Goal: Task Accomplishment & Management: Manage account settings

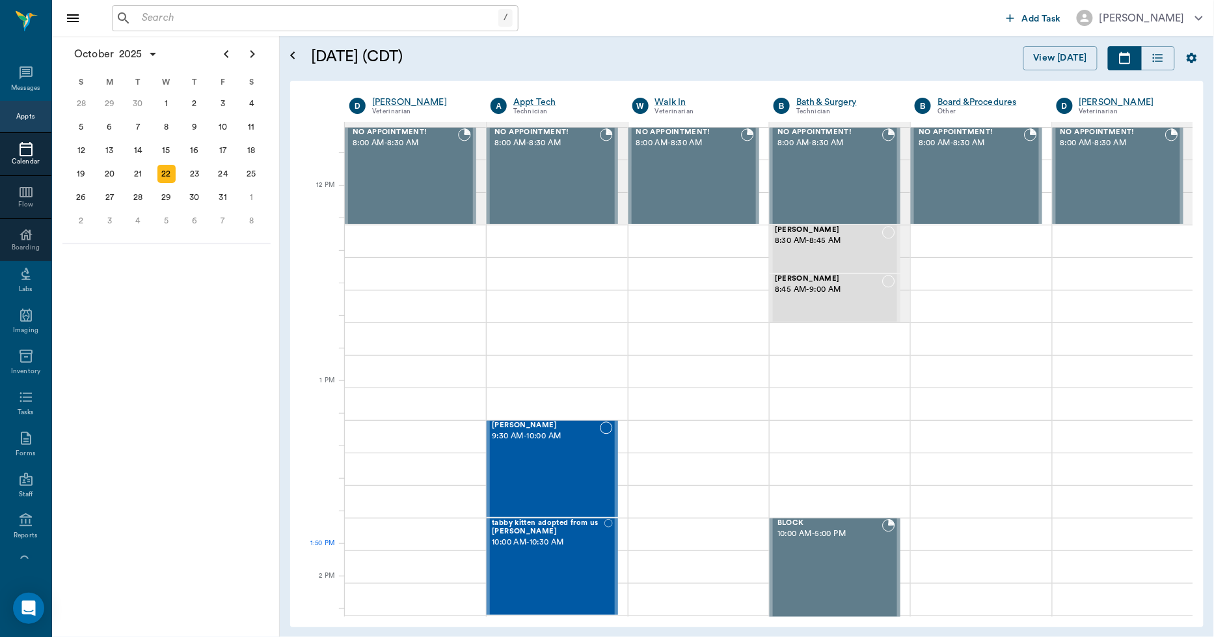
scroll to position [723, 0]
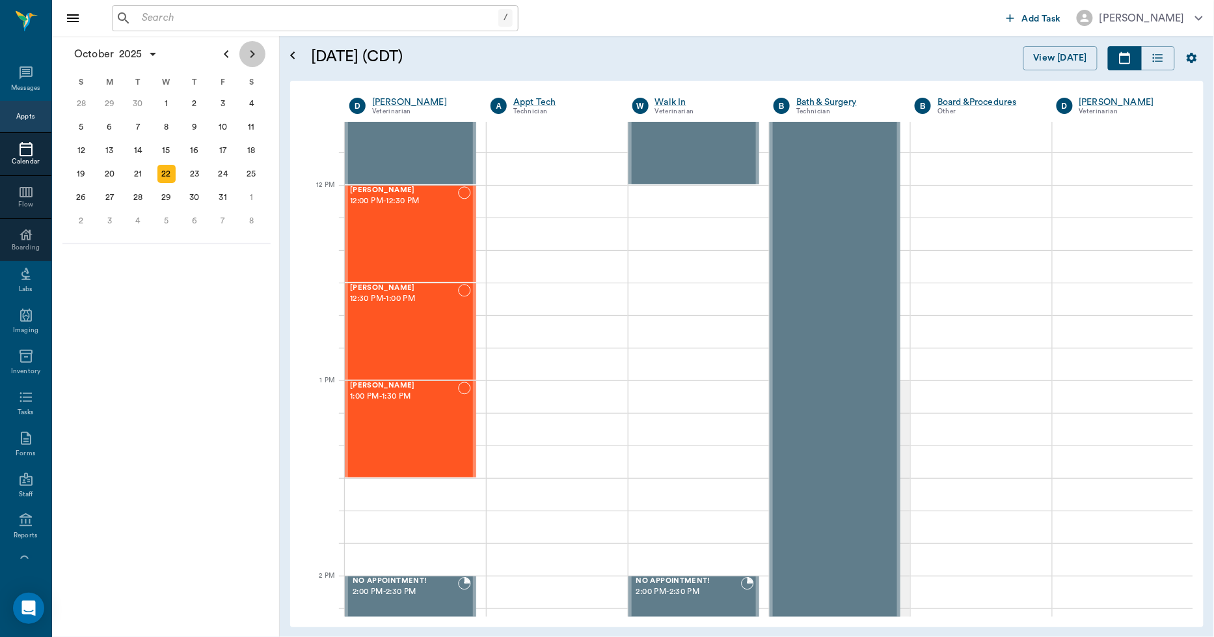
click at [249, 55] on icon "Next page" at bounding box center [253, 54] width 16 height 16
click at [233, 59] on icon "Previous page" at bounding box center [227, 54] width 16 height 16
click at [113, 198] on div "29" at bounding box center [109, 197] width 18 height 18
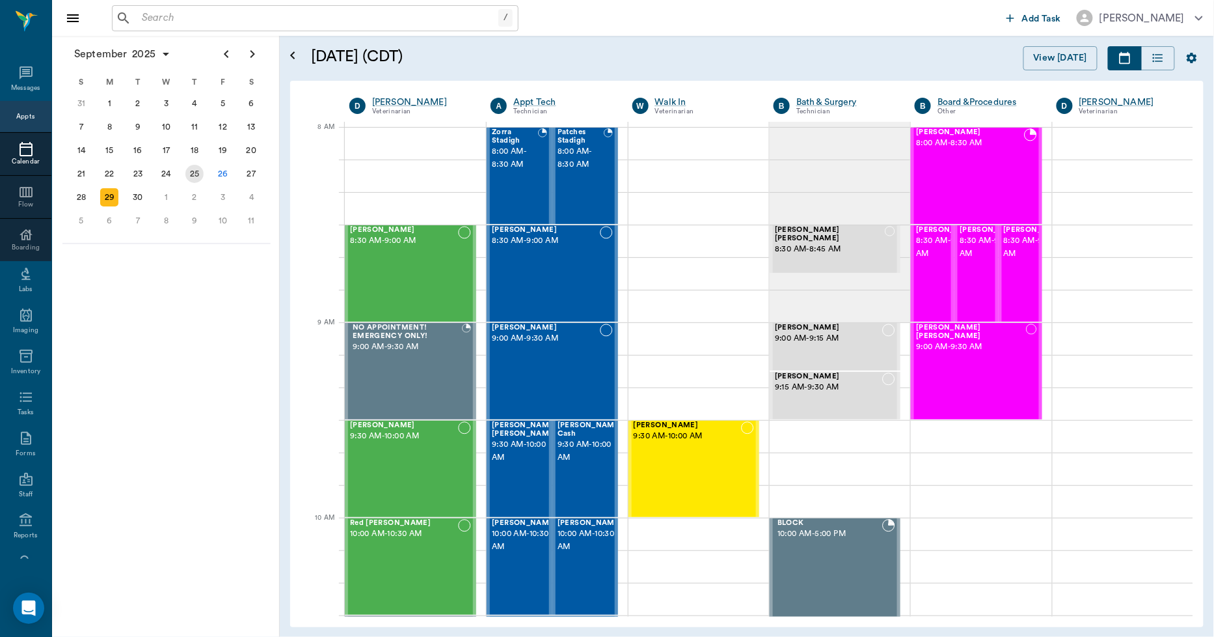
click at [191, 171] on div "25" at bounding box center [194, 174] width 18 height 18
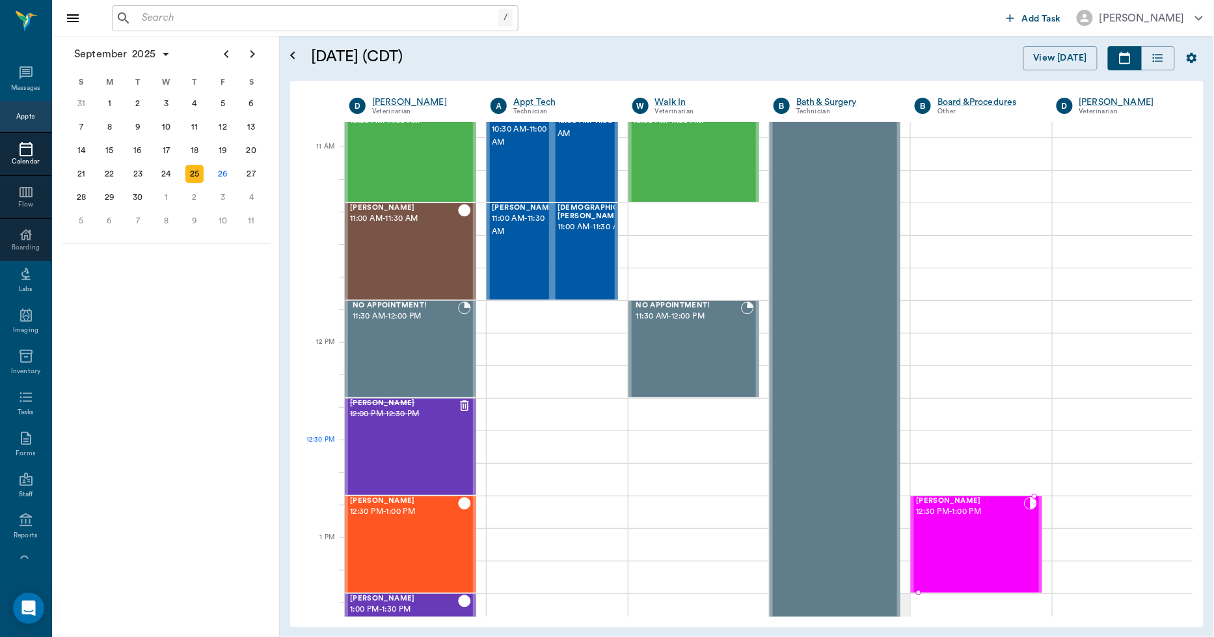
scroll to position [578, 0]
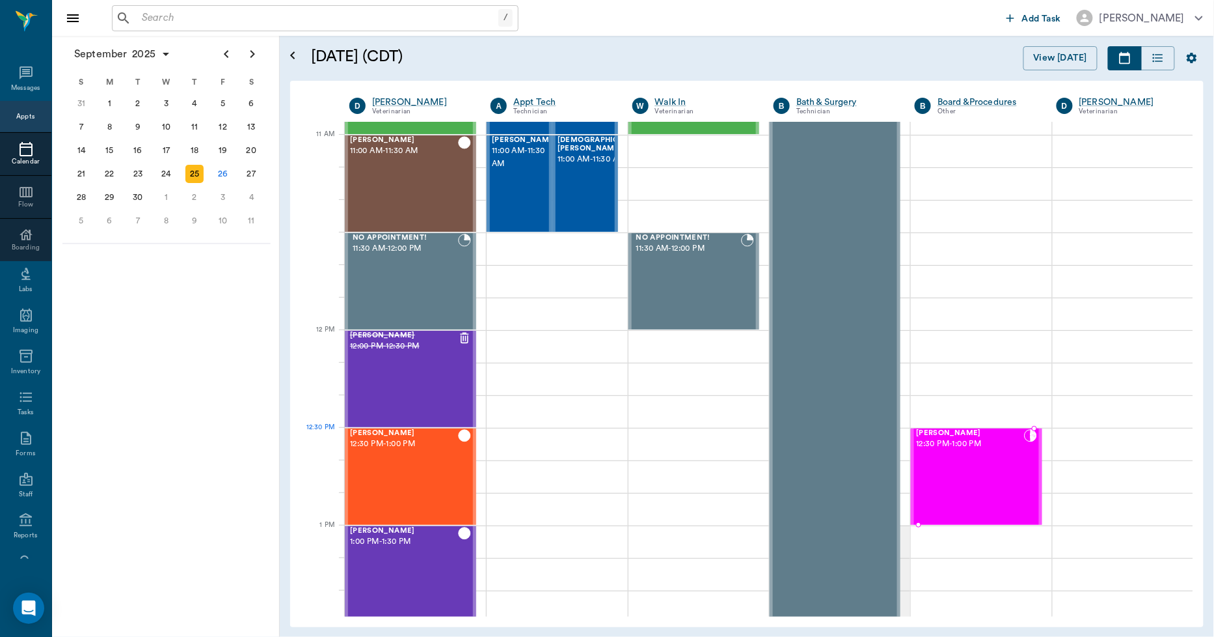
click at [955, 445] on span "12:30 PM - 1:00 PM" at bounding box center [969, 443] width 107 height 13
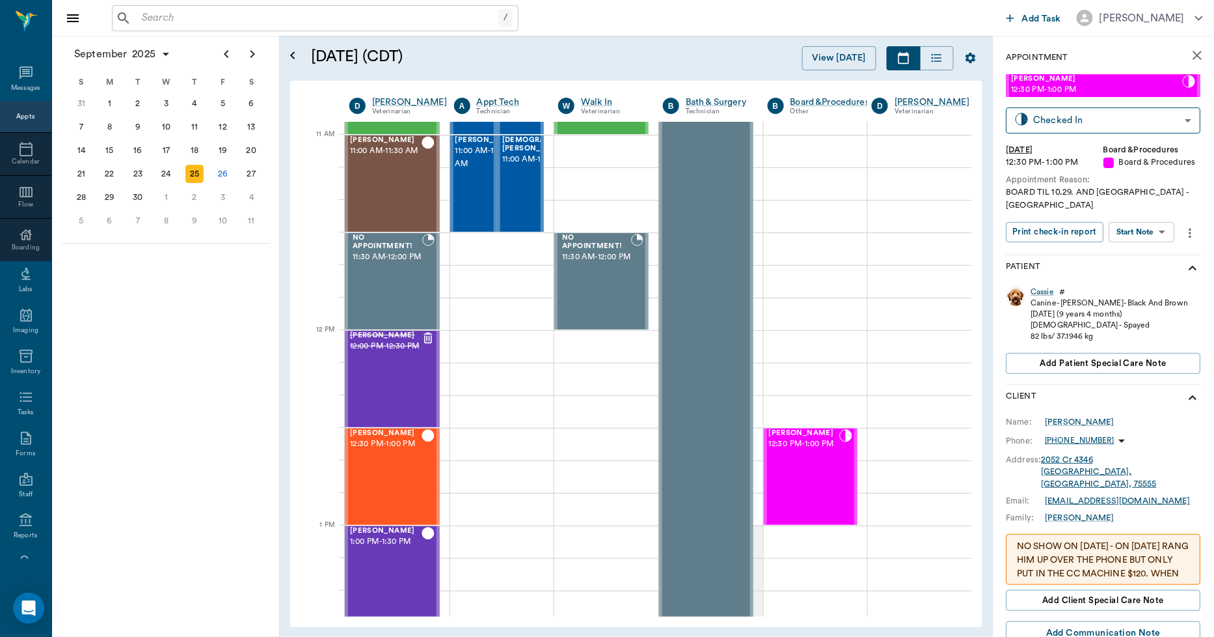
click at [1190, 228] on icon "more" at bounding box center [1191, 233] width 3 height 10
click at [1128, 243] on span "Send form" at bounding box center [1133, 243] width 109 height 14
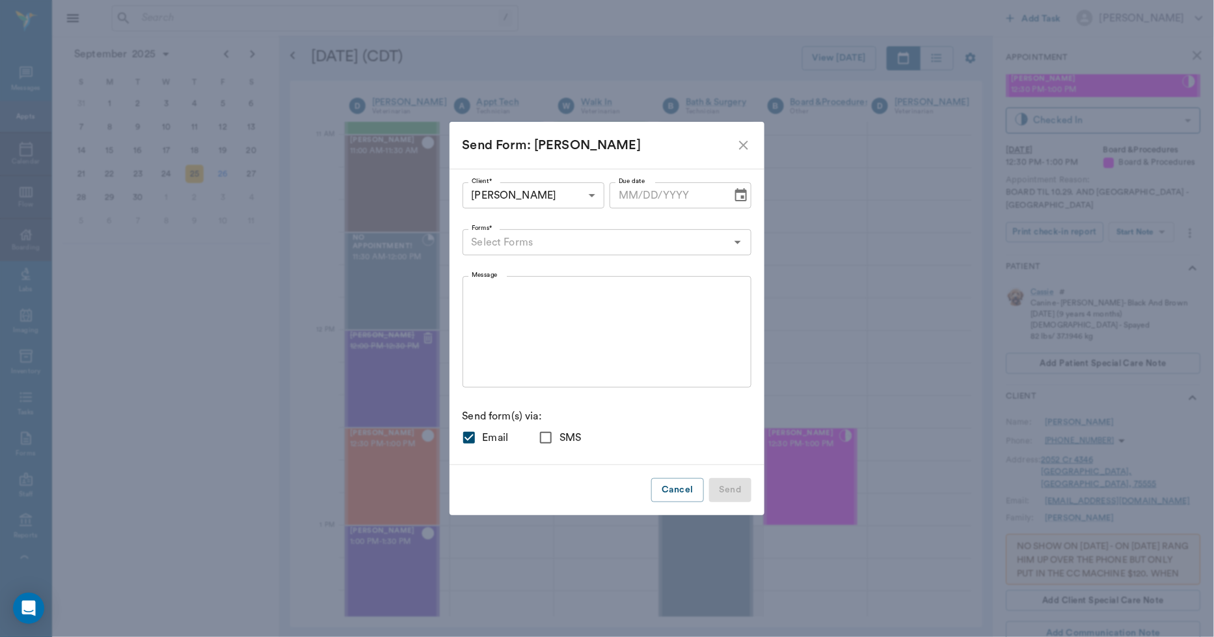
click at [736, 145] on icon "close" at bounding box center [744, 145] width 16 height 16
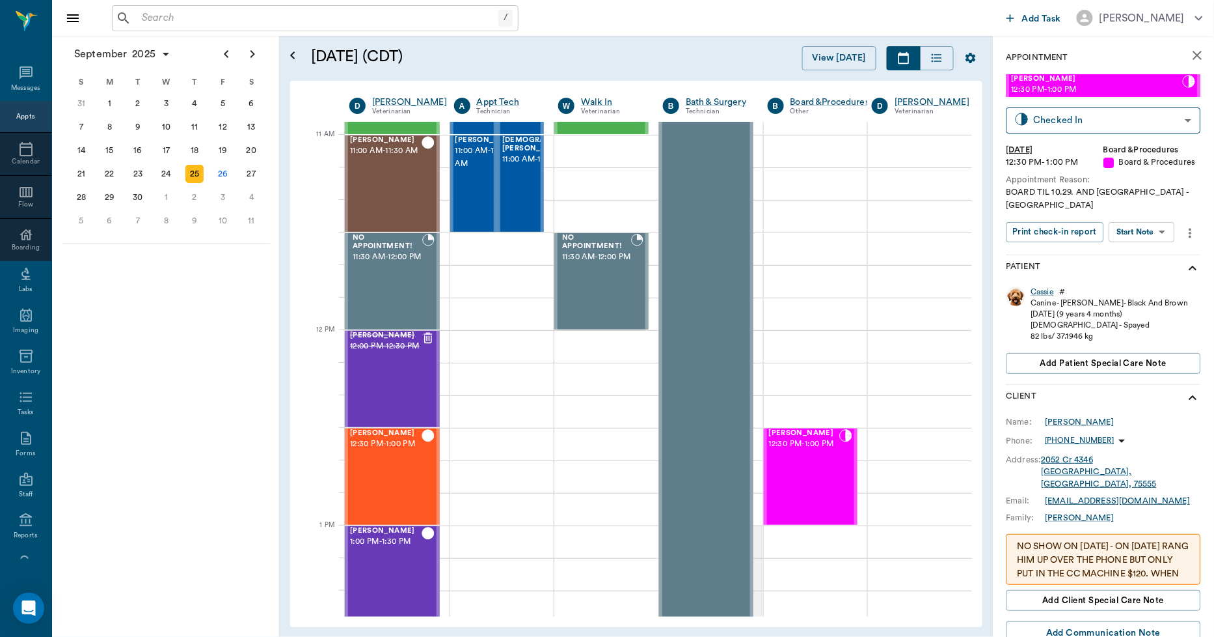
click at [1193, 225] on icon "more" at bounding box center [1191, 233] width 14 height 16
click at [1100, 303] on span "Edit appointment" at bounding box center [1133, 304] width 109 height 14
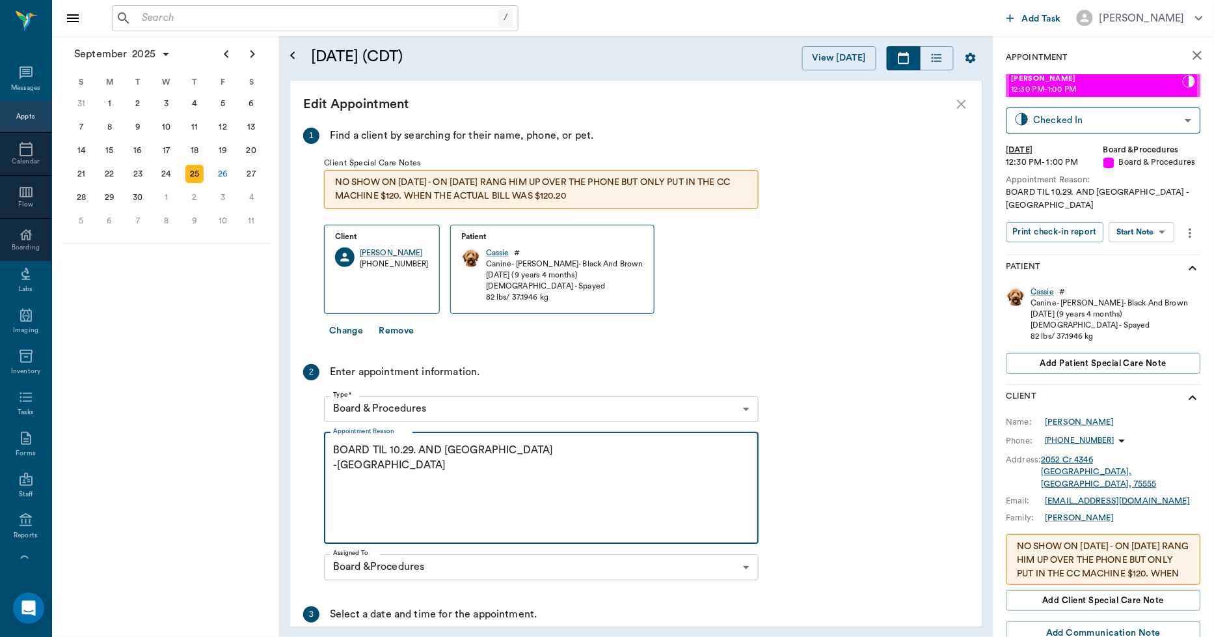
drag, startPoint x: 400, startPoint y: 450, endPoint x: 418, endPoint y: 471, distance: 28.2
click at [407, 459] on textarea "BOARD TIL 10.29. AND BATH -LORY" at bounding box center [541, 488] width 417 height 90
click at [454, 483] on textarea "BOARD TIL 10.29. AND BATH -LORY" at bounding box center [541, 488] width 417 height 90
click at [398, 451] on textarea "BOARD TIL 10.29. AND BATH -LORY" at bounding box center [541, 488] width 417 height 90
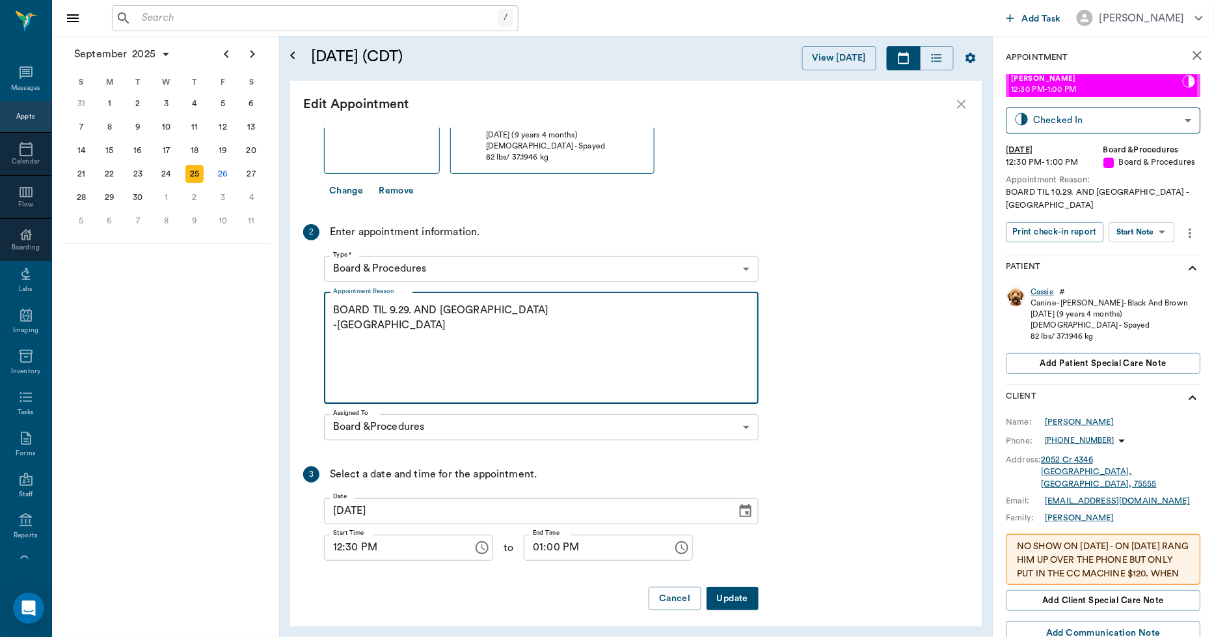
scroll to position [146, 0]
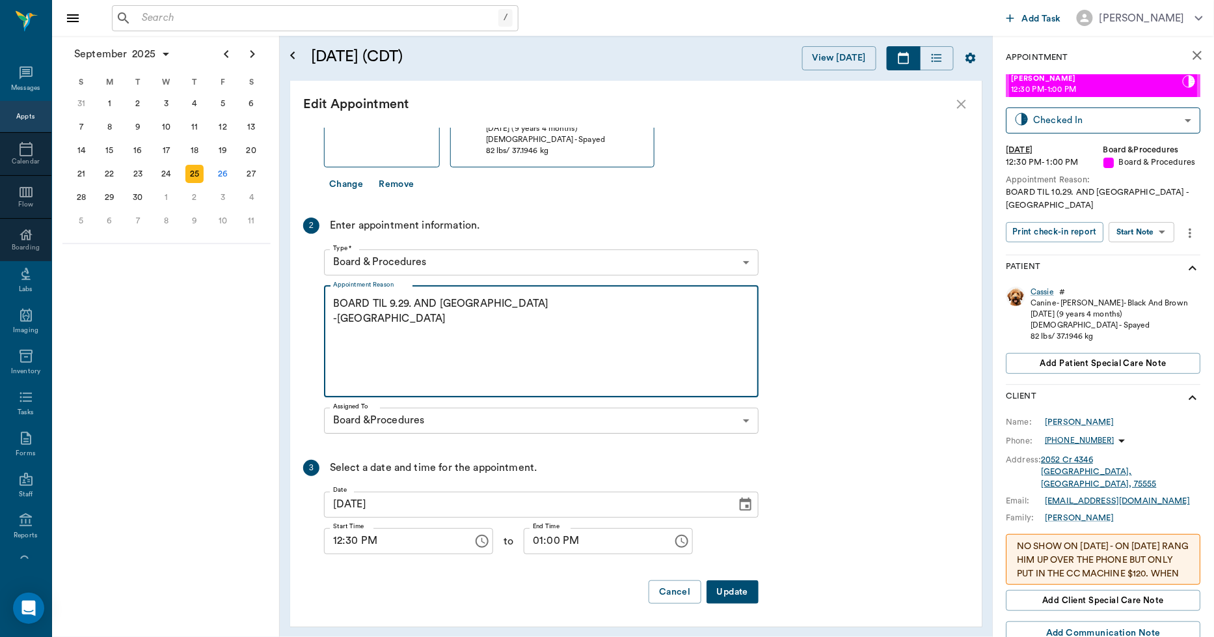
type textarea "BOARD TIL 9.29. AND BATH -LORY"
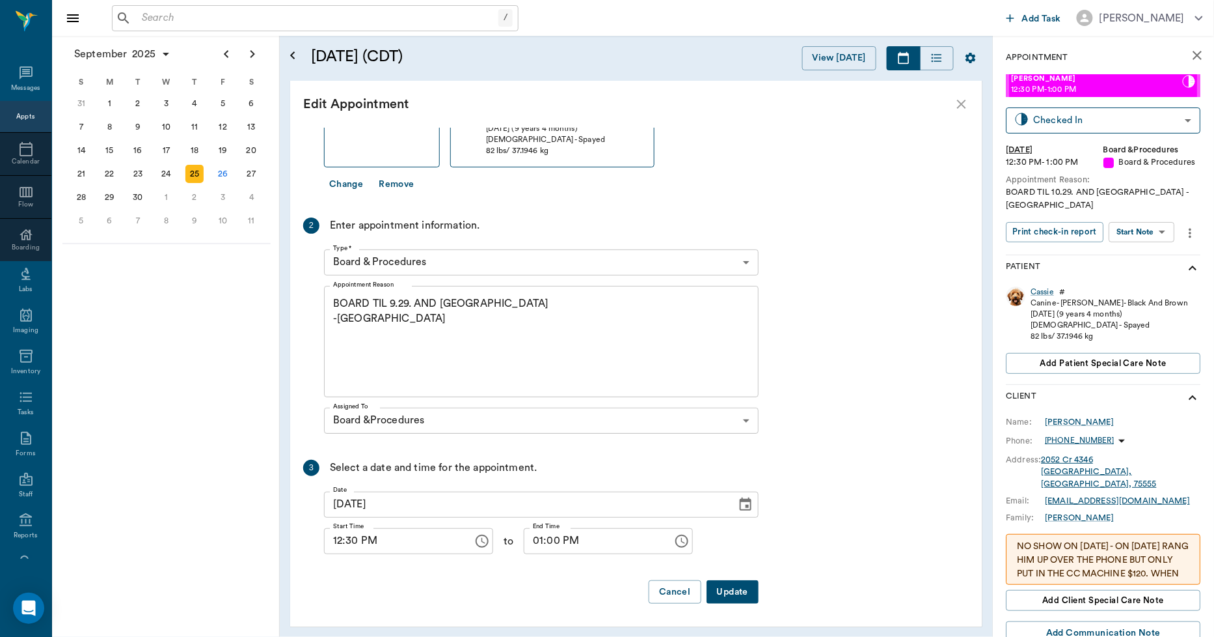
click at [739, 592] on button "Update" at bounding box center [733, 592] width 52 height 24
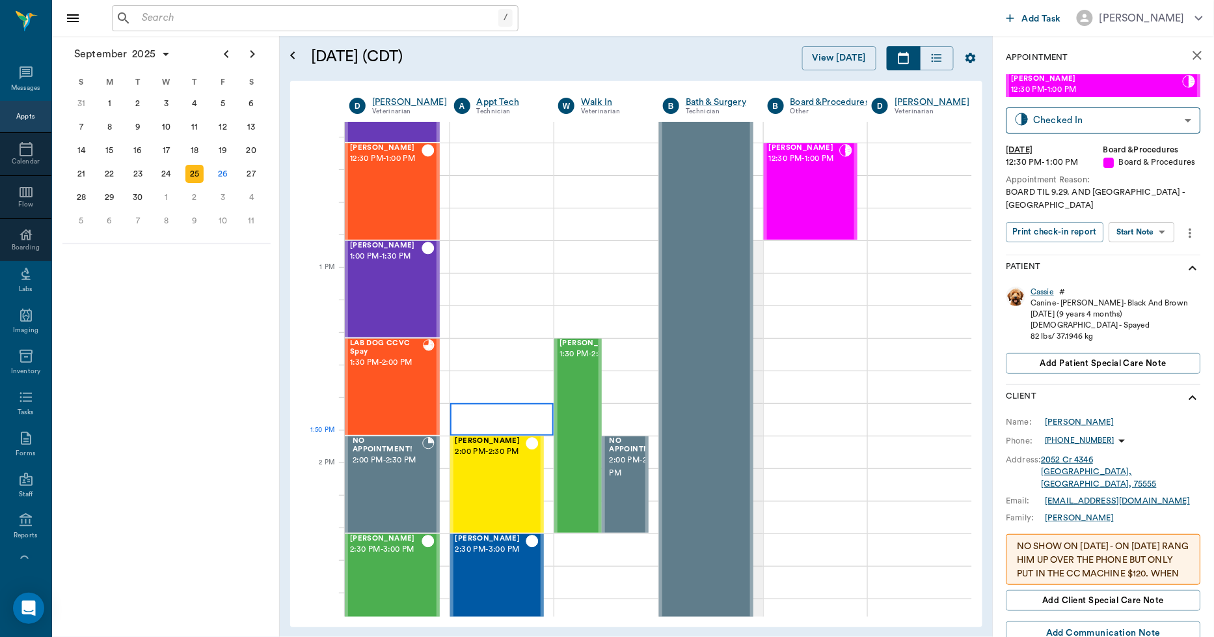
scroll to position [868, 0]
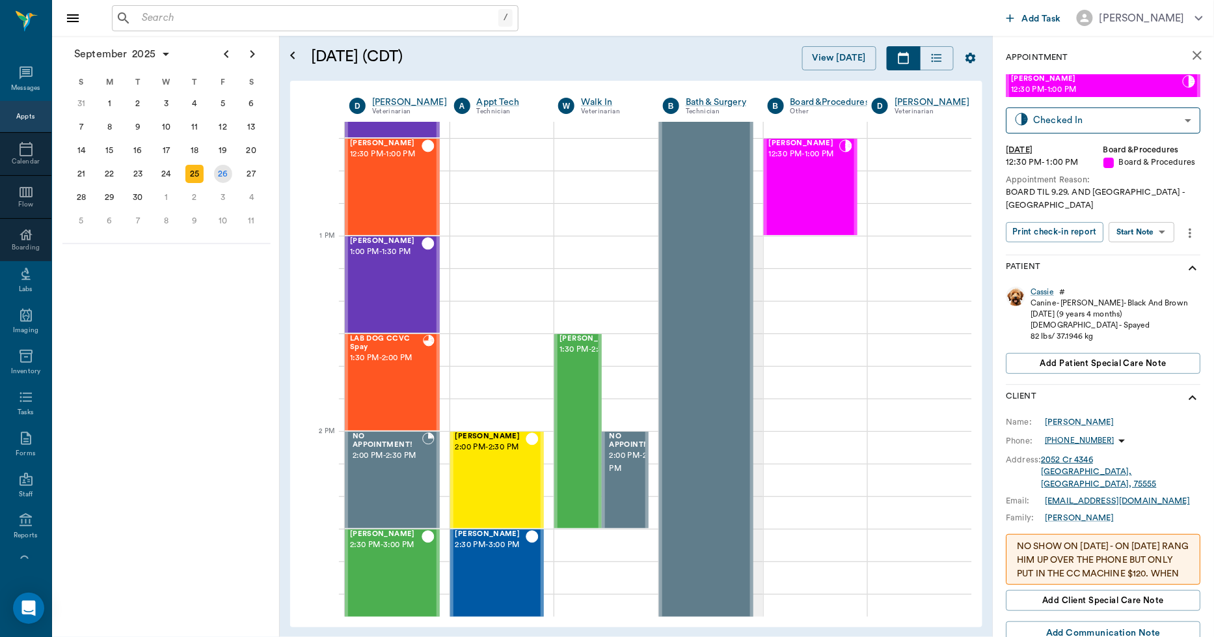
click at [224, 170] on div "26" at bounding box center [223, 174] width 18 height 18
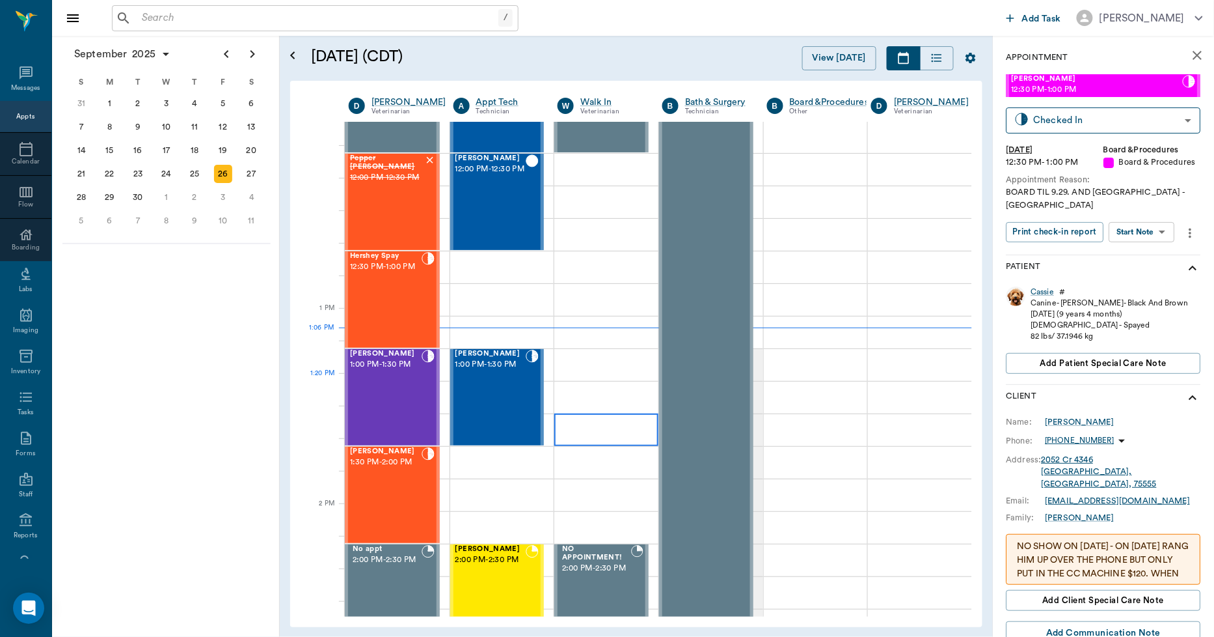
scroll to position [795, 1]
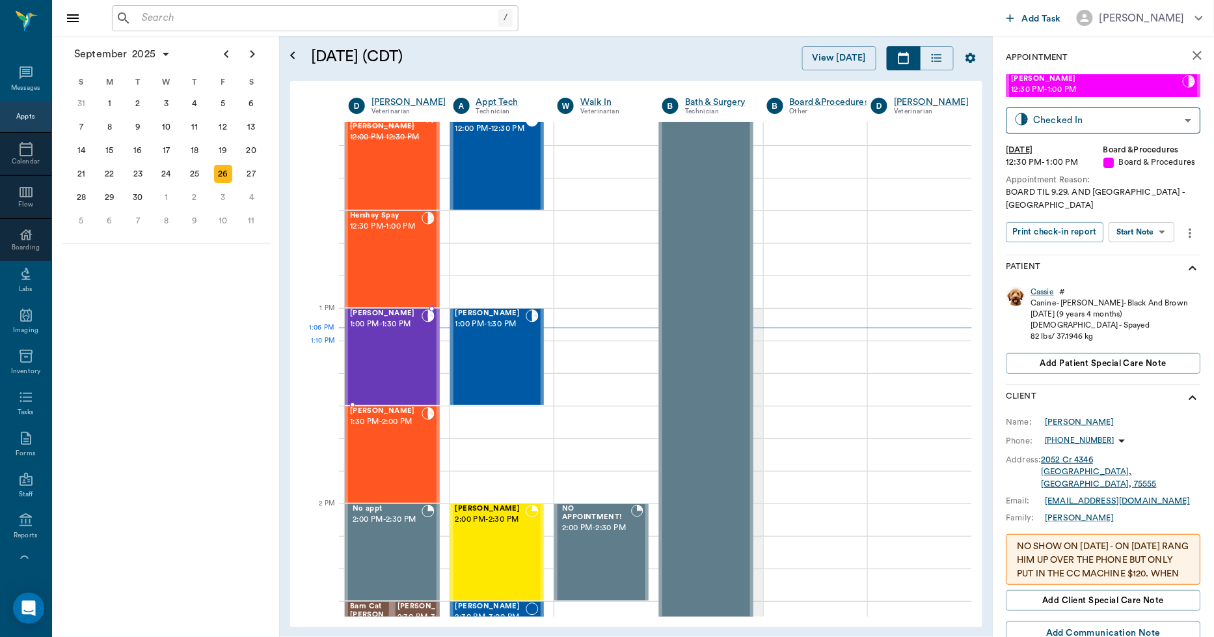
click at [382, 355] on div "Francesca Avalos 1:00 PM - 1:30 PM" at bounding box center [386, 356] width 72 height 95
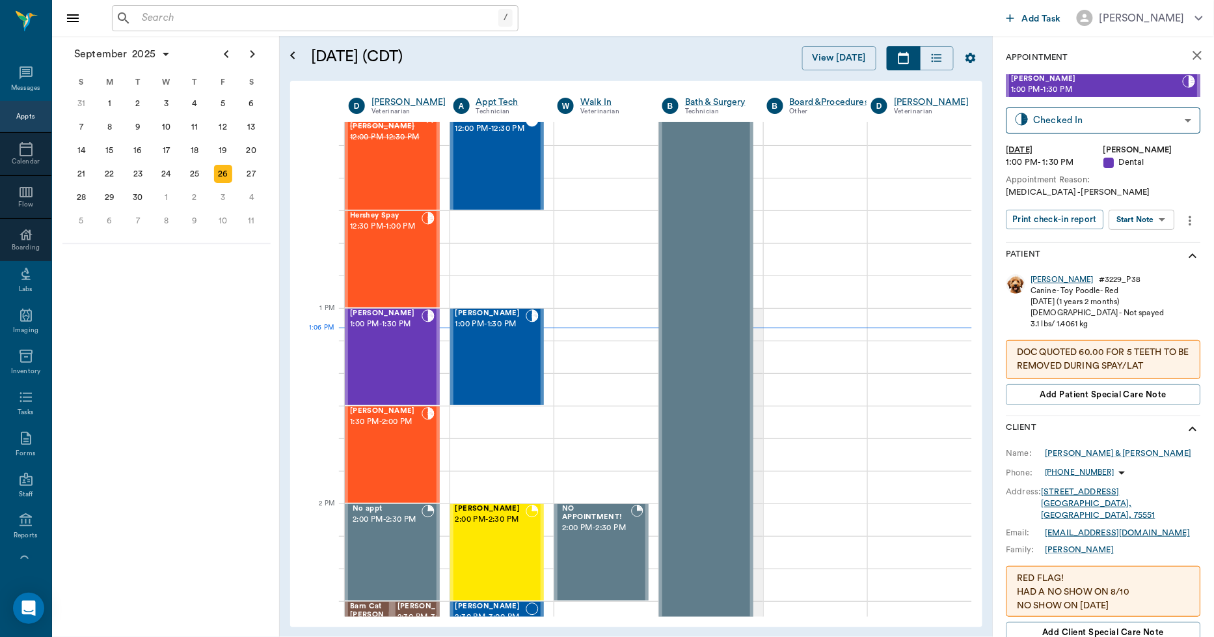
click at [1052, 282] on div "Francesca" at bounding box center [1063, 279] width 63 height 11
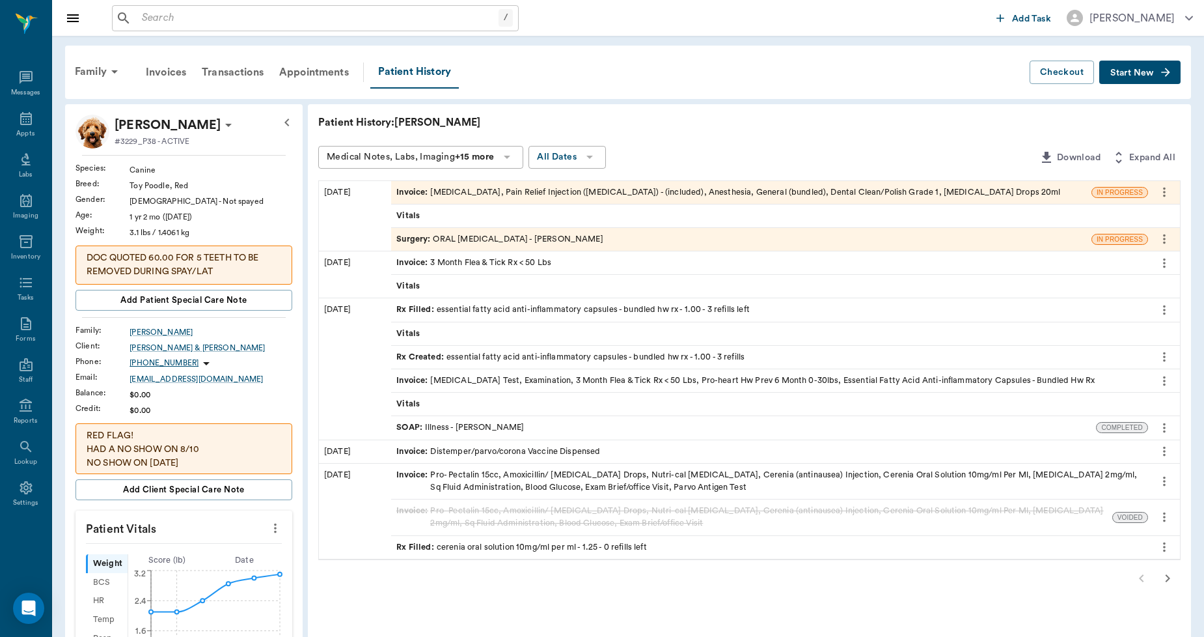
click at [519, 238] on div "Surgery : ORAL ORAL SURGERY - Dr. Bert Ellsworth" at bounding box center [499, 239] width 206 height 12
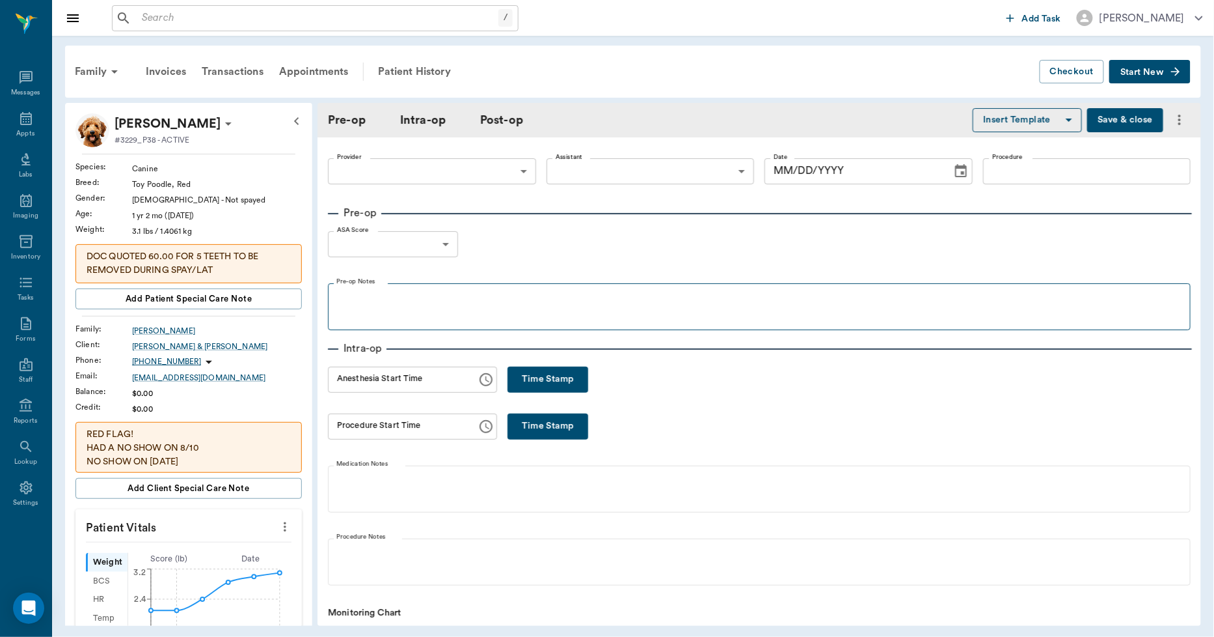
type input "63ec2f075fda476ae8351a4d"
type input "ORAL ORAL SURGERY"
type input "1"
radio input "true"
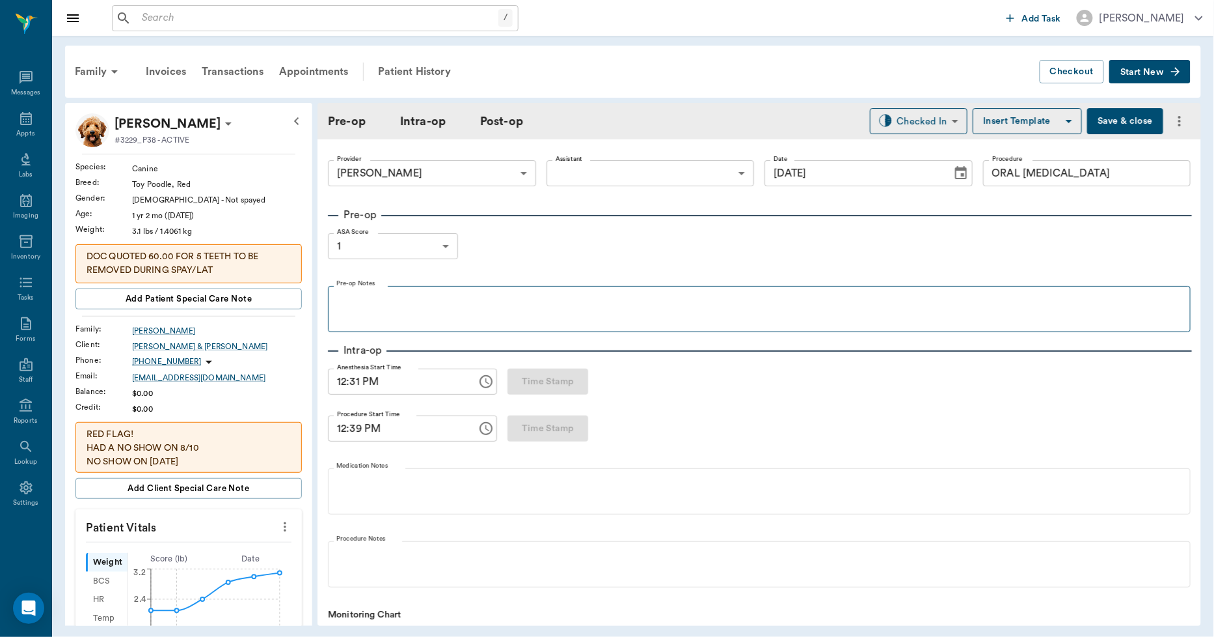
type input "09/26/2025"
type input "12:31 PM"
type input "12:39 PM"
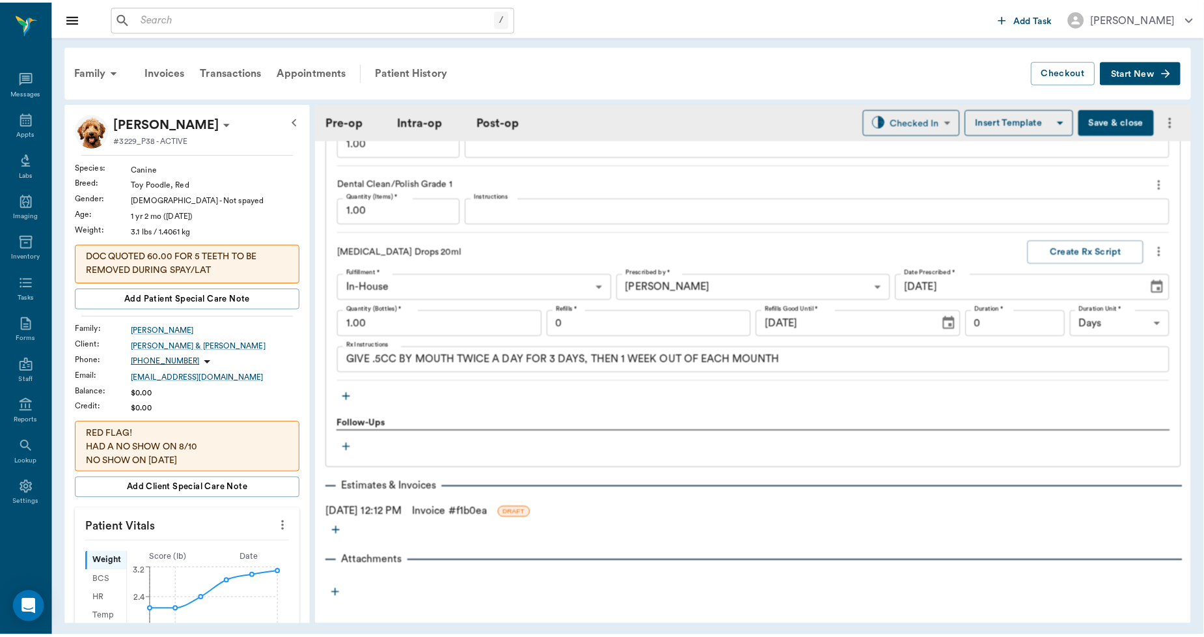
scroll to position [1398, 0]
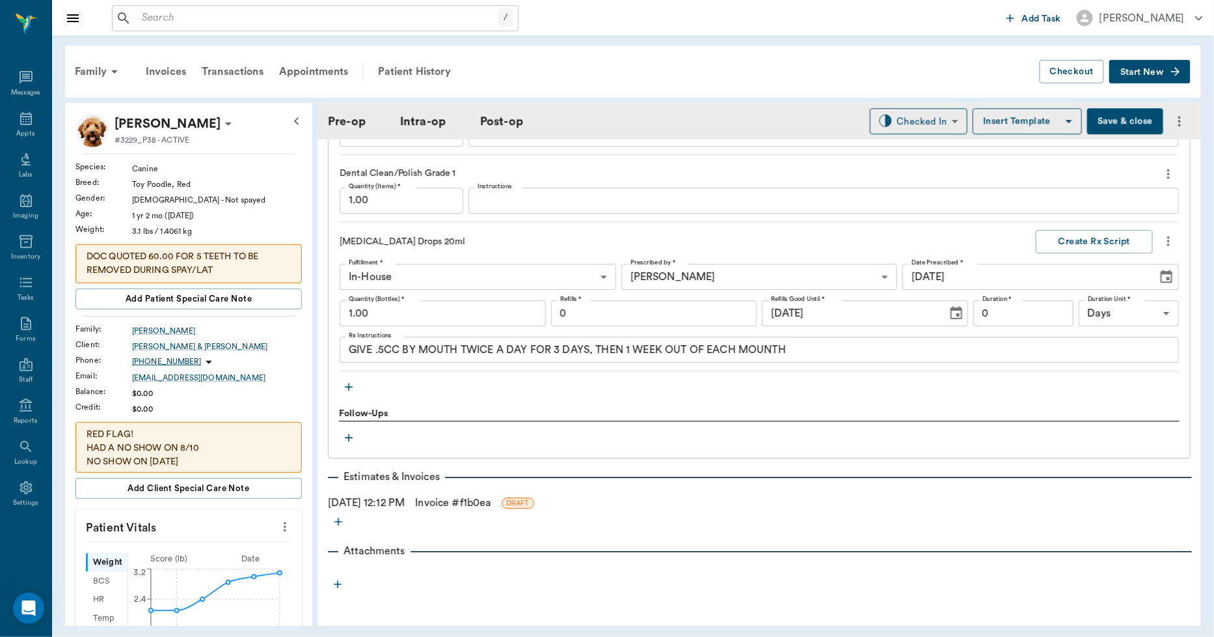
click at [450, 502] on link "Invoice # f1b0ea" at bounding box center [452, 503] width 75 height 16
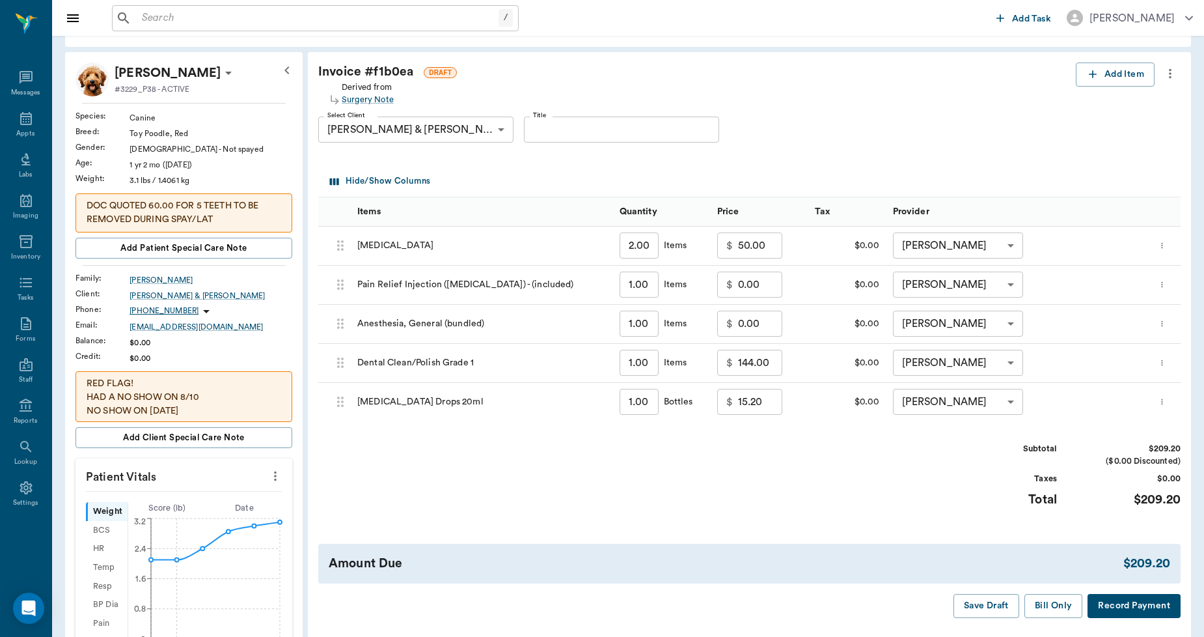
scroll to position [144, 0]
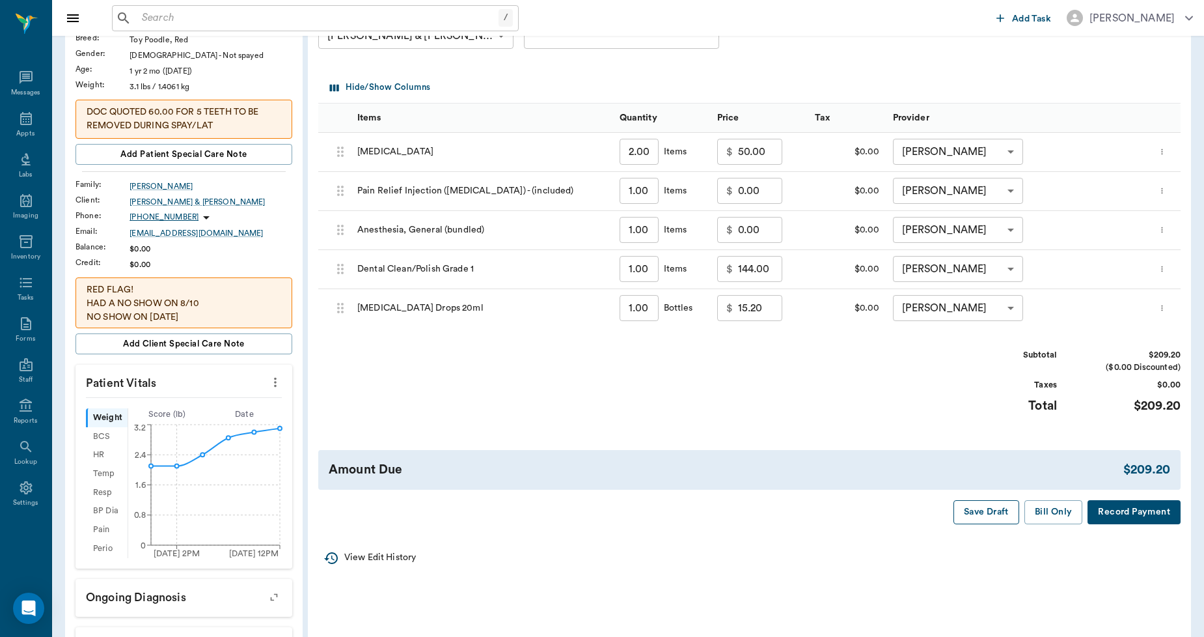
click at [993, 514] on button "Save Draft" at bounding box center [987, 512] width 66 height 24
click at [988, 512] on button "Save Draft" at bounding box center [987, 512] width 66 height 24
click at [25, 118] on icon at bounding box center [26, 119] width 16 height 16
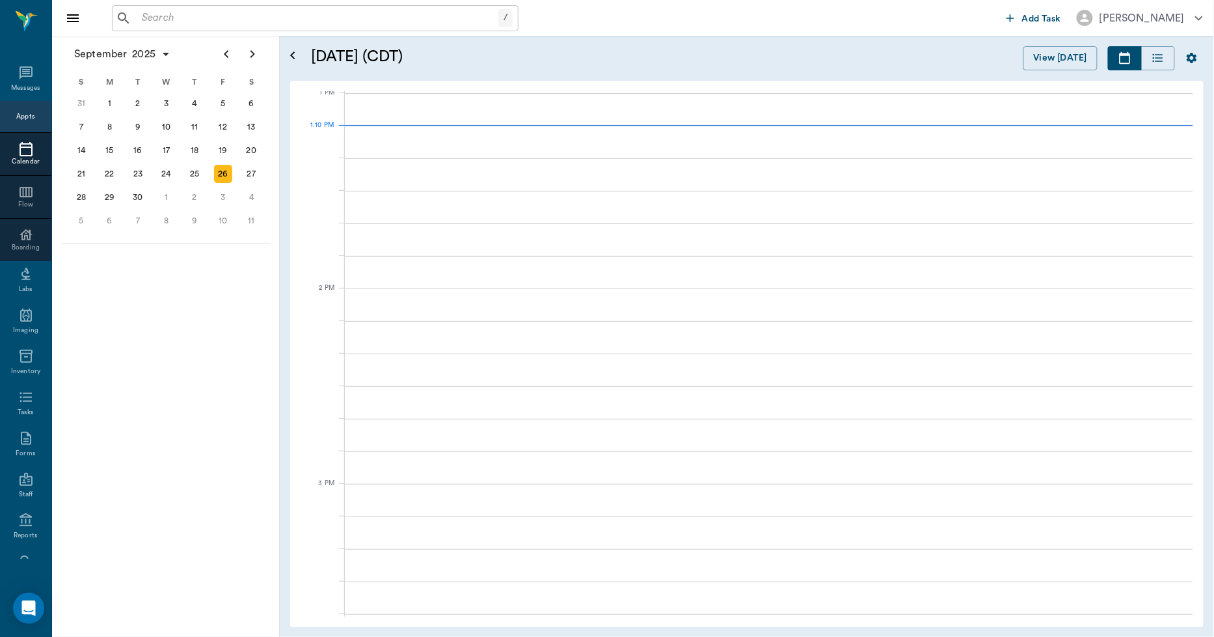
scroll to position [979, 0]
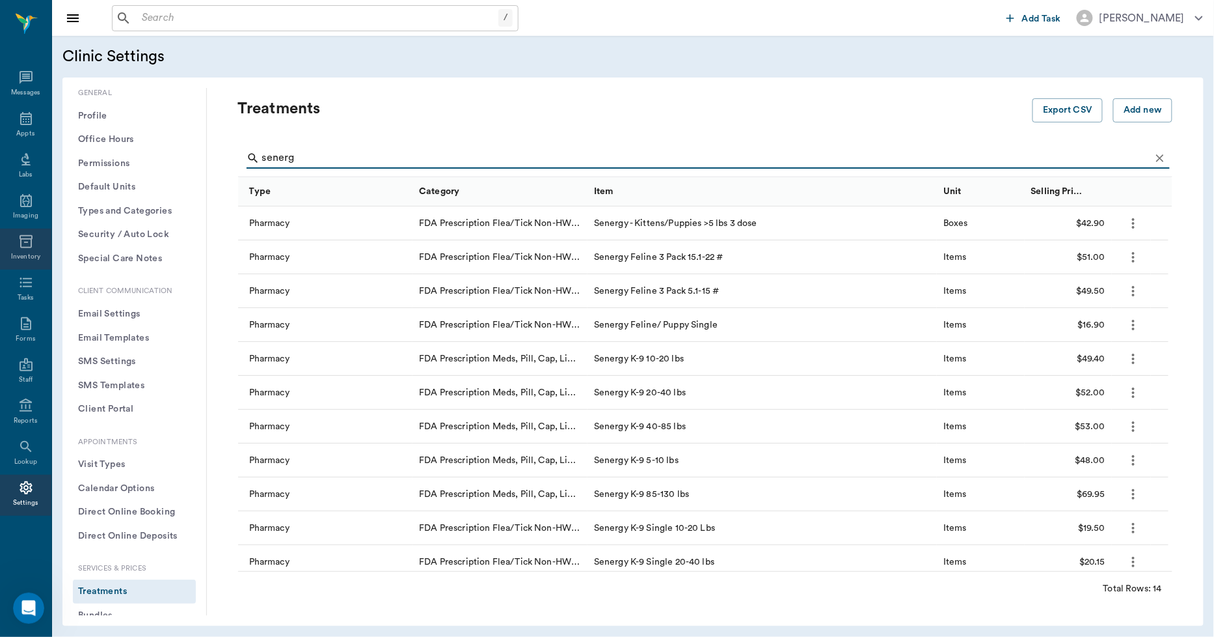
scroll to position [9762, 0]
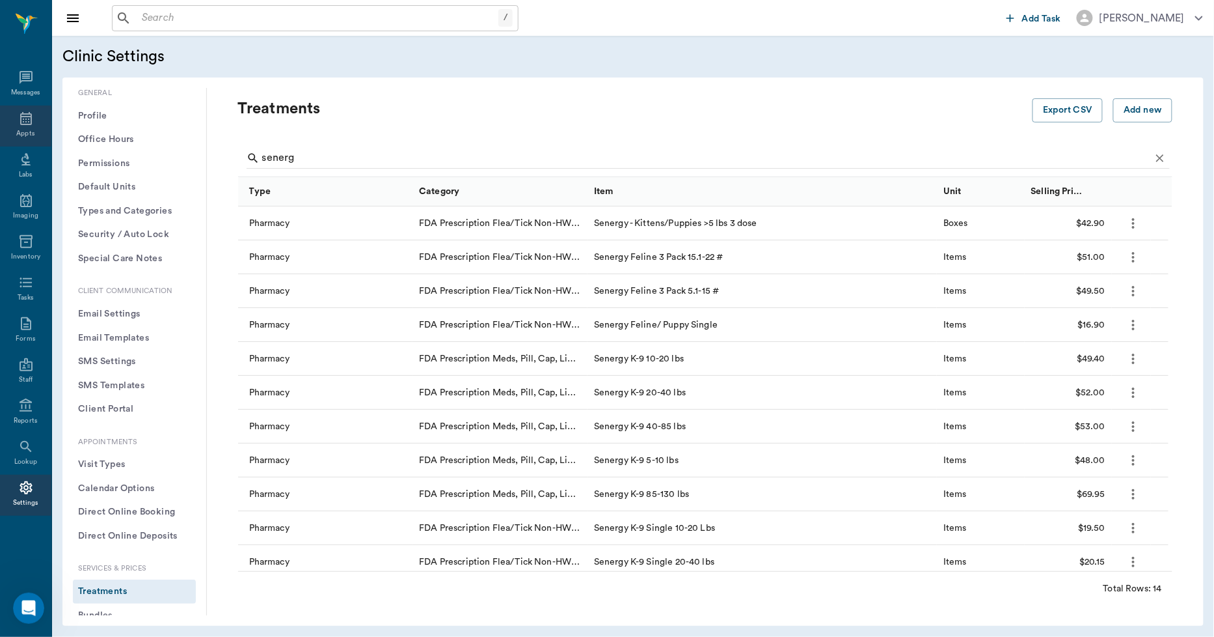
click at [29, 126] on icon at bounding box center [26, 119] width 16 height 16
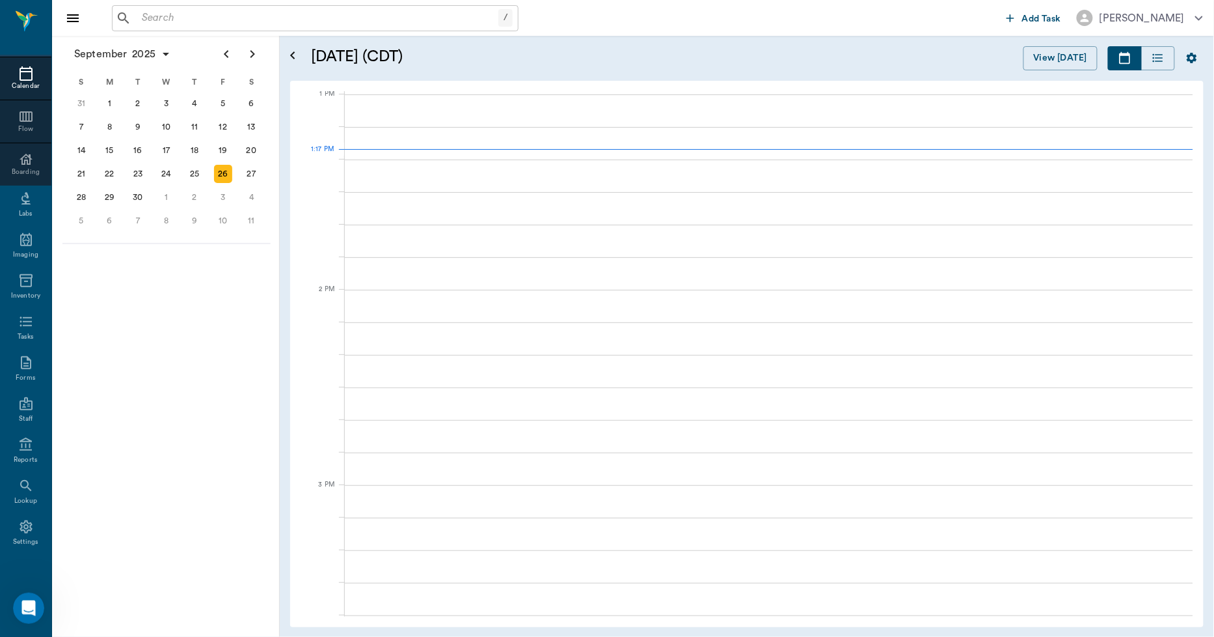
scroll to position [978, 0]
click at [26, 603] on icon "Open Intercom Messenger" at bounding box center [26, 606] width 21 height 21
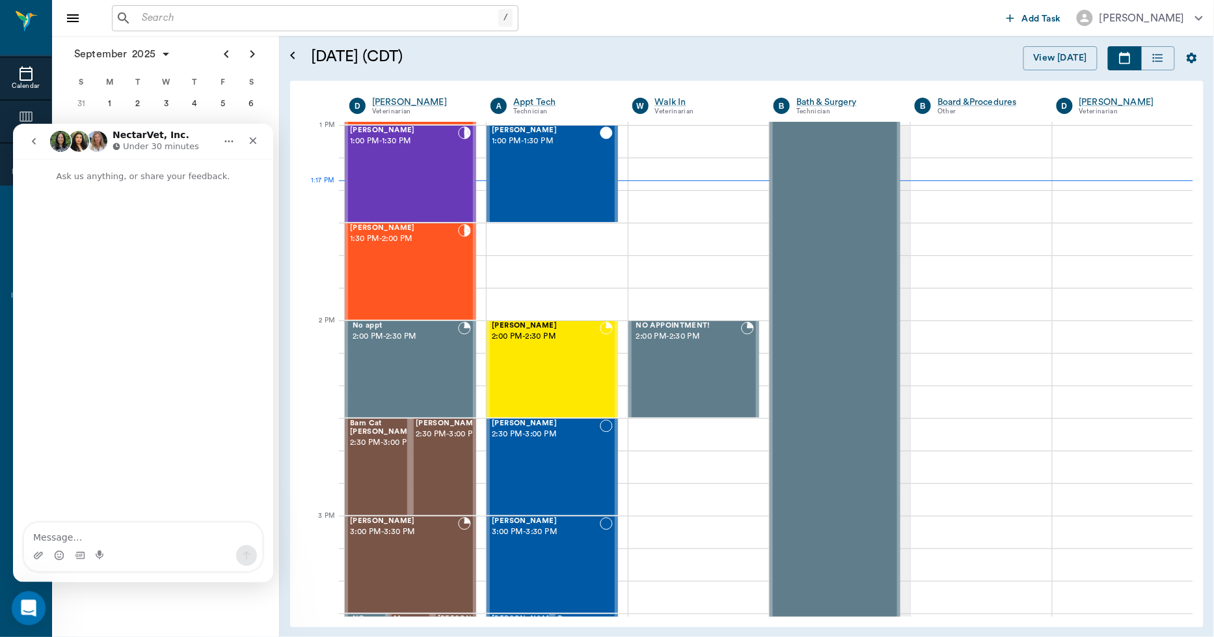
scroll to position [0, 0]
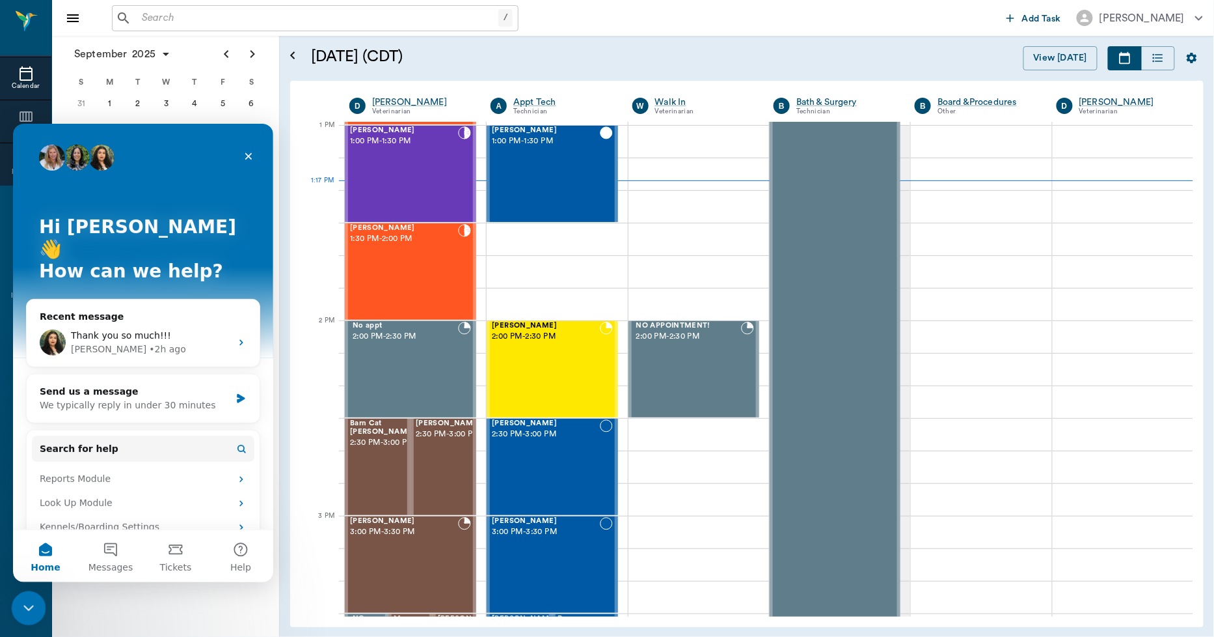
click at [12, 605] on div "Close Intercom Messenger" at bounding box center [26, 605] width 31 height 31
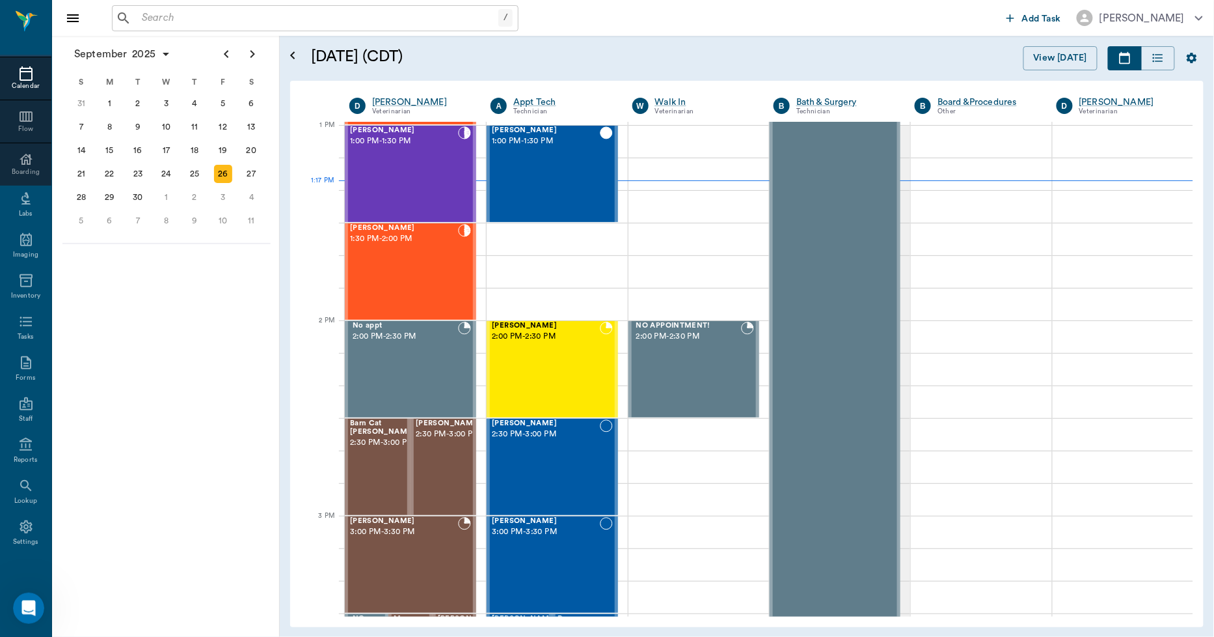
click at [18, 70] on icon at bounding box center [26, 74] width 16 height 16
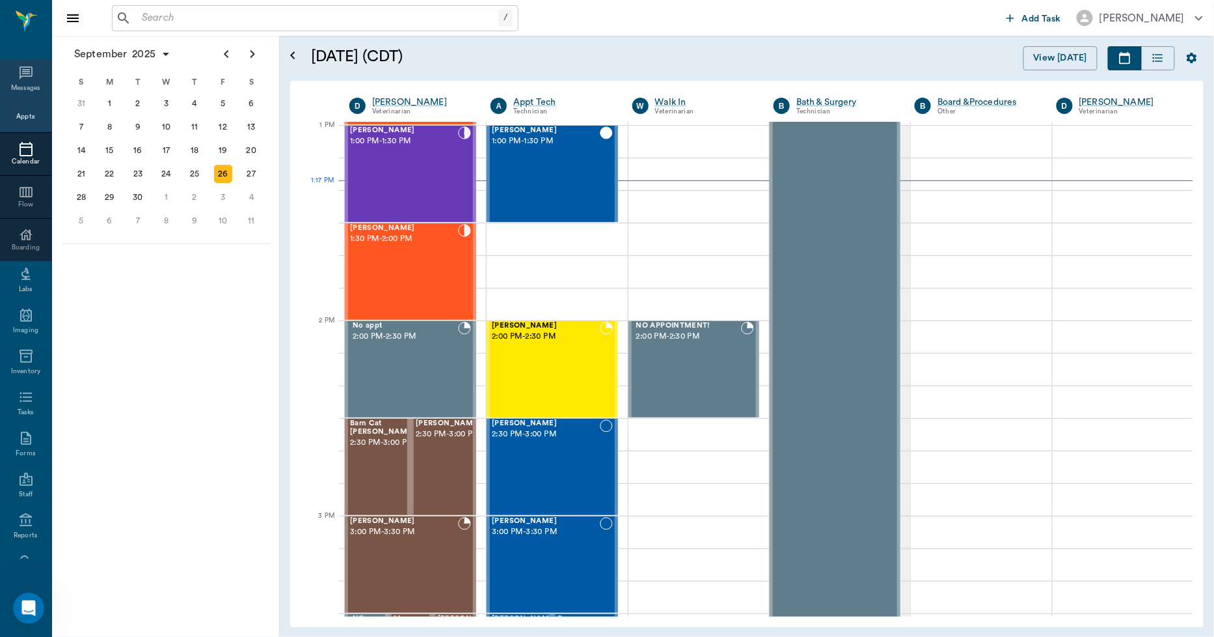
click at [18, 68] on icon at bounding box center [26, 73] width 16 height 16
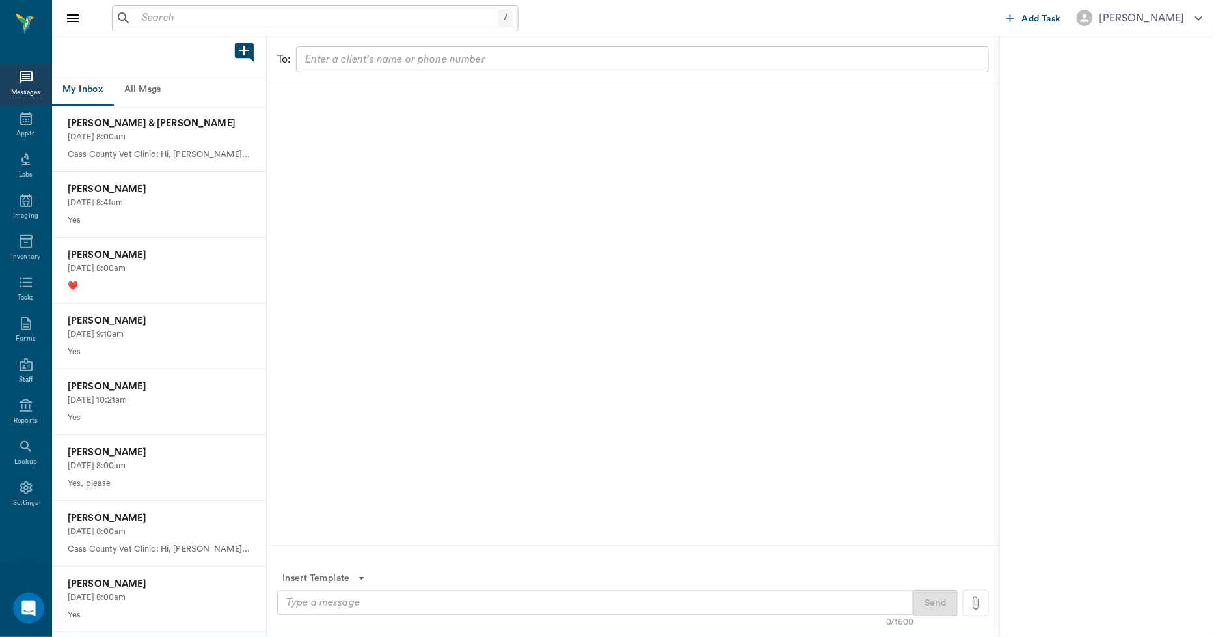
click at [158, 88] on button "All Msgs" at bounding box center [142, 89] width 59 height 31
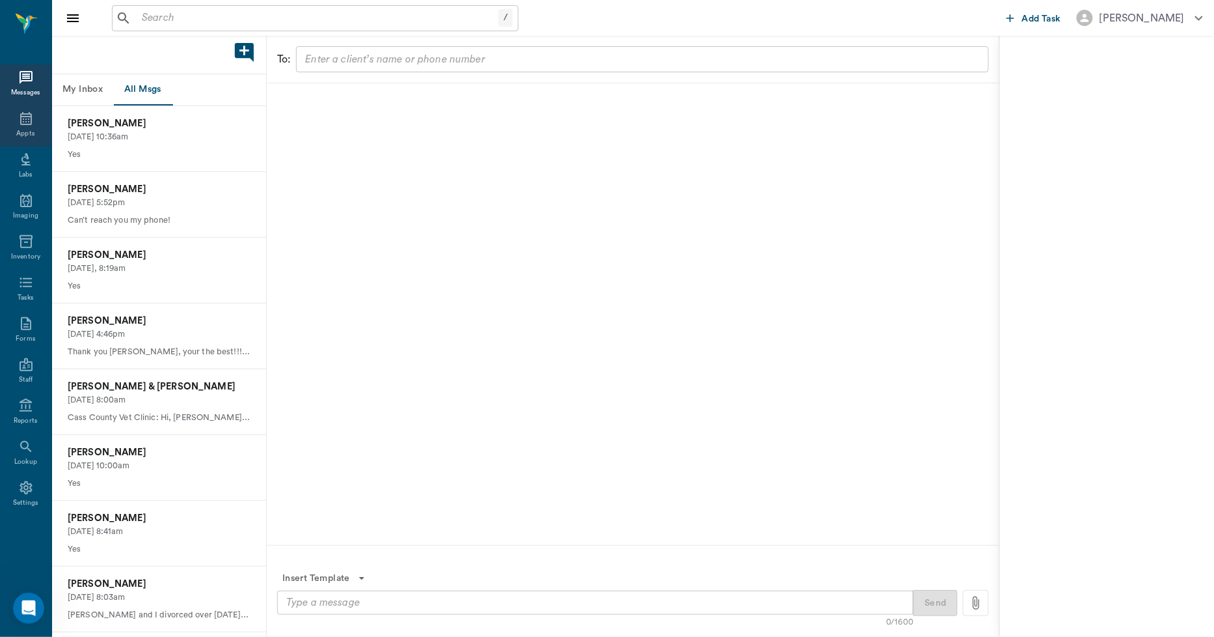
click at [20, 114] on icon at bounding box center [26, 118] width 12 height 13
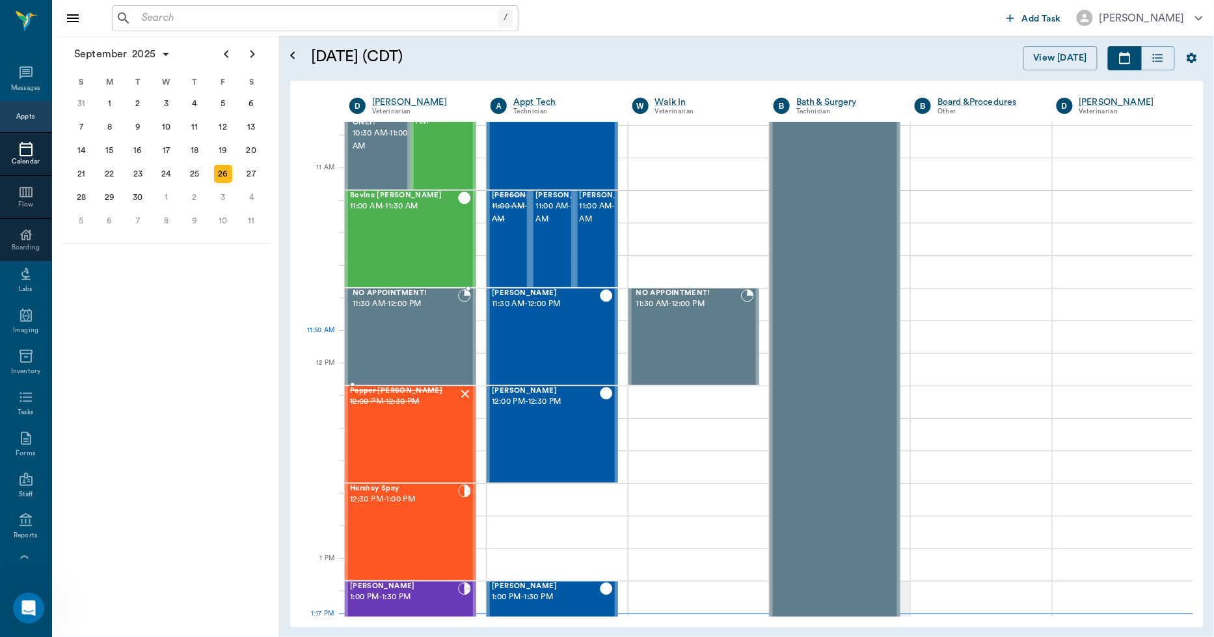
scroll to position [545, 0]
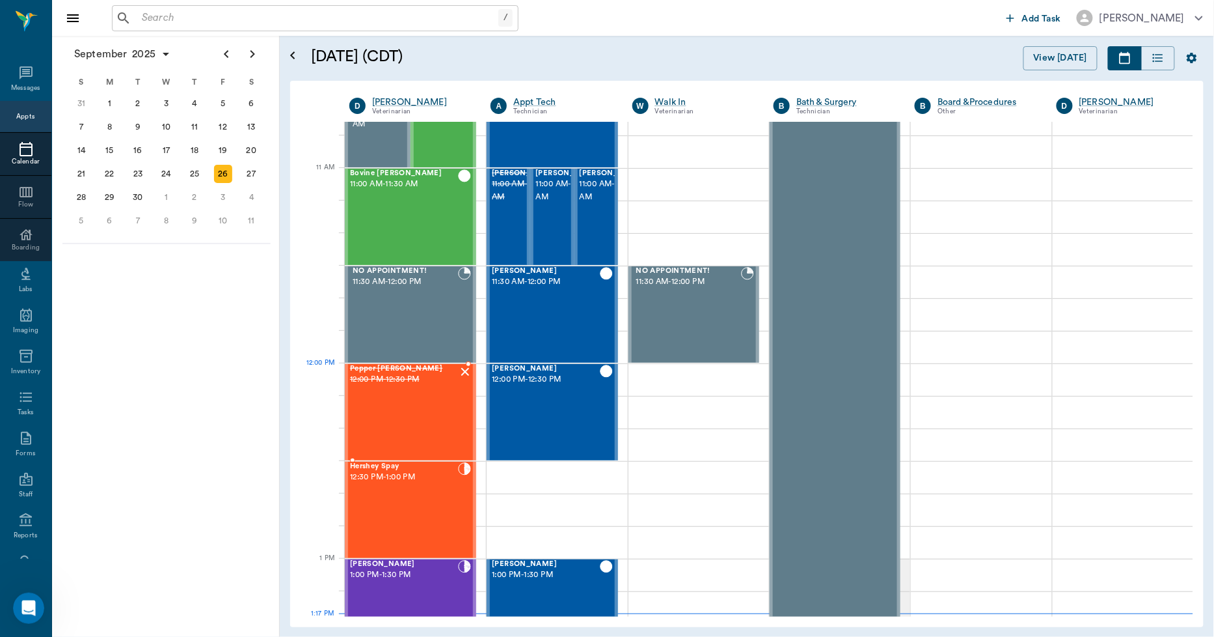
click at [421, 394] on div "Pepper Eaves 12:00 PM - 12:30 PM" at bounding box center [404, 411] width 108 height 95
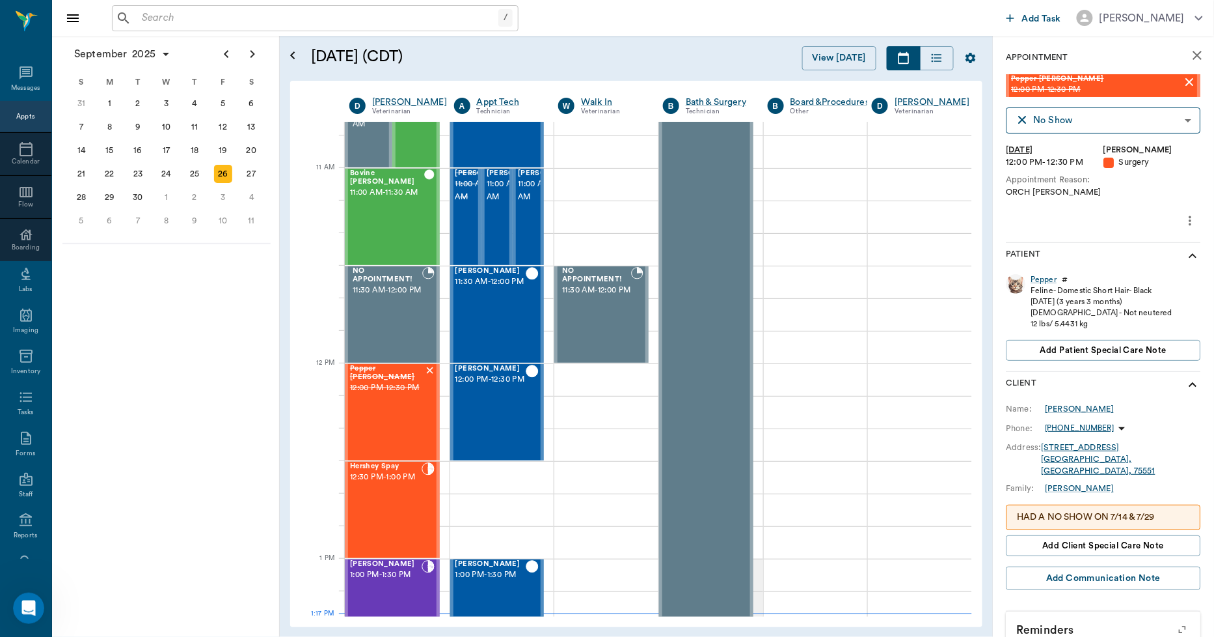
click at [1060, 510] on p "HAD A NO SHOW ON 7/14 & 7/29" at bounding box center [1104, 517] width 172 height 14
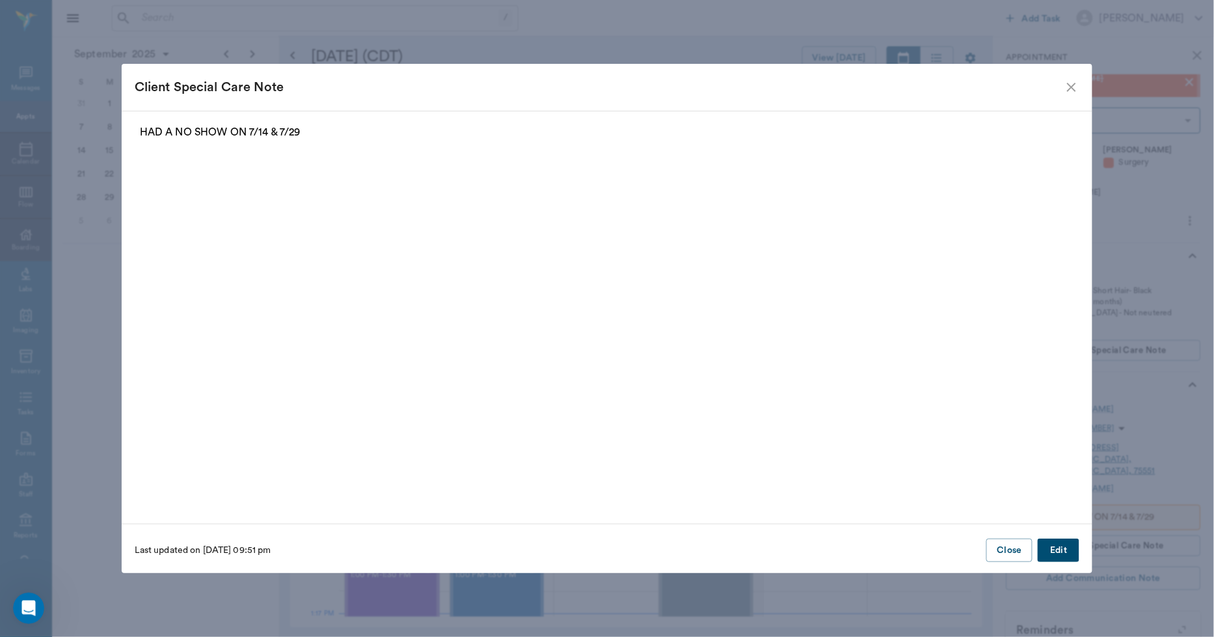
click at [1056, 545] on button "Edit" at bounding box center [1059, 550] width 42 height 24
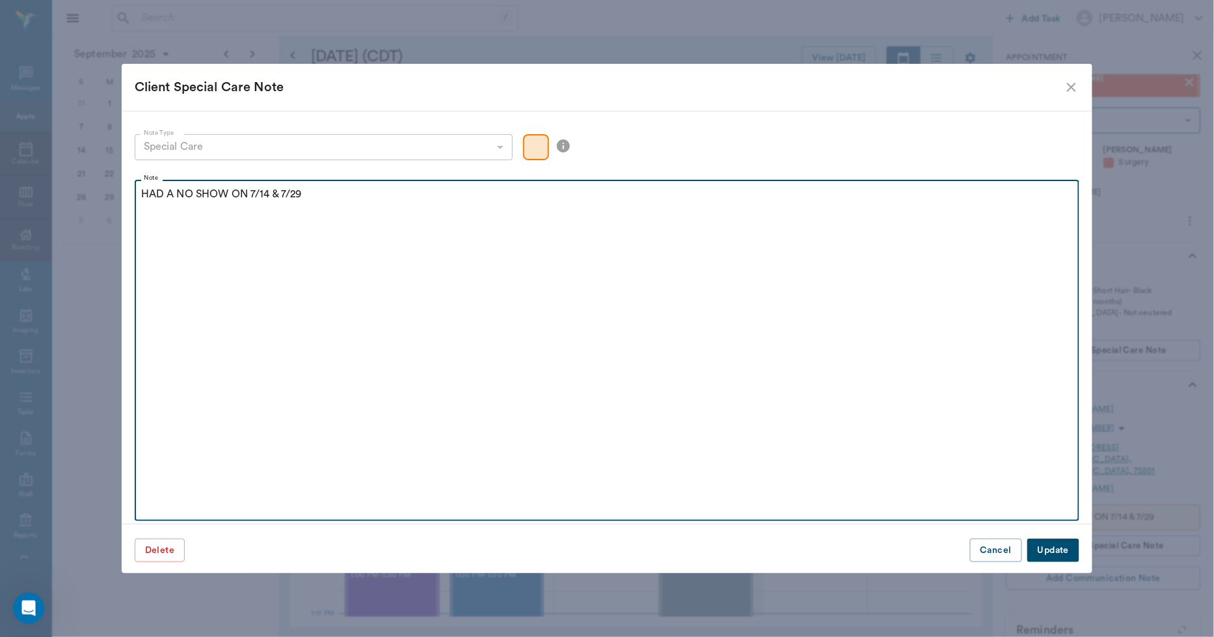
click at [308, 196] on p "HAD A NO SHOW ON 7/14 & 7/29" at bounding box center [607, 194] width 933 height 16
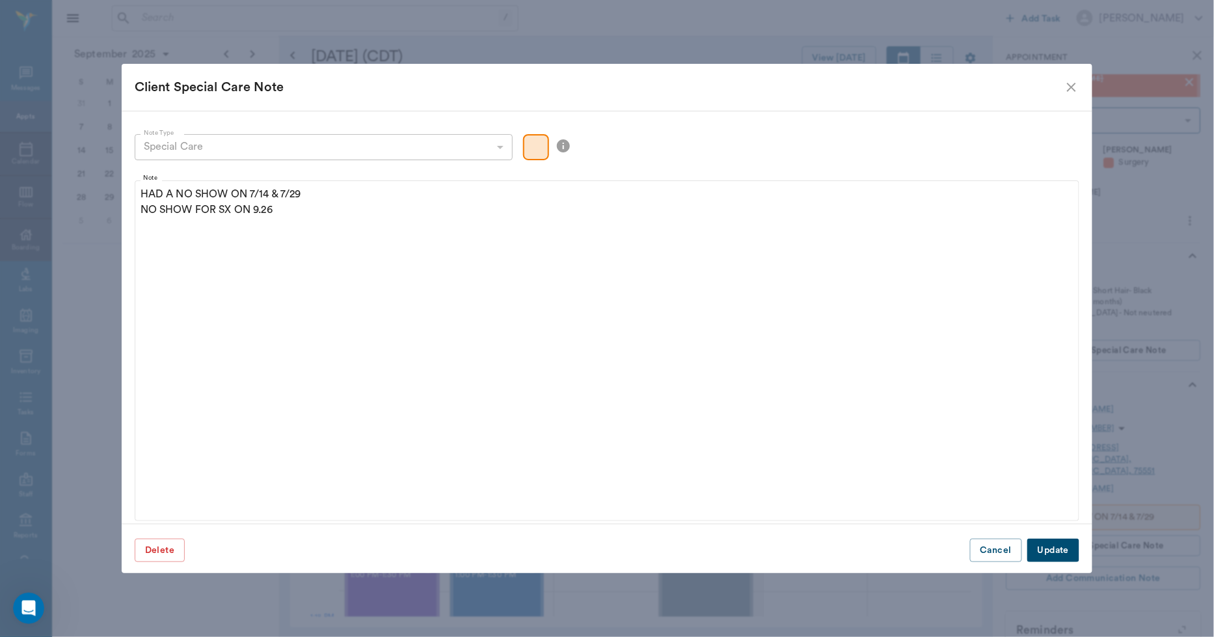
click at [1041, 544] on button "Update" at bounding box center [1054, 550] width 52 height 24
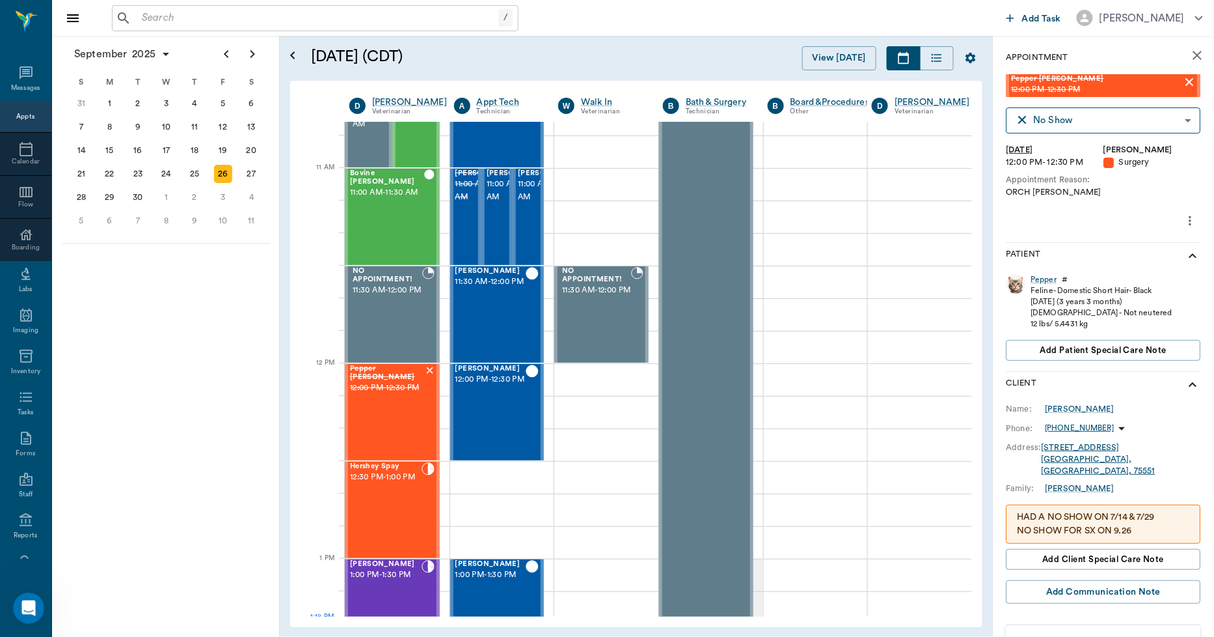
click at [1067, 430] on p "(903) 310-5664" at bounding box center [1080, 427] width 69 height 11
click at [1008, 453] on span "Send SMS Message" at bounding box center [1050, 454] width 109 height 14
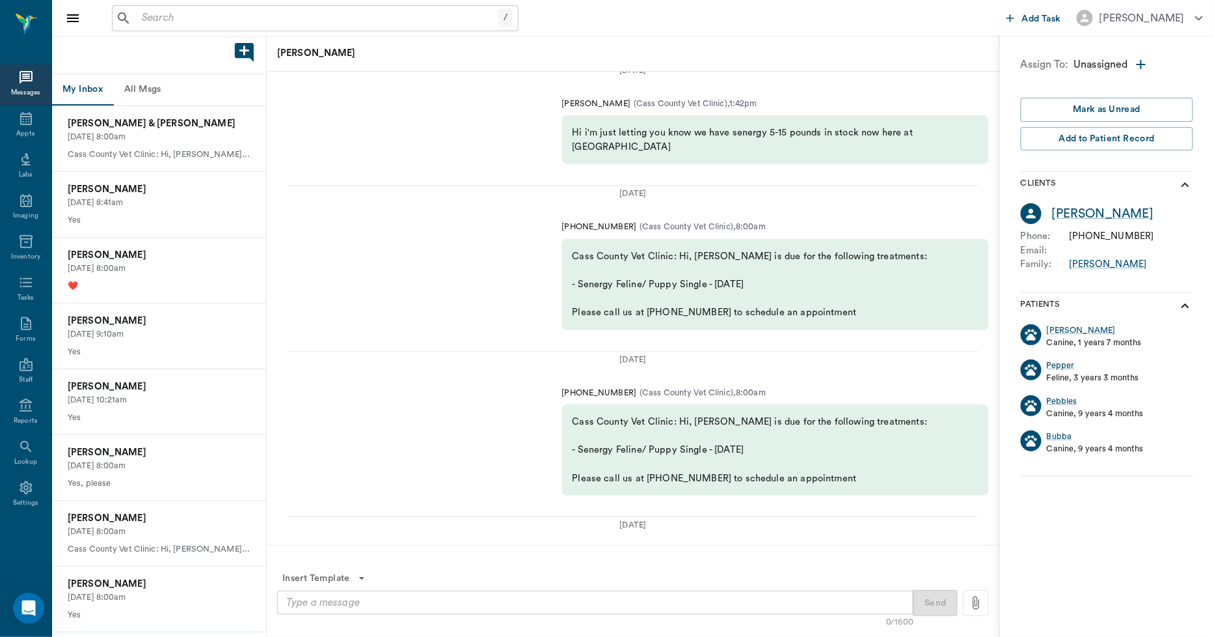
scroll to position [-1394, 0]
click at [1068, 217] on div "Carrie Eaves" at bounding box center [1103, 213] width 102 height 19
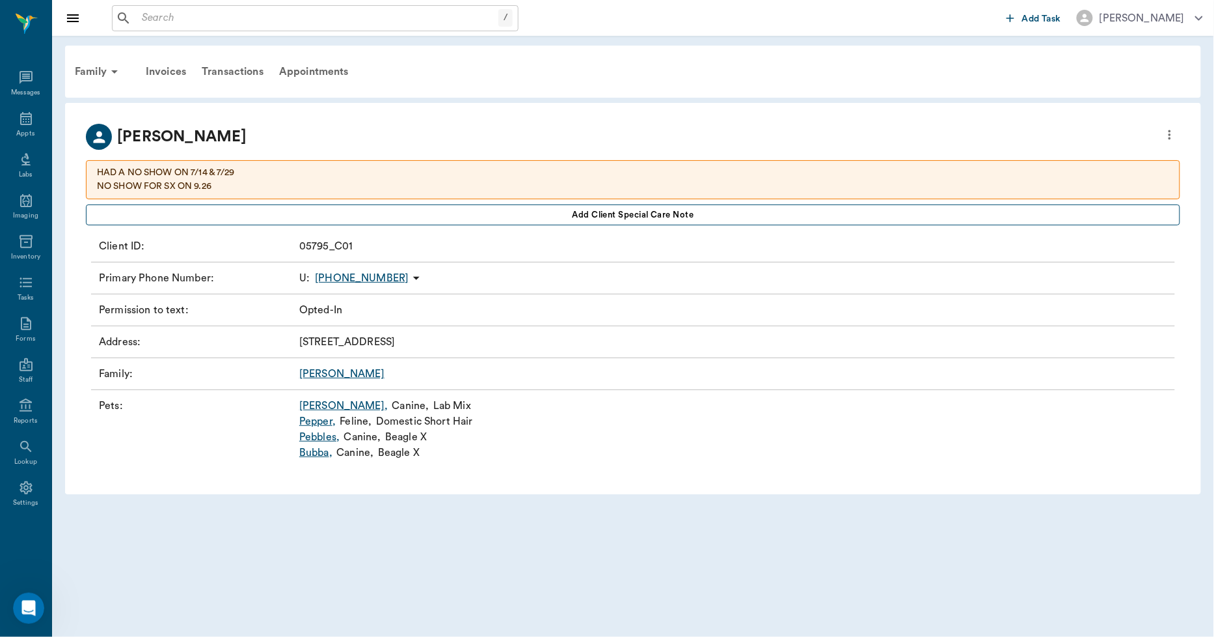
click at [591, 213] on span "Add client Special Care Note" at bounding box center [634, 215] width 122 height 14
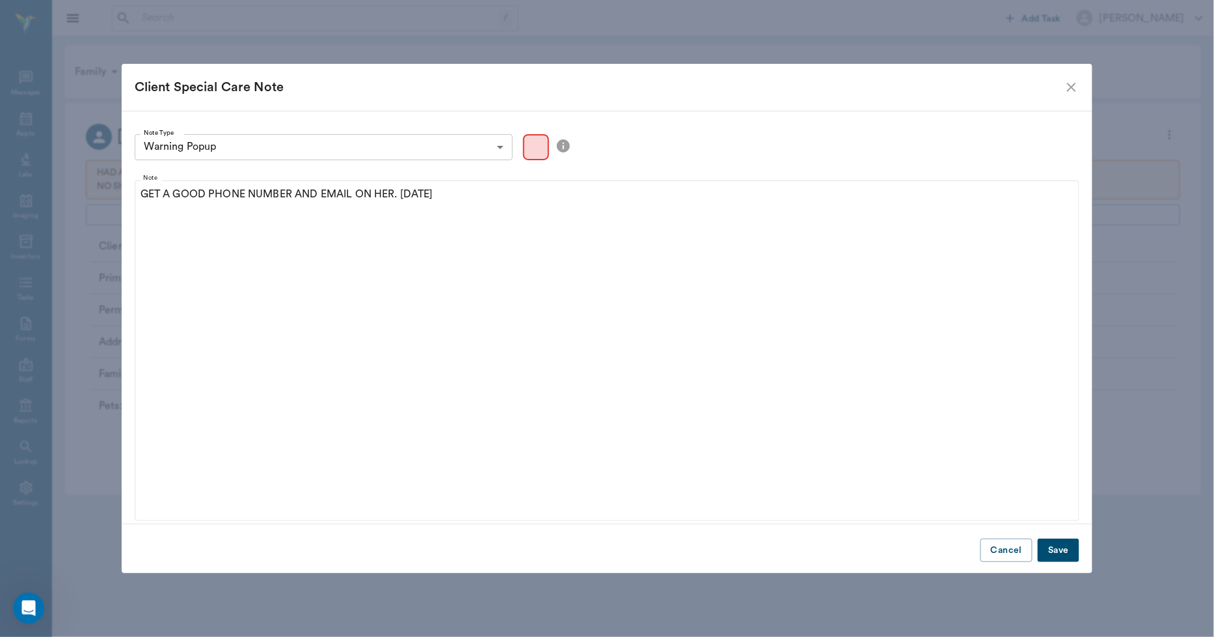
click at [1059, 545] on button "Save" at bounding box center [1059, 550] width 42 height 24
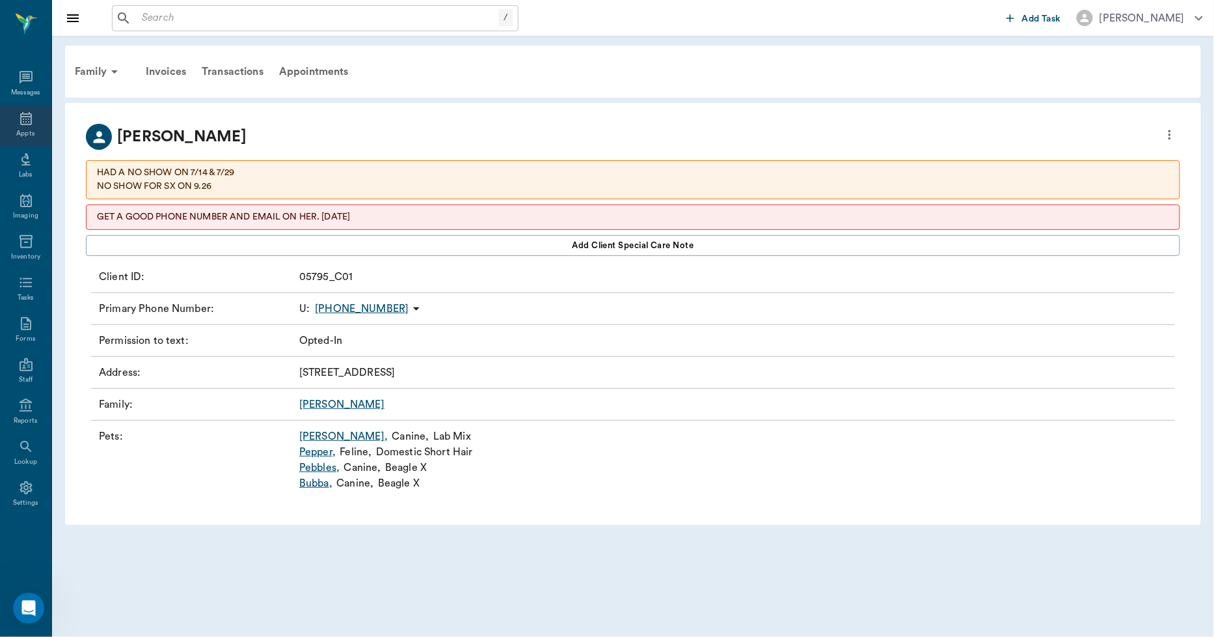
click at [26, 126] on div "Appts" at bounding box center [25, 125] width 51 height 41
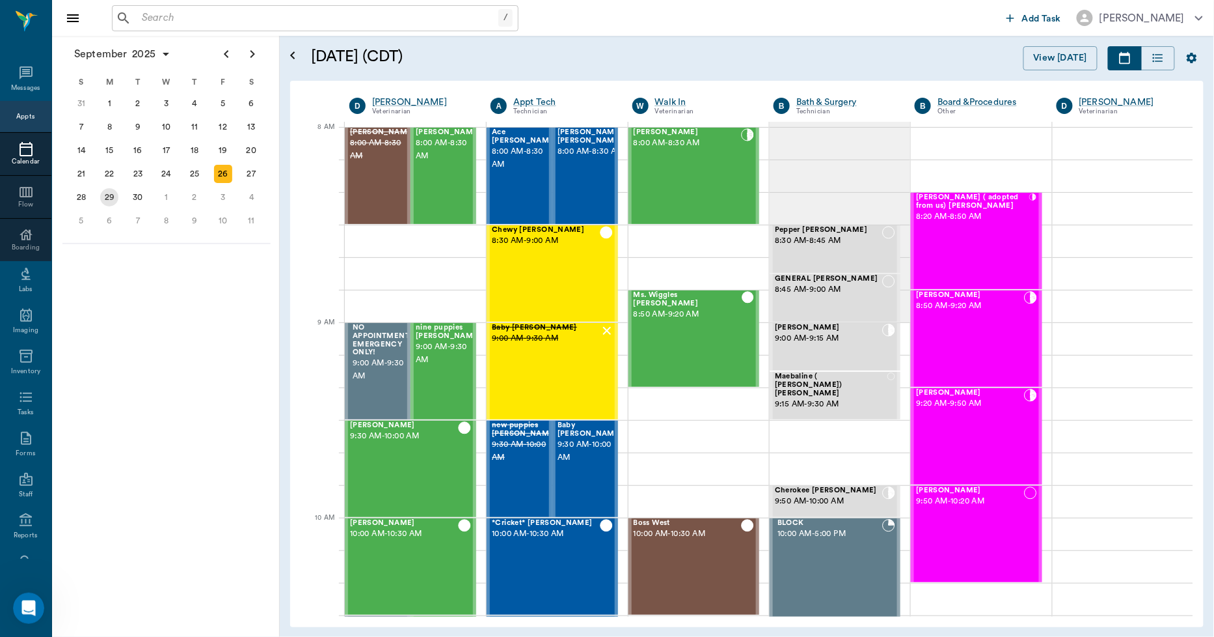
click at [107, 195] on div "29" at bounding box center [109, 197] width 18 height 18
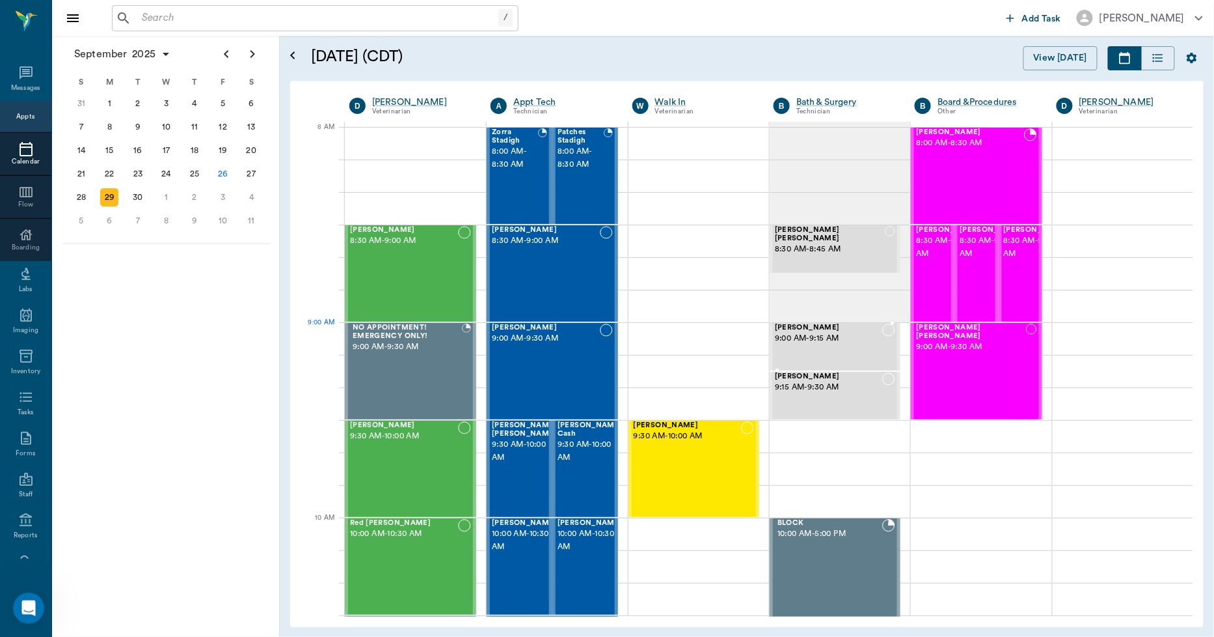
click at [827, 338] on span "9:00 AM - 9:15 AM" at bounding box center [828, 338] width 107 height 13
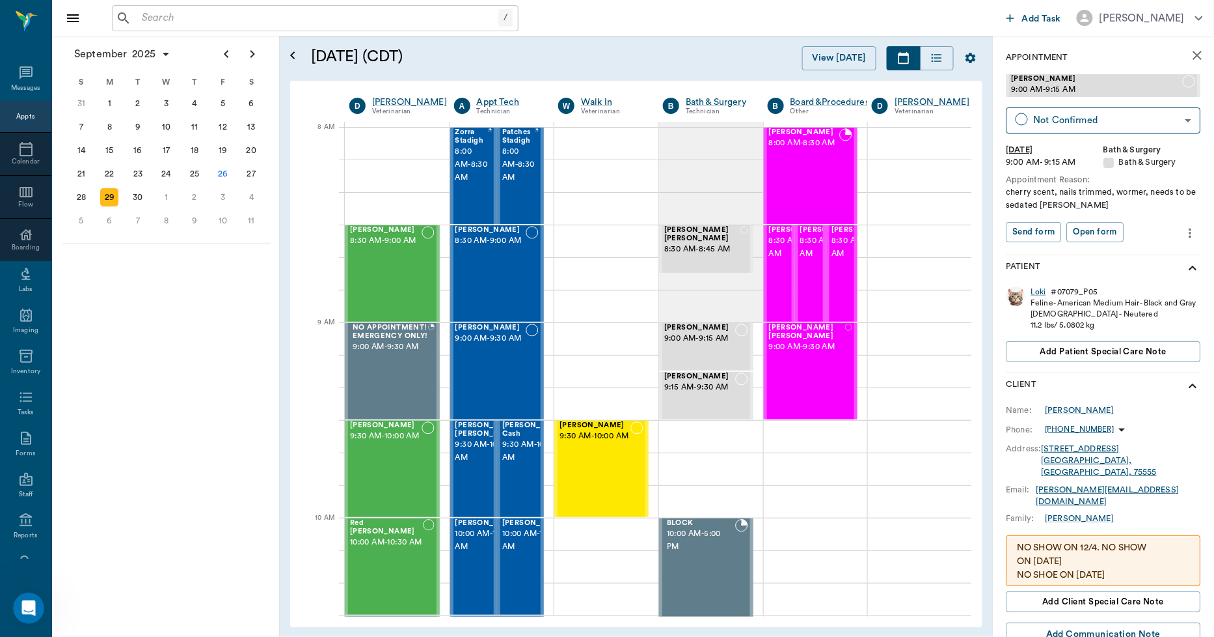
click at [1184, 228] on icon "more" at bounding box center [1191, 233] width 14 height 16
click at [1122, 251] on span "Edit appointment" at bounding box center [1125, 256] width 109 height 14
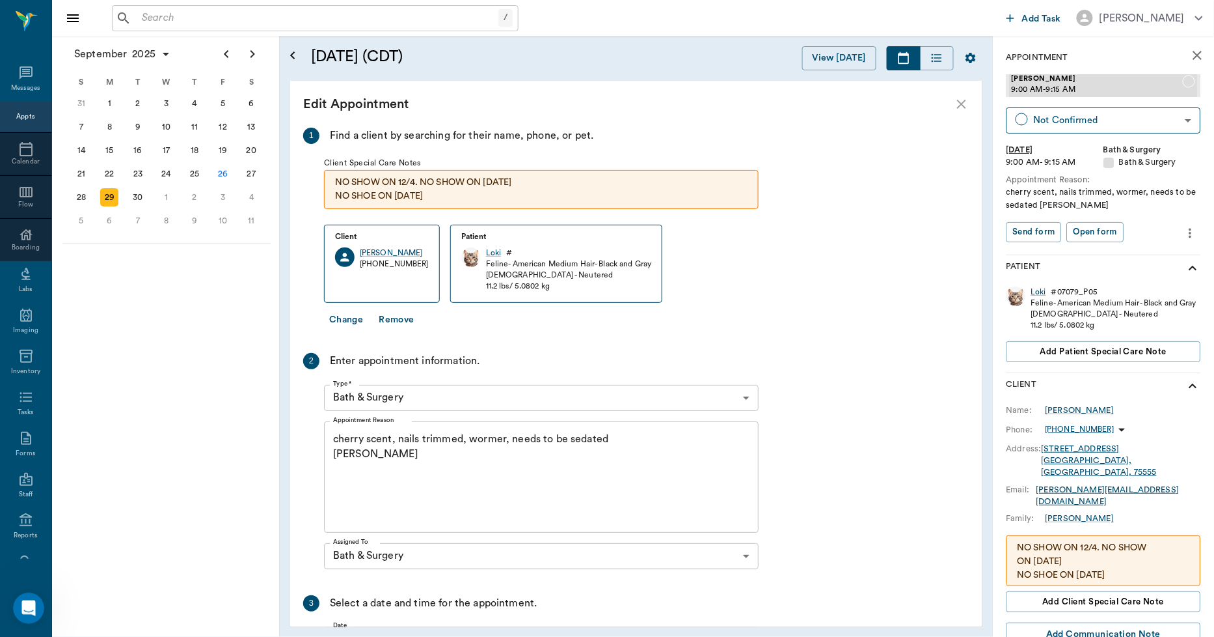
click at [1190, 62] on icon "close" at bounding box center [1198, 56] width 16 height 16
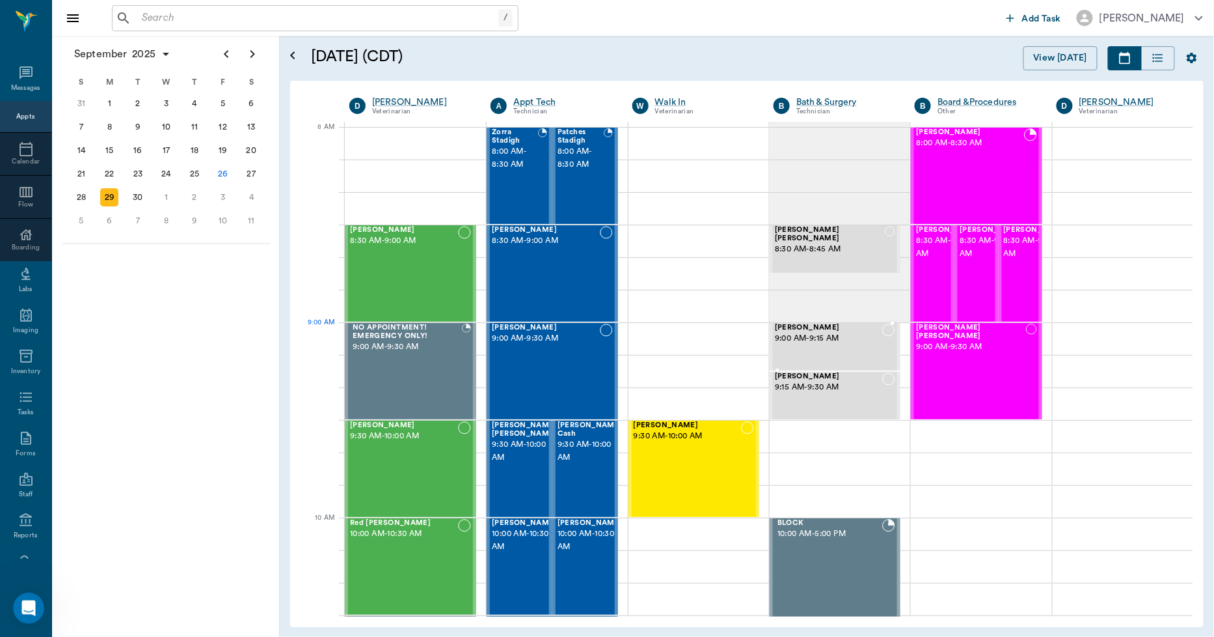
click at [797, 343] on span "9:00 AM - 9:15 AM" at bounding box center [828, 338] width 107 height 13
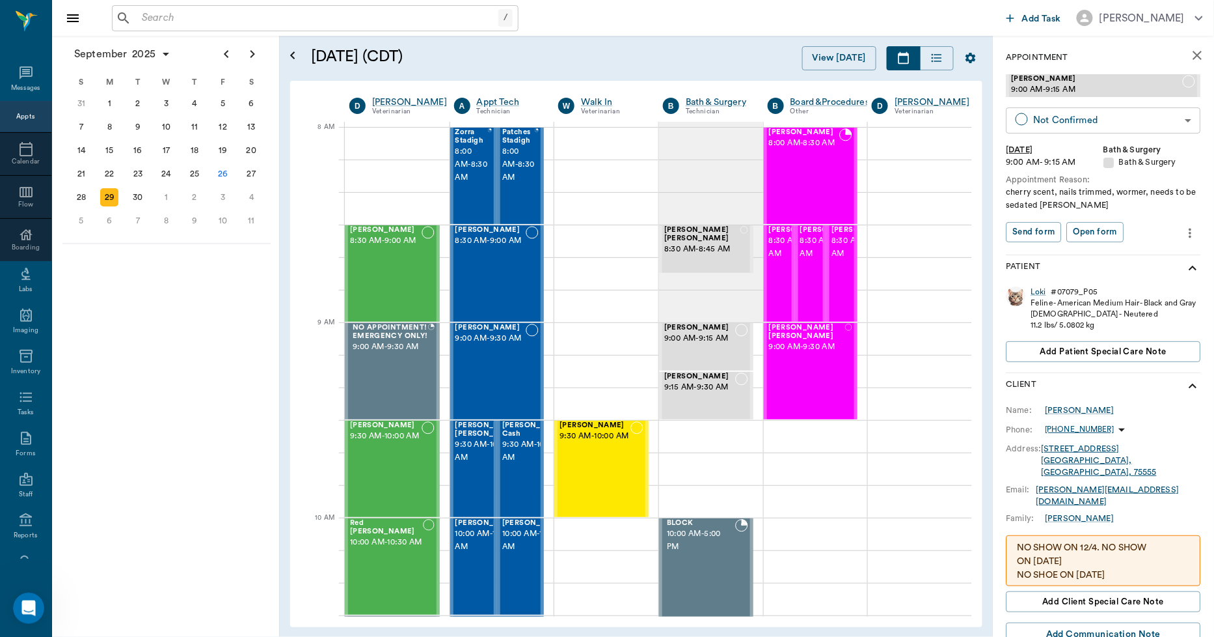
click at [1120, 117] on body "/ ​ Add Task Dr. Bert Ellsworth Nectar Messages Appts Calendar Flow Boarding La…" at bounding box center [607, 318] width 1214 height 637
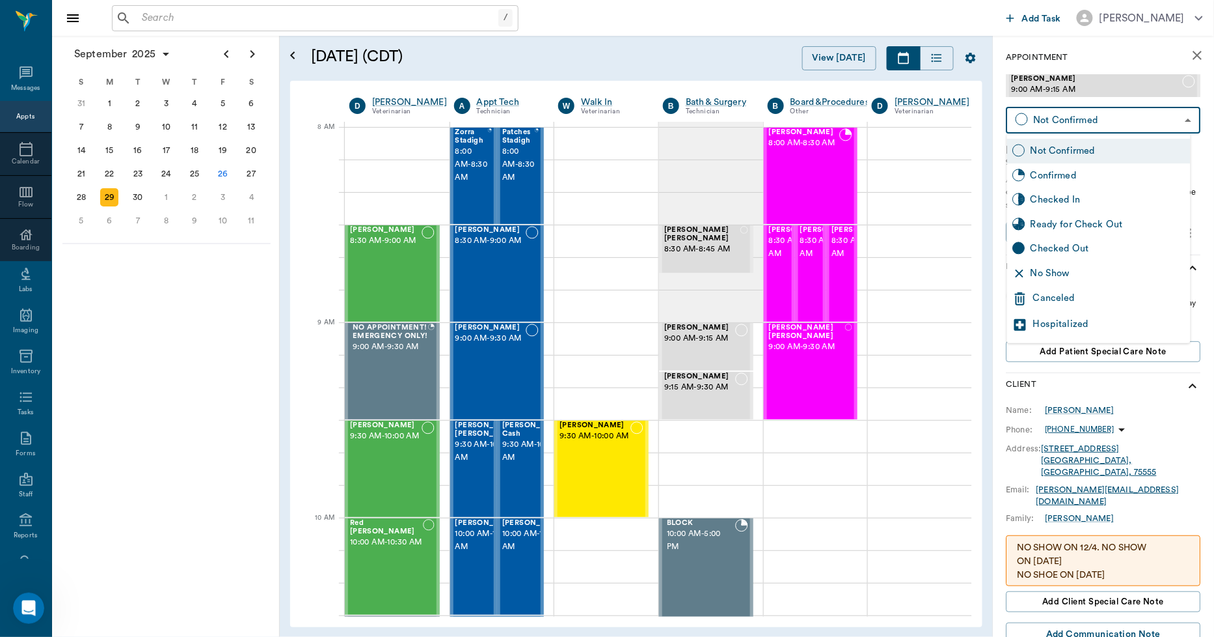
click at [1053, 295] on div "Canceled" at bounding box center [1110, 299] width 152 height 16
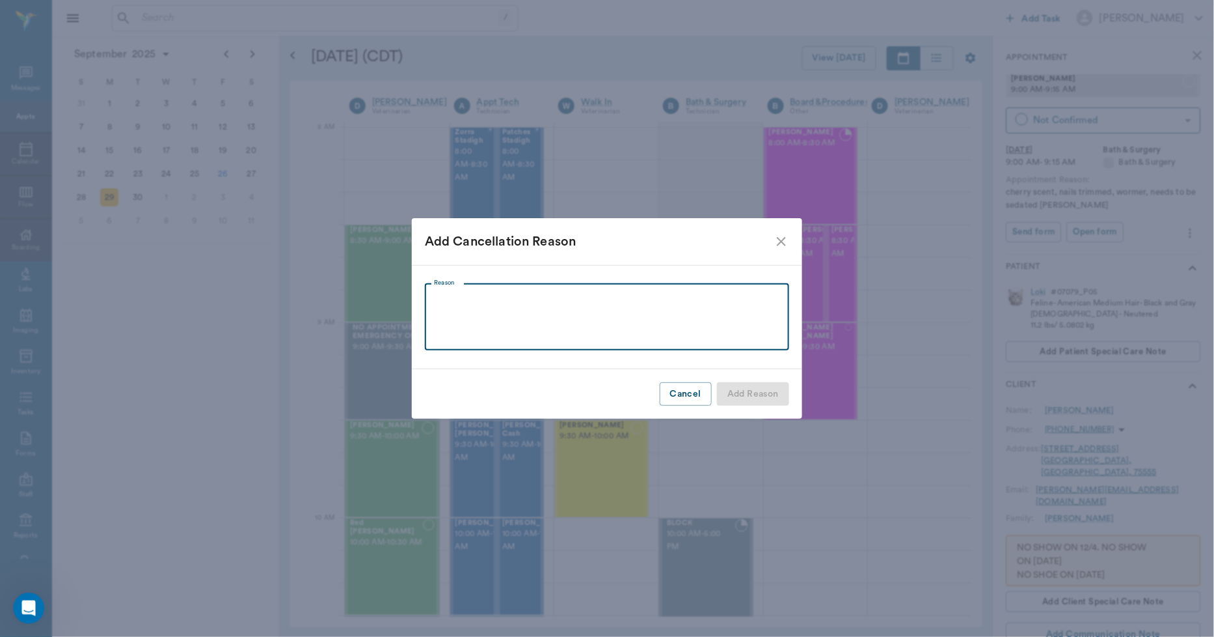
click at [740, 323] on textarea "Reason" at bounding box center [607, 316] width 346 height 45
type textarea "CANCELED"
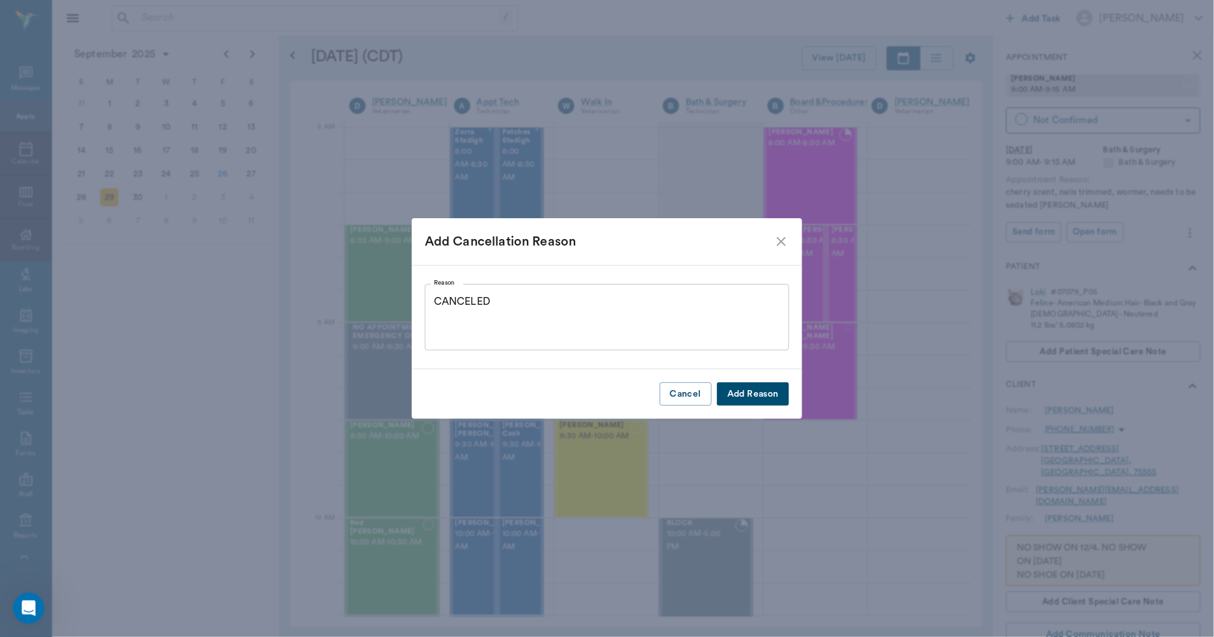
click at [775, 389] on button "Add Reason" at bounding box center [753, 394] width 72 height 24
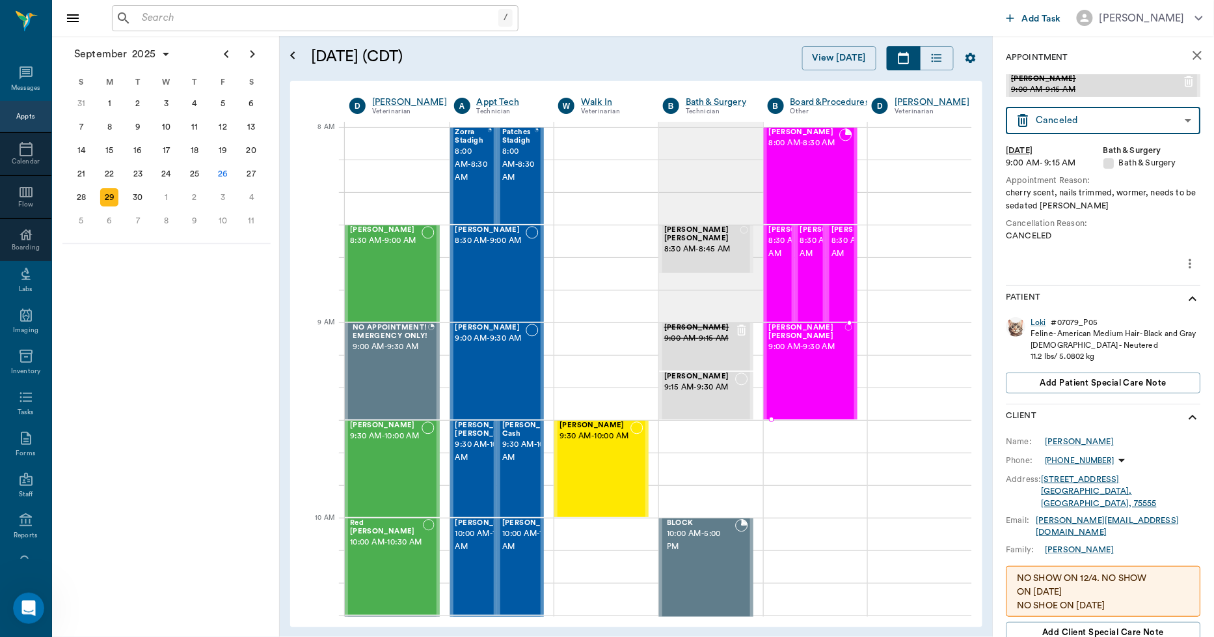
type input "CANCELED"
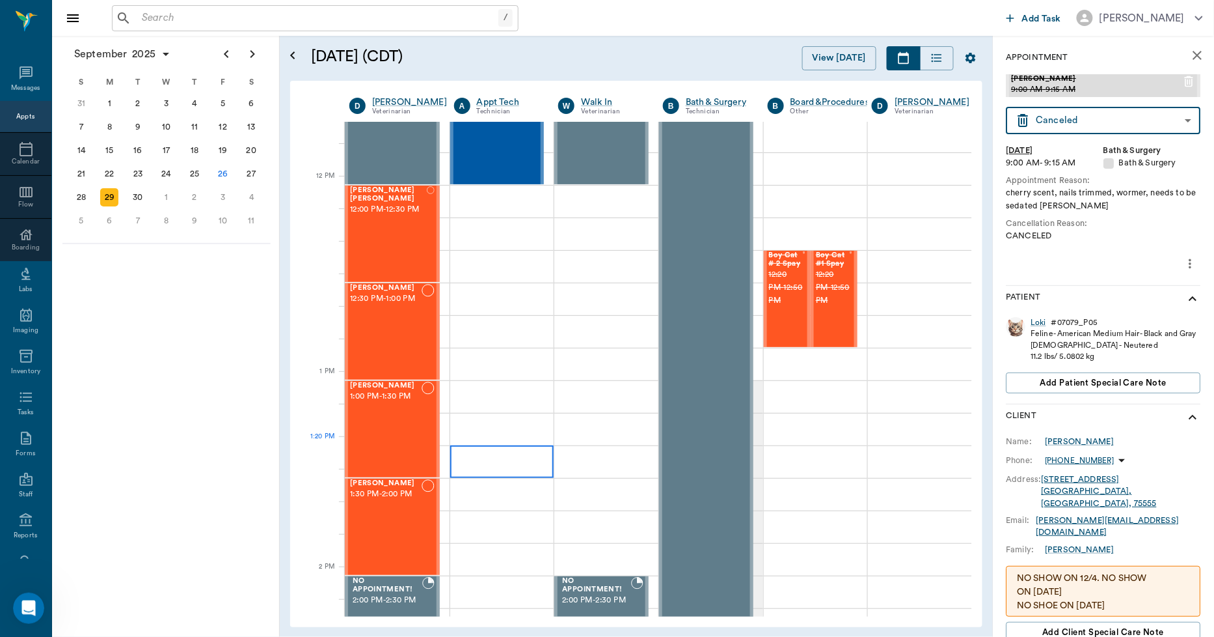
scroll to position [795, 0]
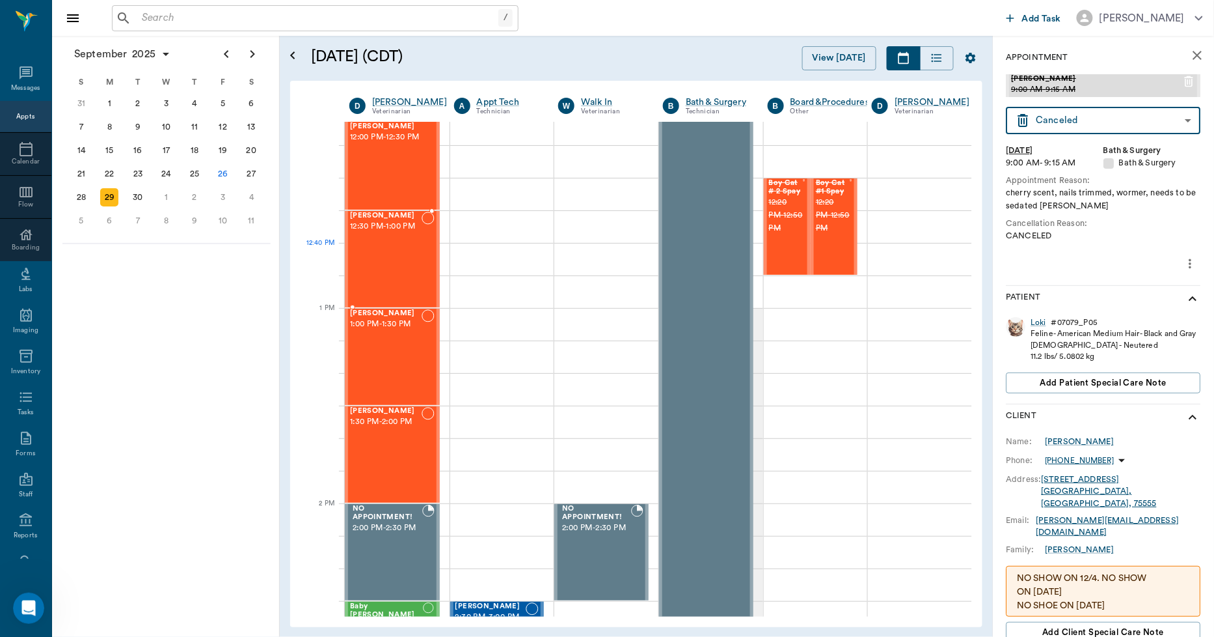
click at [383, 264] on div "Heather Spay 12:30 PM - 1:00 PM" at bounding box center [386, 259] width 72 height 95
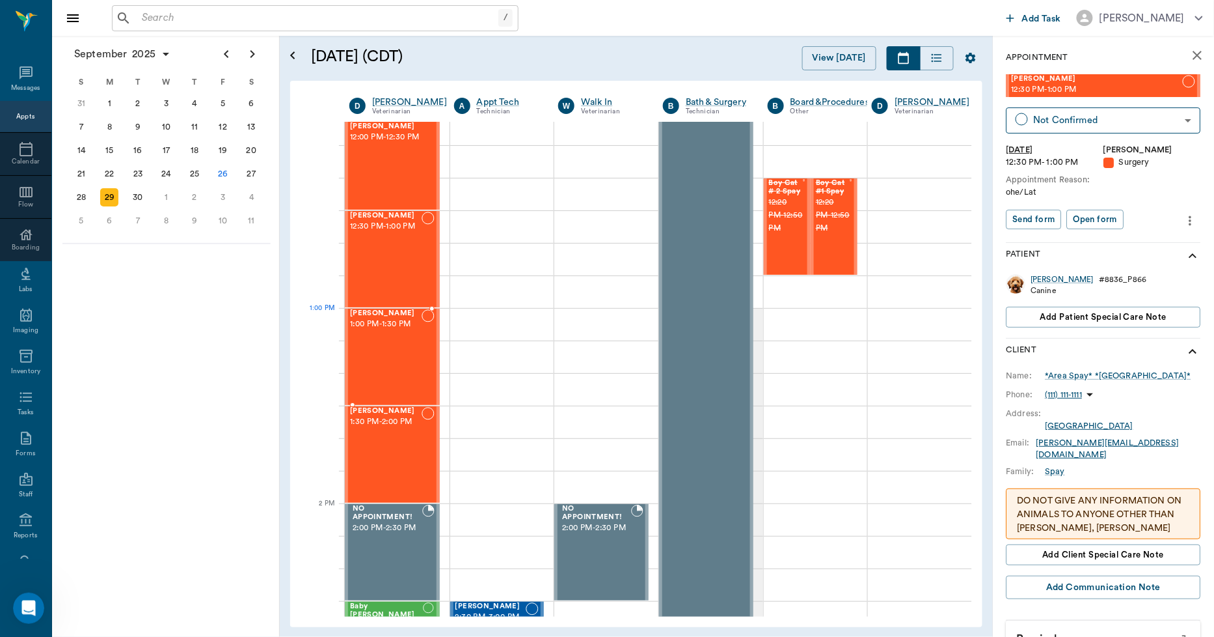
click at [402, 336] on div "Heather Spay 1:00 PM - 1:30 PM" at bounding box center [386, 356] width 72 height 95
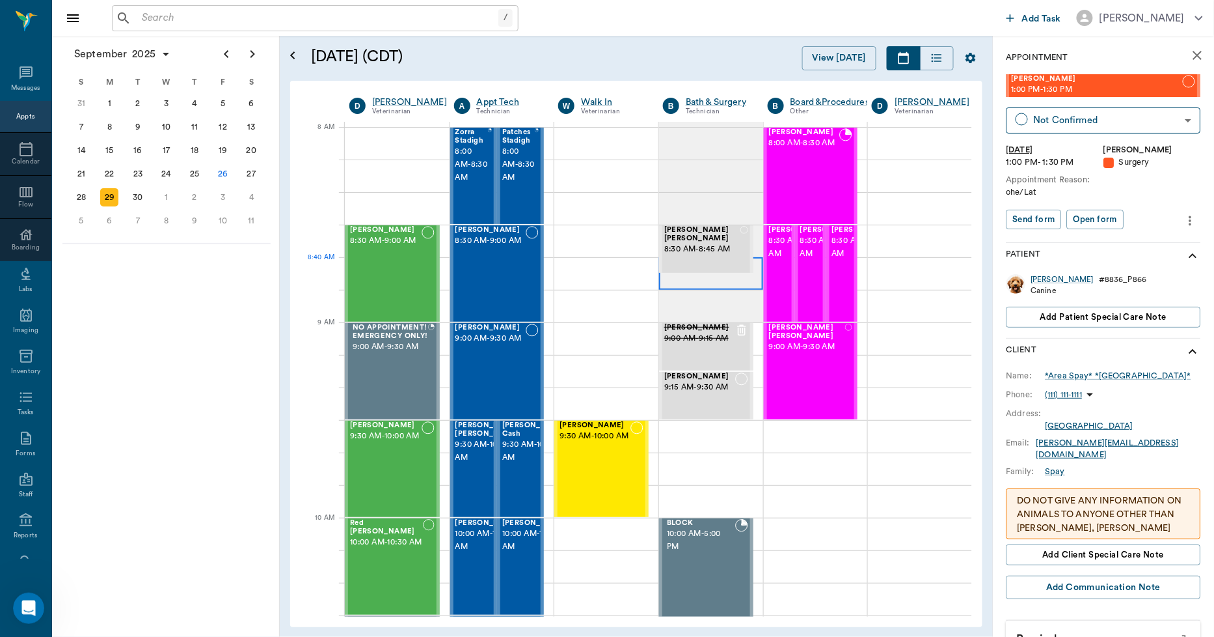
click at [700, 284] on div at bounding box center [711, 273] width 104 height 33
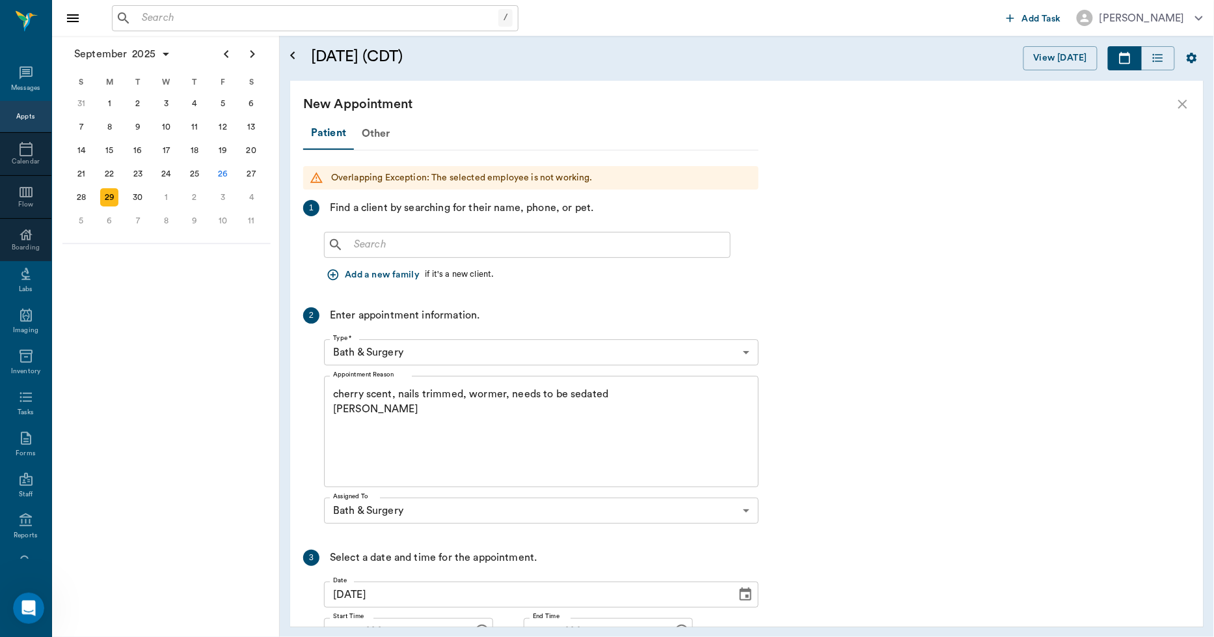
click at [452, 239] on input "text" at bounding box center [537, 245] width 376 height 18
click at [1178, 101] on icon "close" at bounding box center [1183, 104] width 16 height 16
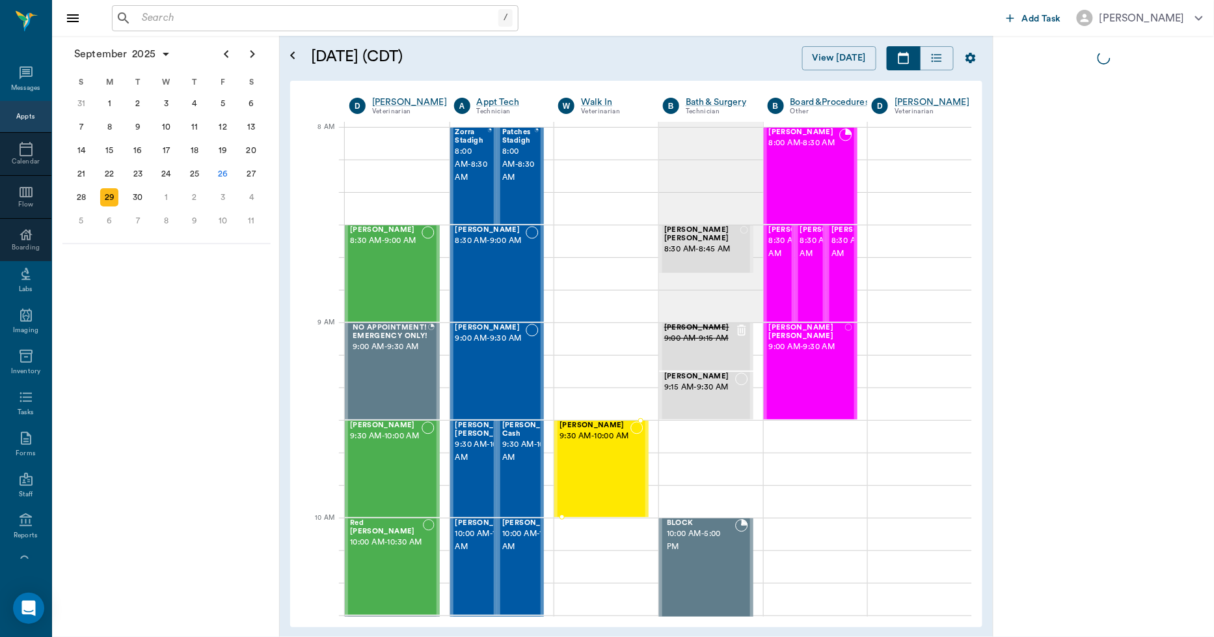
scroll to position [0, 1]
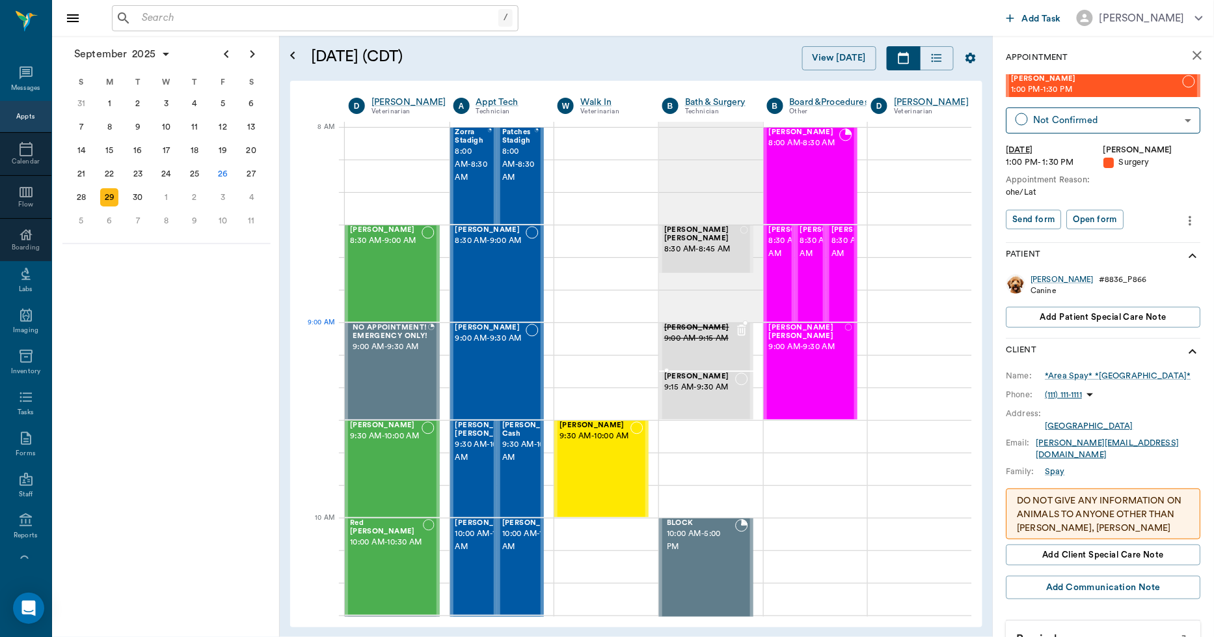
click at [706, 337] on span "9:00 AM - 9:15 AM" at bounding box center [700, 338] width 71 height 13
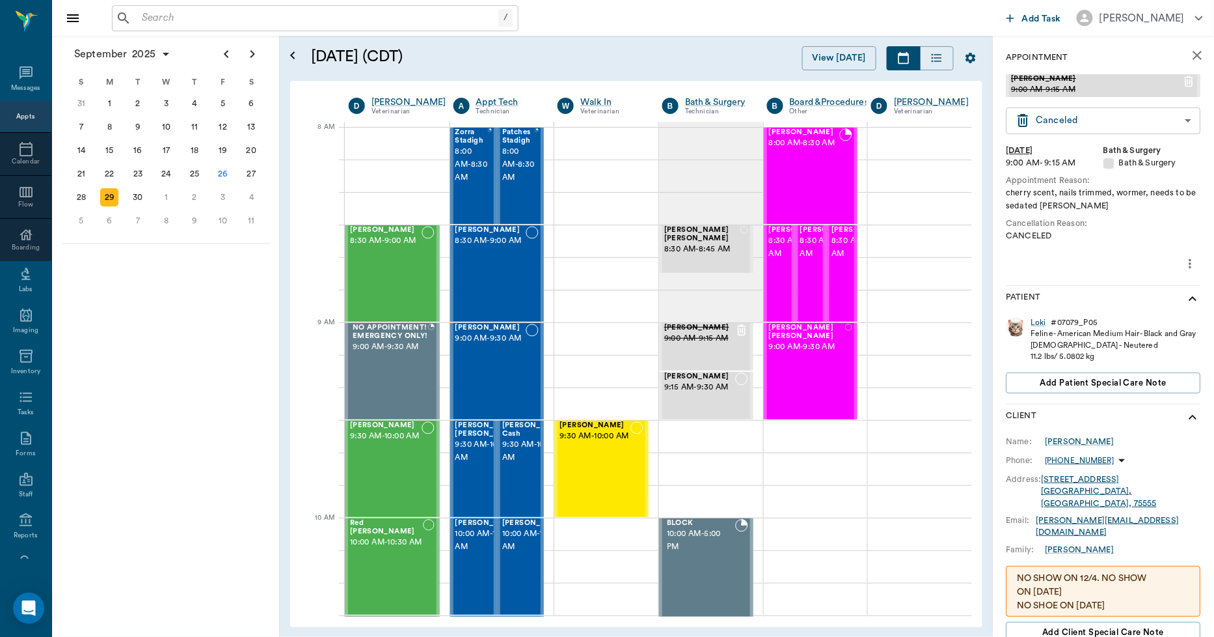
click at [1134, 120] on body "/ ​ Add Task Dr. Bert Ellsworth Nectar Messages Appts Calendar Flow Boarding La…" at bounding box center [607, 318] width 1214 height 637
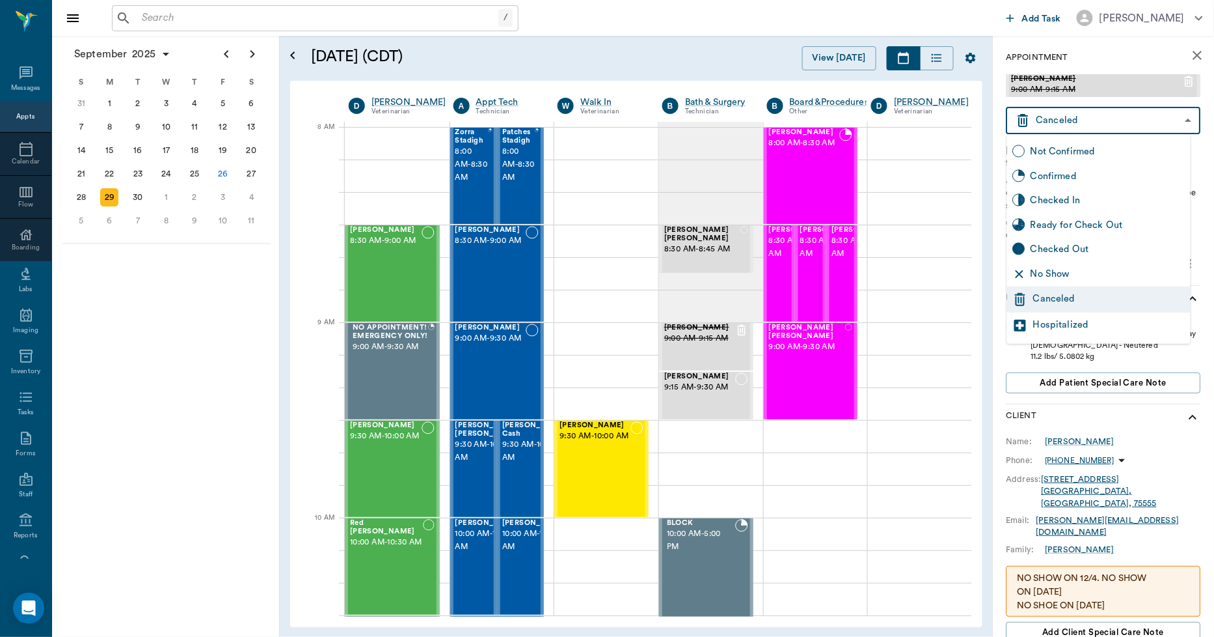
click at [1058, 153] on div "Not Confirmed" at bounding box center [1108, 151] width 155 height 14
type input "NOT_CONFIRMED"
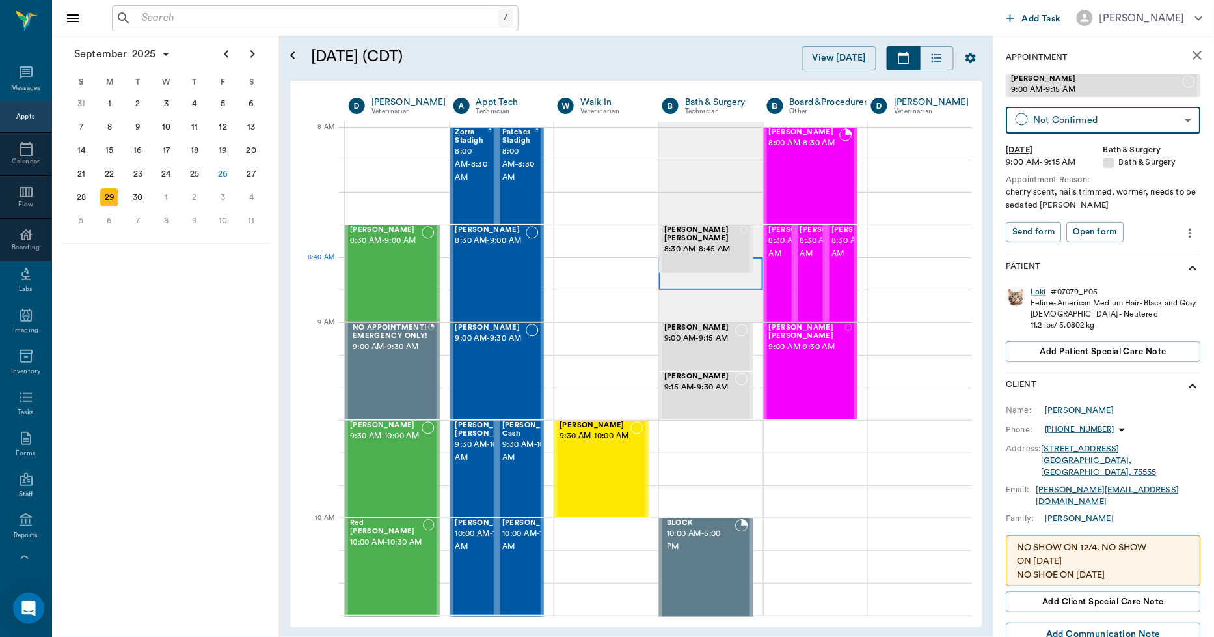
click at [686, 284] on div at bounding box center [711, 273] width 104 height 33
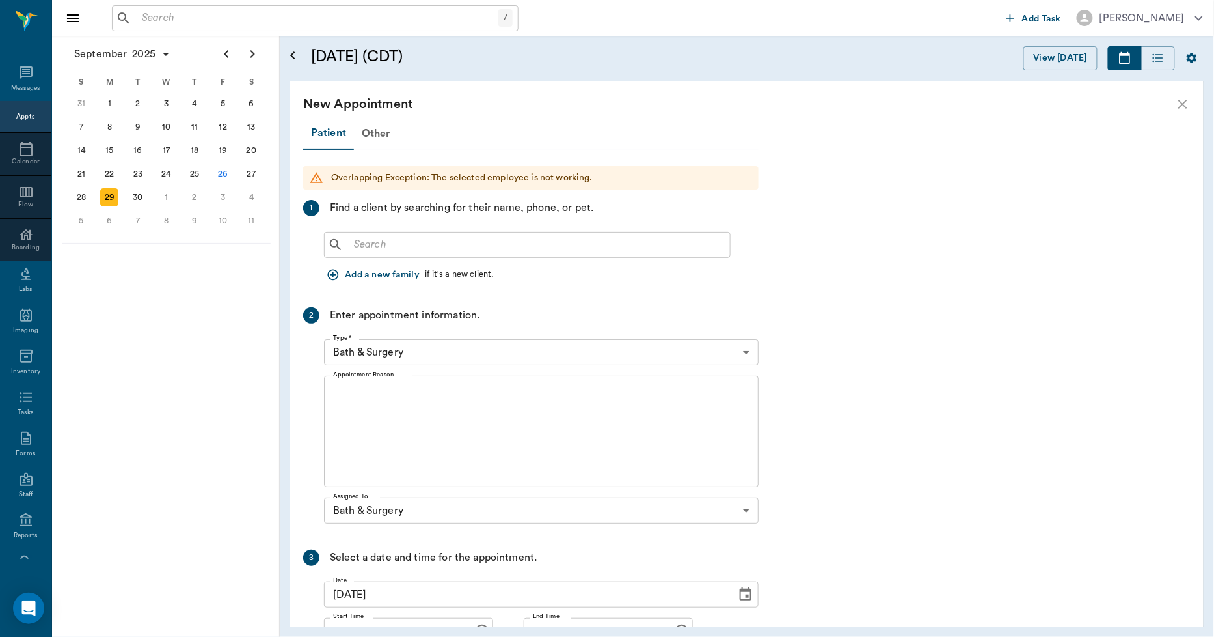
click at [439, 245] on input "text" at bounding box center [537, 245] width 376 height 18
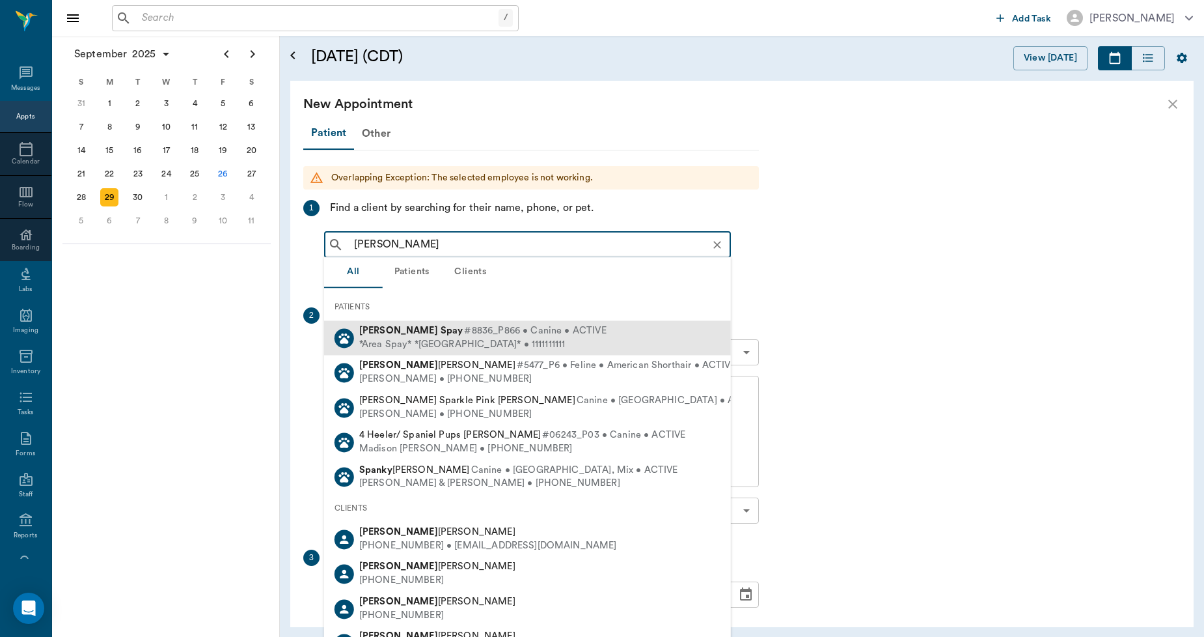
click at [415, 336] on div "Heather Spay #8836_P866 • Canine • ACTIVE" at bounding box center [482, 331] width 247 height 14
type input "HEATHER SPA"
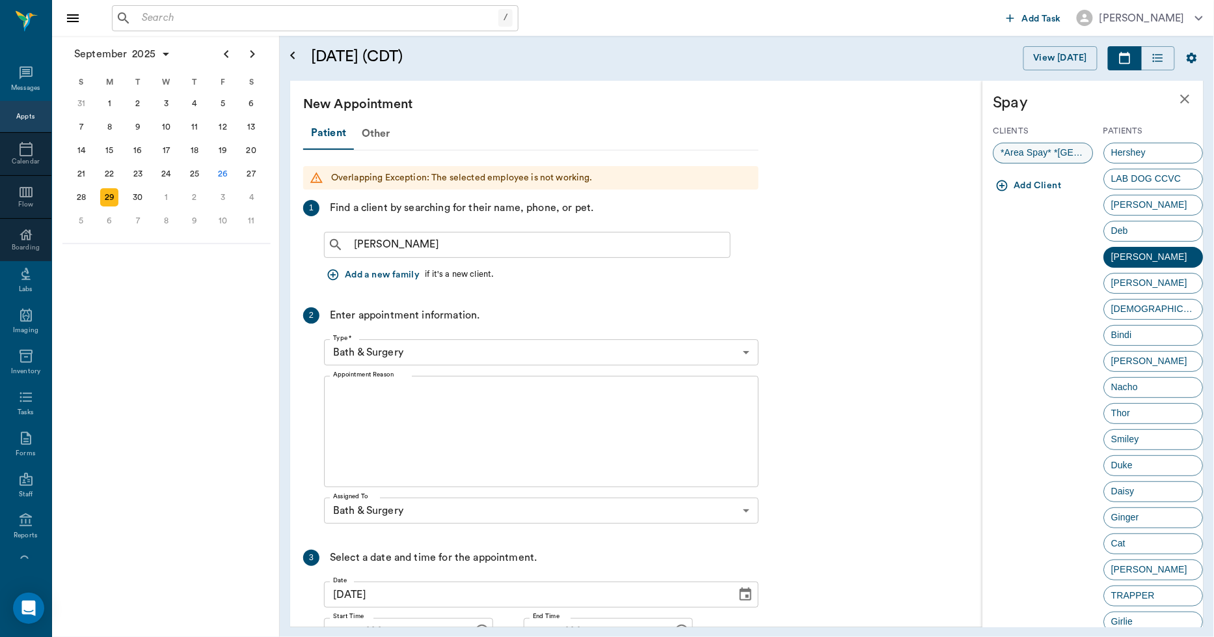
click at [1026, 146] on span "*Area Spay* *[GEOGRAPHIC_DATA]*" at bounding box center [1044, 153] width 99 height 14
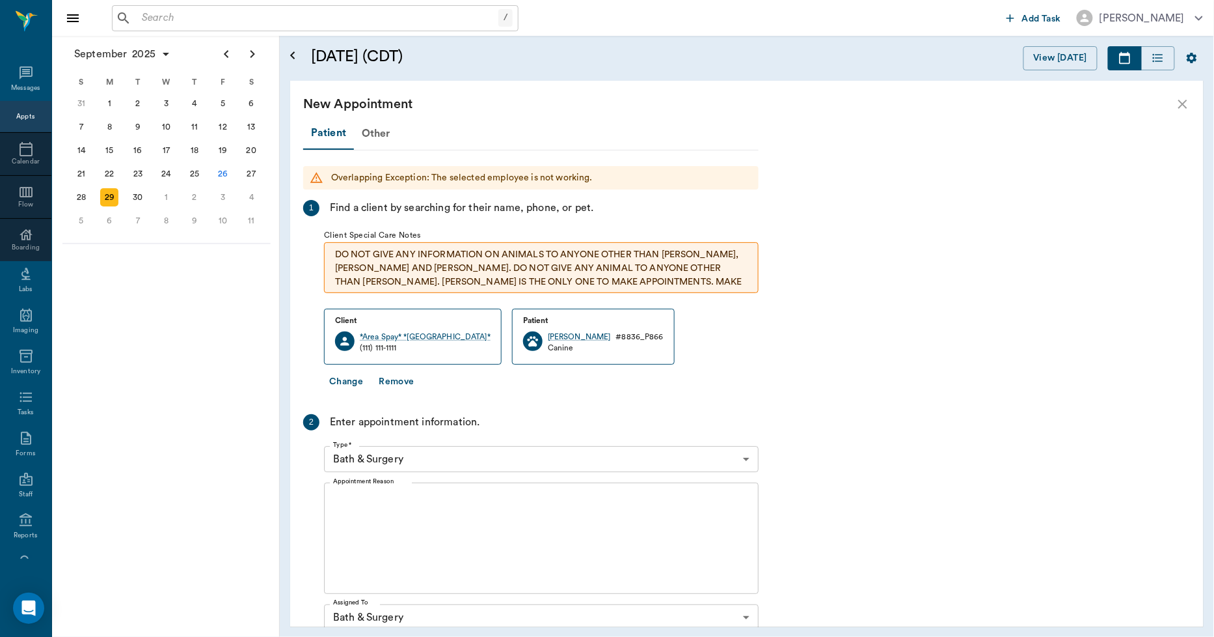
click at [378, 505] on textarea "Appointment Reason" at bounding box center [541, 538] width 417 height 90
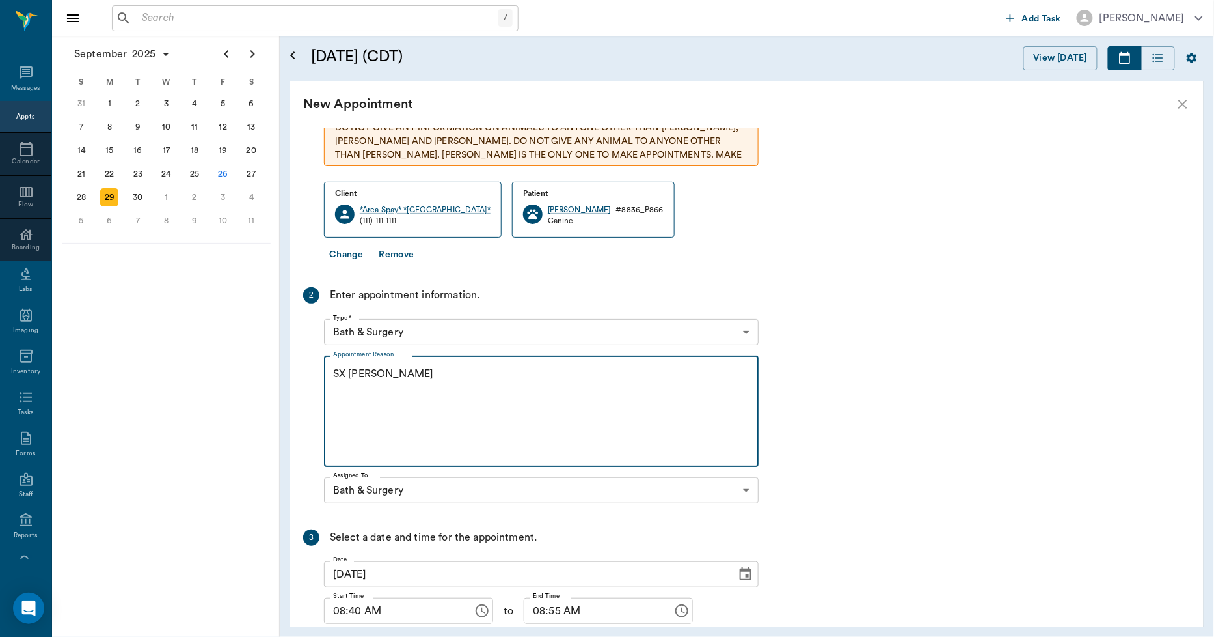
scroll to position [220, 0]
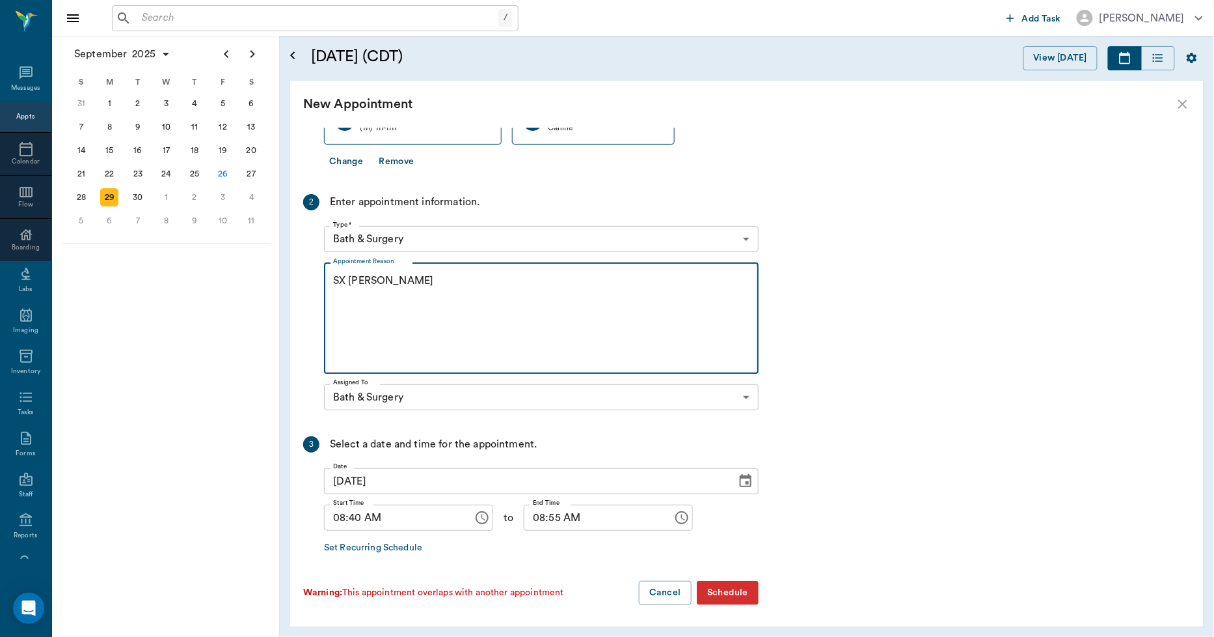
type textarea "SX [PERSON_NAME]"
click at [360, 524] on input "08:40 AM" at bounding box center [394, 517] width 140 height 26
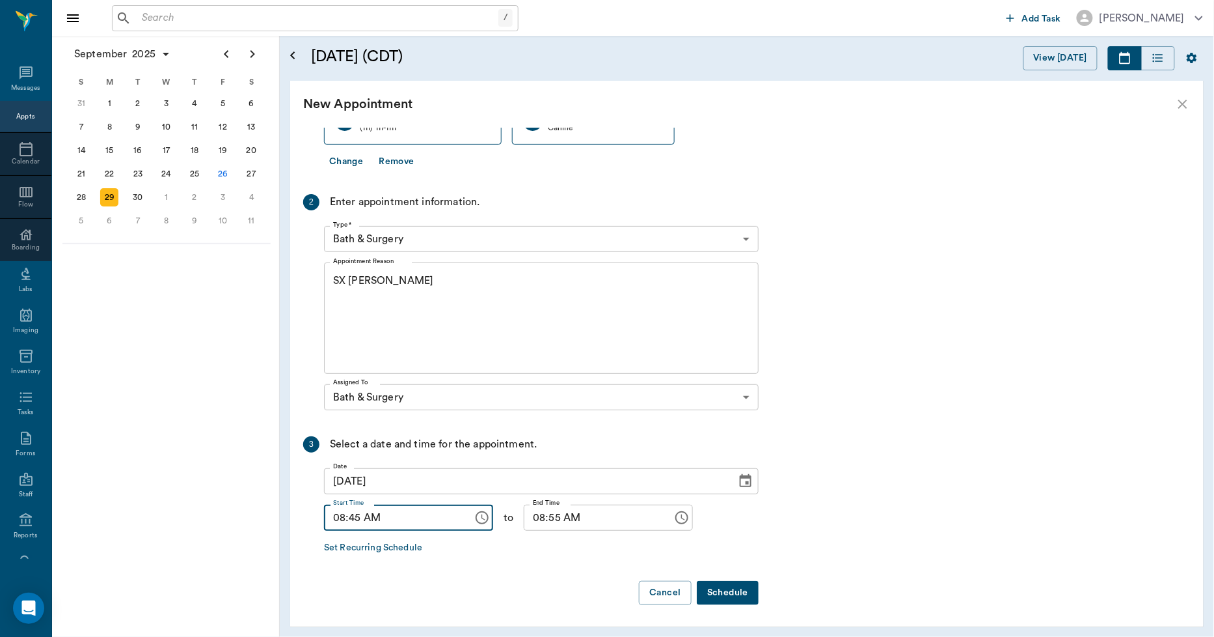
type input "08:45 AM"
click at [526, 519] on input "08:55 AM" at bounding box center [594, 517] width 140 height 26
type input "09:00 AM"
click at [730, 590] on button "Schedule" at bounding box center [728, 593] width 62 height 24
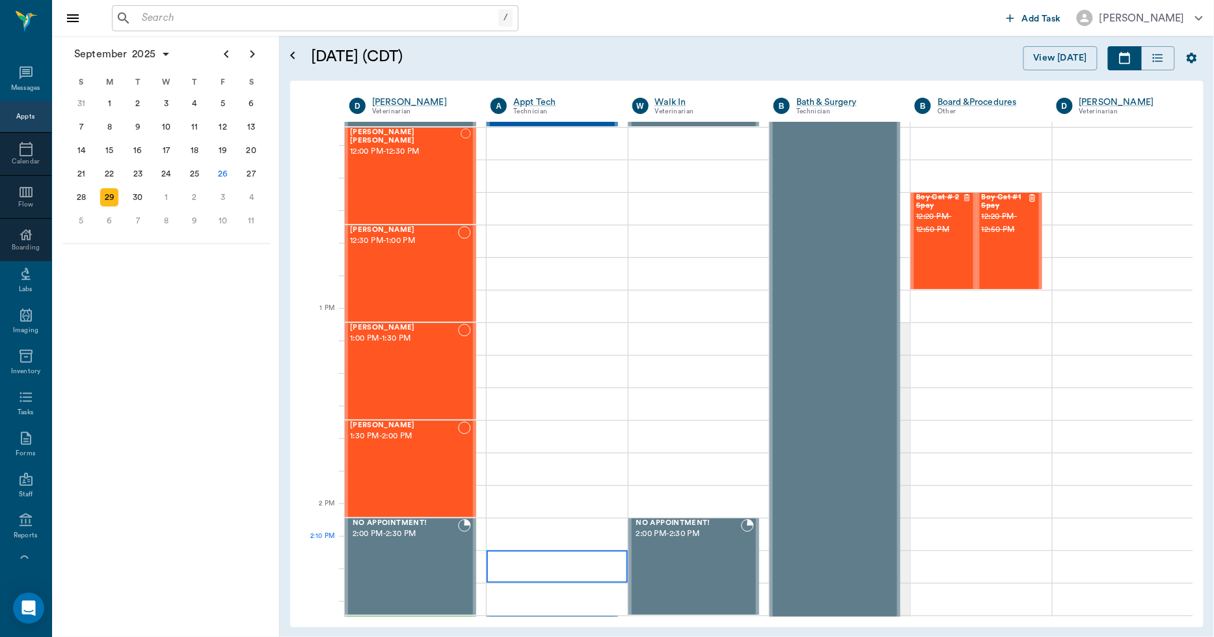
scroll to position [795, 0]
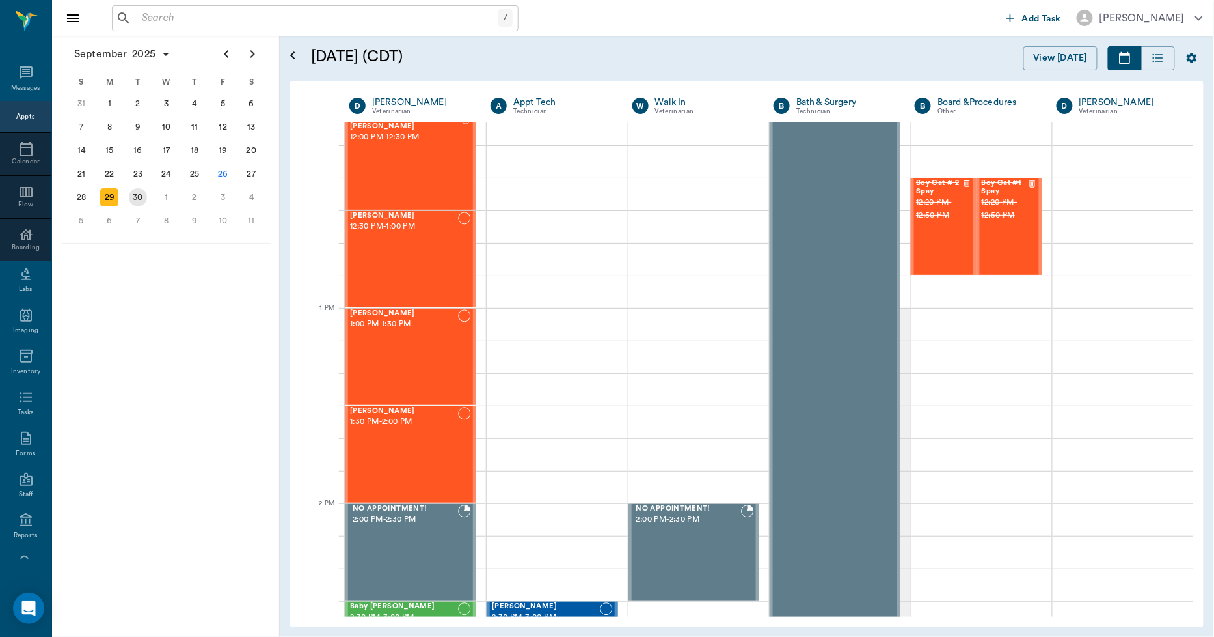
click at [142, 192] on div "30" at bounding box center [138, 197] width 18 height 18
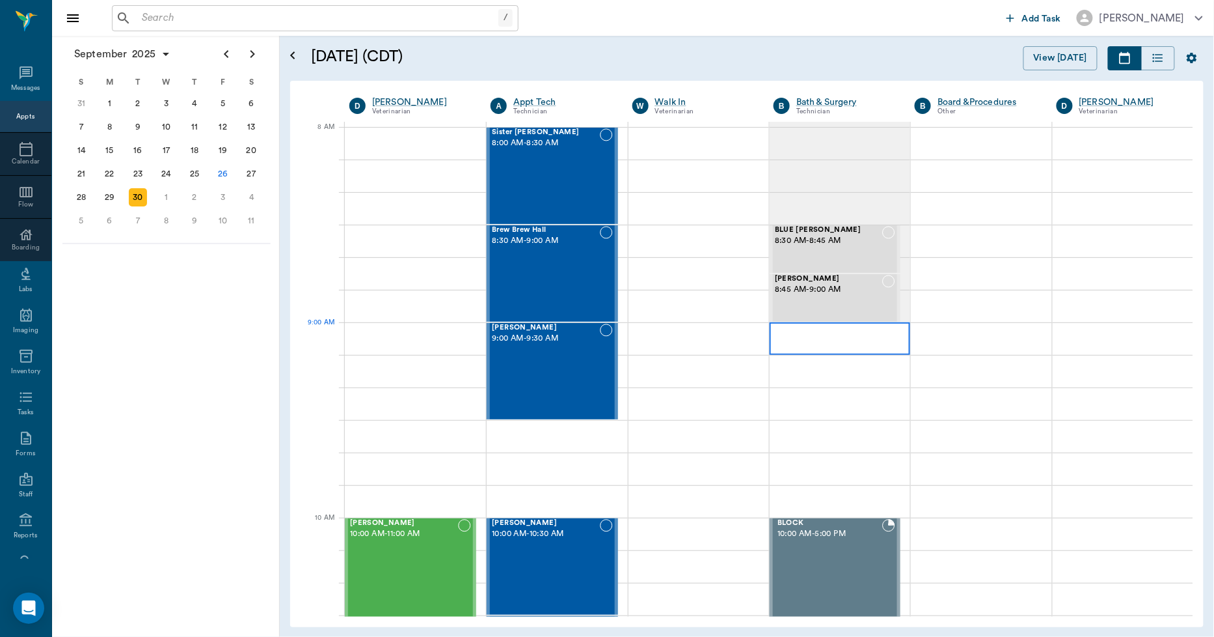
click at [773, 329] on div at bounding box center [840, 338] width 141 height 33
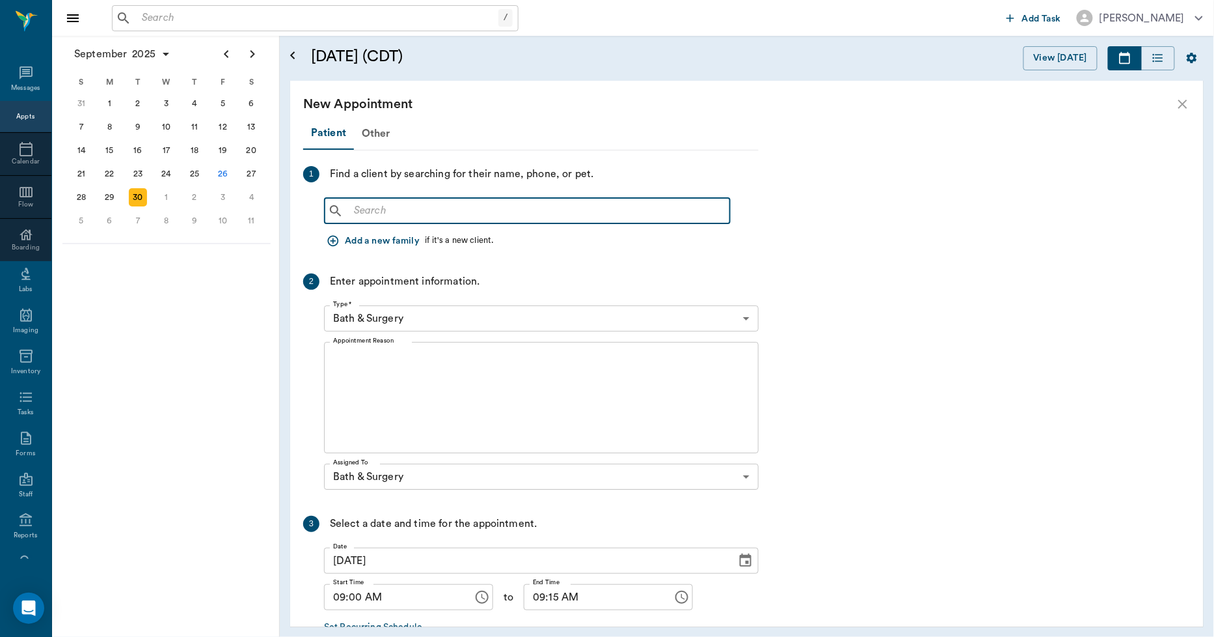
click at [385, 209] on input "text" at bounding box center [537, 211] width 376 height 18
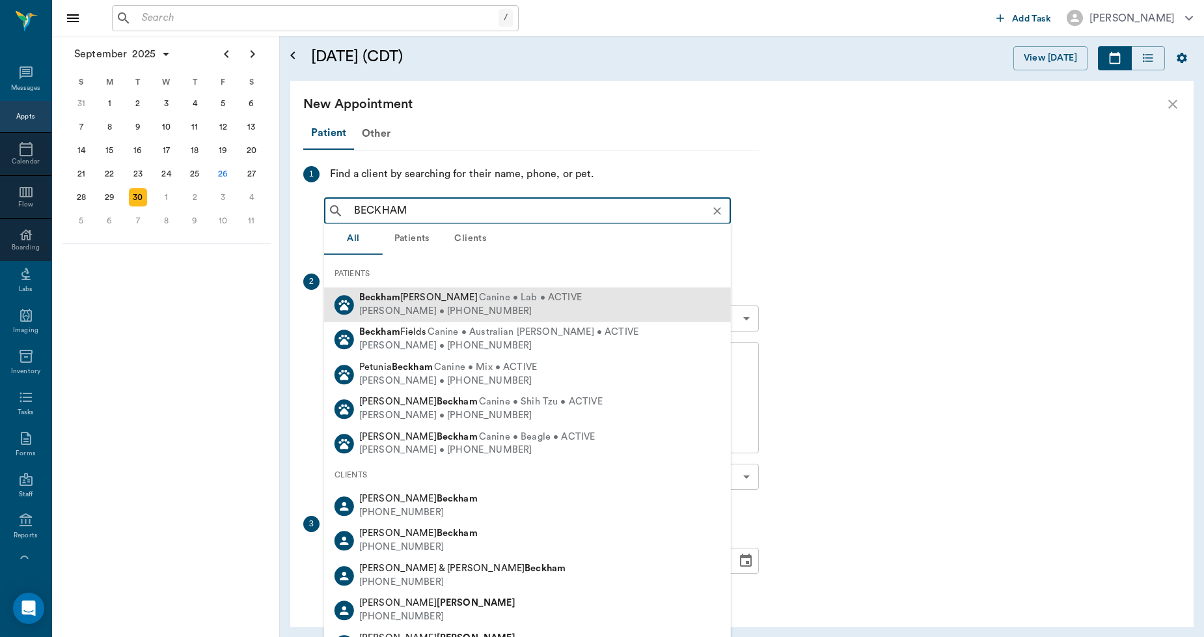
click at [368, 303] on div "Beckham Welch Canine • Lab • ACTIVE" at bounding box center [470, 298] width 223 height 14
type input "BECKHAM"
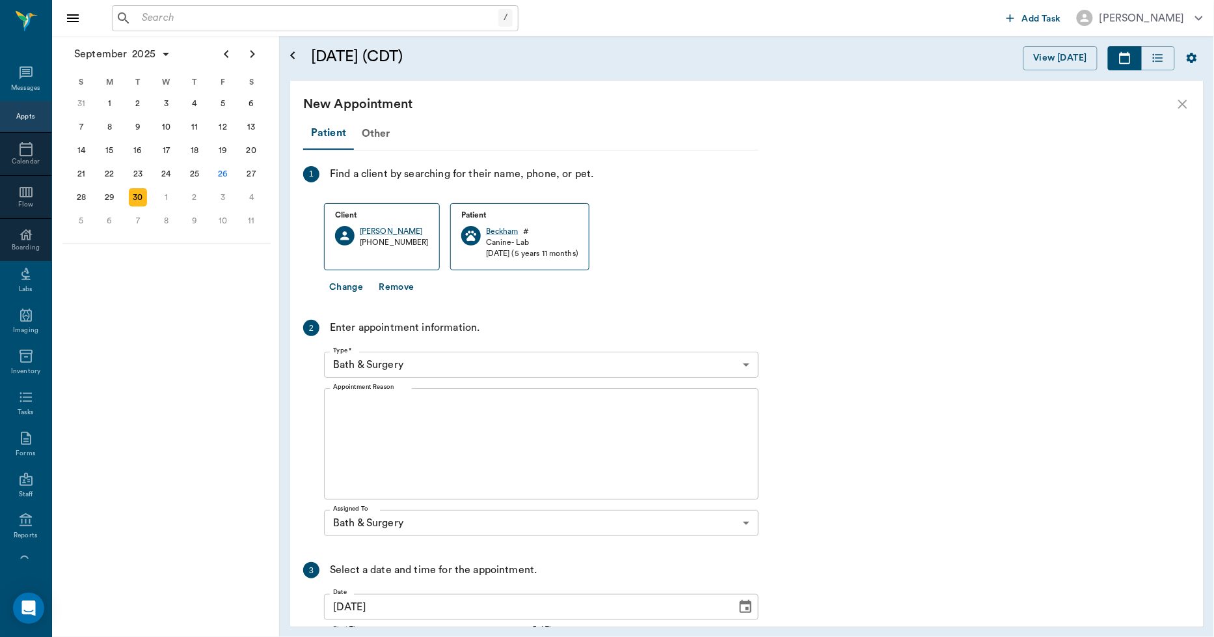
click at [364, 427] on textarea "Appointment Reason" at bounding box center [541, 444] width 417 height 90
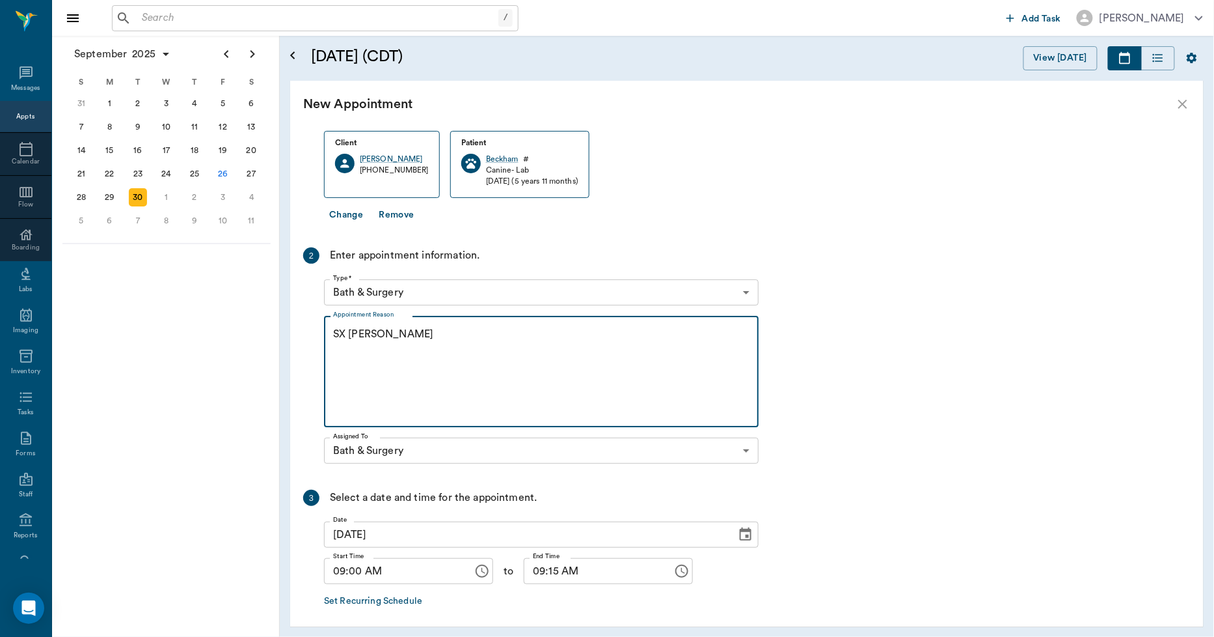
scroll to position [126, 0]
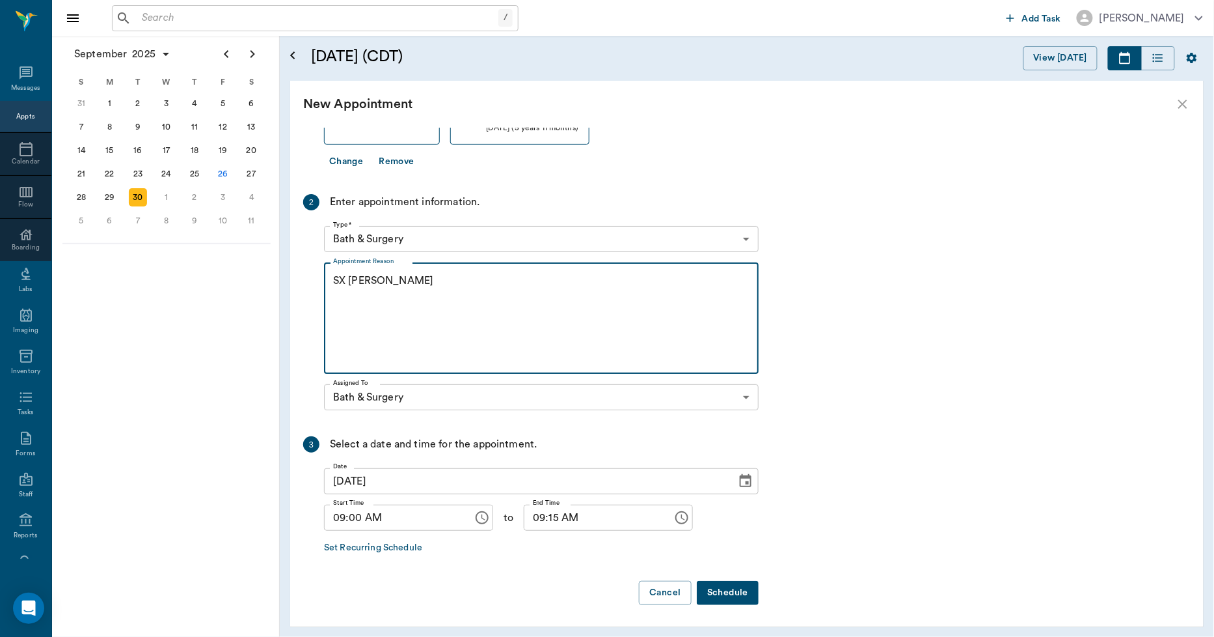
type textarea "SX [PERSON_NAME]"
click at [723, 592] on button "Schedule" at bounding box center [728, 593] width 62 height 24
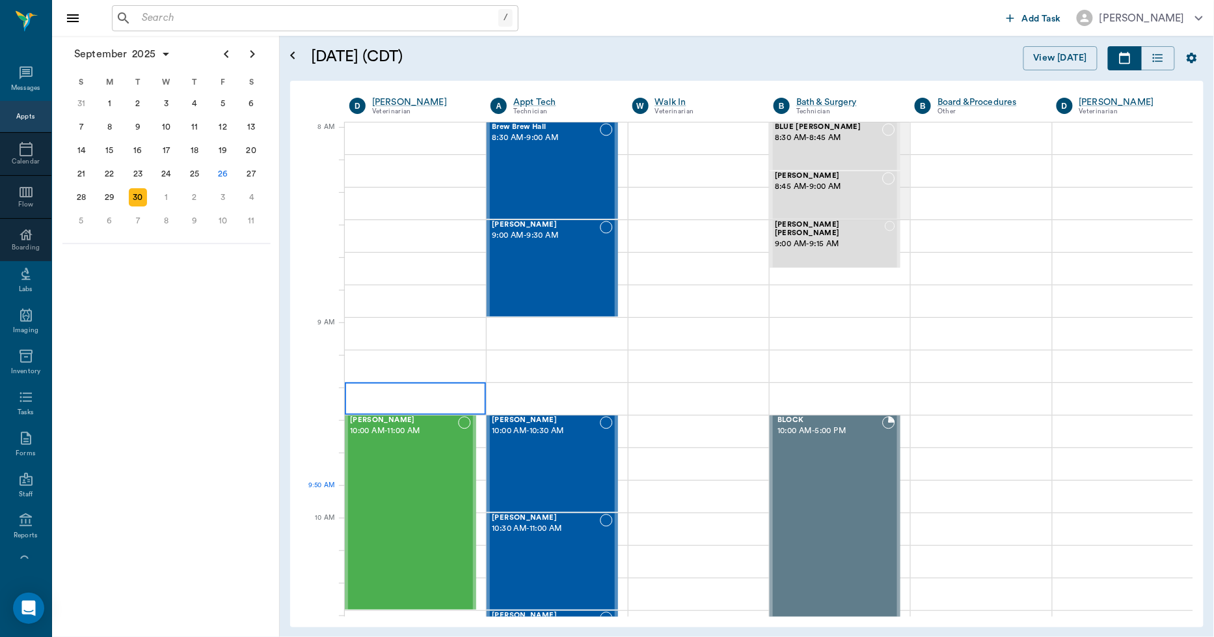
scroll to position [0, 0]
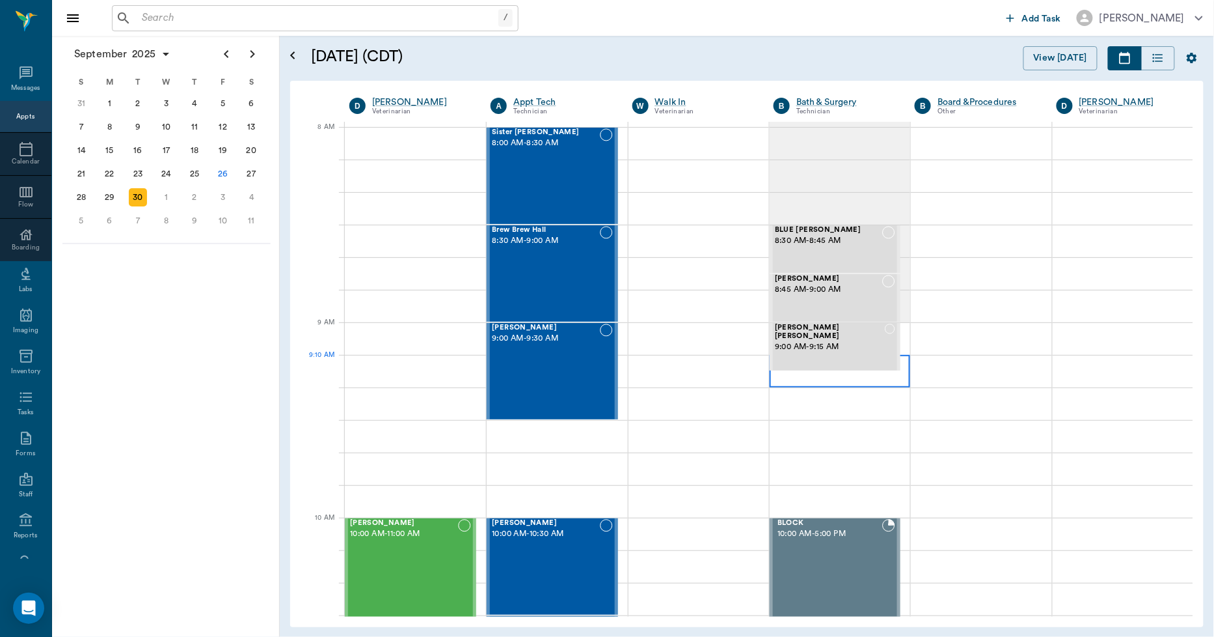
click at [773, 377] on div at bounding box center [840, 371] width 141 height 33
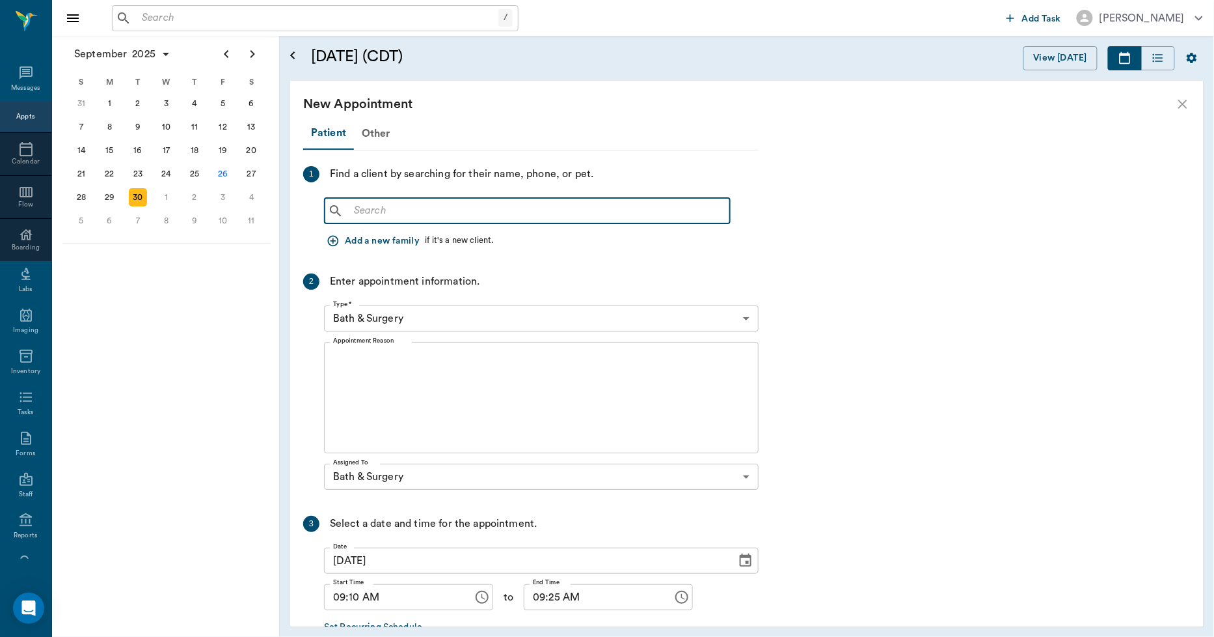
click at [376, 207] on input "text" at bounding box center [537, 211] width 376 height 18
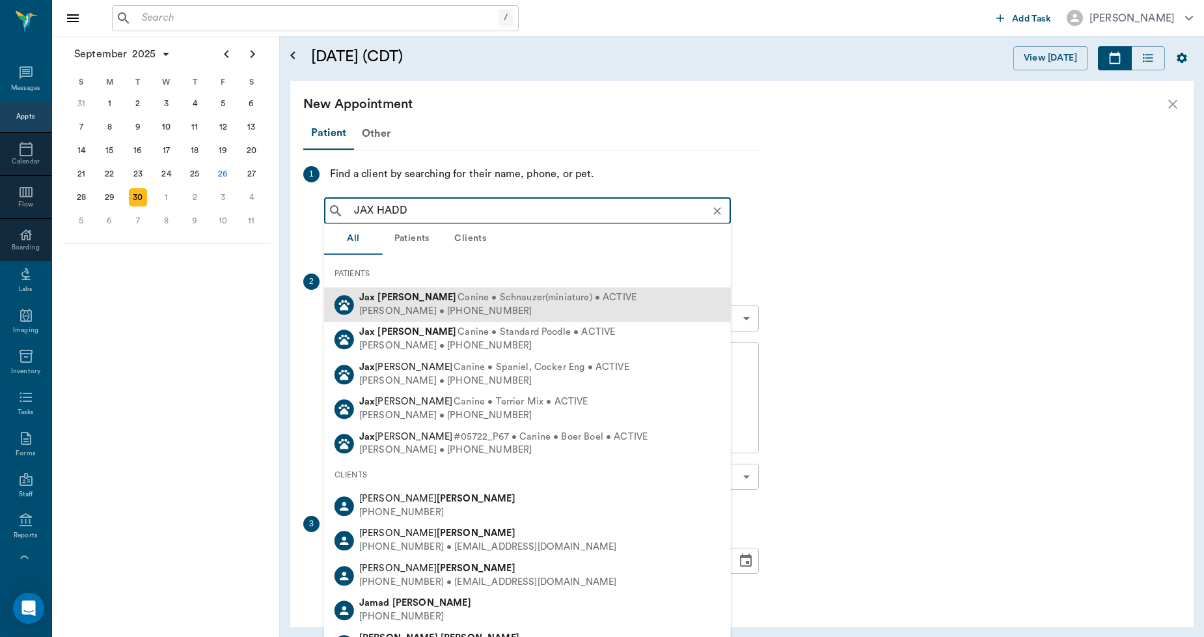
click at [377, 301] on b "Haddox" at bounding box center [416, 297] width 79 height 10
type input "JAX HADD"
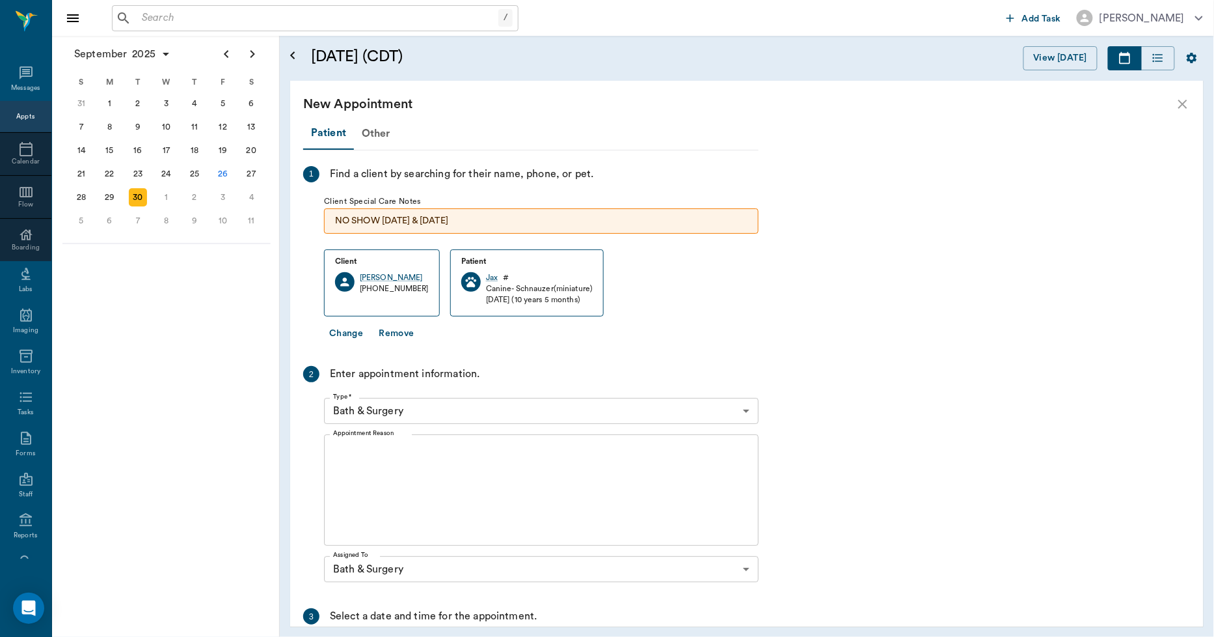
click at [376, 471] on textarea "Appointment Reason" at bounding box center [541, 490] width 417 height 90
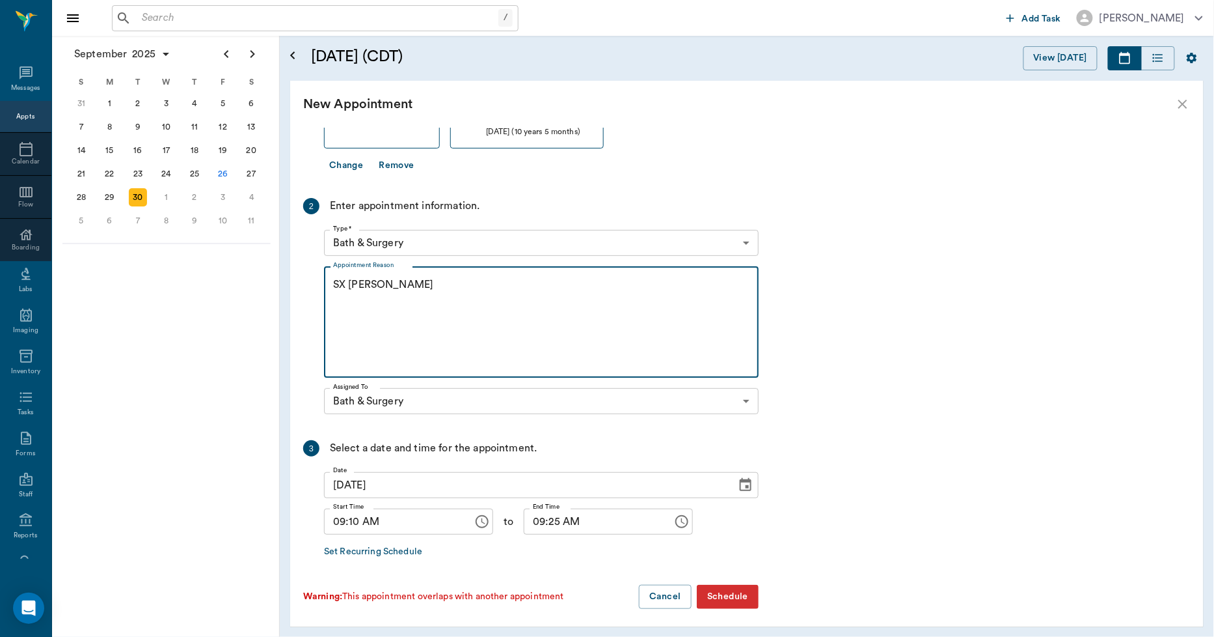
scroll to position [172, 0]
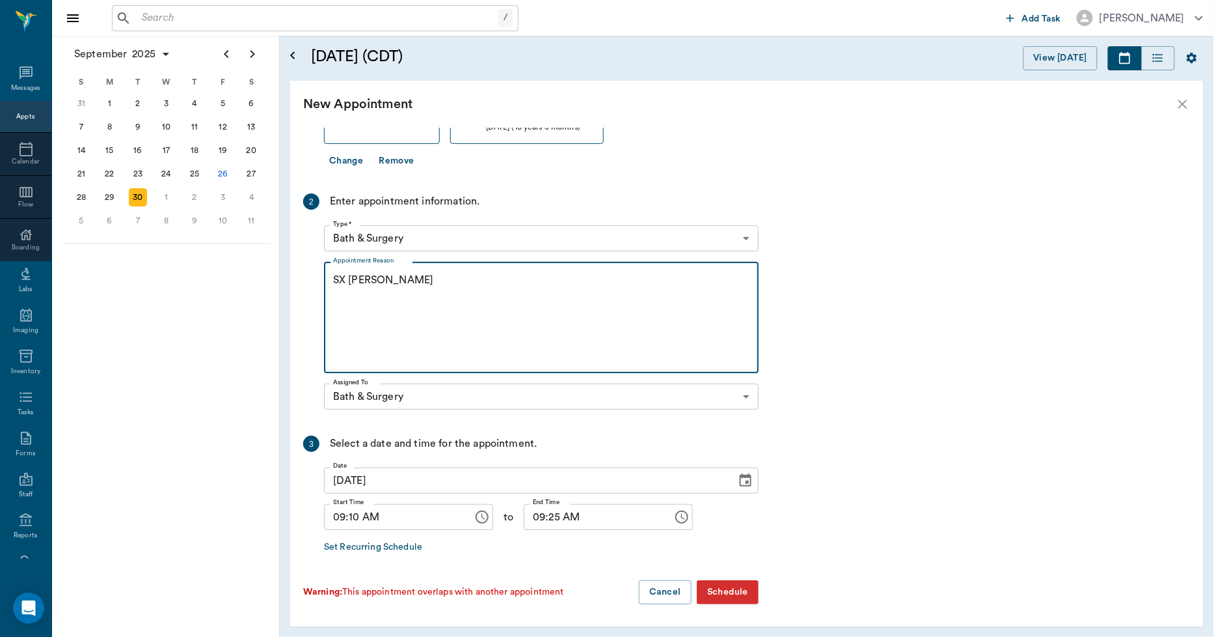
type textarea "SX [PERSON_NAME]"
click at [351, 519] on input "09:10 AM" at bounding box center [394, 517] width 140 height 26
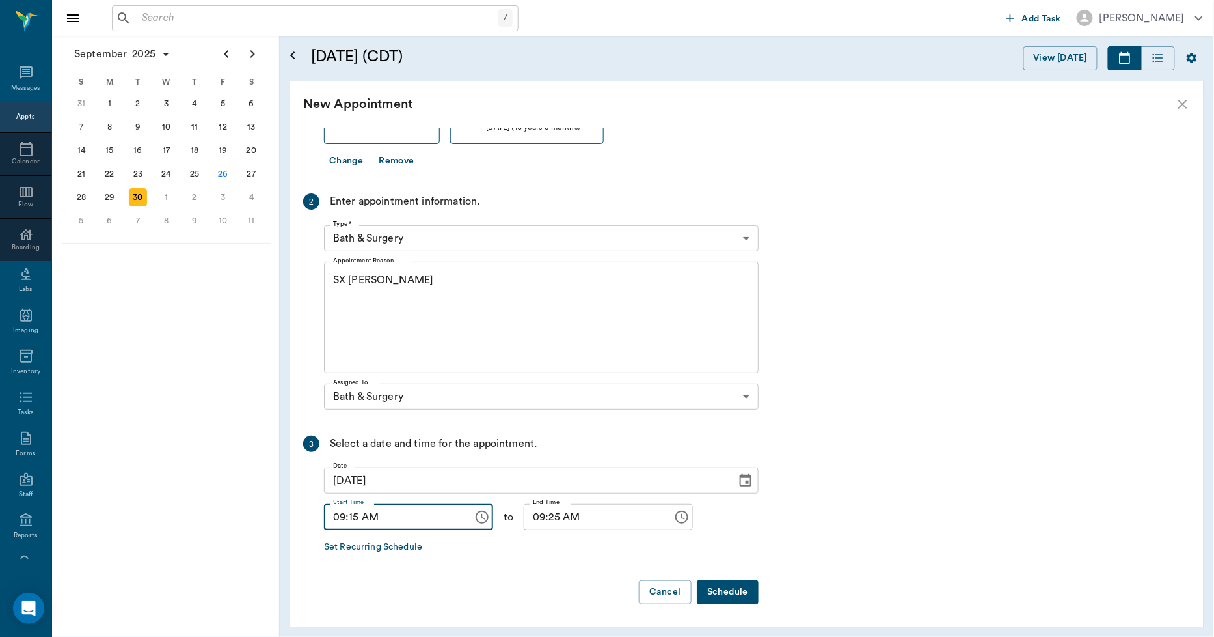
type input "09:15 AM"
click at [538, 519] on input "09:25 AM" at bounding box center [594, 517] width 140 height 26
type input "09:30 AM"
click at [726, 586] on button "Schedule" at bounding box center [728, 592] width 62 height 24
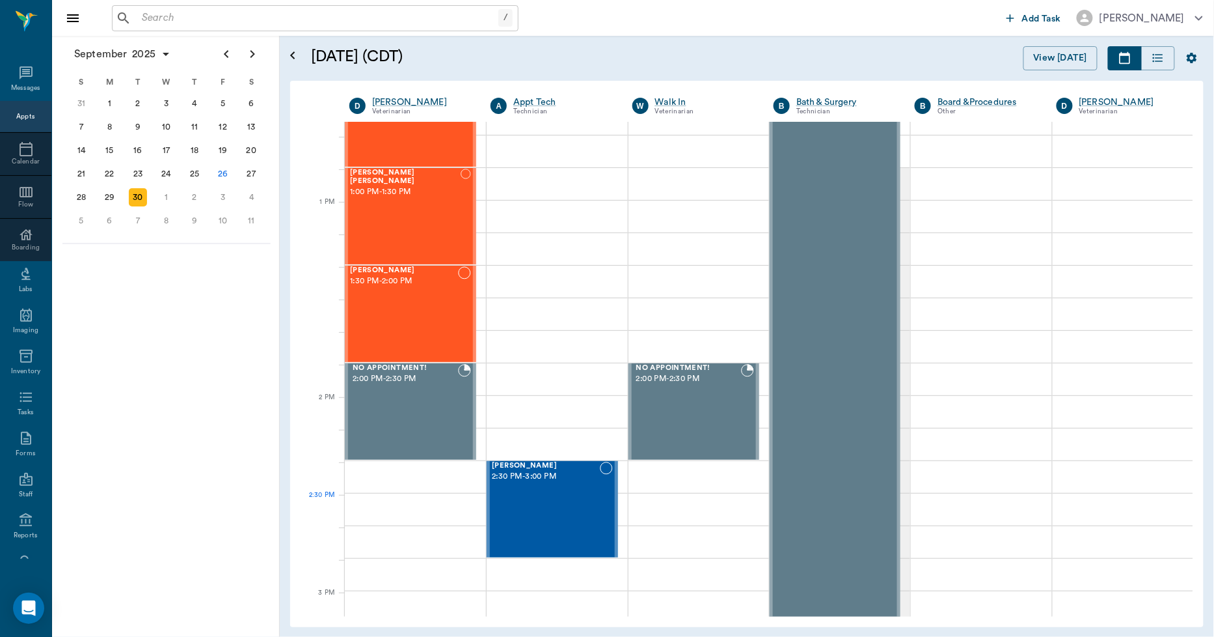
scroll to position [940, 0]
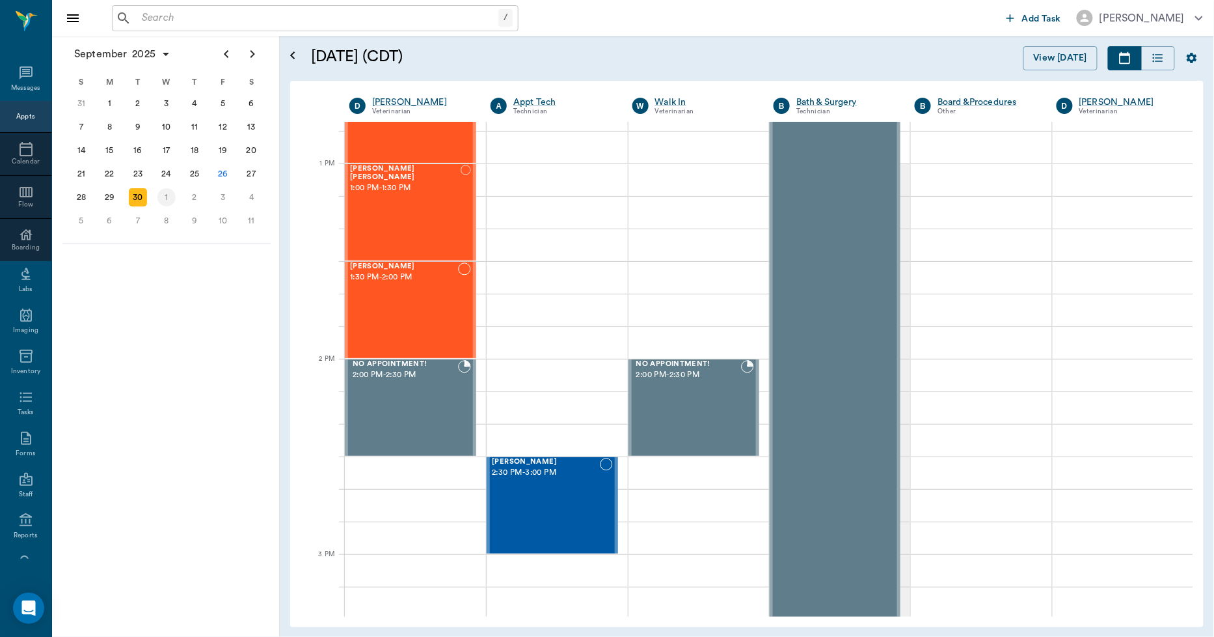
click at [167, 193] on div "1" at bounding box center [167, 197] width 18 height 18
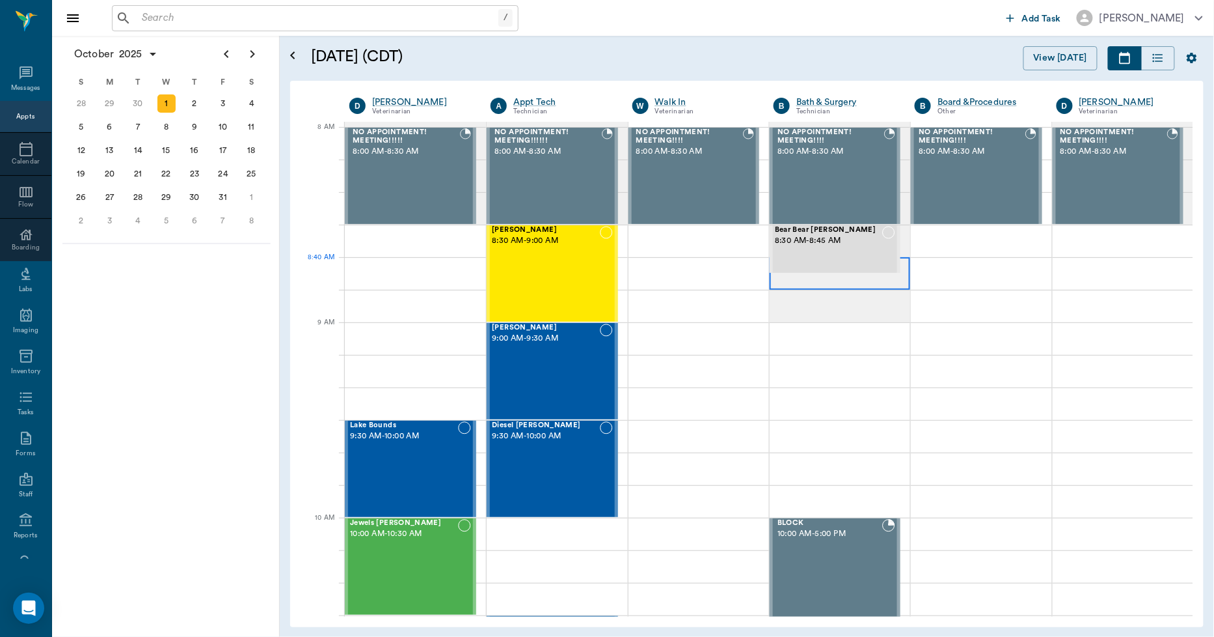
click at [778, 282] on div at bounding box center [840, 273] width 141 height 33
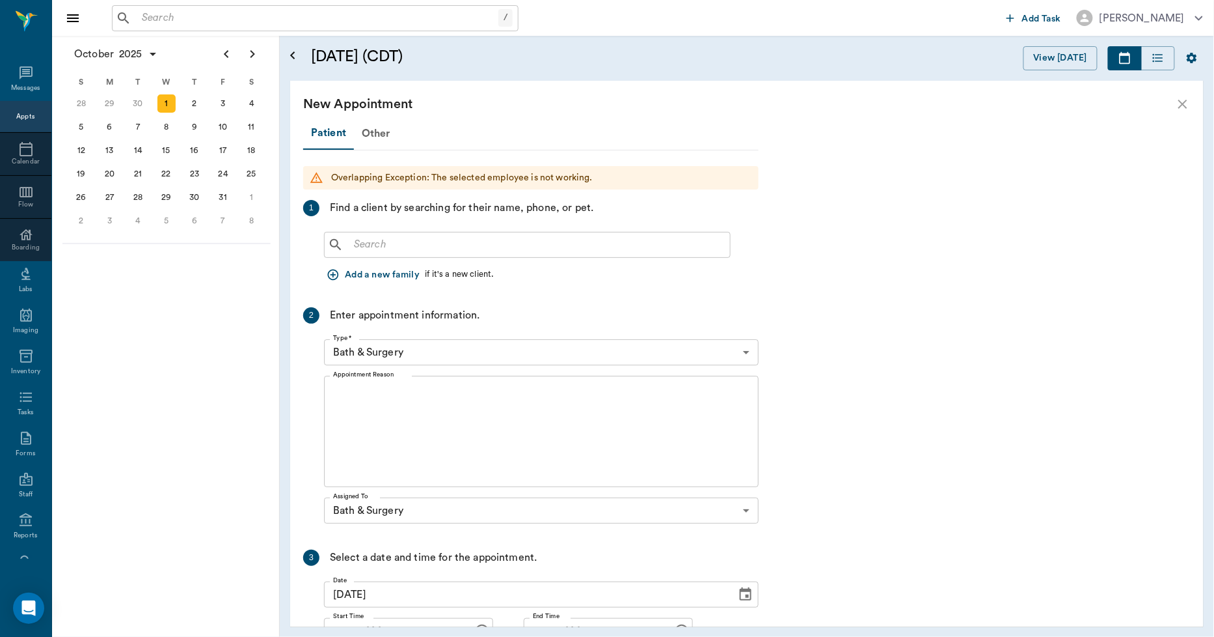
click at [452, 246] on input "text" at bounding box center [537, 245] width 376 height 18
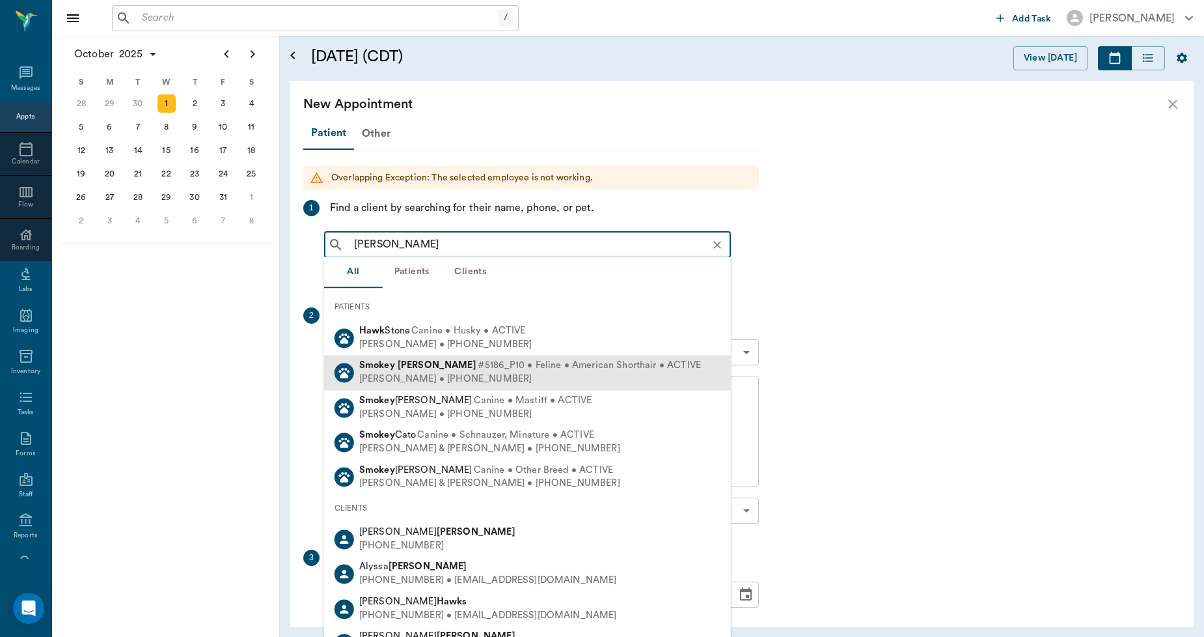
click at [415, 368] on b "[PERSON_NAME]" at bounding box center [437, 366] width 79 height 10
type input "SMOKEY HAWK"
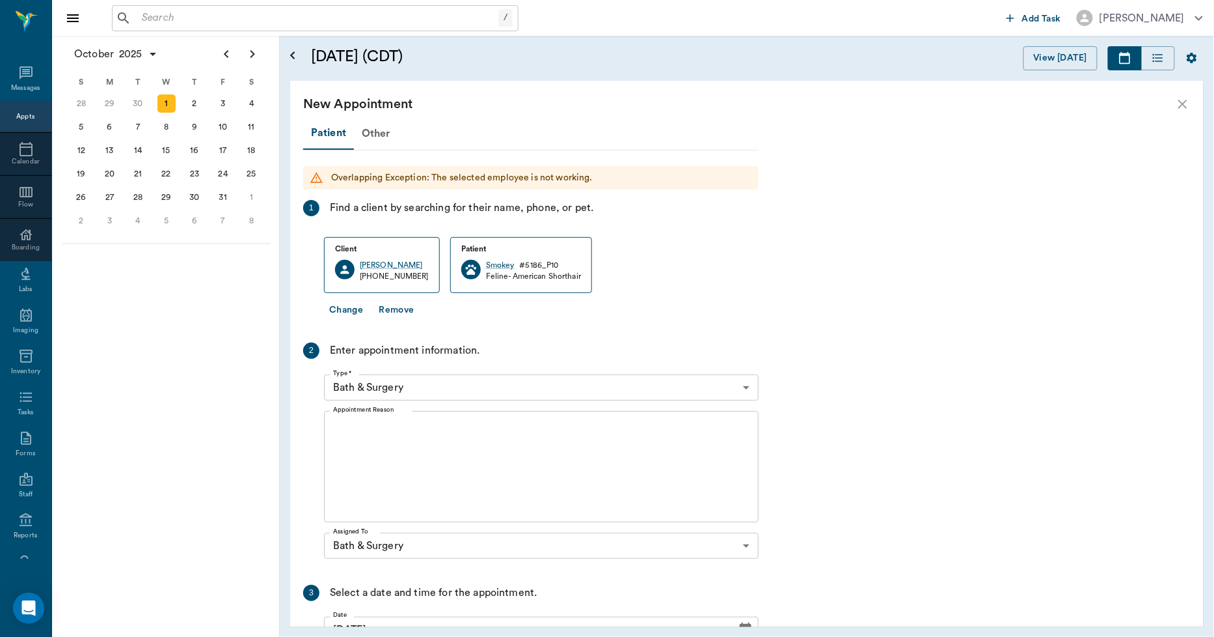
click at [409, 437] on textarea "Appointment Reason" at bounding box center [541, 467] width 417 height 90
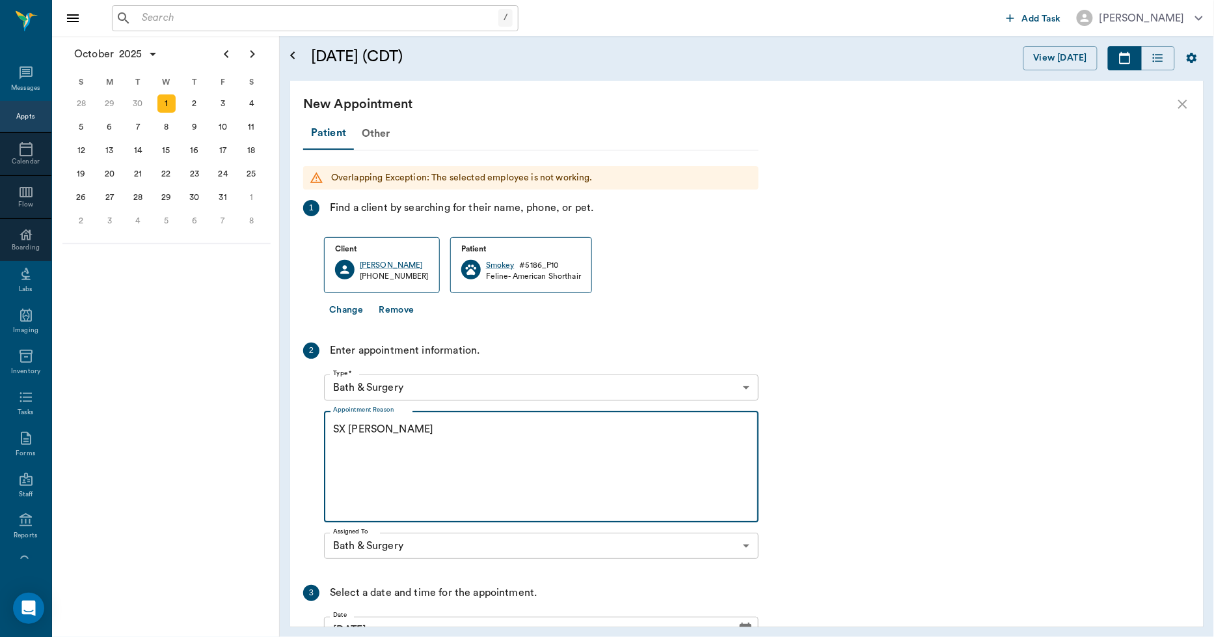
scroll to position [148, 0]
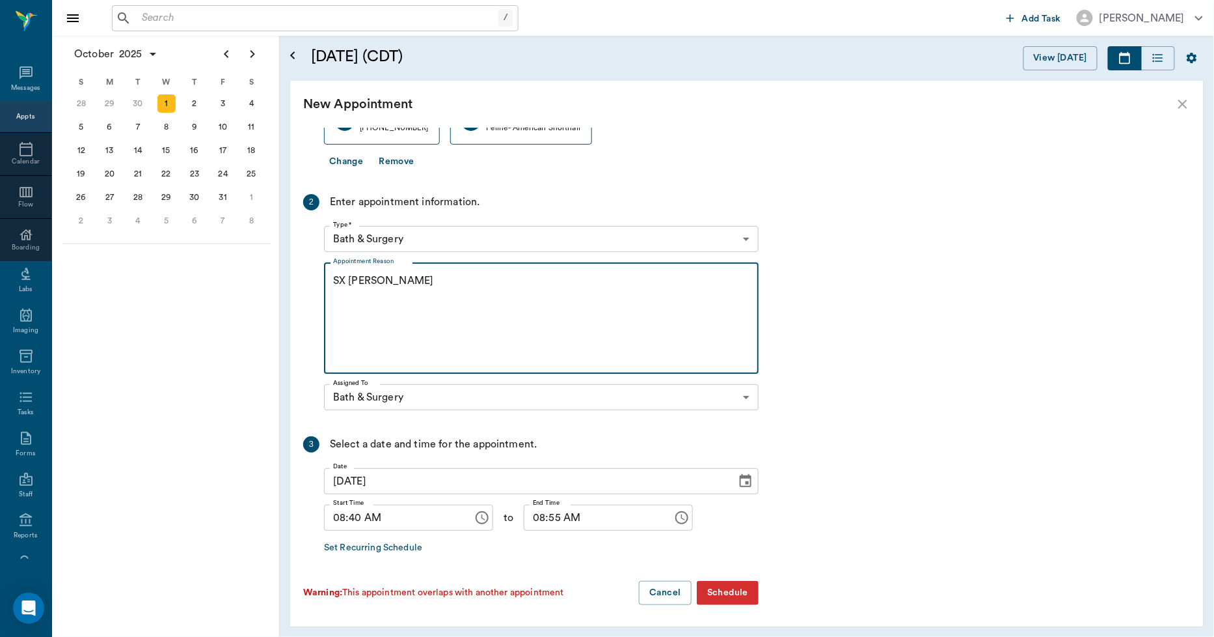
type textarea "SX [PERSON_NAME]"
click at [359, 517] on input "08:40 AM" at bounding box center [394, 517] width 140 height 26
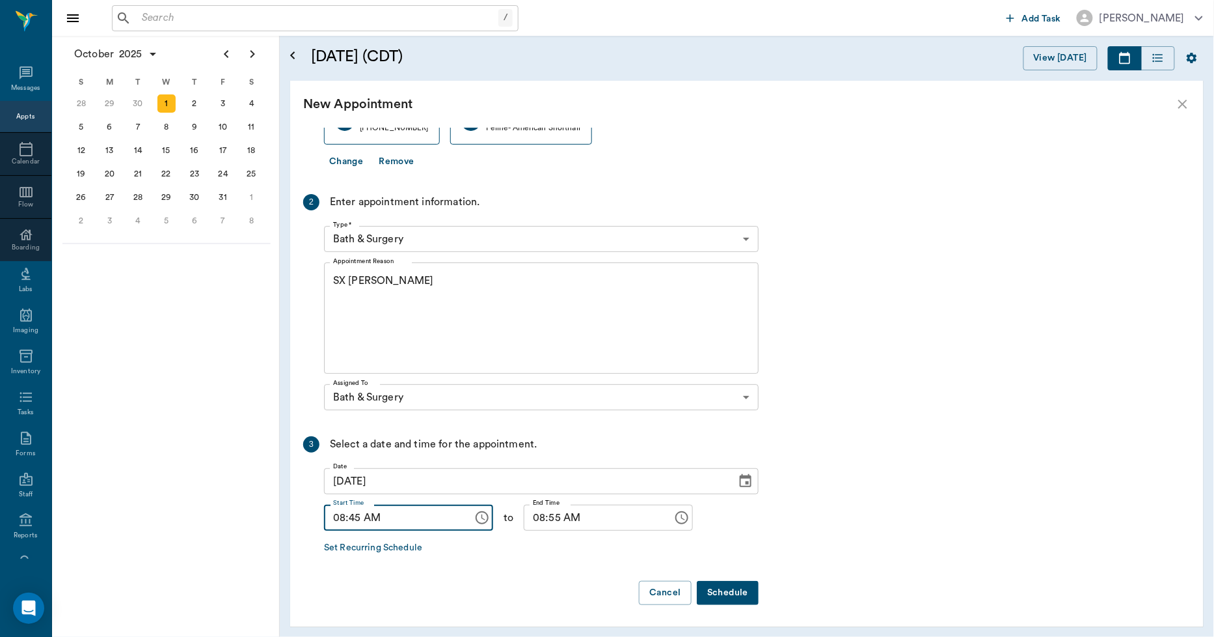
type input "08:45 AM"
click at [526, 521] on input "08:55 AM" at bounding box center [594, 517] width 140 height 26
type input "09:00 AM"
click at [730, 590] on button "Schedule" at bounding box center [728, 593] width 62 height 24
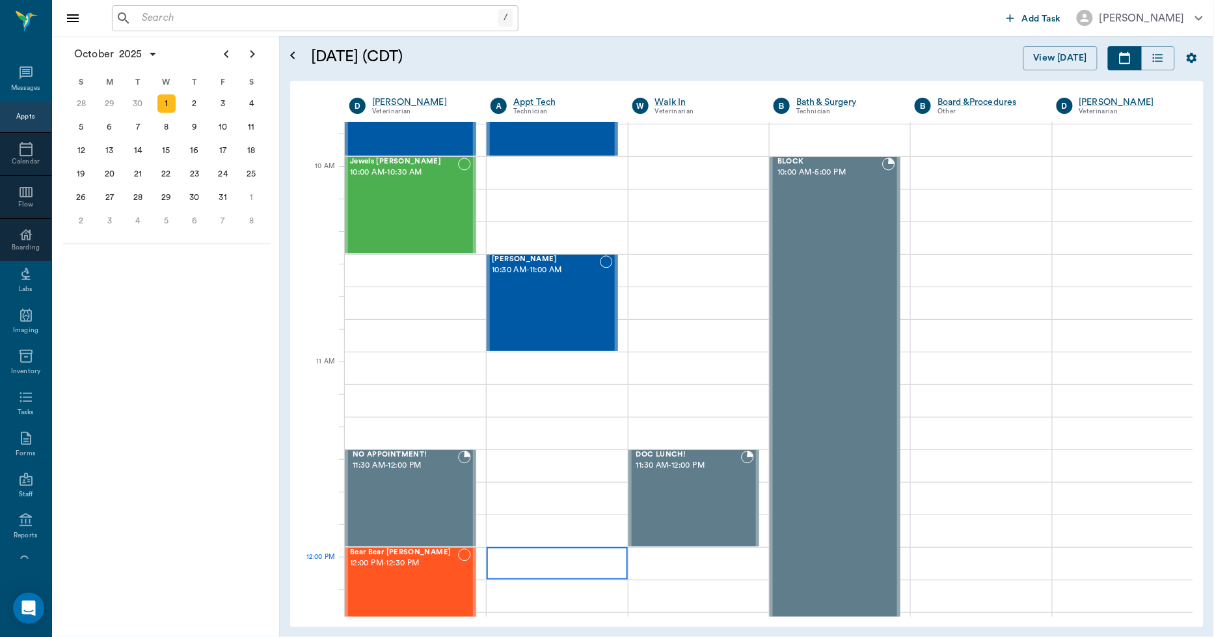
scroll to position [0, 0]
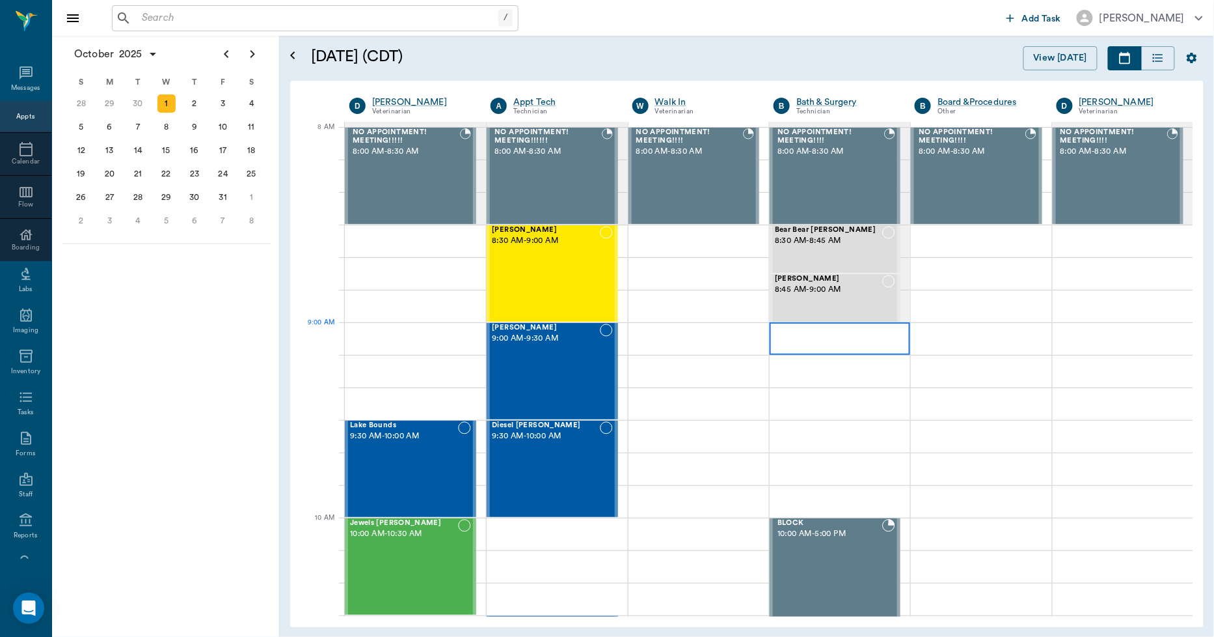
click at [784, 342] on div at bounding box center [840, 338] width 141 height 33
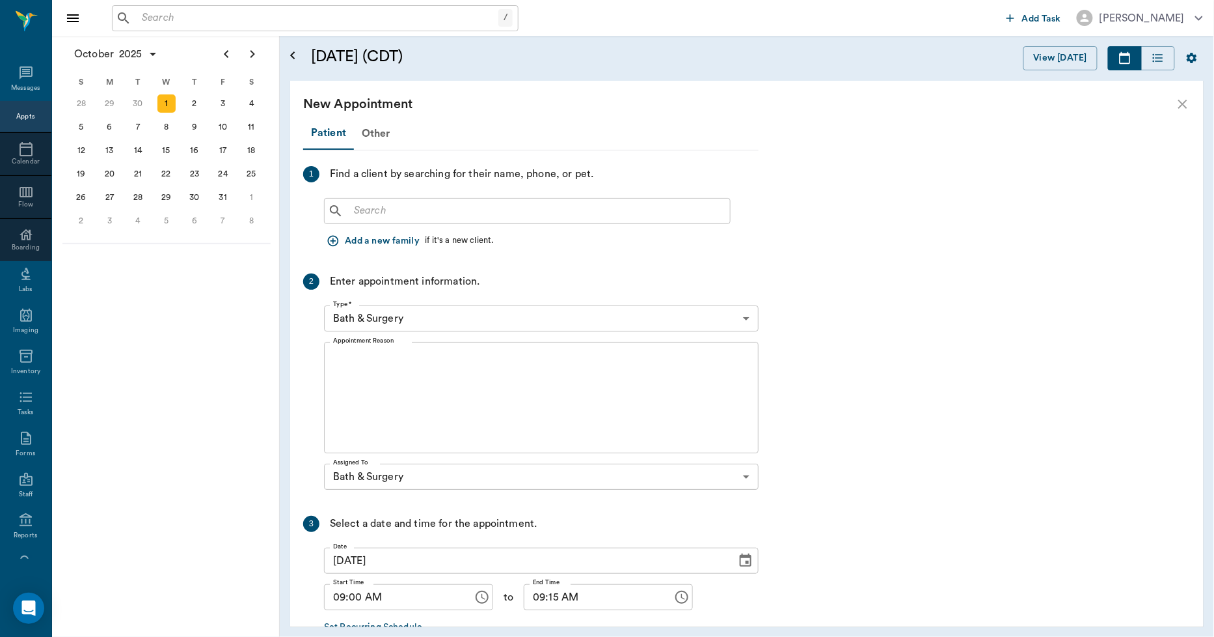
click at [1185, 109] on icon "close" at bounding box center [1183, 104] width 16 height 16
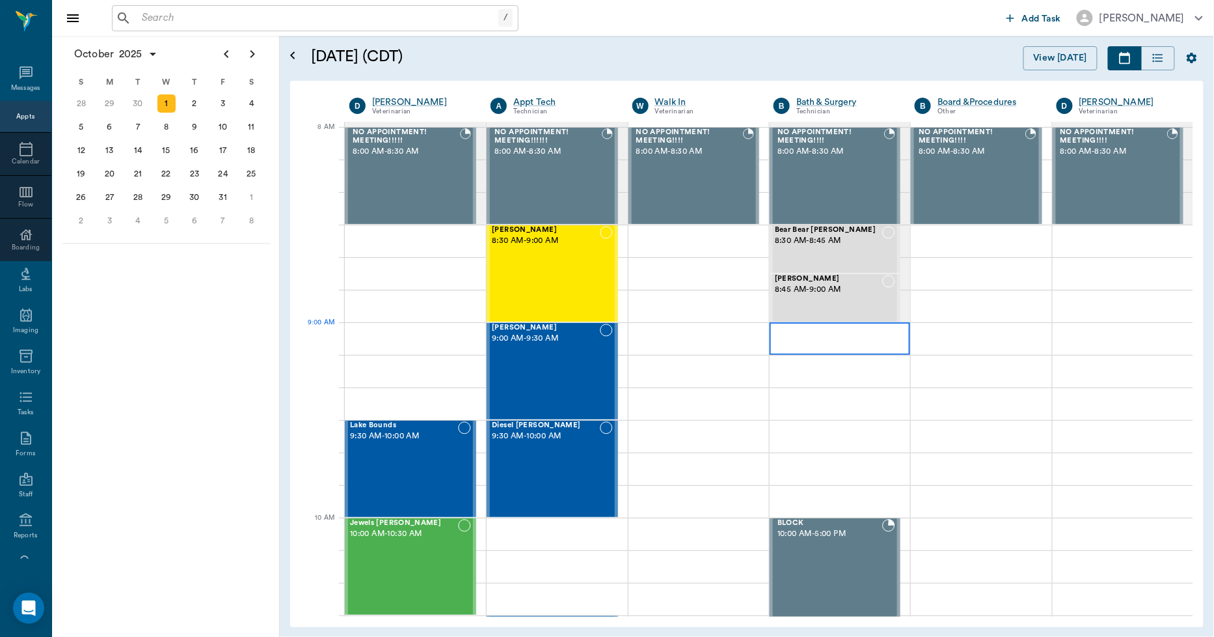
click at [811, 341] on div at bounding box center [840, 338] width 141 height 33
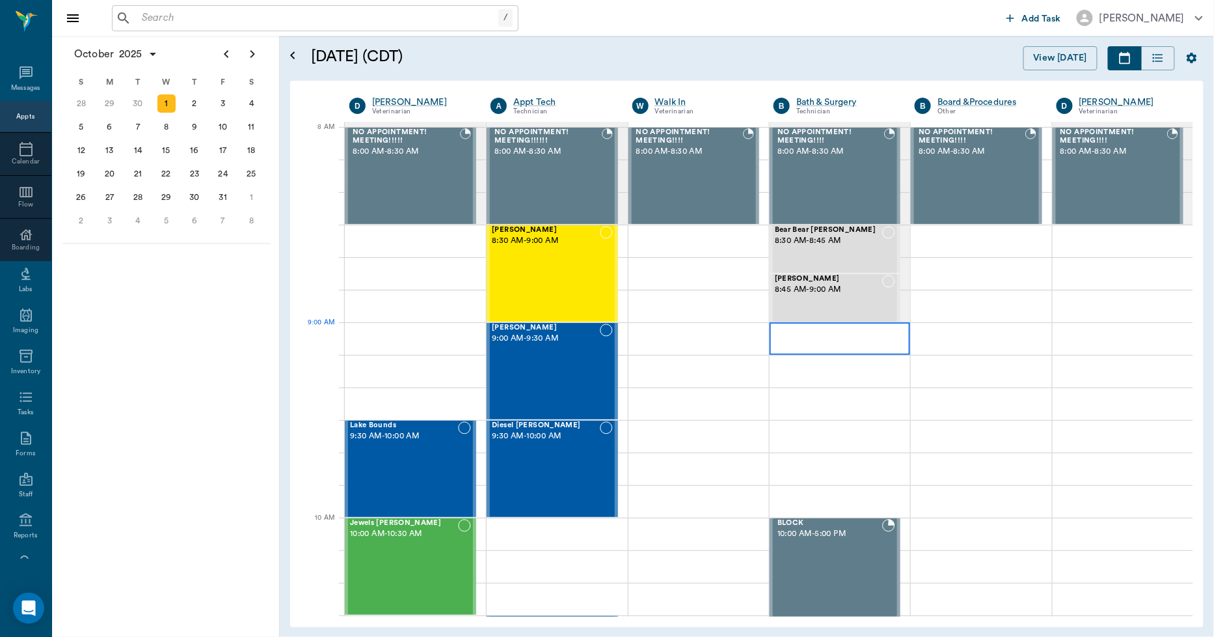
click at [781, 335] on div at bounding box center [840, 338] width 141 height 33
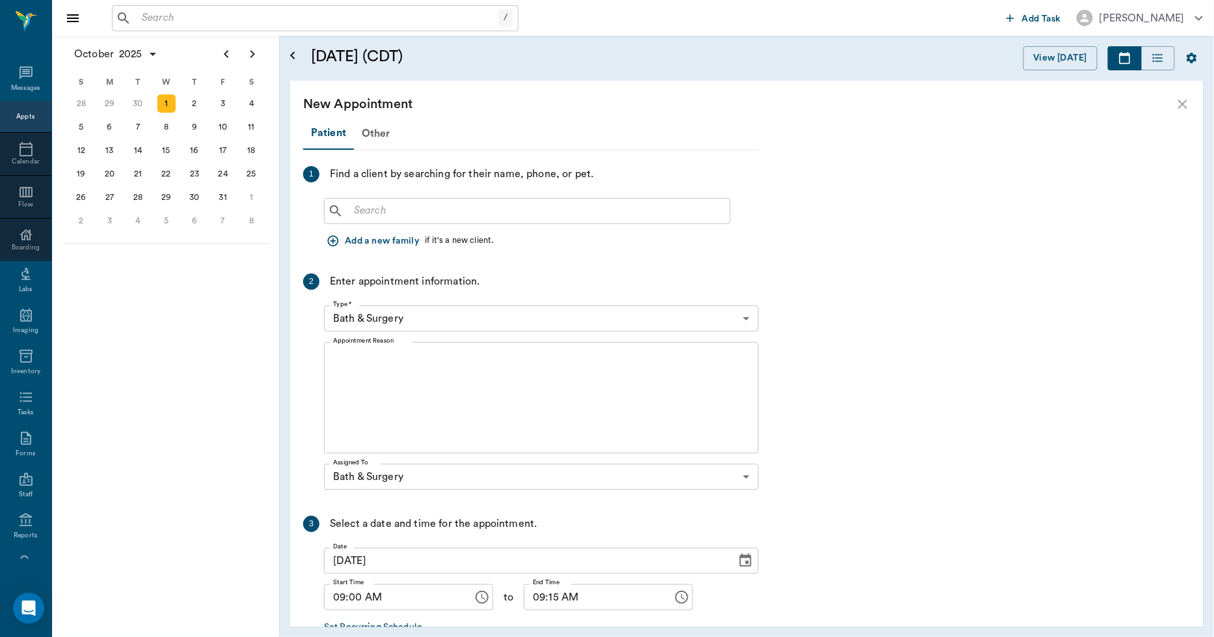
click at [484, 207] on input "text" at bounding box center [537, 211] width 376 height 18
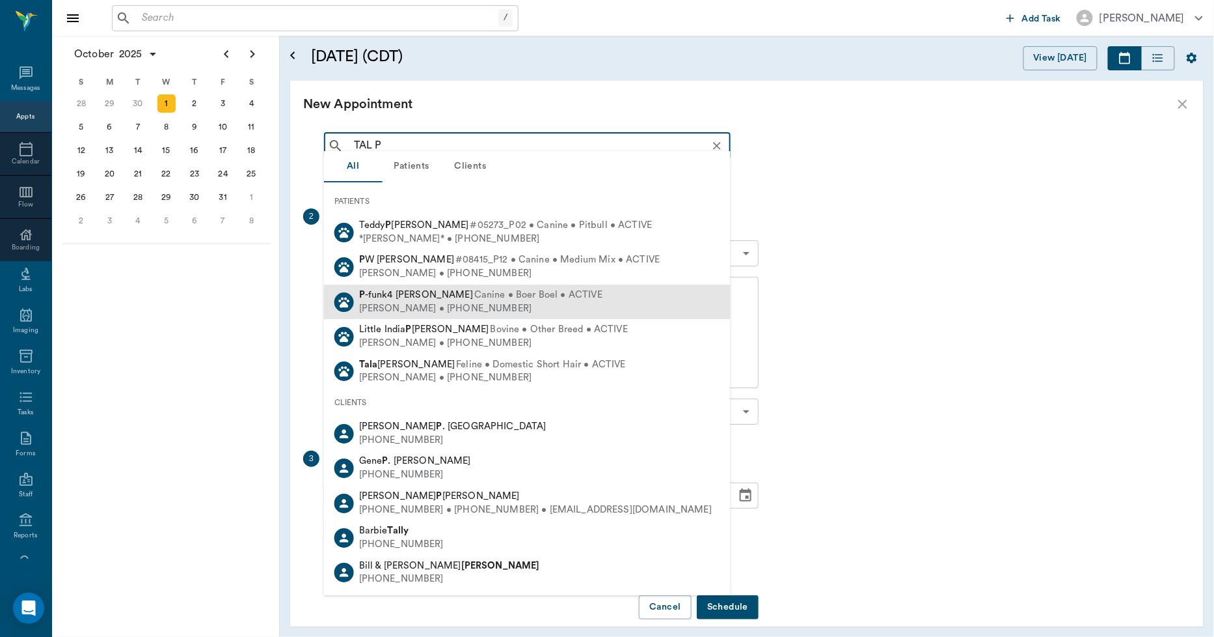
scroll to position [72, 0]
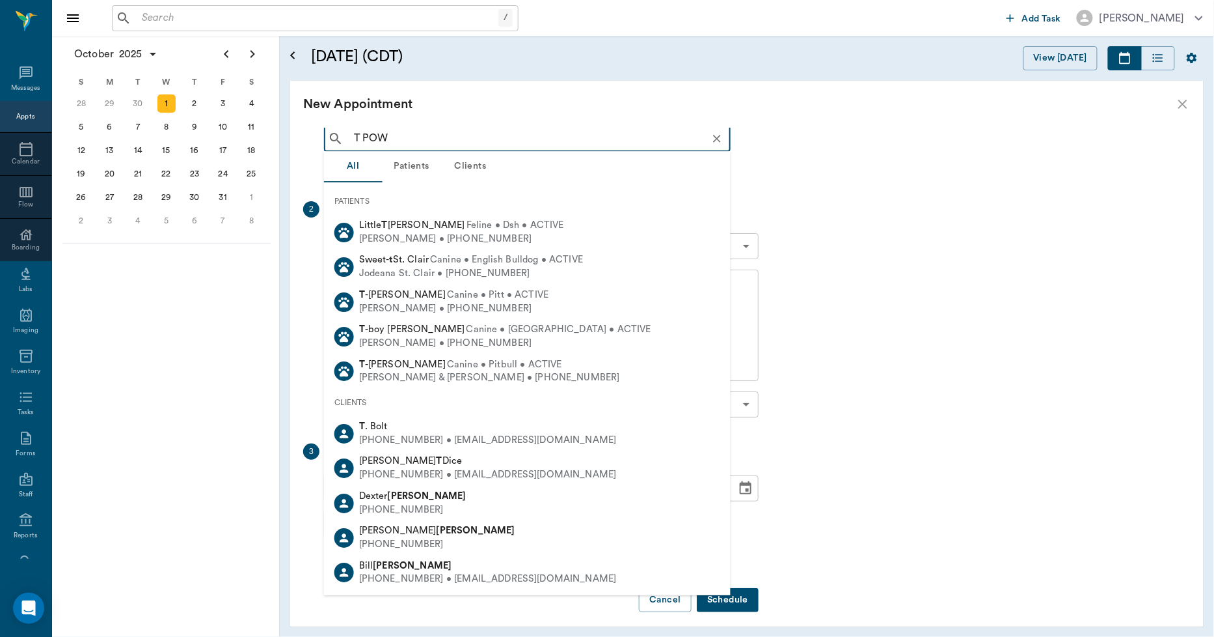
type input "T POW"
click at [1187, 100] on icon "close" at bounding box center [1183, 104] width 9 height 9
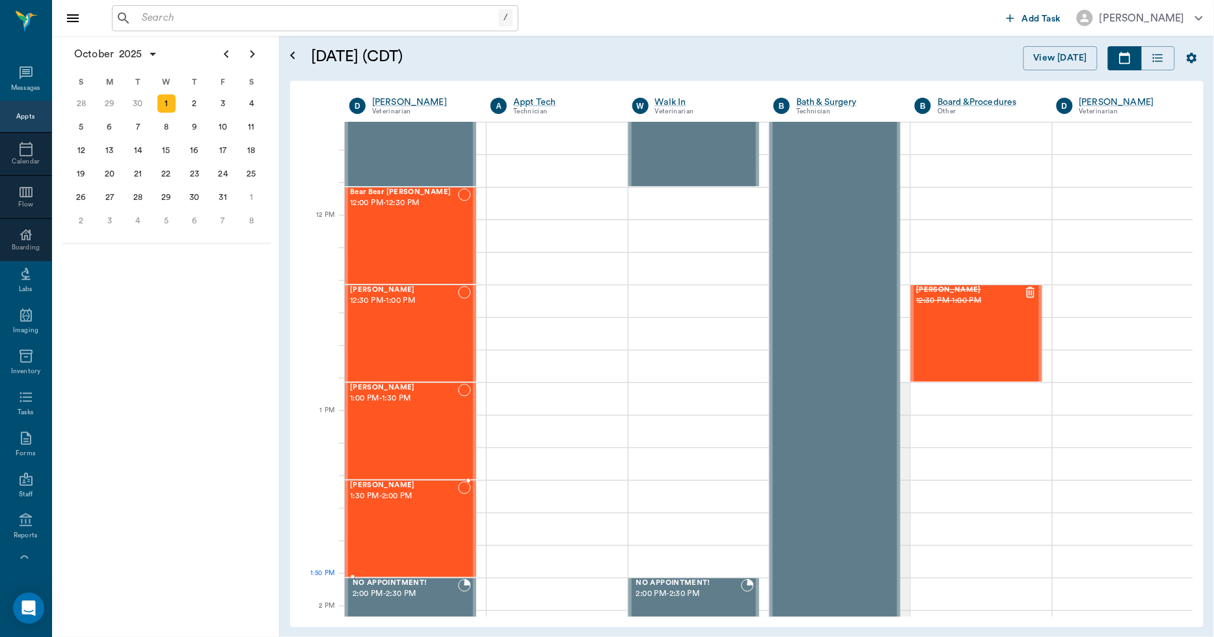
scroll to position [723, 0]
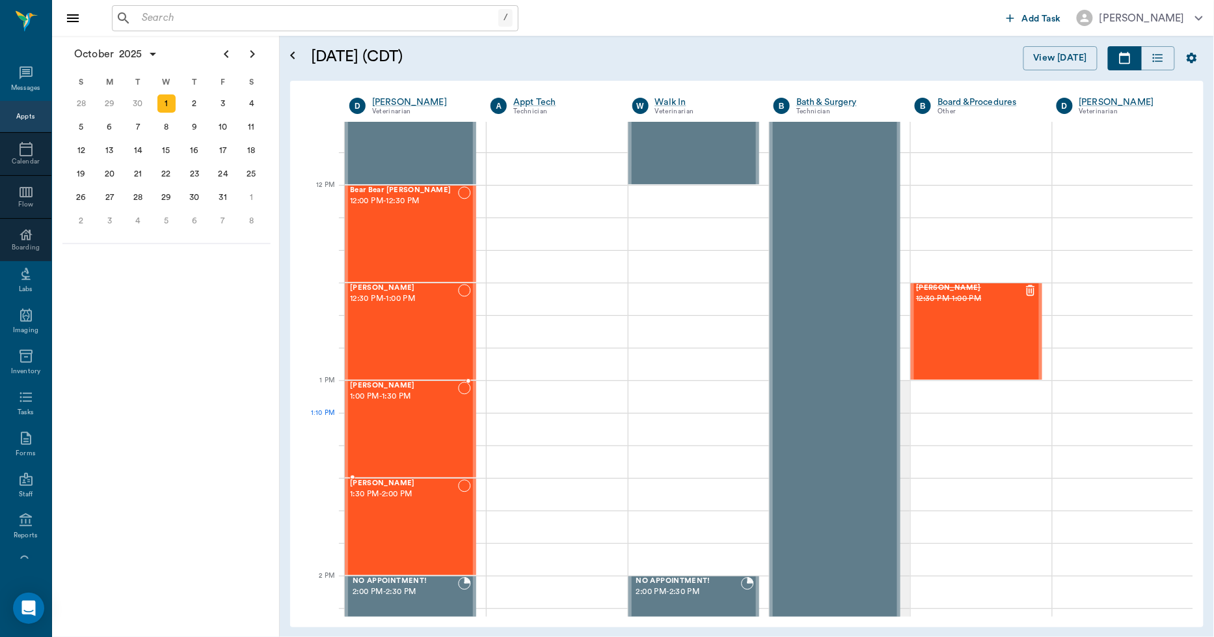
click at [398, 427] on div "Tallie Powell 1:00 PM - 1:30 PM" at bounding box center [404, 428] width 108 height 95
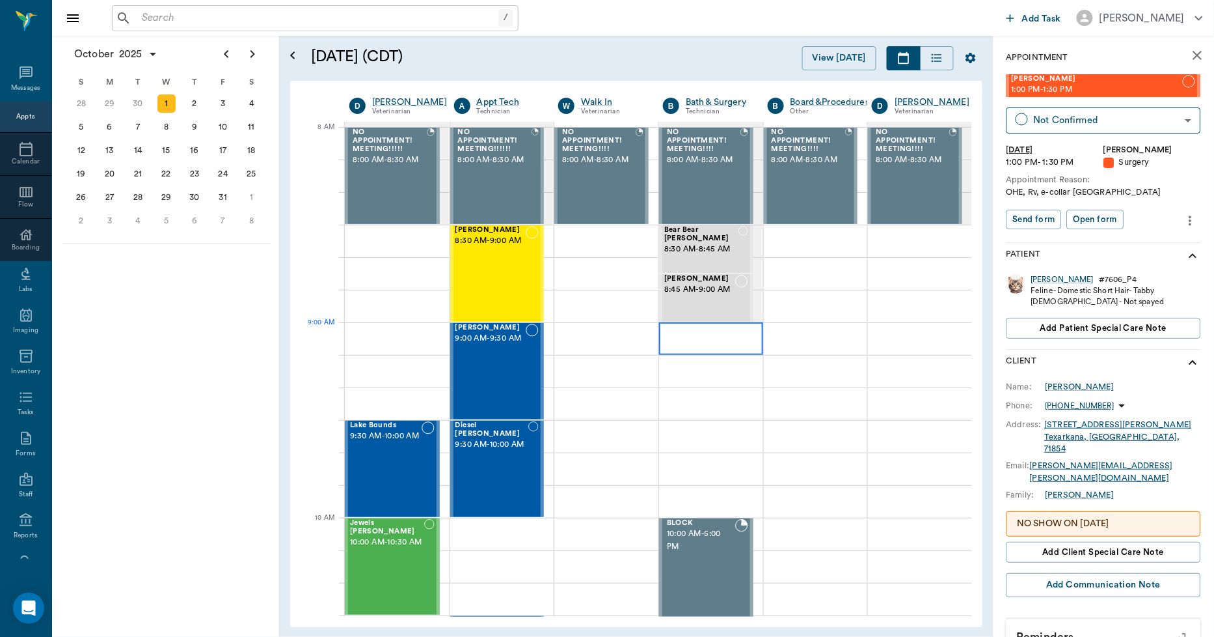
click at [689, 339] on div at bounding box center [711, 338] width 104 height 33
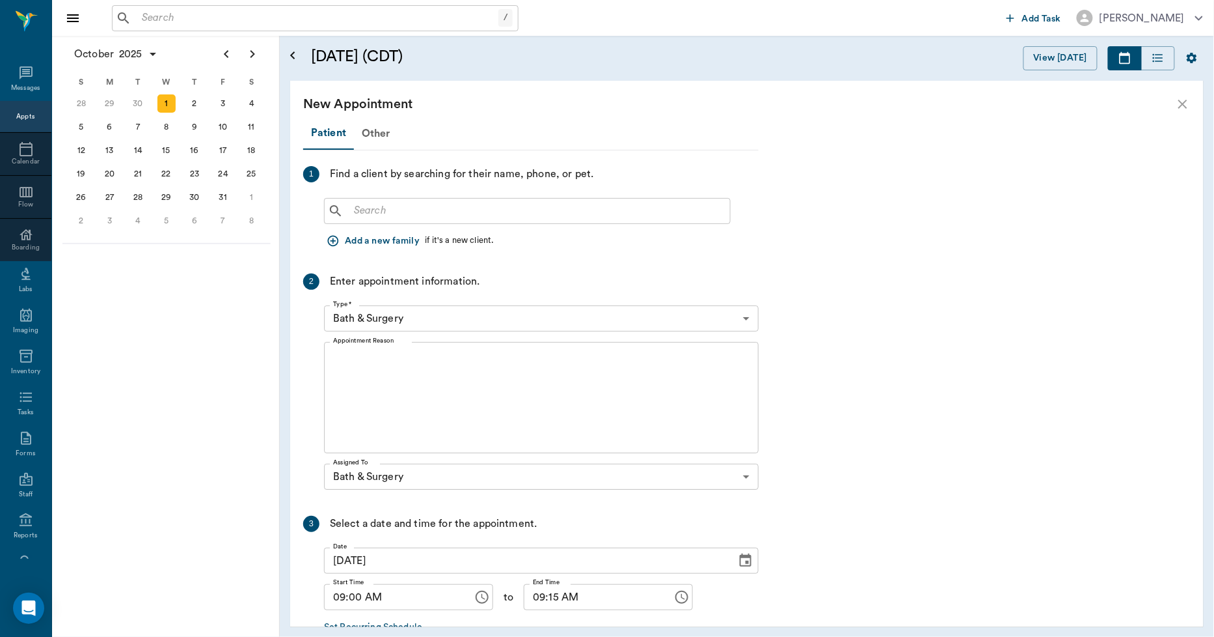
click at [420, 213] on input "text" at bounding box center [537, 211] width 376 height 18
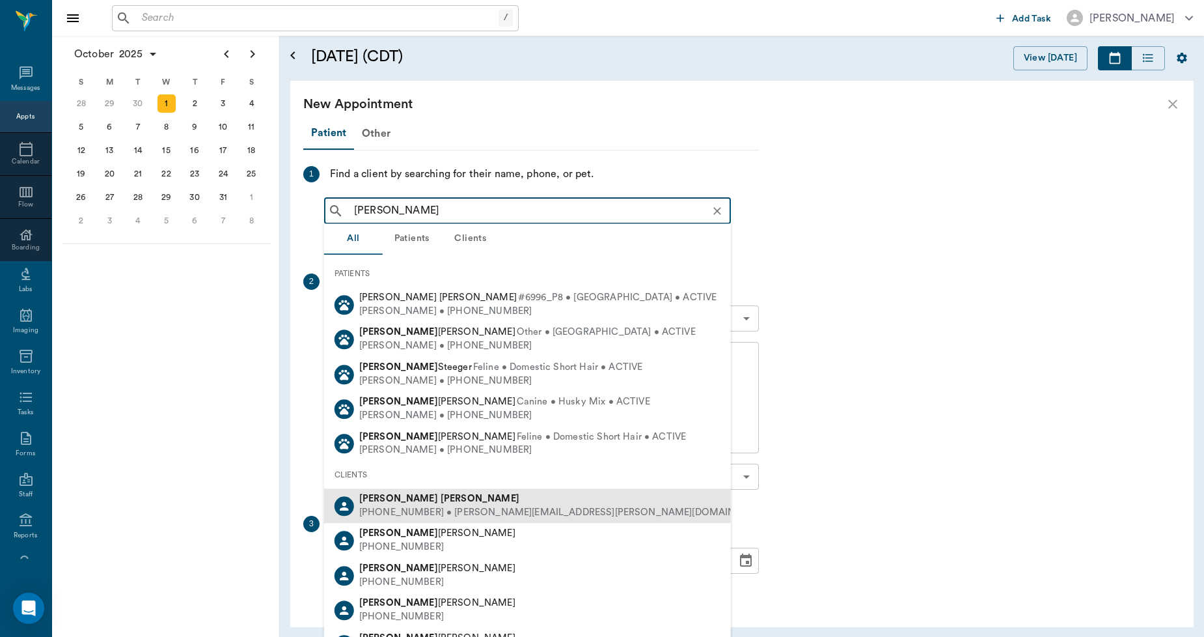
click at [441, 501] on b "Powell" at bounding box center [480, 498] width 79 height 10
type input "BILLY POW"
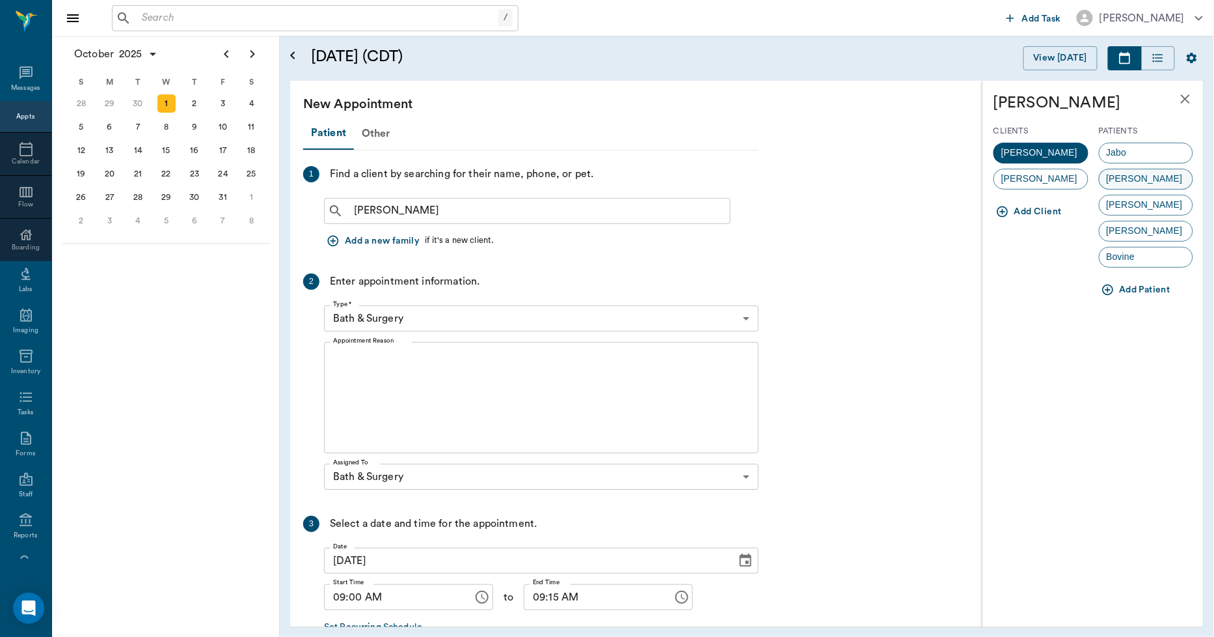
click at [1121, 180] on span "Tallie" at bounding box center [1145, 179] width 90 height 14
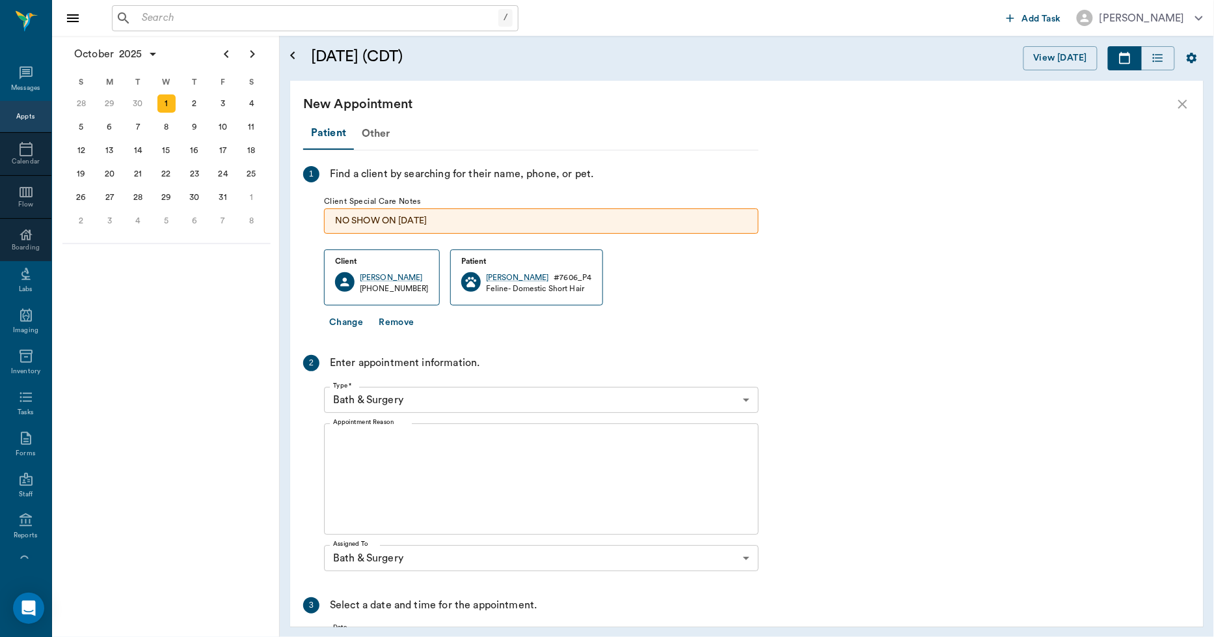
click at [415, 440] on textarea "Appointment Reason" at bounding box center [541, 479] width 417 height 90
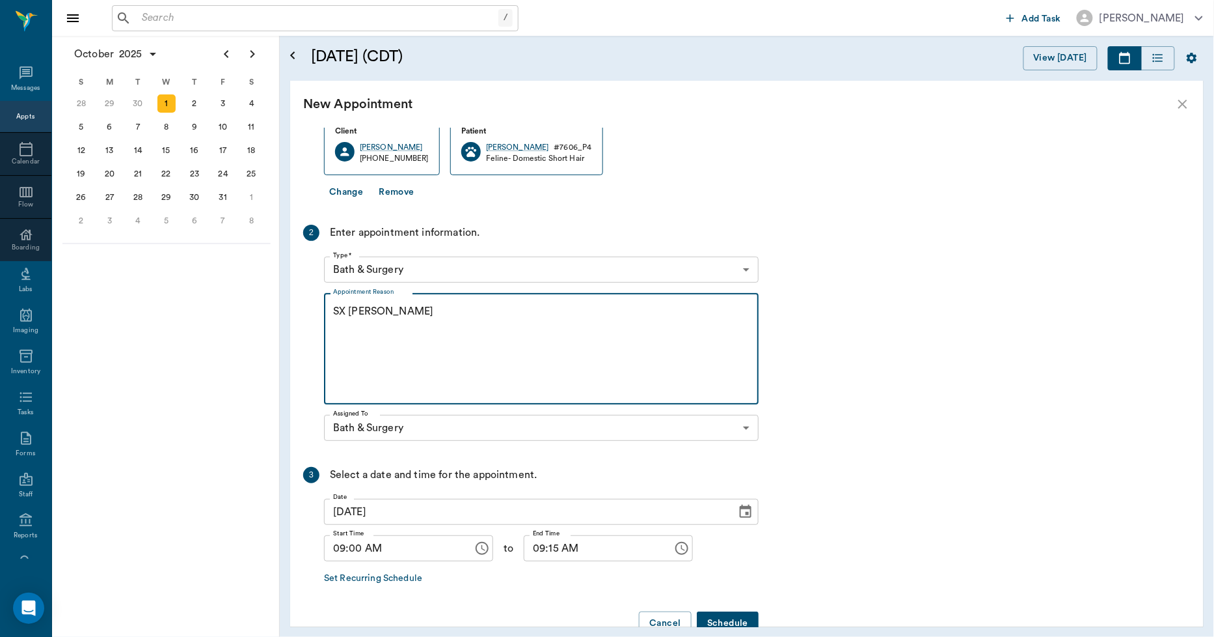
scroll to position [161, 0]
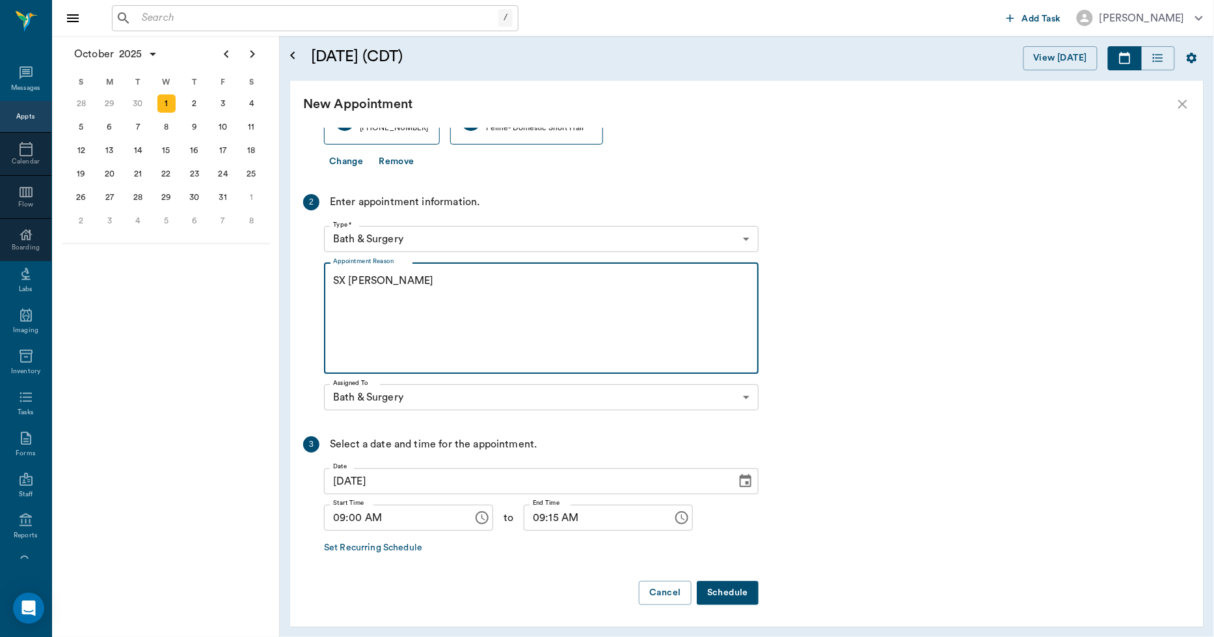
type textarea "SX [PERSON_NAME]"
click at [730, 593] on button "Schedule" at bounding box center [728, 593] width 62 height 24
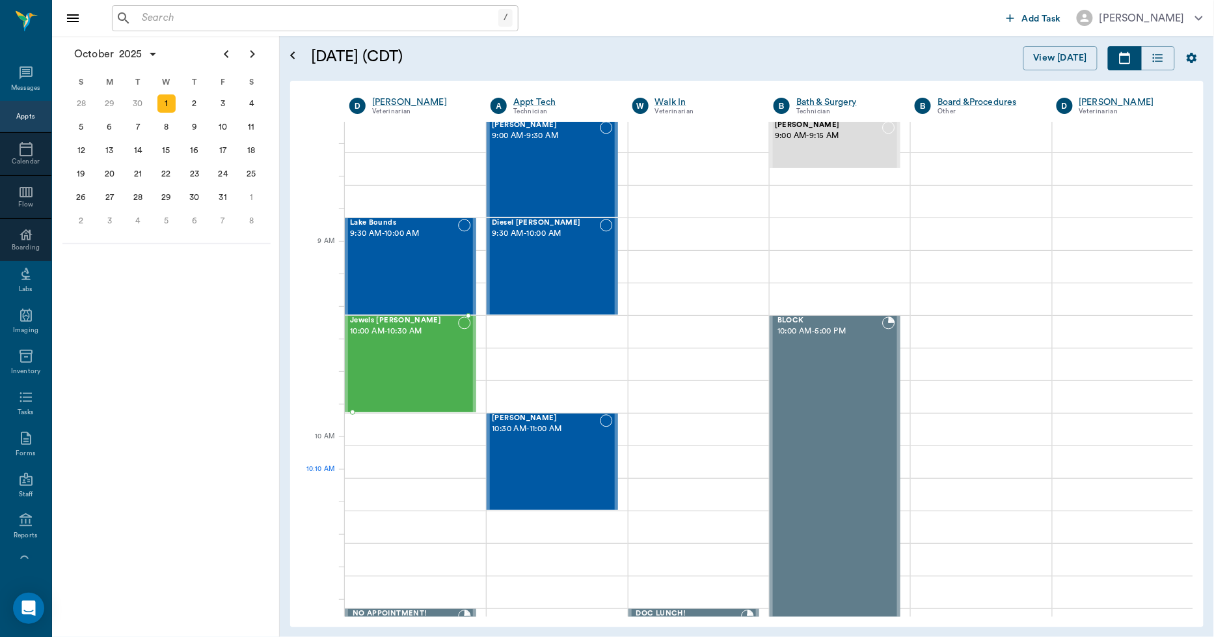
scroll to position [72, 0]
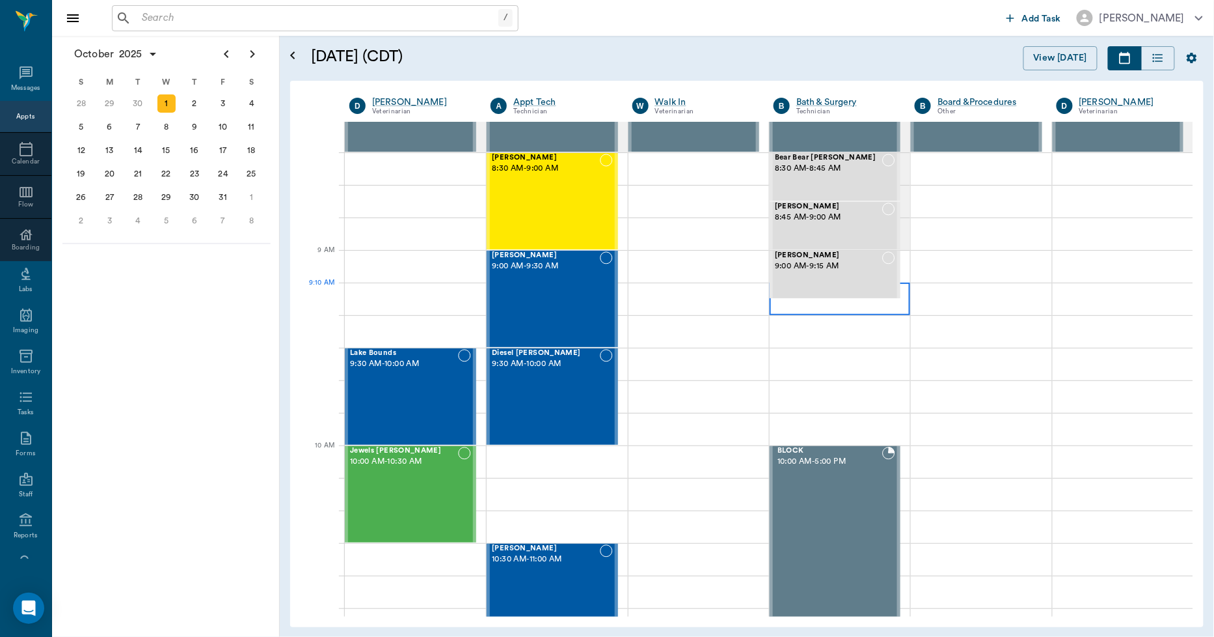
click at [779, 309] on div at bounding box center [840, 298] width 141 height 33
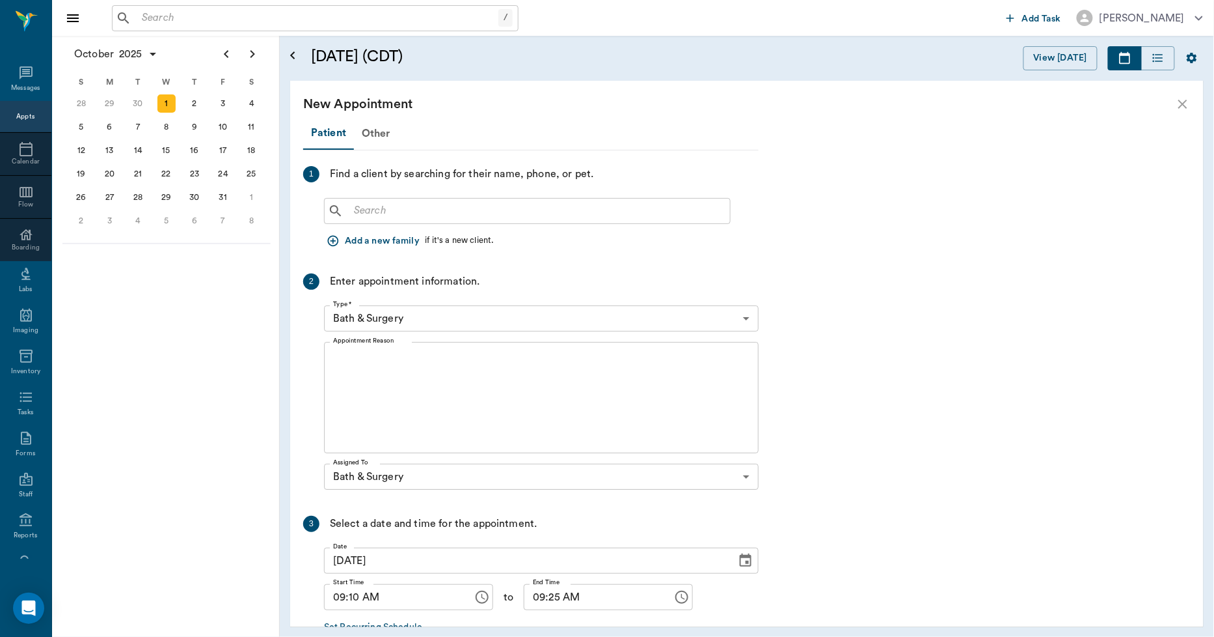
click at [365, 213] on input "text" at bounding box center [537, 211] width 376 height 18
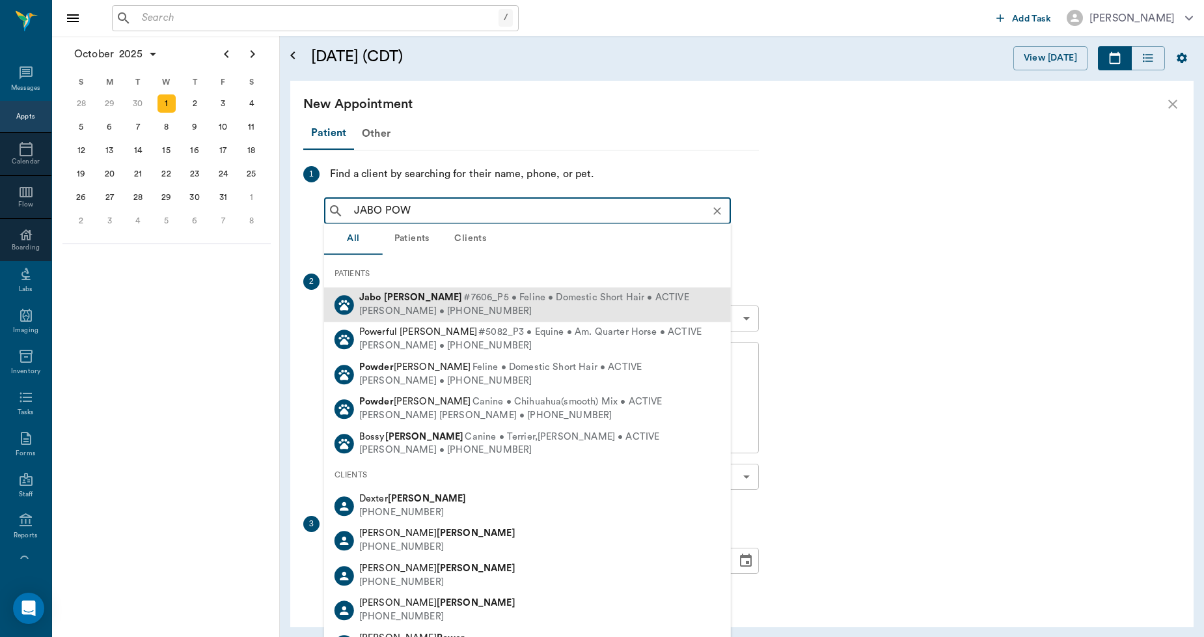
click at [379, 301] on b "Jabo" at bounding box center [370, 297] width 22 height 10
type input "JABO POW"
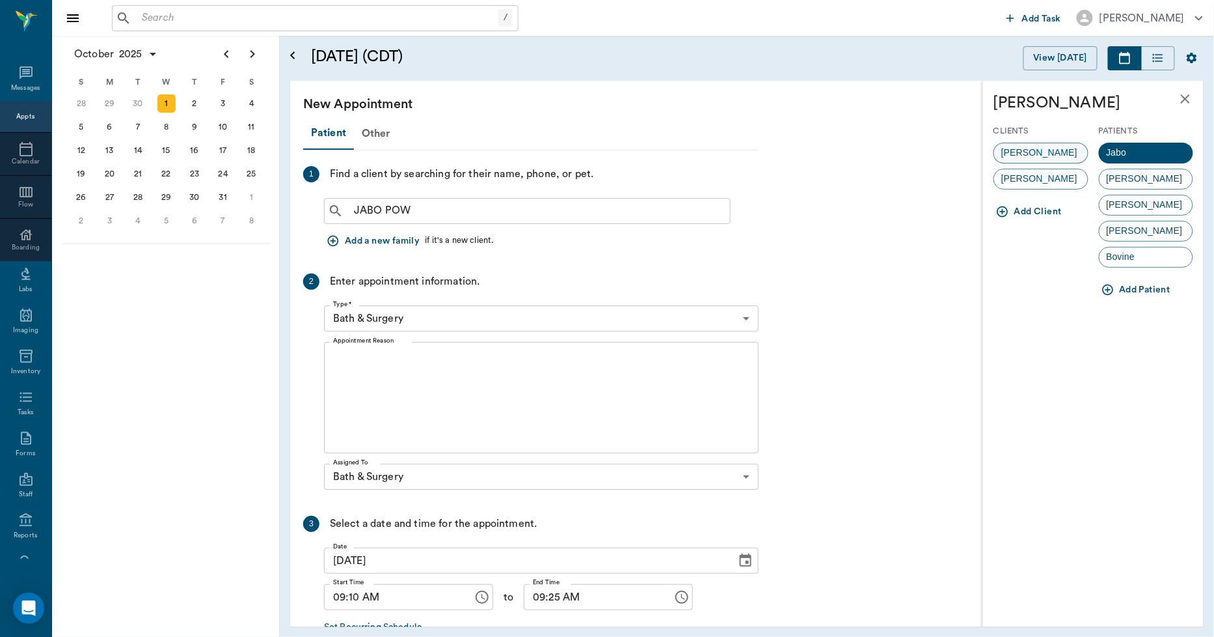
click at [1015, 146] on span "Billy Powell" at bounding box center [1040, 153] width 90 height 14
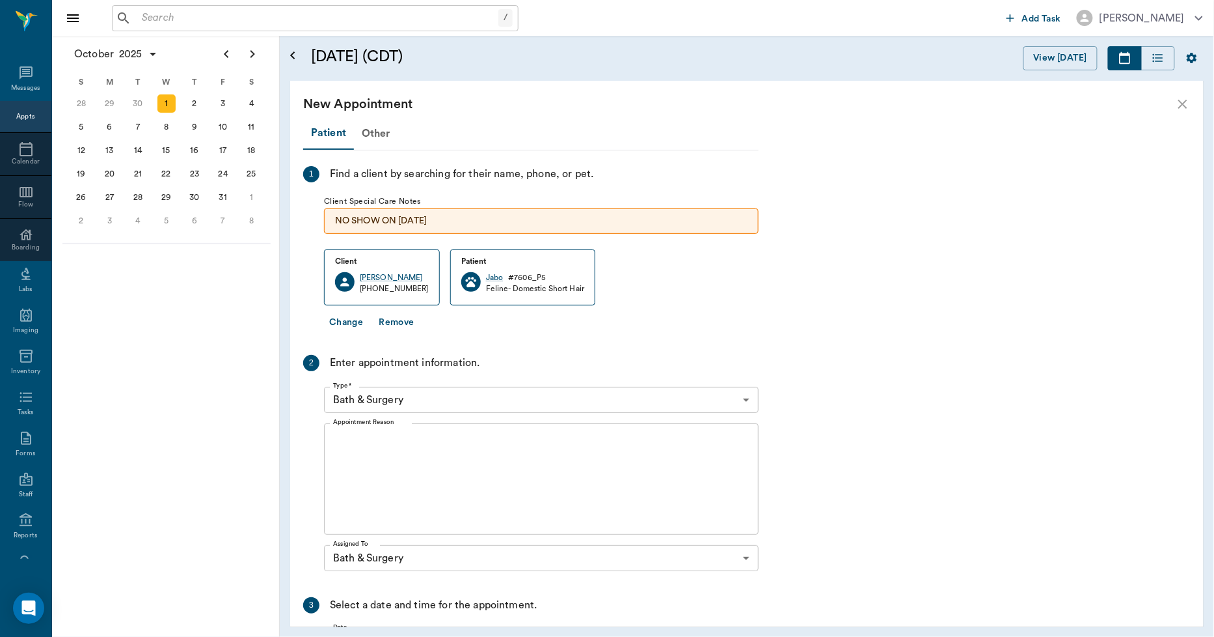
click at [400, 441] on textarea "Appointment Reason" at bounding box center [541, 479] width 417 height 90
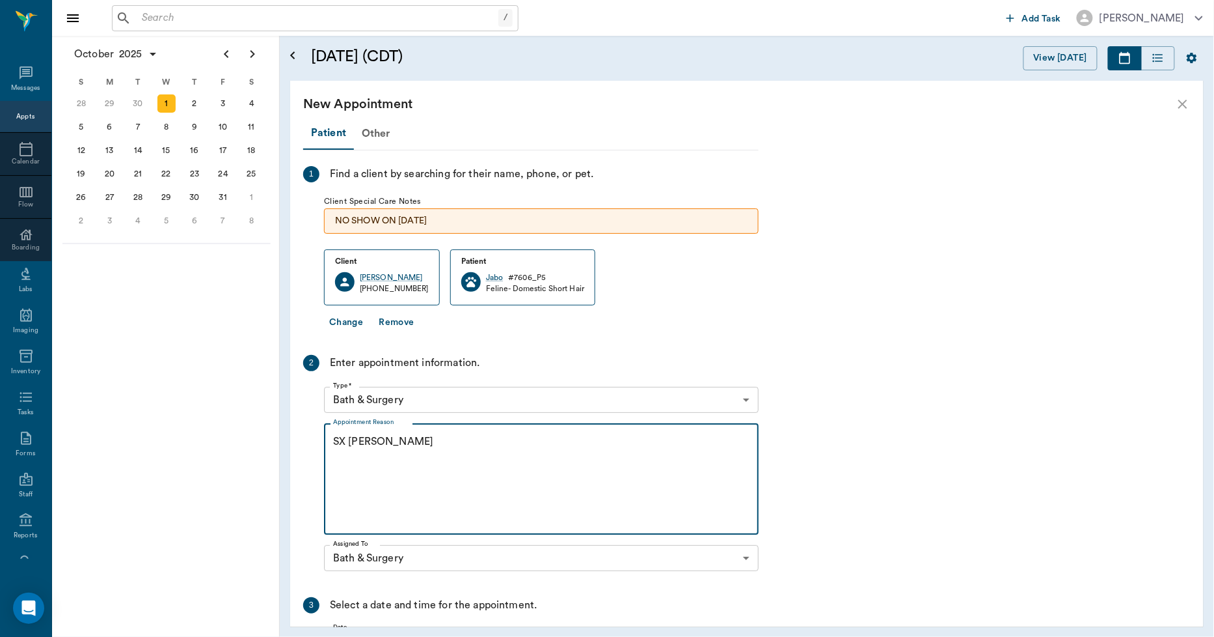
scroll to position [161, 0]
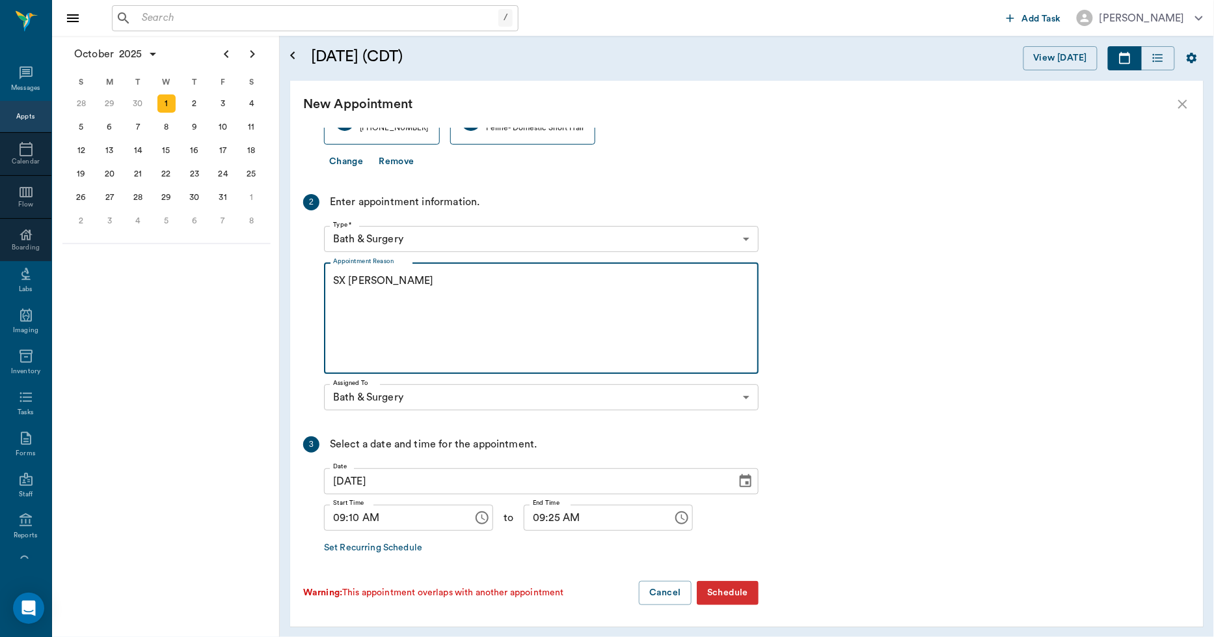
type textarea "SX [PERSON_NAME]"
click at [351, 523] on input "09:10 AM" at bounding box center [394, 517] width 140 height 26
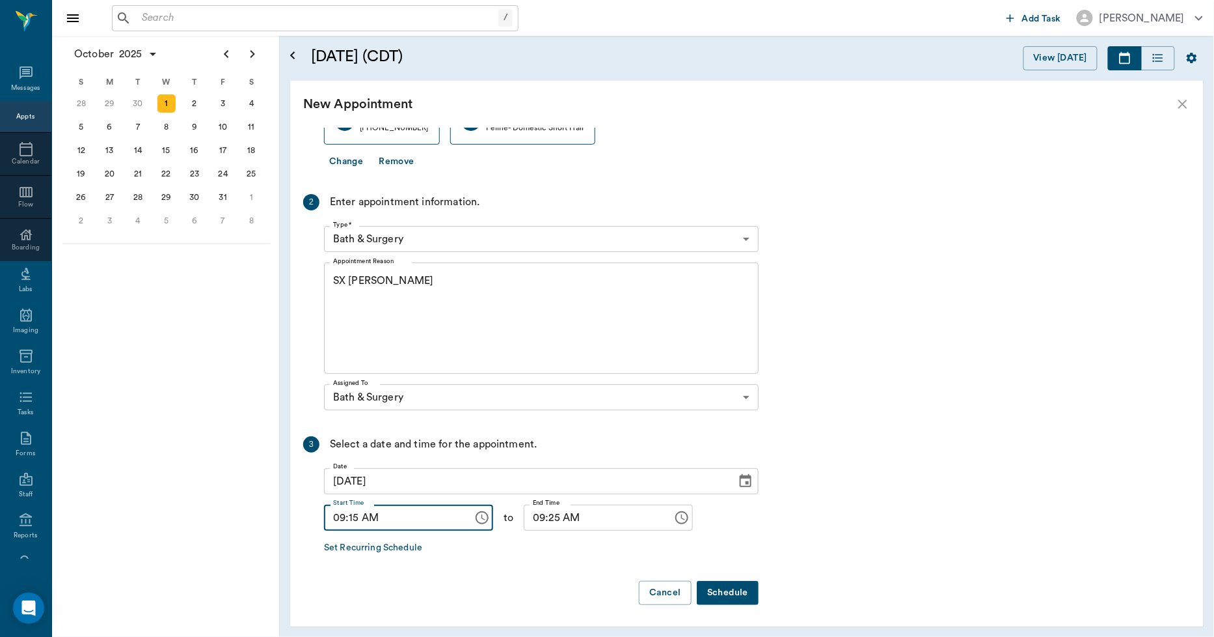
type input "09:15 AM"
click at [541, 510] on input "09:25 AM" at bounding box center [594, 517] width 140 height 26
type input "09:30 AM"
click at [725, 588] on button "Schedule" at bounding box center [728, 593] width 62 height 24
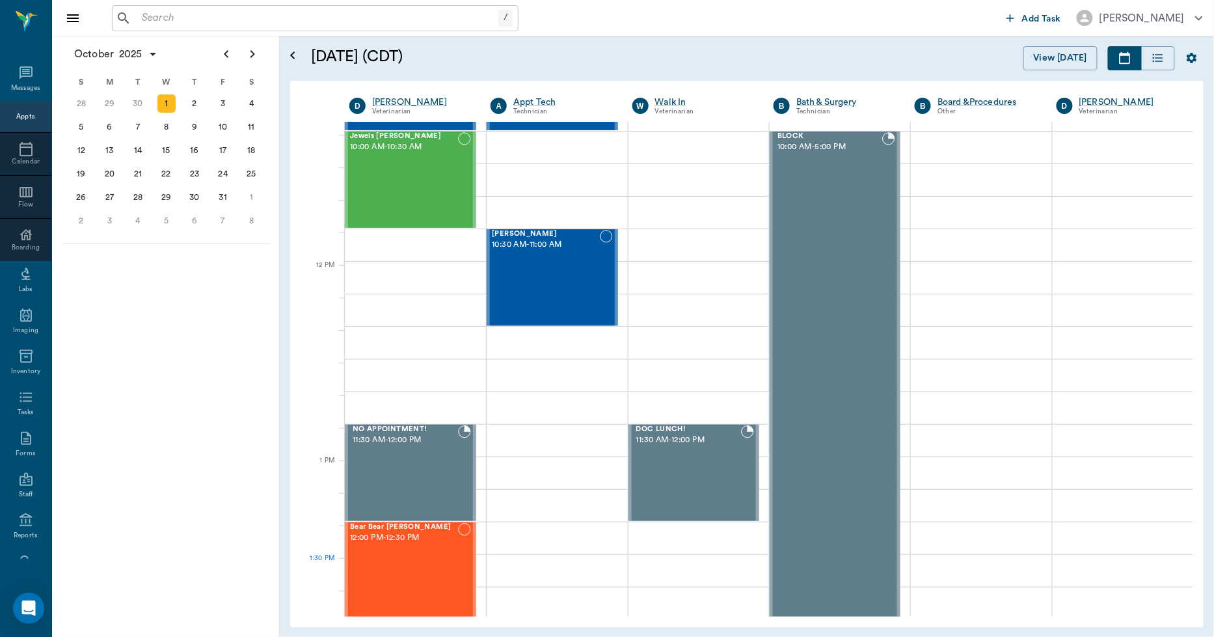
scroll to position [361, 0]
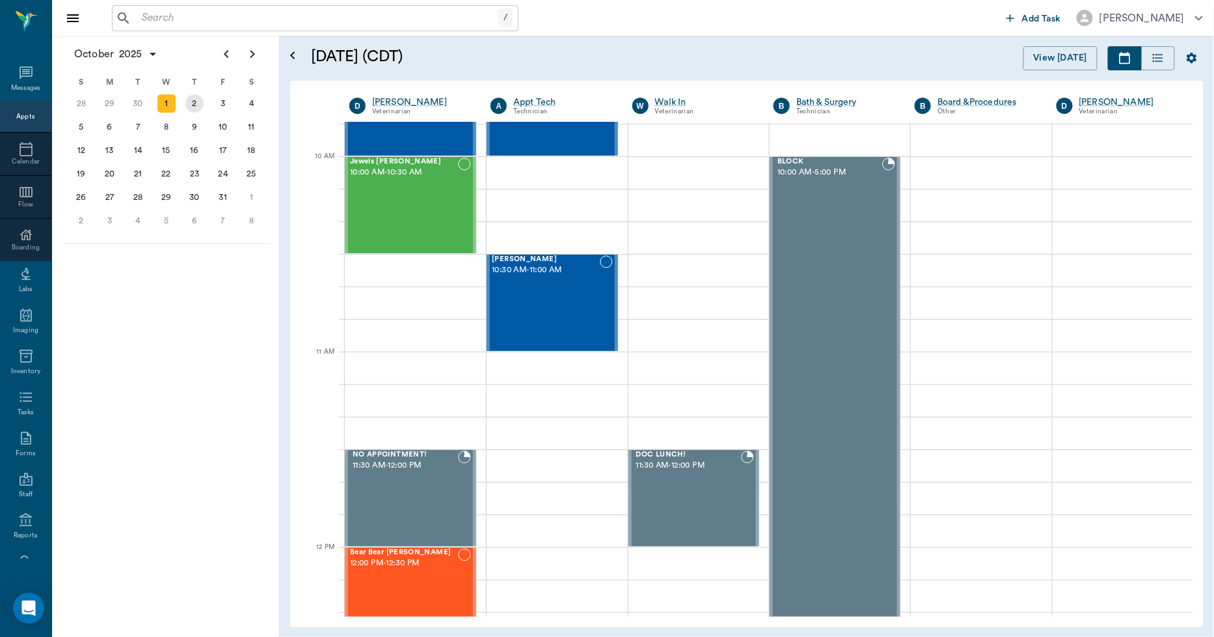
click at [199, 106] on div "2" at bounding box center [194, 103] width 18 height 18
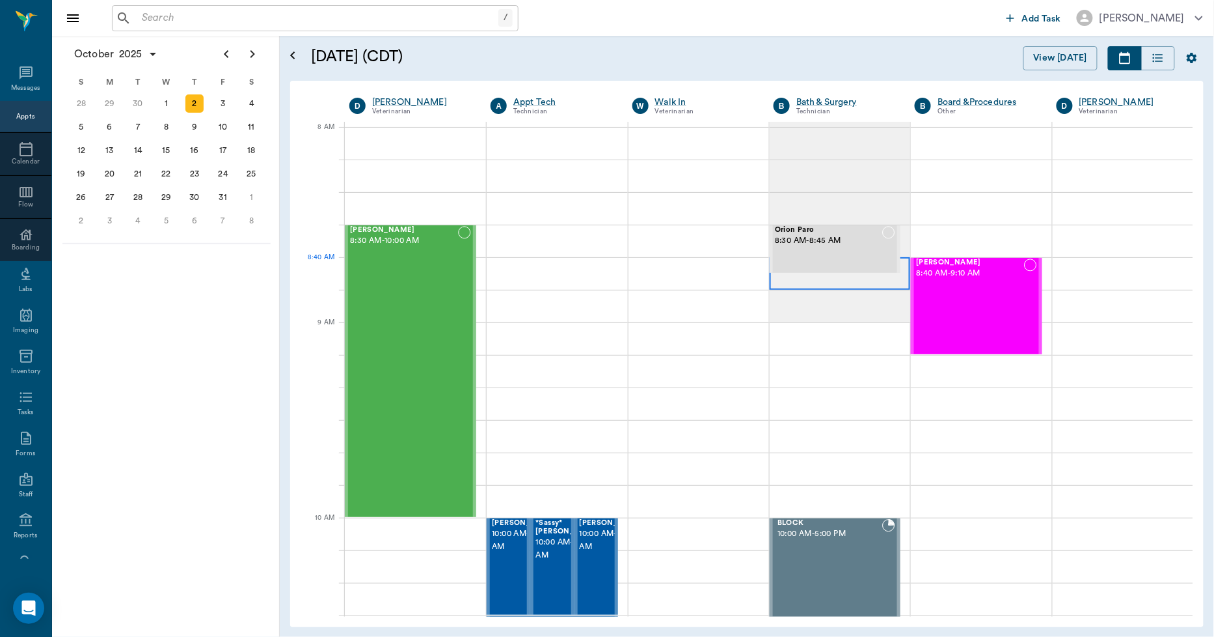
click at [791, 283] on div at bounding box center [840, 273] width 141 height 33
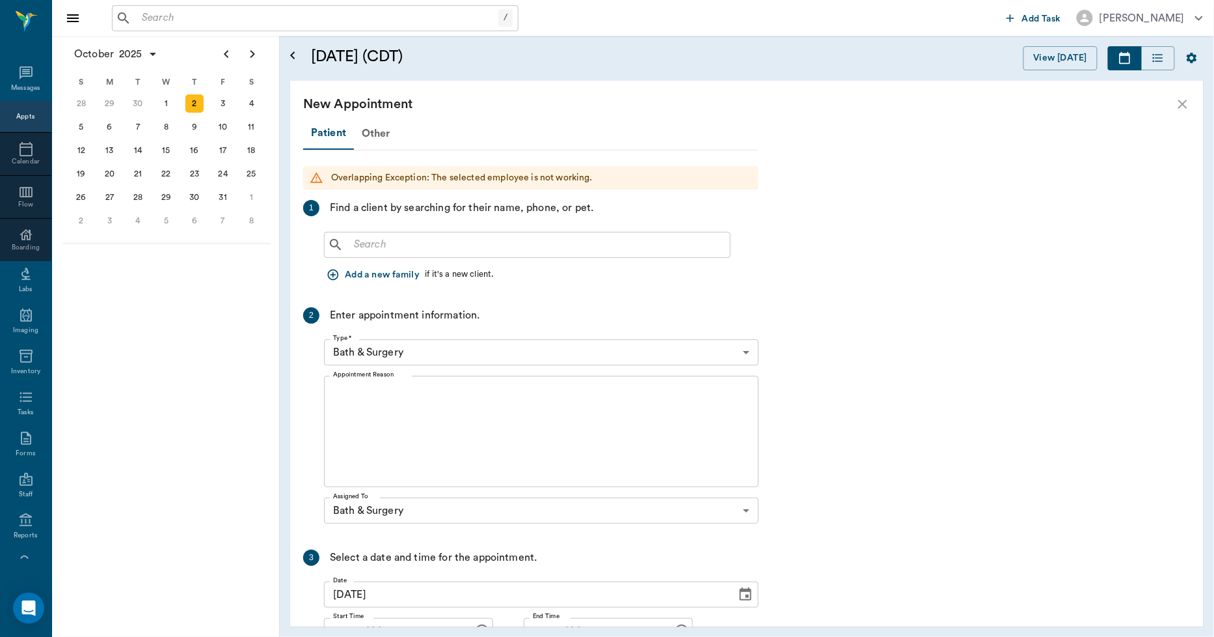
click at [391, 254] on div "​" at bounding box center [527, 245] width 407 height 26
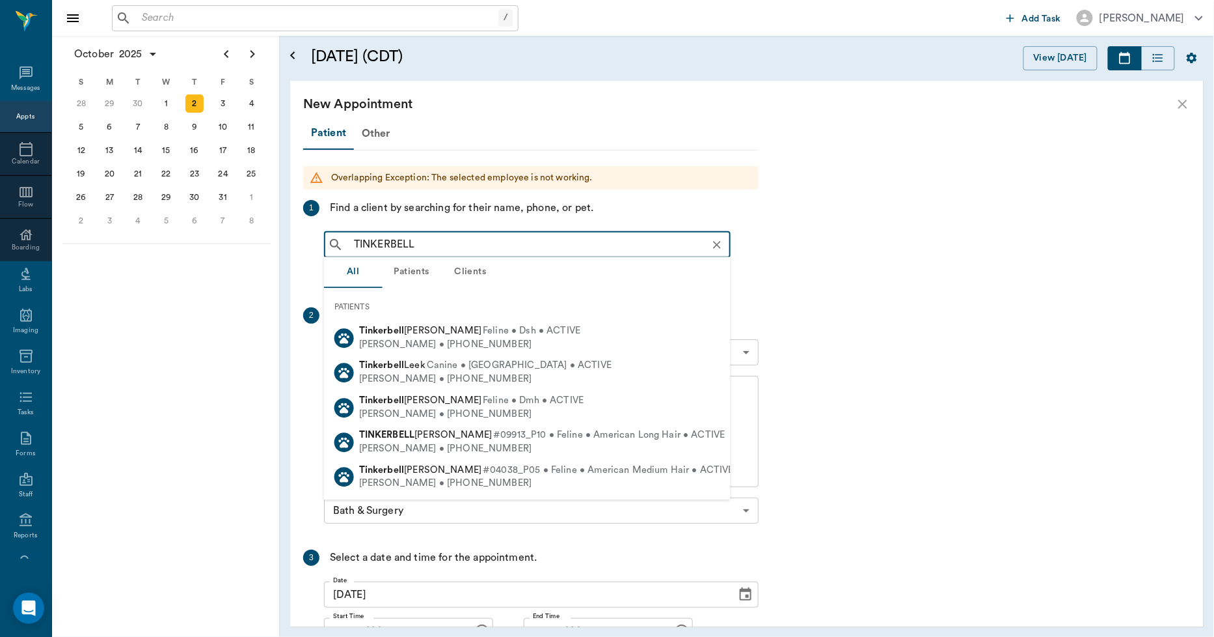
type input "TINKERBELL"
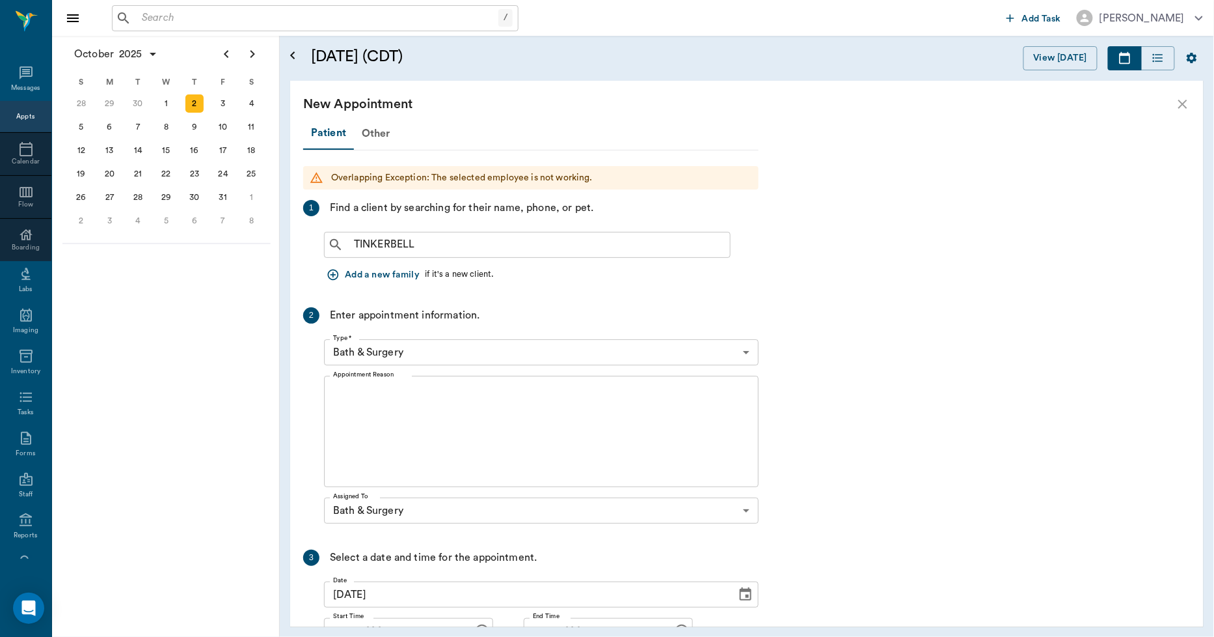
click at [1177, 102] on icon "close" at bounding box center [1183, 104] width 16 height 16
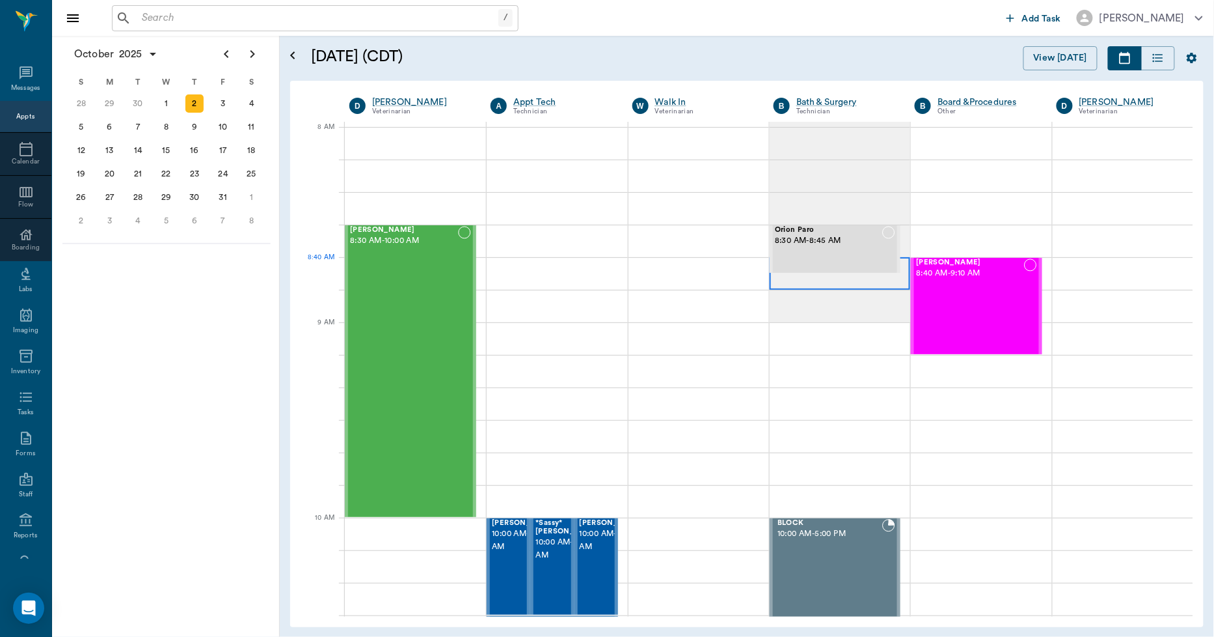
click at [785, 282] on div at bounding box center [840, 273] width 141 height 33
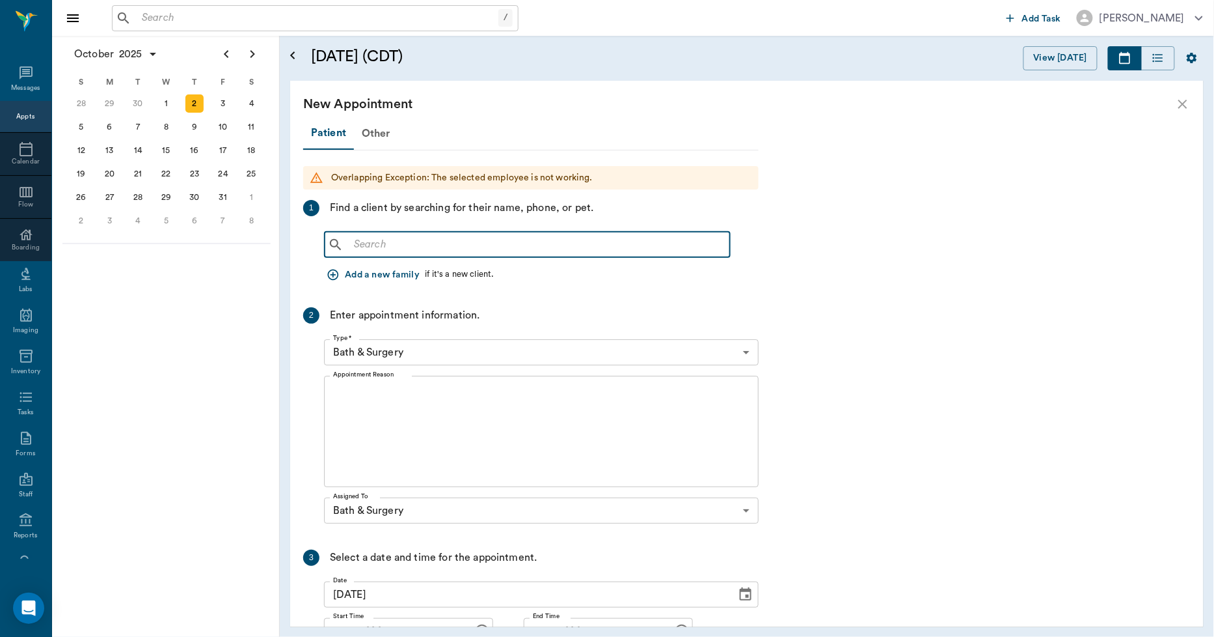
click at [465, 243] on input "text" at bounding box center [537, 245] width 376 height 18
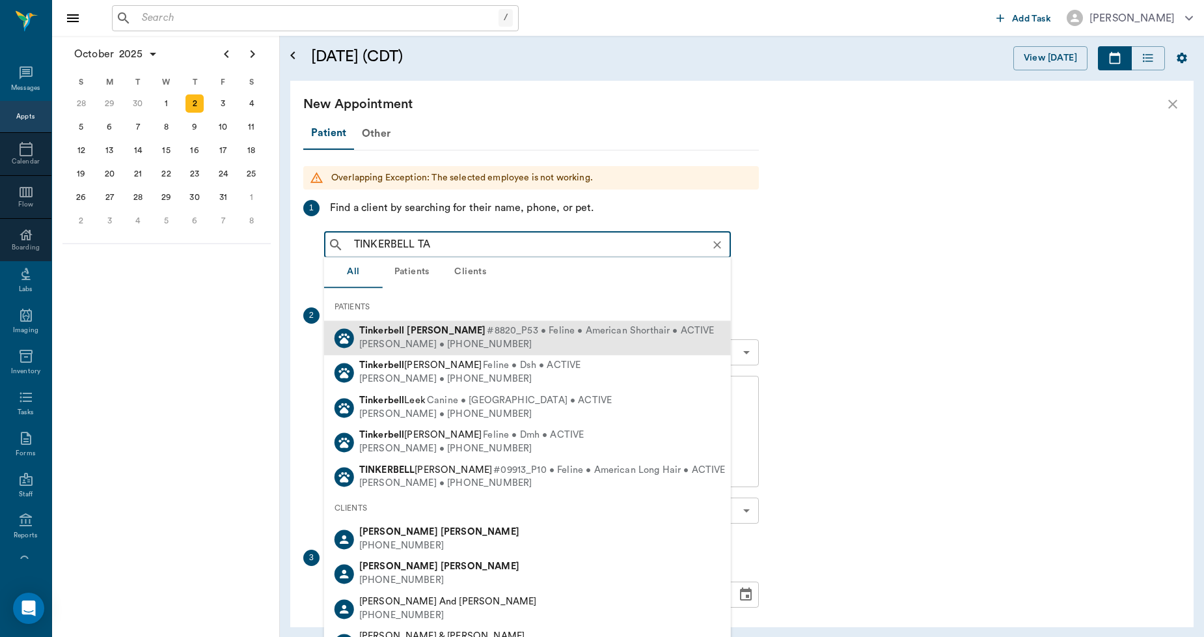
click at [436, 351] on div "Tinkerbell Taylor #8820_P53 • Feline • American Shorthair • ACTIVE Lisa Taylor …" at bounding box center [527, 337] width 407 height 34
type input "TINKERBELL TA"
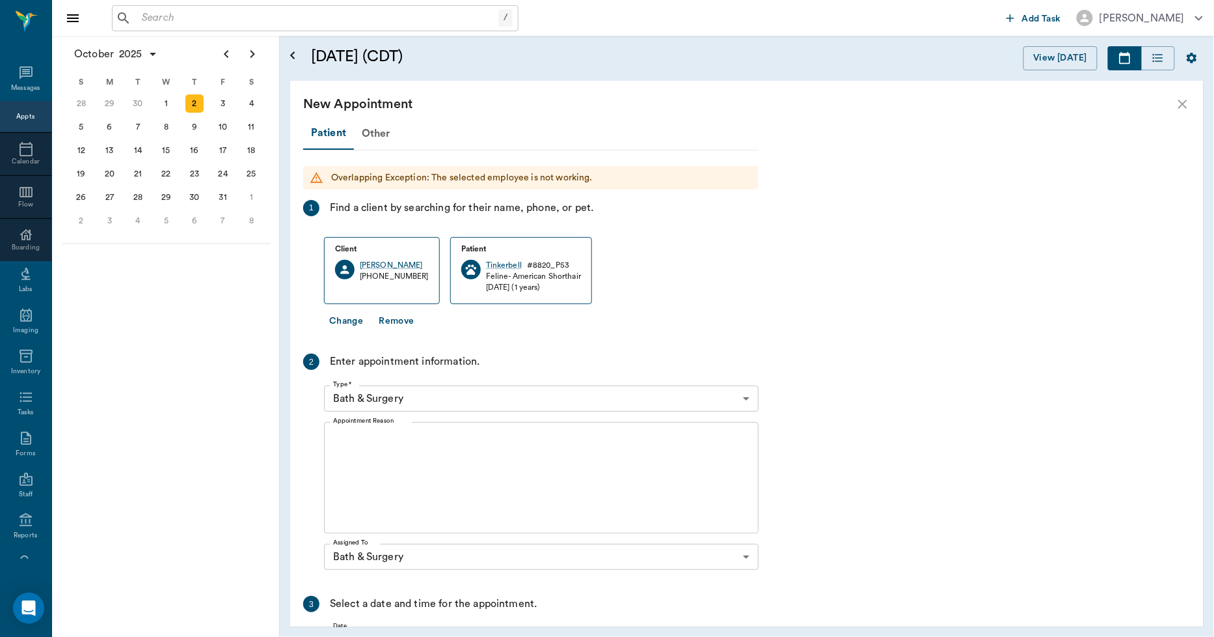
click at [405, 446] on textarea "Appointment Reason" at bounding box center [541, 478] width 417 height 90
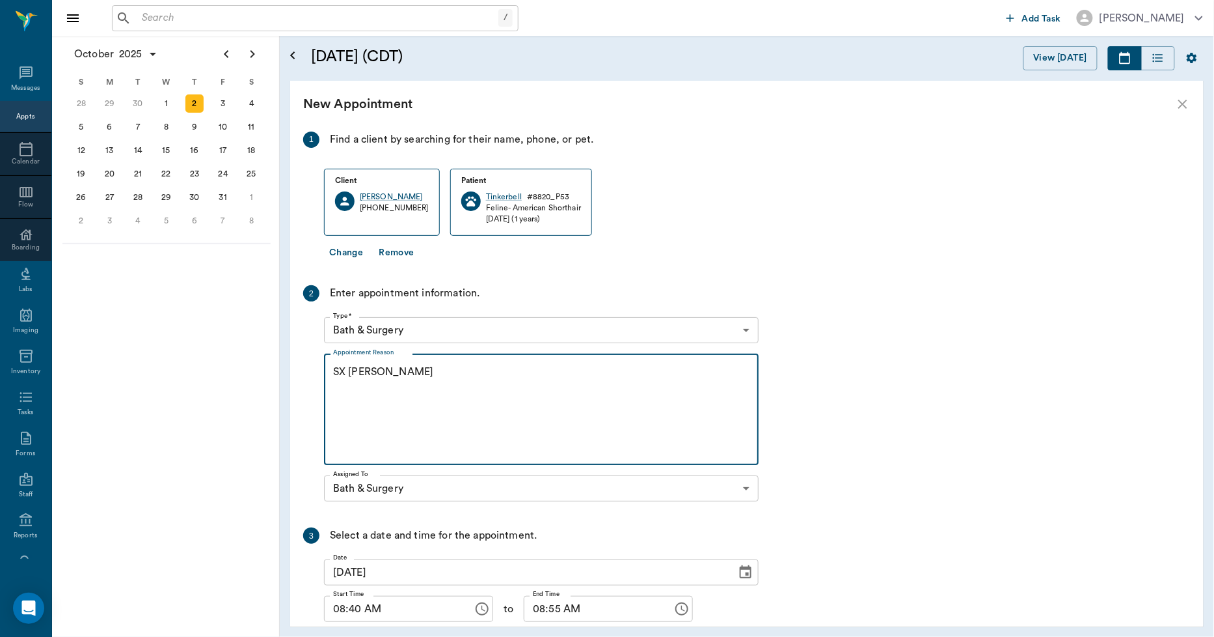
scroll to position [159, 0]
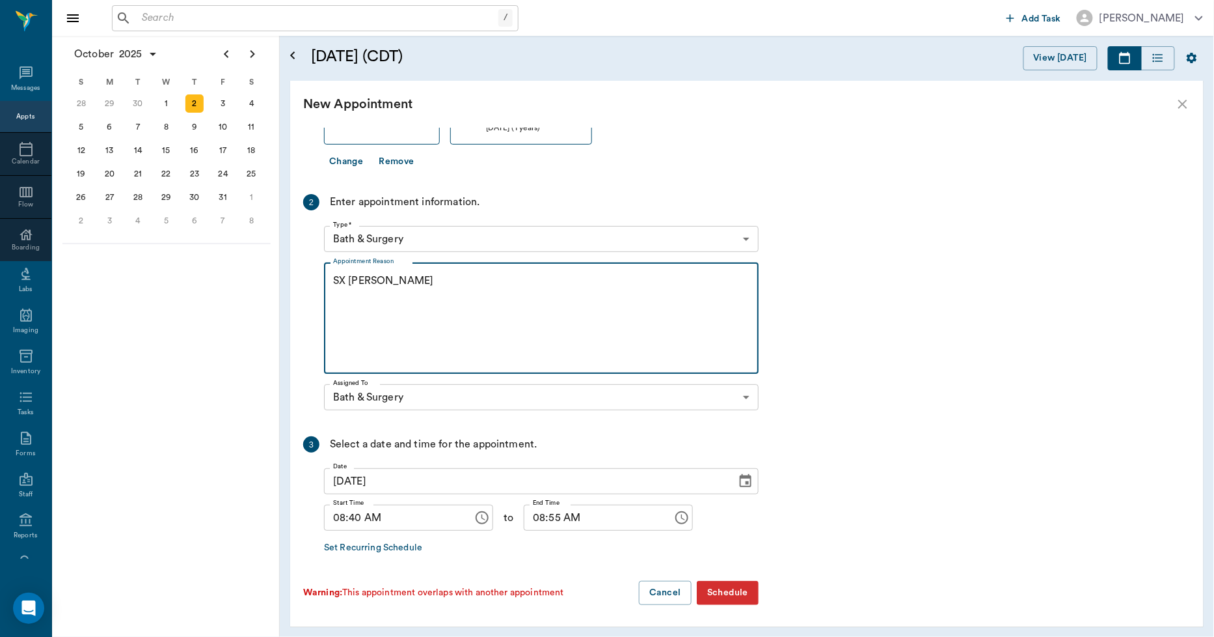
type textarea "SX [PERSON_NAME]"
click at [358, 521] on input "08:40 AM" at bounding box center [394, 517] width 140 height 26
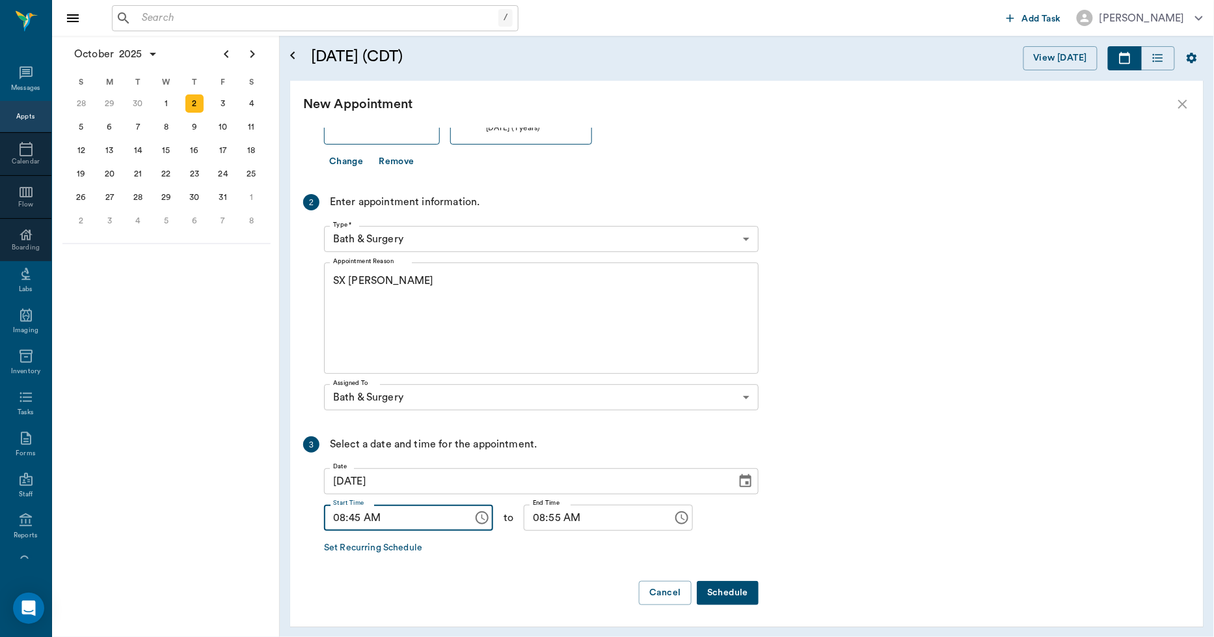
type input "08:45 AM"
click at [524, 516] on input "08:55 AM" at bounding box center [594, 517] width 140 height 26
type input "09:00 AM"
click at [717, 587] on button "Schedule" at bounding box center [728, 593] width 62 height 24
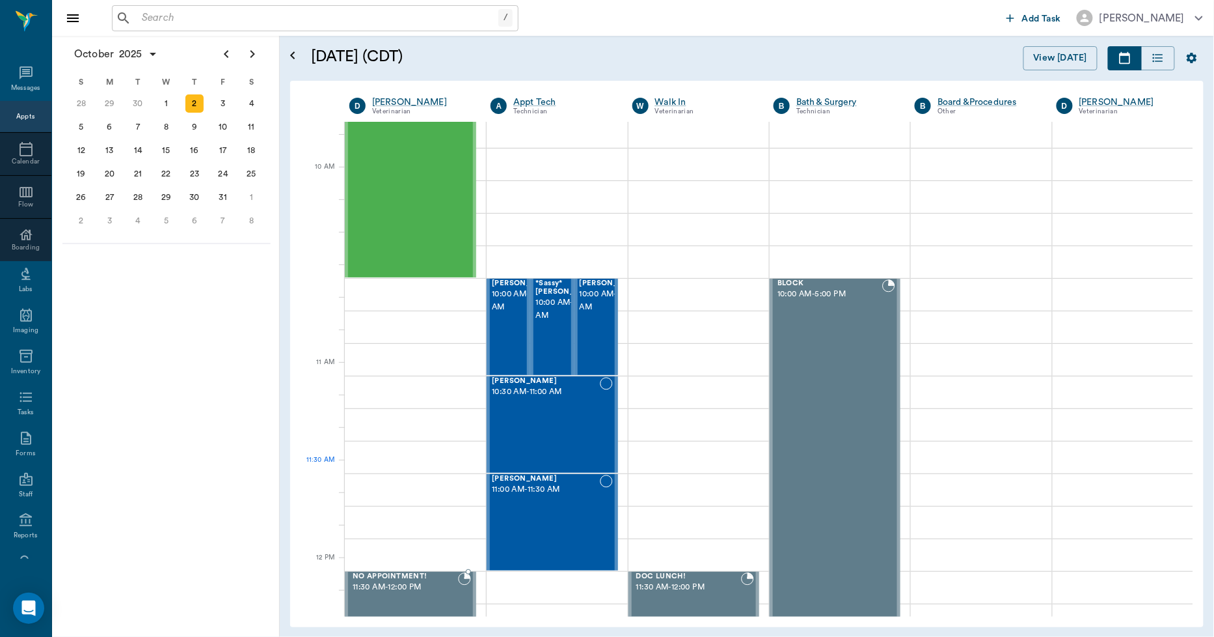
scroll to position [0, 0]
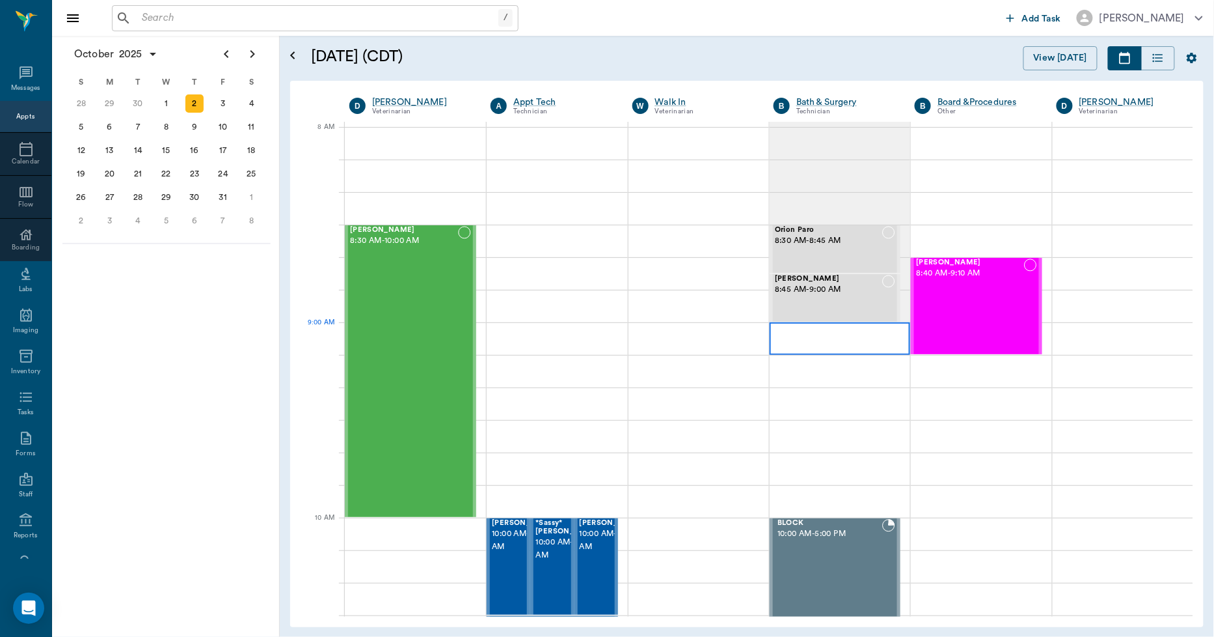
click at [793, 338] on div at bounding box center [840, 338] width 141 height 33
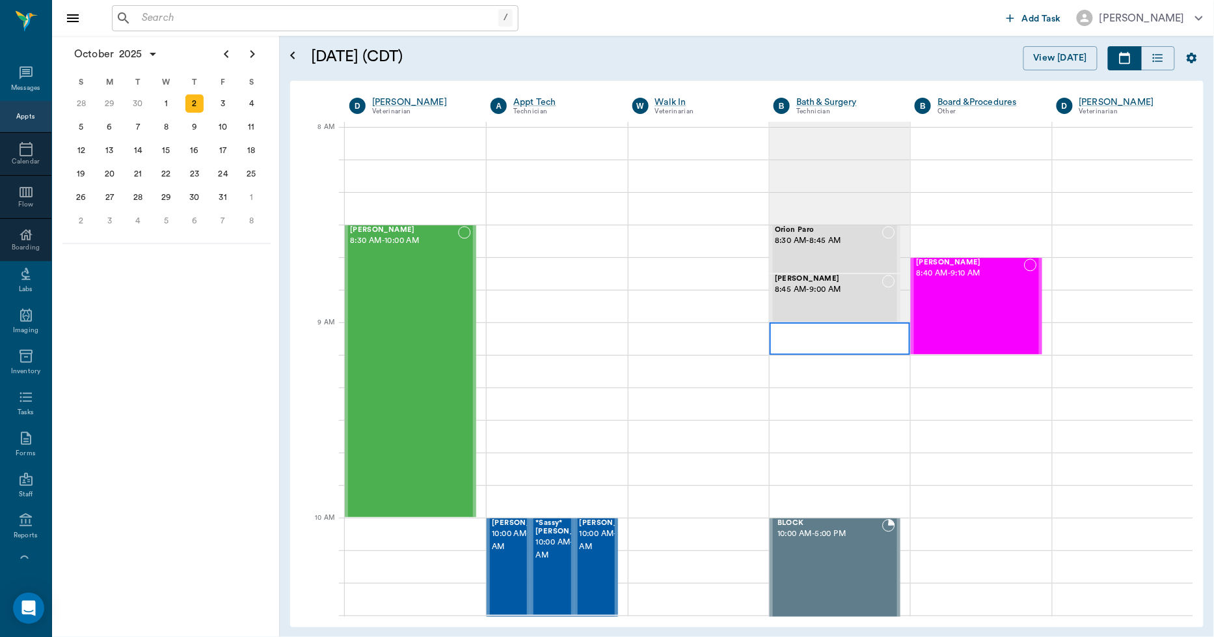
click at [793, 338] on div at bounding box center [840, 338] width 141 height 33
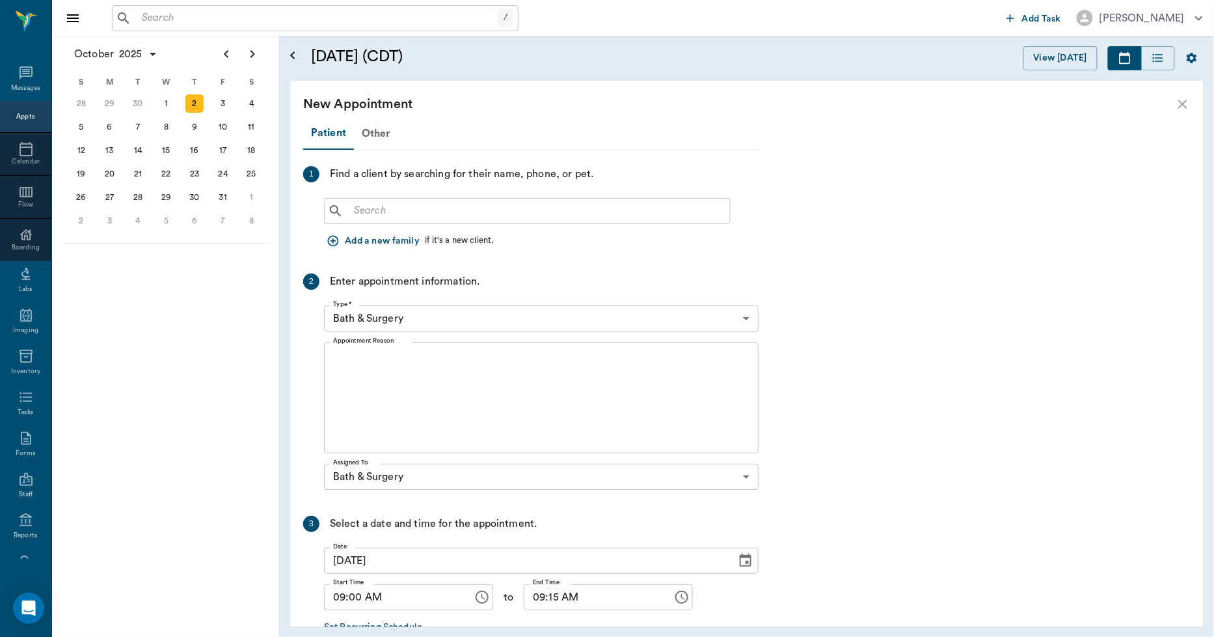
click at [383, 213] on input "text" at bounding box center [537, 211] width 376 height 18
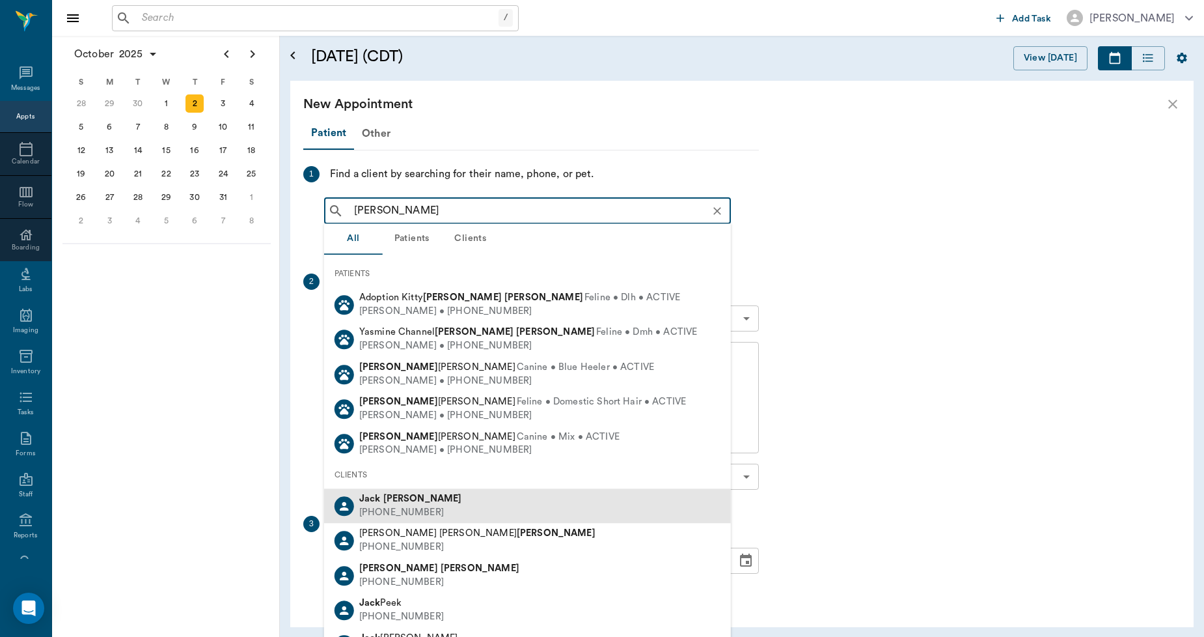
click at [405, 506] on div "(903) 826-9037" at bounding box center [410, 513] width 103 height 14
type input "JACK SMITH"
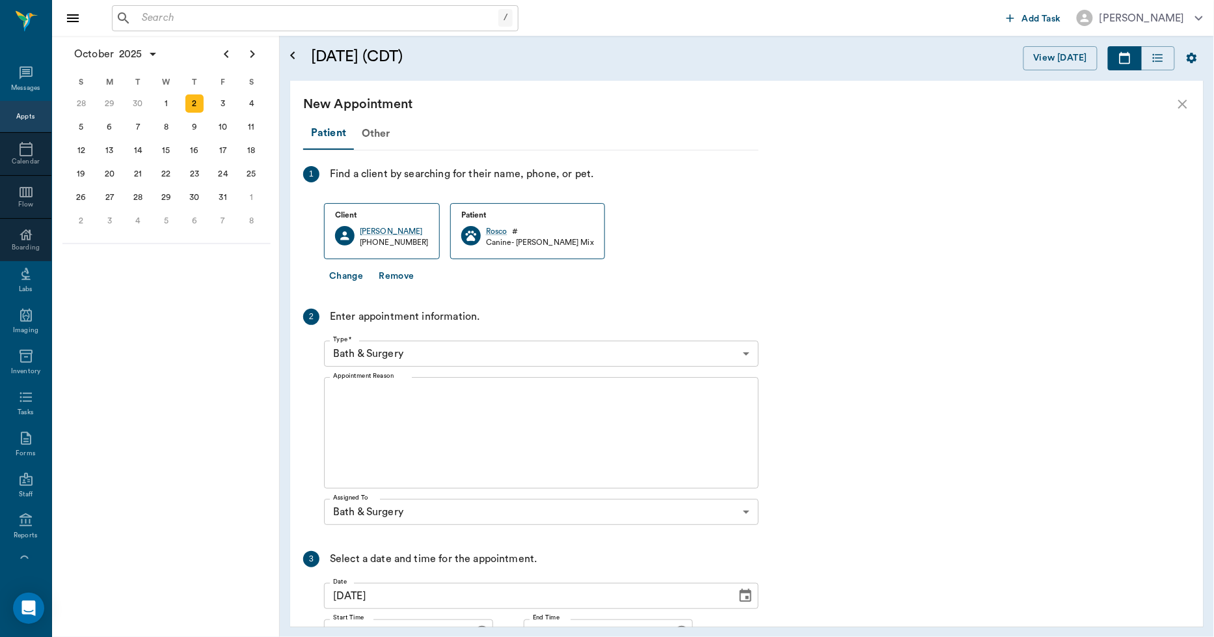
click at [1188, 102] on icon "close" at bounding box center [1183, 104] width 16 height 16
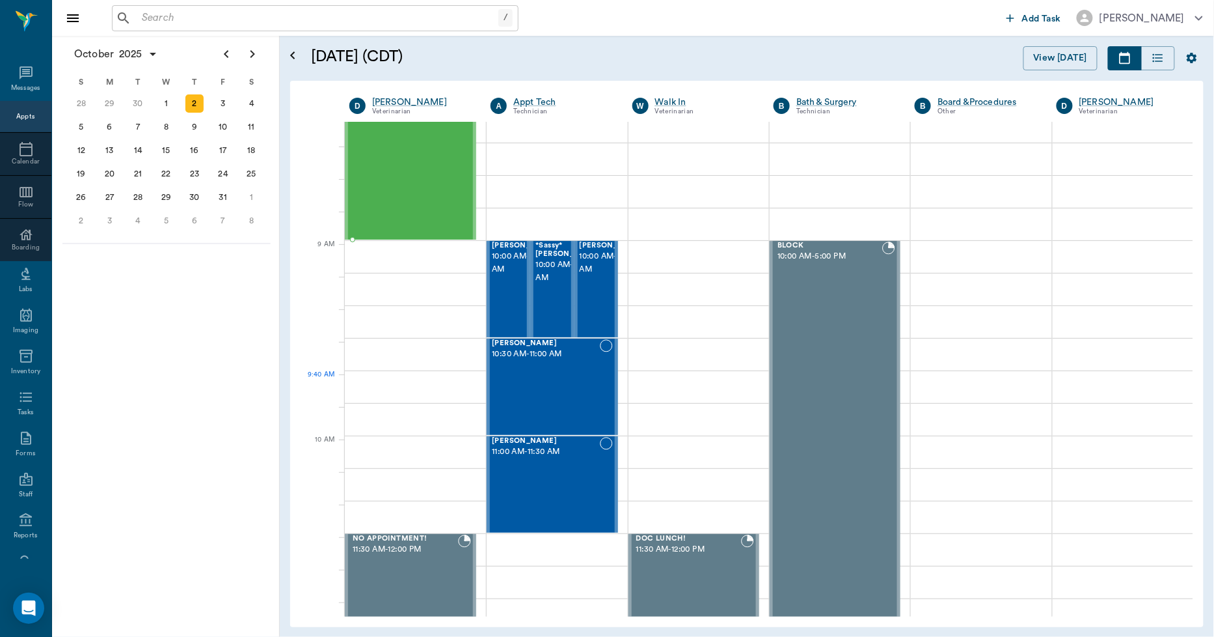
scroll to position [72, 0]
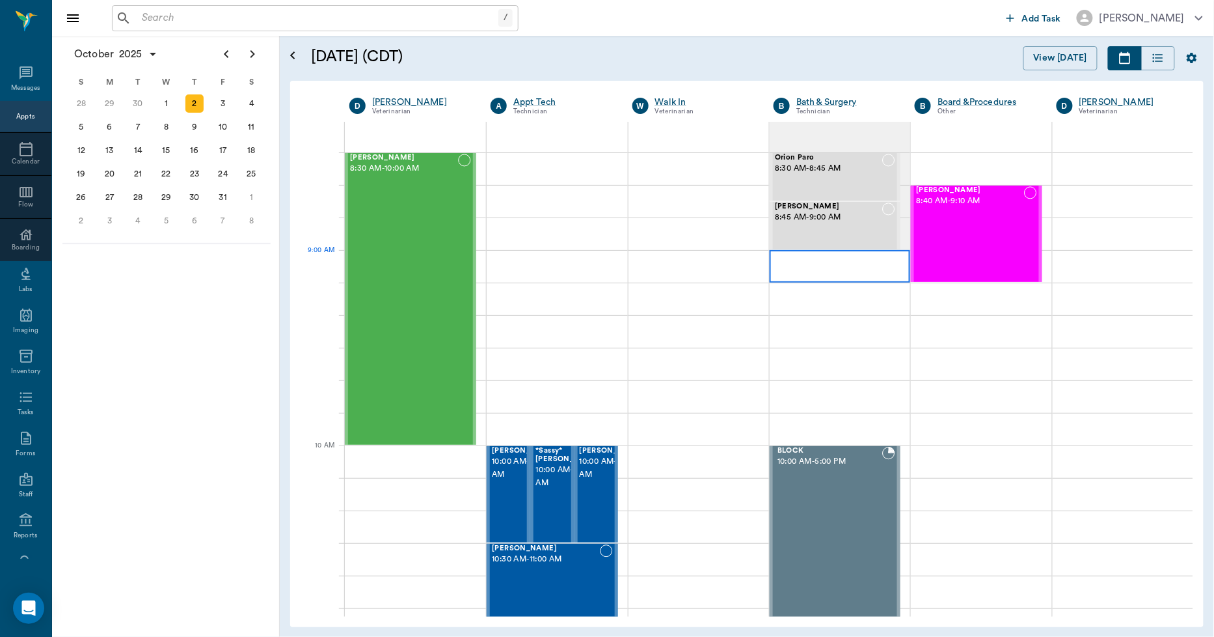
click at [778, 259] on div at bounding box center [840, 266] width 141 height 33
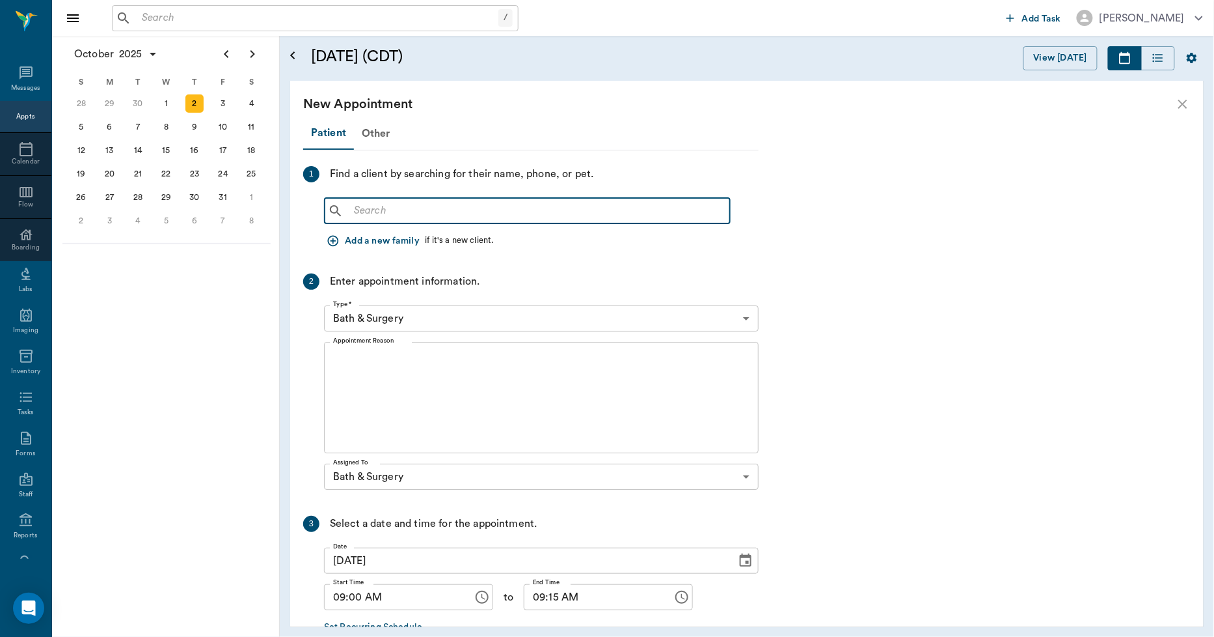
click at [377, 207] on input "text" at bounding box center [537, 211] width 376 height 18
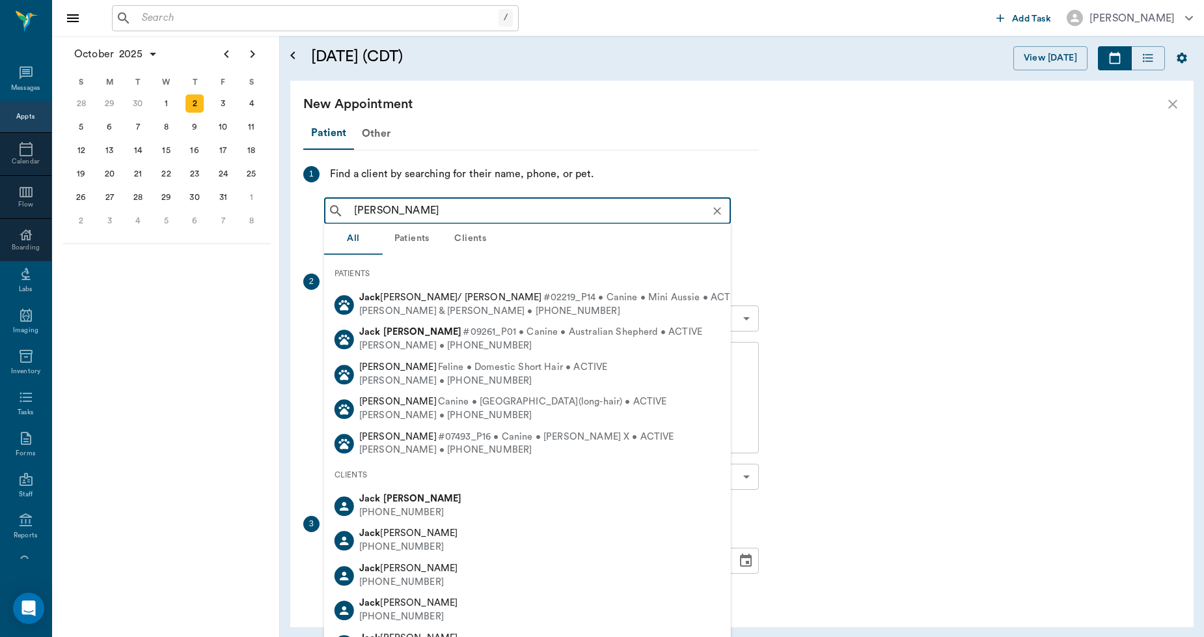
type input "JACK SM"
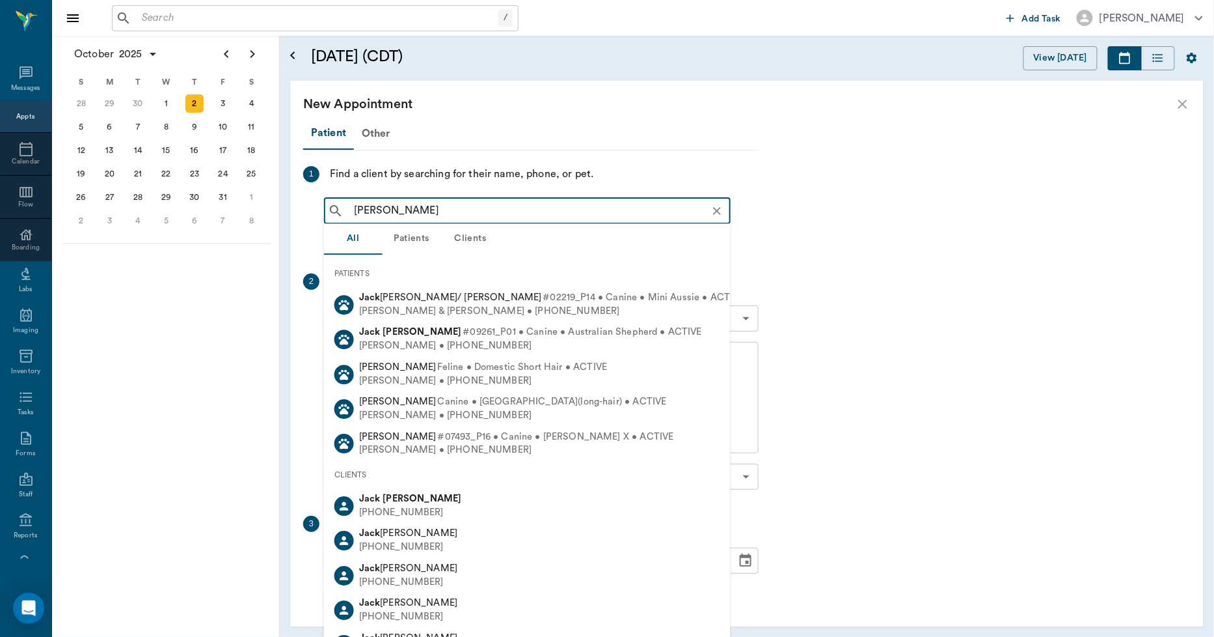
click at [731, 215] on div "JACK SM ​" at bounding box center [541, 208] width 435 height 31
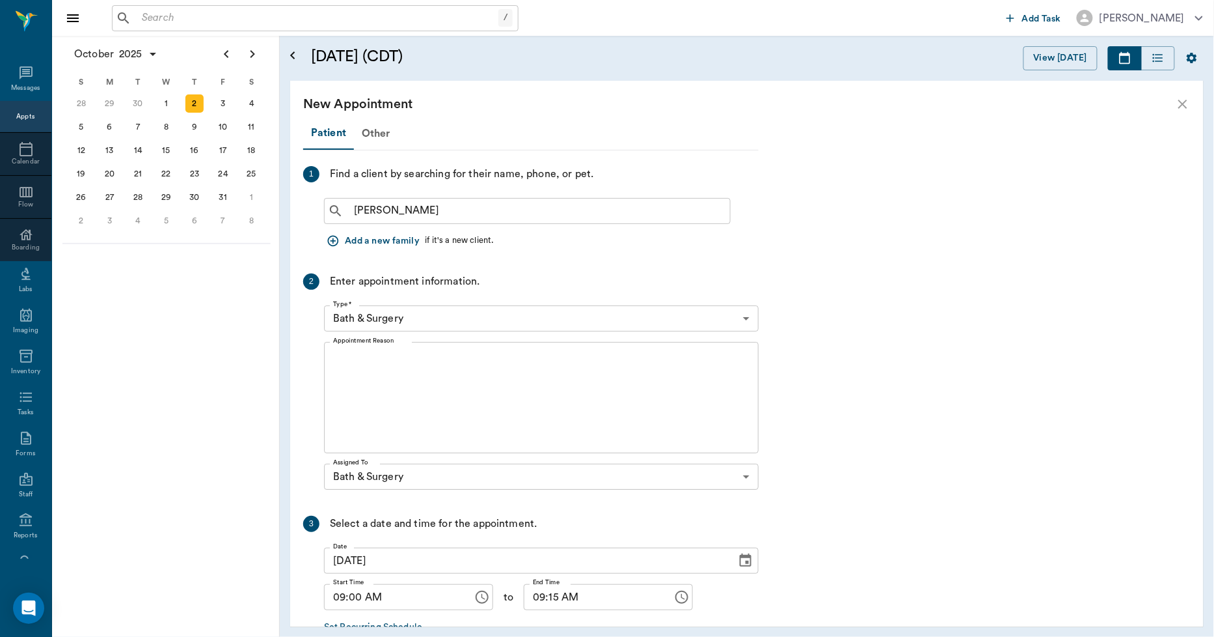
click at [1187, 106] on icon "close" at bounding box center [1183, 104] width 9 height 9
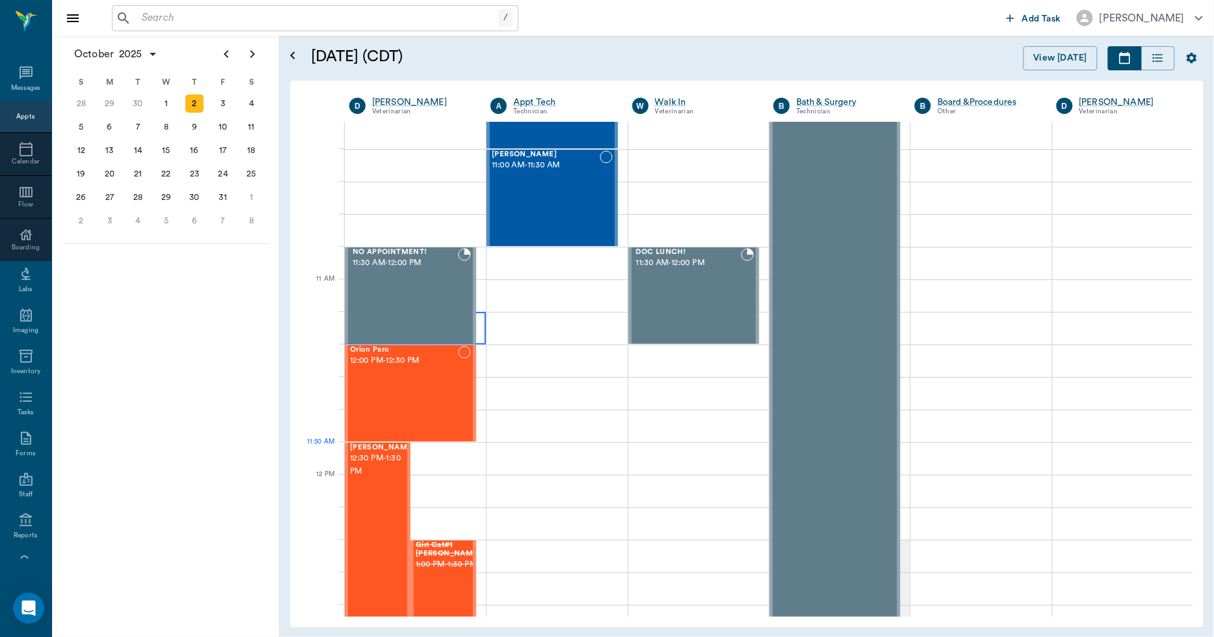
scroll to position [795, 0]
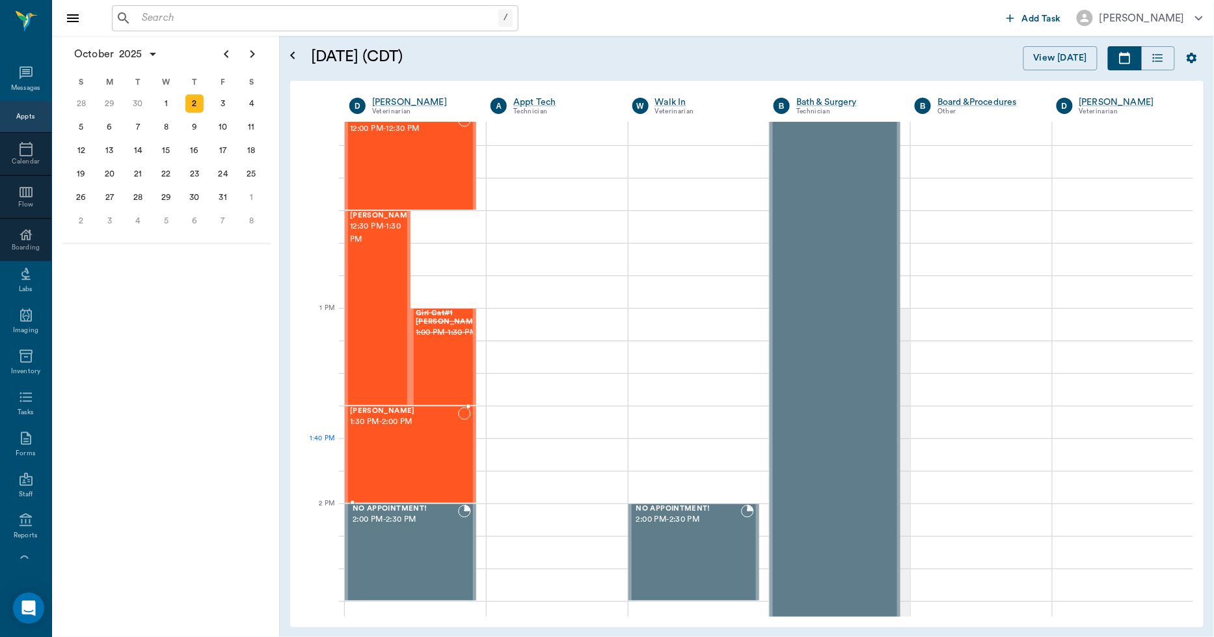
click at [432, 466] on div "Jack Smith 1:30 PM - 2:00 PM" at bounding box center [404, 454] width 108 height 95
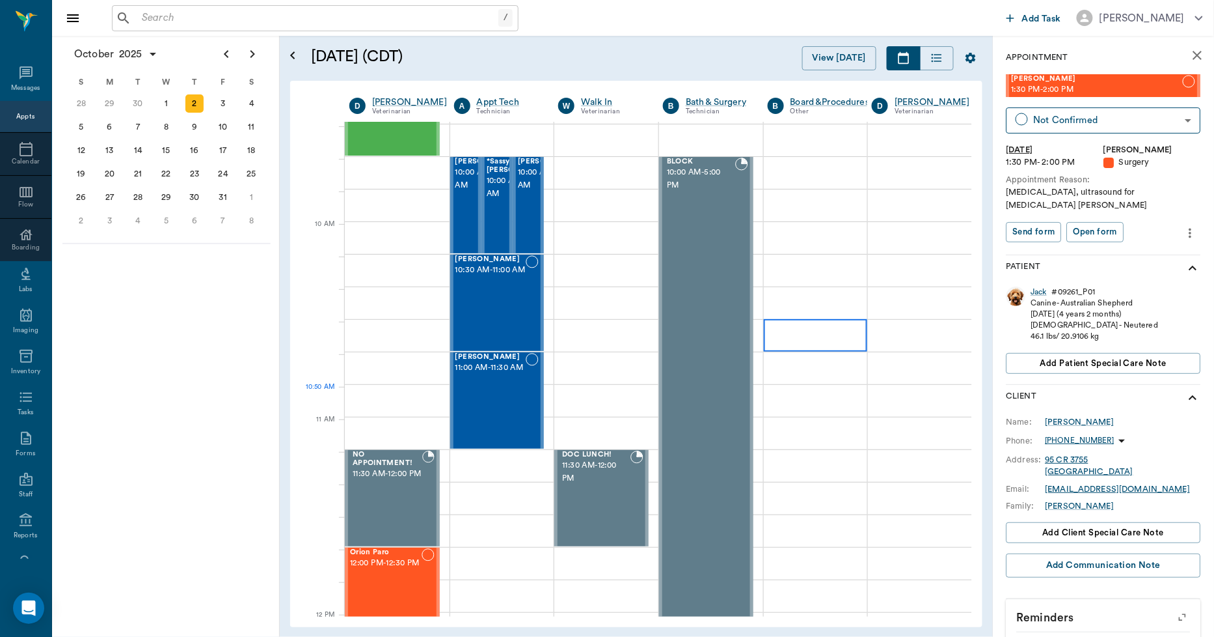
scroll to position [72, 0]
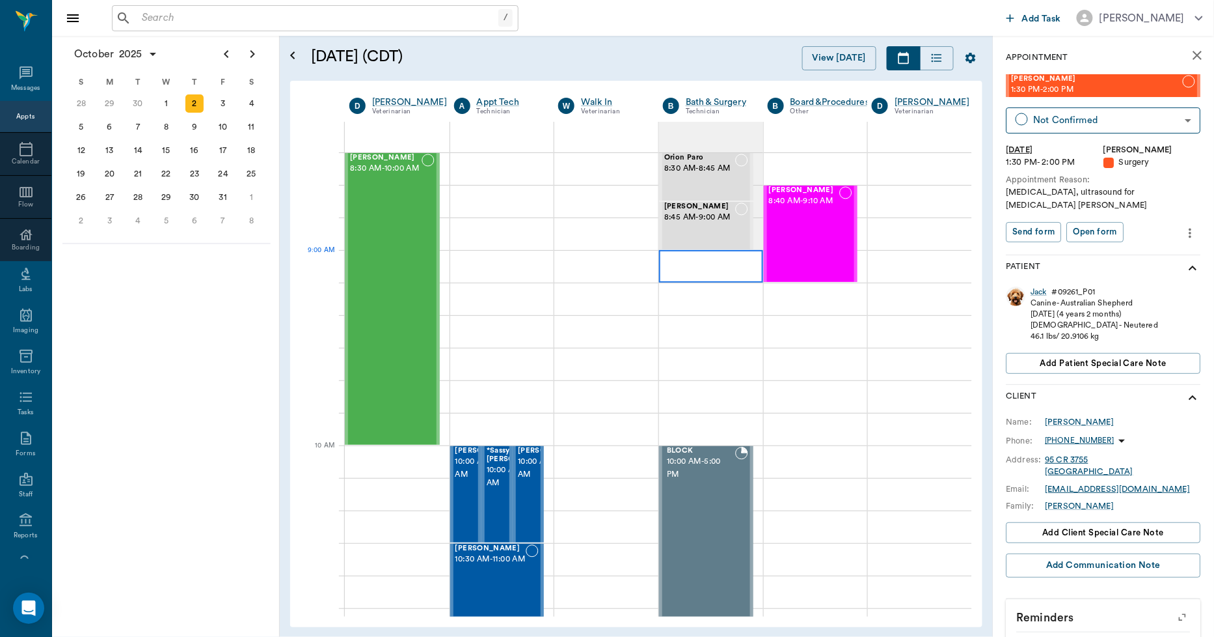
click at [701, 264] on div at bounding box center [711, 266] width 104 height 33
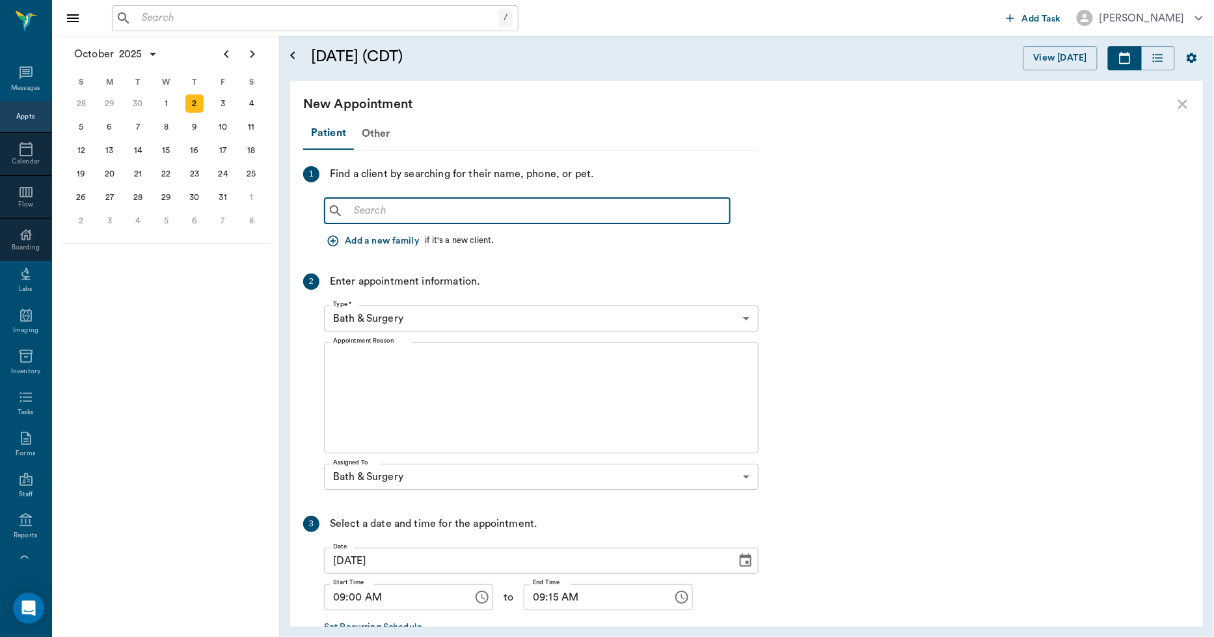
click at [430, 213] on input "text" at bounding box center [537, 211] width 376 height 18
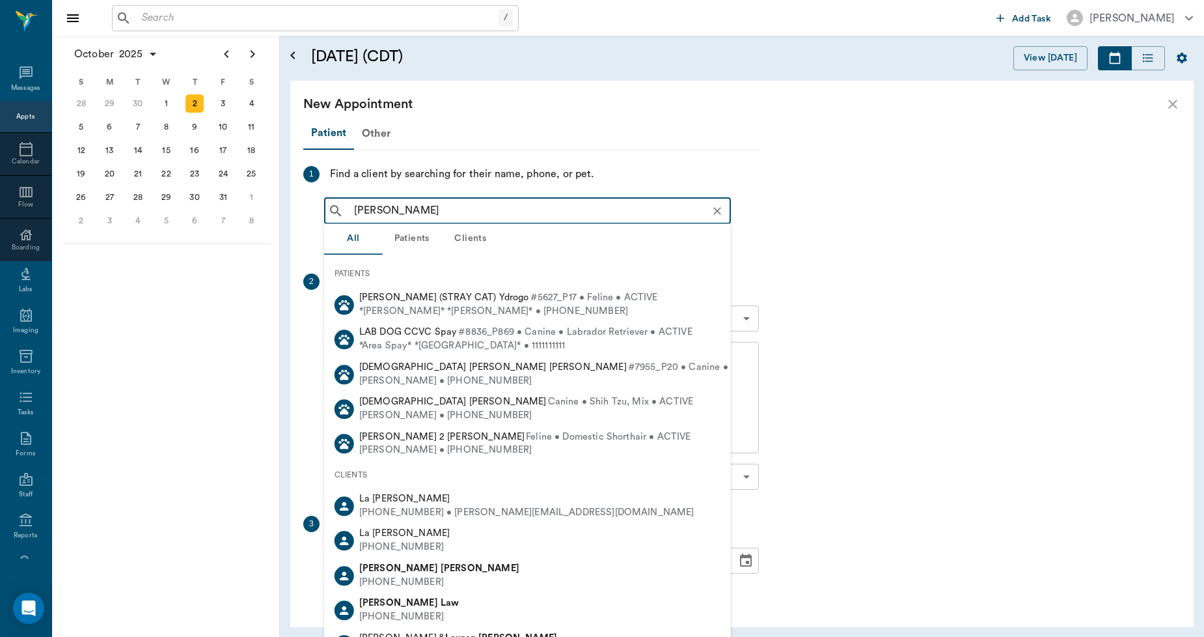
type input "LAURA SMITH"
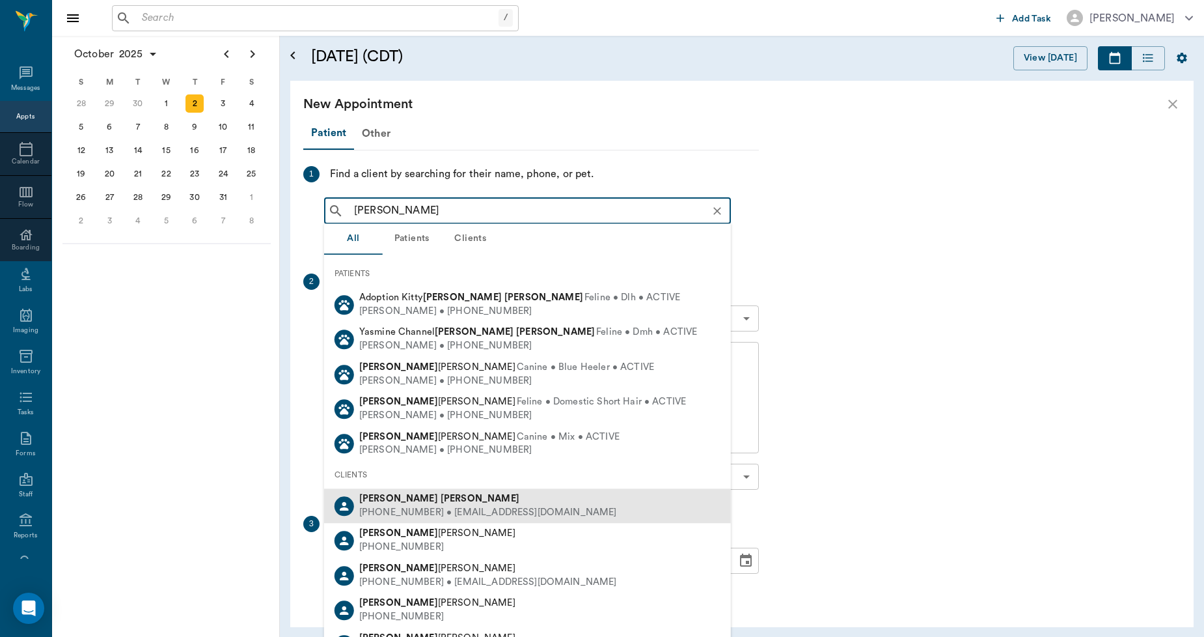
click at [441, 497] on b "[PERSON_NAME]" at bounding box center [480, 498] width 79 height 10
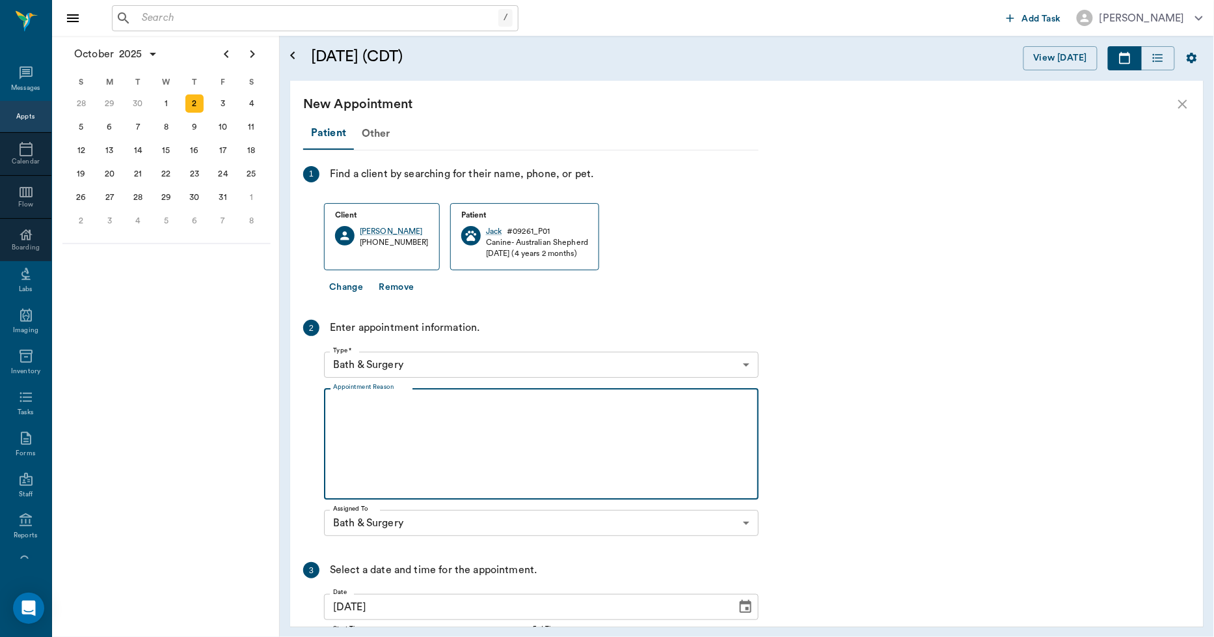
click at [398, 405] on textarea "Appointment Reason" at bounding box center [541, 444] width 417 height 90
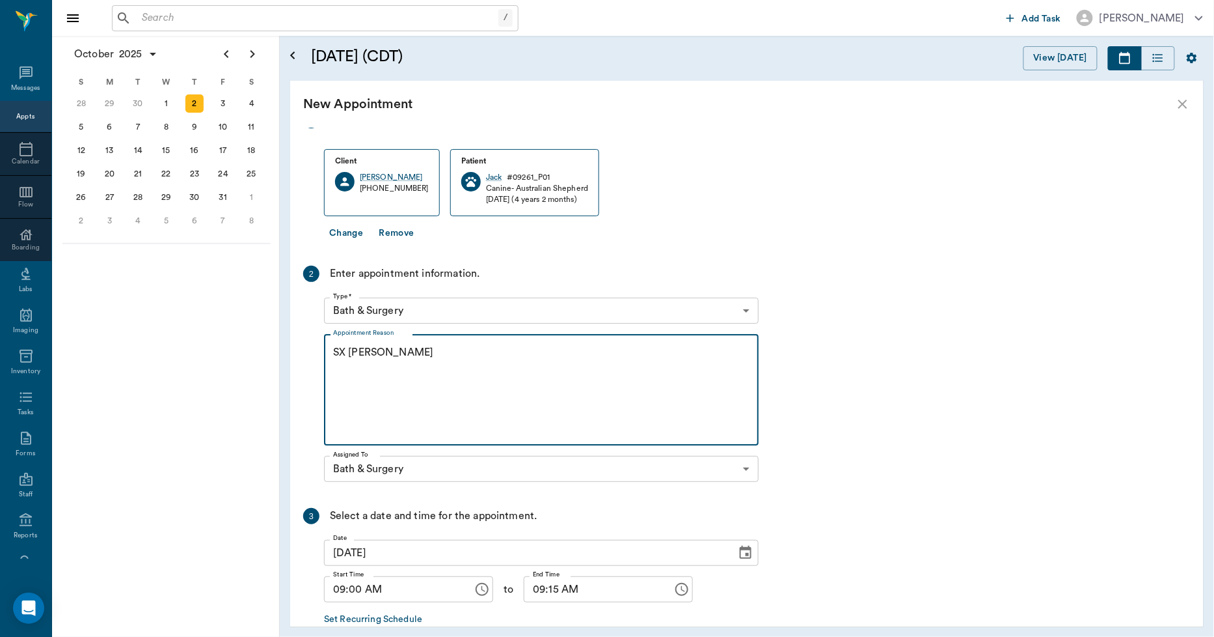
scroll to position [126, 0]
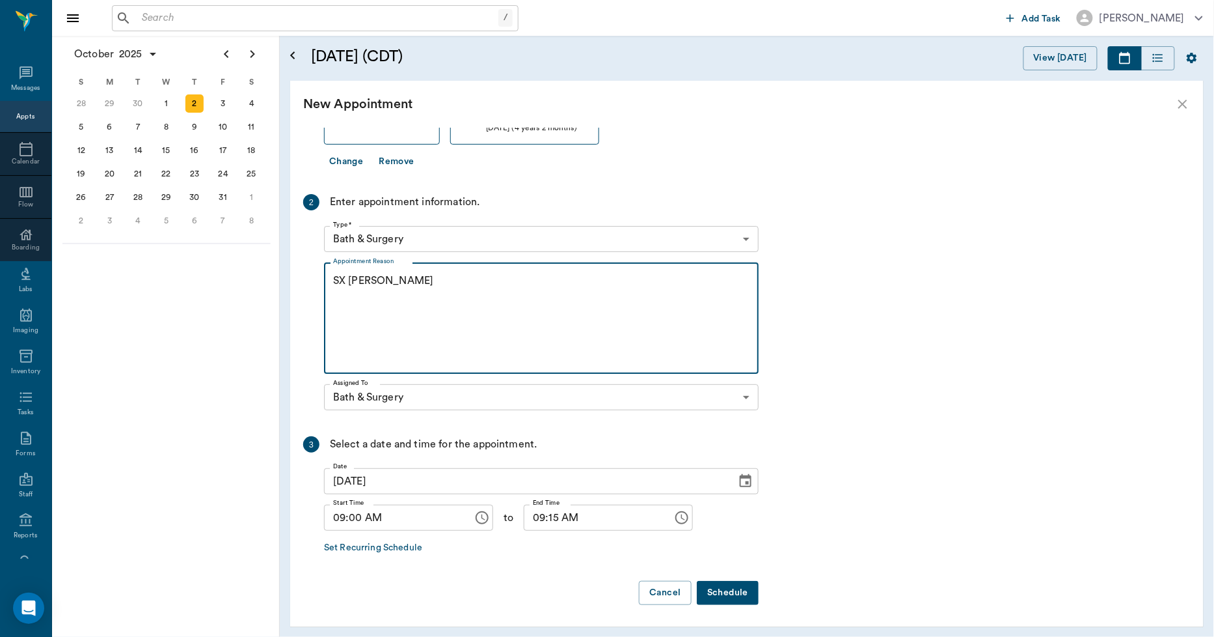
type textarea "SX [PERSON_NAME]"
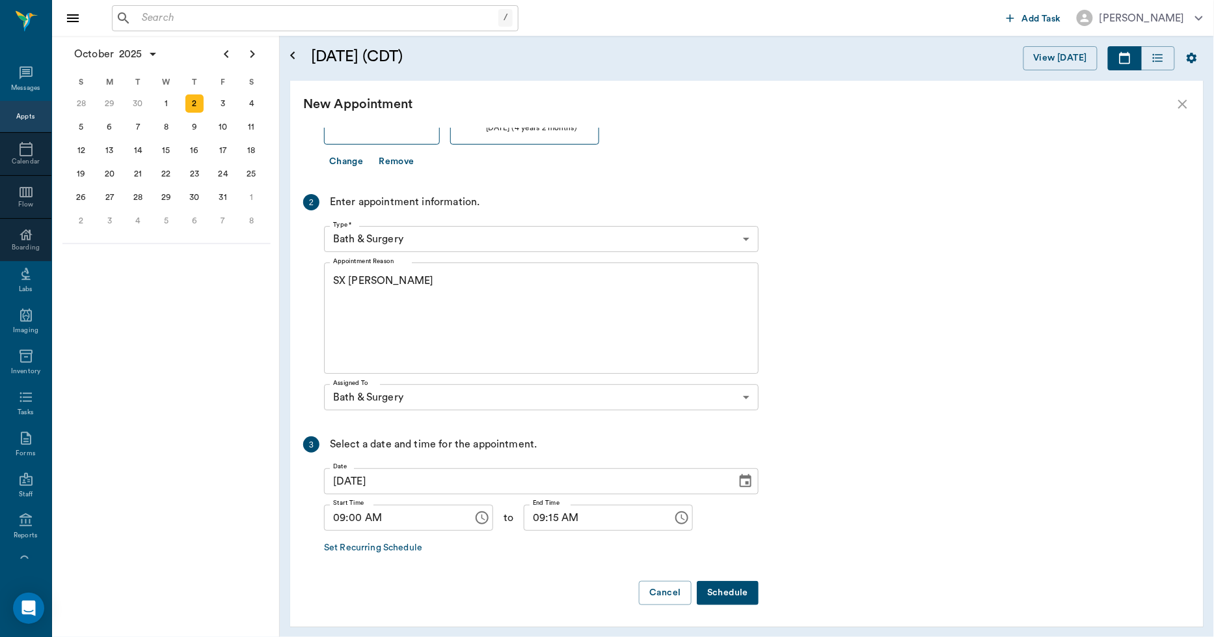
click at [726, 587] on button "Schedule" at bounding box center [728, 593] width 62 height 24
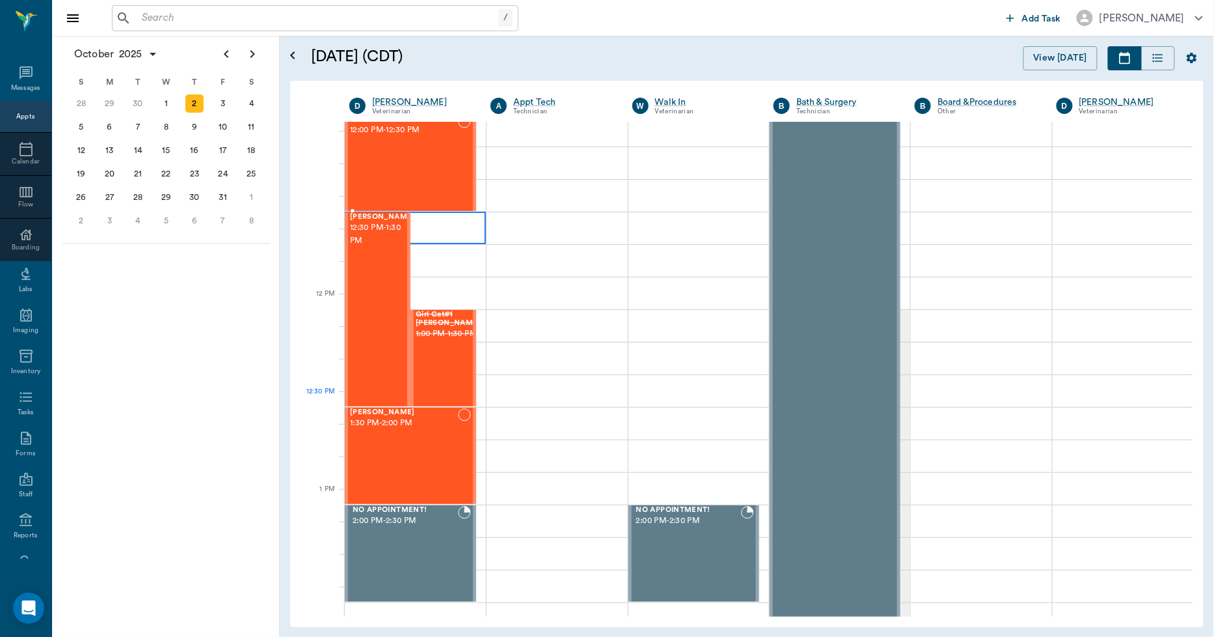
scroll to position [795, 0]
click at [225, 98] on div "3" at bounding box center [223, 103] width 18 height 18
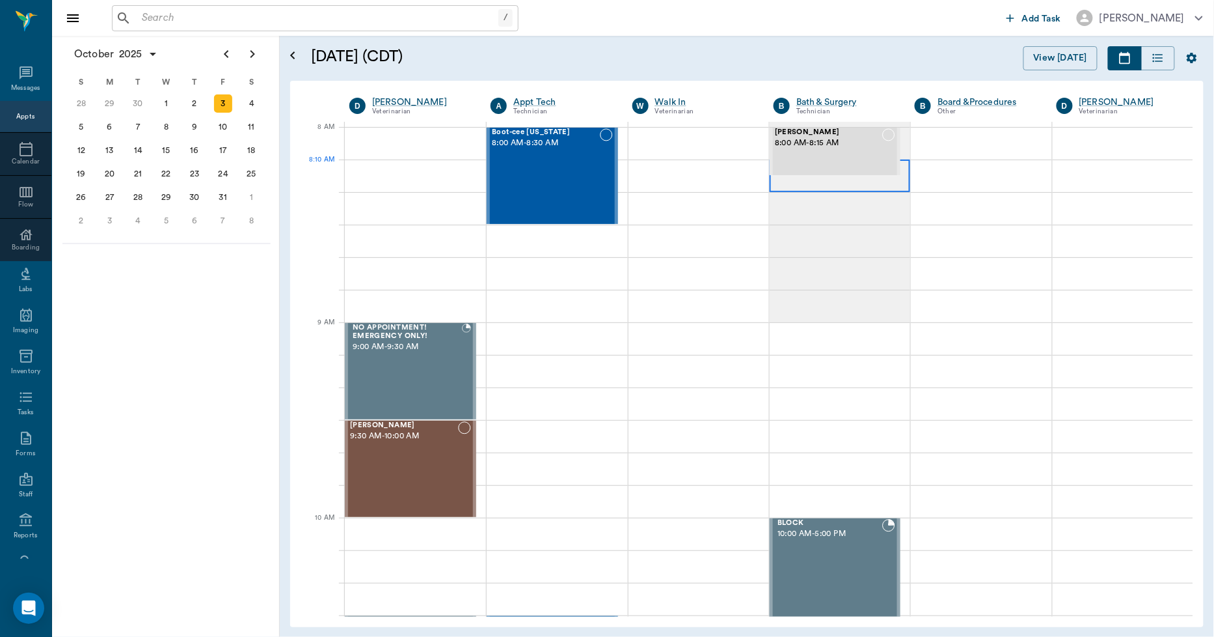
click at [793, 189] on div at bounding box center [840, 175] width 141 height 33
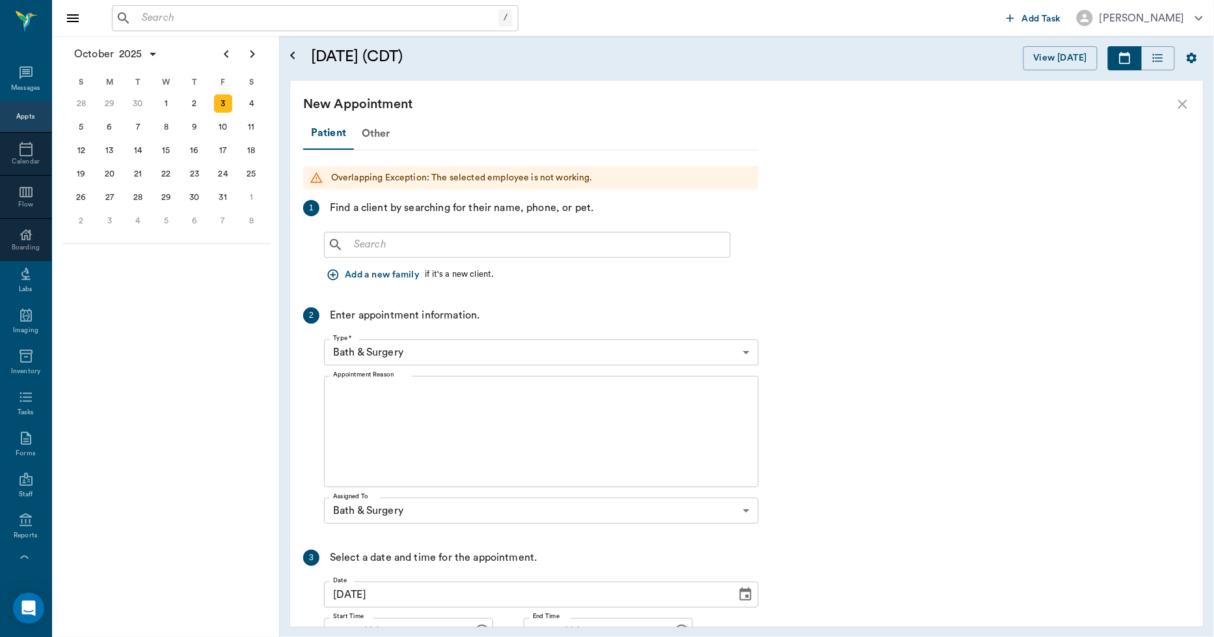
click at [1178, 105] on icon "close" at bounding box center [1183, 104] width 16 height 16
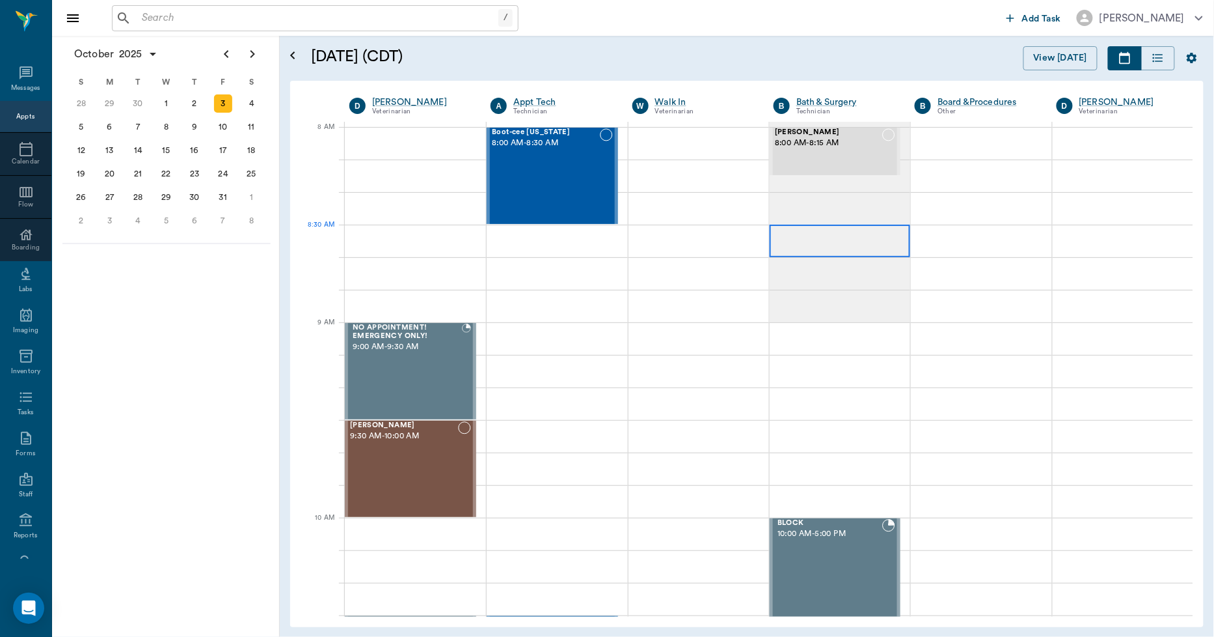
click at [845, 245] on div at bounding box center [840, 241] width 141 height 33
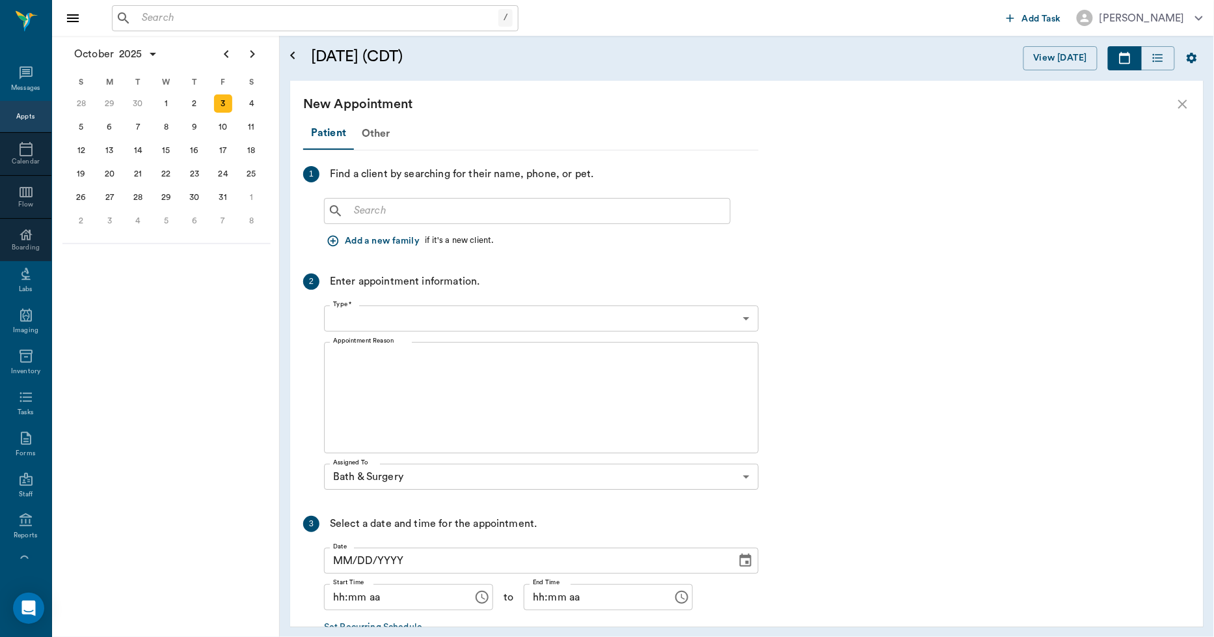
type input "10/03/2025"
type input "08:30 AM"
type input "08:45 AM"
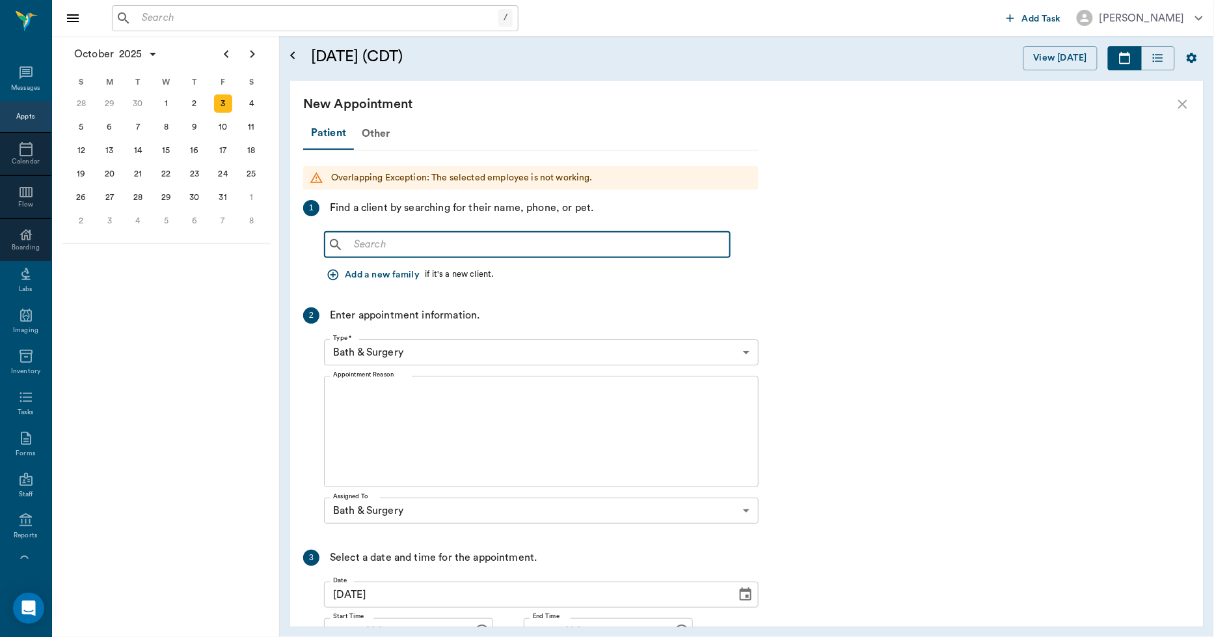
click at [436, 240] on input "text" at bounding box center [537, 245] width 376 height 18
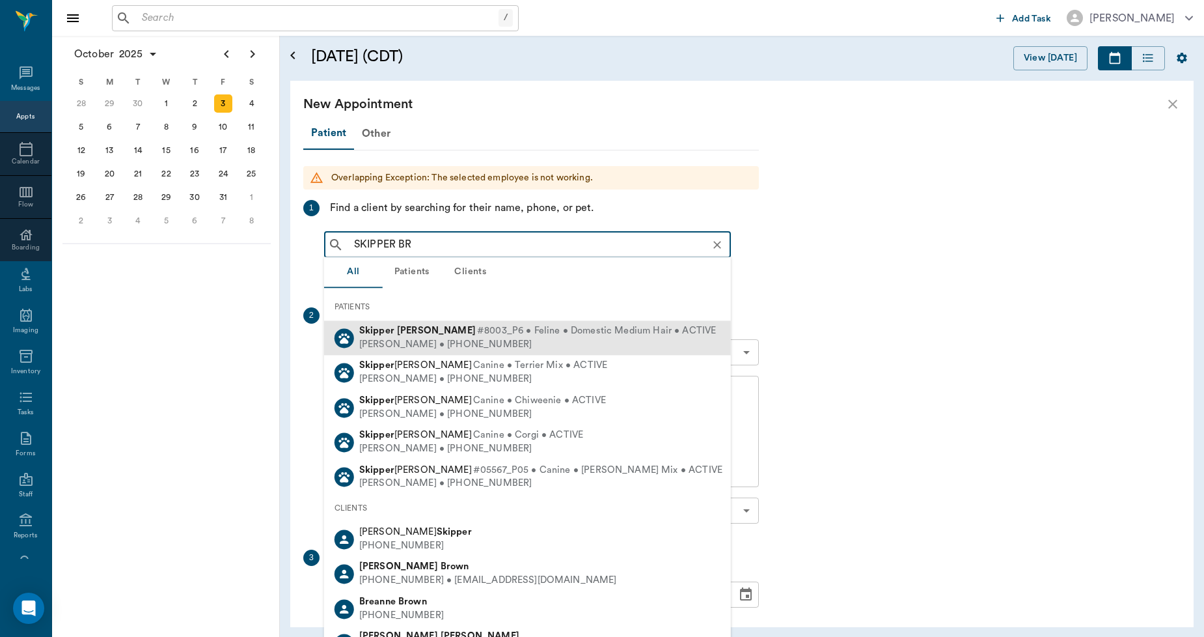
click at [405, 335] on div "Skipper Bragg #8003_P6 • Feline • Domestic Medium Hair • ACTIVE" at bounding box center [537, 331] width 357 height 14
type input "SKIPPER BR"
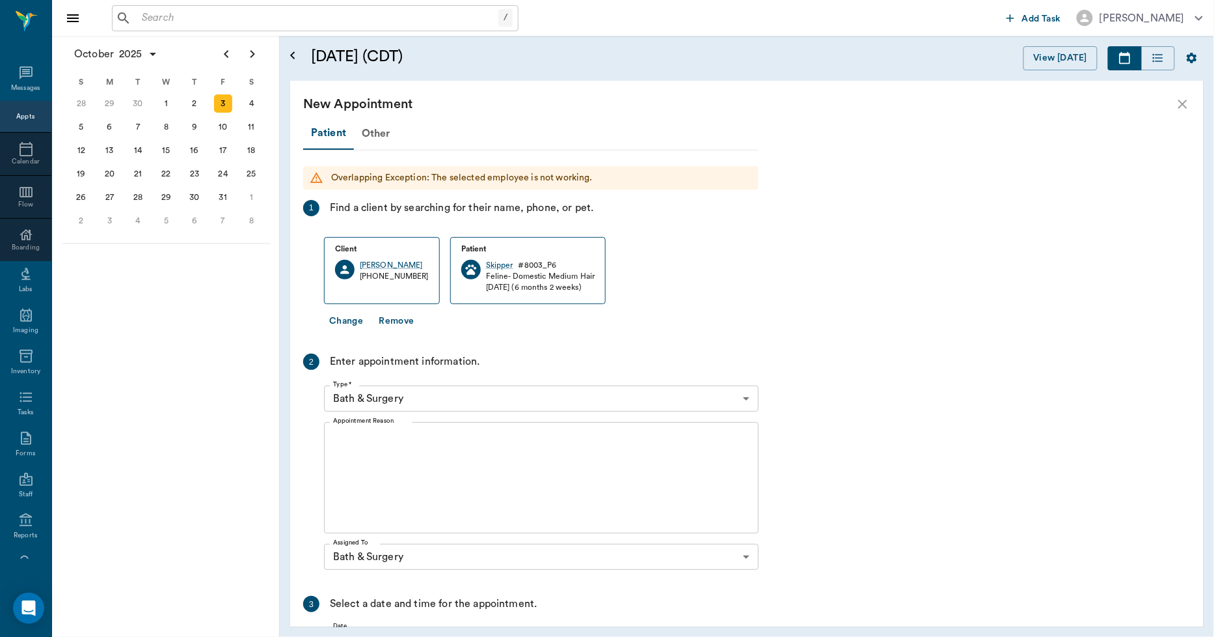
click at [391, 447] on textarea "Appointment Reason" at bounding box center [541, 478] width 417 height 90
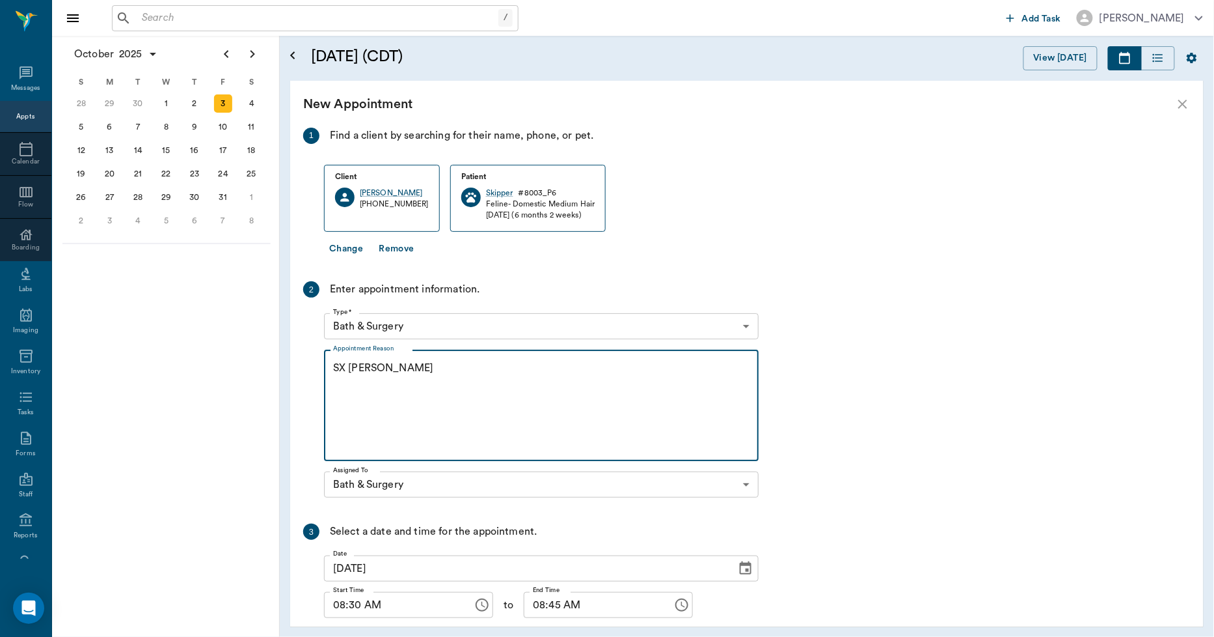
scroll to position [159, 0]
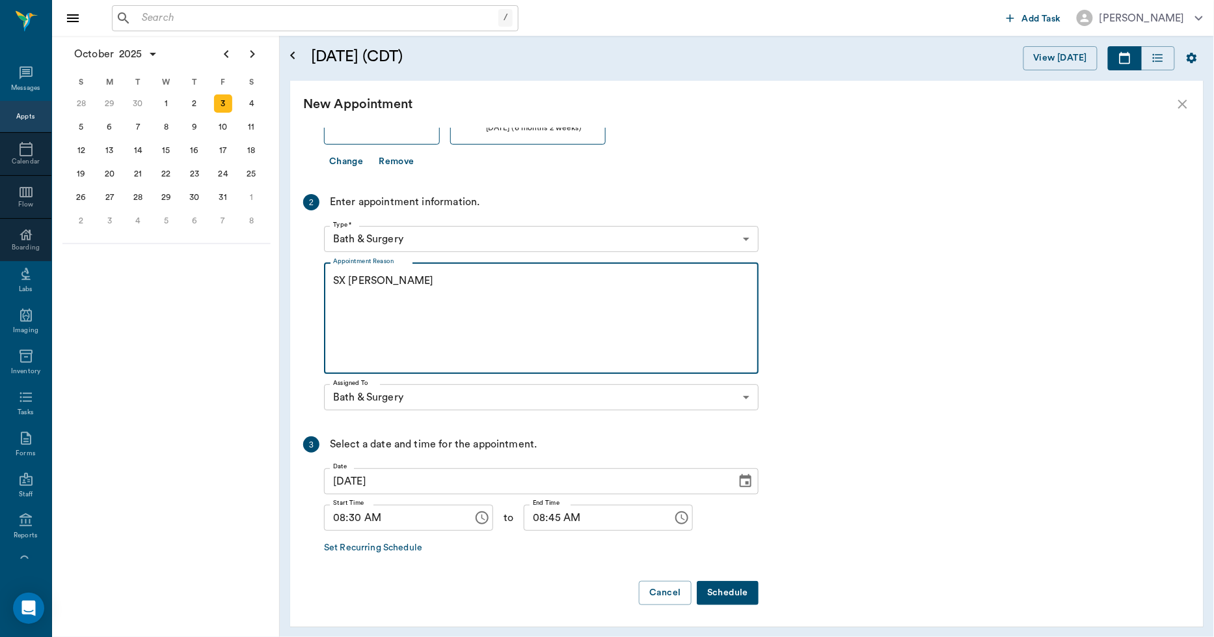
type textarea "SX [PERSON_NAME]"
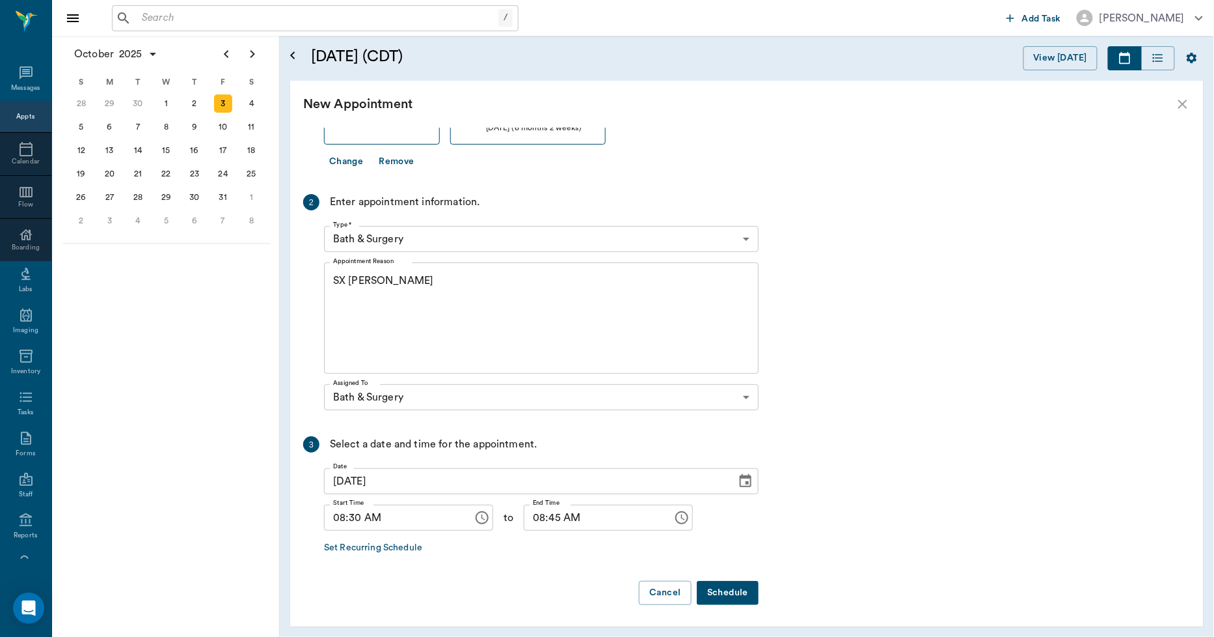
click at [734, 588] on button "Schedule" at bounding box center [728, 593] width 62 height 24
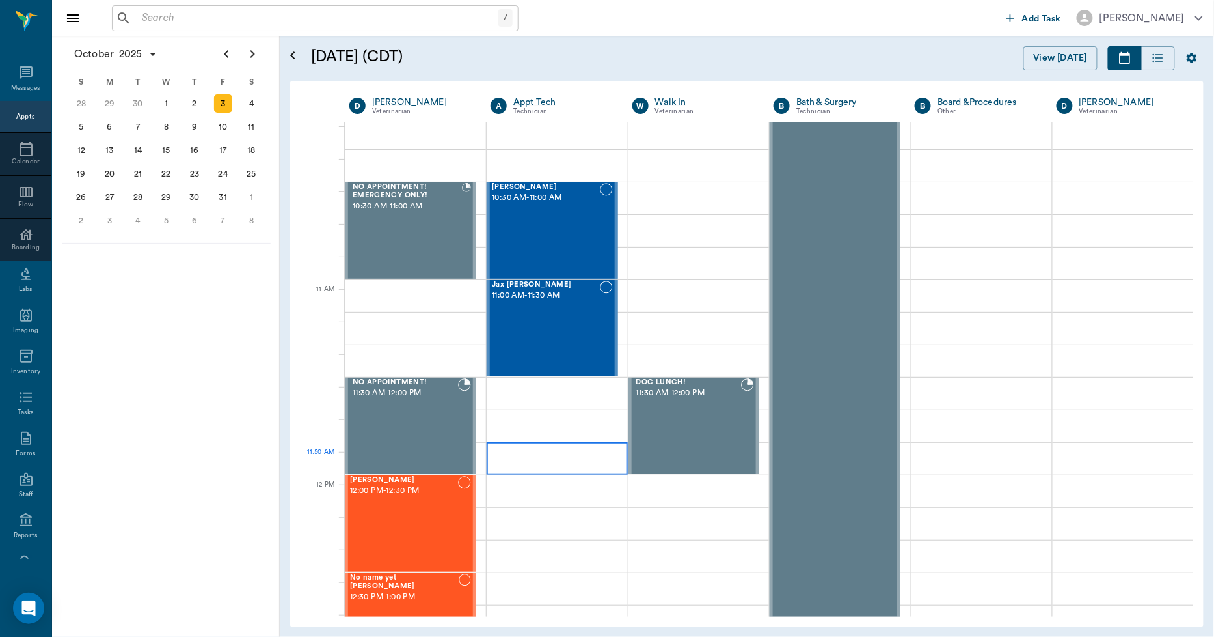
scroll to position [0, 0]
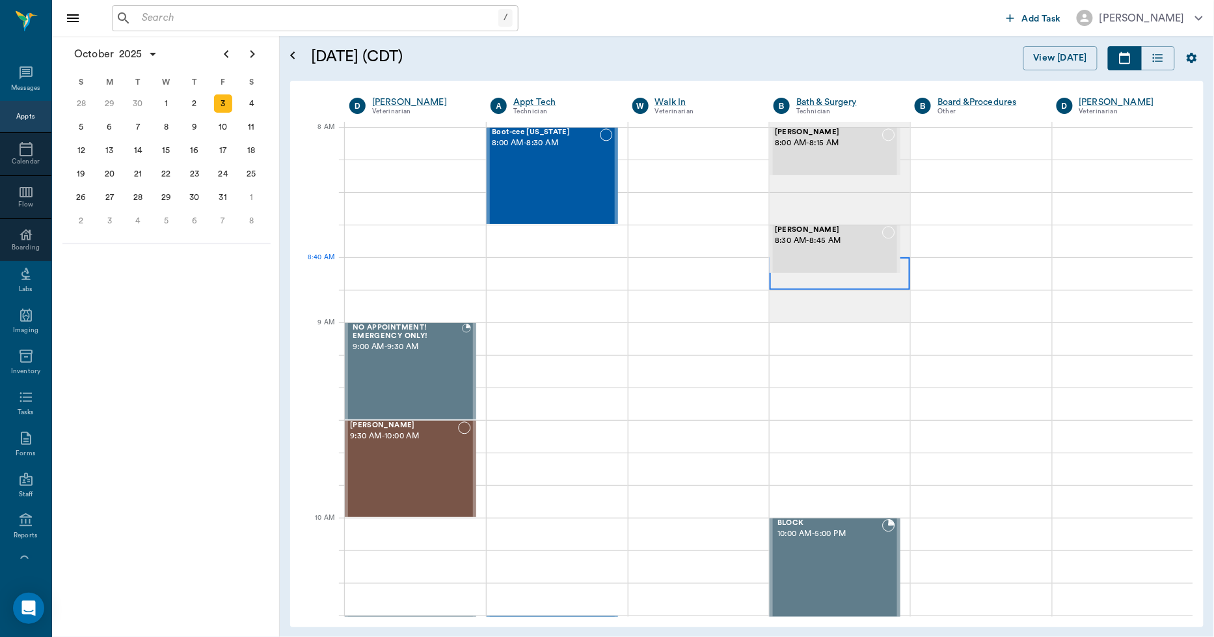
click at [781, 282] on div at bounding box center [840, 273] width 141 height 33
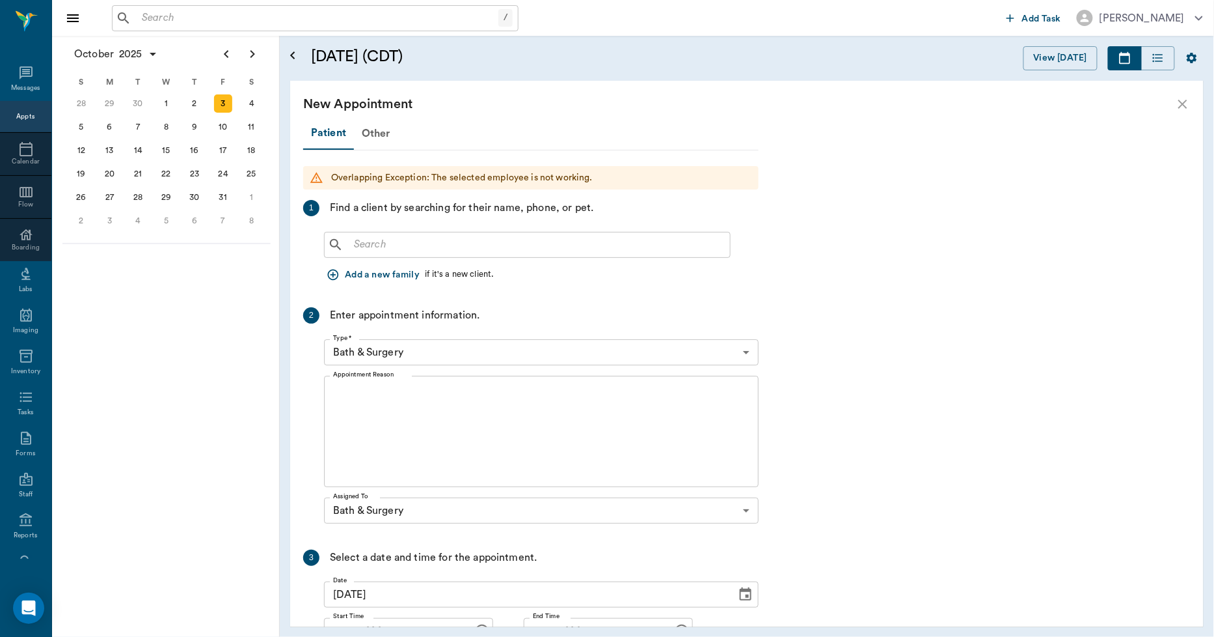
click at [450, 239] on input "text" at bounding box center [537, 245] width 376 height 18
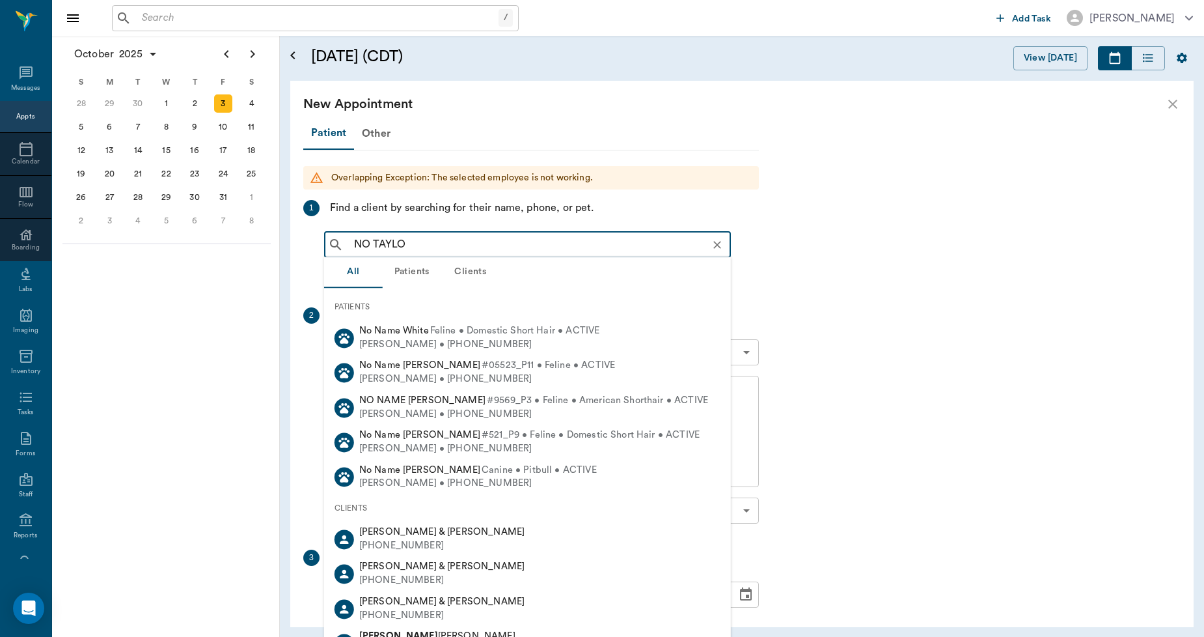
type input "NO TAYLOR"
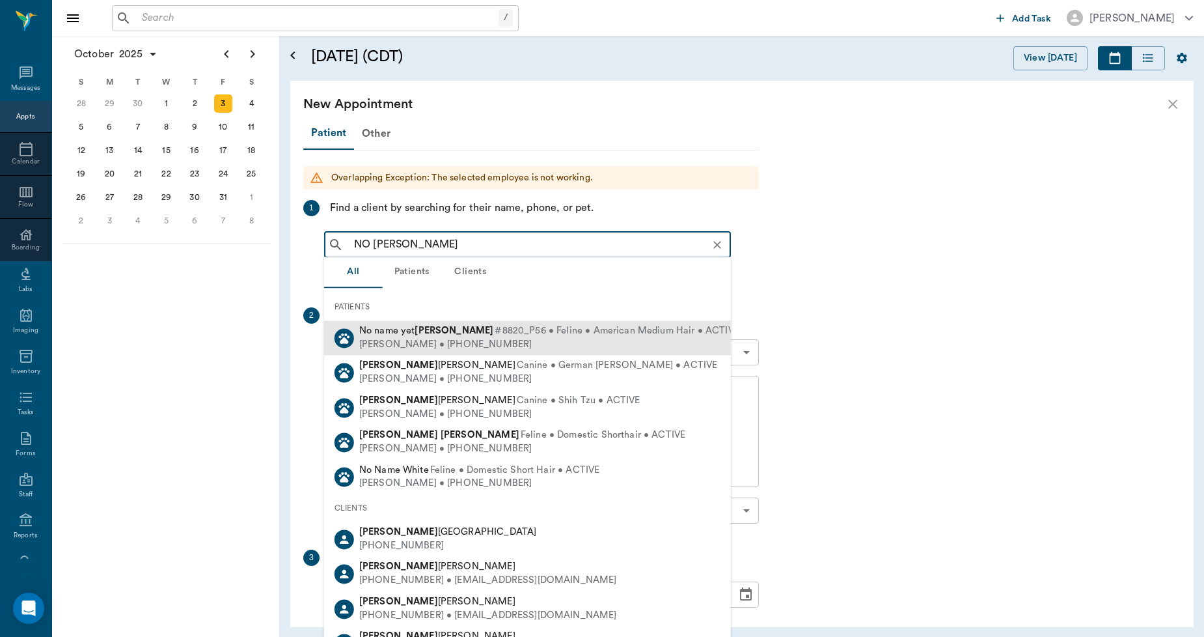
click at [419, 334] on b "[PERSON_NAME]" at bounding box center [454, 330] width 79 height 10
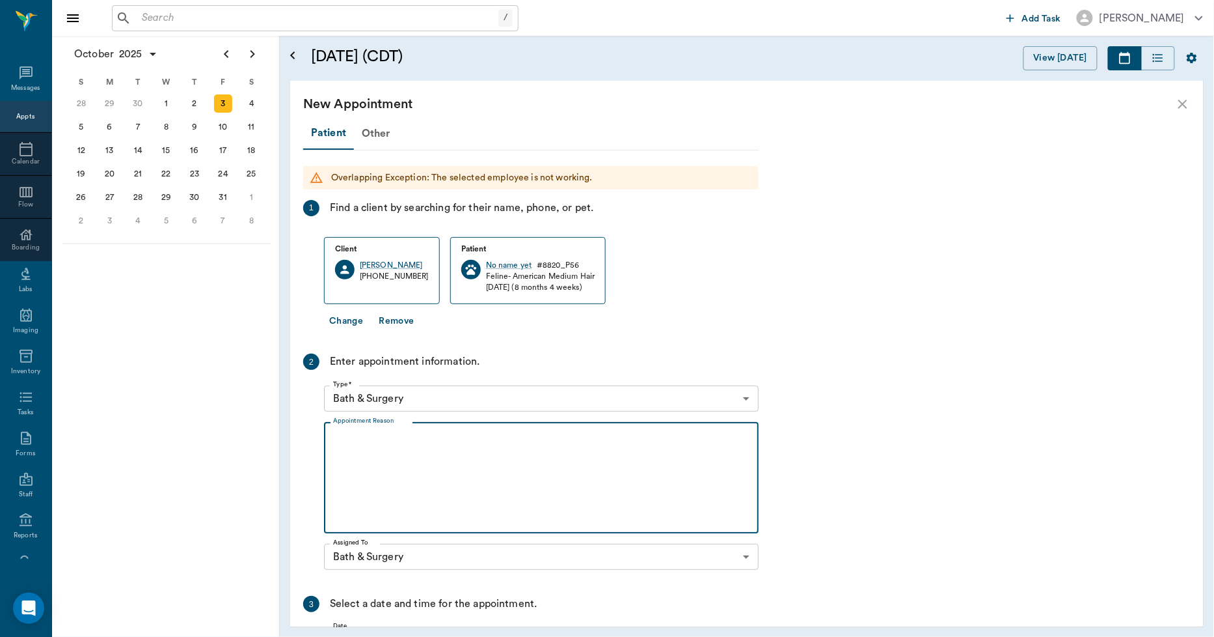
click at [399, 458] on textarea "Appointment Reason" at bounding box center [541, 478] width 417 height 90
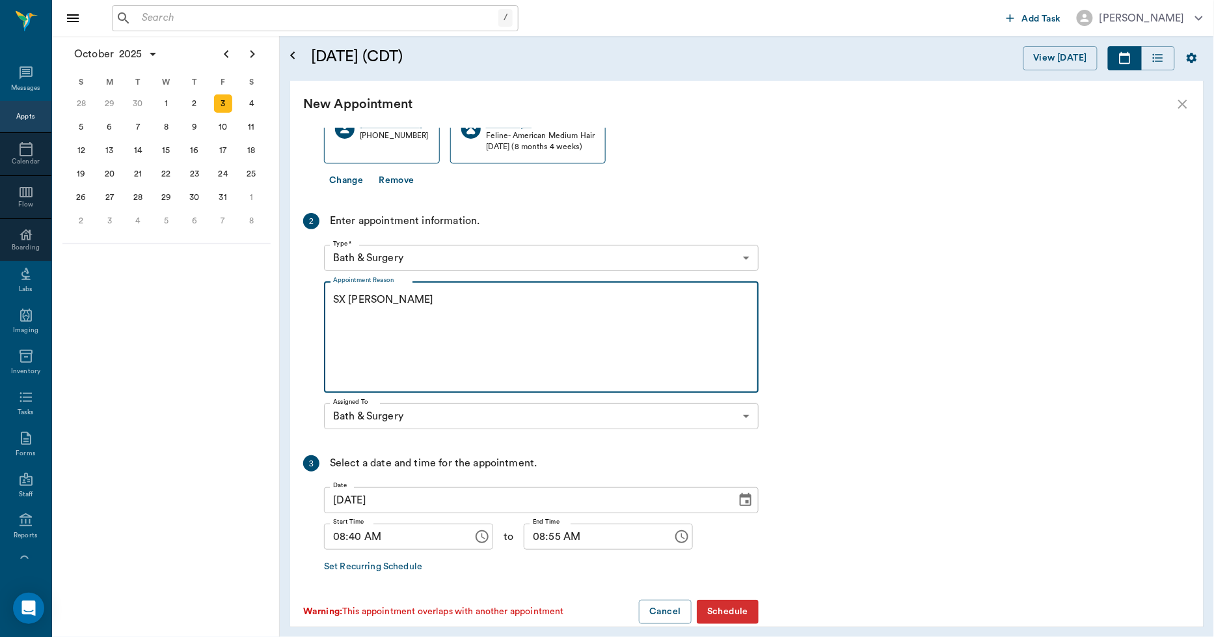
scroll to position [159, 0]
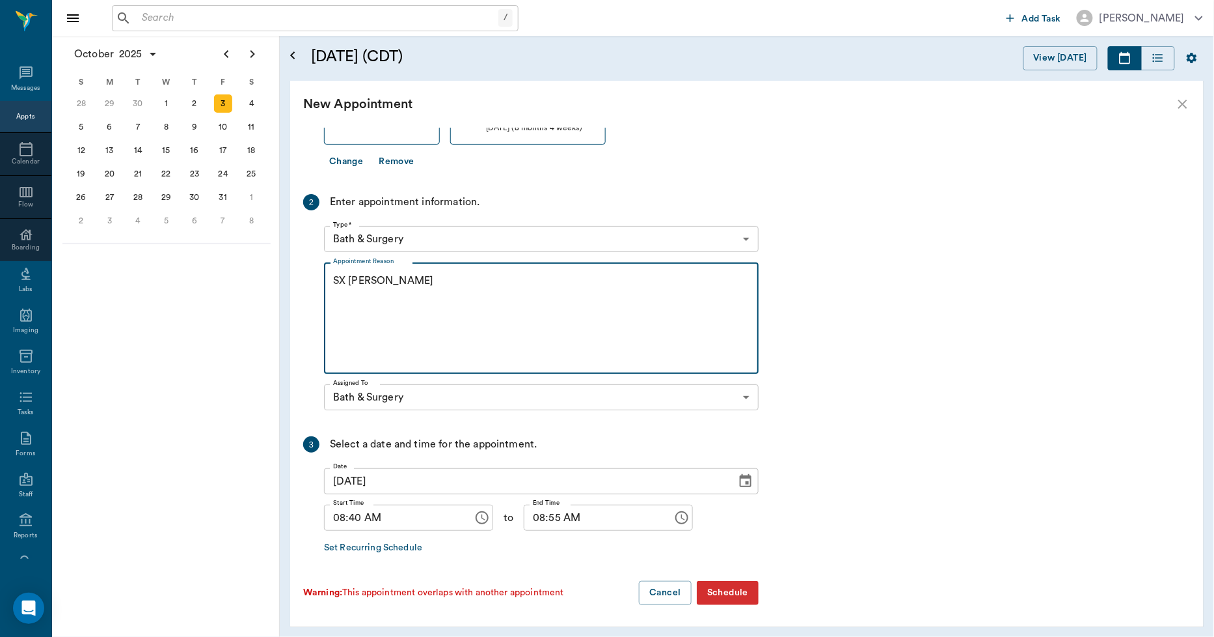
type textarea "SX [PERSON_NAME]"
click at [355, 522] on input "08:40 AM" at bounding box center [394, 517] width 140 height 26
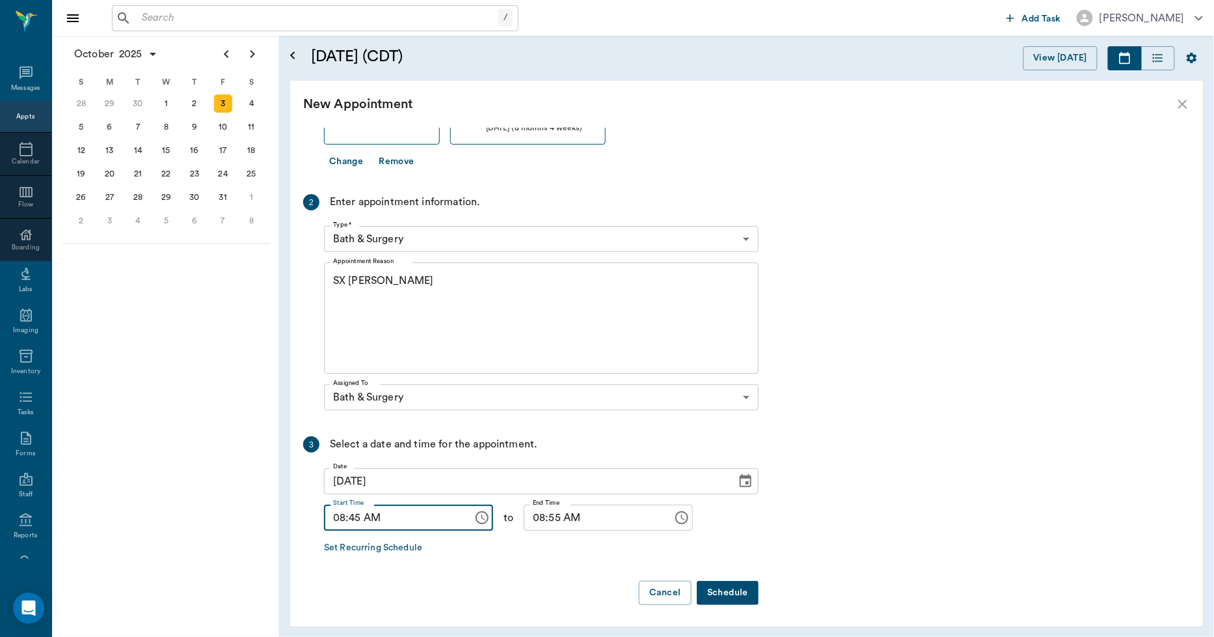
type input "08:45 AM"
click at [525, 513] on input "08:55 AM" at bounding box center [594, 517] width 140 height 26
type input "09:00 AM"
click at [721, 593] on button "Schedule" at bounding box center [728, 593] width 62 height 24
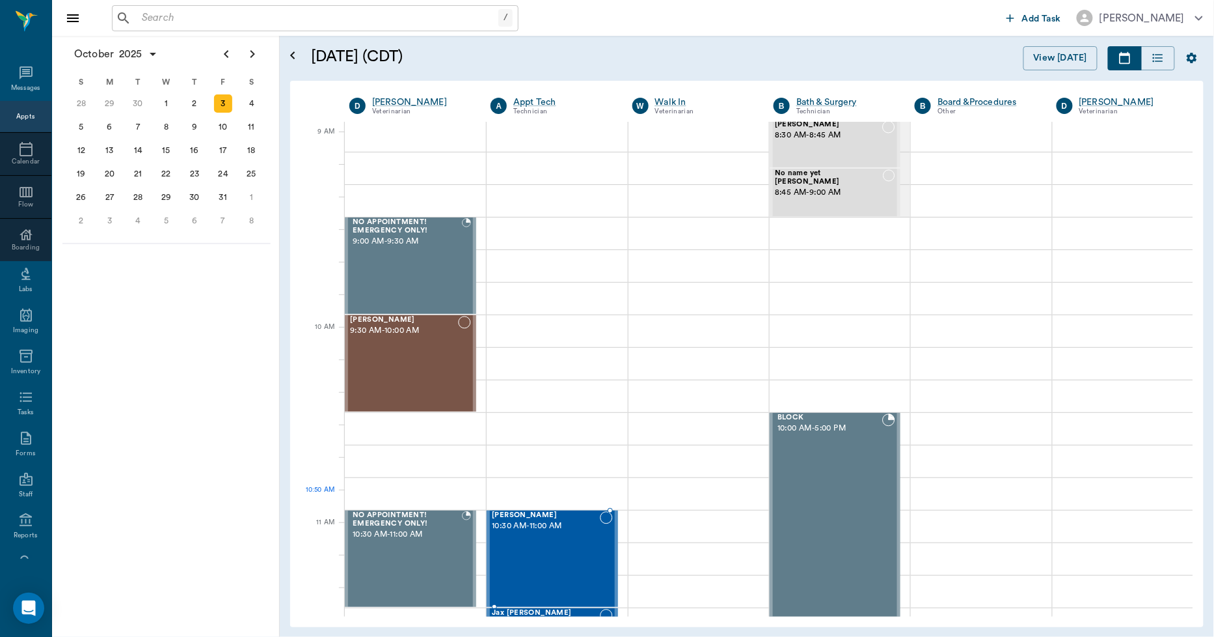
scroll to position [0, 0]
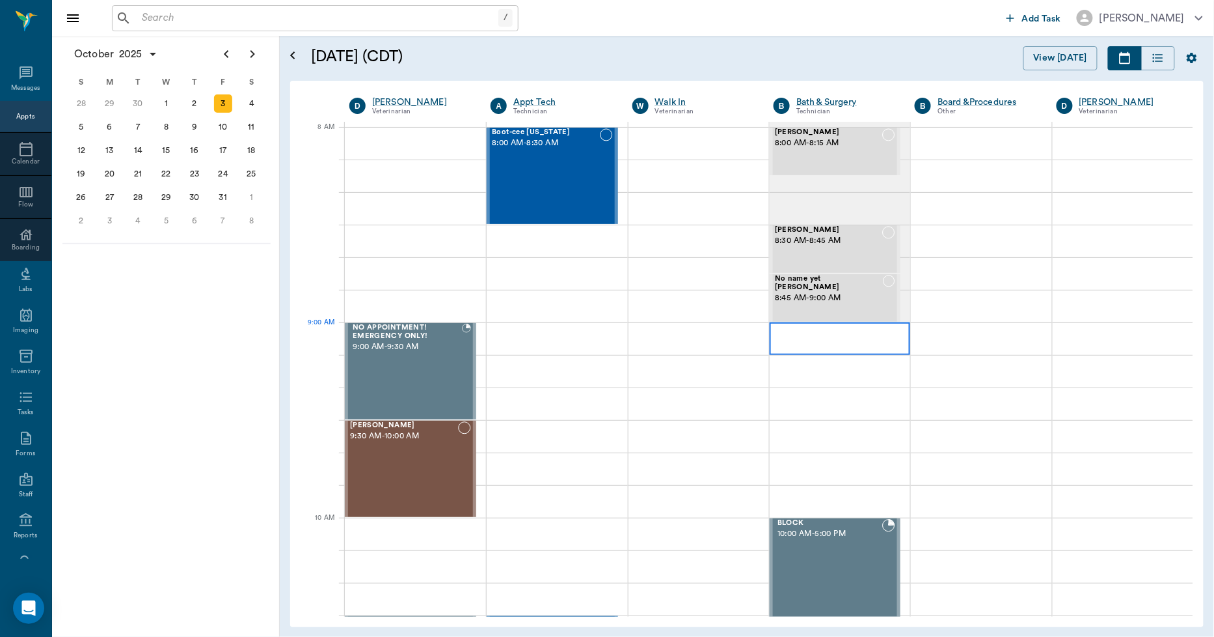
click at [783, 340] on div at bounding box center [840, 338] width 141 height 33
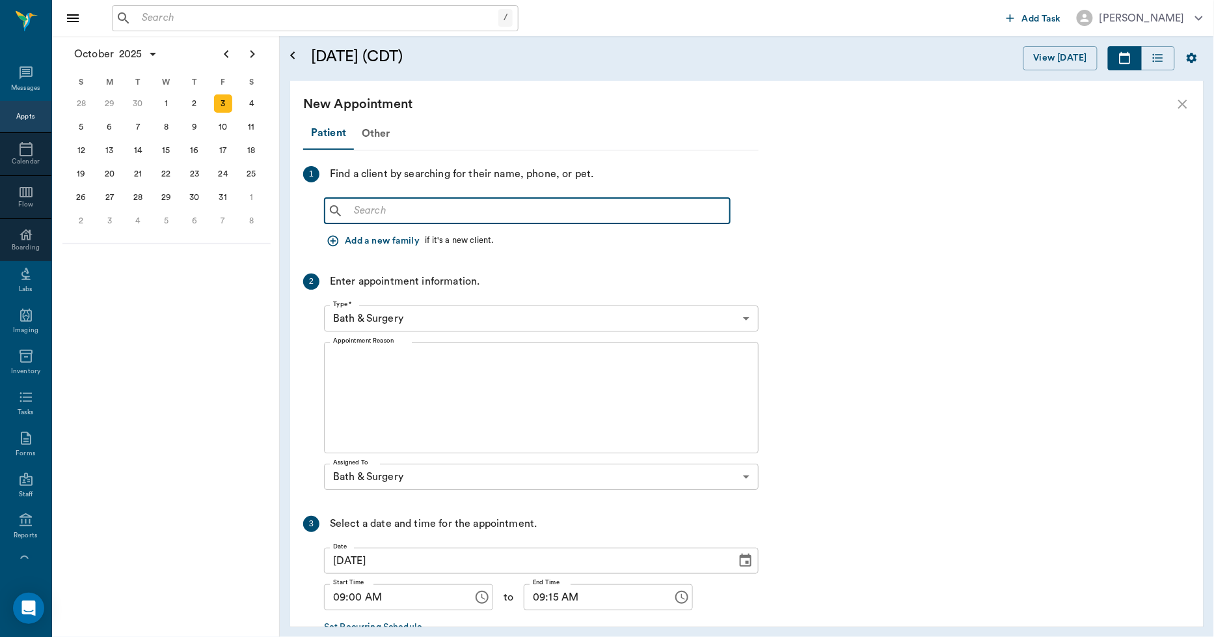
click at [445, 208] on input "text" at bounding box center [537, 211] width 376 height 18
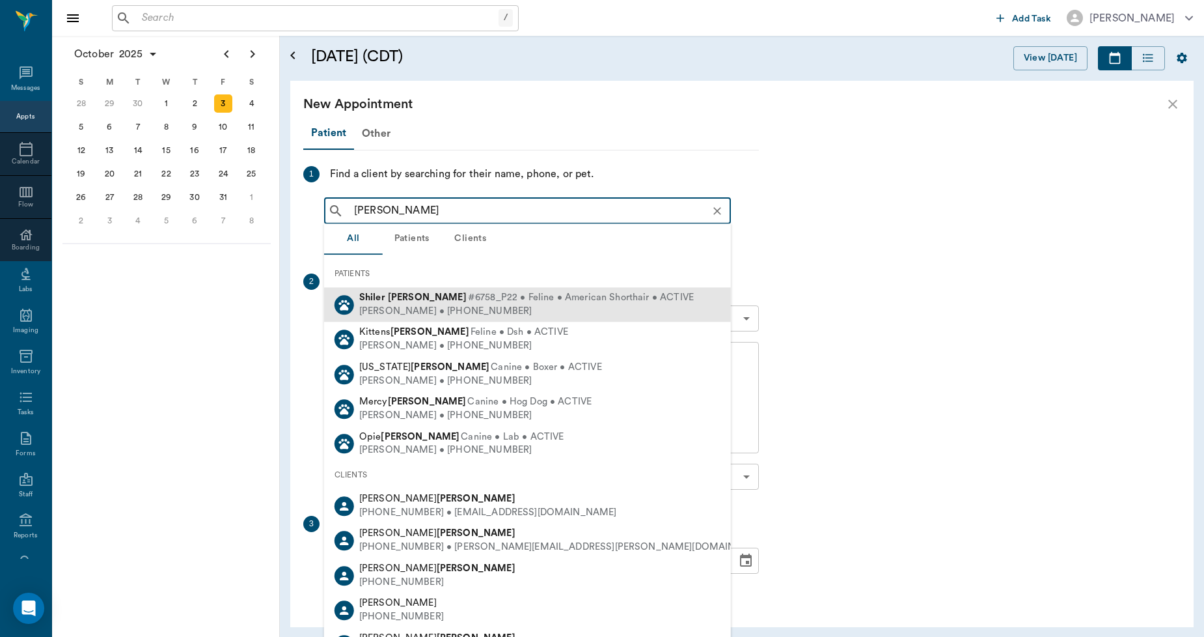
click at [407, 298] on b "Kilgore" at bounding box center [427, 297] width 79 height 10
type input "SHILER KILGORE"
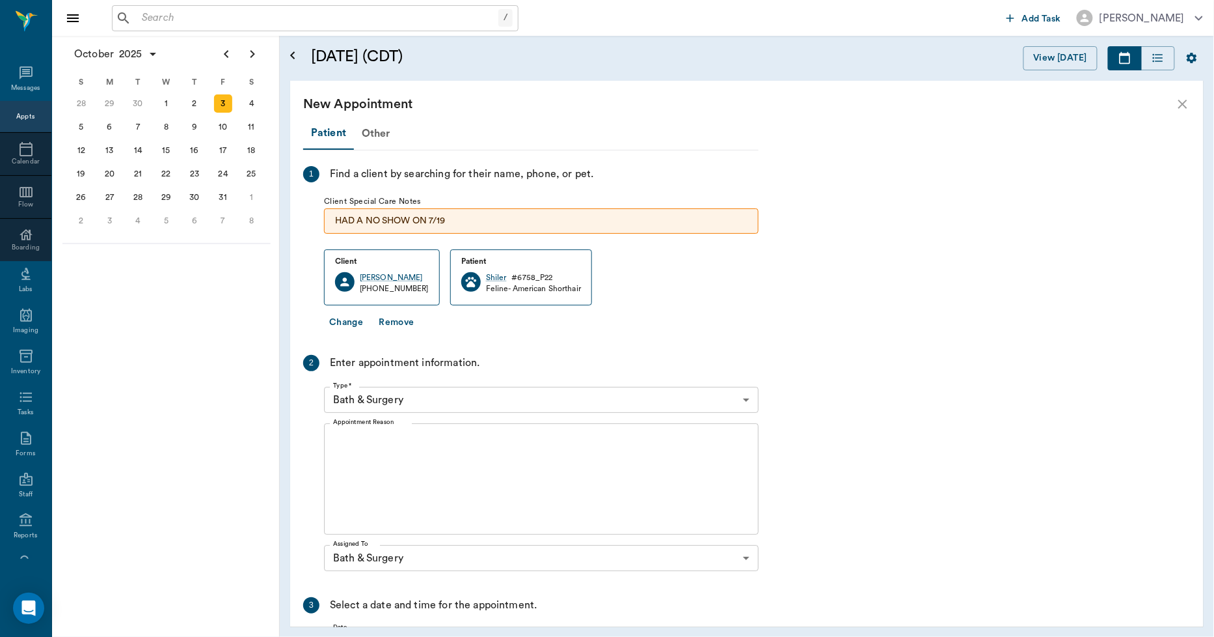
click at [405, 436] on textarea "Appointment Reason" at bounding box center [541, 479] width 417 height 90
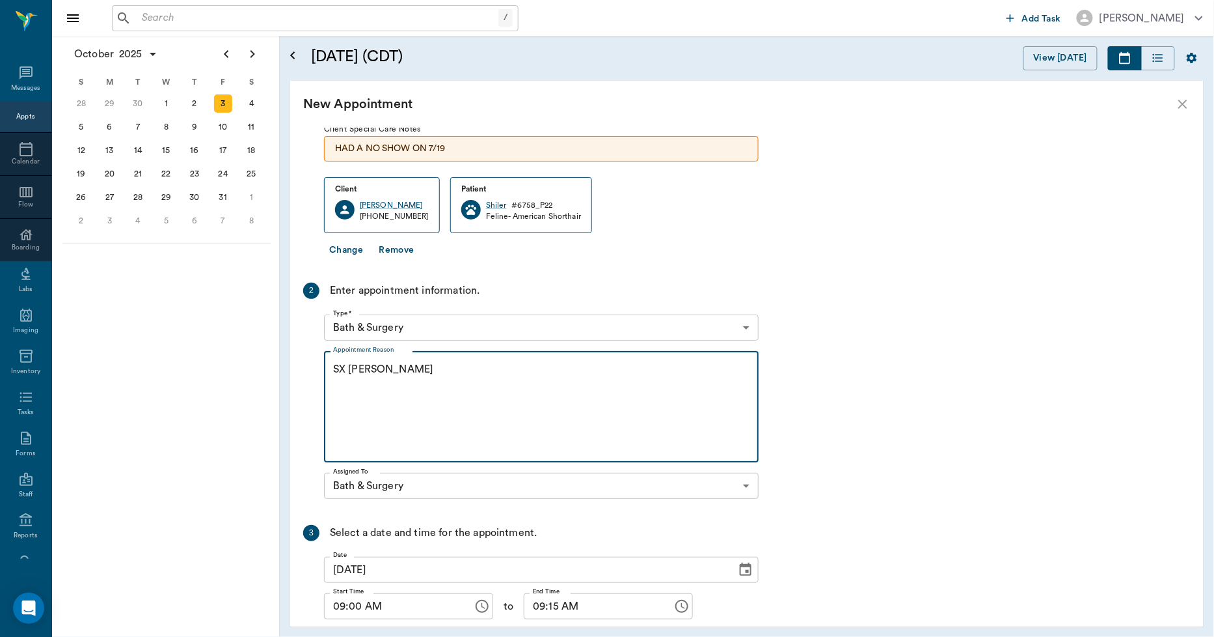
scroll to position [161, 0]
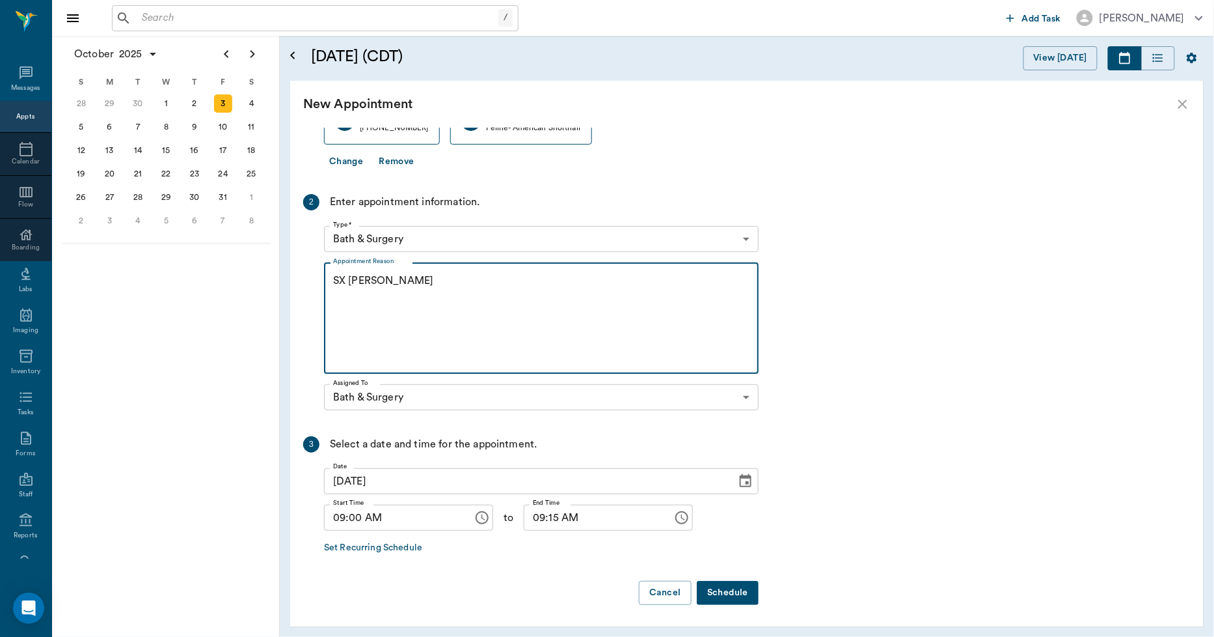
type textarea "SX [PERSON_NAME]"
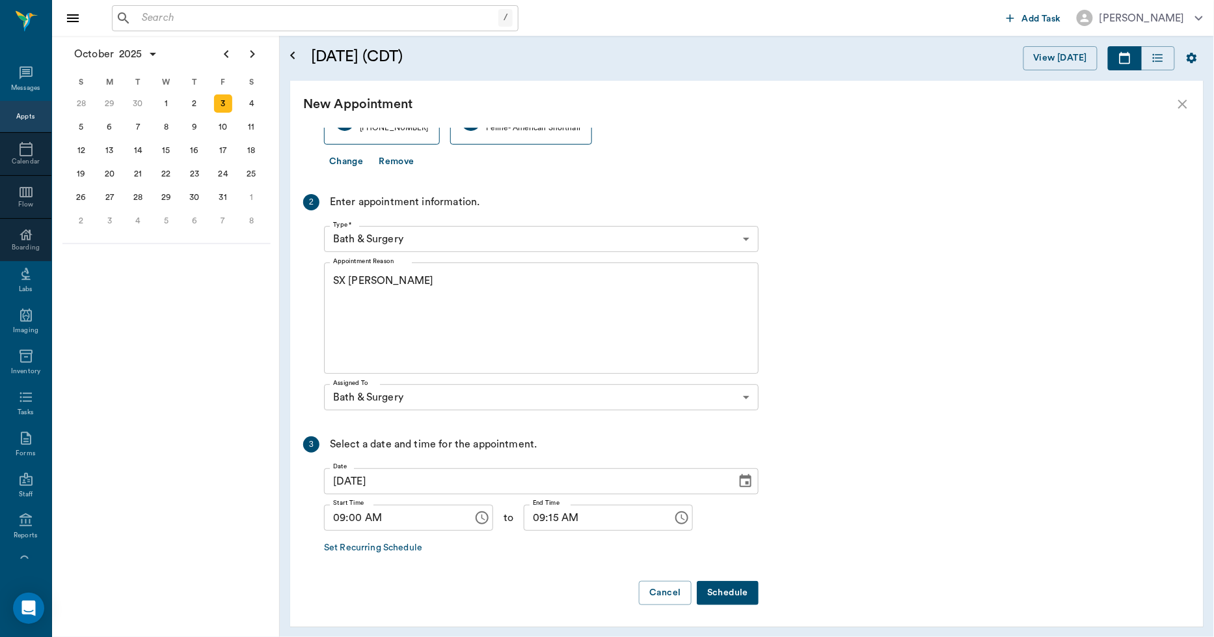
click at [724, 591] on button "Schedule" at bounding box center [728, 593] width 62 height 24
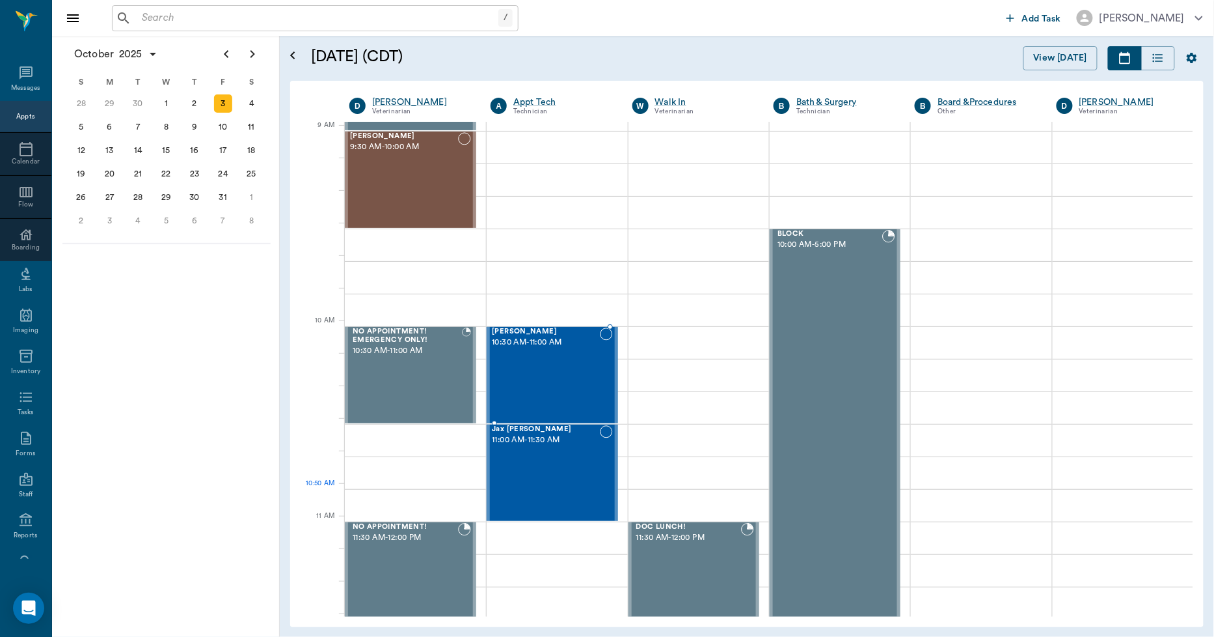
scroll to position [0, 0]
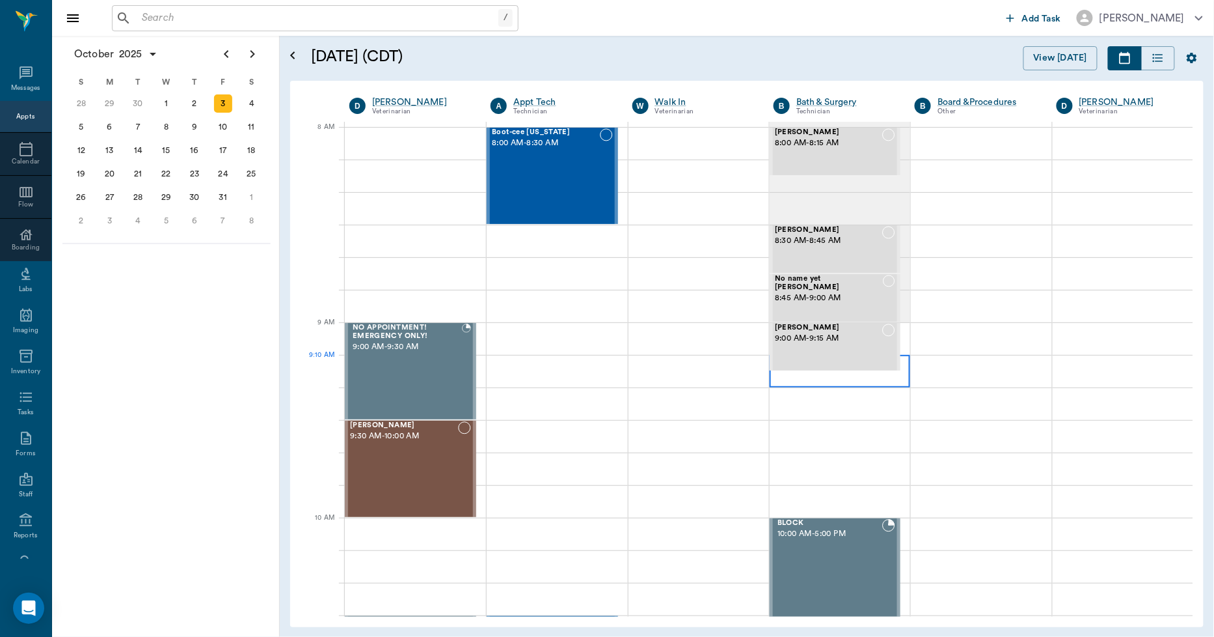
click at [789, 382] on div at bounding box center [840, 371] width 141 height 33
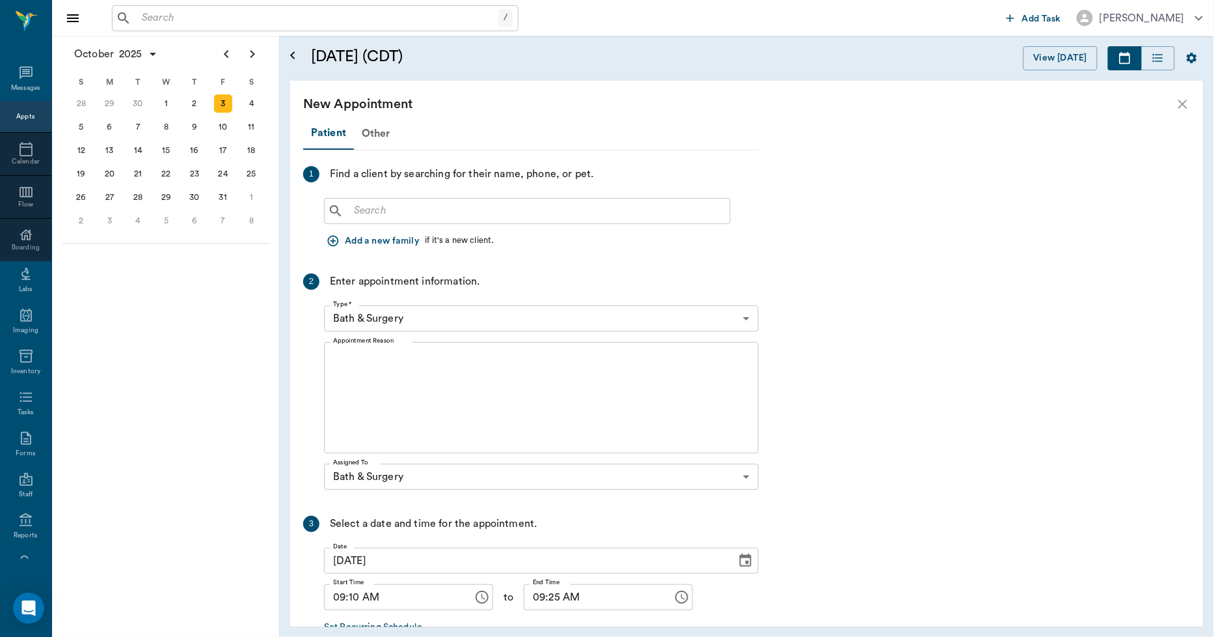
click at [404, 215] on input "text" at bounding box center [537, 211] width 376 height 18
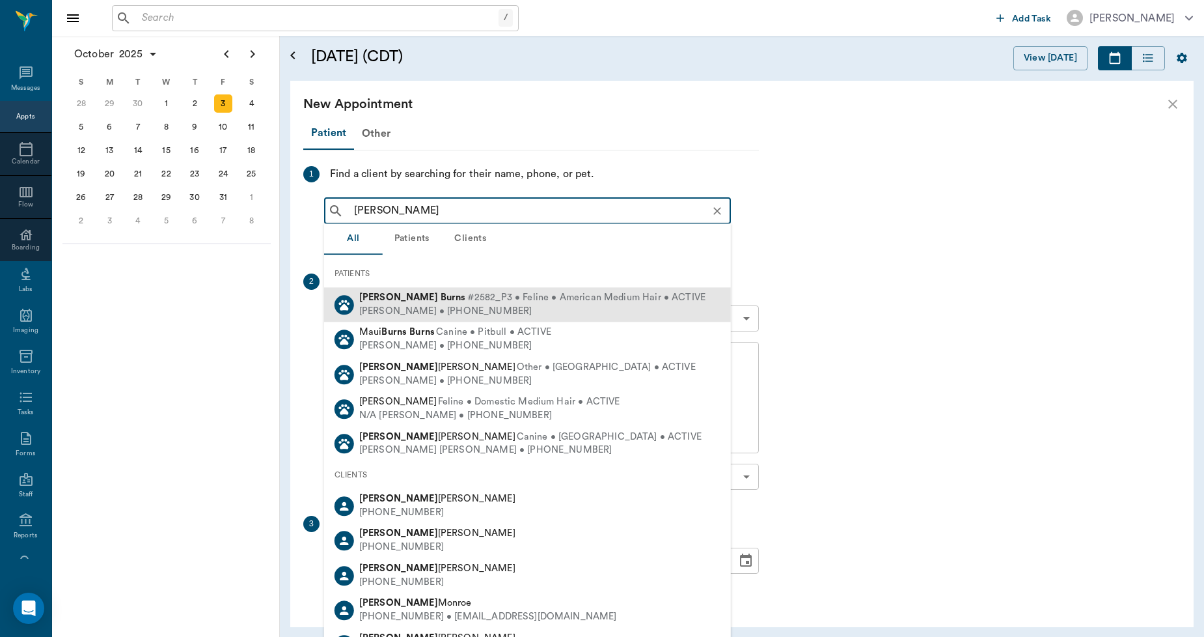
click at [441, 295] on b "Burns" at bounding box center [453, 297] width 25 height 10
type input "MARSHA BURNS"
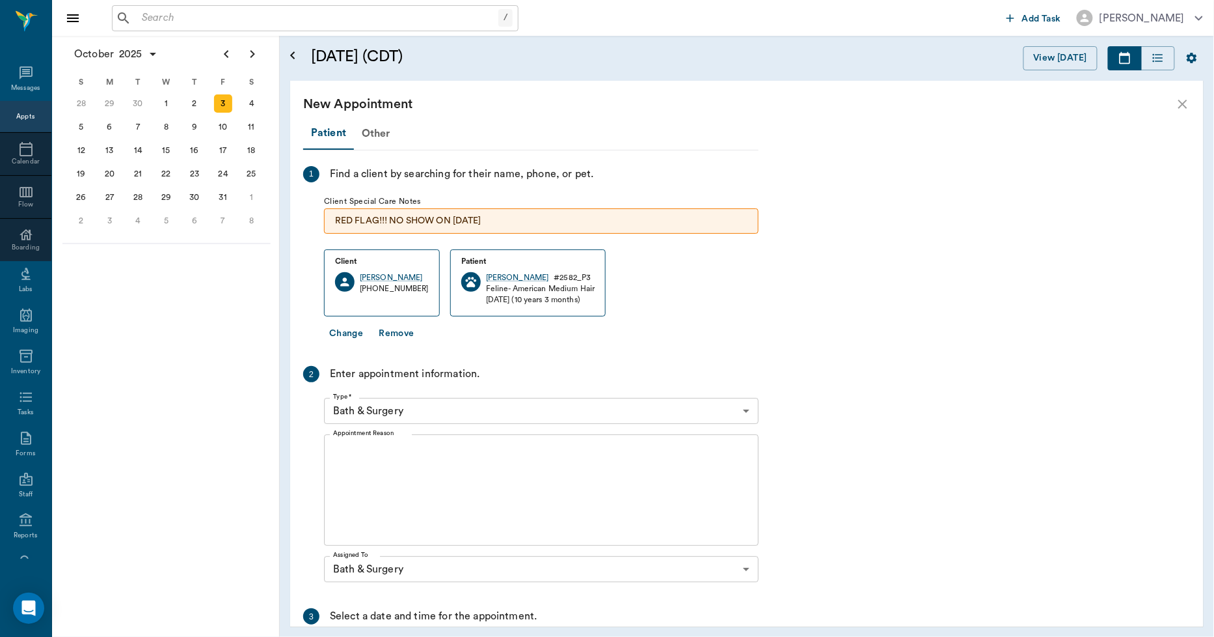
click at [449, 458] on textarea "Appointment Reason" at bounding box center [541, 490] width 417 height 90
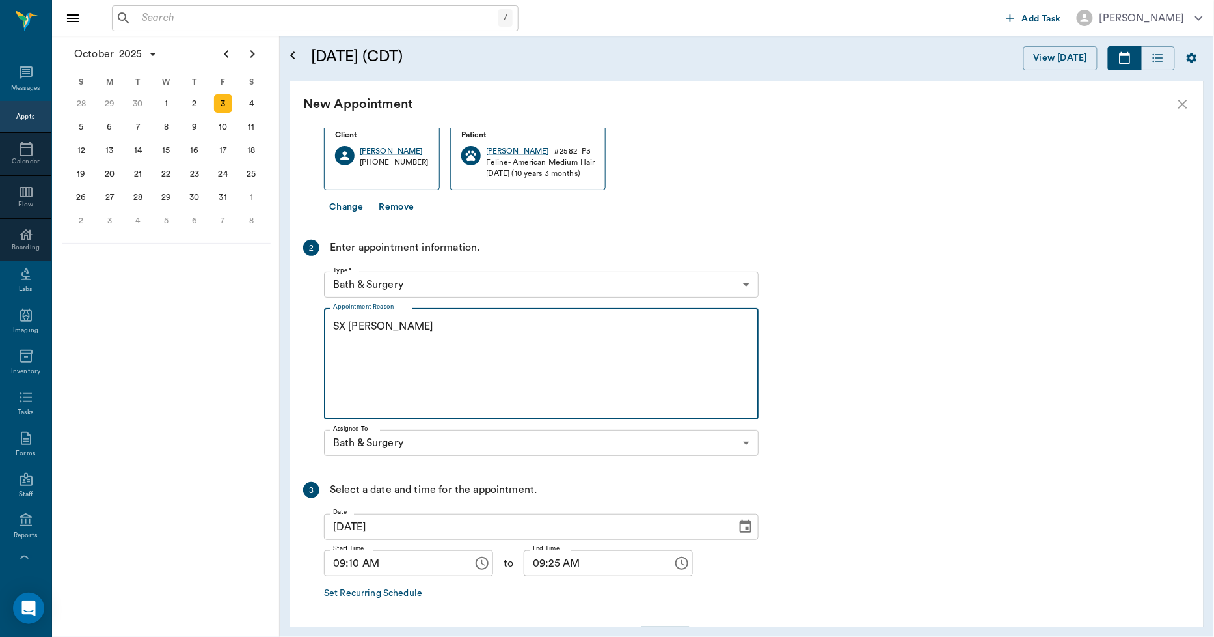
scroll to position [172, 0]
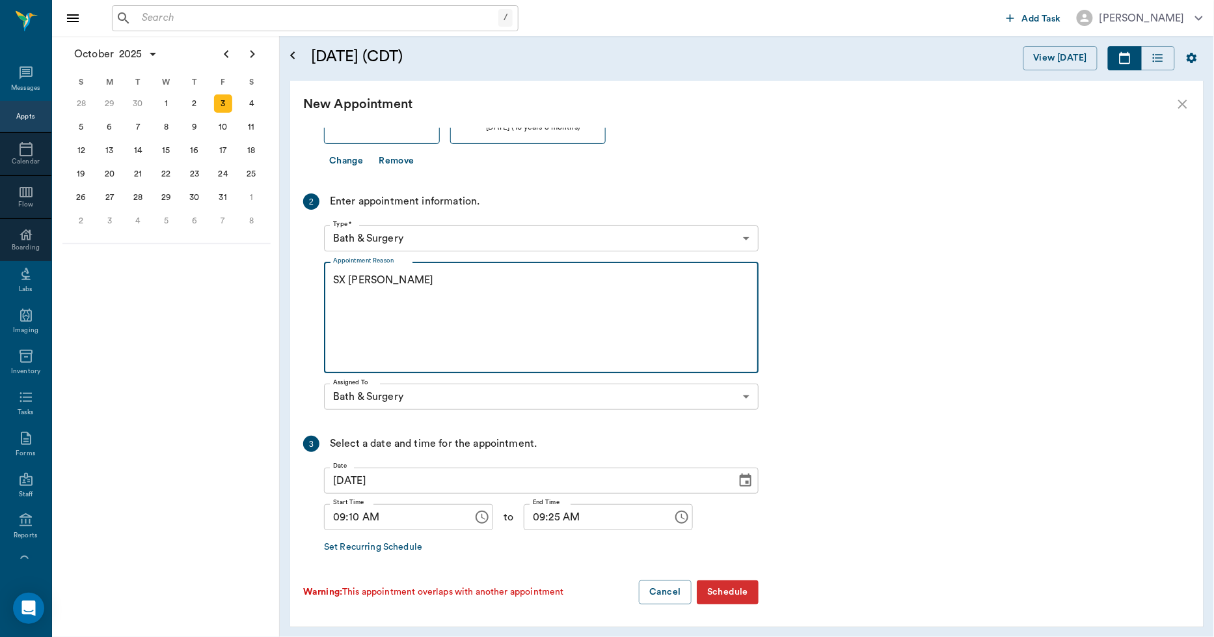
type textarea "SX [PERSON_NAME]"
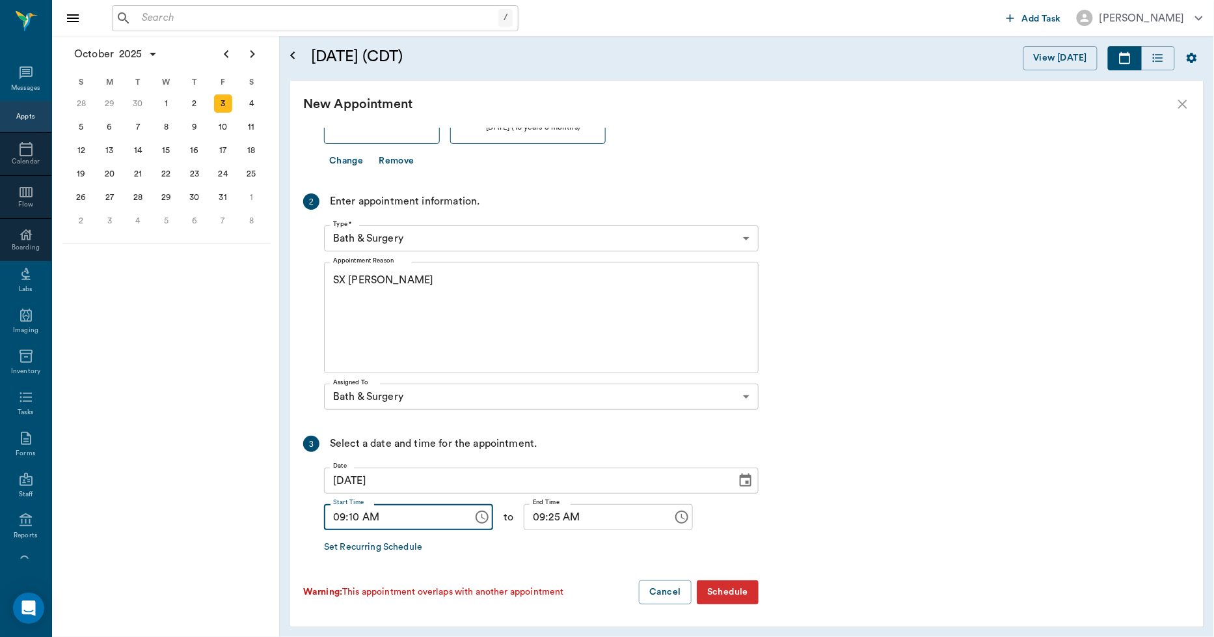
click at [348, 516] on input "09:10 AM" at bounding box center [394, 517] width 140 height 26
type input "09:15 AM"
click at [543, 519] on input "09:25 AM" at bounding box center [594, 517] width 140 height 26
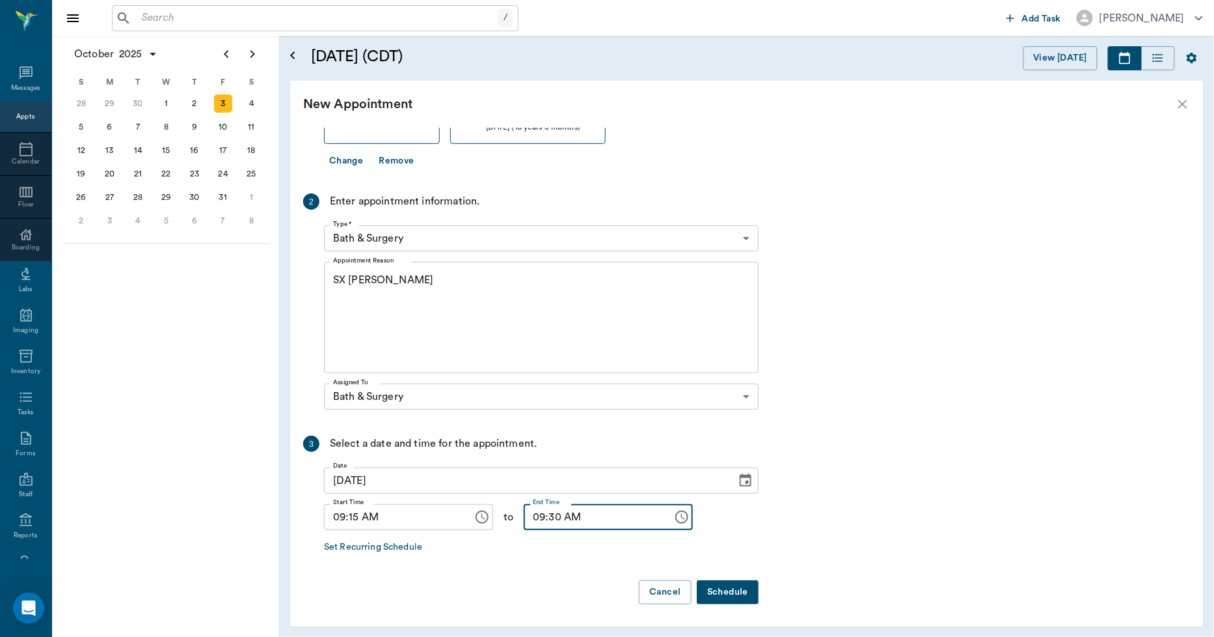
type input "09:30 AM"
click at [719, 583] on button "Schedule" at bounding box center [728, 592] width 62 height 24
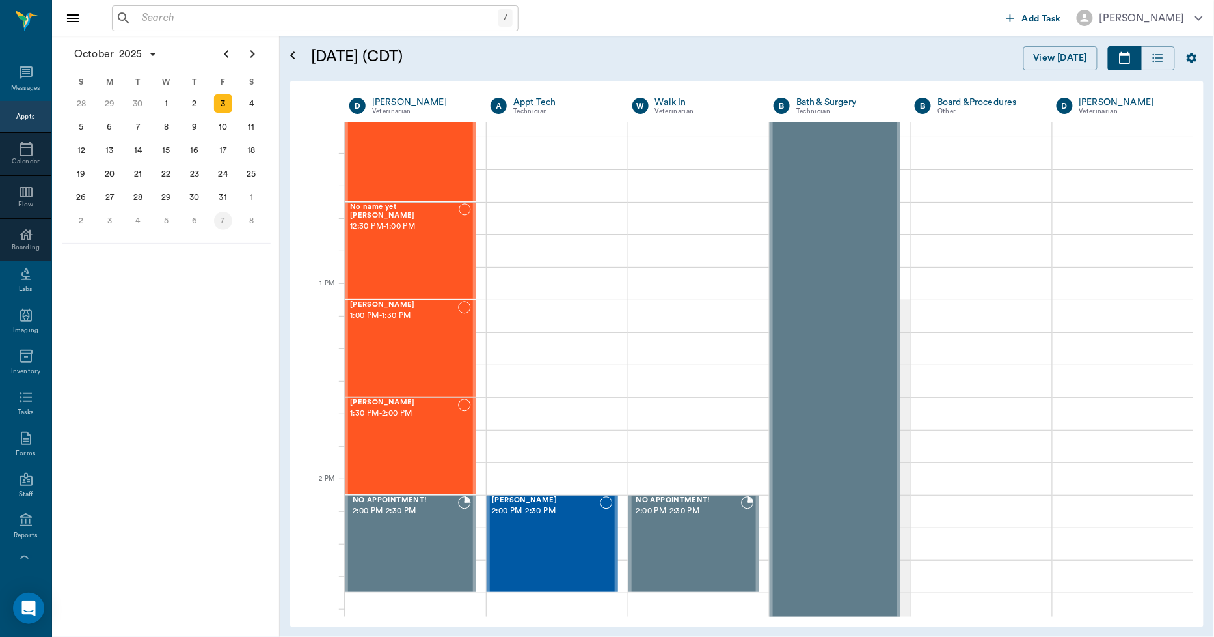
scroll to position [795, 0]
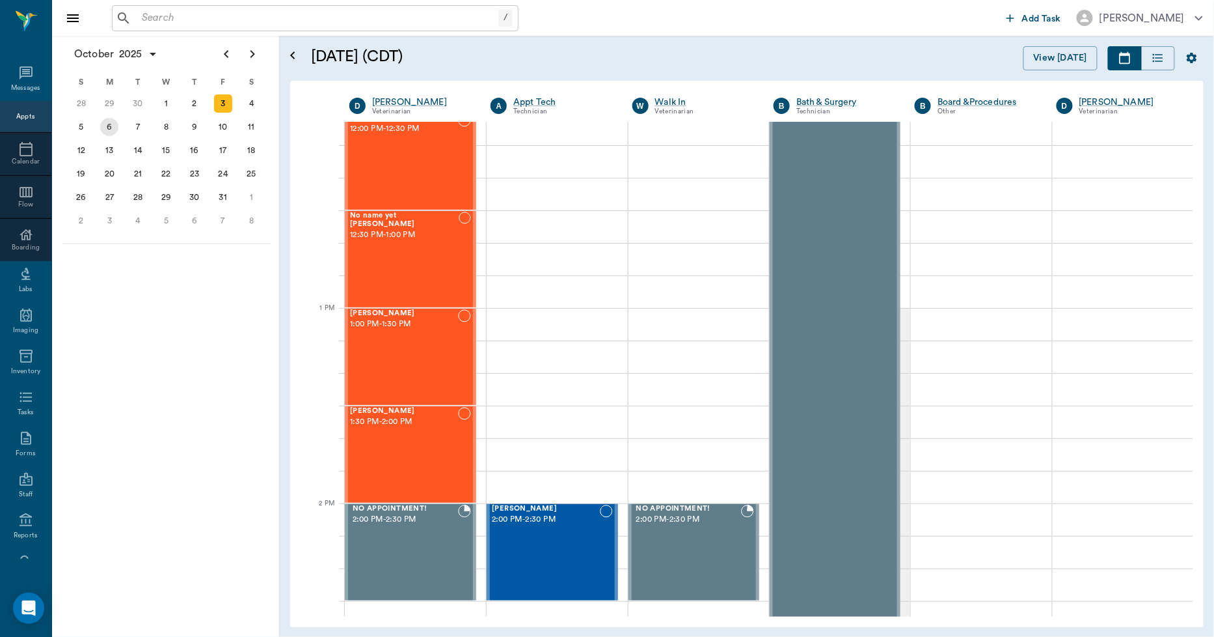
click at [101, 126] on div "6" at bounding box center [109, 127] width 18 height 18
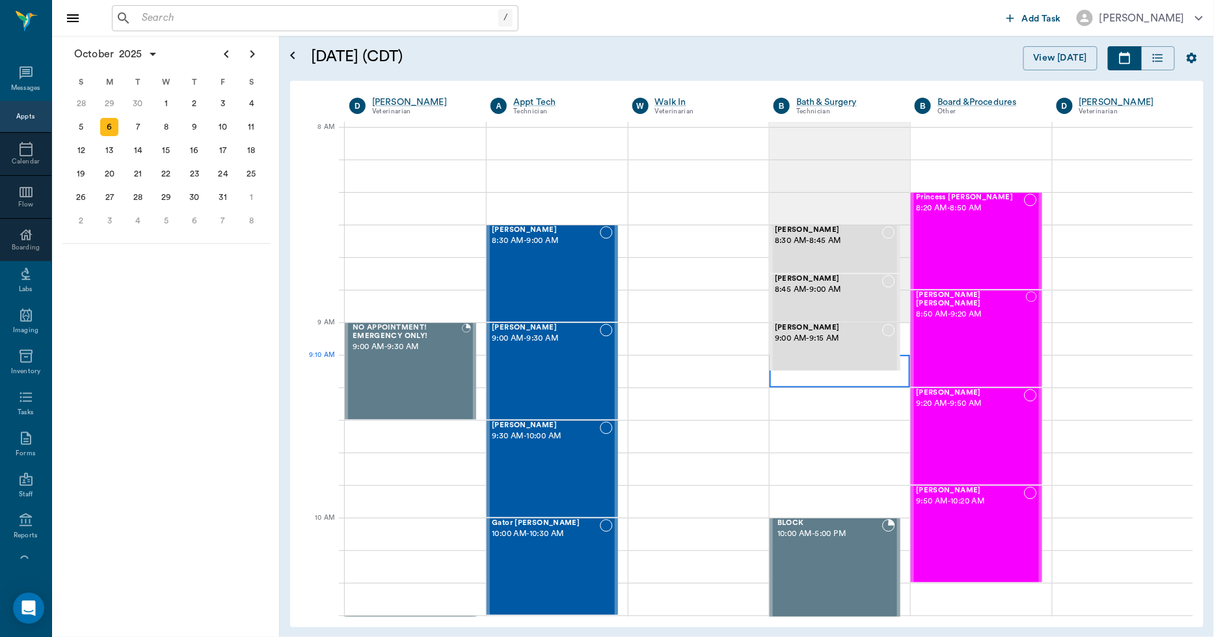
click at [782, 385] on div at bounding box center [840, 371] width 141 height 33
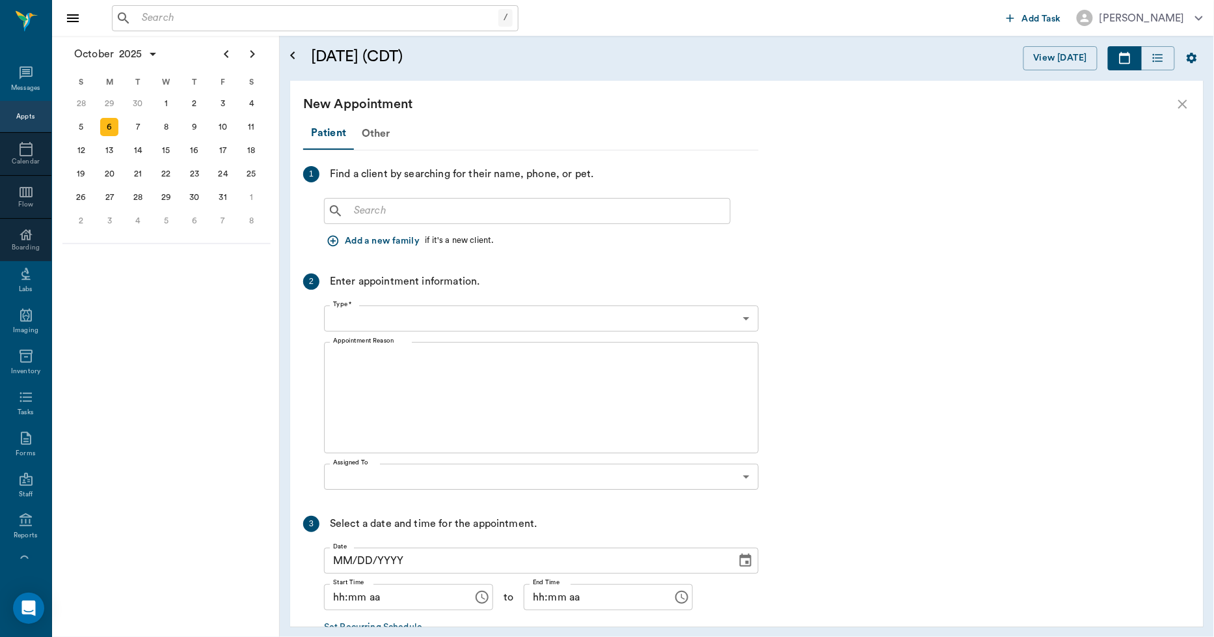
type input "10/06/2025"
type input "09:10 AM"
type input "09:25 AM"
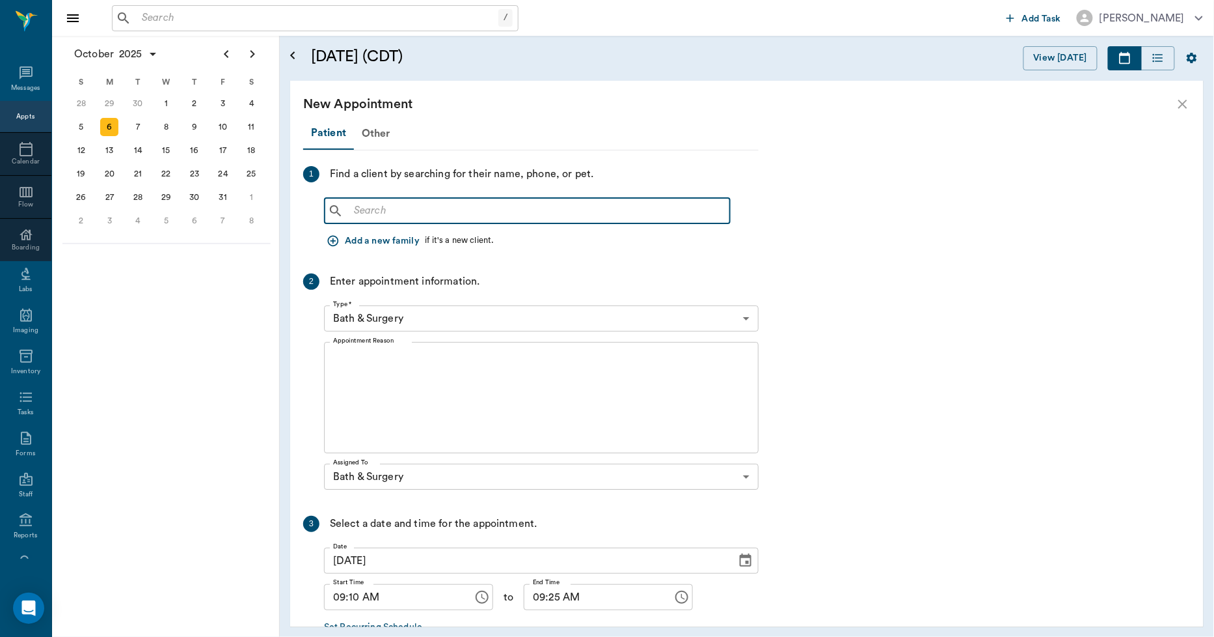
click at [454, 217] on input "text" at bounding box center [537, 211] width 376 height 18
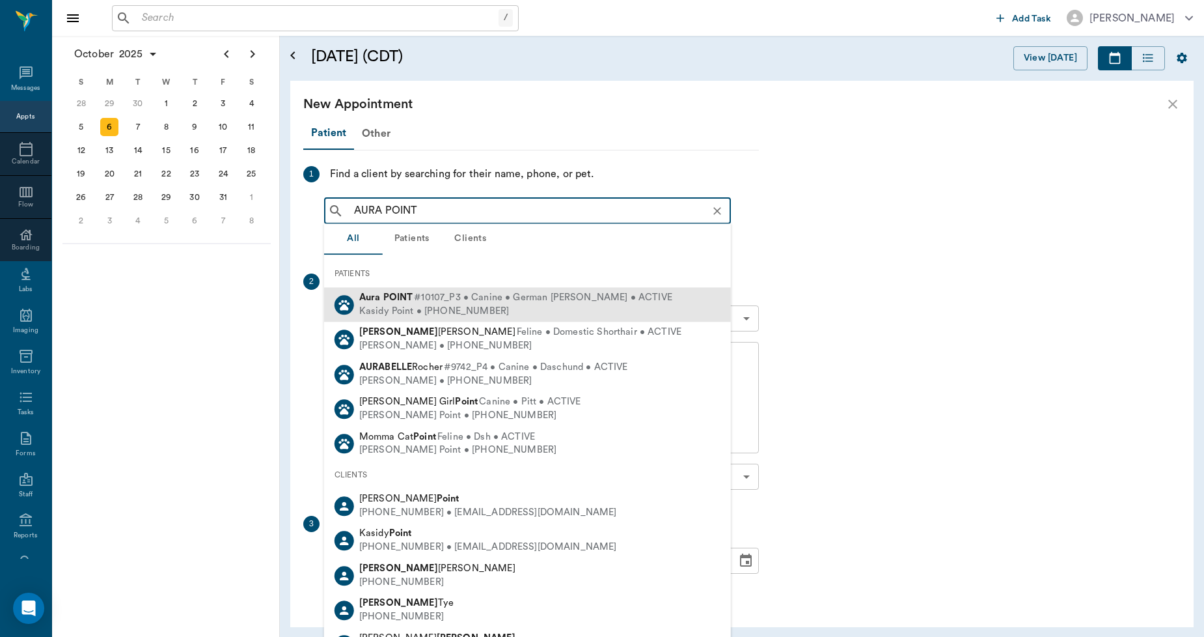
click at [388, 301] on b "POINT" at bounding box center [398, 297] width 30 height 10
type input "AURA POINT"
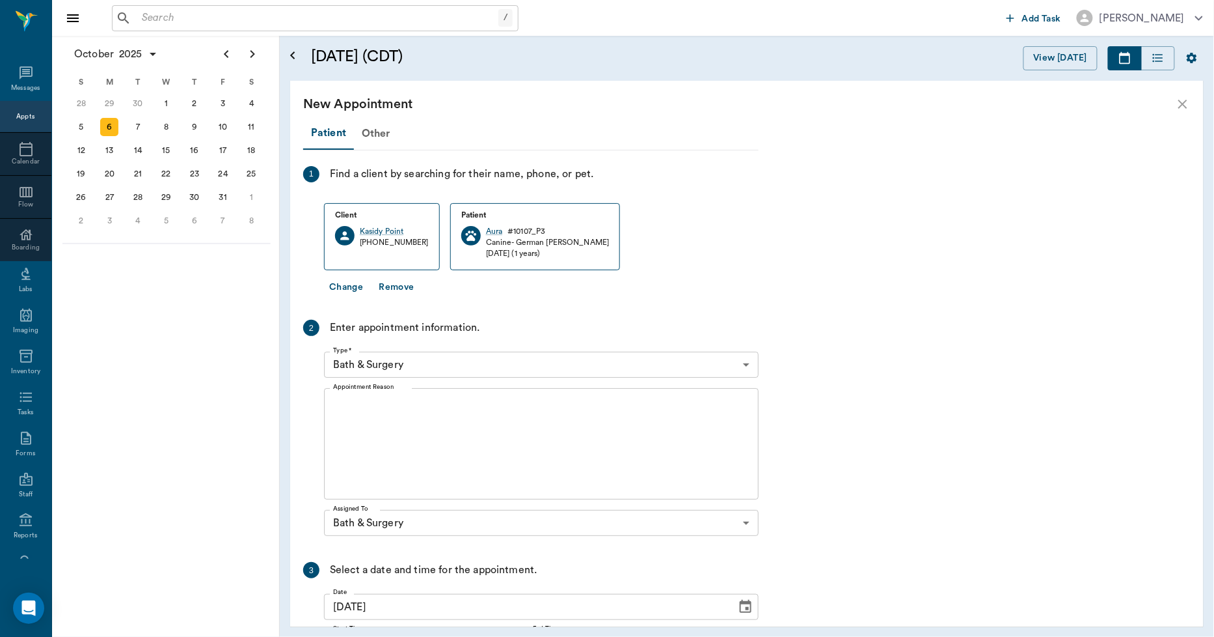
click at [396, 407] on textarea "Appointment Reason" at bounding box center [541, 444] width 417 height 90
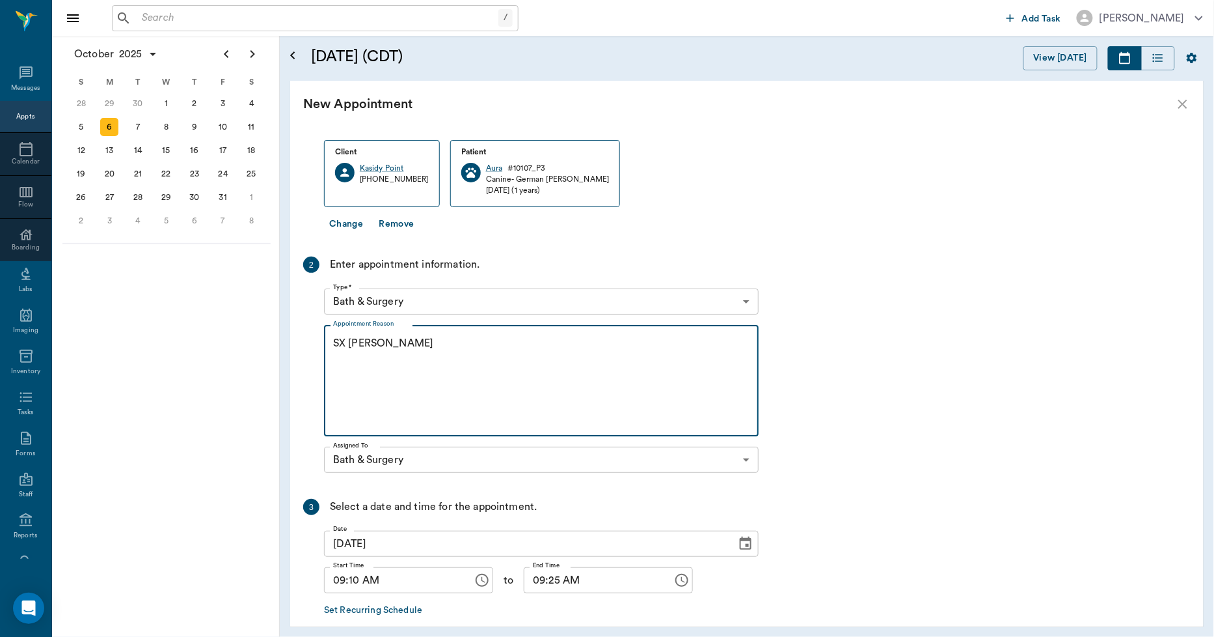
scroll to position [126, 0]
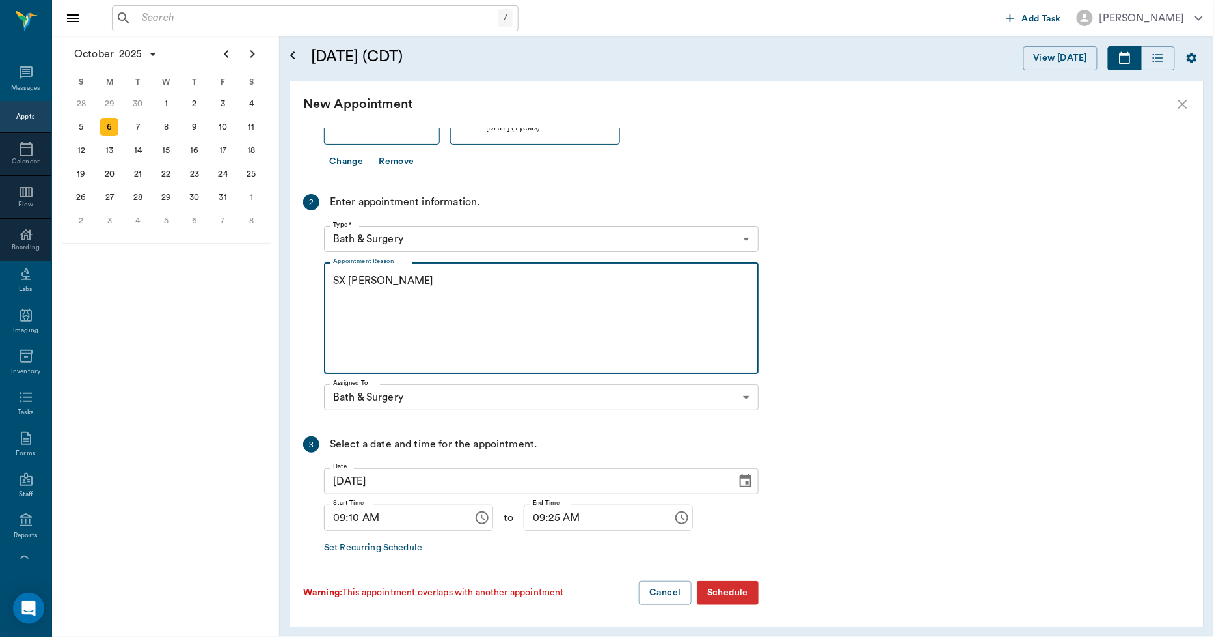
type textarea "SX [PERSON_NAME]"
click at [358, 517] on input "09:10 AM" at bounding box center [394, 517] width 140 height 26
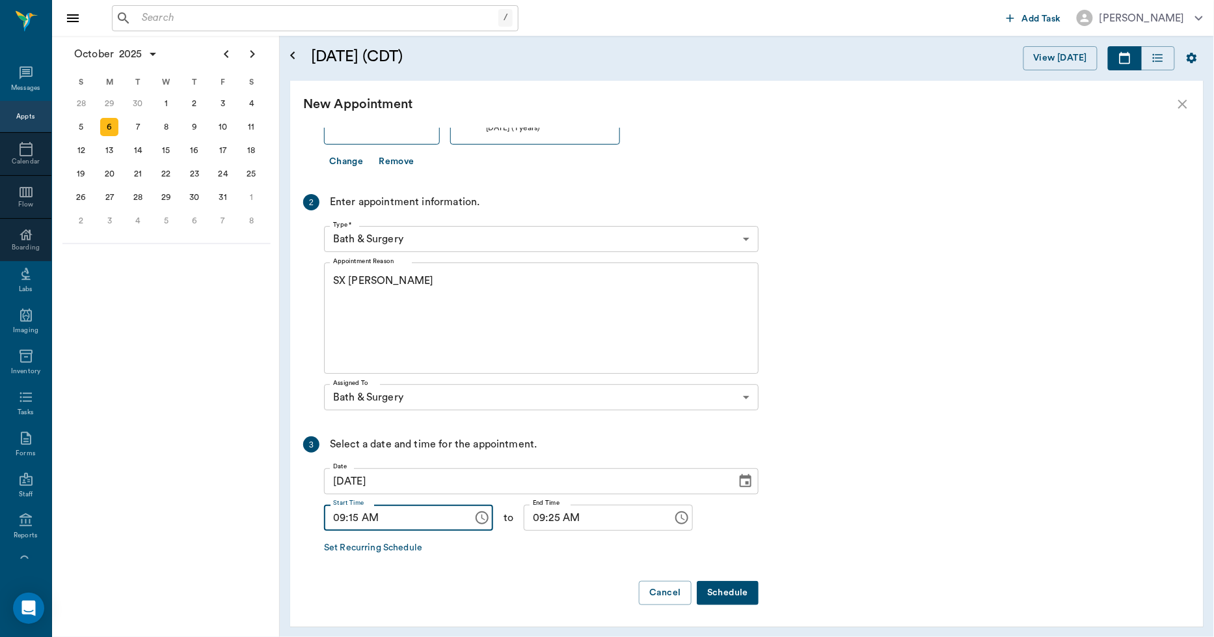
type input "09:15 AM"
click at [537, 519] on input "09:25 AM" at bounding box center [594, 517] width 140 height 26
type input "09:30 AM"
click at [719, 594] on button "Schedule" at bounding box center [728, 593] width 62 height 24
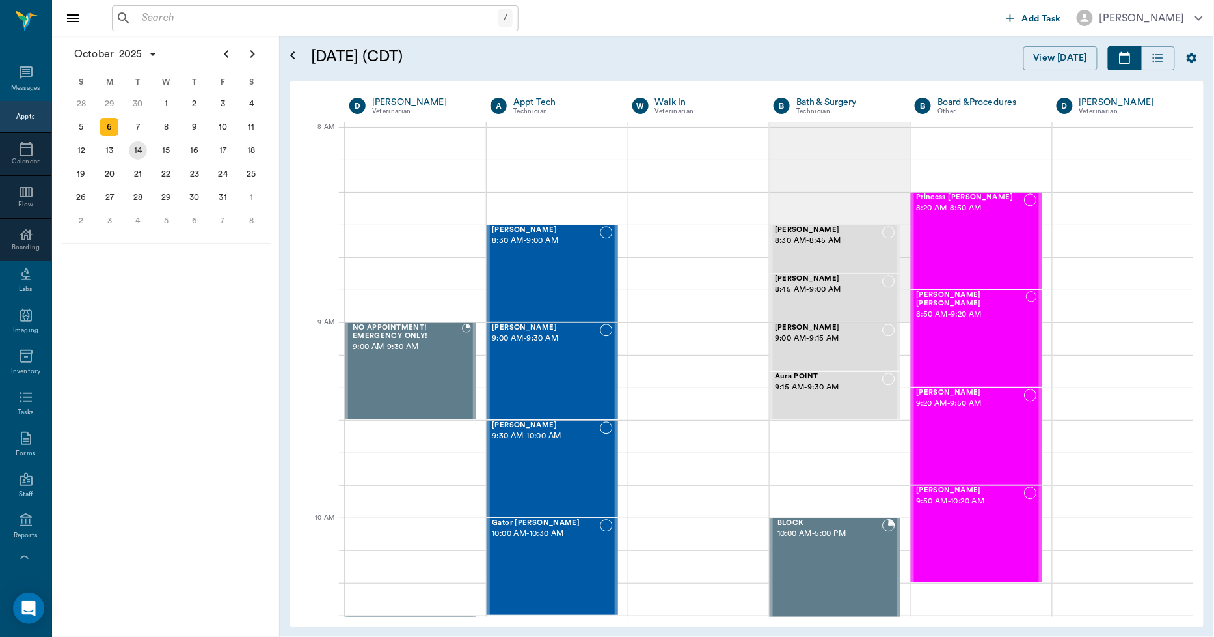
click at [144, 122] on div "7" at bounding box center [138, 127] width 18 height 18
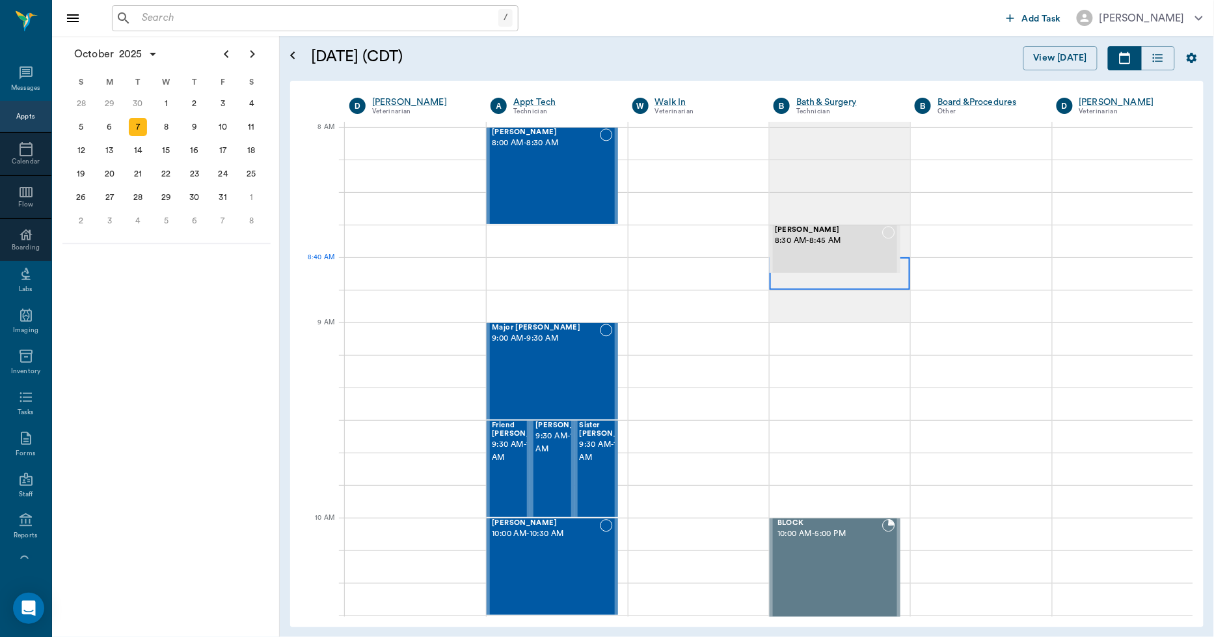
click at [806, 286] on div at bounding box center [840, 273] width 141 height 33
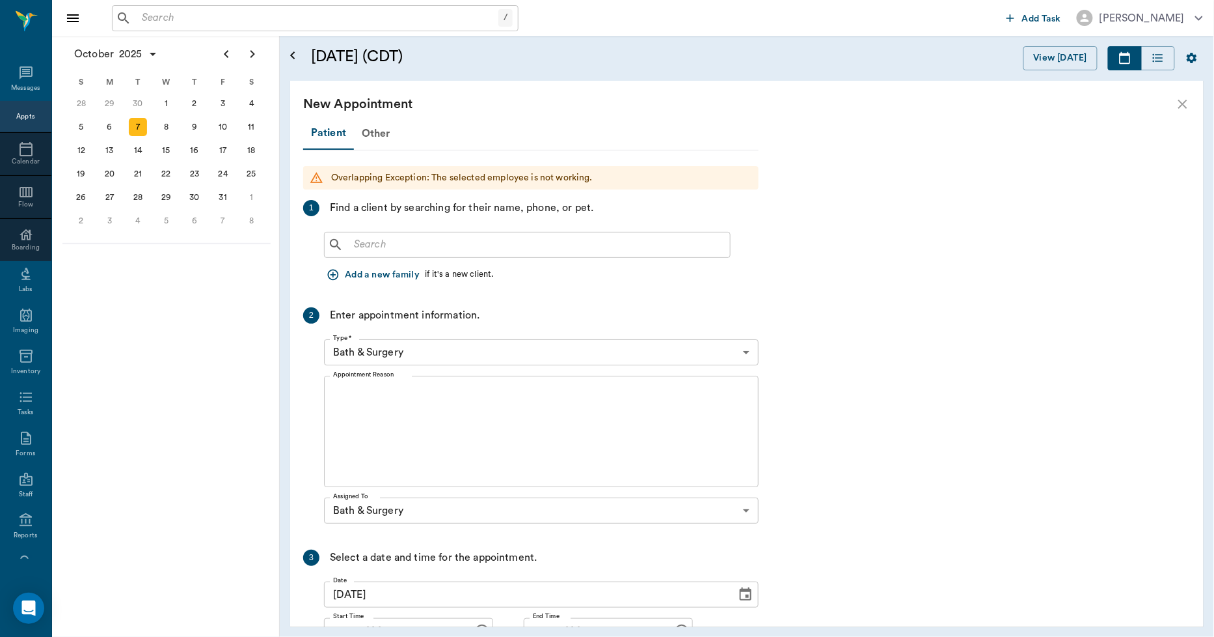
click at [404, 249] on input "text" at bounding box center [537, 245] width 376 height 18
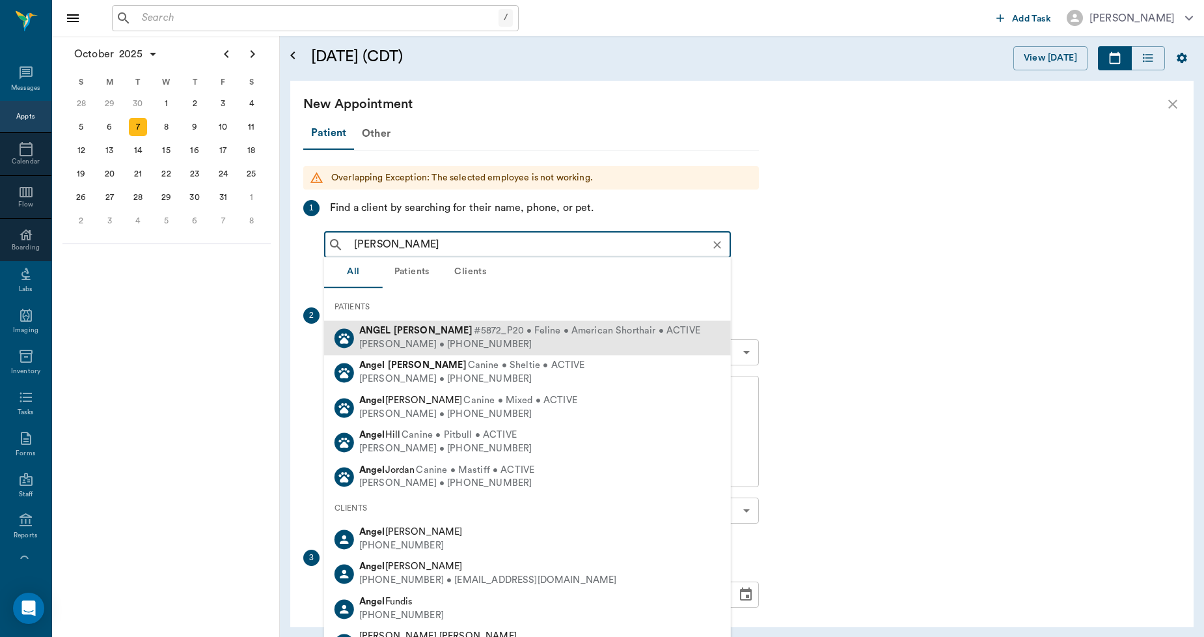
click at [389, 339] on div "Ray Walthall • (281) 935-6658" at bounding box center [529, 345] width 341 height 14
type input "ANGEL WALTH"
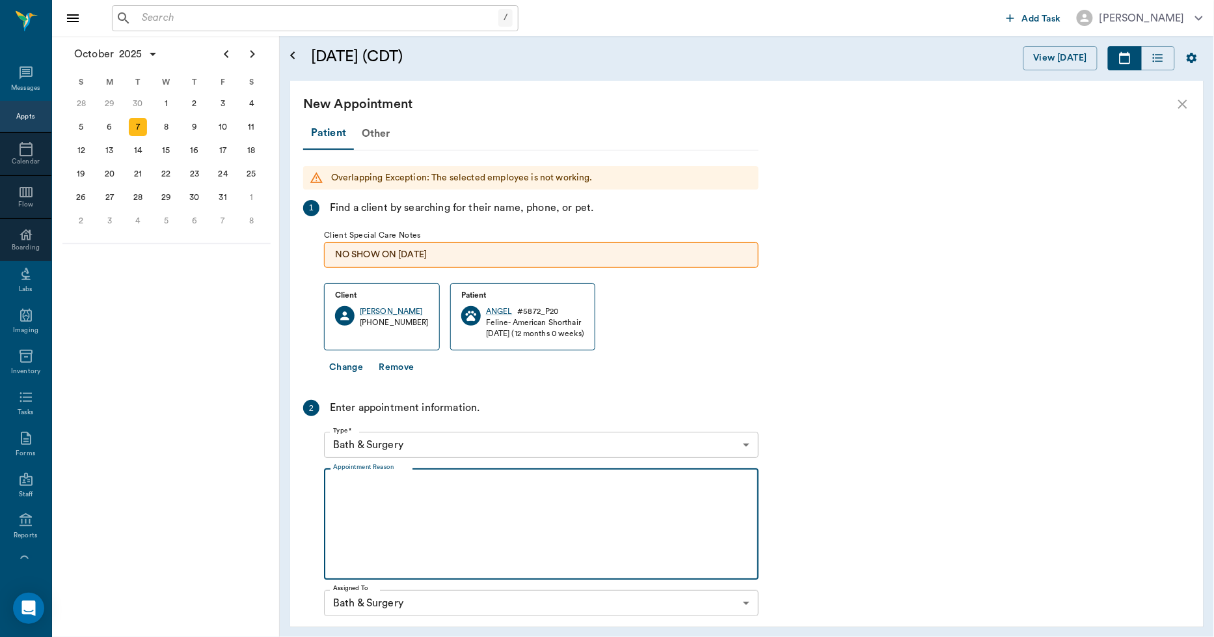
click at [389, 484] on textarea "Appointment Reason" at bounding box center [541, 524] width 417 height 90
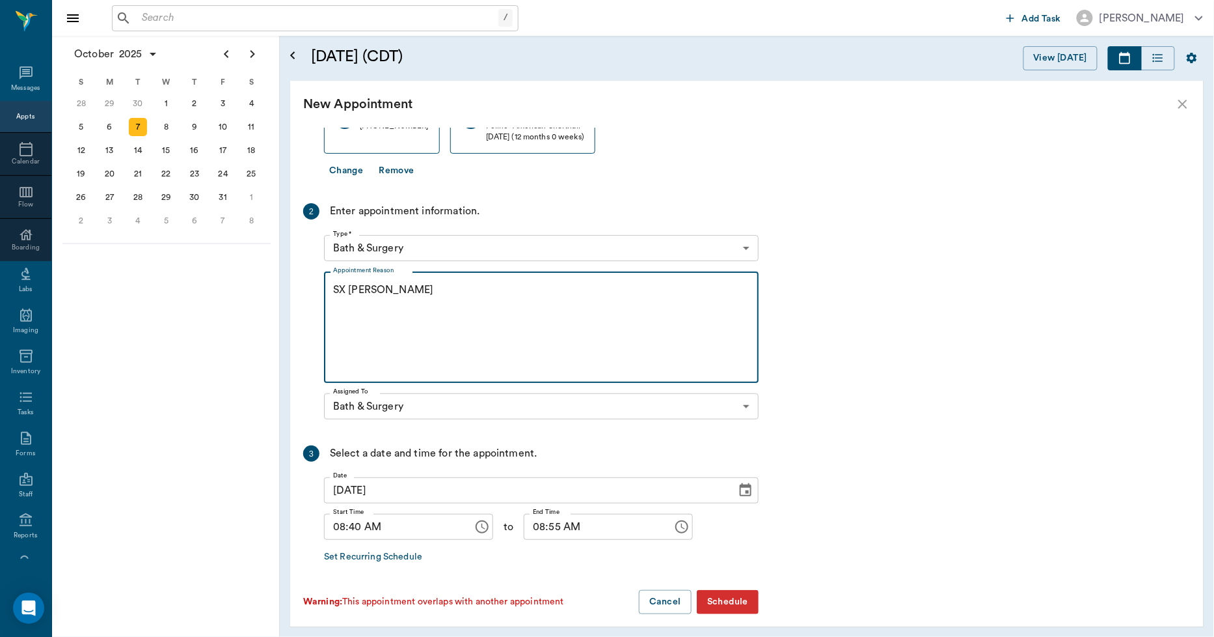
scroll to position [206, 0]
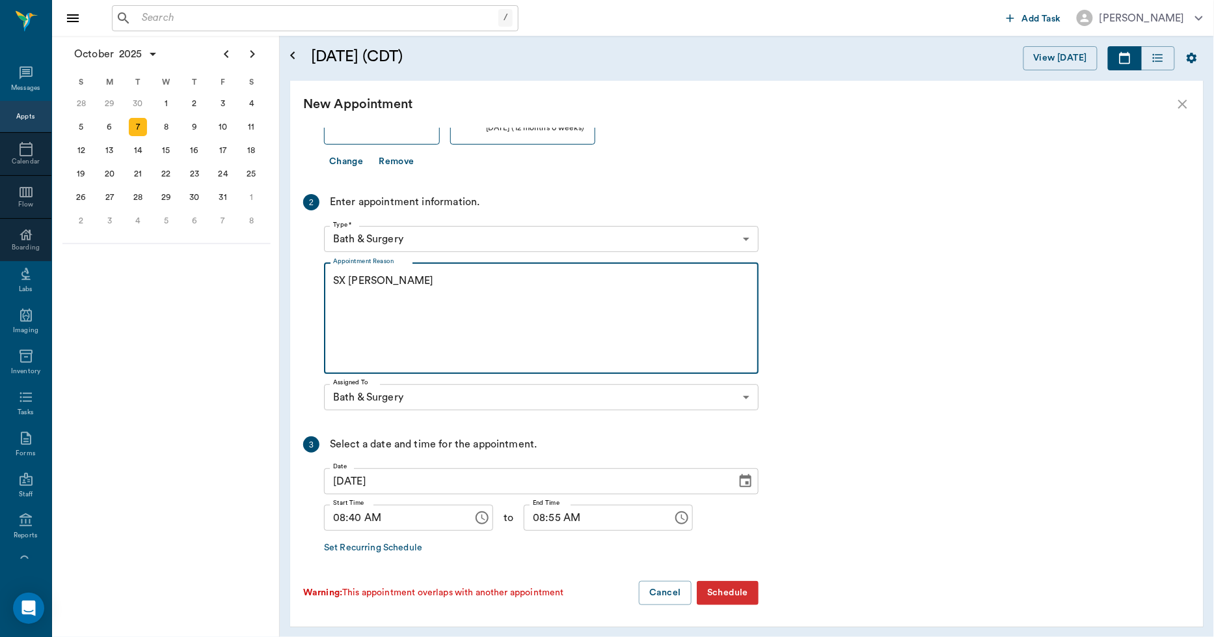
type textarea "SX [PERSON_NAME]"
click at [349, 519] on input "08:40 AM" at bounding box center [394, 517] width 140 height 26
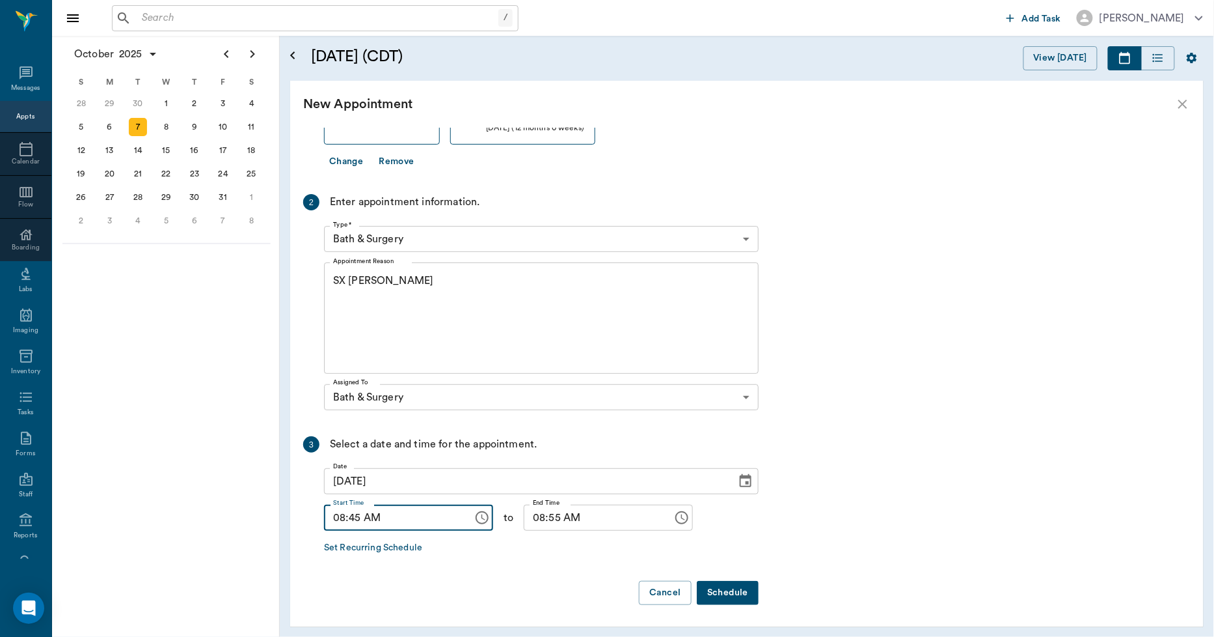
type input "08:45 AM"
click at [524, 513] on input "08:55 AM" at bounding box center [594, 517] width 140 height 26
type input "09:00 AM"
click at [713, 591] on button "Schedule" at bounding box center [728, 593] width 62 height 24
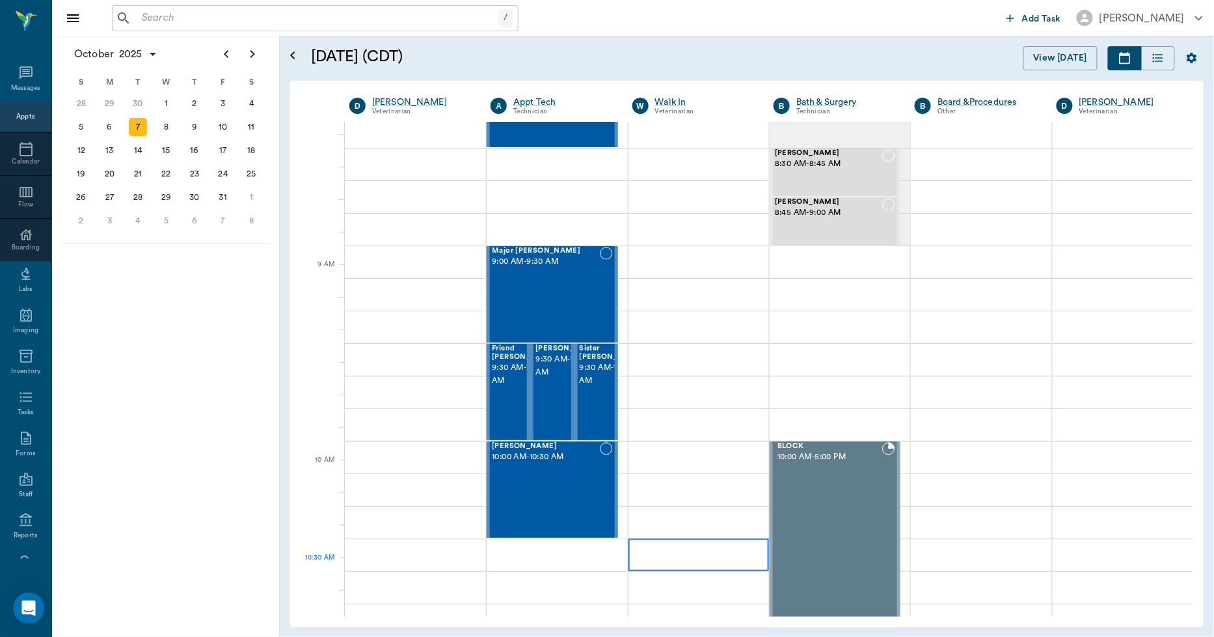
scroll to position [0, 0]
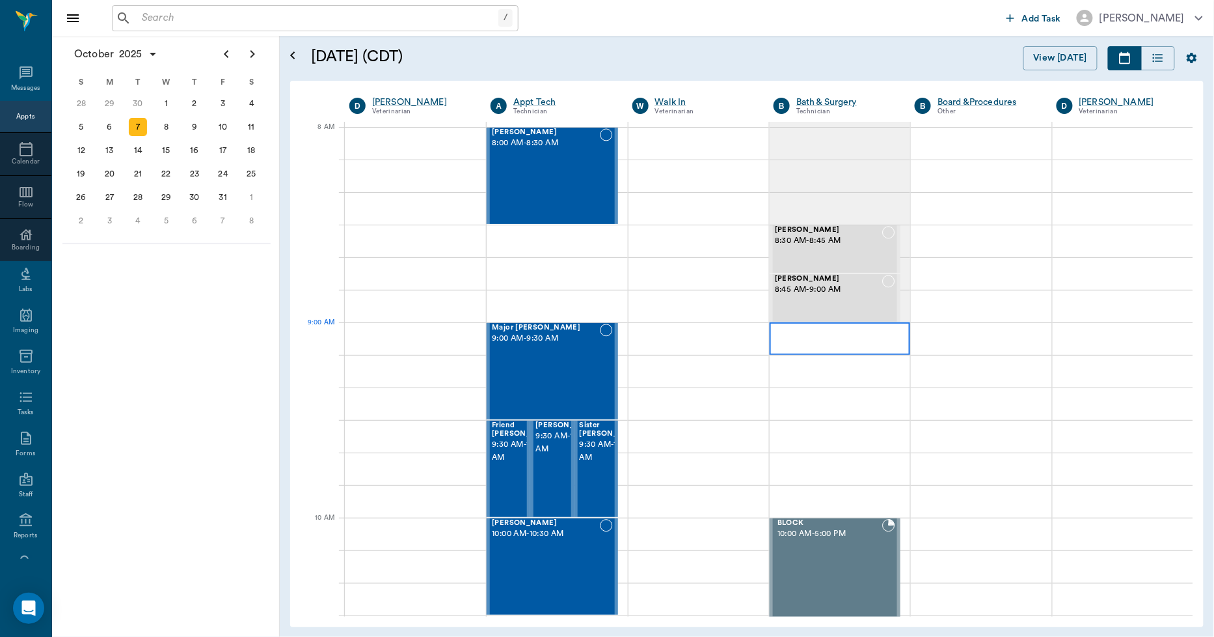
click at [788, 342] on div at bounding box center [840, 338] width 141 height 33
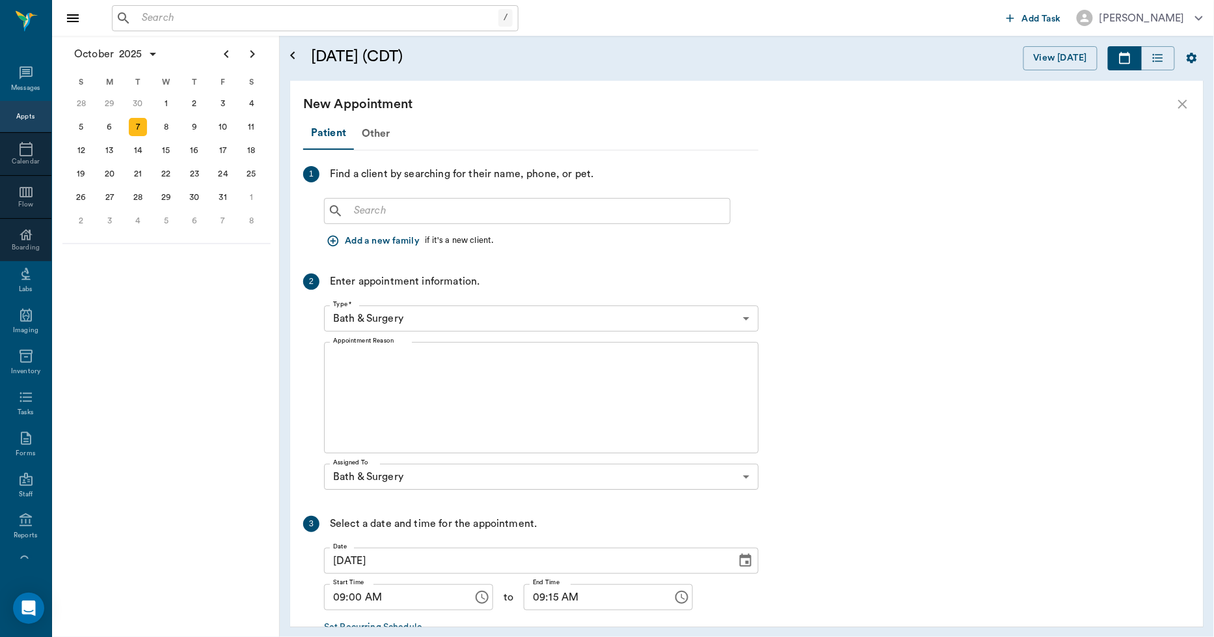
click at [382, 198] on div "​" at bounding box center [527, 211] width 407 height 26
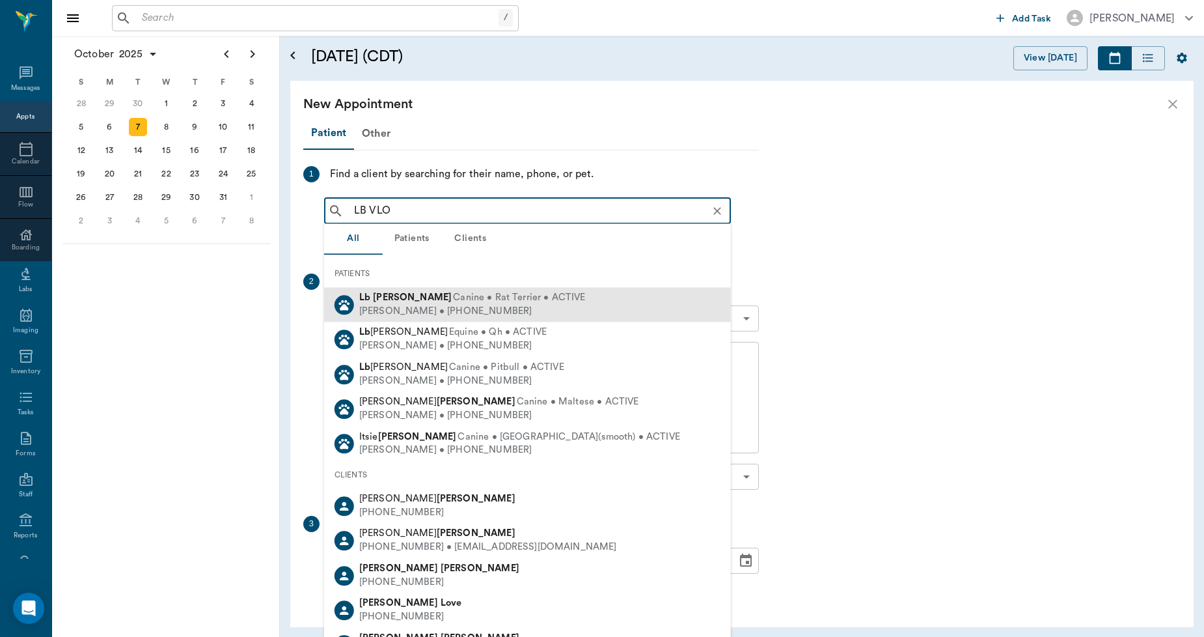
click at [379, 298] on b "Vloedman" at bounding box center [412, 297] width 79 height 10
type input "LB VLO"
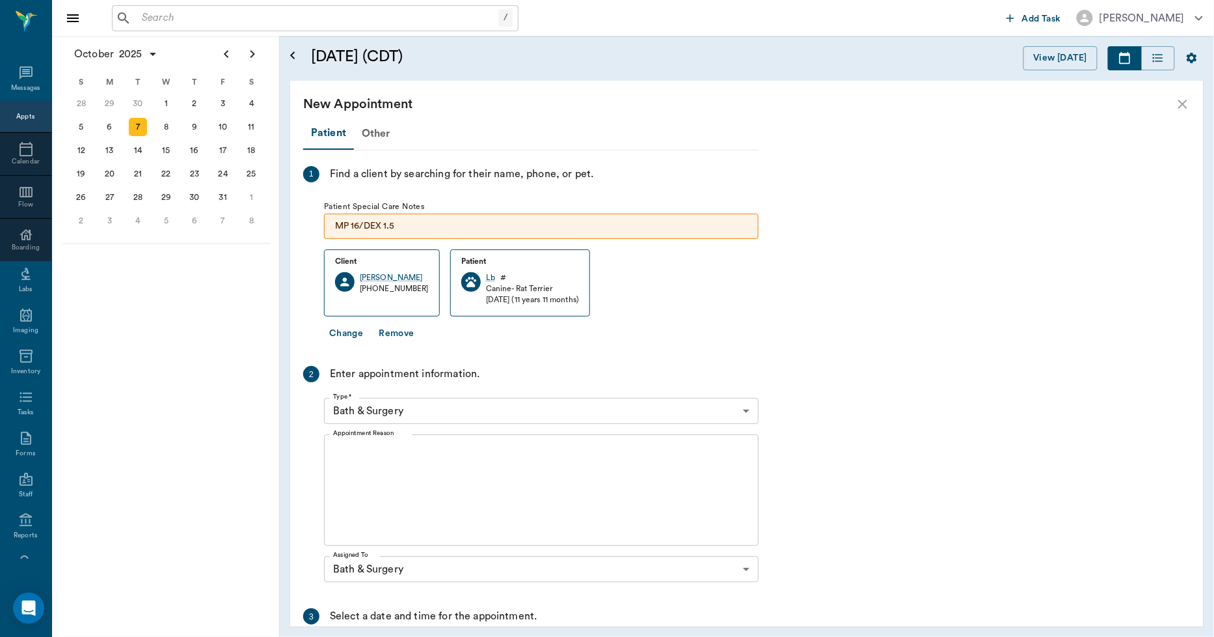
click at [391, 472] on textarea "Appointment Reason" at bounding box center [541, 490] width 417 height 90
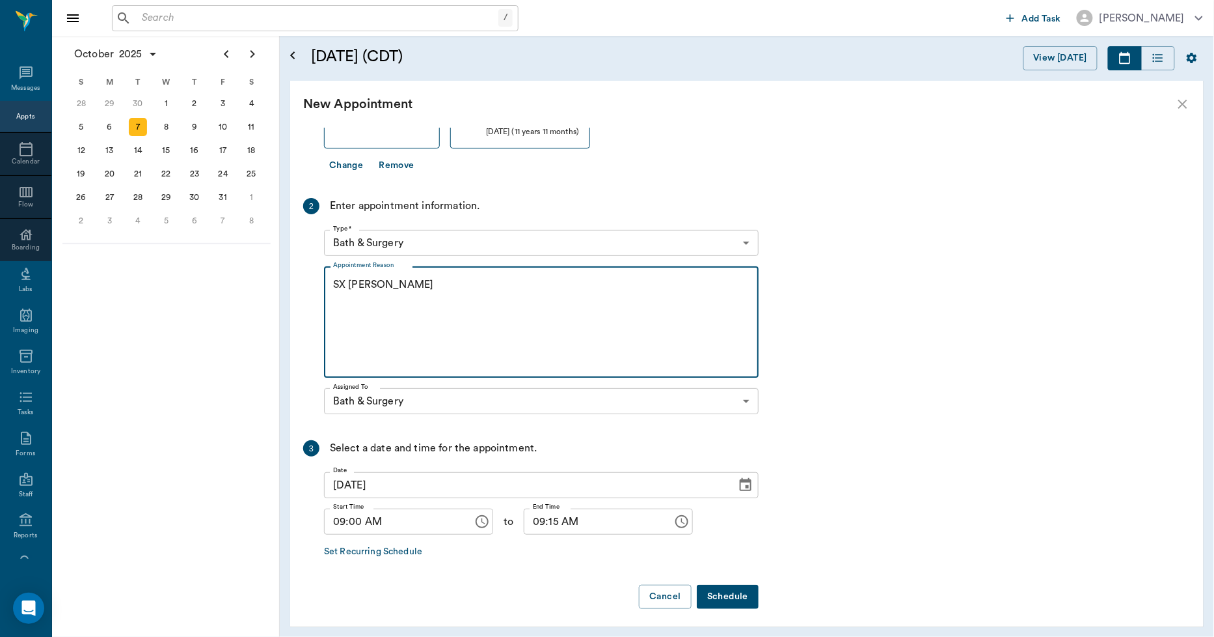
scroll to position [172, 0]
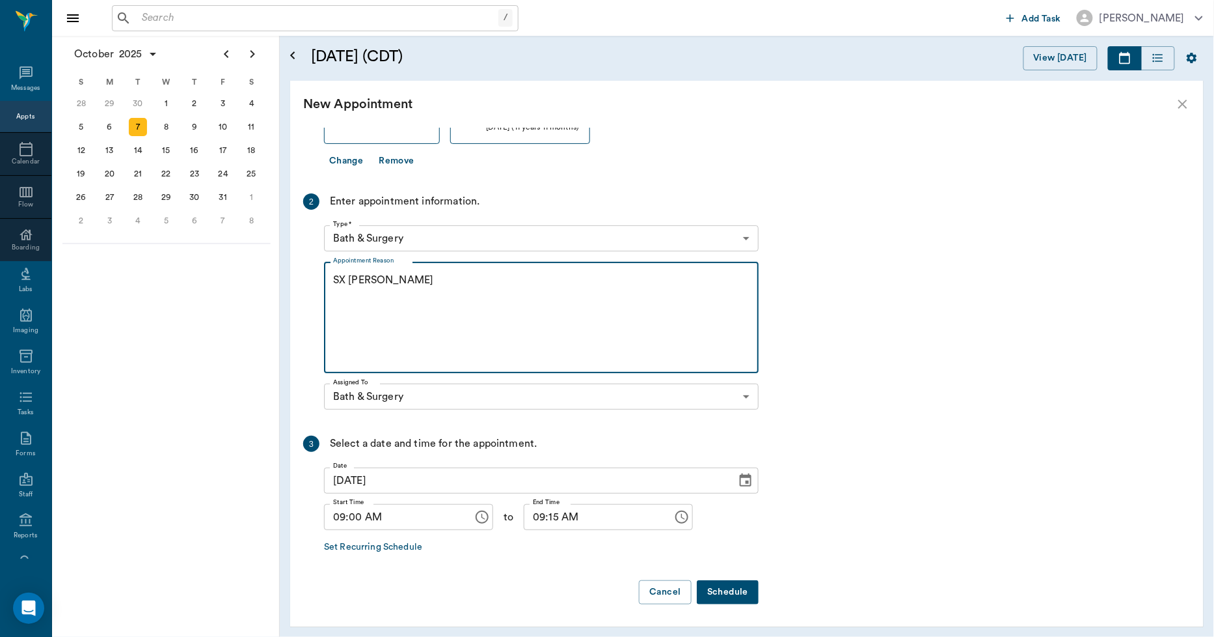
type textarea "SX REMINDER LORY"
click at [734, 601] on button "Schedule" at bounding box center [728, 592] width 62 height 24
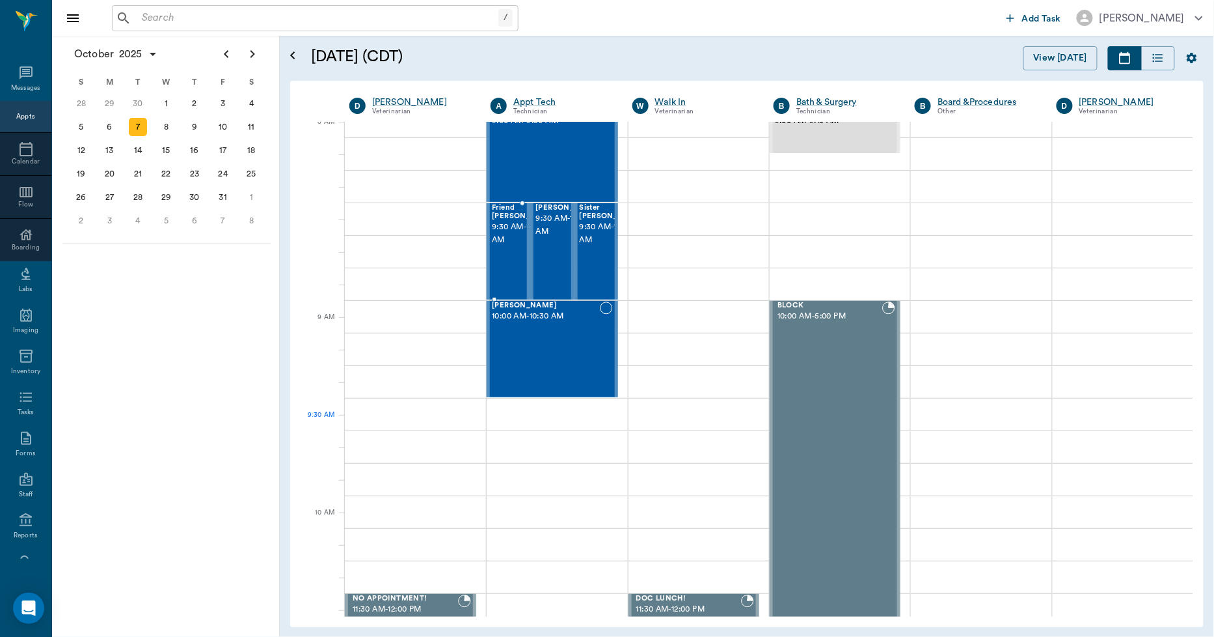
scroll to position [0, 0]
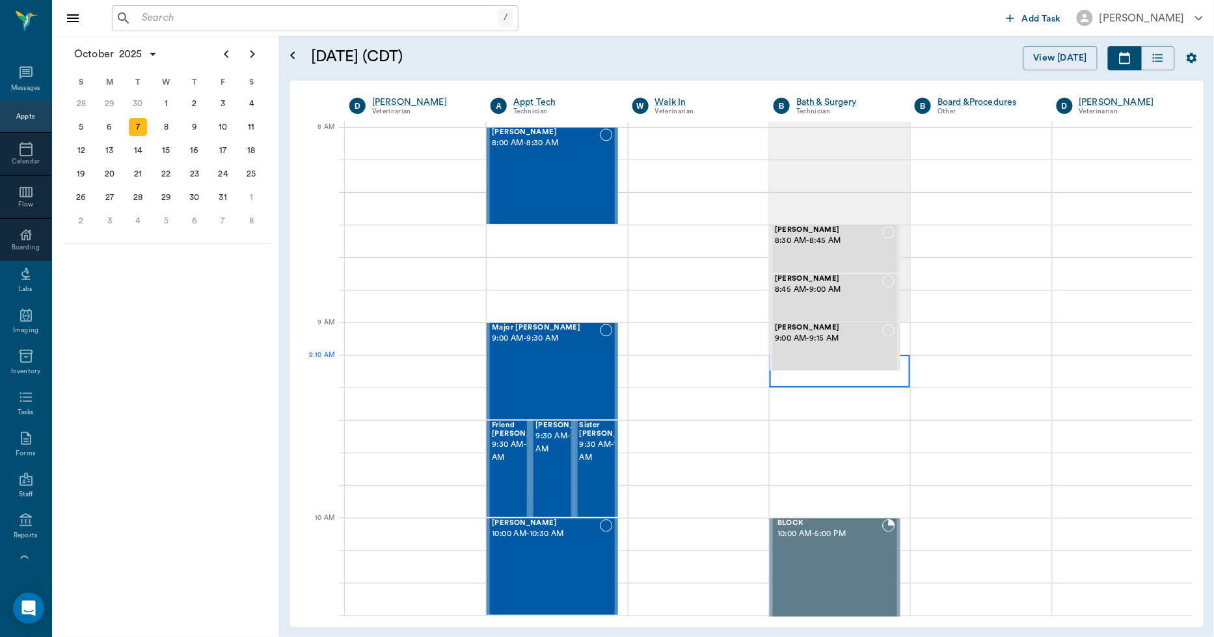
click at [776, 379] on div at bounding box center [840, 371] width 141 height 33
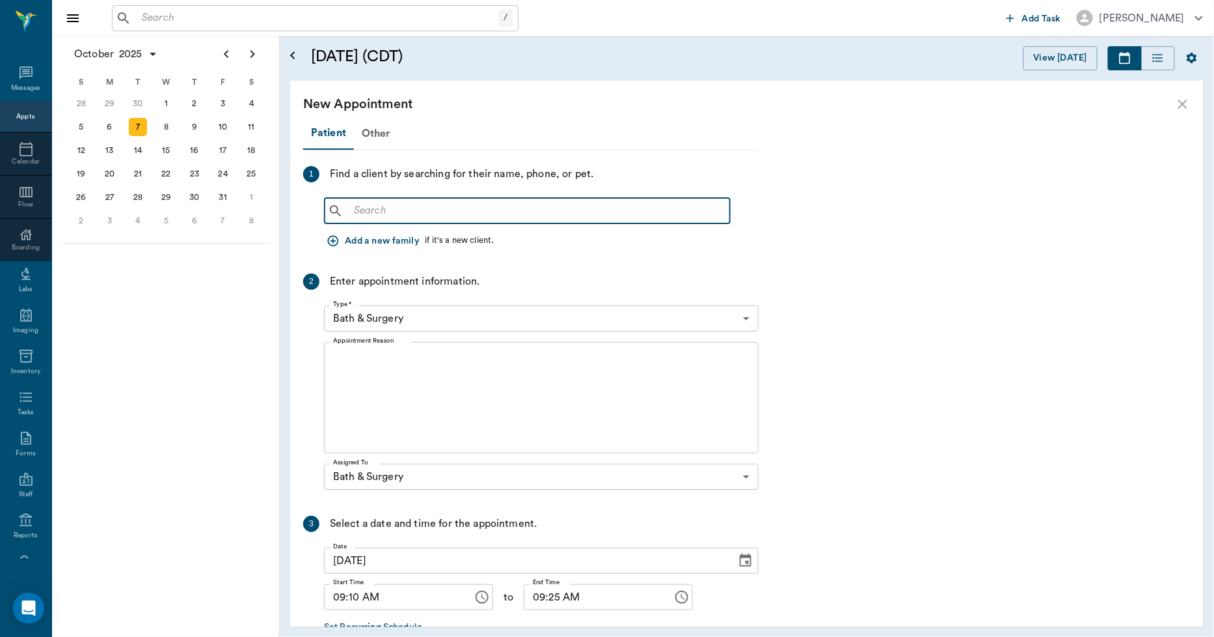
click at [454, 212] on input "text" at bounding box center [537, 211] width 376 height 18
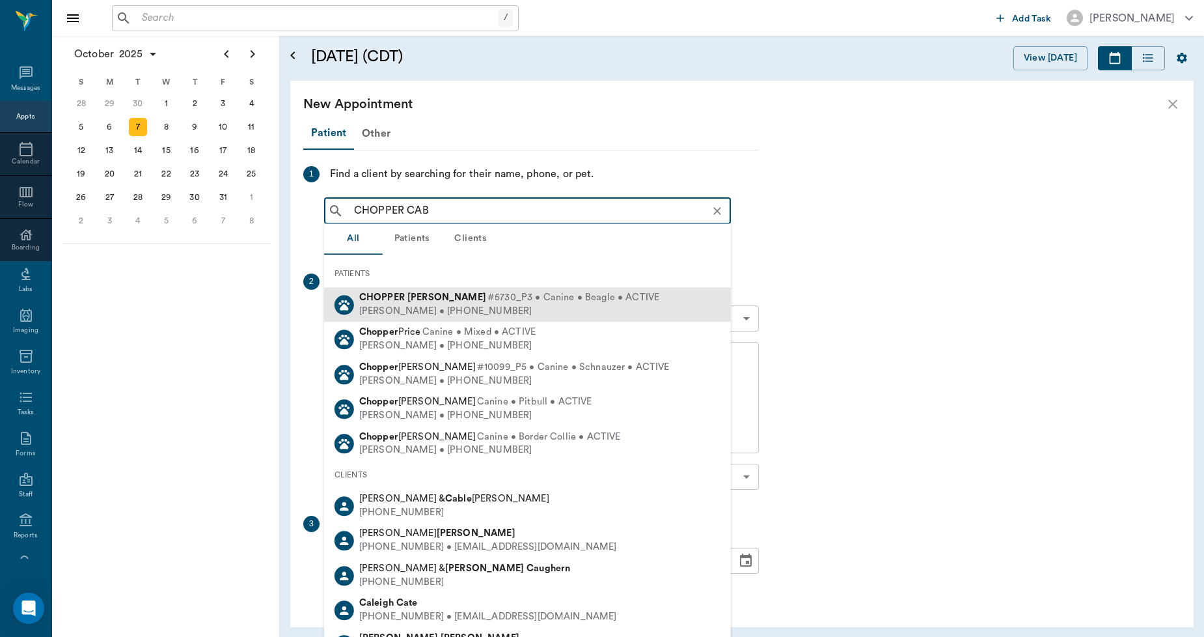
click at [420, 296] on b "Cabaniss" at bounding box center [446, 297] width 79 height 10
type input "CHOPPER CAB"
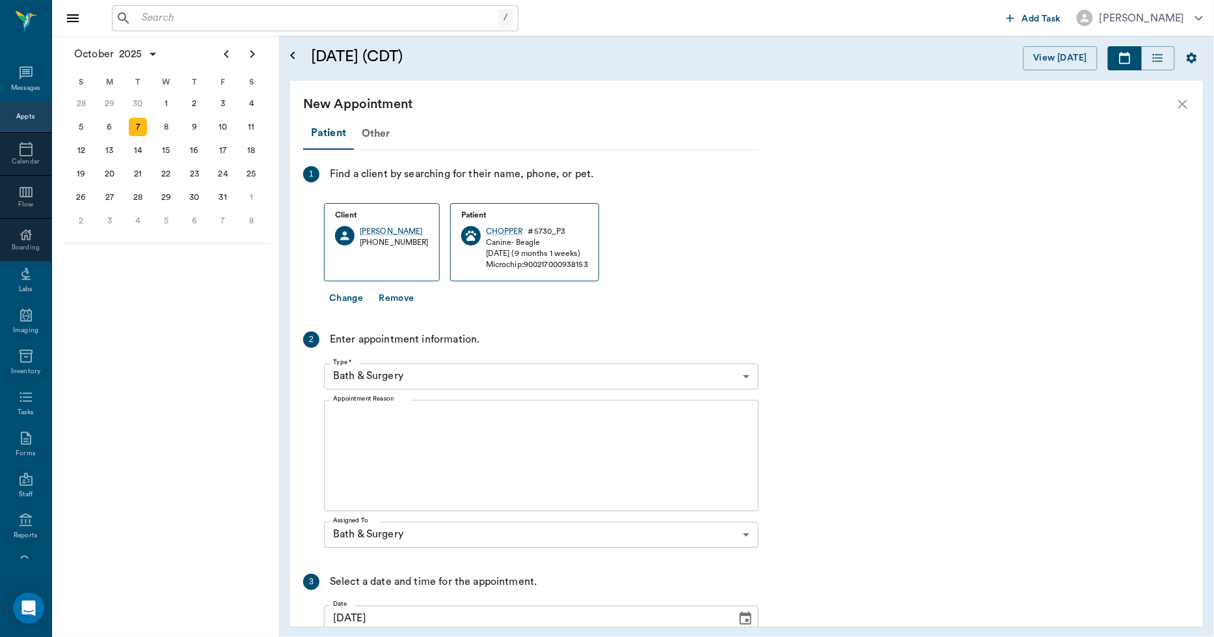
click at [372, 447] on textarea "Appointment Reason" at bounding box center [541, 455] width 417 height 90
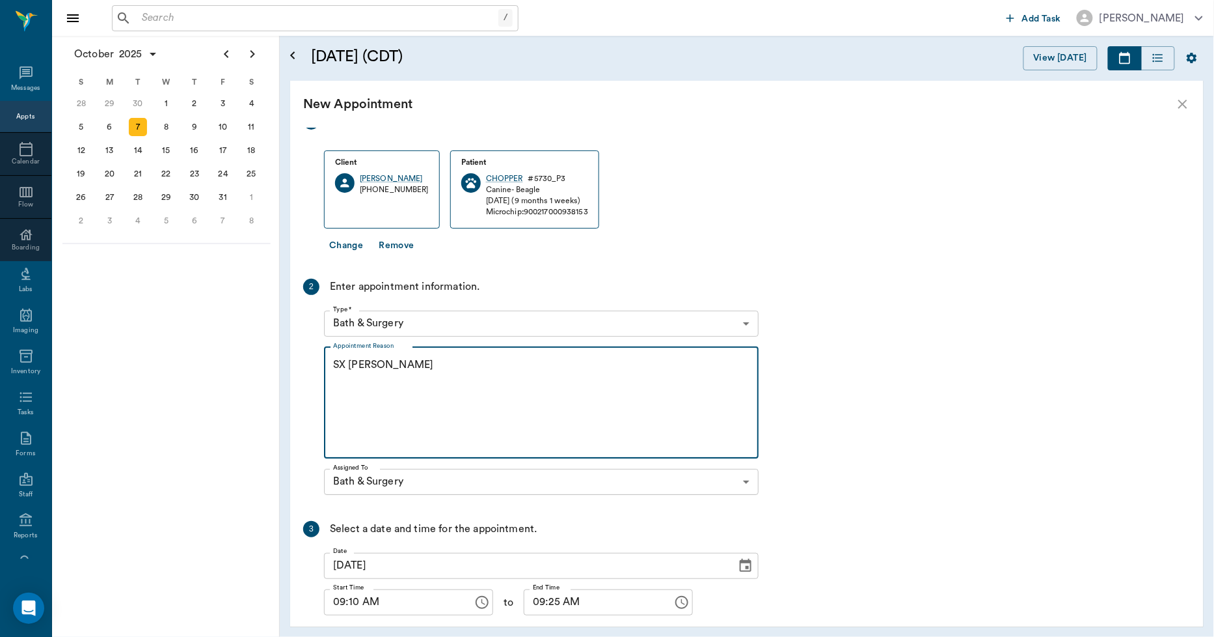
scroll to position [137, 0]
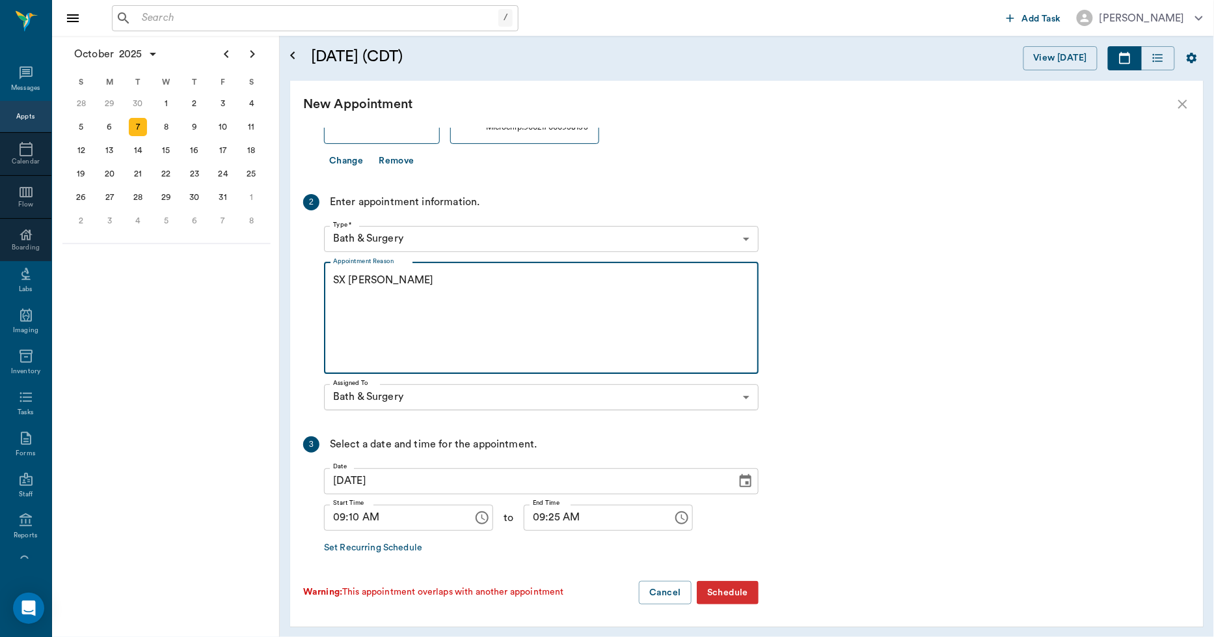
type textarea "SX REMINDER LORY"
click at [360, 517] on input "09:10 AM" at bounding box center [394, 517] width 140 height 26
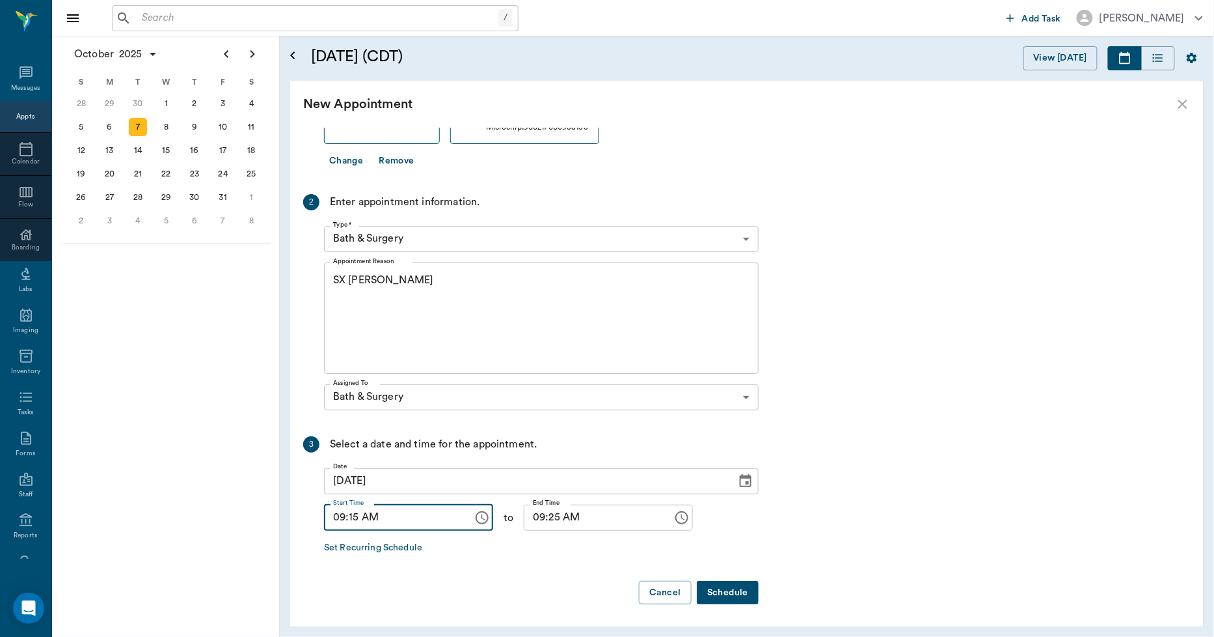
type input "09:15 AM"
click at [542, 511] on input "09:25 AM" at bounding box center [594, 517] width 140 height 26
type input "09:30 AM"
click at [717, 584] on button "Schedule" at bounding box center [728, 593] width 62 height 24
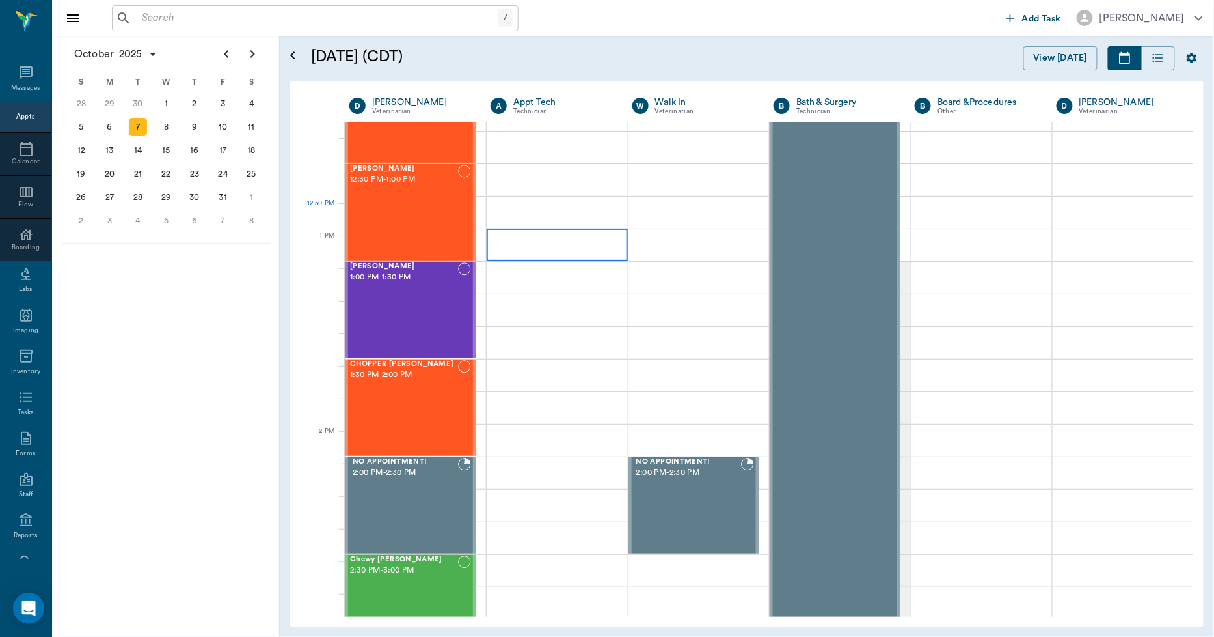
scroll to position [868, 0]
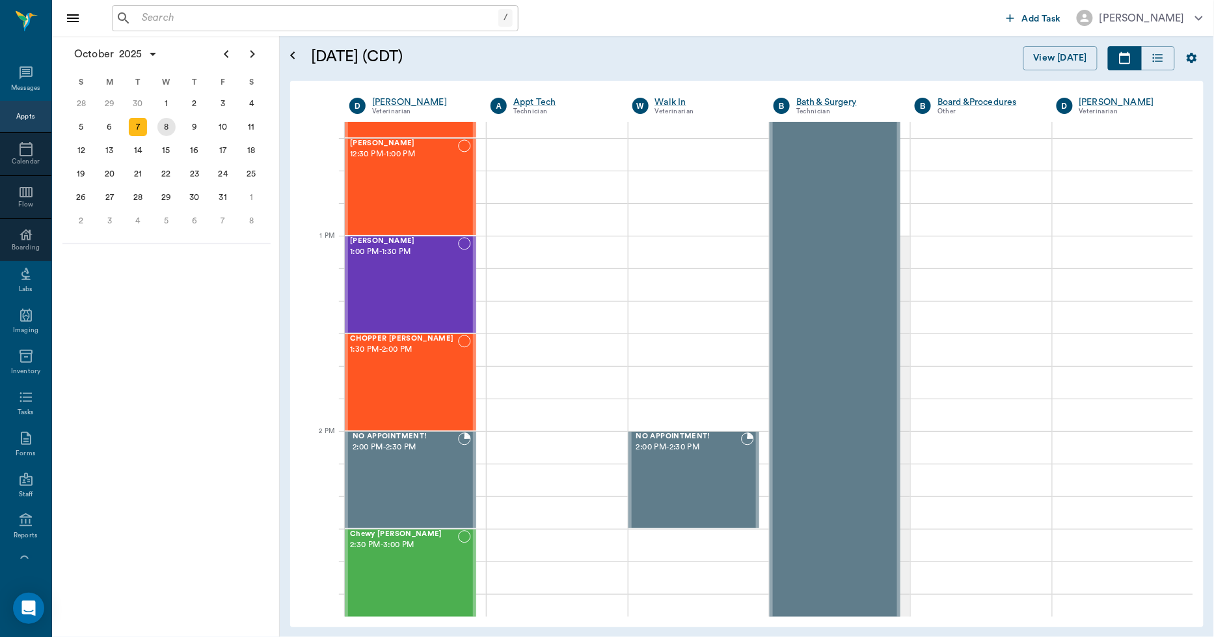
click at [170, 124] on div "8" at bounding box center [167, 127] width 18 height 18
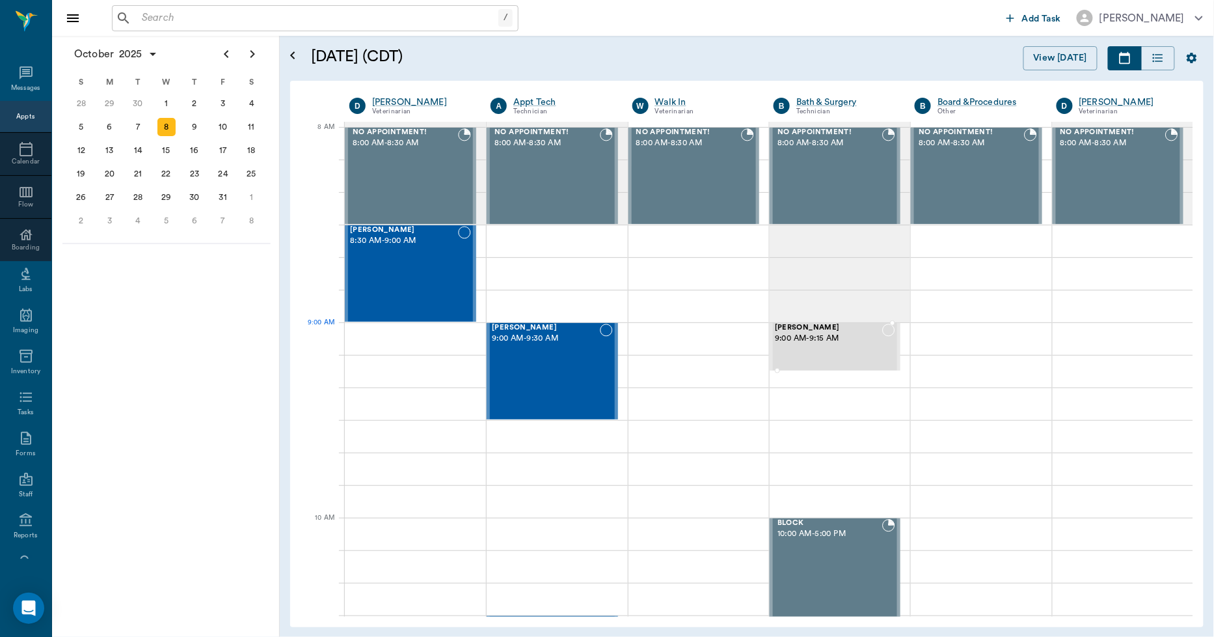
click at [811, 336] on span "9:00 AM - 9:15 AM" at bounding box center [828, 338] width 107 height 13
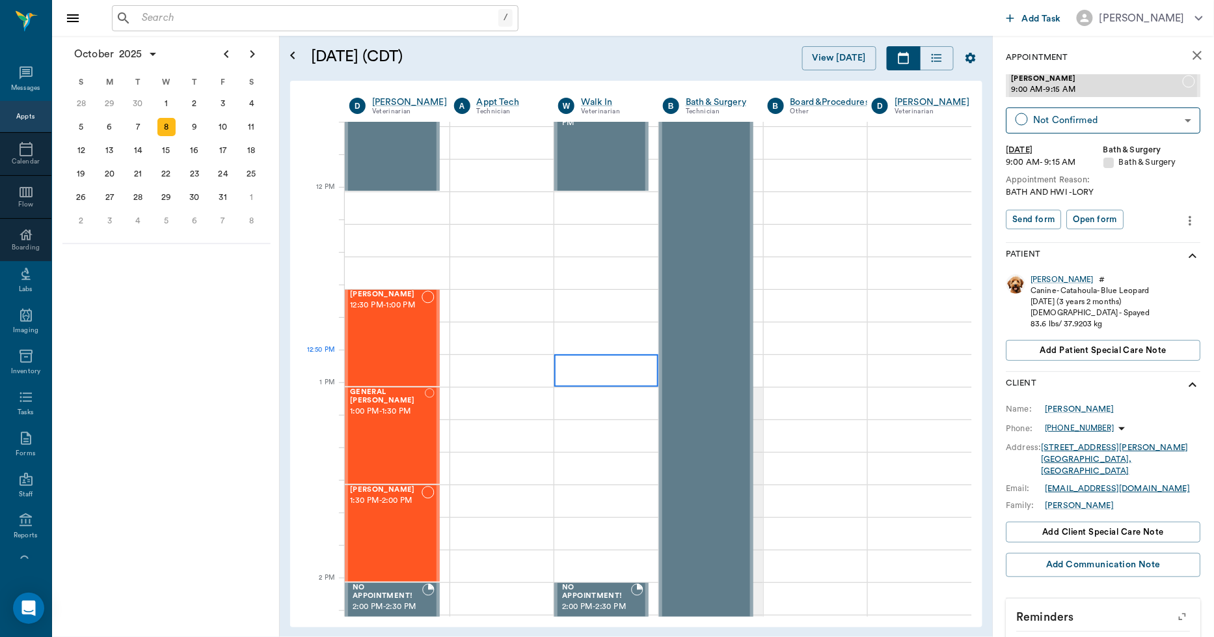
scroll to position [723, 0]
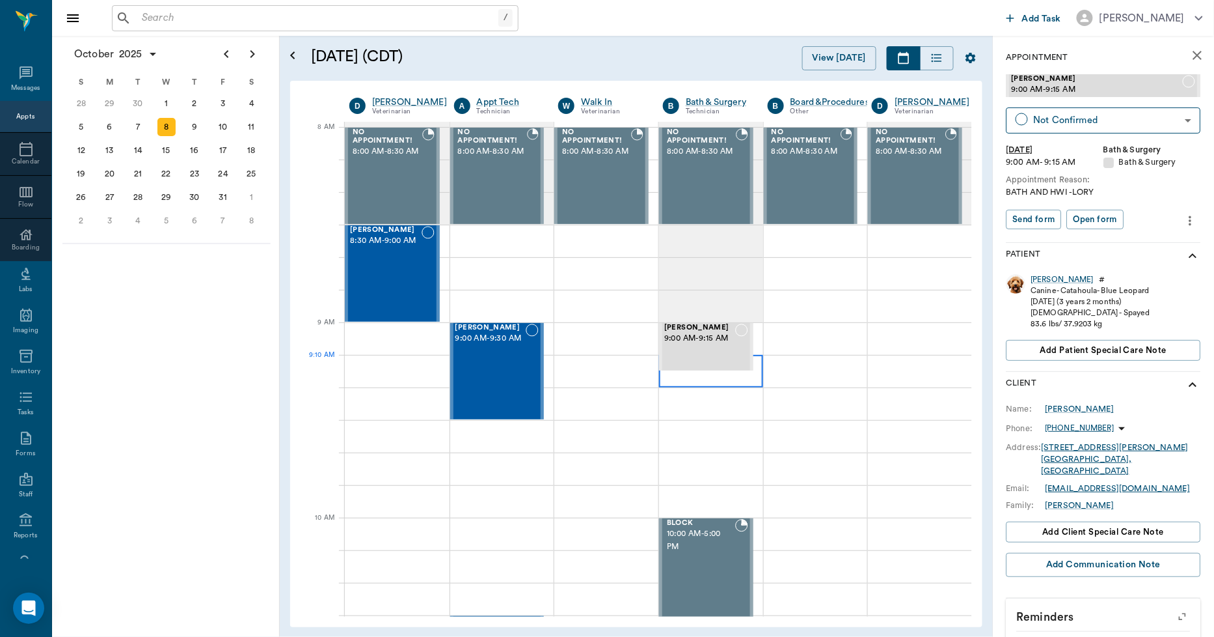
click at [668, 381] on div at bounding box center [711, 371] width 104 height 33
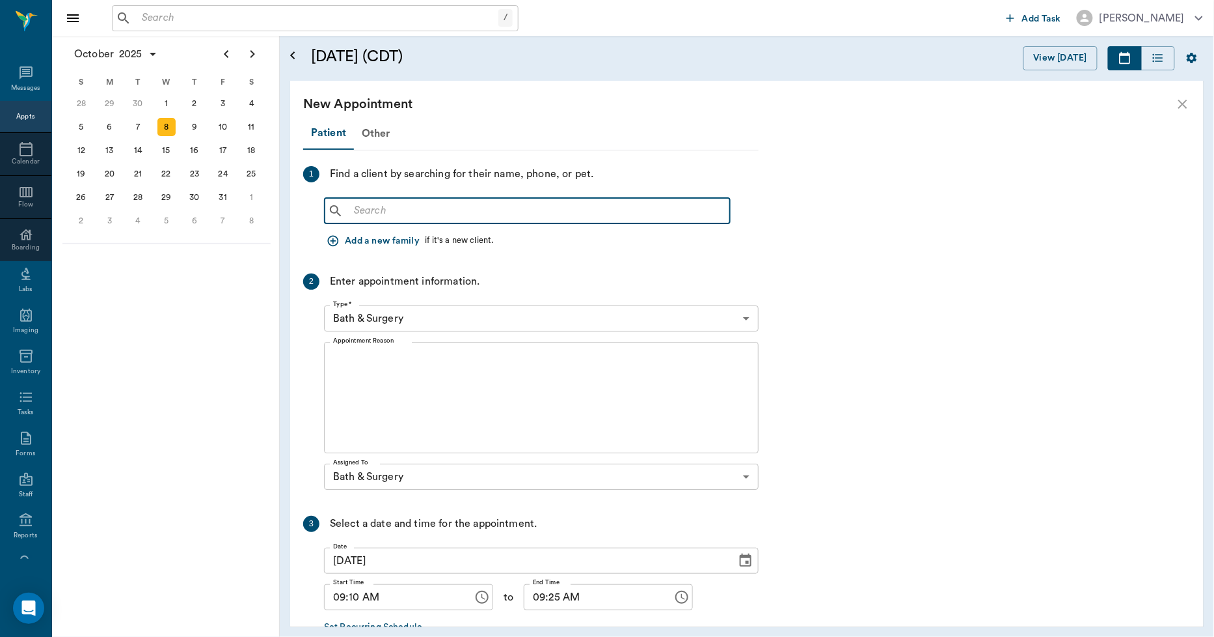
click at [384, 215] on input "text" at bounding box center [537, 211] width 376 height 18
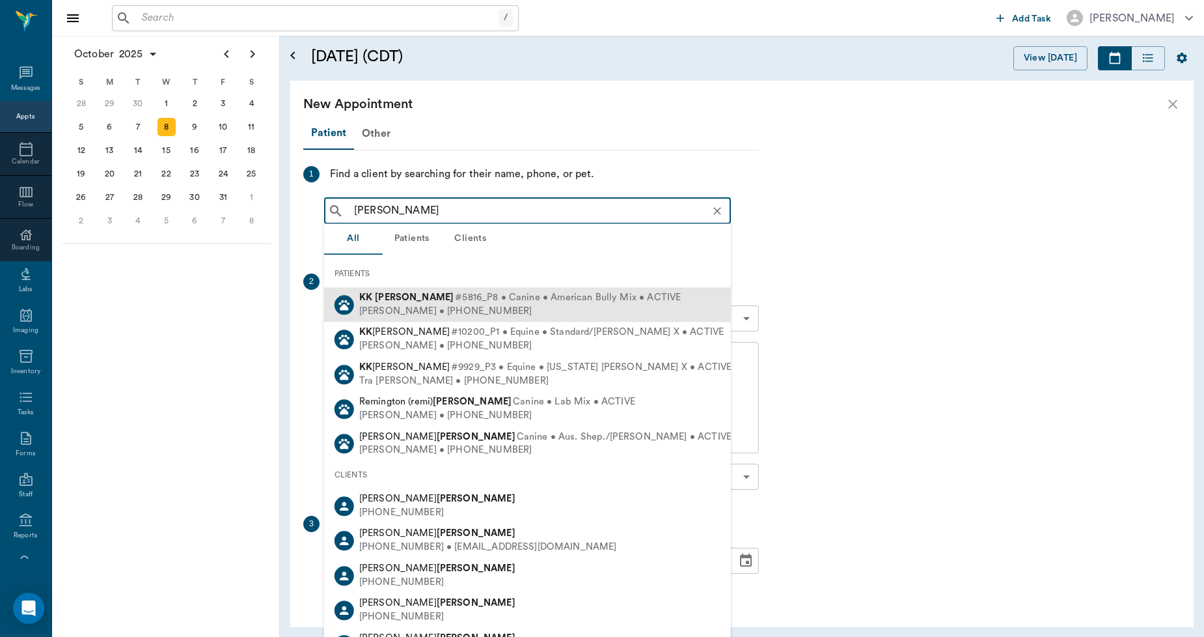
click at [386, 301] on b "[PERSON_NAME]" at bounding box center [414, 297] width 79 height 10
type input "[PERSON_NAME]"
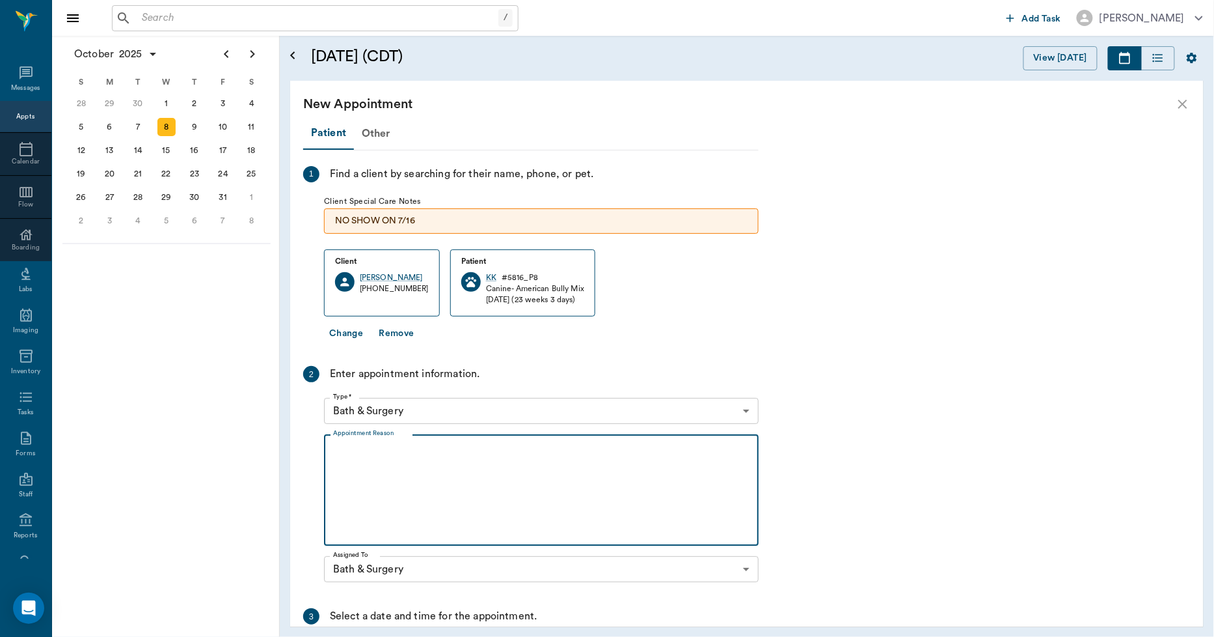
click at [371, 493] on textarea "Appointment Reason" at bounding box center [541, 490] width 417 height 90
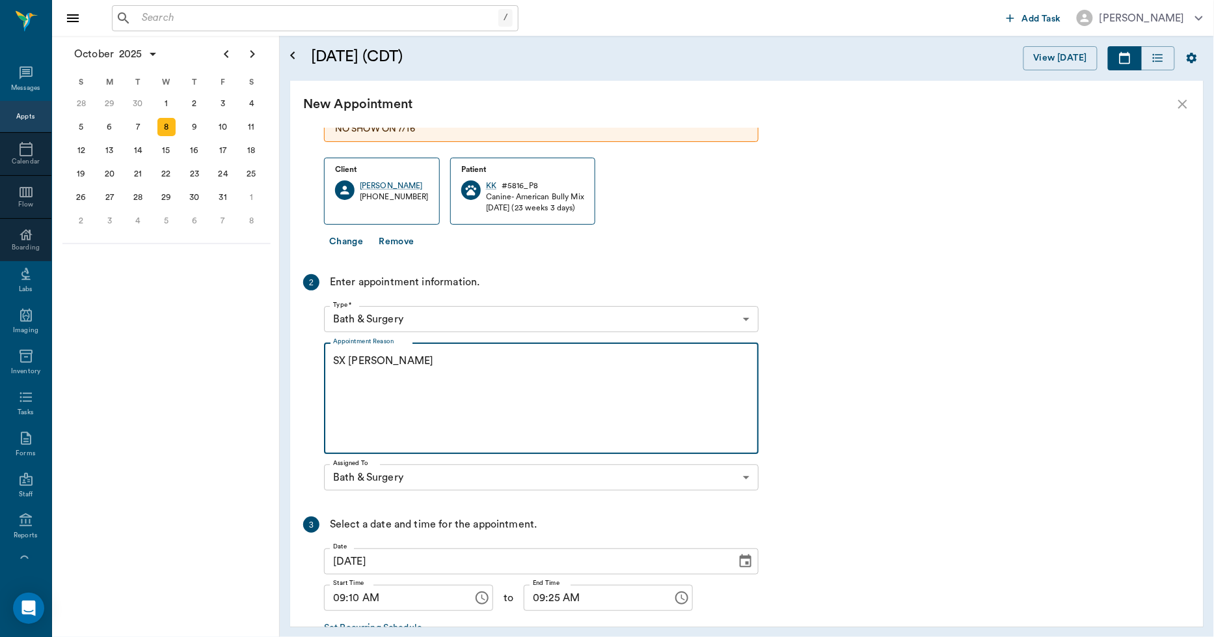
scroll to position [172, 0]
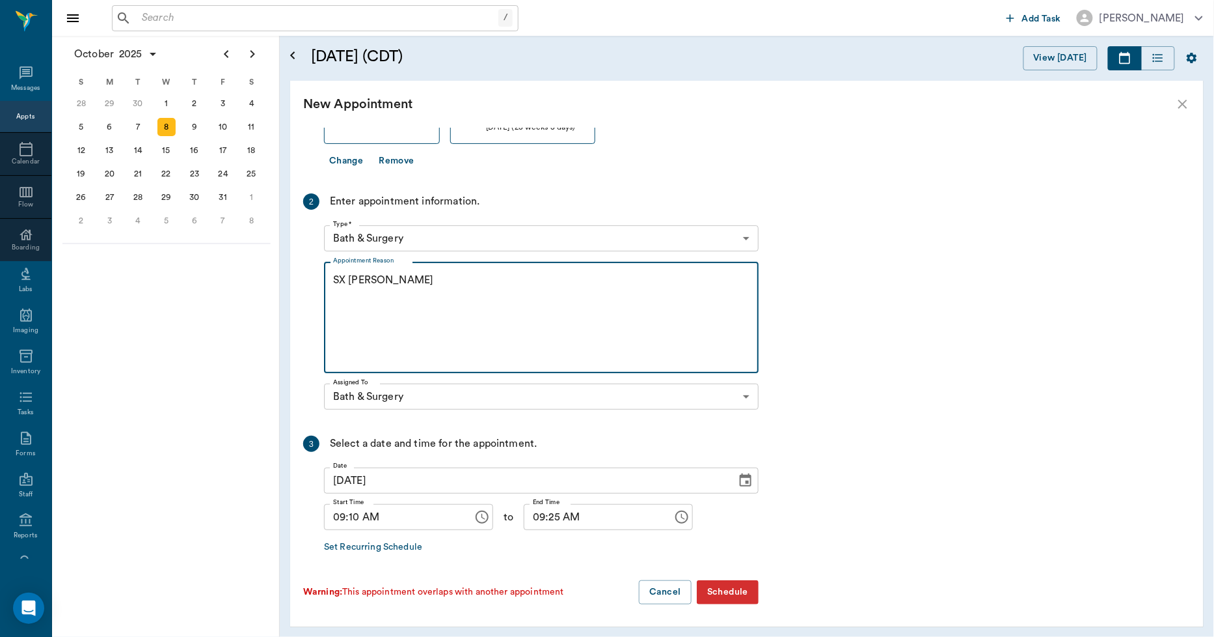
type textarea "SX [PERSON_NAME]"
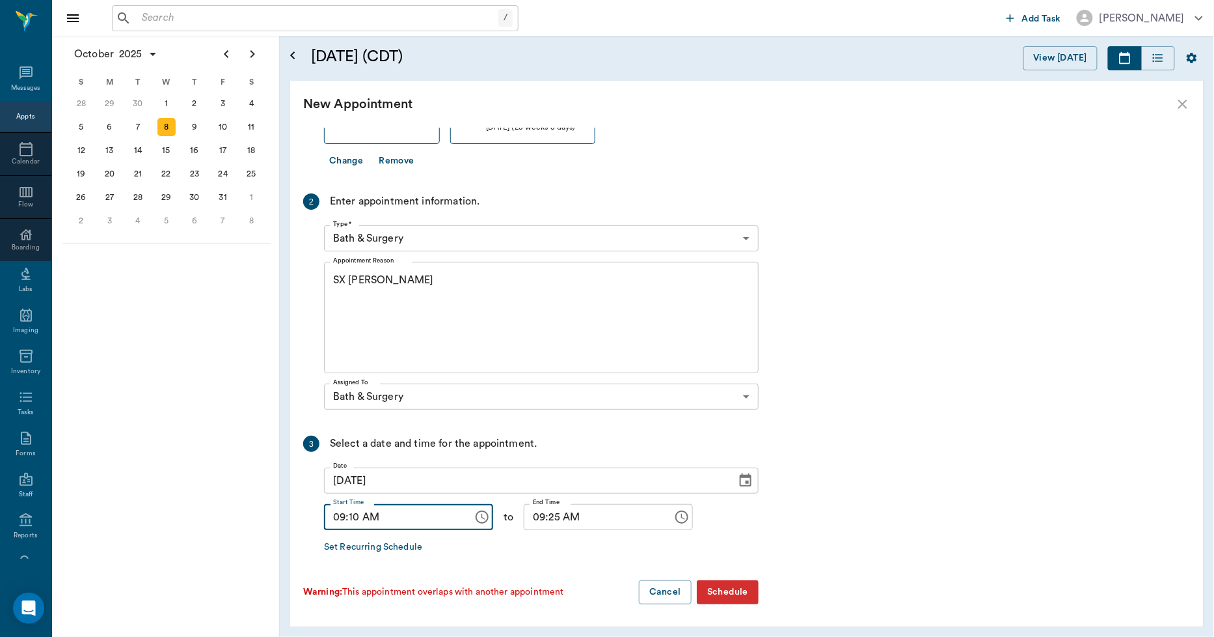
click at [351, 518] on input "09:10 AM" at bounding box center [394, 517] width 140 height 26
type input "09:15 AM"
click at [541, 515] on input "09:25 AM" at bounding box center [594, 517] width 140 height 26
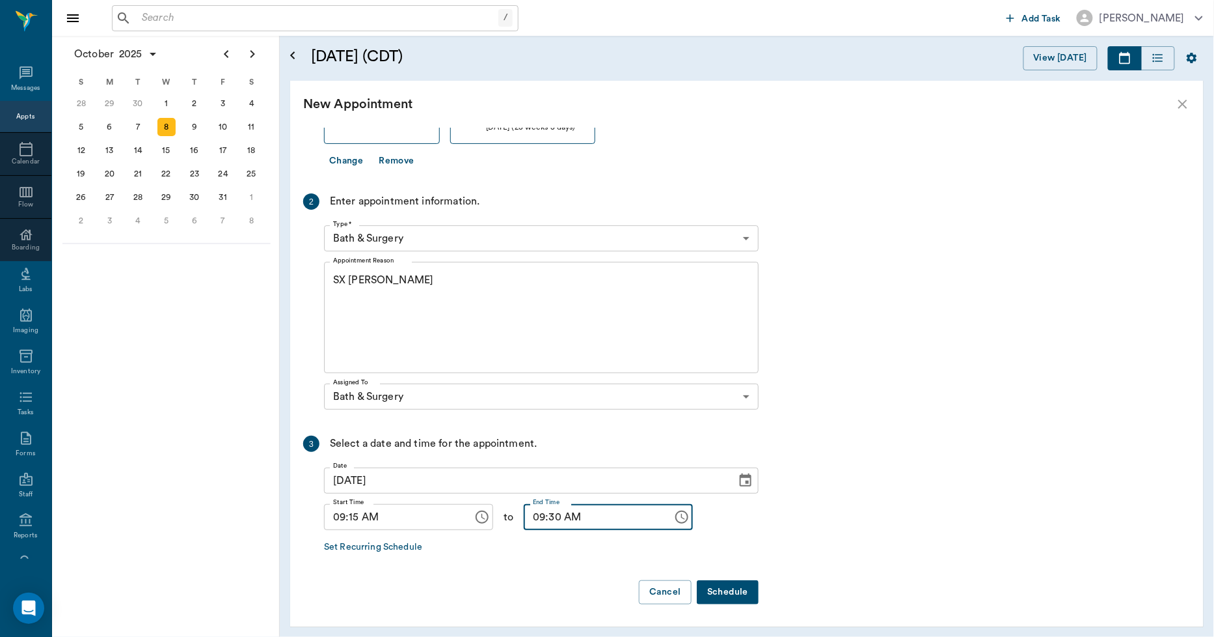
type input "09:30 AM"
click at [733, 588] on button "Schedule" at bounding box center [728, 592] width 62 height 24
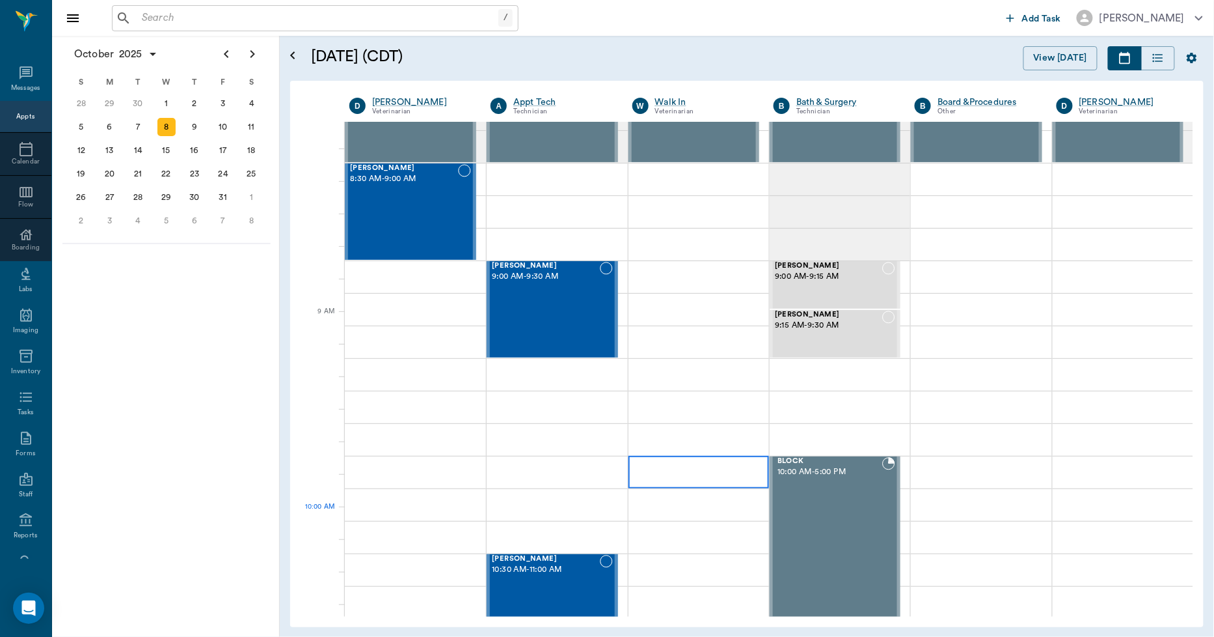
scroll to position [0, 0]
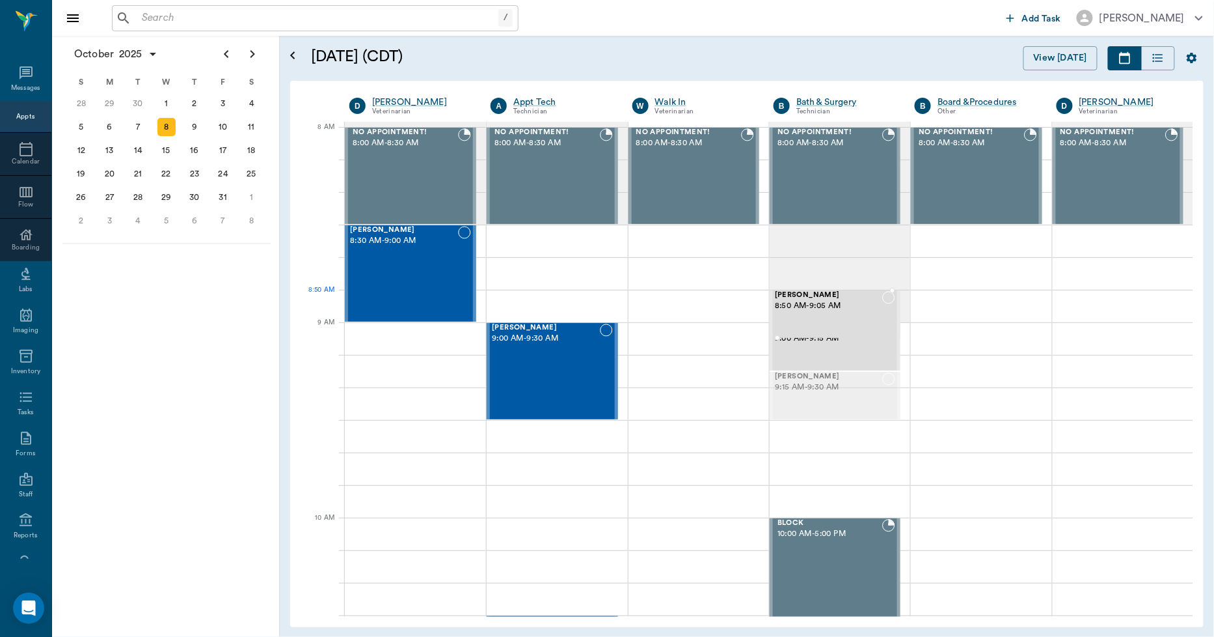
drag, startPoint x: 816, startPoint y: 398, endPoint x: 823, endPoint y: 325, distance: 72.6
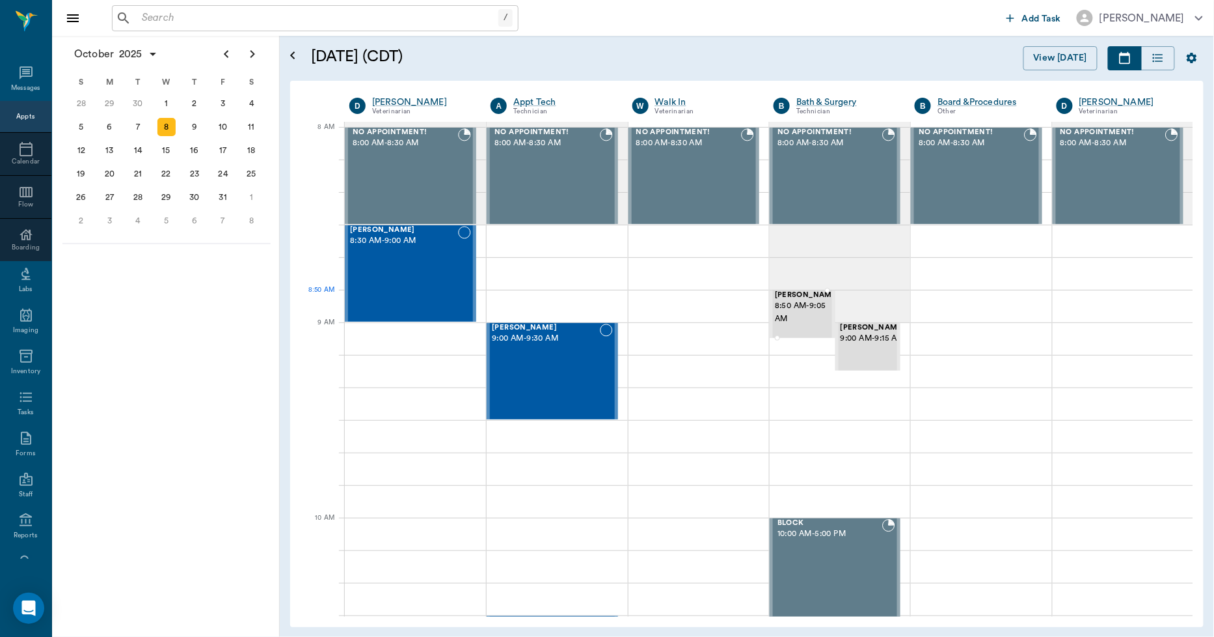
click at [788, 314] on span "8:50 AM - 9:05 AM" at bounding box center [807, 312] width 65 height 26
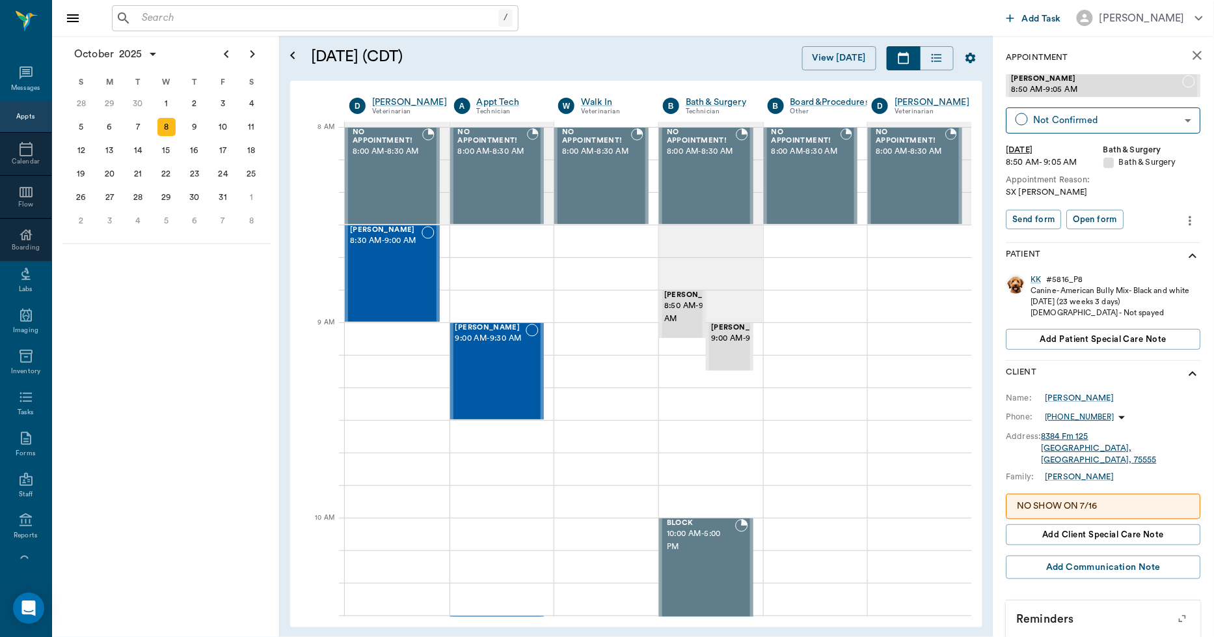
click at [1190, 216] on icon "more" at bounding box center [1191, 220] width 3 height 10
click at [1129, 232] on li "Edit appointment" at bounding box center [1126, 242] width 130 height 24
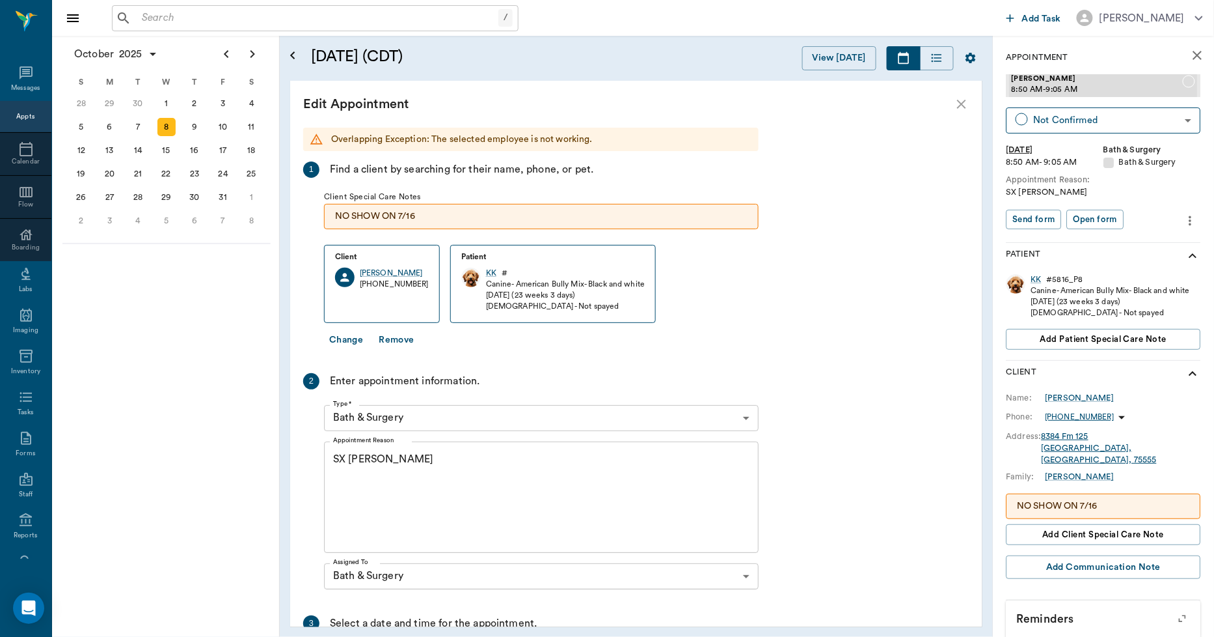
scroll to position [155, 0]
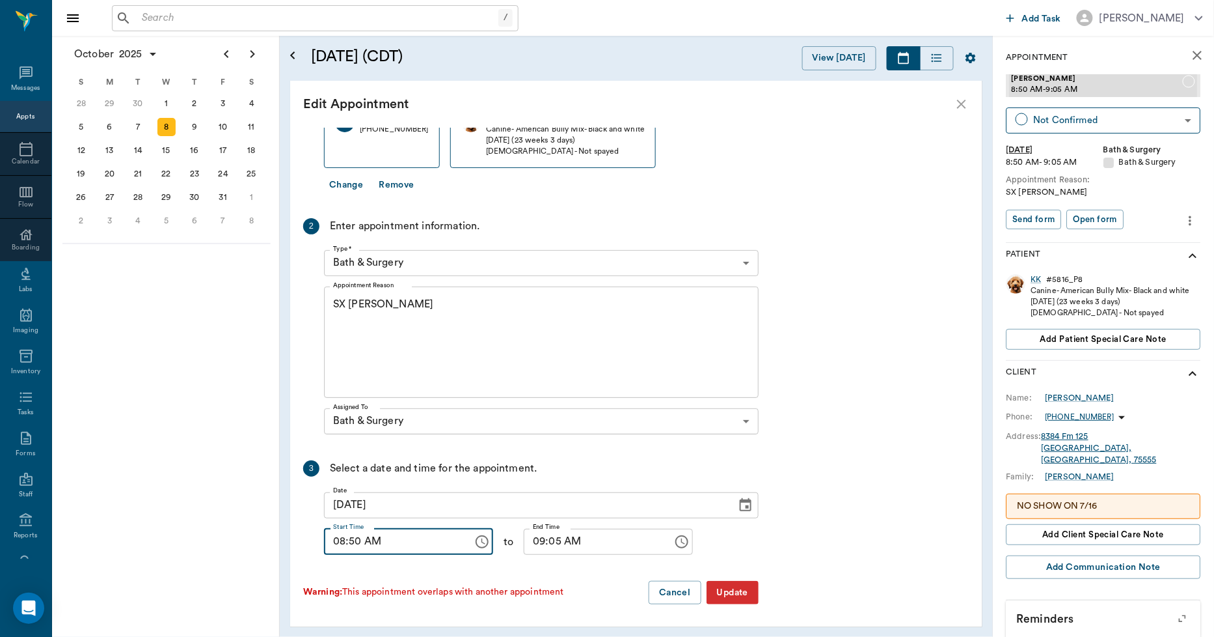
click at [357, 538] on input "08:50 AM" at bounding box center [394, 541] width 140 height 26
type input "08:45 AM"
click at [545, 540] on input "09:05 AM" at bounding box center [594, 541] width 140 height 26
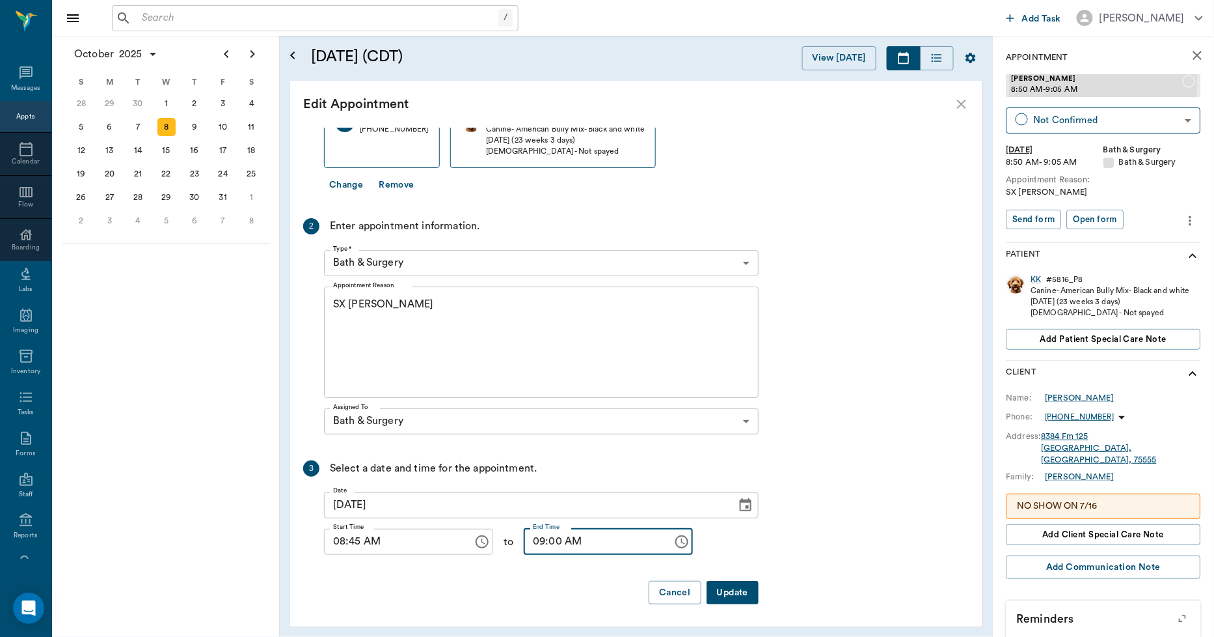
type input "09:00 AM"
click at [737, 588] on button "Update" at bounding box center [733, 593] width 52 height 24
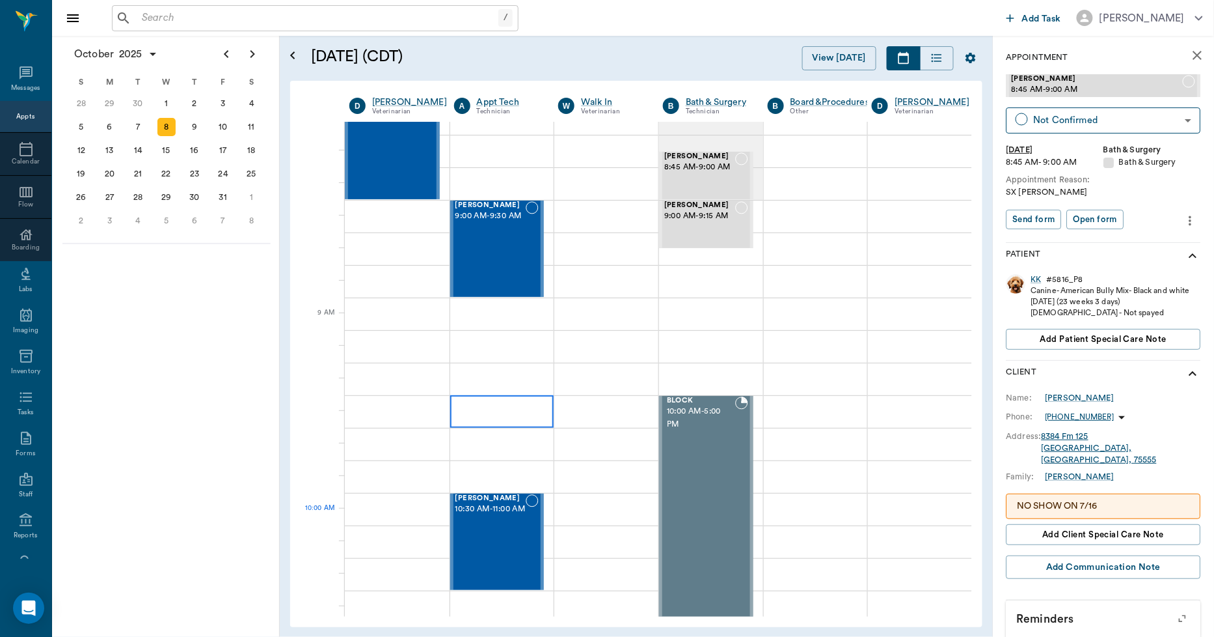
scroll to position [0, 0]
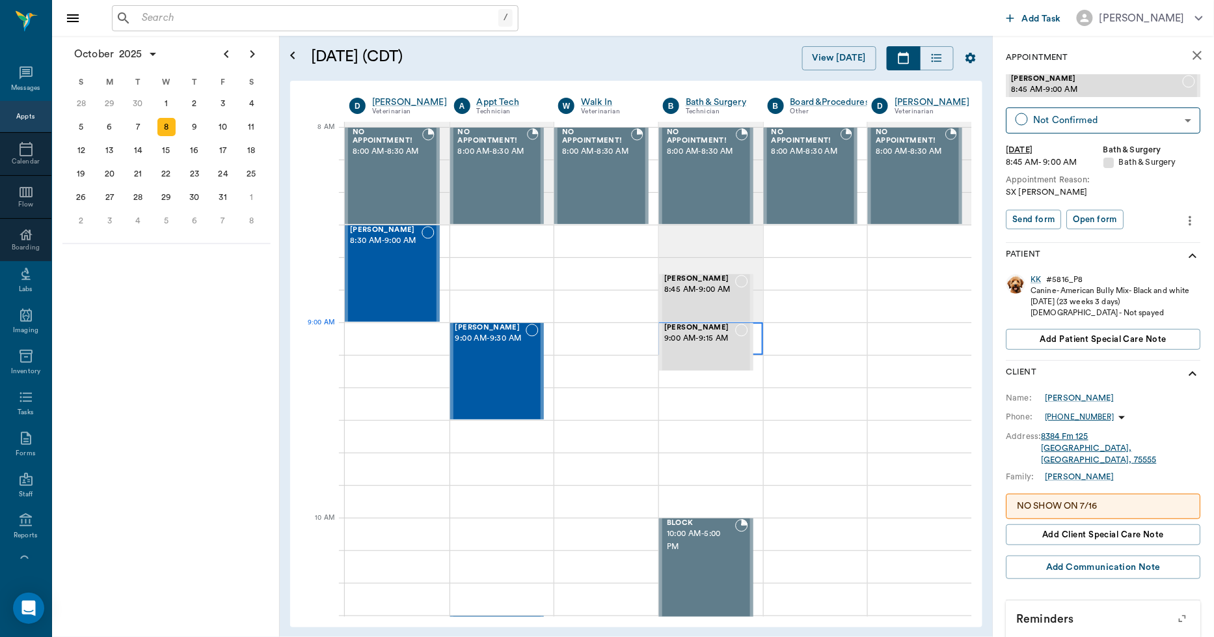
click at [757, 339] on div at bounding box center [711, 338] width 104 height 33
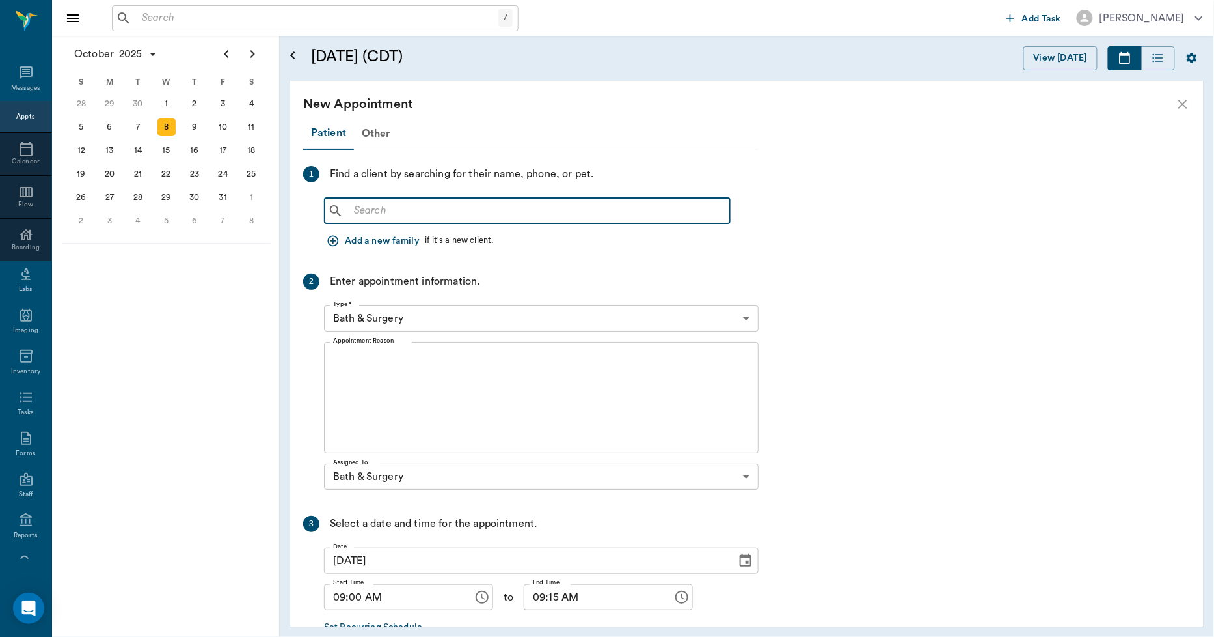
click at [415, 215] on input "text" at bounding box center [537, 211] width 376 height 18
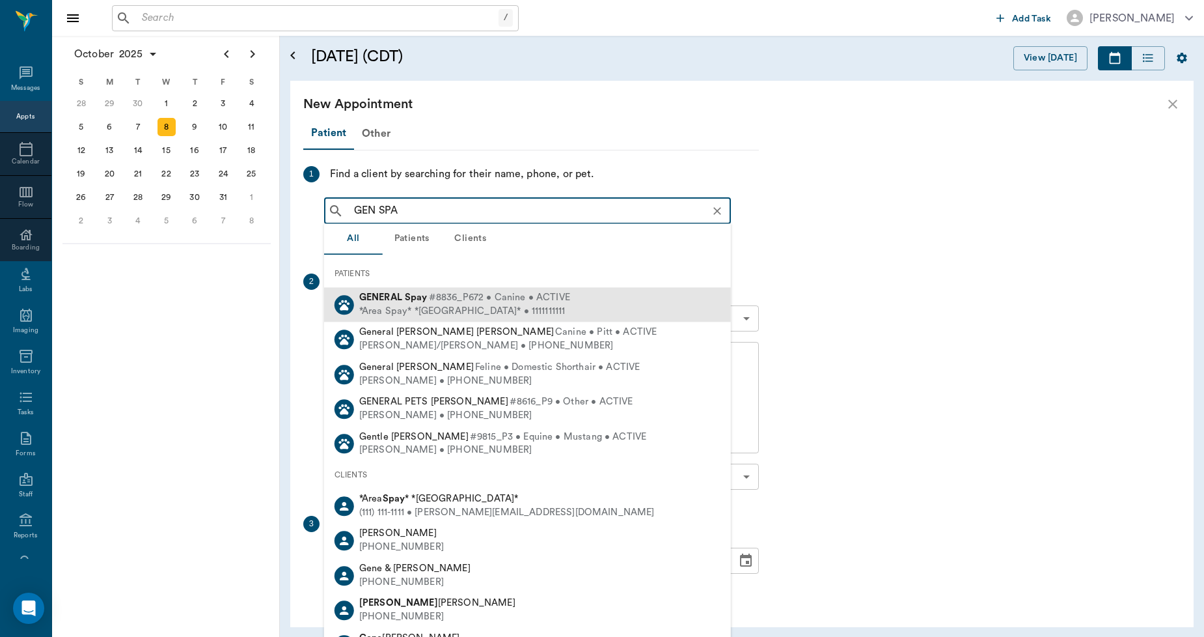
click at [379, 297] on b "GENERAL" at bounding box center [380, 297] width 43 height 10
type input "GEN SPA"
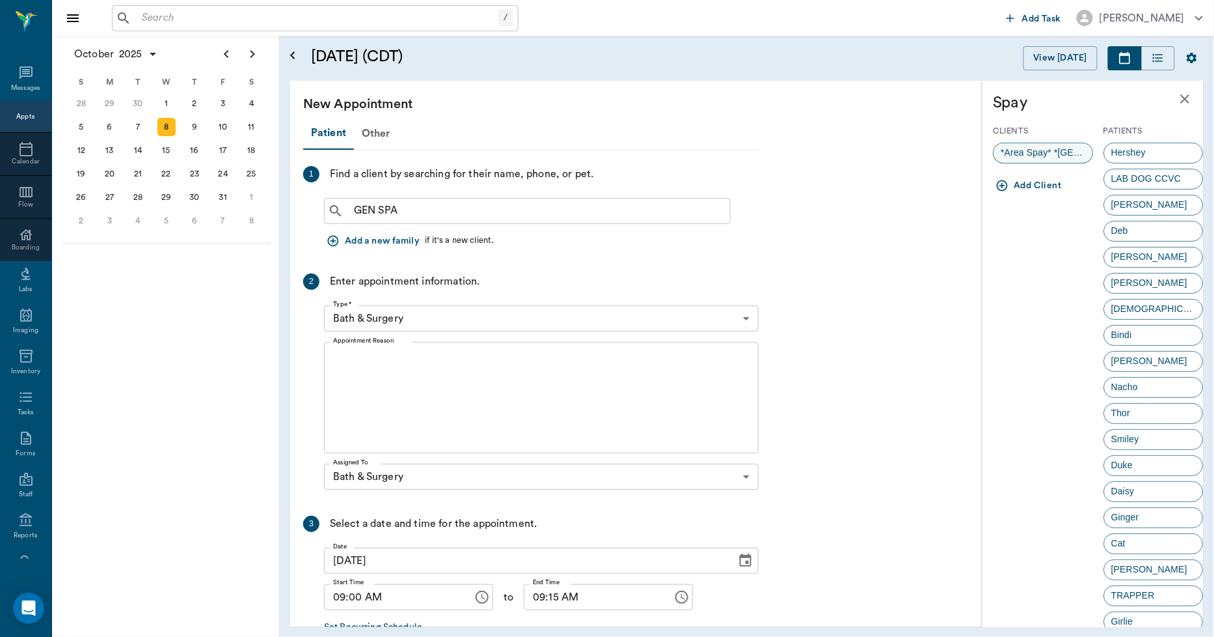
click at [1031, 150] on span "*Area Spay* *[GEOGRAPHIC_DATA]*" at bounding box center [1044, 153] width 99 height 14
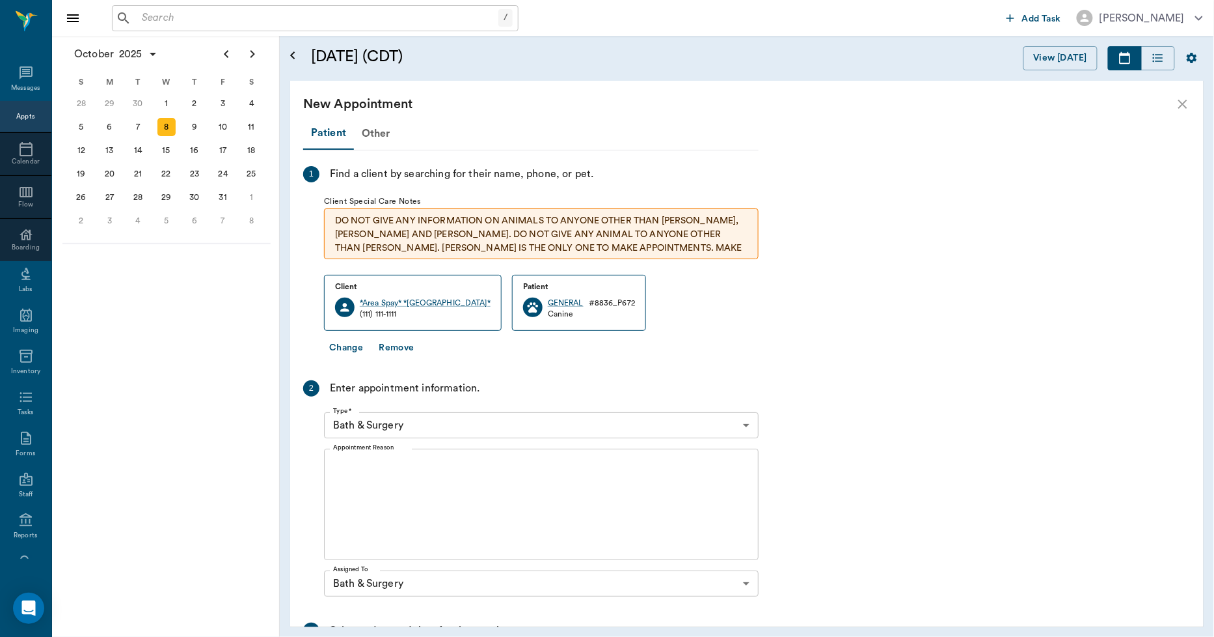
click at [370, 492] on textarea "Appointment Reason" at bounding box center [541, 505] width 417 height 90
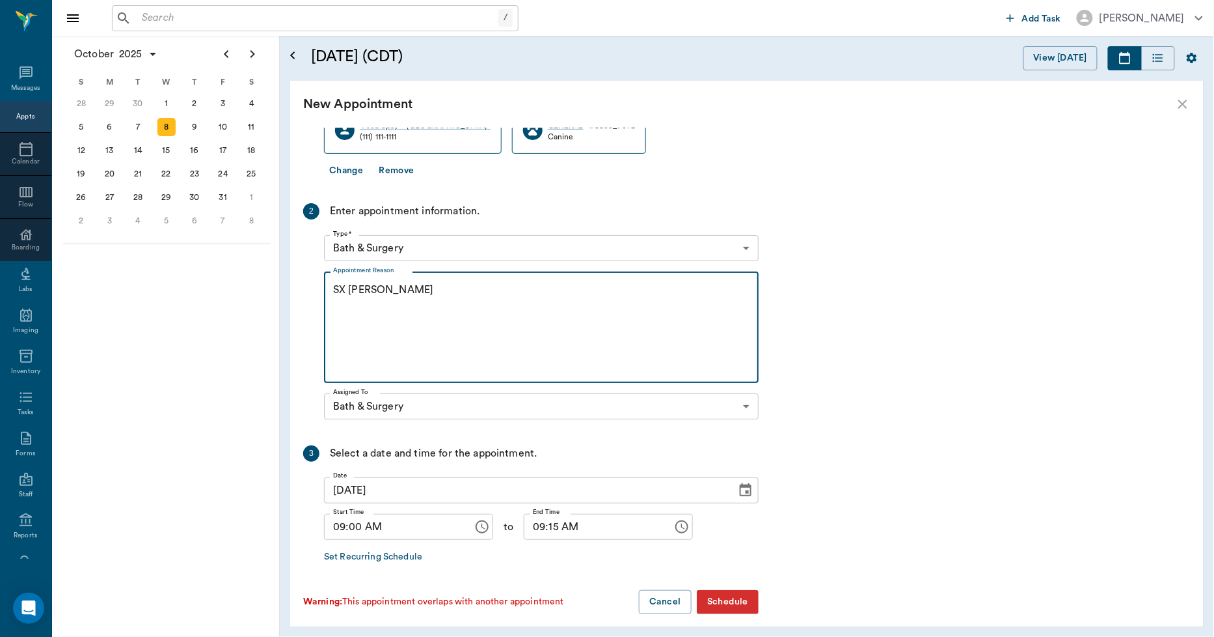
scroll to position [186, 0]
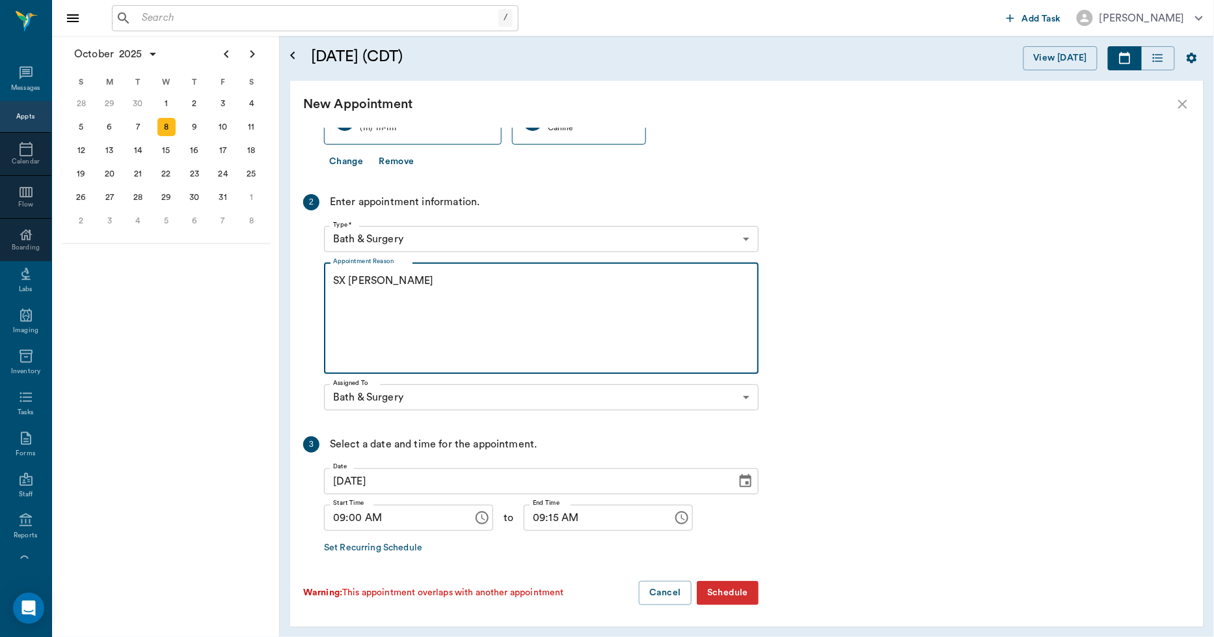
type textarea "SX [PERSON_NAME]"
click at [723, 588] on button "Schedule" at bounding box center [728, 593] width 62 height 24
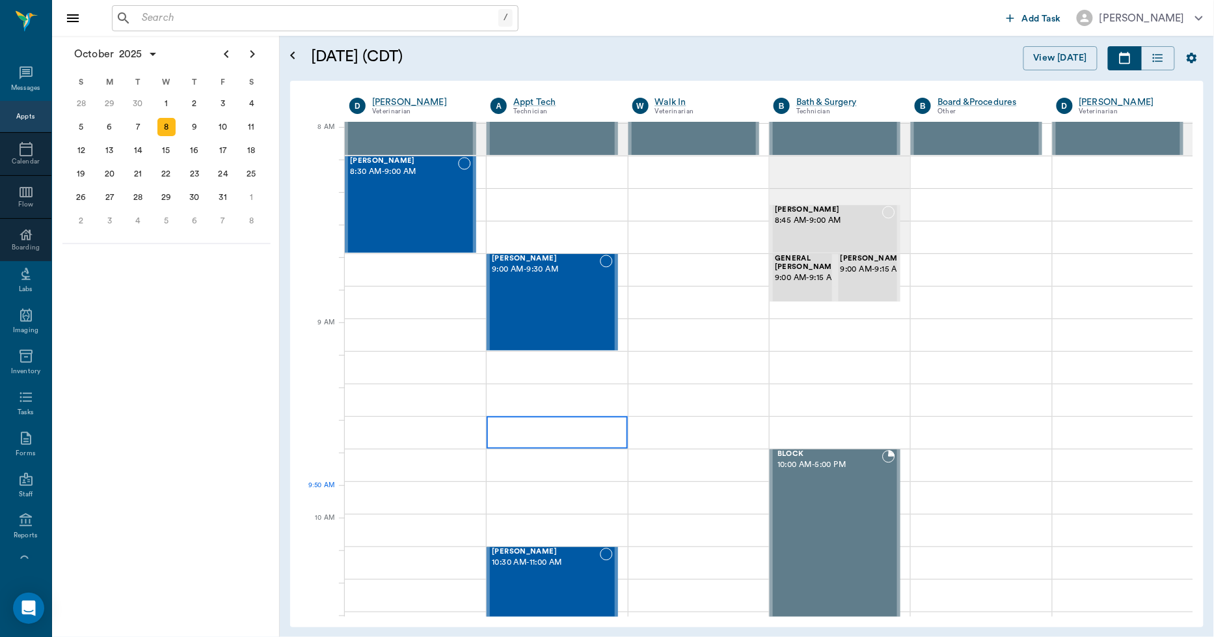
scroll to position [0, 0]
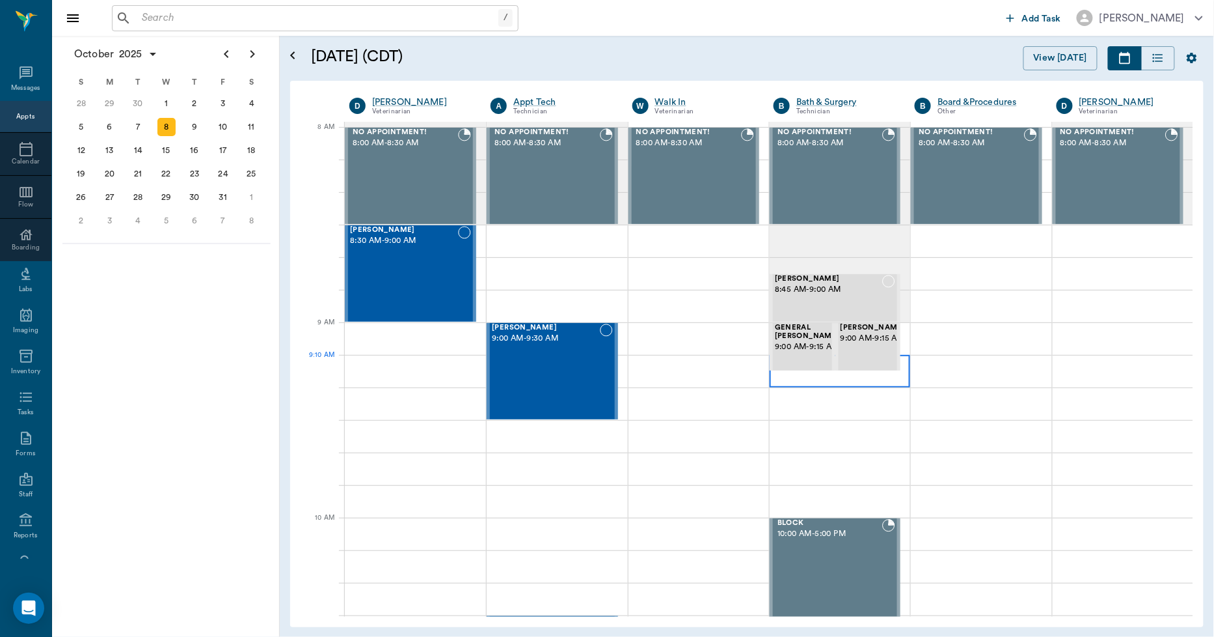
click at [773, 382] on div at bounding box center [840, 371] width 141 height 33
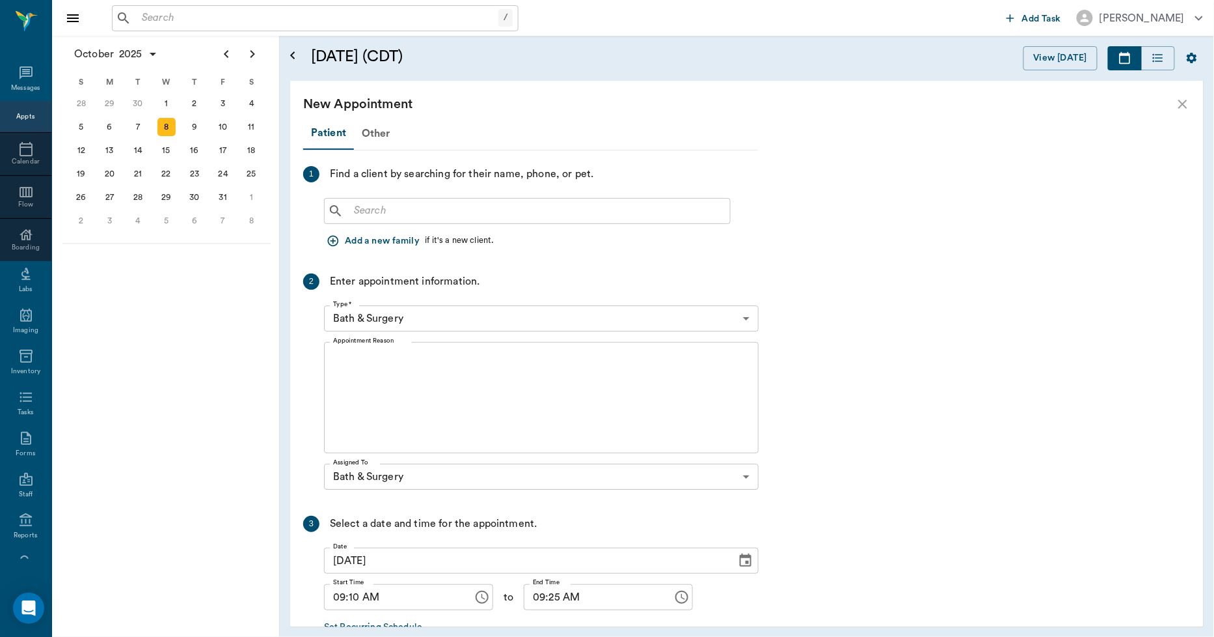
click at [358, 213] on input "text" at bounding box center [537, 211] width 376 height 18
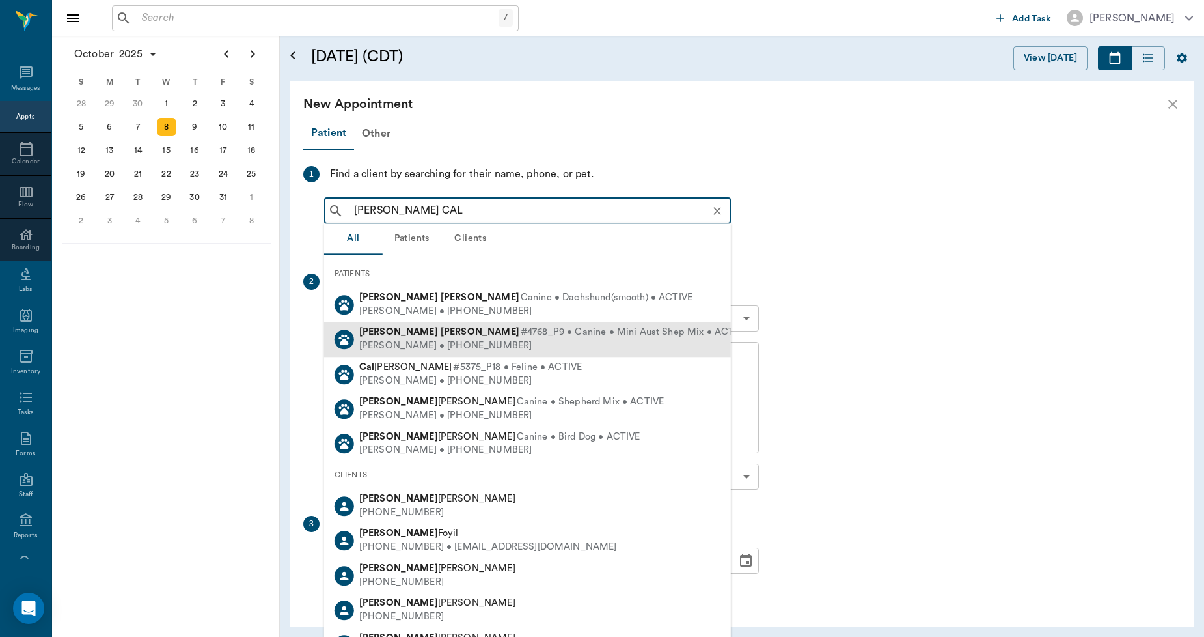
click at [441, 335] on b "[PERSON_NAME]" at bounding box center [480, 332] width 79 height 10
type input "[PERSON_NAME] CAL"
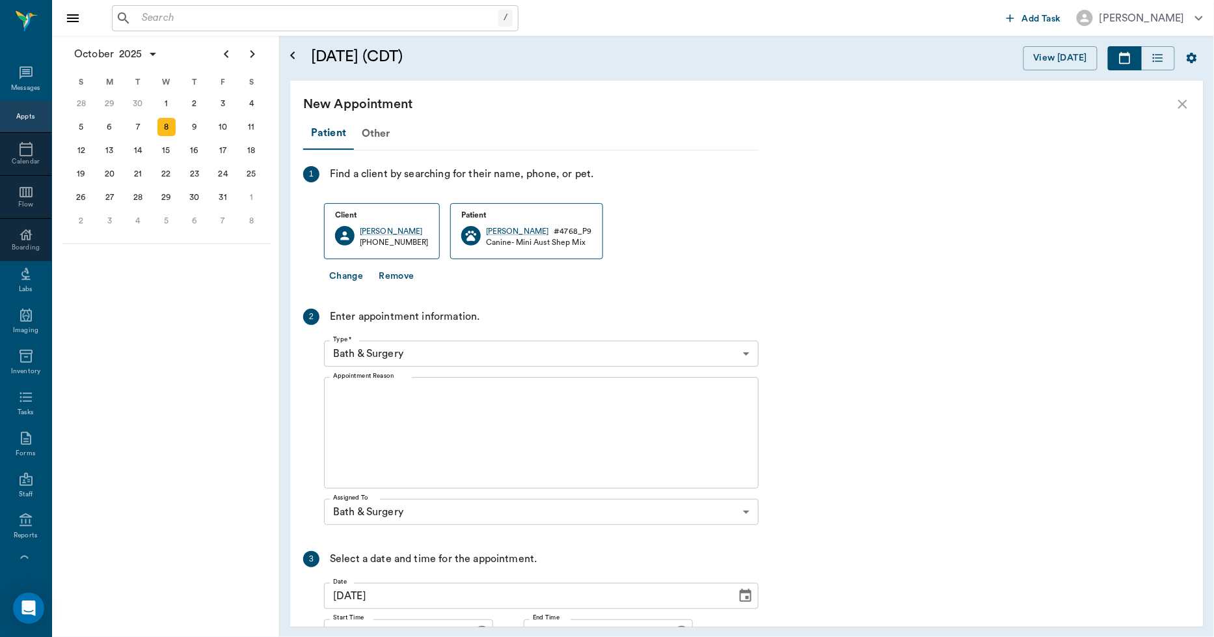
click at [400, 402] on textarea "Appointment Reason" at bounding box center [541, 433] width 417 height 90
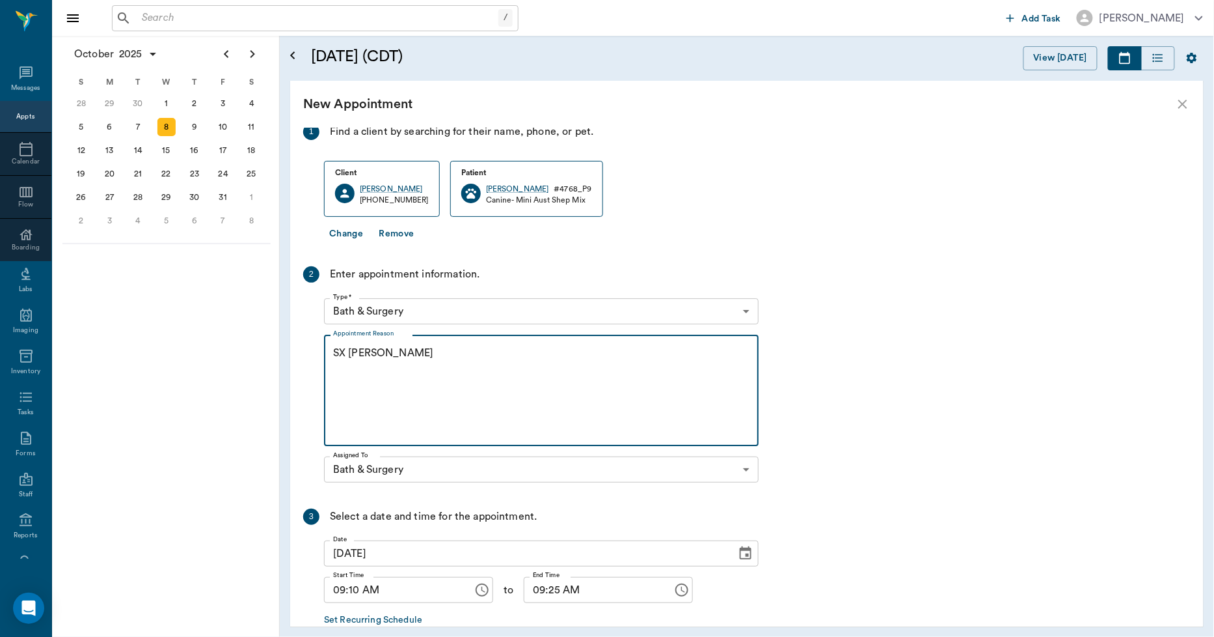
scroll to position [115, 0]
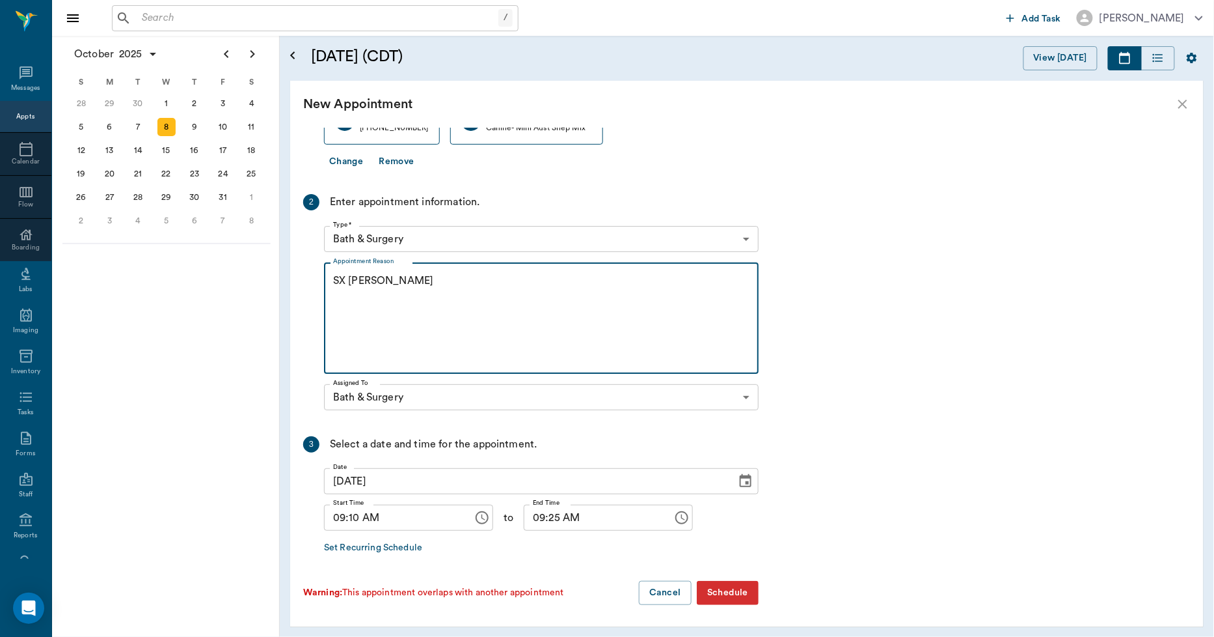
type textarea "SX [PERSON_NAME]"
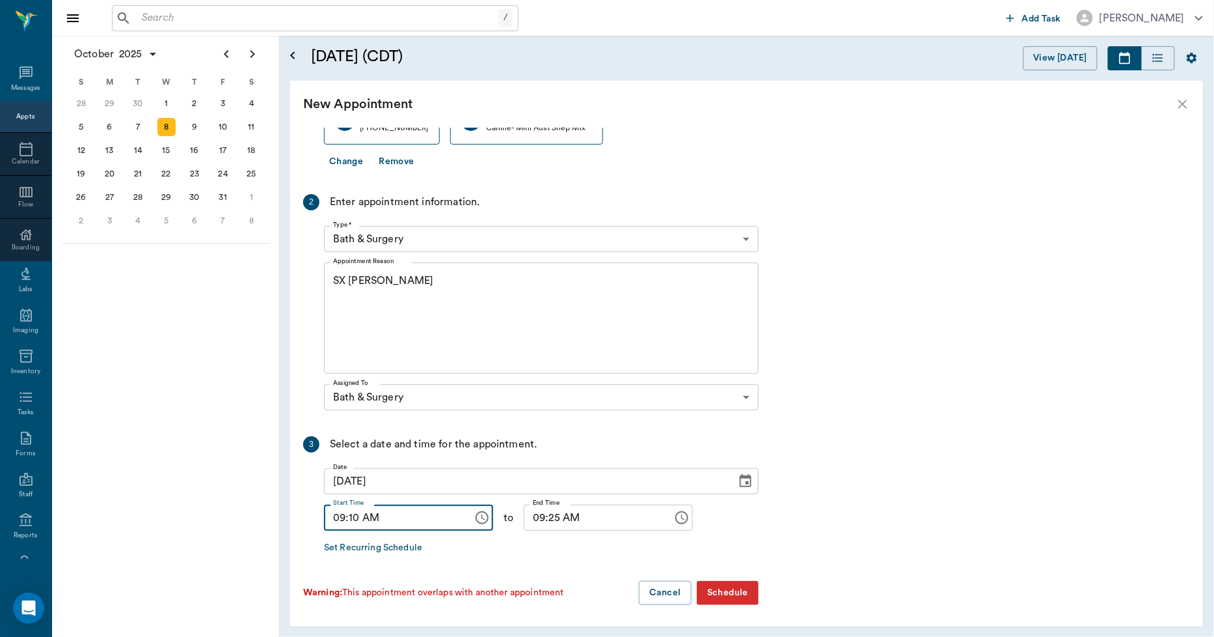
click at [361, 521] on input "09:10 AM" at bounding box center [394, 517] width 140 height 26
click at [351, 510] on input "09:10 AM" at bounding box center [394, 517] width 140 height 26
type input "09:15 AM"
click at [542, 513] on input "09:25 AM" at bounding box center [594, 517] width 140 height 26
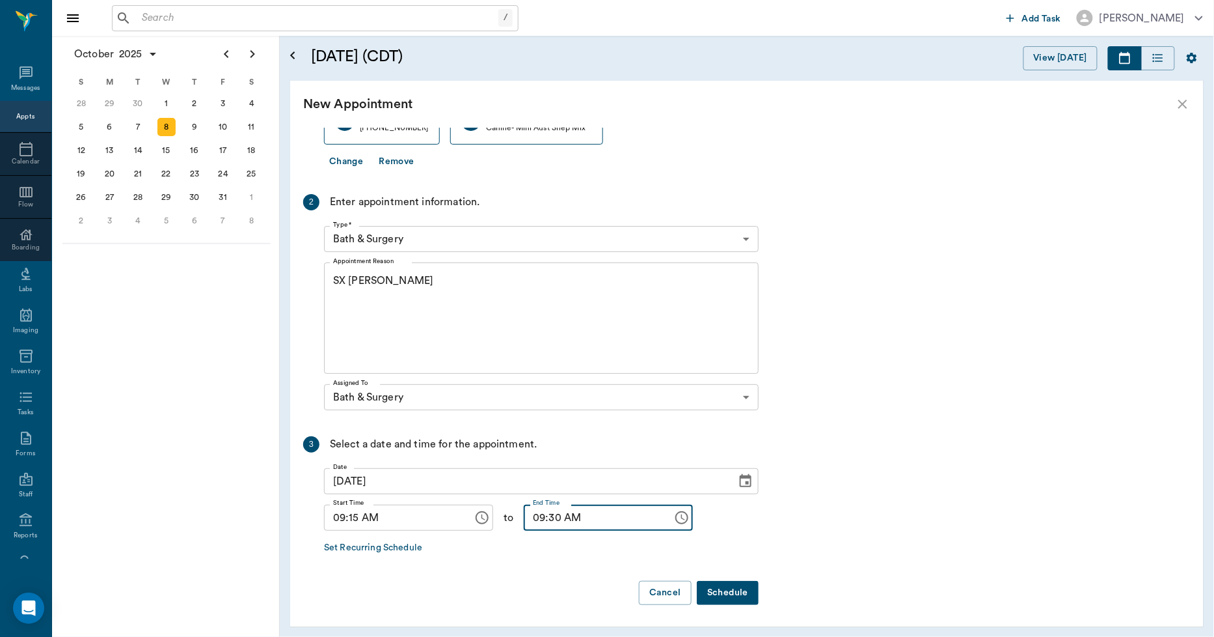
type input "09:30 AM"
click at [731, 586] on button "Schedule" at bounding box center [728, 593] width 62 height 24
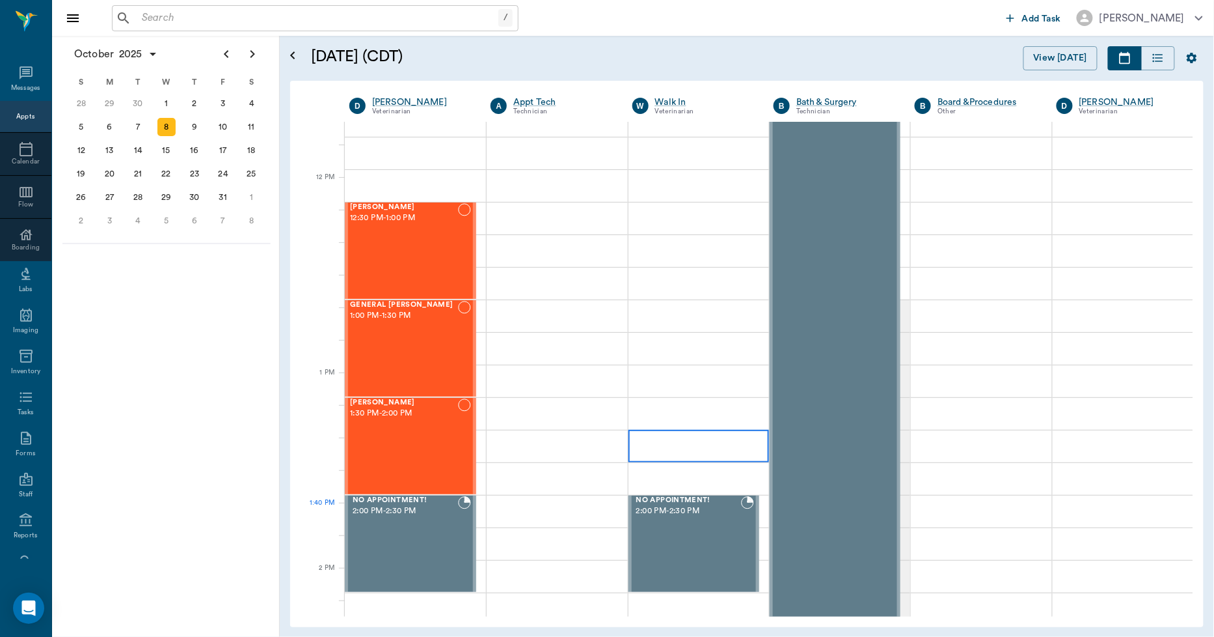
scroll to position [868, 0]
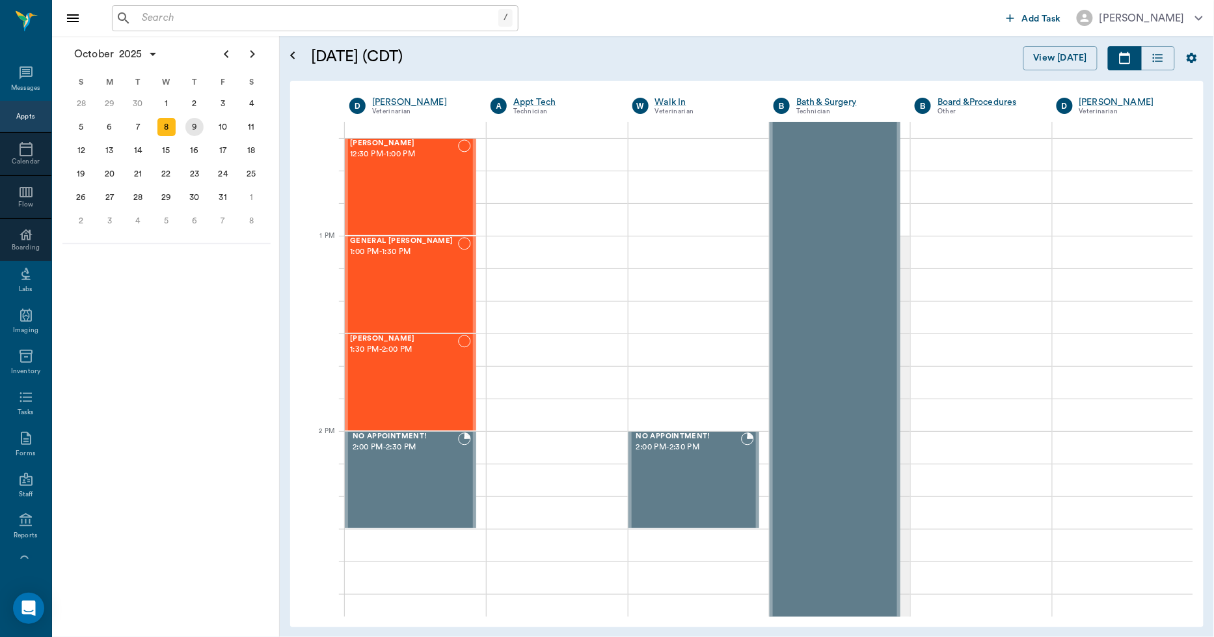
click at [193, 125] on div "9" at bounding box center [194, 127] width 18 height 18
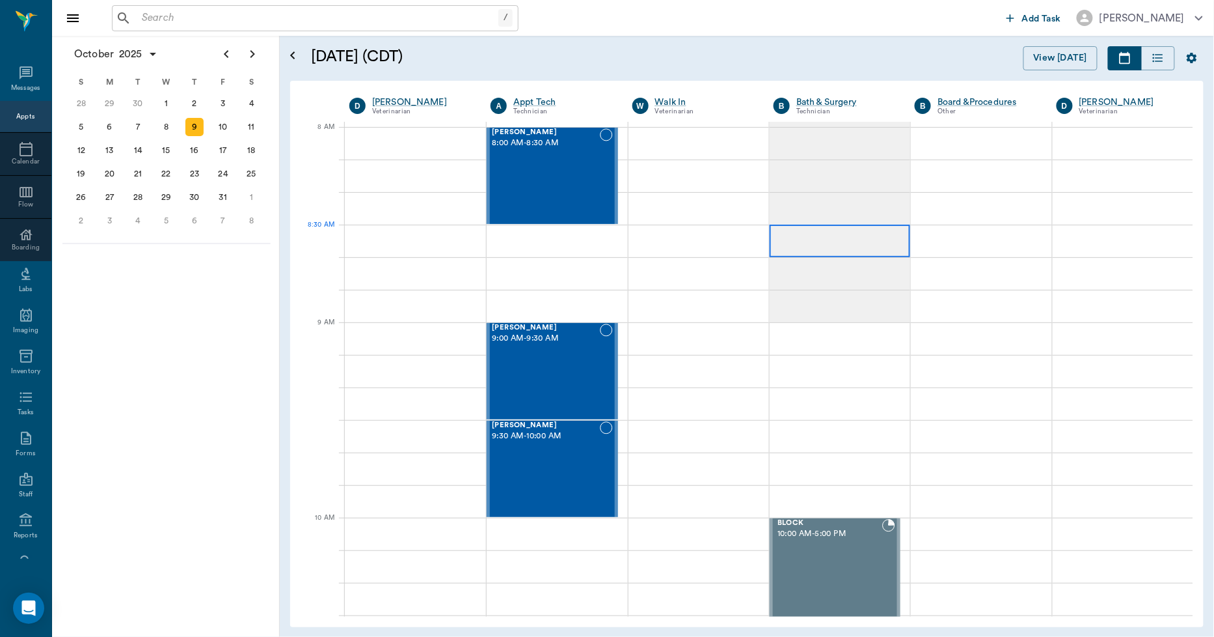
click at [780, 236] on div at bounding box center [840, 241] width 141 height 33
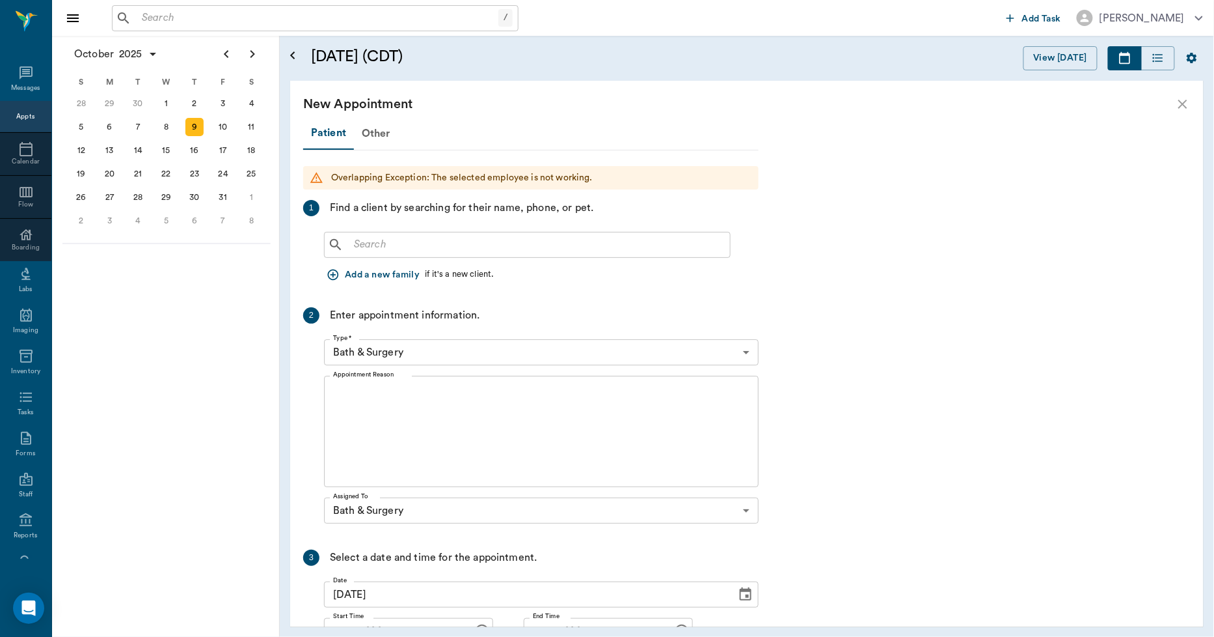
click at [437, 246] on input "text" at bounding box center [537, 245] width 376 height 18
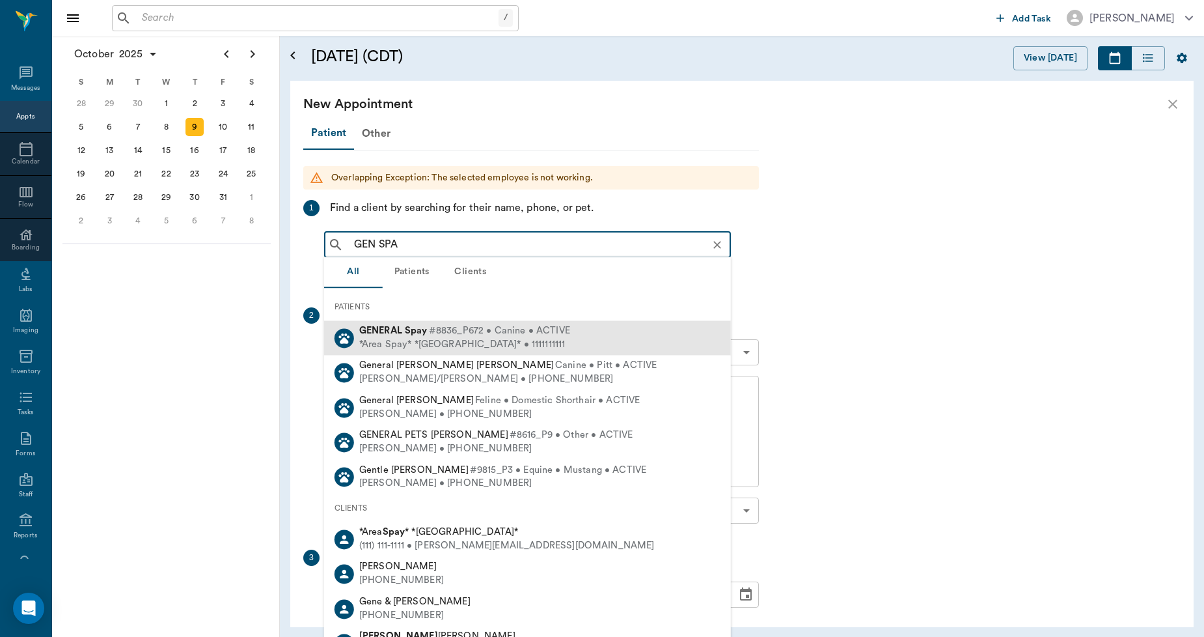
click at [418, 336] on div "GENERAL Spay #8836_P672 • Canine • ACTIVE" at bounding box center [464, 331] width 211 height 14
type input "GEN SPA"
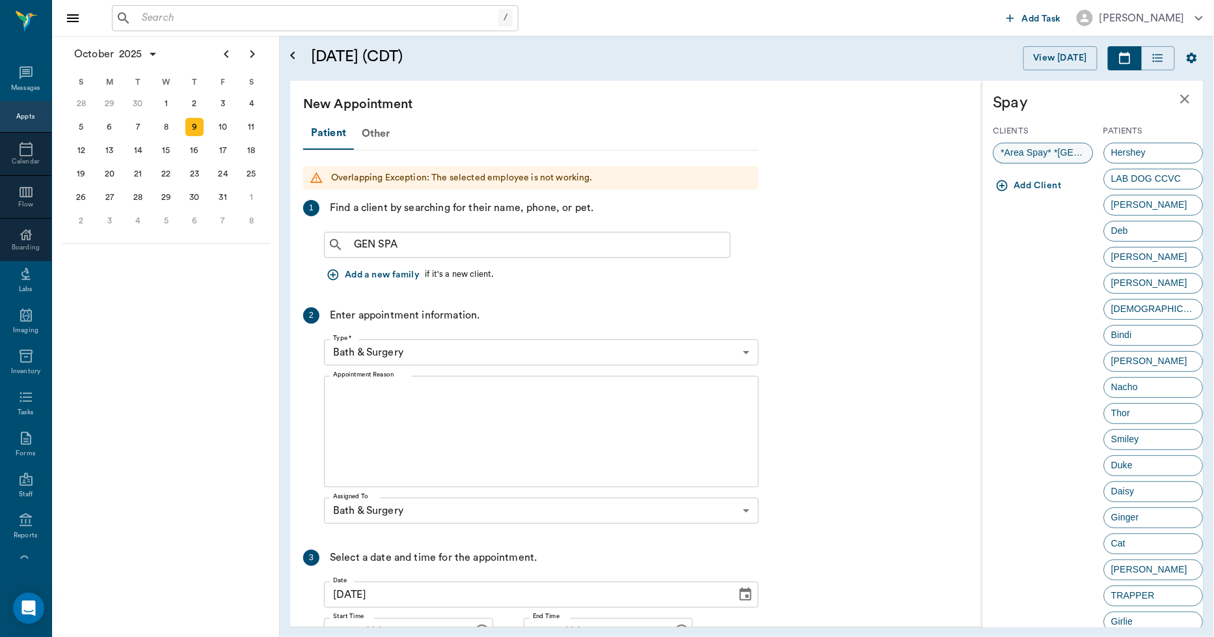
click at [1061, 154] on span "*Area Spay* *Atlanta*" at bounding box center [1044, 153] width 99 height 14
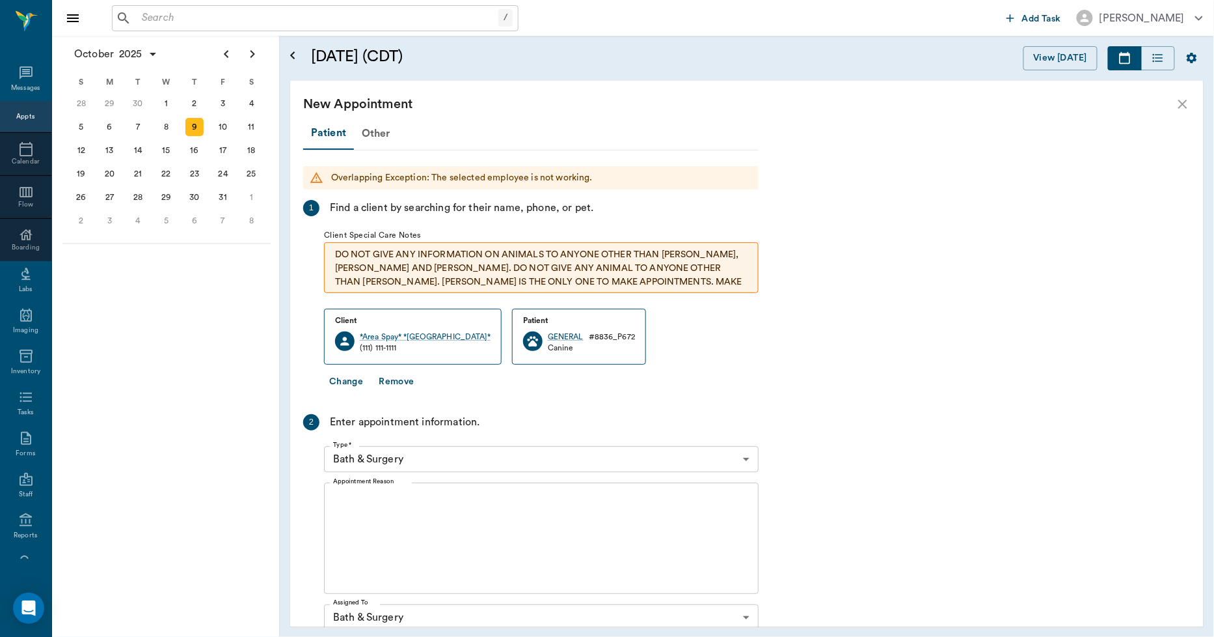
click at [499, 484] on div "x Appointment Reason" at bounding box center [541, 537] width 435 height 111
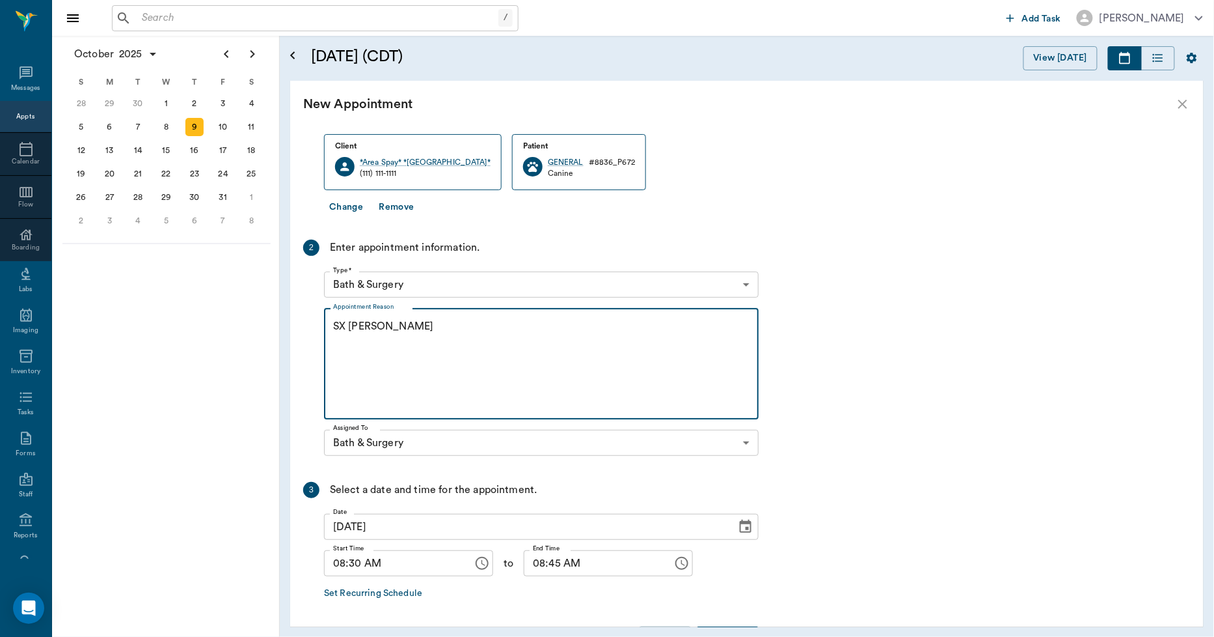
scroll to position [220, 0]
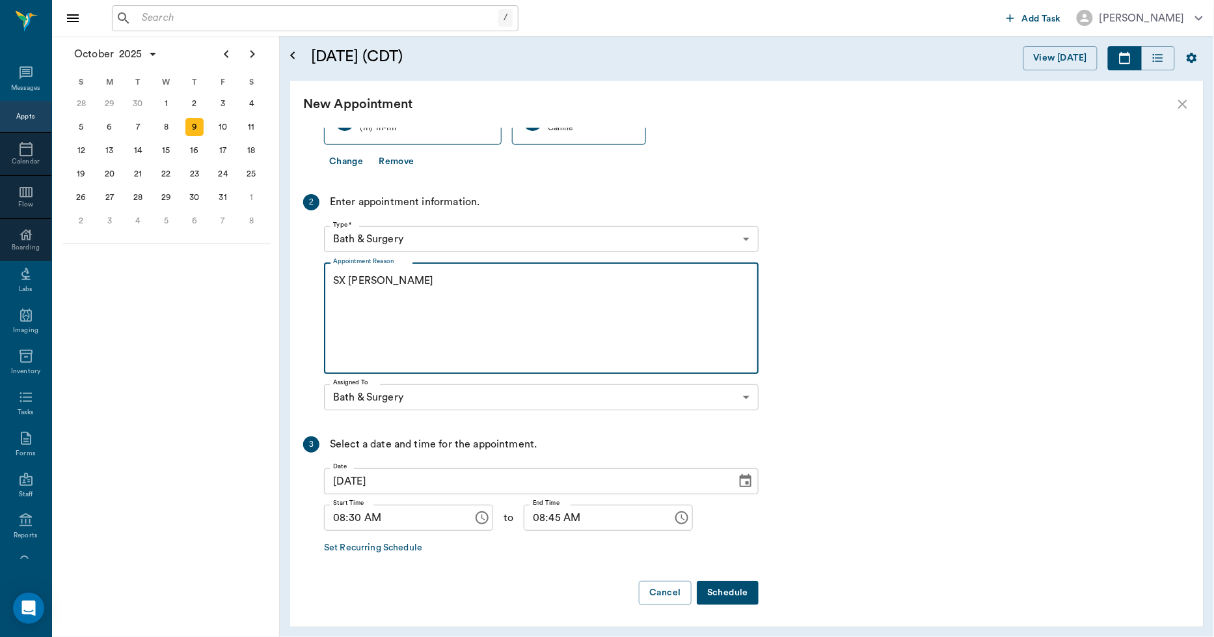
type textarea "SX [PERSON_NAME]"
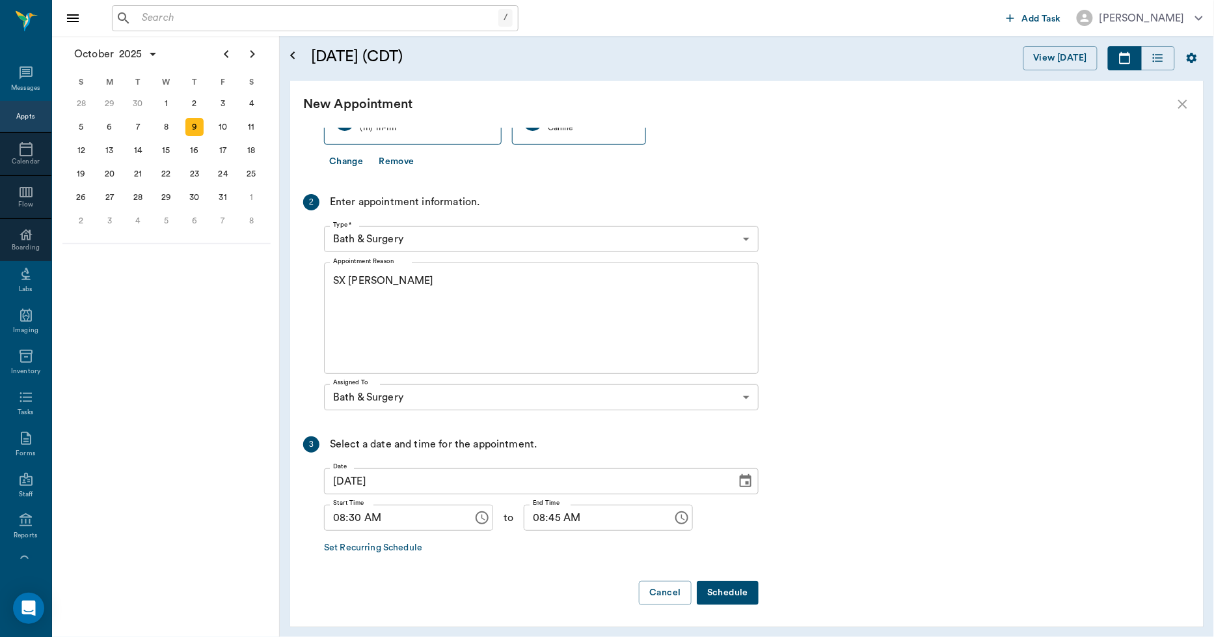
click at [717, 589] on button "Schedule" at bounding box center [728, 593] width 62 height 24
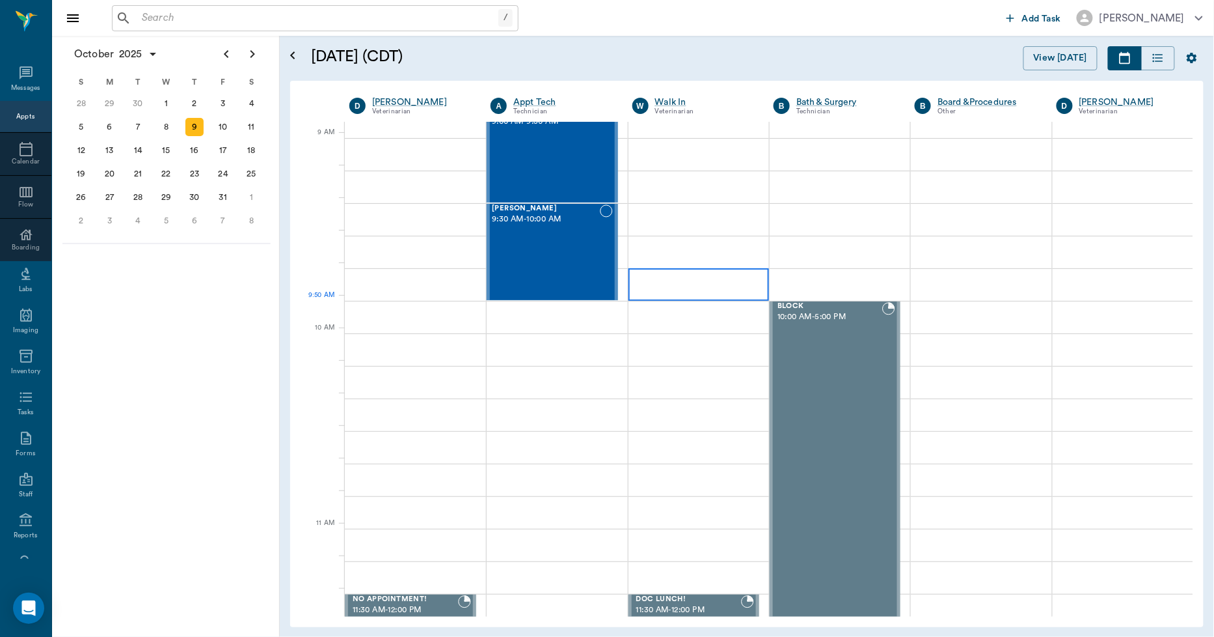
scroll to position [0, 0]
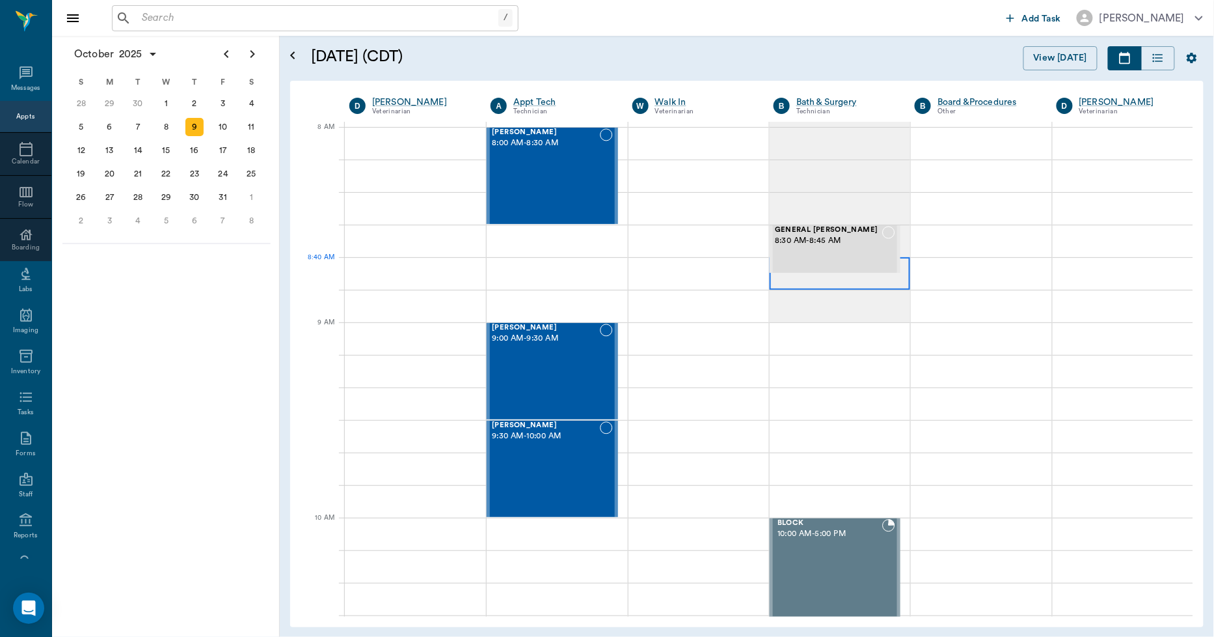
click at [772, 282] on div at bounding box center [840, 273] width 141 height 33
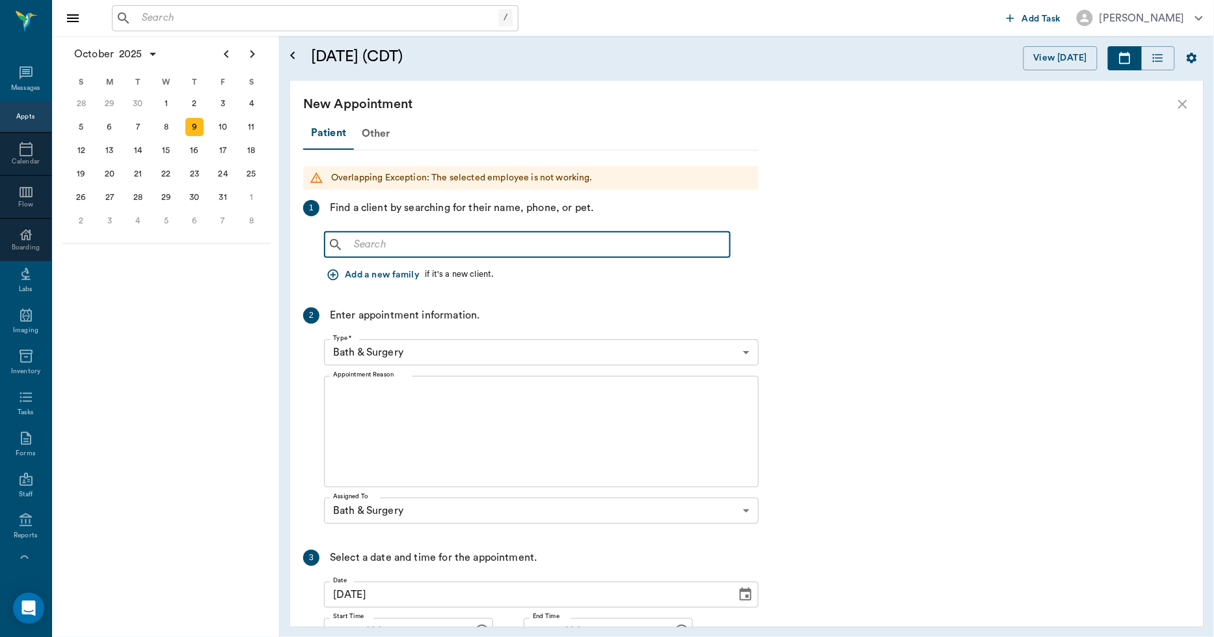
click at [478, 247] on input "text" at bounding box center [537, 245] width 376 height 18
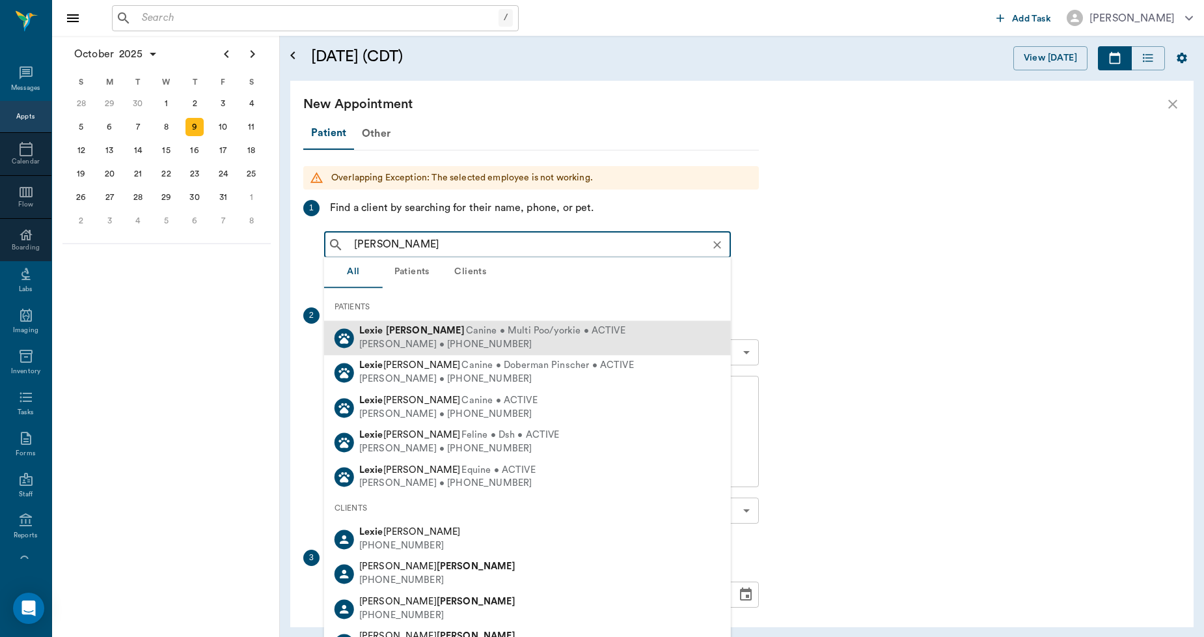
click at [407, 333] on b "Tyson" at bounding box center [425, 330] width 79 height 10
type input "LEXIE TYS"
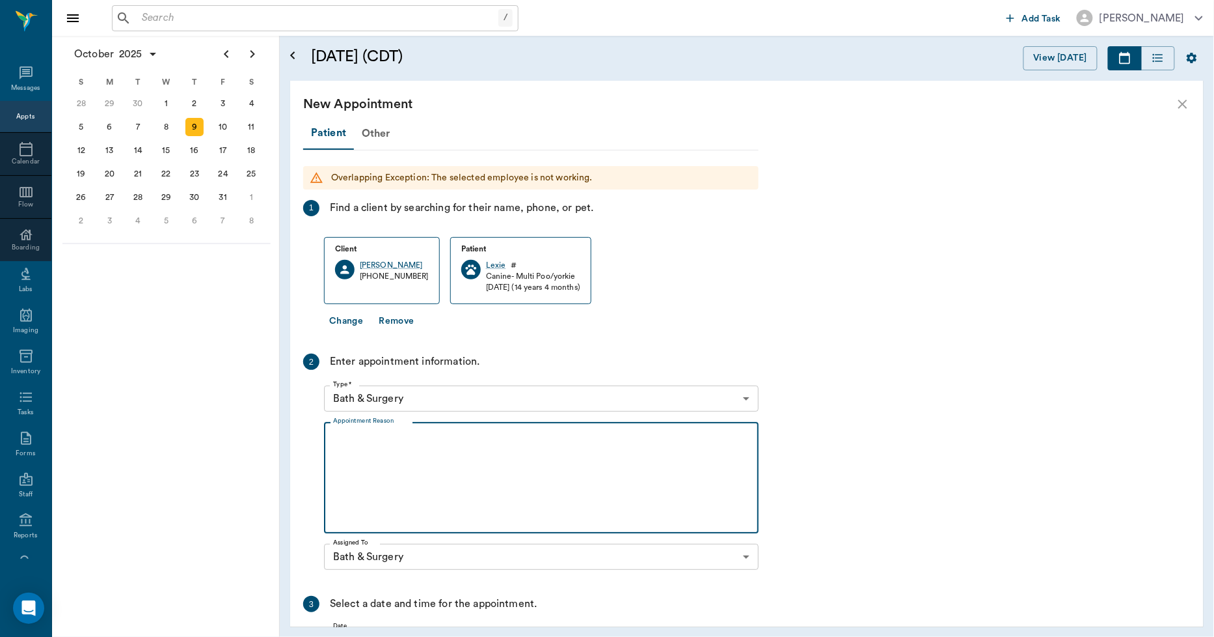
click at [382, 443] on textarea "Appointment Reason" at bounding box center [541, 478] width 417 height 90
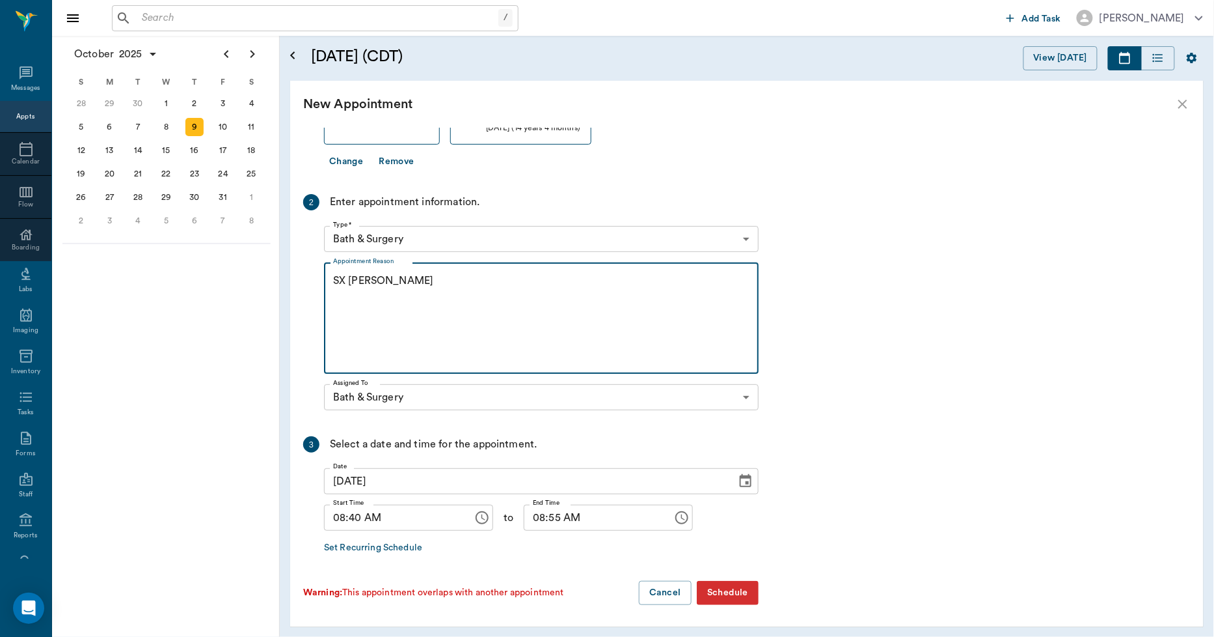
type textarea "SX [PERSON_NAME]"
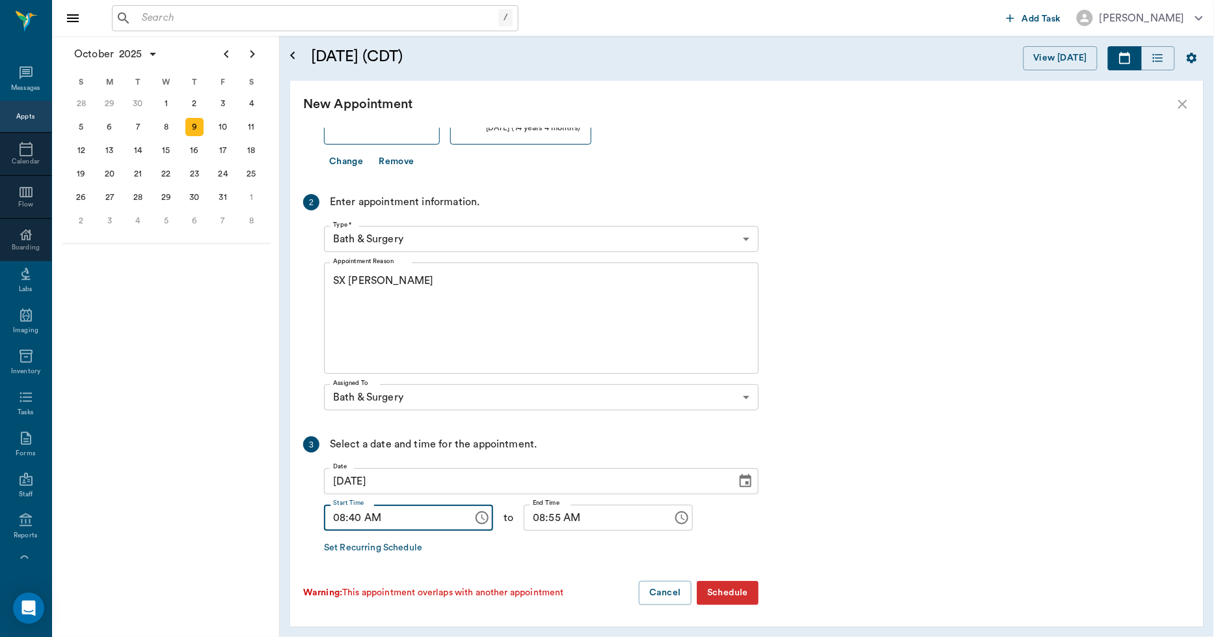
click at [355, 516] on input "08:40 AM" at bounding box center [394, 517] width 140 height 26
type input "08:45 AM"
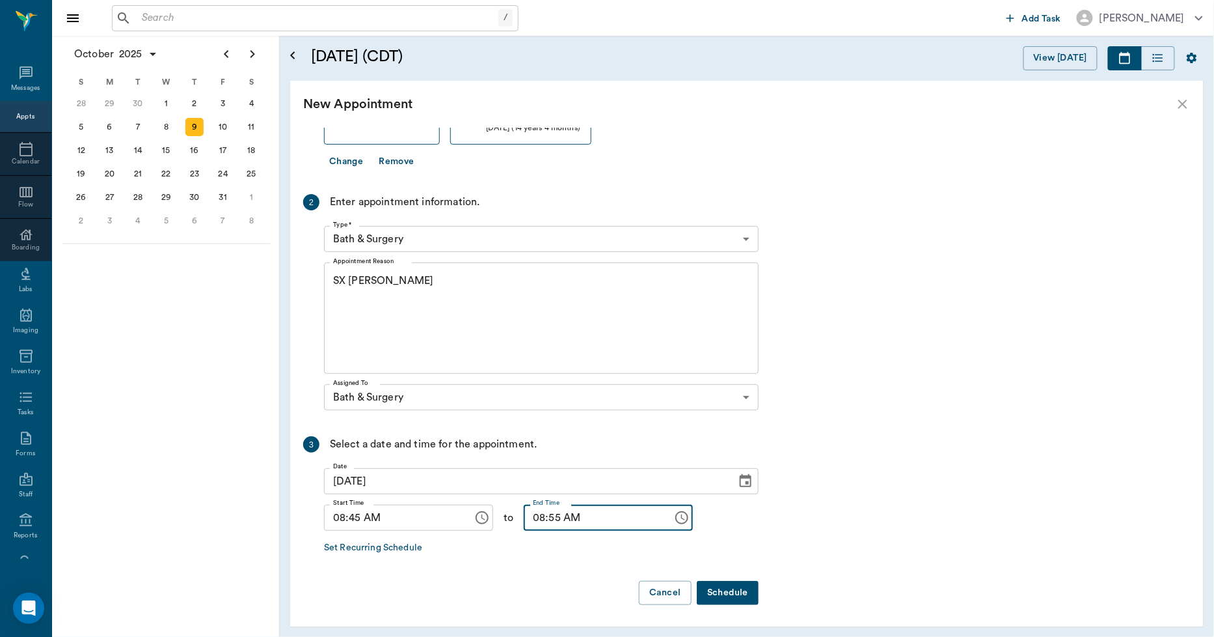
click at [524, 515] on input "08:55 AM" at bounding box center [594, 517] width 140 height 26
type input "09:00 AM"
click at [716, 584] on button "Schedule" at bounding box center [728, 593] width 62 height 24
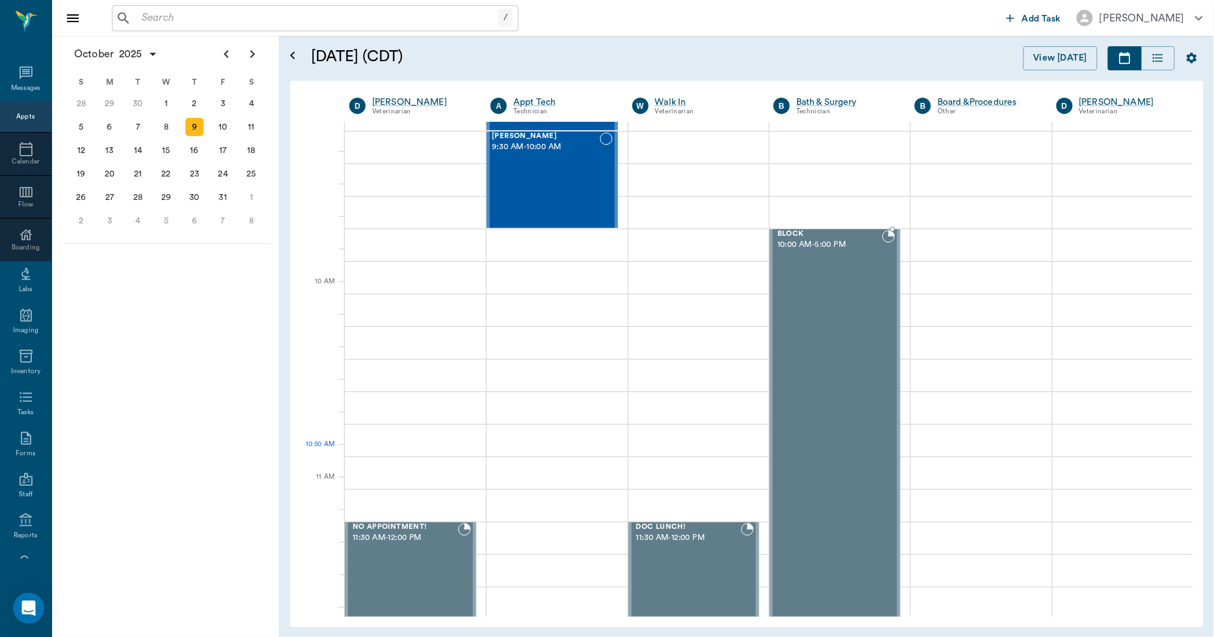
scroll to position [0, 0]
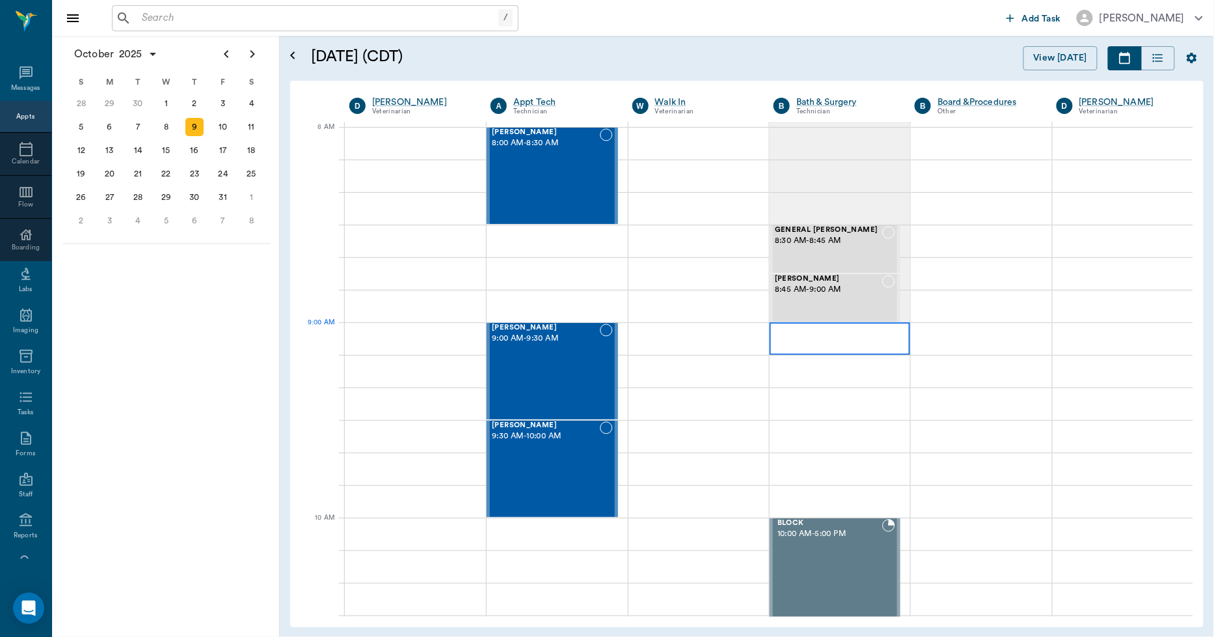
click at [795, 323] on div at bounding box center [840, 338] width 141 height 33
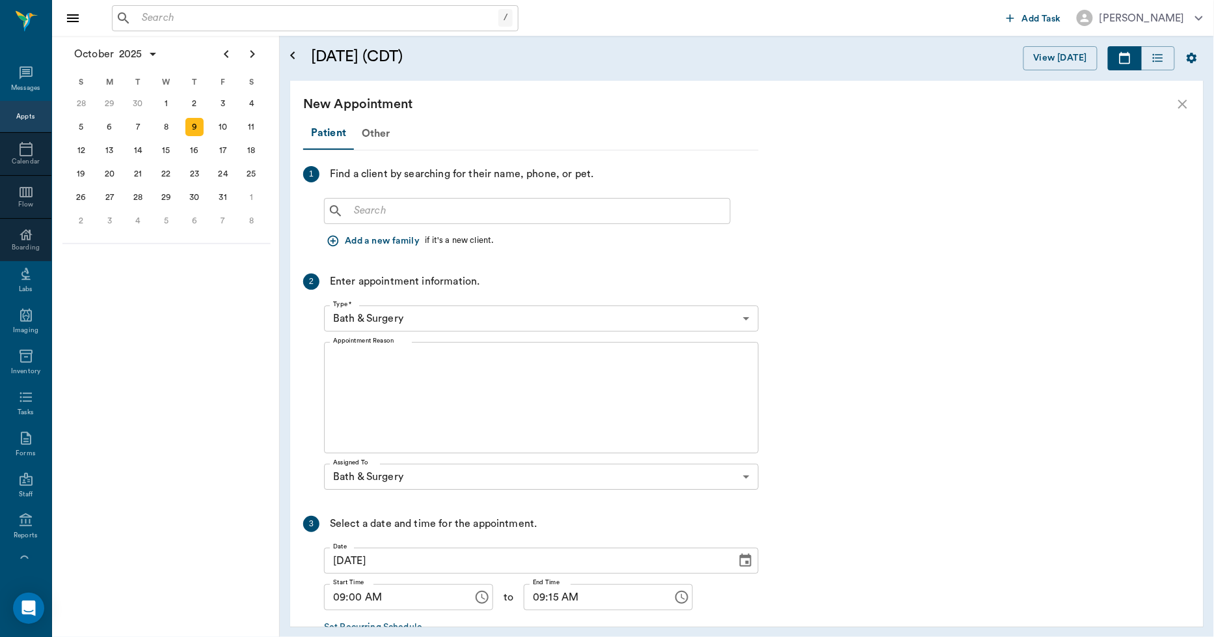
click at [466, 222] on div "​" at bounding box center [527, 211] width 407 height 26
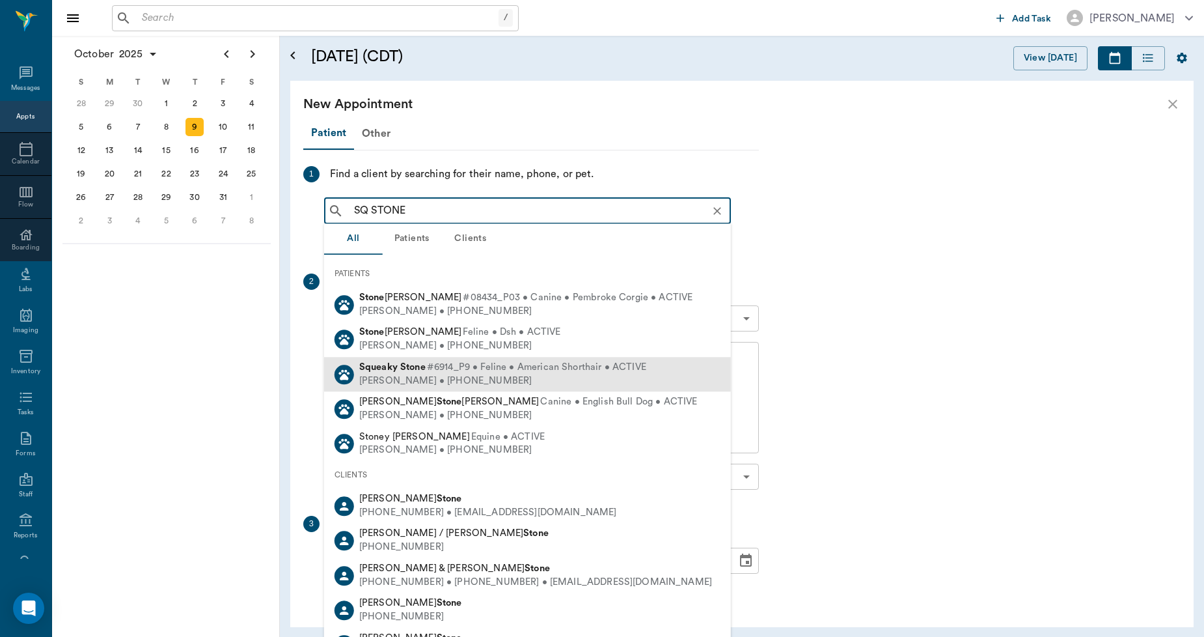
click at [409, 361] on div "Squeaky Stone #6914_P9 • Feline • American Shorthair • ACTIVE" at bounding box center [502, 368] width 287 height 14
type input "SQ STONE"
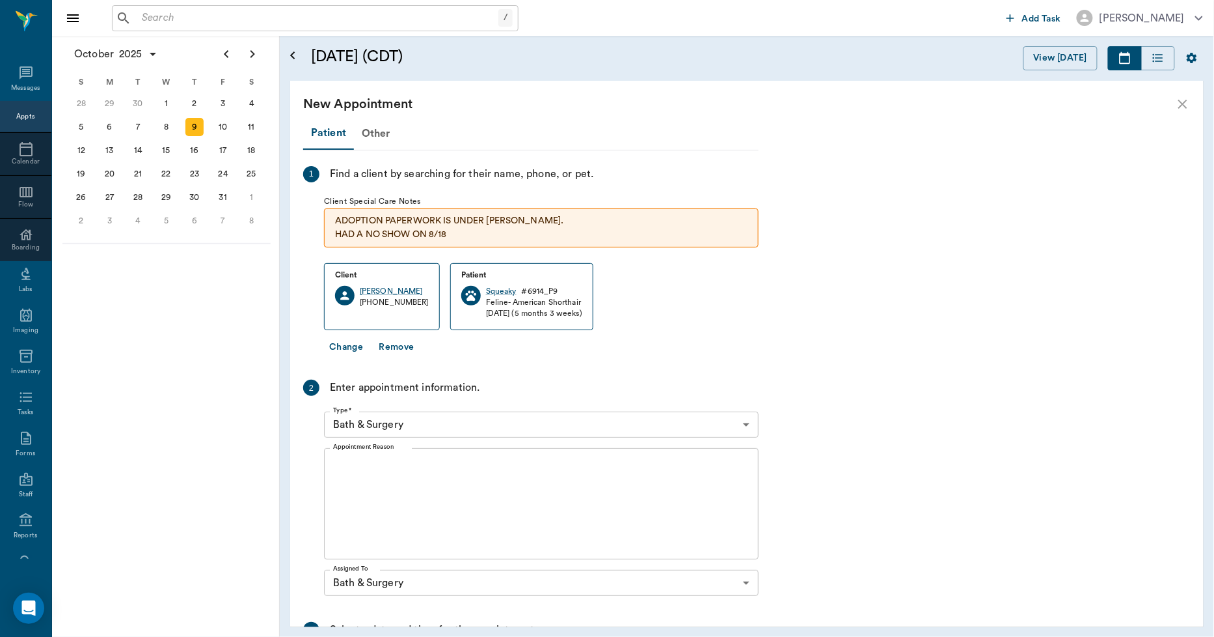
click at [432, 484] on textarea "Appointment Reason" at bounding box center [541, 504] width 417 height 90
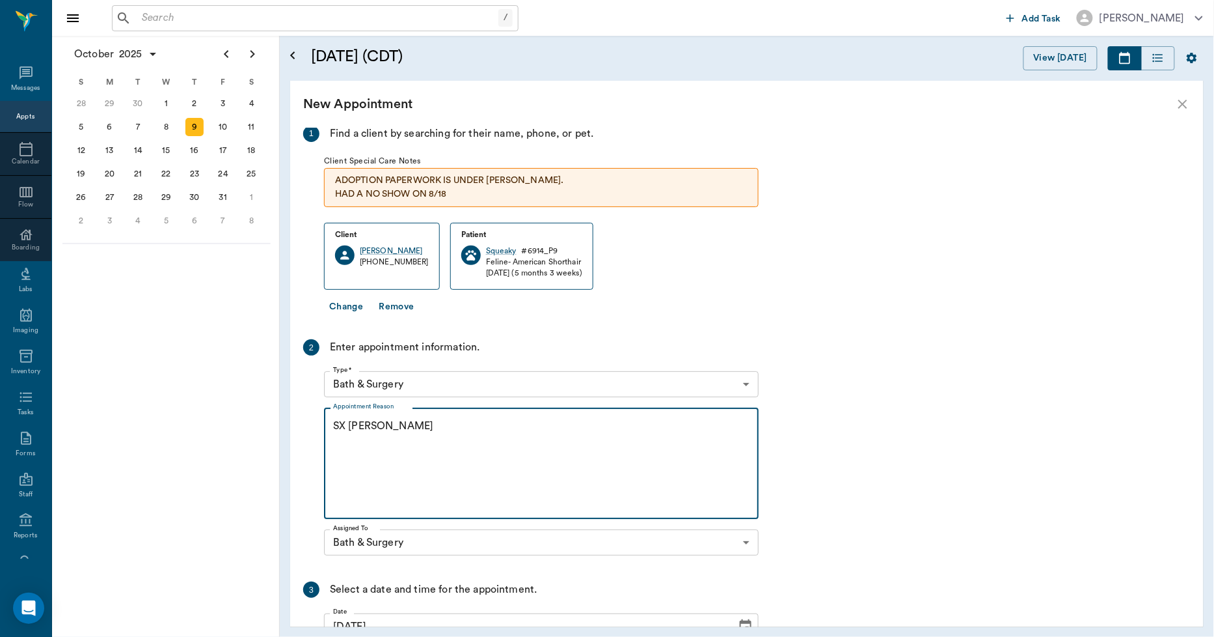
scroll to position [185, 0]
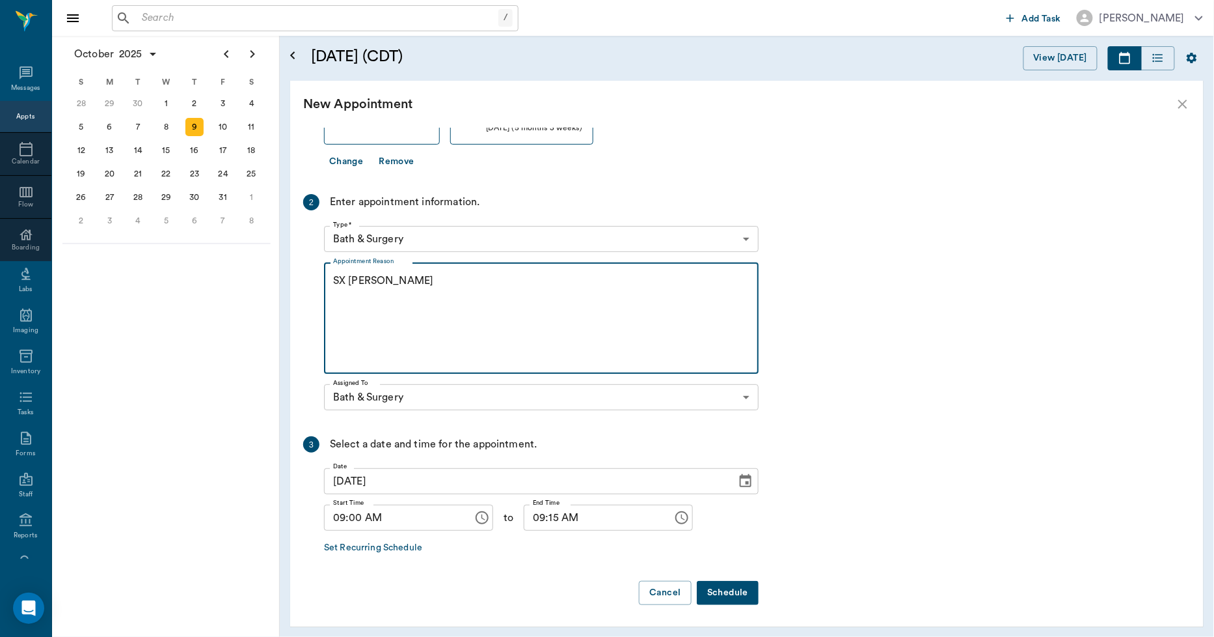
type textarea "SX [PERSON_NAME]"
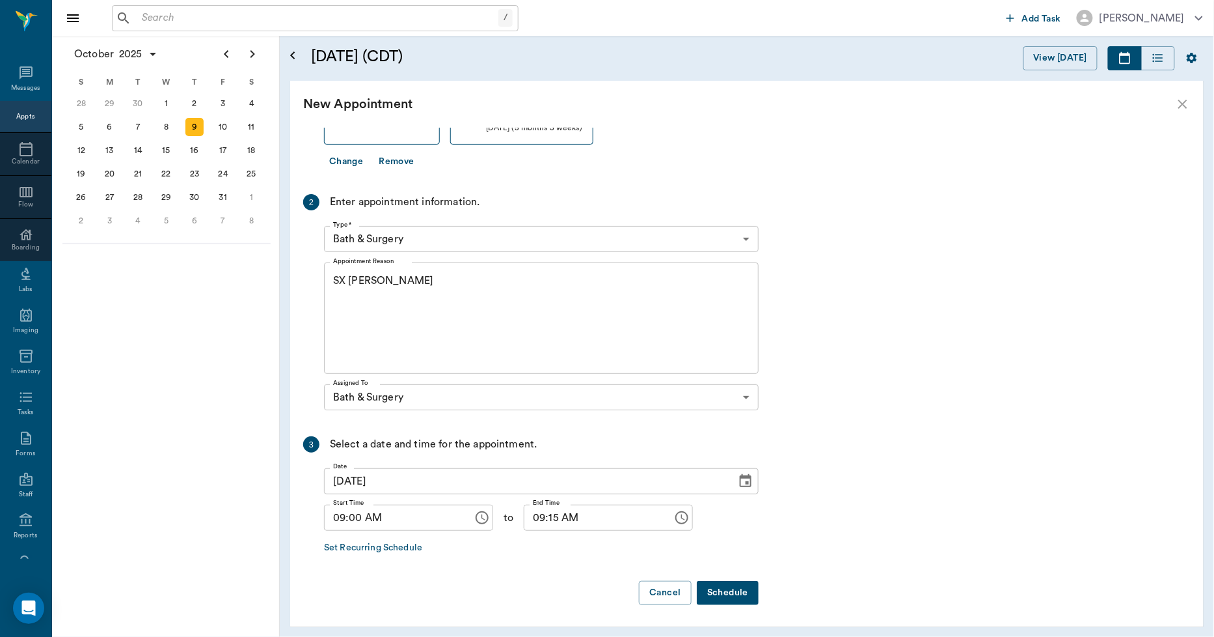
click at [733, 599] on button "Schedule" at bounding box center [728, 593] width 62 height 24
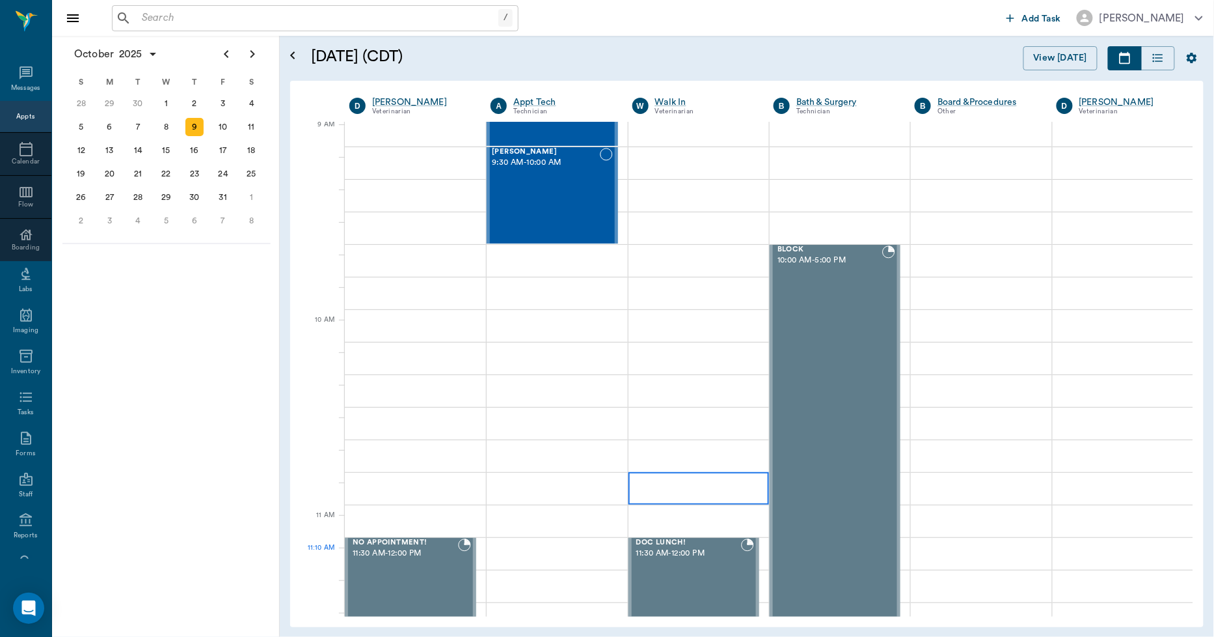
scroll to position [144, 0]
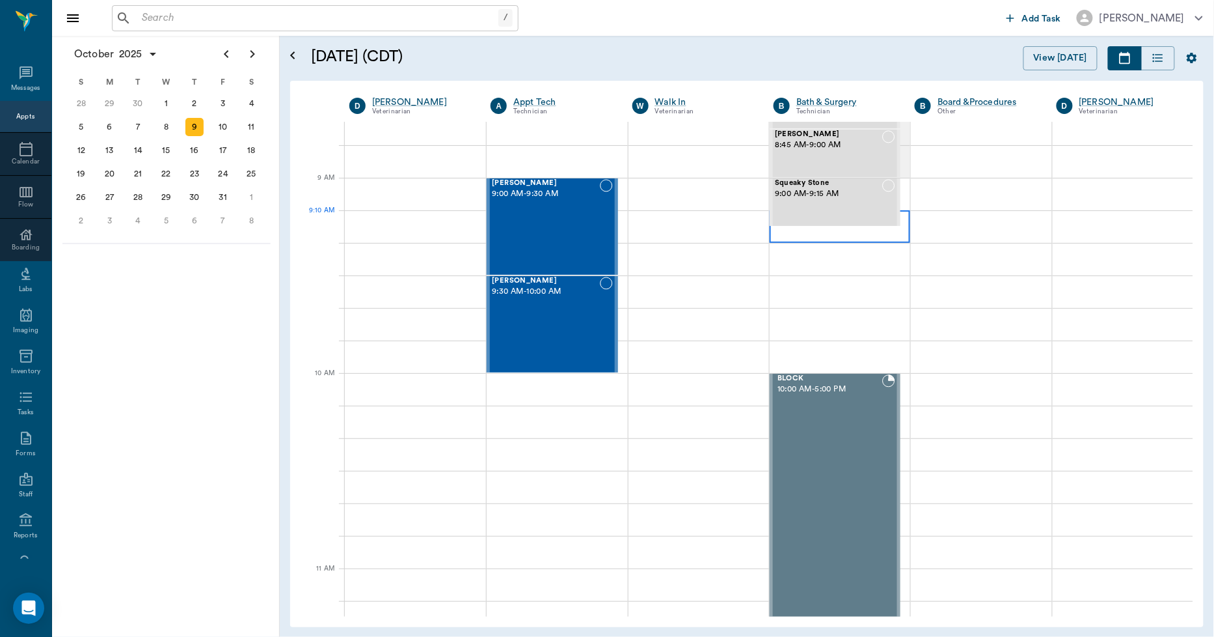
click at [808, 236] on div at bounding box center [840, 226] width 141 height 33
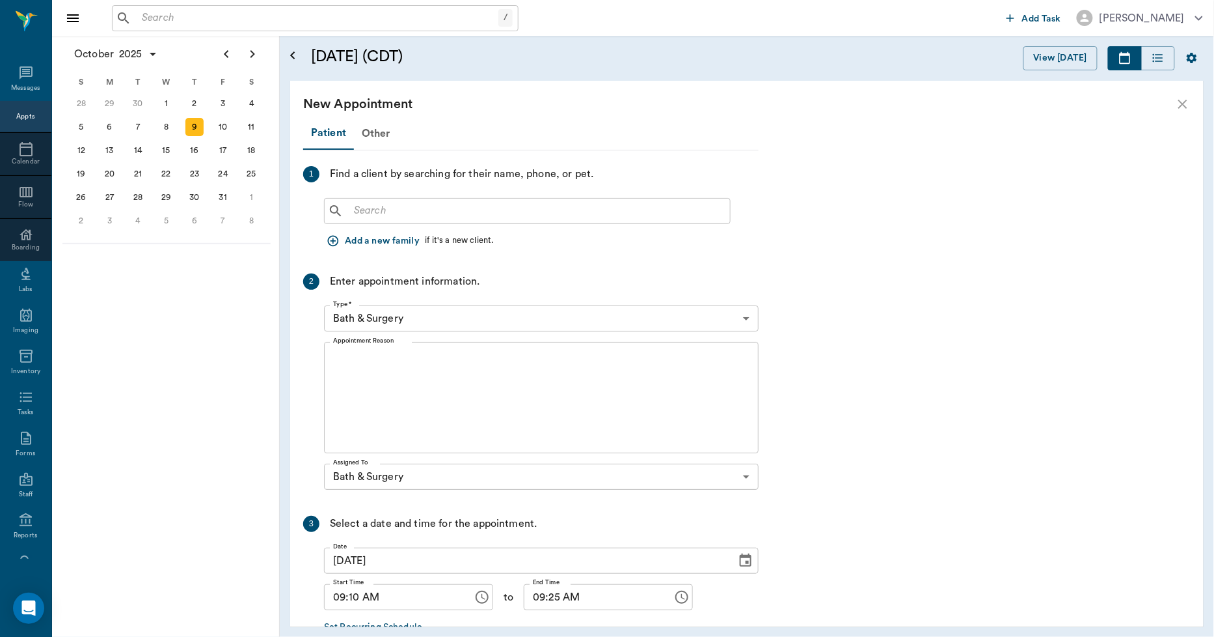
click at [417, 210] on input "text" at bounding box center [537, 211] width 376 height 18
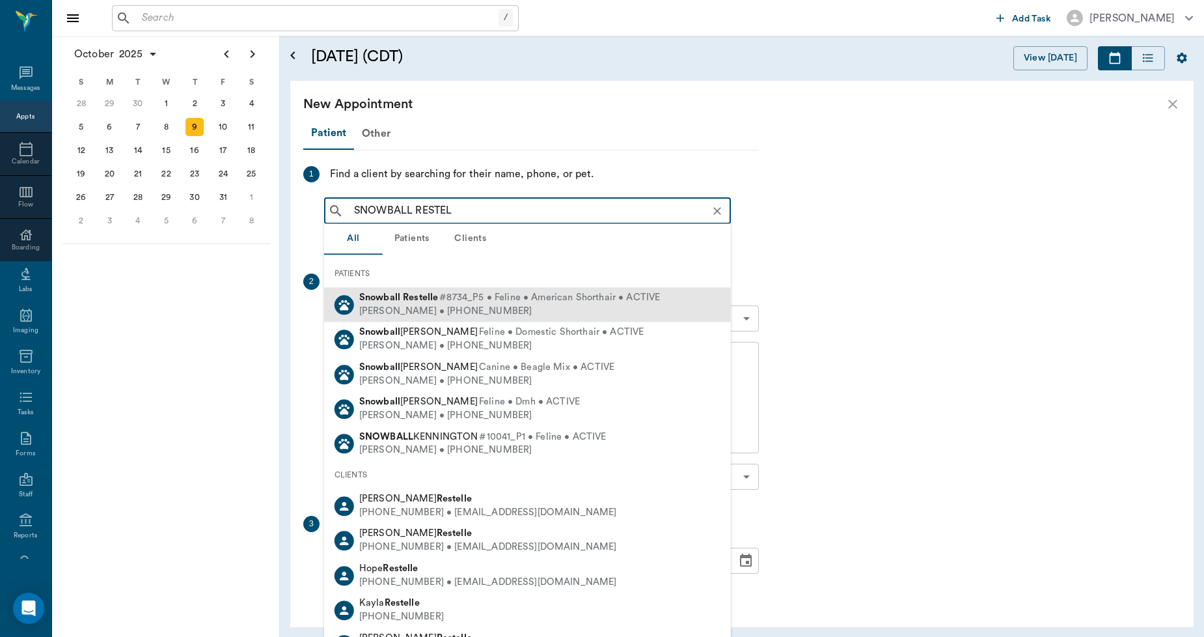
click at [412, 297] on b "Restelle" at bounding box center [420, 297] width 35 height 10
type input "SNOWBALL RESTEL"
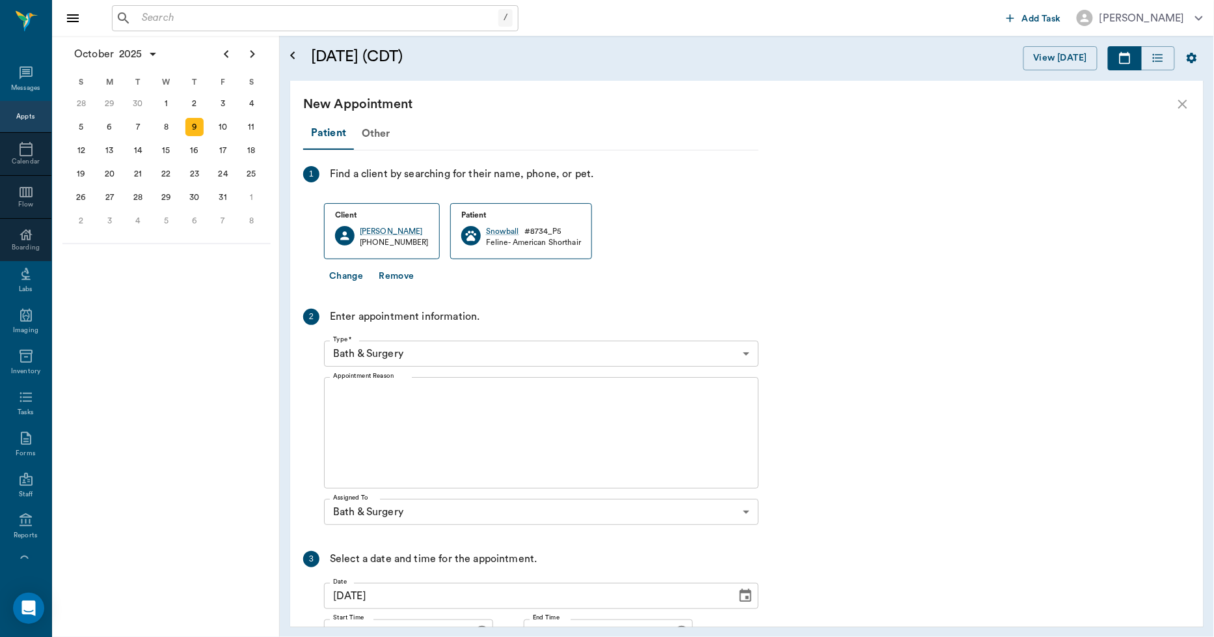
click at [400, 394] on textarea "Appointment Reason" at bounding box center [541, 433] width 417 height 90
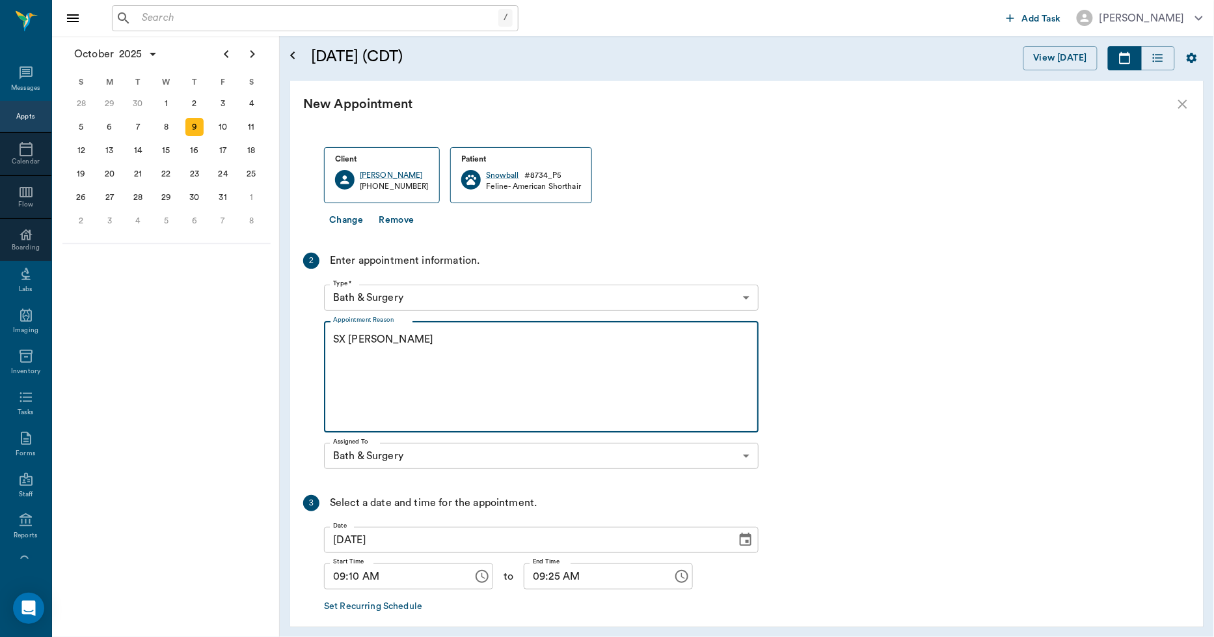
scroll to position [115, 0]
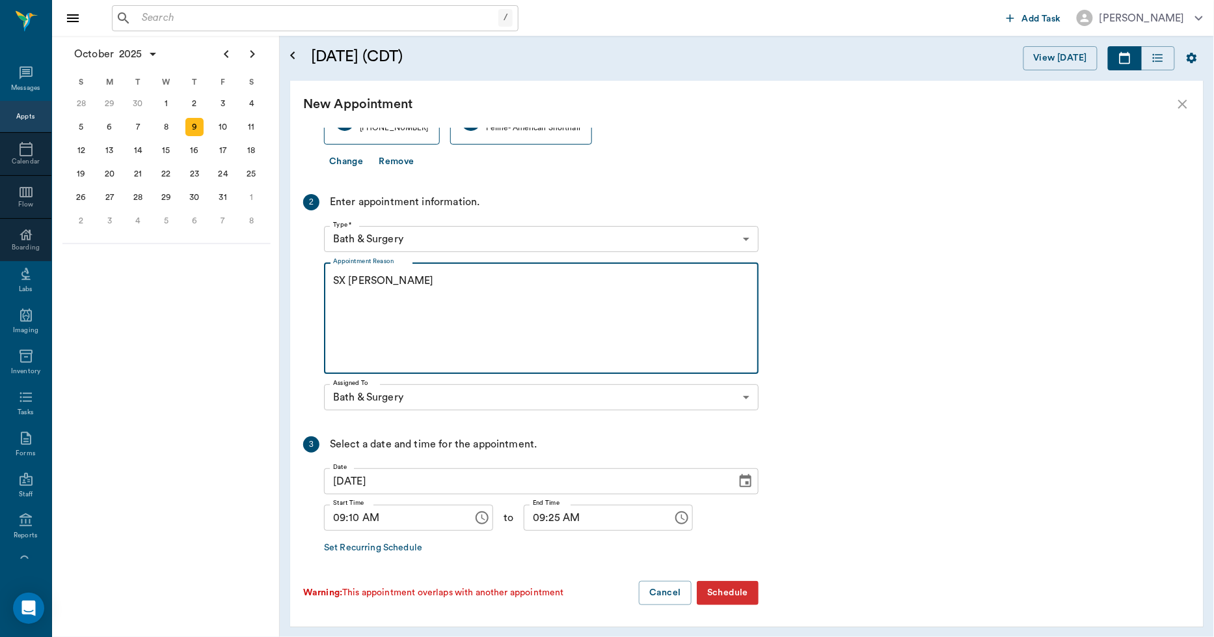
type textarea "SX [PERSON_NAME]"
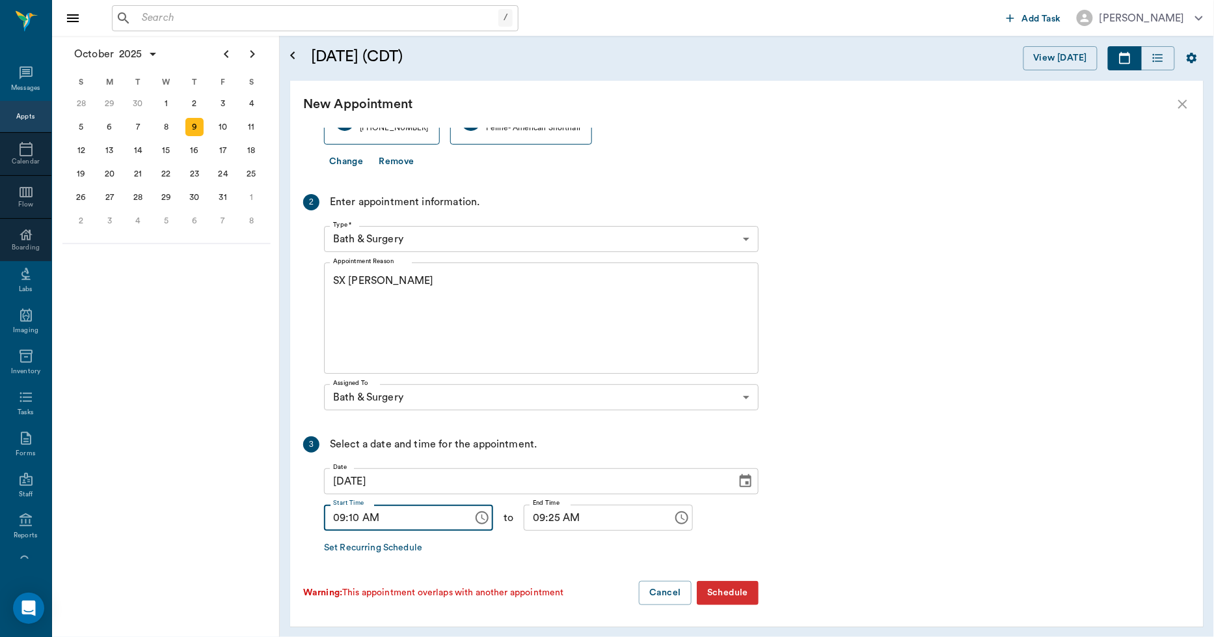
click at [354, 515] on input "09:10 AM" at bounding box center [394, 517] width 140 height 26
type input "09:15 AM"
click at [541, 517] on input "09:25 AM" at bounding box center [594, 517] width 140 height 26
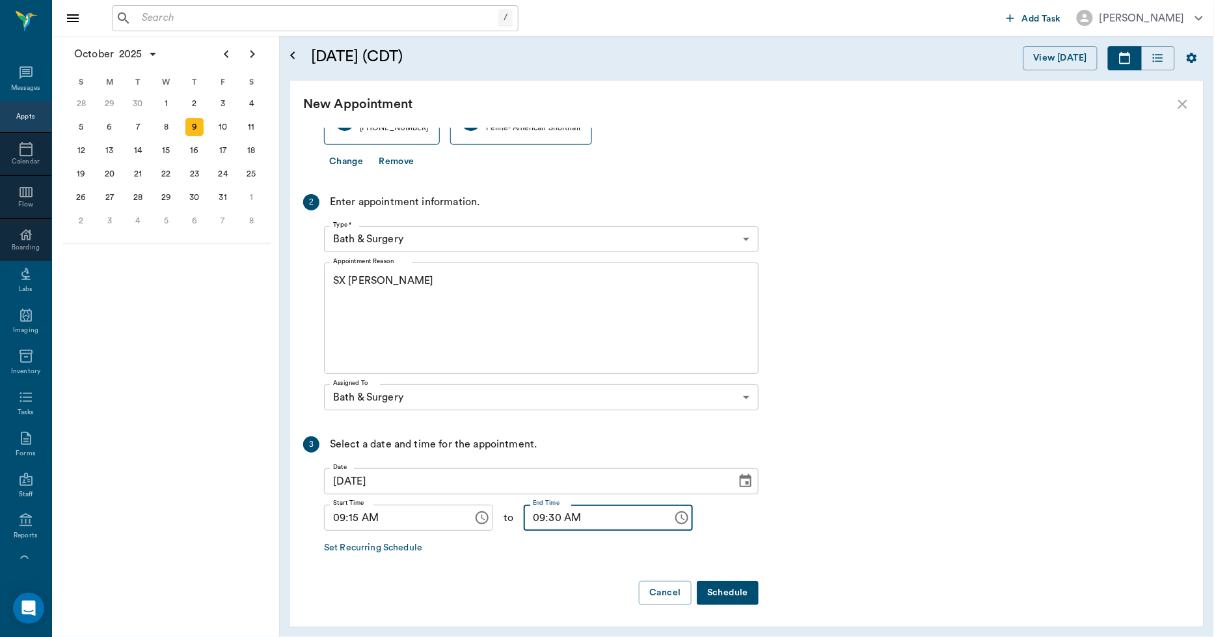
type input "09:30 AM"
click at [742, 586] on button "Schedule" at bounding box center [728, 593] width 62 height 24
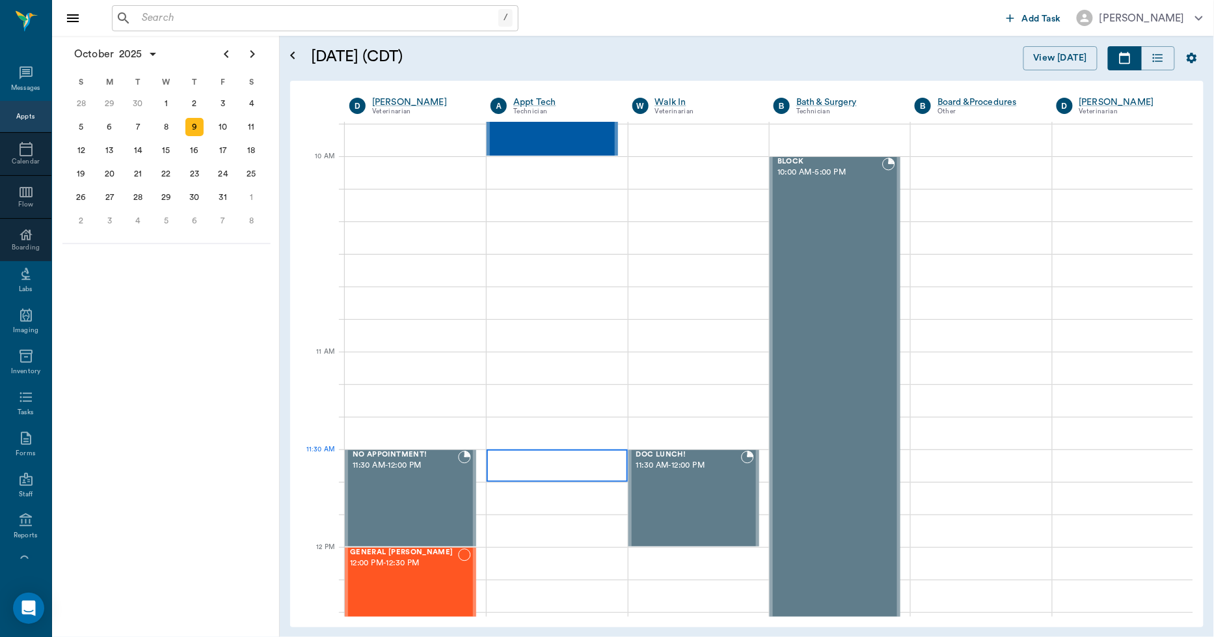
scroll to position [0, 0]
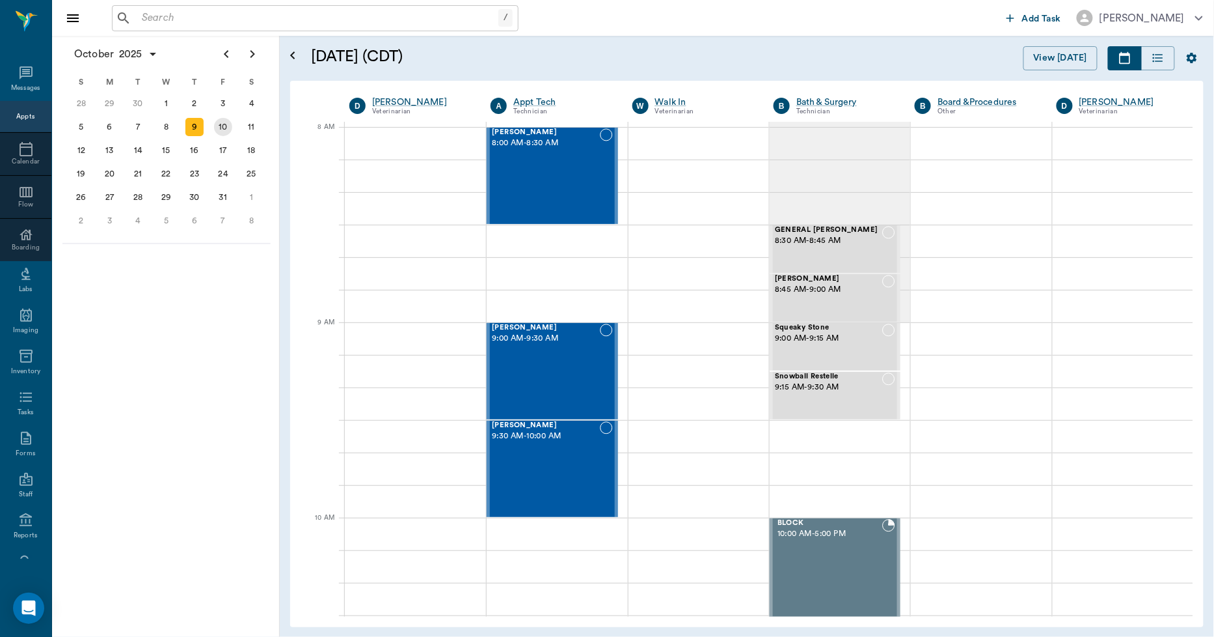
click at [217, 126] on div "10" at bounding box center [223, 127] width 18 height 18
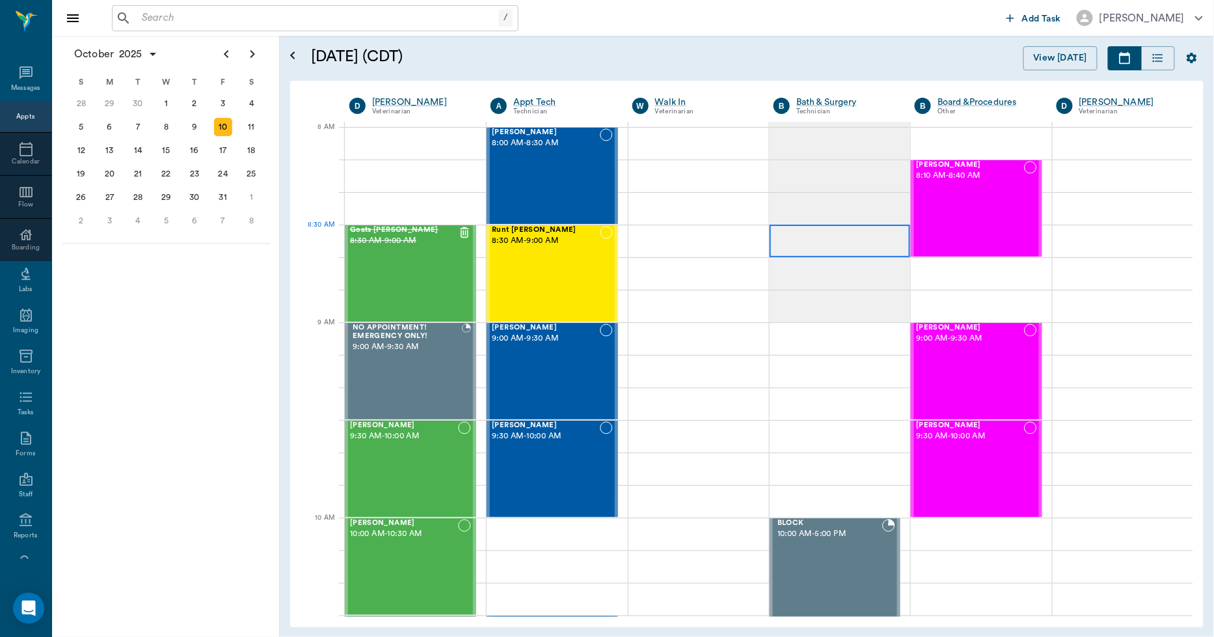
click at [792, 253] on div at bounding box center [840, 241] width 141 height 33
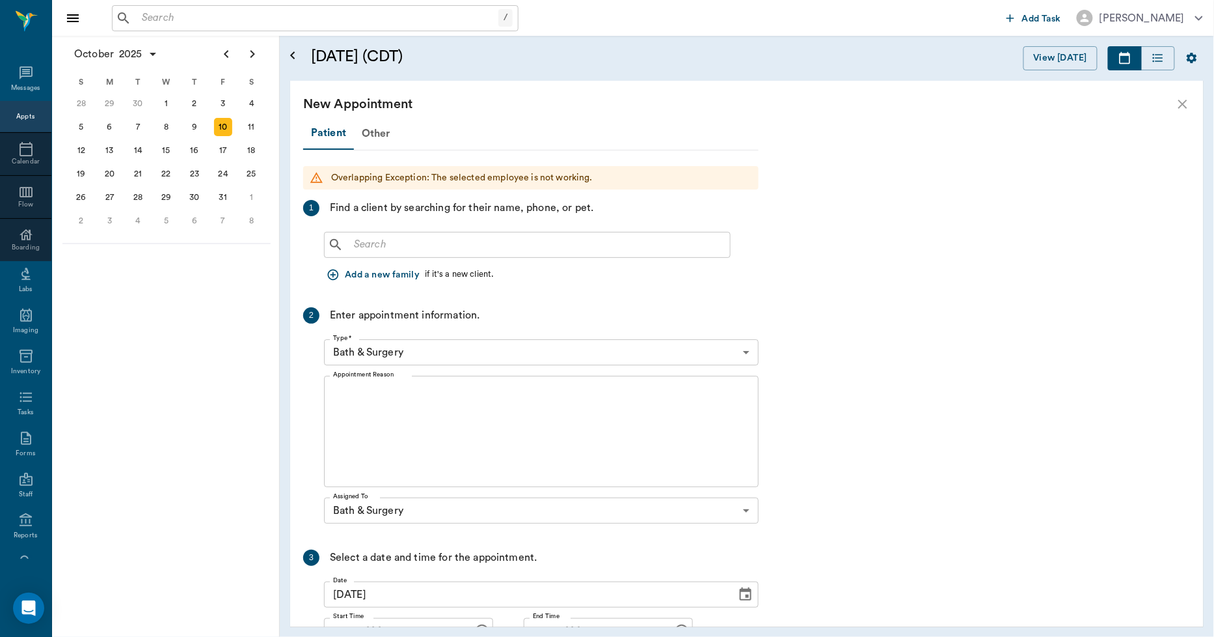
click at [484, 243] on input "text" at bounding box center [537, 245] width 376 height 18
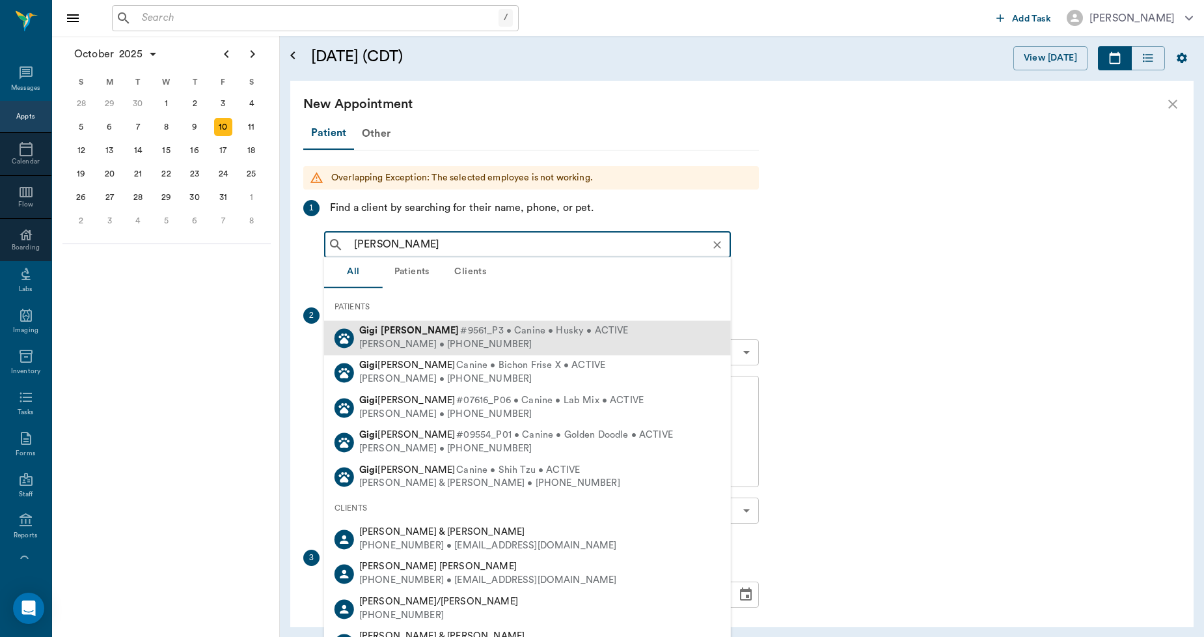
click at [460, 333] on span "#9561_P3 • Canine • Husky • ACTIVE" at bounding box center [544, 331] width 168 height 14
type input "GIGI SHE"
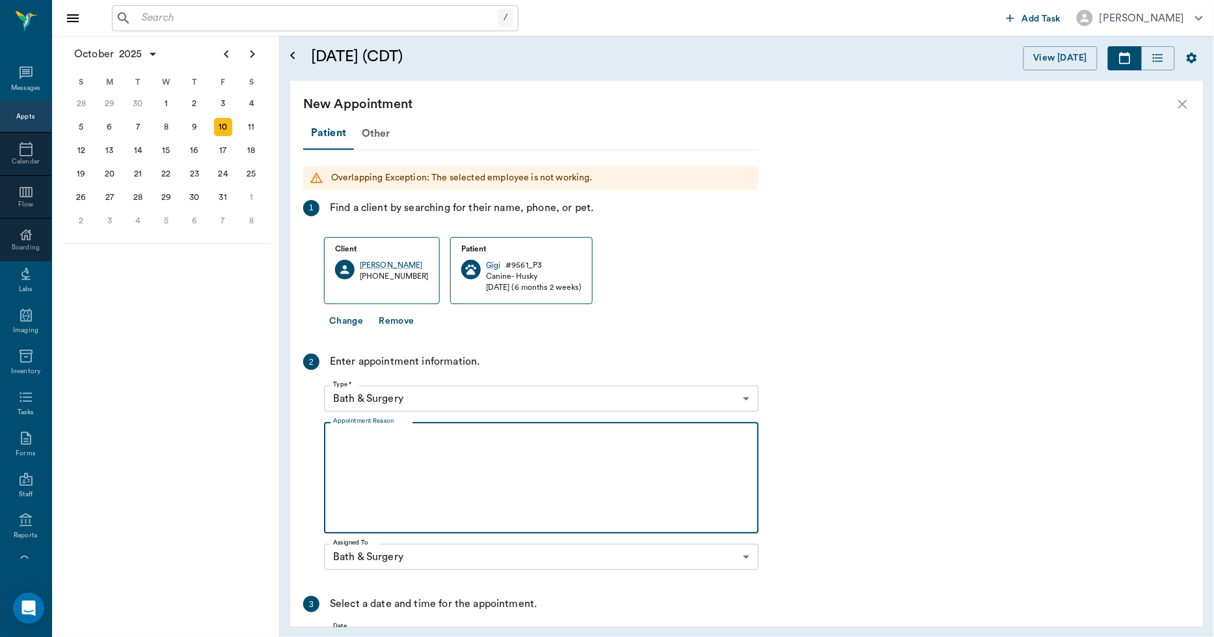
click at [432, 446] on textarea "Appointment Reason" at bounding box center [541, 478] width 417 height 90
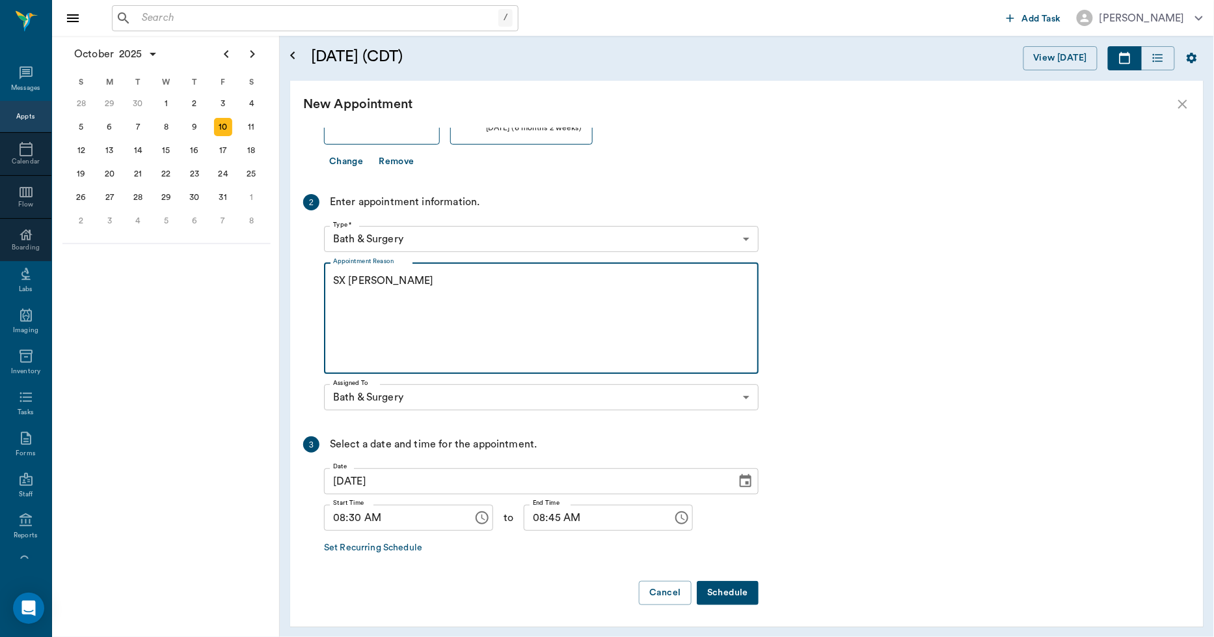
type textarea "SX [PERSON_NAME]"
click at [719, 601] on button "Schedule" at bounding box center [728, 593] width 62 height 24
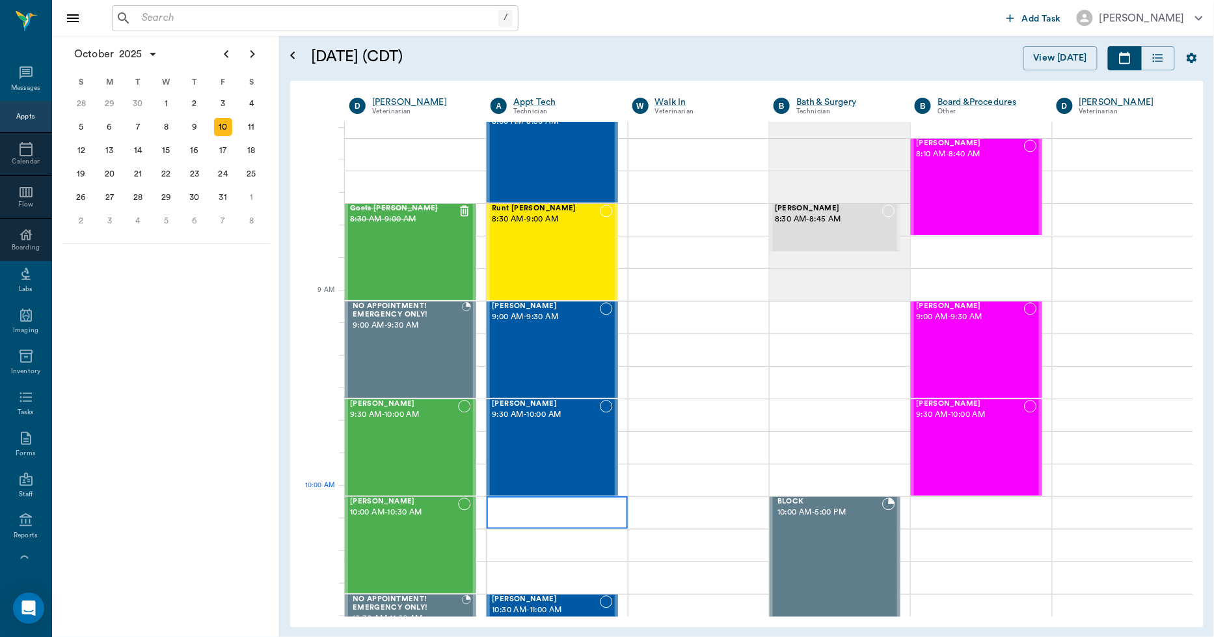
scroll to position [0, 0]
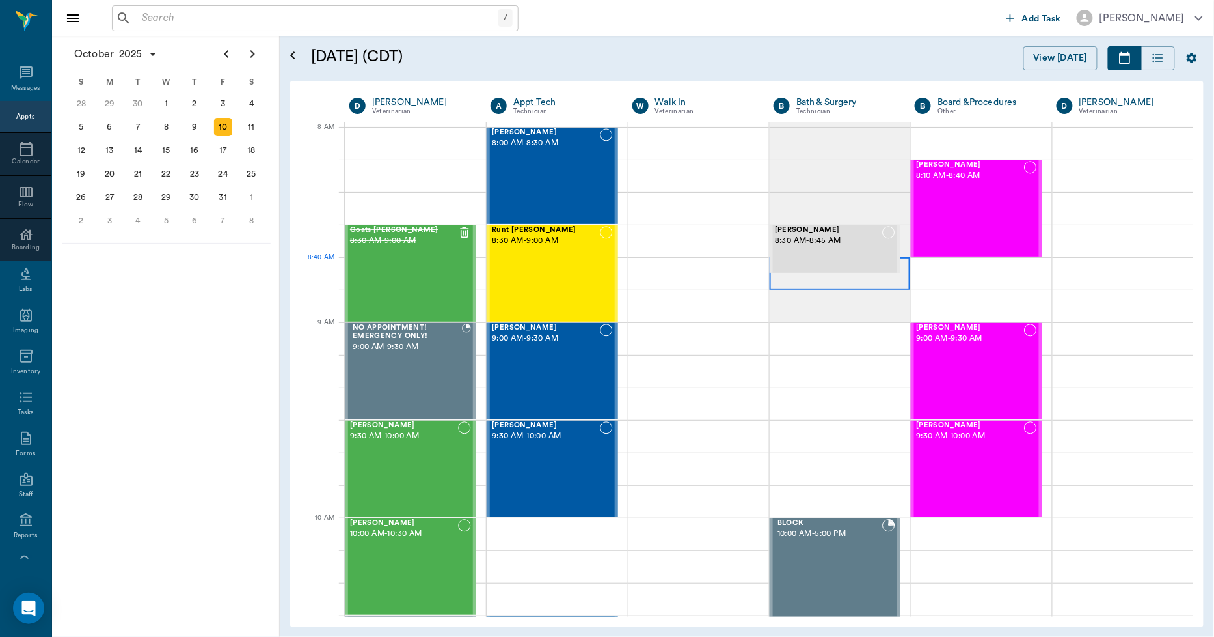
click at [778, 282] on div at bounding box center [840, 273] width 141 height 33
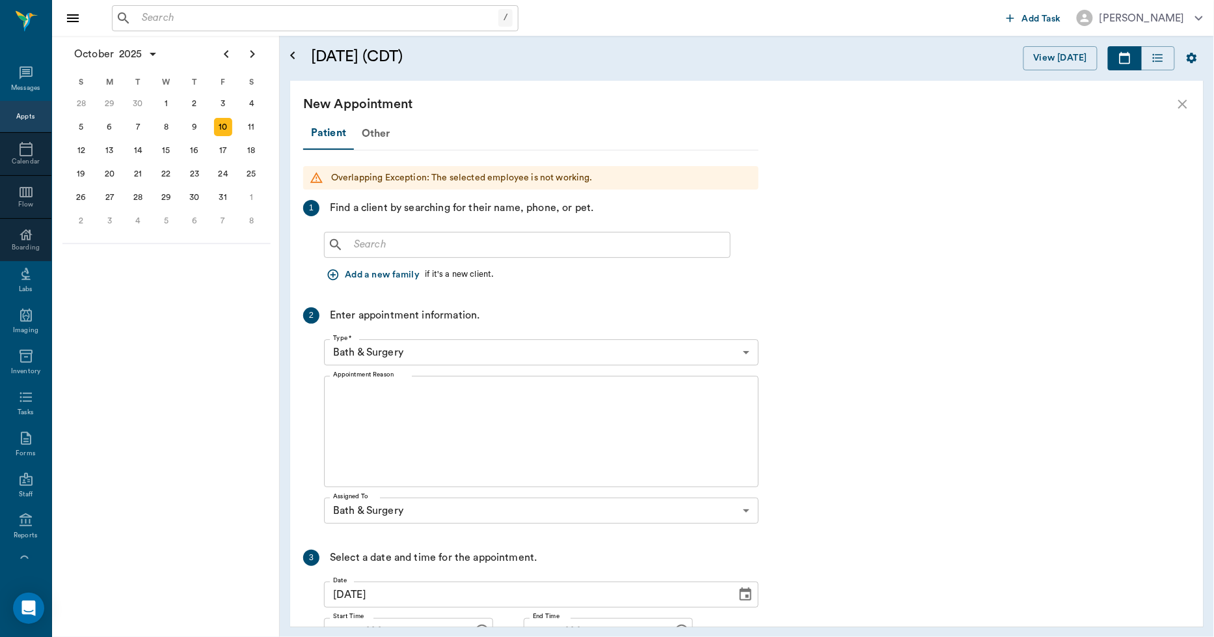
click at [484, 245] on input "text" at bounding box center [537, 245] width 376 height 18
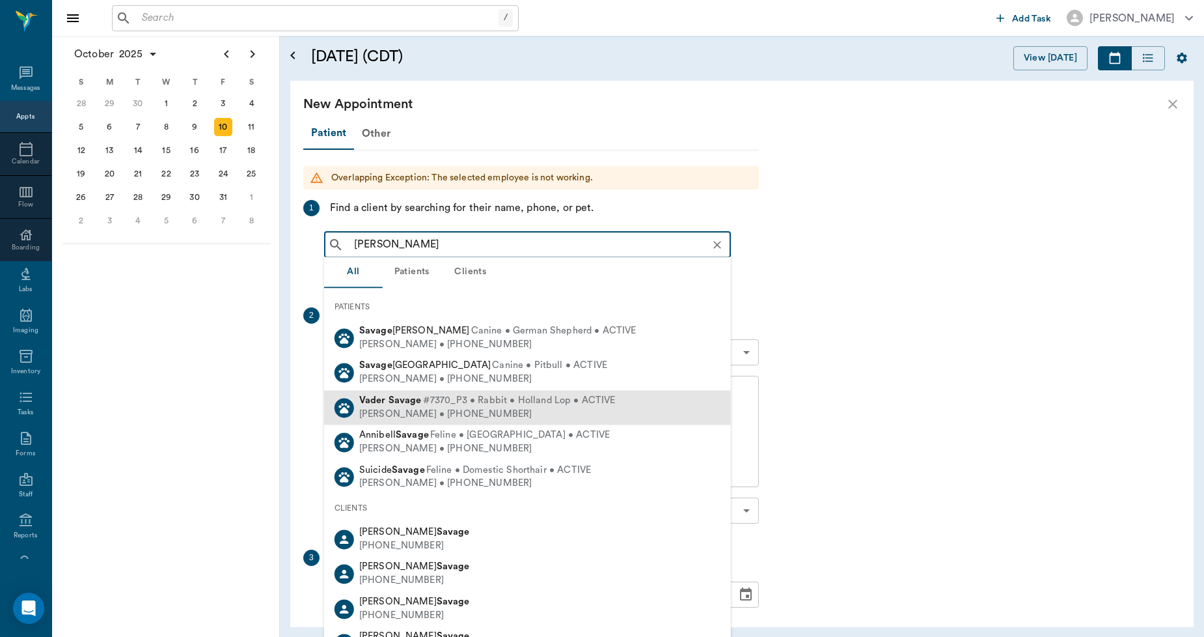
click at [427, 402] on span "#7370_P3 • Rabbit • Holland Lop • ACTIVE" at bounding box center [519, 401] width 193 height 14
type input "VADAR SAVAG"
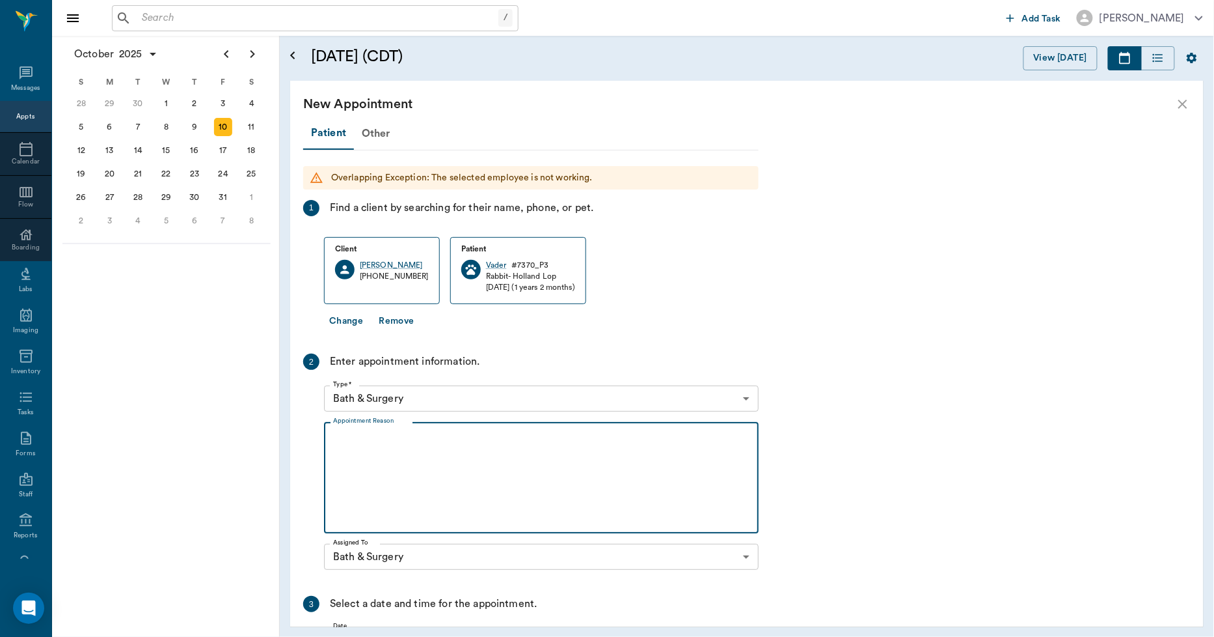
click at [421, 449] on textarea "Appointment Reason" at bounding box center [541, 478] width 417 height 90
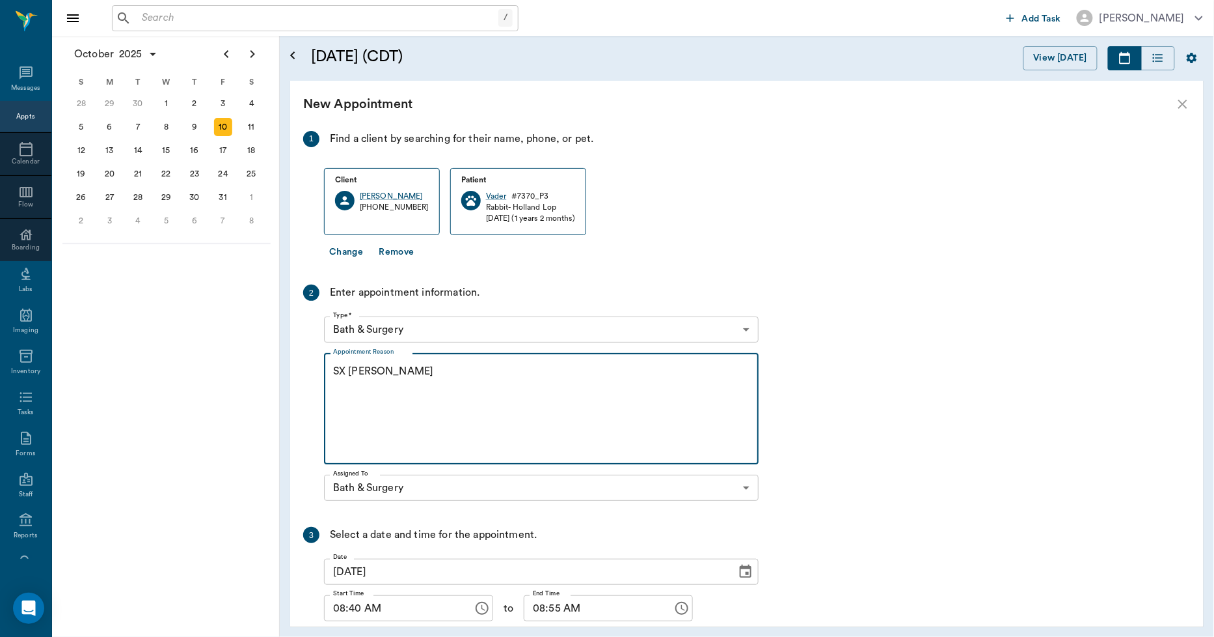
scroll to position [159, 0]
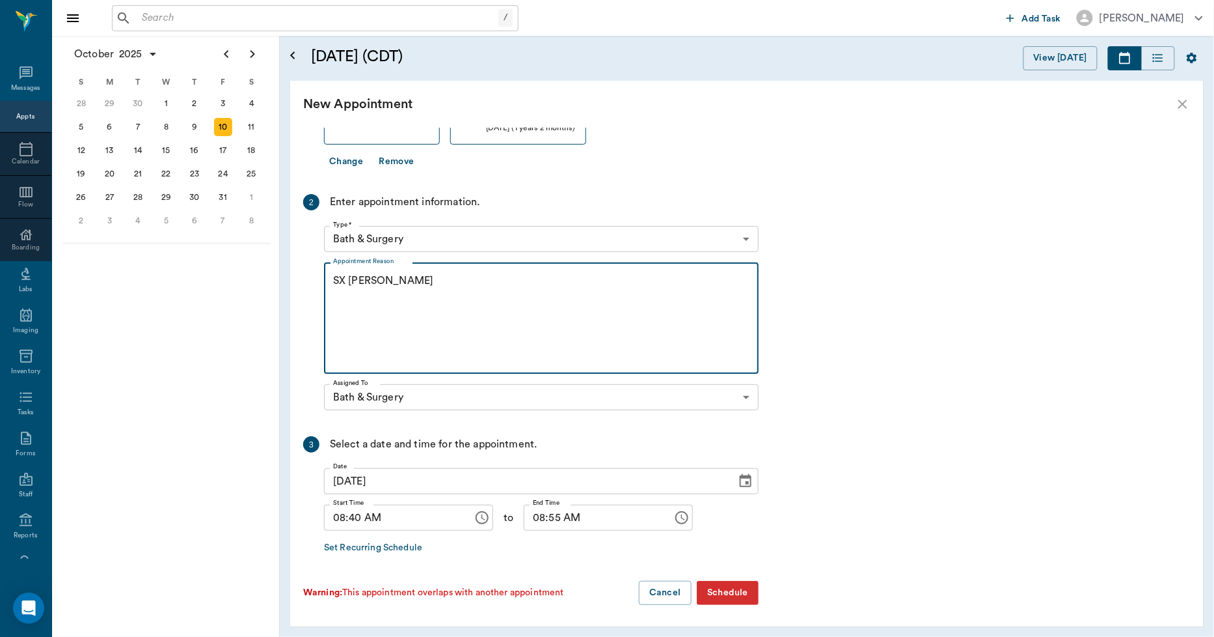
type textarea "SX [PERSON_NAME]"
click at [354, 519] on input "08:40 AM" at bounding box center [394, 517] width 140 height 26
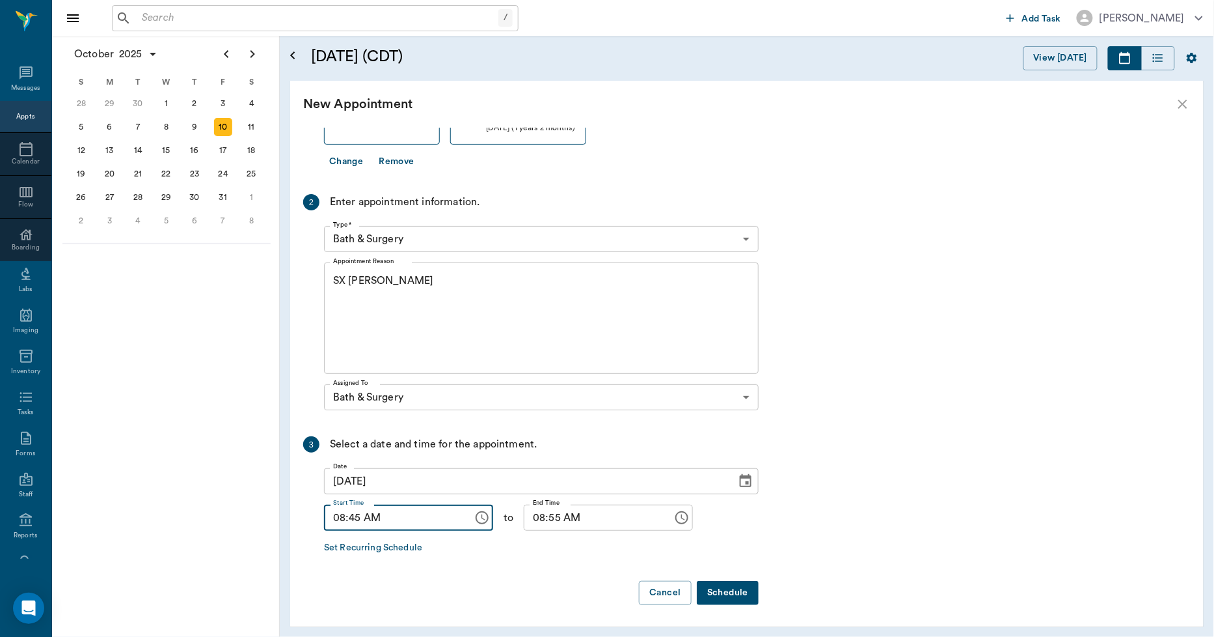
type input "08:45 AM"
click at [525, 511] on input "08:55 AM" at bounding box center [594, 517] width 140 height 26
type input "09:00 AM"
click at [747, 594] on button "Schedule" at bounding box center [728, 593] width 62 height 24
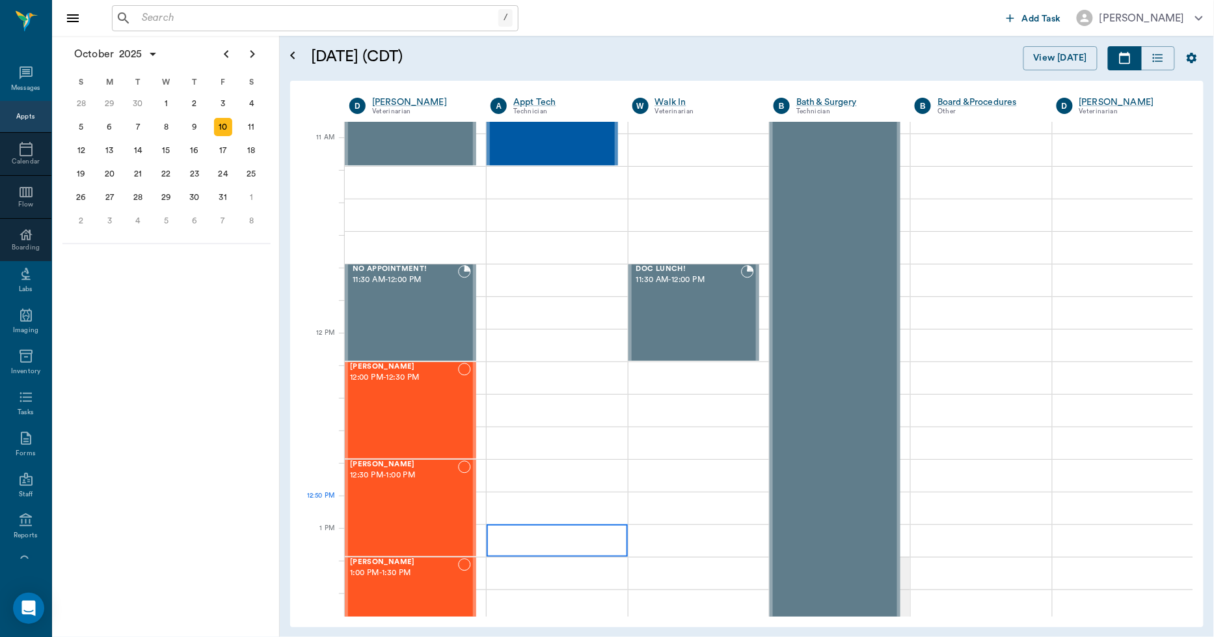
scroll to position [578, 0]
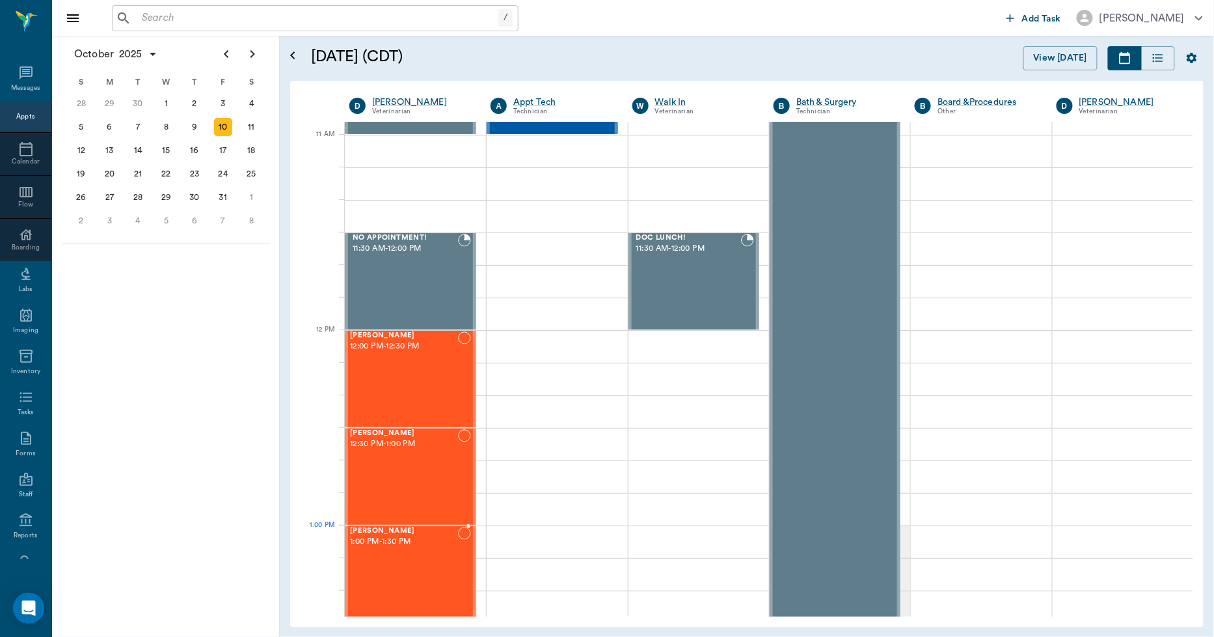
click at [388, 542] on span "1:00 PM - 1:30 PM" at bounding box center [404, 541] width 108 height 13
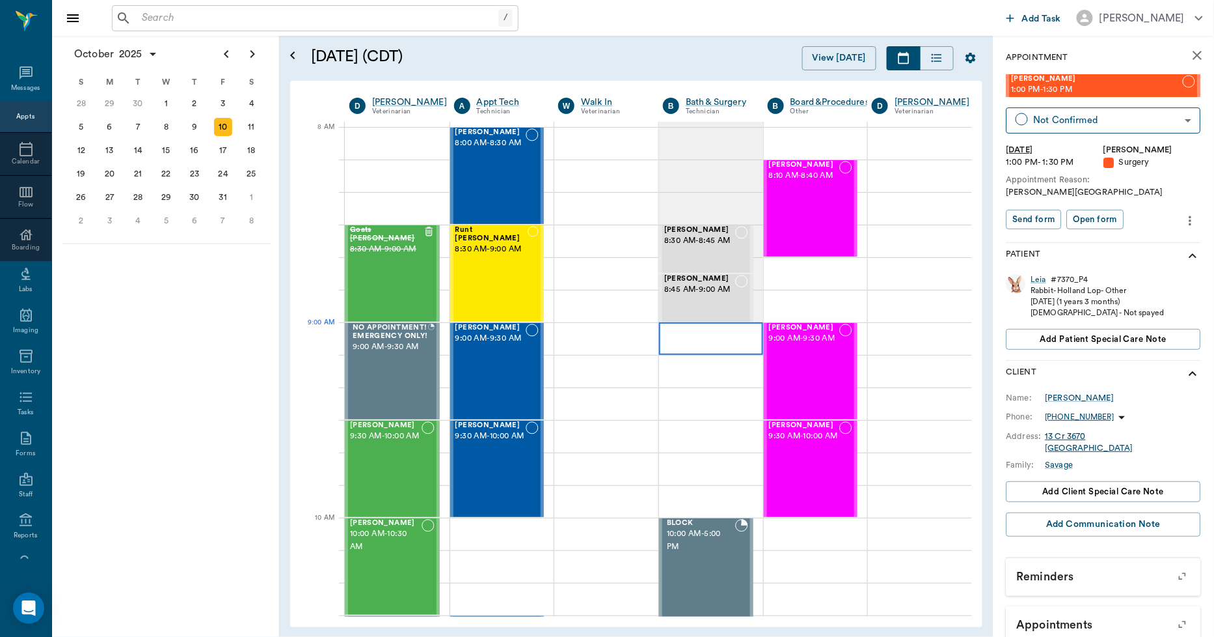
click at [704, 336] on div at bounding box center [711, 338] width 104 height 33
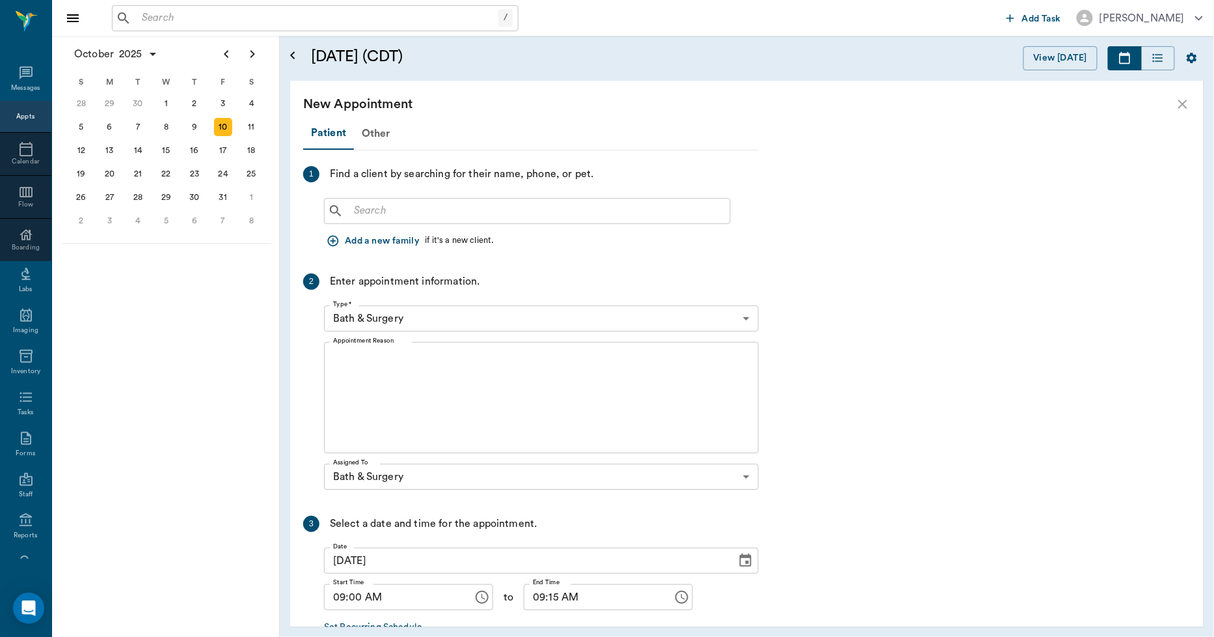
click at [433, 202] on input "text" at bounding box center [537, 211] width 376 height 18
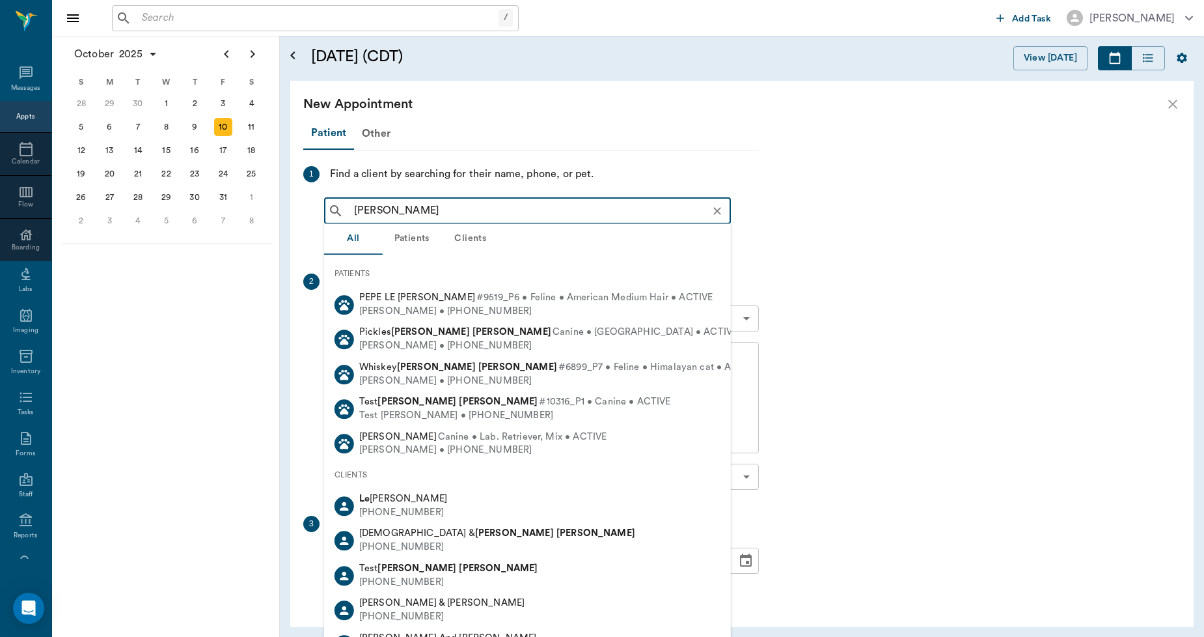
type input "LEIA SAVA"
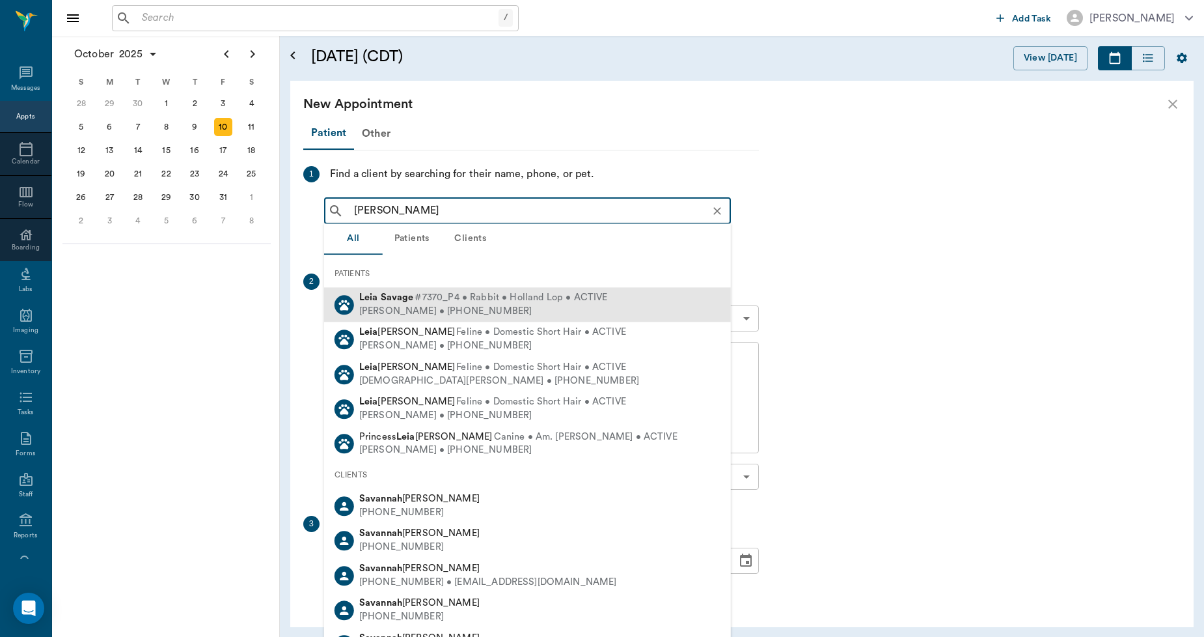
click at [409, 301] on b "Savage" at bounding box center [397, 297] width 33 height 10
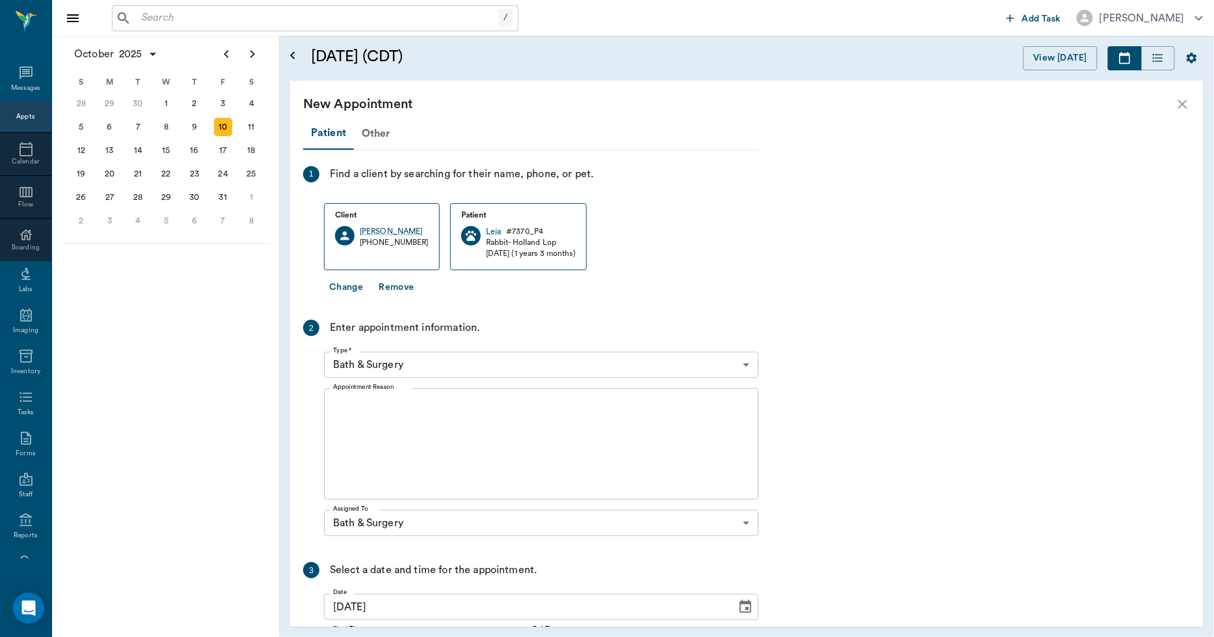
click at [419, 433] on textarea "Appointment Reason" at bounding box center [541, 444] width 417 height 90
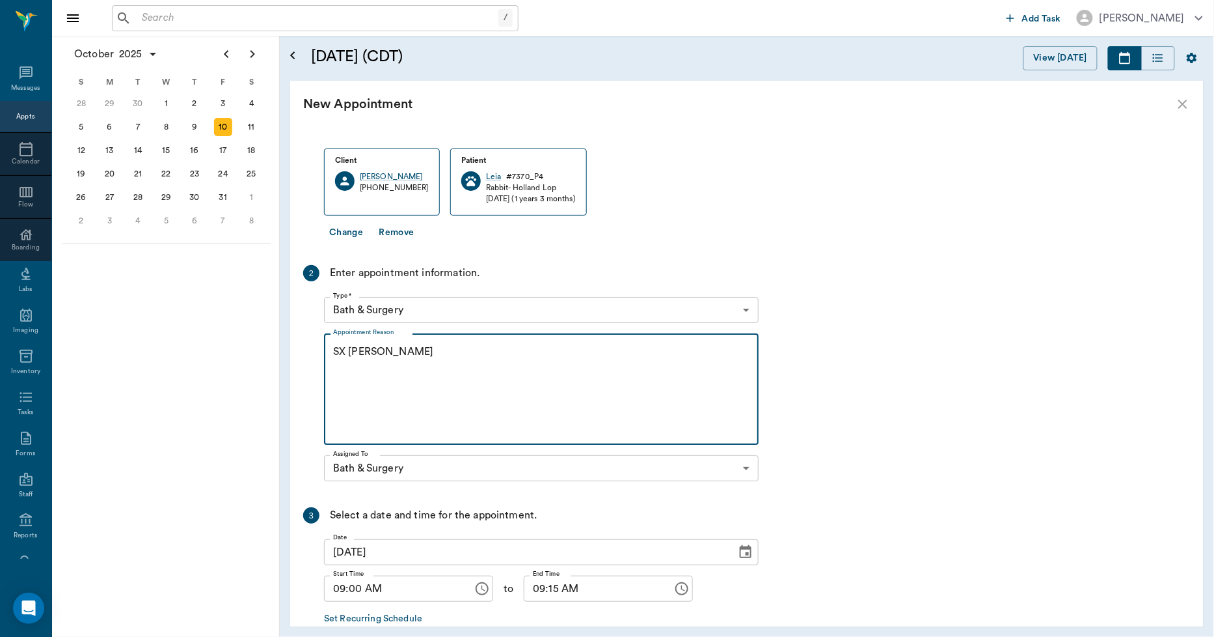
scroll to position [126, 0]
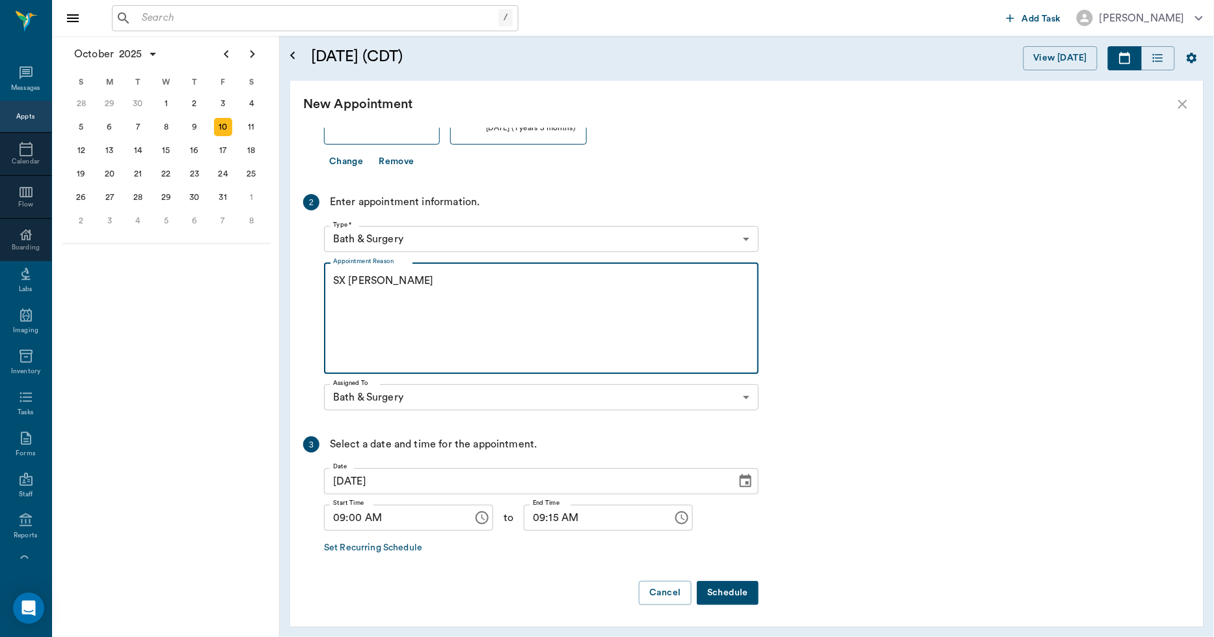
type textarea "SX [PERSON_NAME]"
click at [726, 586] on button "Schedule" at bounding box center [728, 593] width 62 height 24
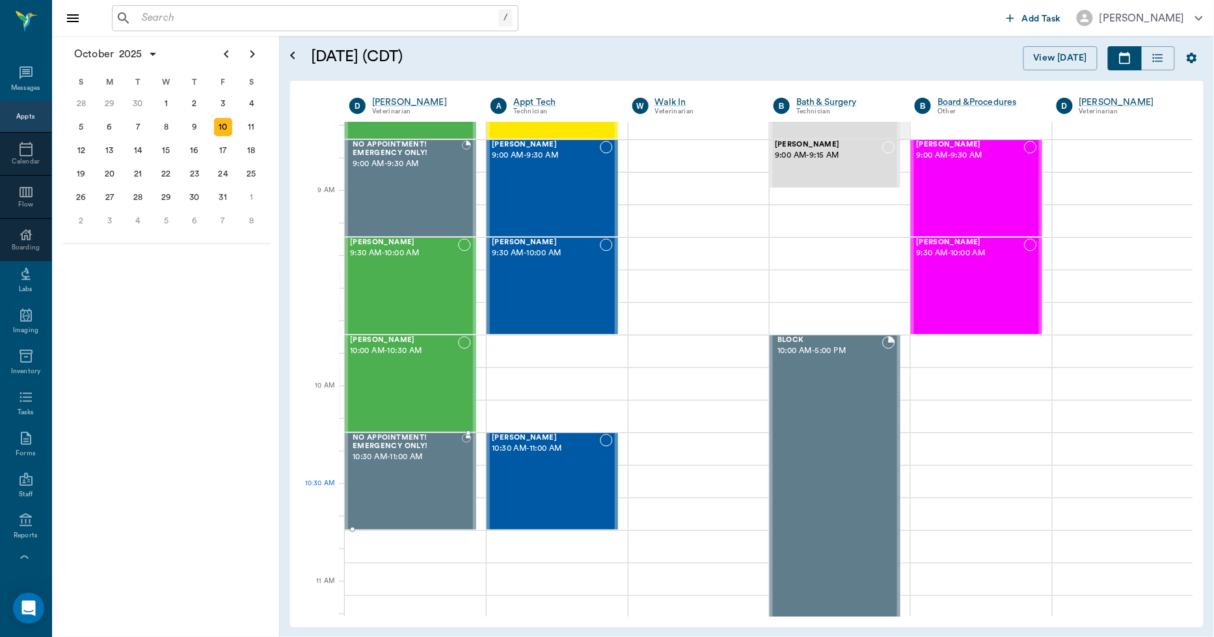
scroll to position [0, 0]
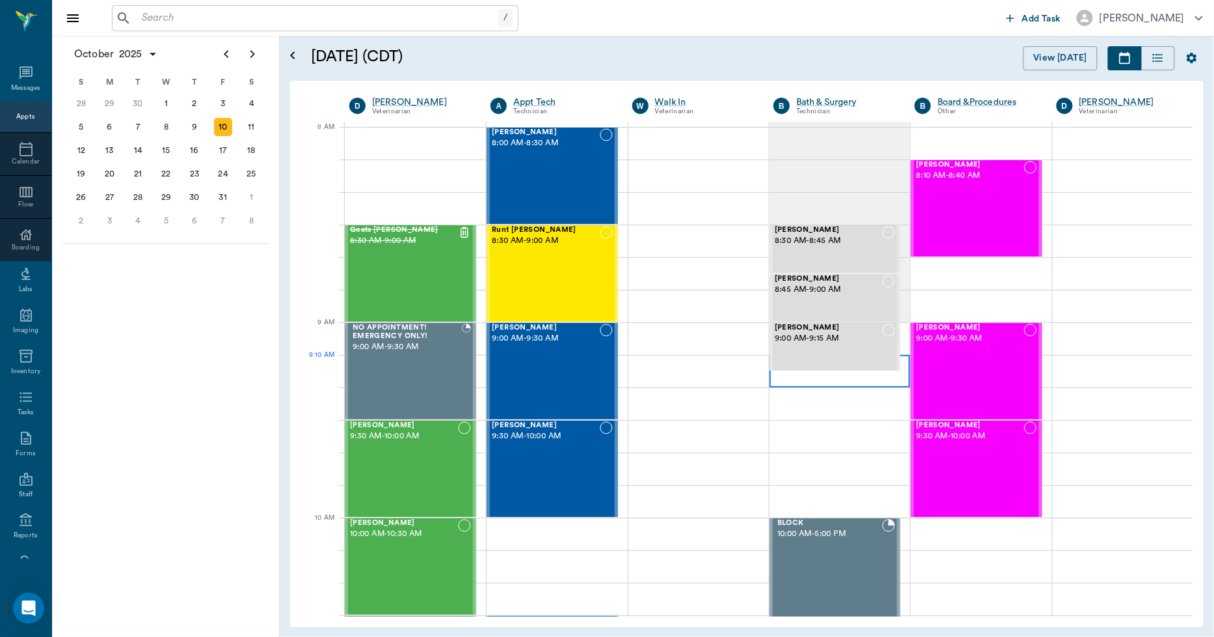
click at [770, 379] on div at bounding box center [840, 371] width 141 height 33
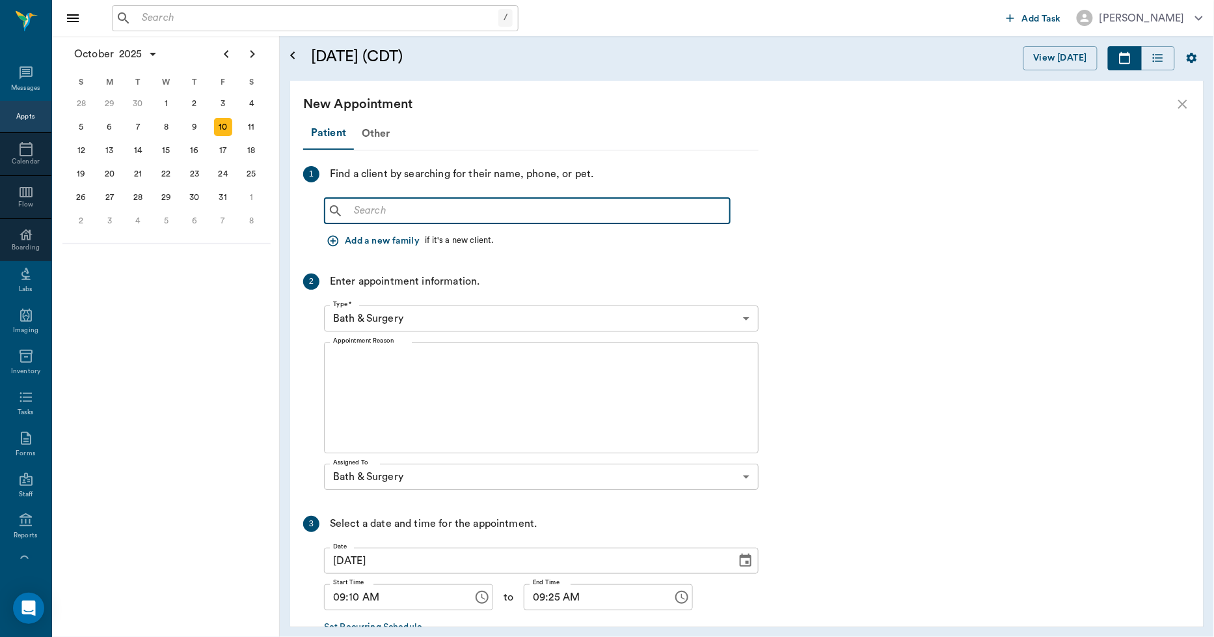
click at [452, 208] on input "text" at bounding box center [537, 211] width 376 height 18
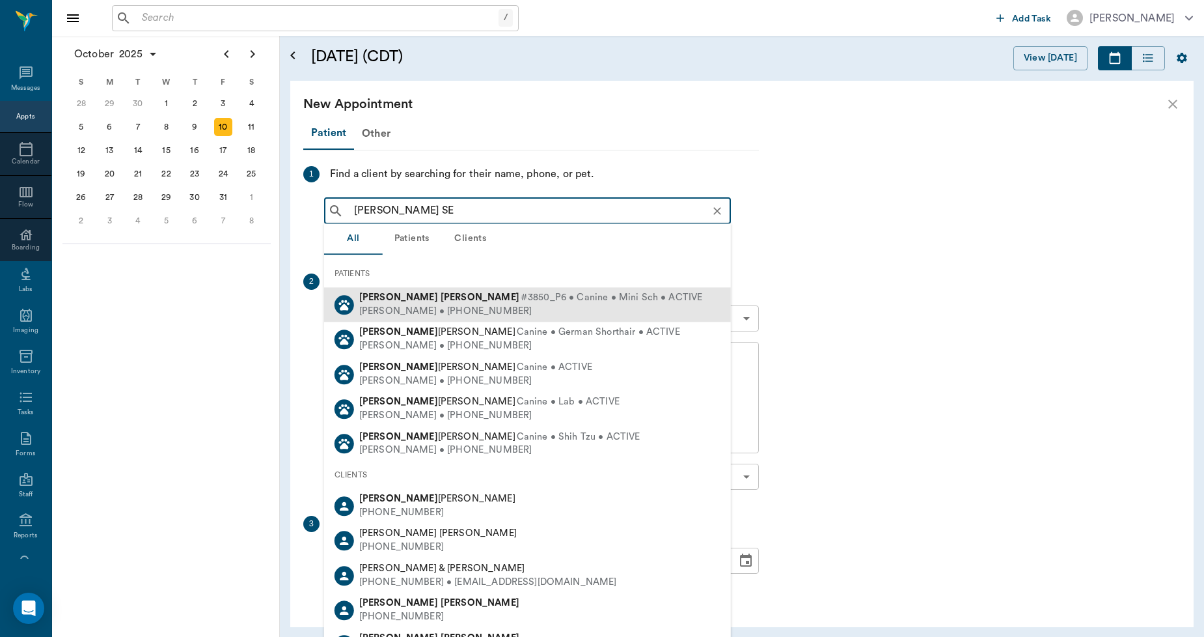
click at [411, 291] on div "Millie Segura #3850_P6 • Canine • Mini Sch • ACTIVE" at bounding box center [531, 298] width 344 height 14
type input "MILLIE SE"
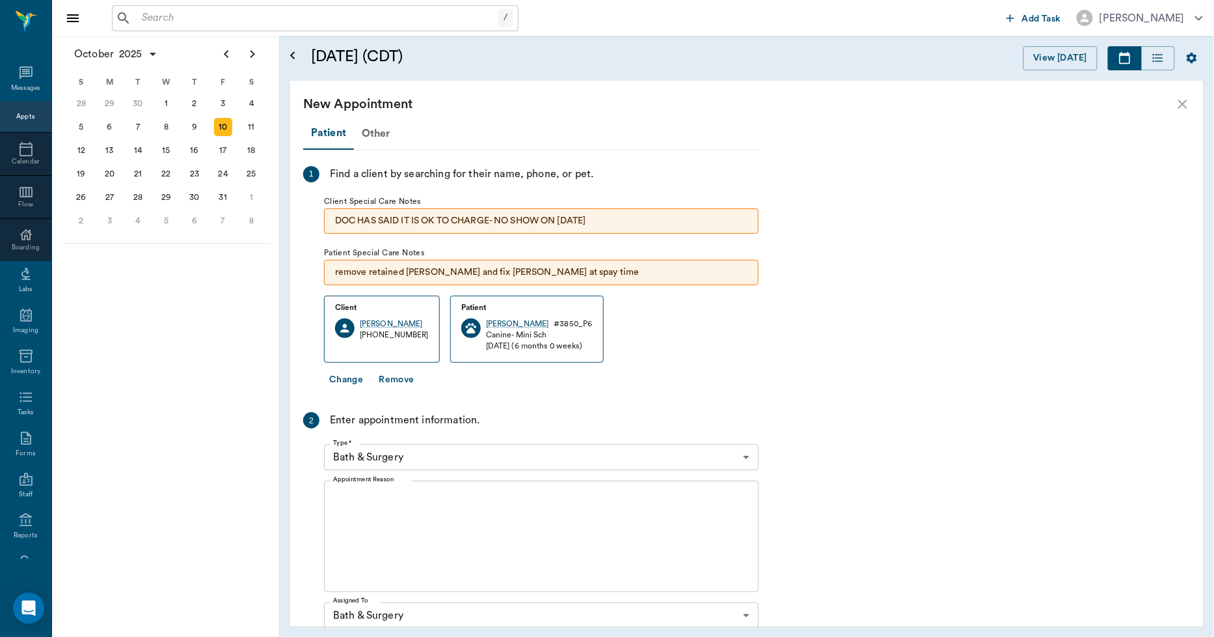
click at [376, 510] on textarea "Appointment Reason" at bounding box center [541, 536] width 417 height 90
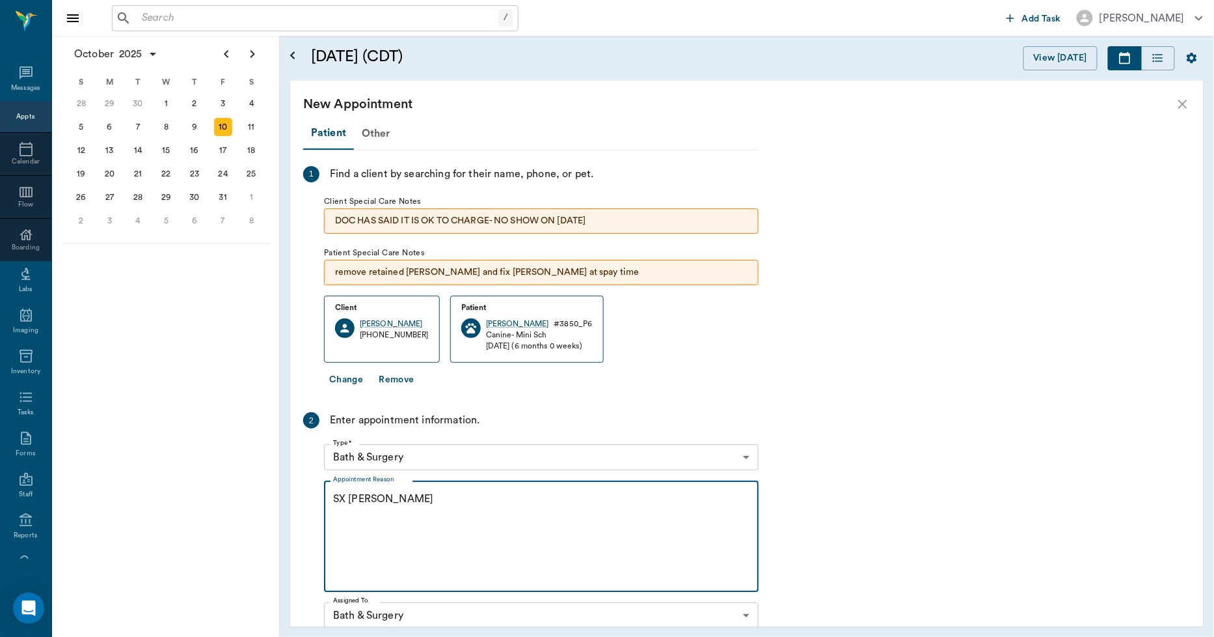
scroll to position [219, 0]
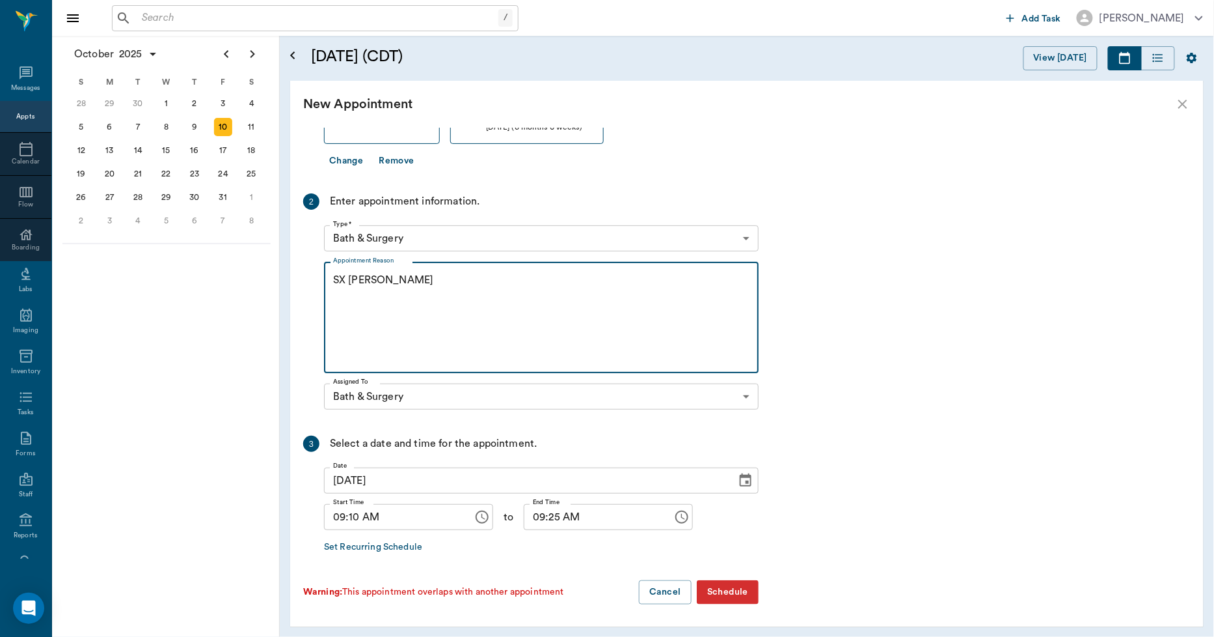
type textarea "SX [PERSON_NAME]"
click at [354, 517] on input "09:10 AM" at bounding box center [394, 517] width 140 height 26
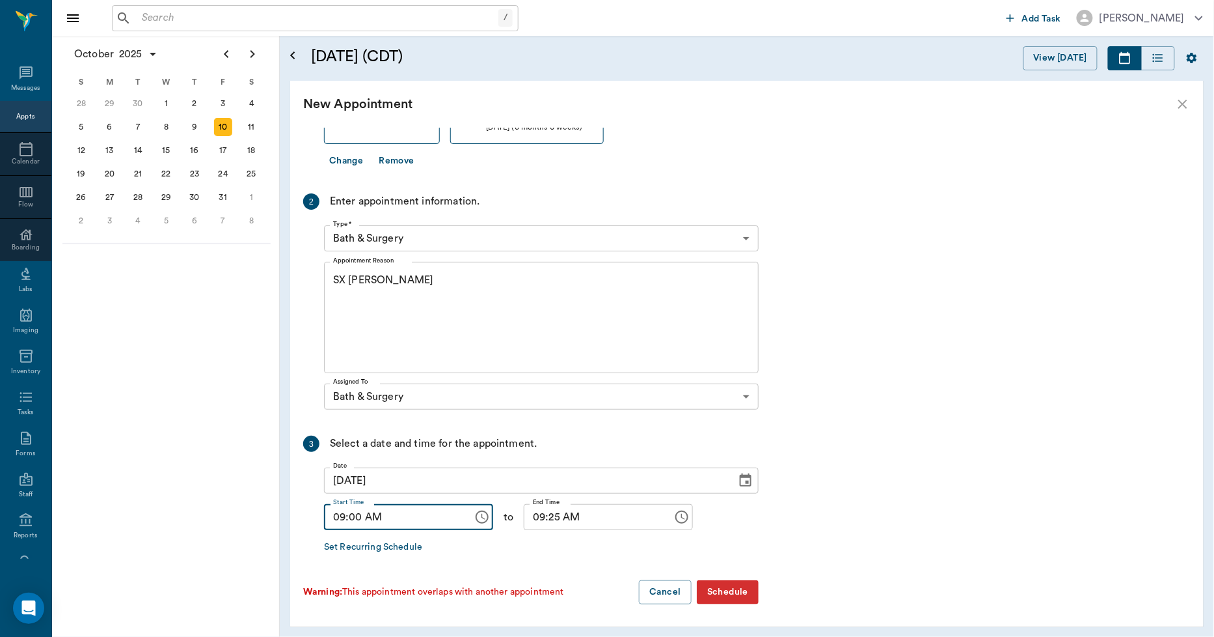
type input "09:00 AM"
click at [538, 512] on input "09:25 AM" at bounding box center [594, 517] width 140 height 26
type input "09:15 AM"
click at [738, 591] on button "Schedule" at bounding box center [728, 592] width 62 height 24
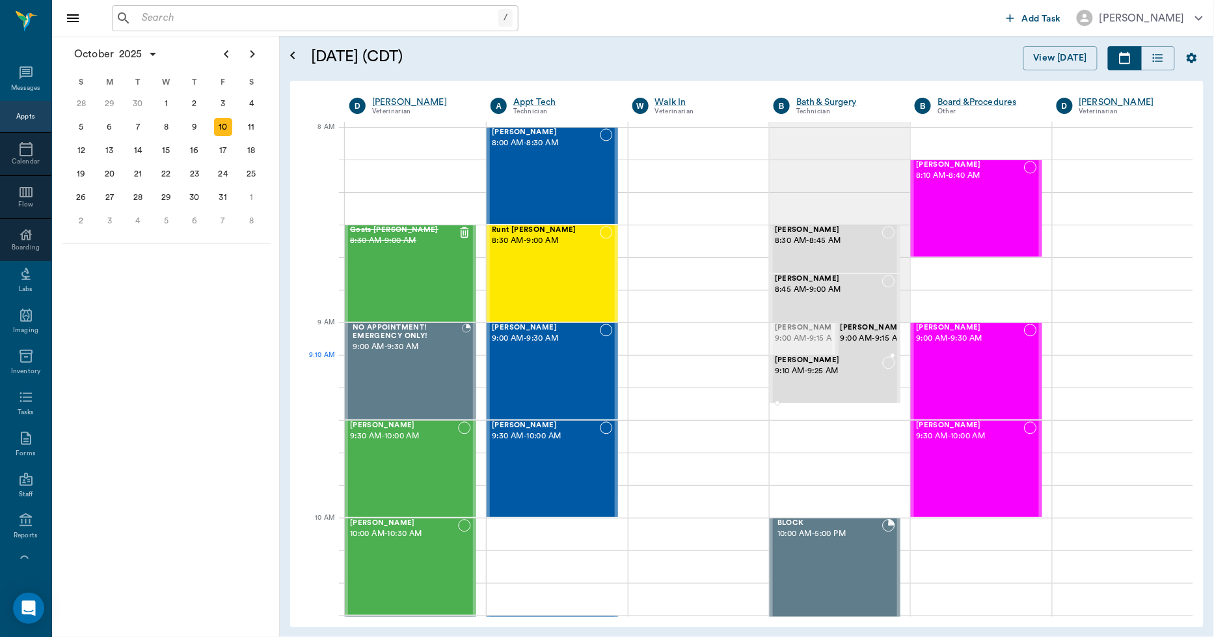
drag, startPoint x: 789, startPoint y: 353, endPoint x: 795, endPoint y: 398, distance: 44.6
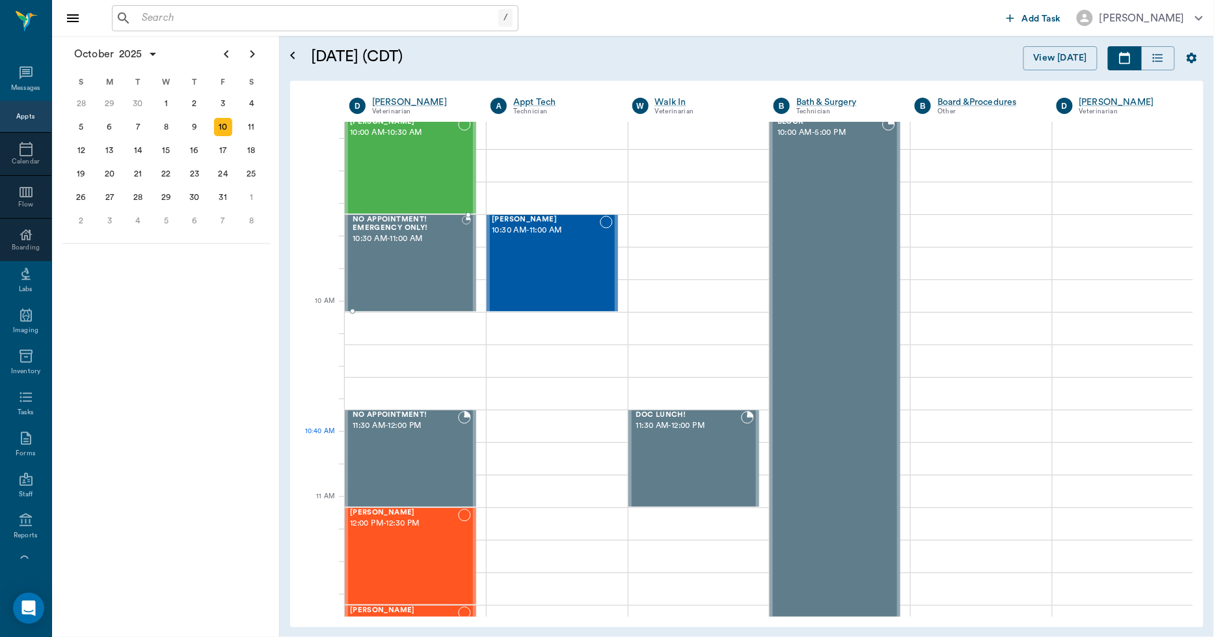
scroll to position [217, 0]
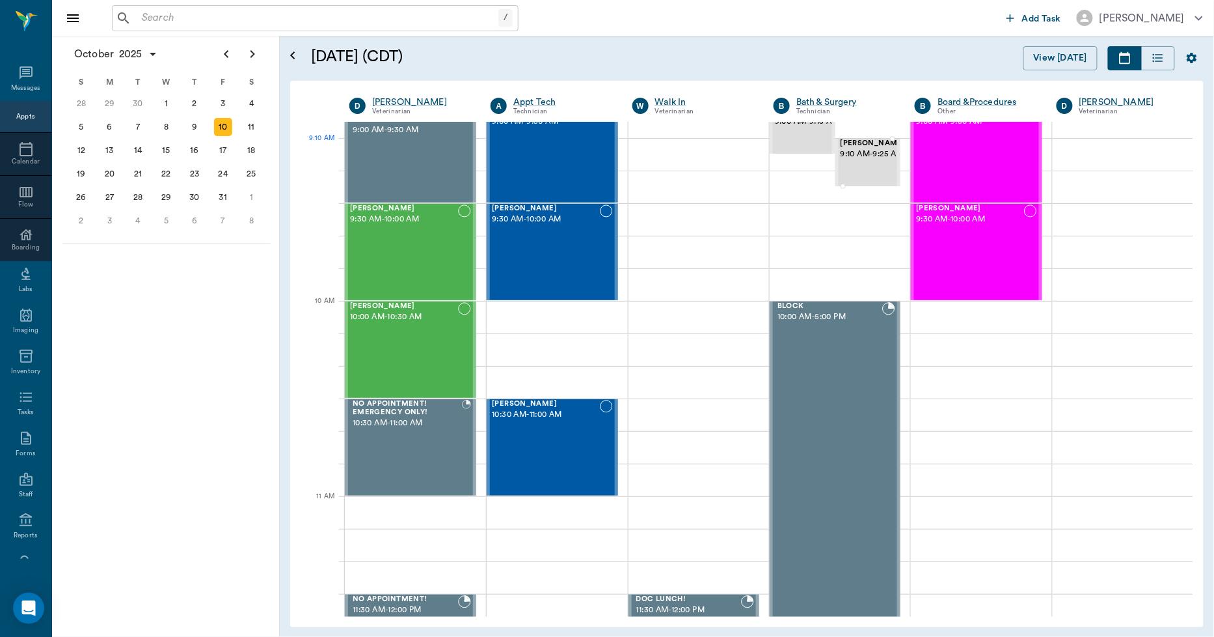
click at [841, 158] on span "9:10 AM - 9:25 AM" at bounding box center [873, 154] width 65 height 13
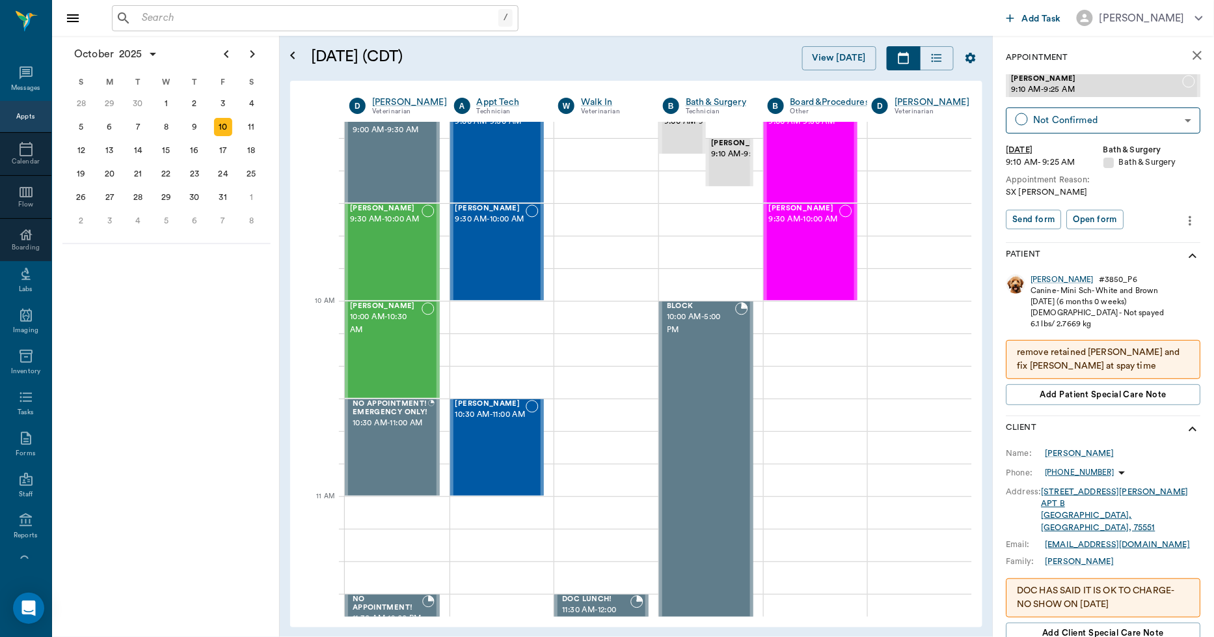
click at [1184, 213] on icon "more" at bounding box center [1191, 221] width 14 height 16
click at [1081, 237] on span "Edit appointment" at bounding box center [1125, 243] width 109 height 14
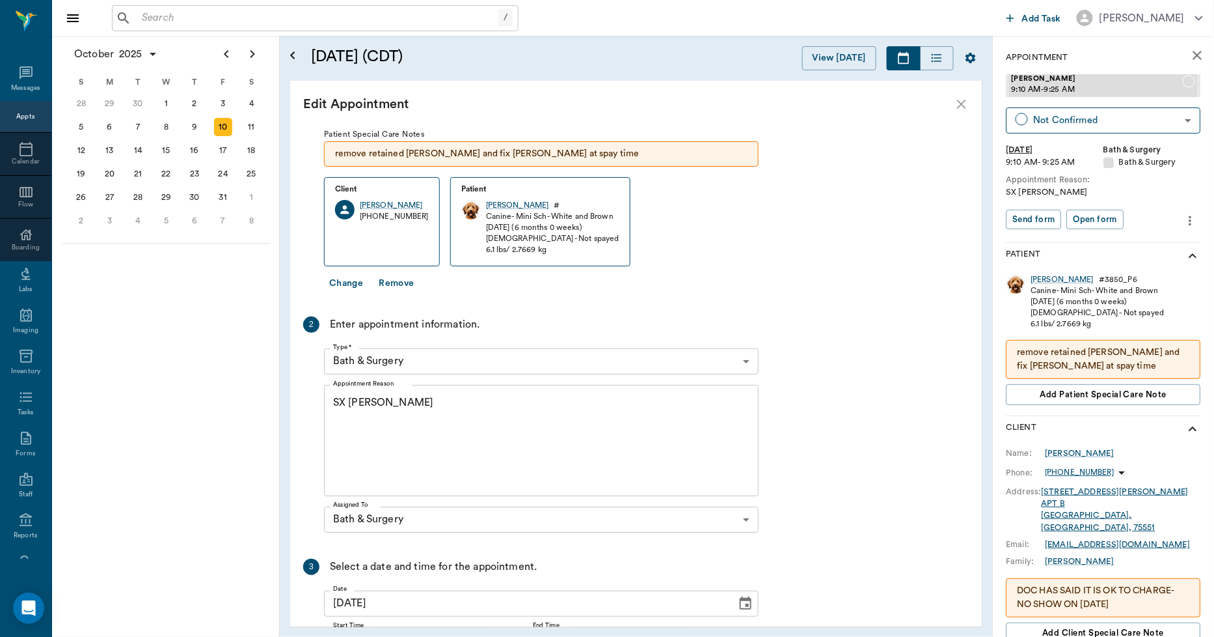
scroll to position [179, 0]
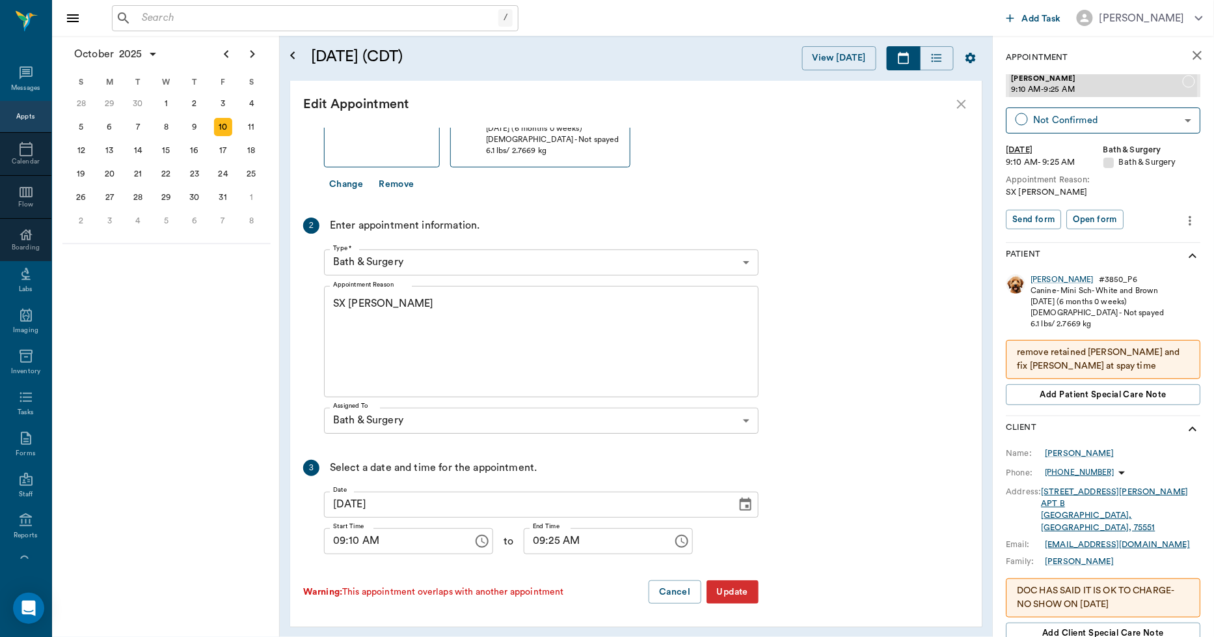
click at [353, 548] on input "09:10 AM" at bounding box center [394, 541] width 140 height 26
type input "09:15 AM"
click at [536, 542] on input "09:25 AM" at bounding box center [594, 541] width 140 height 26
type input "09:30 AM"
click at [753, 594] on button "Update" at bounding box center [733, 592] width 52 height 24
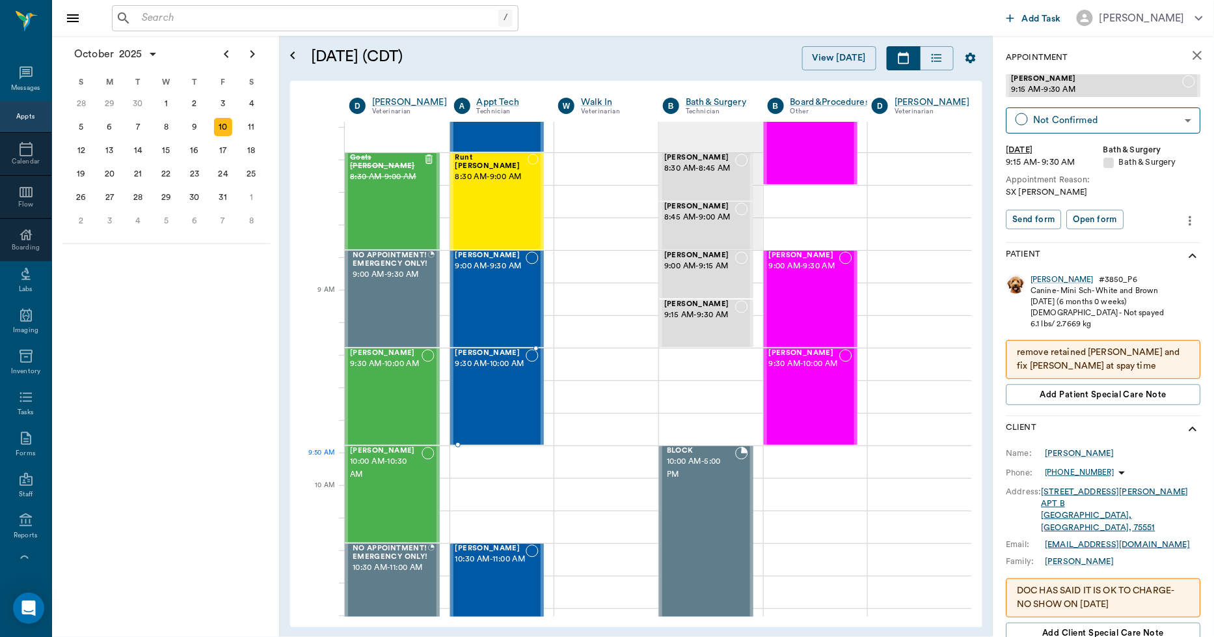
scroll to position [0, 0]
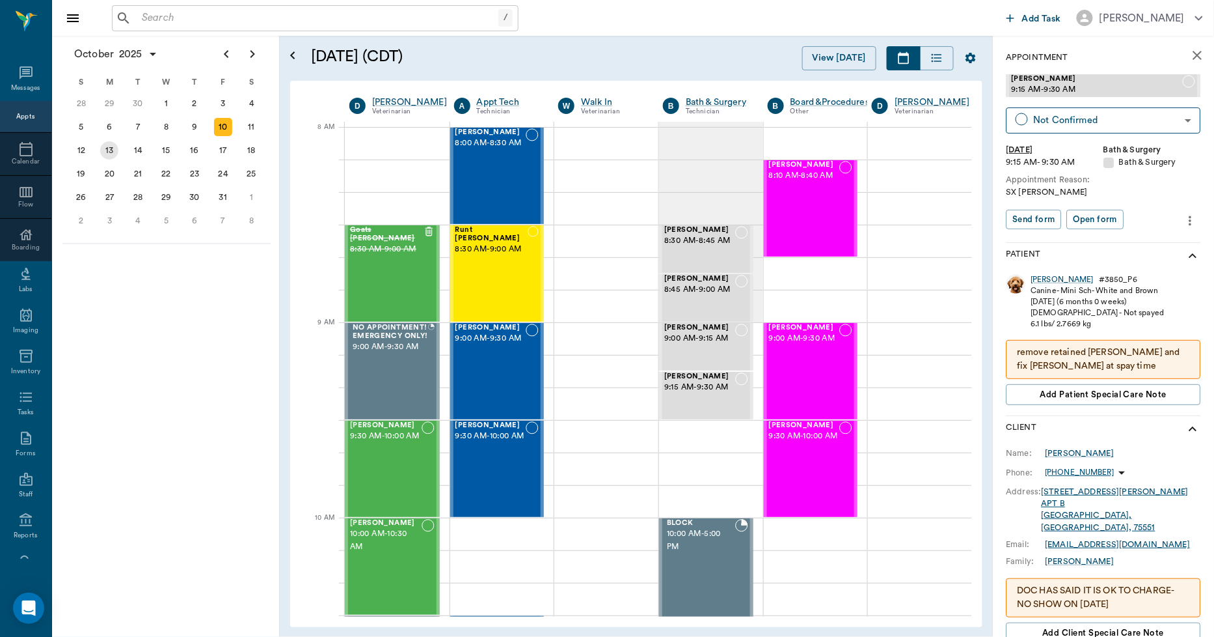
click at [102, 151] on div "13" at bounding box center [109, 150] width 18 height 18
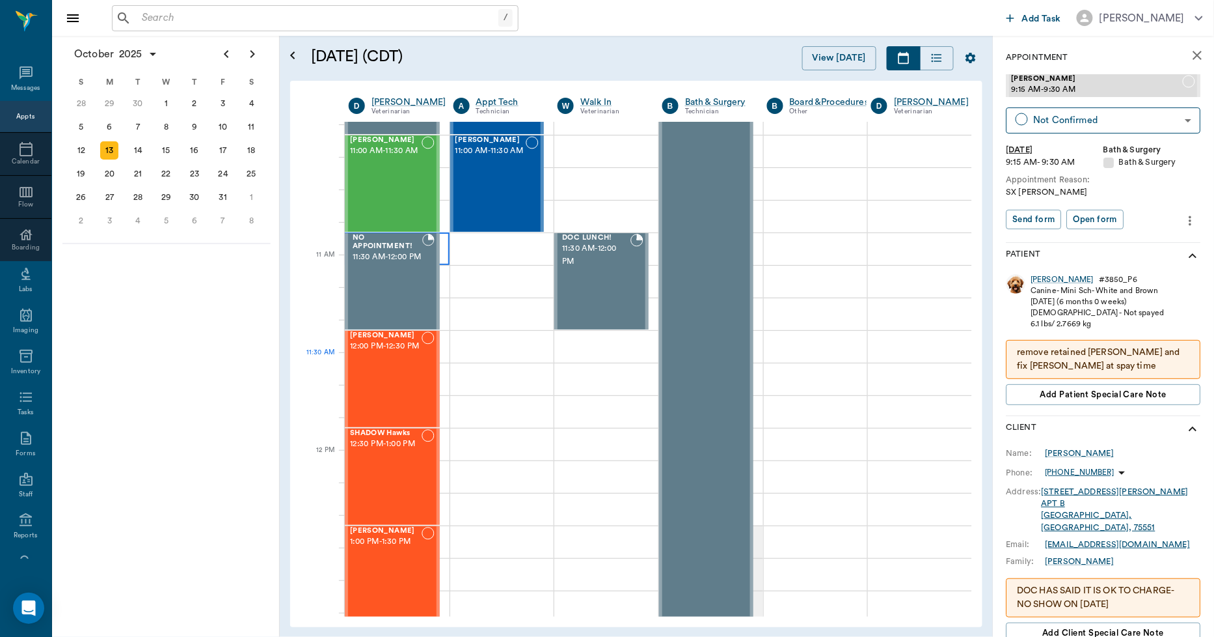
scroll to position [144, 1]
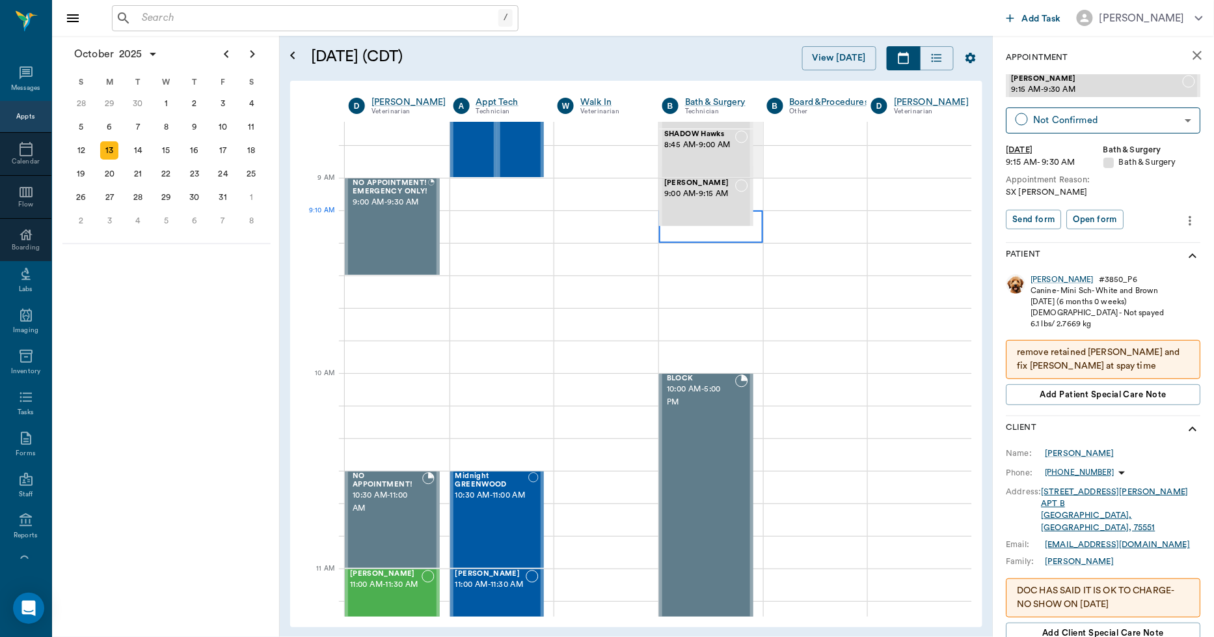
click at [663, 234] on div at bounding box center [711, 226] width 104 height 33
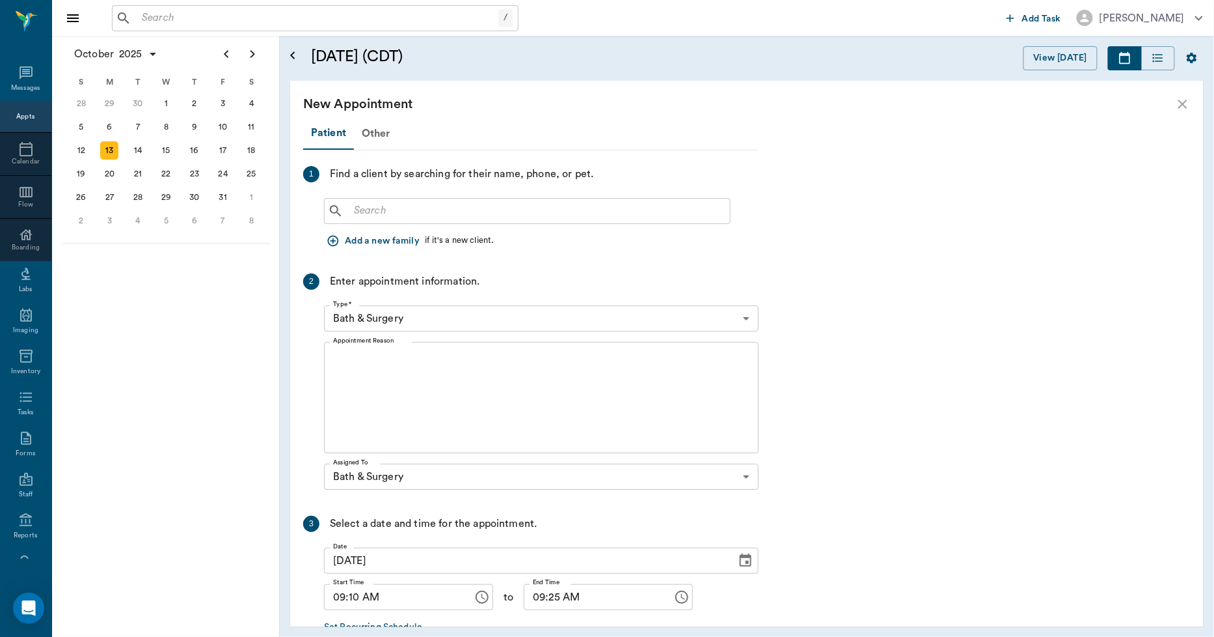
scroll to position [144, 0]
click at [460, 213] on input "text" at bounding box center [537, 211] width 376 height 18
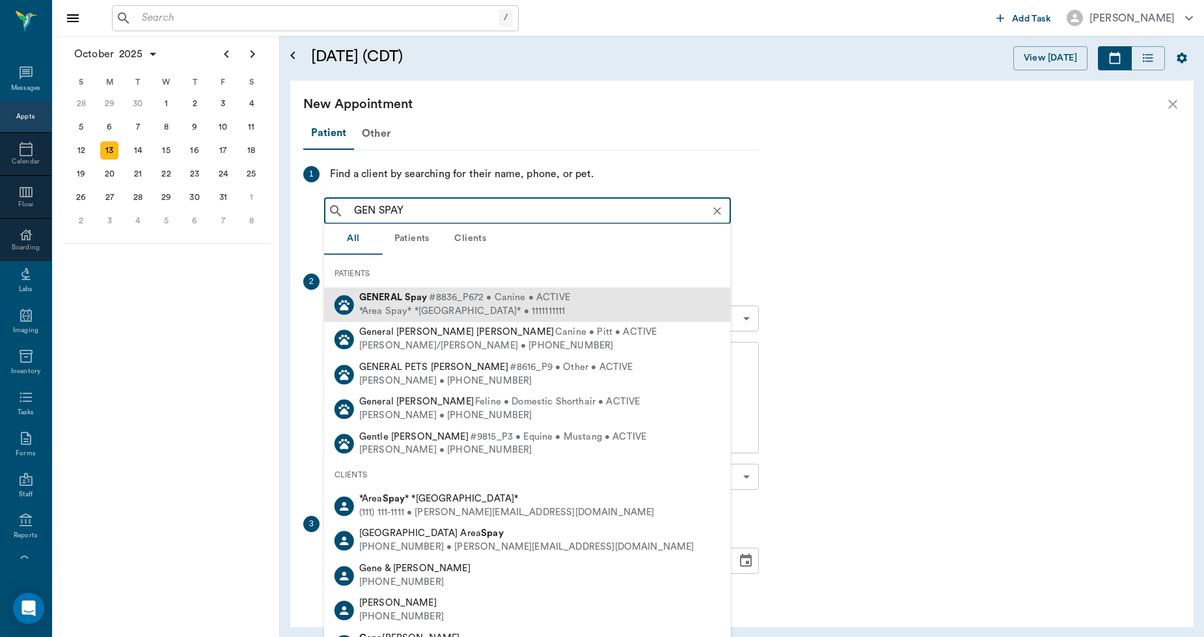
click at [422, 296] on b "Spay" at bounding box center [416, 297] width 23 height 10
type input "GEN SPAY"
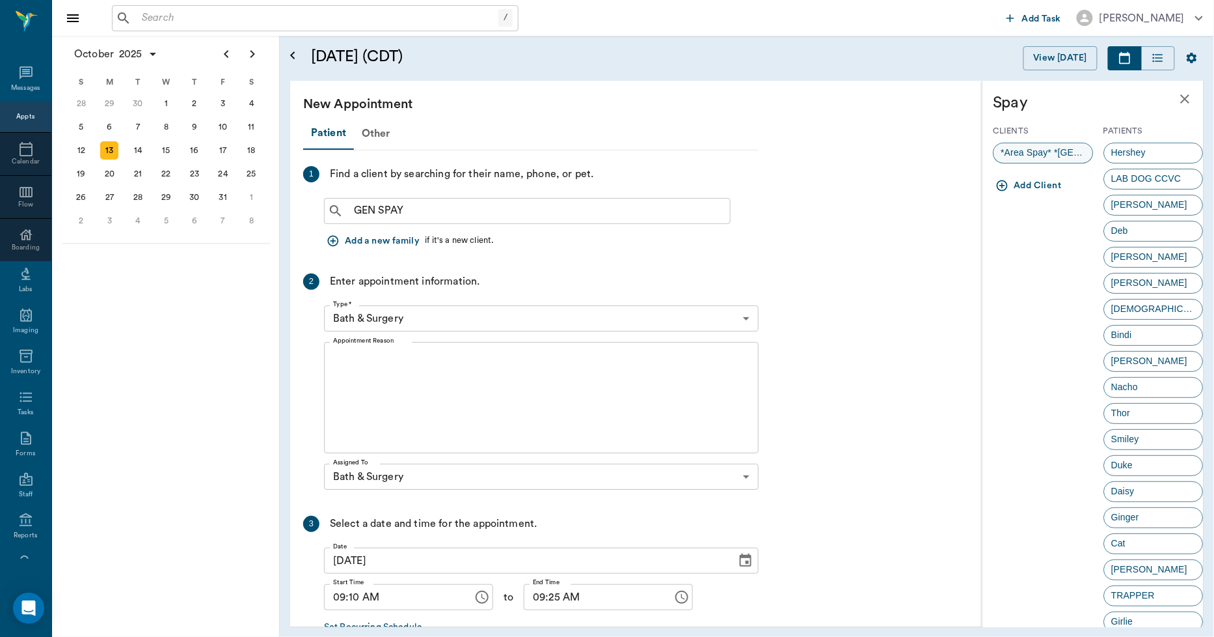
click at [1031, 144] on div "*Area Spay* *Atlanta*" at bounding box center [1044, 153] width 100 height 21
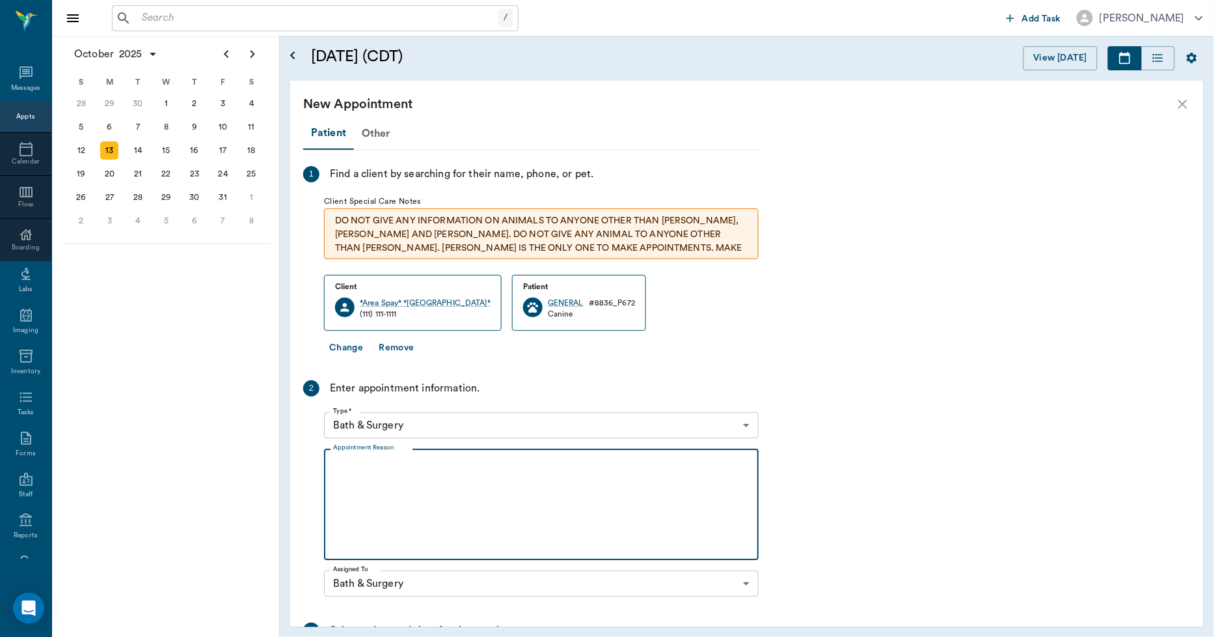
click at [486, 484] on textarea "Appointment Reason" at bounding box center [541, 505] width 417 height 90
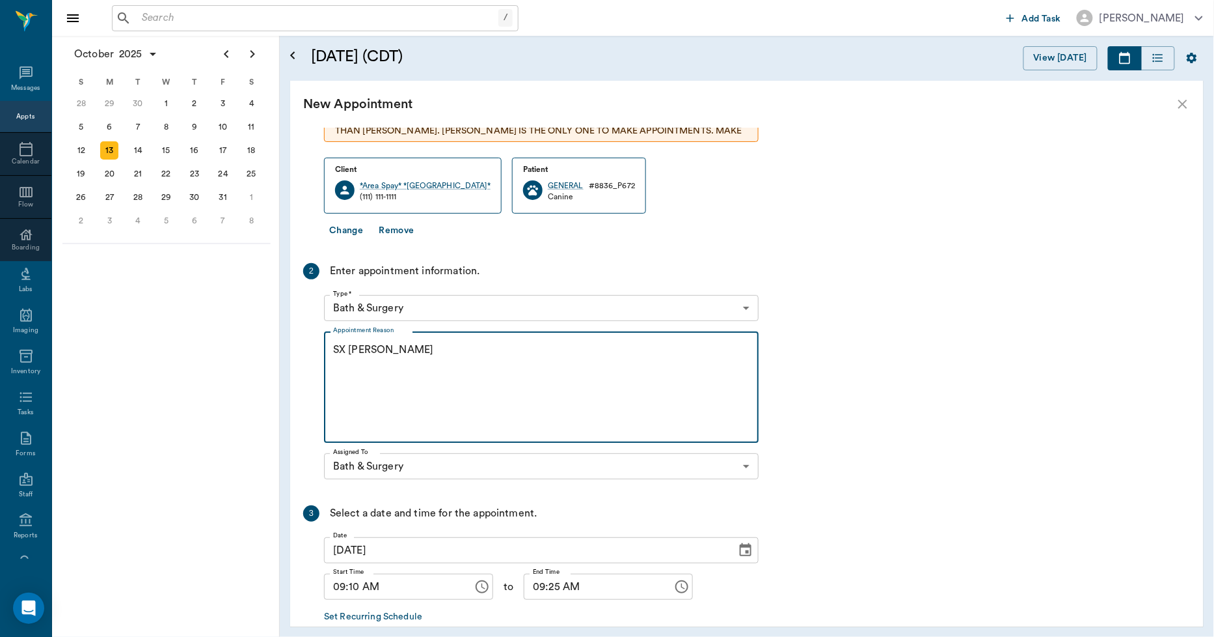
scroll to position [186, 0]
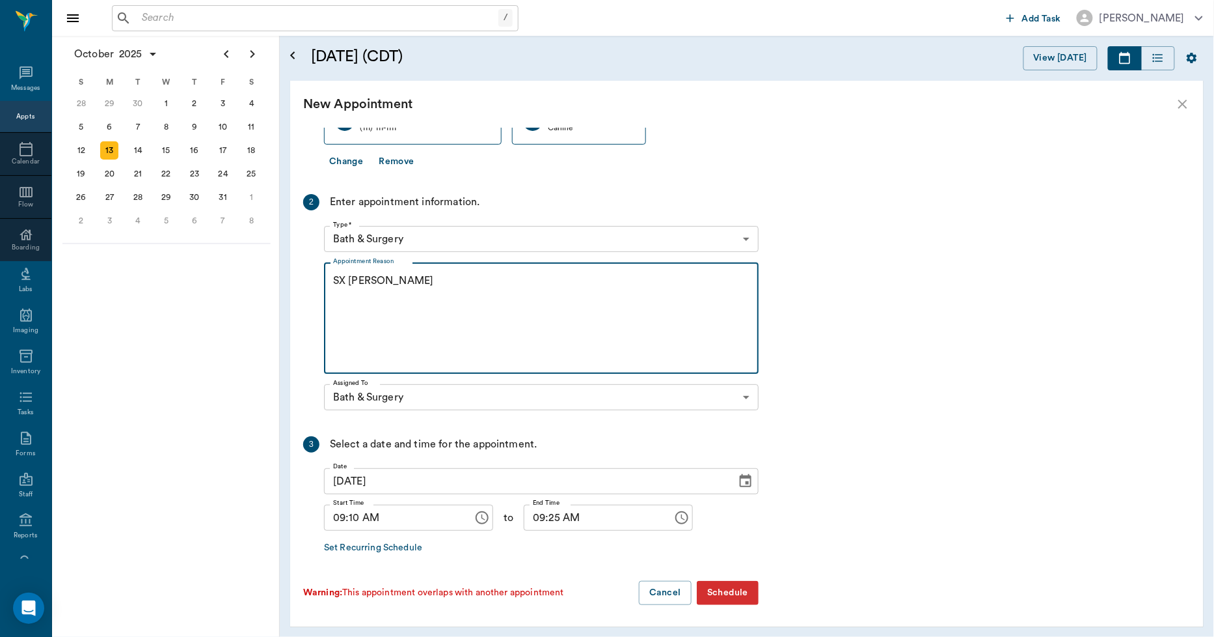
type textarea "SX REMINDER LORY"
click at [351, 524] on input "09:10 AM" at bounding box center [394, 517] width 140 height 26
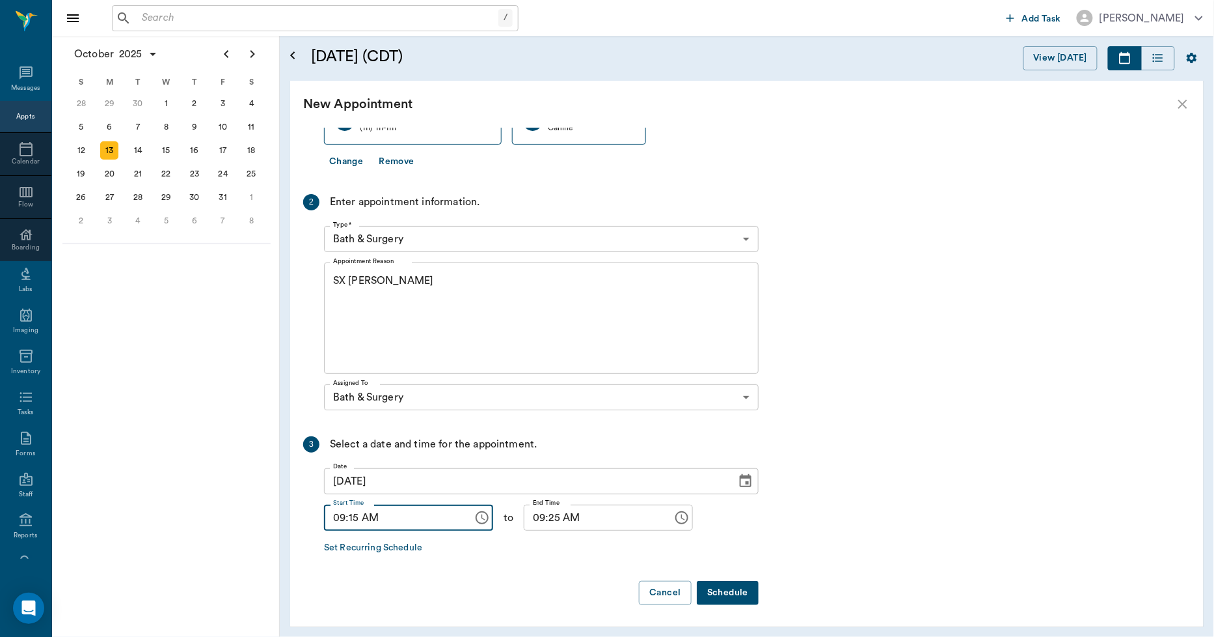
type input "09:15 AM"
click at [543, 516] on input "09:25 AM" at bounding box center [594, 517] width 140 height 26
type input "09:30 AM"
click at [746, 595] on button "Schedule" at bounding box center [728, 593] width 62 height 24
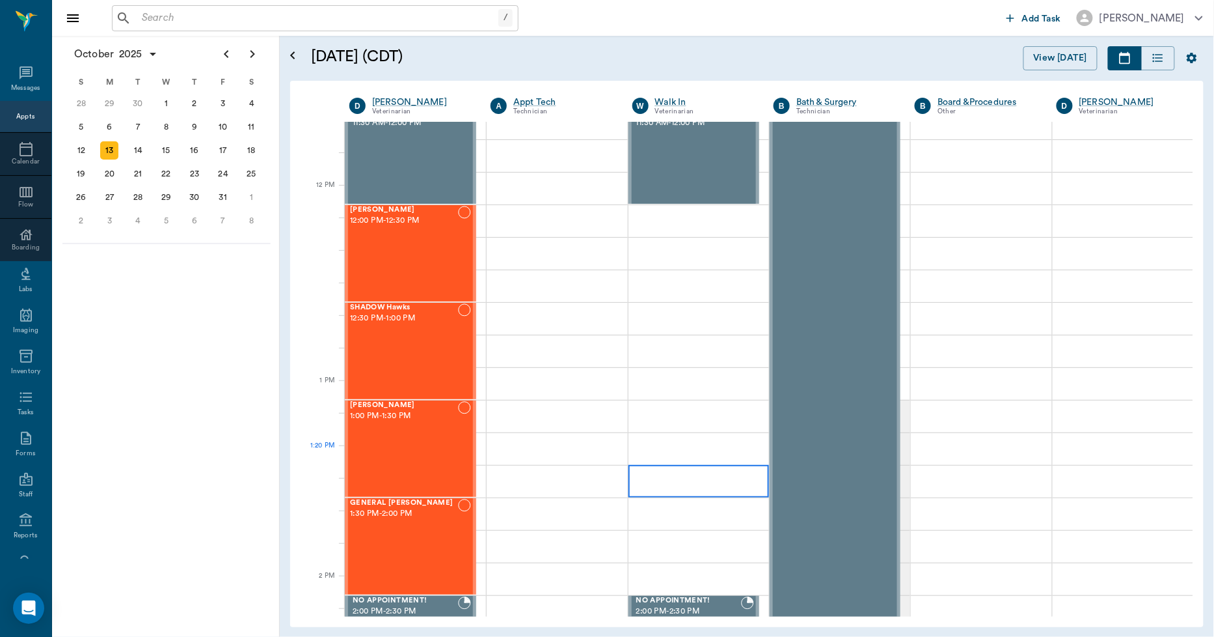
scroll to position [723, 0]
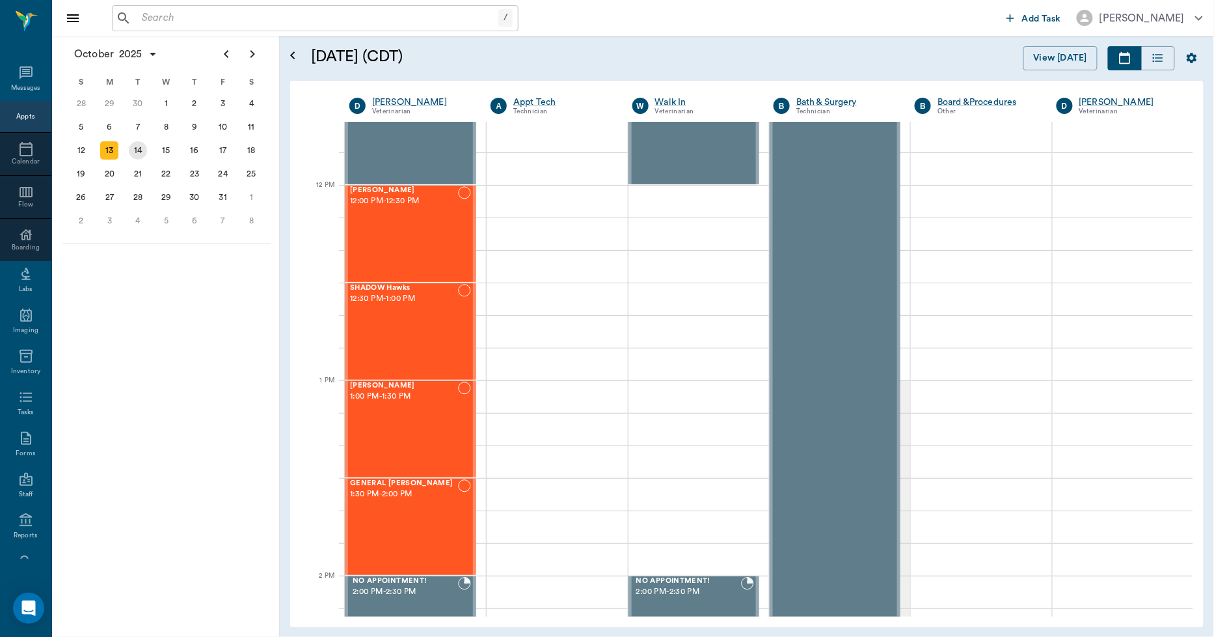
click at [132, 147] on div "14" at bounding box center [138, 150] width 18 height 18
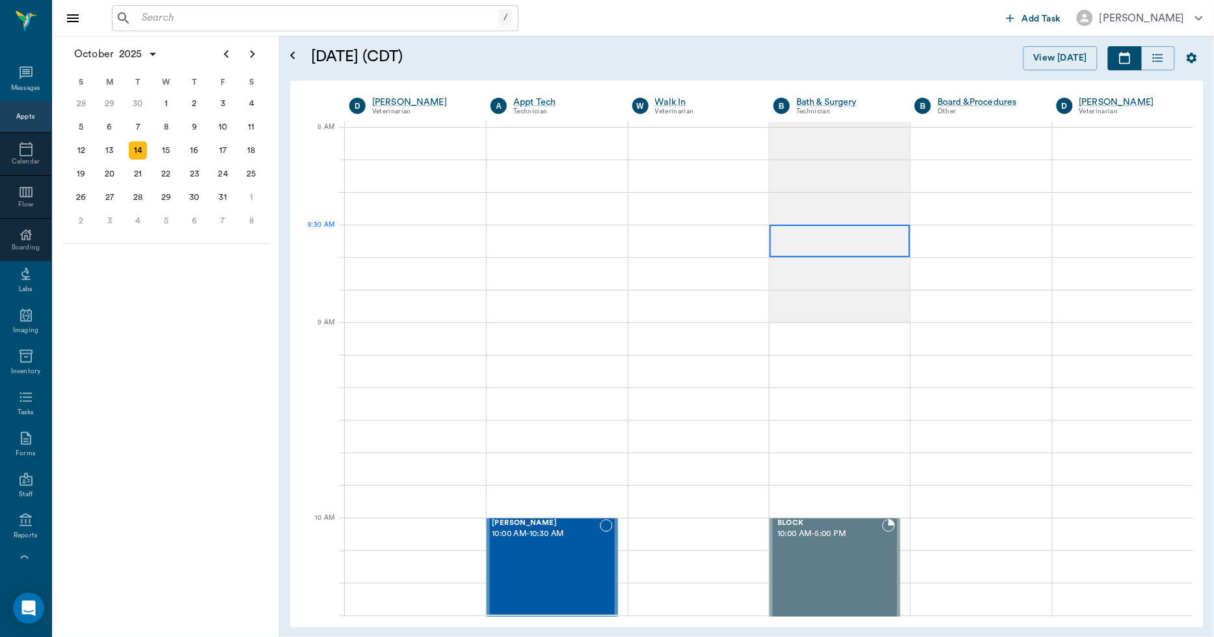
click at [795, 249] on div at bounding box center [840, 241] width 141 height 33
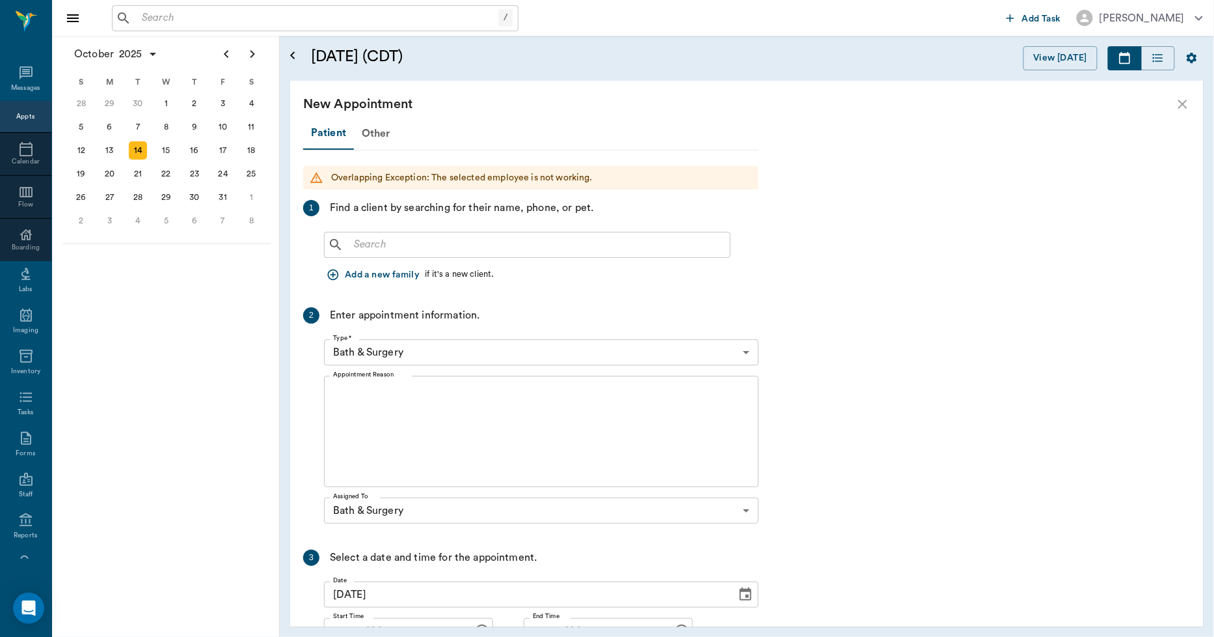
click at [478, 233] on div "​" at bounding box center [527, 245] width 407 height 26
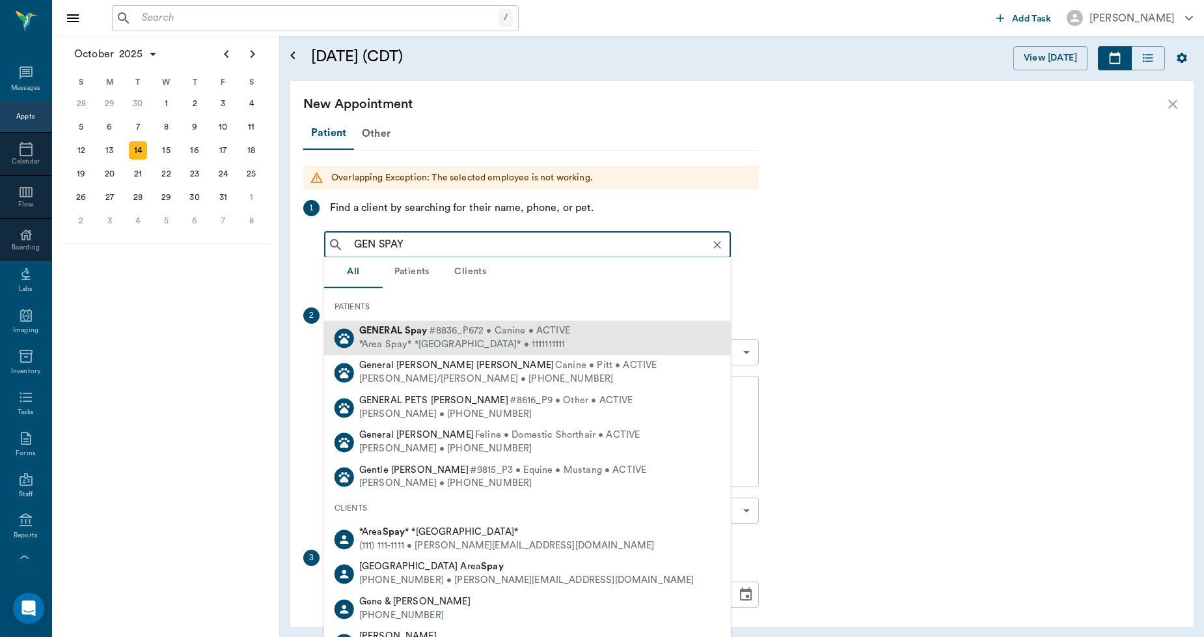
click at [423, 334] on b "Spay" at bounding box center [416, 330] width 23 height 10
type input "GEN SPAY"
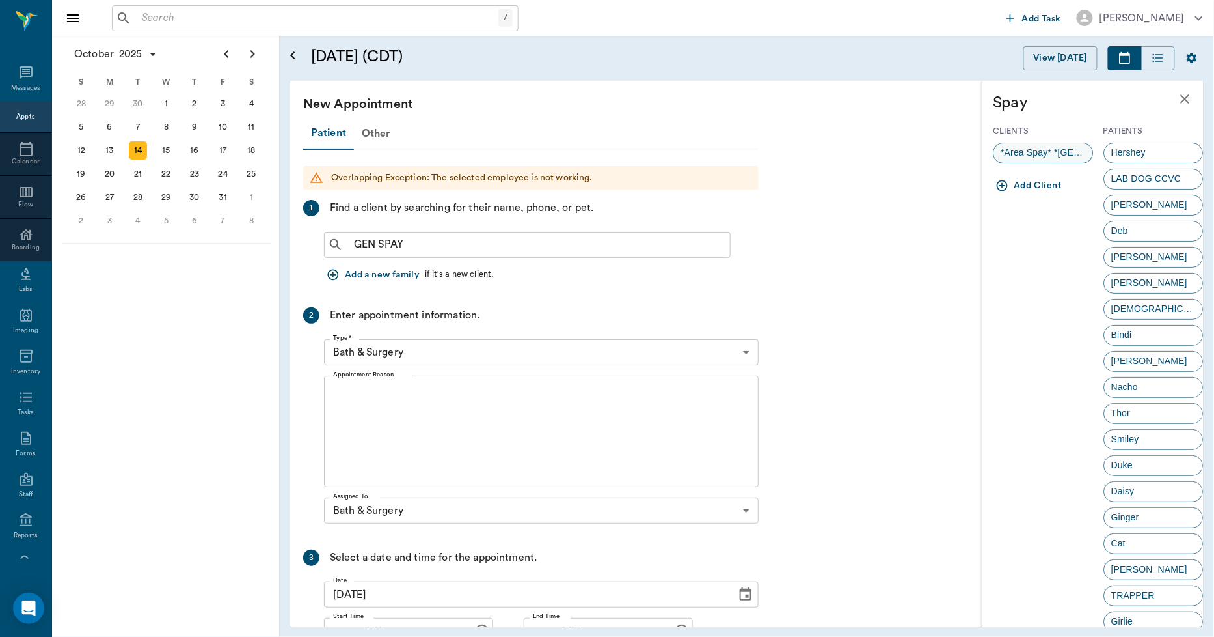
click at [1040, 148] on span "*Area Spay* *Atlanta*" at bounding box center [1044, 153] width 99 height 14
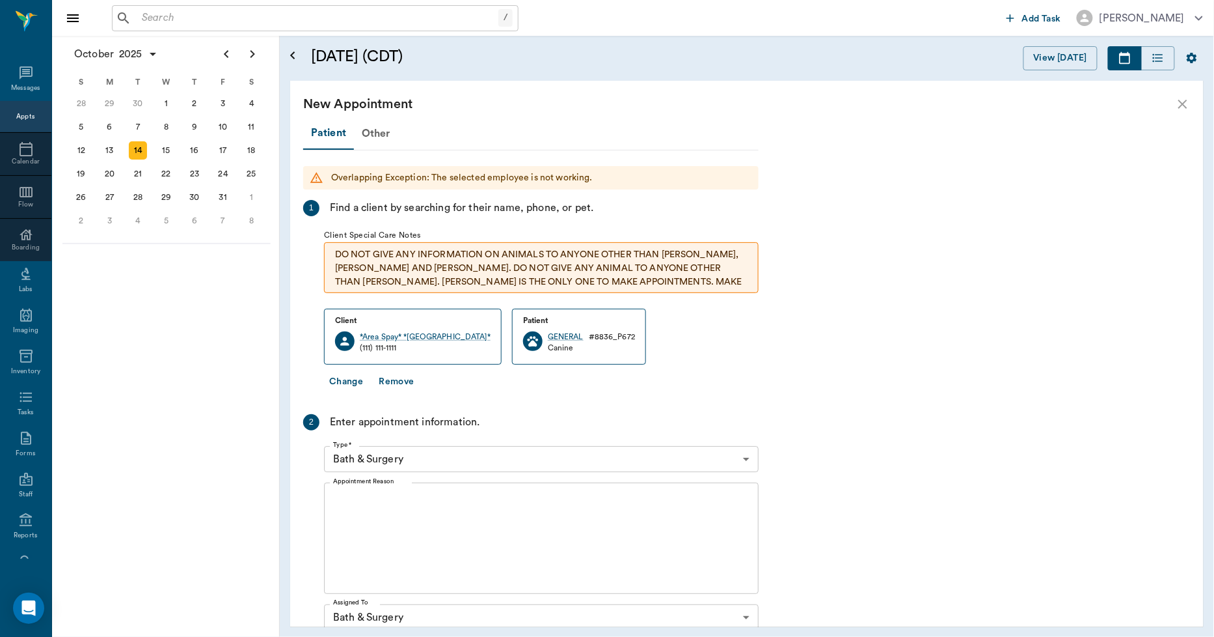
click at [530, 486] on div "x Appointment Reason" at bounding box center [541, 537] width 435 height 111
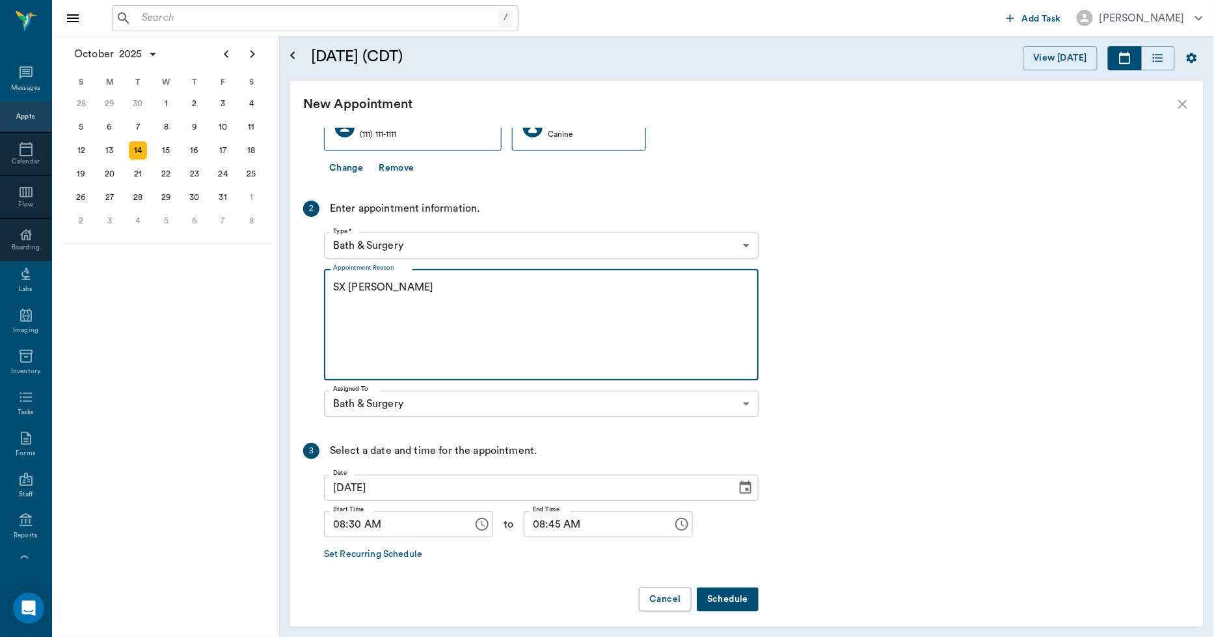
scroll to position [220, 0]
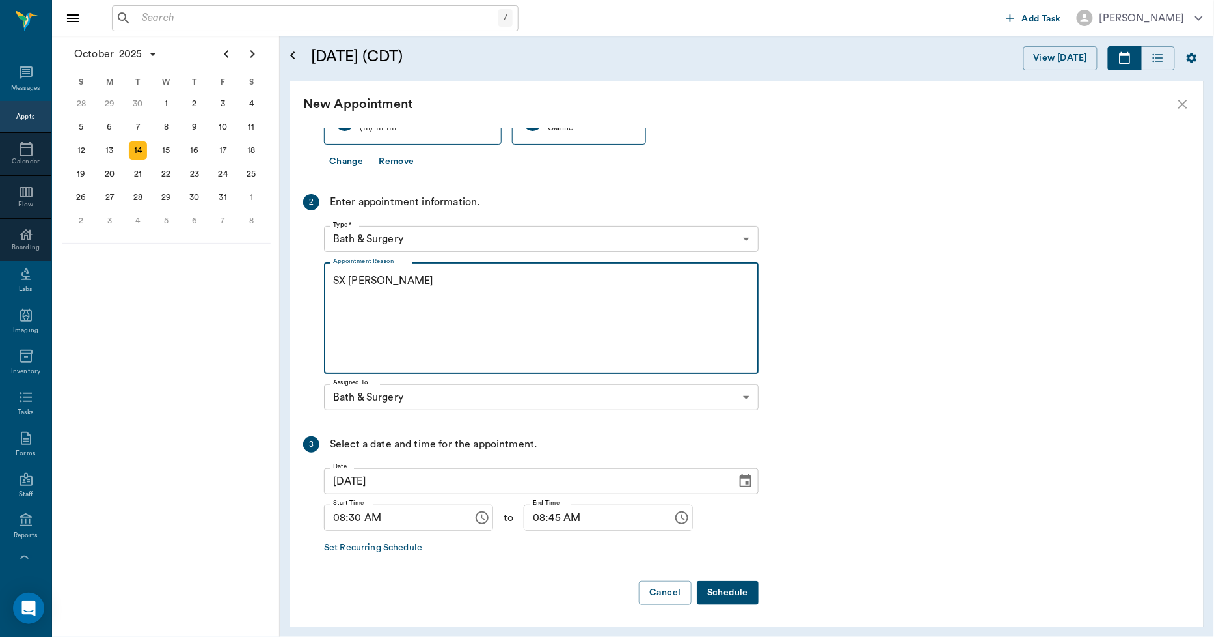
type textarea "SX REMINDER LORY"
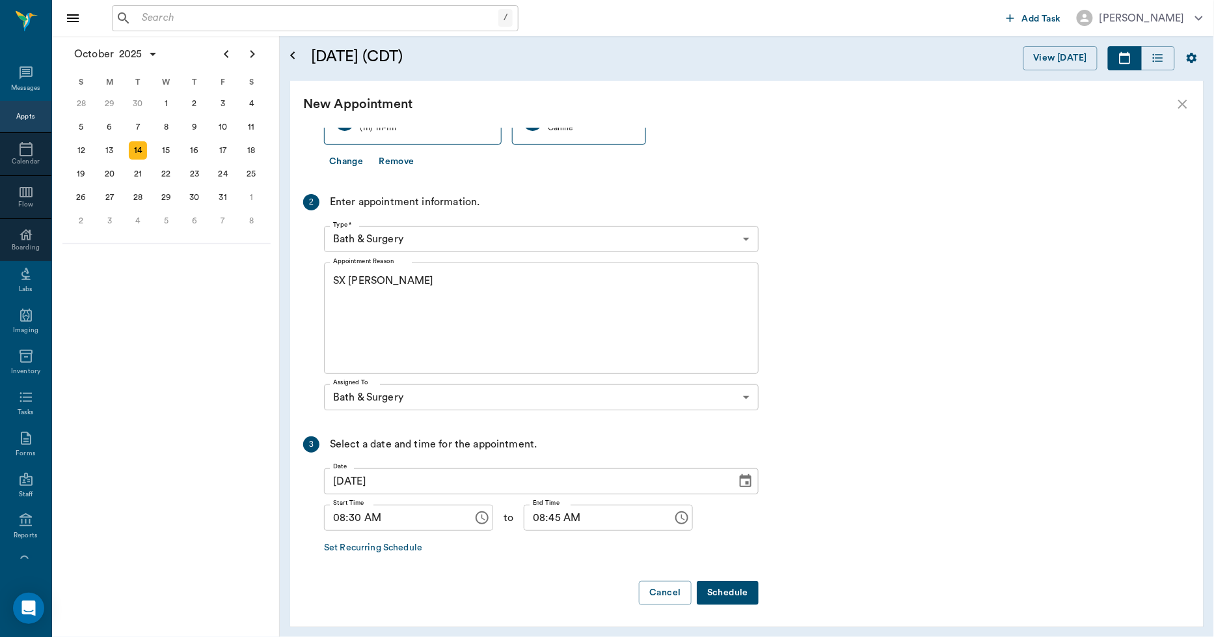
click at [717, 591] on button "Schedule" at bounding box center [728, 593] width 62 height 24
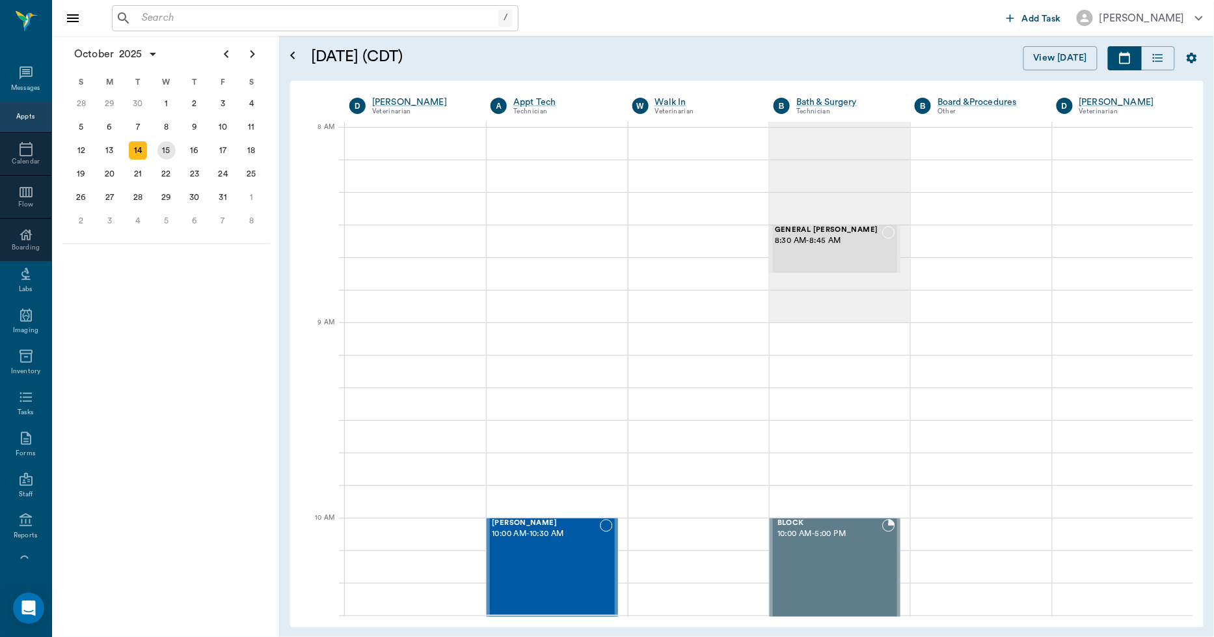
click at [169, 150] on div "15" at bounding box center [167, 150] width 18 height 18
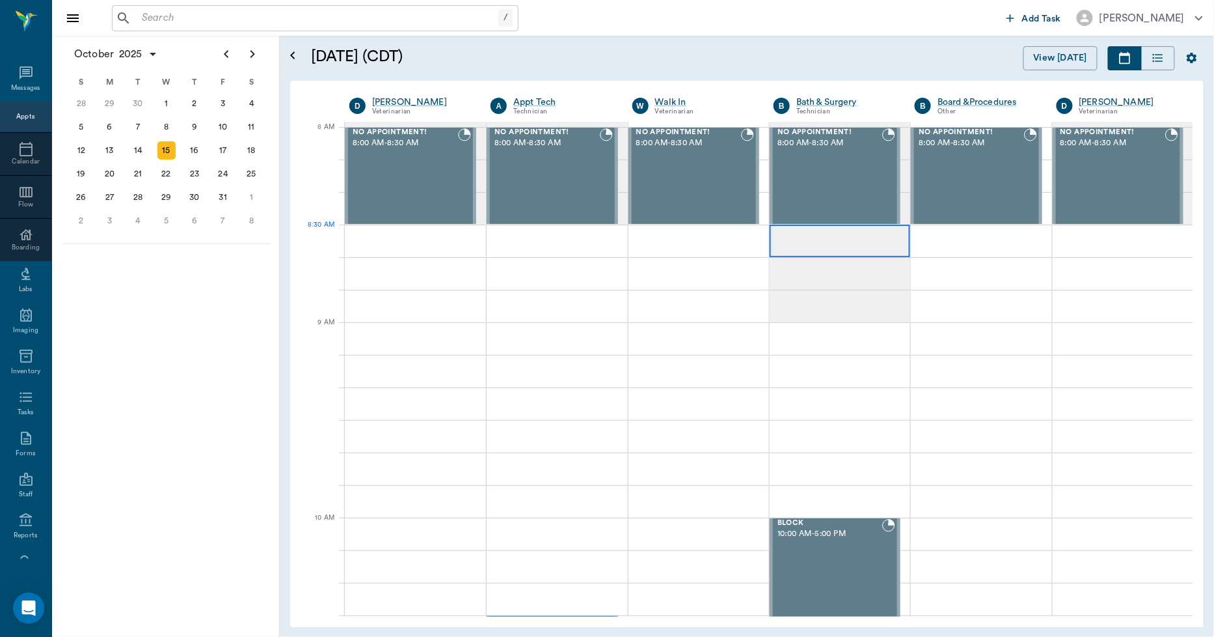
click at [817, 246] on div at bounding box center [840, 241] width 141 height 33
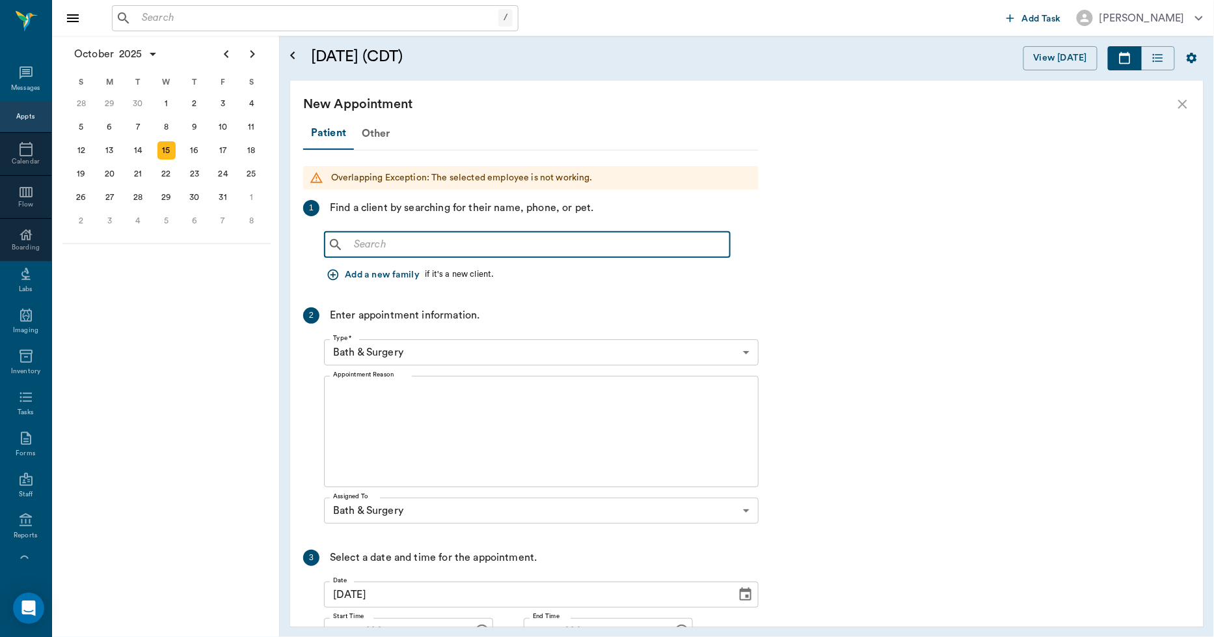
click at [456, 243] on input "text" at bounding box center [537, 245] width 376 height 18
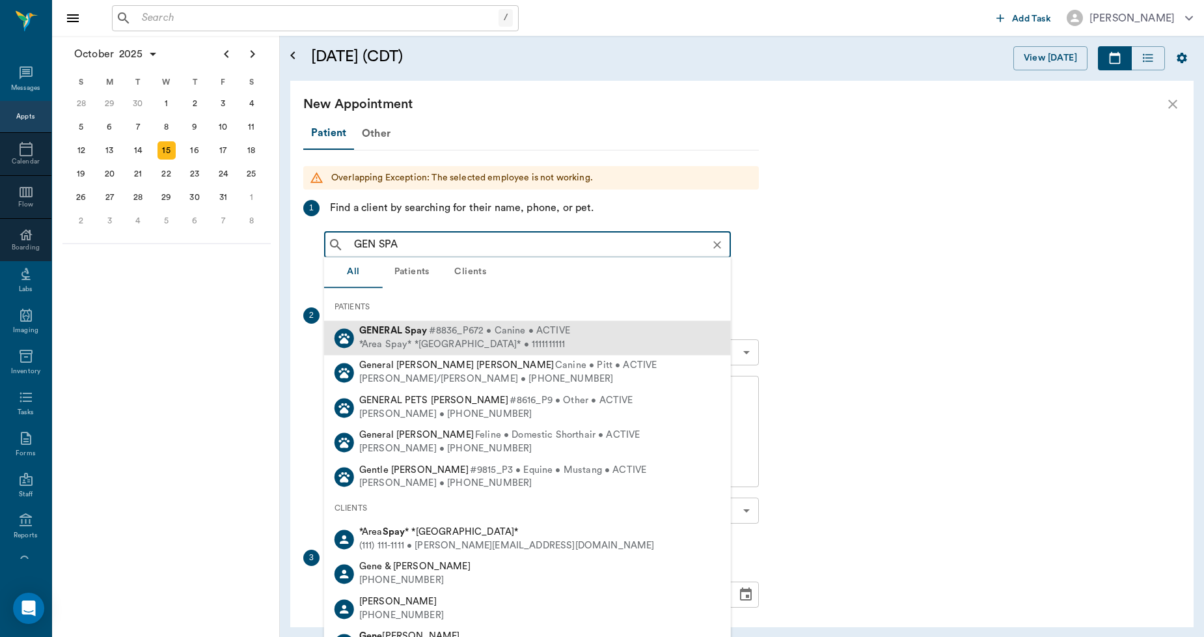
click at [406, 339] on div "*Area Spay* *Atlanta* • 1111111111" at bounding box center [464, 345] width 211 height 14
type input "GEN SPA"
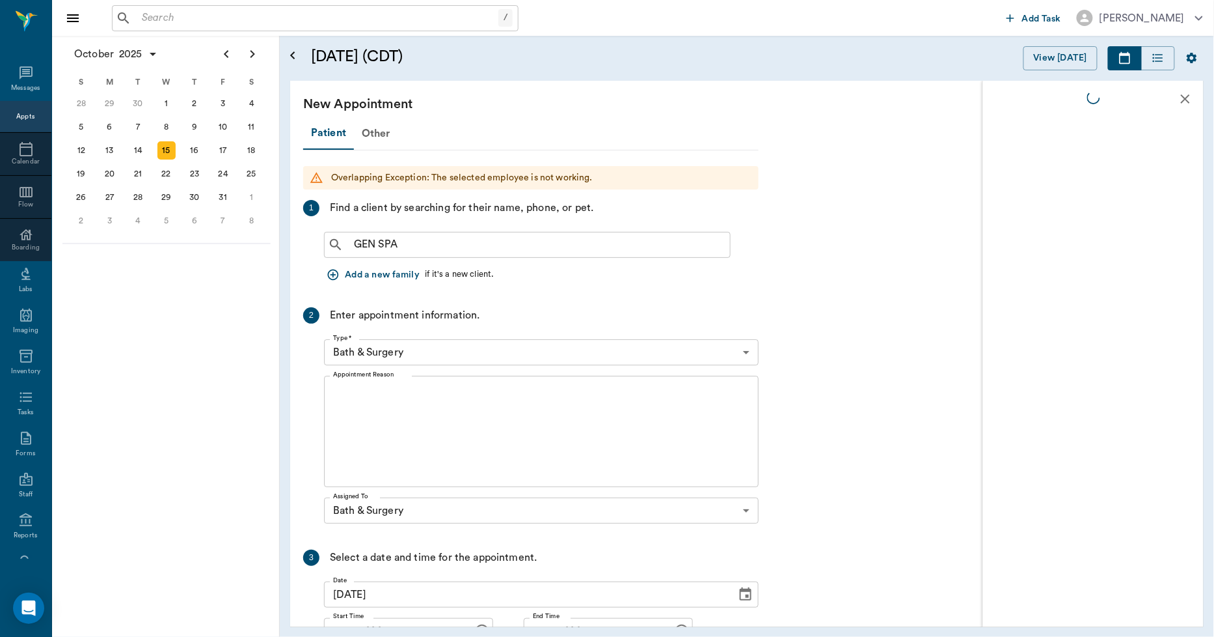
click at [393, 387] on textarea "Appointment Reason" at bounding box center [541, 432] width 417 height 90
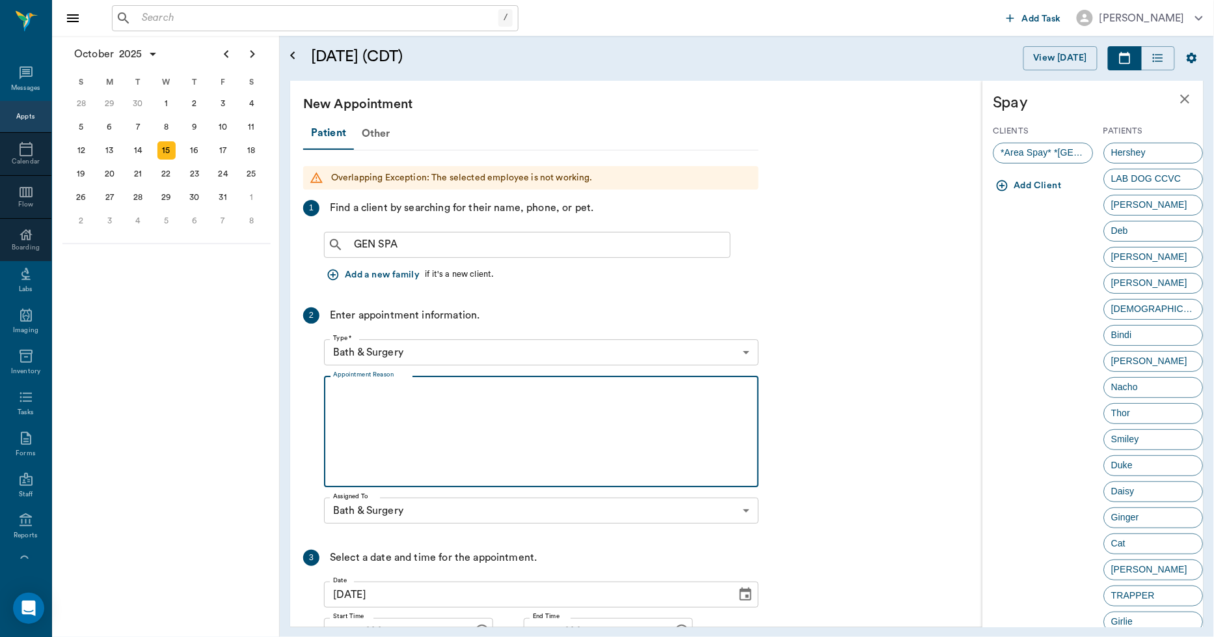
click at [1016, 144] on div "*Area Spay* *Atlanta*" at bounding box center [1044, 153] width 100 height 21
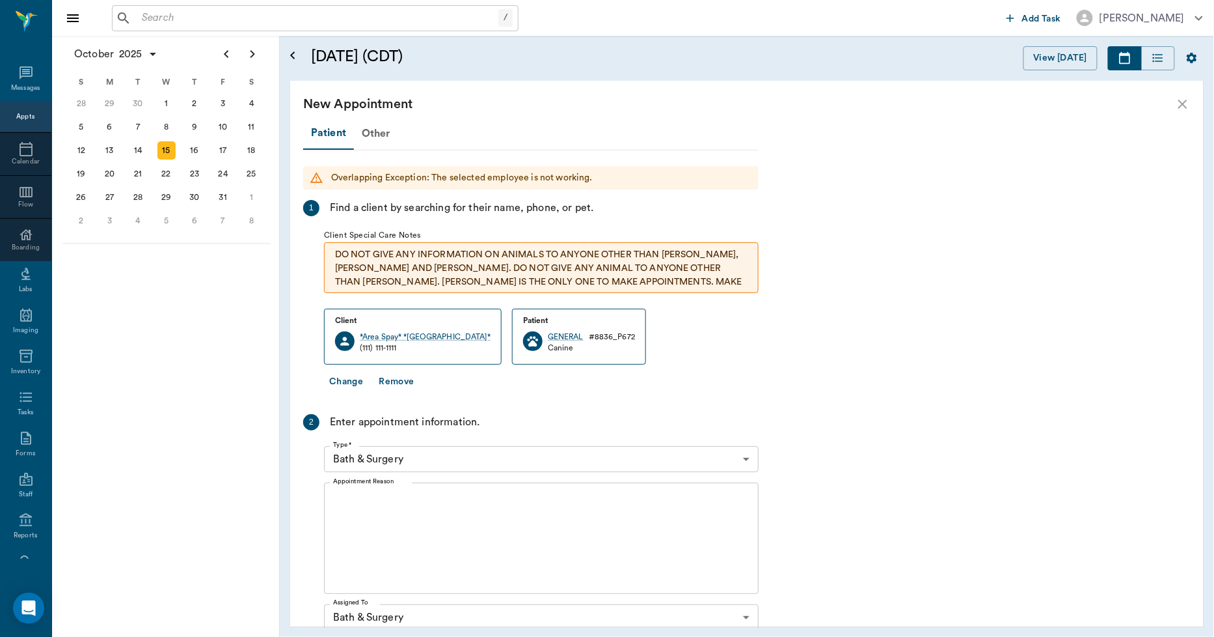
click at [368, 516] on textarea "Appointment Reason" at bounding box center [541, 538] width 417 height 90
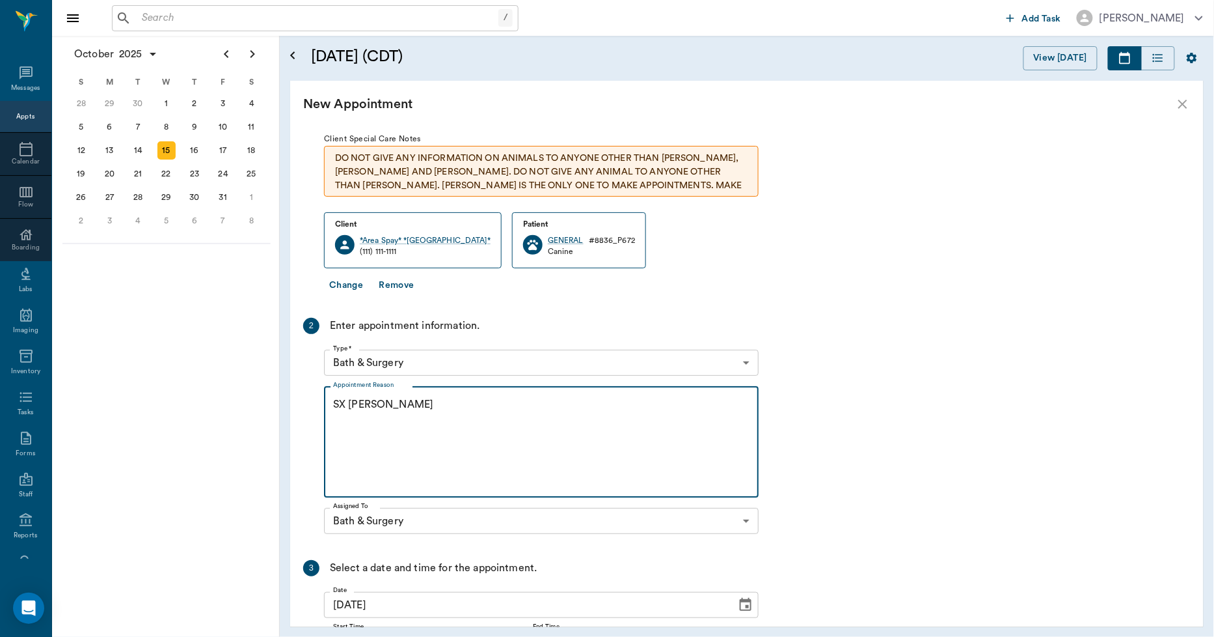
scroll to position [220, 0]
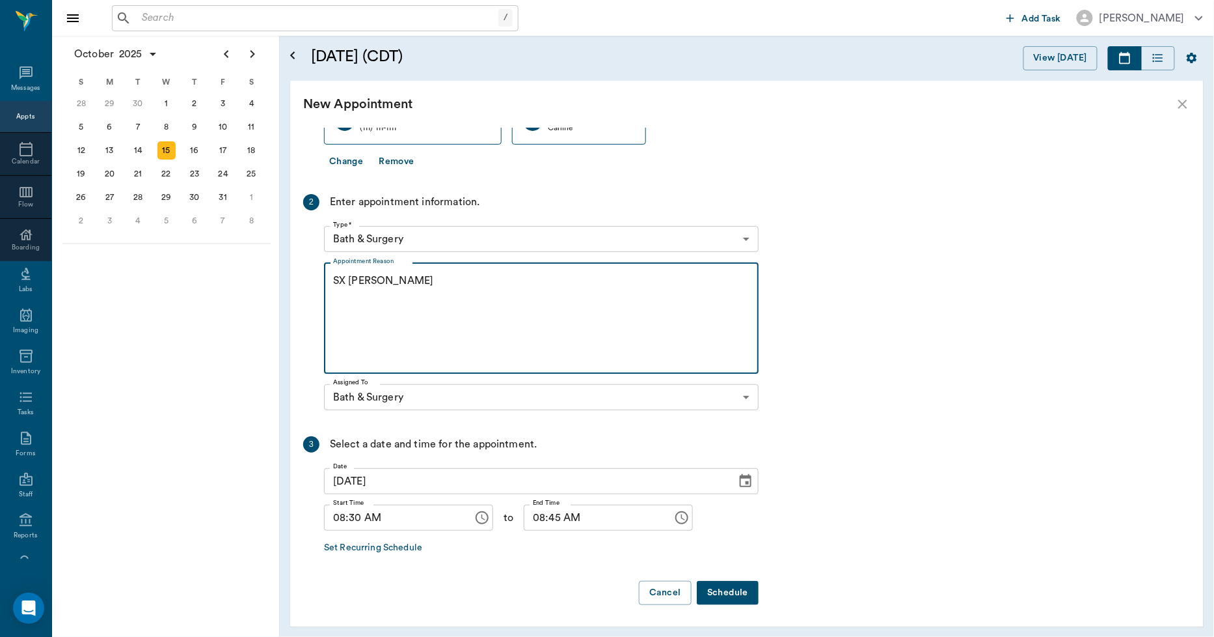
type textarea "SX REMINDER LORY"
click at [711, 588] on button "Schedule" at bounding box center [728, 593] width 62 height 24
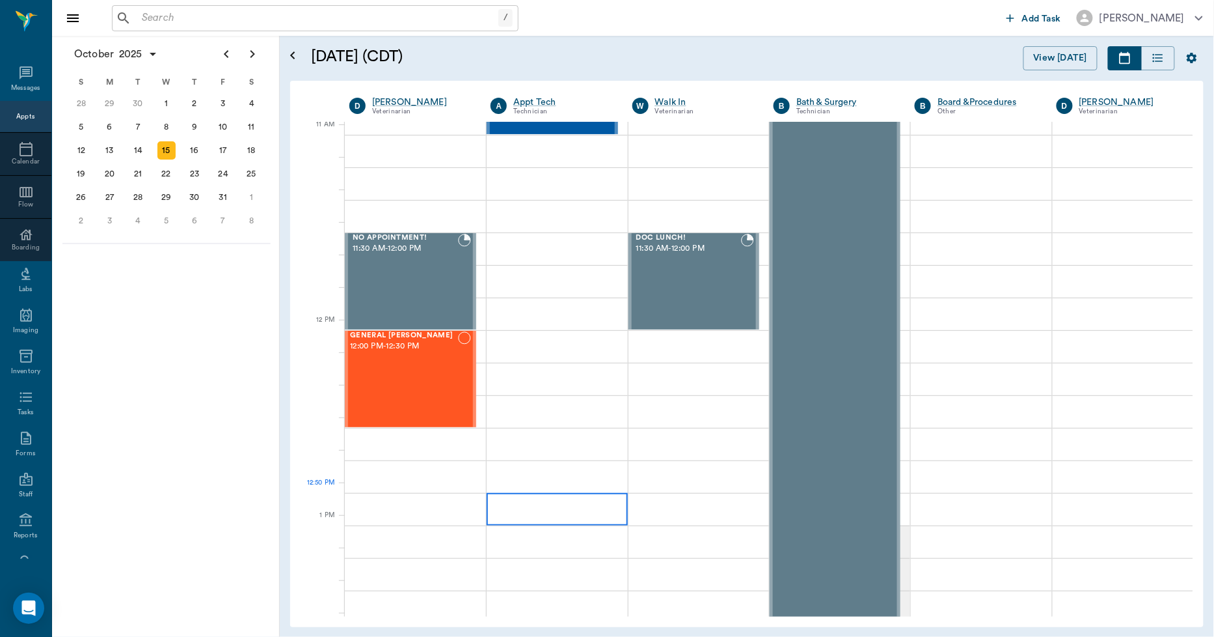
scroll to position [868, 0]
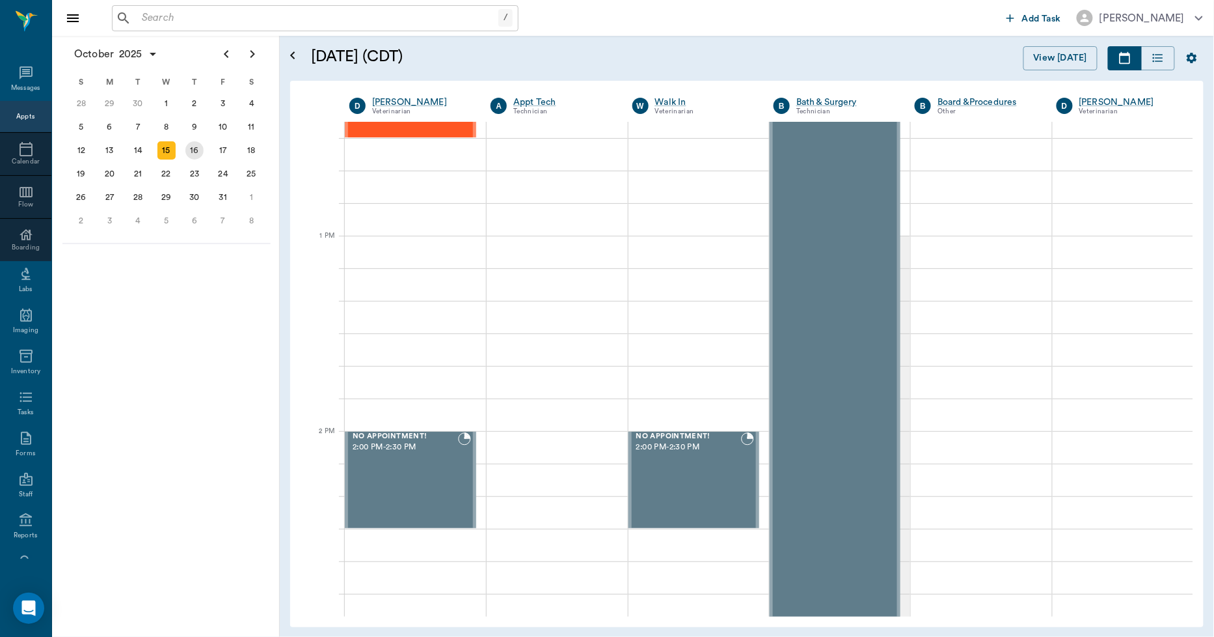
click at [187, 146] on div "16" at bounding box center [194, 150] width 18 height 18
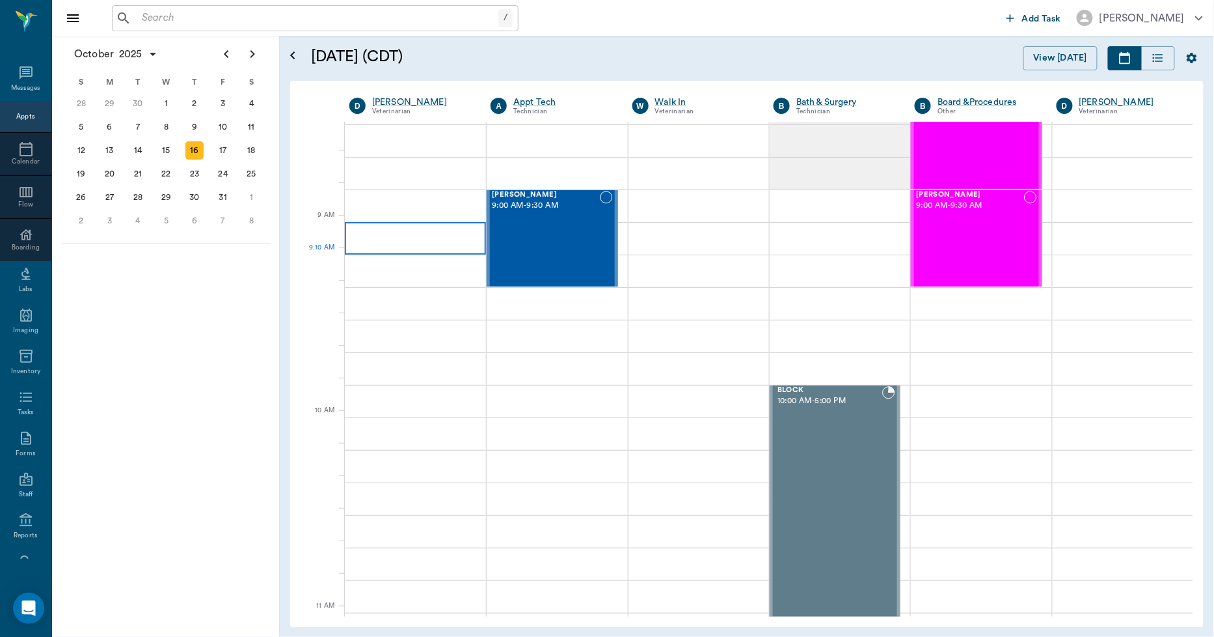
scroll to position [72, 0]
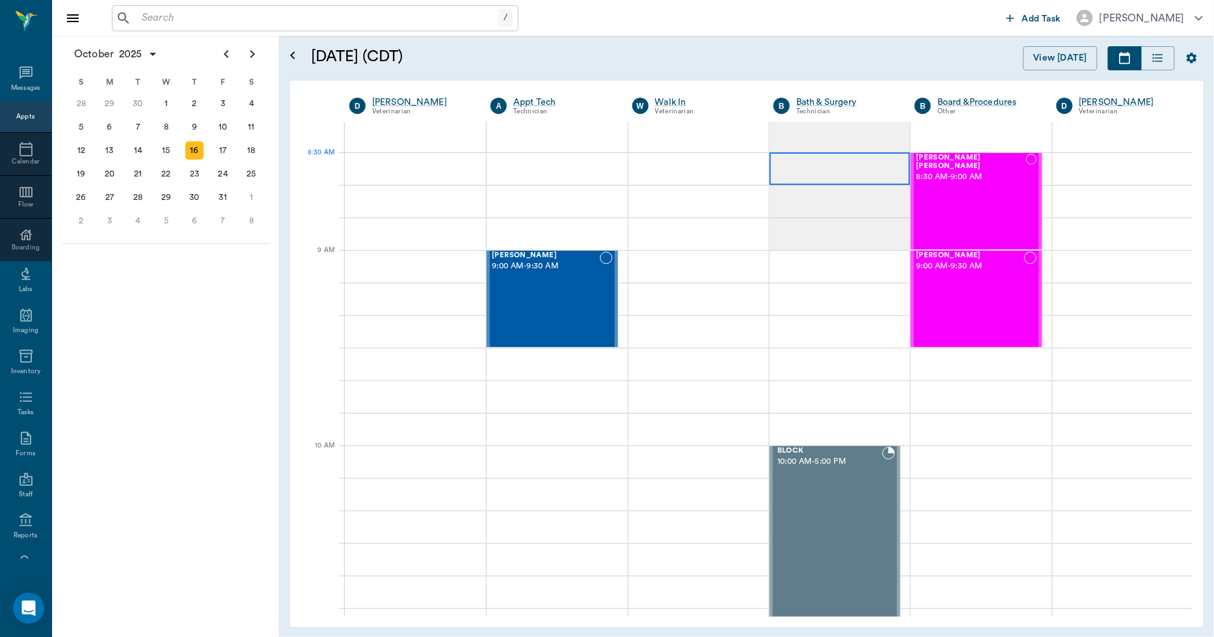
click at [788, 173] on div at bounding box center [840, 168] width 141 height 33
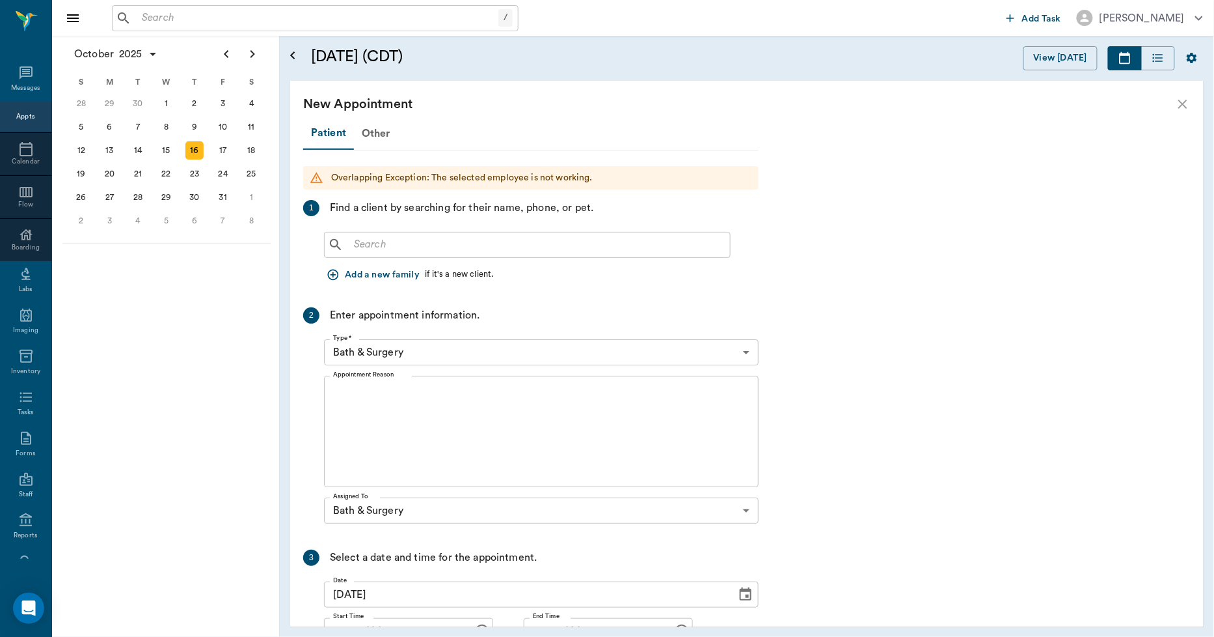
click at [448, 245] on input "text" at bounding box center [537, 245] width 376 height 18
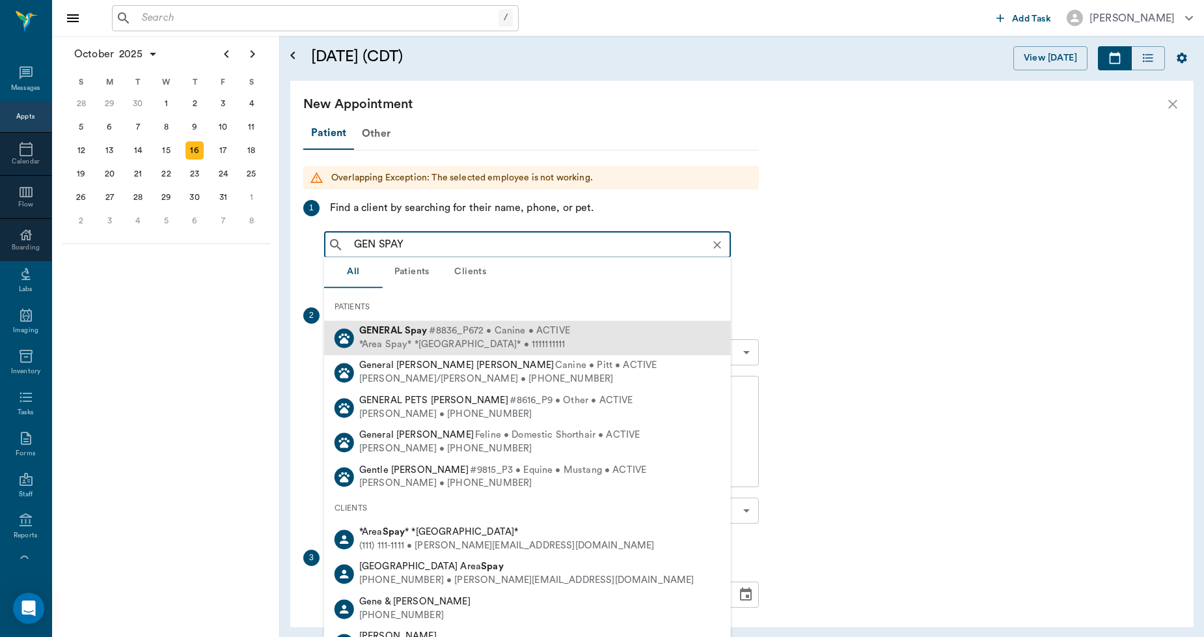
click at [456, 340] on div "*Area Spay* *Atlanta* • 1111111111" at bounding box center [464, 345] width 211 height 14
type input "GEN SPAY"
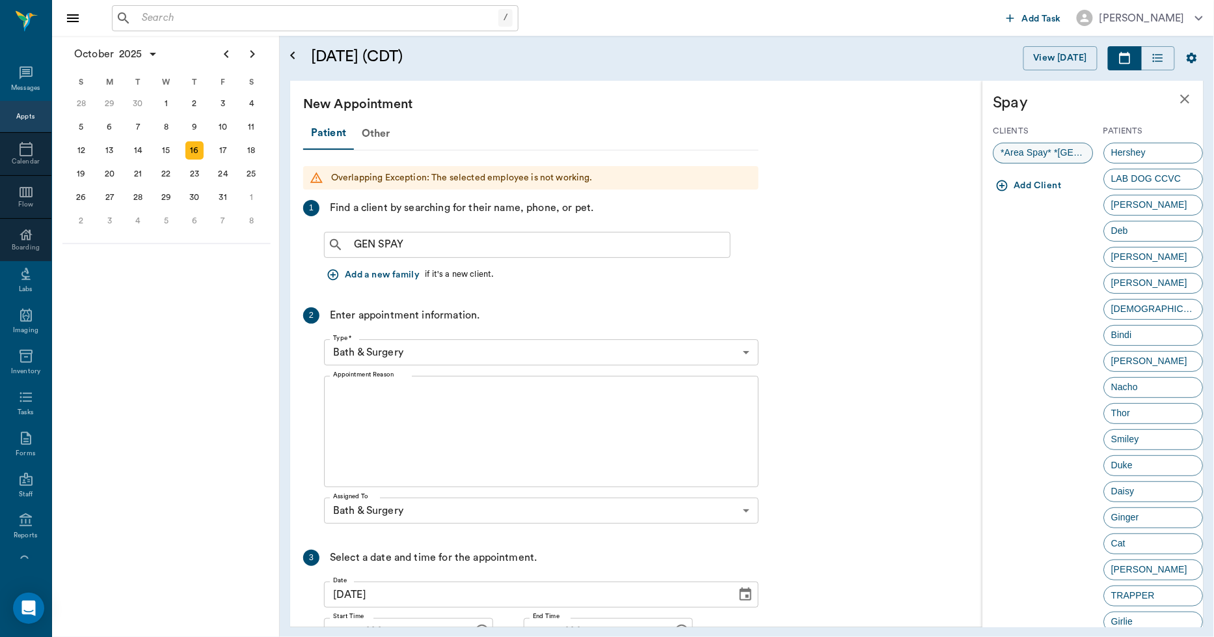
click at [1049, 154] on span "*Area Spay* *Atlanta*" at bounding box center [1044, 153] width 99 height 14
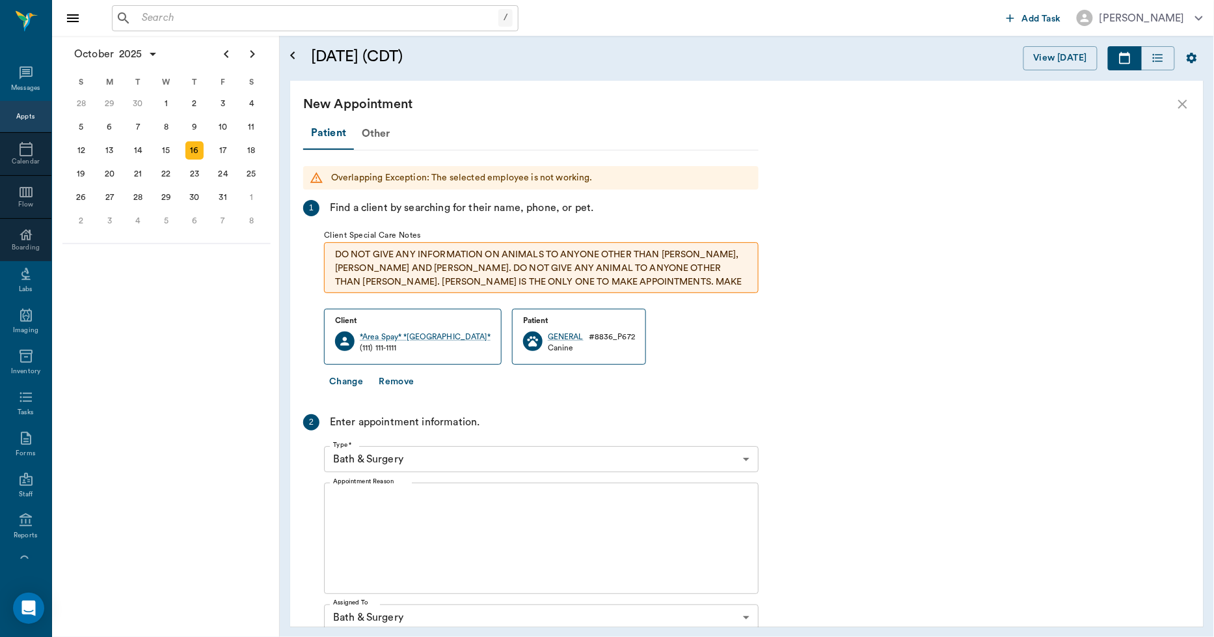
click at [426, 526] on textarea "Appointment Reason" at bounding box center [541, 538] width 417 height 90
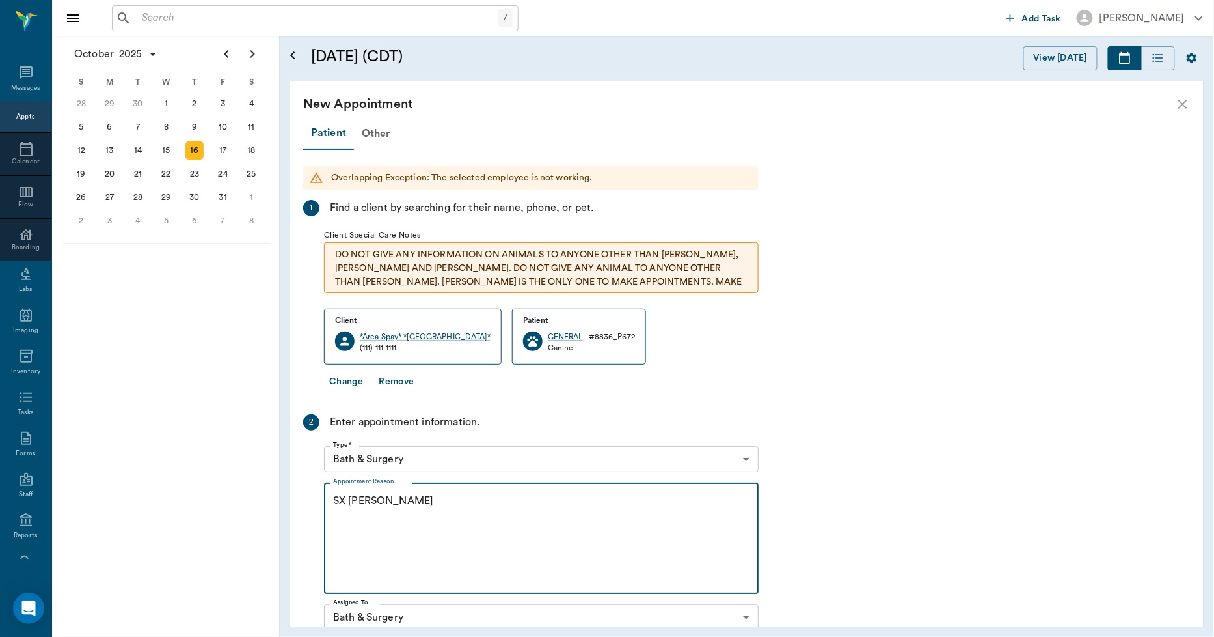
scroll to position [220, 0]
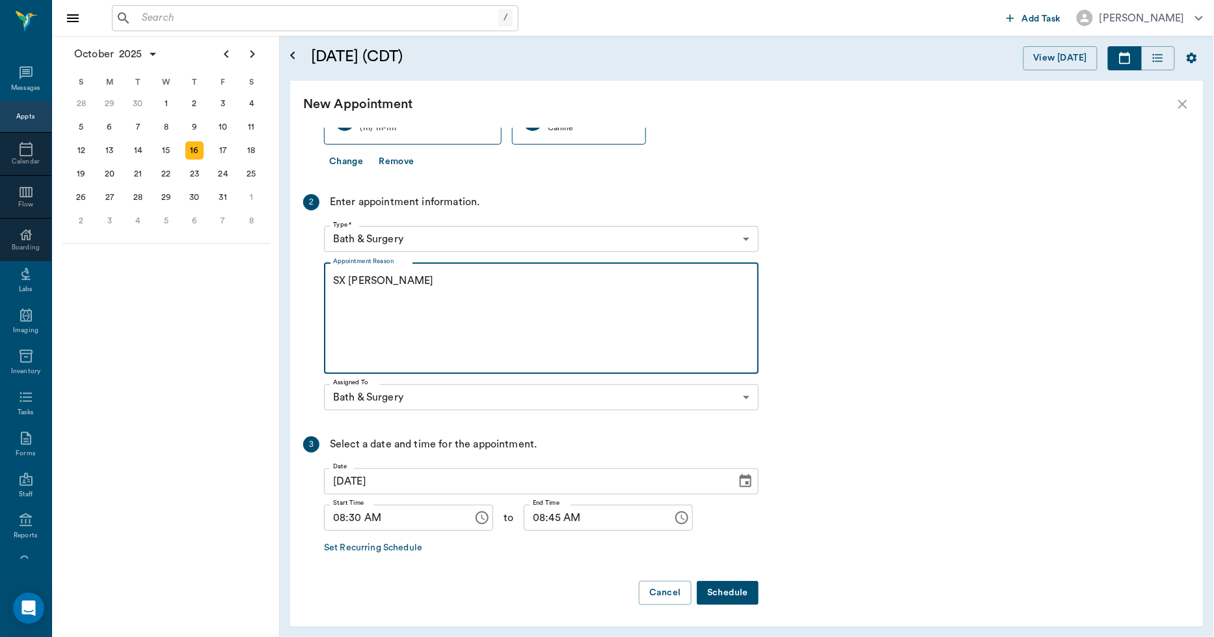
type textarea "SX REMINDER -LORY"
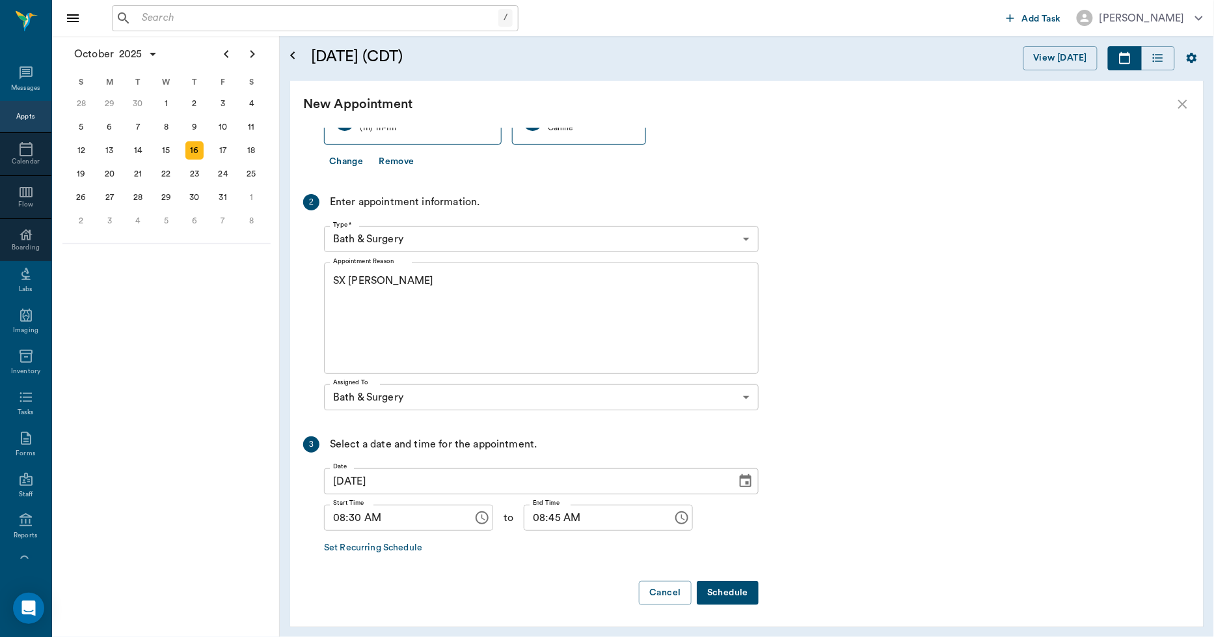
click at [729, 587] on button "Schedule" at bounding box center [728, 593] width 62 height 24
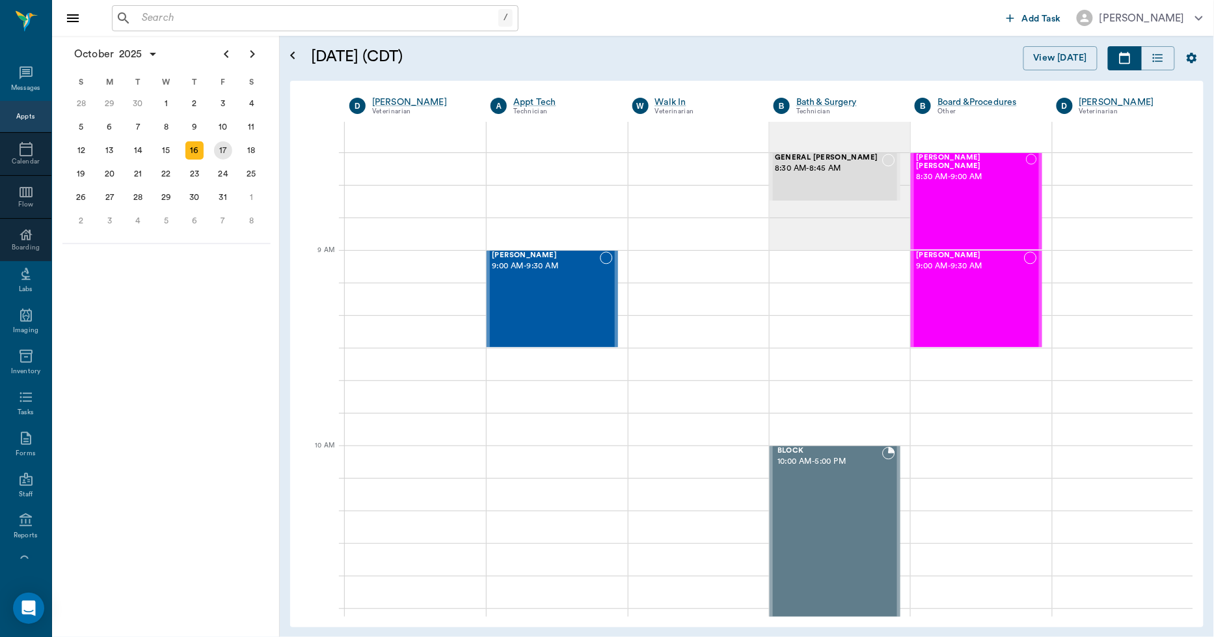
click at [228, 141] on div "17" at bounding box center [223, 150] width 18 height 18
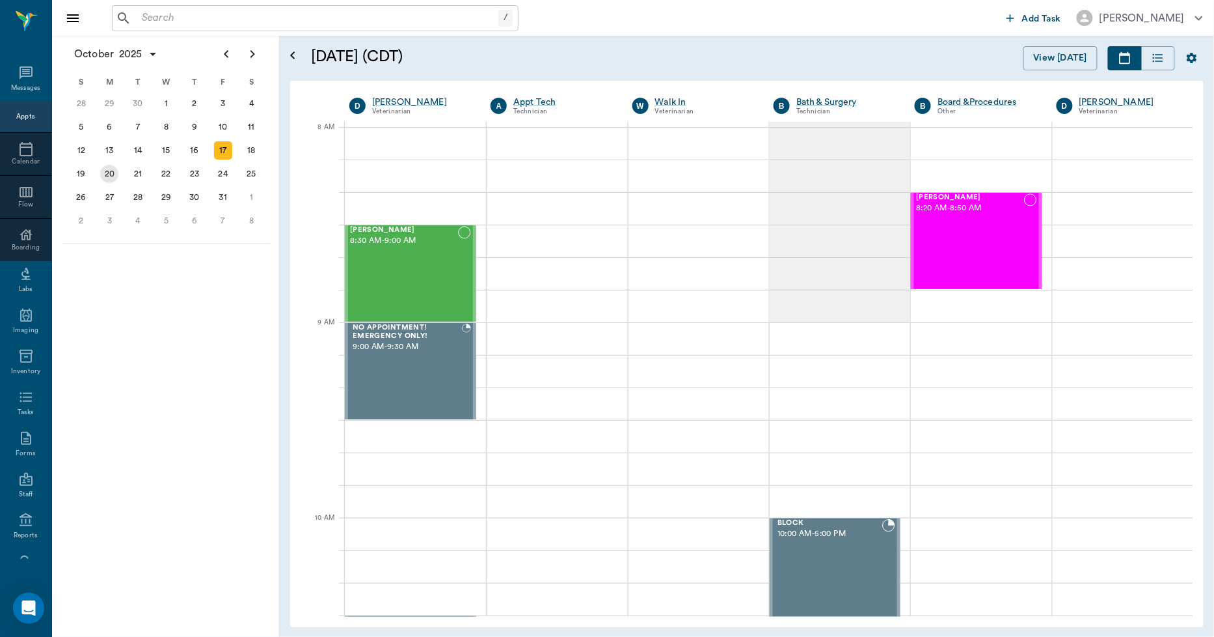
click at [108, 167] on div "20" at bounding box center [109, 174] width 18 height 18
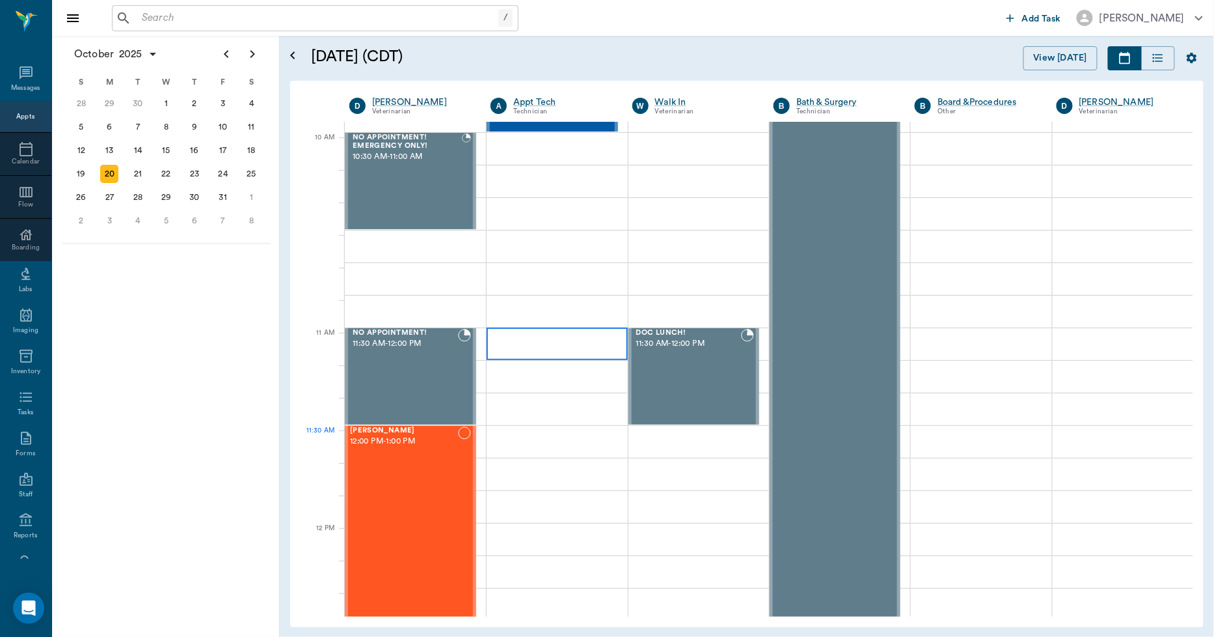
scroll to position [723, 0]
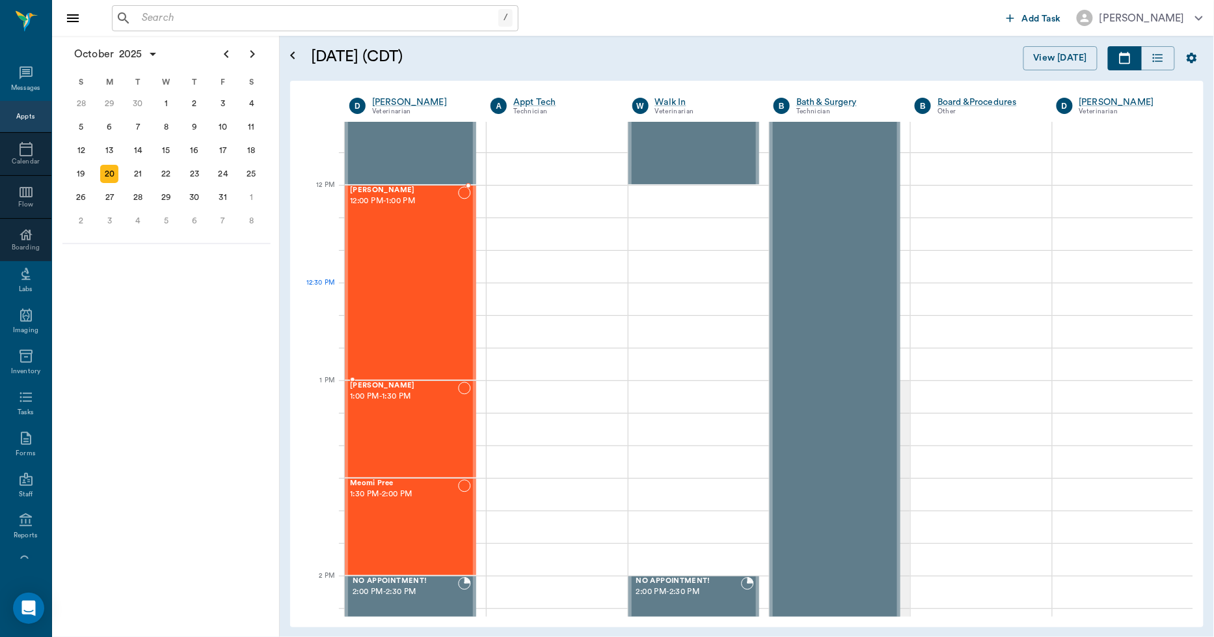
click at [409, 303] on div "Teddy Hawkins 12:00 PM - 1:00 PM" at bounding box center [404, 282] width 108 height 193
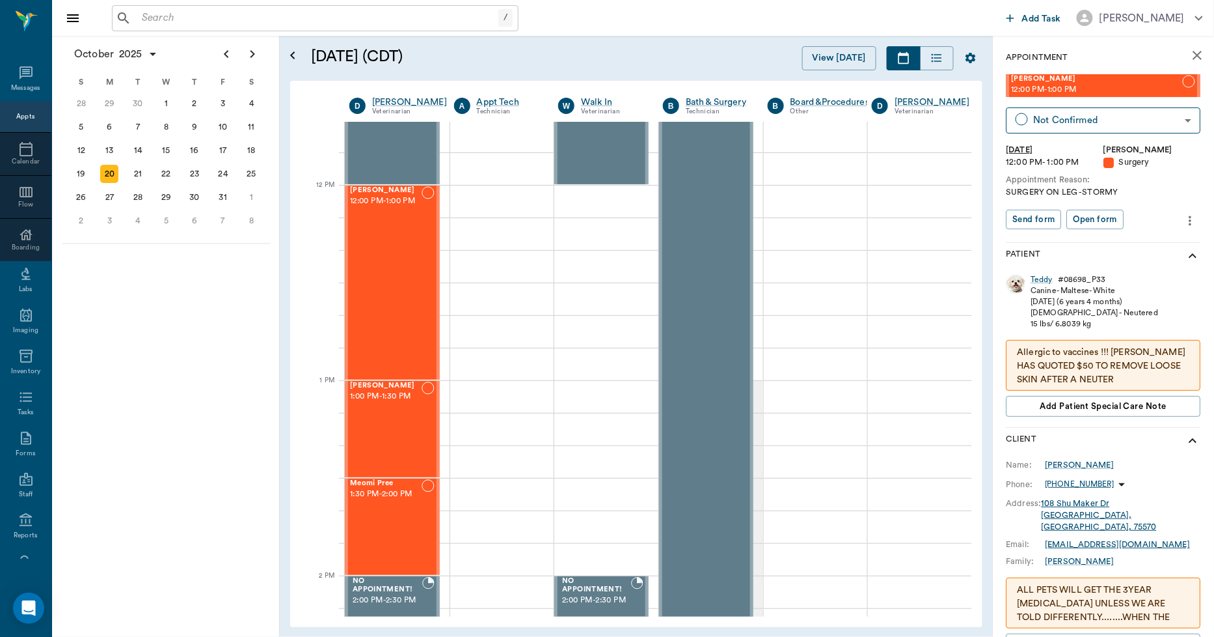
click at [1190, 63] on button "close" at bounding box center [1198, 55] width 26 height 26
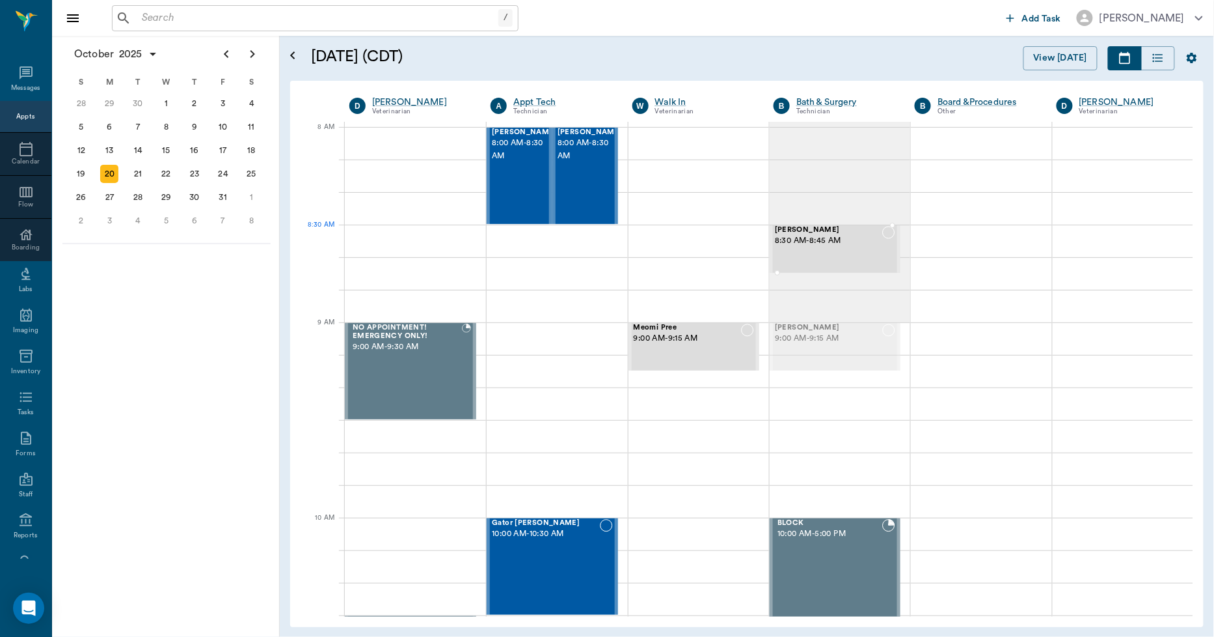
drag, startPoint x: 838, startPoint y: 342, endPoint x: 838, endPoint y: 255, distance: 87.2
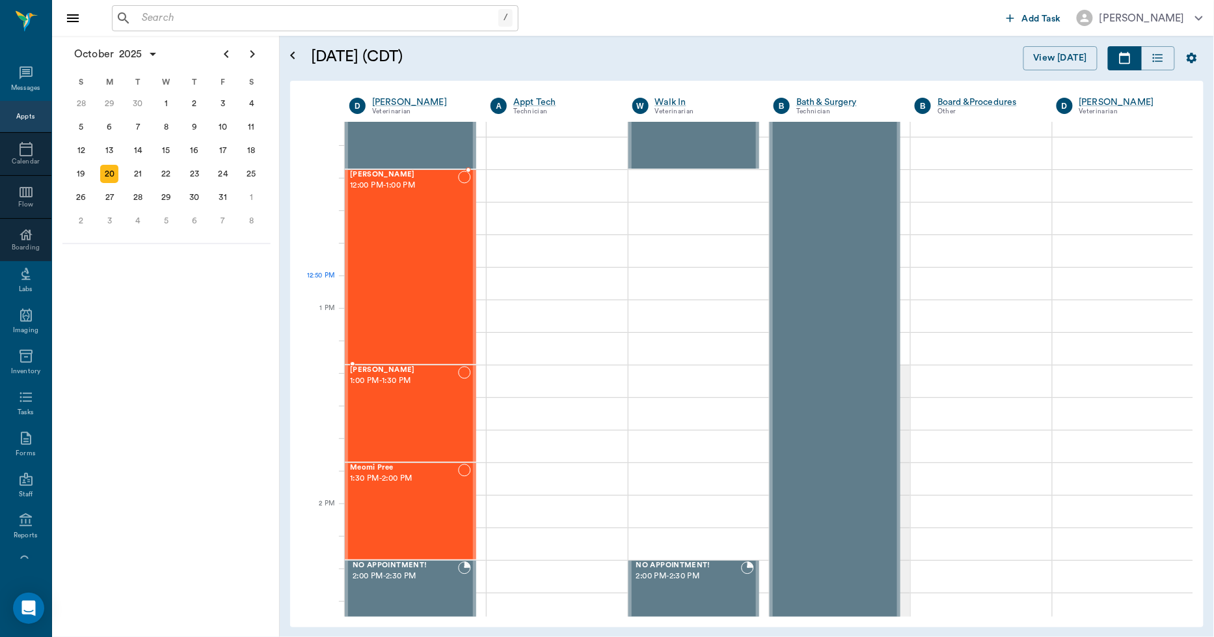
scroll to position [723, 0]
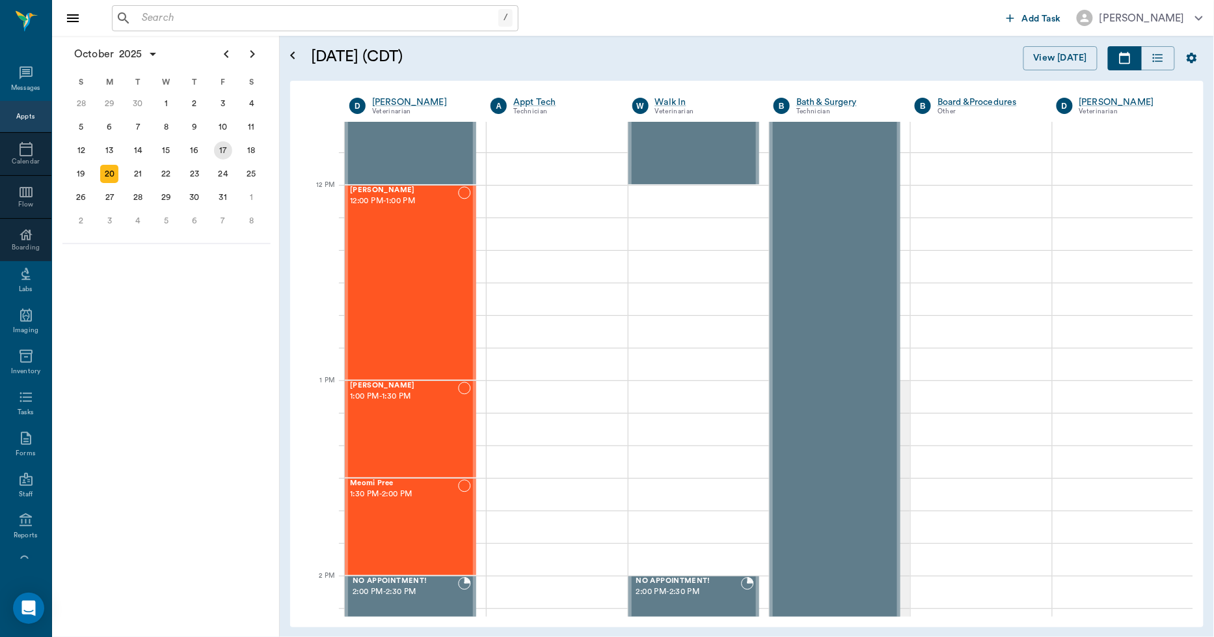
click at [226, 151] on div "17" at bounding box center [223, 150] width 18 height 18
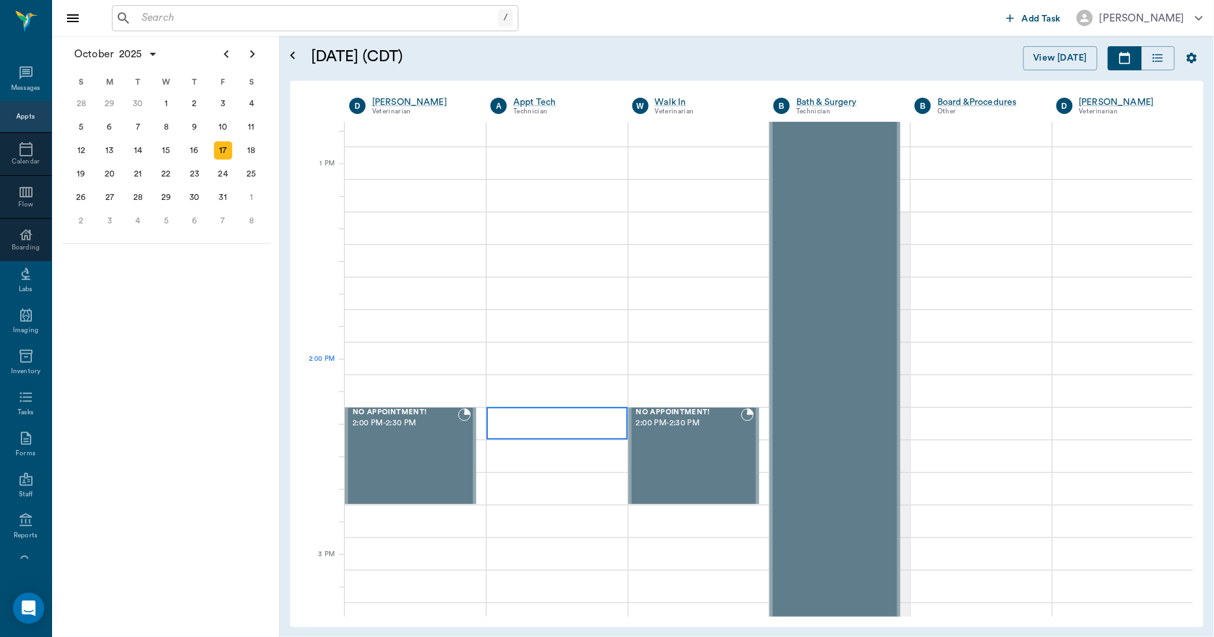
scroll to position [940, 0]
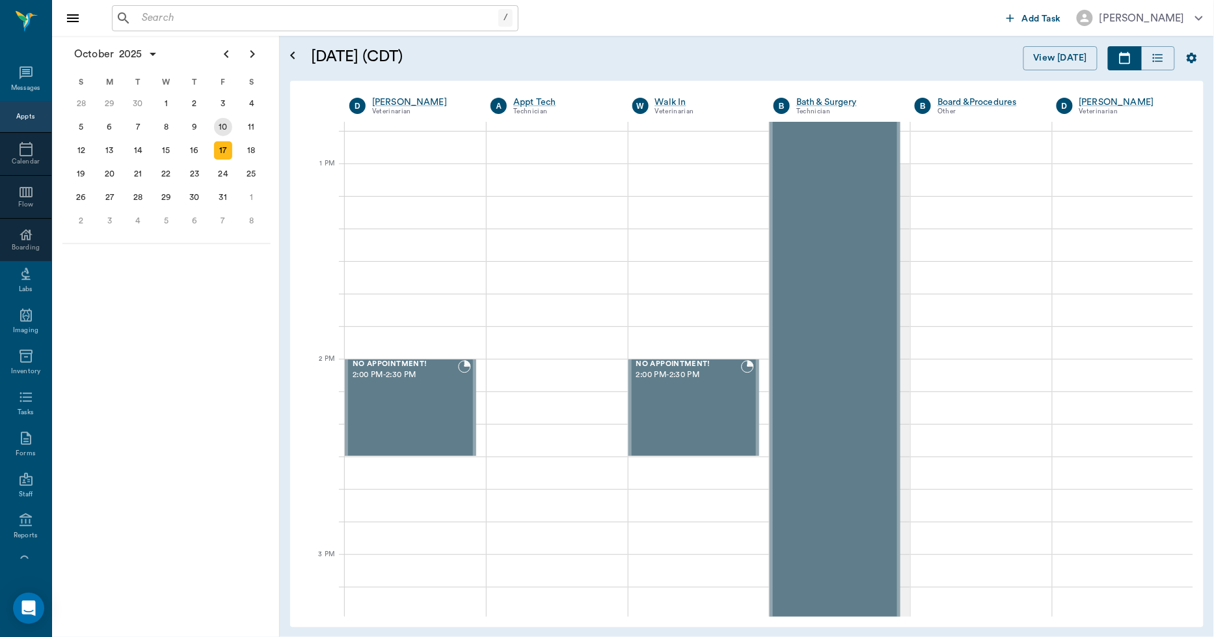
click at [226, 127] on div "10" at bounding box center [223, 127] width 18 height 18
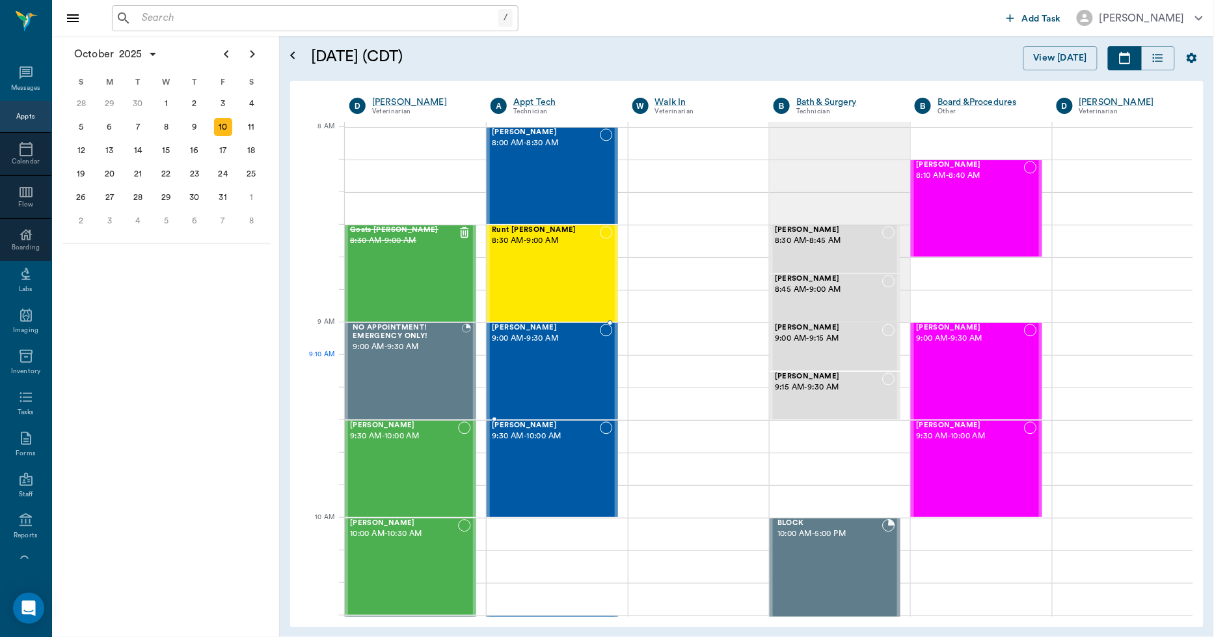
scroll to position [72, 0]
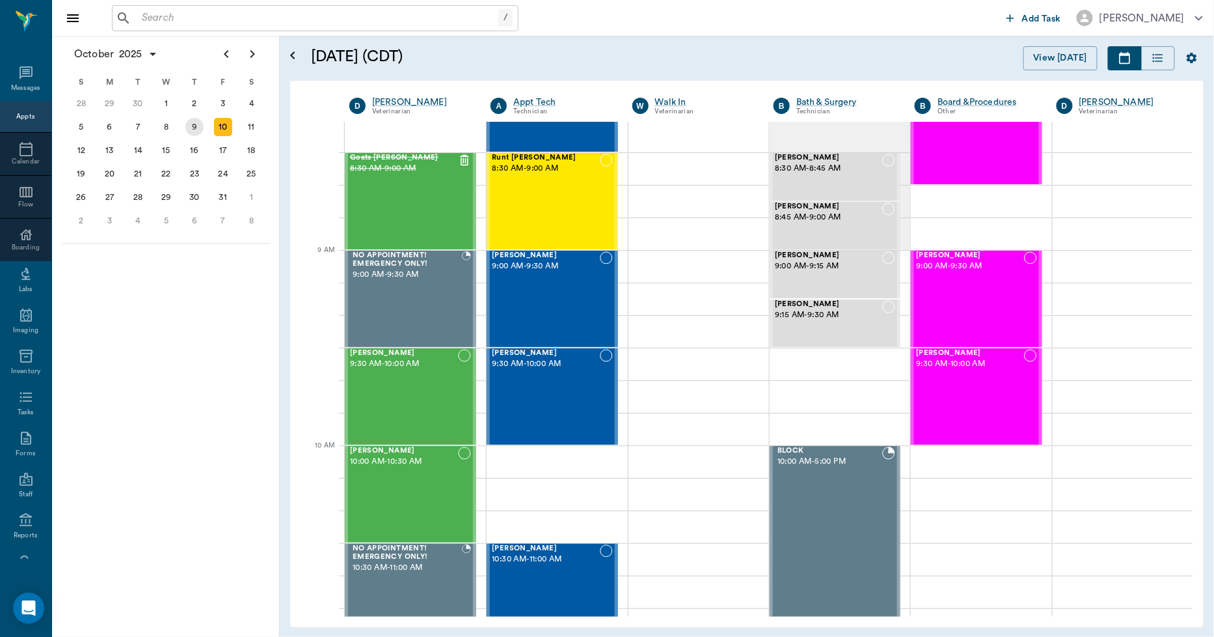
click at [194, 126] on div "9" at bounding box center [194, 127] width 18 height 18
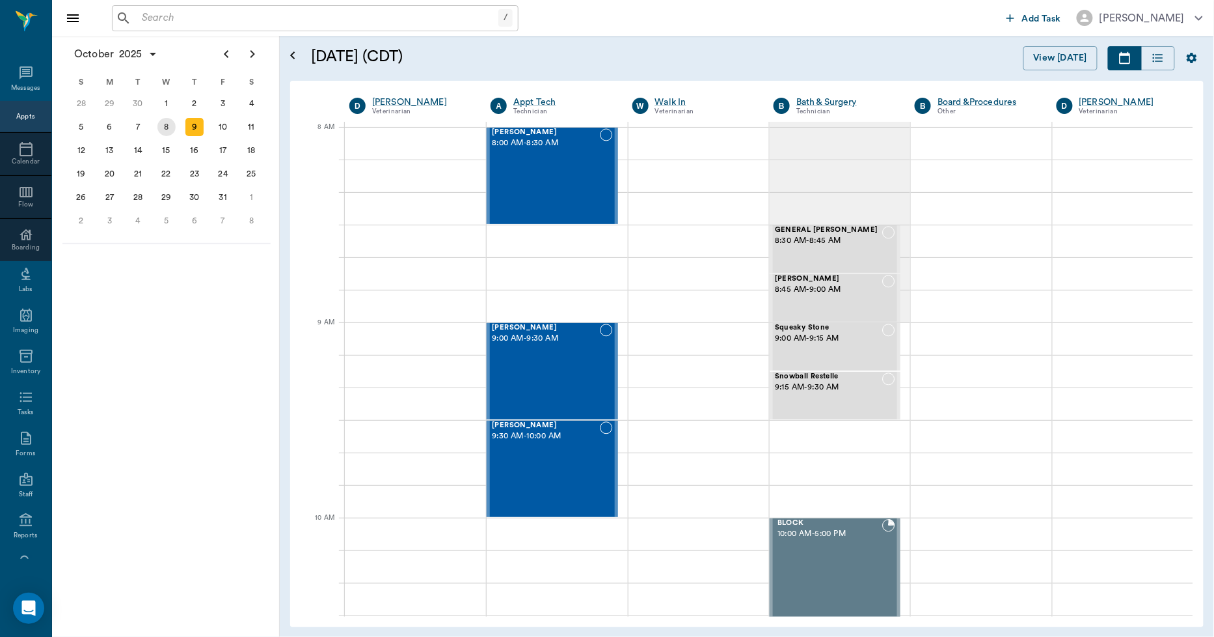
click at [154, 122] on div "8" at bounding box center [166, 126] width 29 height 23
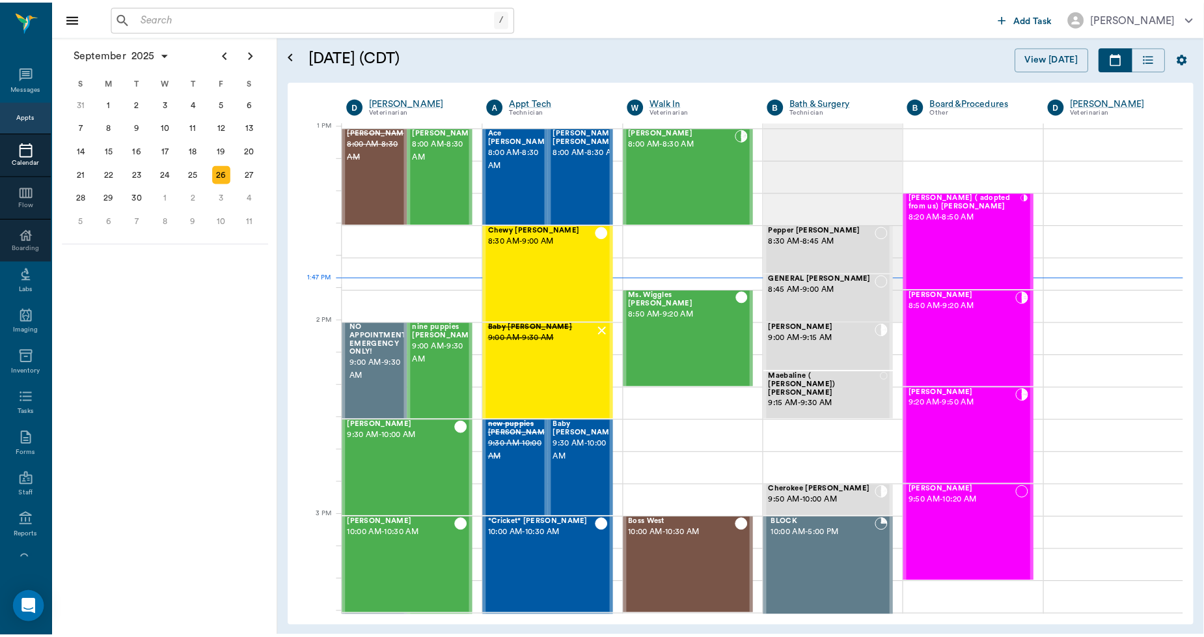
scroll to position [979, 0]
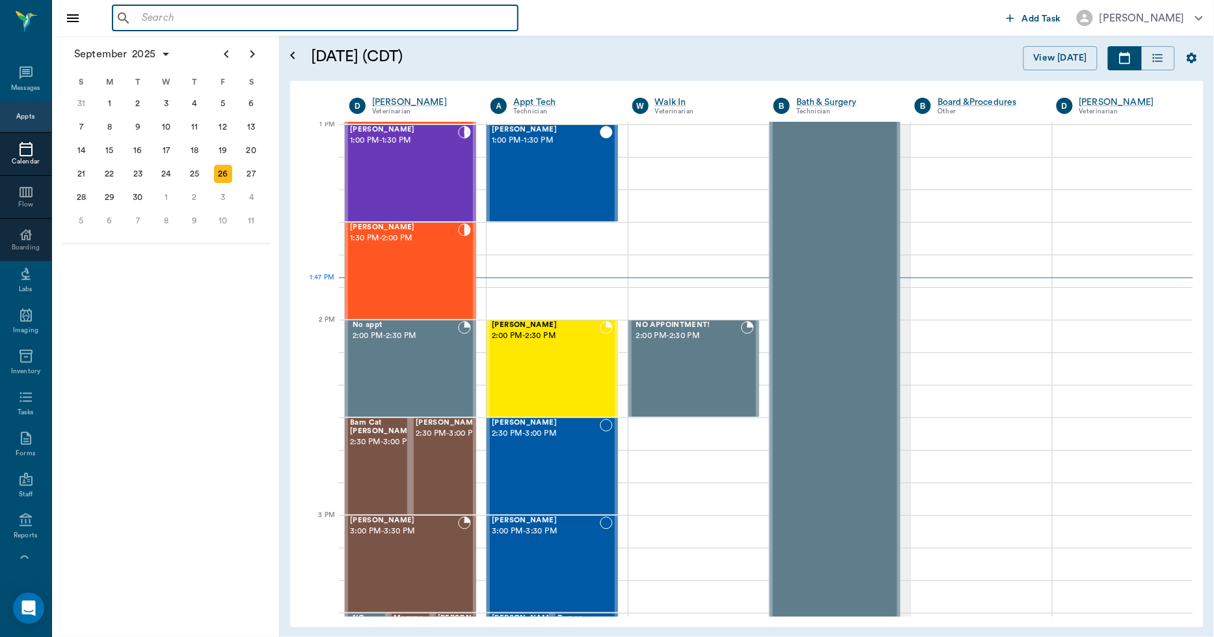
click at [252, 23] on input "text" at bounding box center [325, 18] width 376 height 18
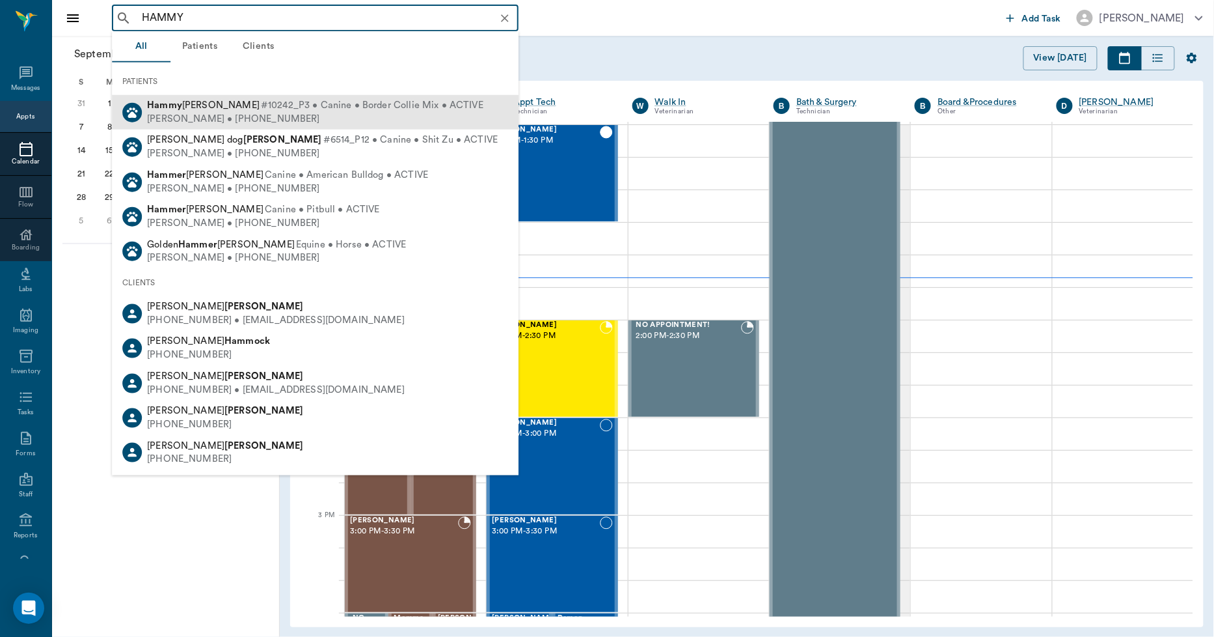
click at [236, 114] on div "[PERSON_NAME] • [PHONE_NUMBER]" at bounding box center [315, 119] width 336 height 14
type input "HAMMY"
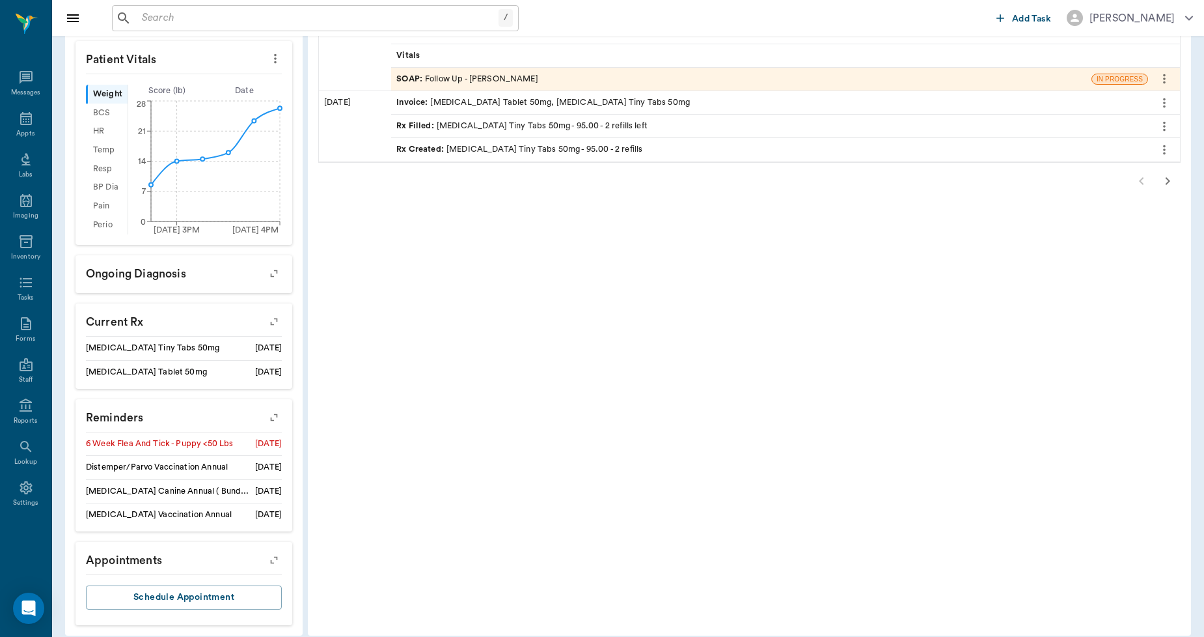
scroll to position [398, 0]
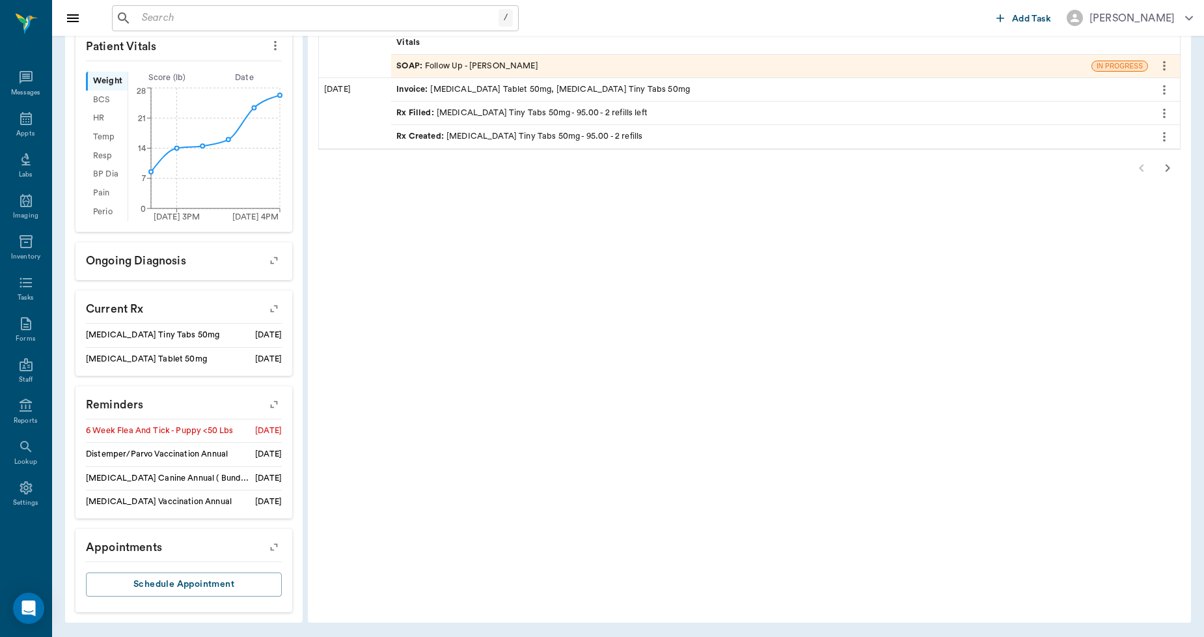
click at [272, 400] on icon "button" at bounding box center [274, 404] width 18 height 18
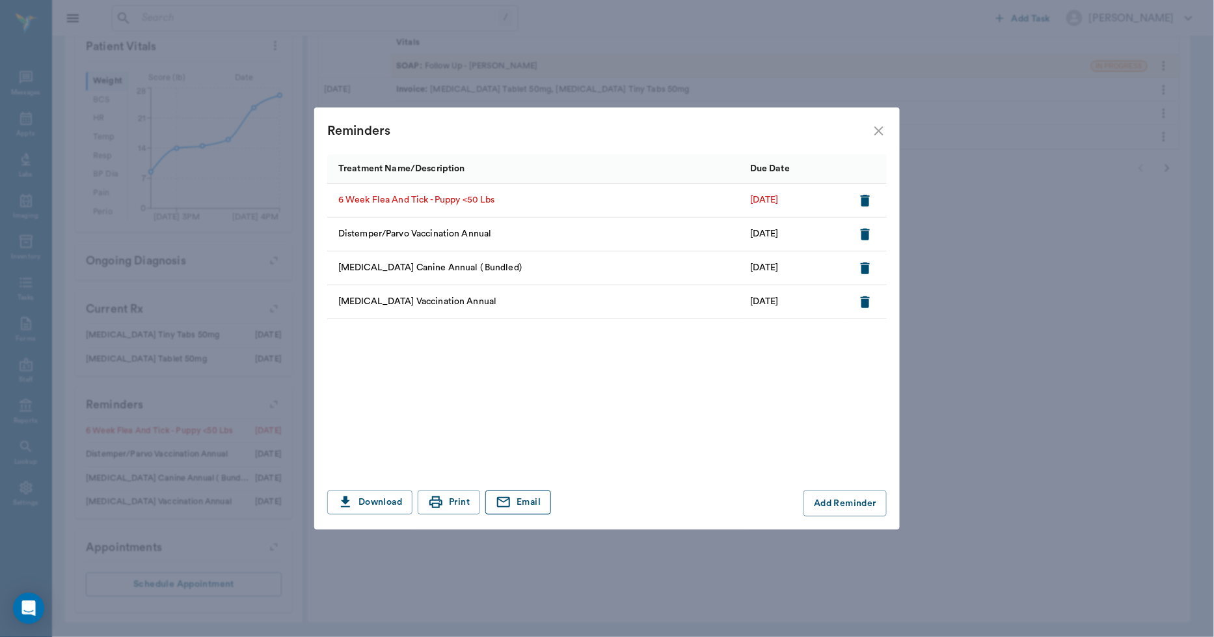
click at [522, 510] on button "Email" at bounding box center [519, 502] width 66 height 24
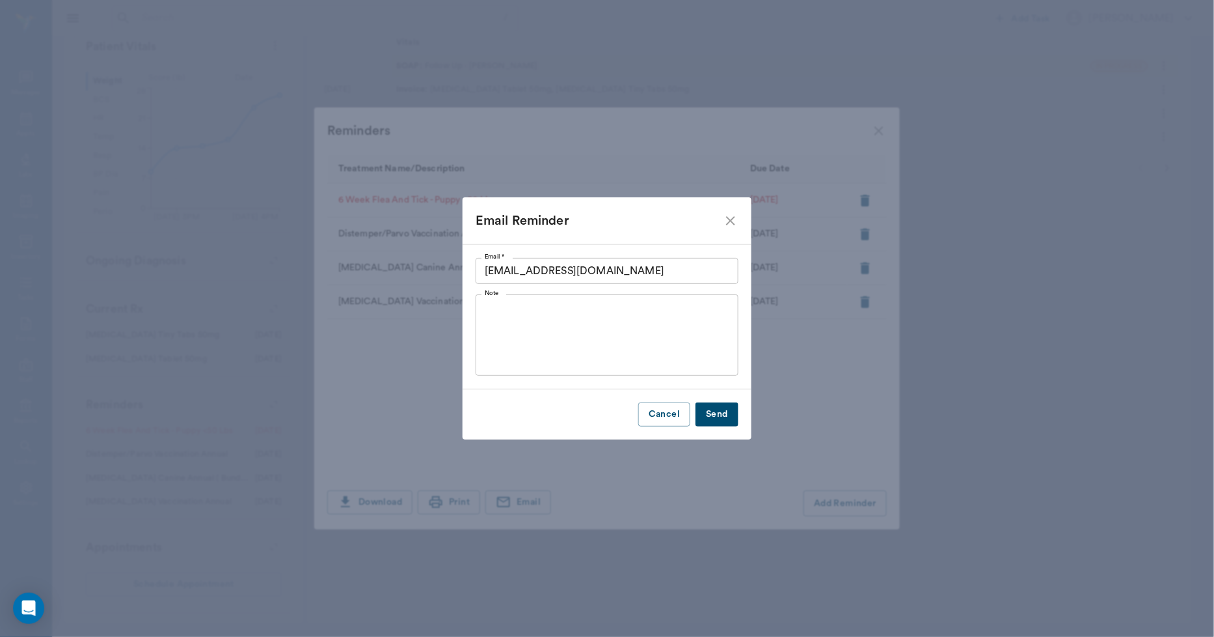
click at [725, 419] on button "Send" at bounding box center [717, 414] width 43 height 24
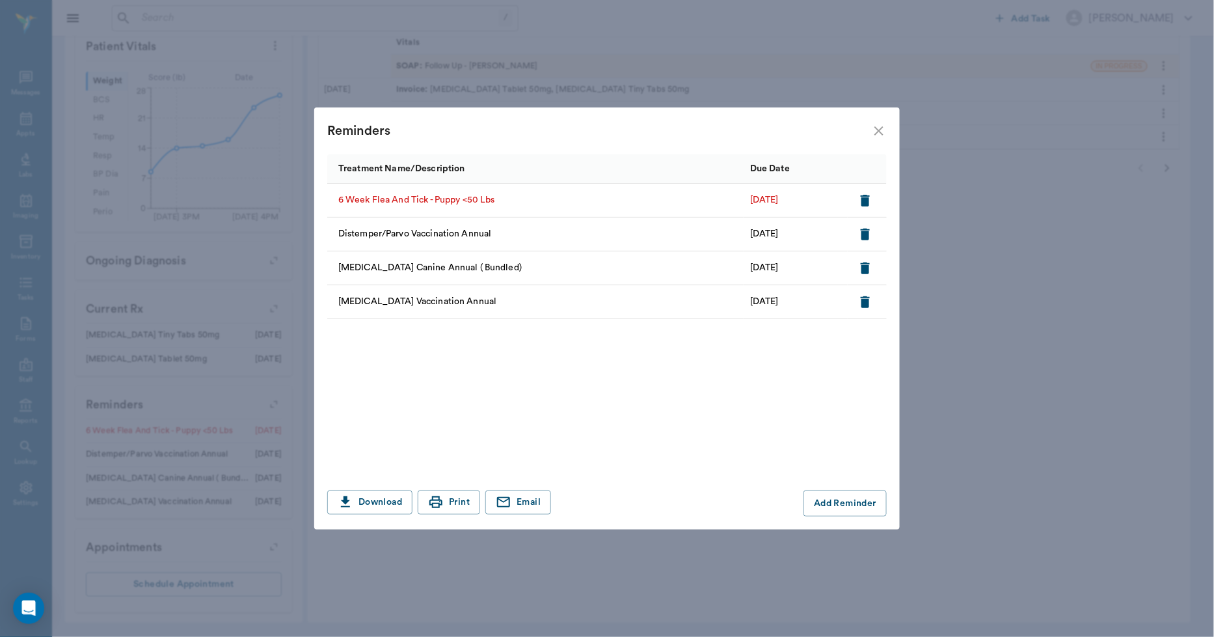
click at [883, 133] on icon "close" at bounding box center [879, 131] width 16 height 16
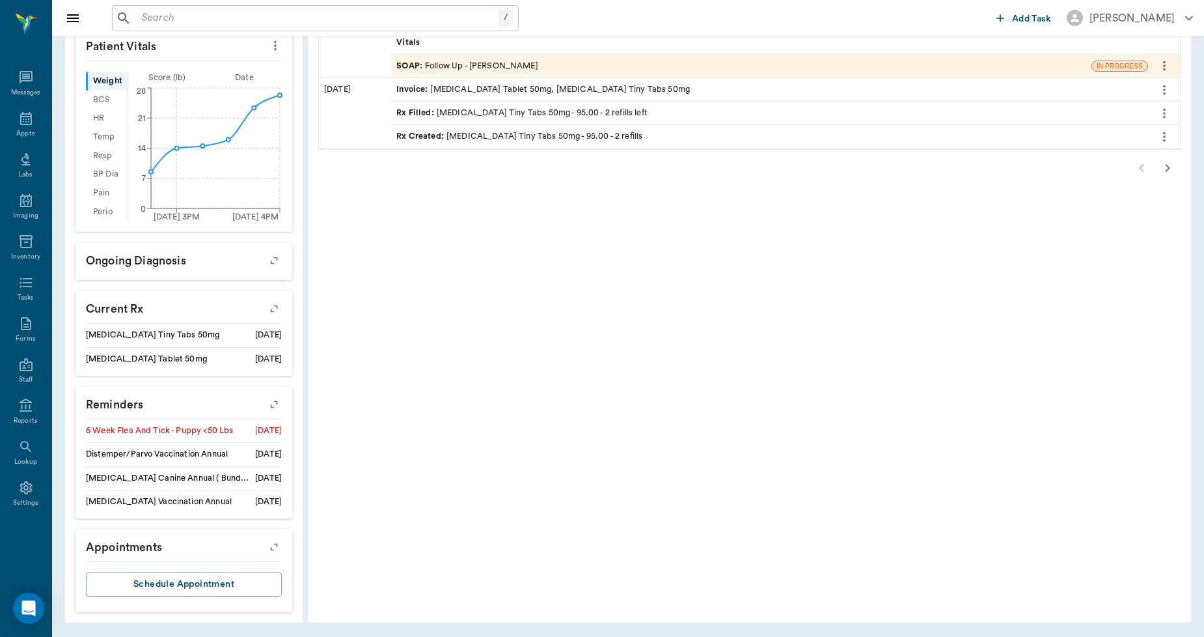
scroll to position [180, 0]
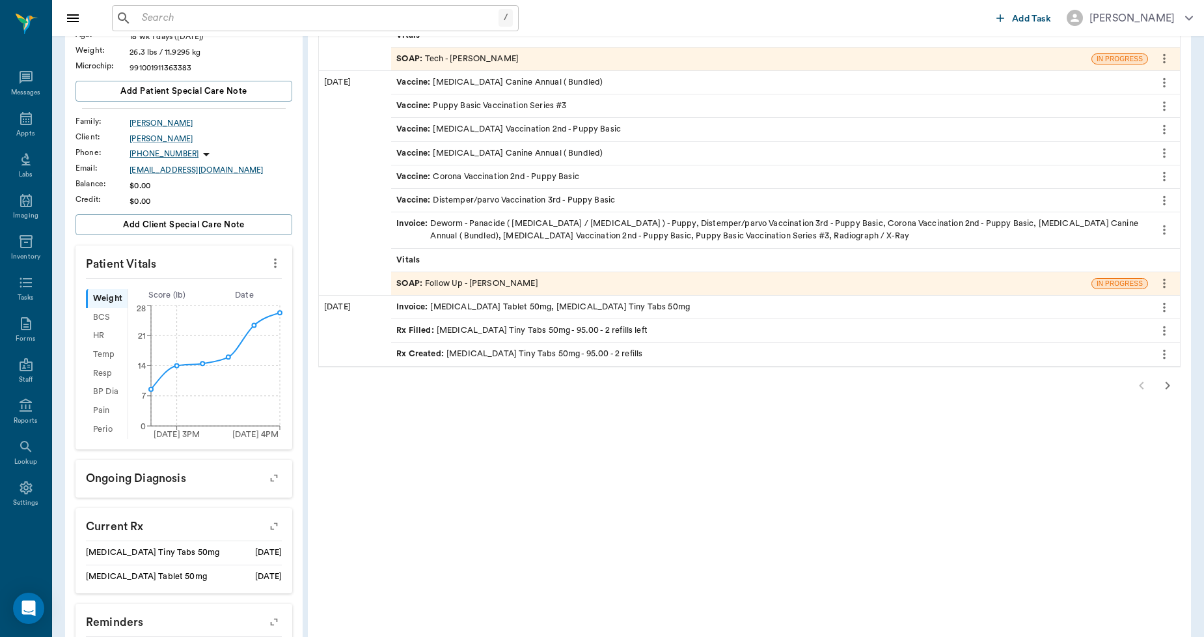
click at [300, 20] on input "text" at bounding box center [318, 18] width 362 height 18
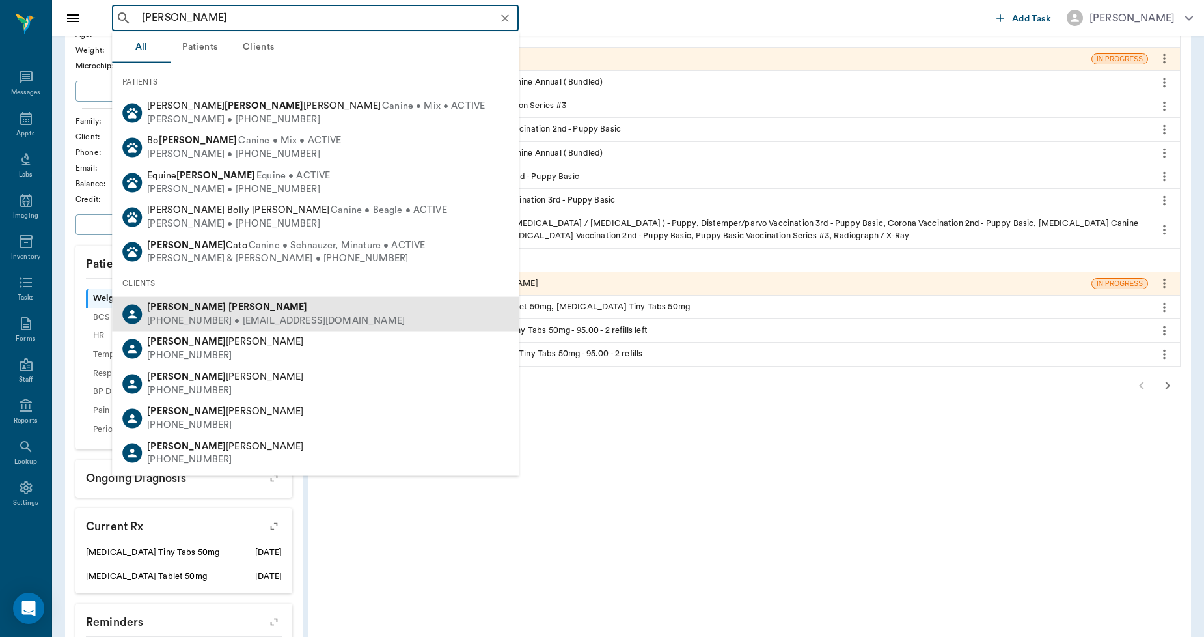
click at [211, 310] on div "[PERSON_NAME]" at bounding box center [276, 308] width 258 height 14
type input "[PERSON_NAME]"
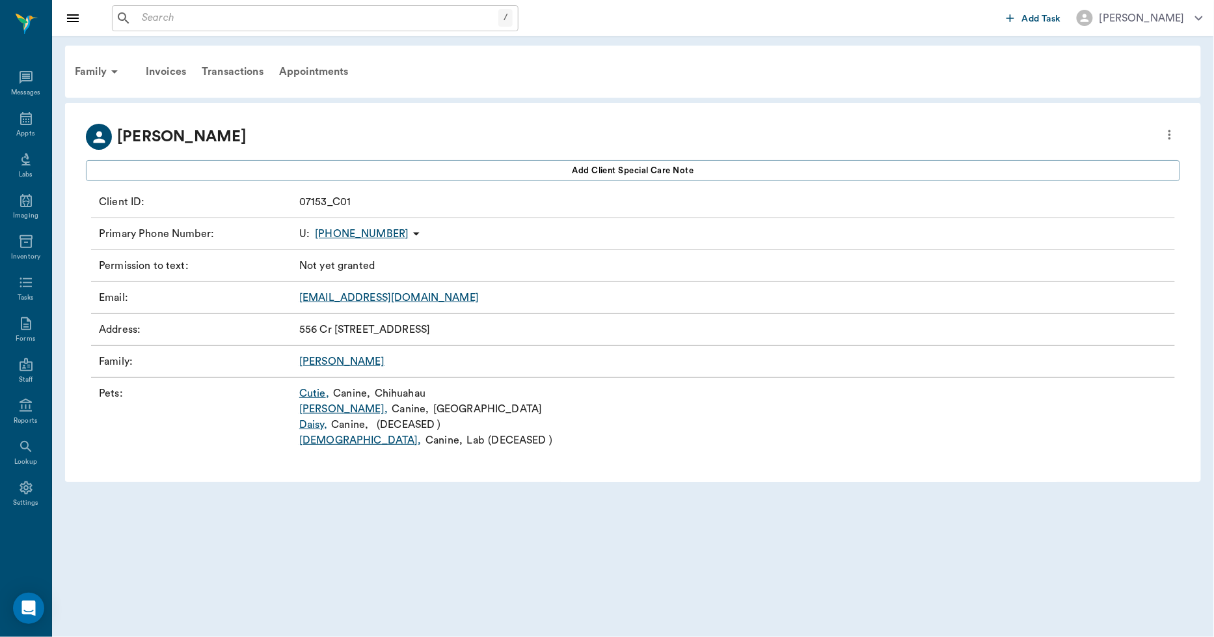
click at [303, 396] on link "Cutie ," at bounding box center [314, 393] width 30 height 16
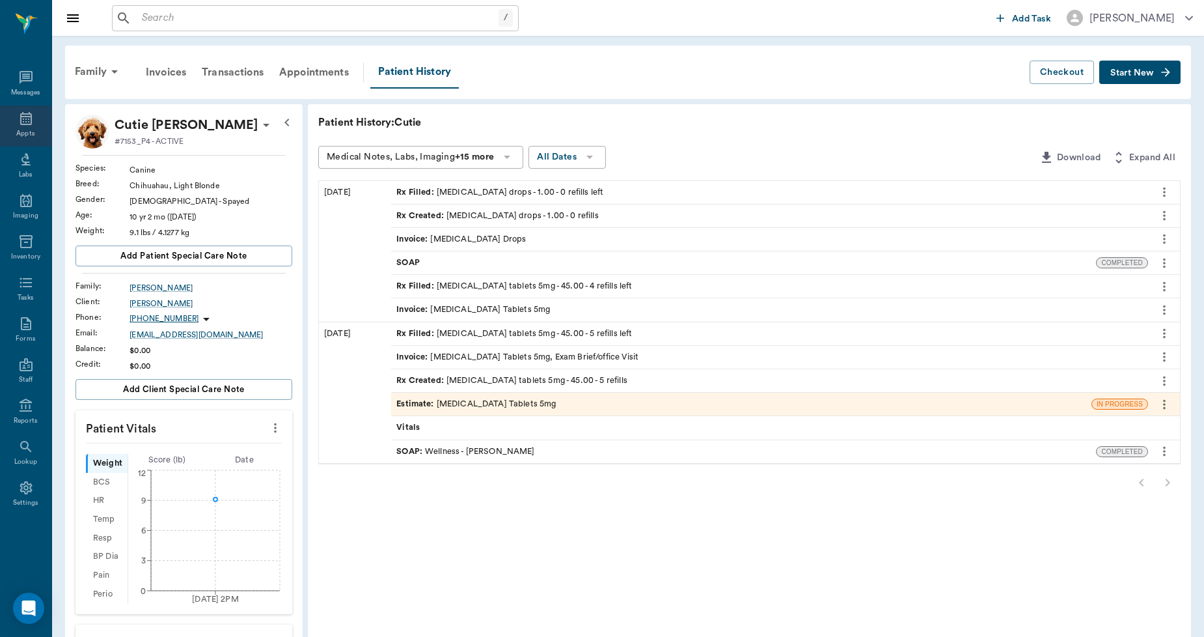
click at [20, 128] on div "Appts" at bounding box center [25, 125] width 51 height 41
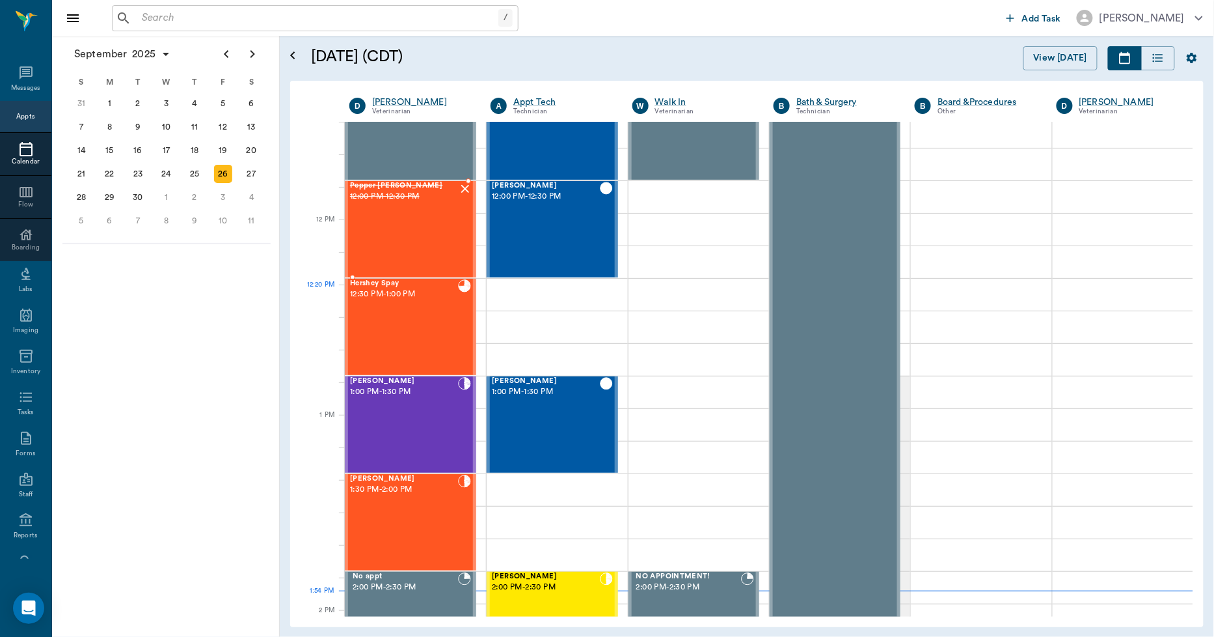
scroll to position [688, 0]
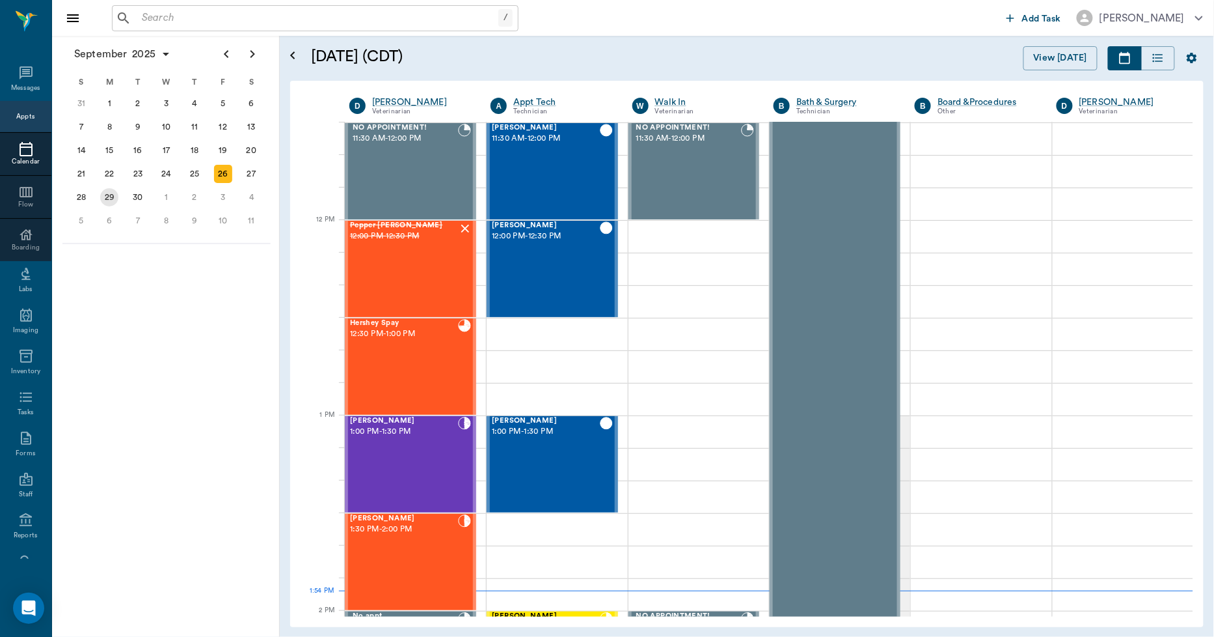
click at [106, 192] on div "29" at bounding box center [109, 197] width 18 height 18
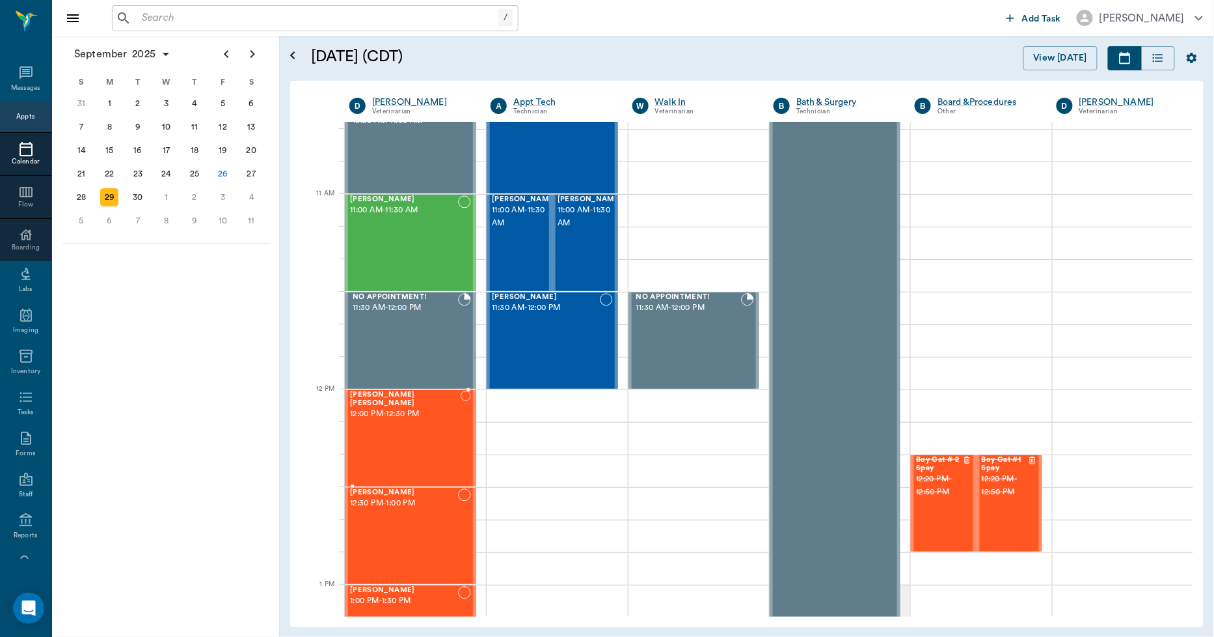
scroll to position [506, 0]
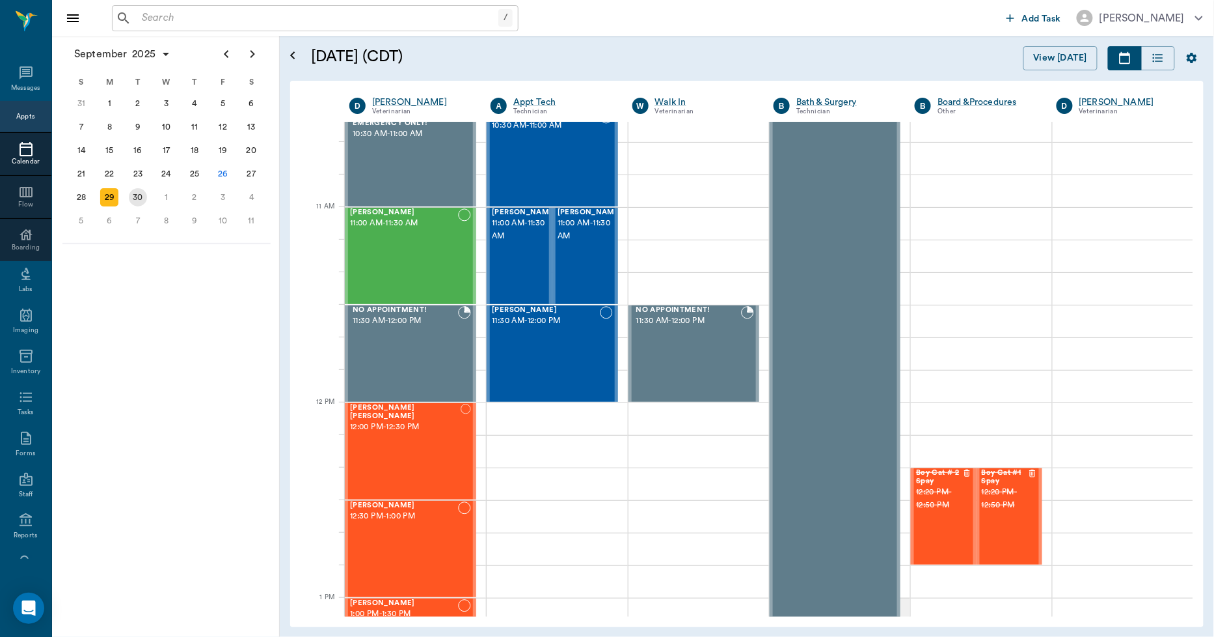
click at [137, 195] on div "30" at bounding box center [138, 197] width 18 height 18
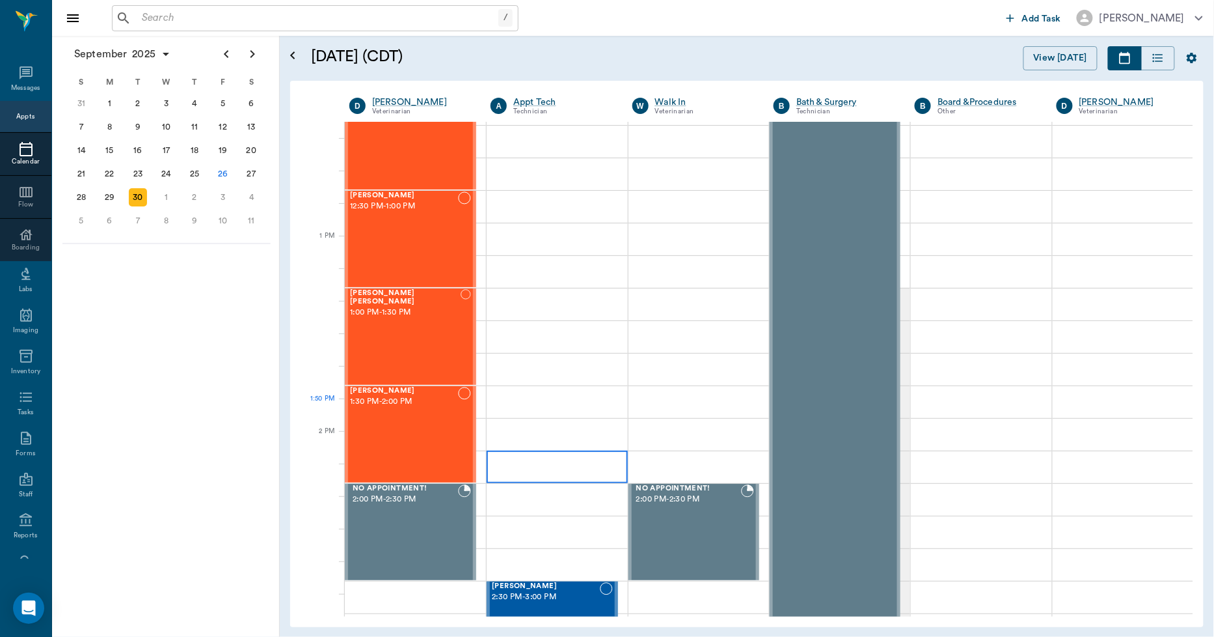
scroll to position [868, 0]
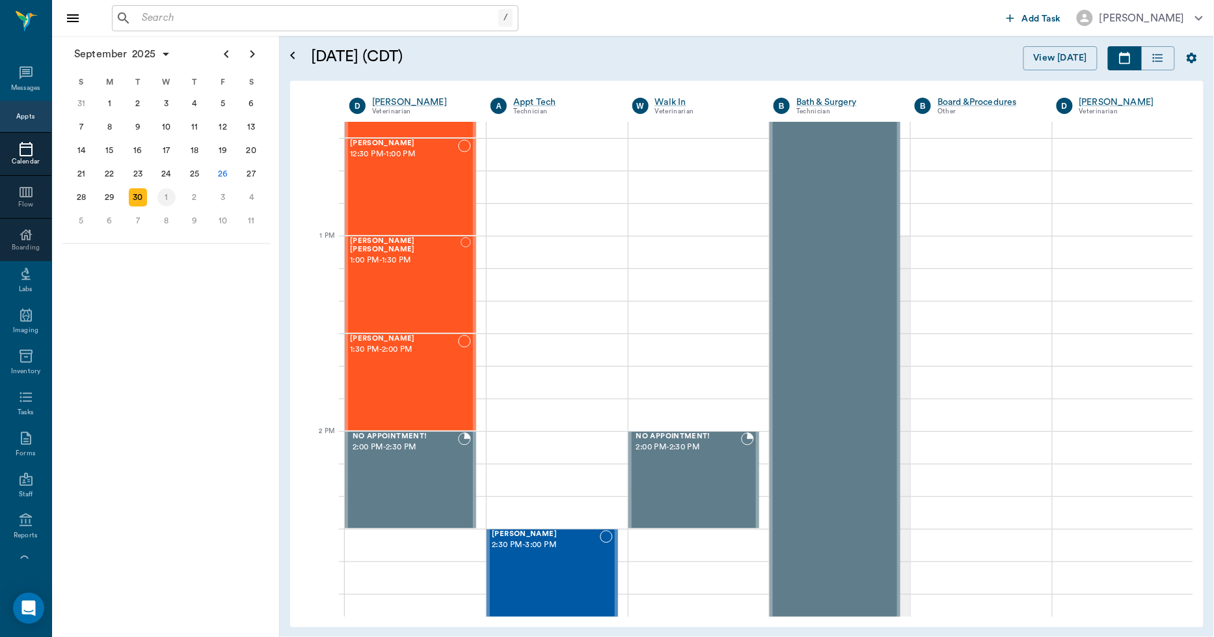
click at [171, 193] on div "1" at bounding box center [167, 197] width 18 height 18
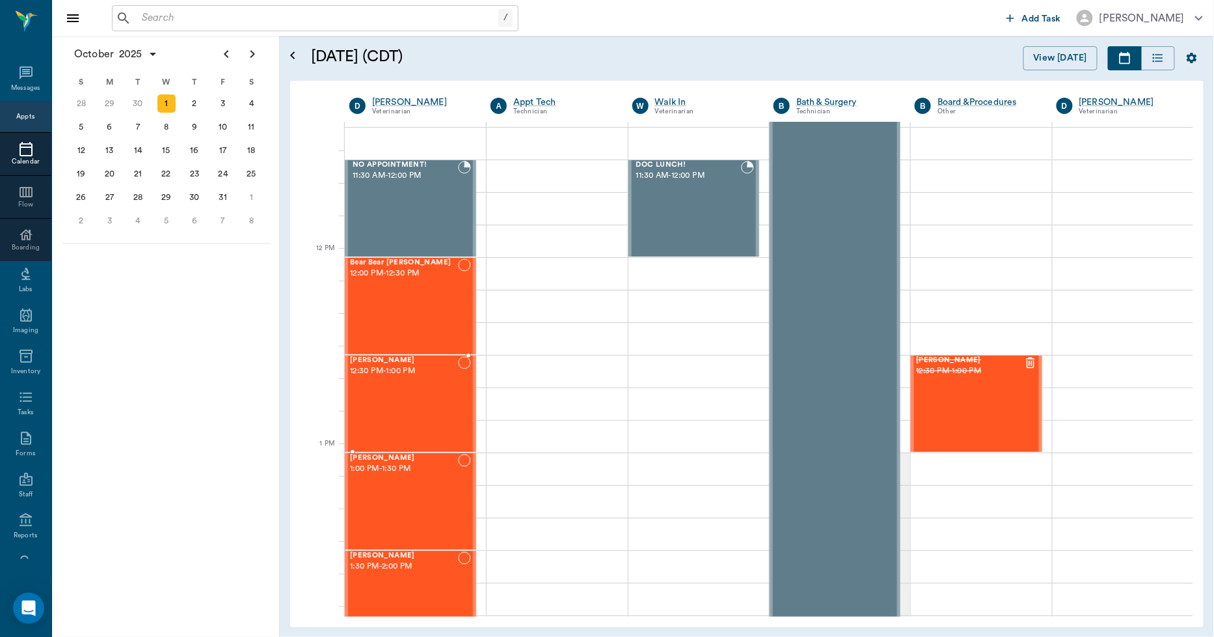
scroll to position [723, 0]
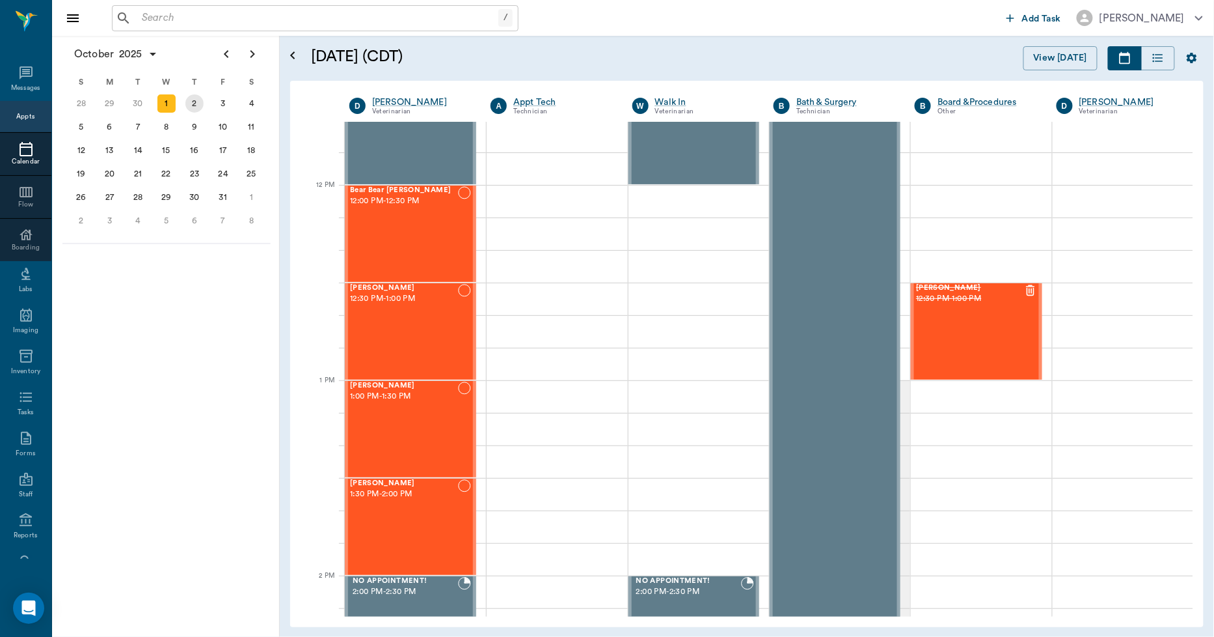
click at [187, 102] on div "2" at bounding box center [194, 103] width 18 height 18
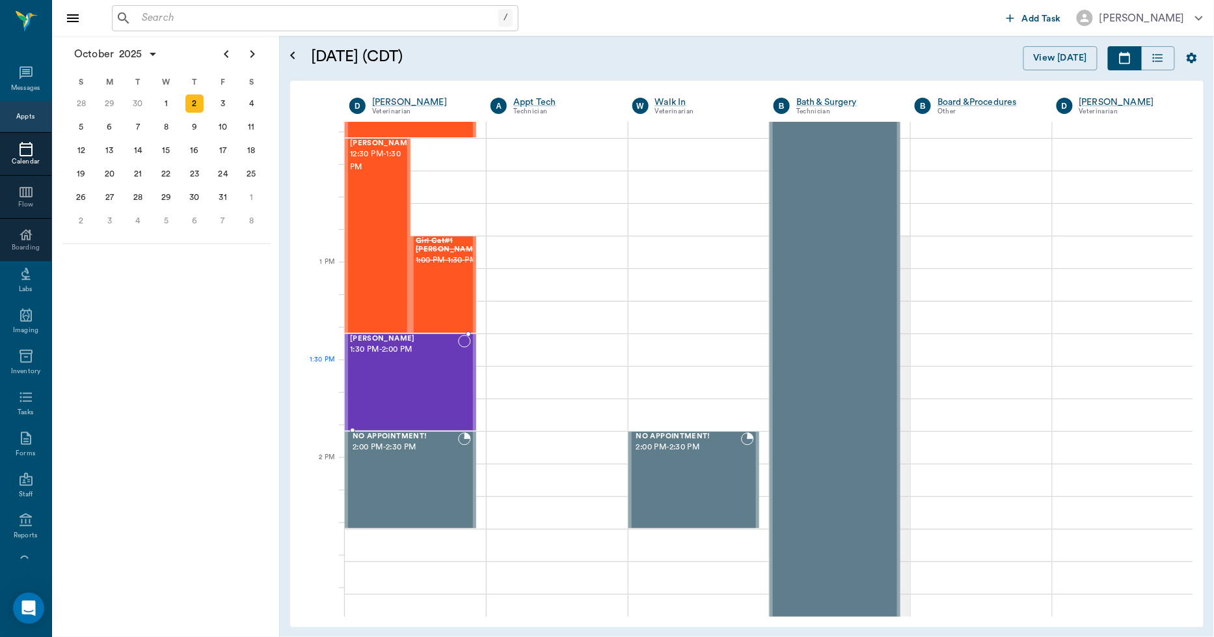
scroll to position [795, 0]
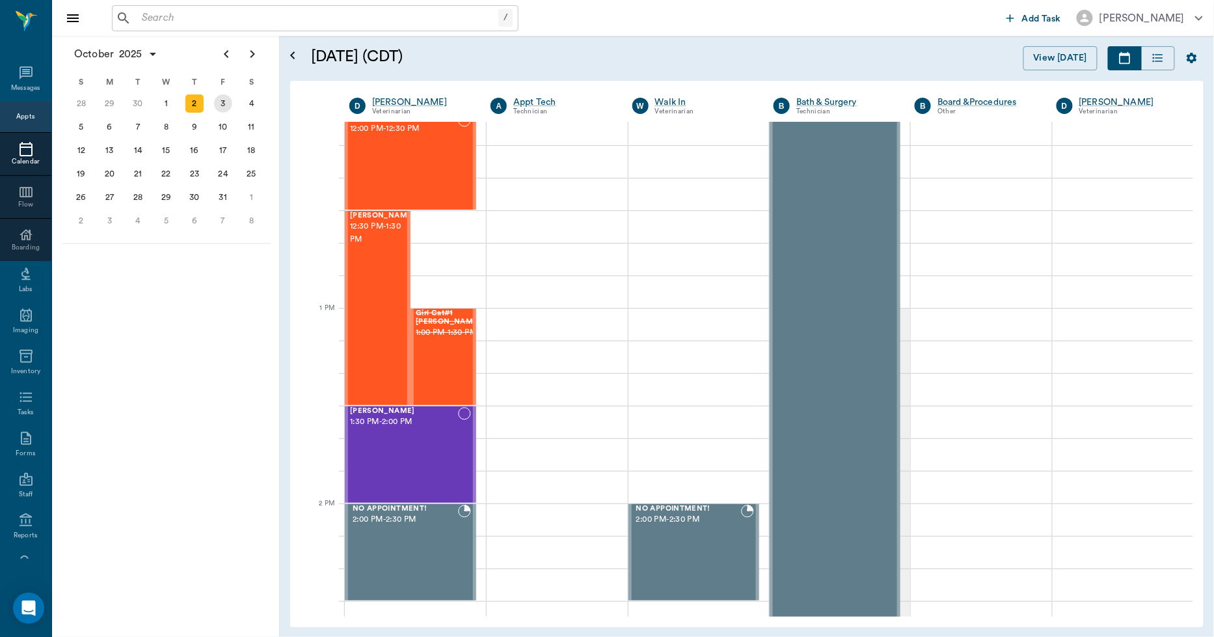
click at [225, 108] on div "3" at bounding box center [223, 103] width 18 height 18
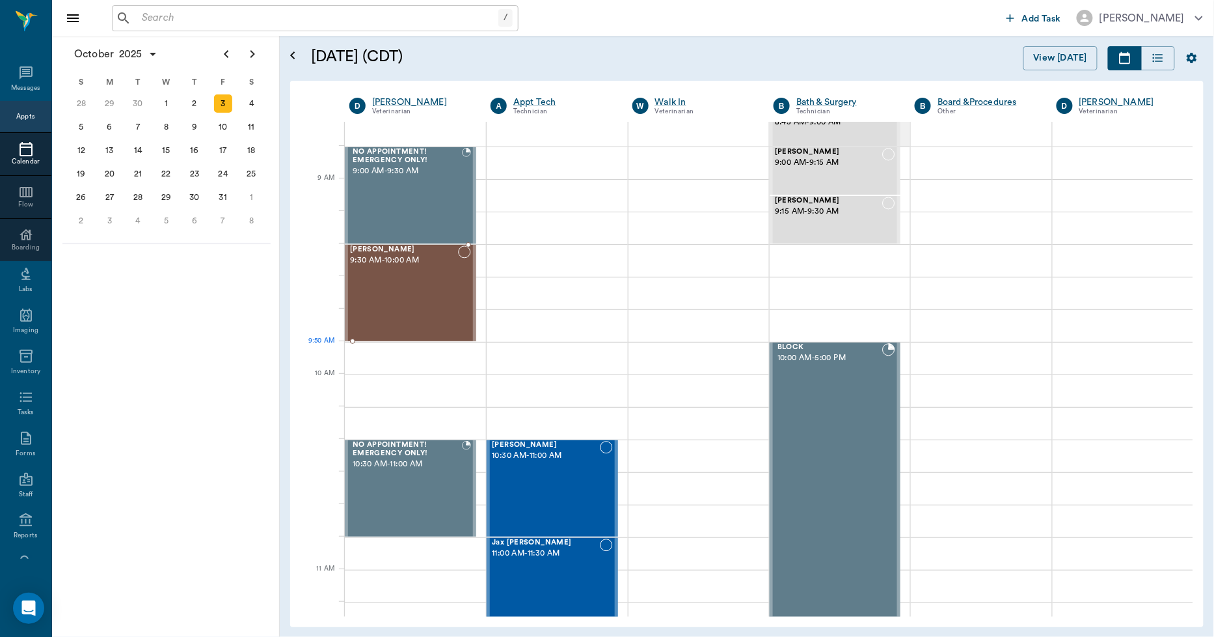
scroll to position [144, 0]
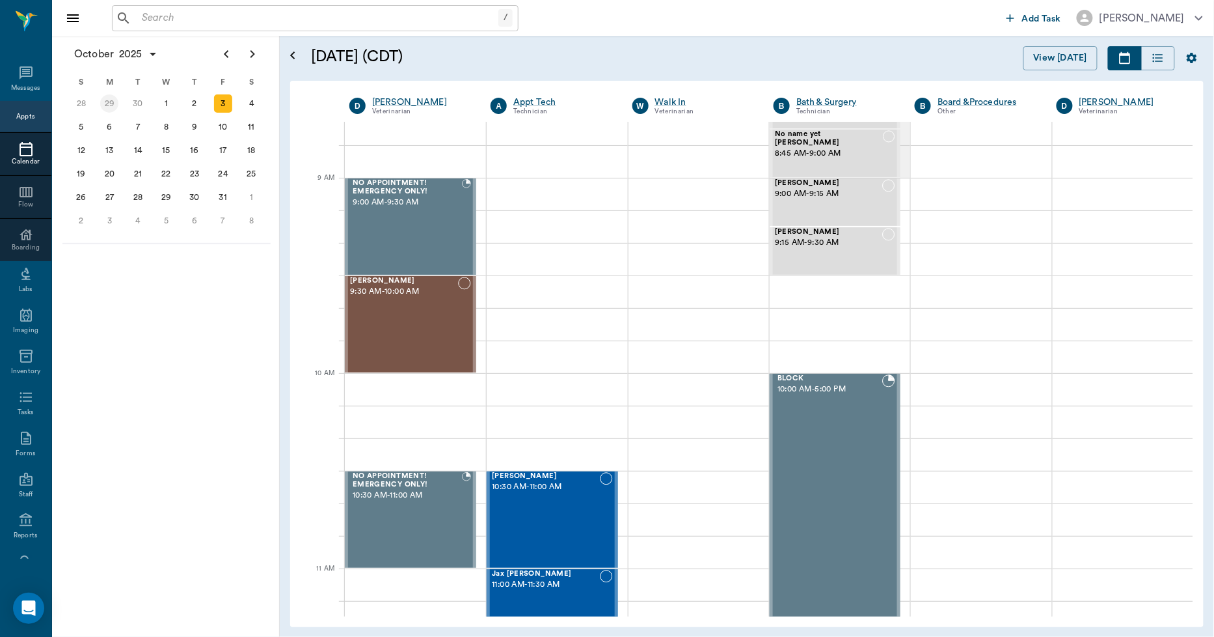
click at [107, 98] on div "29" at bounding box center [109, 103] width 18 height 18
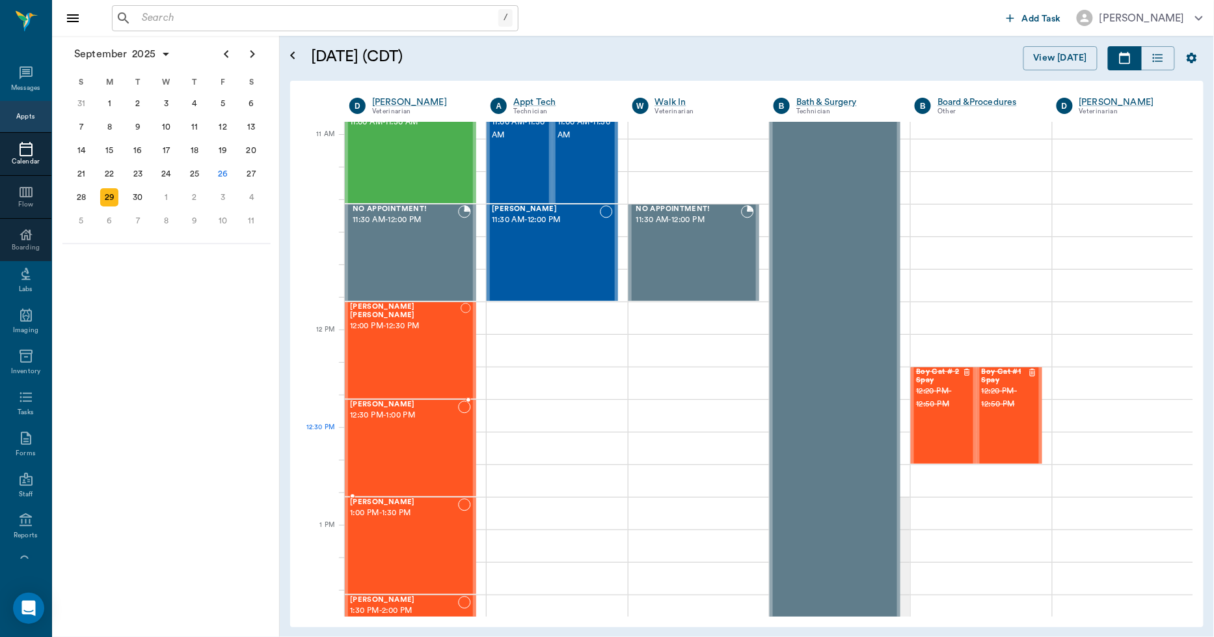
scroll to position [578, 0]
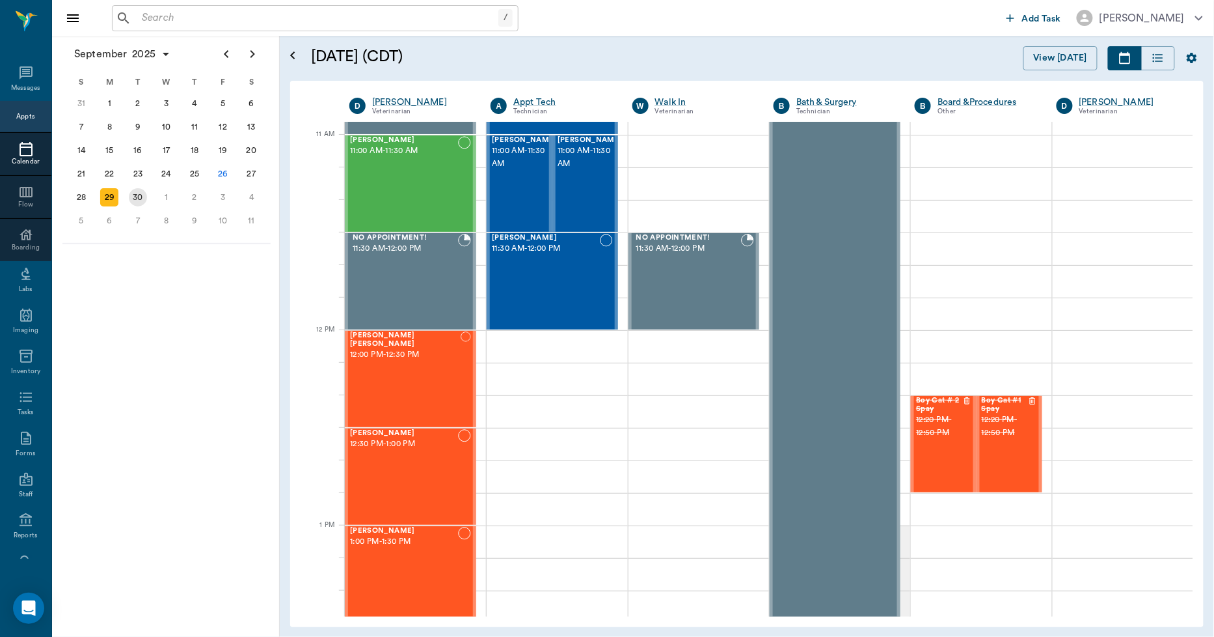
click at [139, 195] on div "30" at bounding box center [138, 197] width 18 height 18
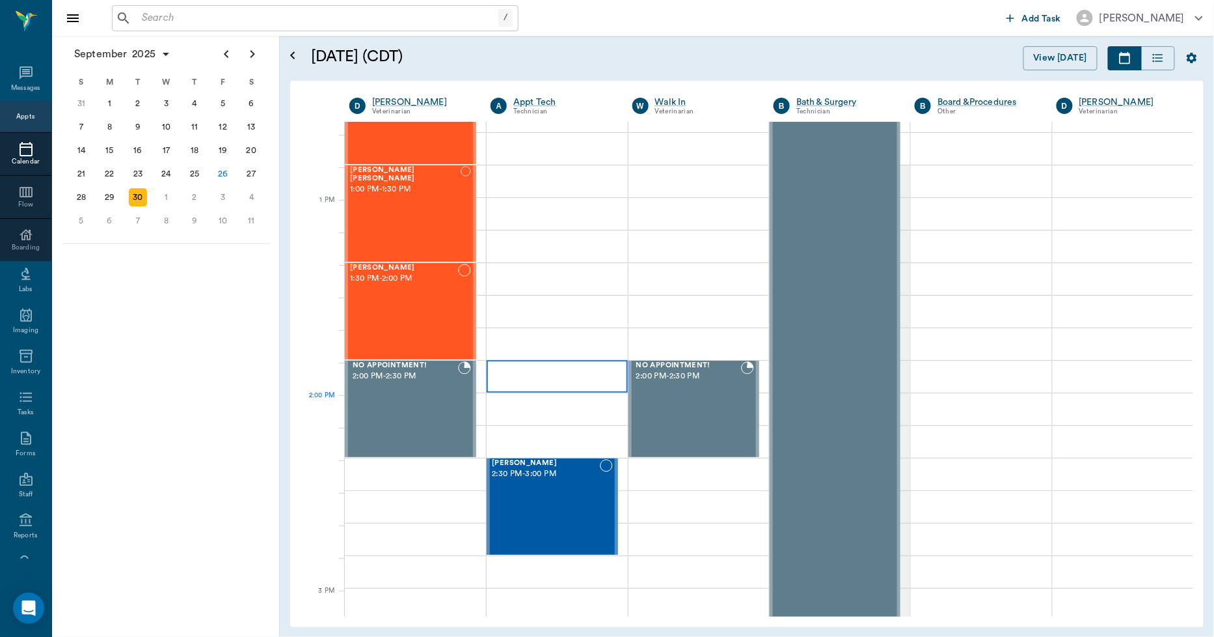
scroll to position [940, 0]
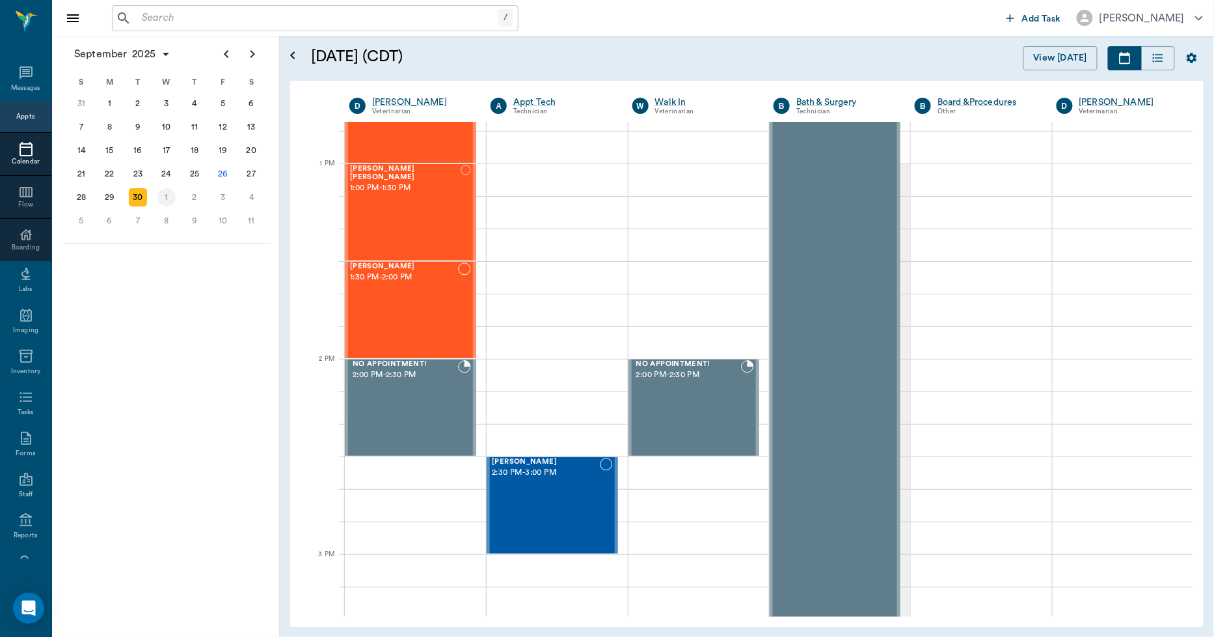
click at [170, 194] on div "1" at bounding box center [167, 197] width 18 height 18
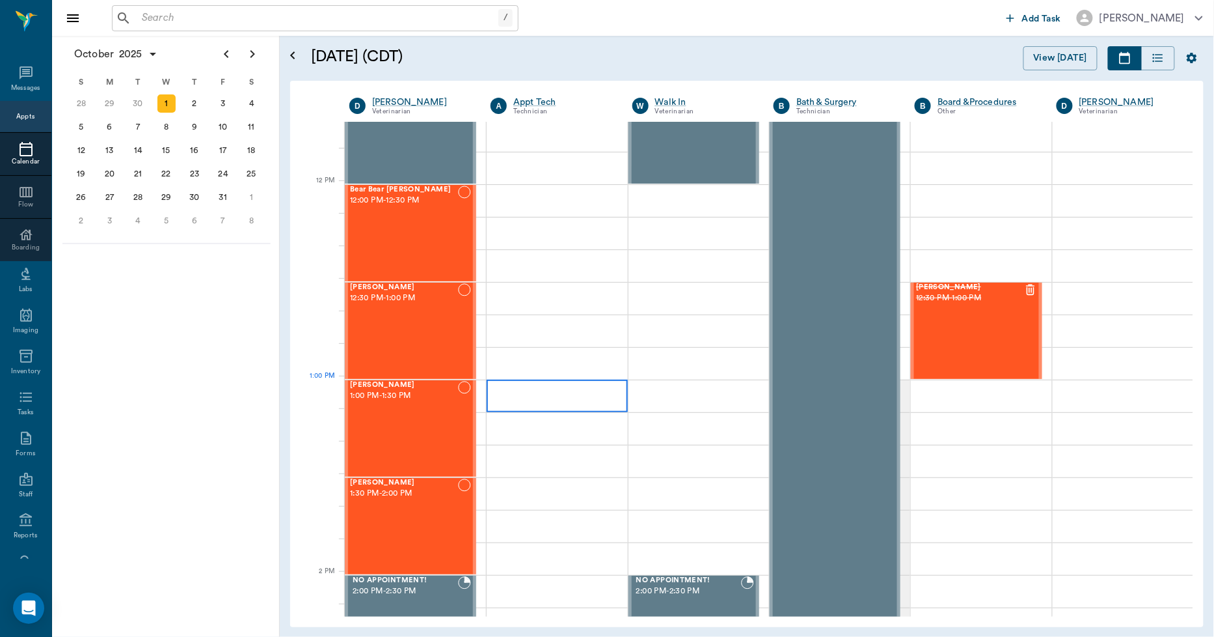
scroll to position [723, 0]
click at [195, 108] on div "2" at bounding box center [194, 103] width 18 height 18
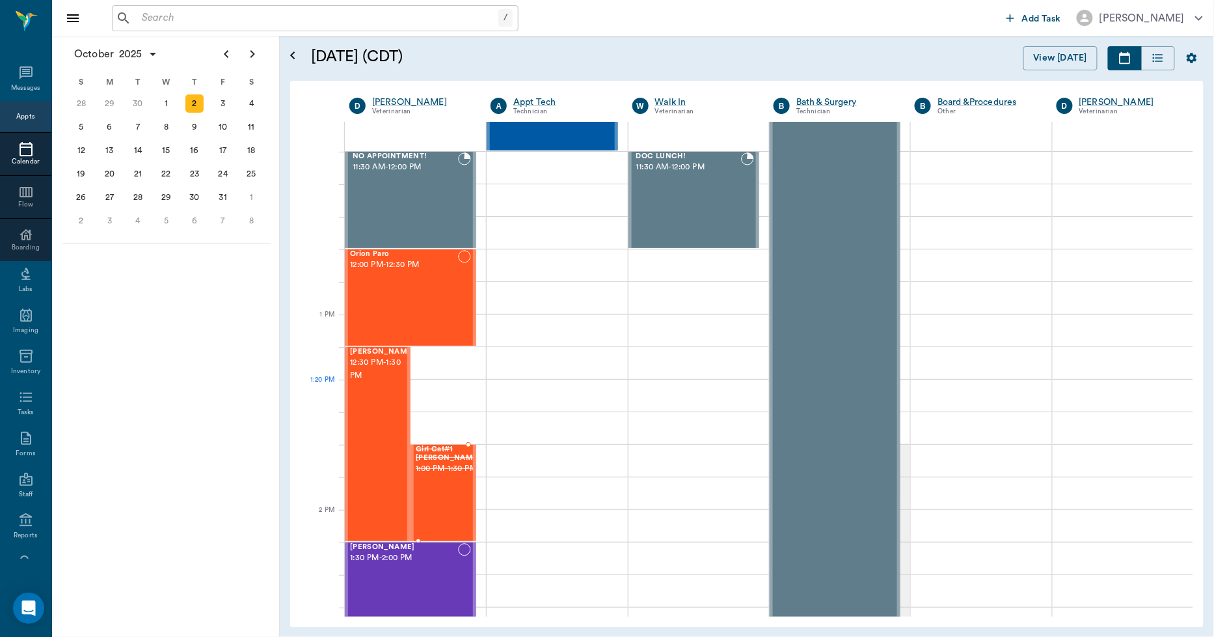
scroll to position [651, 0]
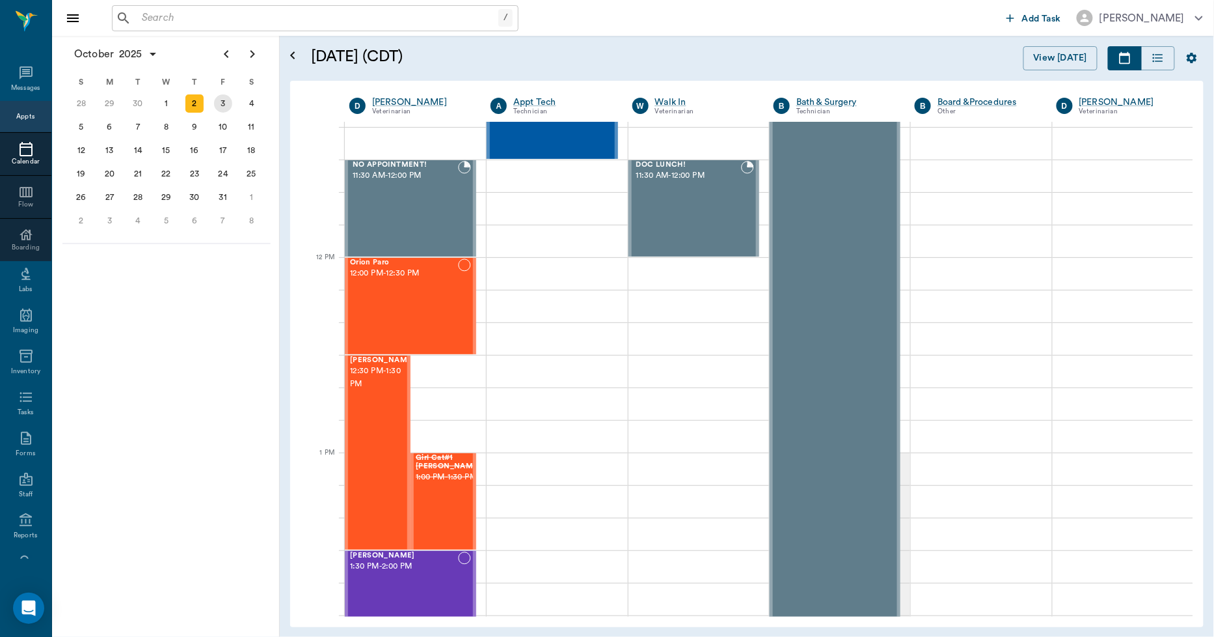
click at [215, 102] on div "3" at bounding box center [223, 103] width 18 height 18
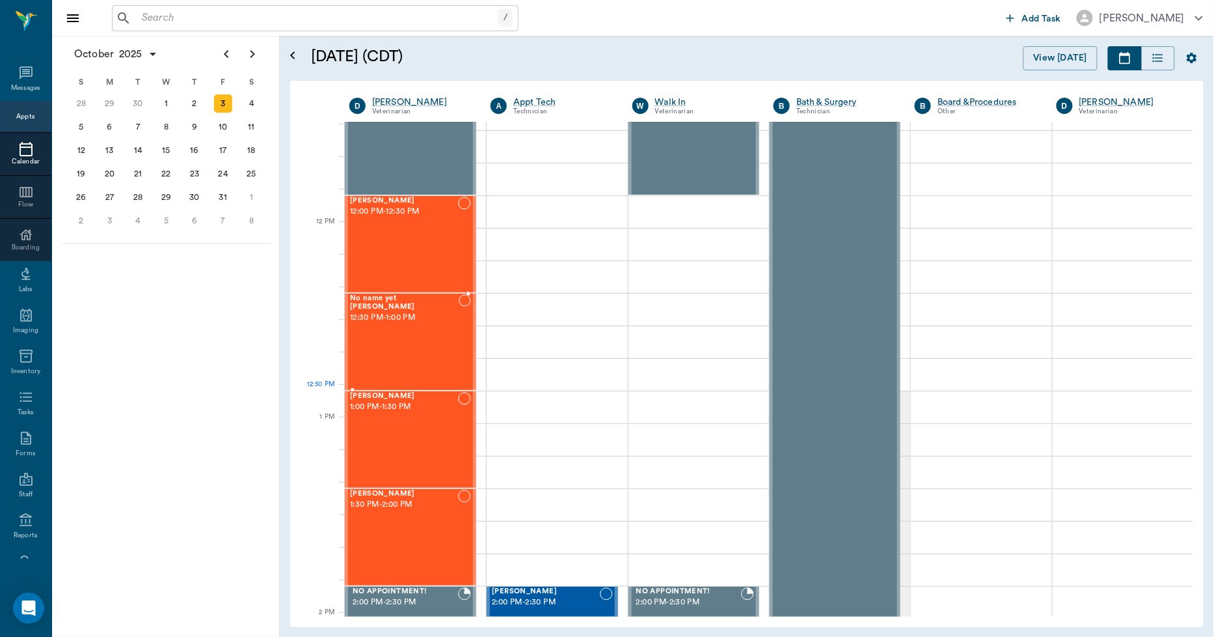
scroll to position [723, 0]
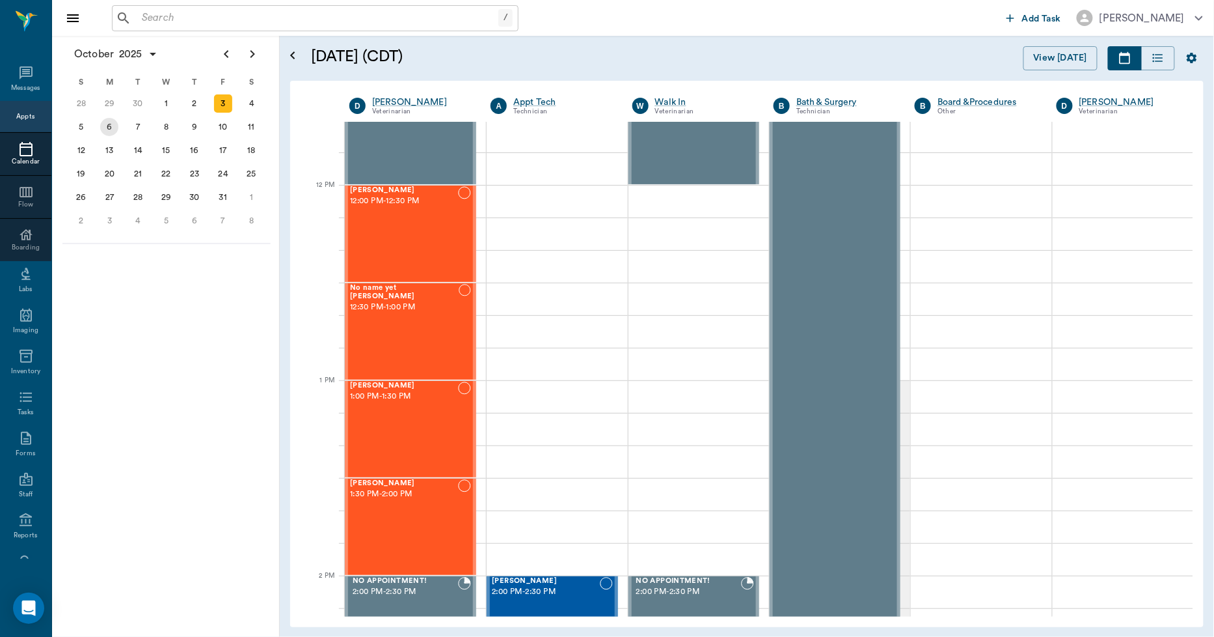
click at [114, 128] on div "6" at bounding box center [109, 127] width 18 height 18
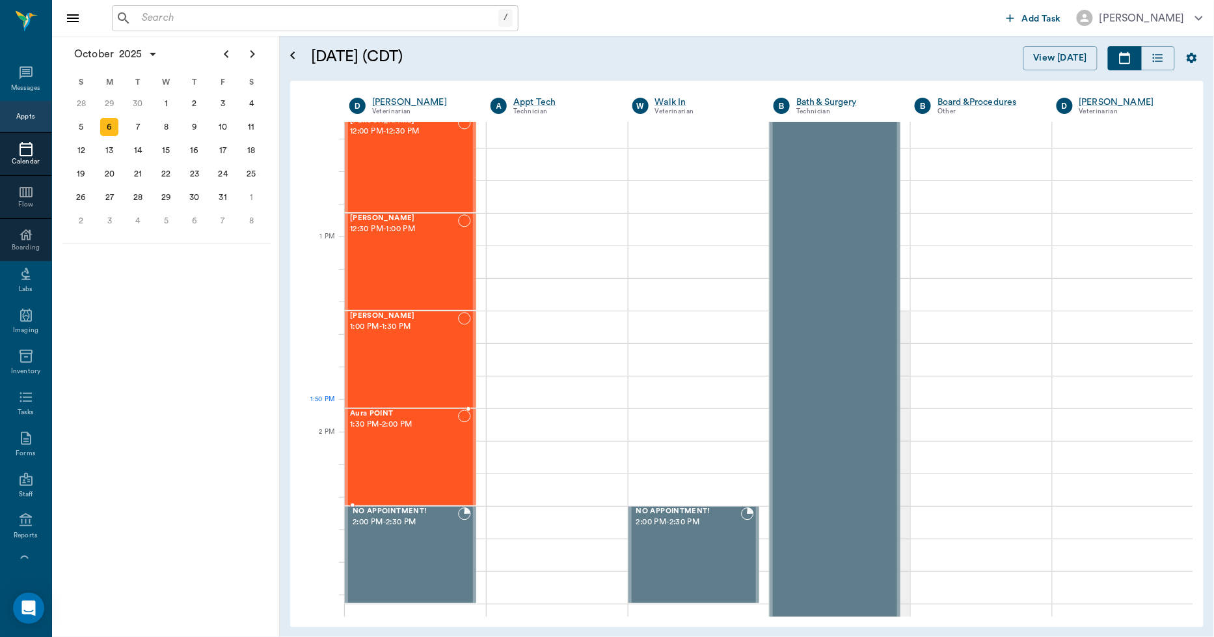
scroll to position [868, 0]
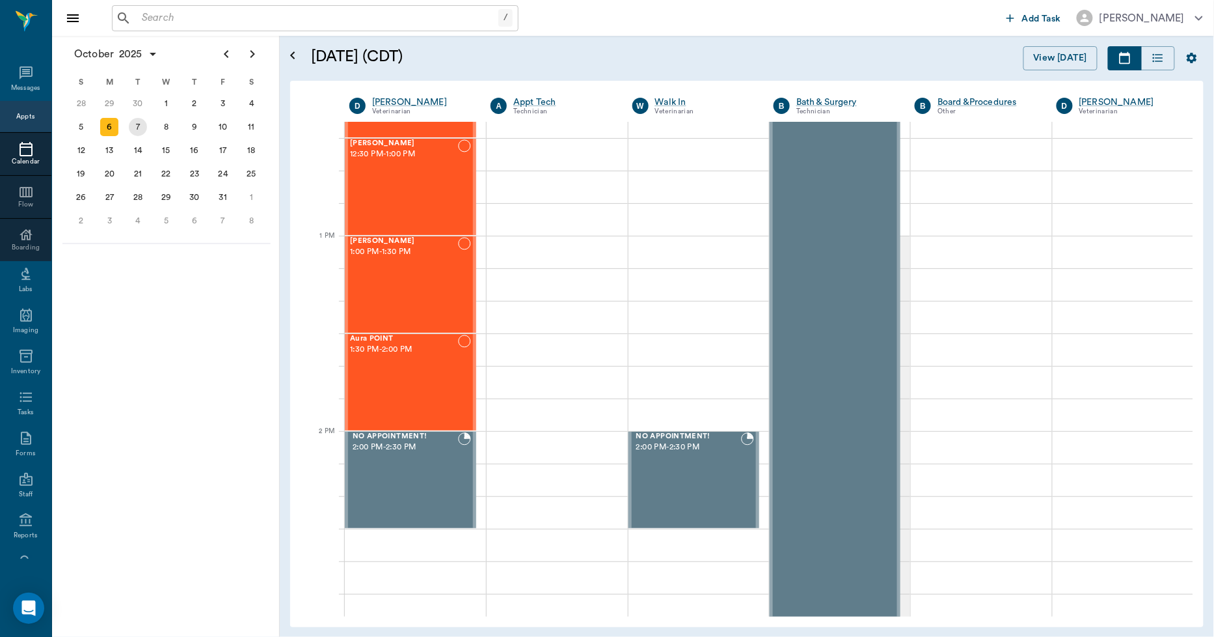
click at [146, 124] on div "7" at bounding box center [138, 127] width 18 height 18
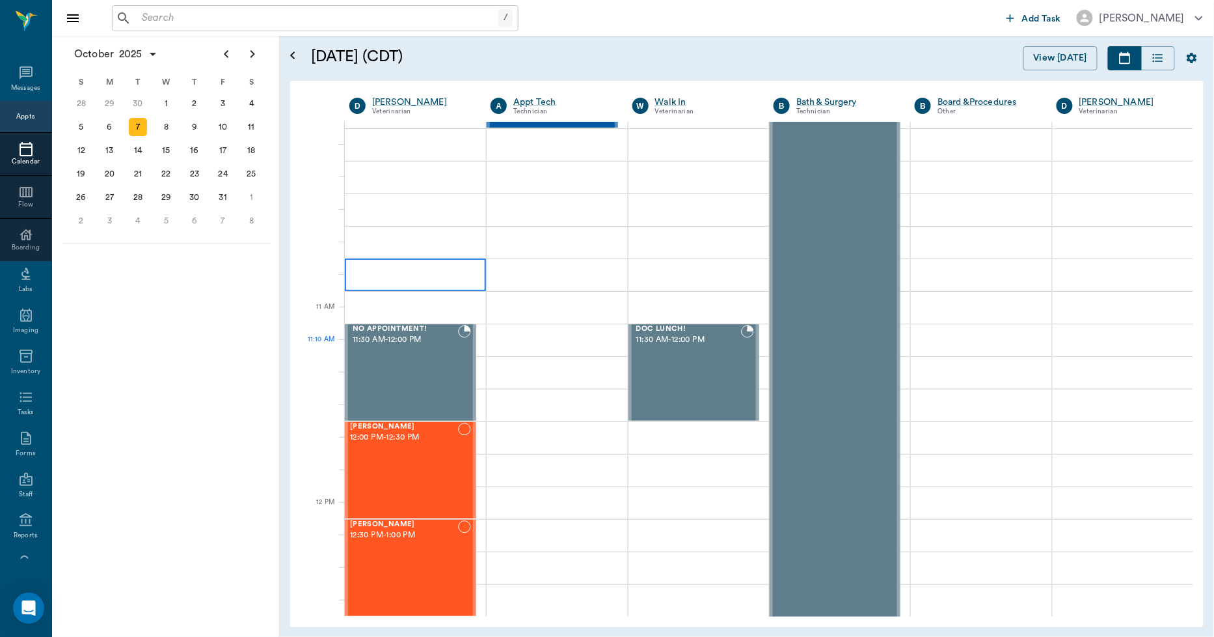
scroll to position [723, 0]
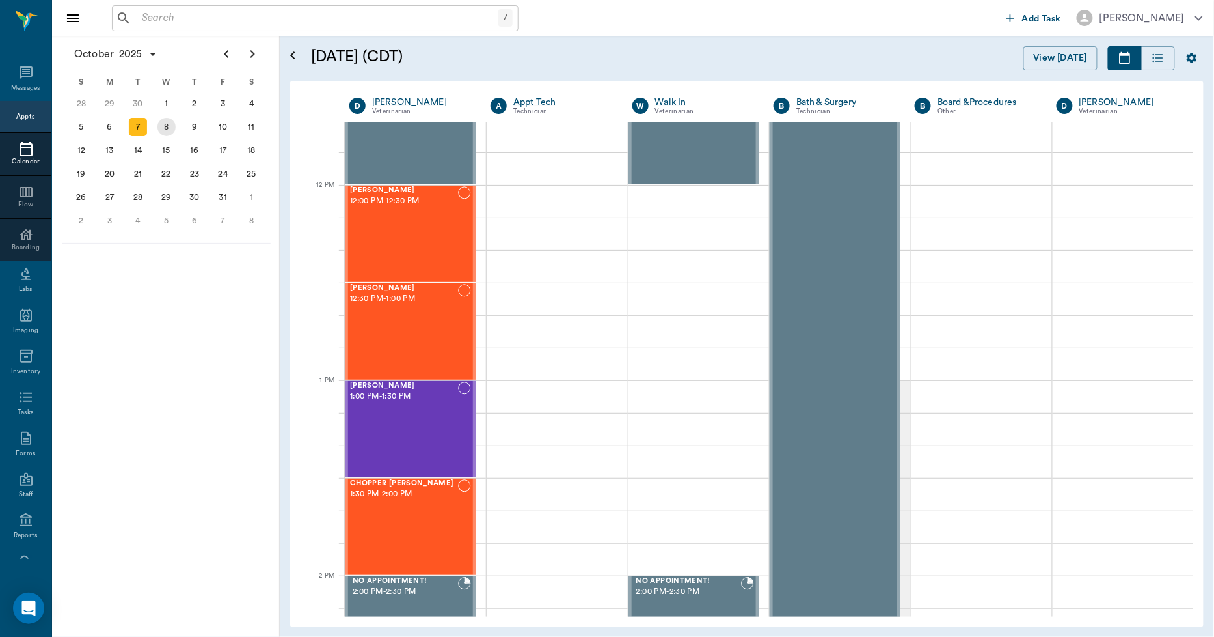
click at [168, 124] on div "8" at bounding box center [167, 127] width 18 height 18
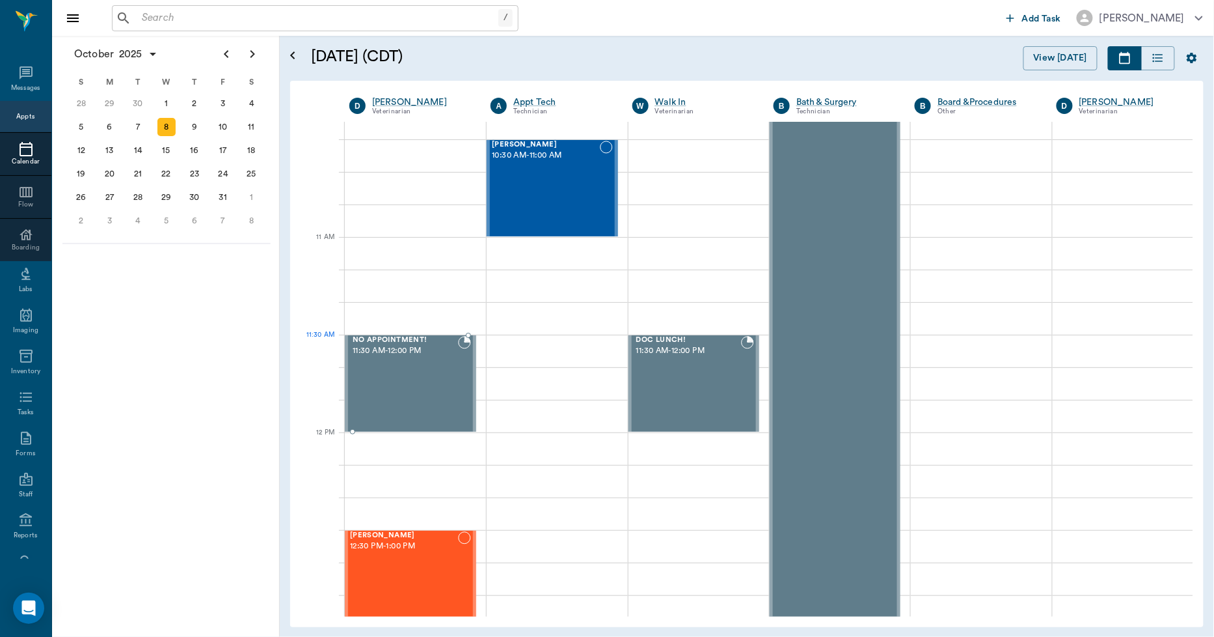
scroll to position [723, 0]
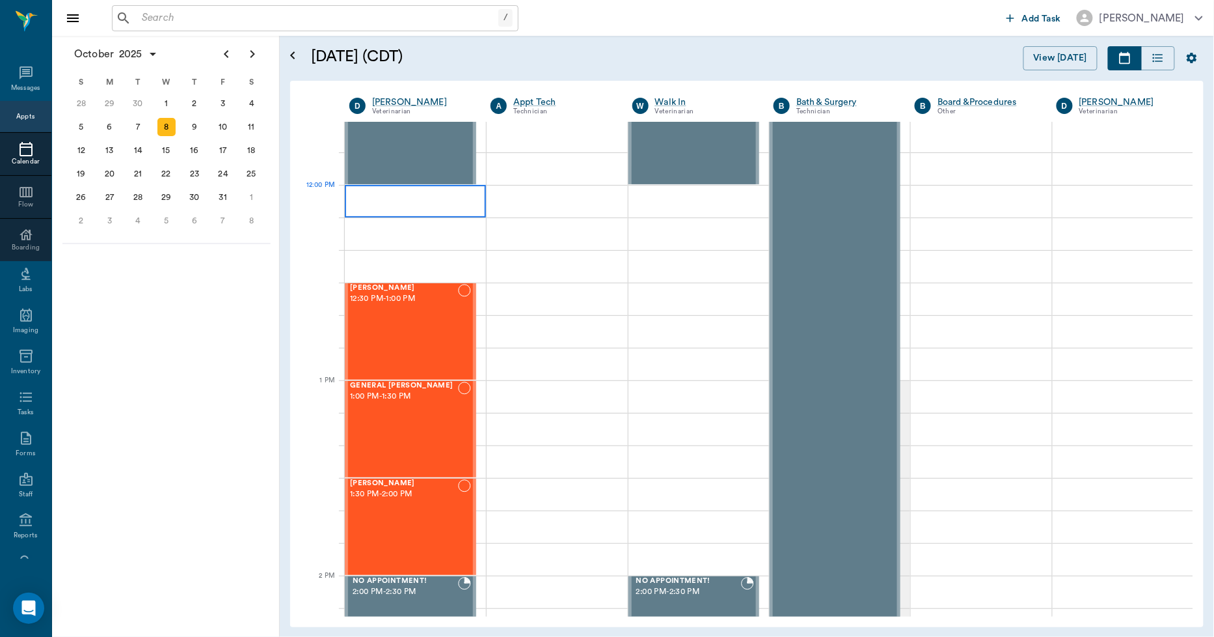
click at [394, 211] on div at bounding box center [415, 201] width 141 height 33
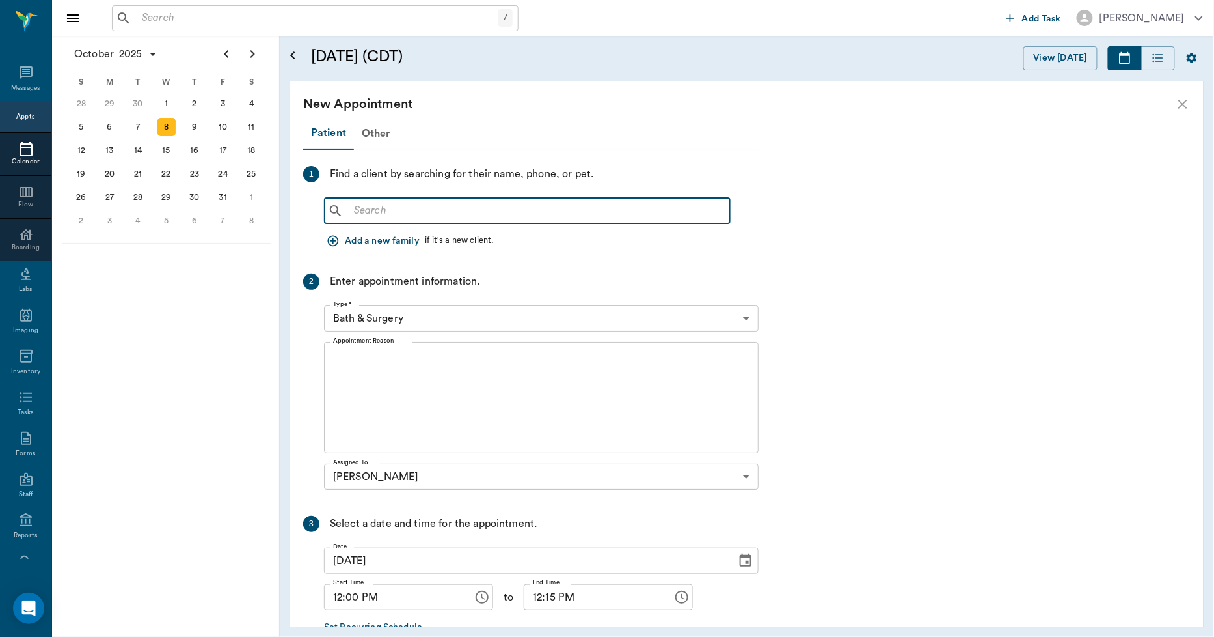
click at [426, 215] on input "text" at bounding box center [537, 211] width 376 height 18
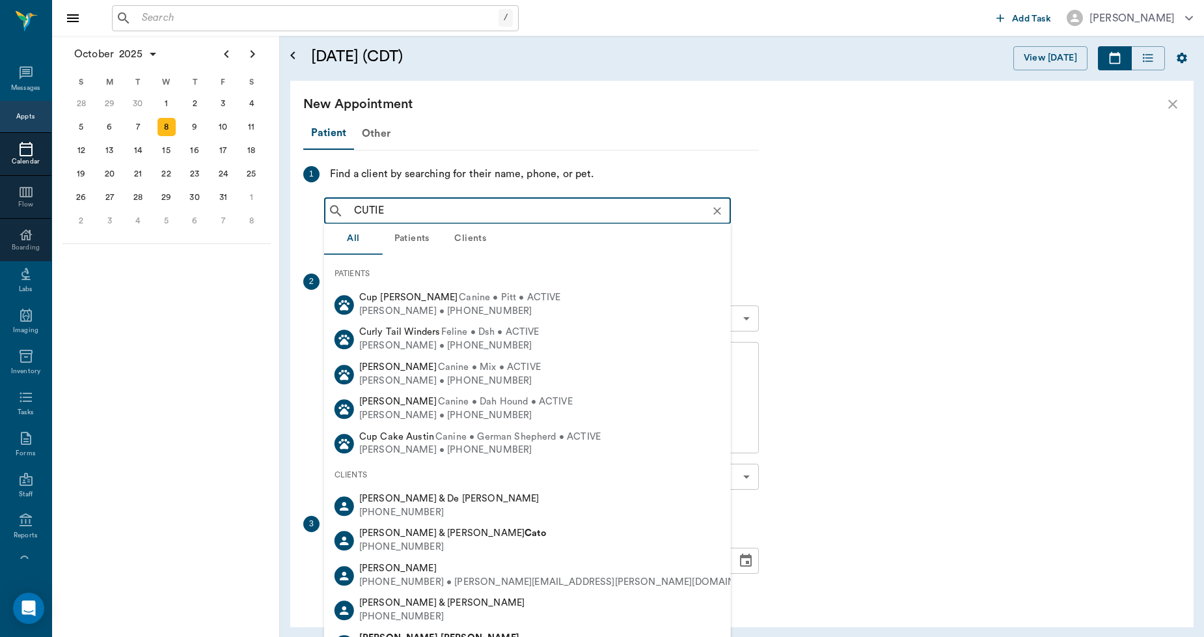
type input "CUTIE"
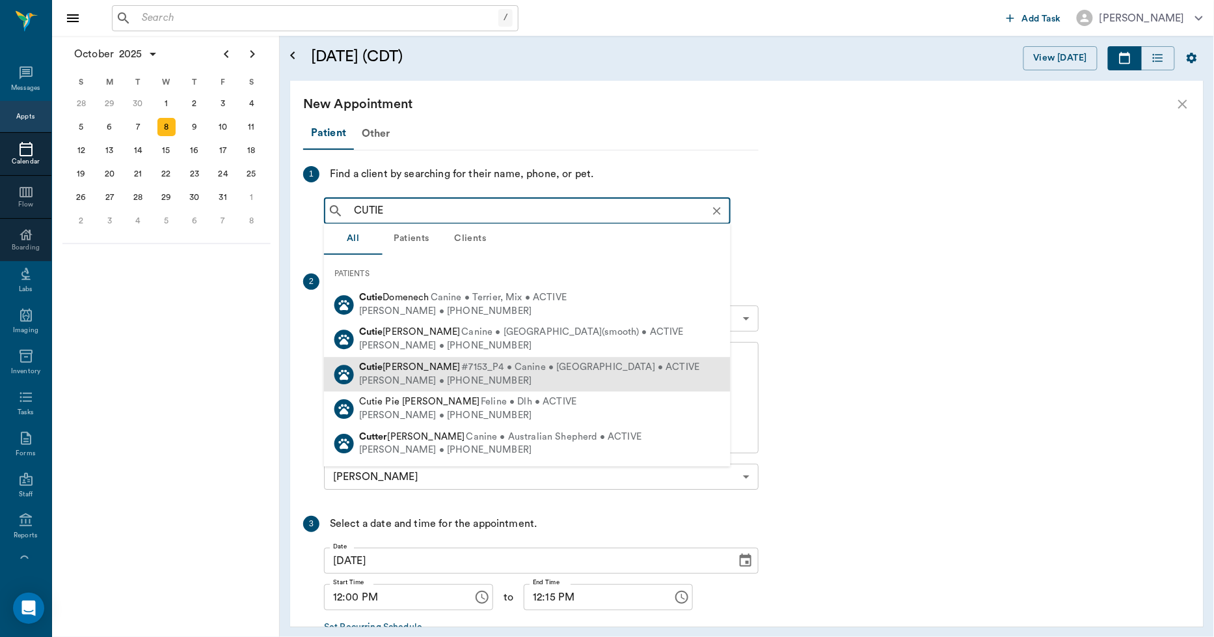
click at [404, 367] on span "Cutie [PERSON_NAME]" at bounding box center [410, 367] width 102 height 10
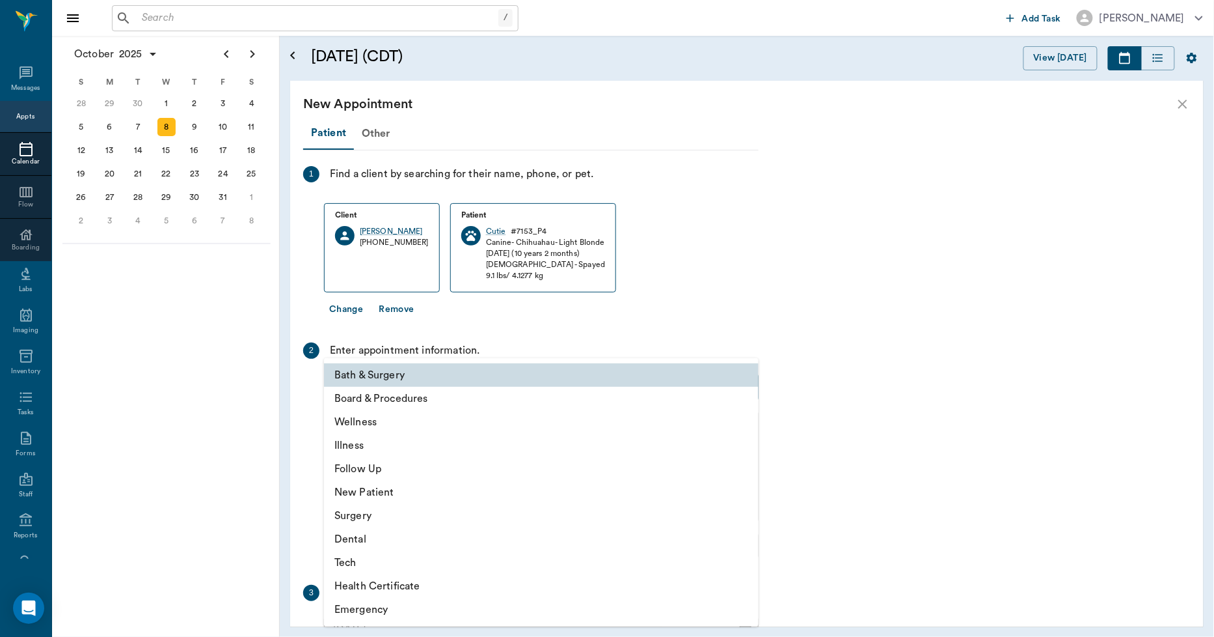
click at [462, 387] on body "/ ​ Add Task [PERSON_NAME] Nectar Messages Appts Calendar Flow Boarding Labs Im…" at bounding box center [607, 318] width 1214 height 637
click at [363, 540] on li "Dental" at bounding box center [541, 538] width 435 height 23
type input "65d2be4f46e3a538d89b8c19"
type input "12:30 PM"
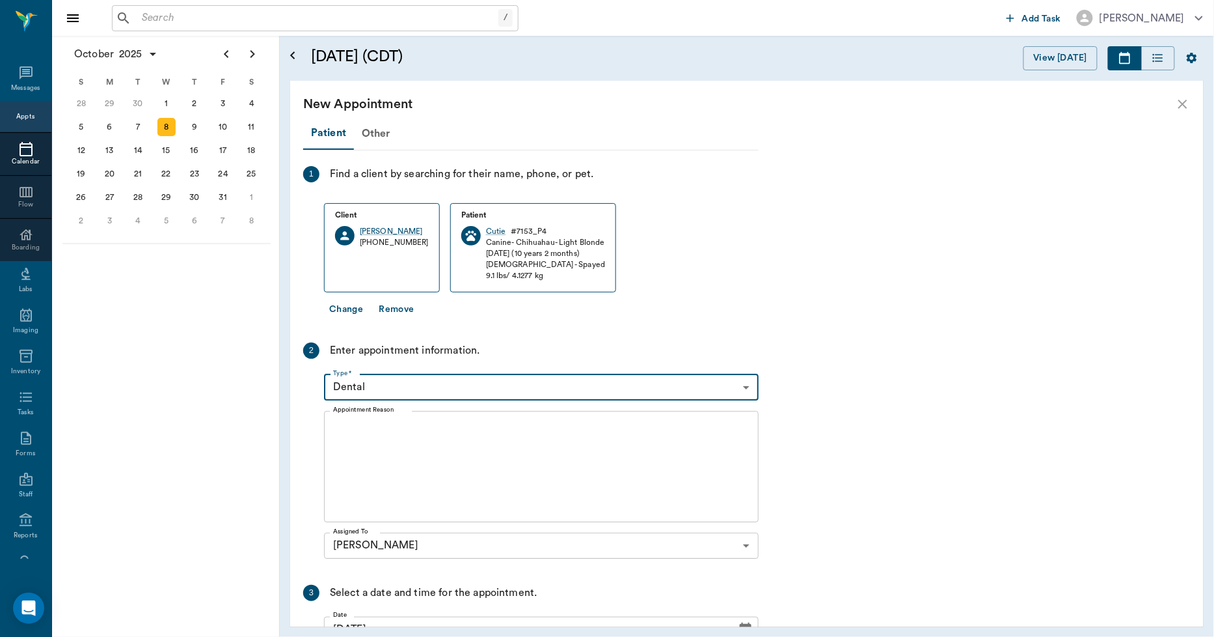
click at [423, 439] on textarea "Appointment Reason" at bounding box center [541, 466] width 417 height 90
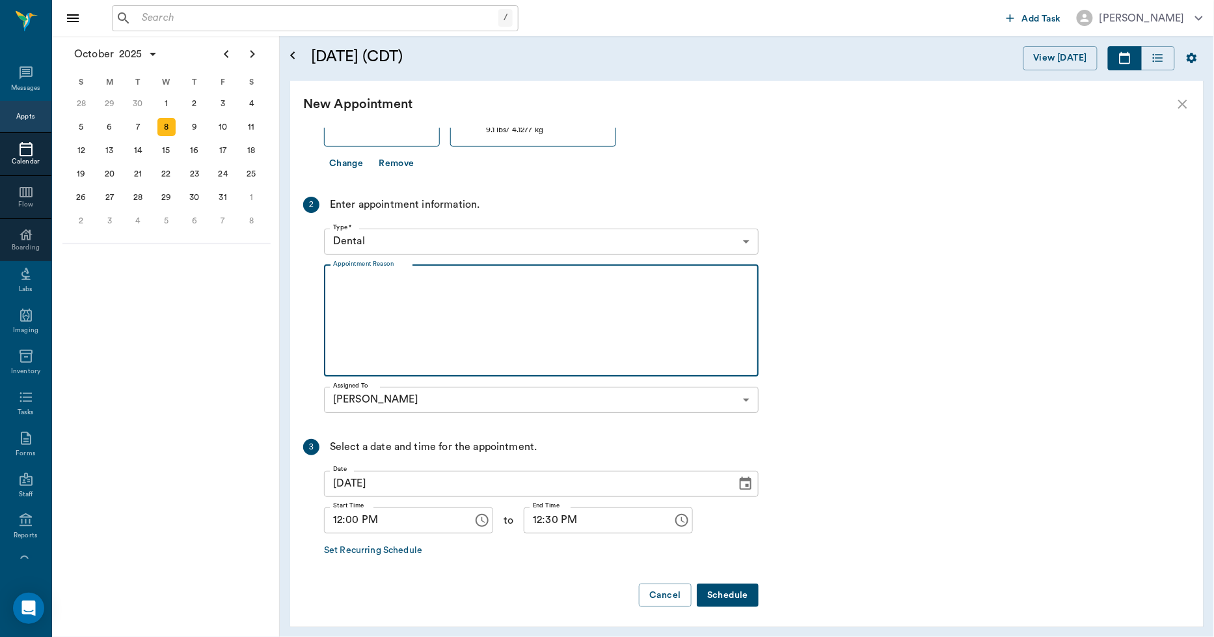
scroll to position [148, 0]
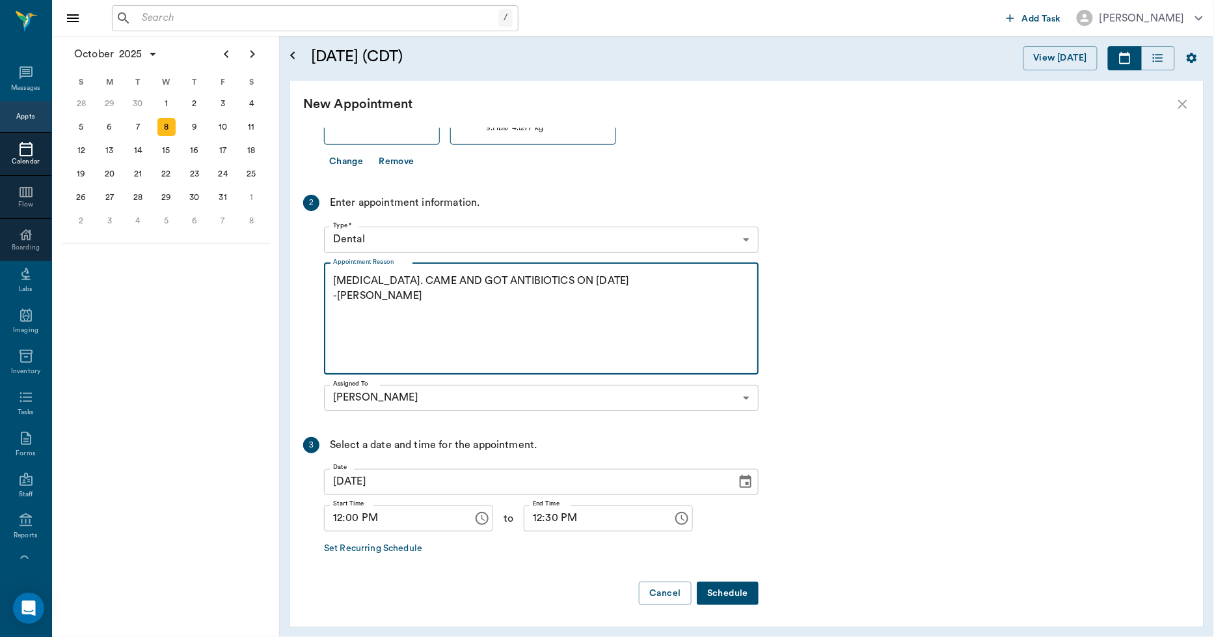
type textarea "TEETH CLEANING. CAME AND GOT ANTIBIOTICS ON 9.26.25 -LORY"
click at [726, 588] on button "Schedule" at bounding box center [728, 593] width 62 height 24
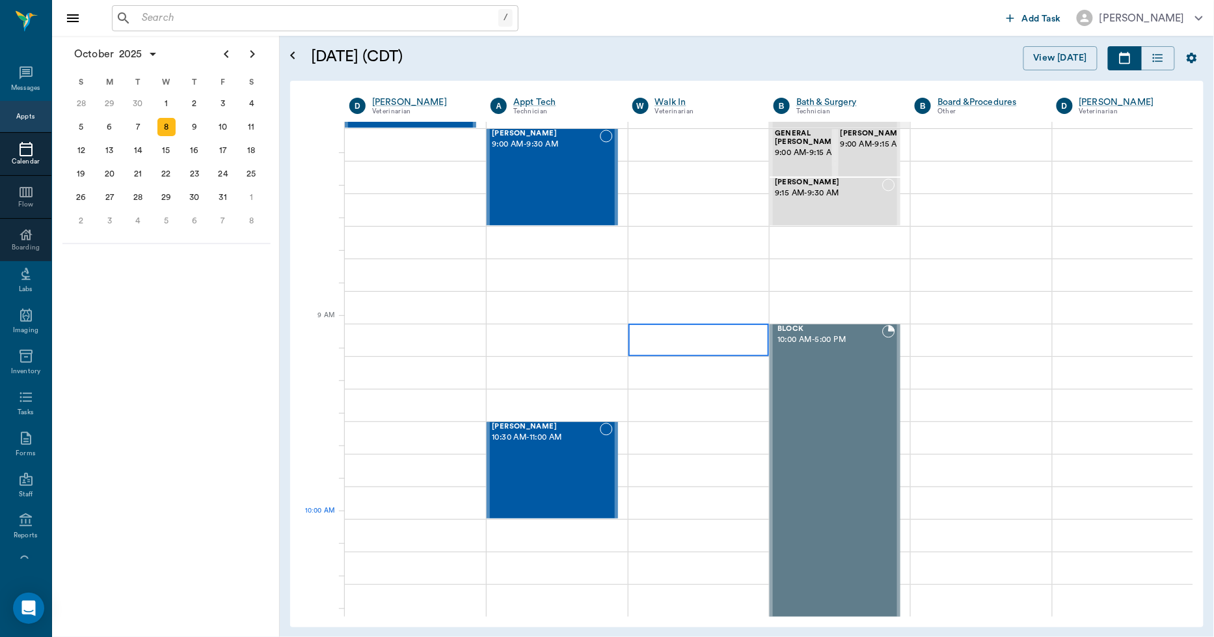
scroll to position [0, 0]
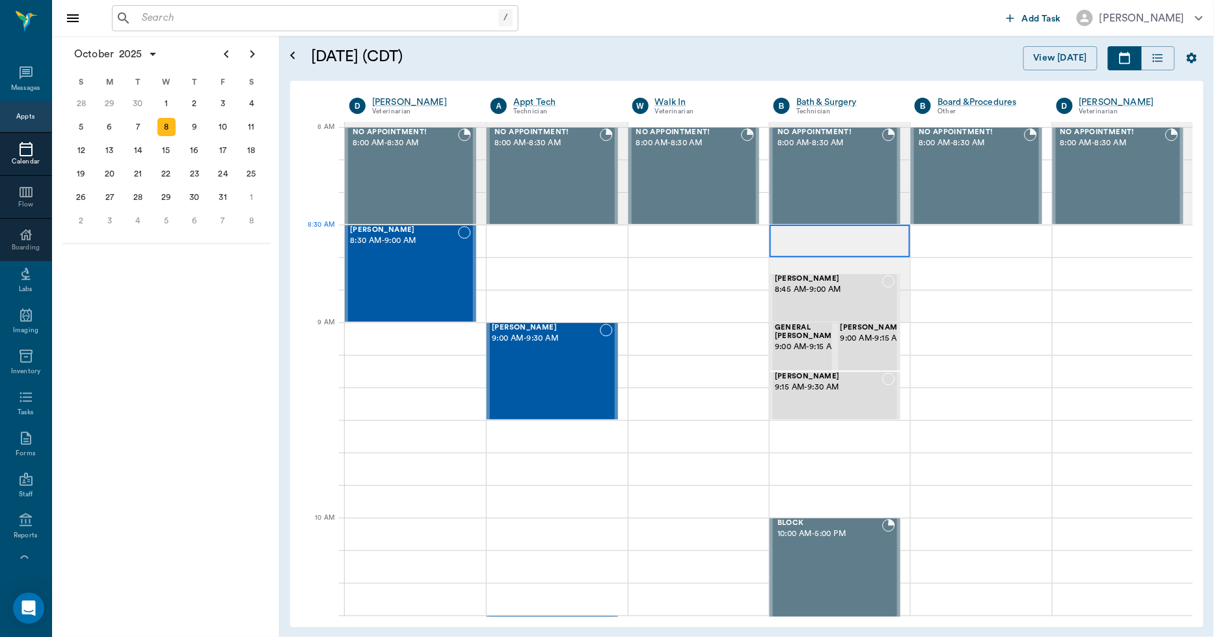
click at [799, 237] on div at bounding box center [840, 241] width 141 height 33
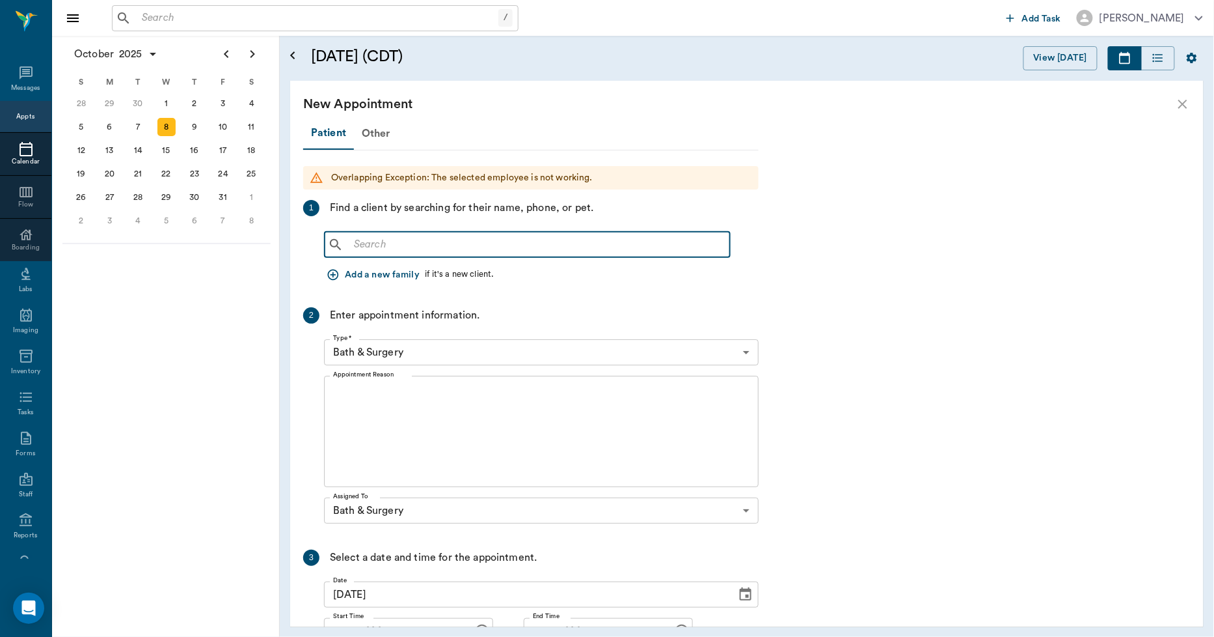
click at [445, 249] on input "text" at bounding box center [537, 245] width 376 height 18
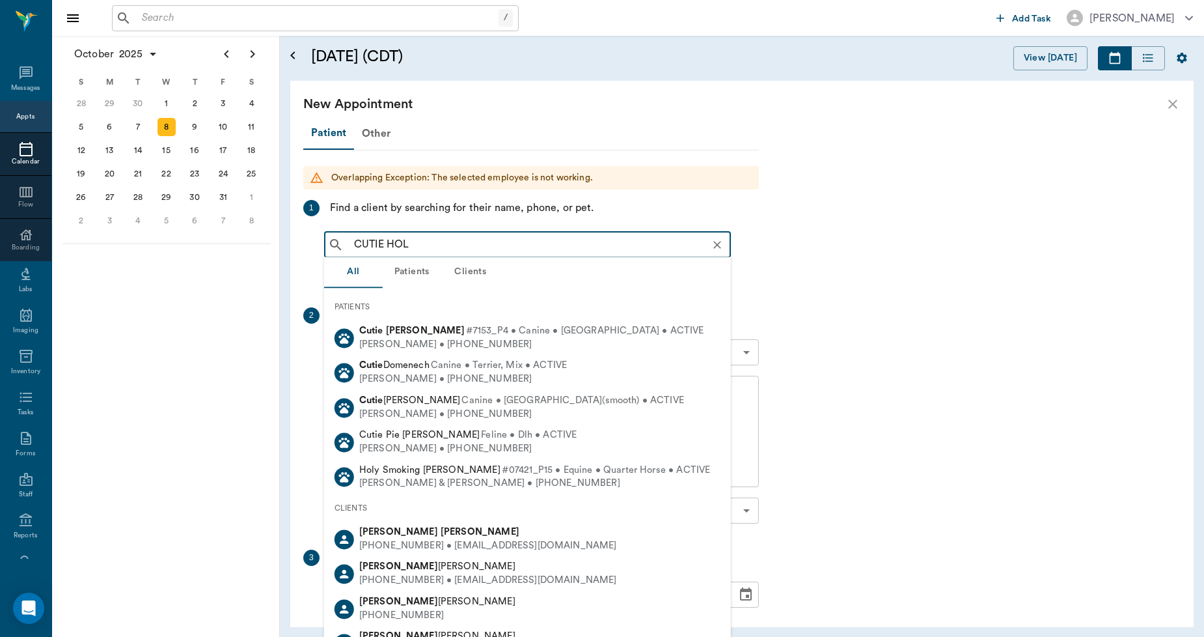
click at [466, 329] on span "#7153_P4 • Canine • Chihuahau • ACTIVE" at bounding box center [585, 331] width 238 height 14
type input "CUTIE HOL"
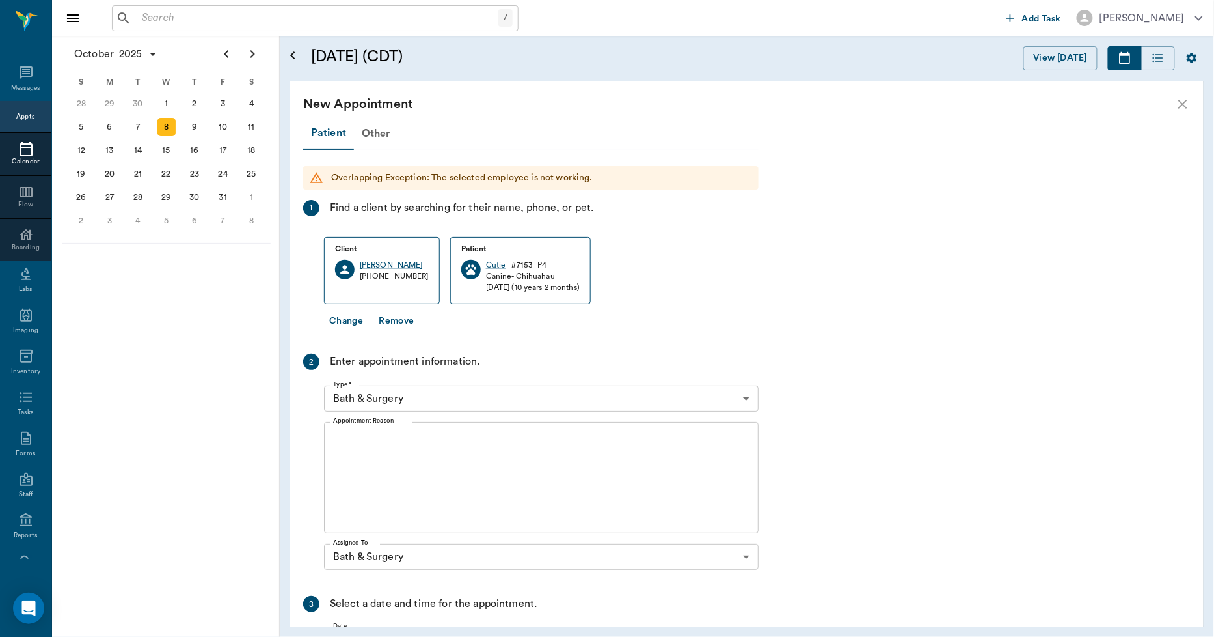
click at [425, 428] on div "x Appointment Reason" at bounding box center [541, 477] width 435 height 111
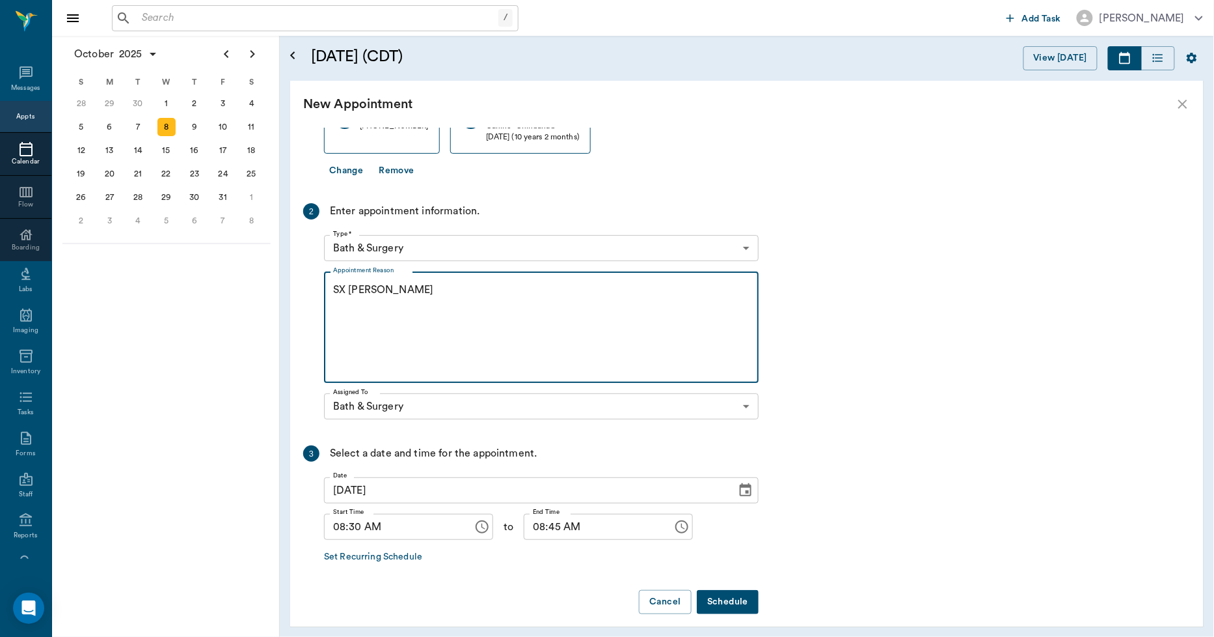
scroll to position [159, 0]
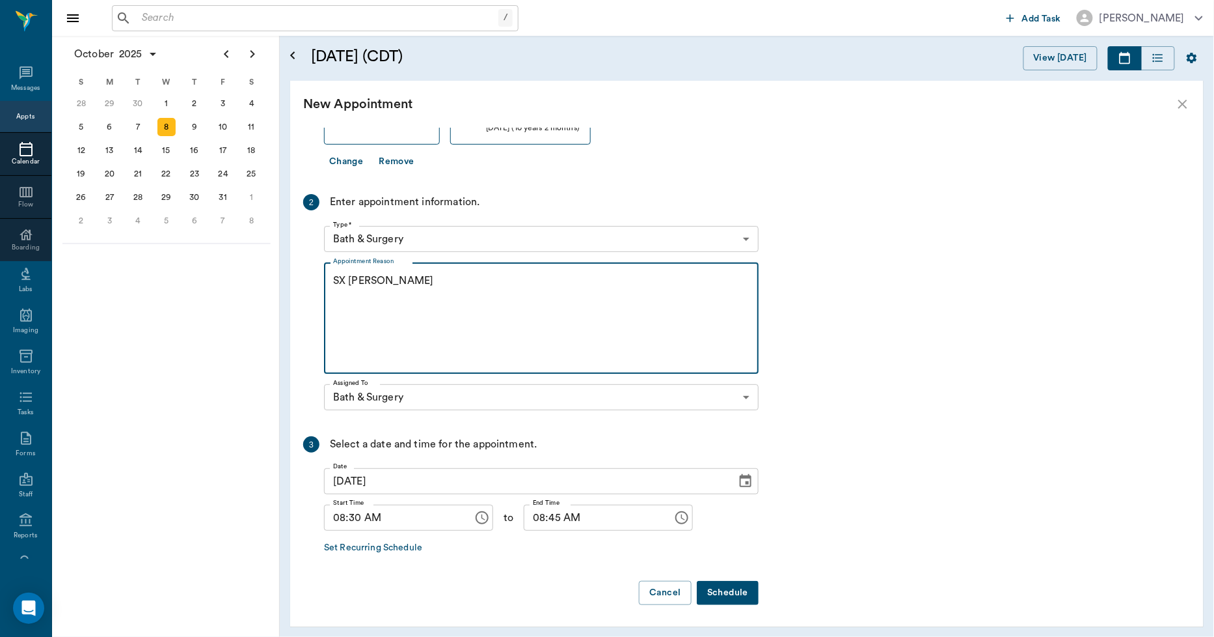
type textarea "SX [PERSON_NAME]"
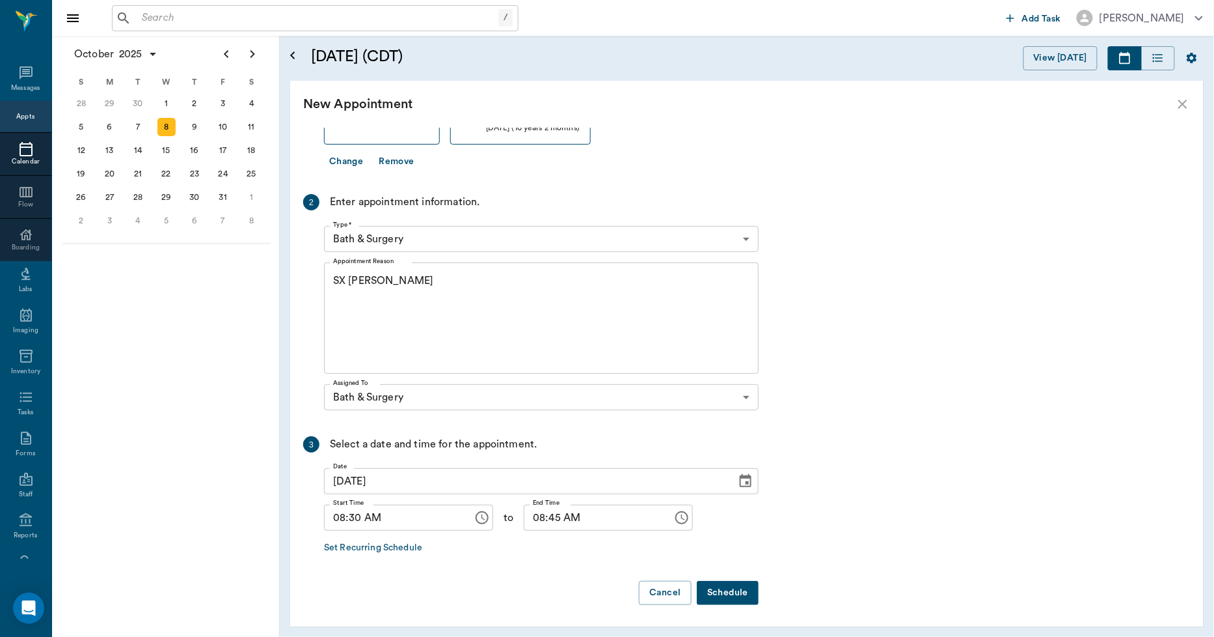
click at [710, 584] on button "Schedule" at bounding box center [728, 593] width 62 height 24
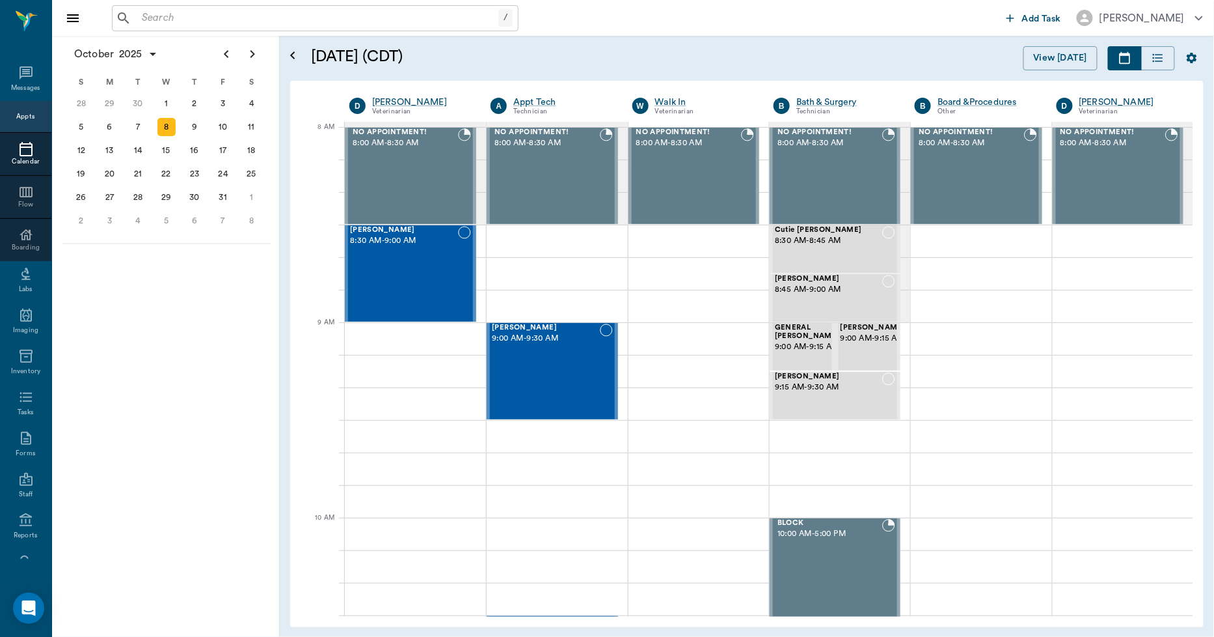
click at [20, 153] on icon at bounding box center [26, 149] width 13 height 14
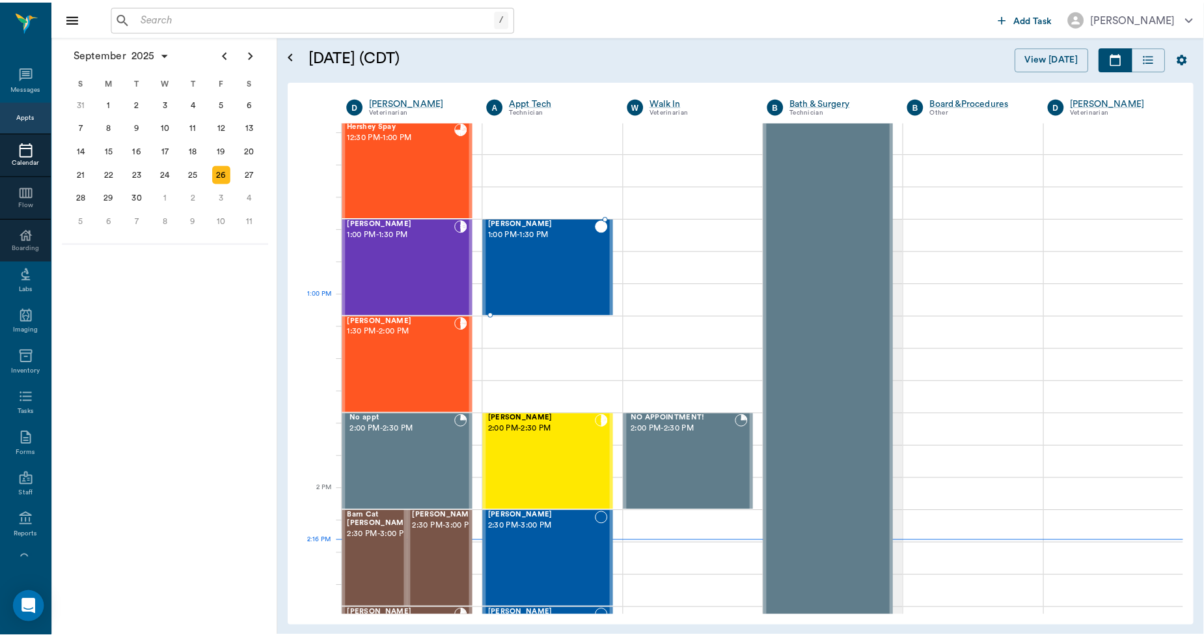
scroll to position [810, 0]
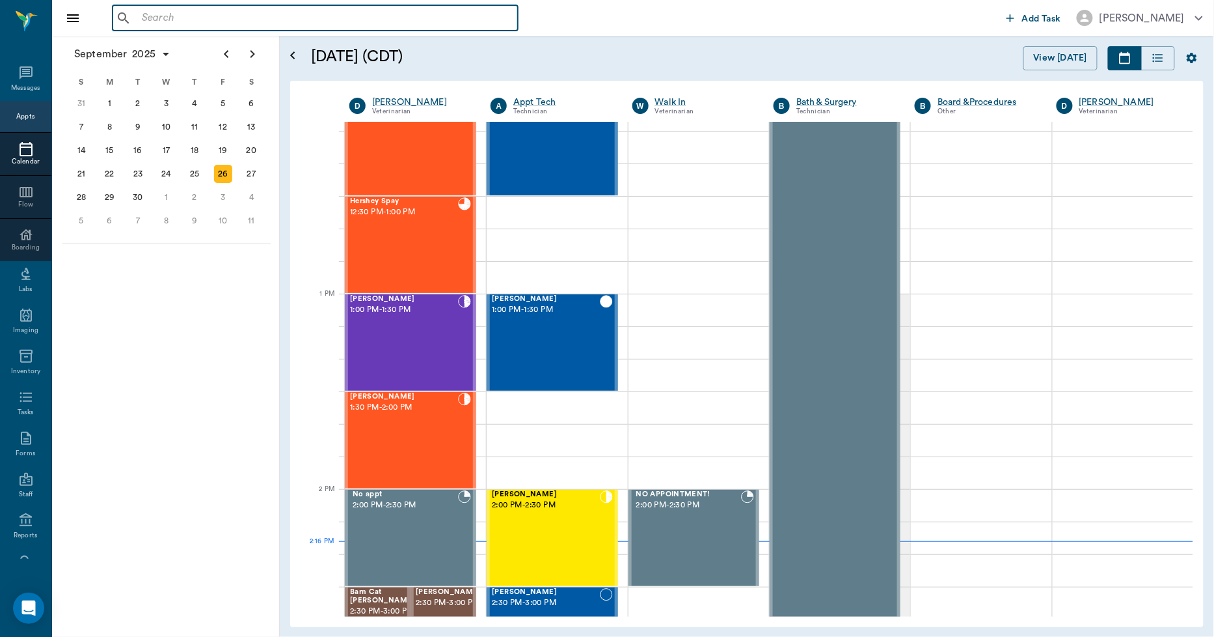
click at [205, 16] on input "text" at bounding box center [325, 18] width 376 height 18
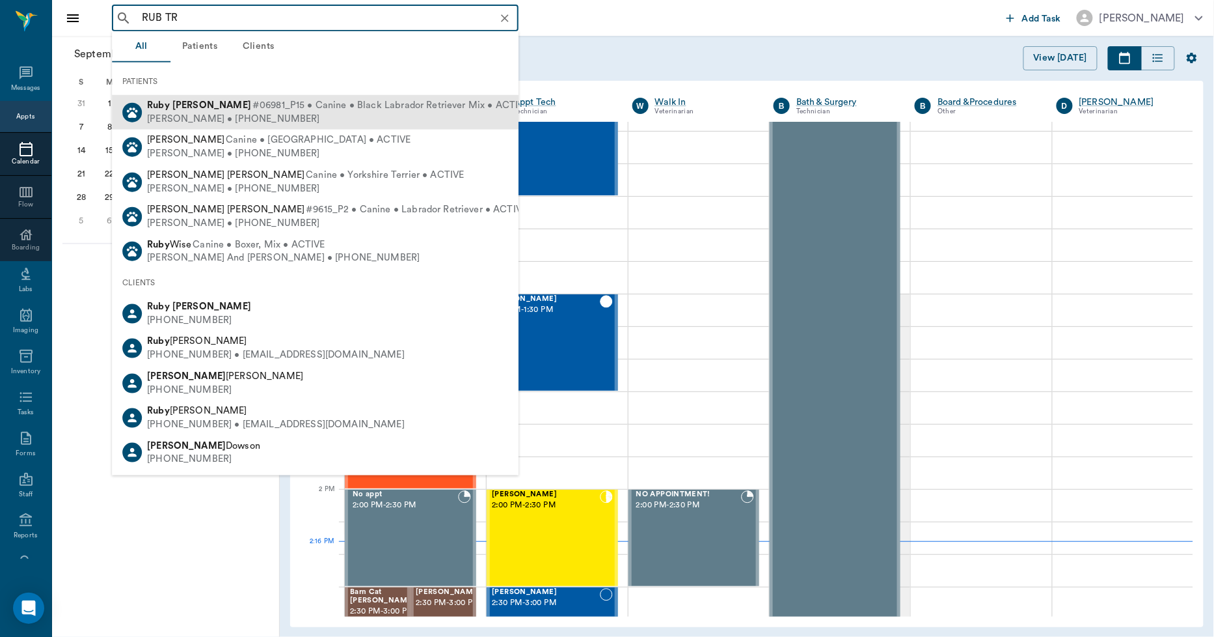
click at [165, 113] on div "Lora Trimble • (903) 336-4675" at bounding box center [338, 119] width 383 height 14
type input "RUB TR"
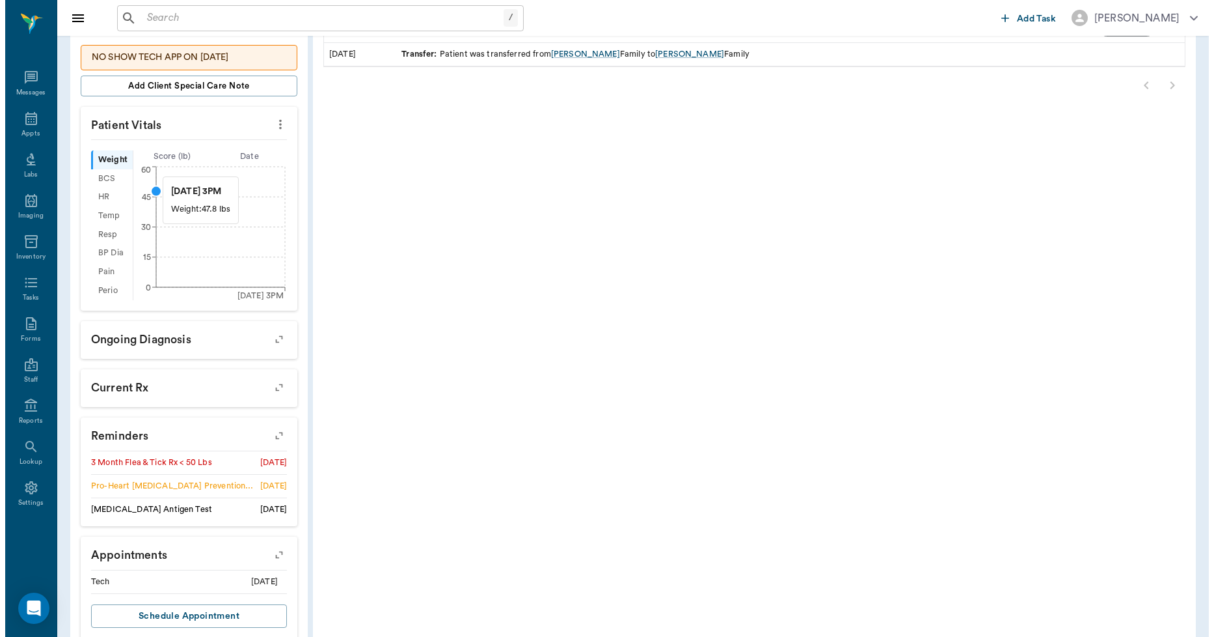
scroll to position [358, 0]
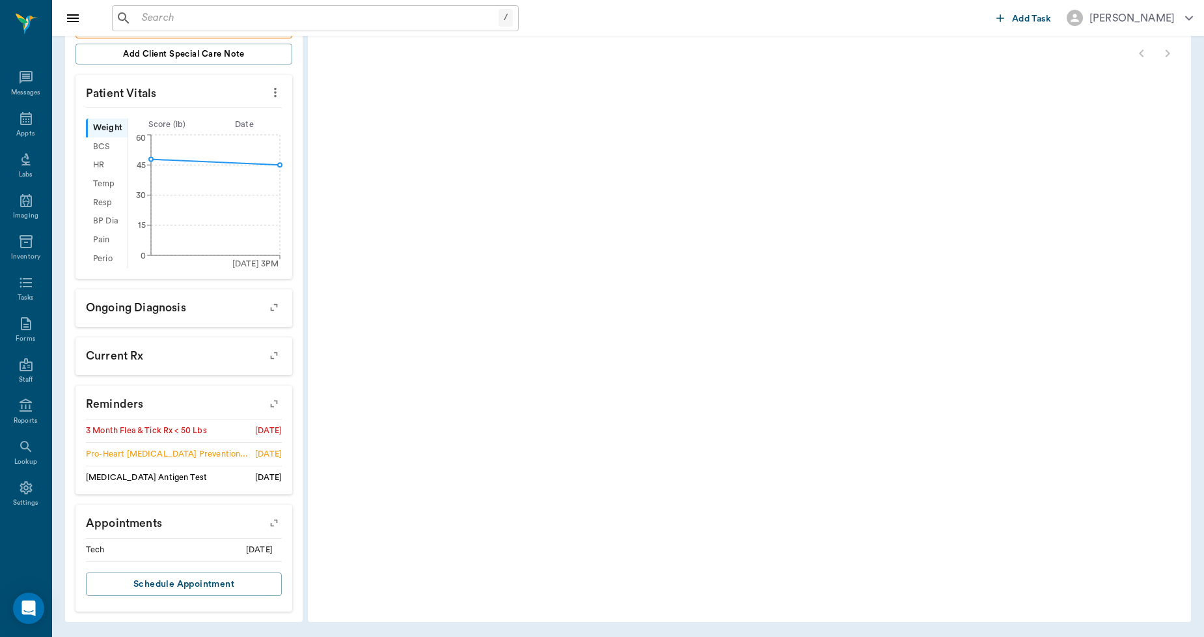
click at [272, 527] on icon "button" at bounding box center [274, 523] width 18 height 18
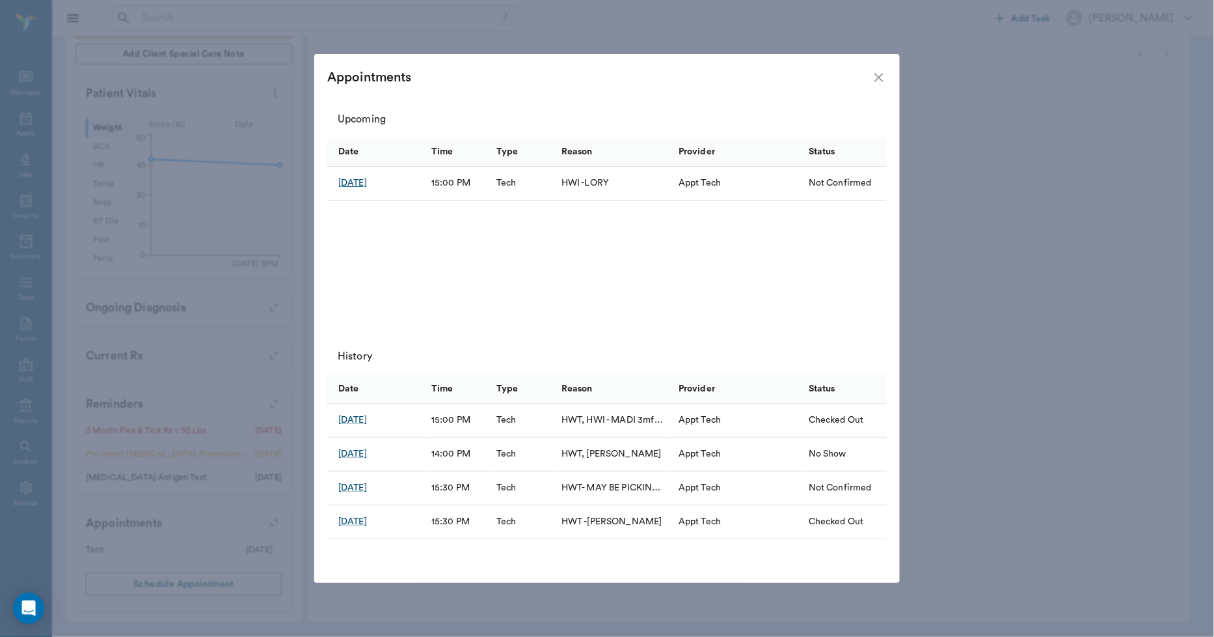
click at [367, 181] on div "Sep 26, 2025" at bounding box center [352, 182] width 29 height 13
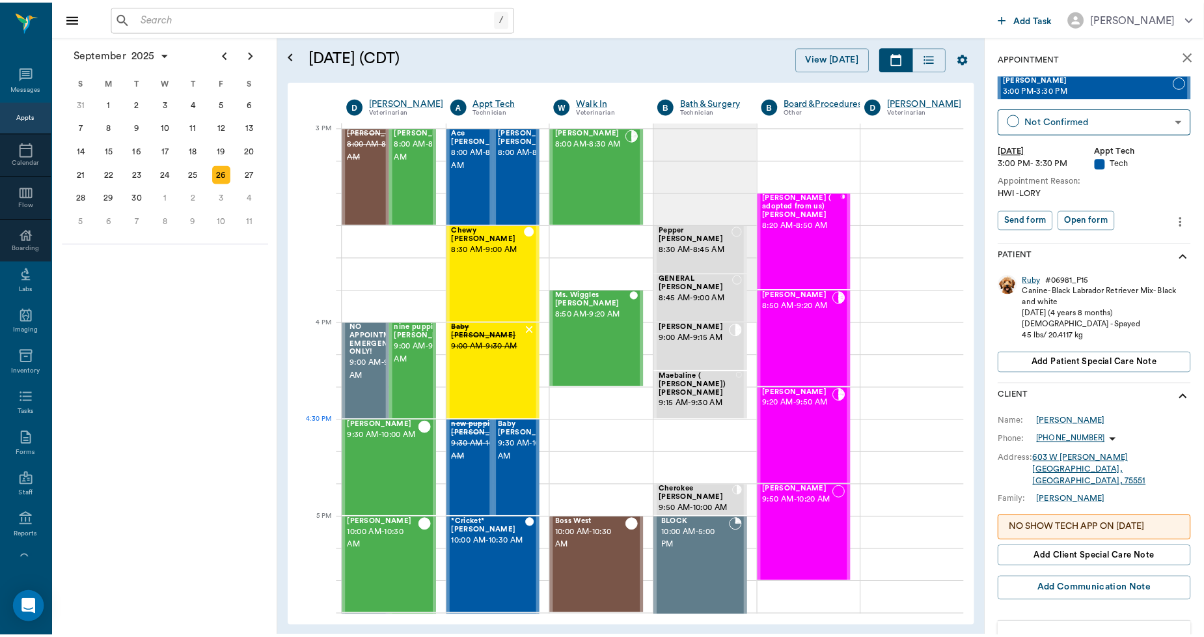
scroll to position [1367, 8]
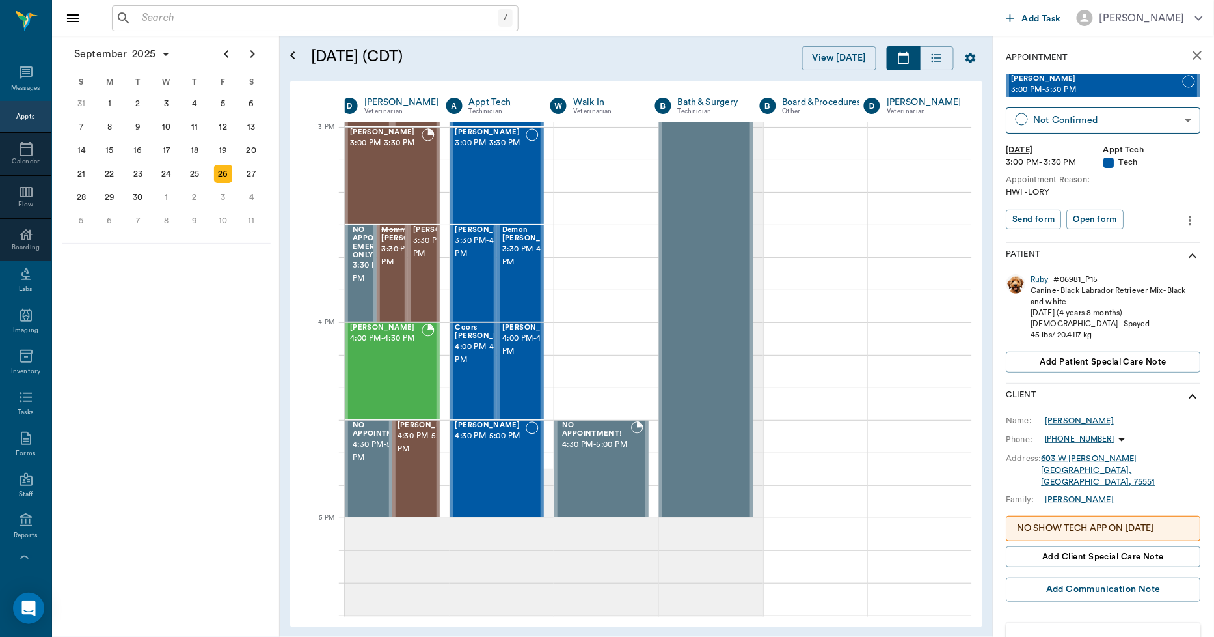
click at [1061, 415] on div "Lora Trimble" at bounding box center [1080, 421] width 69 height 12
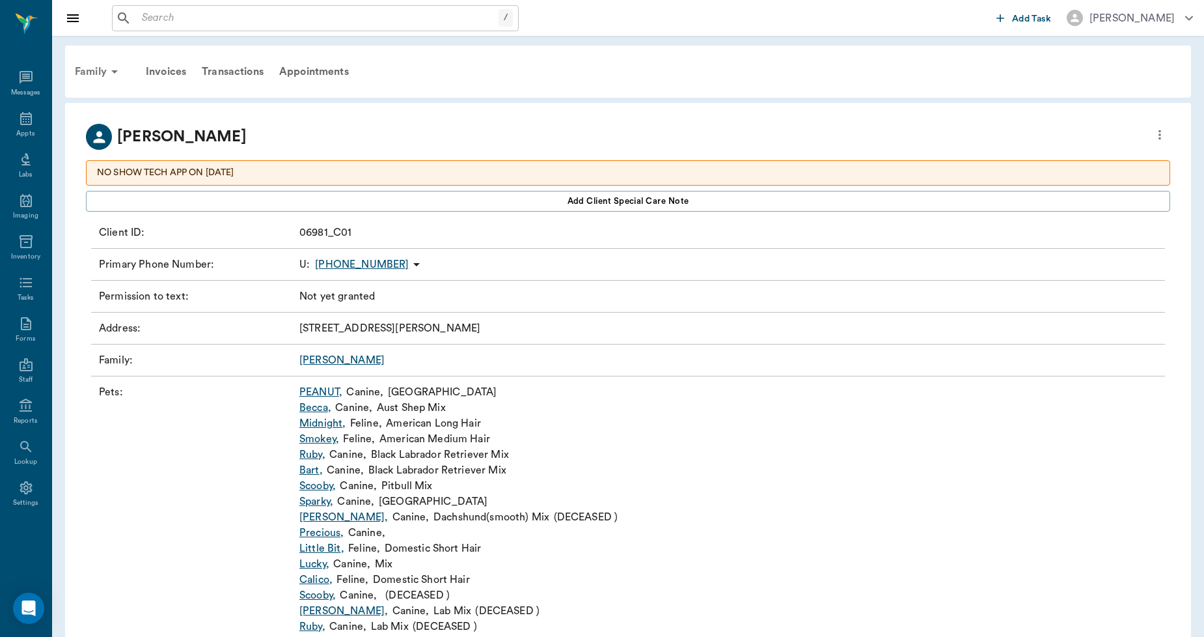
click at [92, 68] on div "Family" at bounding box center [98, 71] width 63 height 31
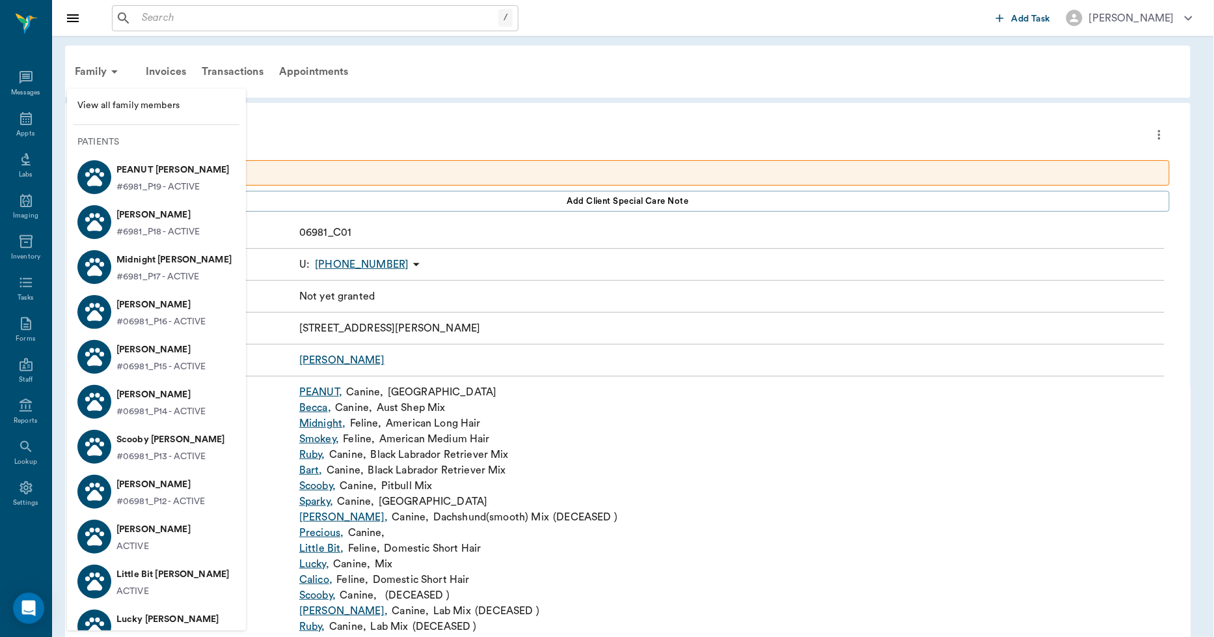
click at [152, 395] on p "Bart Trimble" at bounding box center [162, 394] width 90 height 21
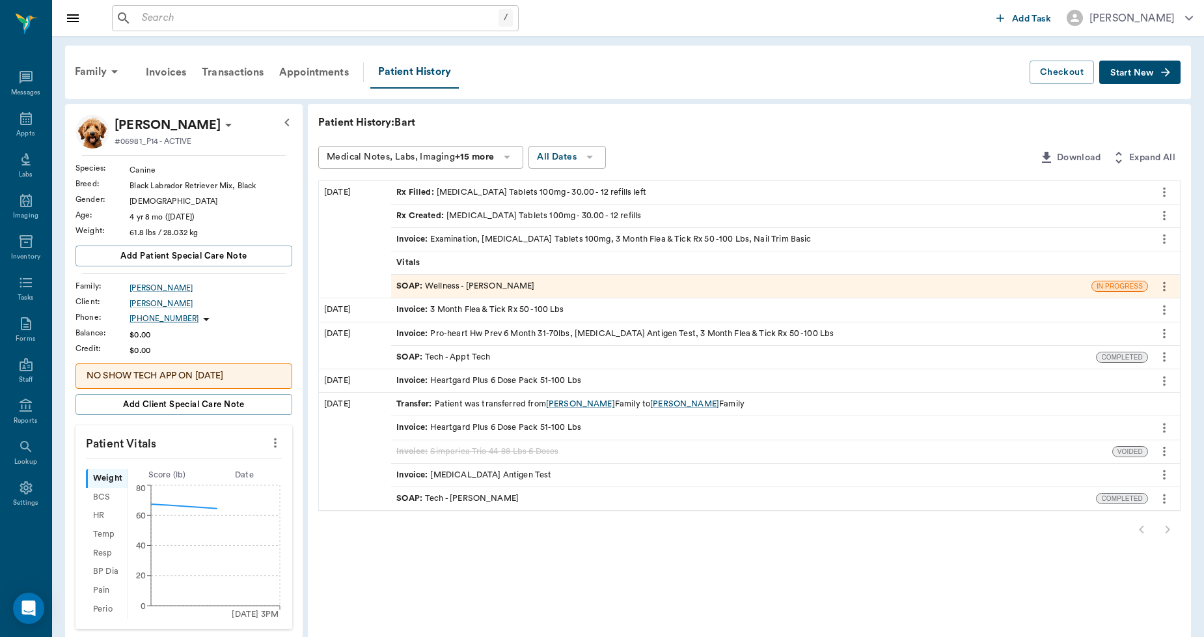
scroll to position [374, 0]
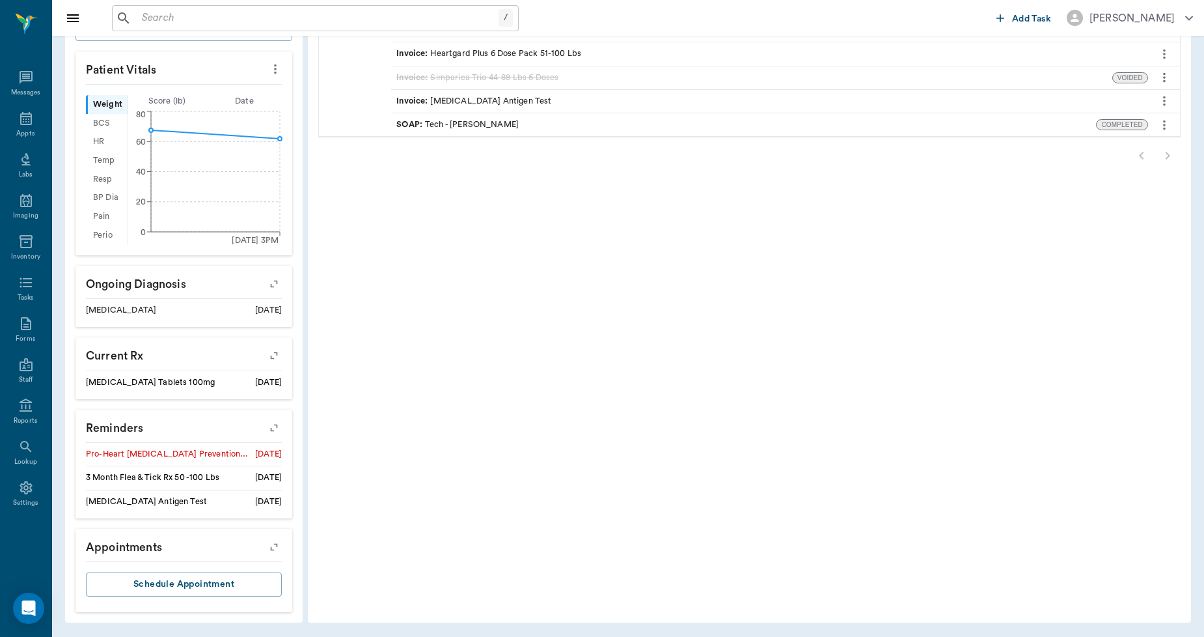
click at [275, 543] on icon "button" at bounding box center [274, 547] width 18 height 18
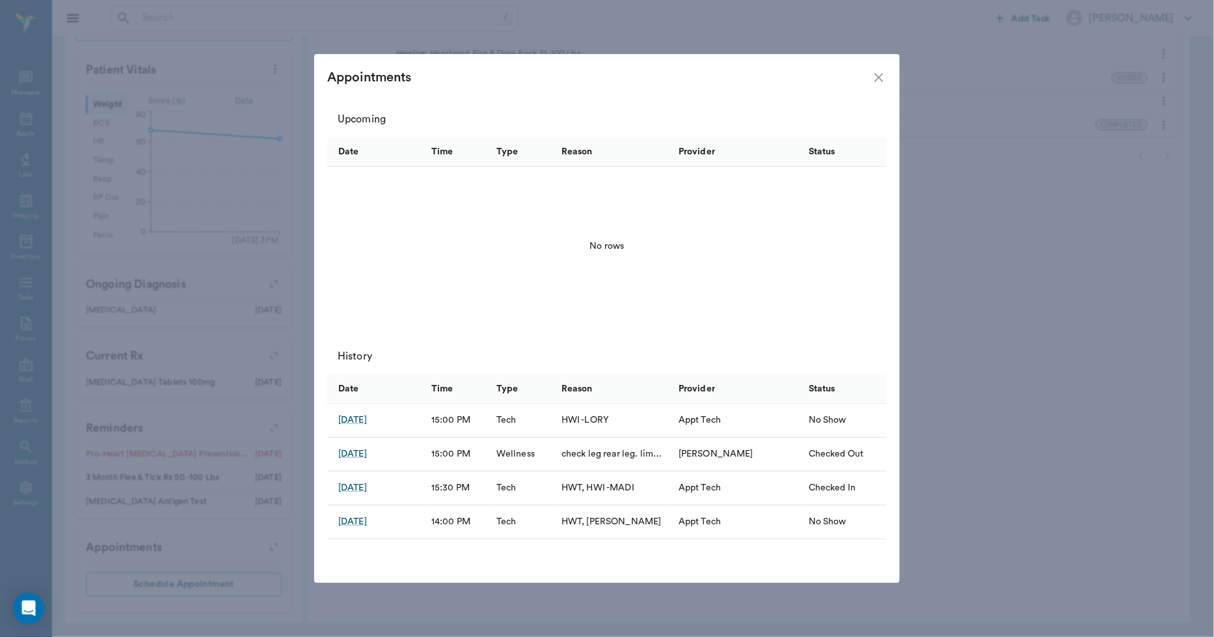
click at [876, 77] on icon "close" at bounding box center [879, 78] width 16 height 16
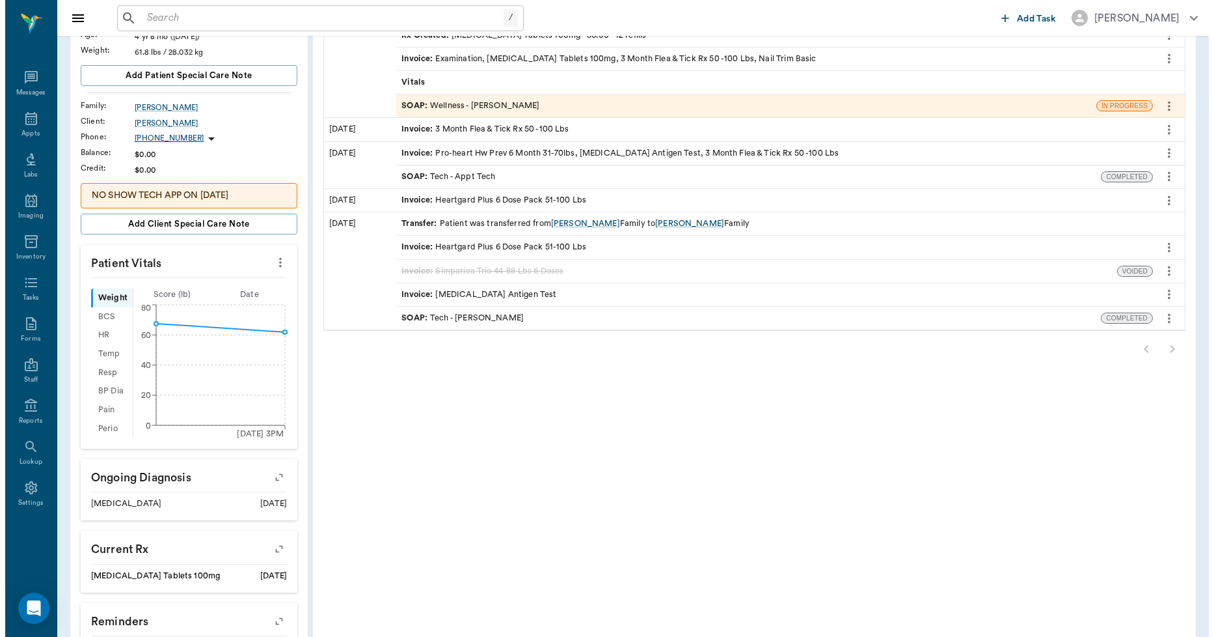
scroll to position [0, 0]
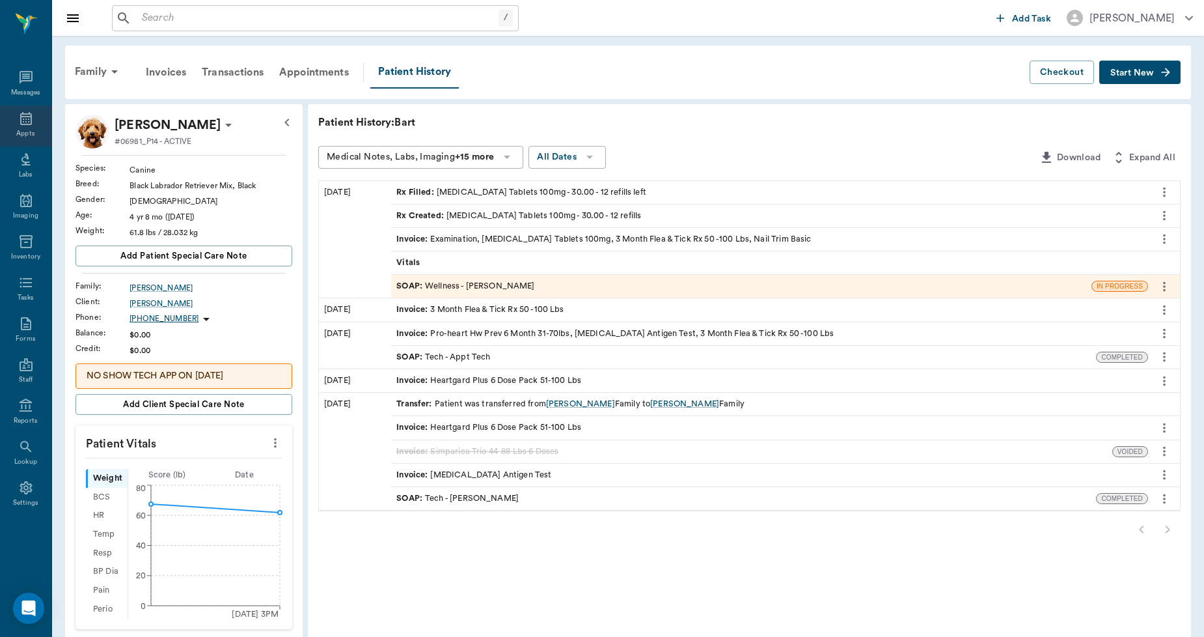
click at [28, 122] on icon at bounding box center [26, 119] width 16 height 16
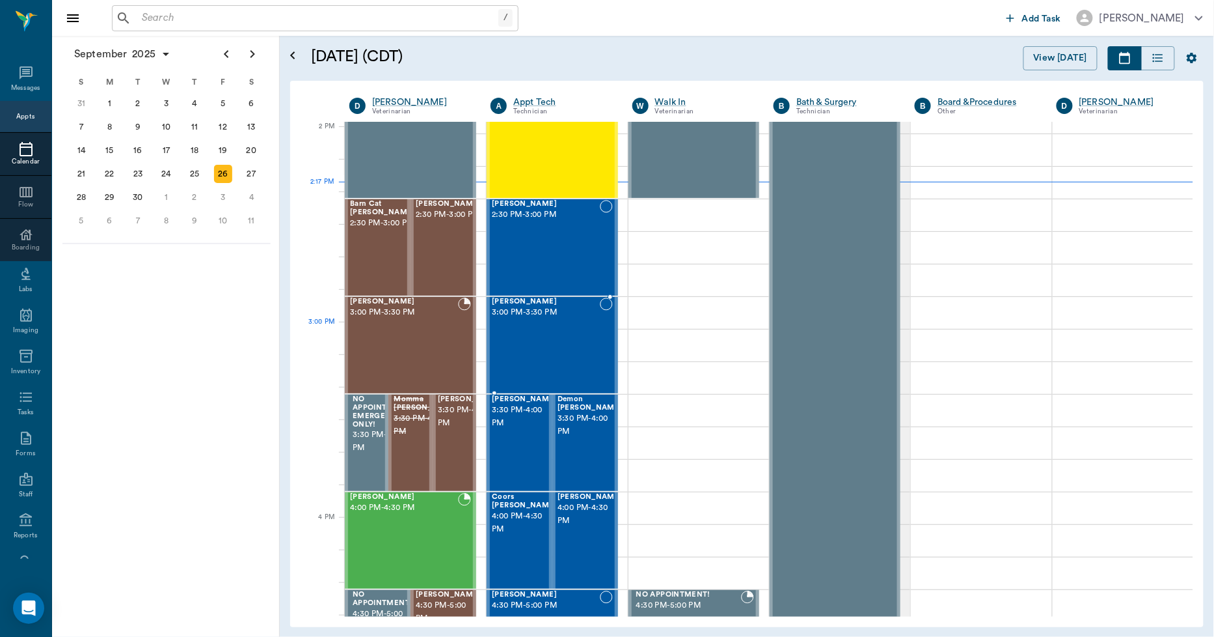
scroll to position [1172, 0]
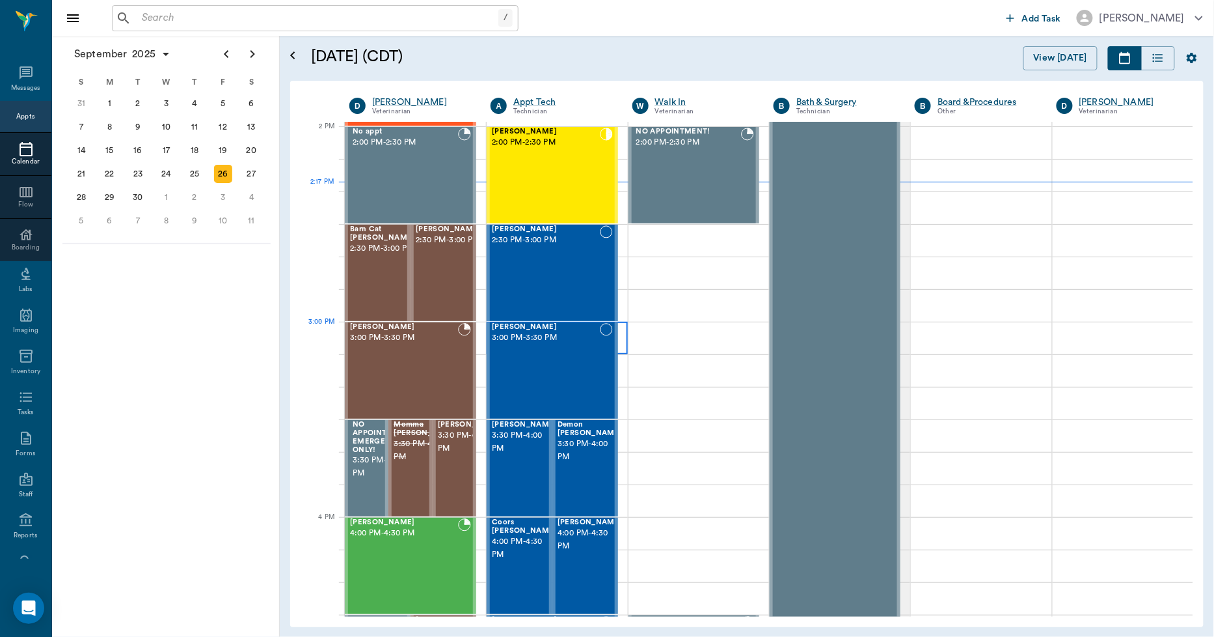
click at [619, 338] on div at bounding box center [557, 338] width 141 height 33
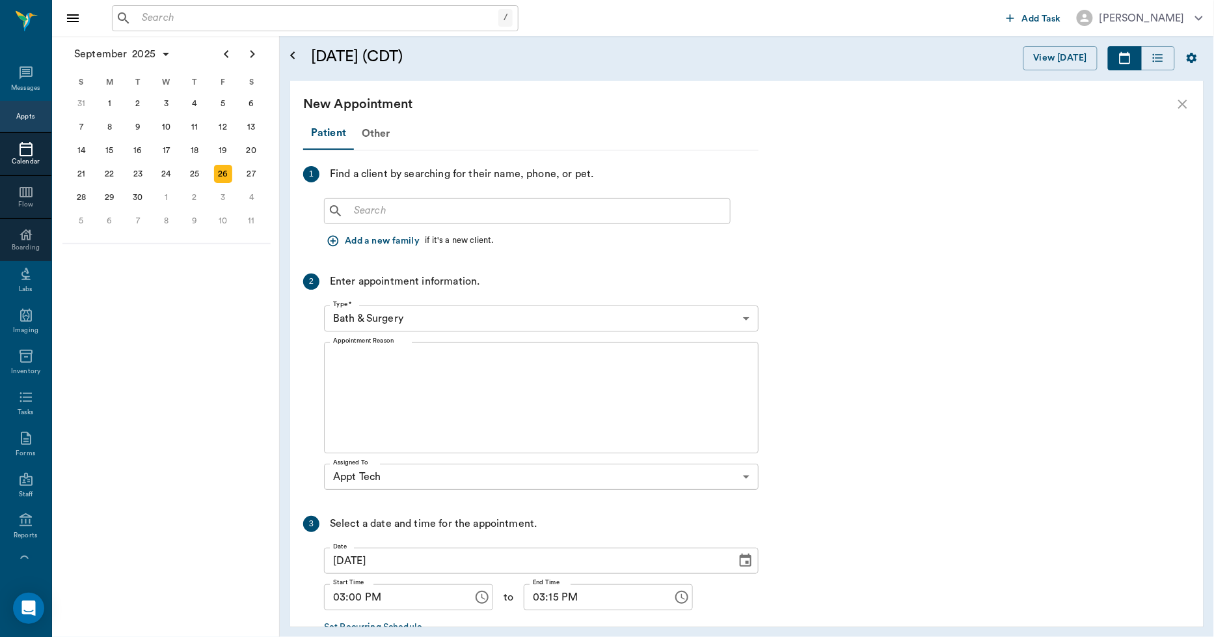
click at [394, 205] on input "text" at bounding box center [537, 211] width 376 height 18
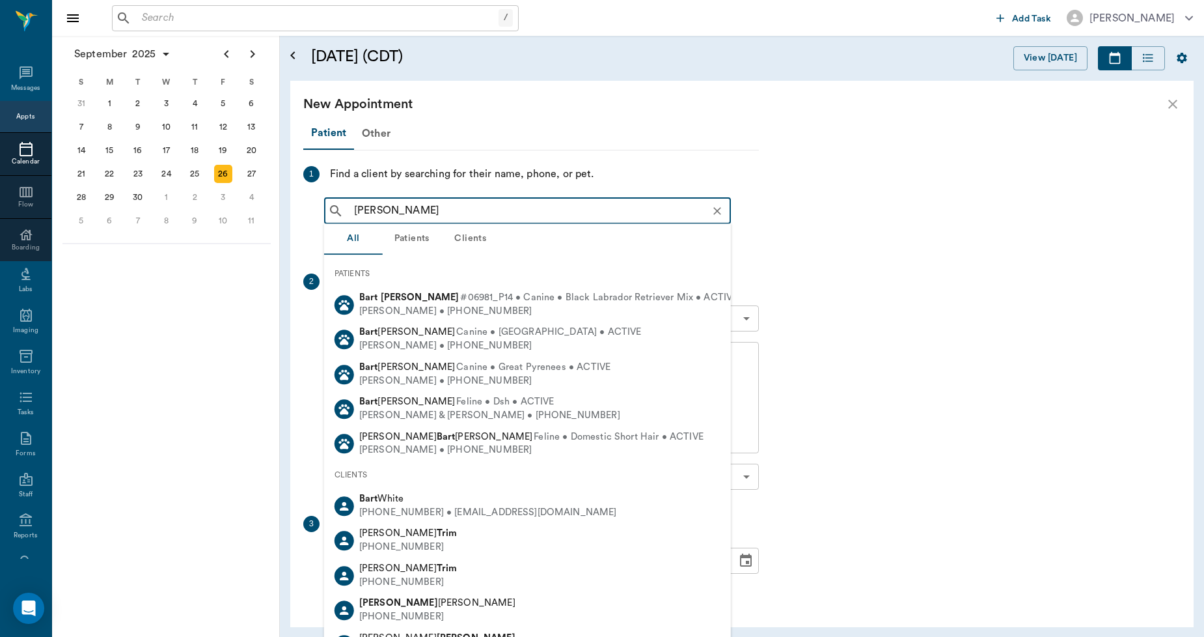
type input "BART TRIM"
click at [1173, 102] on div "New Appointment" at bounding box center [741, 104] width 903 height 47
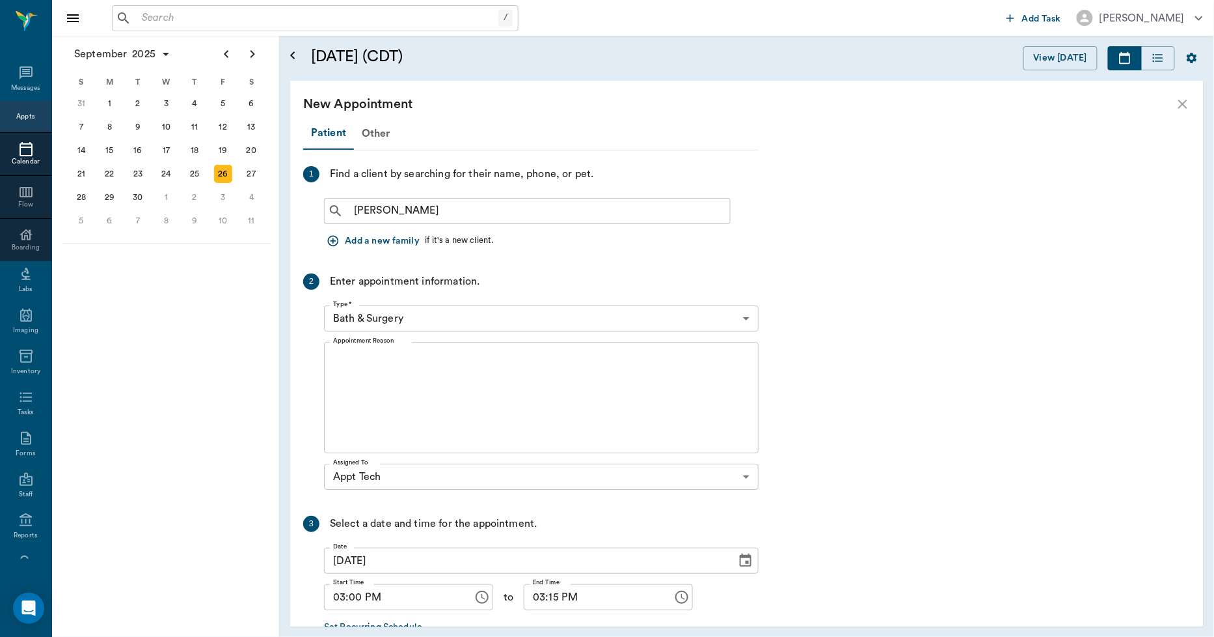
click at [1181, 100] on icon "close" at bounding box center [1183, 104] width 9 height 9
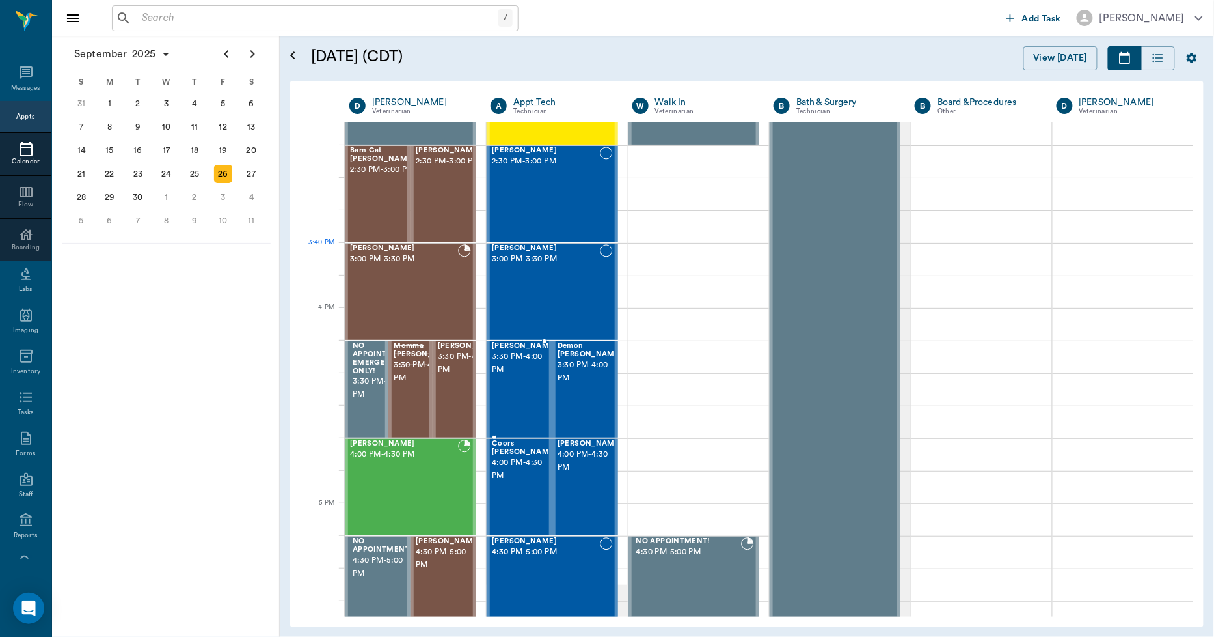
scroll to position [1244, 0]
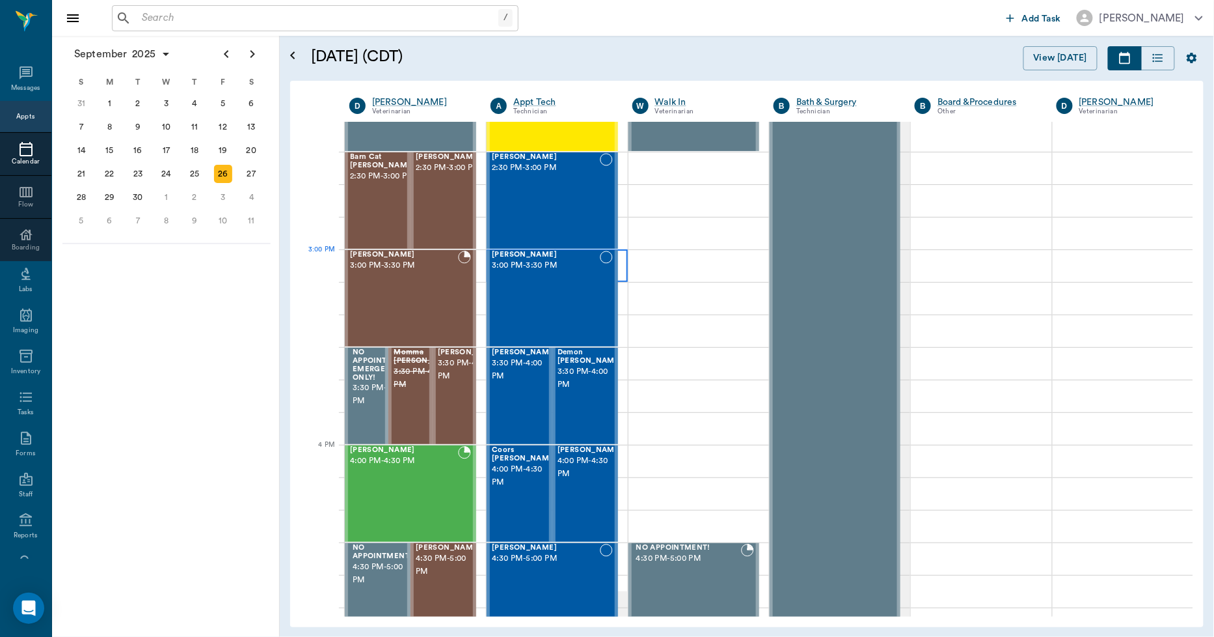
click at [618, 274] on div at bounding box center [557, 265] width 141 height 33
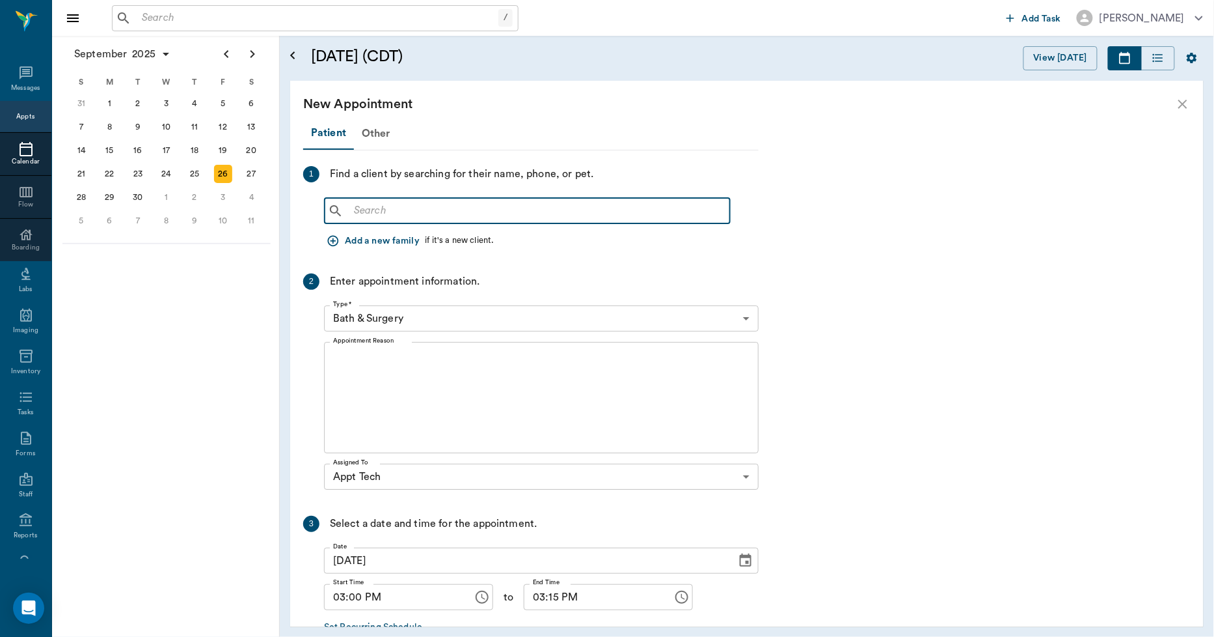
click at [445, 209] on input "text" at bounding box center [537, 211] width 376 height 18
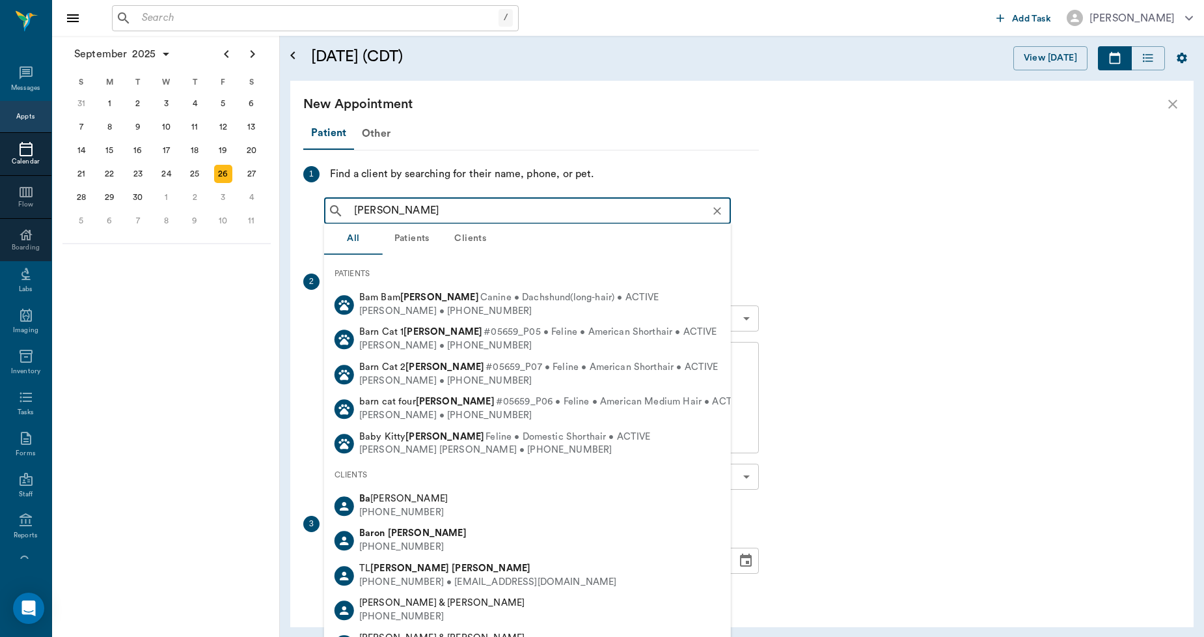
type input "BART TRIM"
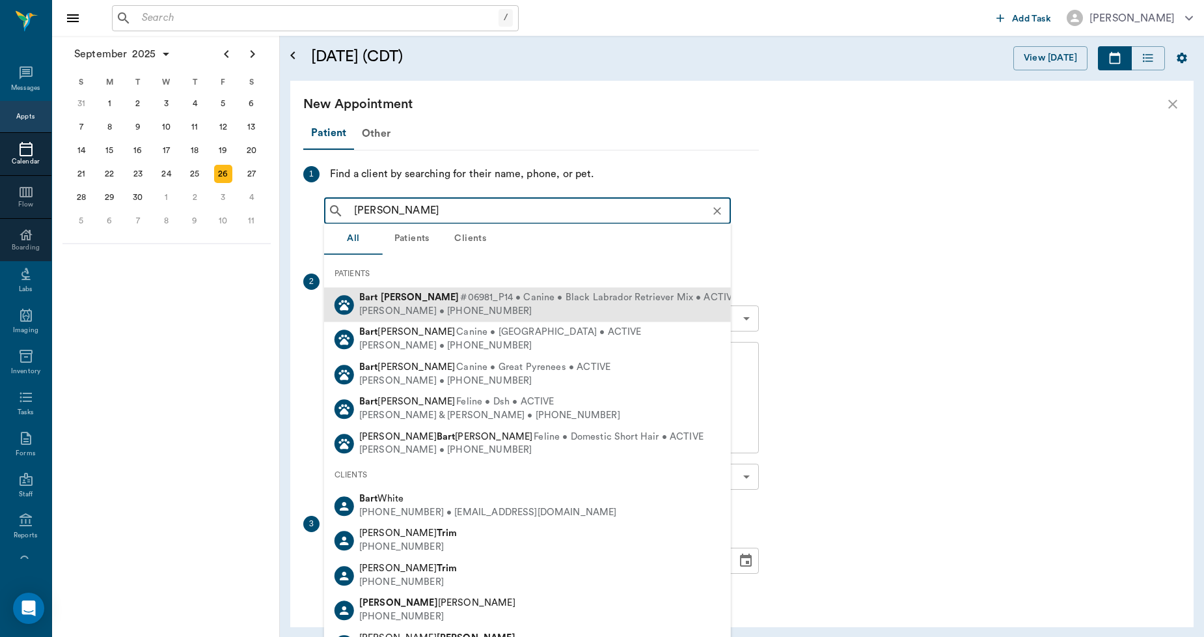
click at [407, 301] on b "Trimble" at bounding box center [420, 297] width 79 height 10
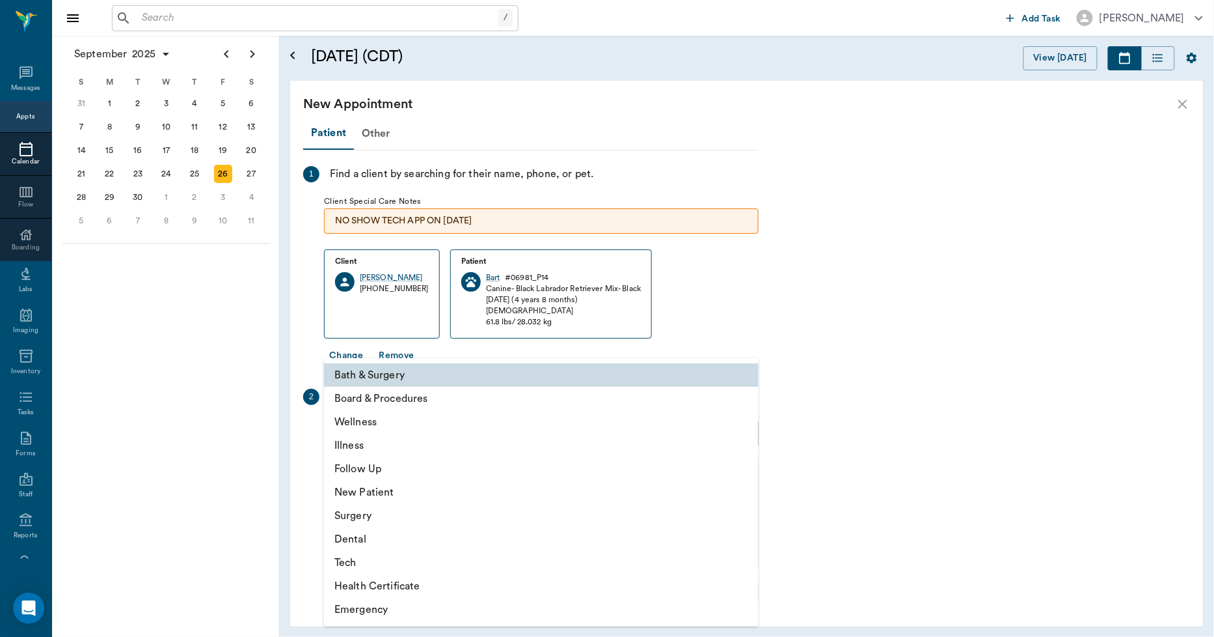
click at [475, 432] on body "/ ​ Add Task Dr. Bert Ellsworth Nectar Messages Appts Calendar Flow Boarding La…" at bounding box center [607, 318] width 1214 height 637
click at [363, 560] on li "Tech" at bounding box center [541, 562] width 435 height 23
type input "65d2be4f46e3a538d89b8c1a"
type input "03:30 PM"
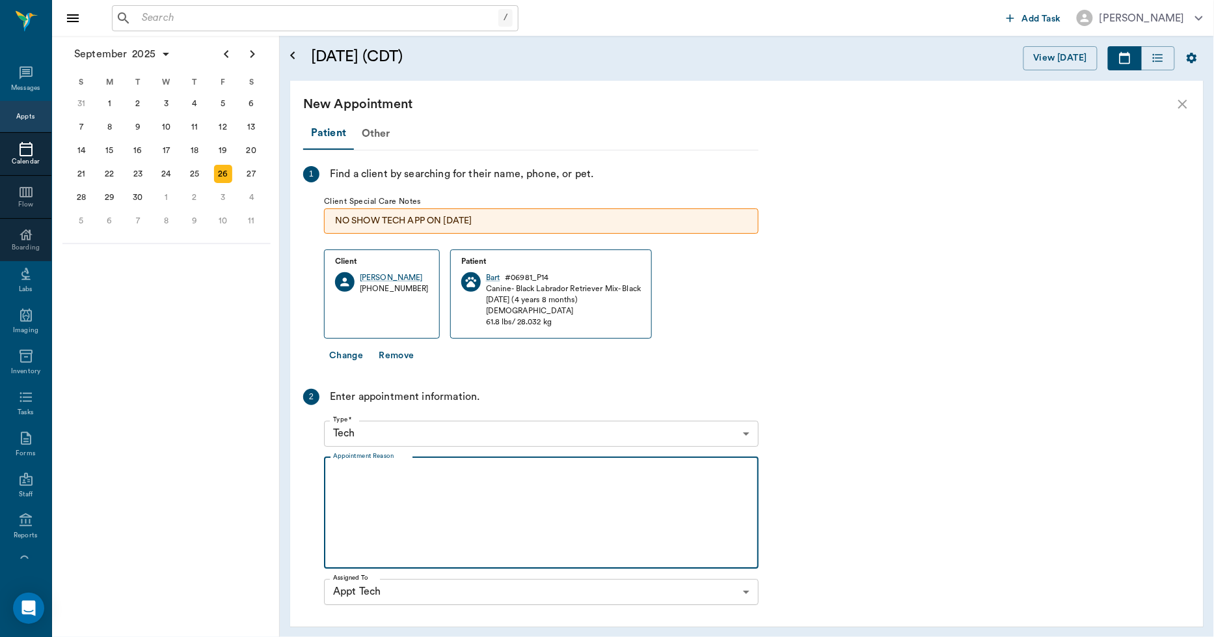
click at [414, 502] on textarea "Appointment Reason" at bounding box center [541, 512] width 417 height 90
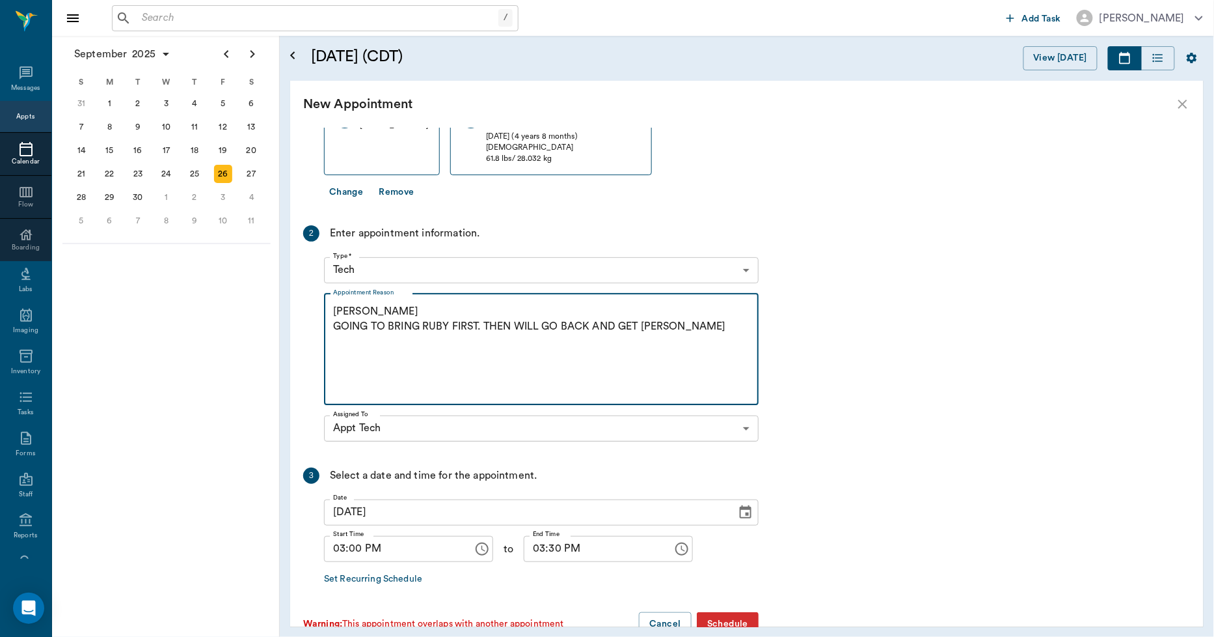
scroll to position [194, 0]
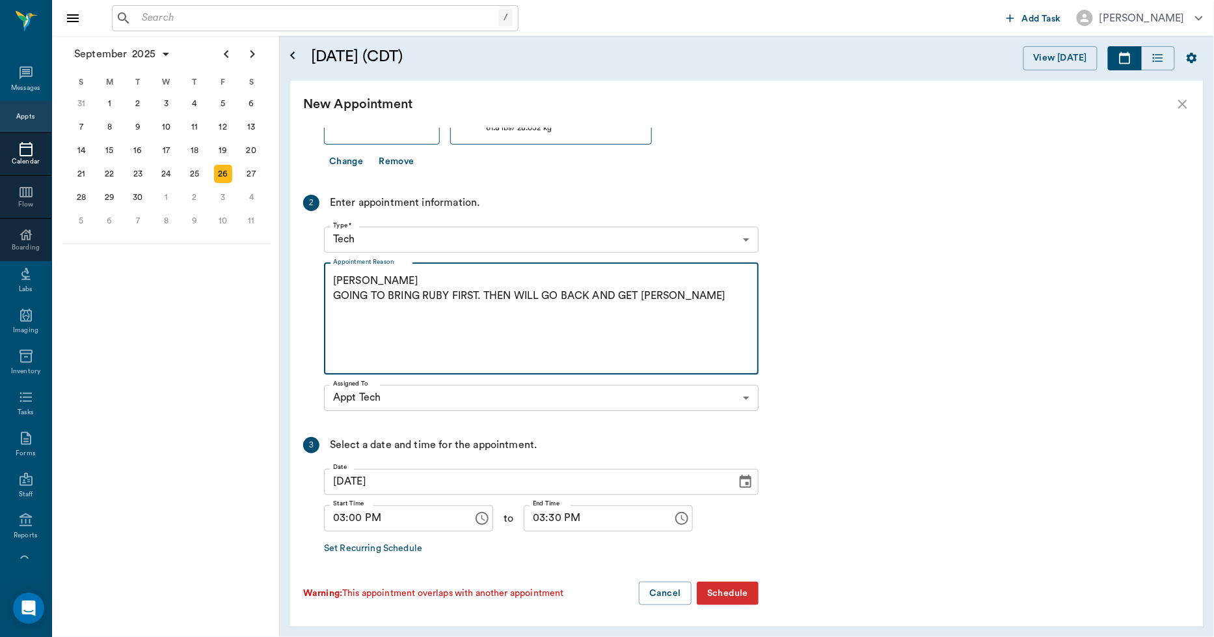
type textarea "HWI -LORY GOING TO BRING RUBY FIRST. THEN WILL GO BACK AND GET BART"
click at [704, 584] on button "Schedule" at bounding box center [728, 593] width 62 height 24
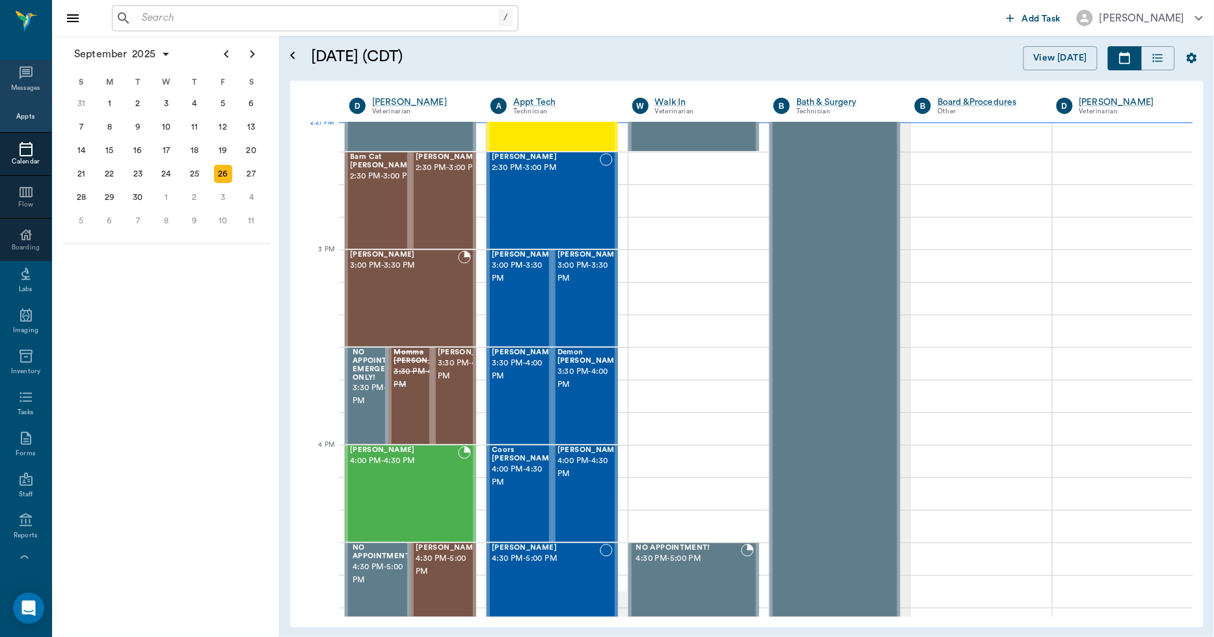
click at [20, 83] on div "Messages" at bounding box center [26, 88] width 30 height 10
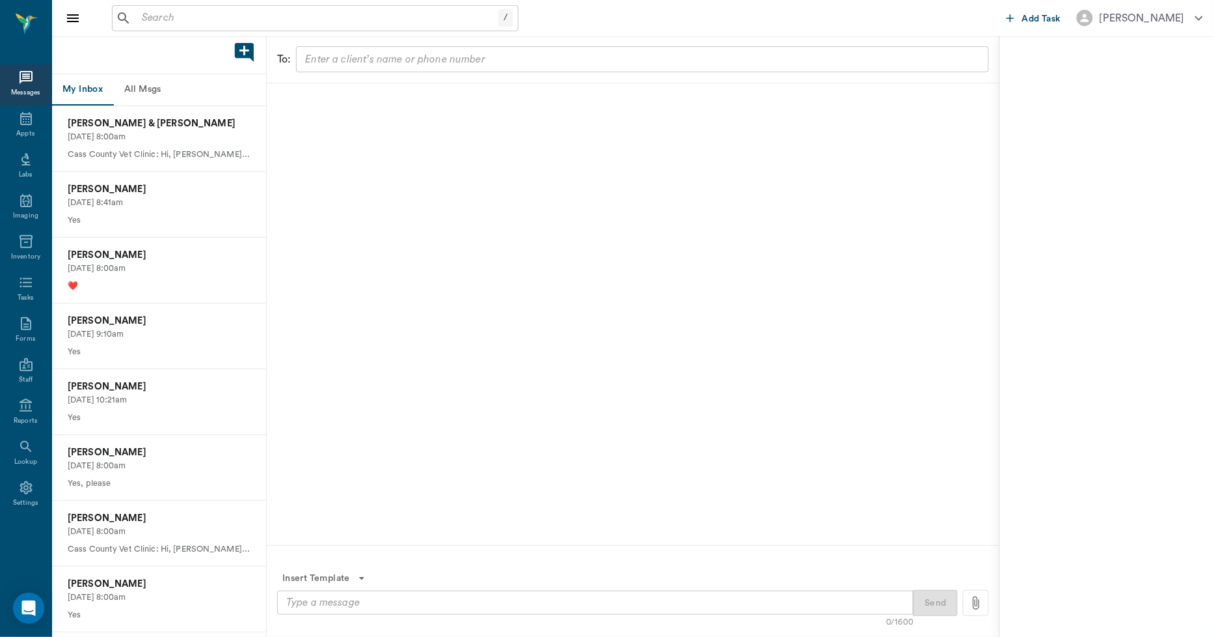
click at [140, 87] on button "All Msgs" at bounding box center [142, 89] width 59 height 31
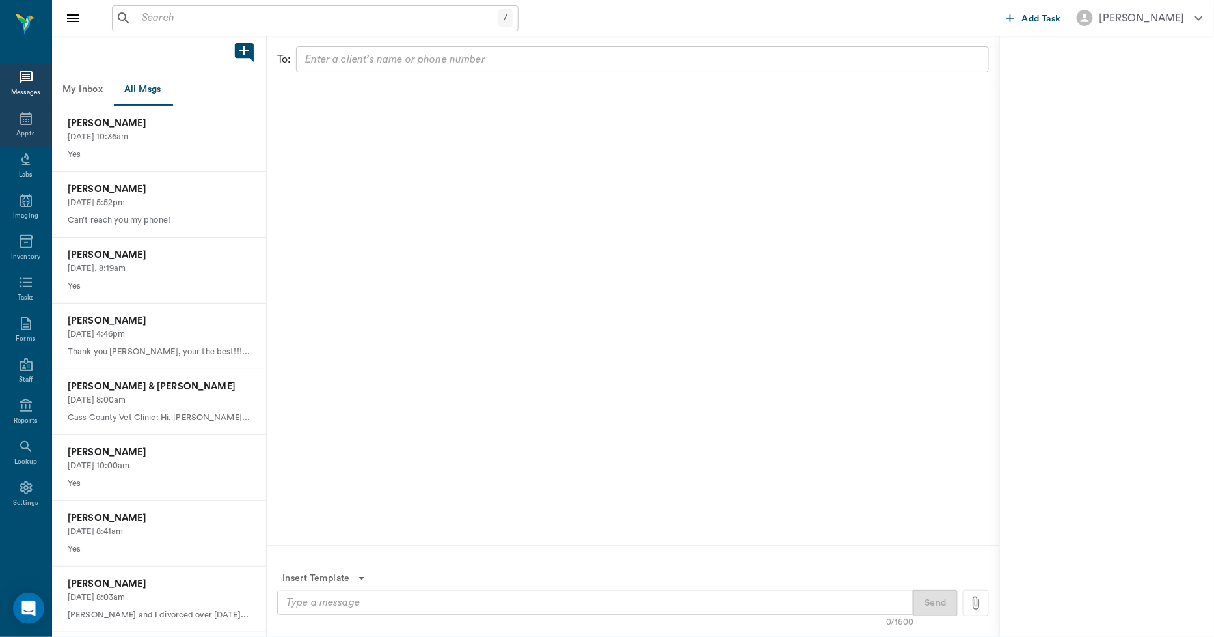
click at [21, 120] on icon at bounding box center [26, 119] width 16 height 16
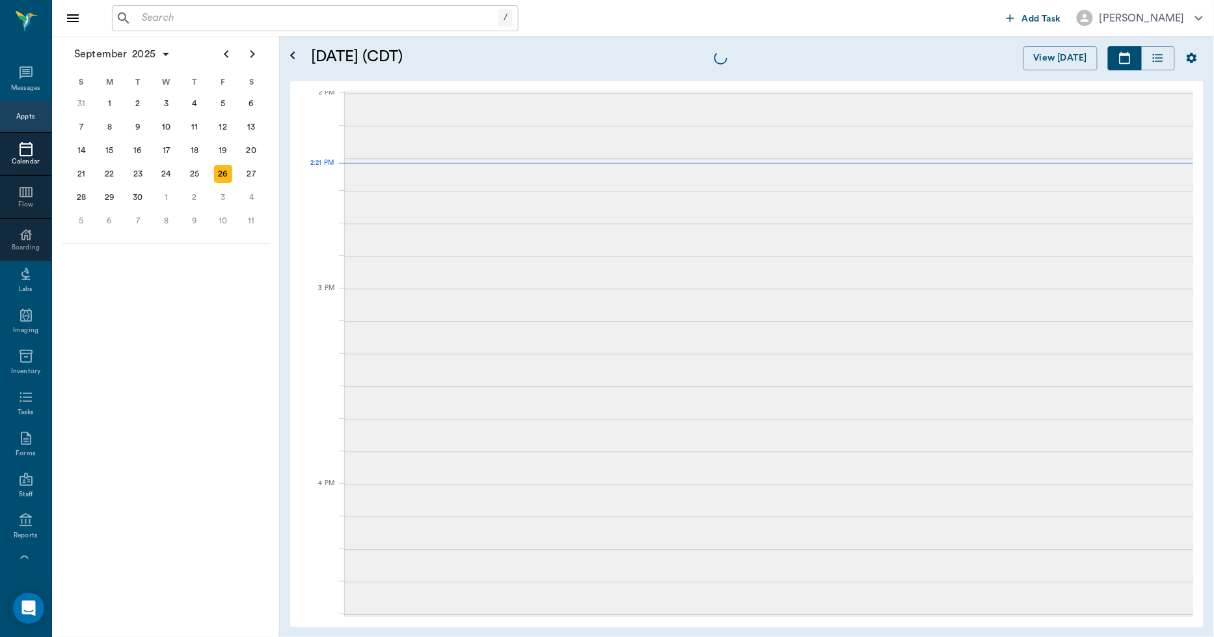
scroll to position [1173, 0]
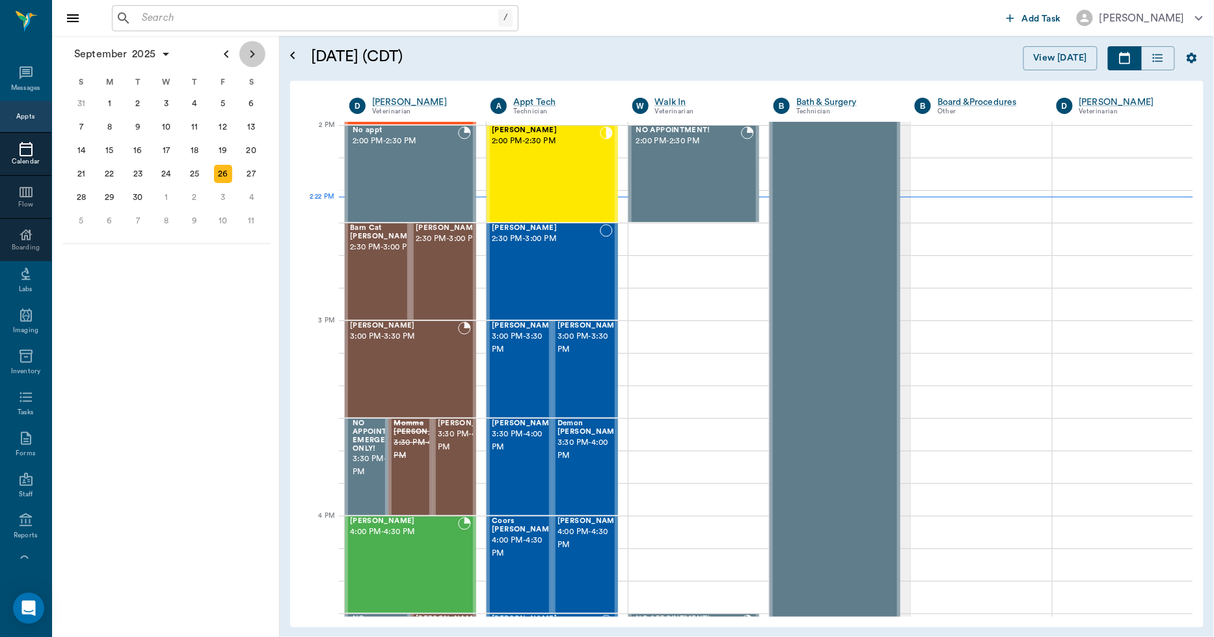
click at [247, 49] on icon "Next page" at bounding box center [253, 54] width 16 height 16
click at [248, 49] on icon "Next page" at bounding box center [253, 54] width 16 height 16
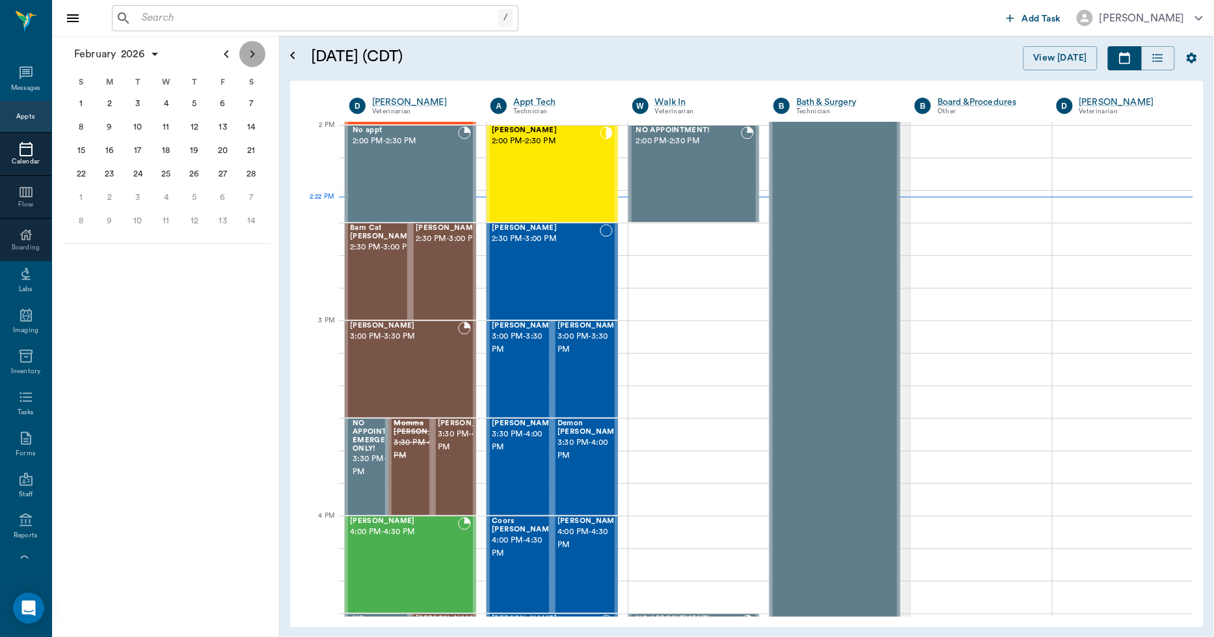
click at [248, 49] on icon "Next page" at bounding box center [253, 54] width 16 height 16
click at [199, 176] on div "26" at bounding box center [194, 174] width 18 height 18
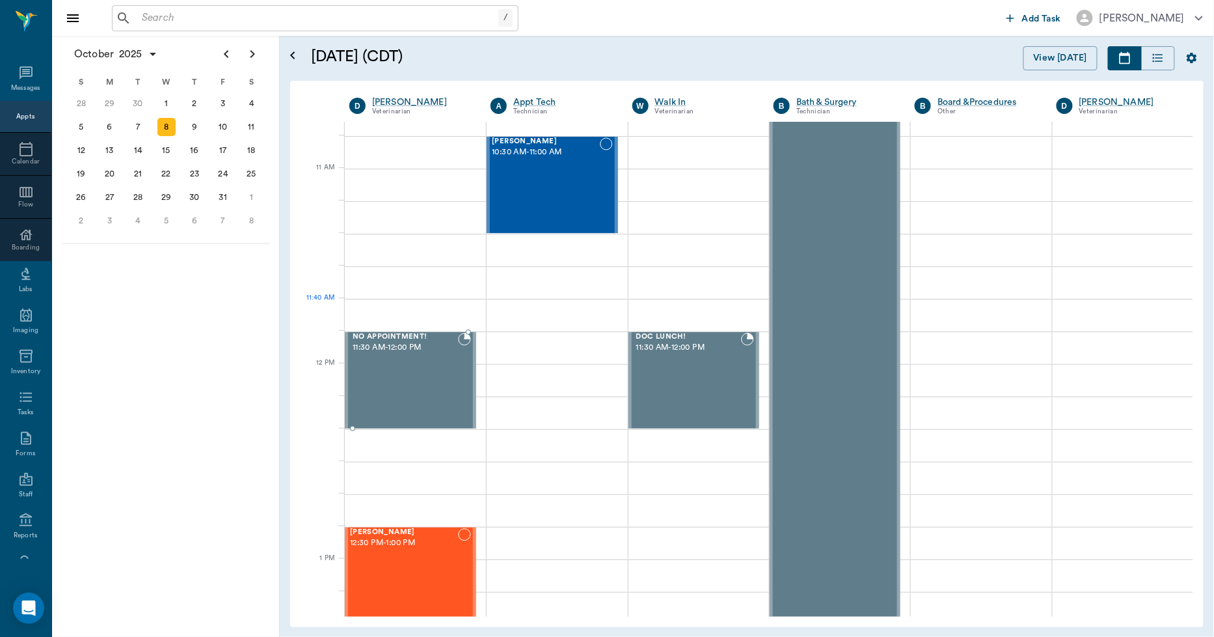
scroll to position [795, 0]
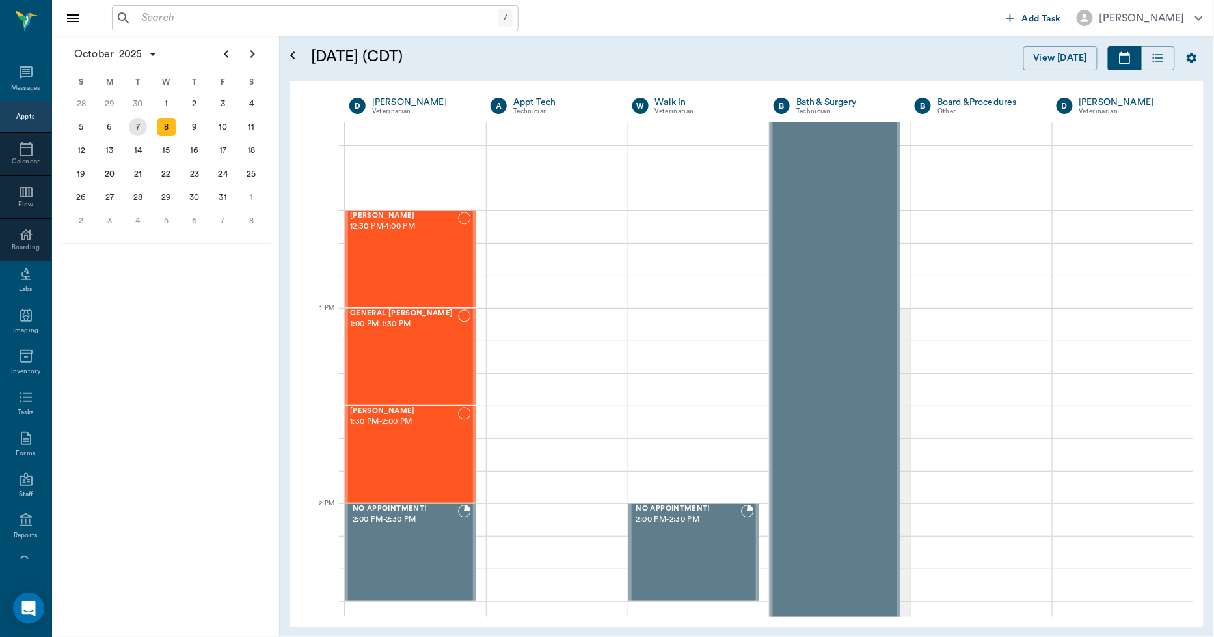
click at [140, 131] on div "7" at bounding box center [138, 127] width 18 height 18
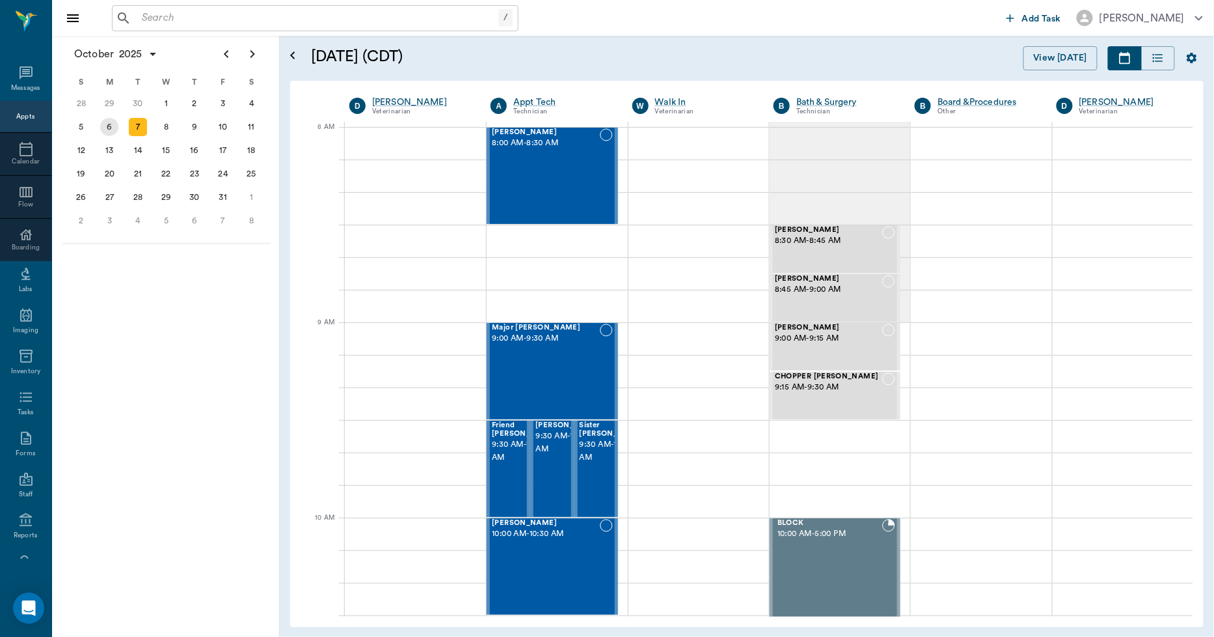
click at [118, 131] on div "6" at bounding box center [110, 126] width 29 height 23
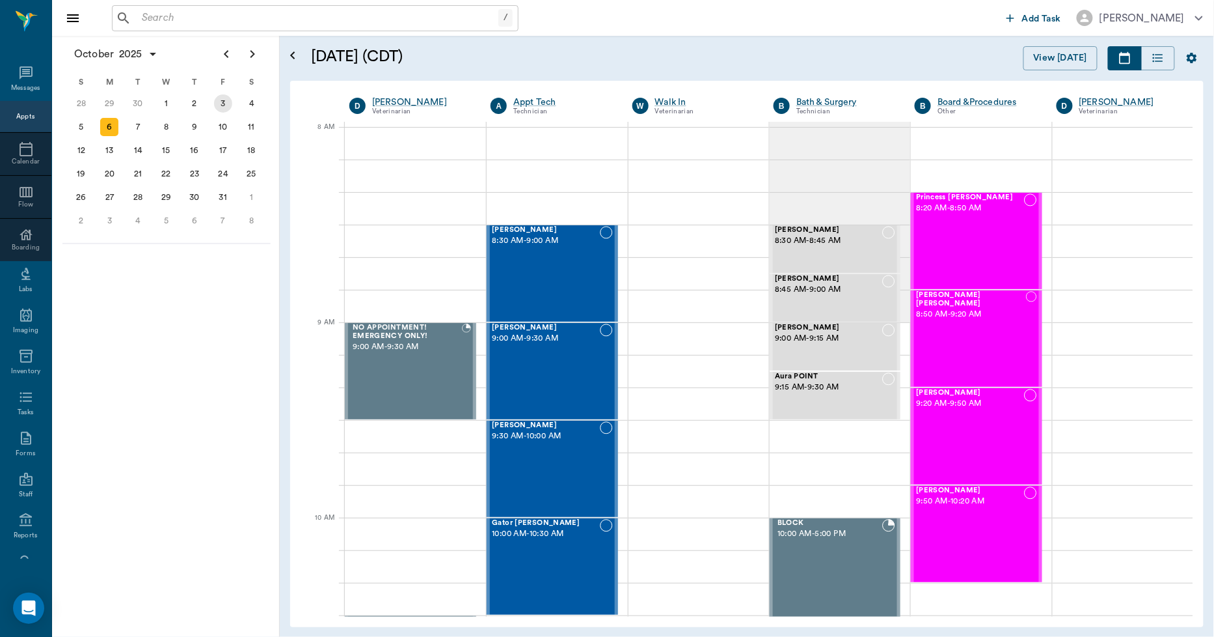
click at [224, 105] on div "3" at bounding box center [223, 103] width 18 height 18
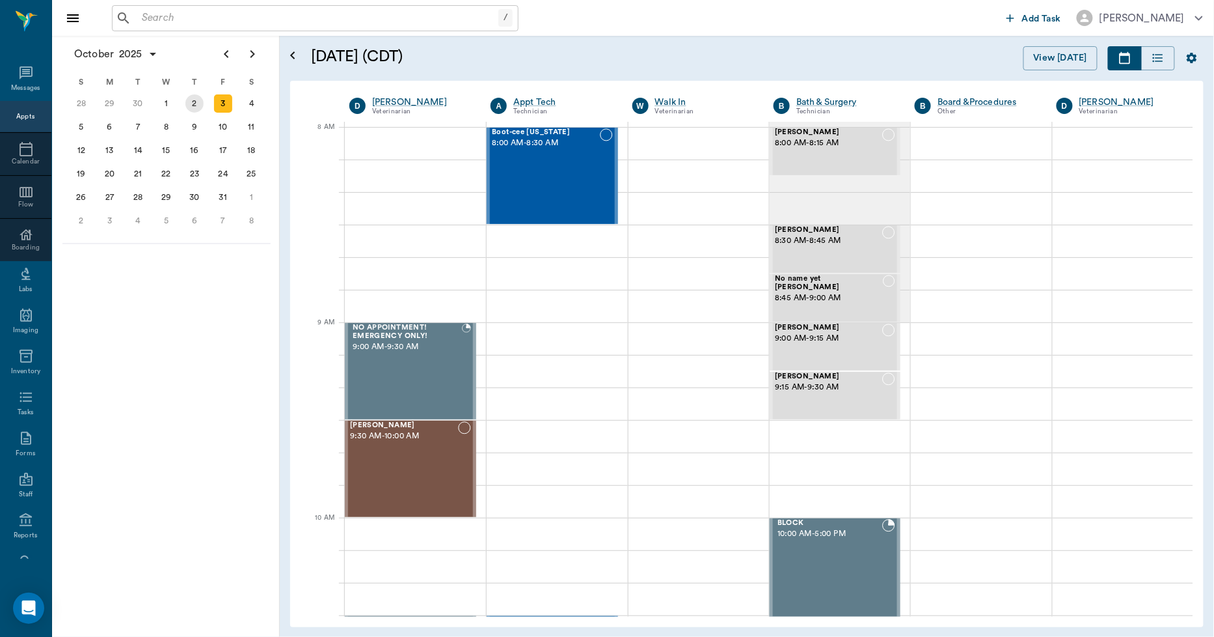
click at [192, 104] on div "2" at bounding box center [194, 103] width 18 height 18
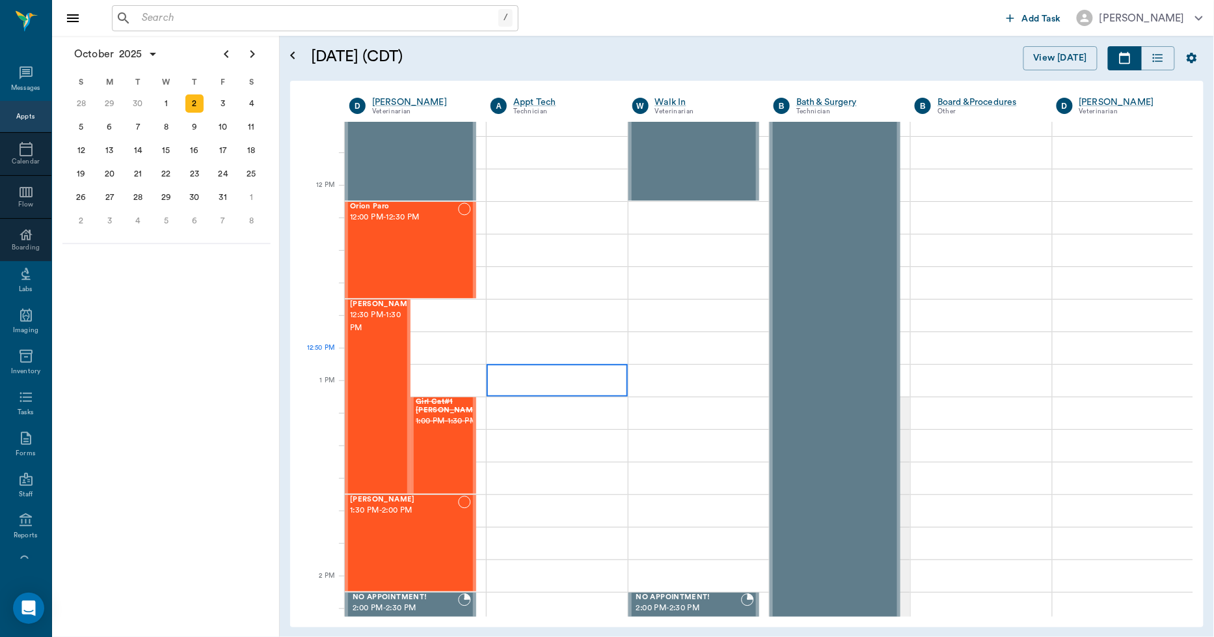
scroll to position [723, 0]
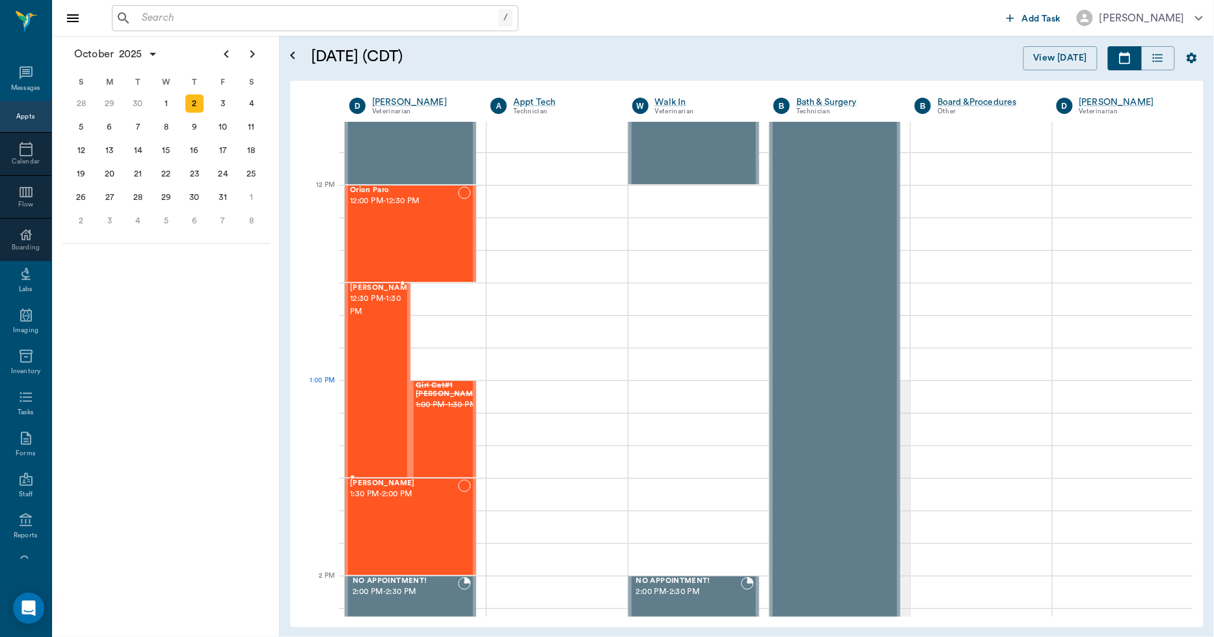
click at [354, 383] on div "[PERSON_NAME] 12:30 PM - 1:30 PM" at bounding box center [382, 380] width 65 height 193
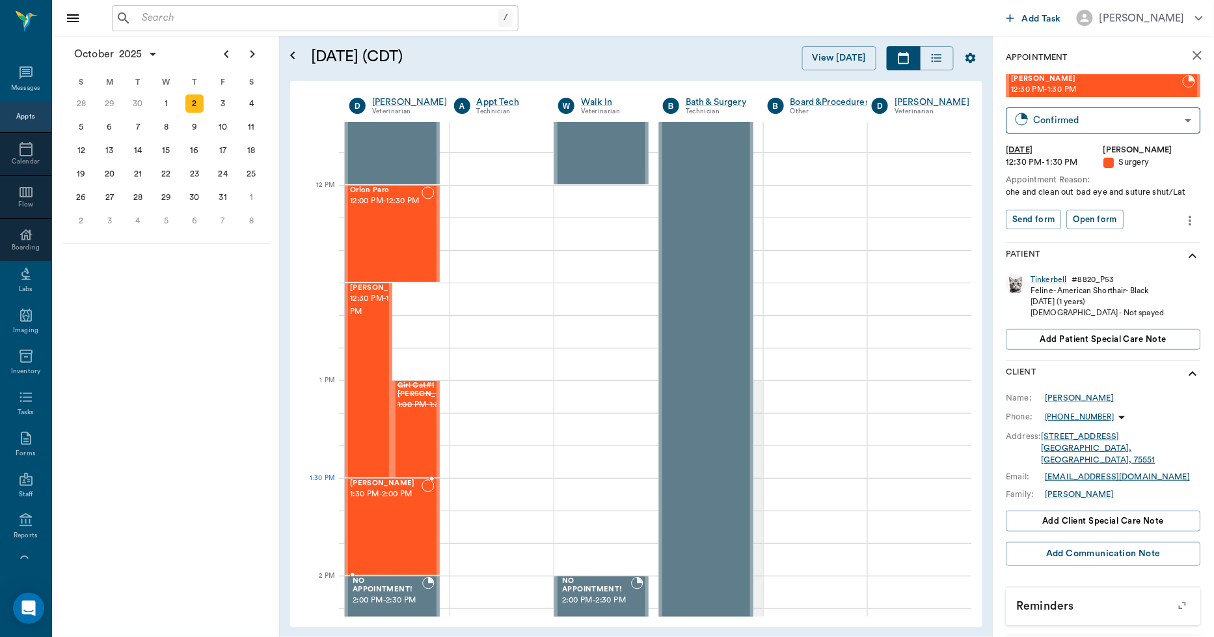
click at [401, 512] on div "[PERSON_NAME] 1:30 PM - 2:00 PM" at bounding box center [386, 526] width 72 height 95
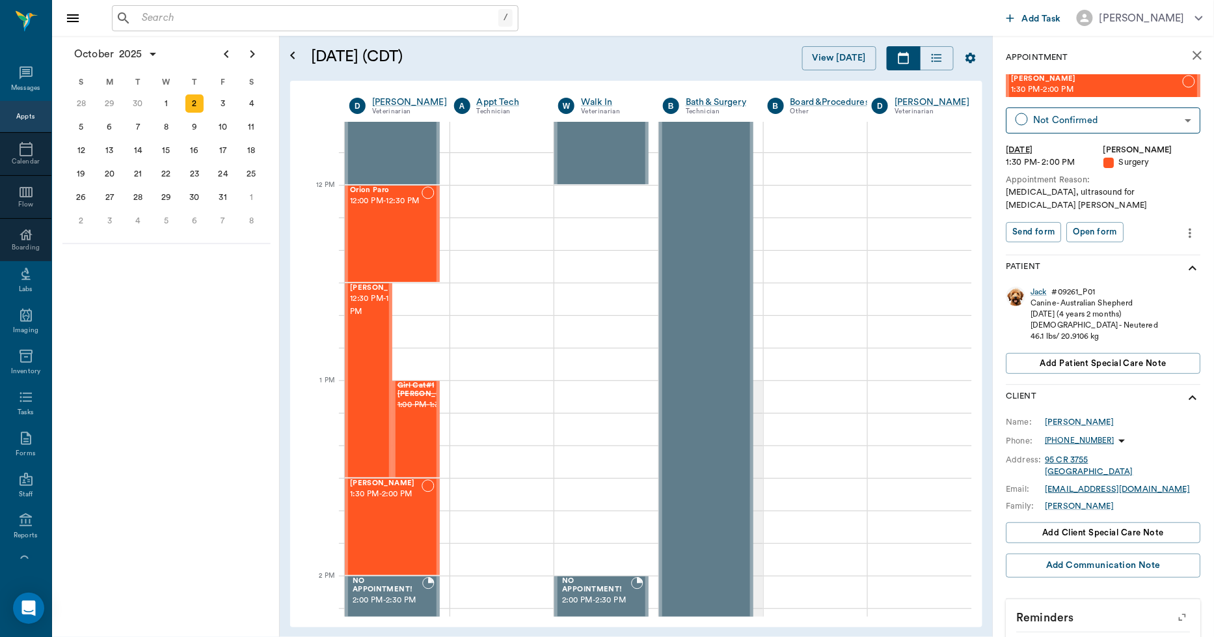
click at [1184, 228] on icon "more" at bounding box center [1191, 233] width 14 height 16
click at [1115, 251] on span "Edit appointment" at bounding box center [1125, 256] width 109 height 14
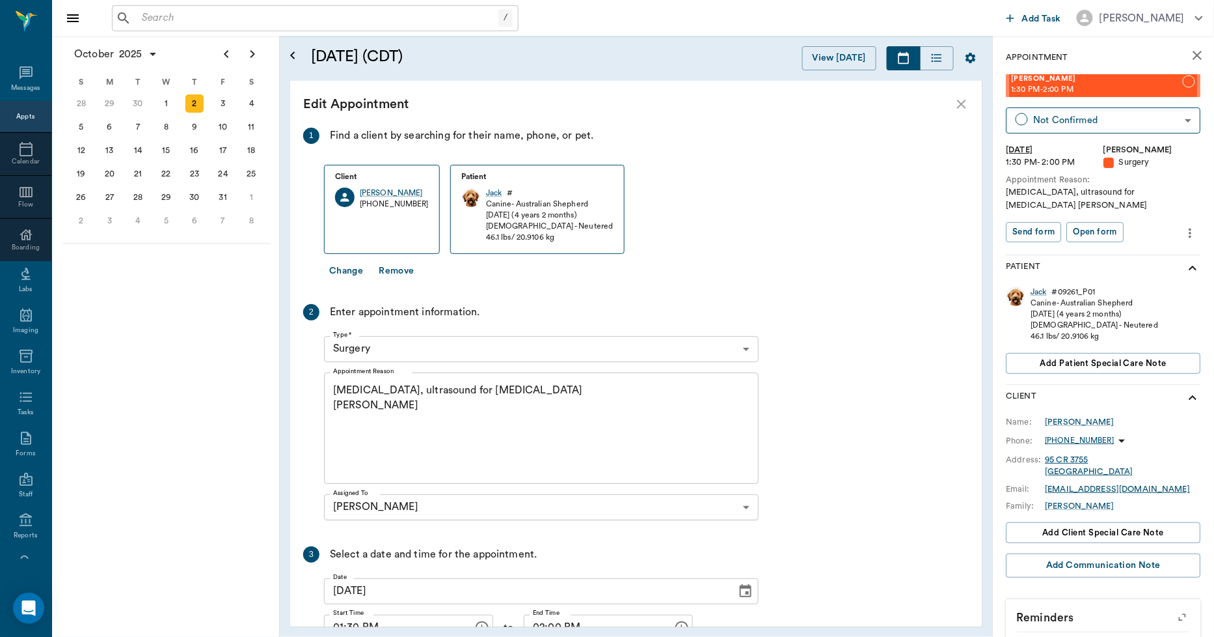
click at [502, 346] on body "/ ​ Add Task [PERSON_NAME] Nectar Messages Appts Calendar Flow Boarding Labs Im…" at bounding box center [607, 318] width 1214 height 637
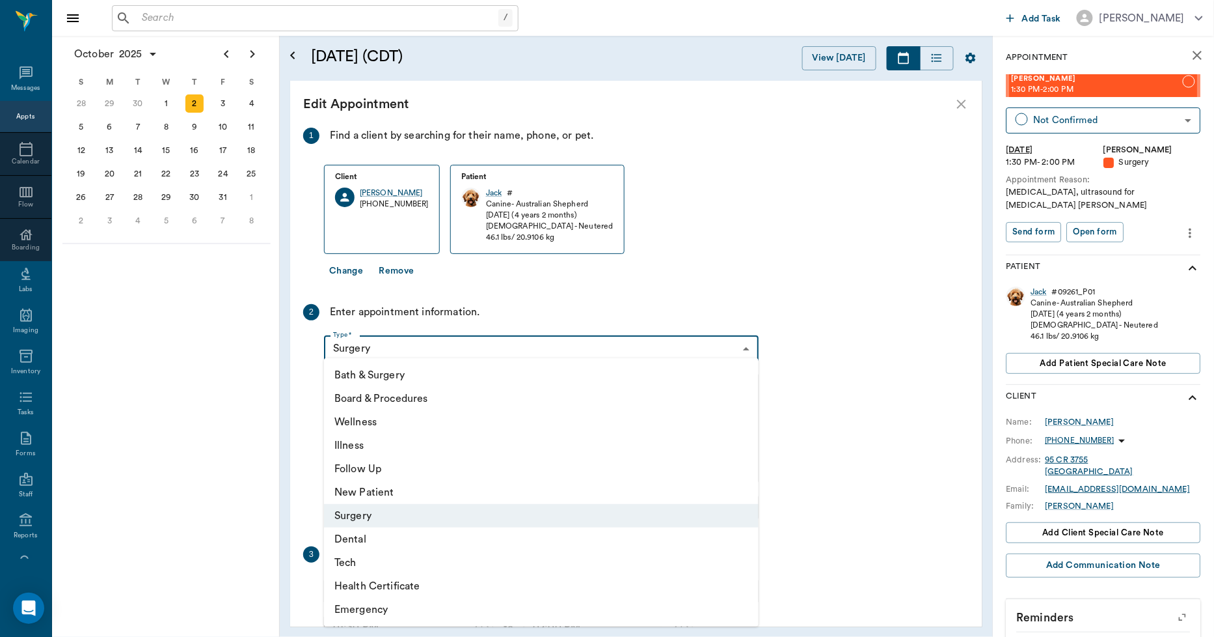
click at [349, 537] on li "Dental" at bounding box center [541, 538] width 435 height 23
type input "65d2be4f46e3a538d89b8c19"
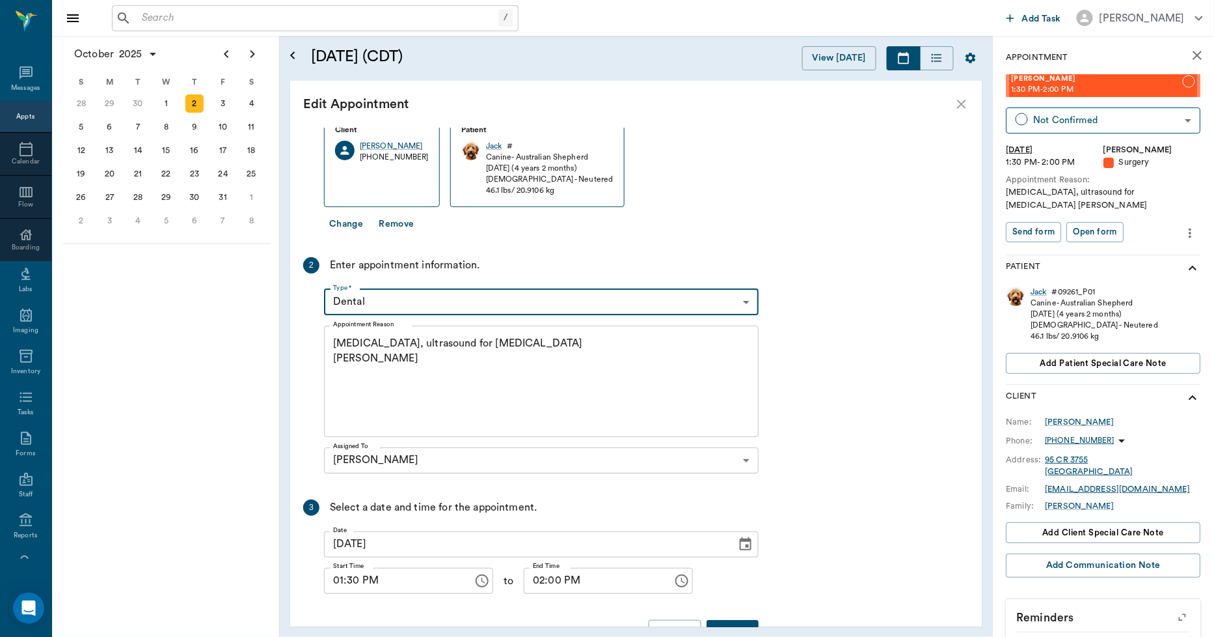
scroll to position [87, 0]
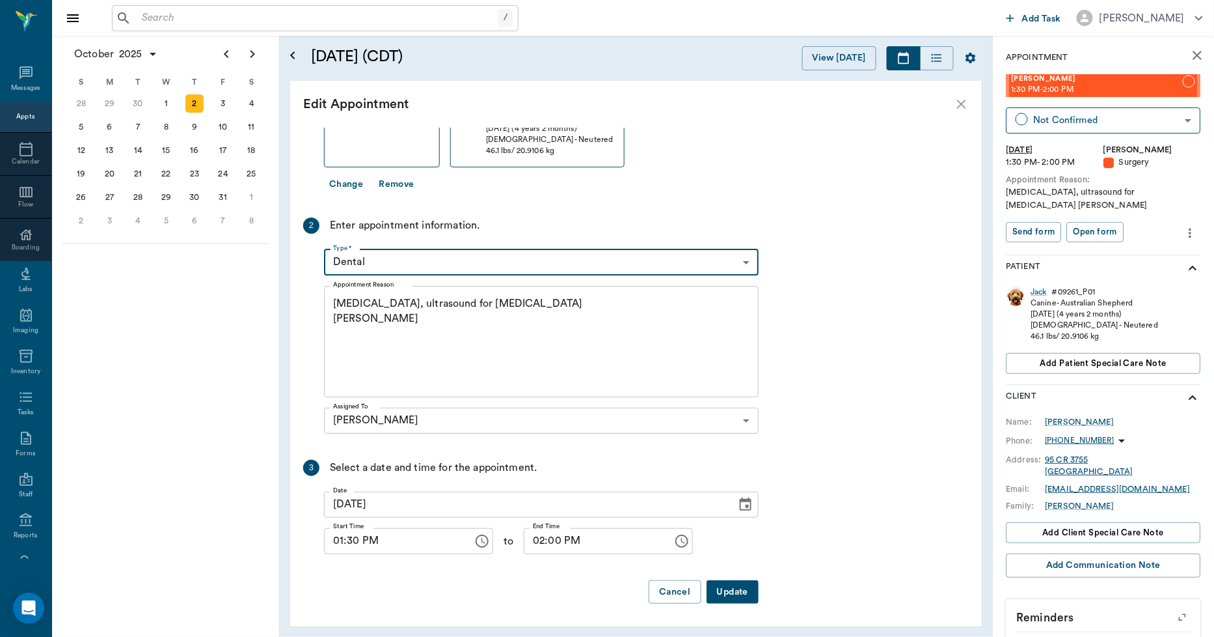
click at [735, 590] on button "Update" at bounding box center [733, 592] width 52 height 24
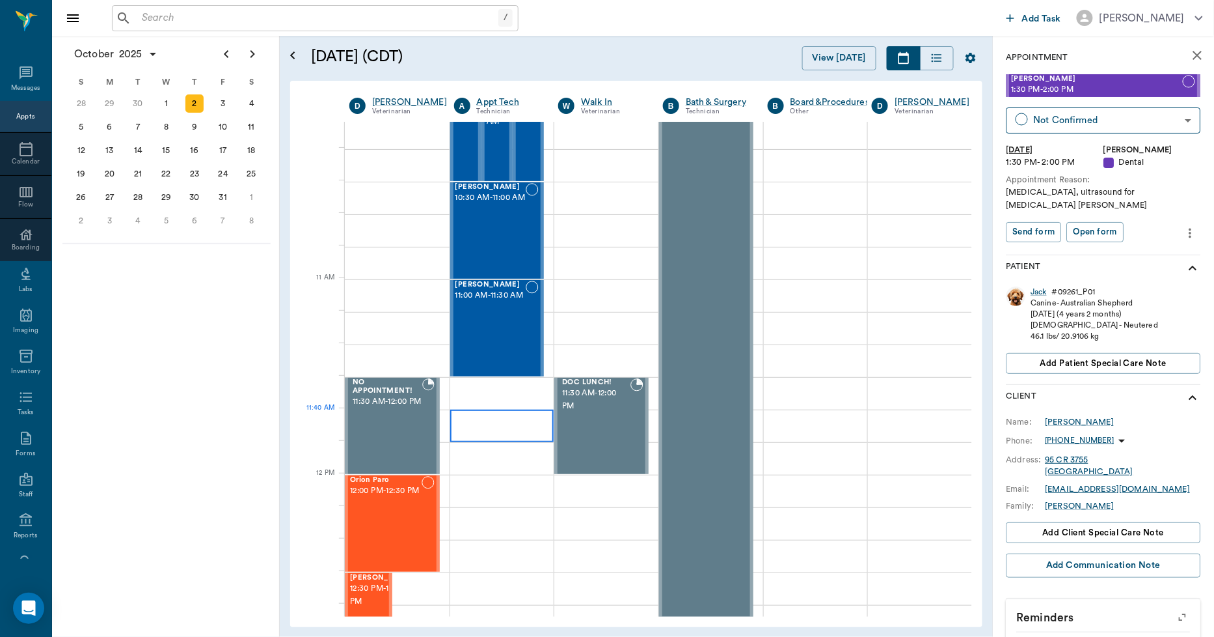
scroll to position [795, 0]
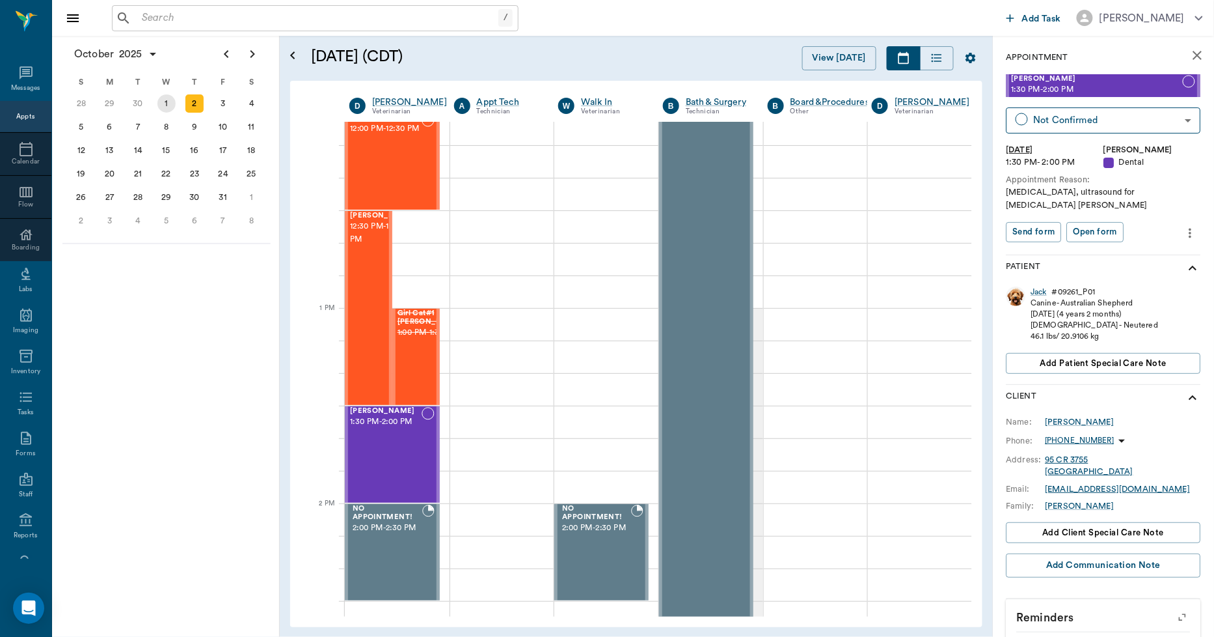
click at [170, 104] on div "1" at bounding box center [167, 103] width 18 height 18
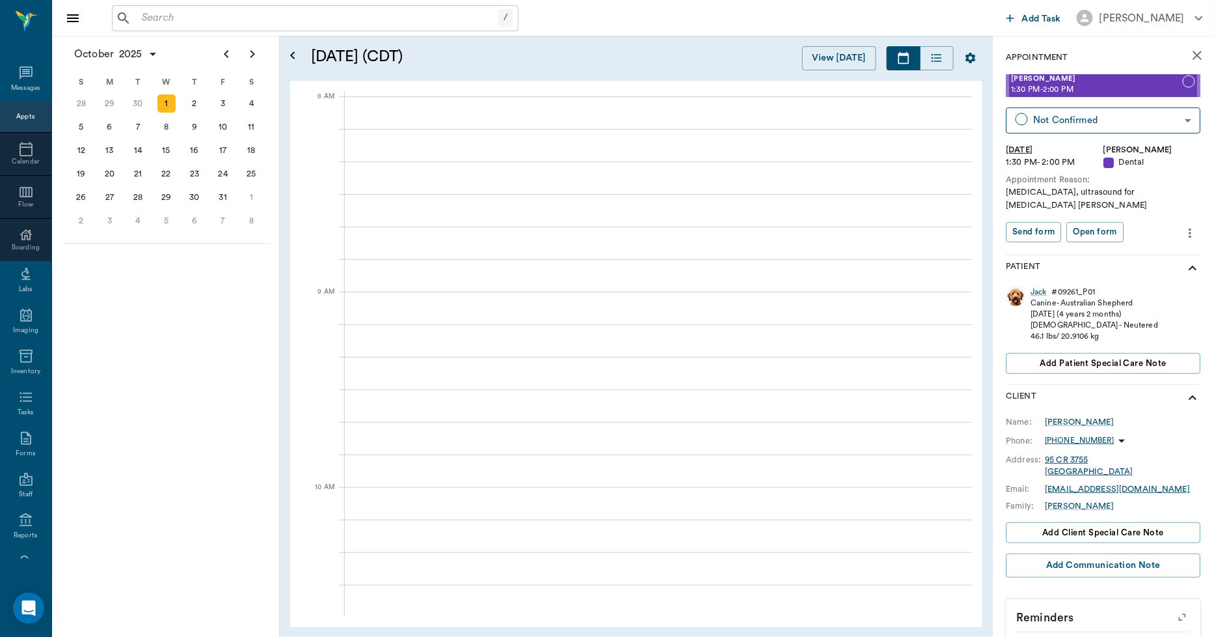
scroll to position [0, 1]
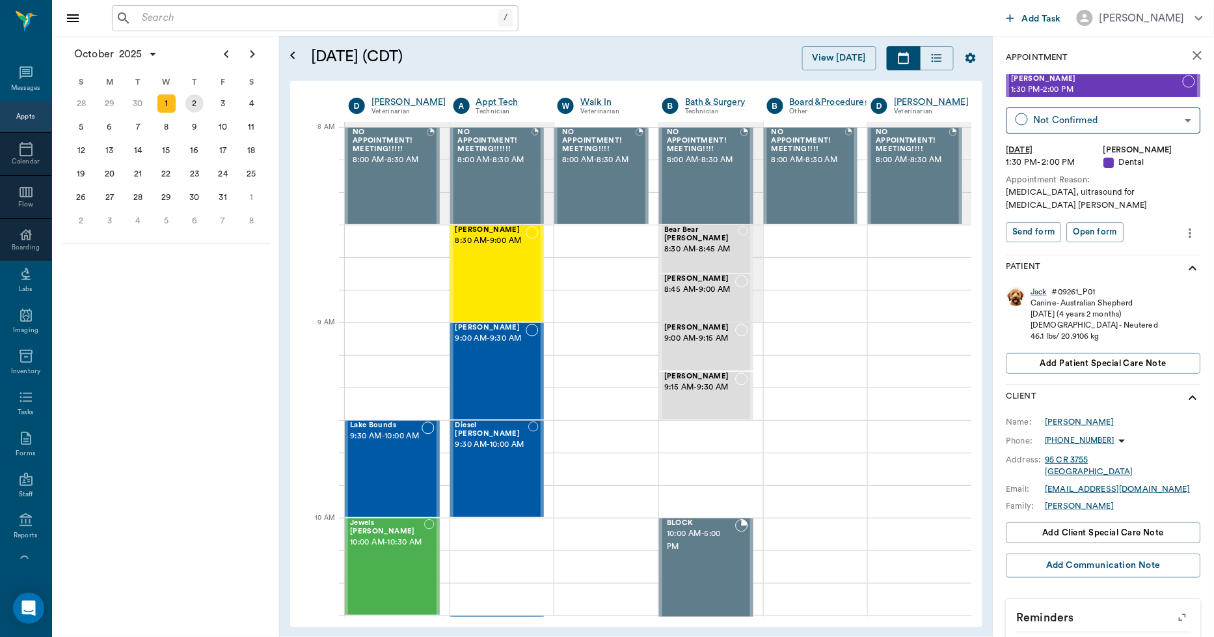
click at [199, 107] on div "2" at bounding box center [194, 103] width 18 height 18
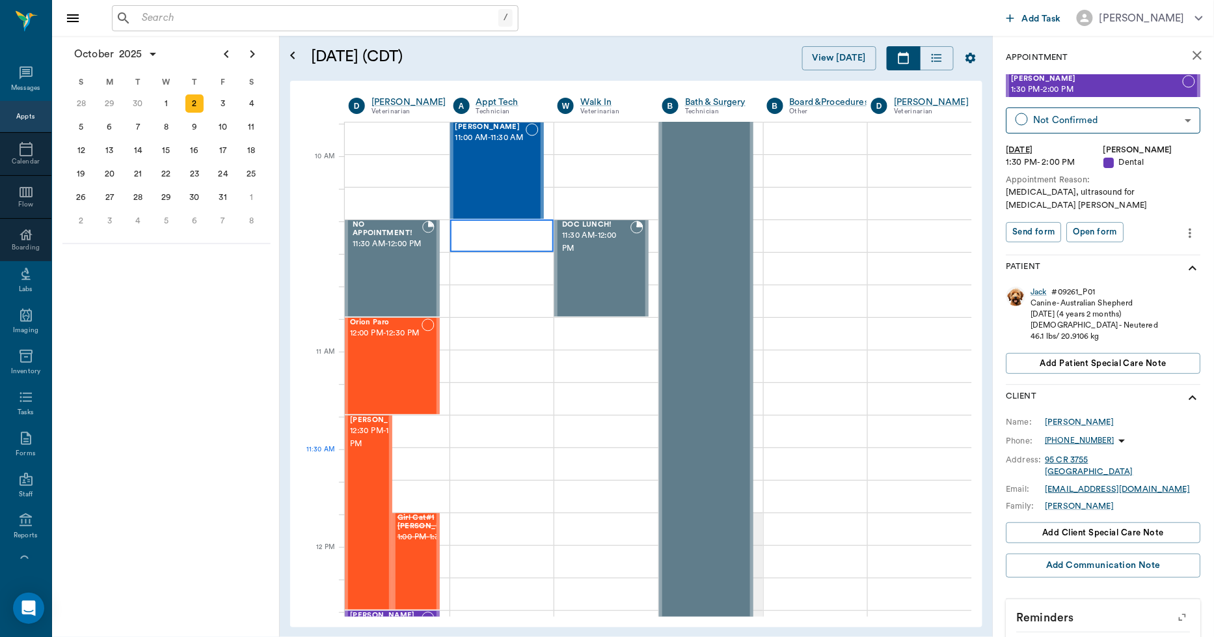
scroll to position [868, 1]
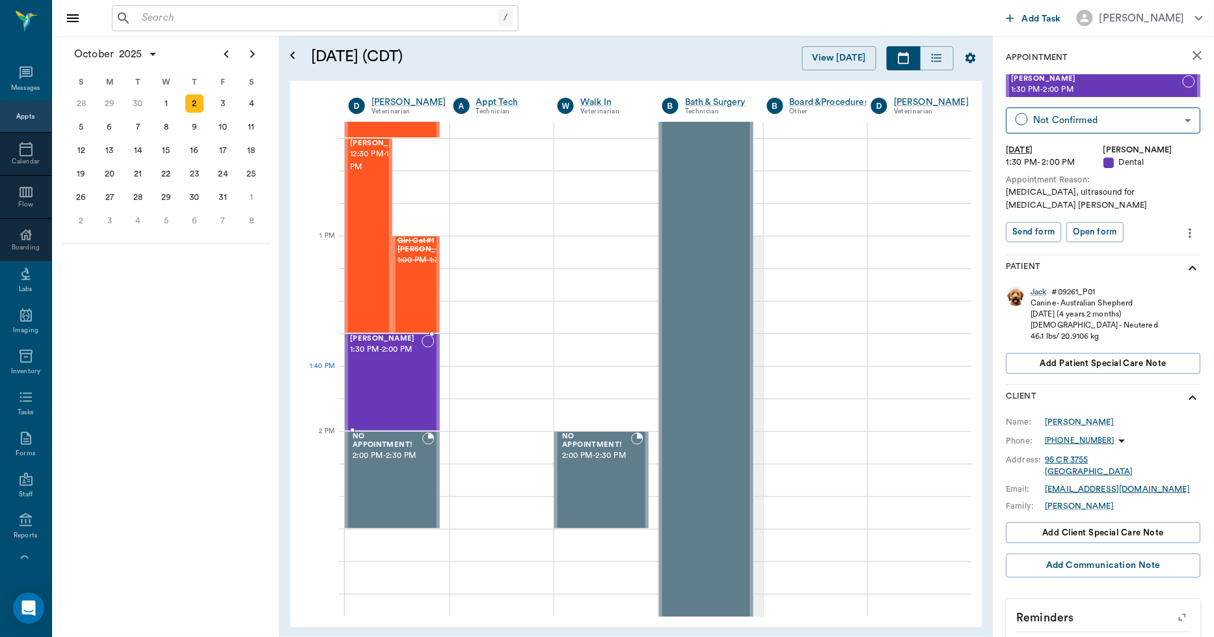
click at [389, 374] on div "[PERSON_NAME] 1:30 PM - 2:00 PM" at bounding box center [386, 382] width 72 height 95
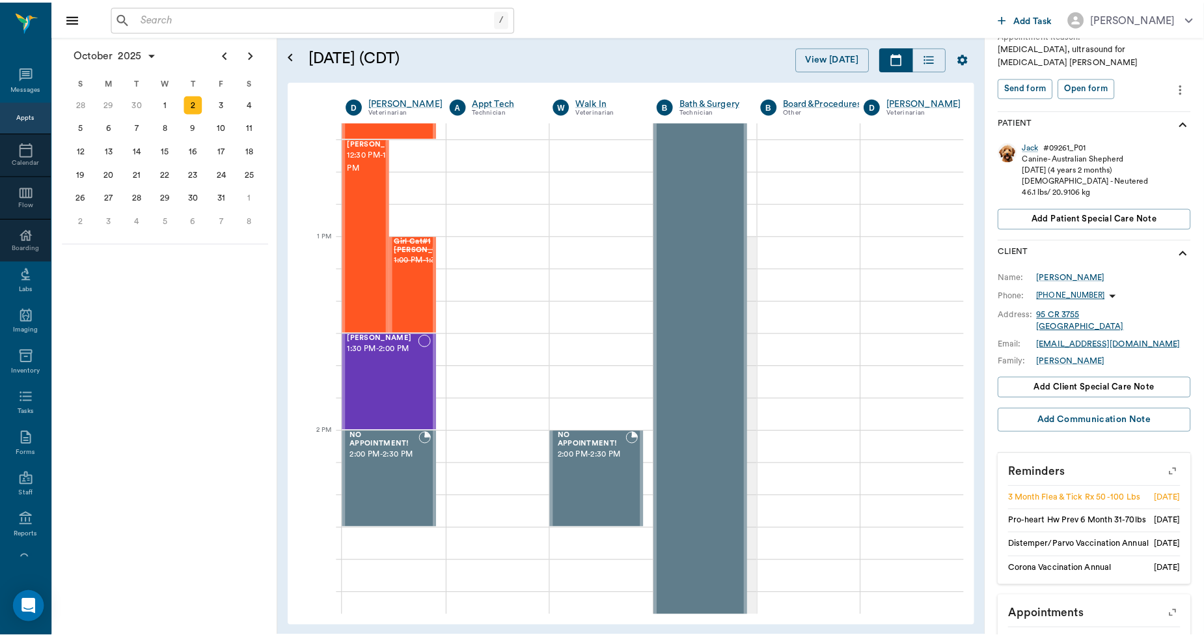
scroll to position [0, 0]
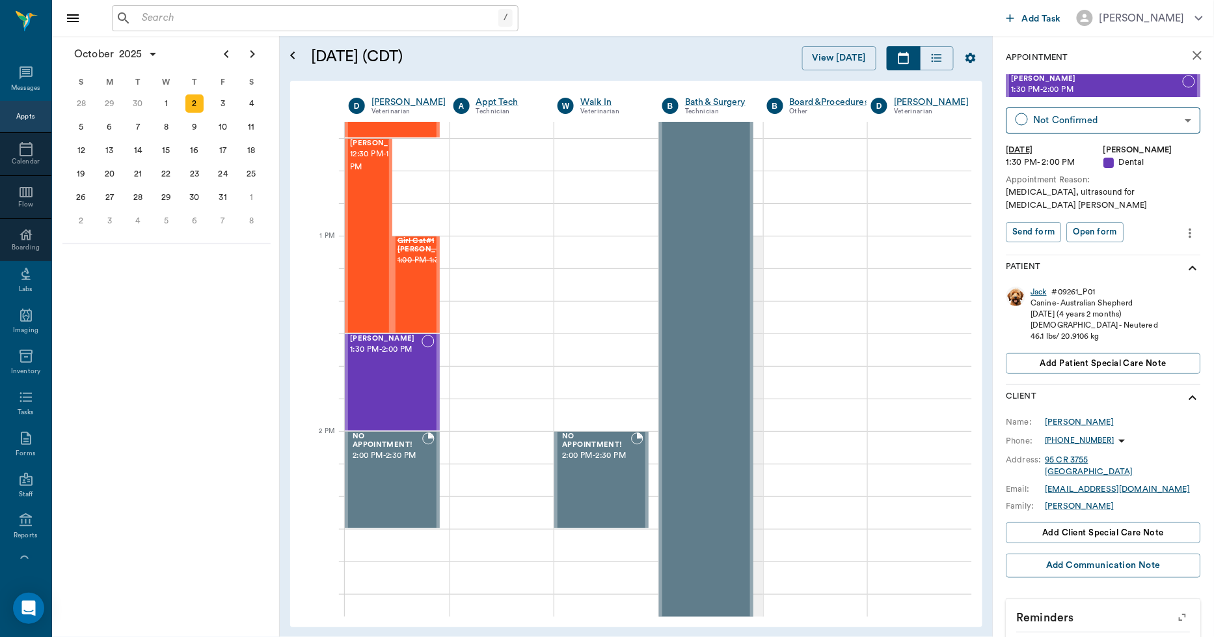
click at [1036, 290] on div "Jack" at bounding box center [1040, 291] width 16 height 11
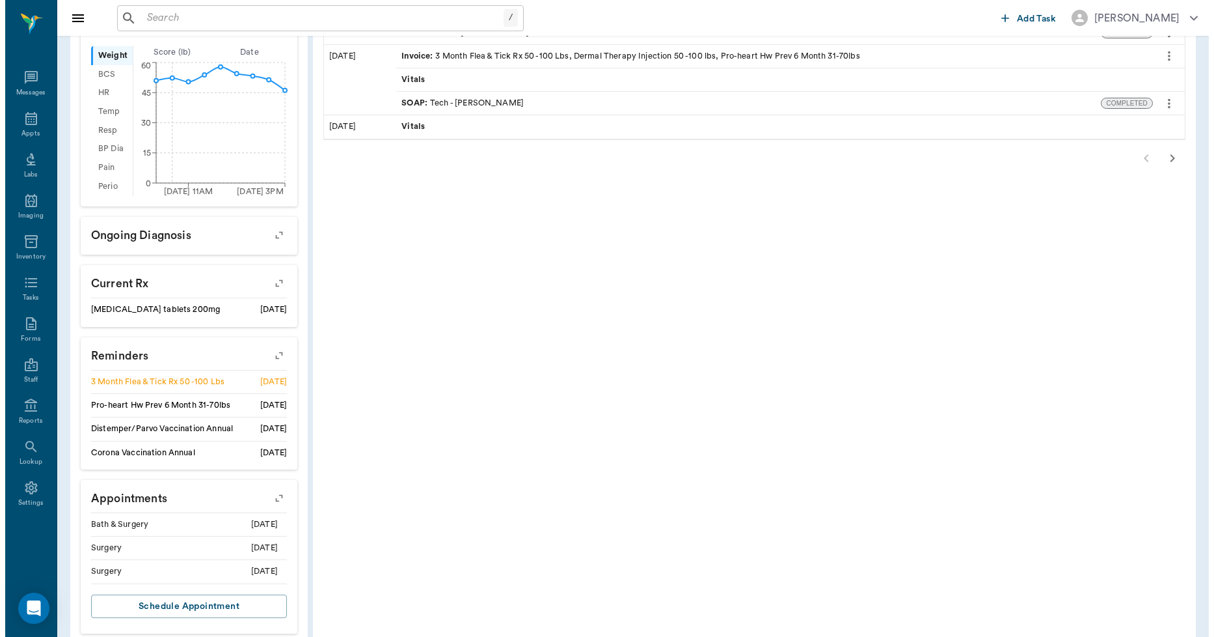
scroll to position [430, 0]
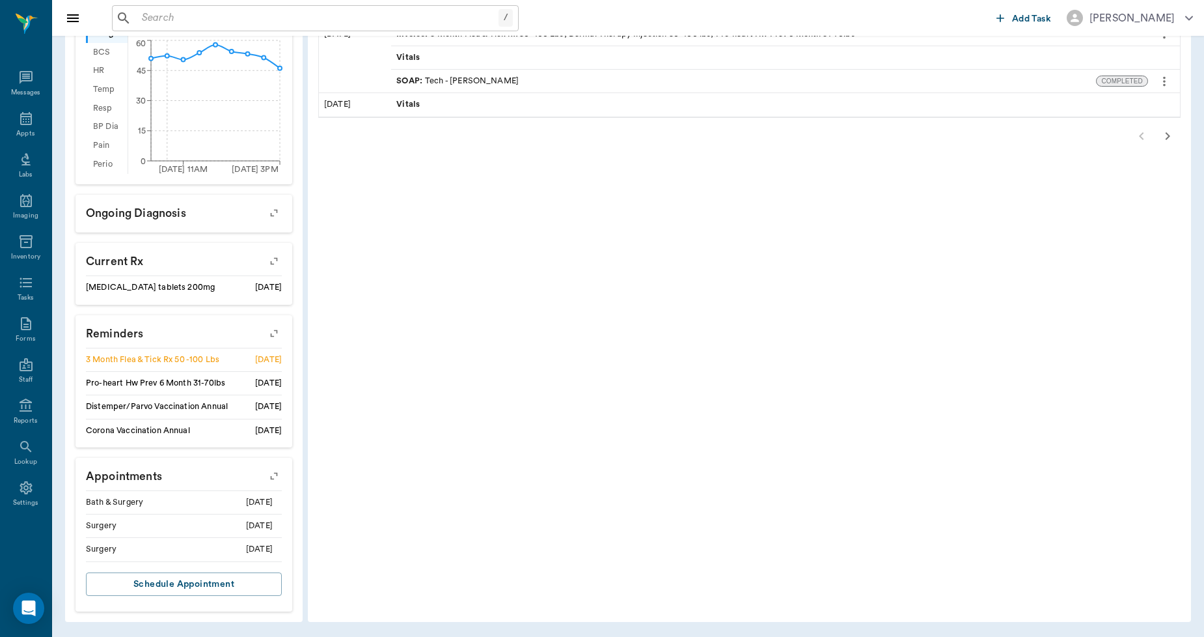
click at [275, 475] on icon "button" at bounding box center [274, 476] width 18 height 18
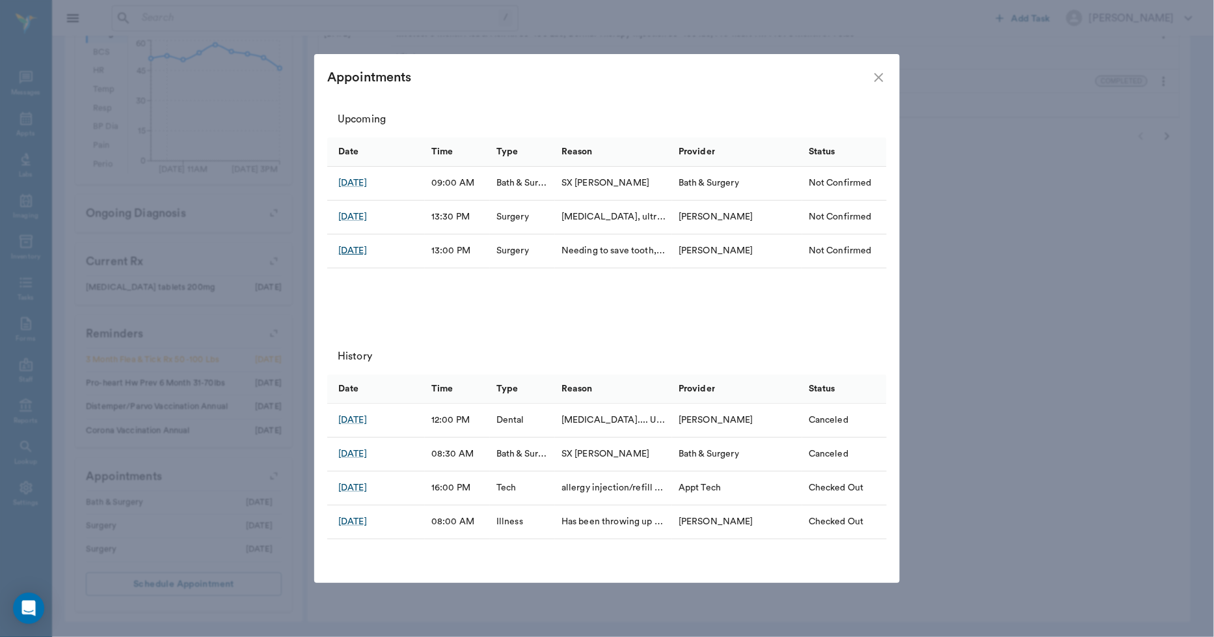
click at [367, 247] on div "[DATE]" at bounding box center [352, 250] width 29 height 13
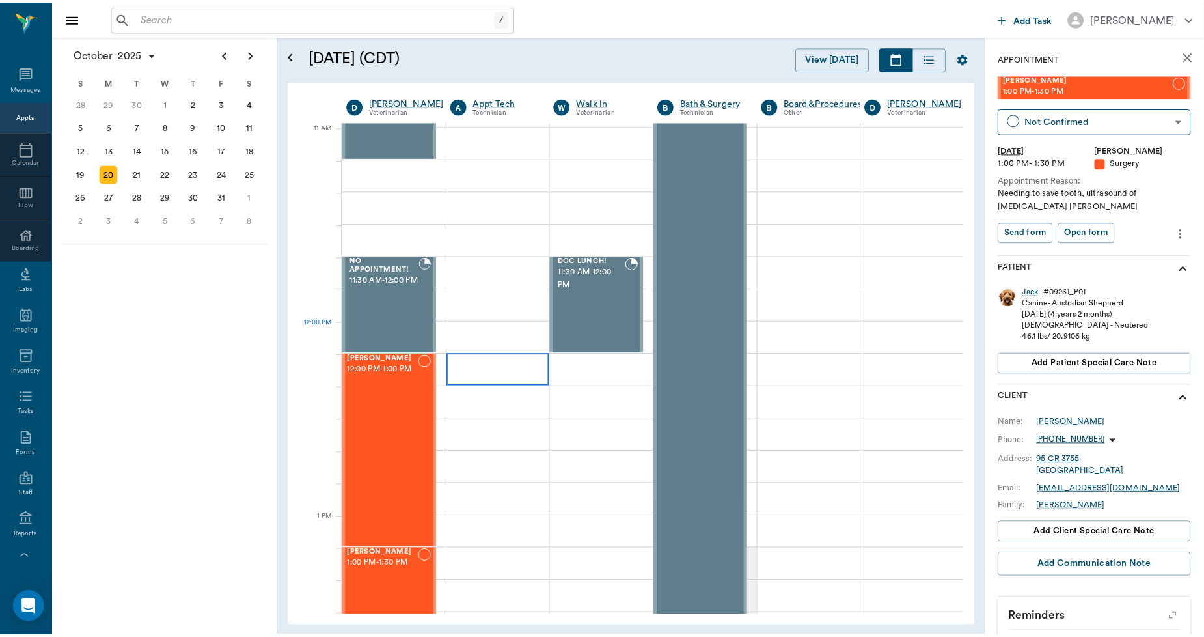
scroll to position [542, 0]
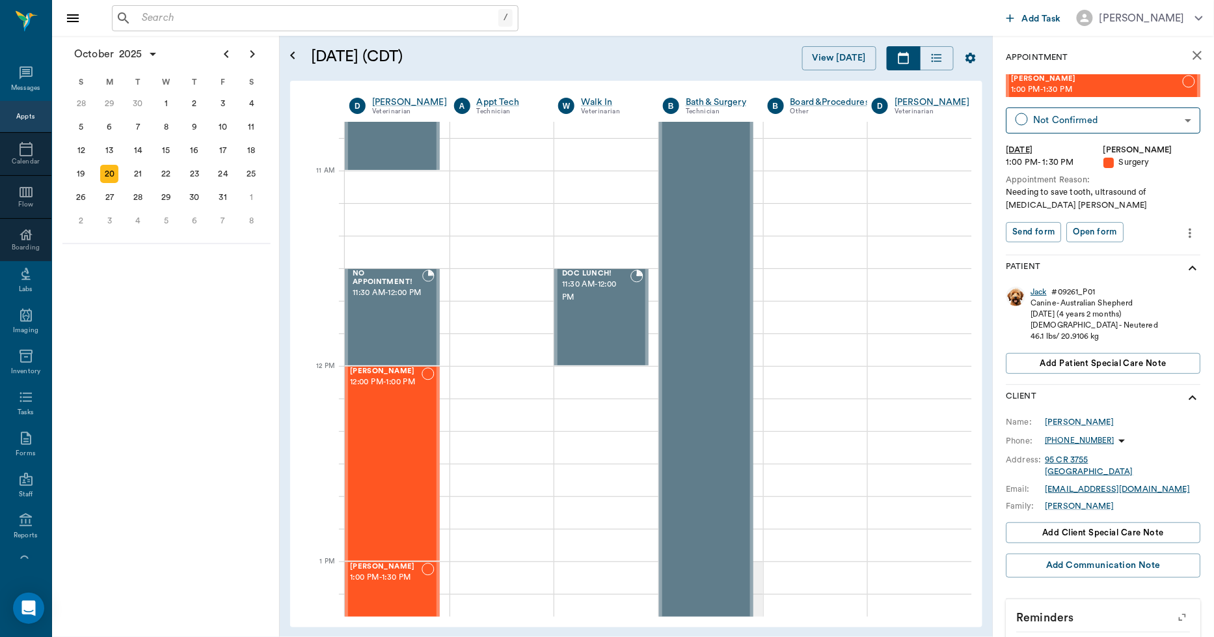
click at [1037, 293] on div "Jack" at bounding box center [1040, 291] width 16 height 11
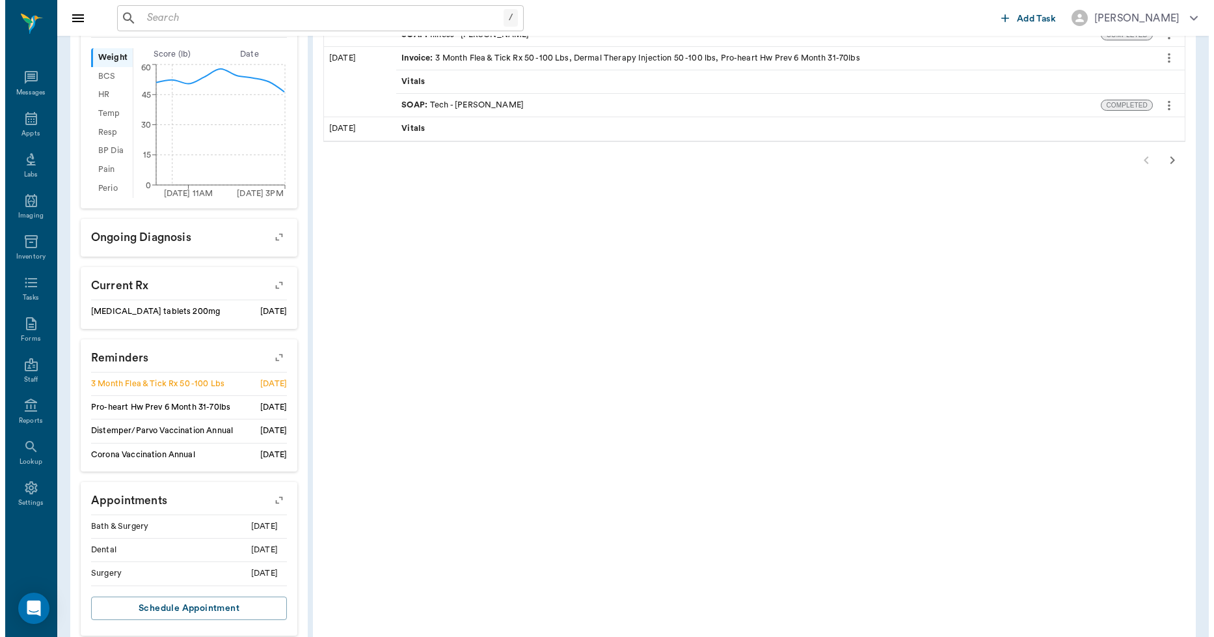
scroll to position [430, 0]
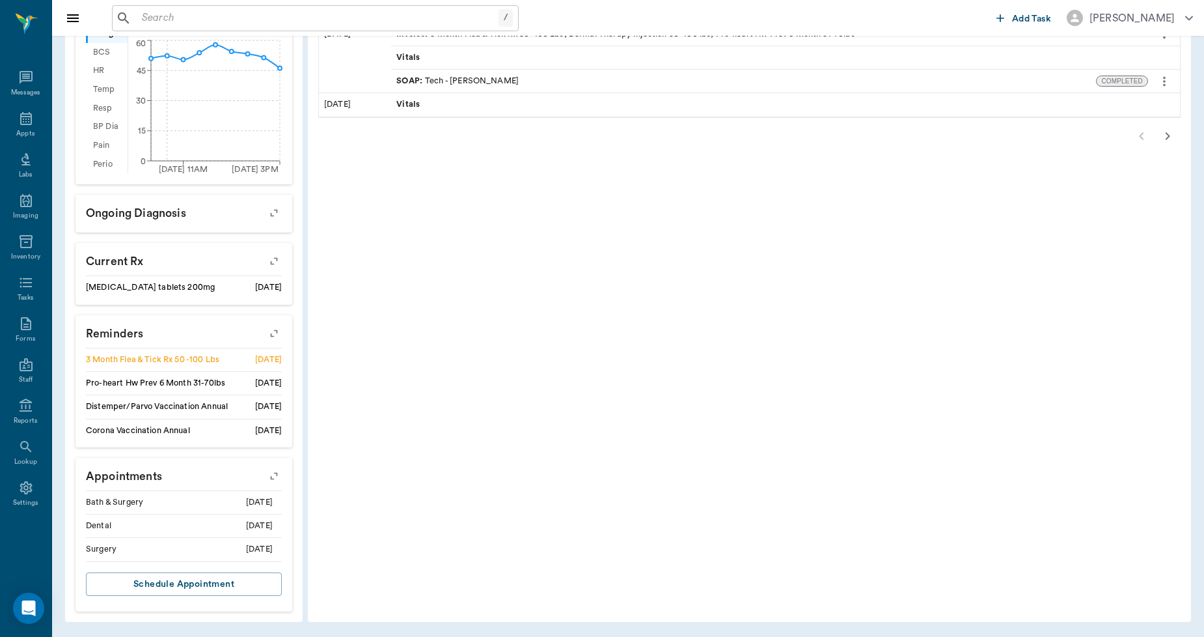
click at [269, 475] on icon "button" at bounding box center [274, 476] width 18 height 18
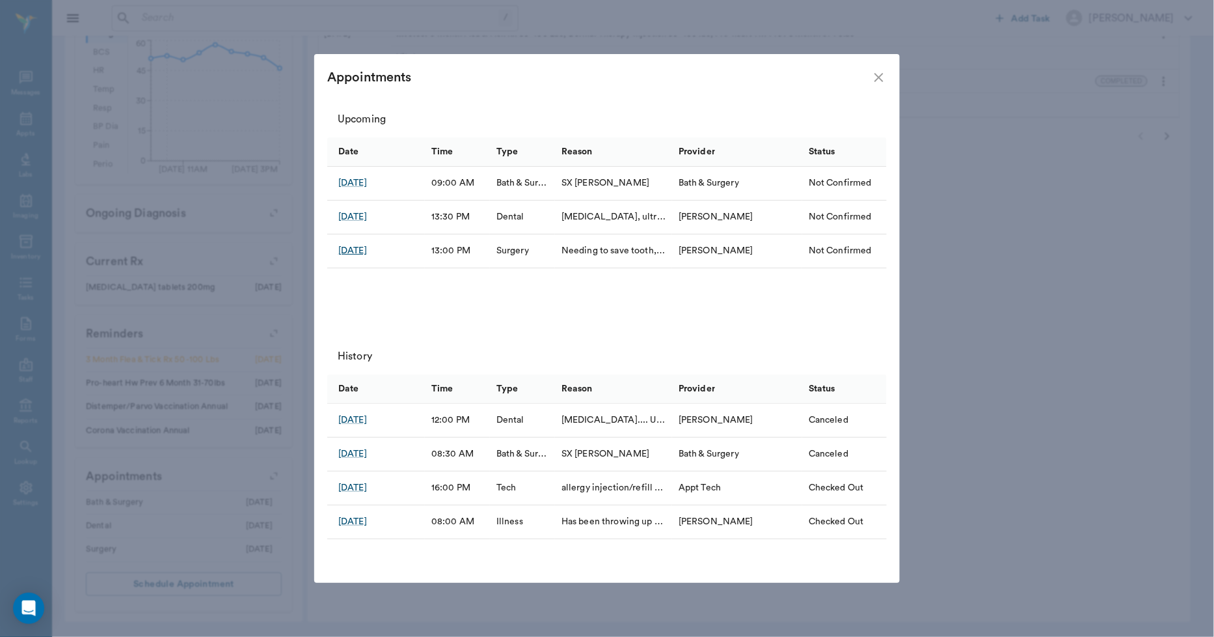
click at [348, 249] on div "[DATE]" at bounding box center [352, 250] width 29 height 13
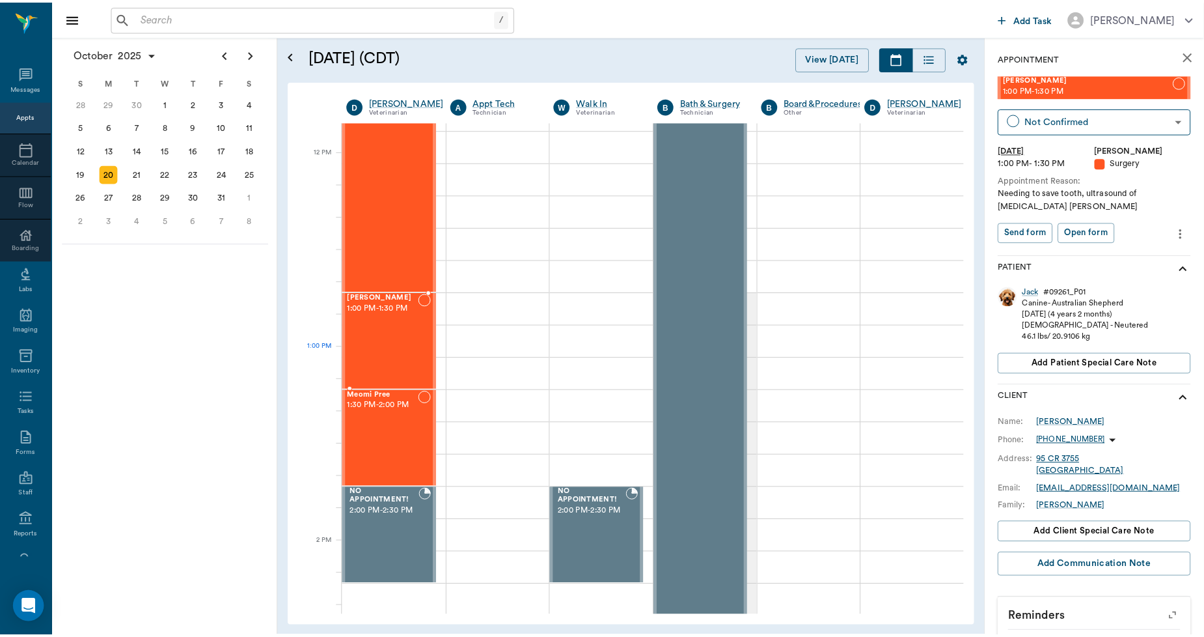
scroll to position [542, 0]
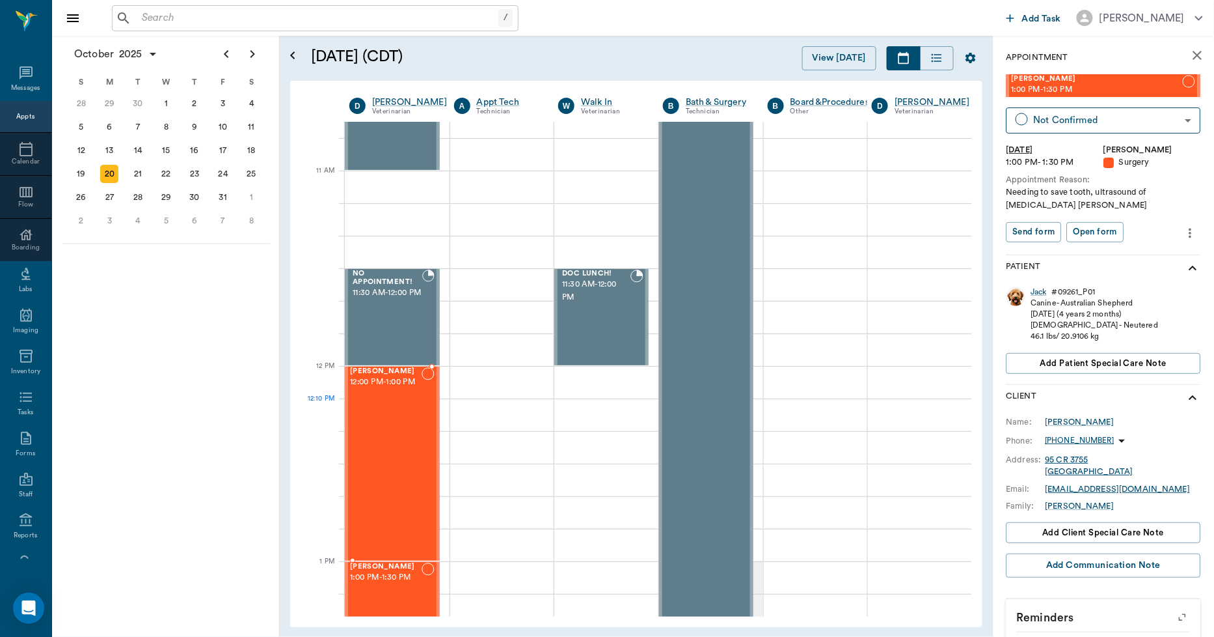
click at [364, 389] on span "12:00 PM - 1:00 PM" at bounding box center [386, 382] width 72 height 13
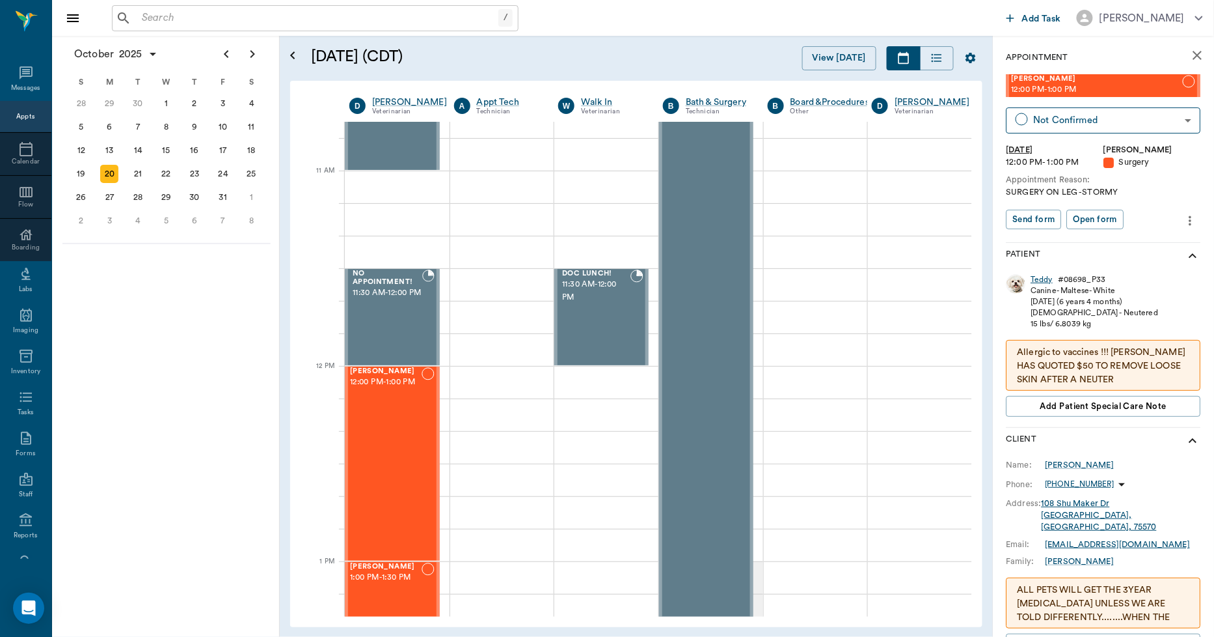
click at [1034, 274] on div "Teddy" at bounding box center [1043, 279] width 22 height 11
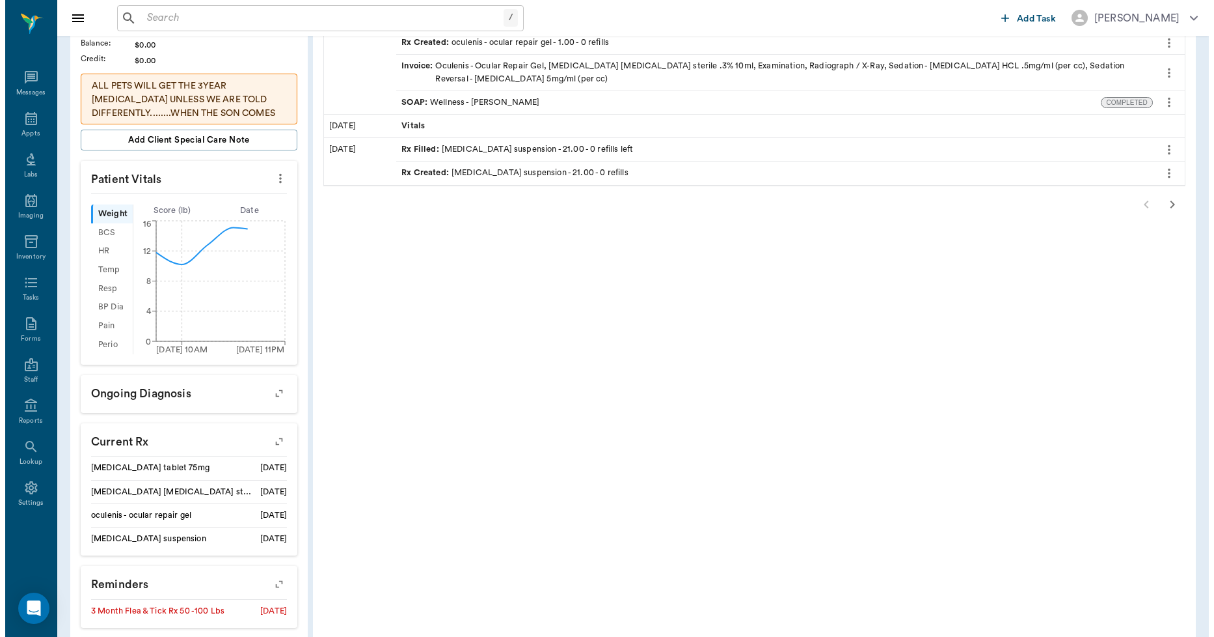
scroll to position [542, 0]
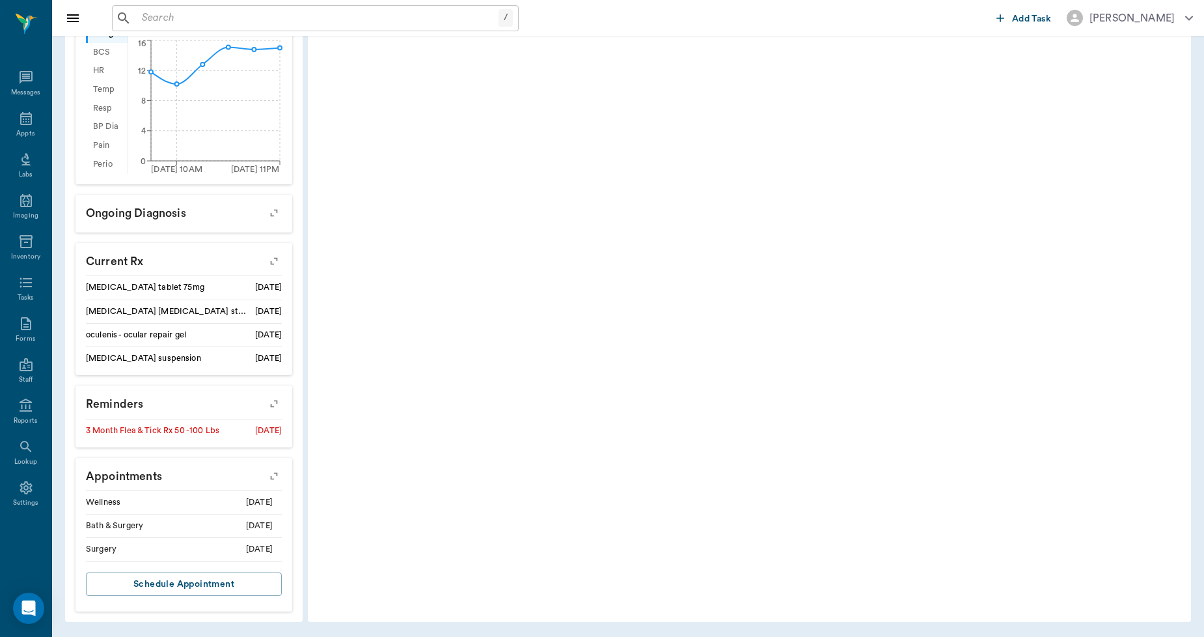
click at [279, 474] on icon "button" at bounding box center [274, 476] width 18 height 18
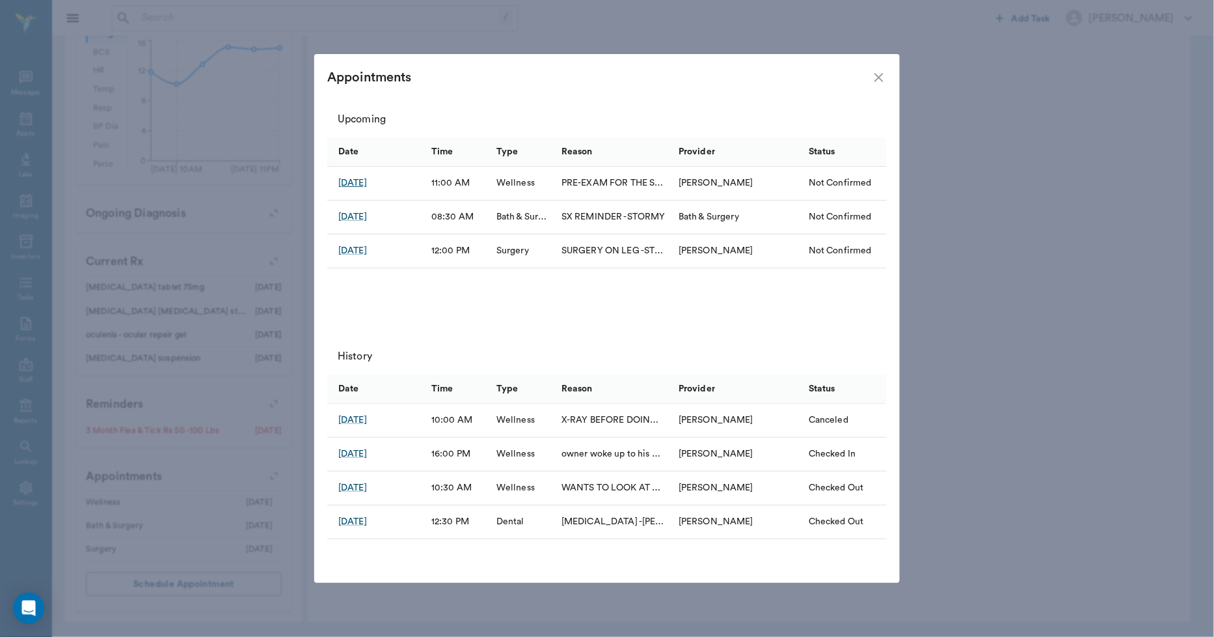
click at [367, 184] on div "[DATE]" at bounding box center [352, 182] width 29 height 13
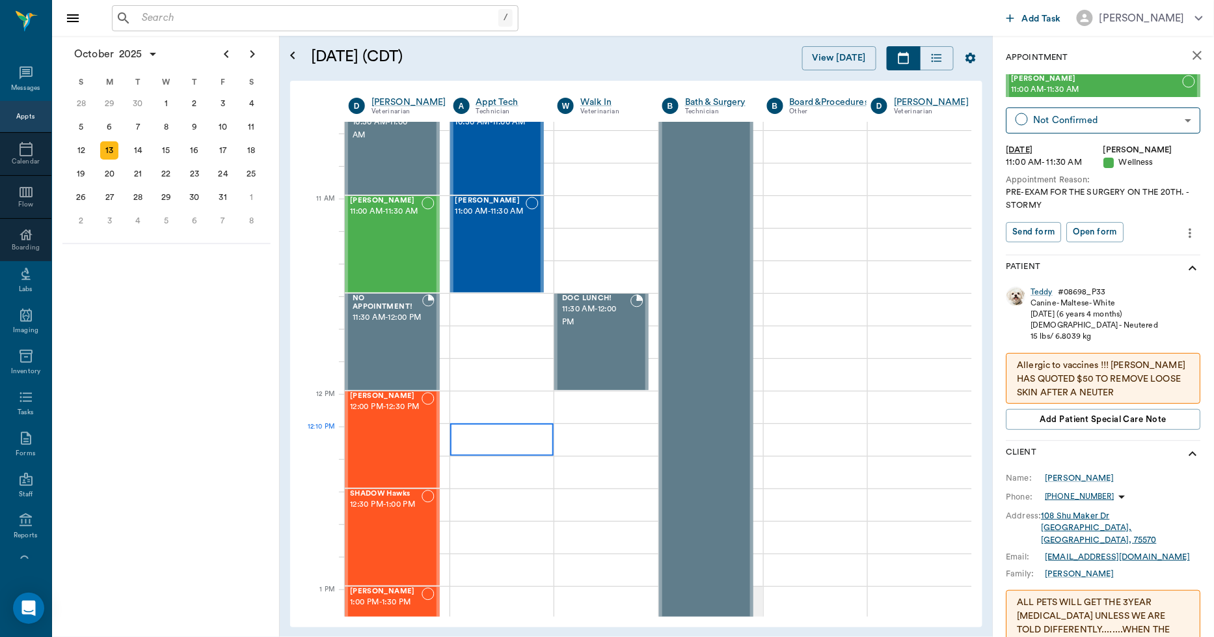
scroll to position [513, 1]
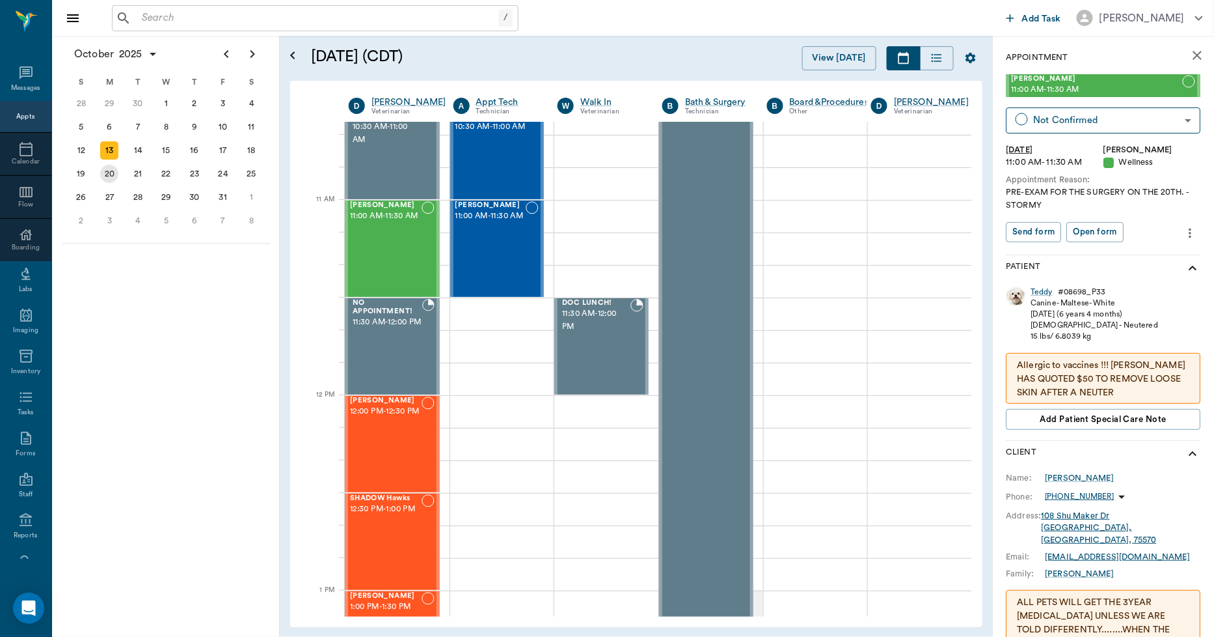
click at [111, 172] on div "20" at bounding box center [109, 174] width 18 height 18
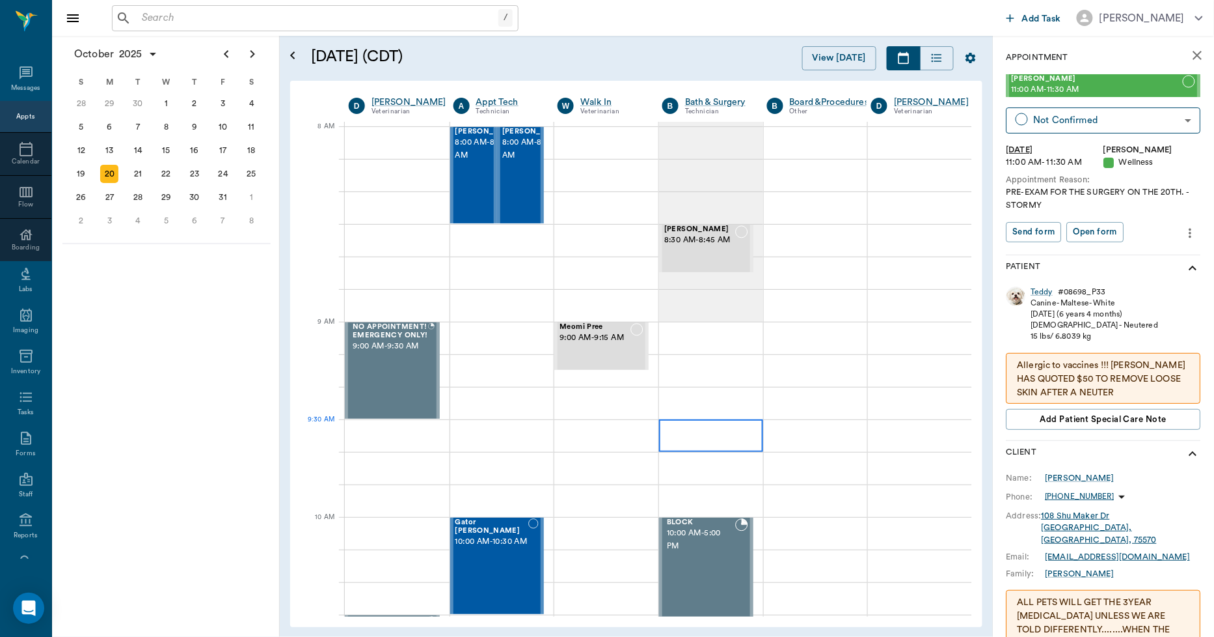
scroll to position [0, 1]
click at [675, 284] on div at bounding box center [711, 273] width 104 height 33
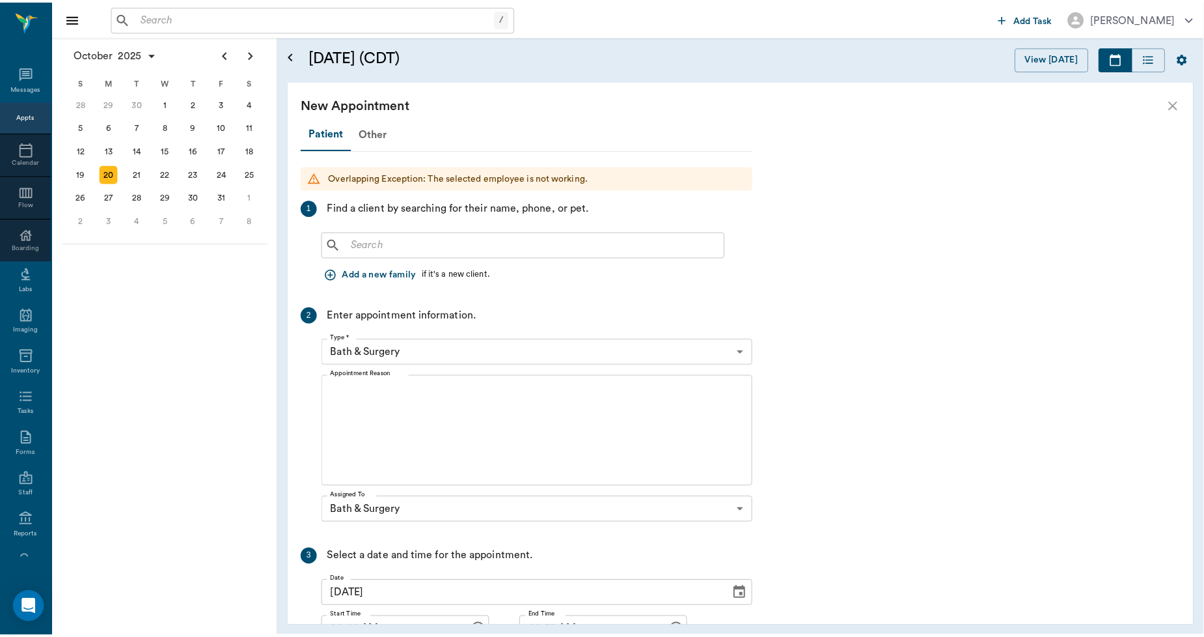
scroll to position [1858, 0]
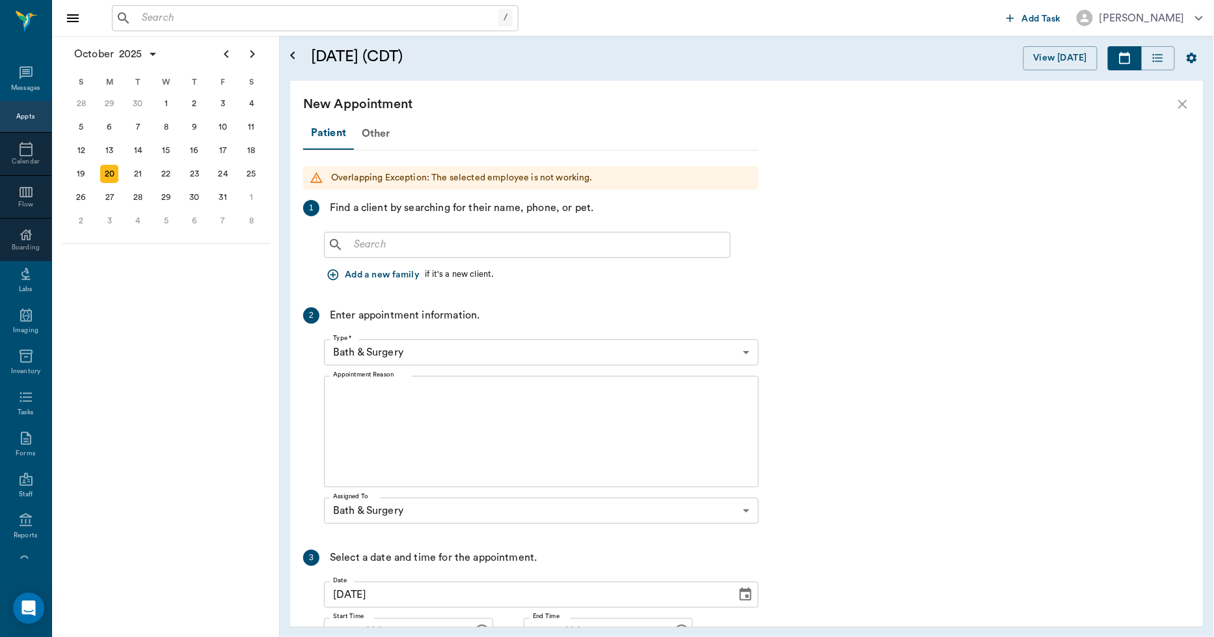
click at [399, 241] on input "text" at bounding box center [537, 245] width 376 height 18
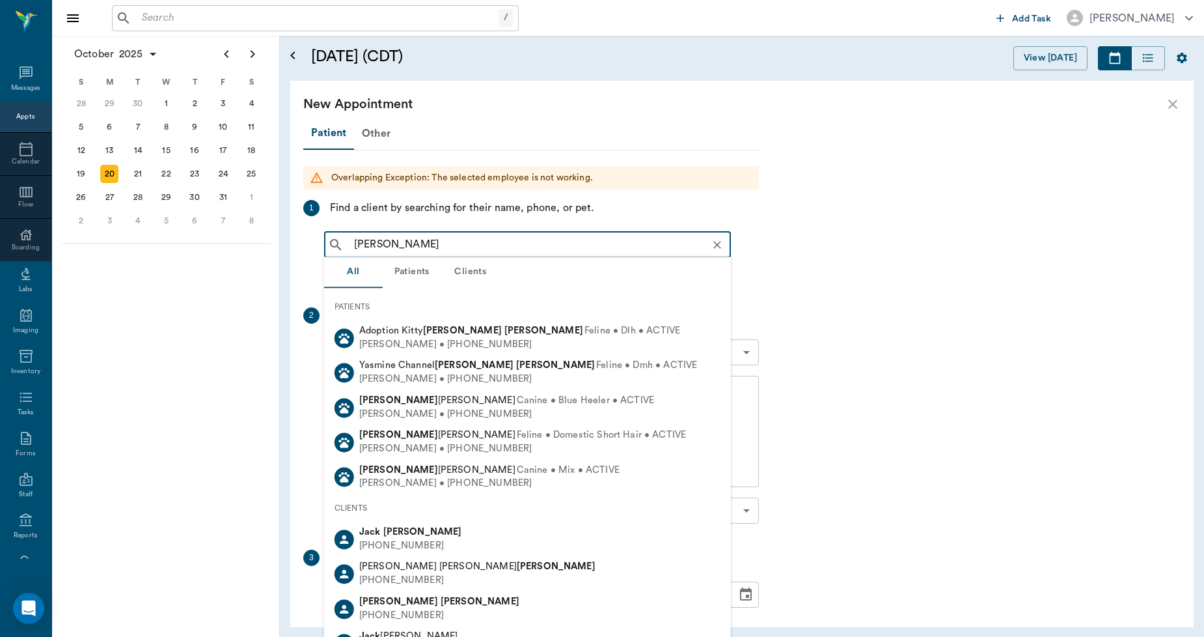
type input "JACK SMITH"
click at [415, 266] on button "Patients" at bounding box center [412, 271] width 59 height 31
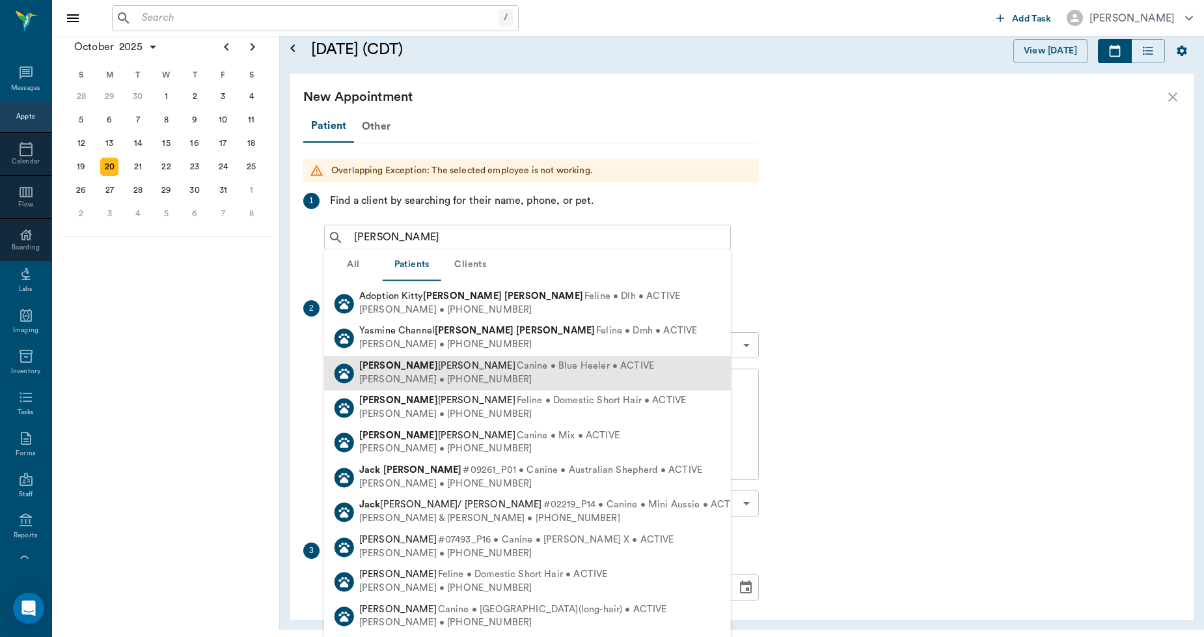
scroll to position [8, 0]
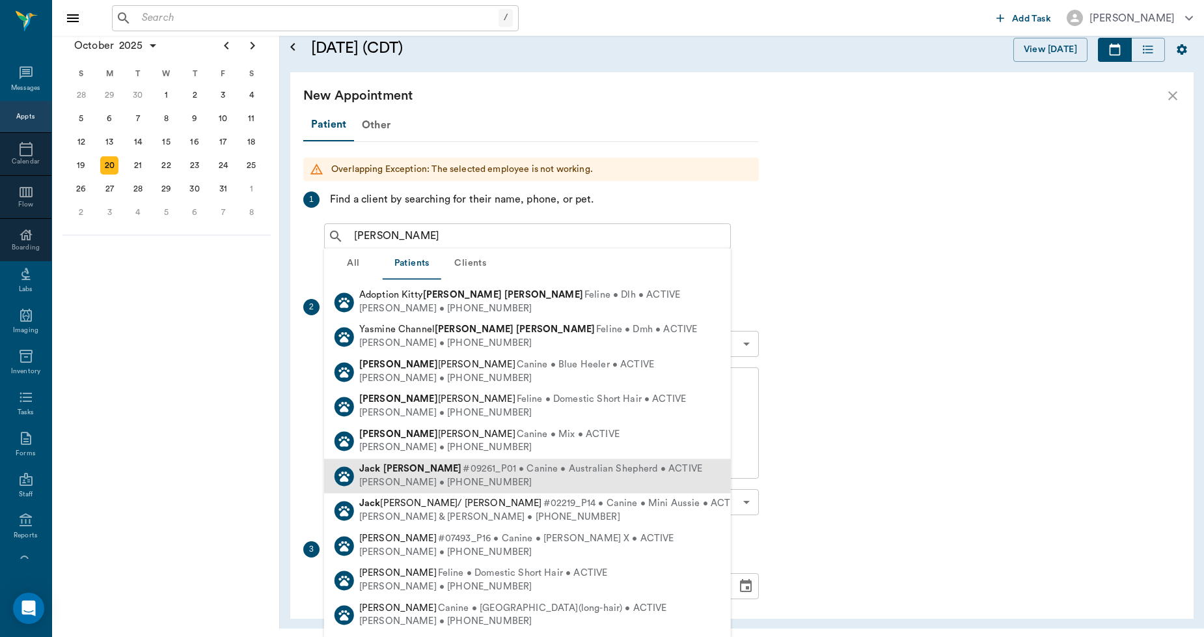
click at [399, 473] on div "Jack Smith #09261_P01 • Canine • Australian Shepherd • ACTIVE" at bounding box center [530, 469] width 343 height 14
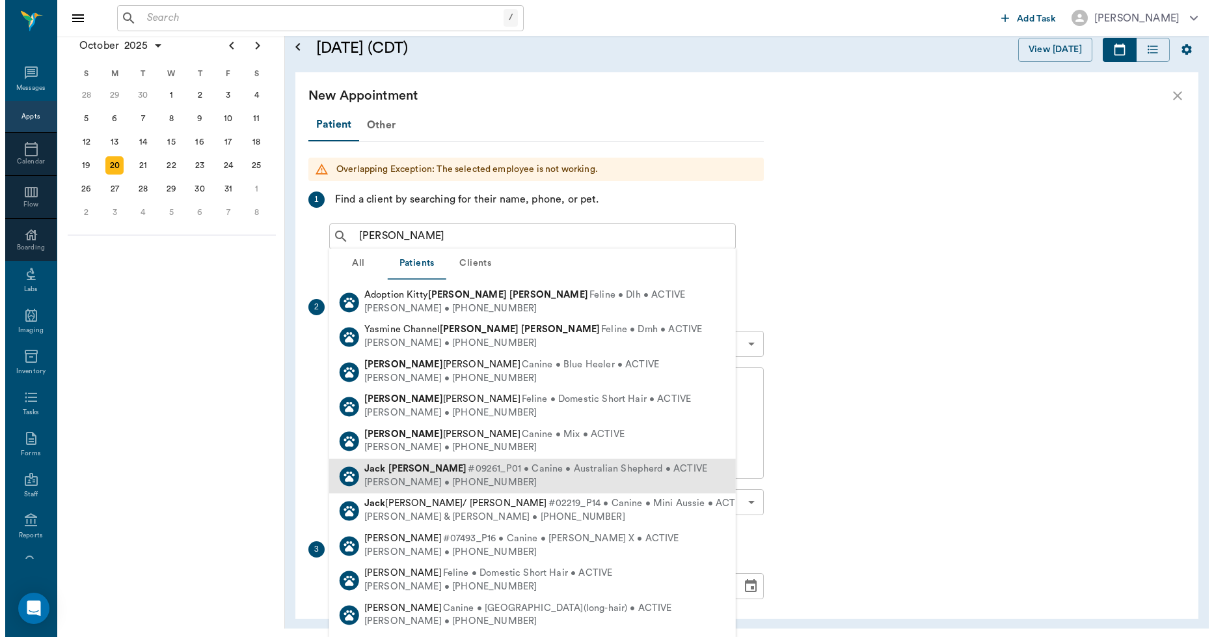
scroll to position [0, 0]
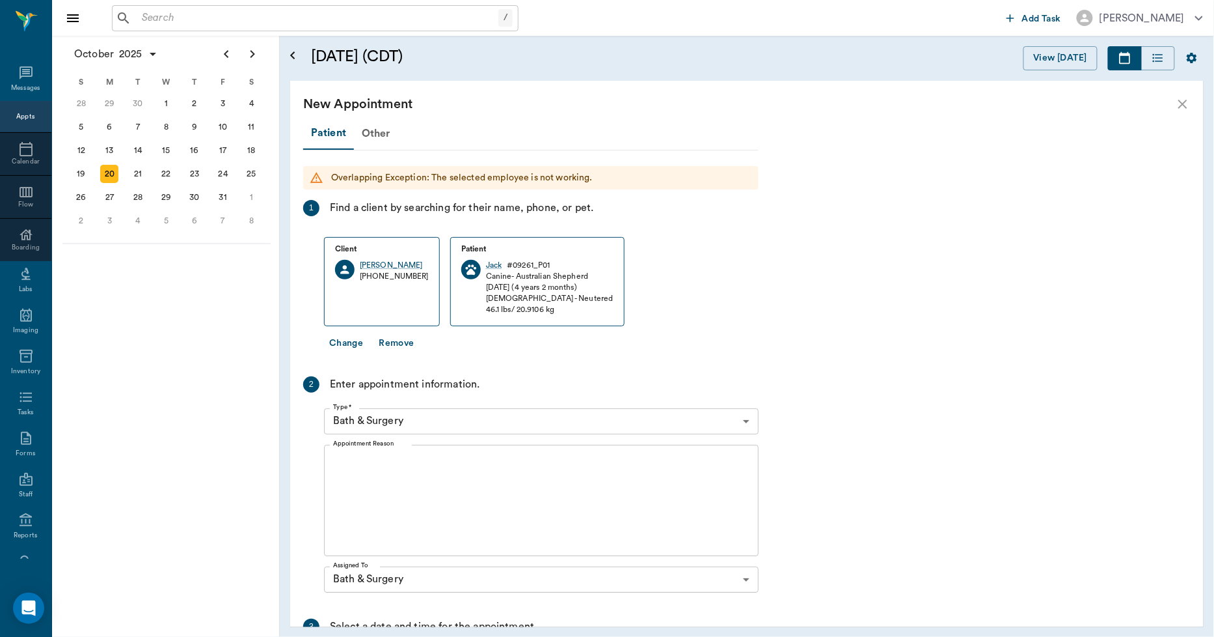
click at [413, 463] on textarea "Appointment Reason" at bounding box center [541, 500] width 417 height 90
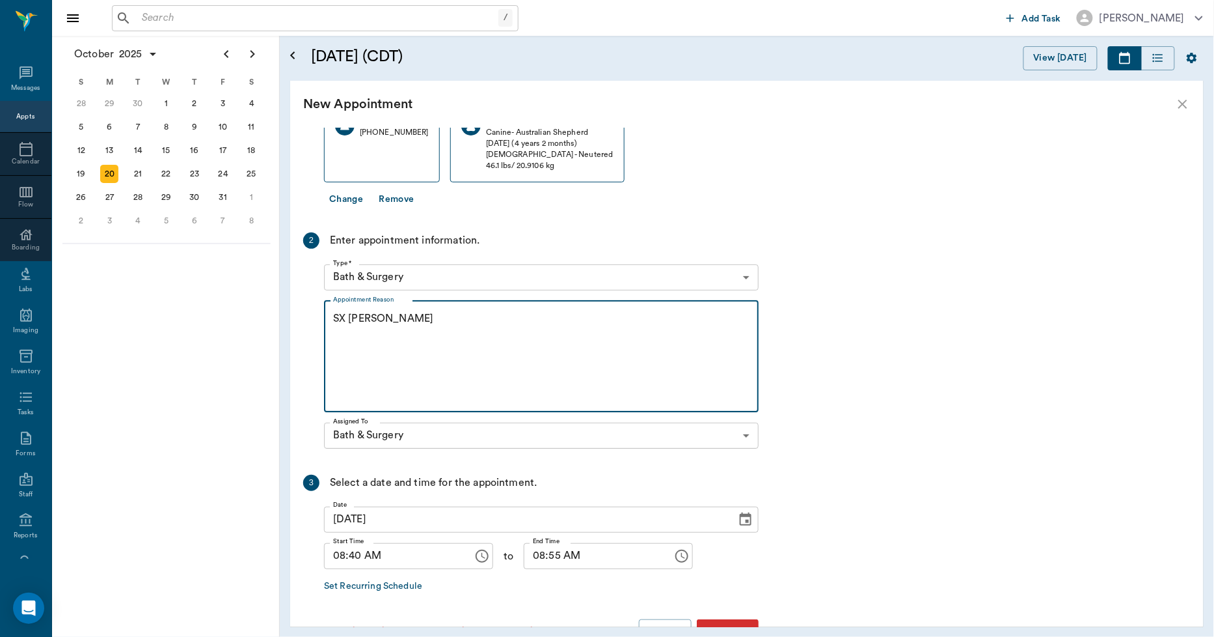
scroll to position [144, 0]
type textarea "SX REMINDER LORY"
click at [358, 558] on input "08:40 AM" at bounding box center [394, 555] width 140 height 26
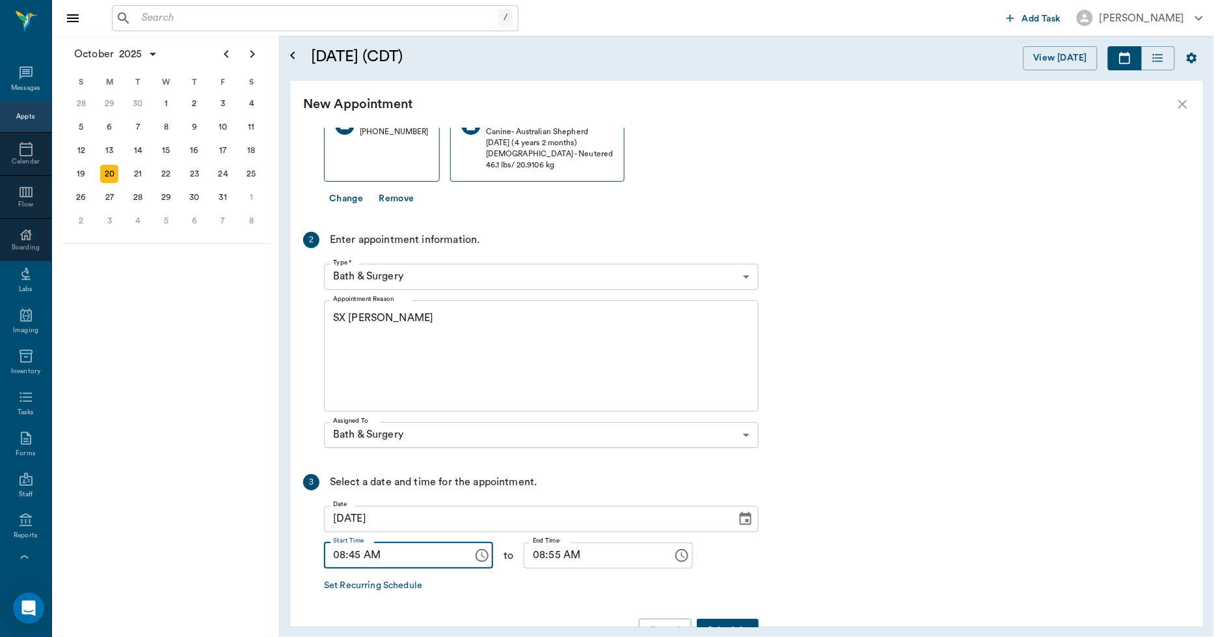
type input "08:45 AM"
click at [524, 562] on input "08:55 AM" at bounding box center [594, 555] width 140 height 26
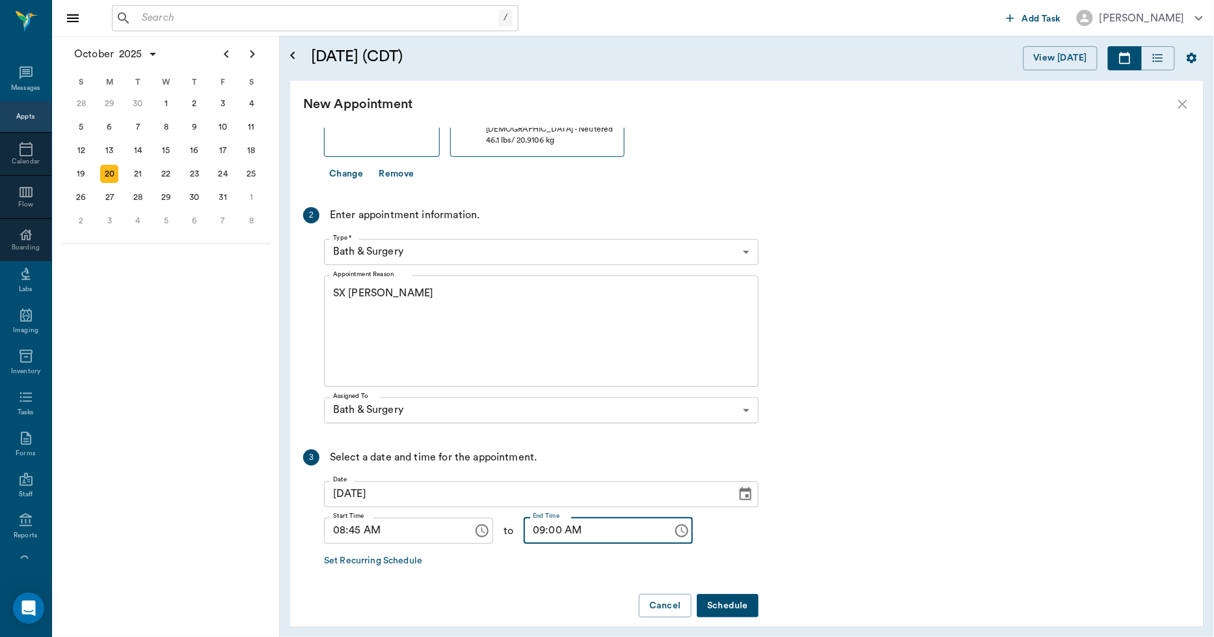
scroll to position [182, 0]
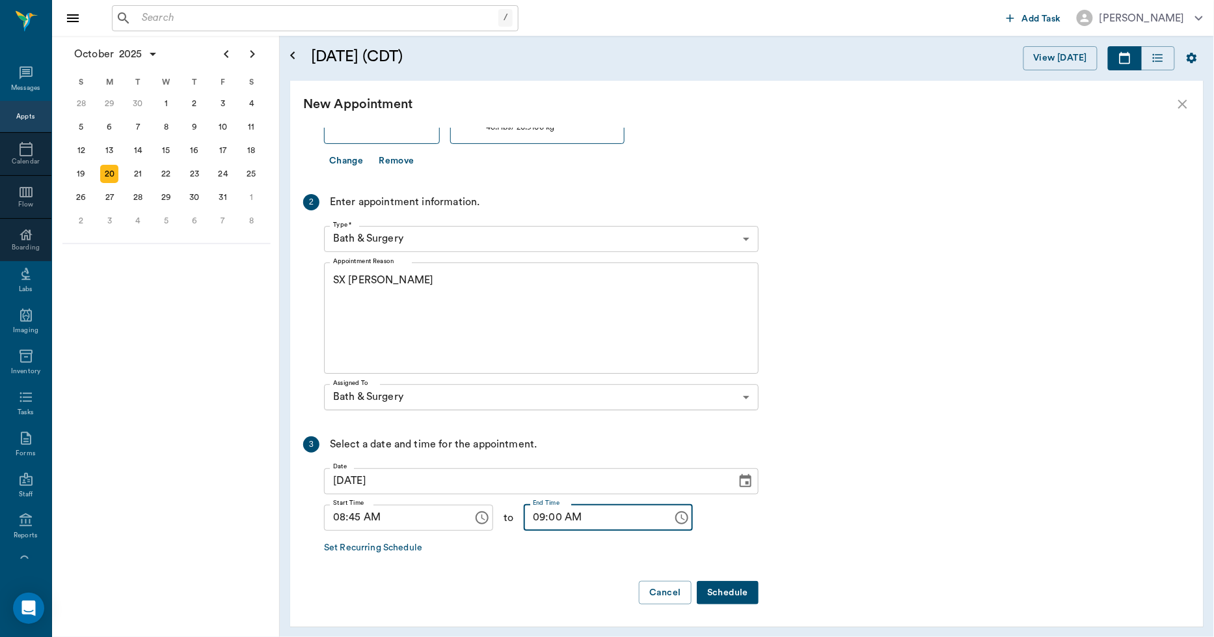
type input "09:00 AM"
click at [728, 588] on button "Schedule" at bounding box center [728, 593] width 62 height 24
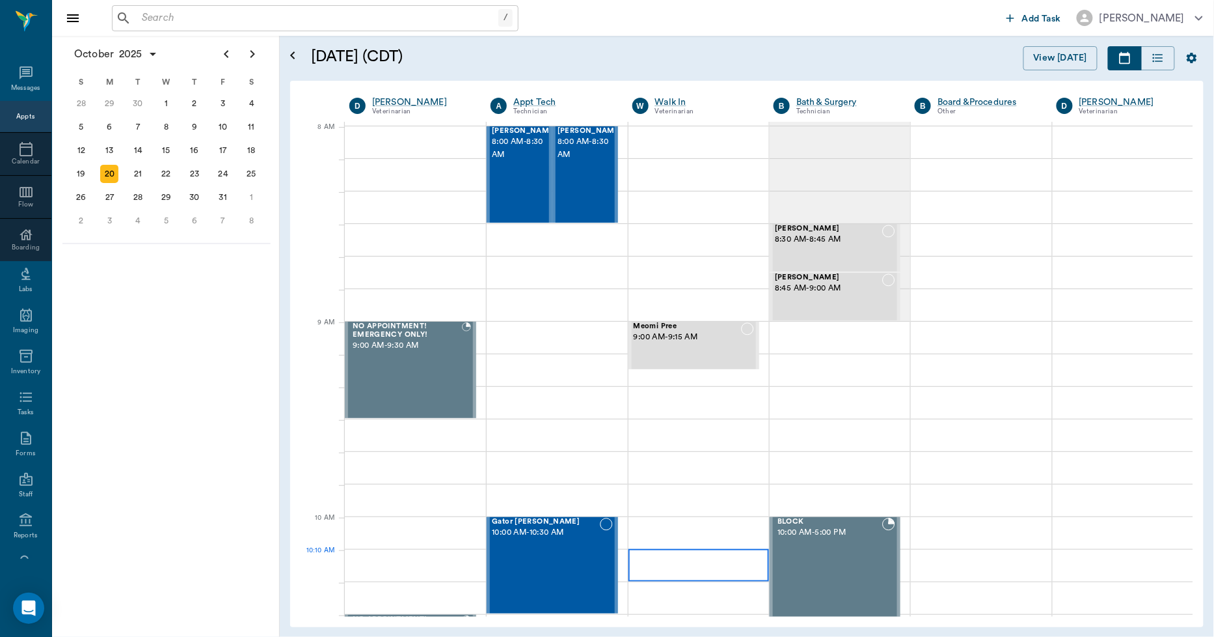
scroll to position [0, 0]
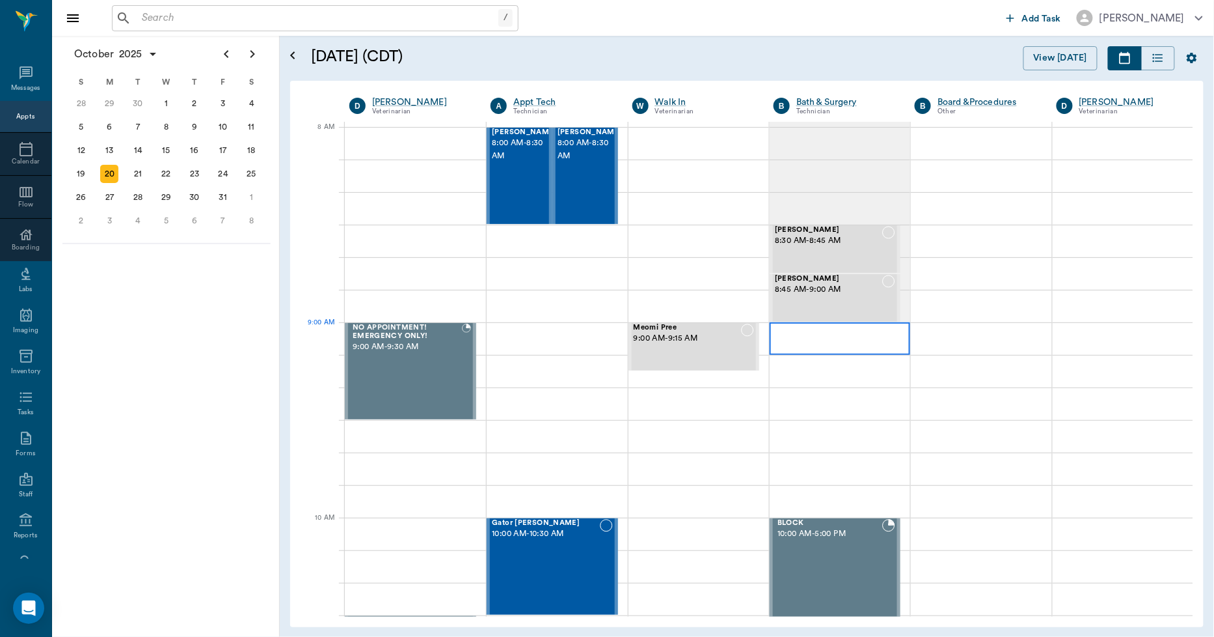
click at [797, 341] on div at bounding box center [840, 338] width 141 height 33
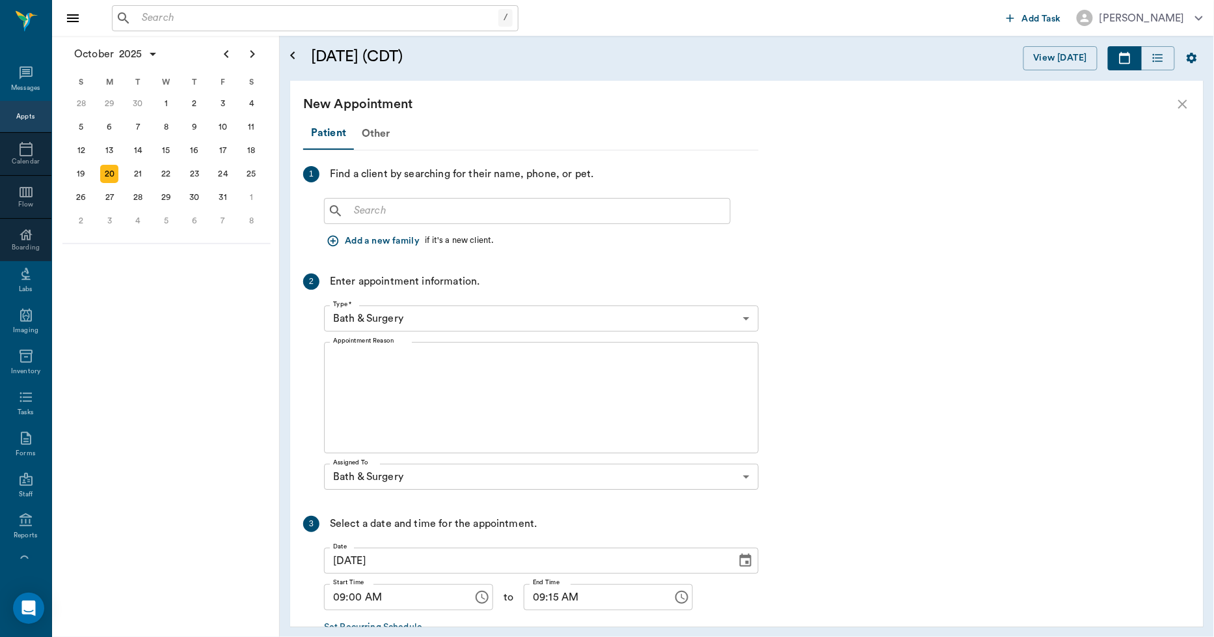
click at [430, 213] on input "text" at bounding box center [537, 211] width 376 height 18
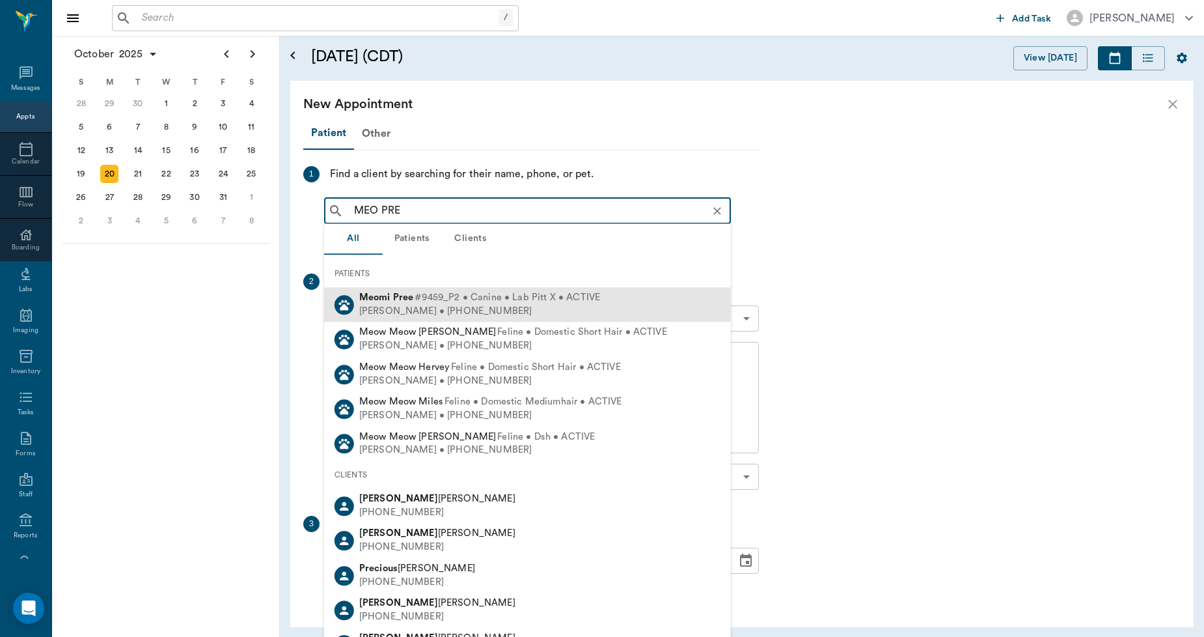
click at [397, 305] on div "Kadarius Pree • (903) 949-9659" at bounding box center [479, 312] width 241 height 14
type input "MEO PRE"
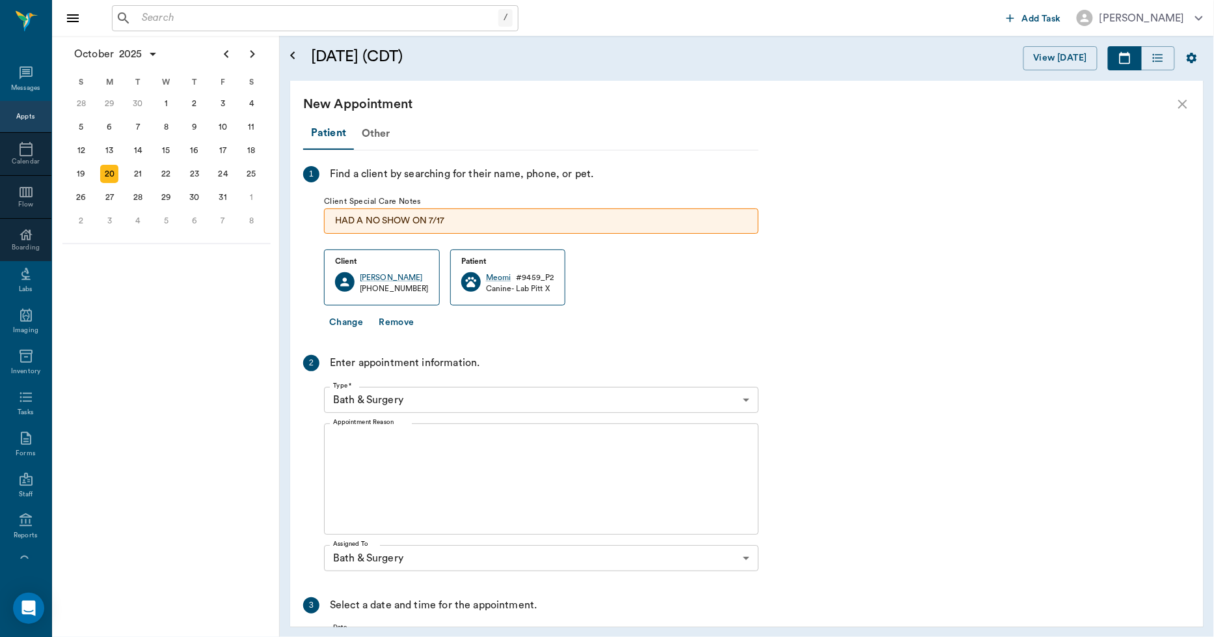
click at [387, 437] on textarea "Appointment Reason" at bounding box center [541, 479] width 417 height 90
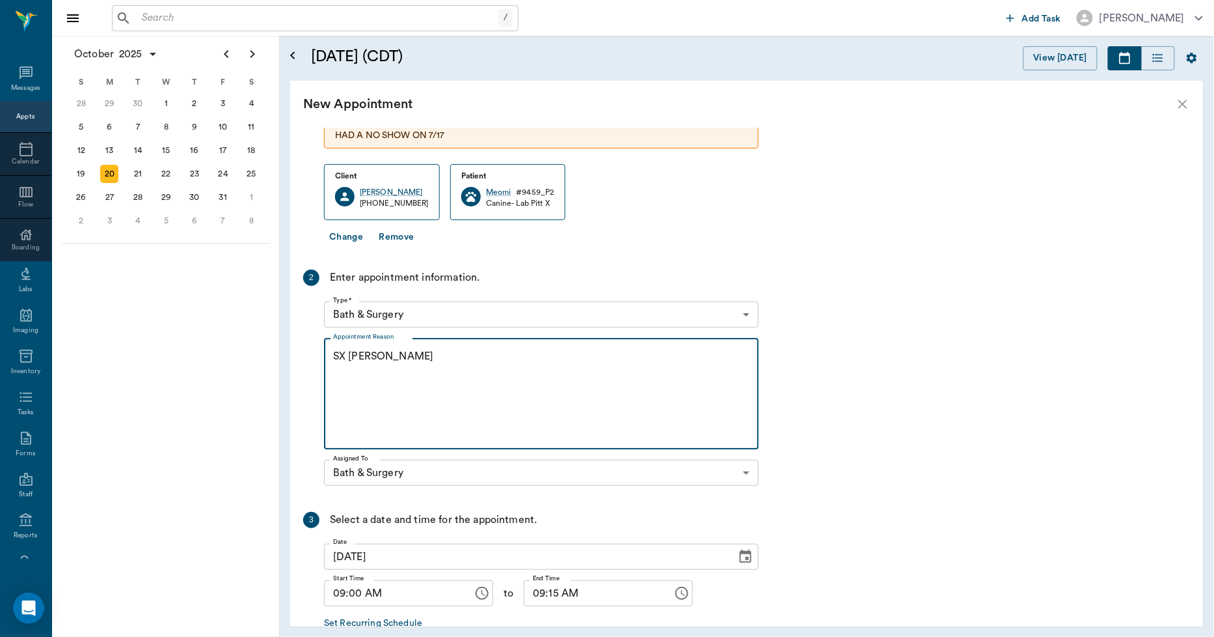
scroll to position [161, 0]
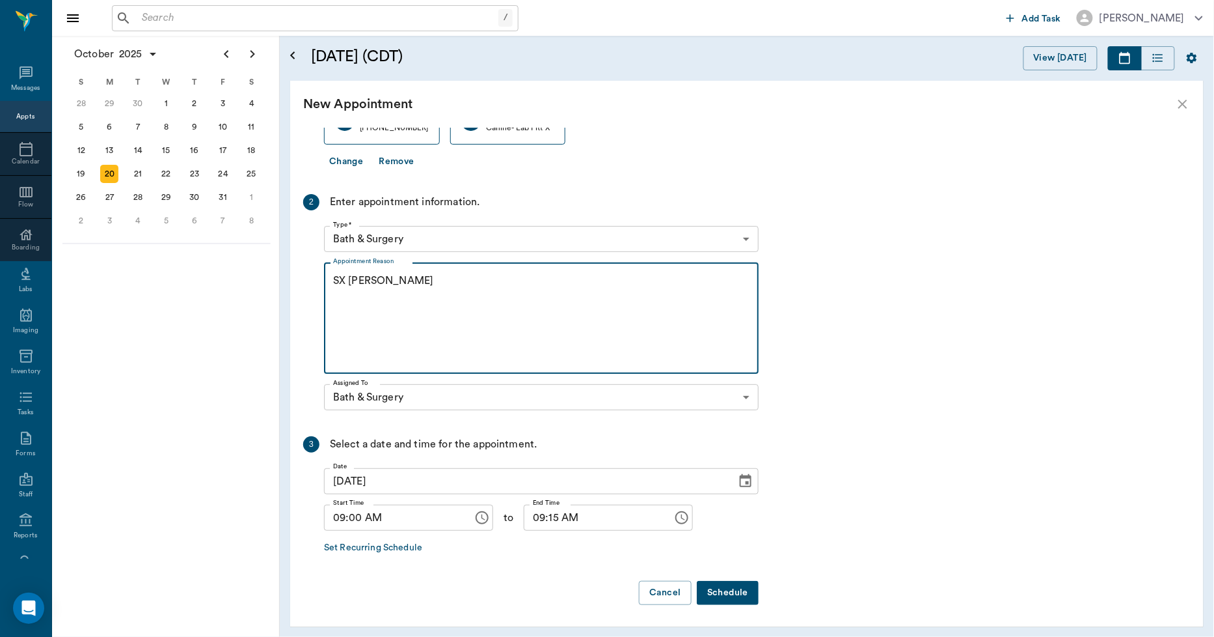
type textarea "SX REMINDER LORY"
click at [724, 588] on button "Schedule" at bounding box center [728, 593] width 62 height 24
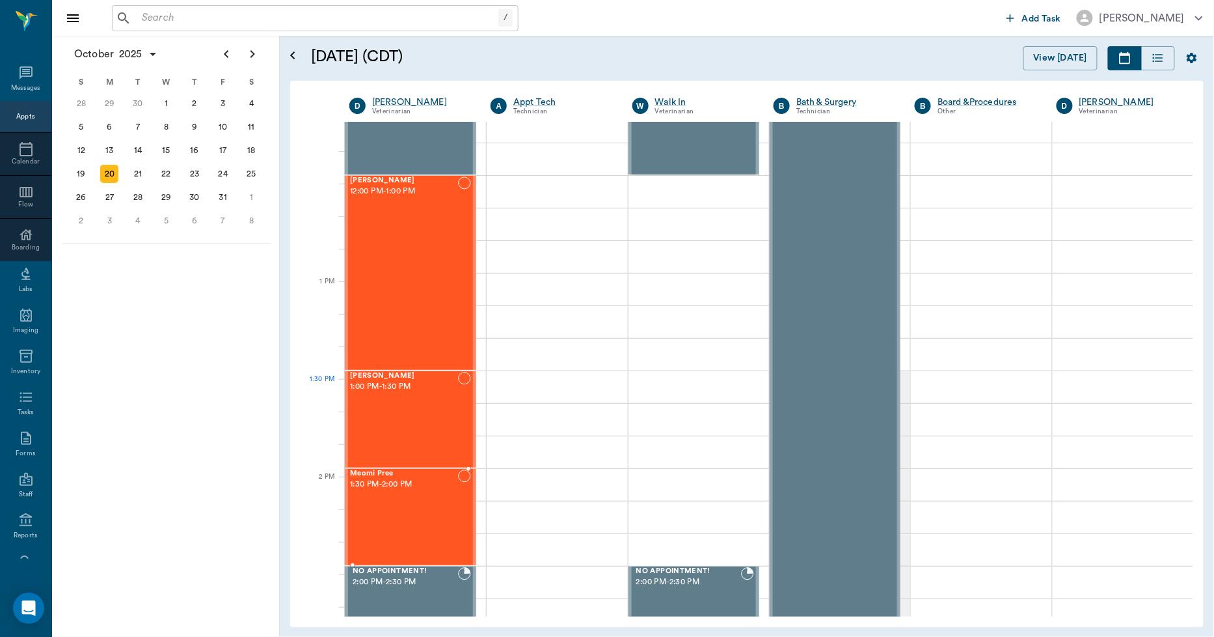
scroll to position [868, 0]
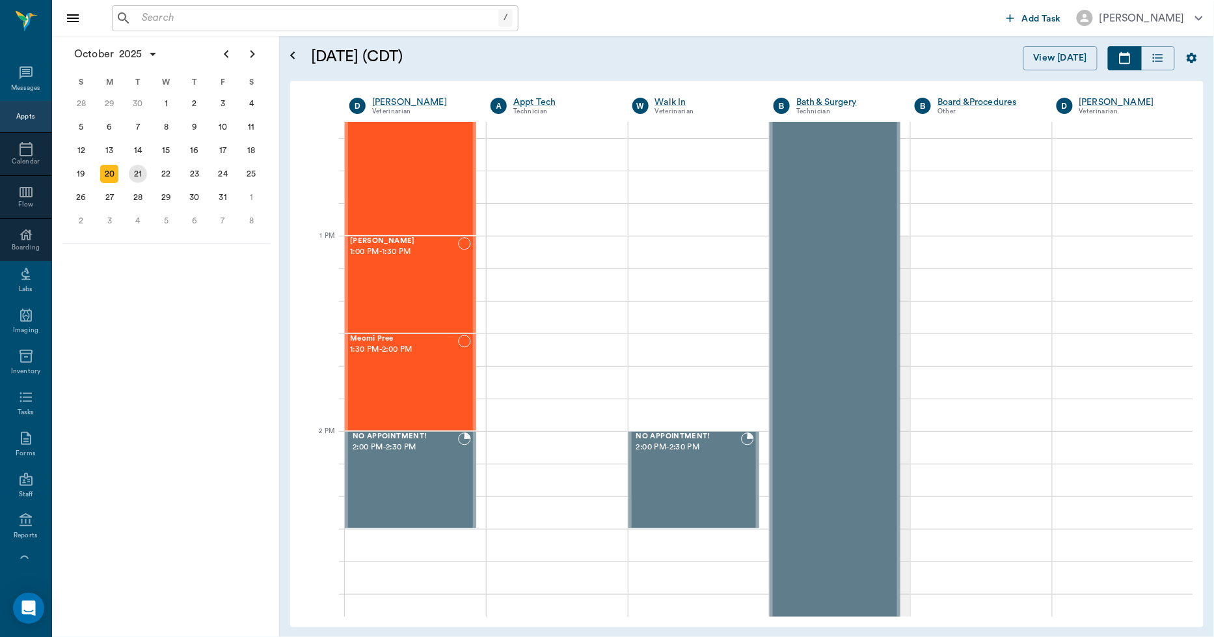
click at [134, 171] on div "21" at bounding box center [138, 174] width 18 height 18
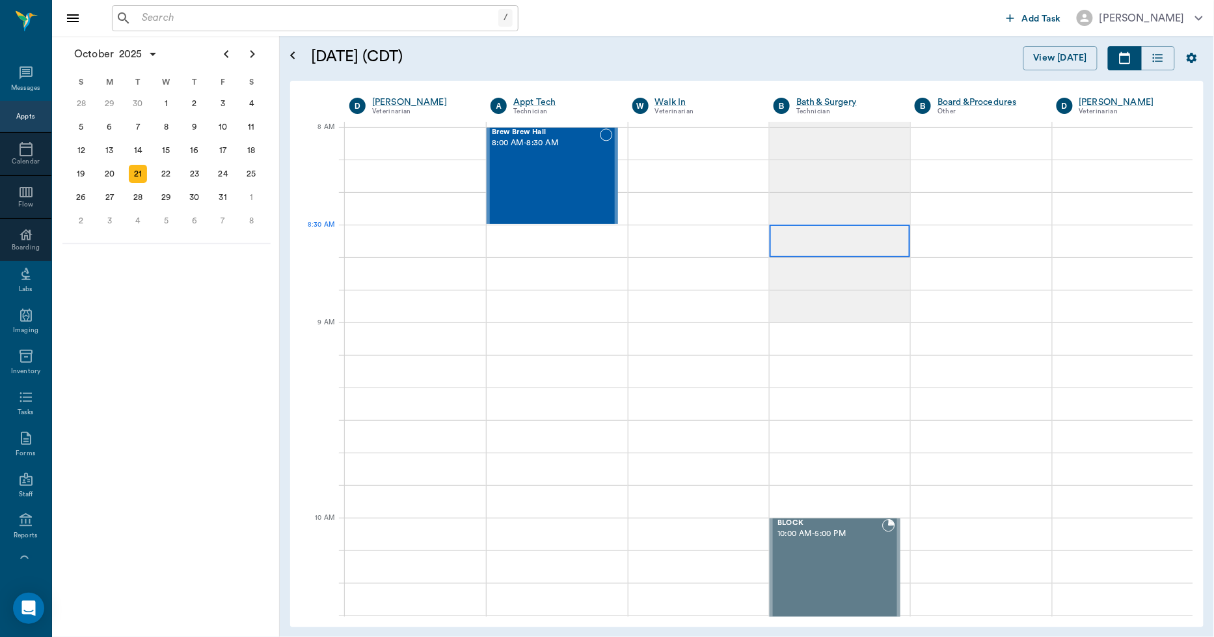
click at [808, 240] on div at bounding box center [840, 241] width 141 height 33
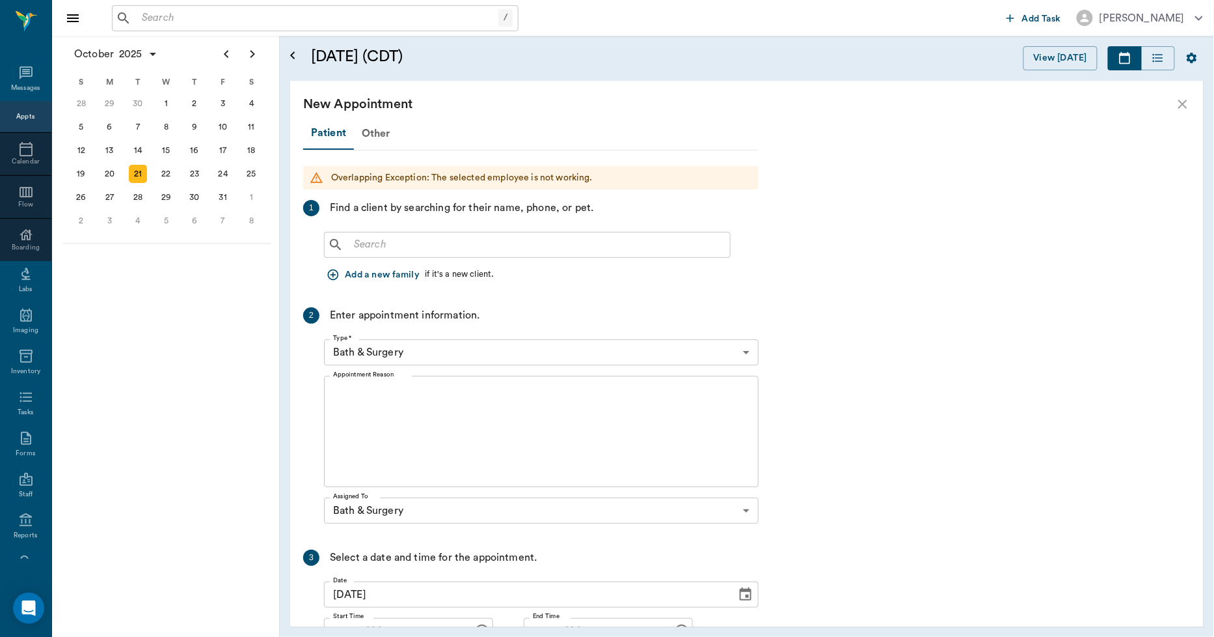
scroll to position [1858, 0]
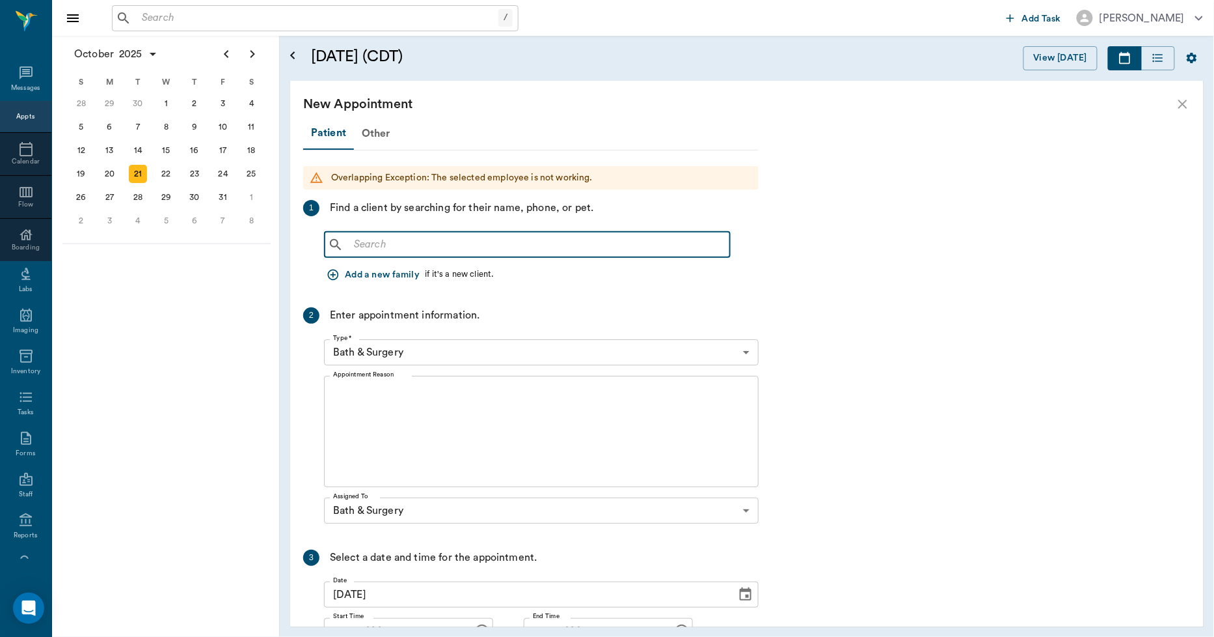
click at [488, 240] on input "text" at bounding box center [537, 245] width 376 height 18
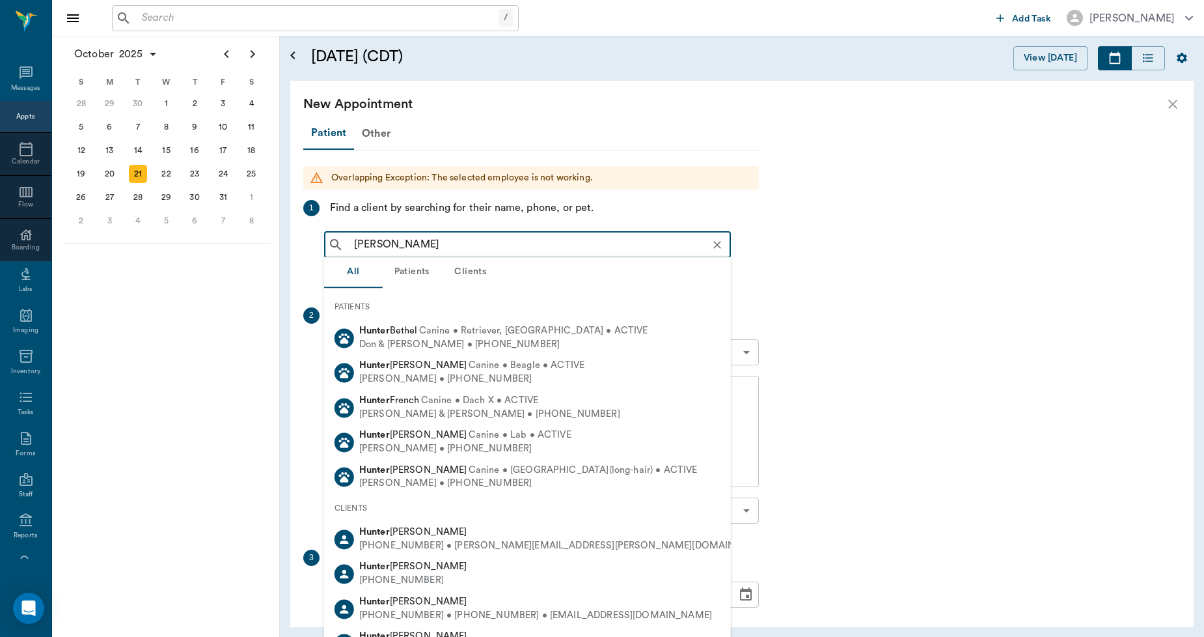
type input "AYRA HUNTER"
click at [1172, 111] on div "New Appointment" at bounding box center [741, 104] width 903 height 47
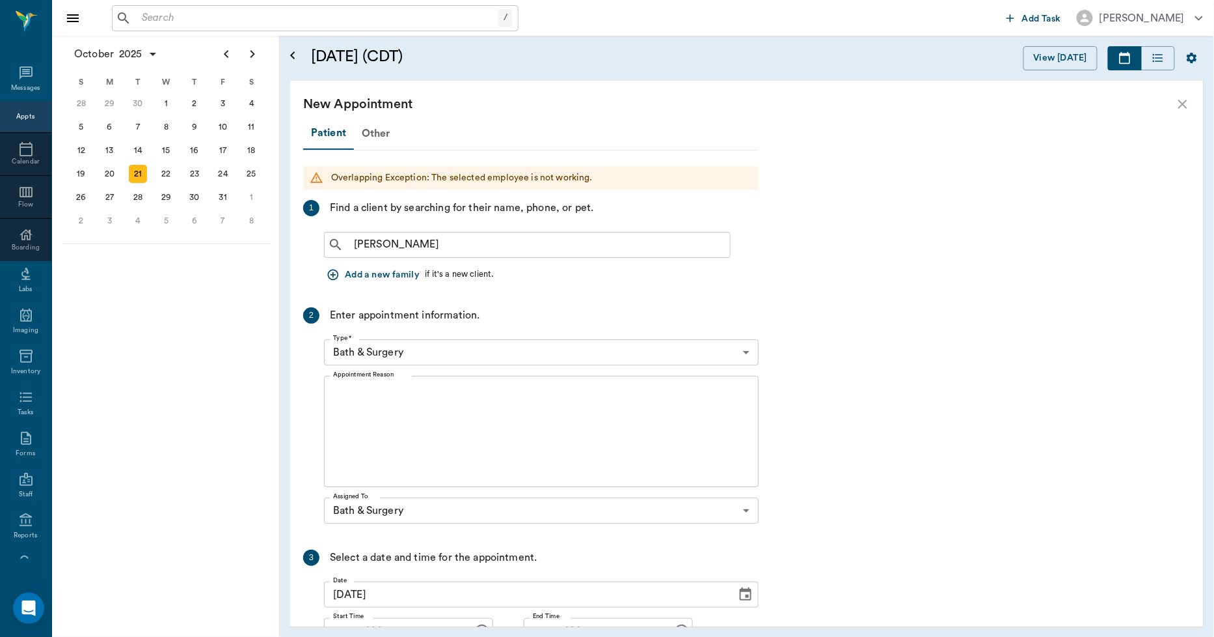
click at [1179, 109] on icon "close" at bounding box center [1183, 104] width 16 height 16
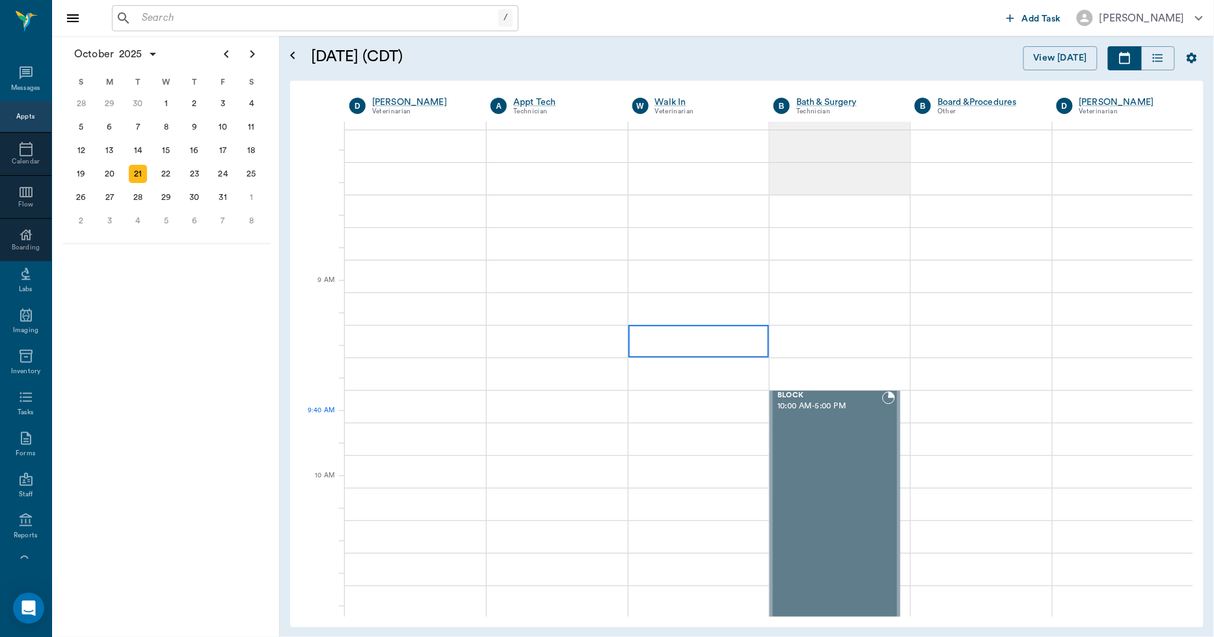
scroll to position [0, 0]
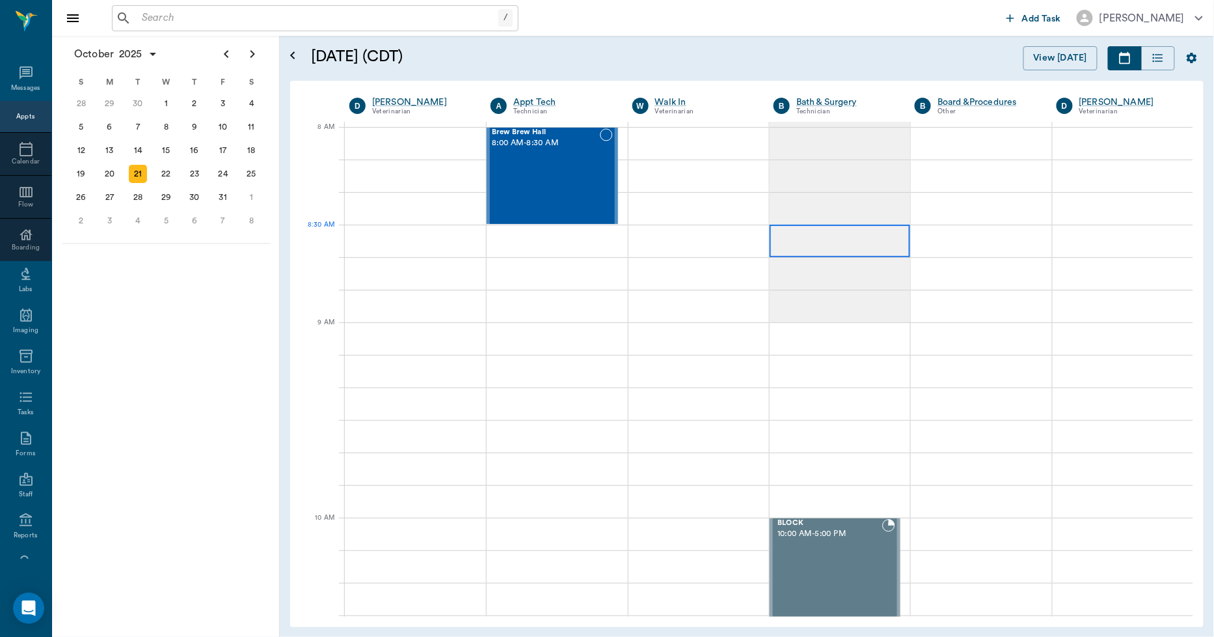
click at [805, 230] on div at bounding box center [840, 241] width 141 height 33
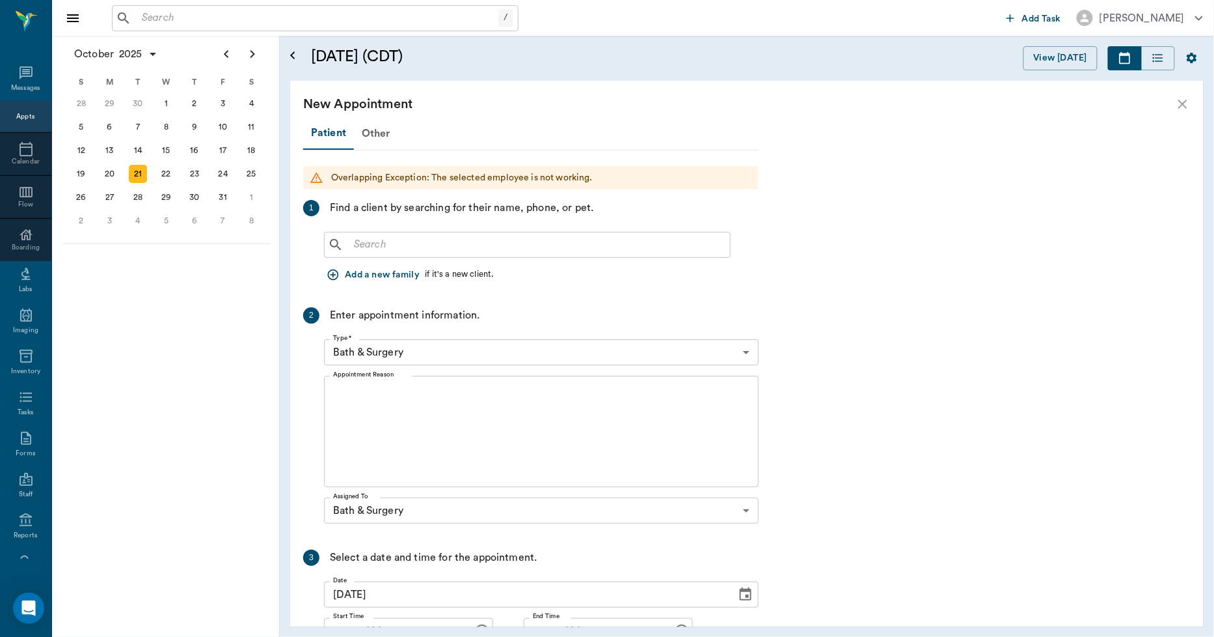
click at [503, 251] on input "text" at bounding box center [537, 245] width 376 height 18
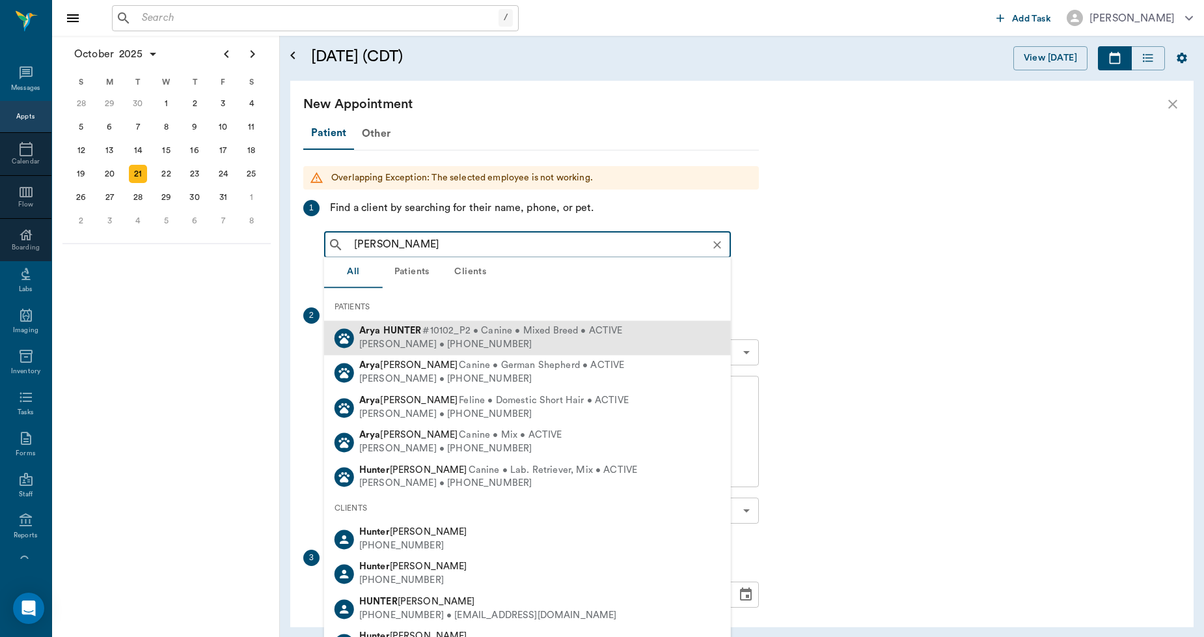
click at [438, 338] on div "Lori Hunter • (903) 277-9644" at bounding box center [491, 345] width 264 height 14
type input "ARYA HUNTER"
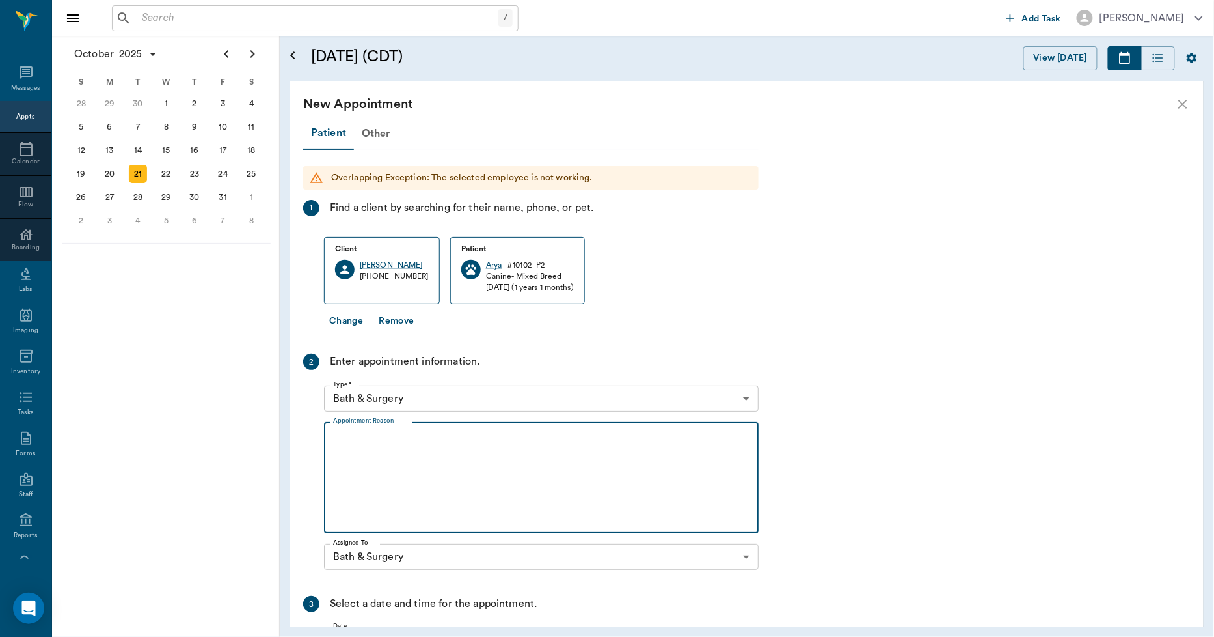
click at [432, 446] on textarea "Appointment Reason" at bounding box center [541, 478] width 417 height 90
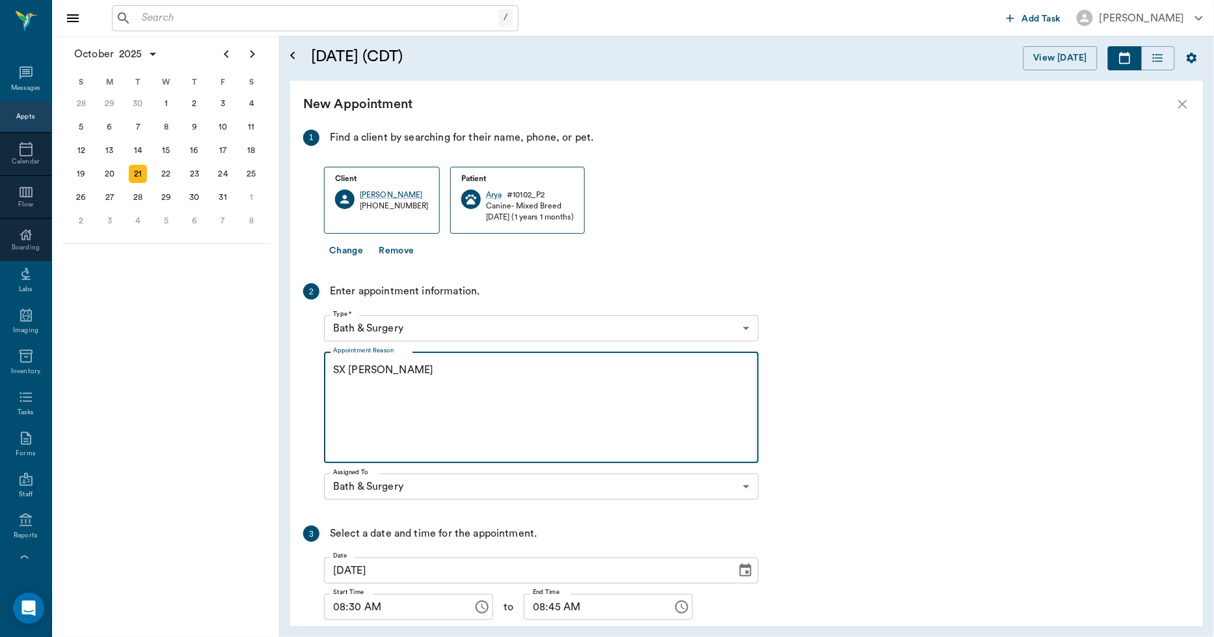
scroll to position [159, 0]
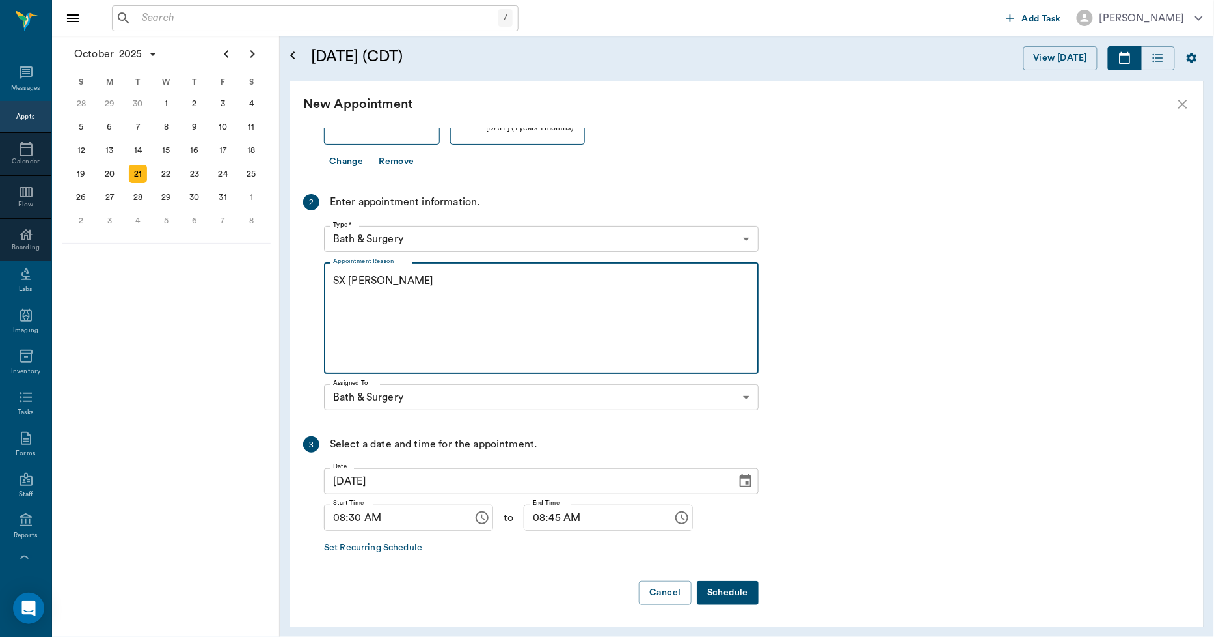
type textarea "SX REMINDER LORY"
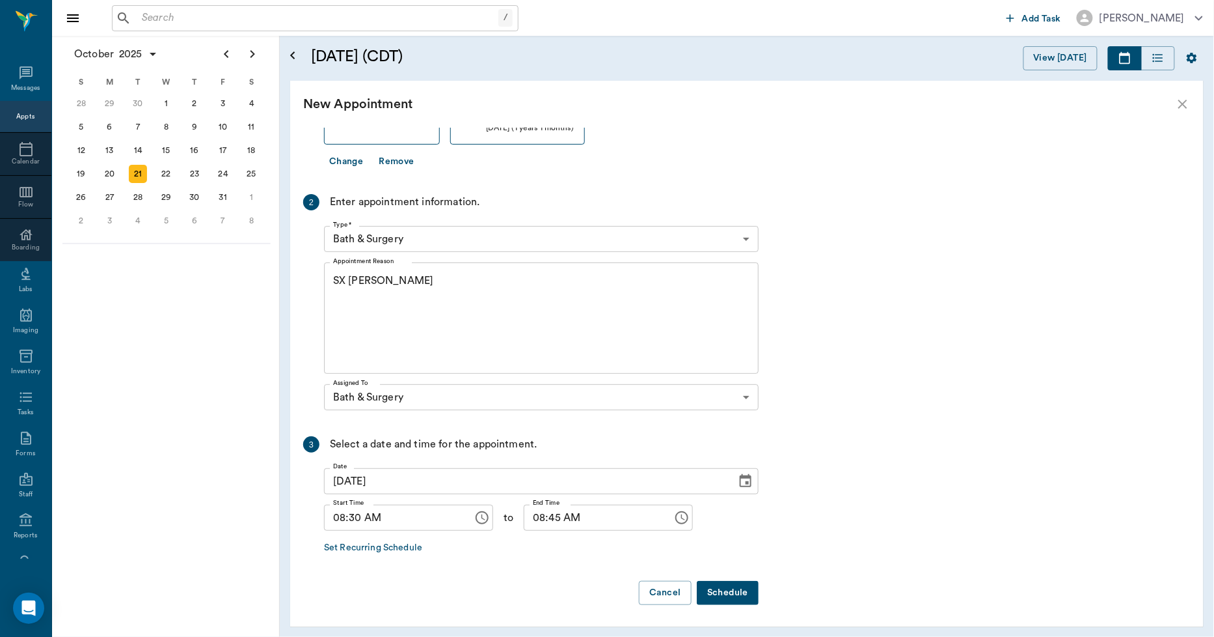
click at [720, 590] on button "Schedule" at bounding box center [728, 593] width 62 height 24
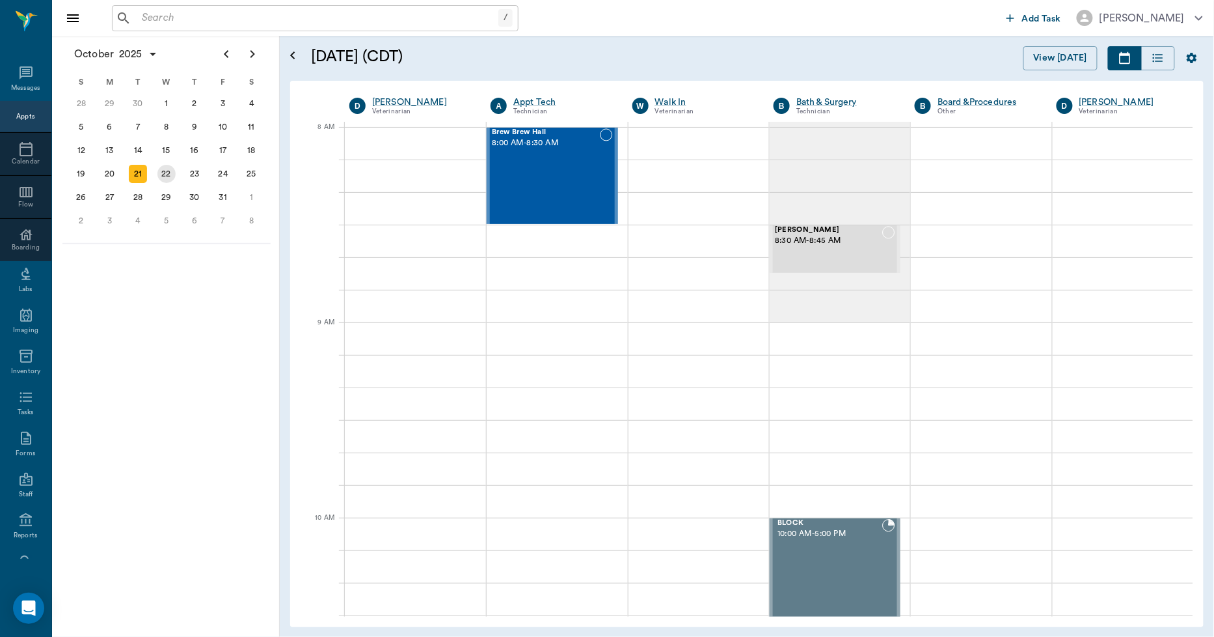
click at [165, 169] on div "22" at bounding box center [167, 174] width 18 height 18
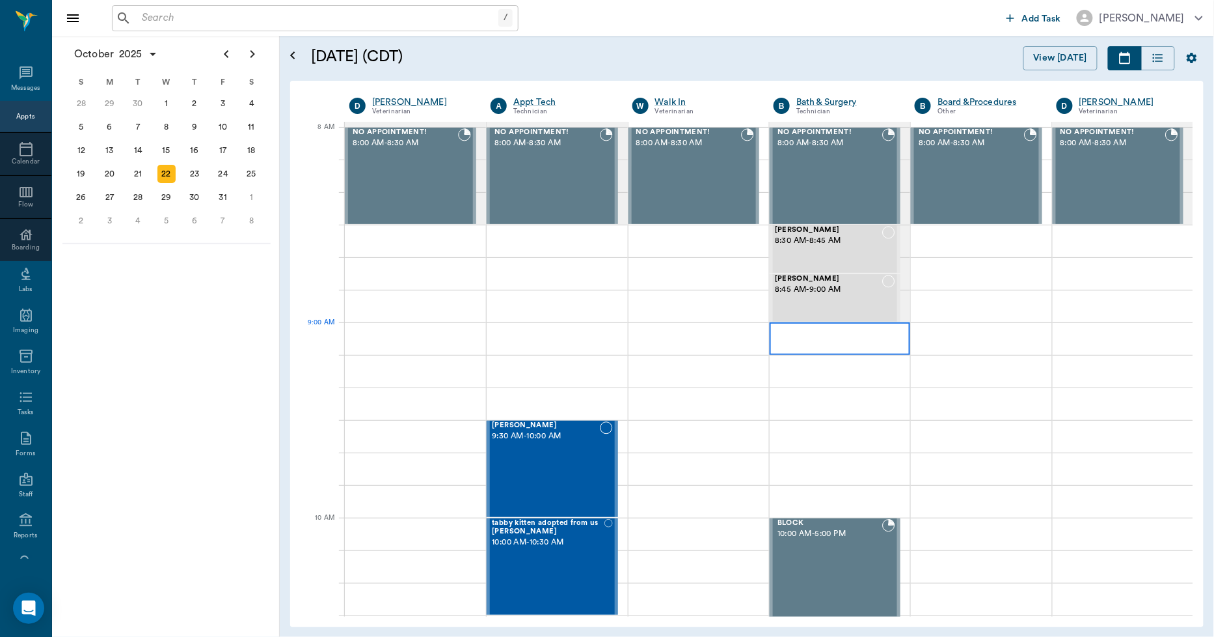
click at [786, 342] on div at bounding box center [840, 338] width 141 height 33
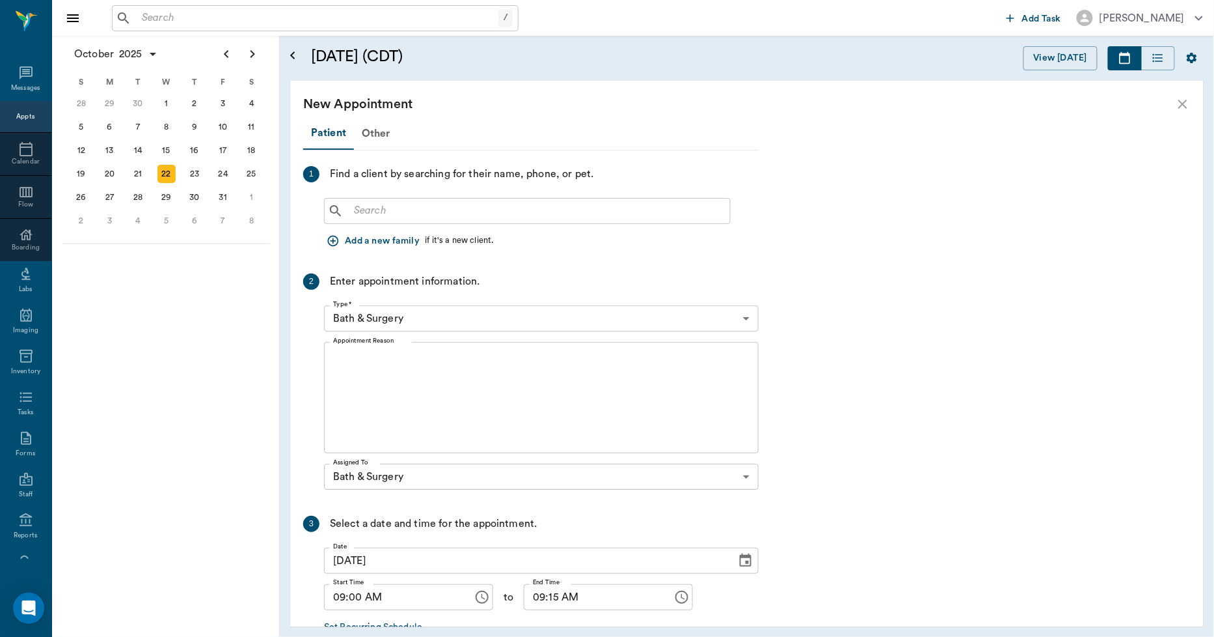
scroll to position [1858, 0]
click at [421, 215] on input "text" at bounding box center [537, 211] width 376 height 18
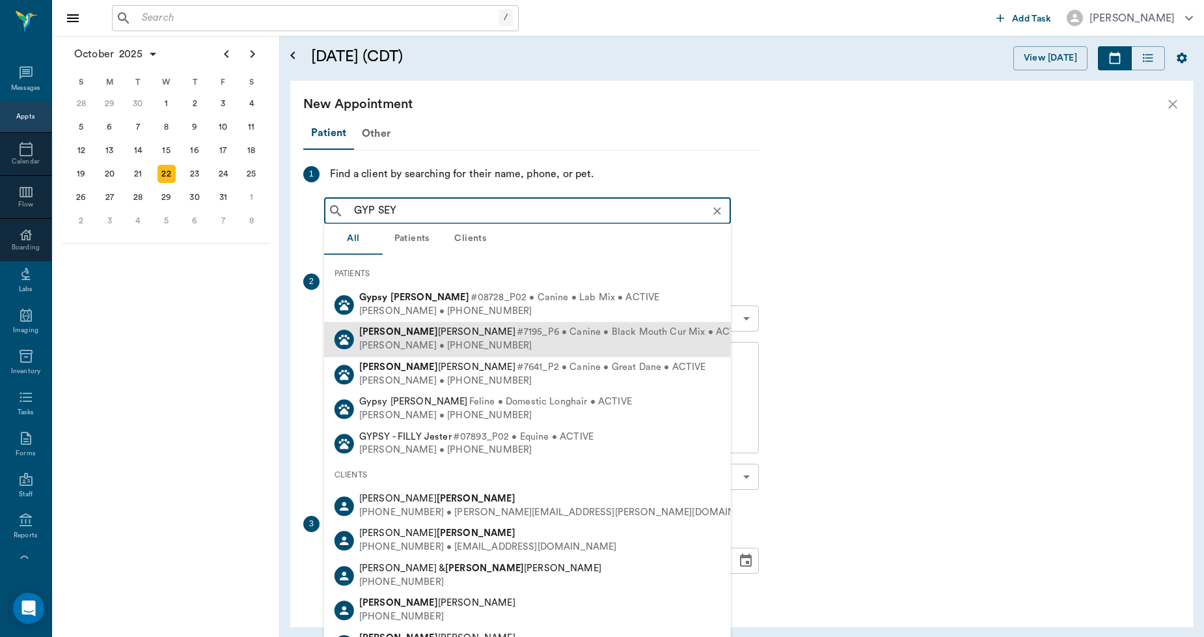
click at [397, 332] on b "SEYMOUR" at bounding box center [398, 332] width 79 height 10
type input "GYP SEY"
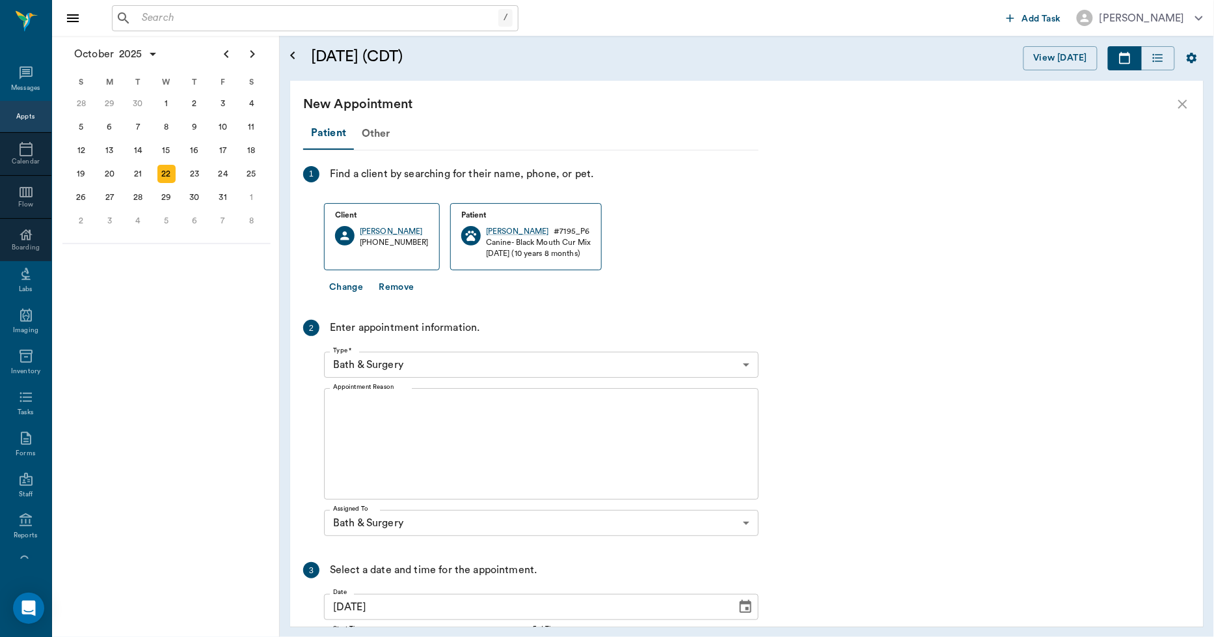
click at [1187, 96] on icon "close" at bounding box center [1183, 104] width 16 height 16
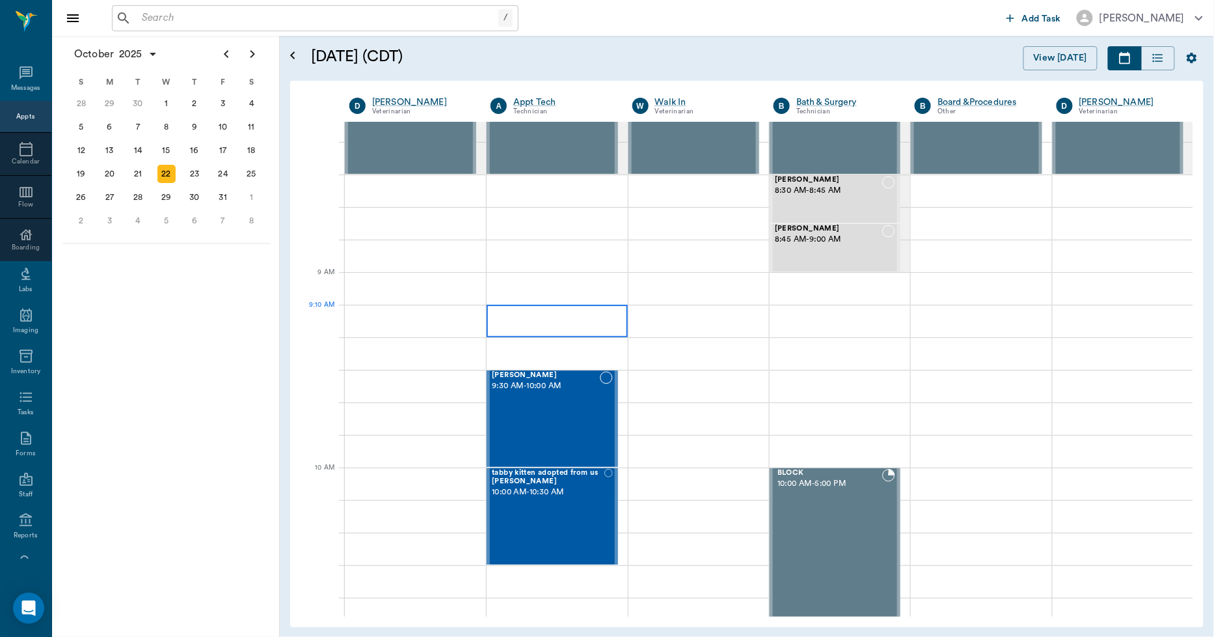
scroll to position [0, 0]
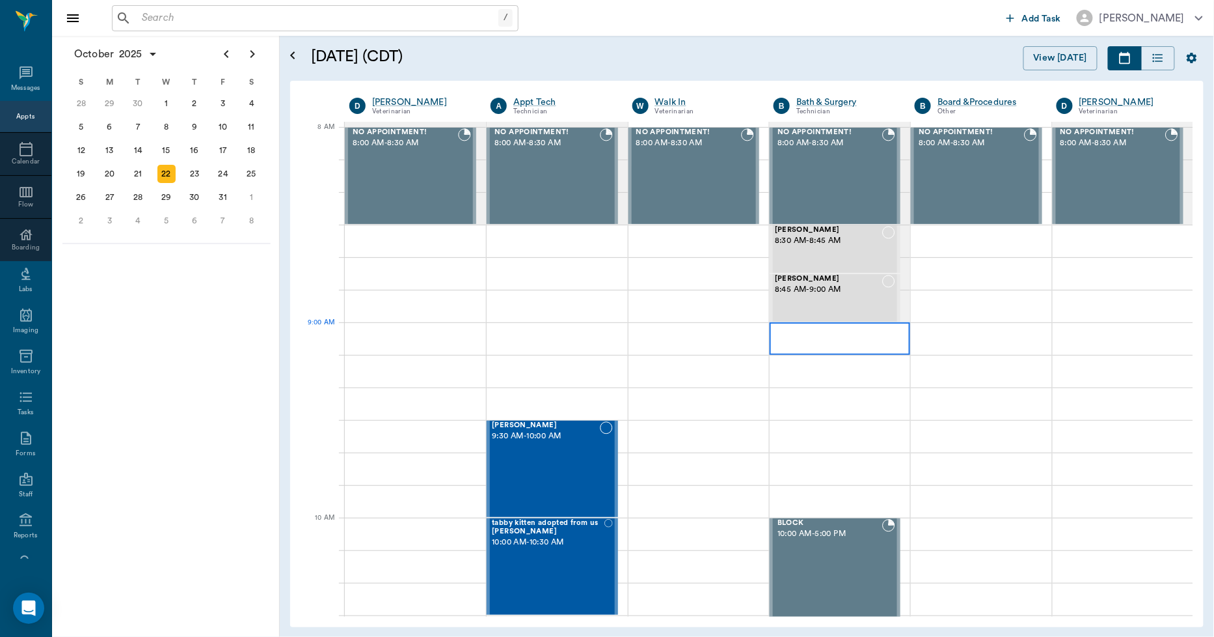
click at [789, 337] on div at bounding box center [840, 338] width 141 height 33
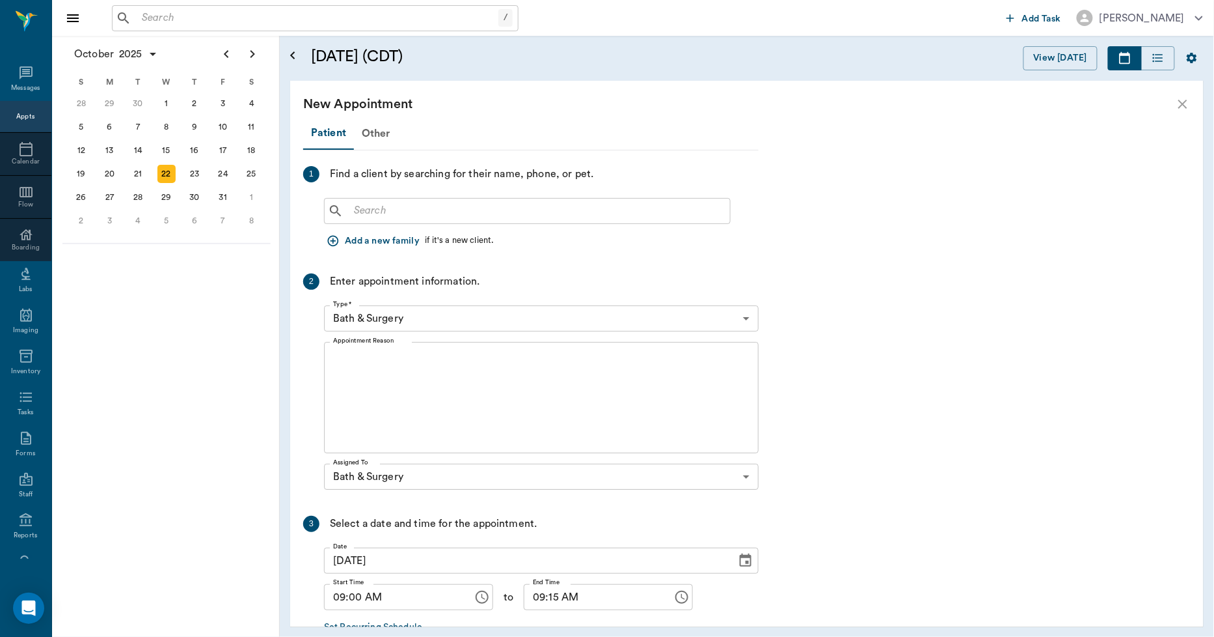
click at [454, 209] on input "text" at bounding box center [537, 211] width 376 height 18
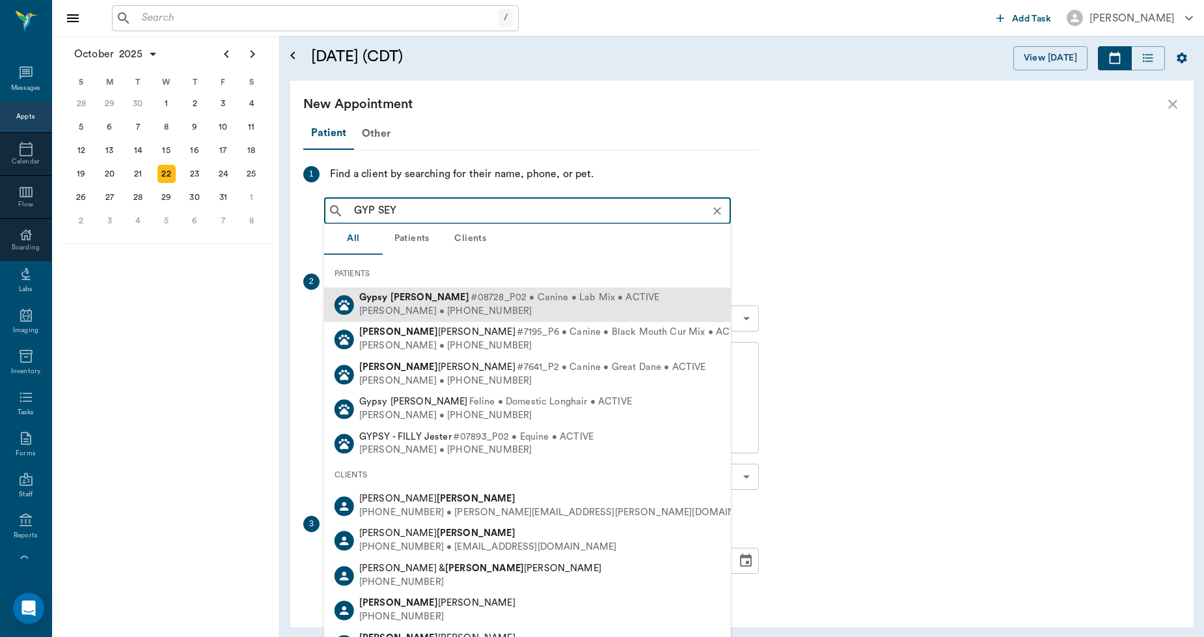
click at [398, 299] on b "Seyler" at bounding box center [430, 297] width 79 height 10
type input "GYP SEY"
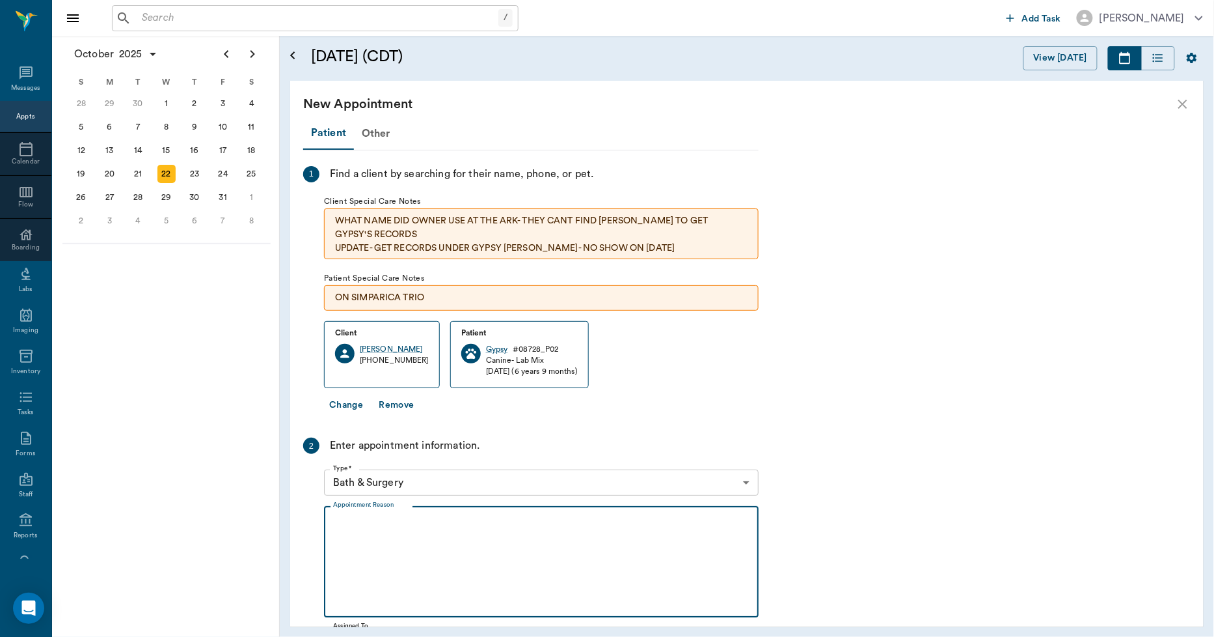
click at [355, 523] on textarea "Appointment Reason" at bounding box center [541, 562] width 417 height 90
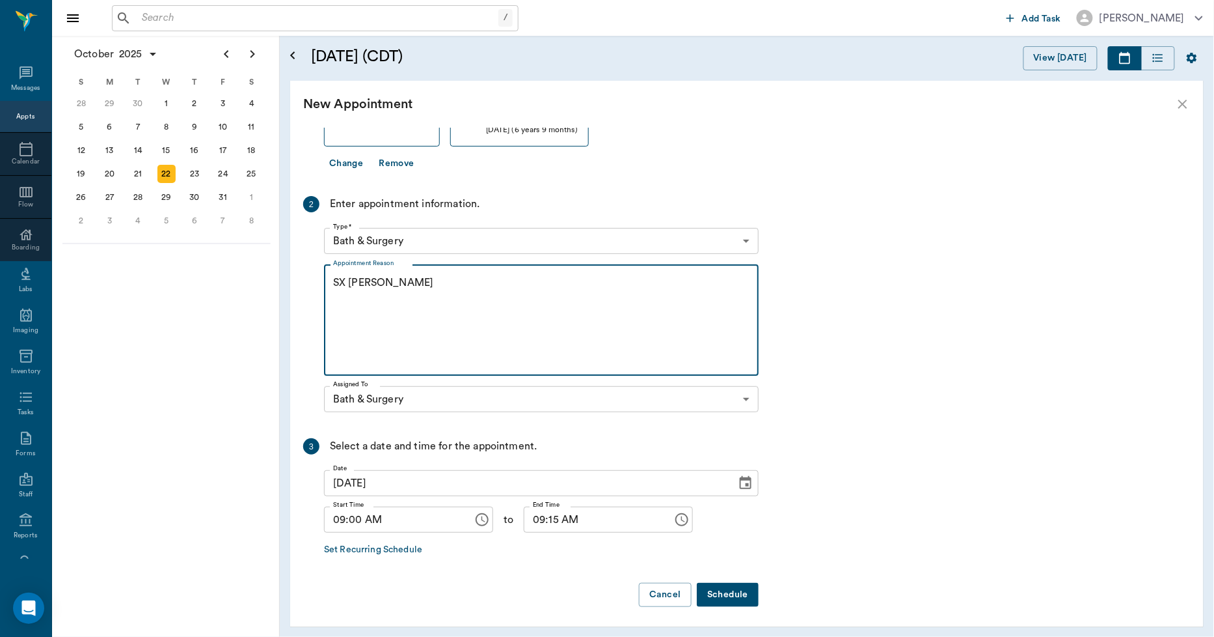
scroll to position [244, 0]
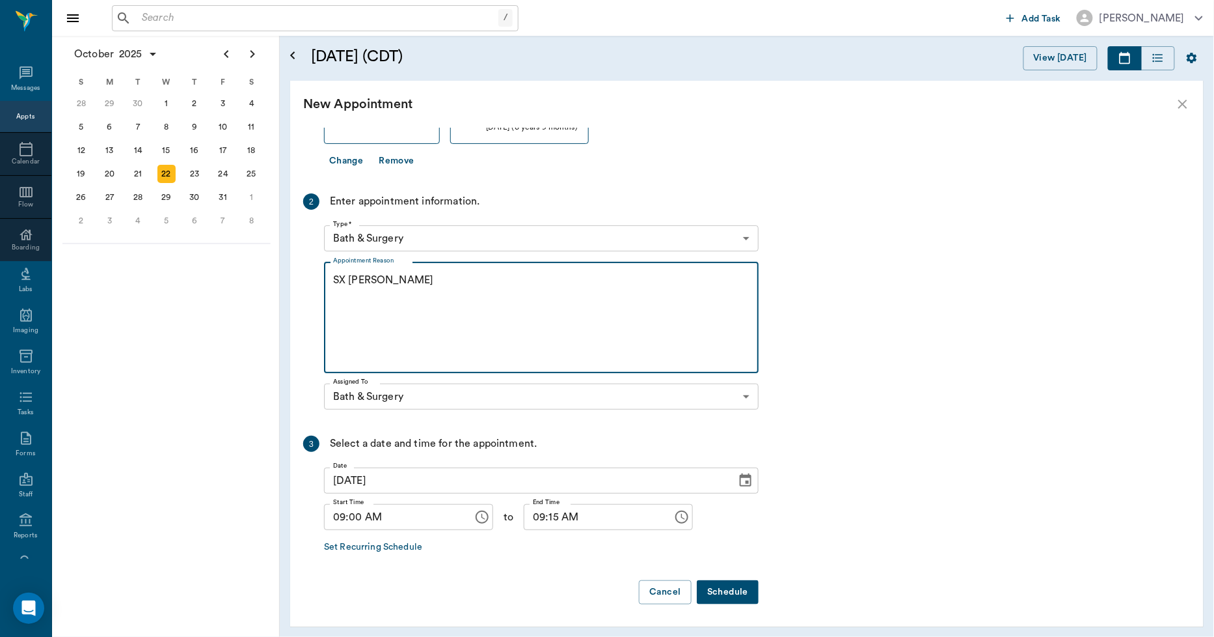
type textarea "SX REMINDER LORY"
click at [717, 592] on button "Schedule" at bounding box center [728, 592] width 62 height 24
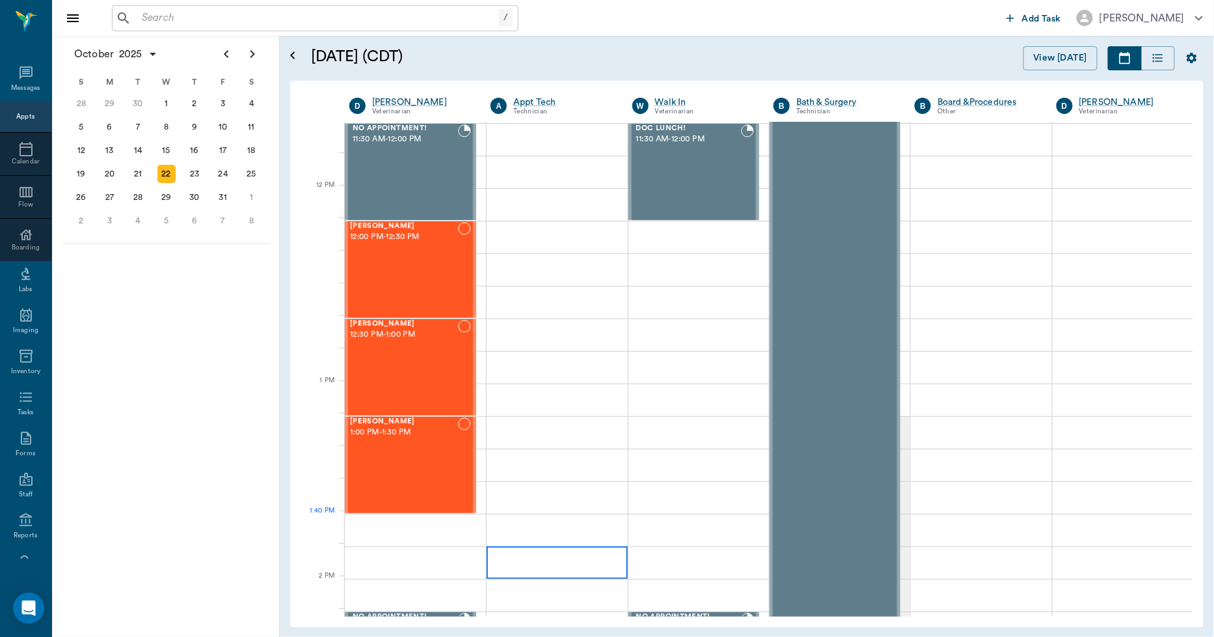
scroll to position [723, 0]
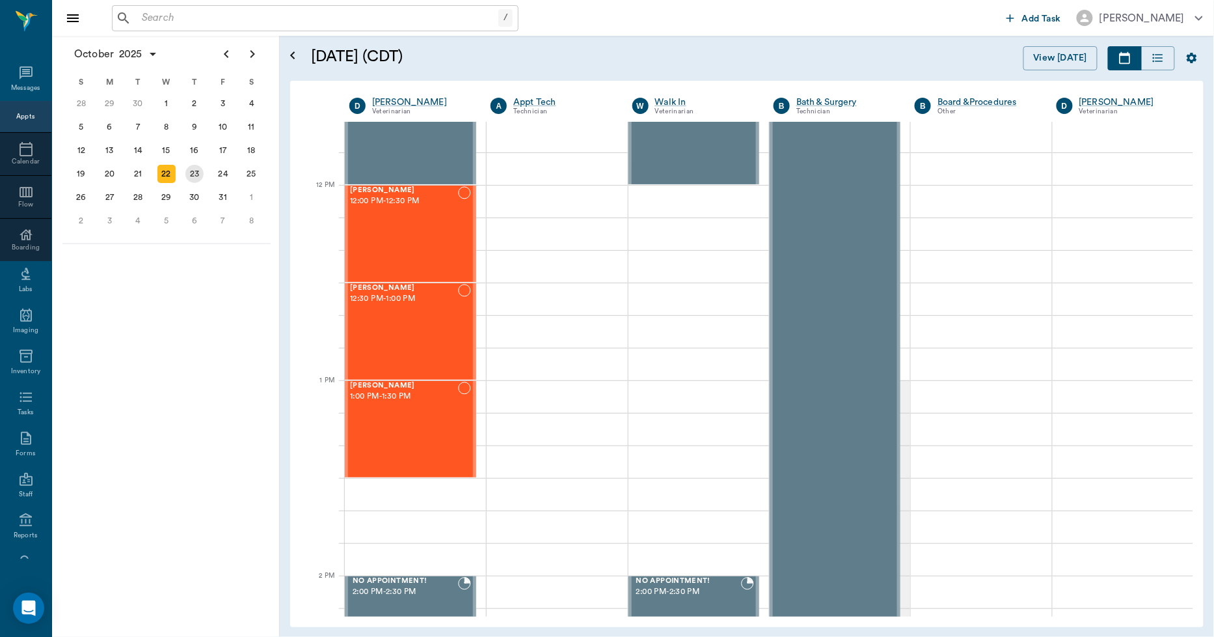
click at [196, 171] on div "23" at bounding box center [194, 174] width 18 height 18
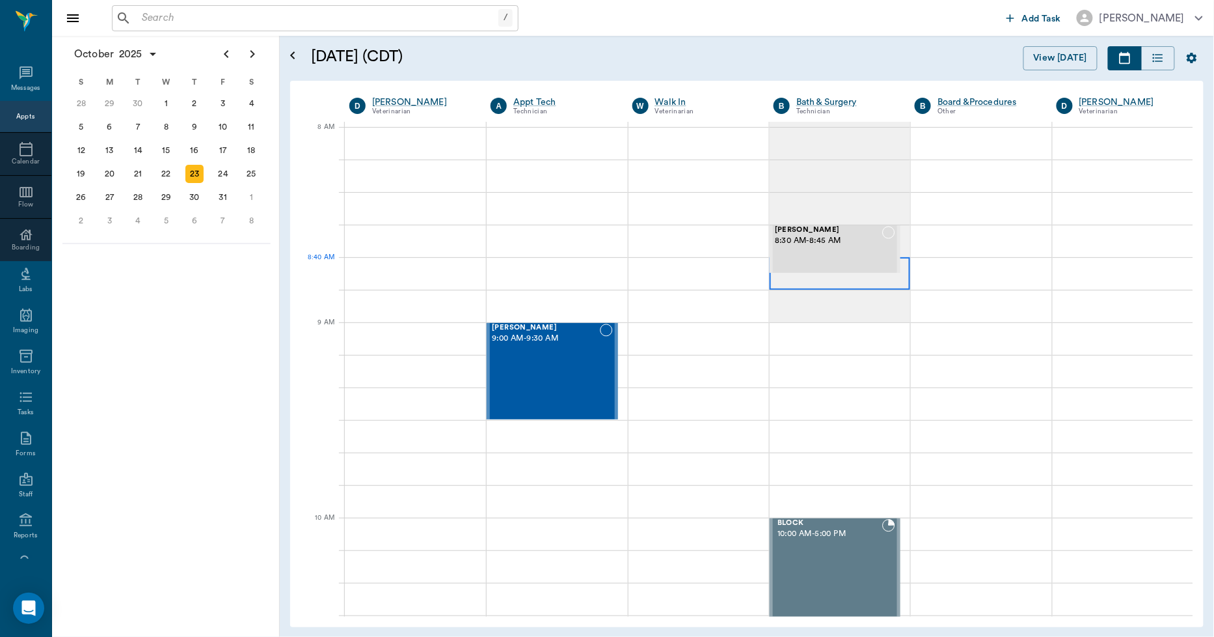
click at [784, 275] on div at bounding box center [840, 273] width 141 height 33
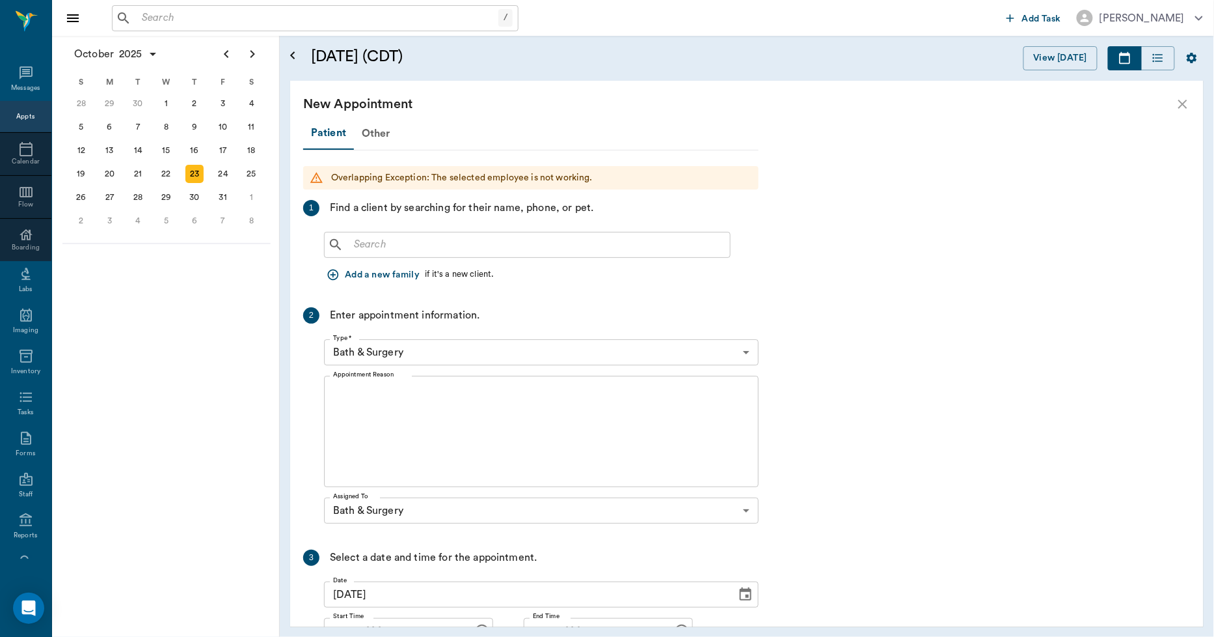
scroll to position [1858, 0]
click at [381, 238] on input "text" at bounding box center [537, 245] width 376 height 18
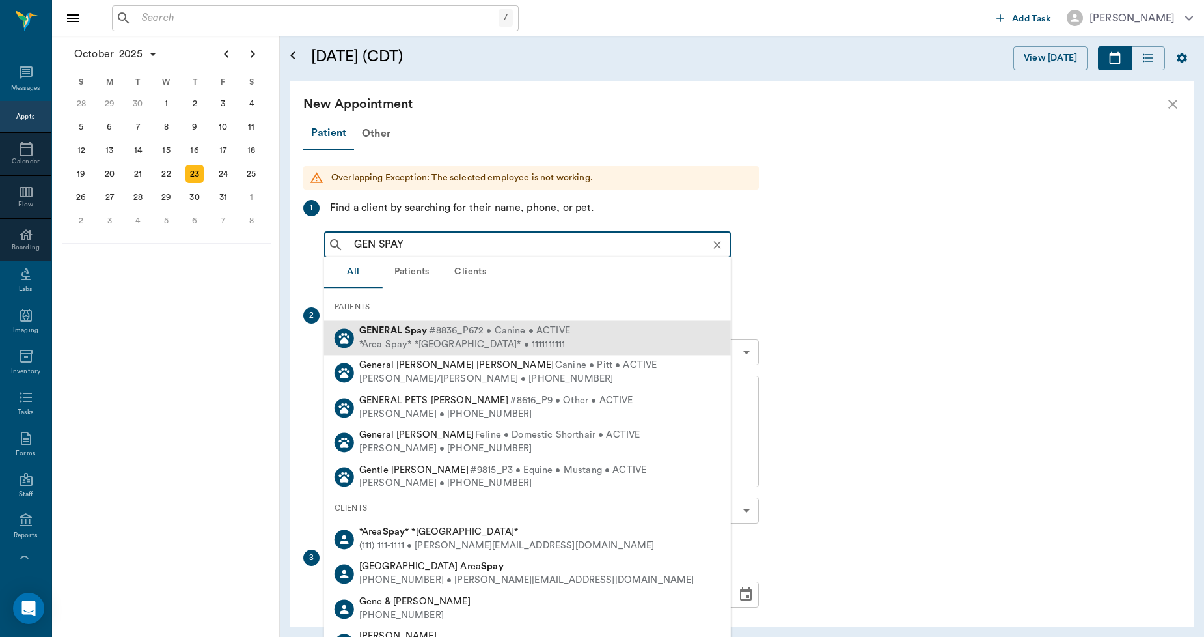
click at [377, 342] on div "*Area Spay* *[GEOGRAPHIC_DATA]* • 1111111111" at bounding box center [464, 345] width 211 height 14
type input "GEN SPAY"
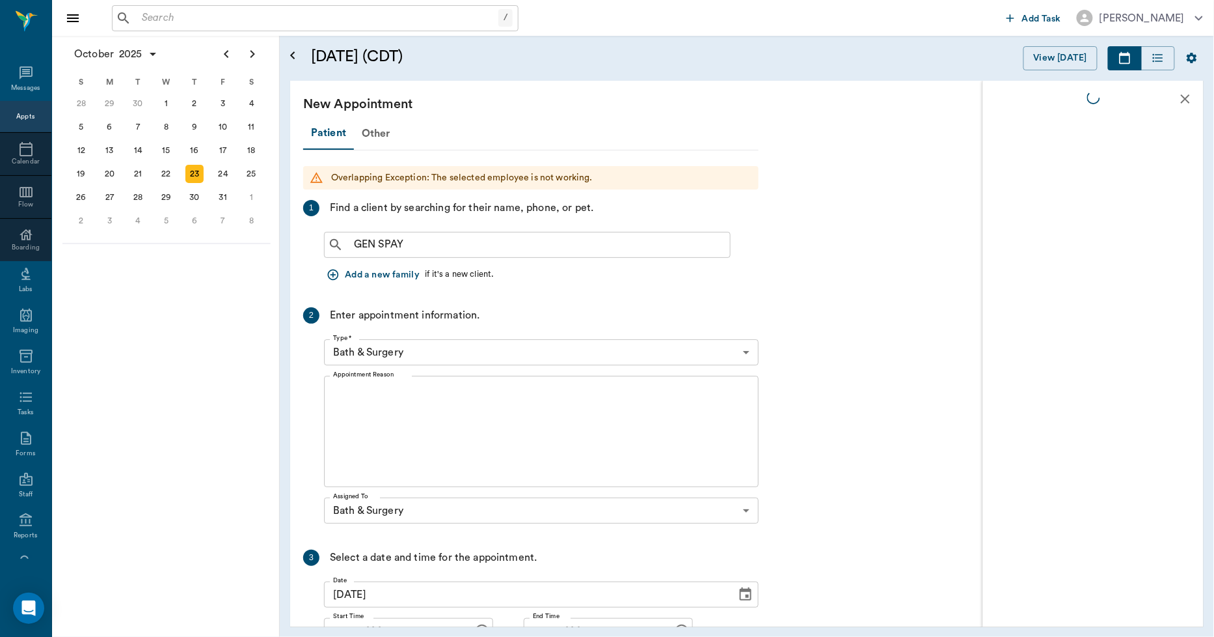
click at [363, 392] on textarea "Appointment Reason" at bounding box center [541, 432] width 417 height 90
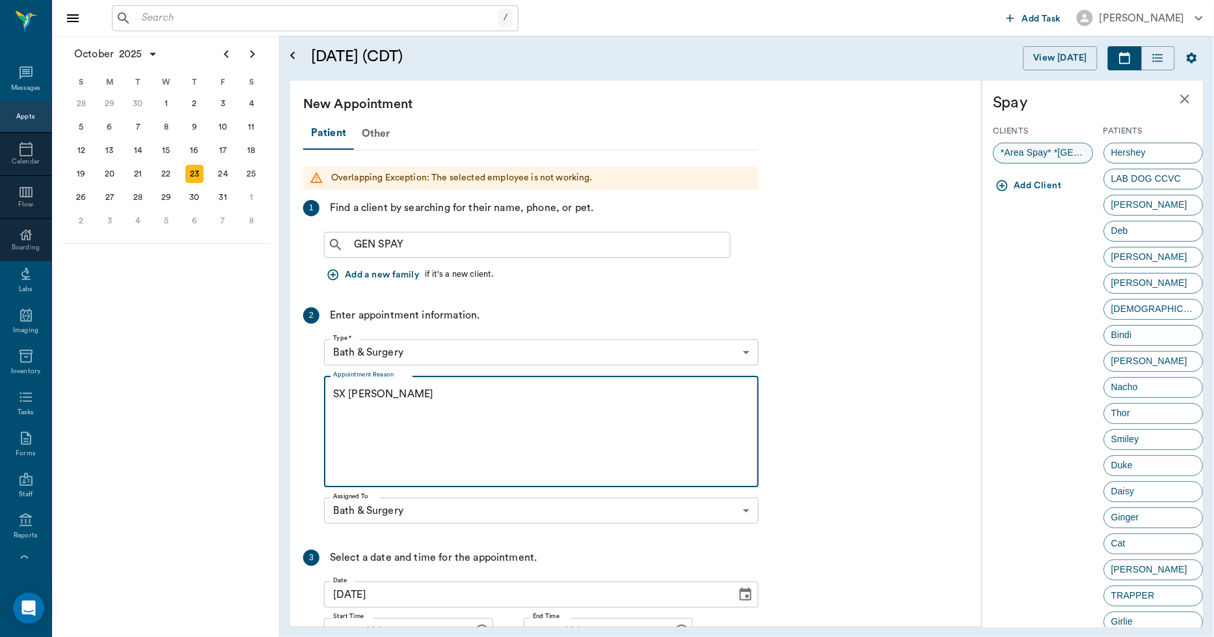
type textarea "SX REMINDER LORY"
click at [1014, 156] on span "*Area Spay* *Atlanta*" at bounding box center [1044, 153] width 99 height 14
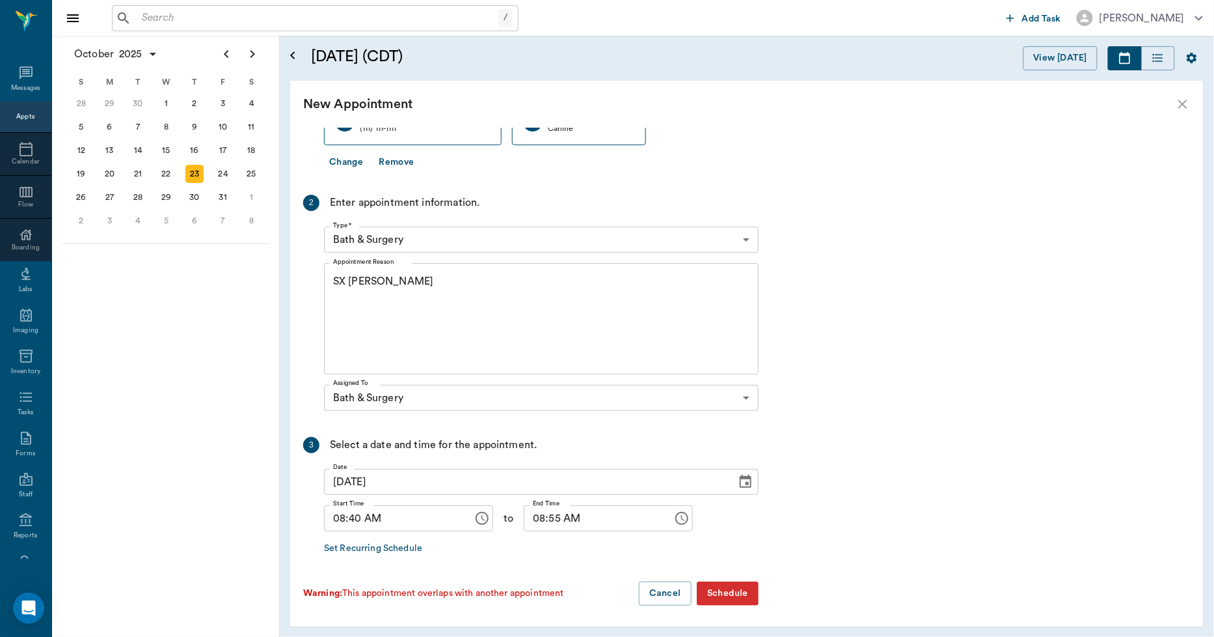
scroll to position [220, 0]
click at [357, 521] on input "08:40 AM" at bounding box center [394, 517] width 140 height 26
type input "08:45 AM"
click at [527, 518] on input "08:55 AM" at bounding box center [594, 517] width 140 height 26
type input "09:00 AM"
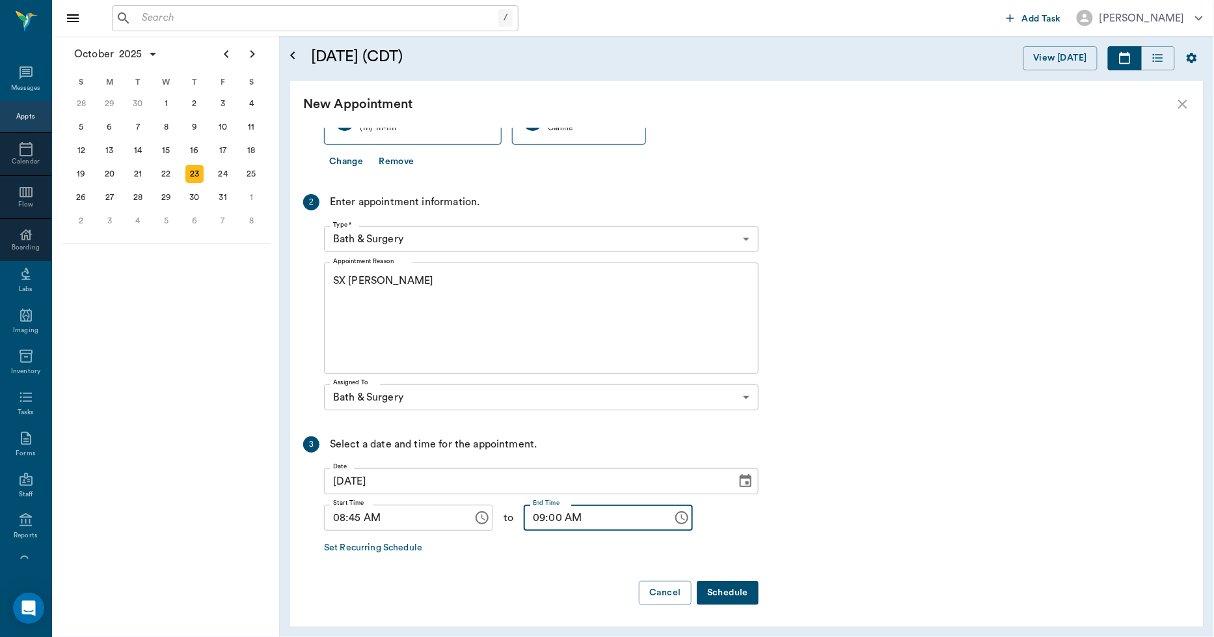
click at [730, 591] on button "Schedule" at bounding box center [728, 593] width 62 height 24
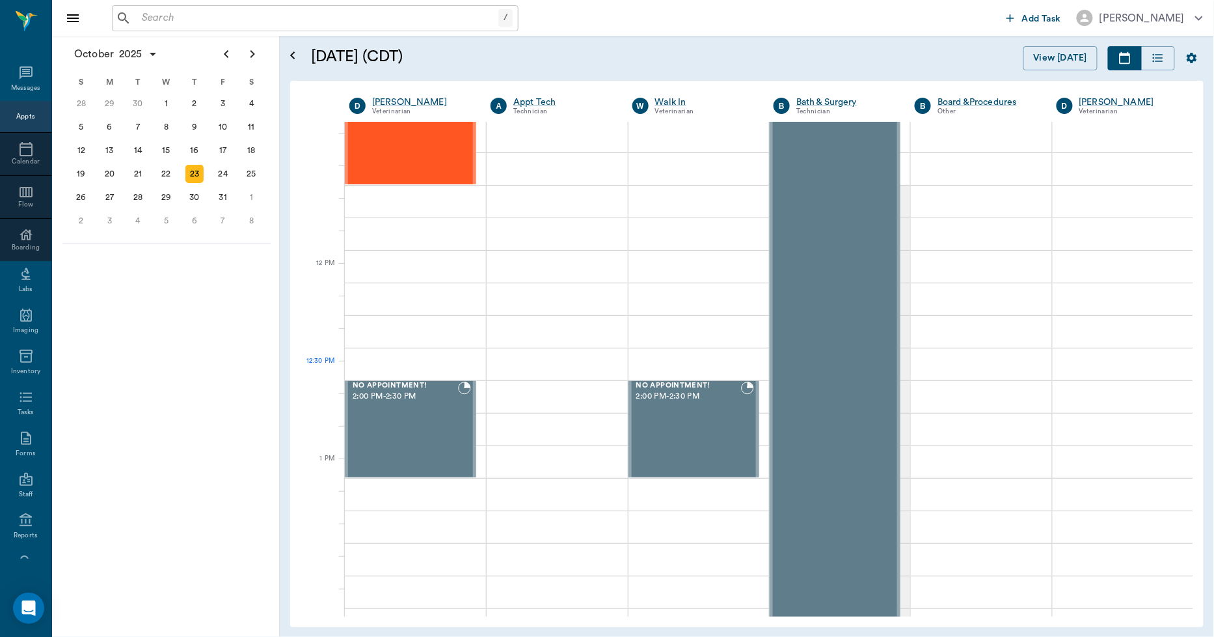
scroll to position [629, 0]
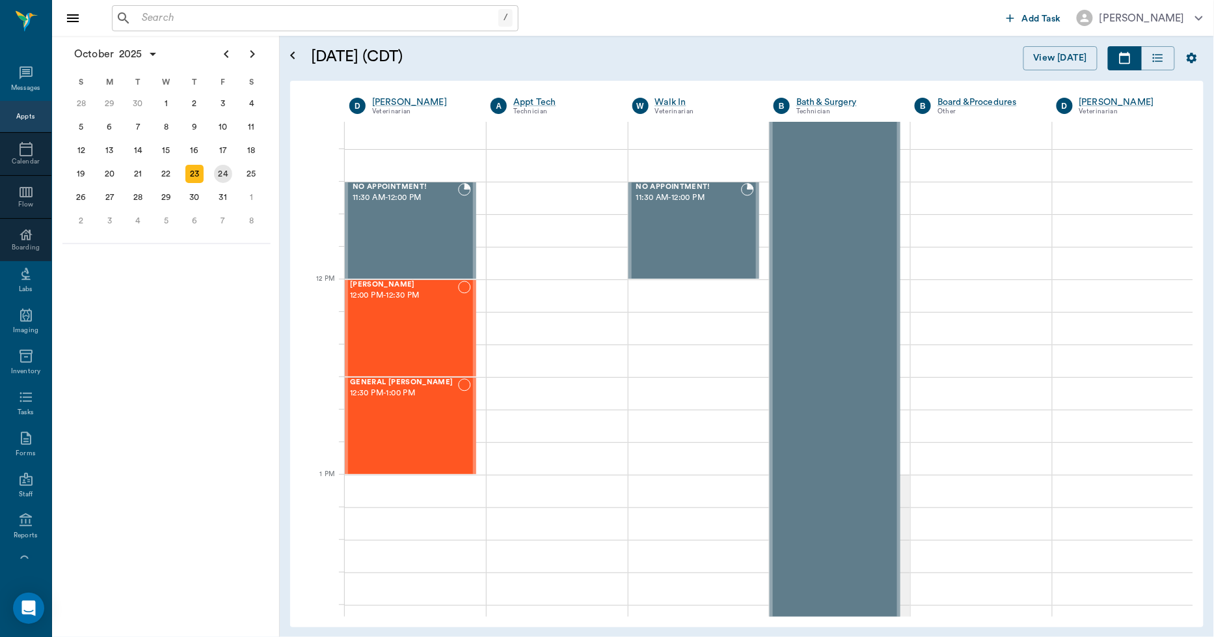
click at [231, 172] on div "24" at bounding box center [223, 174] width 18 height 18
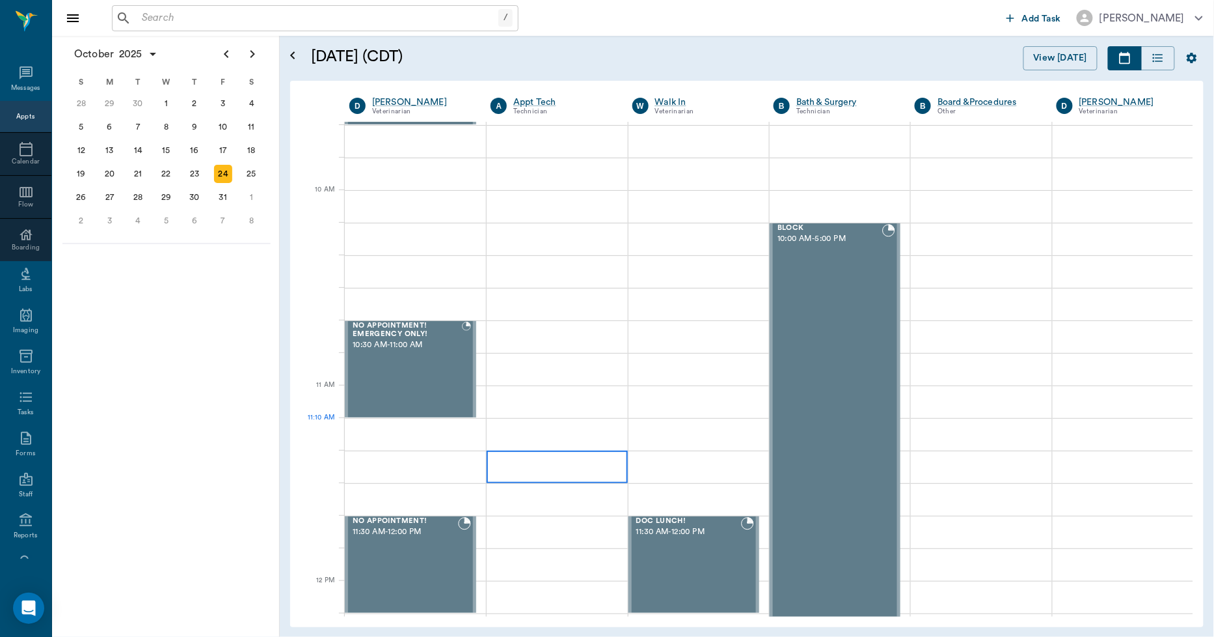
scroll to position [289, 0]
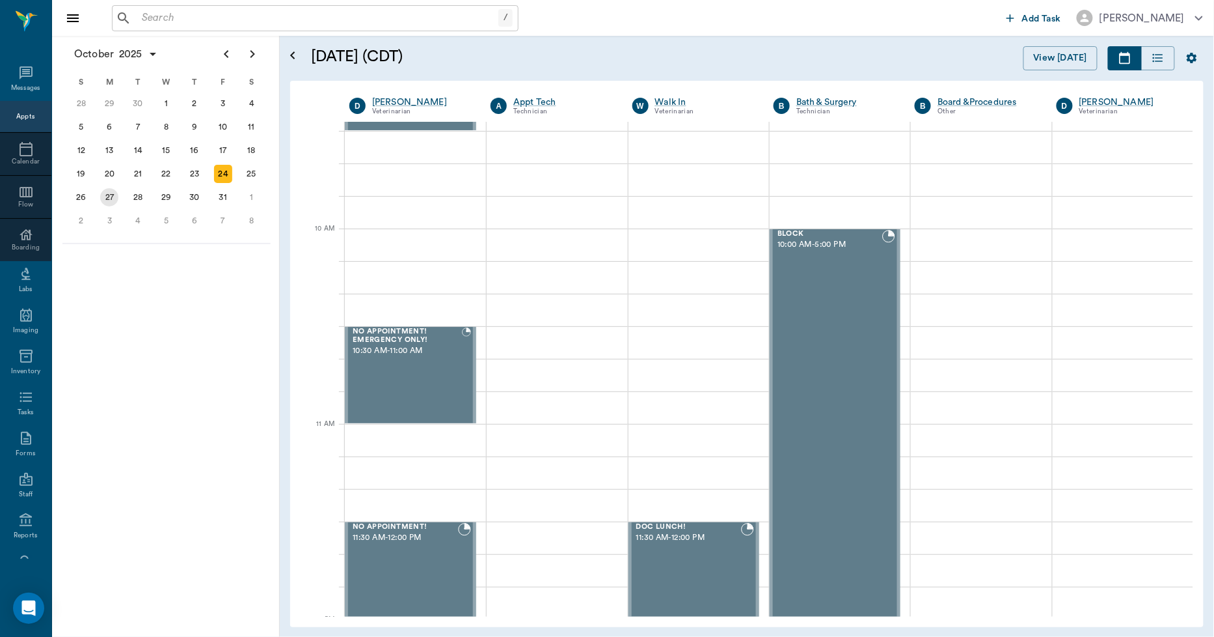
click at [105, 196] on div "27" at bounding box center [109, 197] width 18 height 18
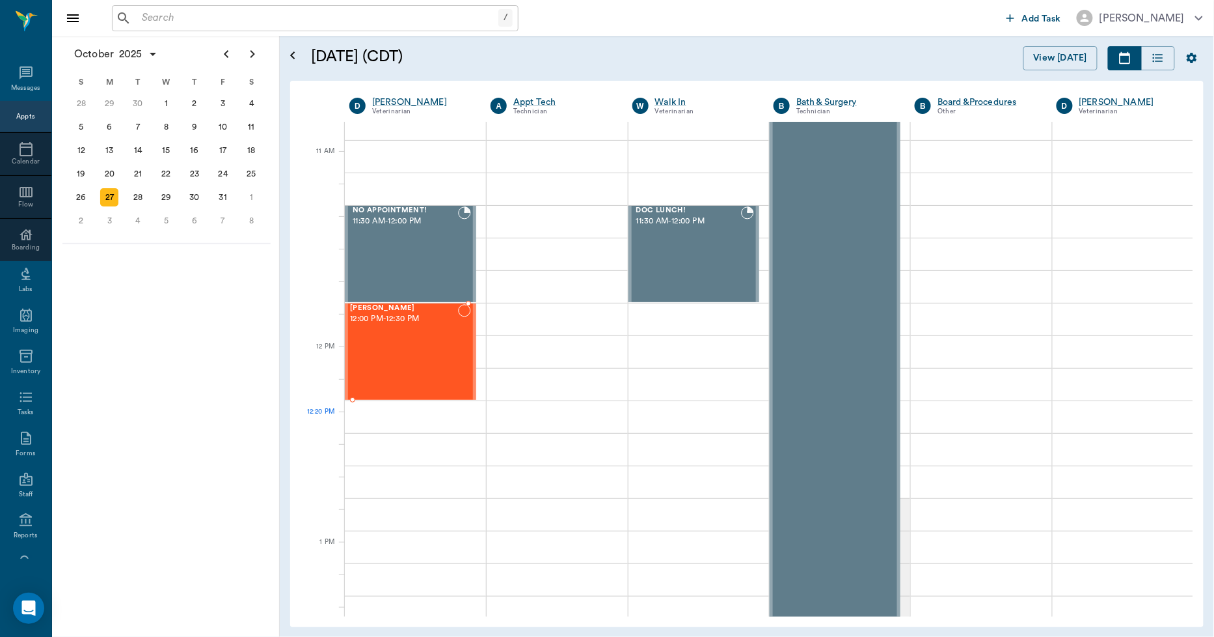
scroll to position [651, 0]
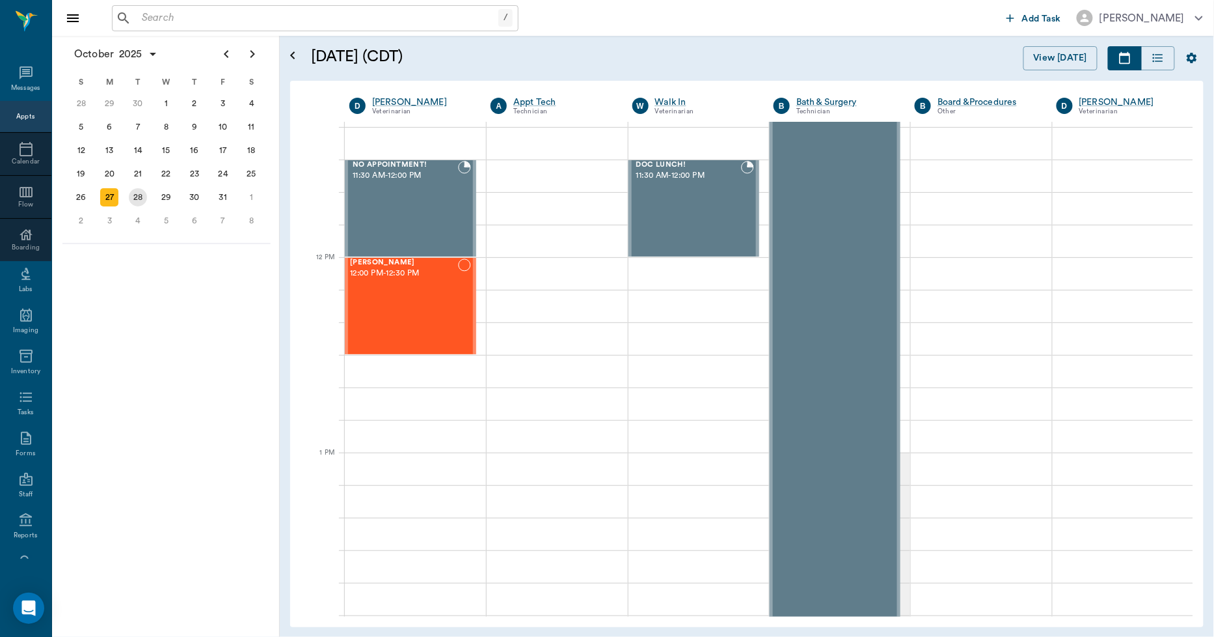
click at [141, 197] on div "28" at bounding box center [138, 197] width 18 height 18
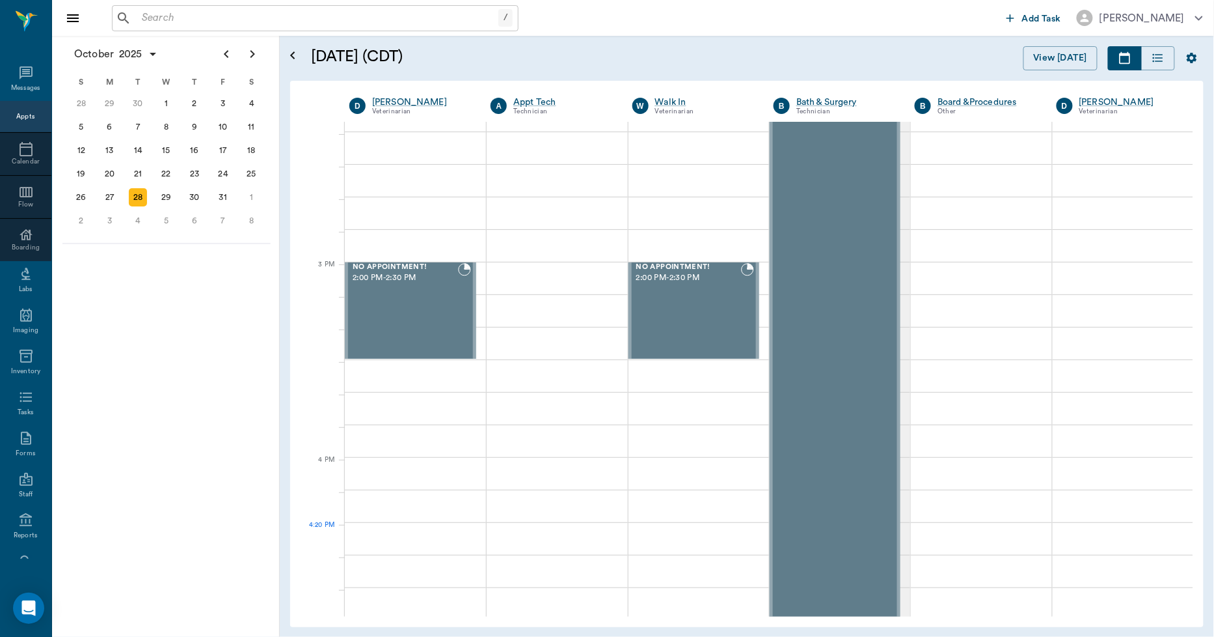
scroll to position [1229, 0]
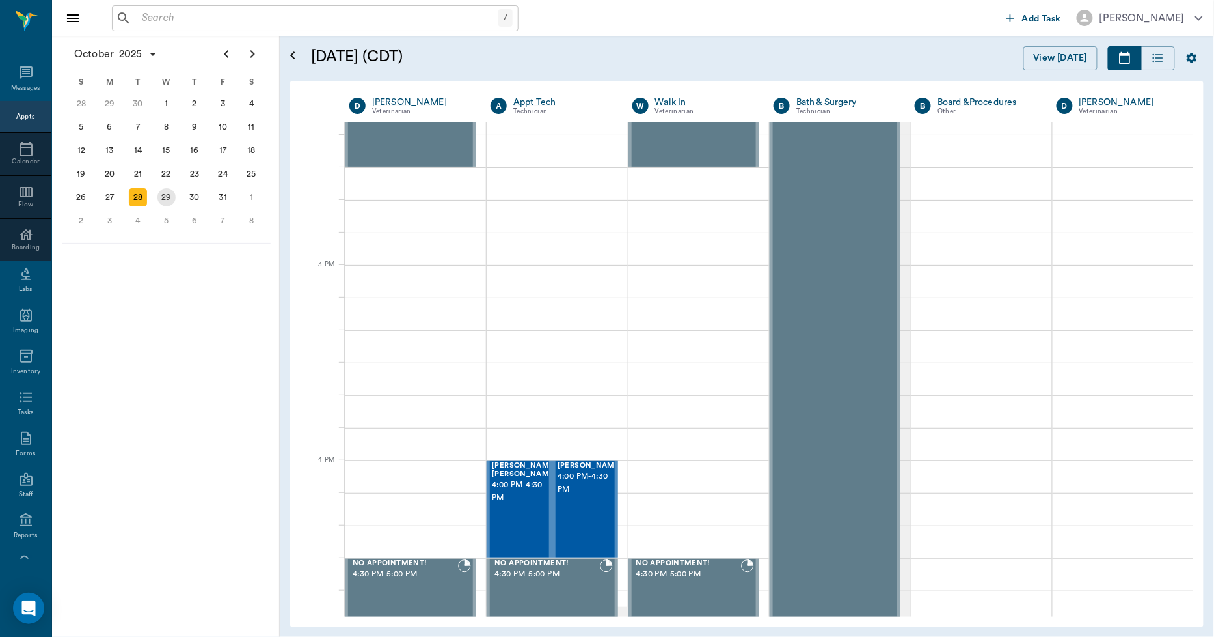
click at [159, 193] on div "29" at bounding box center [167, 197] width 18 height 18
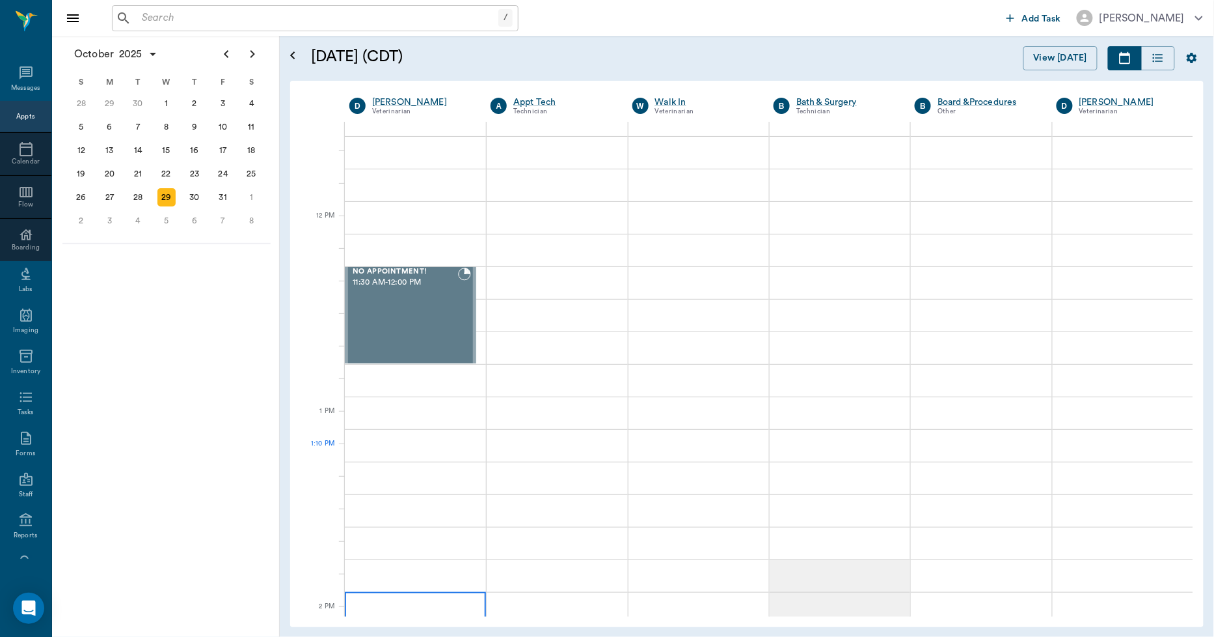
scroll to position [723, 0]
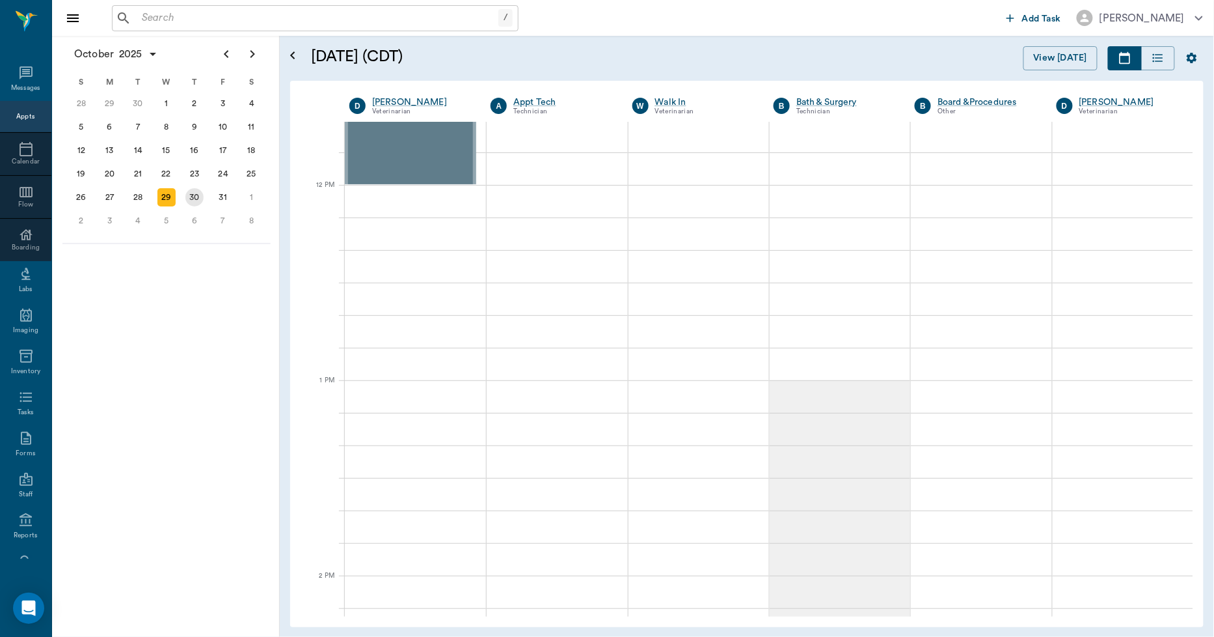
click at [193, 197] on div "30" at bounding box center [194, 197] width 18 height 18
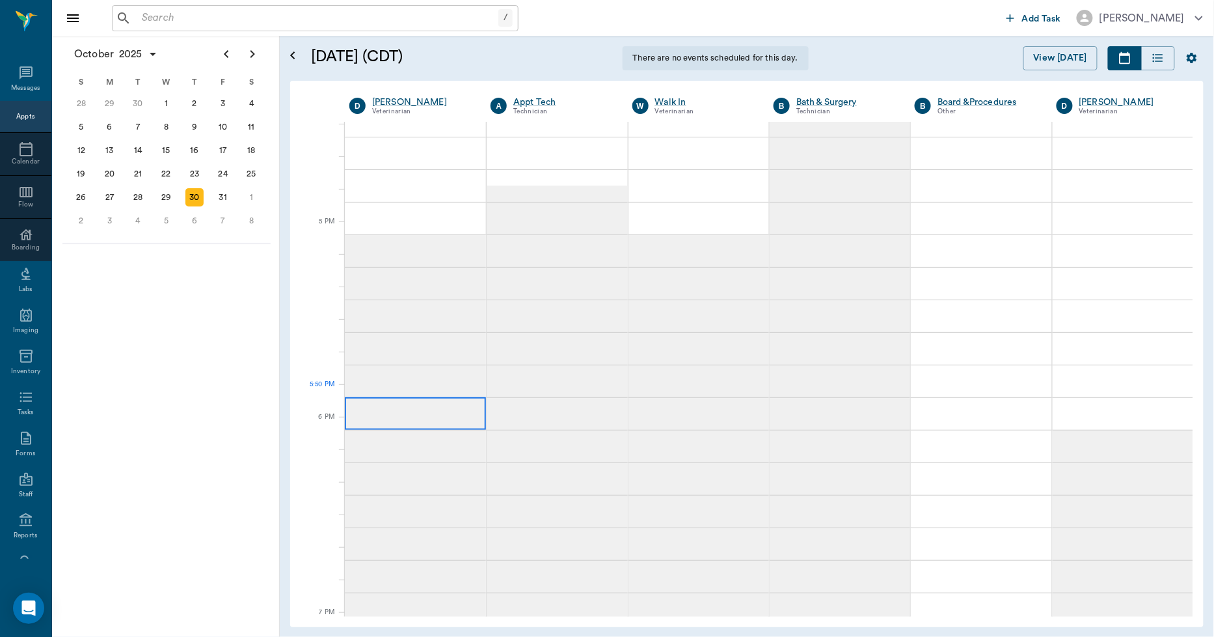
scroll to position [1663, 0]
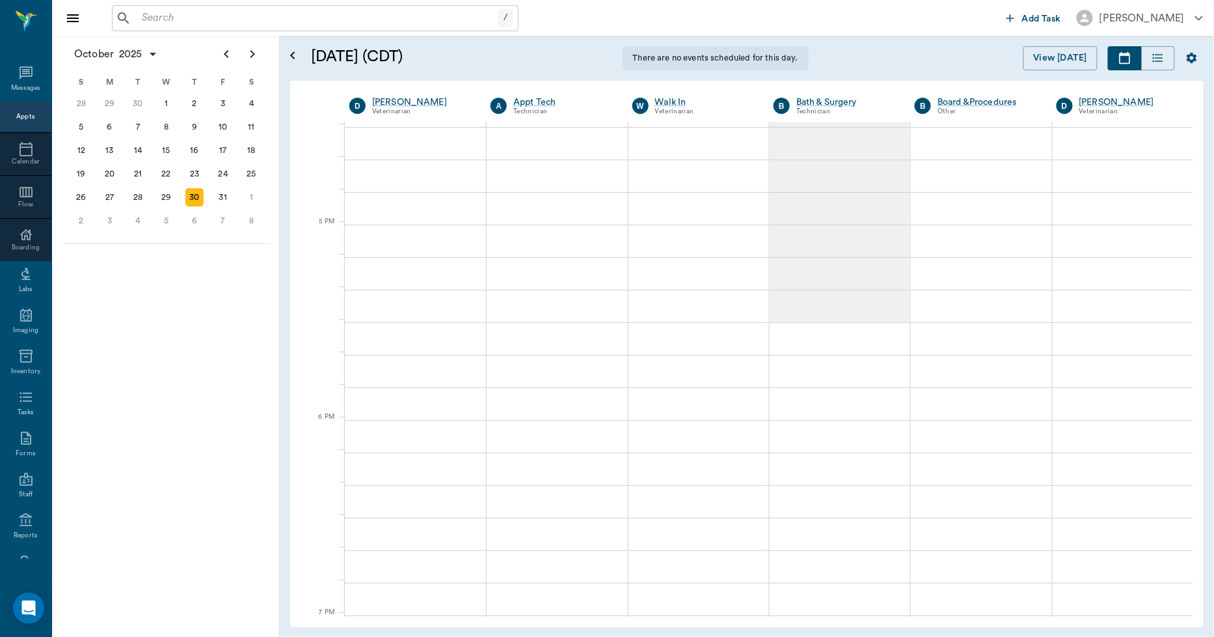
scroll to position [1663, 0]
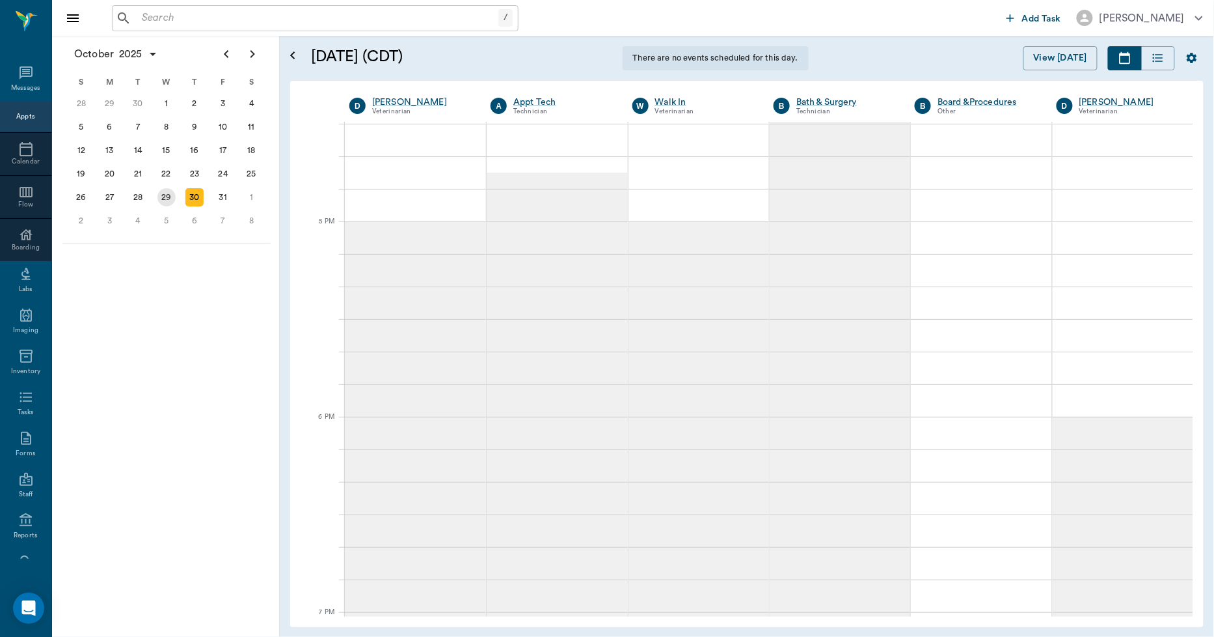
click at [163, 189] on div "29" at bounding box center [167, 197] width 18 height 18
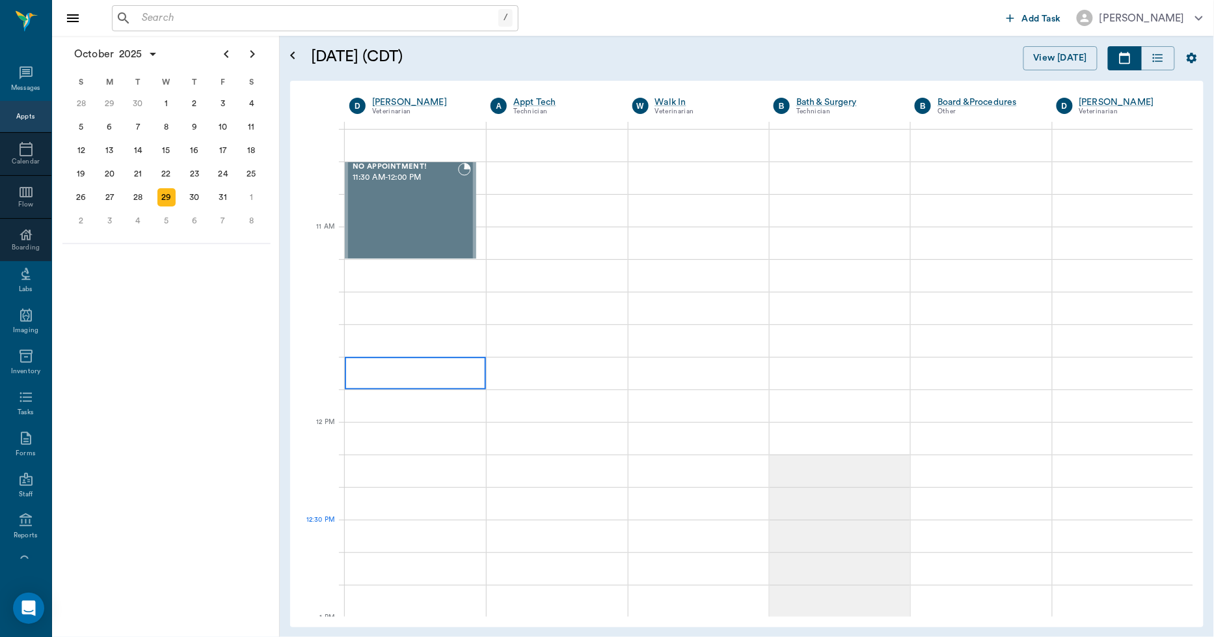
scroll to position [651, 0]
click at [139, 195] on div "28" at bounding box center [138, 197] width 18 height 18
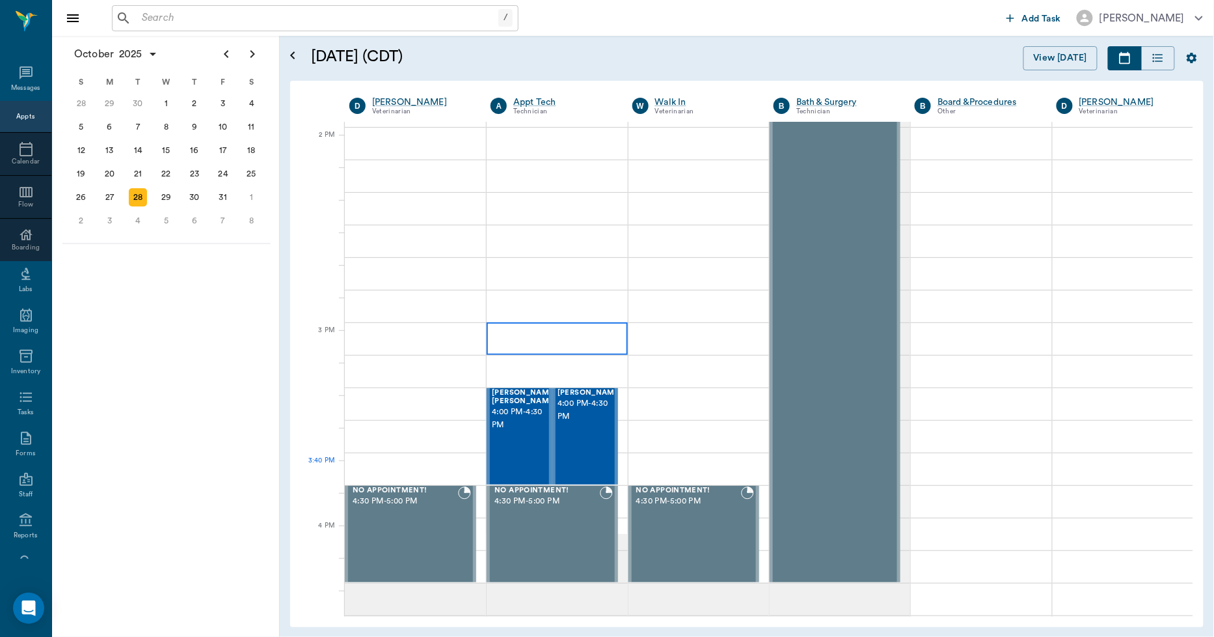
scroll to position [868, 0]
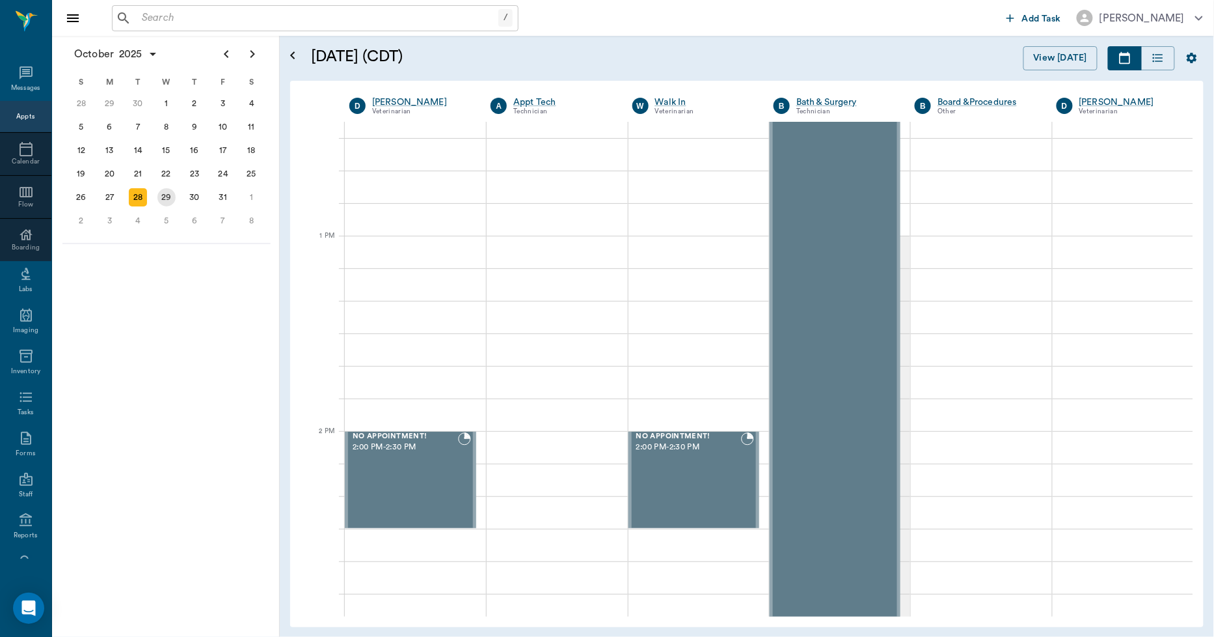
click at [172, 192] on div "29" at bounding box center [167, 197] width 18 height 18
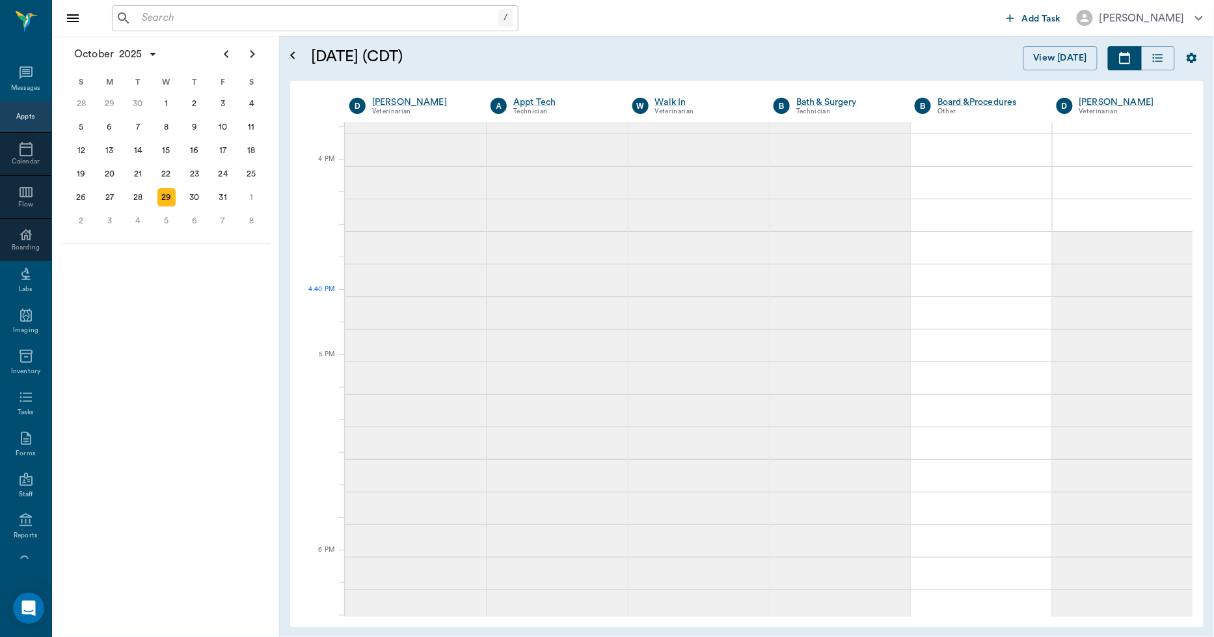
scroll to position [1858, 0]
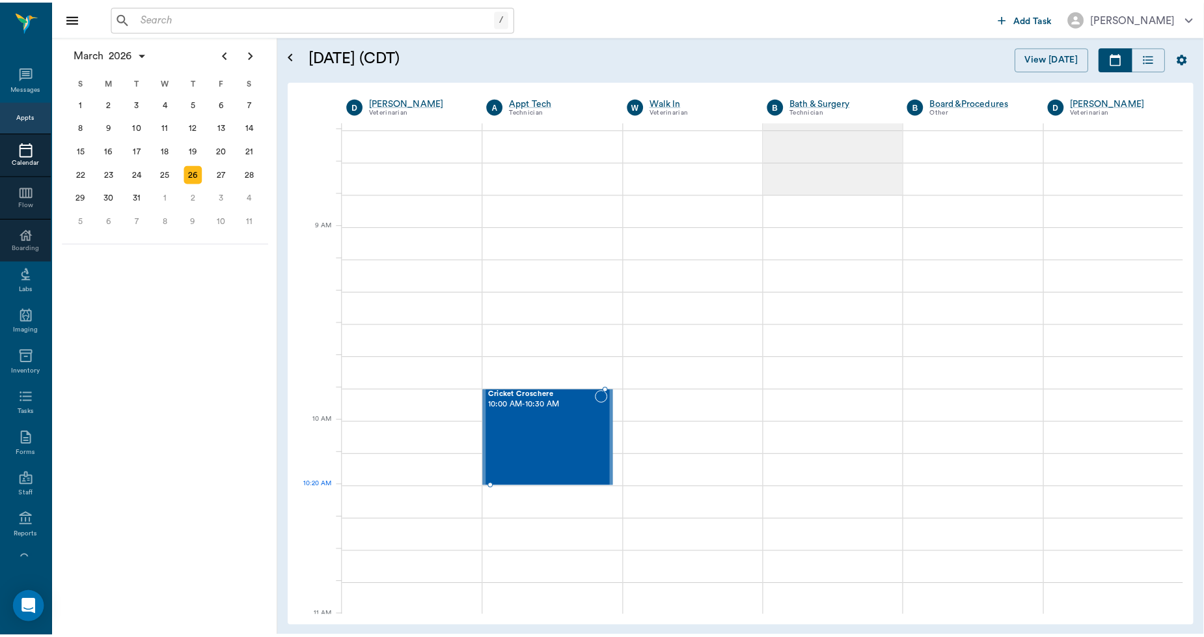
scroll to position [144, 0]
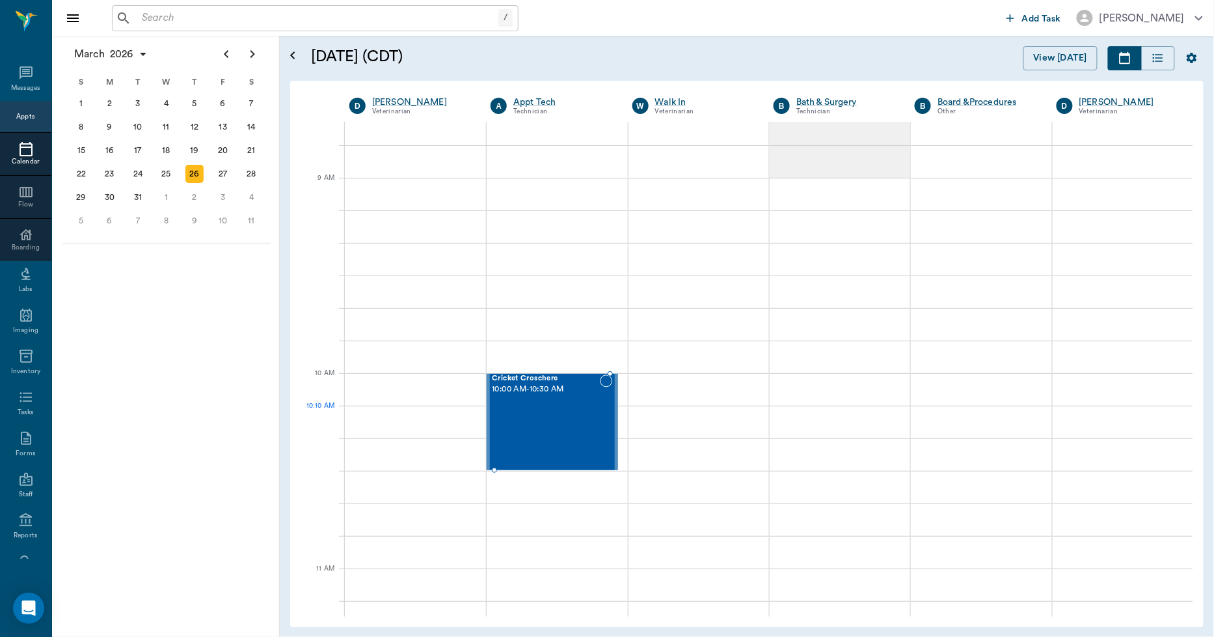
click at [547, 422] on div "Cricket Croschere 10:00 AM - 10:30 AM" at bounding box center [545, 421] width 107 height 95
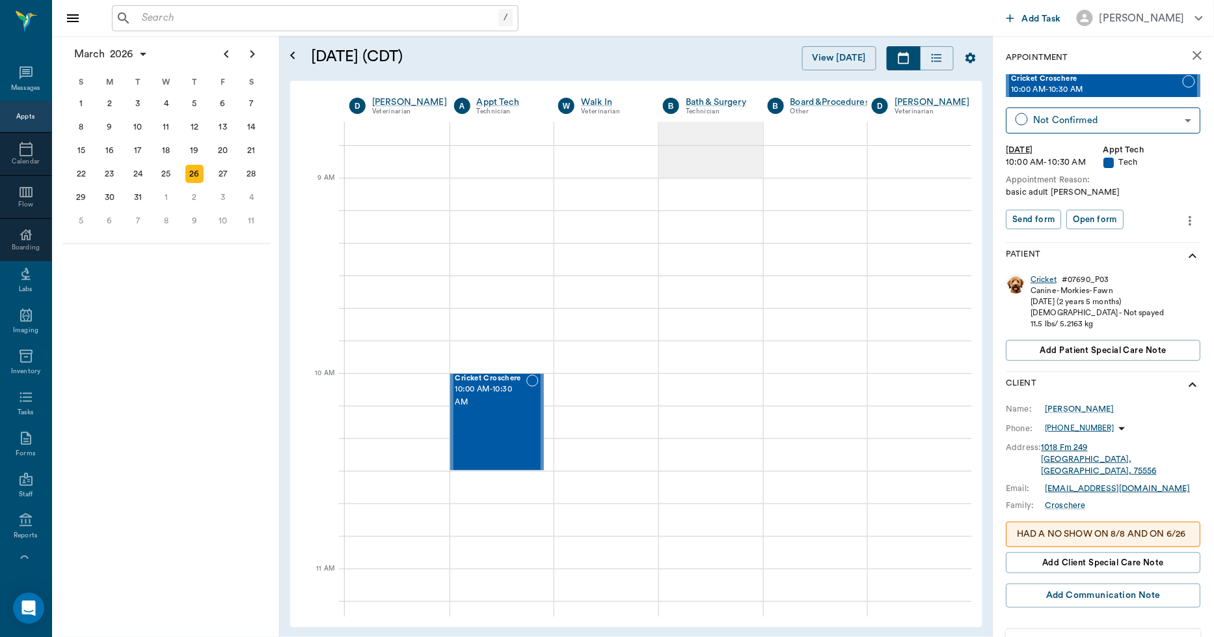
click at [1047, 275] on div "Cricket" at bounding box center [1045, 279] width 26 height 11
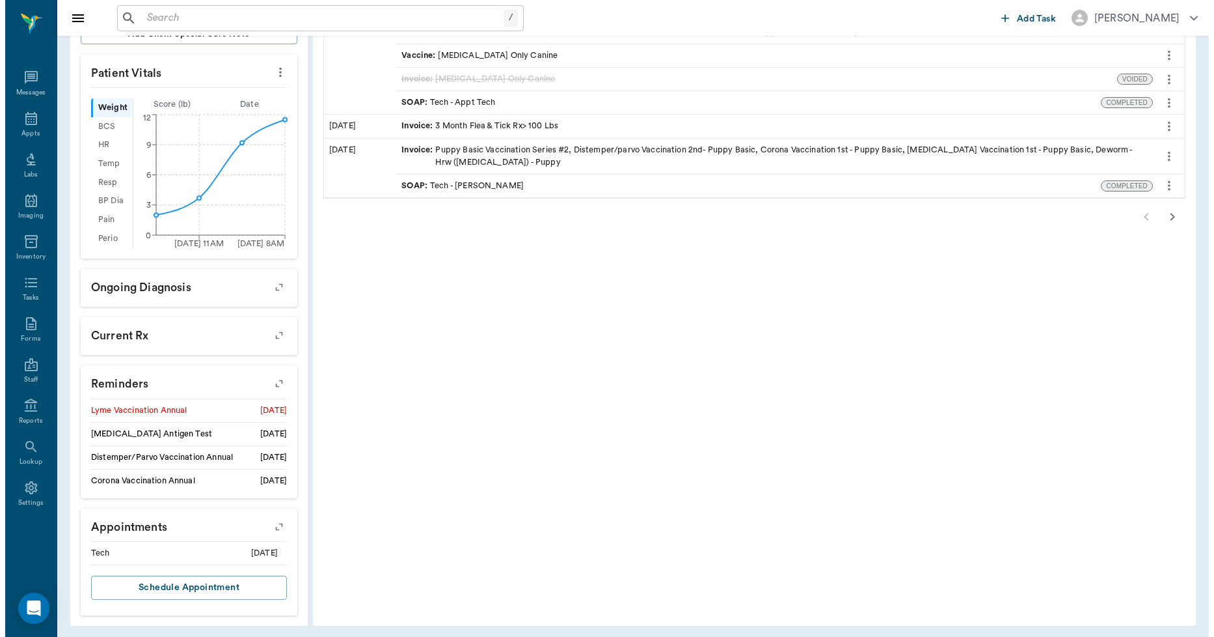
scroll to position [389, 0]
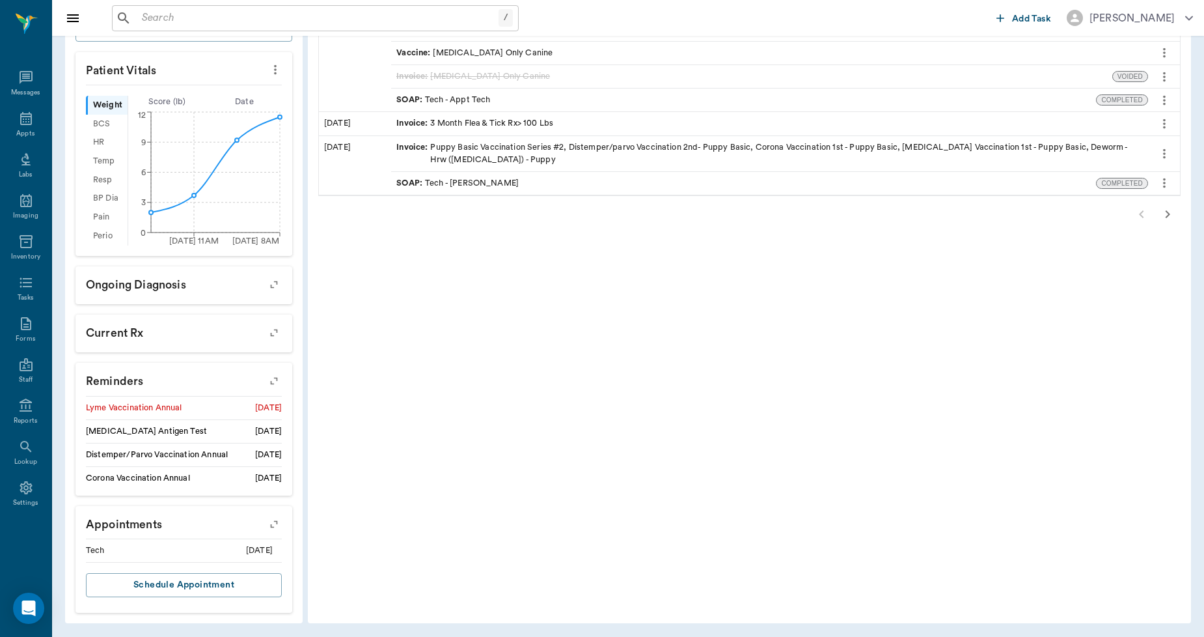
click at [271, 521] on icon "button" at bounding box center [274, 523] width 18 height 18
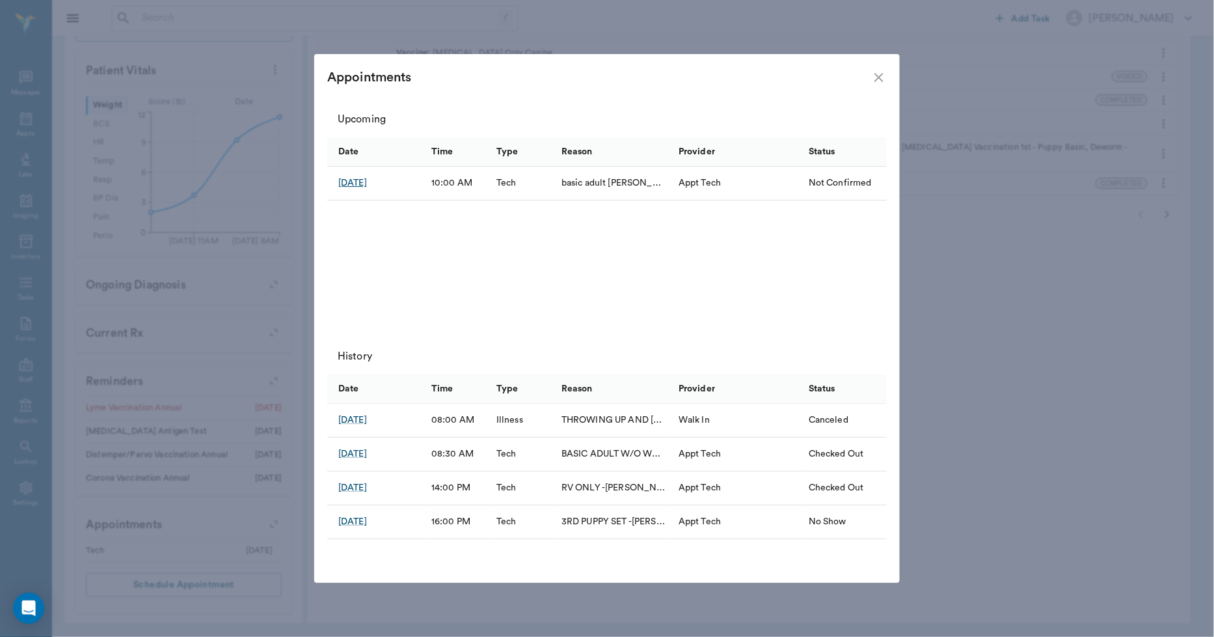
click at [367, 183] on div "Mar 26, 2026" at bounding box center [352, 182] width 29 height 13
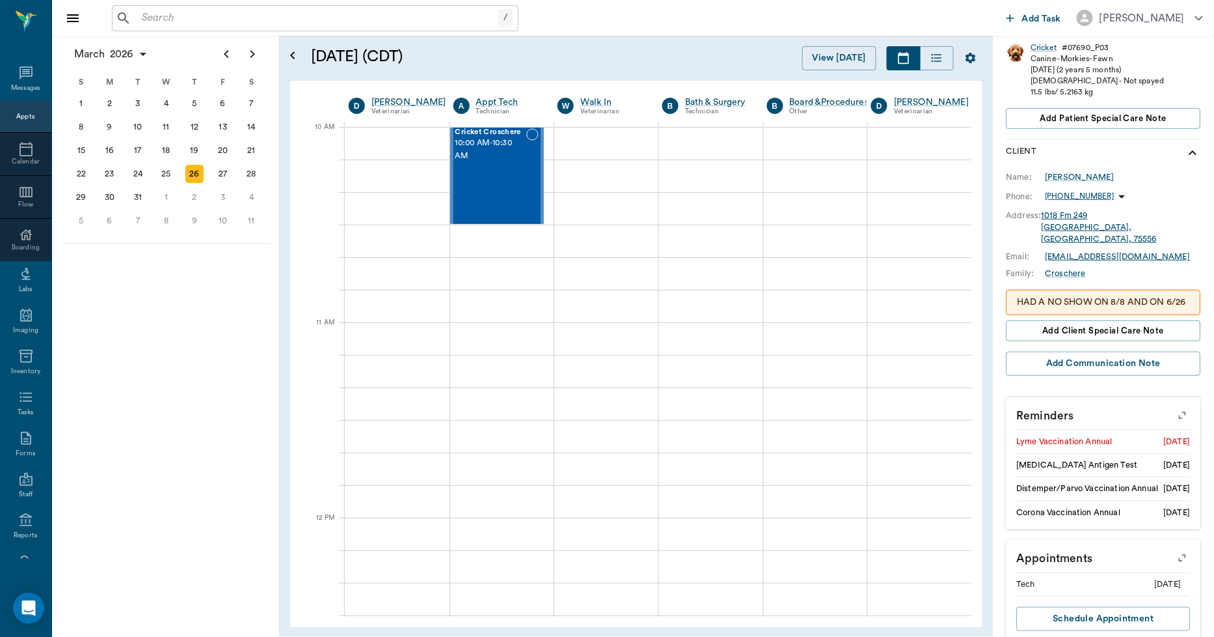
scroll to position [256, 0]
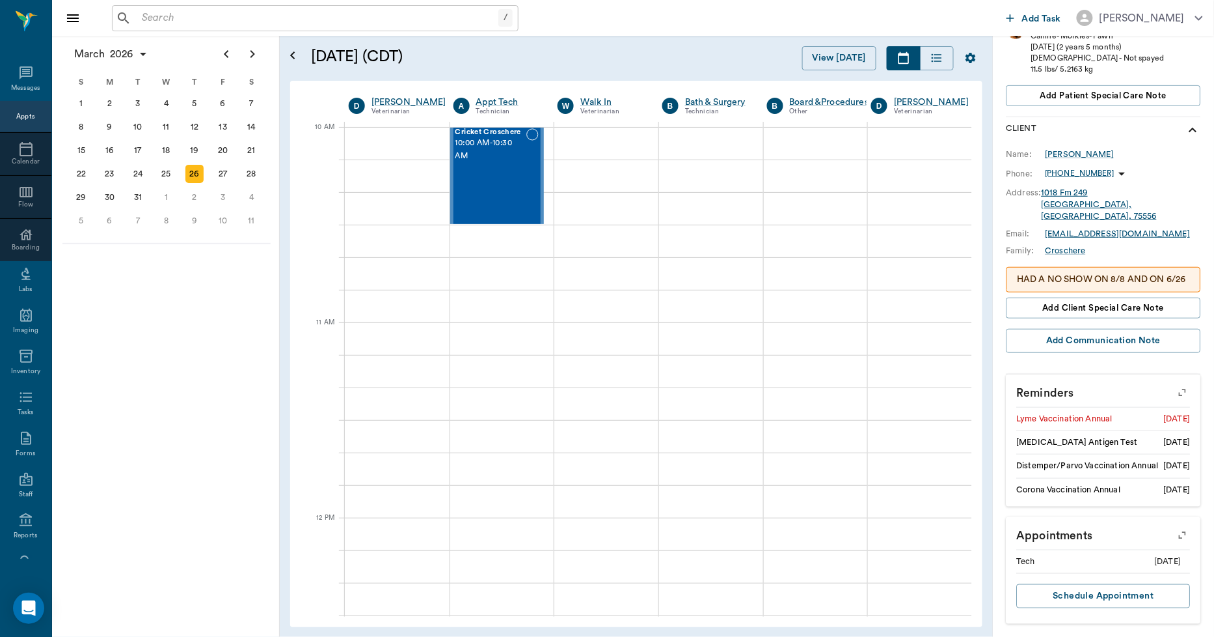
click at [1174, 394] on icon "button" at bounding box center [1183, 392] width 18 height 18
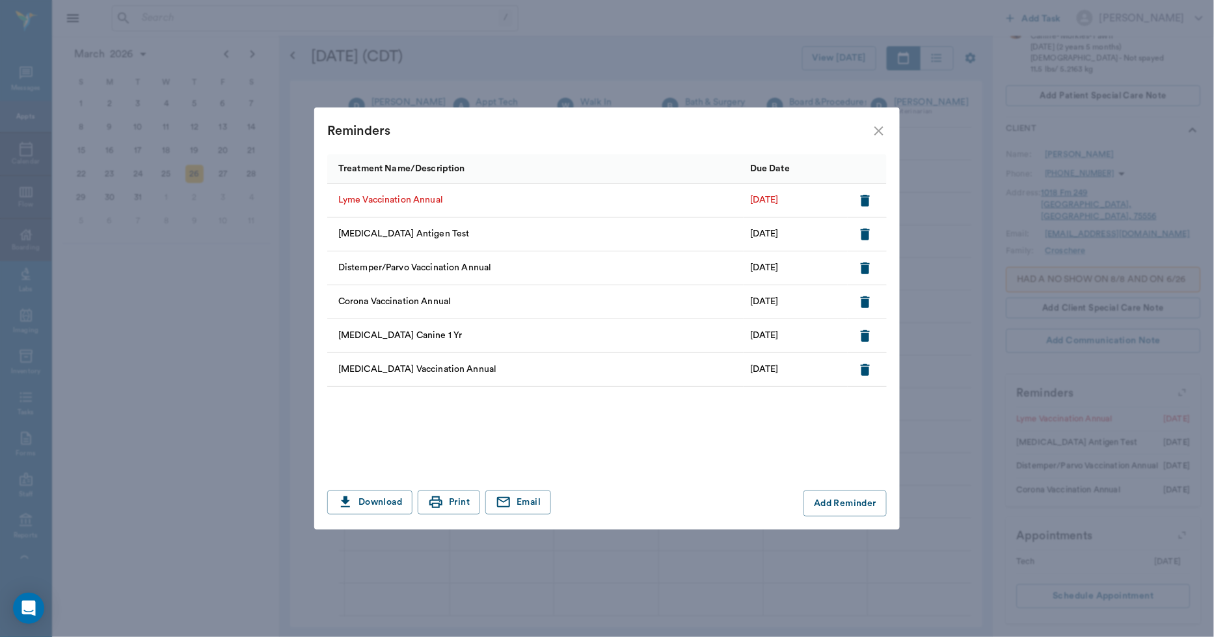
click at [873, 193] on icon "button" at bounding box center [866, 201] width 16 height 16
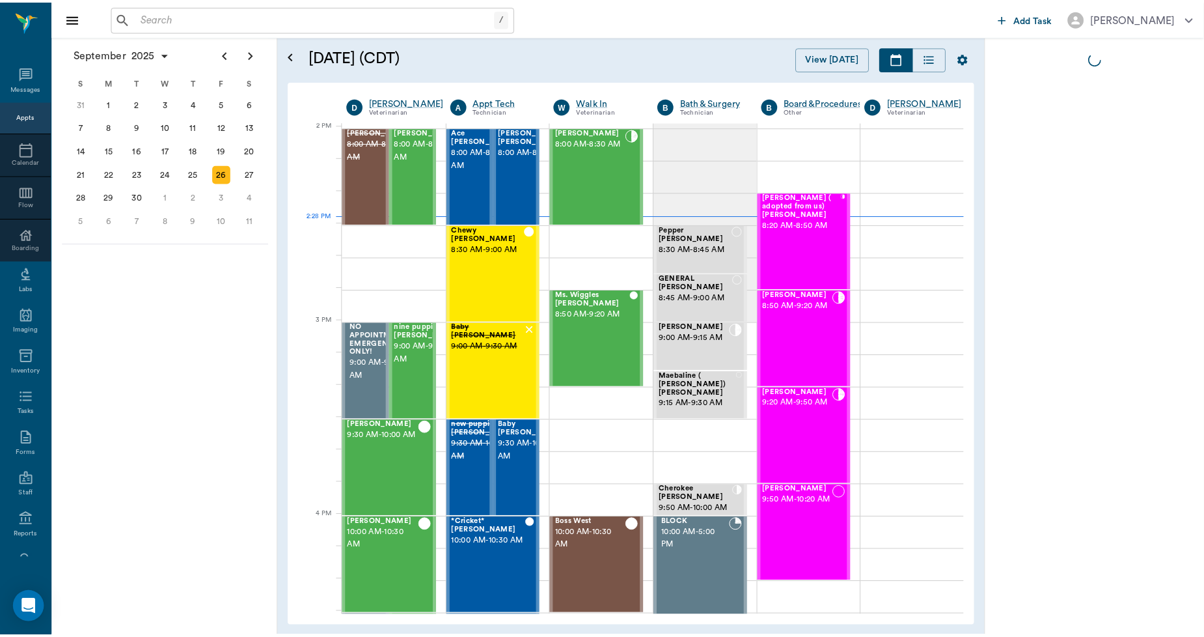
scroll to position [1172, 1]
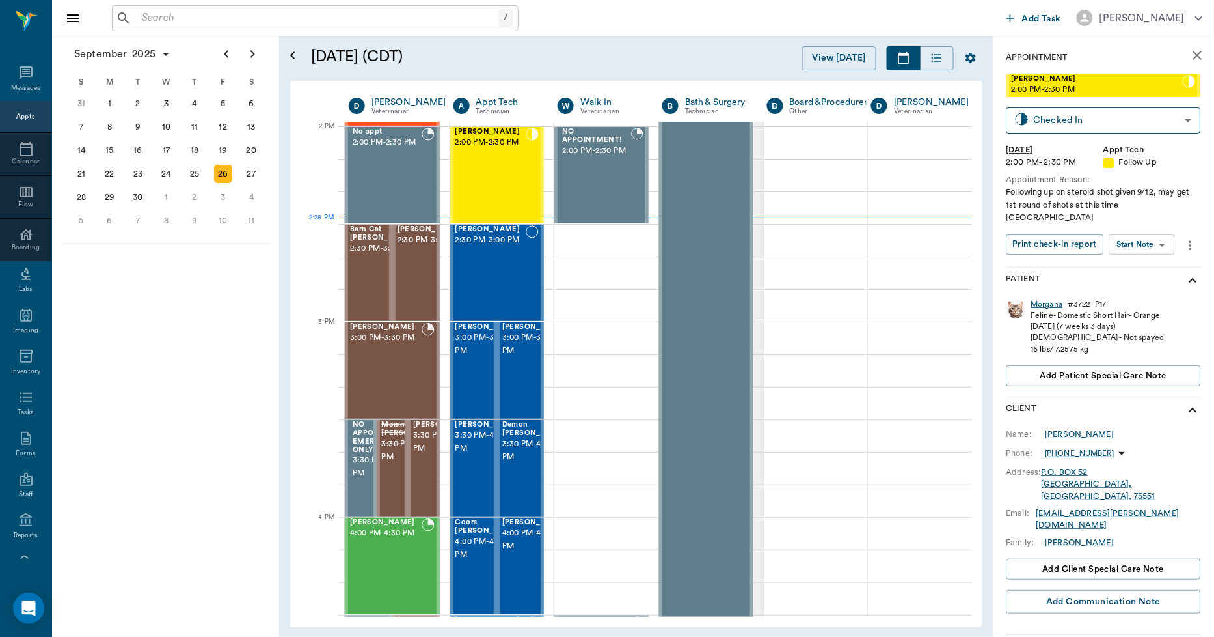
click at [1053, 299] on div "Morgana" at bounding box center [1048, 304] width 32 height 11
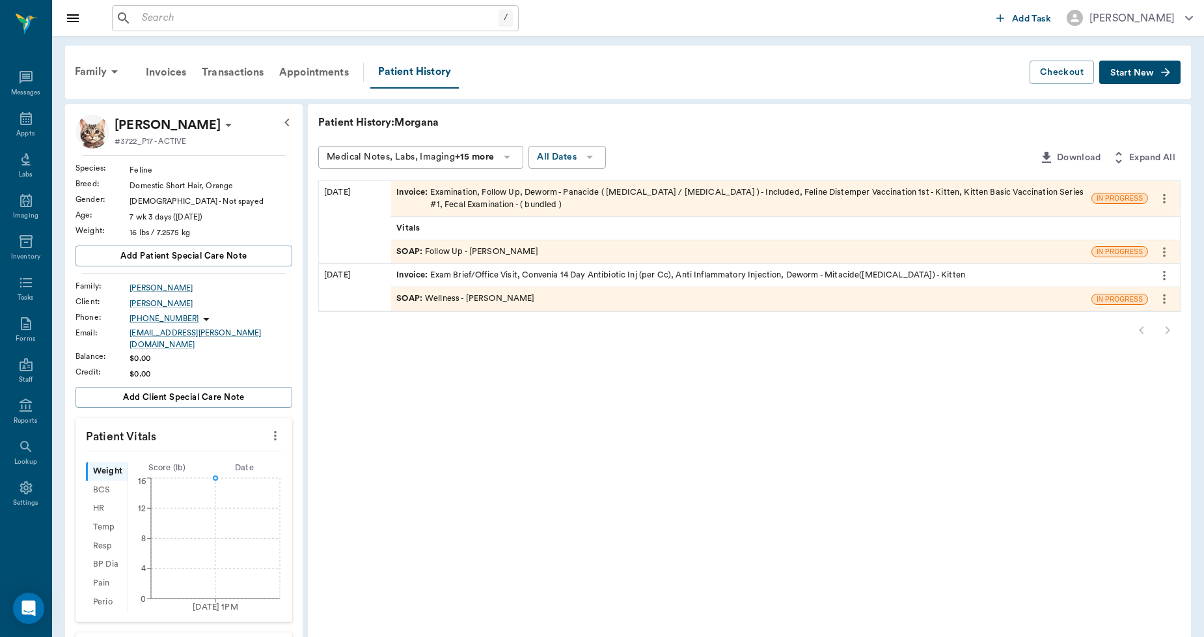
click at [611, 198] on div "Invoice : Examination, Follow Up, Deworm - Panacide ( [MEDICAL_DATA] / [MEDICAL…" at bounding box center [741, 198] width 690 height 25
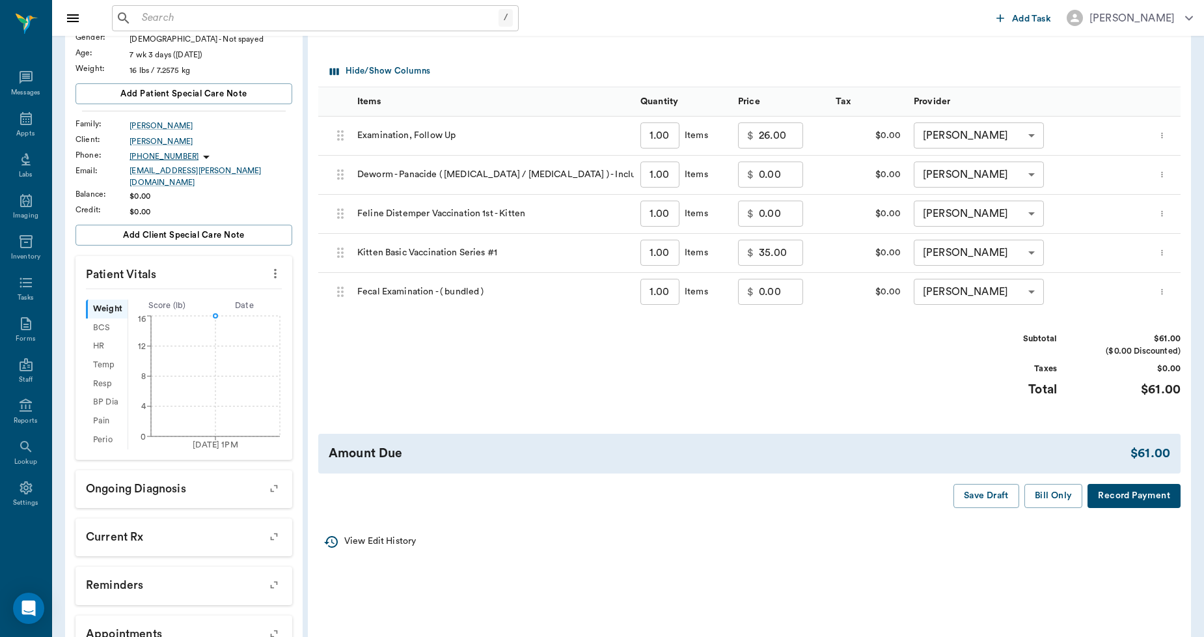
scroll to position [240, 0]
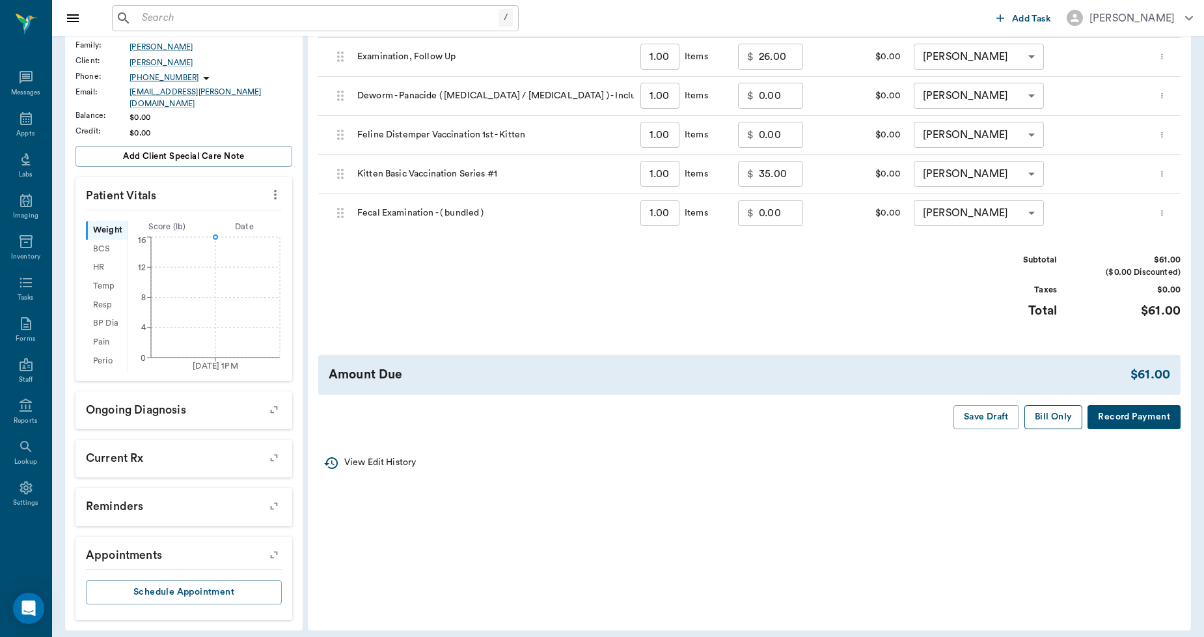
click at [1060, 418] on button "Bill Only" at bounding box center [1053, 417] width 59 height 24
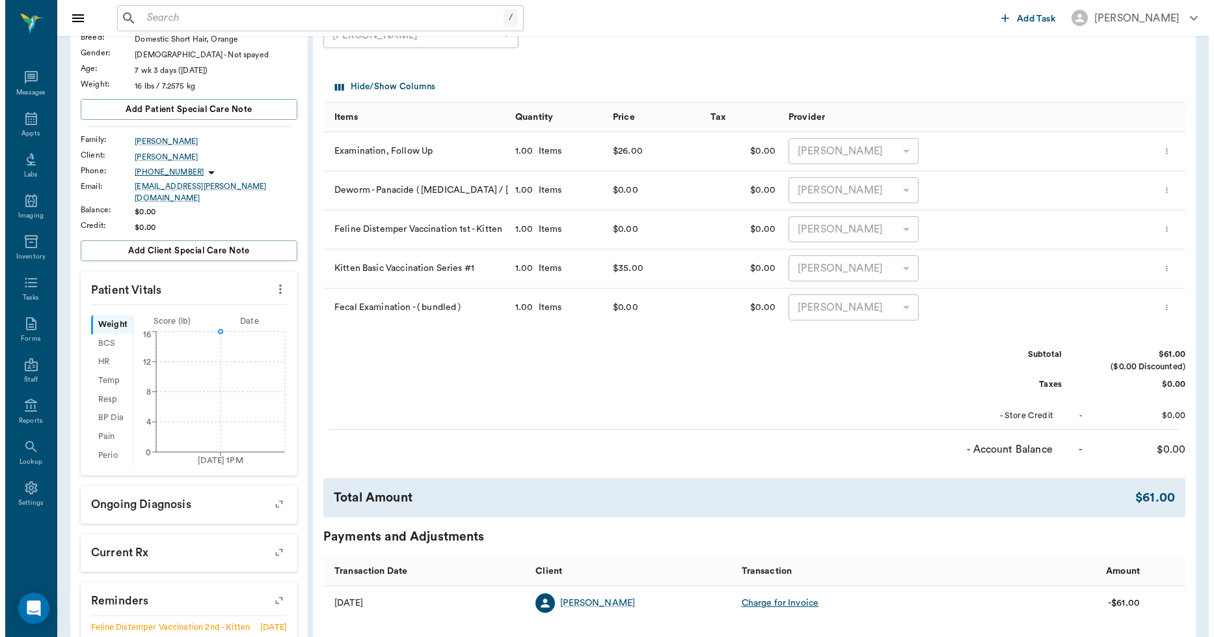
scroll to position [0, 0]
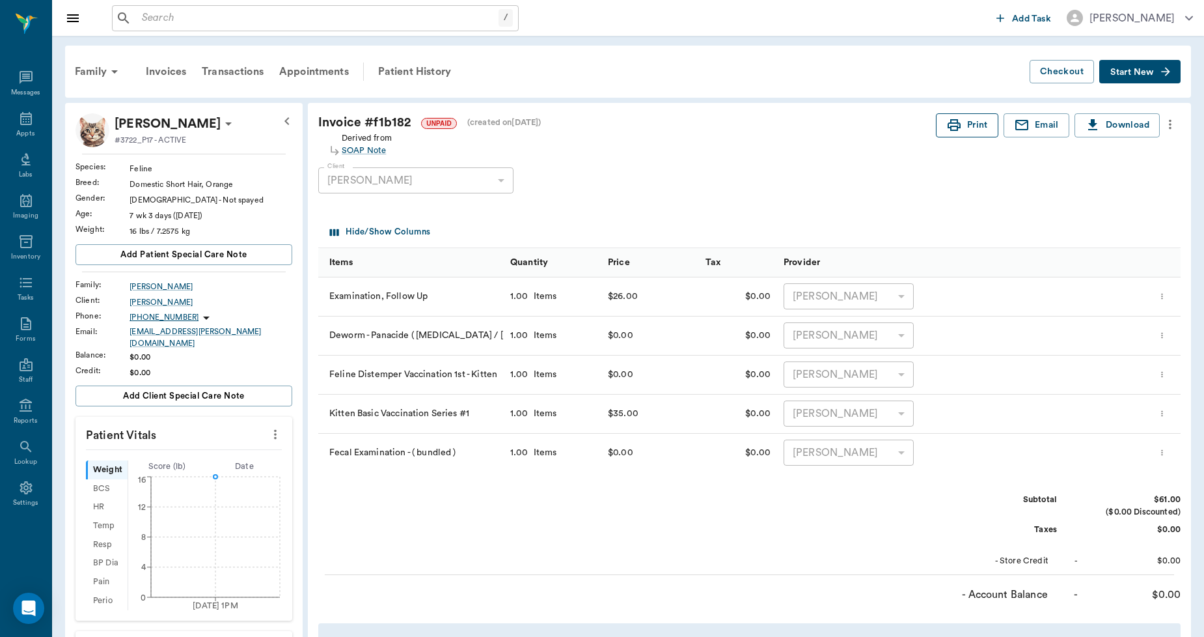
click at [958, 130] on icon "button" at bounding box center [954, 125] width 16 height 16
click at [143, 18] on input "text" at bounding box center [325, 18] width 376 height 18
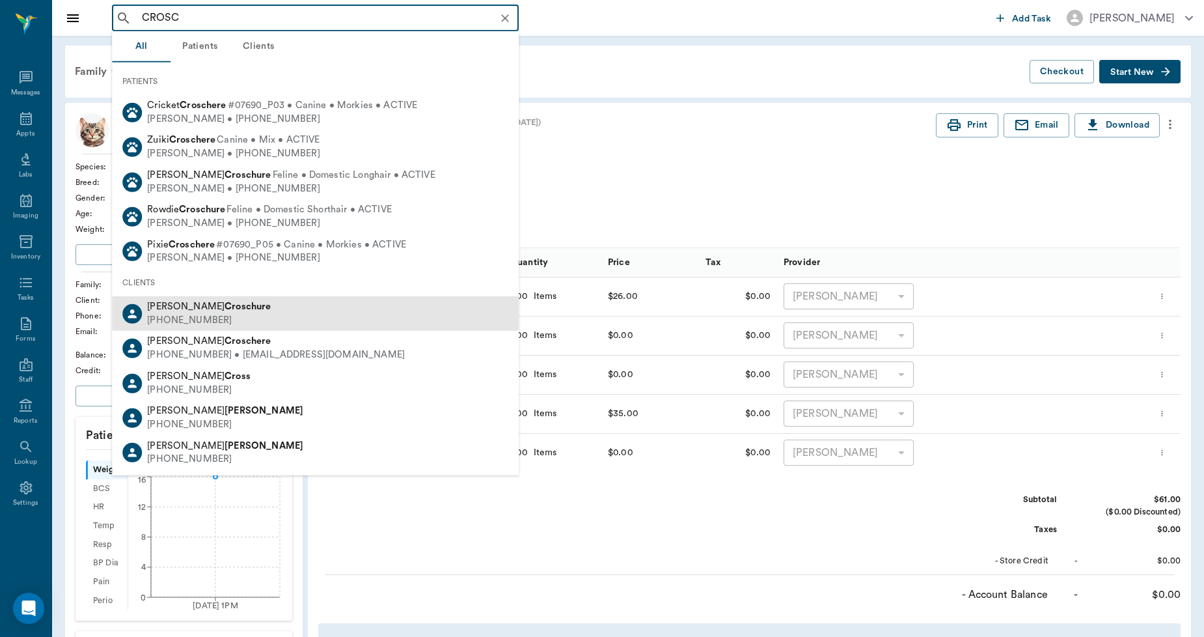
click at [172, 310] on div "[PERSON_NAME]" at bounding box center [209, 307] width 124 height 14
type input "CROSC"
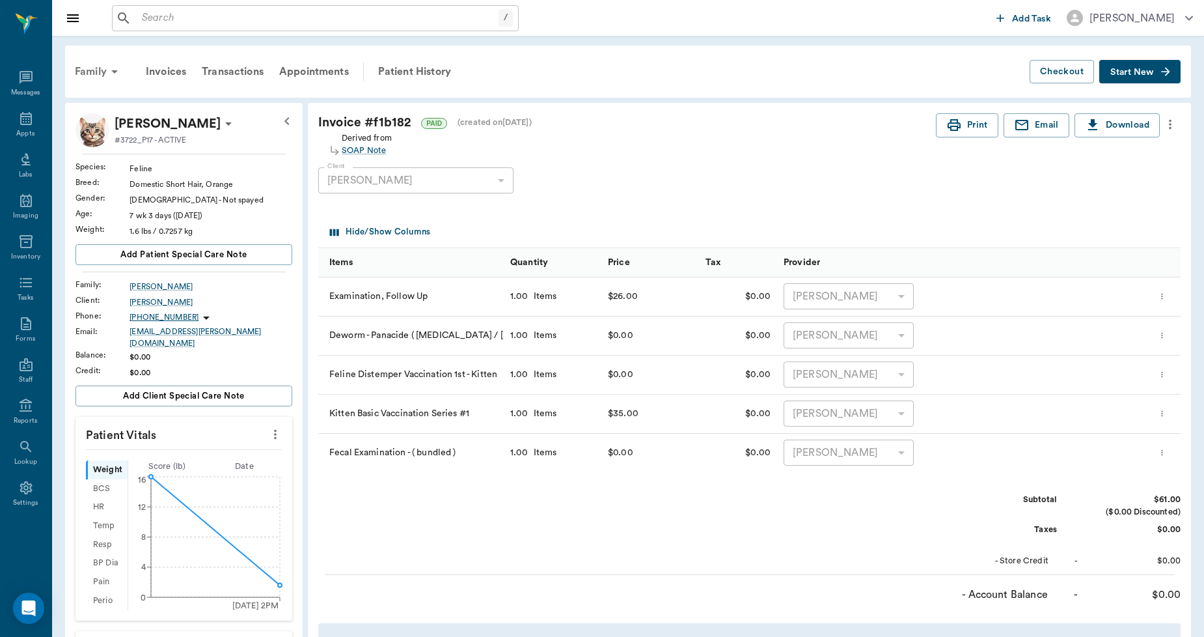
click at [92, 70] on div "Family" at bounding box center [98, 71] width 63 height 31
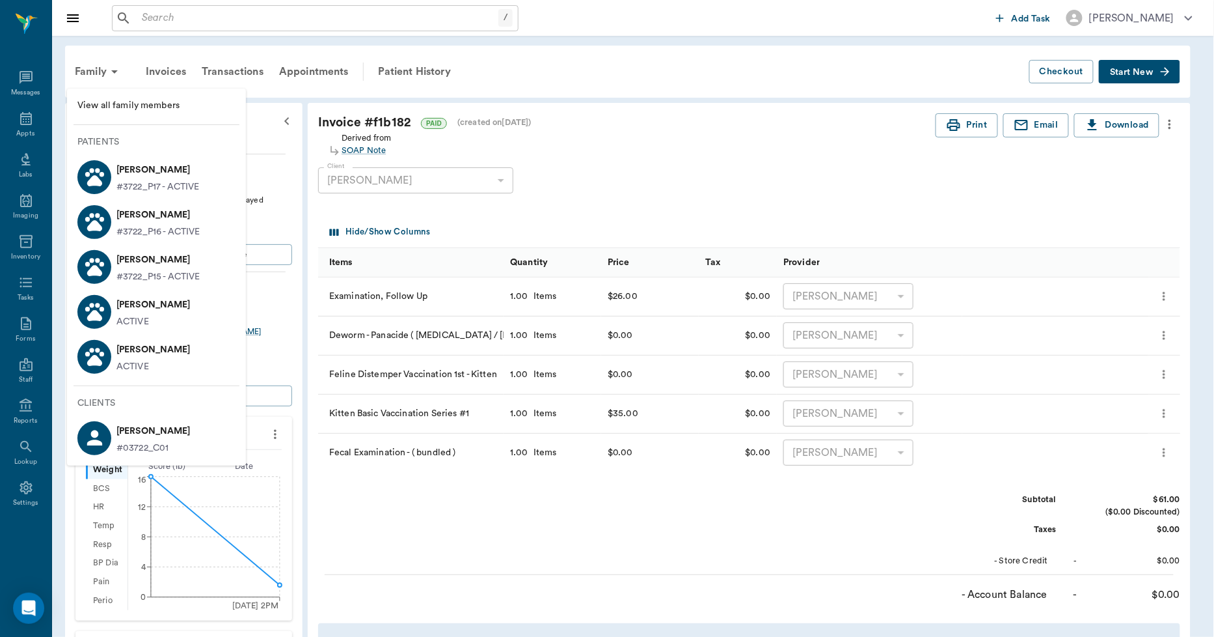
click at [29, 124] on div at bounding box center [607, 318] width 1214 height 637
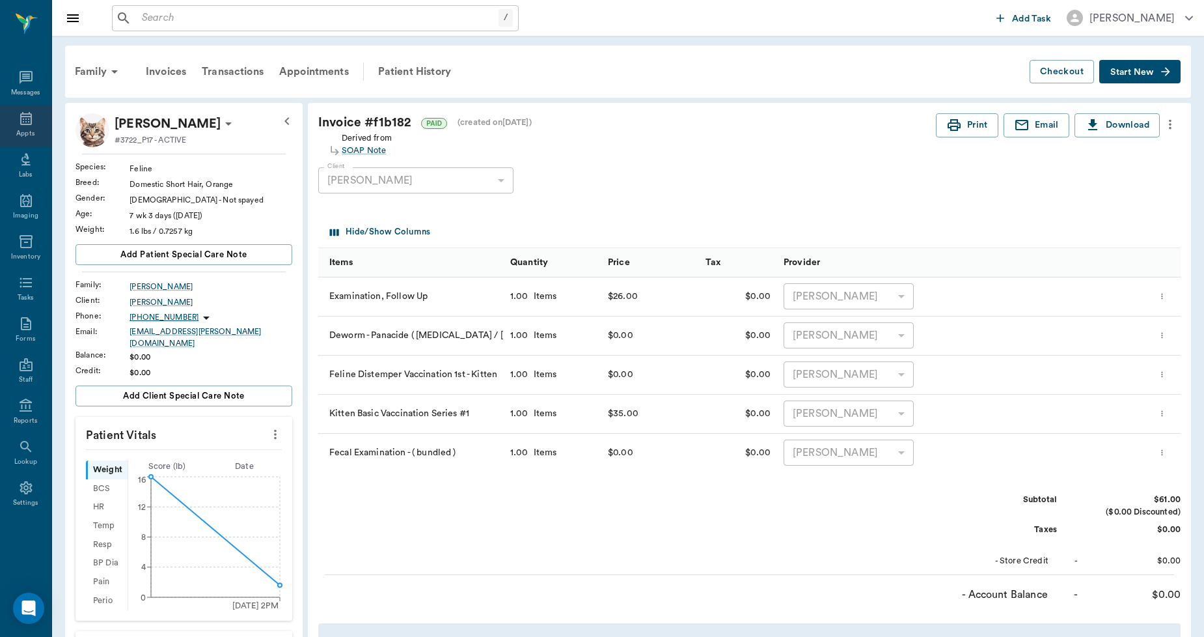
click at [25, 126] on div "Appts" at bounding box center [25, 125] width 51 height 41
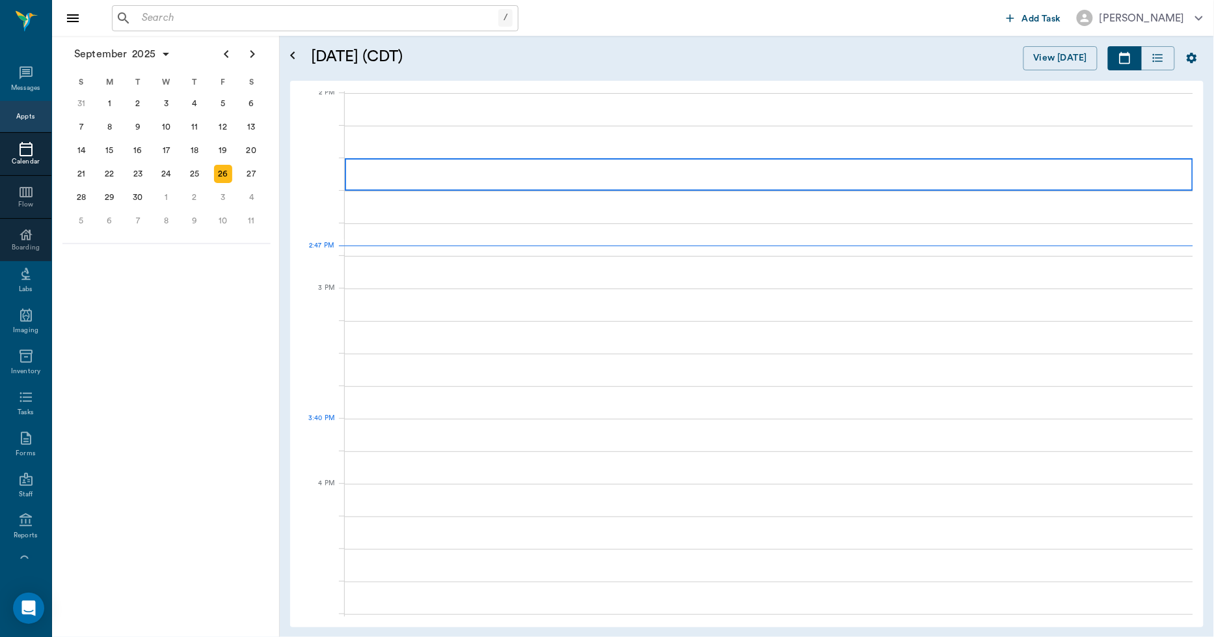
scroll to position [1173, 0]
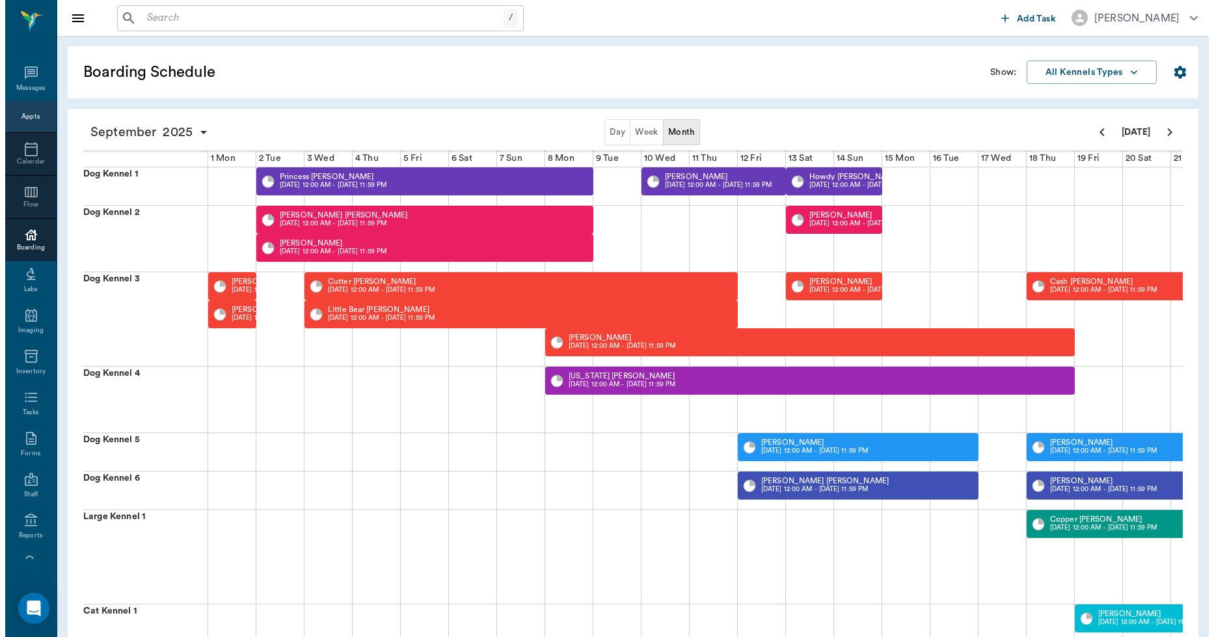
scroll to position [0, 470]
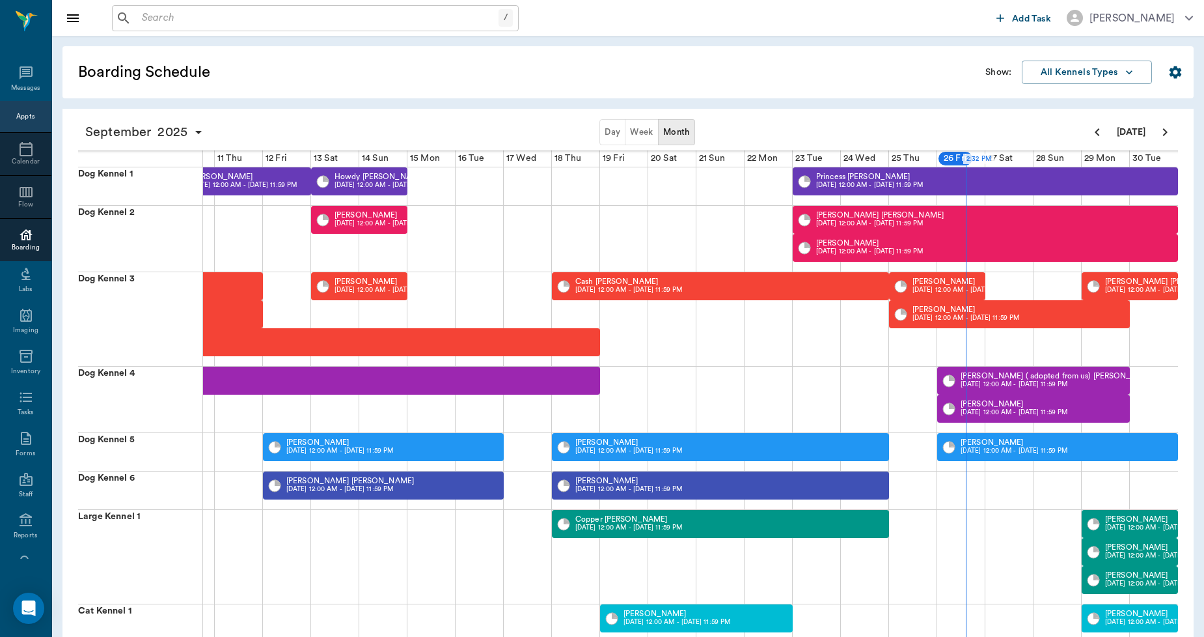
click at [342, 14] on input "text" at bounding box center [318, 18] width 362 height 18
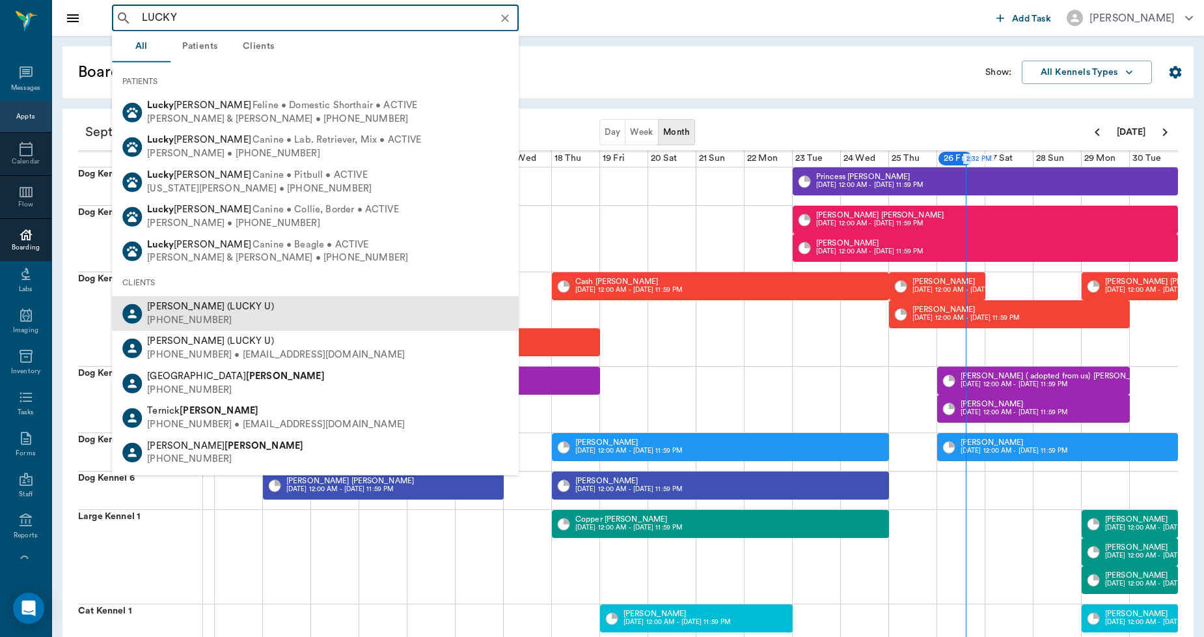
click at [243, 297] on div "[PERSON_NAME] (LUCKY U) [PHONE_NUMBER]" at bounding box center [315, 313] width 407 height 34
type input "LUCKY"
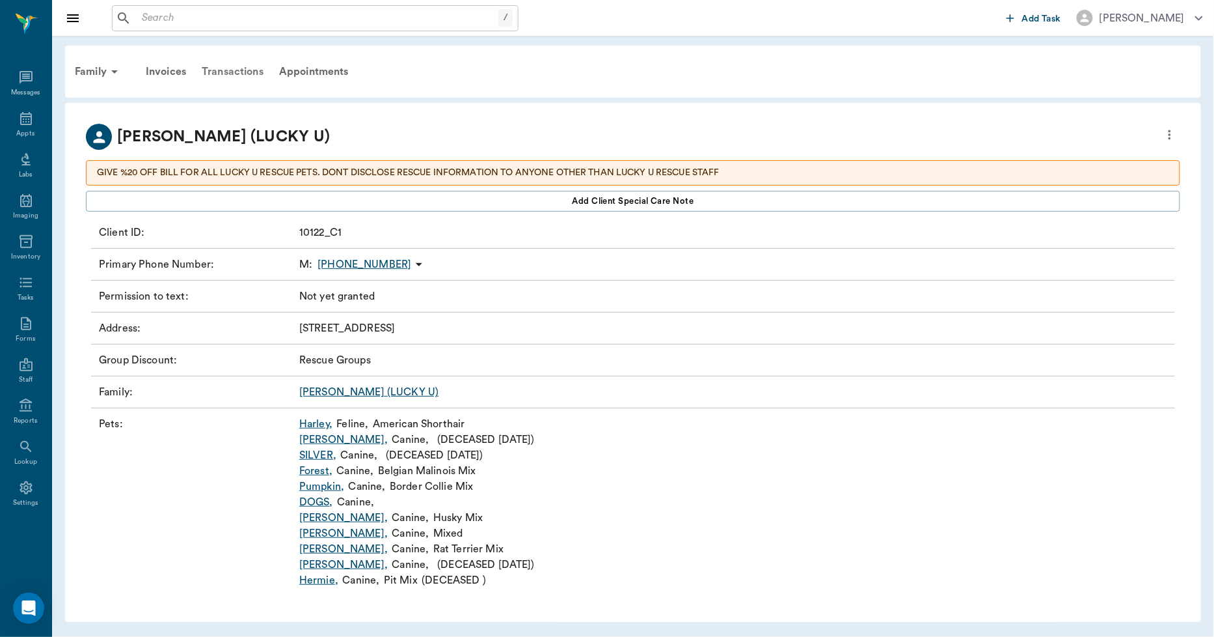
click at [224, 74] on div "Transactions" at bounding box center [232, 71] width 77 height 31
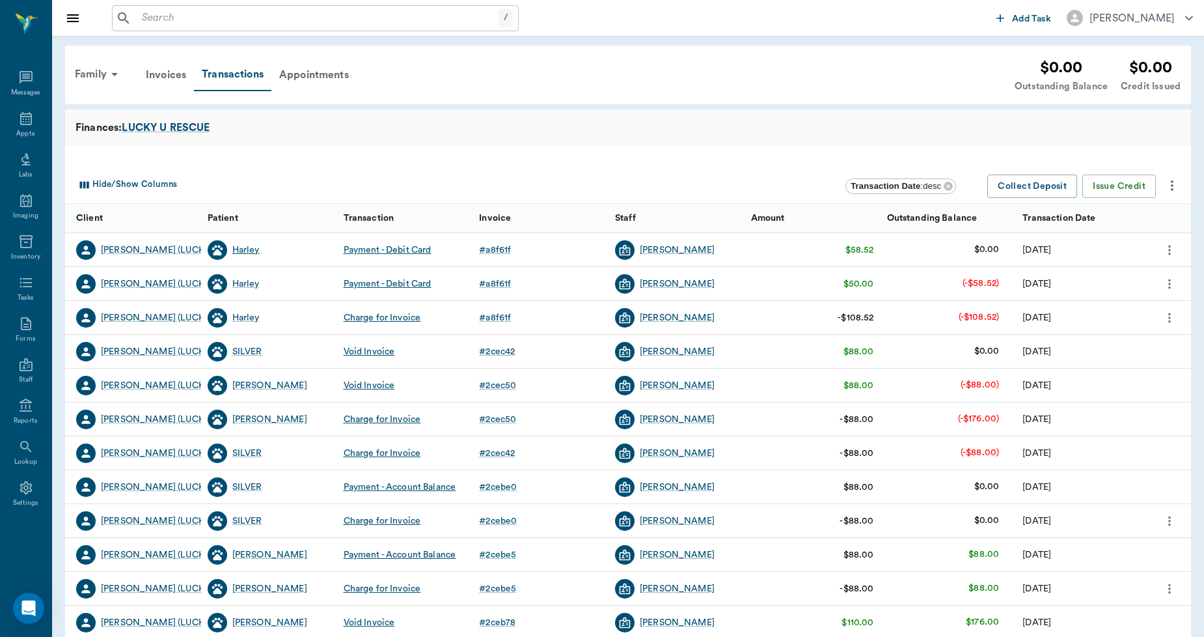
click at [238, 250] on div "Harley" at bounding box center [245, 249] width 27 height 13
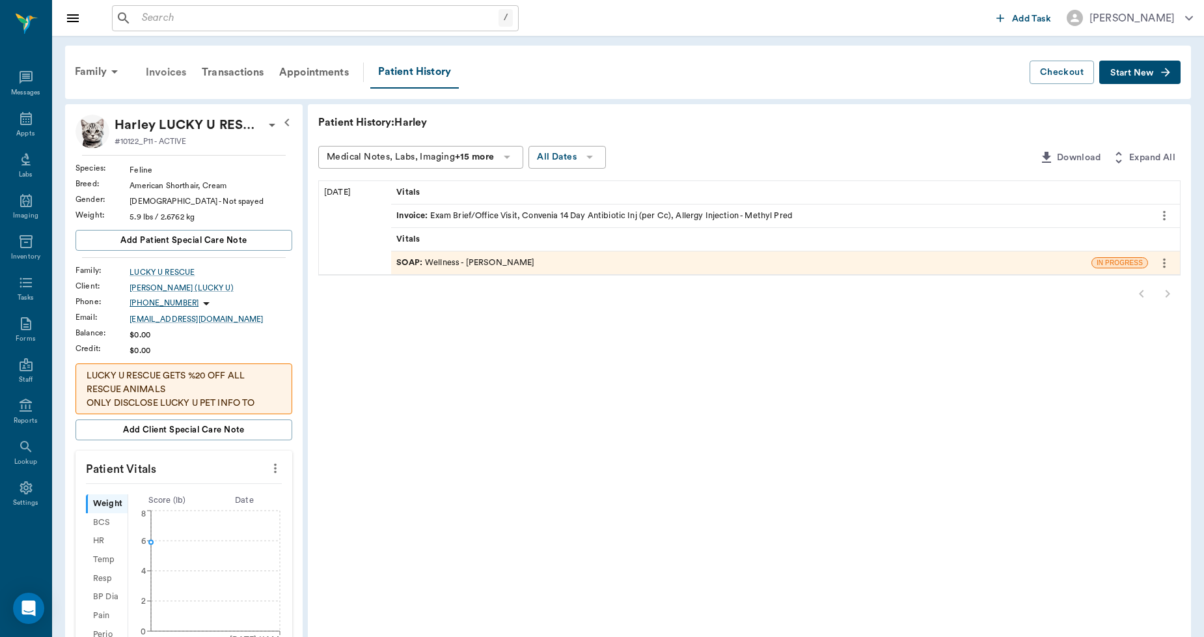
click at [165, 76] on div "Invoices" at bounding box center [166, 72] width 56 height 31
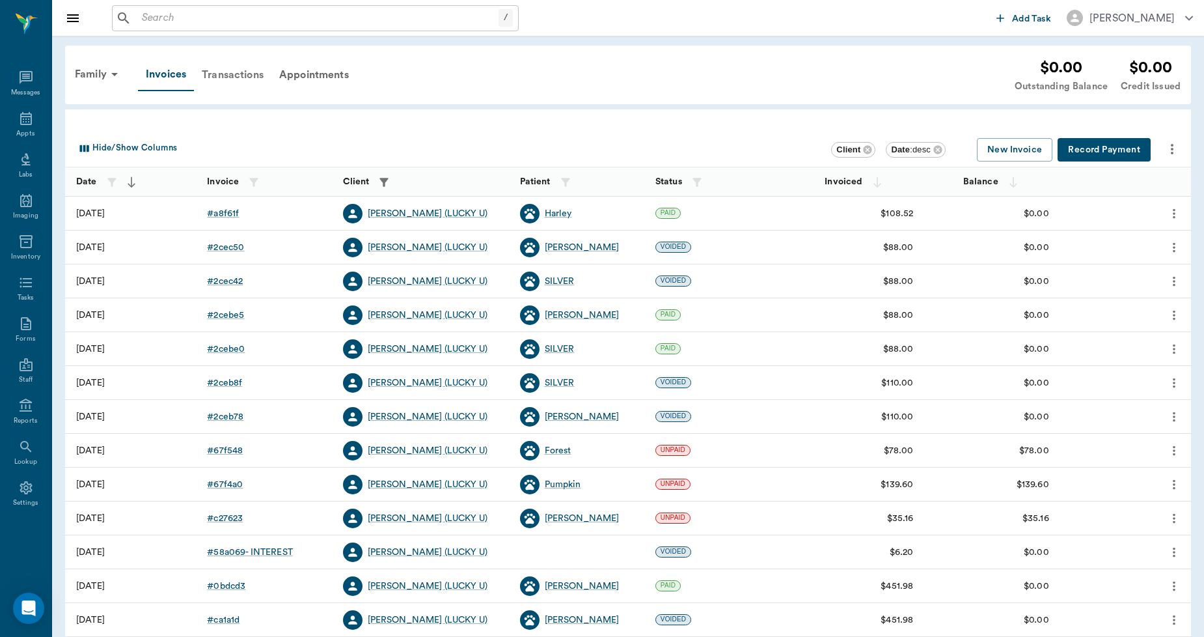
click at [225, 75] on div "Transactions" at bounding box center [232, 74] width 77 height 31
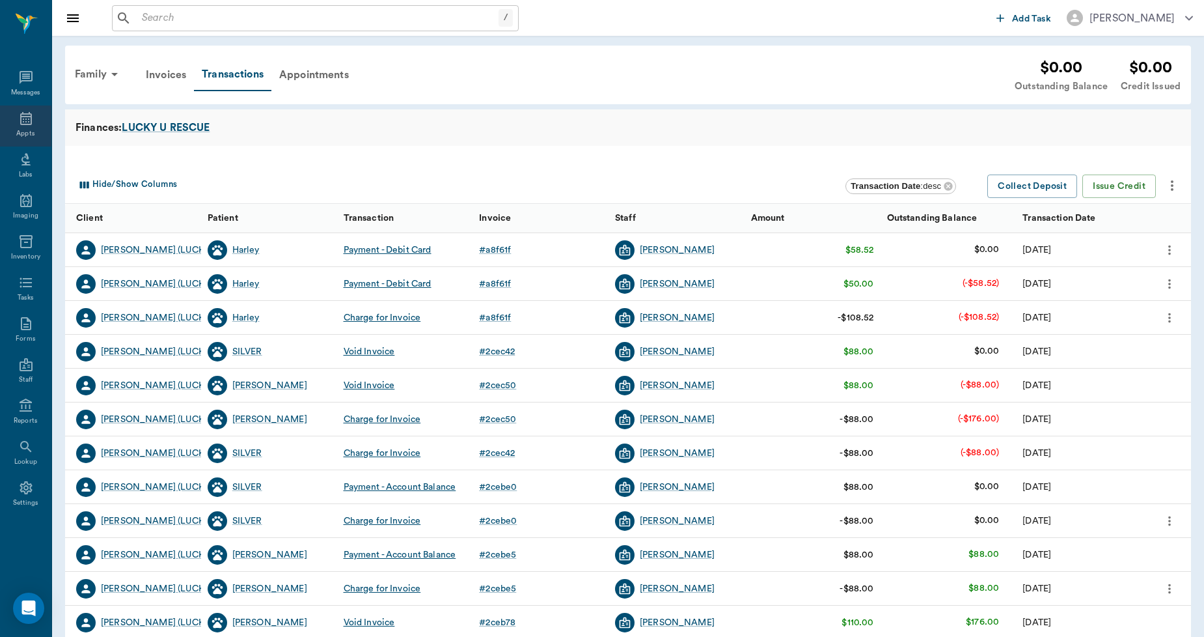
click at [31, 137] on div "Appts" at bounding box center [25, 134] width 18 height 10
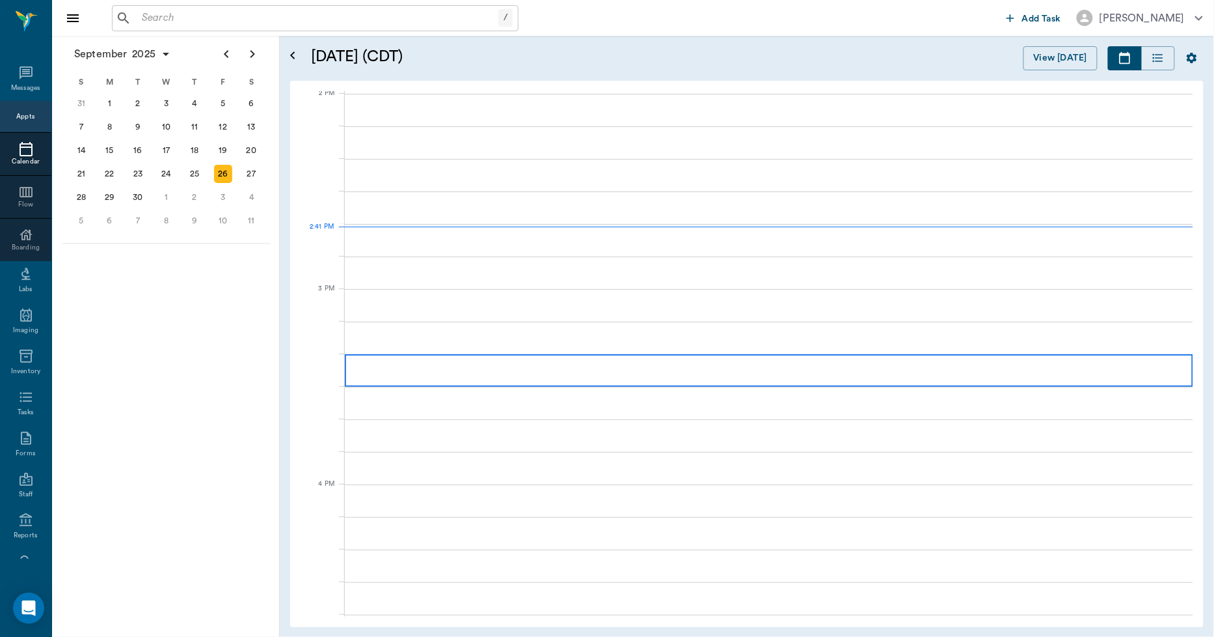
scroll to position [1174, 0]
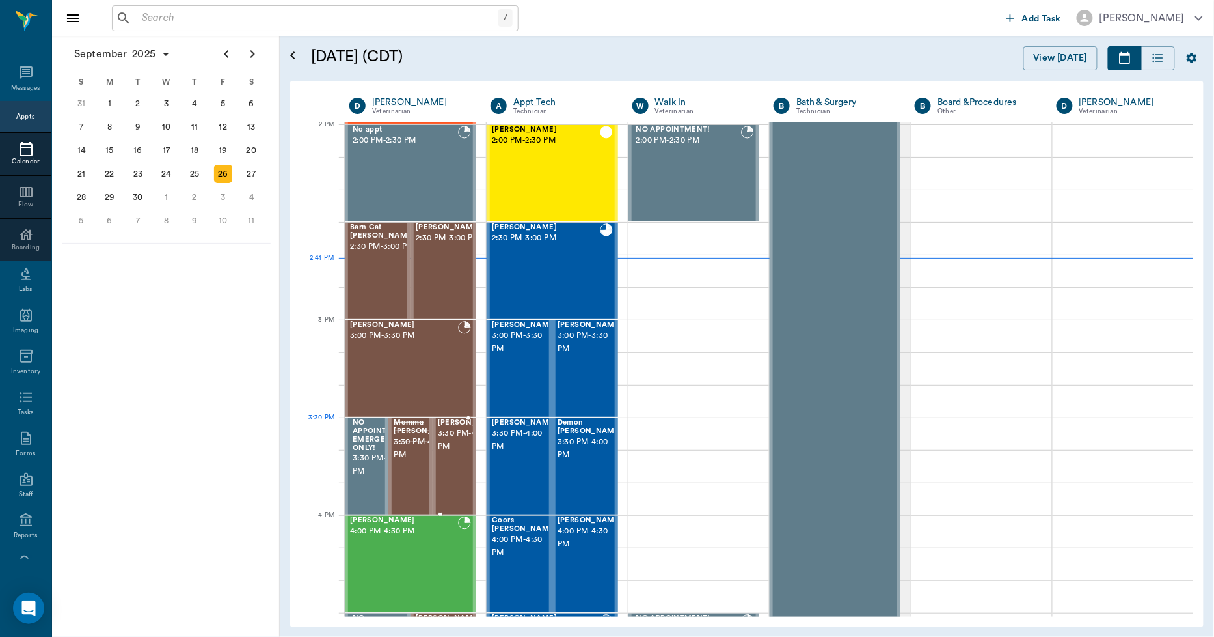
click at [445, 436] on span "3:30 PM - 4:00 PM" at bounding box center [470, 440] width 65 height 26
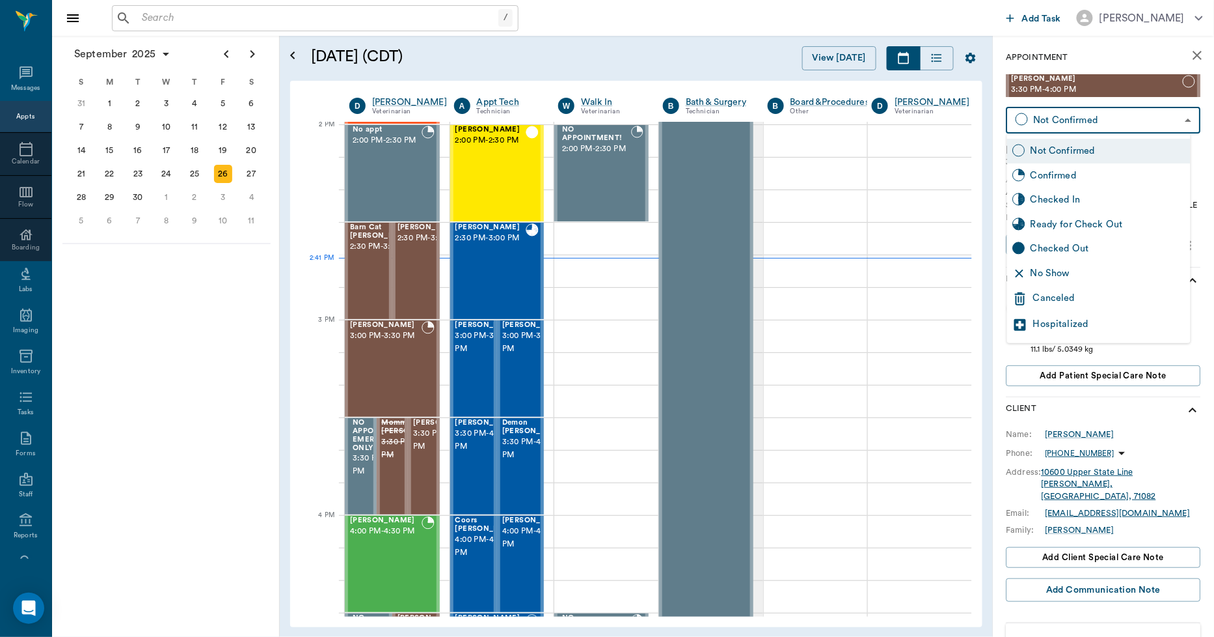
click at [1069, 126] on body "/ ​ Add Task [PERSON_NAME] Nectar Messages Appts Calendar Flow Boarding Labs Im…" at bounding box center [607, 318] width 1214 height 637
click at [1062, 198] on div "Checked In" at bounding box center [1108, 200] width 155 height 14
type input "CHECKED_IN"
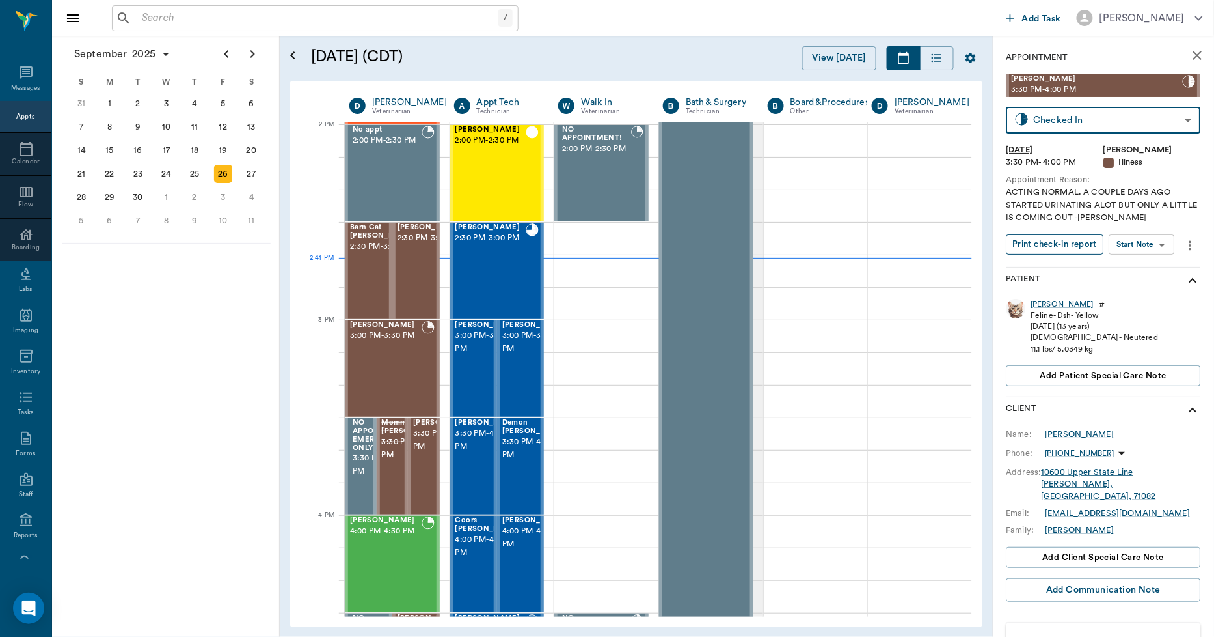
click at [1058, 241] on button "Print check-in report" at bounding box center [1056, 244] width 98 height 20
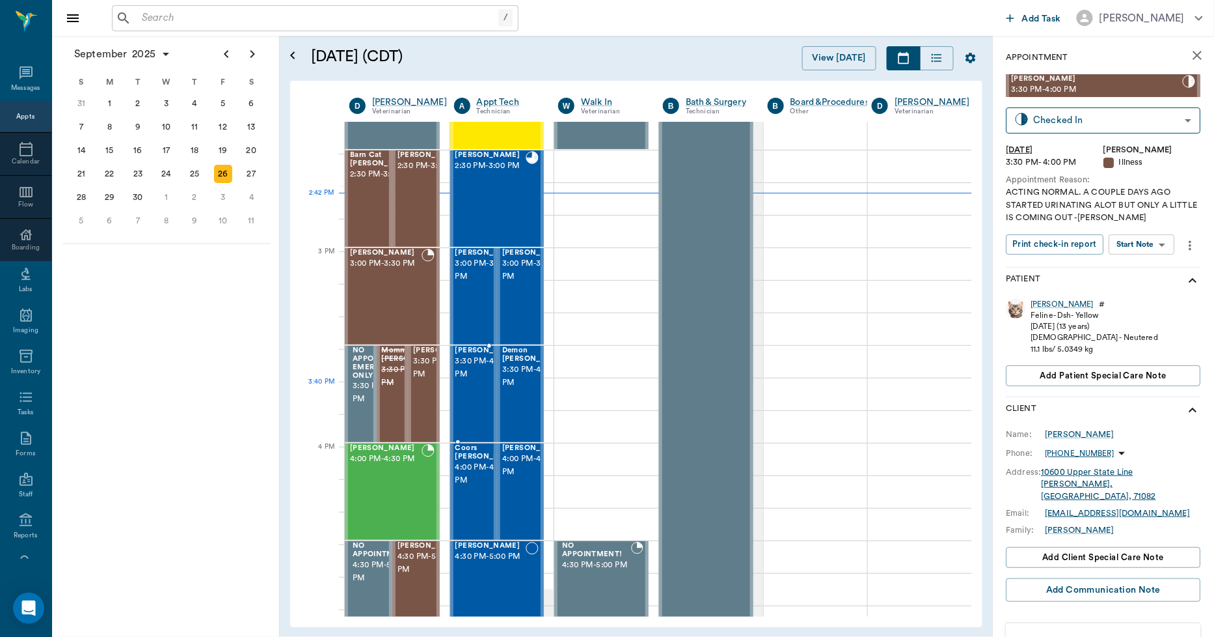
scroll to position [1174, 0]
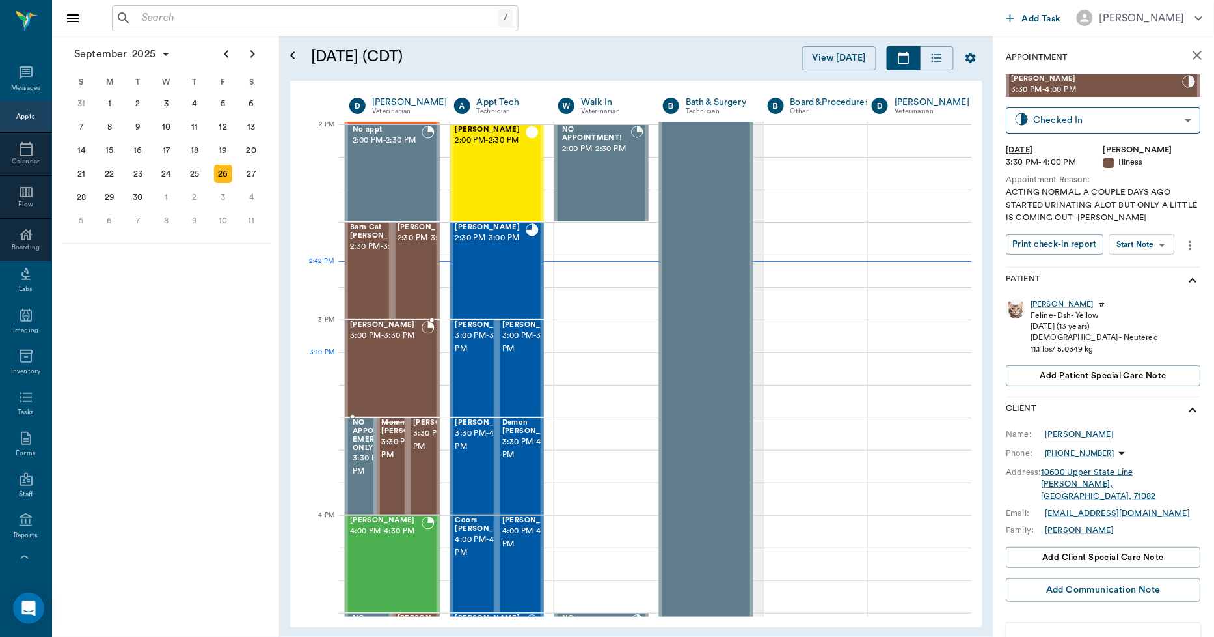
click at [413, 361] on div "Bernie Lyle 3:00 PM - 3:30 PM" at bounding box center [386, 368] width 72 height 95
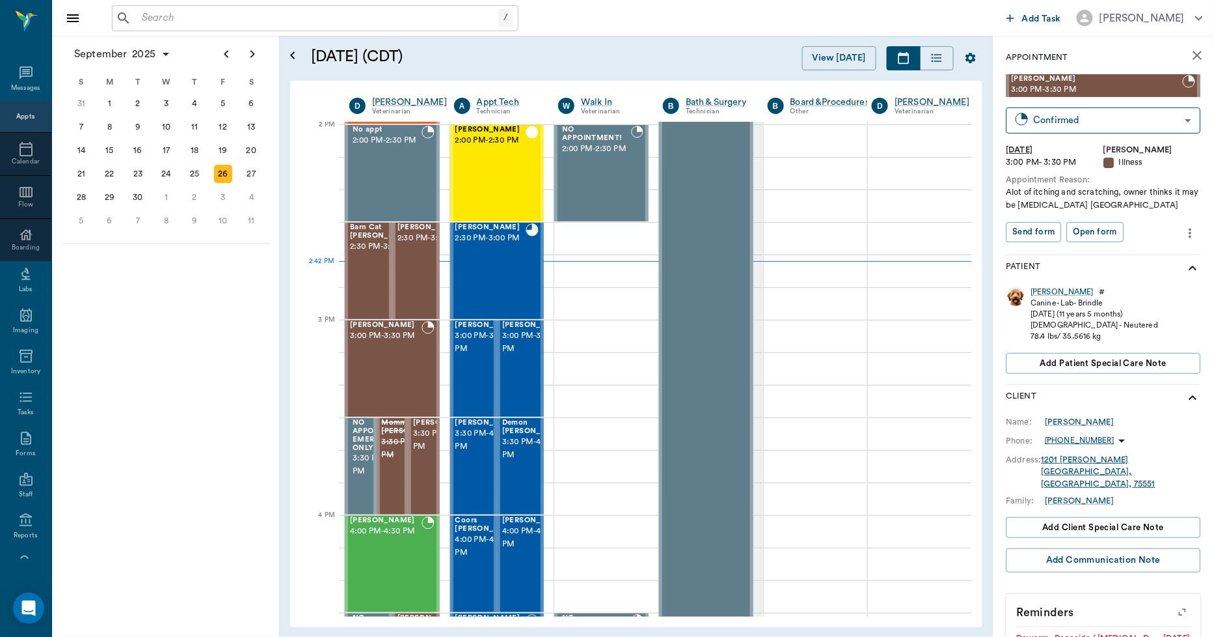
click at [1127, 139] on div "Bernie Lyle 3:00 PM - 3:30 PM Confirmed BOOKED ​ Fri, Sep 26, 2025 3:00 PM - 3:…" at bounding box center [1104, 164] width 195 height 180
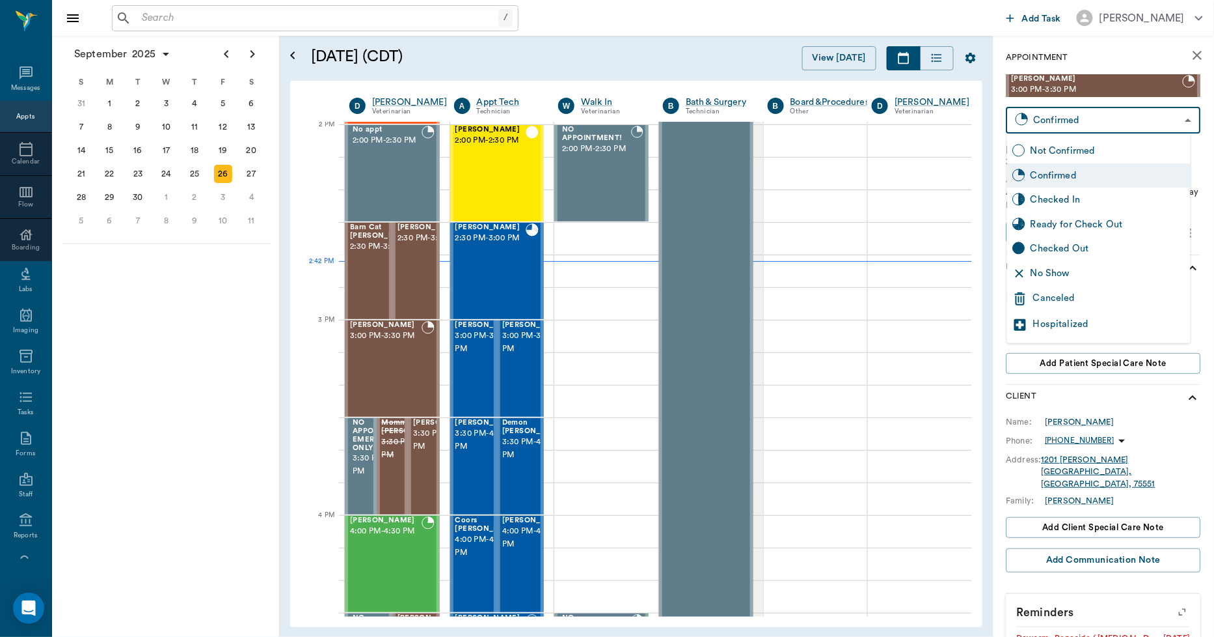
click at [1127, 124] on body "/ ​ Add Task Dr. Bert Ellsworth Nectar Messages Appts Calendar Flow Boarding La…" at bounding box center [607, 318] width 1214 height 637
click at [1078, 193] on div "Checked In" at bounding box center [1108, 200] width 155 height 14
type input "CHECKED_IN"
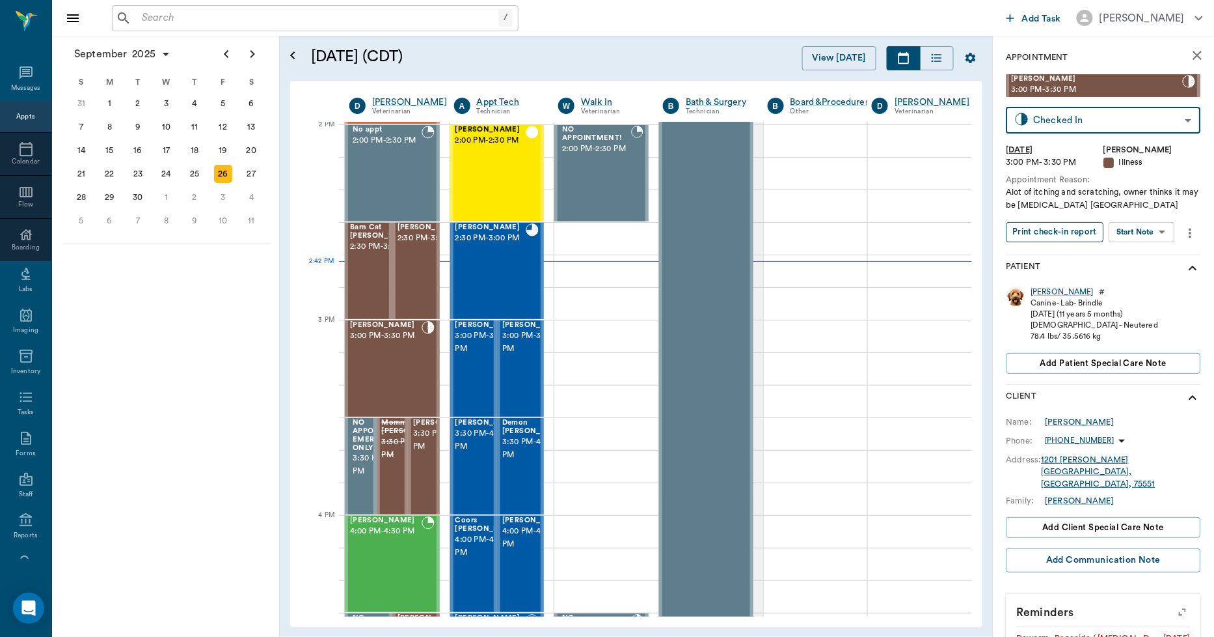
click at [1069, 226] on button "Print check-in report" at bounding box center [1056, 232] width 98 height 20
click at [160, 48] on icon "button" at bounding box center [166, 54] width 16 height 16
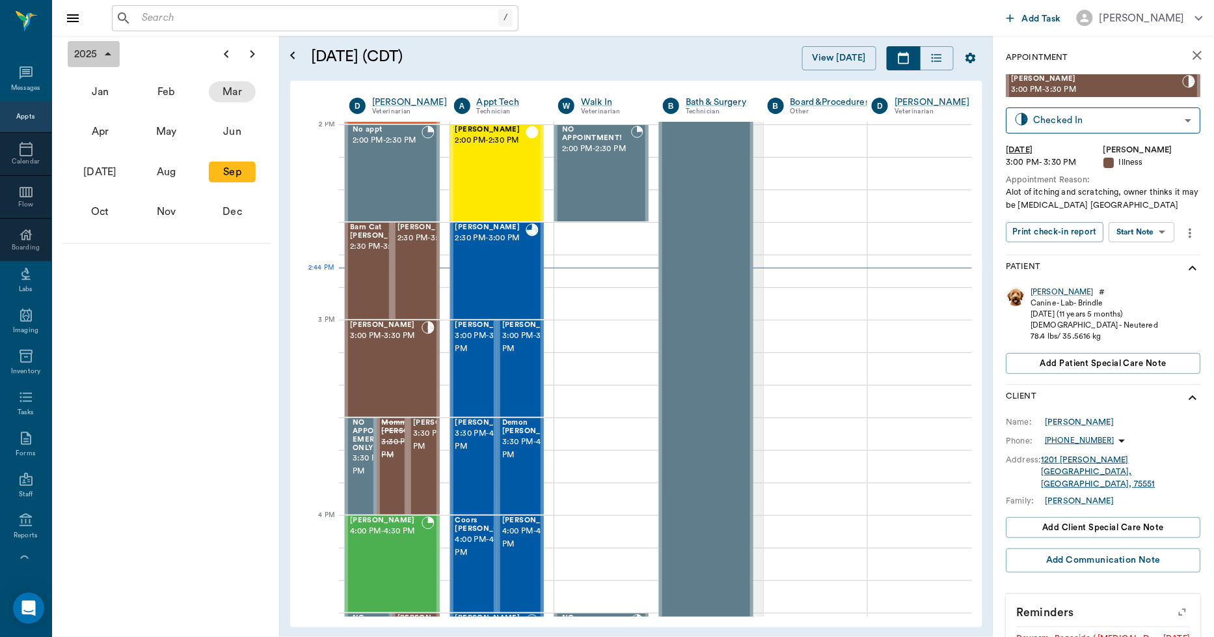
click at [241, 88] on div "Mar" at bounding box center [232, 91] width 47 height 21
click at [146, 54] on icon "button" at bounding box center [143, 54] width 16 height 16
click at [109, 56] on icon "button" at bounding box center [108, 54] width 16 height 16
click at [234, 167] on div "2026" at bounding box center [232, 171] width 47 height 21
click at [225, 87] on div "Mar" at bounding box center [232, 91] width 47 height 21
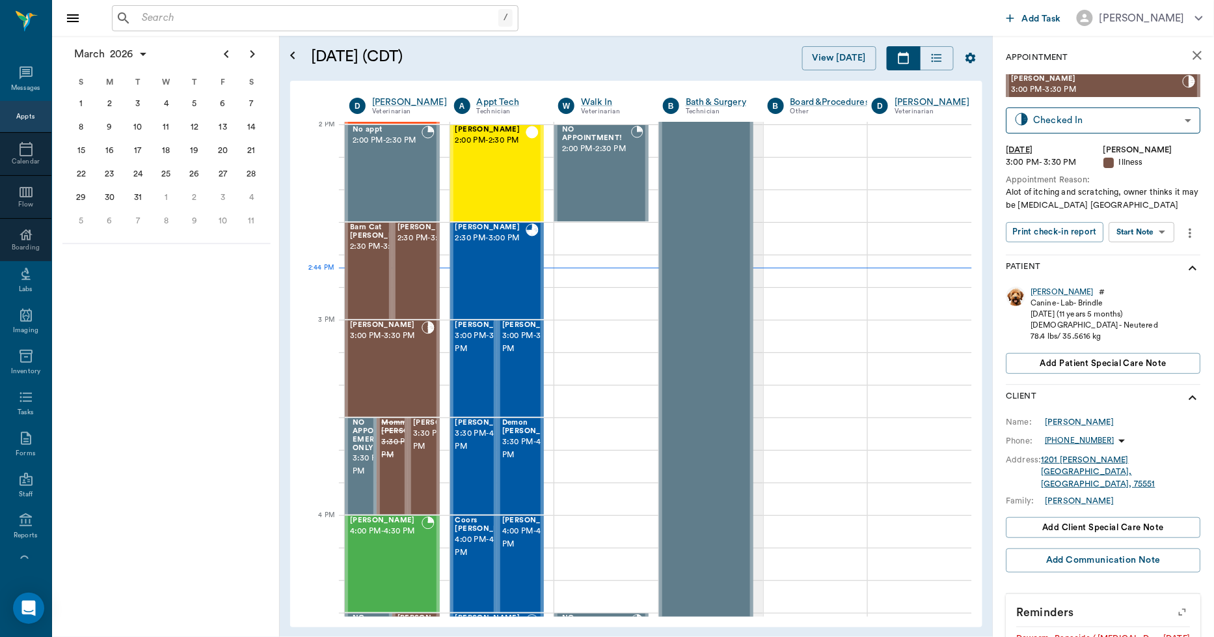
click at [200, 309] on div "March 2026 S M T W T F S Feb 1 2 3 4 5 6 7 8 9 10 11 12 13 14 15 16 17 18 19 20…" at bounding box center [166, 336] width 228 height 601
click at [254, 49] on icon "Next page" at bounding box center [253, 54] width 16 height 16
click at [221, 47] on icon "Previous page" at bounding box center [227, 54] width 16 height 16
click at [18, 150] on icon at bounding box center [26, 149] width 16 height 16
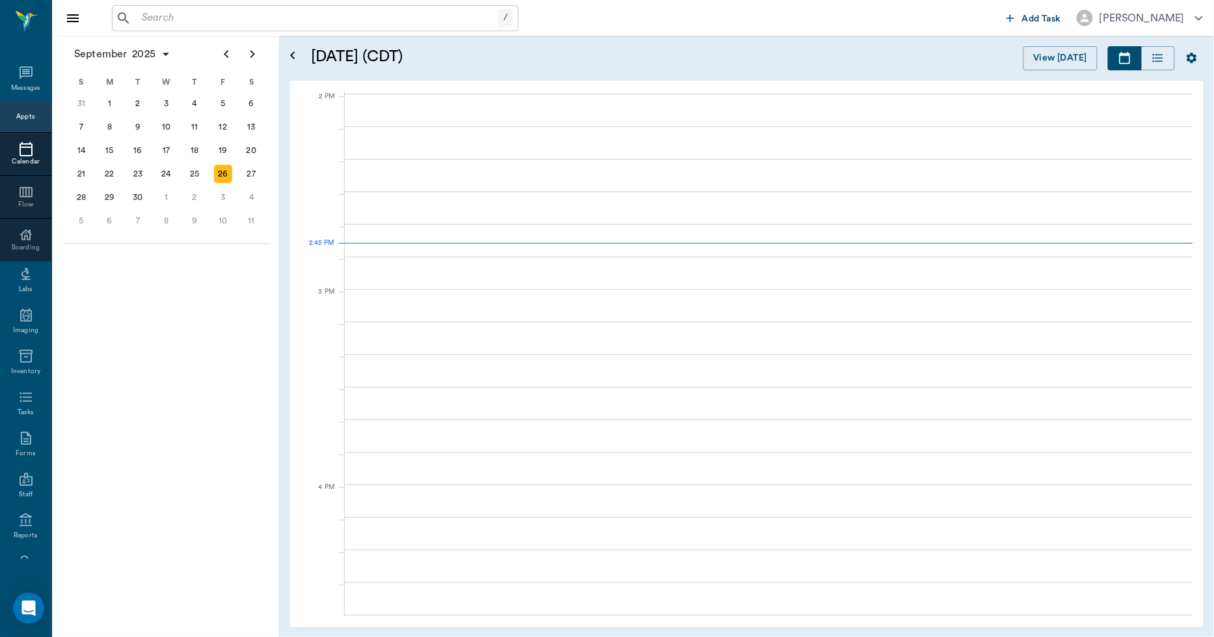
scroll to position [1172, 0]
click at [260, 61] on button "Next page" at bounding box center [253, 54] width 26 height 26
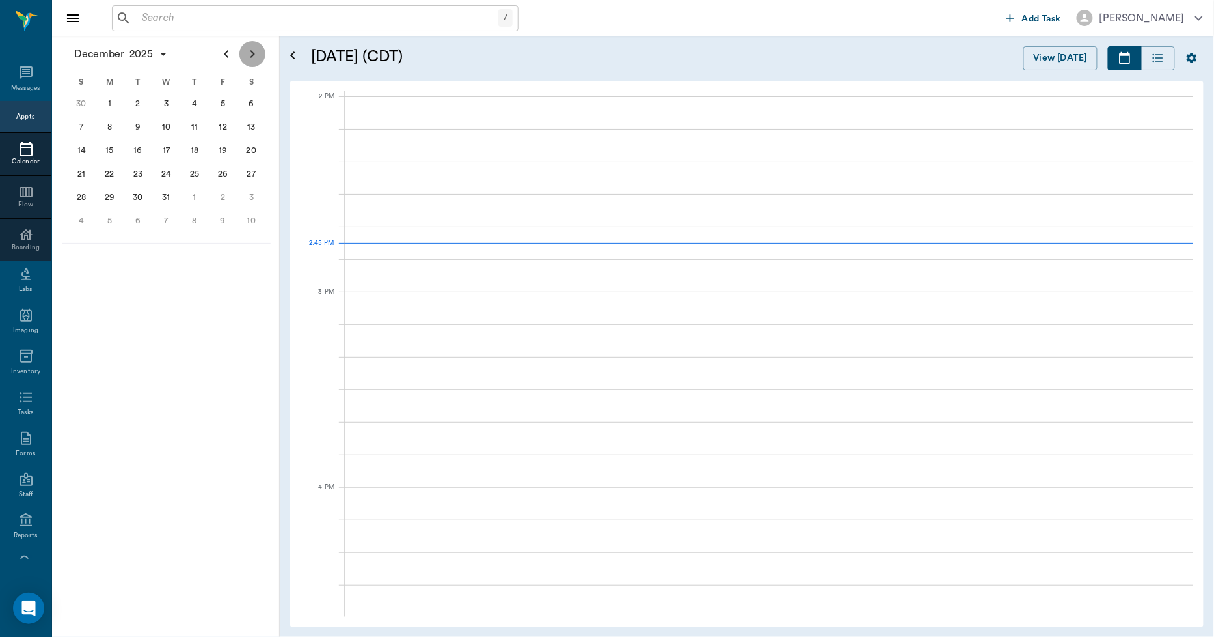
click at [260, 61] on button "Next page" at bounding box center [253, 54] width 26 height 26
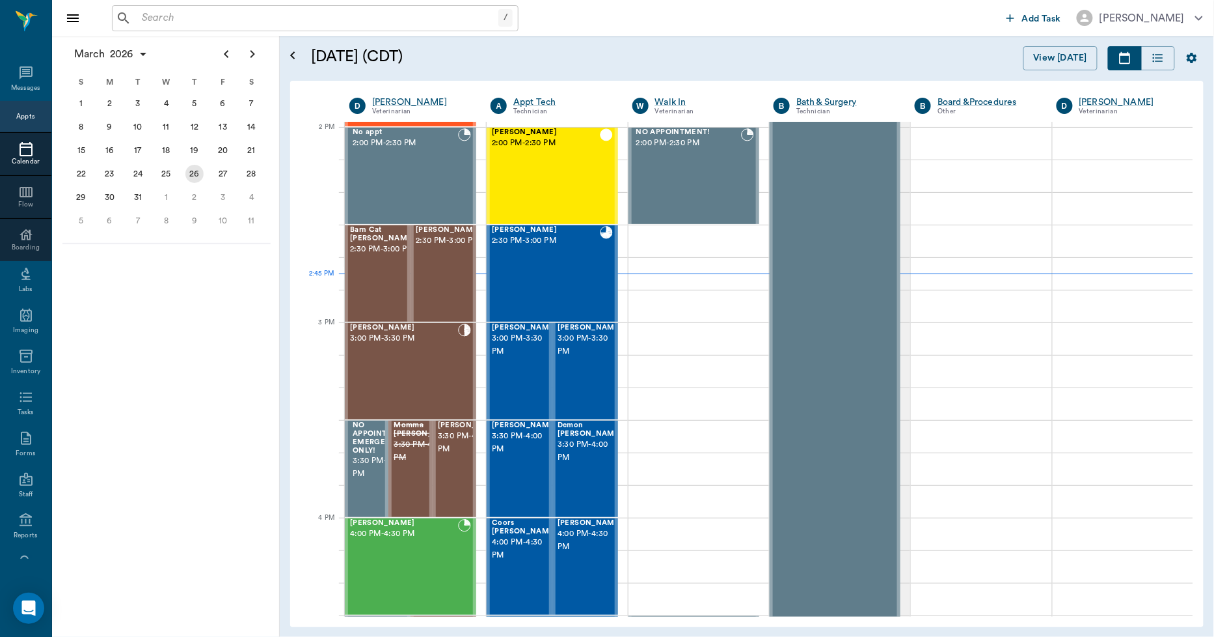
click at [195, 172] on div "26" at bounding box center [194, 174] width 18 height 18
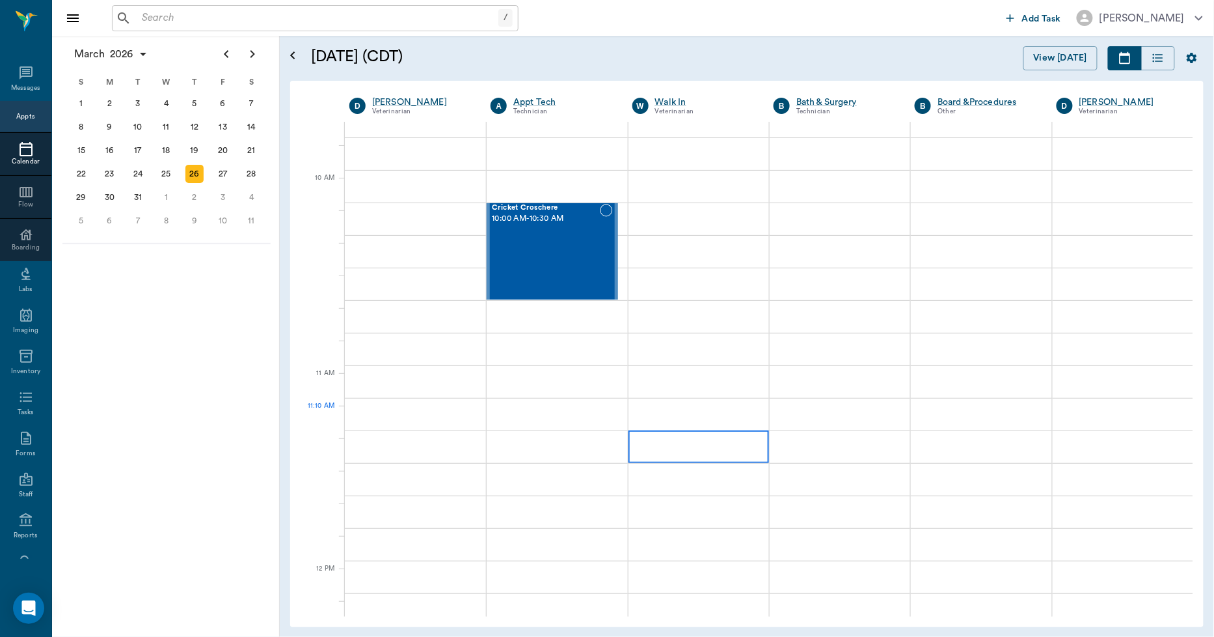
scroll to position [361, 0]
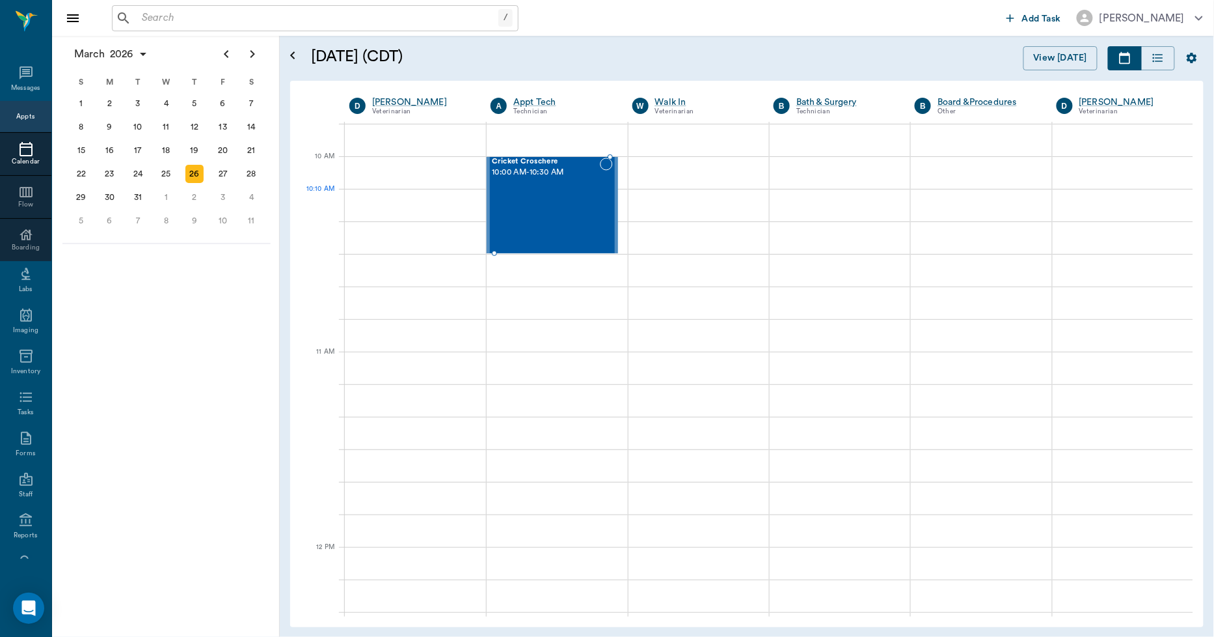
click at [567, 216] on div "Cricket Croschere 10:00 AM - 10:30 AM" at bounding box center [545, 205] width 107 height 95
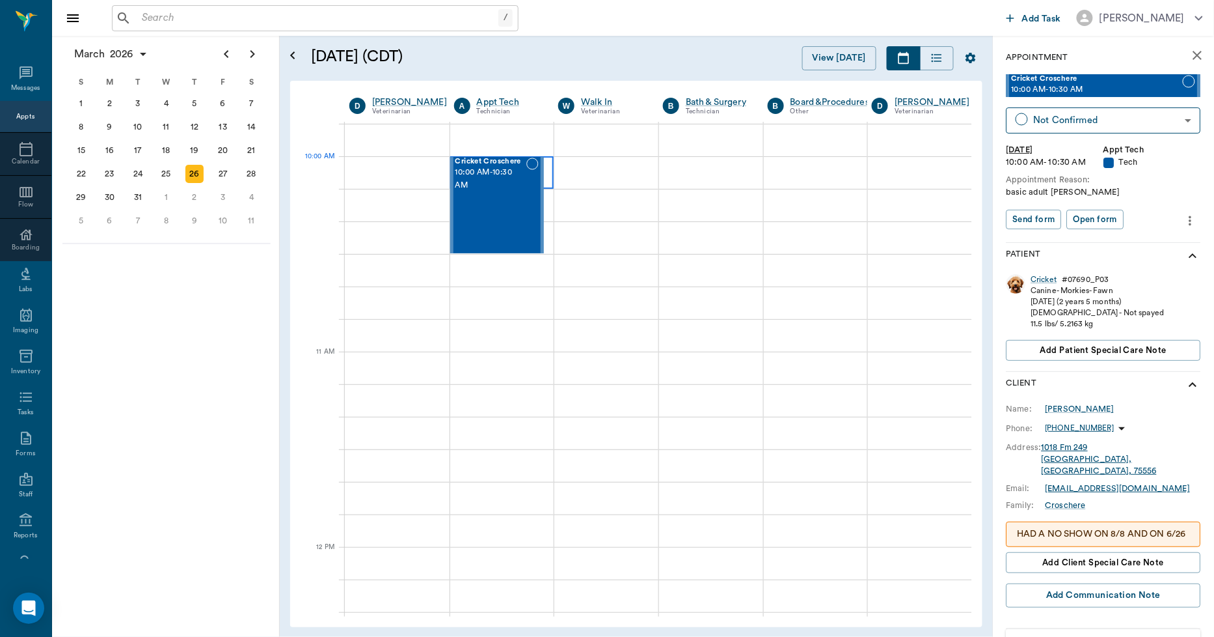
click at [547, 176] on div at bounding box center [502, 172] width 104 height 33
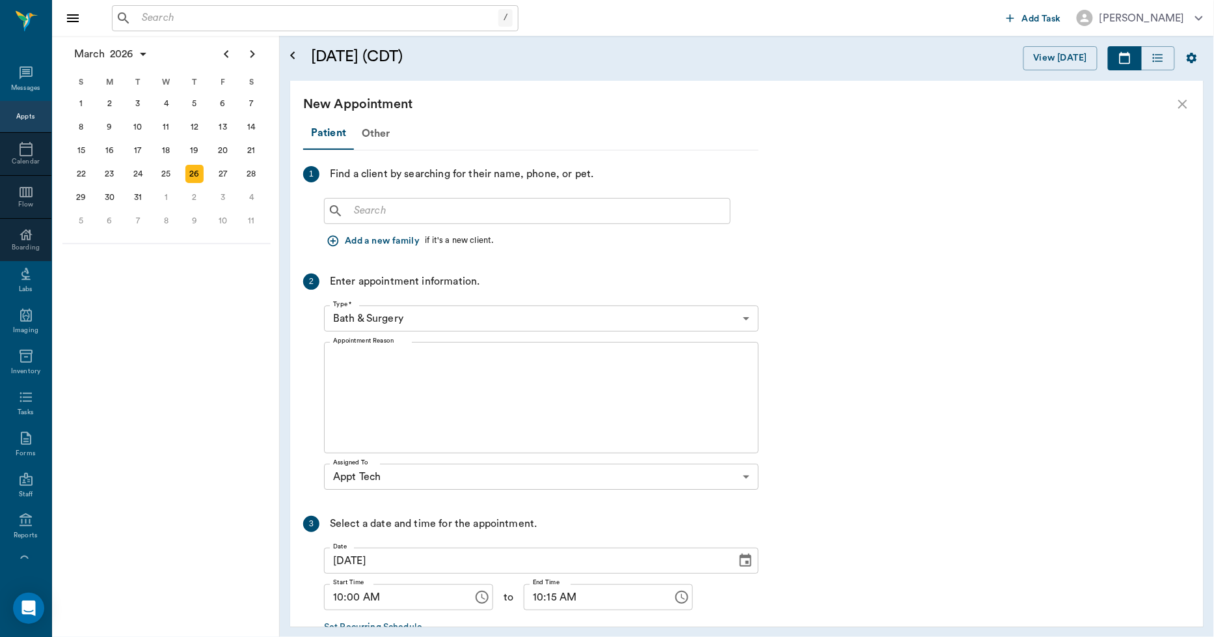
click at [453, 205] on input "text" at bounding box center [537, 211] width 376 height 18
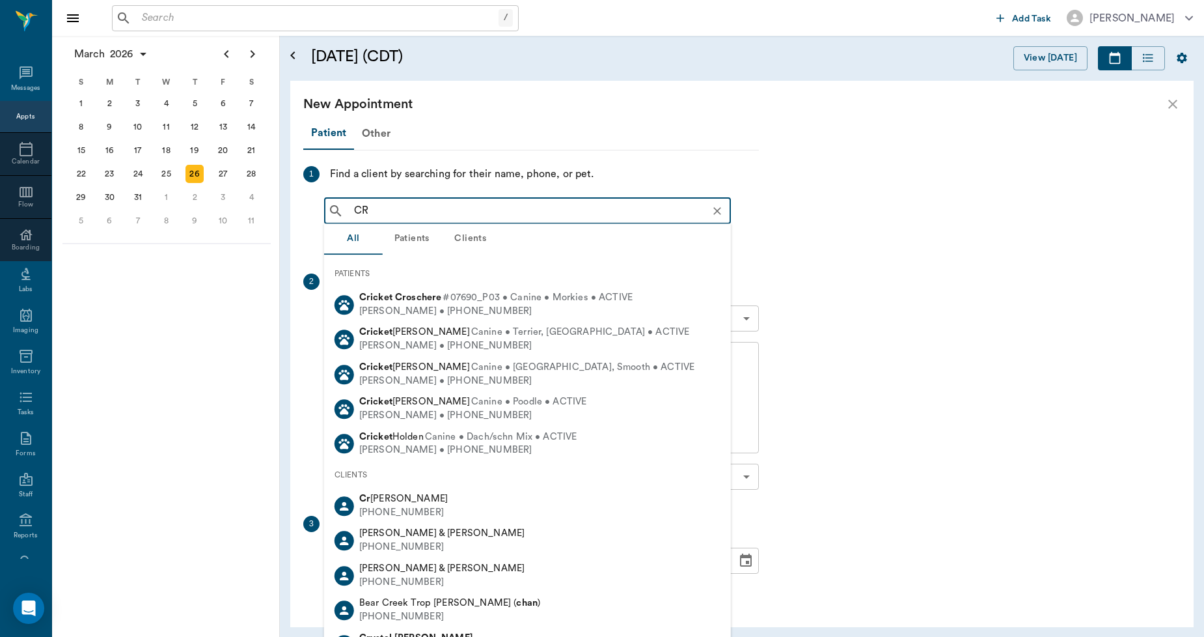
type input "C"
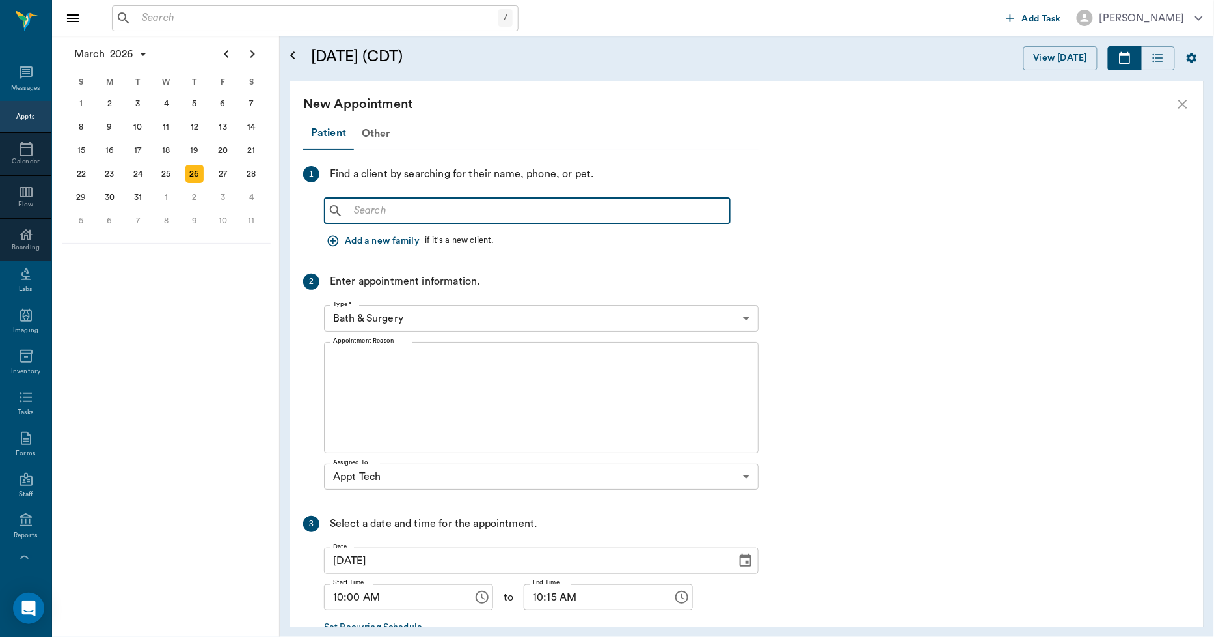
click at [1176, 92] on div "New Appointment" at bounding box center [747, 104] width 914 height 47
click at [1187, 102] on icon "close" at bounding box center [1183, 104] width 16 height 16
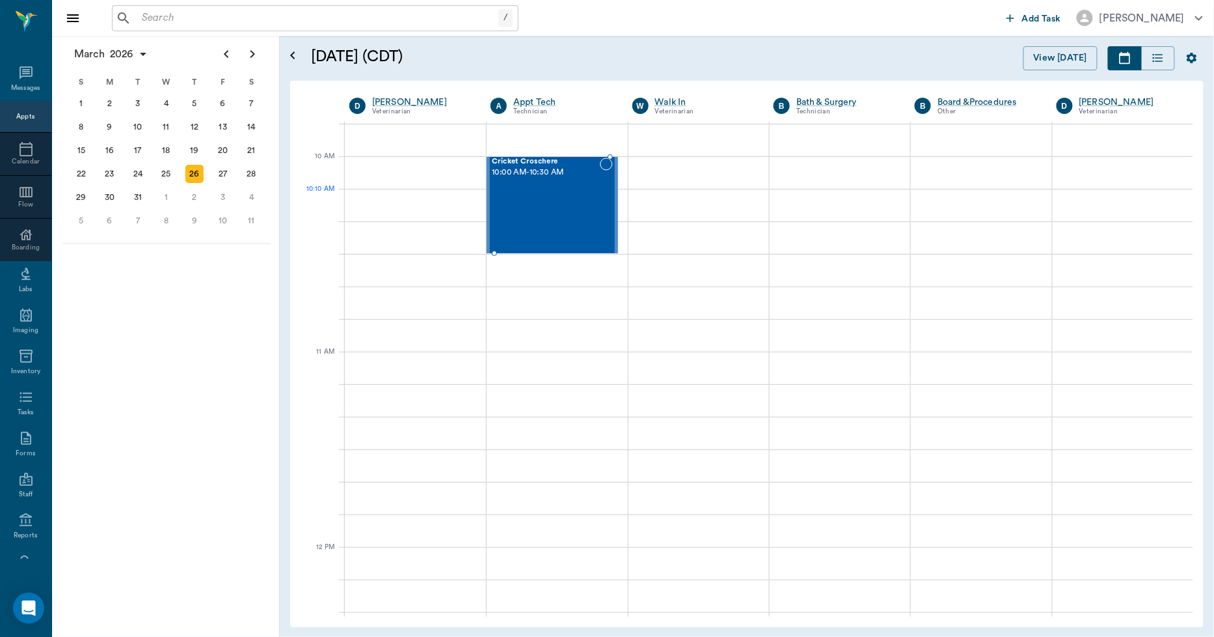
click at [584, 203] on div "Cricket Croschere 10:00 AM - 10:30 AM" at bounding box center [545, 205] width 107 height 95
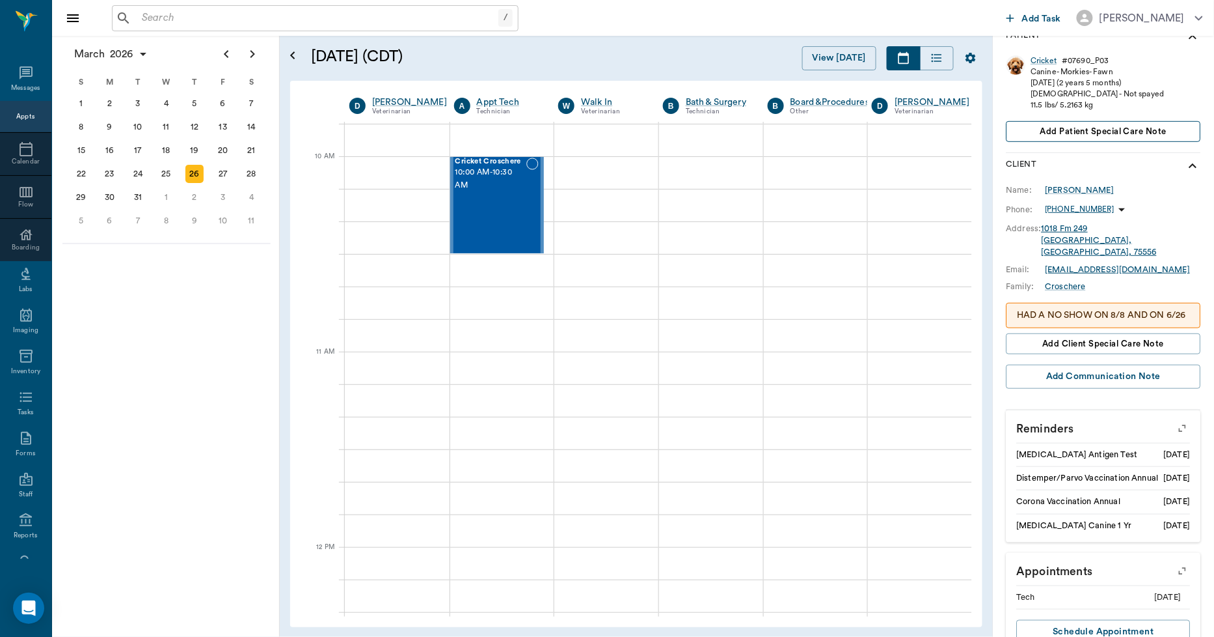
scroll to position [256, 0]
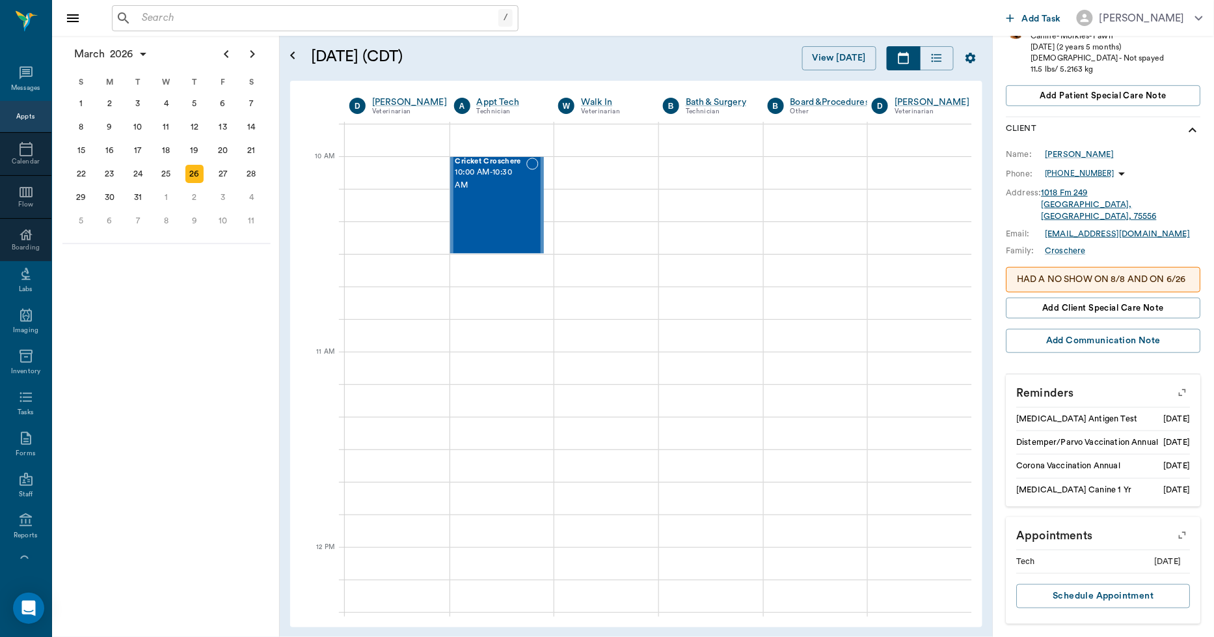
click at [379, 18] on input "text" at bounding box center [318, 18] width 362 height 18
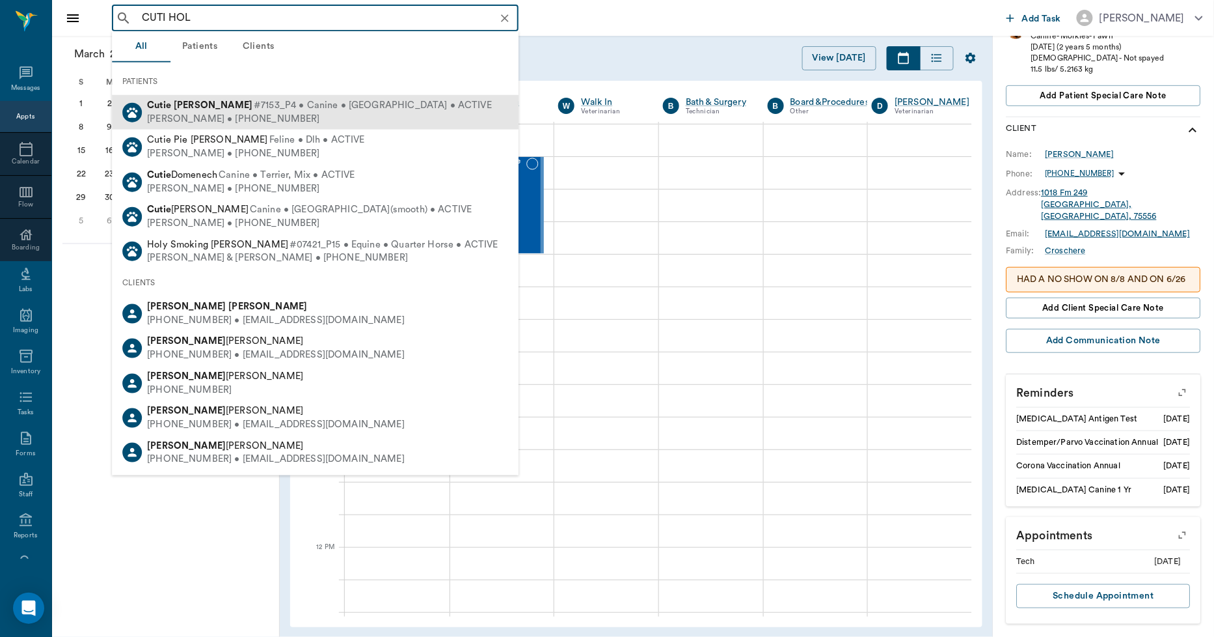
click at [254, 108] on span "#7153_P4 • Canine • Chihuahau • ACTIVE" at bounding box center [373, 106] width 238 height 14
type input "CUTI HOL"
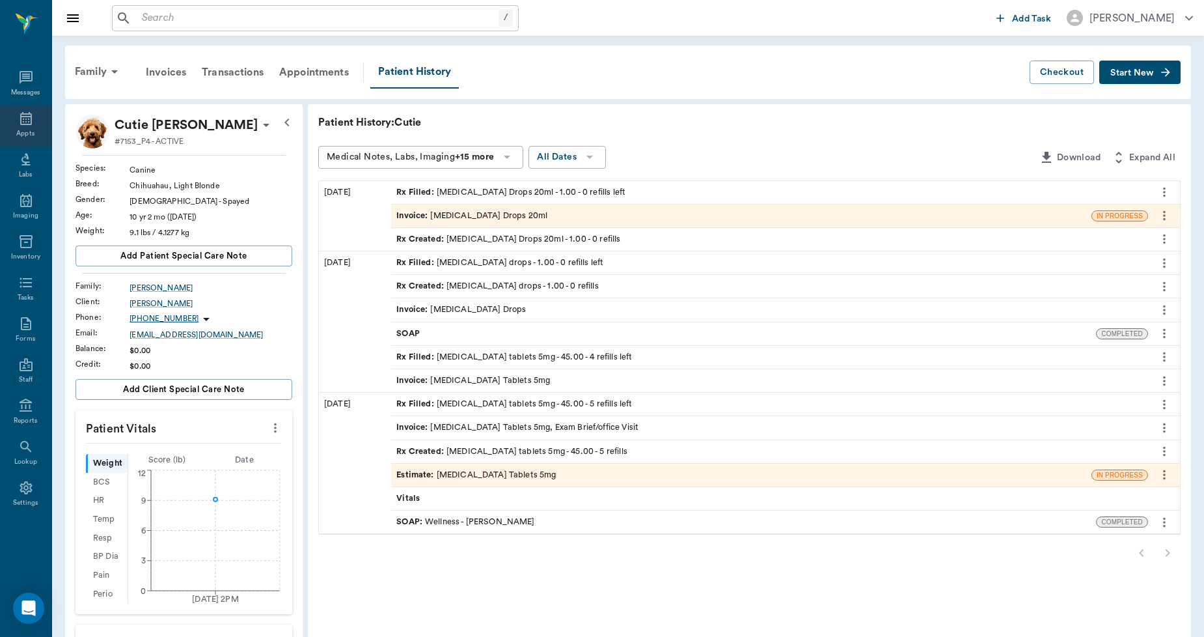
click at [18, 120] on icon at bounding box center [26, 119] width 16 height 16
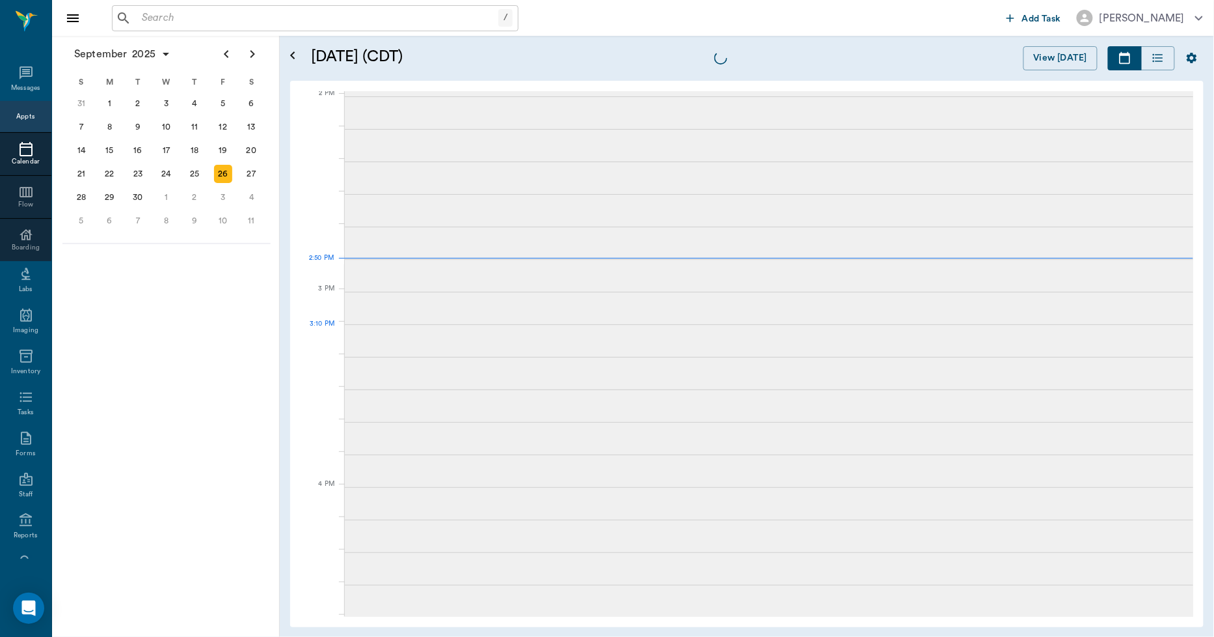
scroll to position [1172, 0]
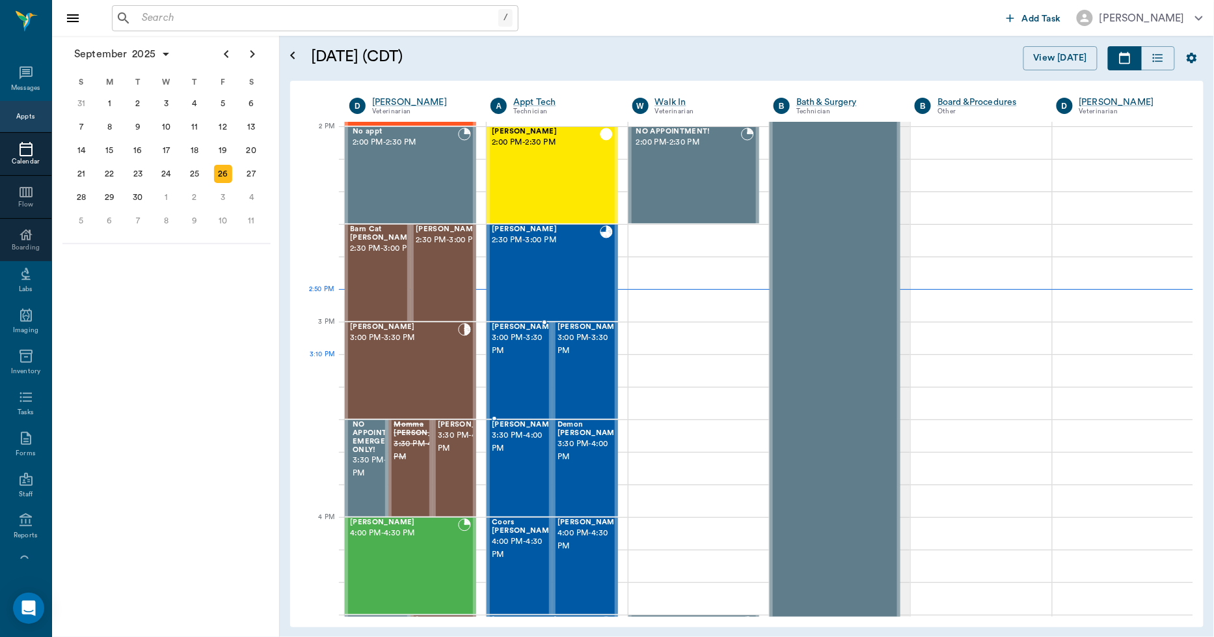
click at [510, 368] on div "Bart Trimble 3:00 PM - 3:30 PM" at bounding box center [524, 370] width 65 height 95
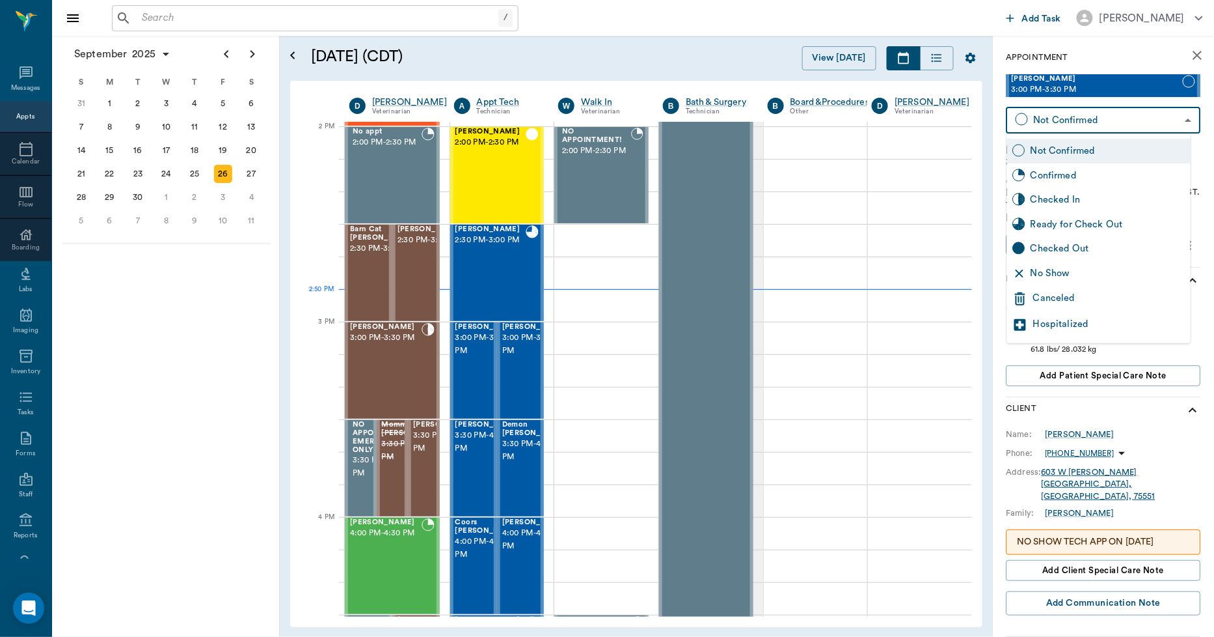
click at [1086, 124] on body "/ ​ Add Task Dr. Bert Ellsworth Nectar Messages Appts Calendar Flow Boarding La…" at bounding box center [607, 318] width 1214 height 637
click at [1060, 198] on div "Checked In" at bounding box center [1108, 200] width 155 height 14
type input "CHECKED_IN"
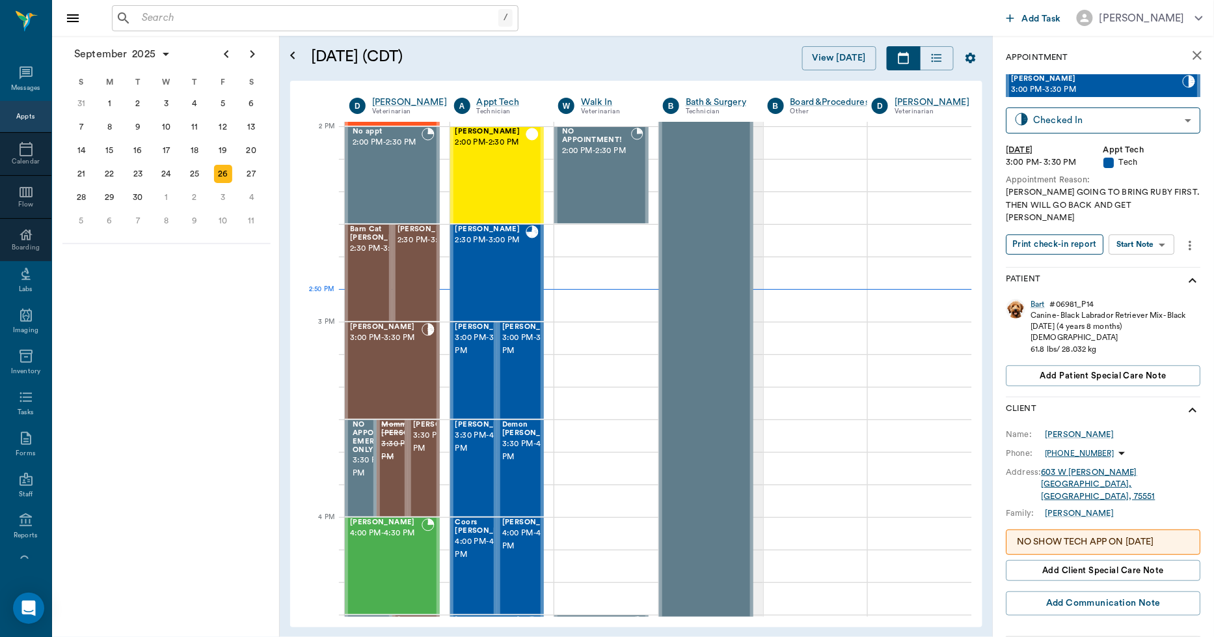
click at [1037, 234] on button "Print check-in report" at bounding box center [1056, 244] width 98 height 20
click at [515, 350] on span "3:00 PM - 3:30 PM" at bounding box center [534, 344] width 65 height 26
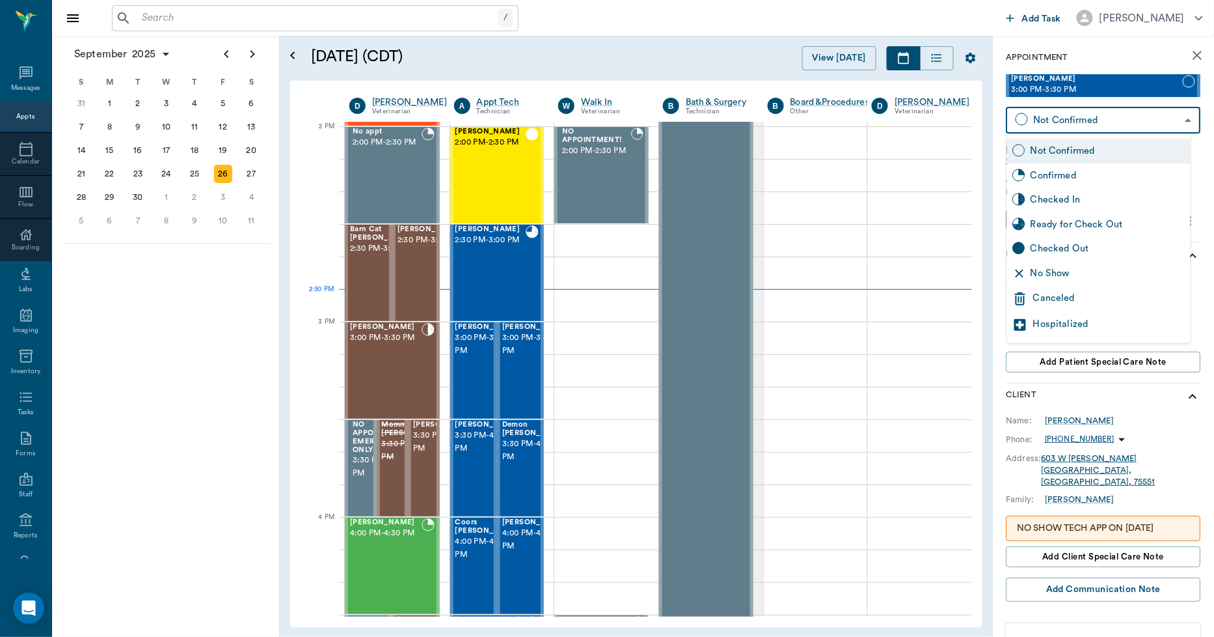
click at [1035, 124] on body "/ ​ Add Task Dr. Bert Ellsworth Nectar Messages Appts Calendar Flow Boarding La…" at bounding box center [607, 318] width 1214 height 637
click at [1045, 194] on div "Checked In" at bounding box center [1108, 200] width 155 height 14
type input "CHECKED_IN"
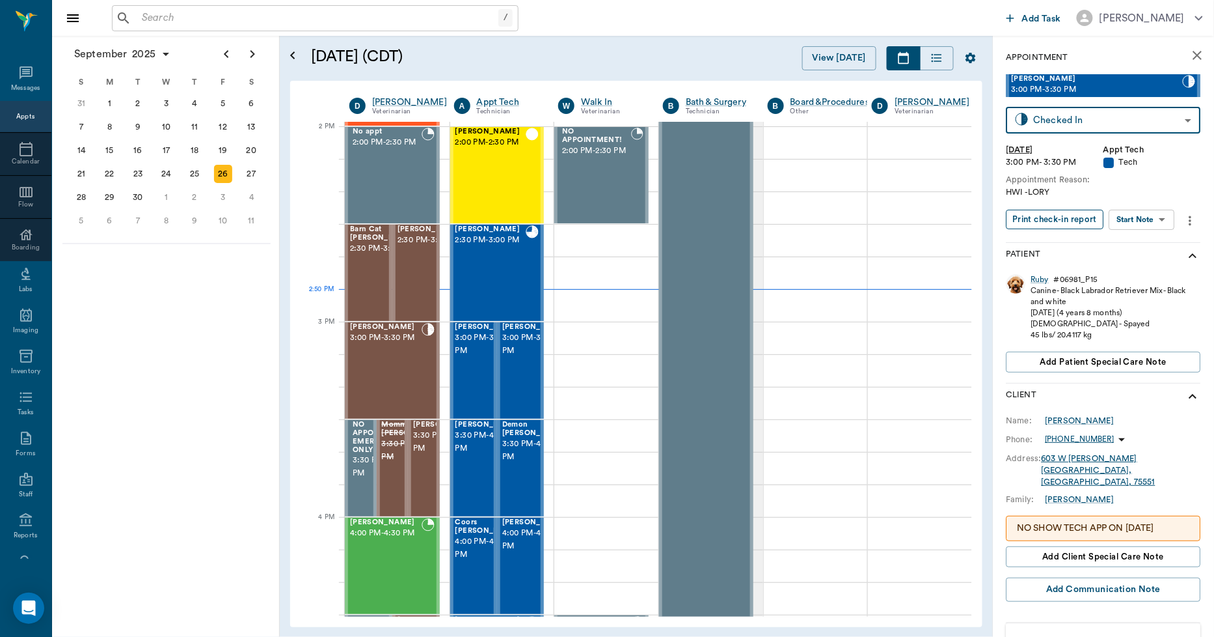
click at [1055, 215] on button "Print check-in report" at bounding box center [1056, 220] width 98 height 20
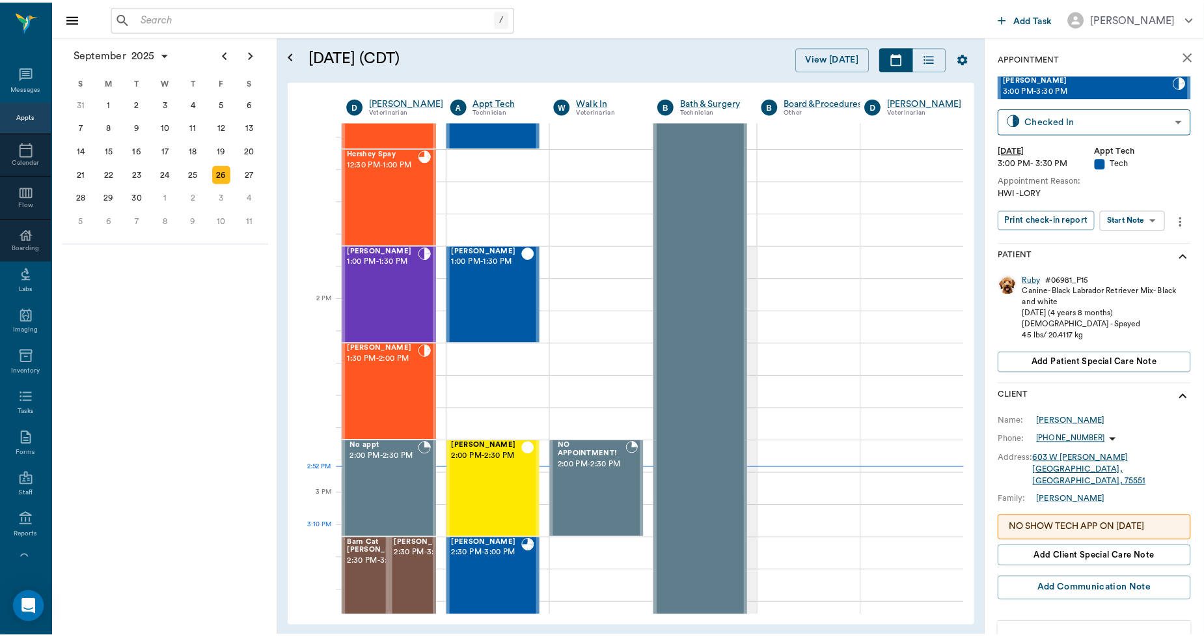
scroll to position [810, 0]
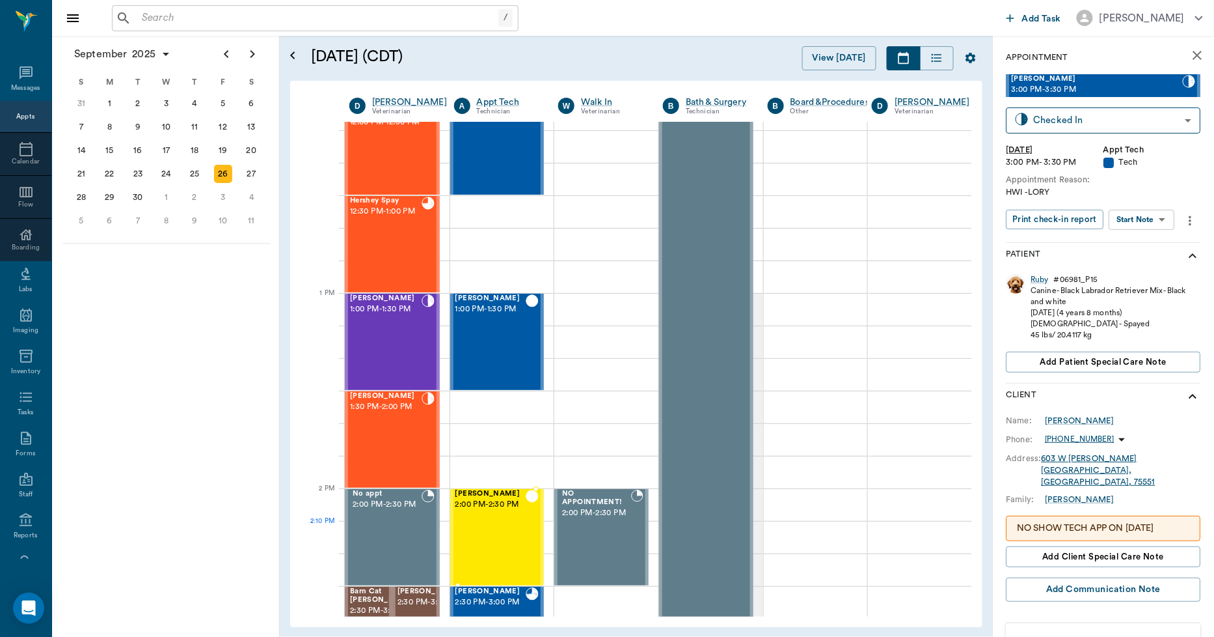
click at [534, 539] on div at bounding box center [532, 536] width 13 height 95
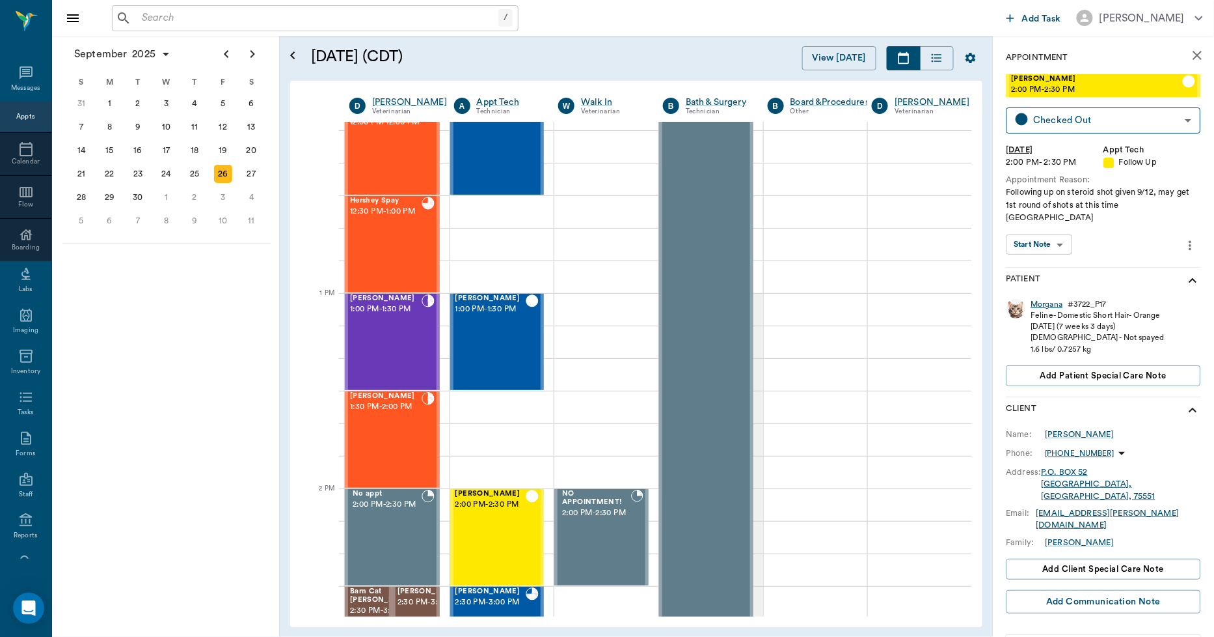
click at [1058, 299] on div "Morgana" at bounding box center [1048, 304] width 32 height 11
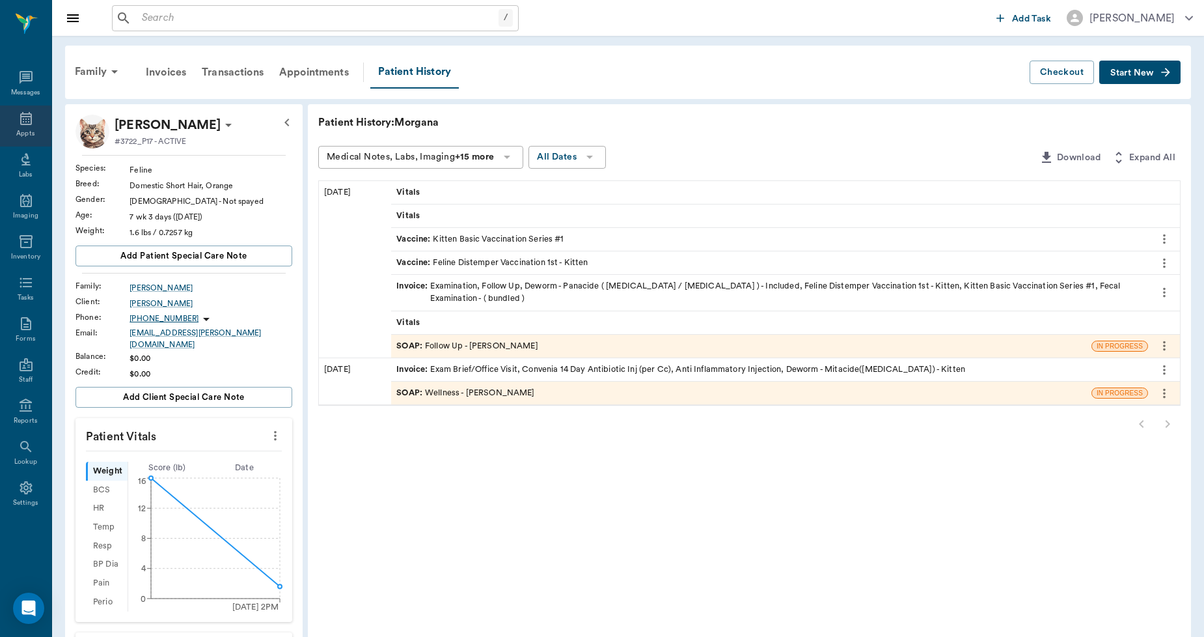
click at [22, 118] on icon at bounding box center [26, 119] width 16 height 16
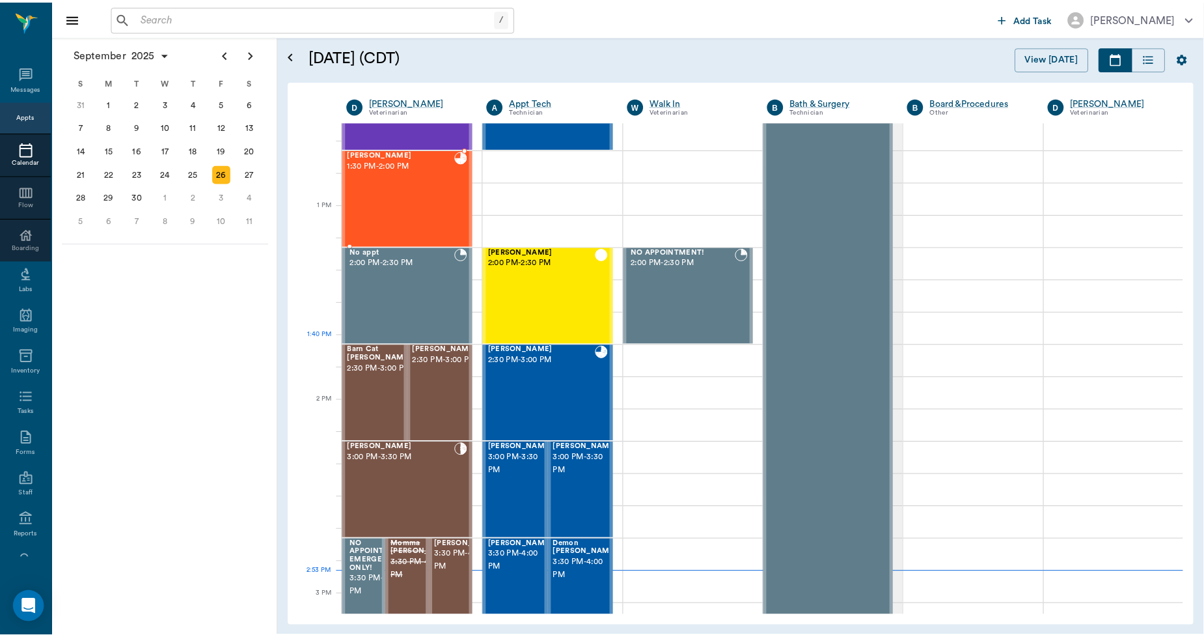
scroll to position [883, 0]
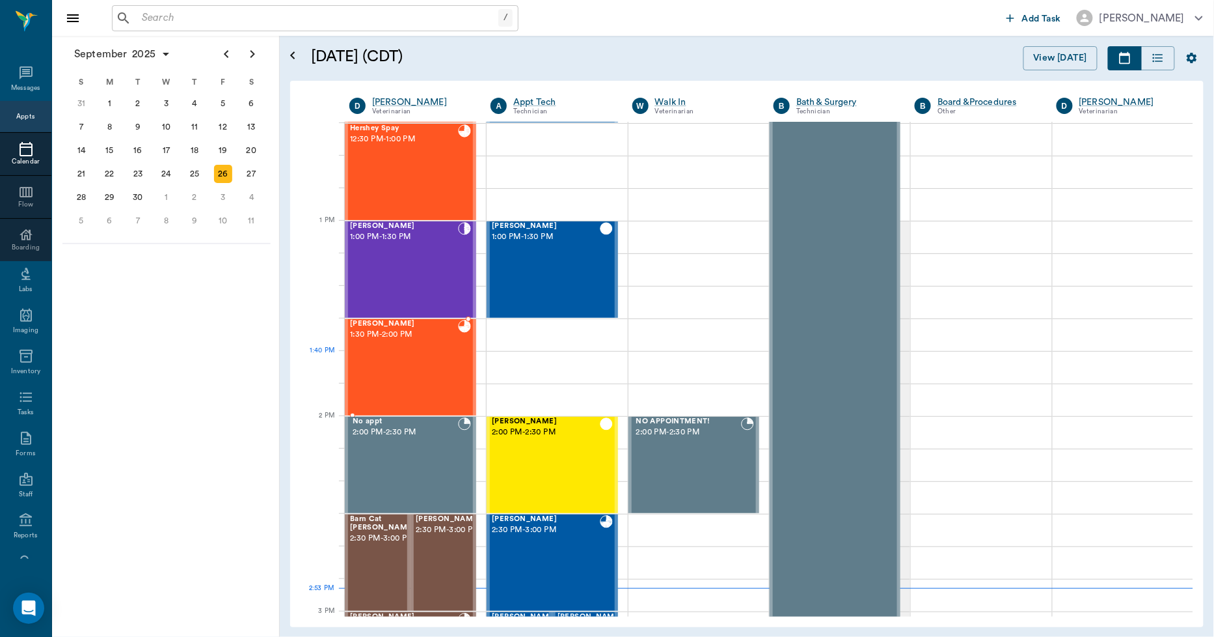
click at [432, 355] on div "Kilo Woodle 1:30 PM - 2:00 PM" at bounding box center [404, 367] width 108 height 95
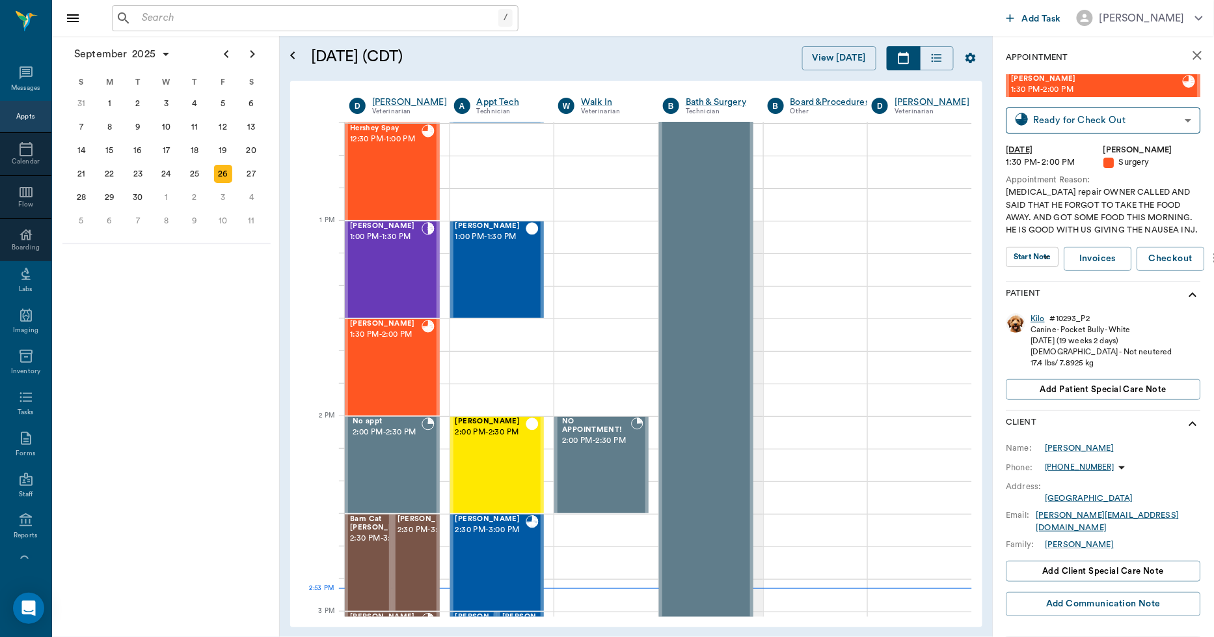
click at [1043, 320] on div "Kilo" at bounding box center [1039, 318] width 14 height 11
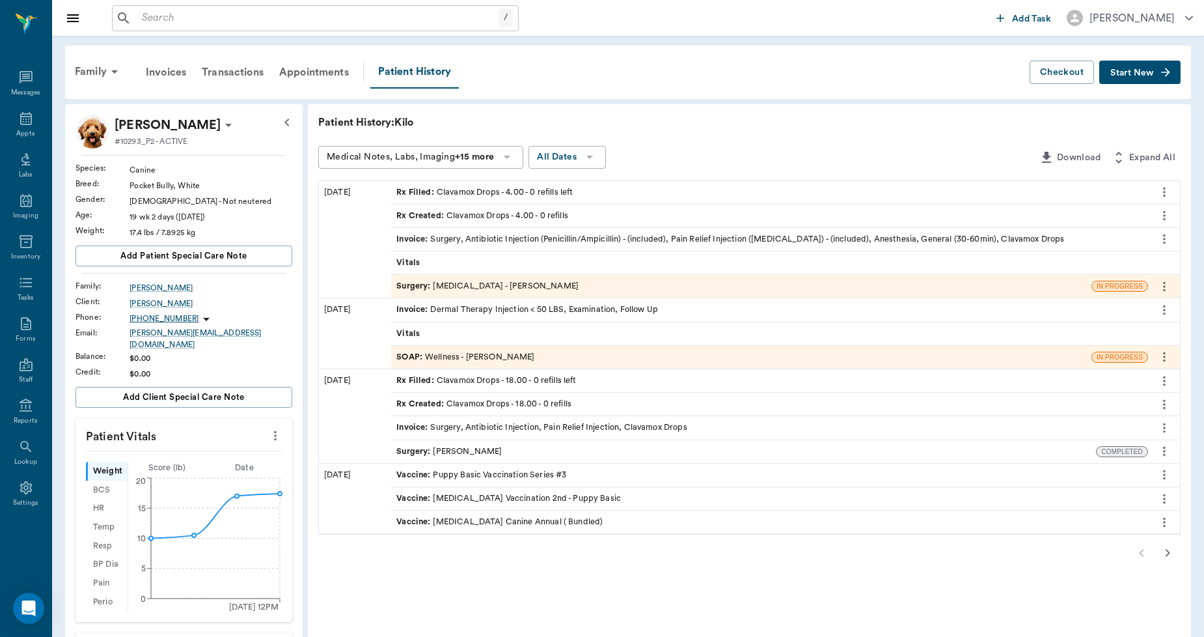
click at [543, 236] on div "Invoice : Surgery, Antibiotic Injection (Penicillin/Ampicillin) - (included), P…" at bounding box center [730, 239] width 668 height 12
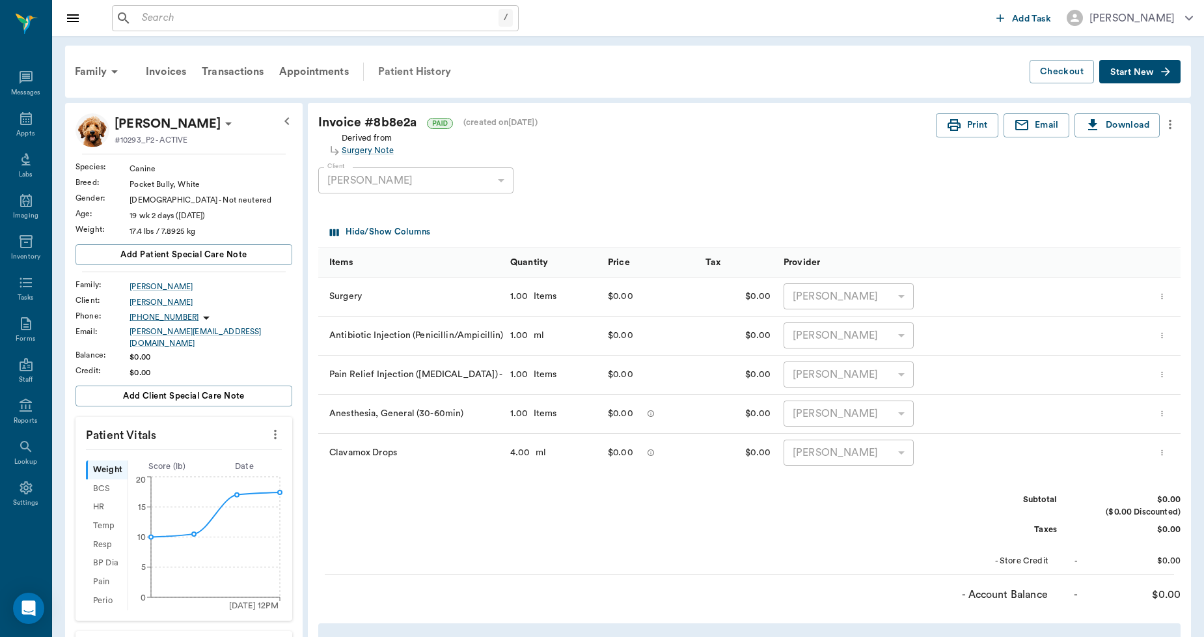
click at [415, 59] on div "Patient History" at bounding box center [414, 71] width 89 height 31
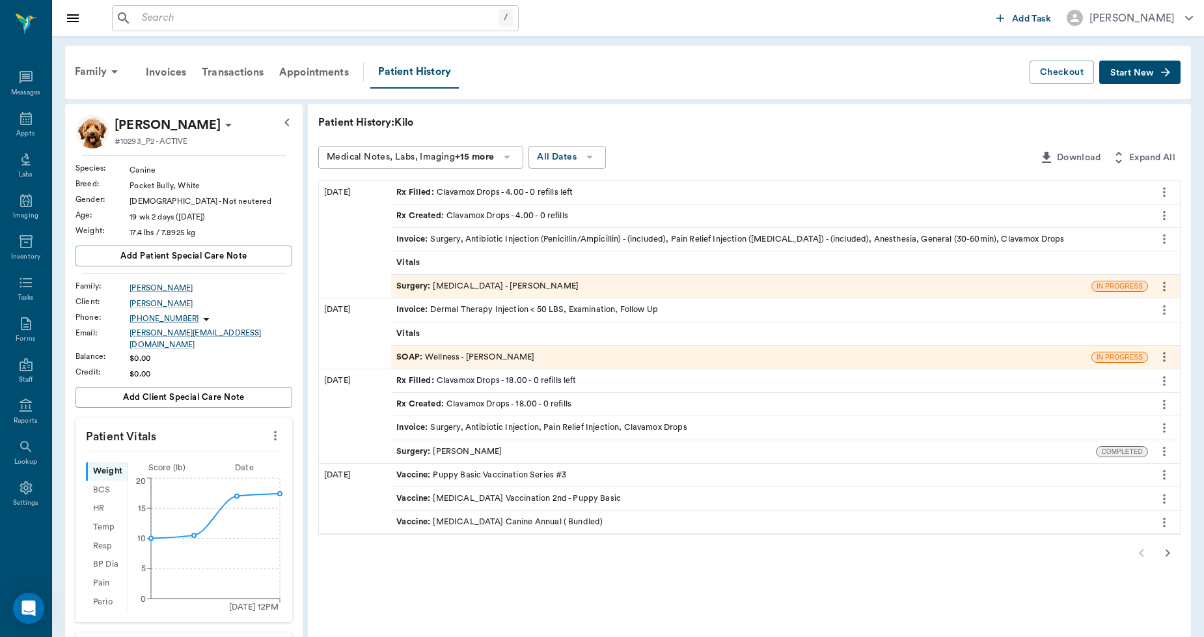
click at [524, 245] on div "Invoice : Surgery, Antibiotic Injection (Penicillin/Ampicillin) - (included), P…" at bounding box center [769, 239] width 757 height 23
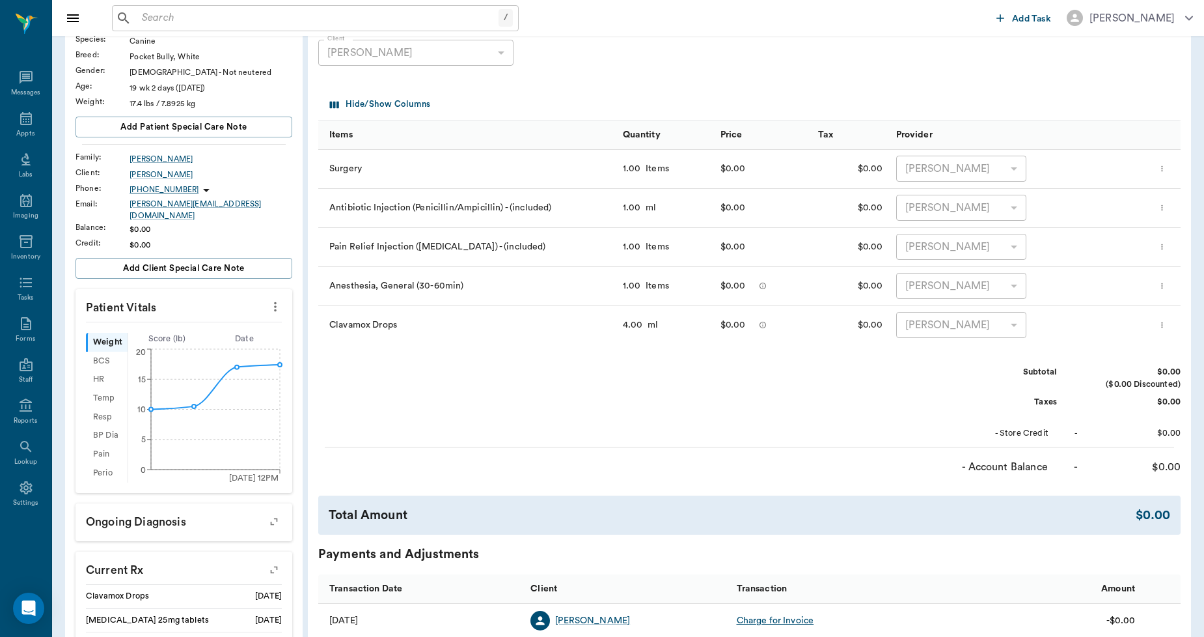
scroll to position [43, 0]
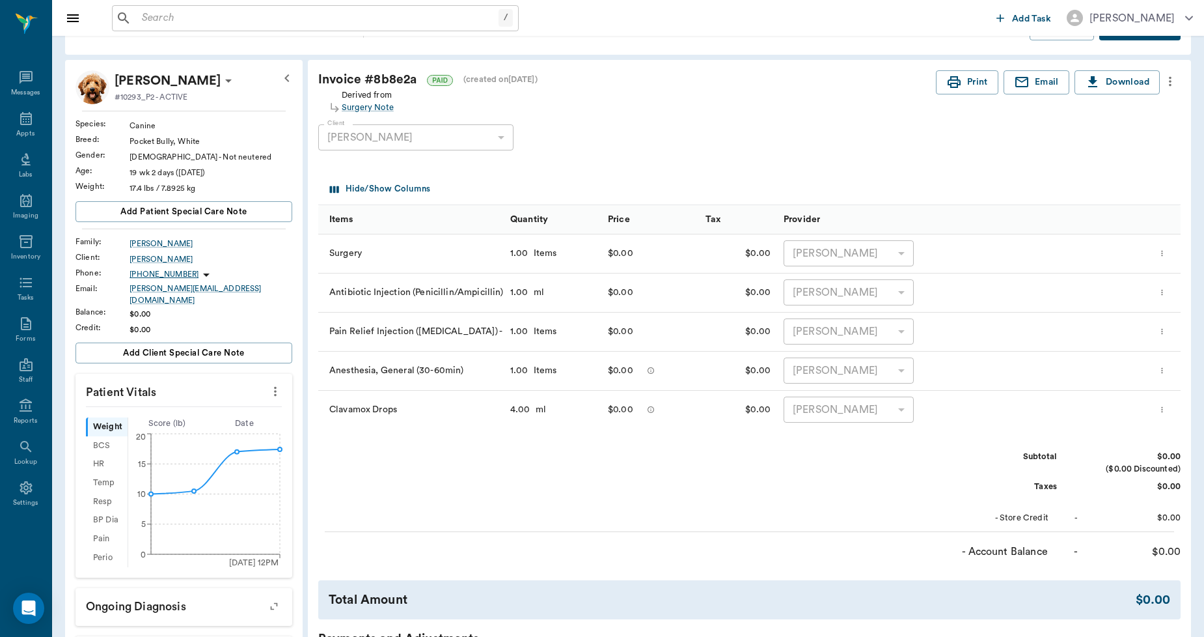
click at [184, 17] on input "text" at bounding box center [318, 18] width 362 height 18
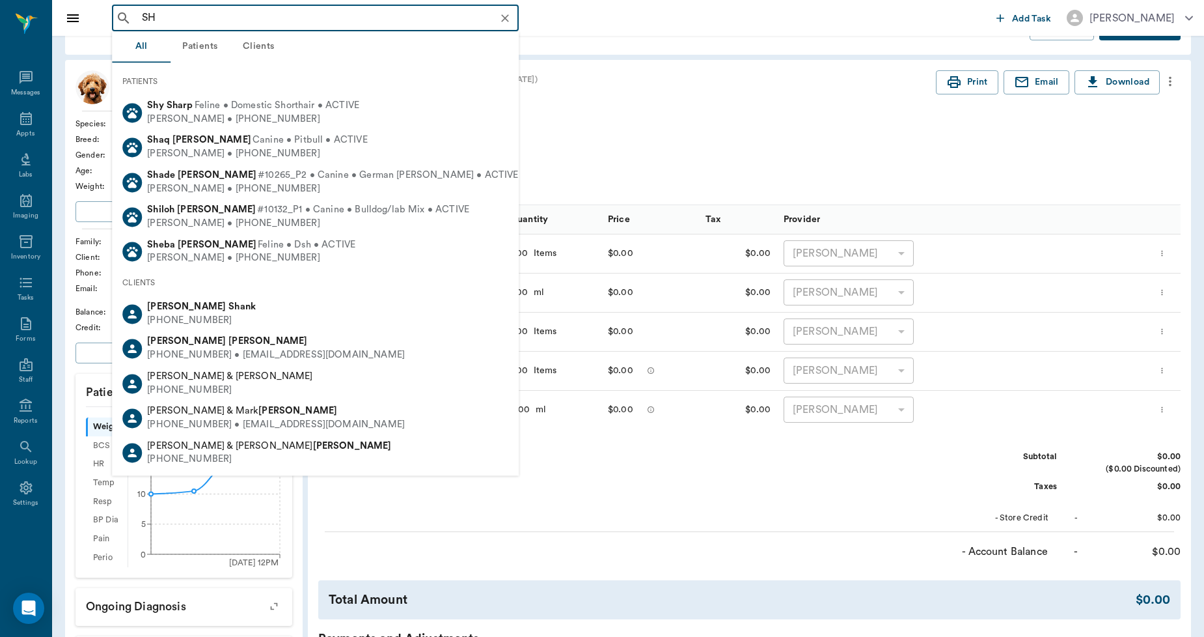
type input "S"
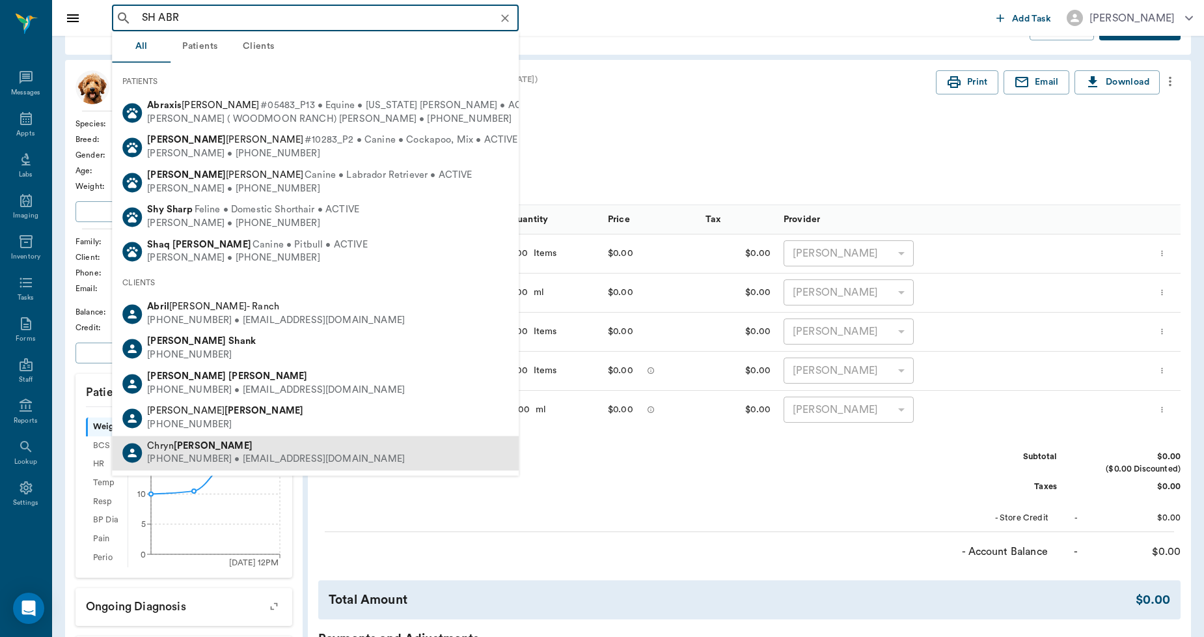
click at [178, 443] on b "Abraham" at bounding box center [213, 446] width 79 height 10
type input "SH ABR"
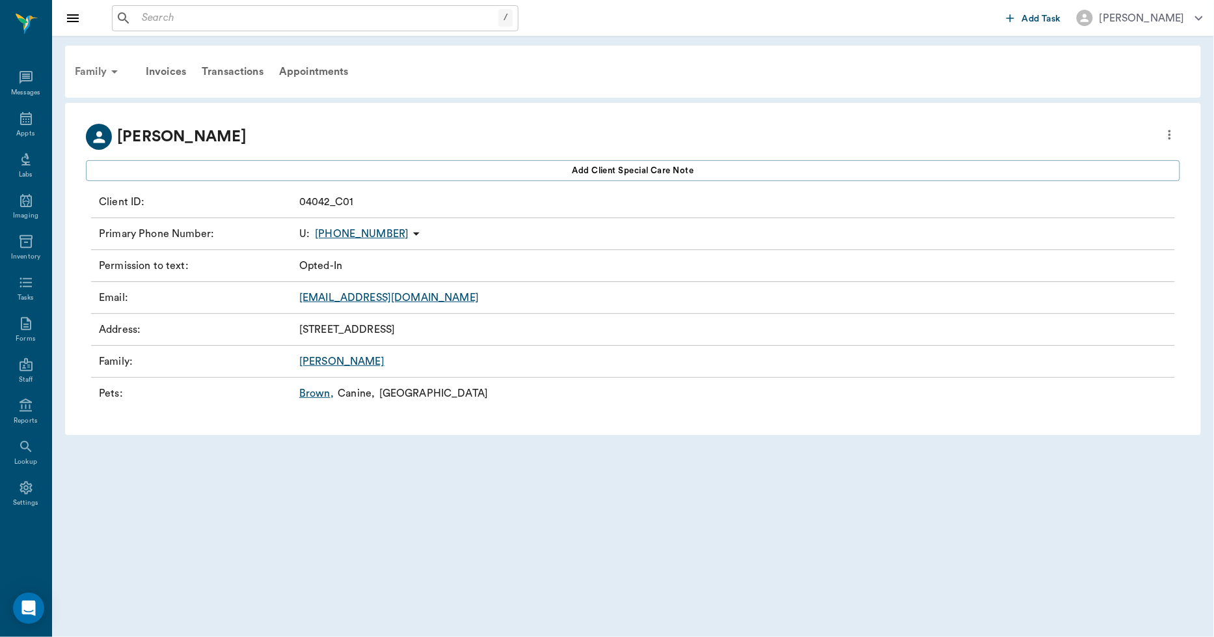
click at [87, 70] on div "Family" at bounding box center [98, 71] width 63 height 31
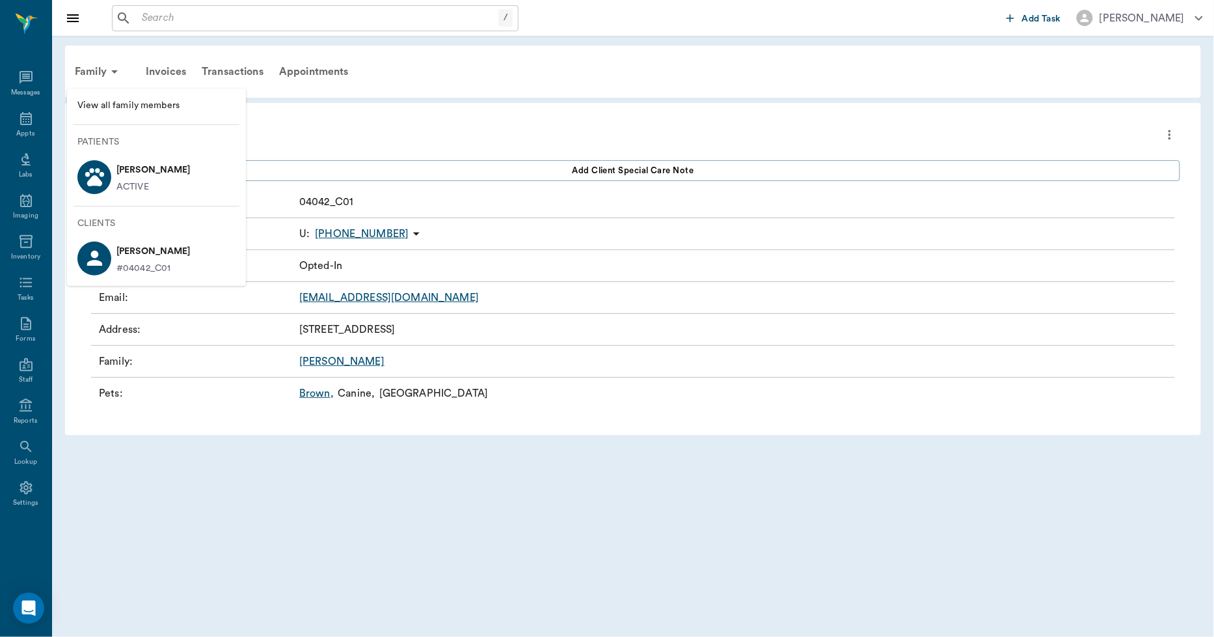
click at [114, 101] on span "View all family members" at bounding box center [156, 106] width 158 height 14
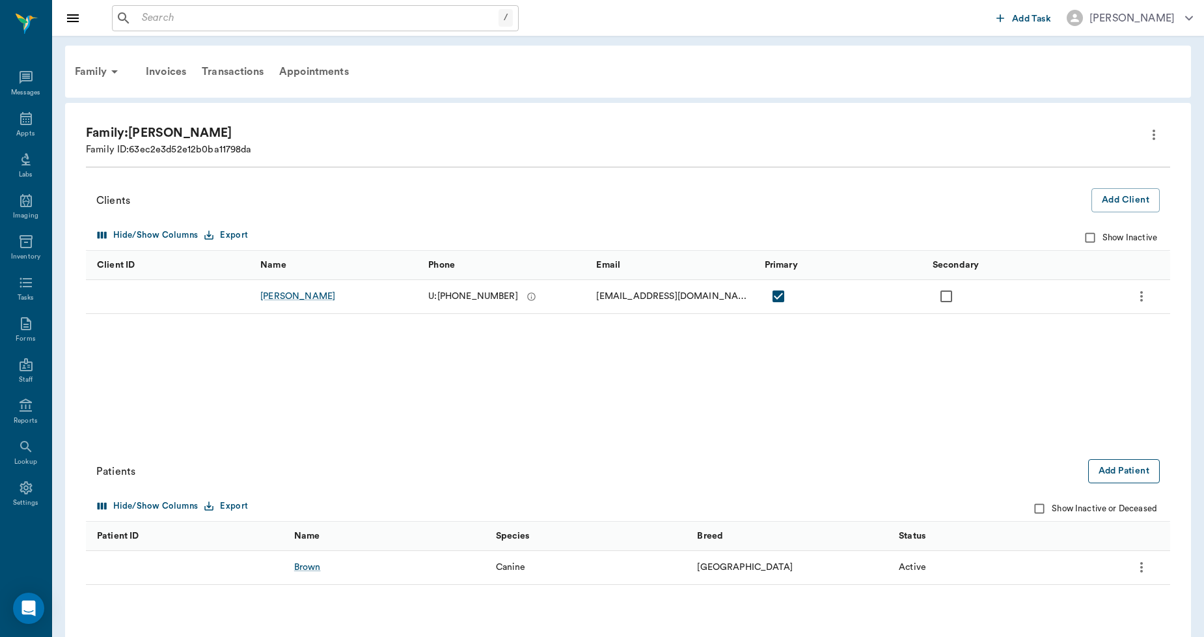
click at [1143, 464] on button "Add Patient" at bounding box center [1124, 471] width 72 height 24
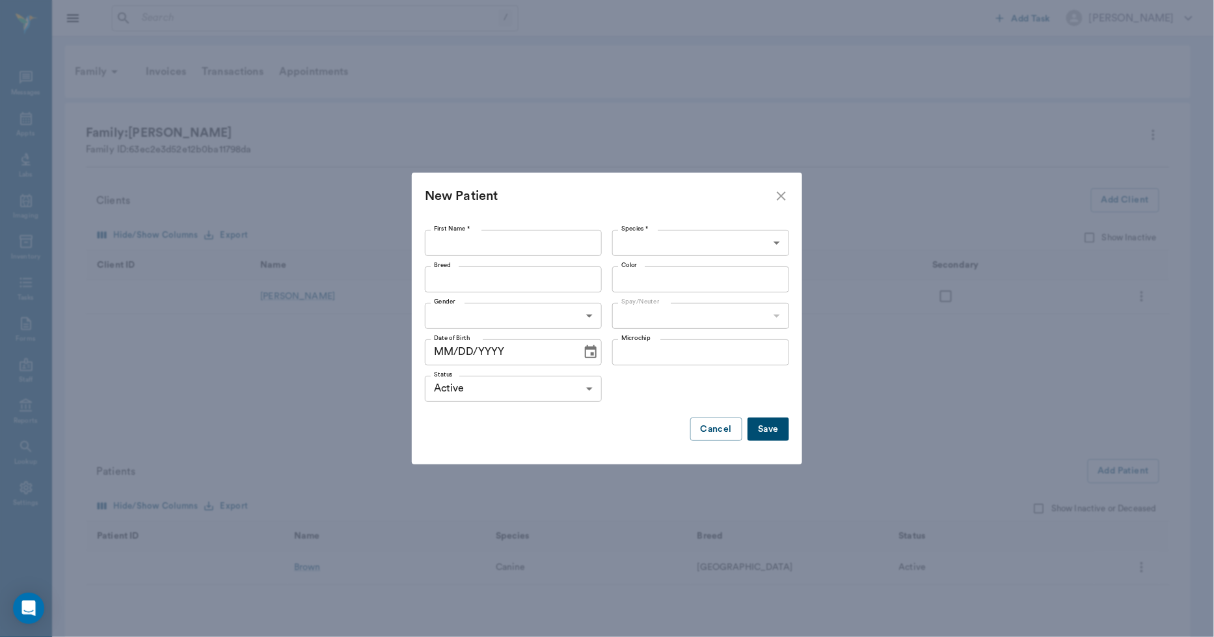
click at [497, 250] on input "First Name *" at bounding box center [513, 243] width 177 height 26
type input "Lola"
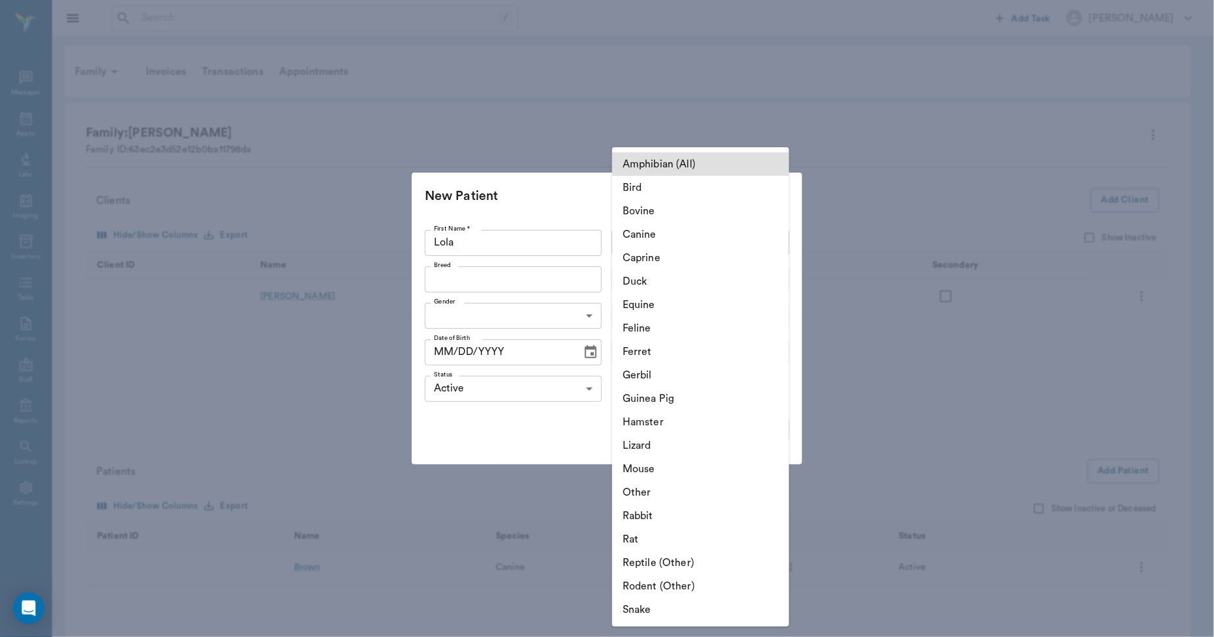
click at [635, 237] on body "/ ​ Add Task Dr. Bert Ellsworth Nectar Messages Appts Labs Imaging Inventory Ta…" at bounding box center [607, 367] width 1214 height 734
click at [642, 232] on li "Canine" at bounding box center [700, 234] width 177 height 23
type input "Canine"
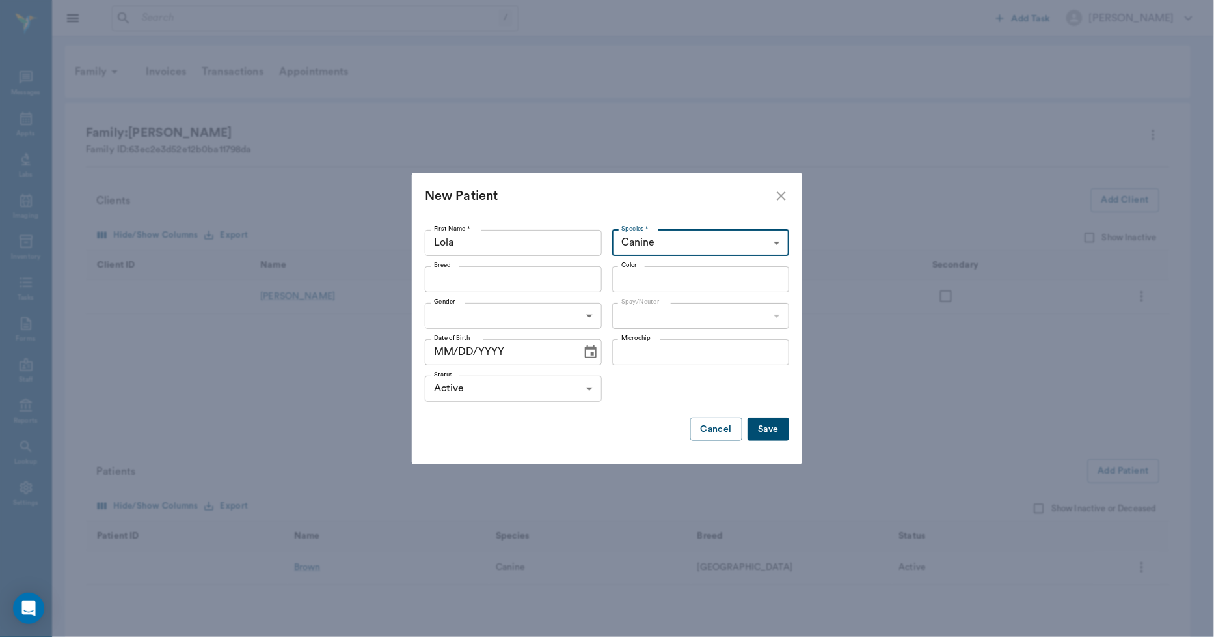
click at [496, 280] on input "Breed" at bounding box center [503, 279] width 148 height 18
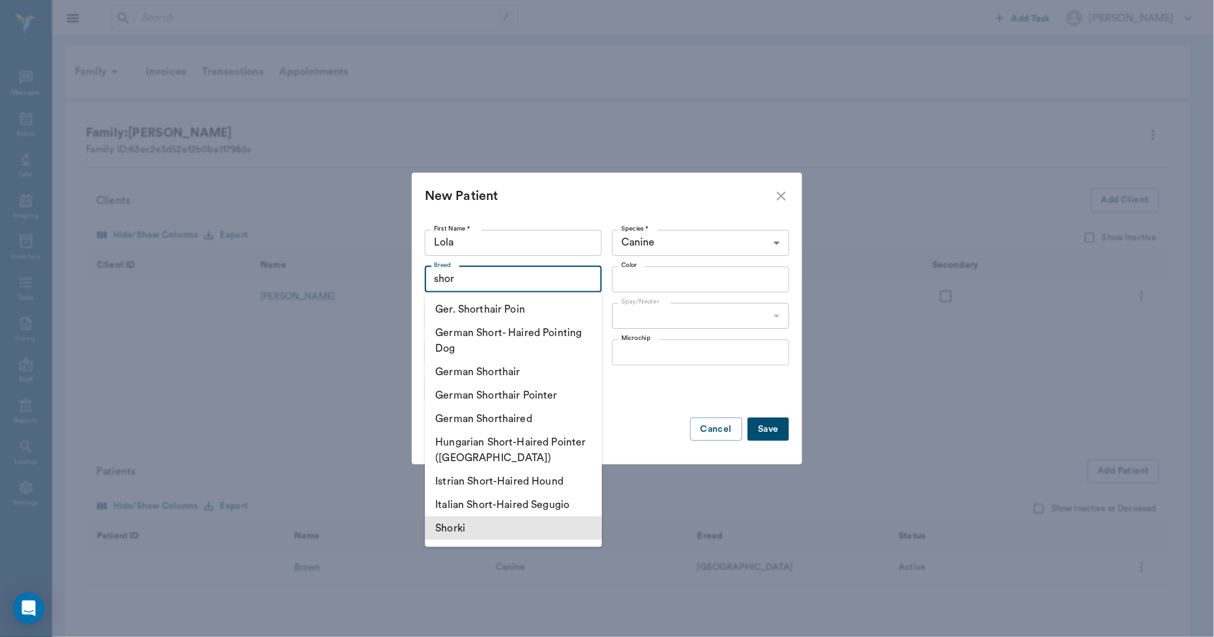
click at [452, 531] on li "Shorki" at bounding box center [513, 527] width 177 height 23
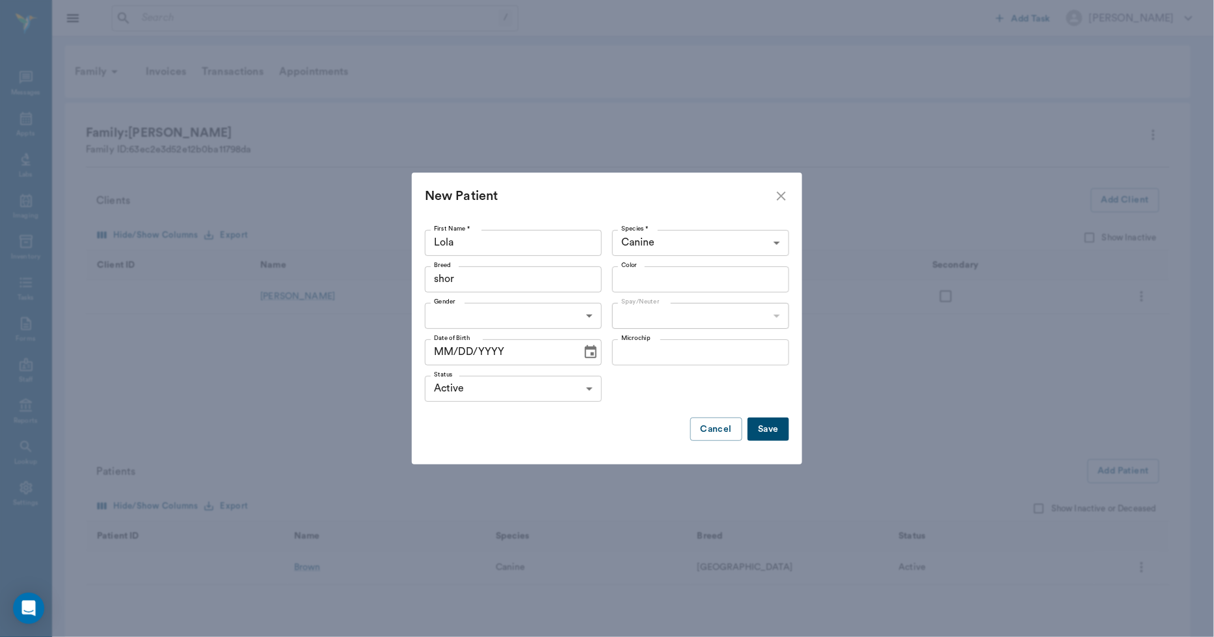
type input "Shorki"
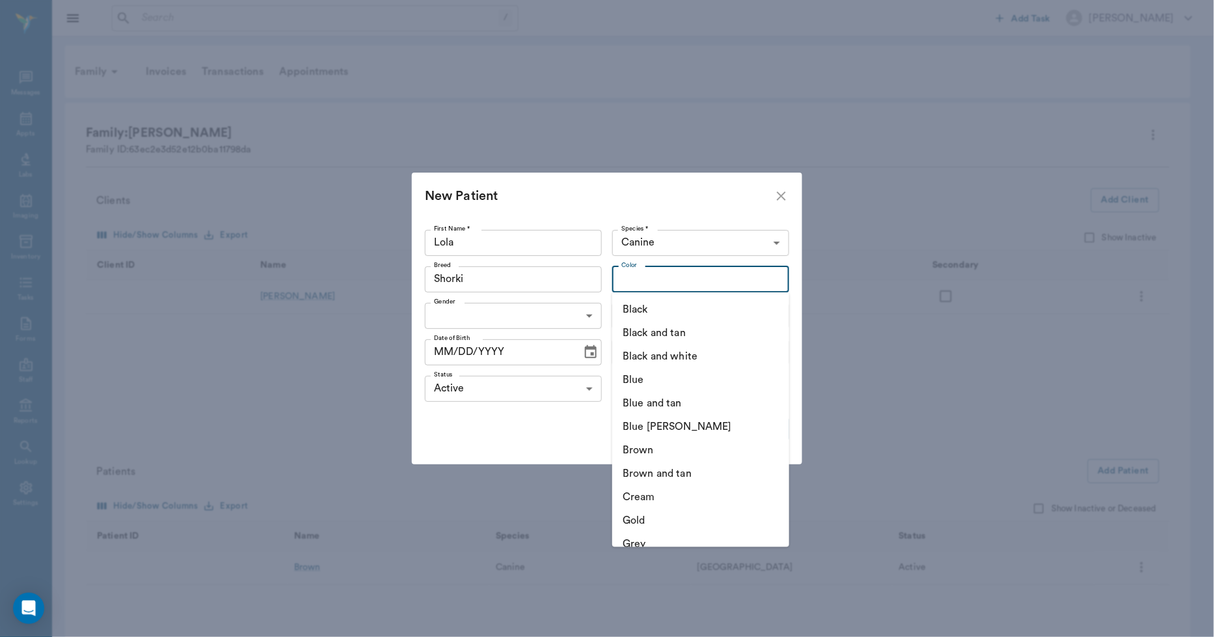
click at [640, 274] on input "Color" at bounding box center [690, 279] width 148 height 18
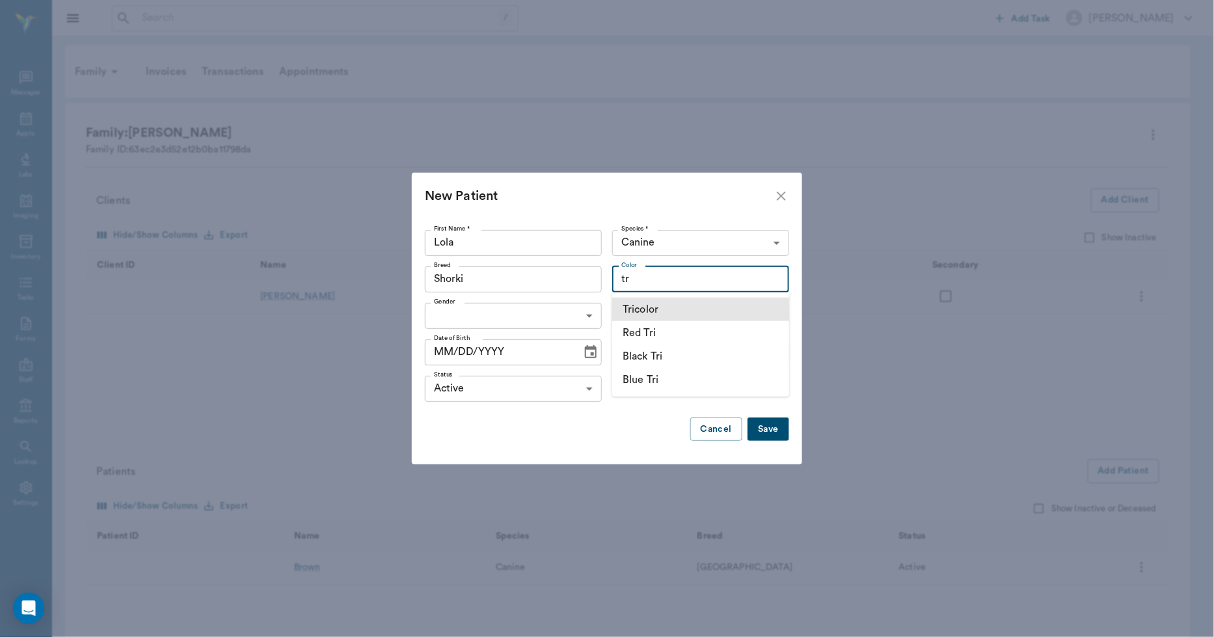
click at [629, 308] on li "Tricolor" at bounding box center [700, 308] width 177 height 23
type input "Tricolor"
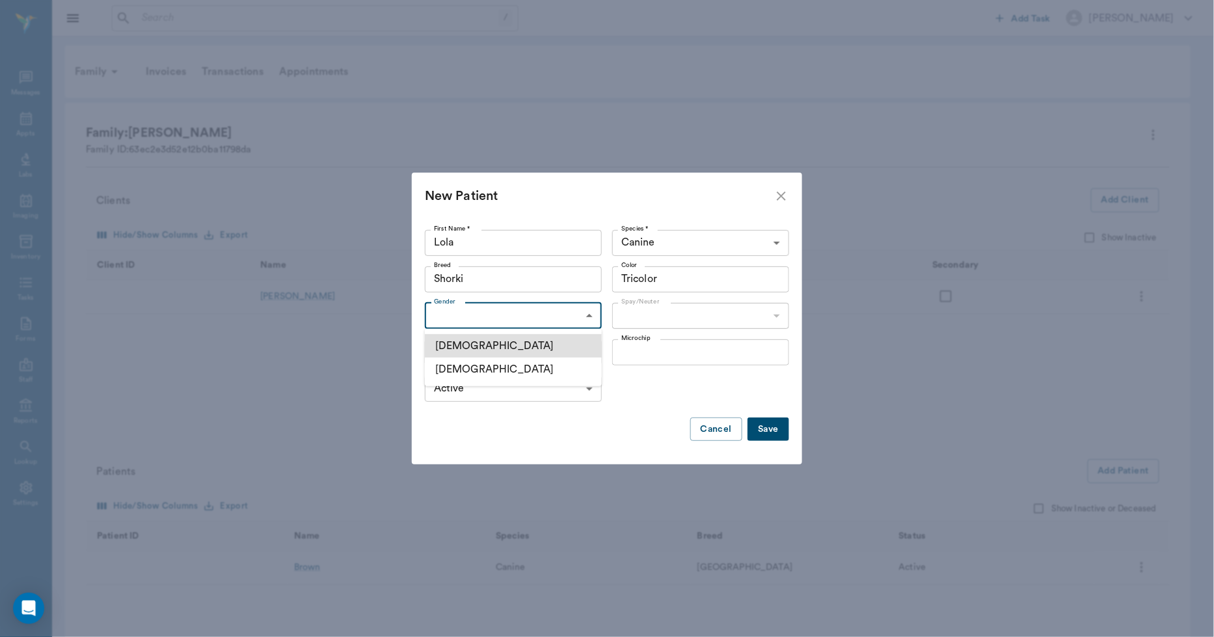
click at [581, 322] on body "/ ​ Add Task Dr. Bert Ellsworth Nectar Messages Appts Labs Imaging Inventory Ta…" at bounding box center [607, 367] width 1214 height 734
click at [488, 370] on li "Female" at bounding box center [513, 368] width 177 height 23
type input "FEMALE"
click at [651, 309] on body "/ ​ Add Task Dr. Bert Ellsworth Nectar Messages Appts Labs Imaging Inventory Ta…" at bounding box center [607, 367] width 1214 height 734
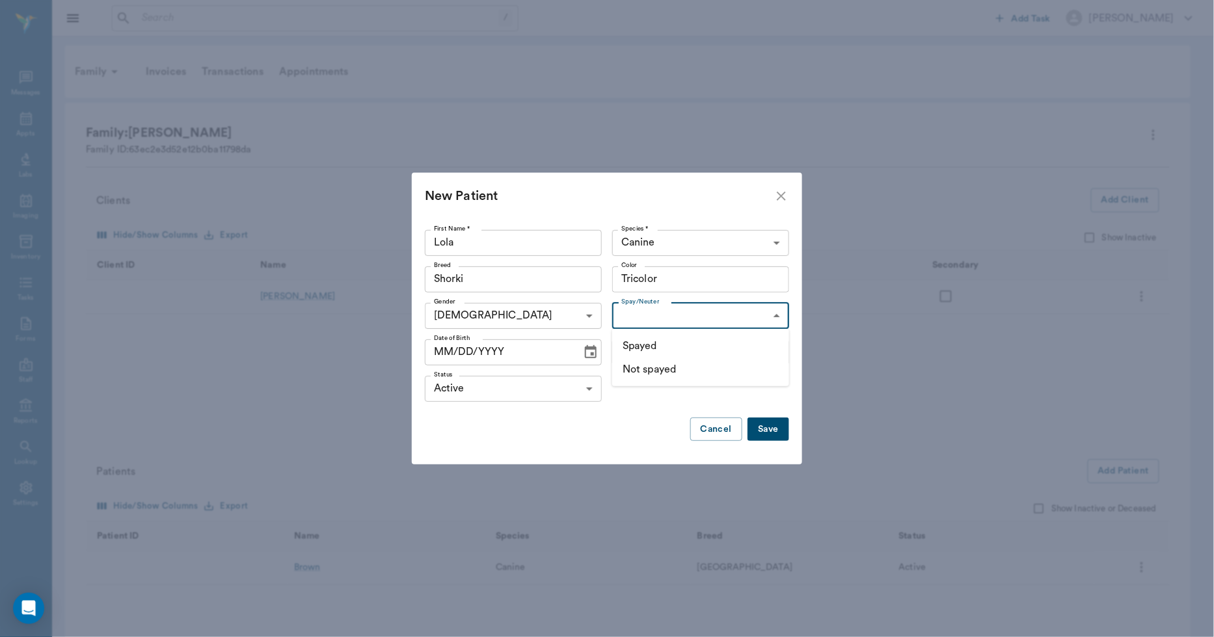
click at [620, 368] on li "Not spayed" at bounding box center [700, 368] width 177 height 23
type input "false"
click at [443, 353] on input "MM/DD/YYYY" at bounding box center [499, 352] width 148 height 26
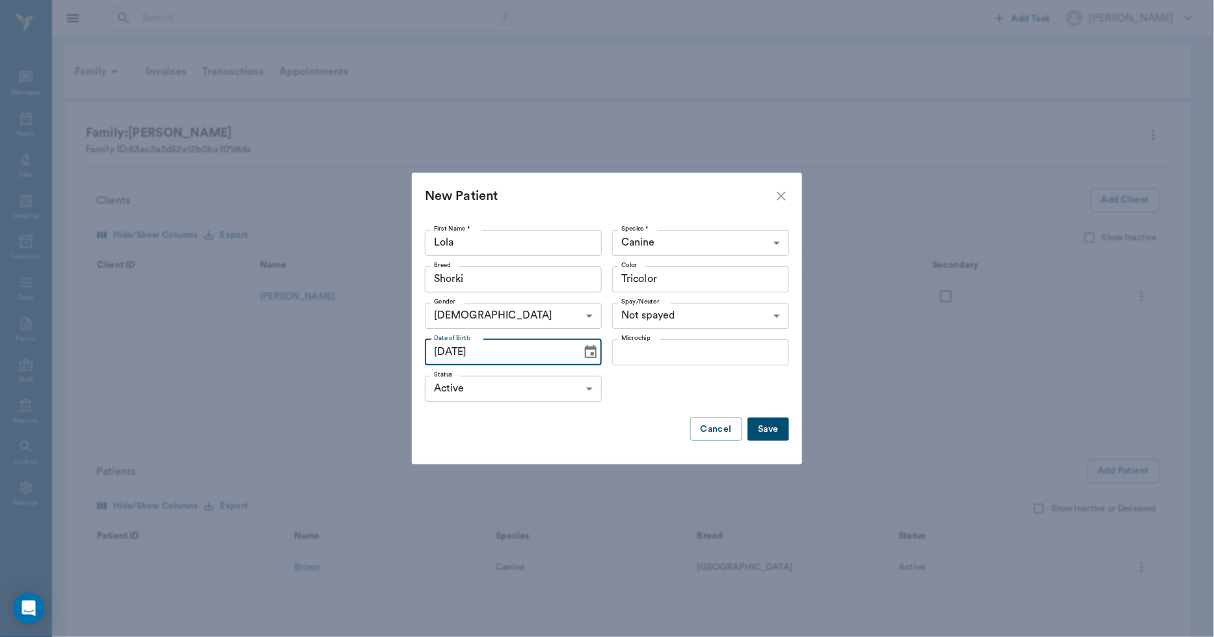
type input "06/06/2025"
click at [778, 417] on button "Save" at bounding box center [769, 429] width 42 height 24
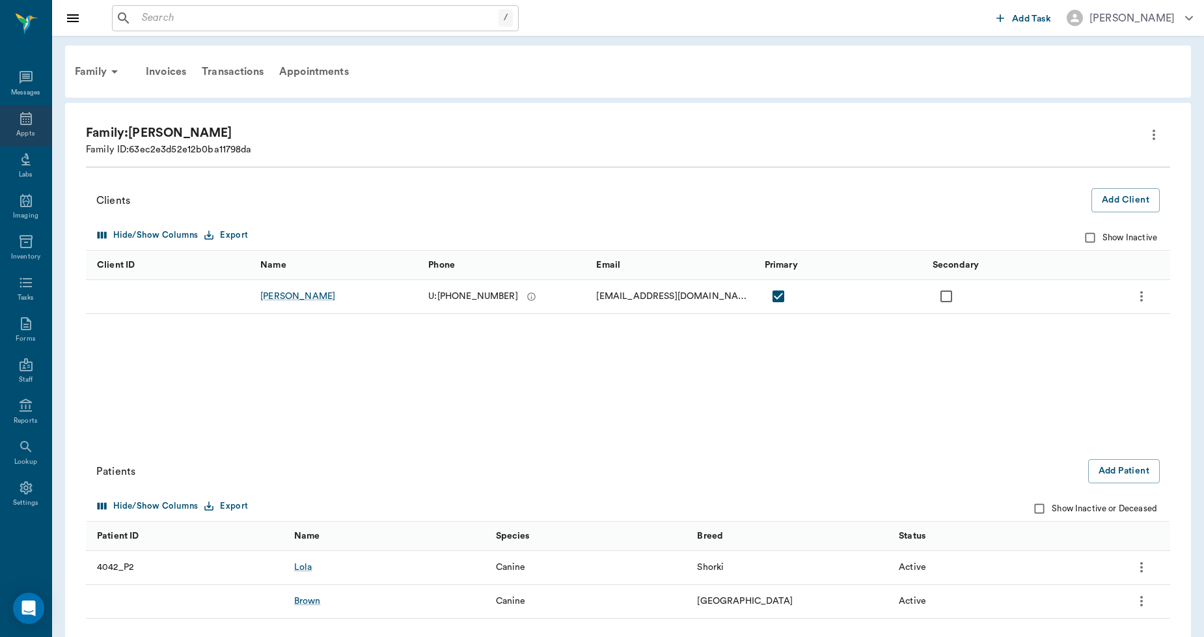
click at [28, 127] on div "Appts" at bounding box center [25, 125] width 51 height 41
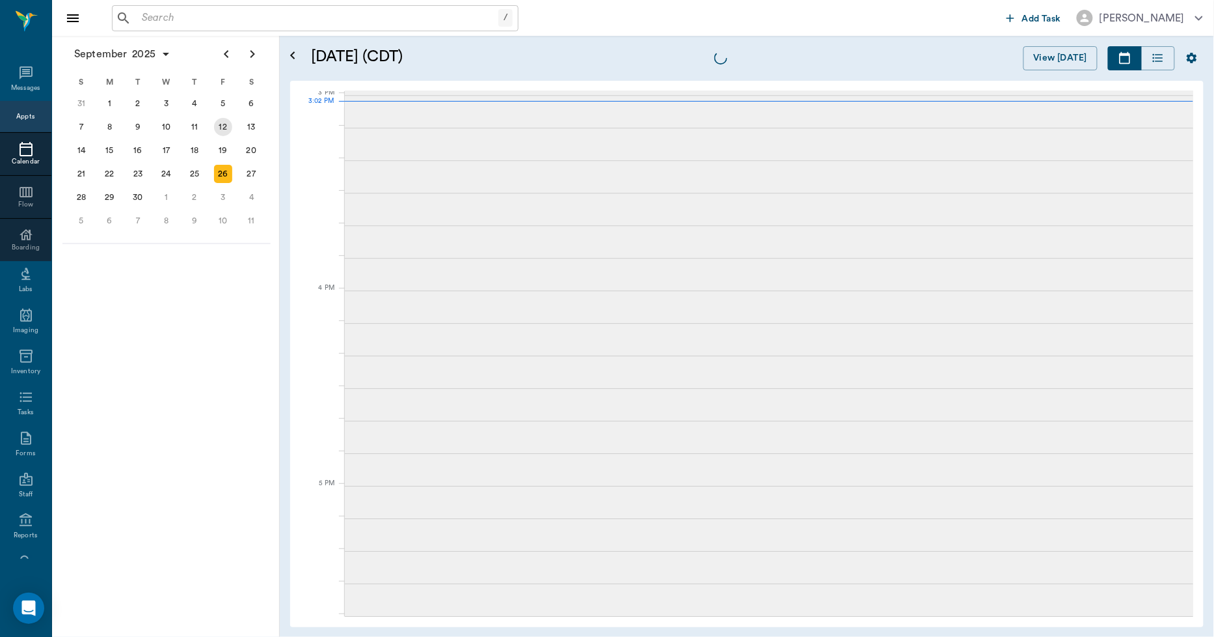
scroll to position [1368, 0]
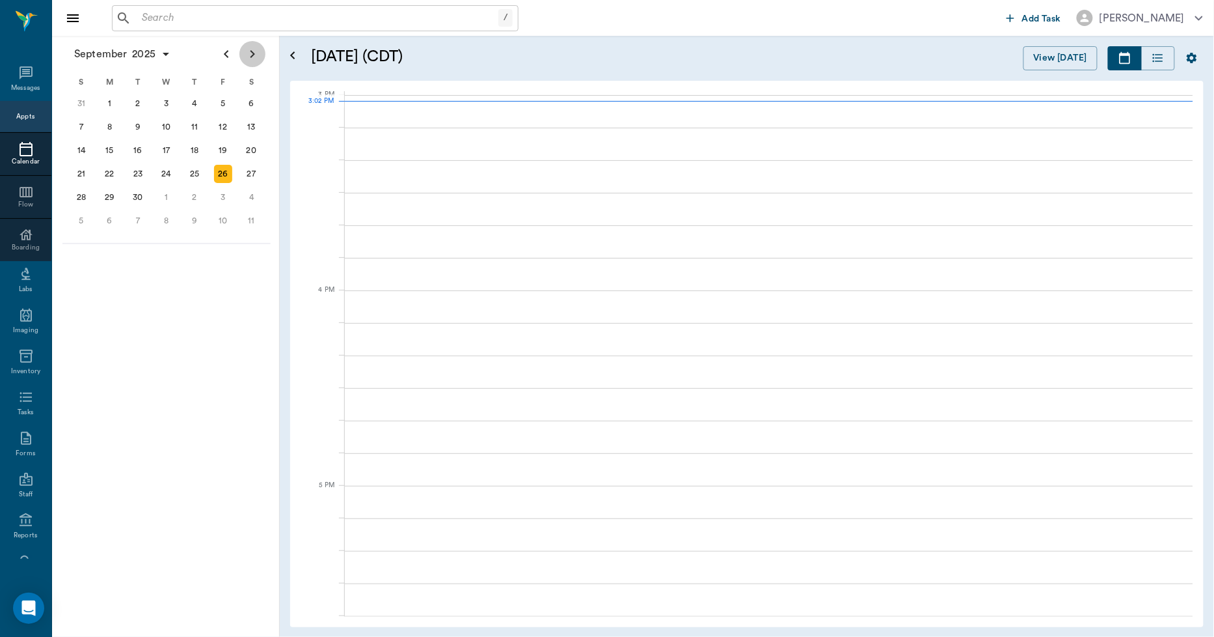
click at [255, 57] on icon "Next page" at bounding box center [253, 54] width 16 height 16
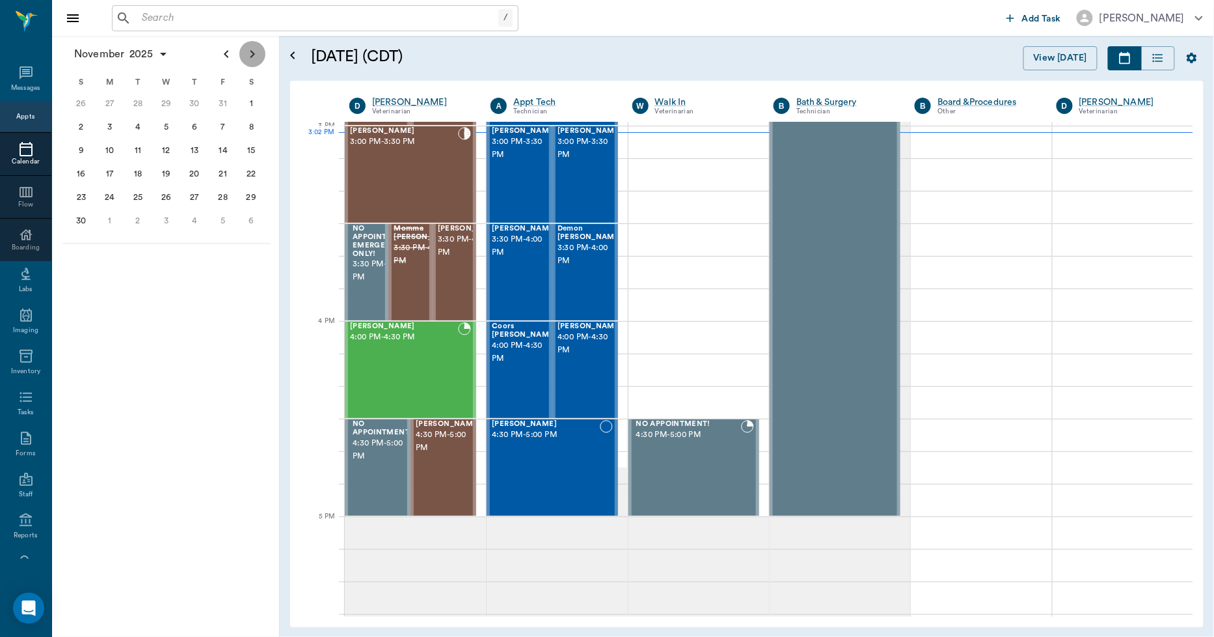
click at [255, 57] on icon "Next page" at bounding box center [253, 54] width 16 height 16
click at [255, 59] on icon "Next page" at bounding box center [253, 54] width 16 height 16
click at [252, 60] on icon "Next page" at bounding box center [253, 54] width 16 height 16
click at [190, 165] on div "26" at bounding box center [194, 174] width 18 height 18
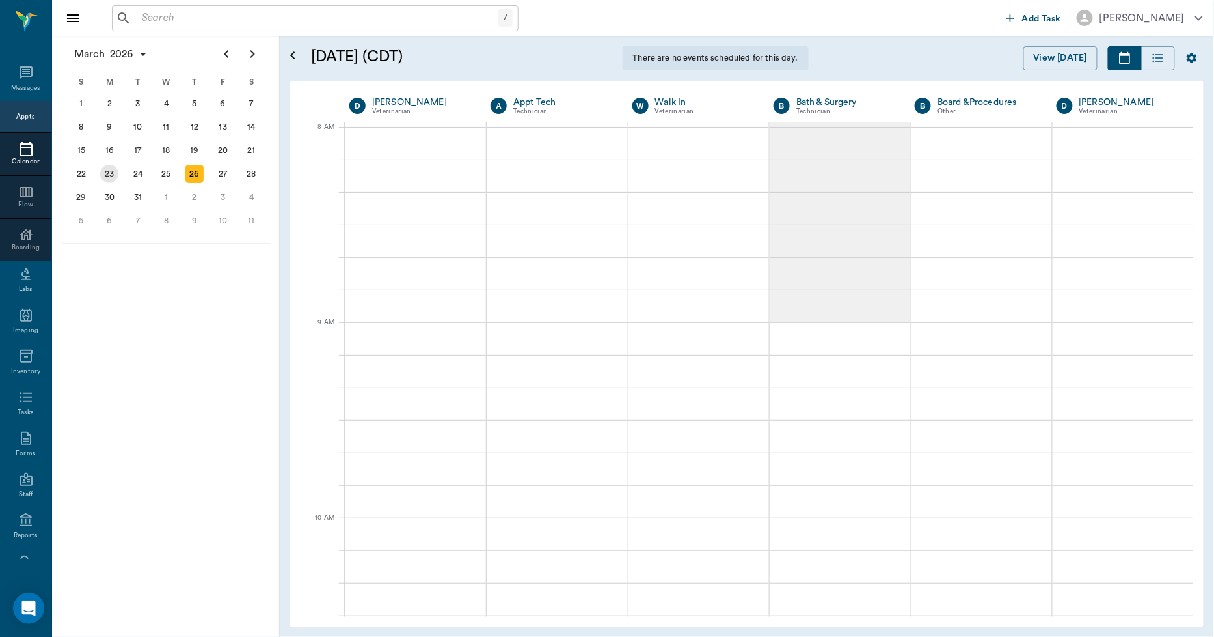
click at [109, 171] on div "23" at bounding box center [109, 174] width 18 height 18
click at [21, 158] on div "Calendar" at bounding box center [25, 162] width 51 height 10
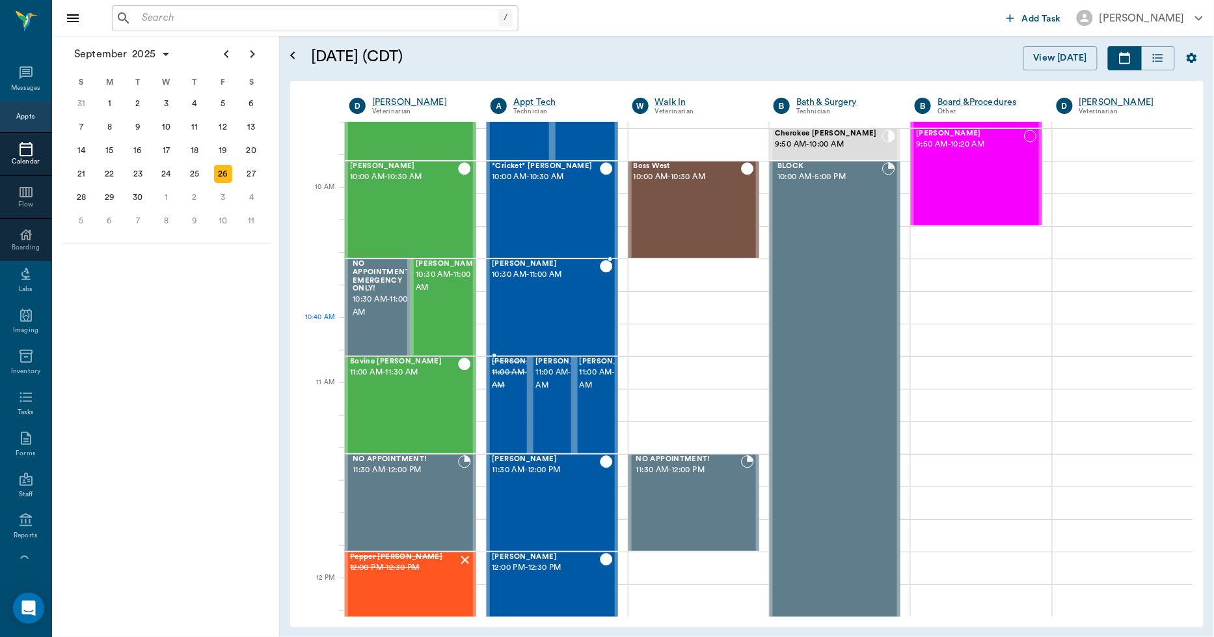
scroll to position [284, 0]
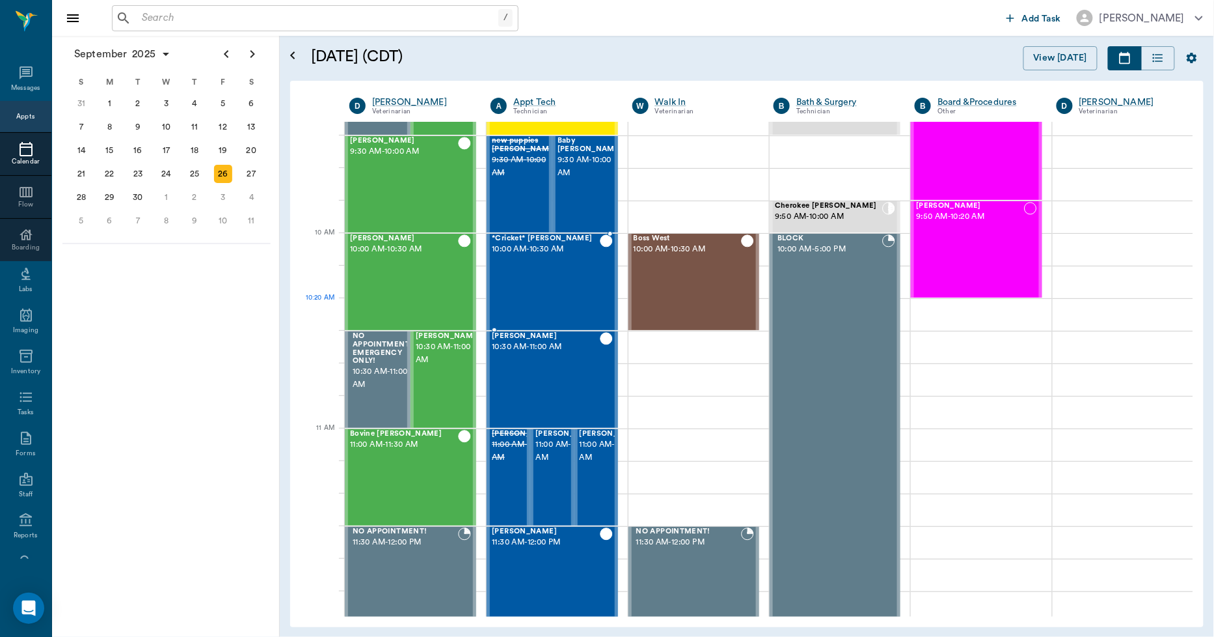
click at [547, 299] on div "*Cricket* McCasland 10:00 AM - 10:30 AM" at bounding box center [545, 281] width 107 height 95
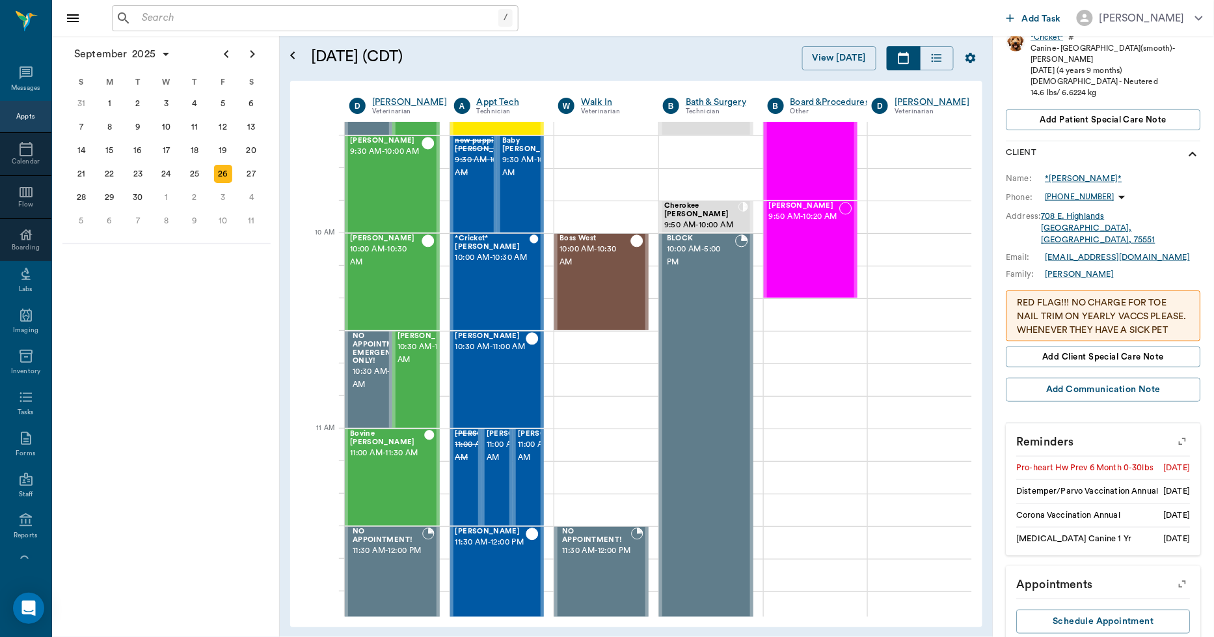
scroll to position [244, 0]
click at [1178, 430] on icon "button" at bounding box center [1183, 439] width 18 height 18
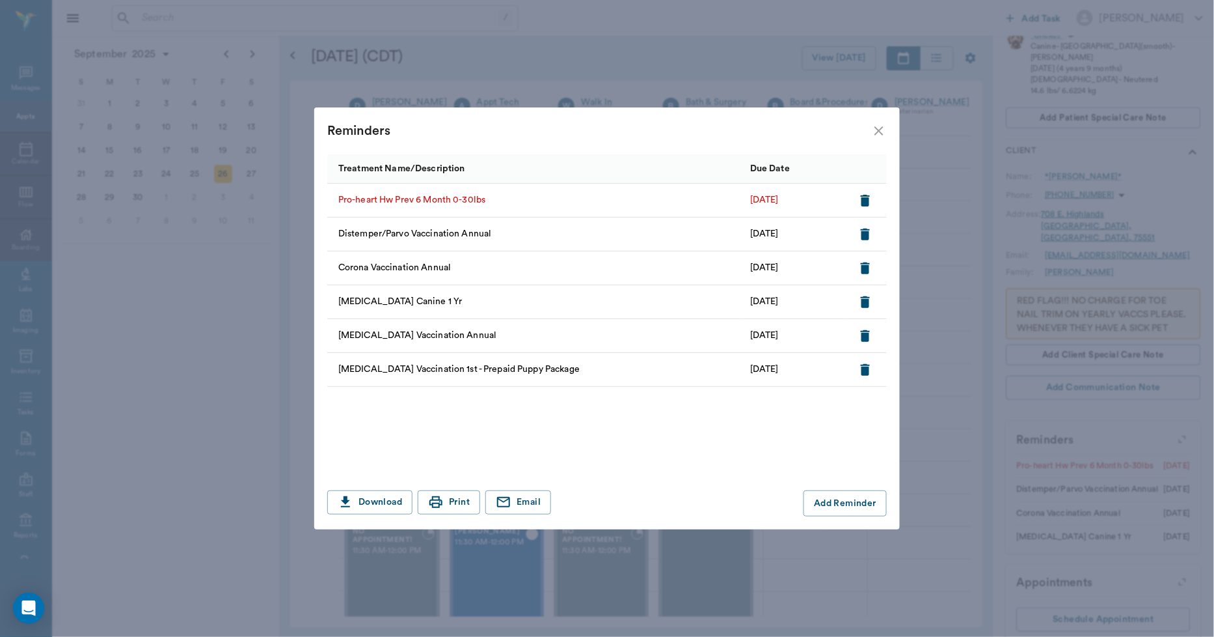
click at [873, 131] on icon "close" at bounding box center [879, 131] width 16 height 16
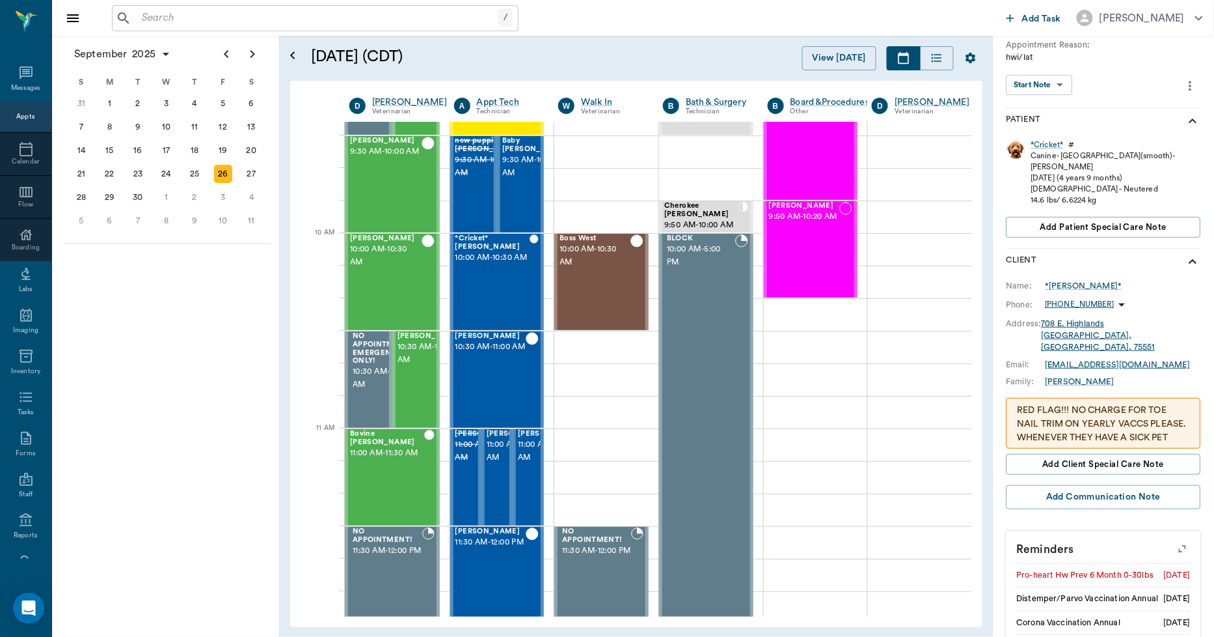
scroll to position [0, 0]
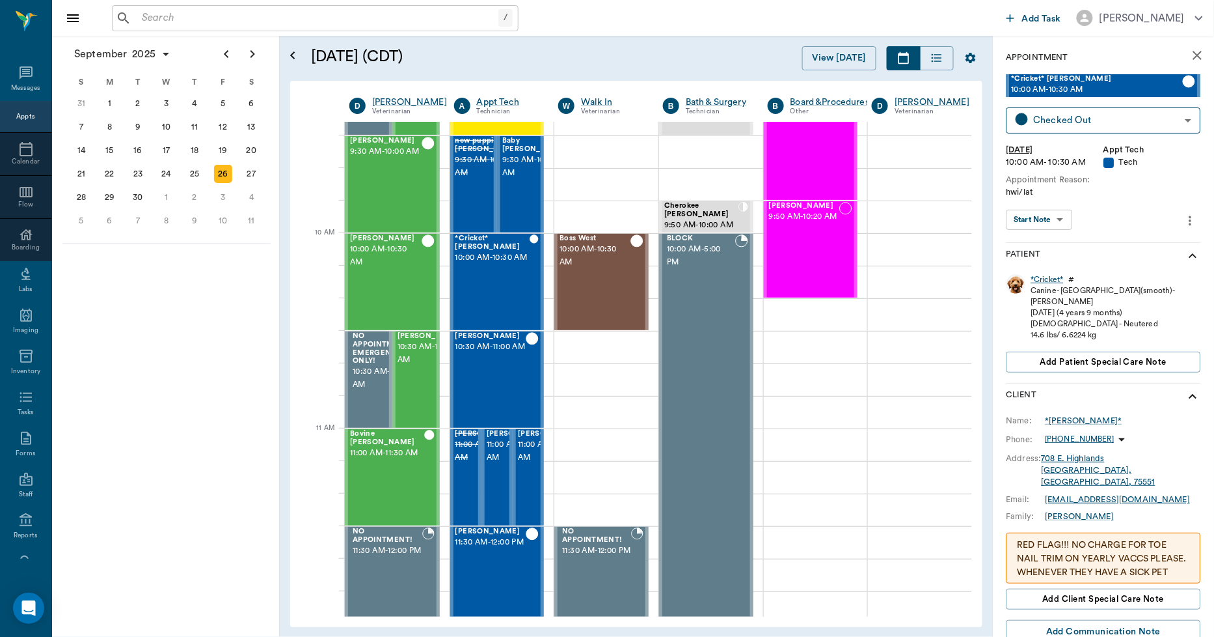
click at [1039, 276] on div "*Cricket*" at bounding box center [1048, 279] width 33 height 11
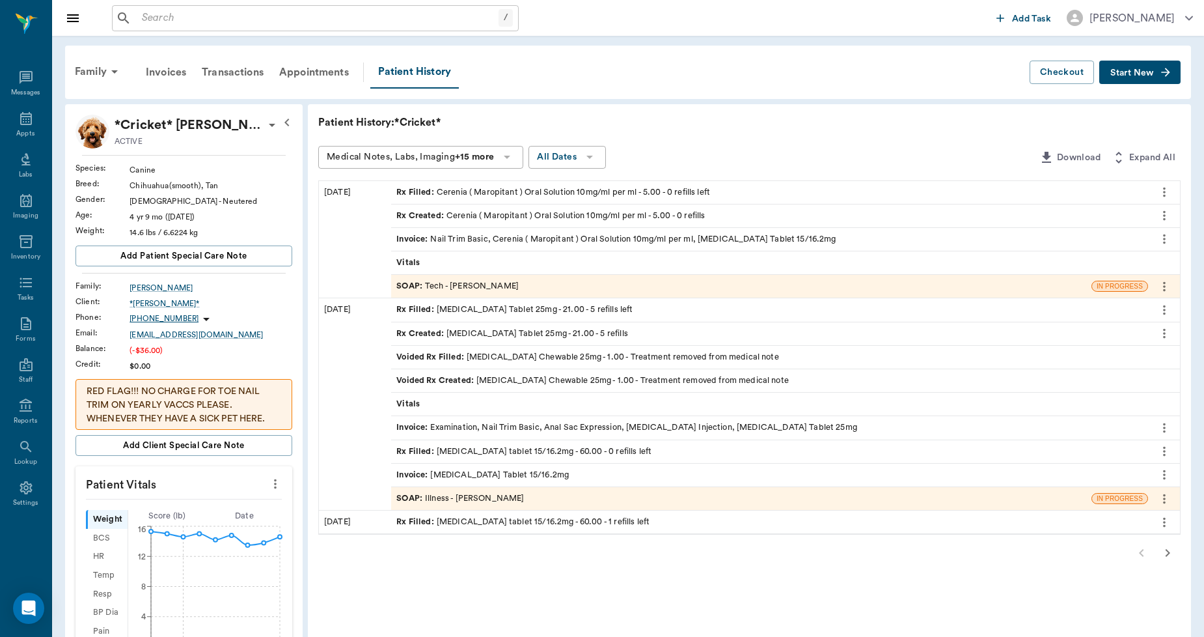
click at [431, 285] on div "SOAP : Tech - Julie Dickerson" at bounding box center [457, 286] width 122 height 12
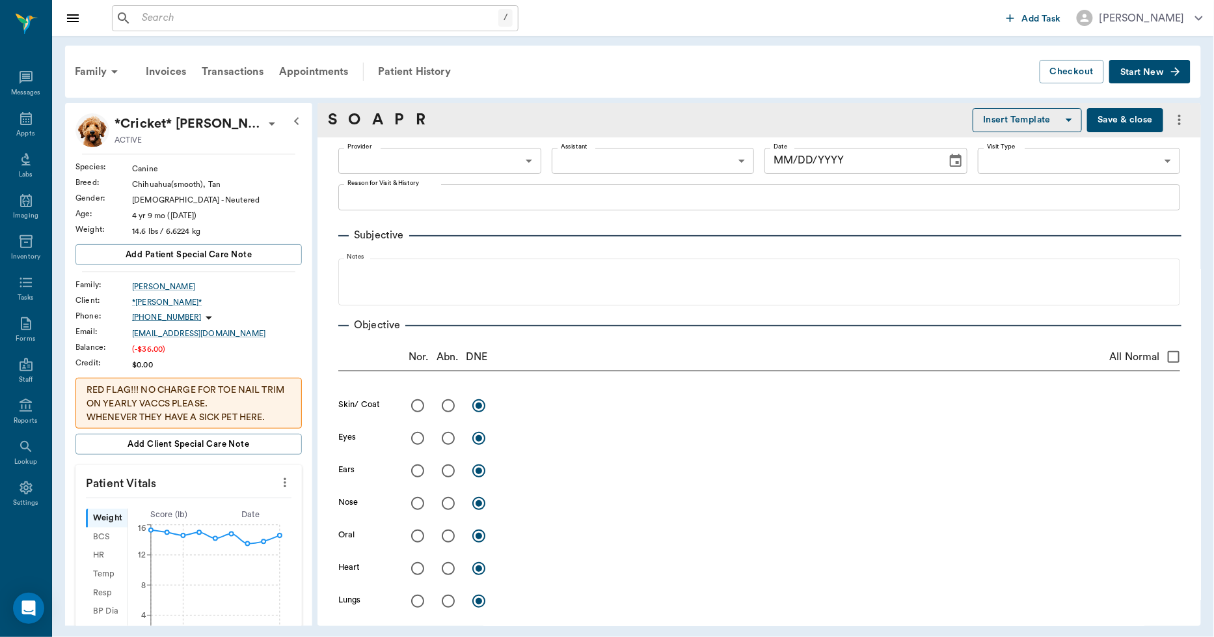
type input "63ec2e7e52e12b0ba117b124"
type input "6740bf97de10e07744acf1eb"
type input "65d2be4f46e3a538d89b8c1a"
type textarea "hwi/lat"
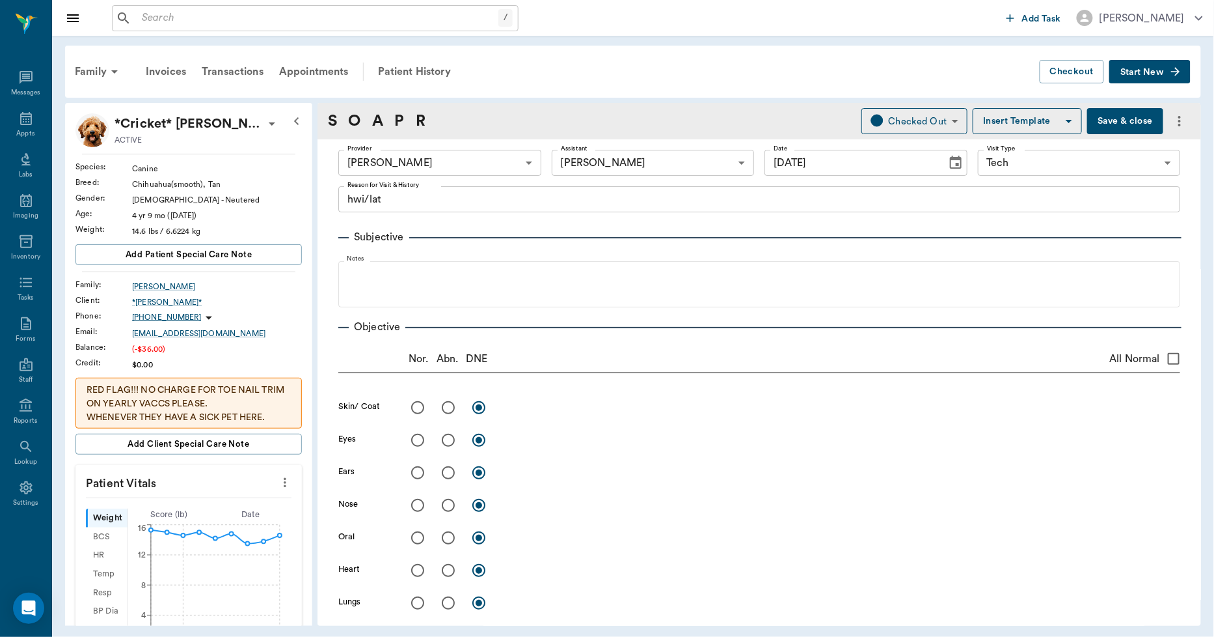
type input "[DATE]"
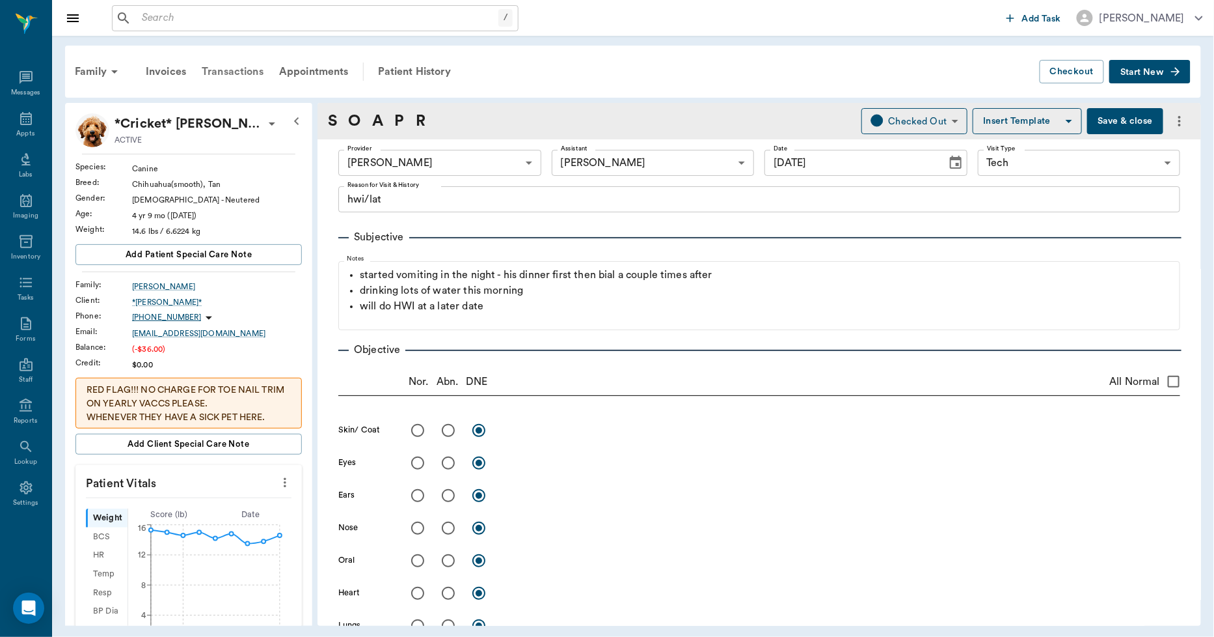
click at [234, 67] on div "Transactions" at bounding box center [232, 71] width 77 height 31
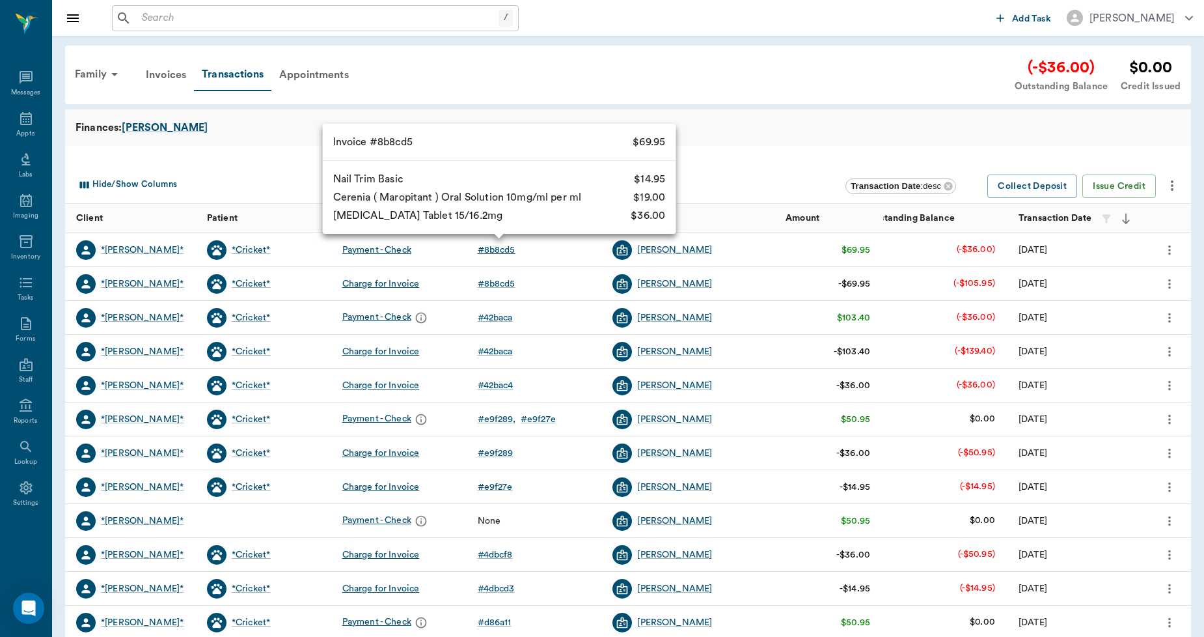
click at [508, 248] on div "# 8b8cd5" at bounding box center [497, 249] width 38 height 13
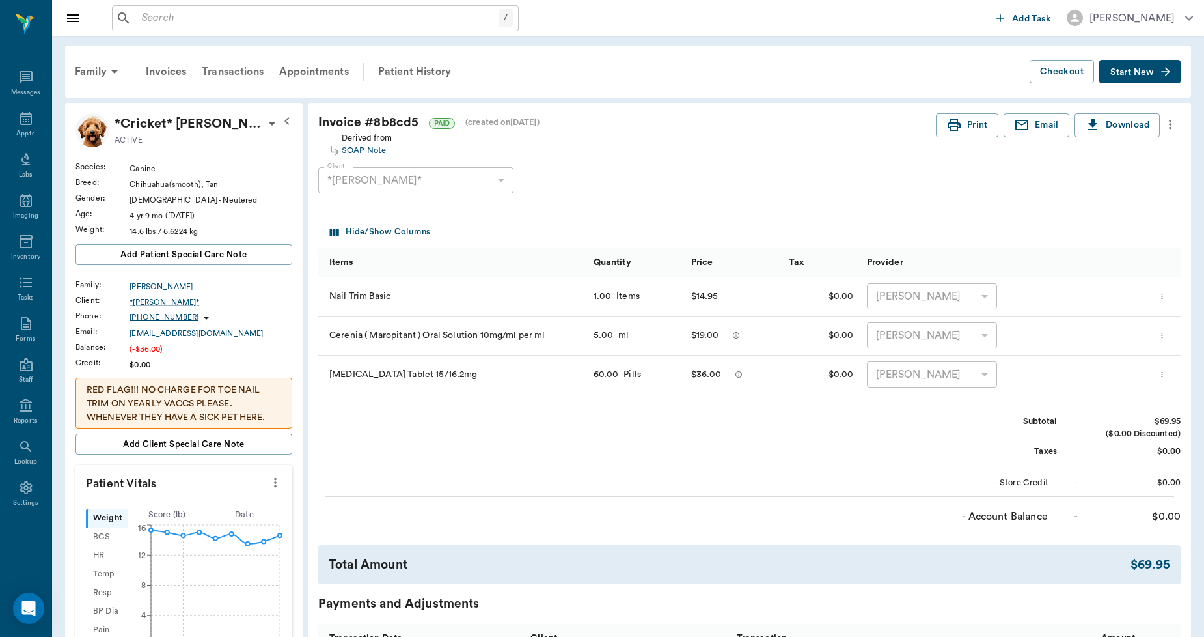
click at [242, 75] on div "Transactions" at bounding box center [232, 71] width 77 height 31
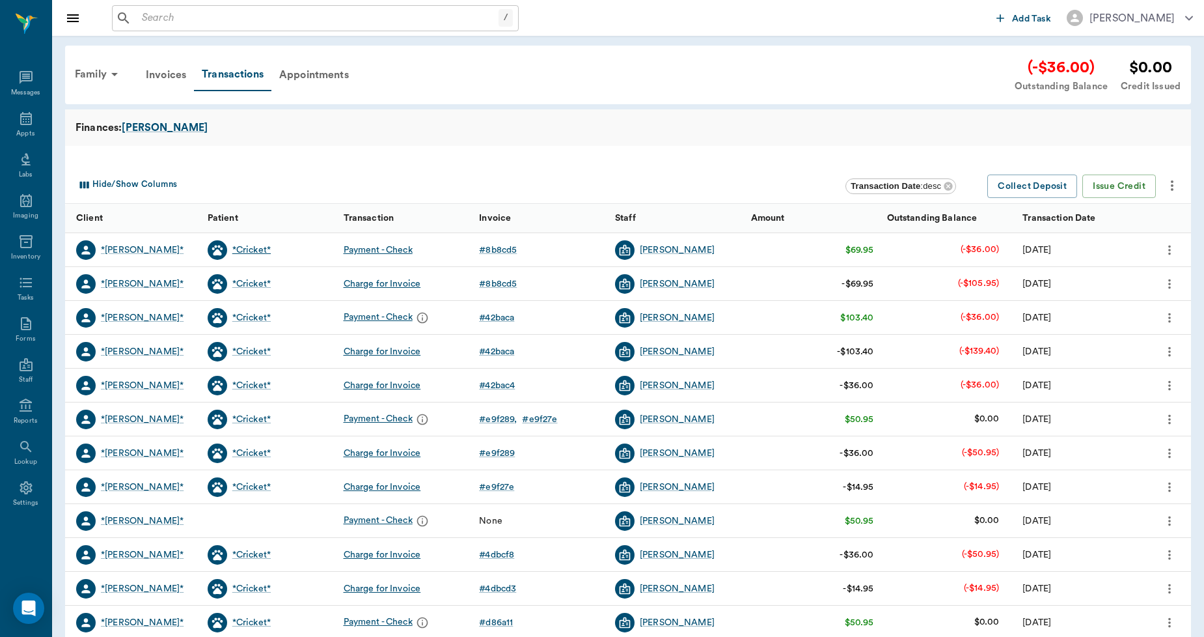
click at [253, 244] on div "*Cricket*" at bounding box center [251, 249] width 38 height 13
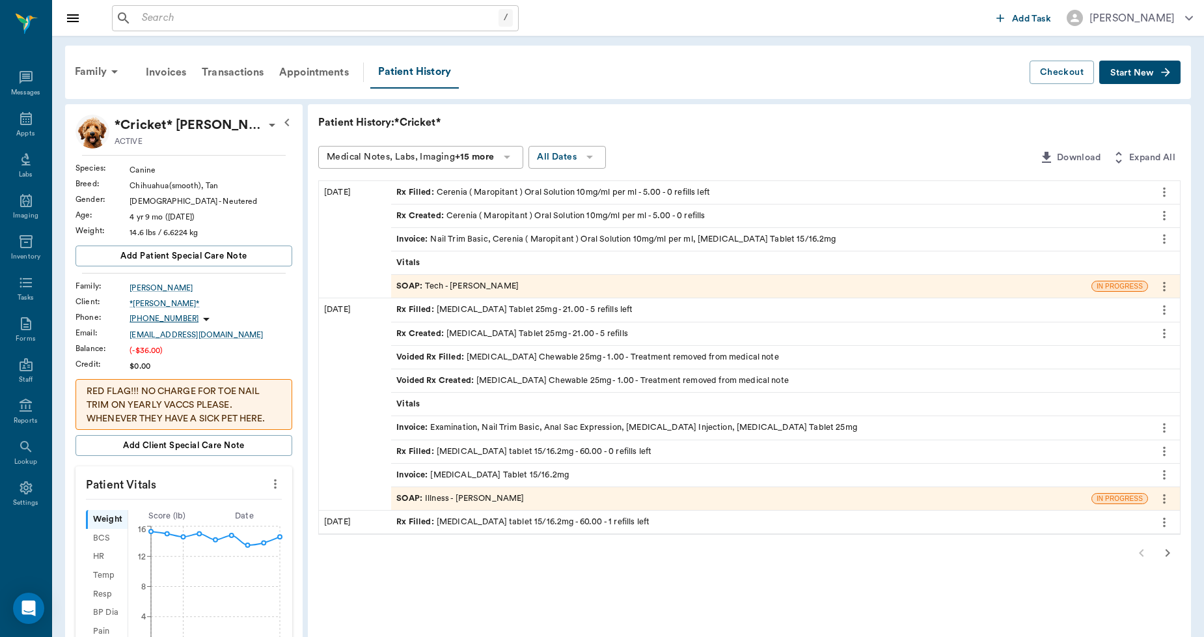
click at [504, 238] on div "Invoice : Nail Trim Basic, Cerenia ( Maropitant ) Oral Solution 10mg/ml per ml,…" at bounding box center [615, 239] width 439 height 12
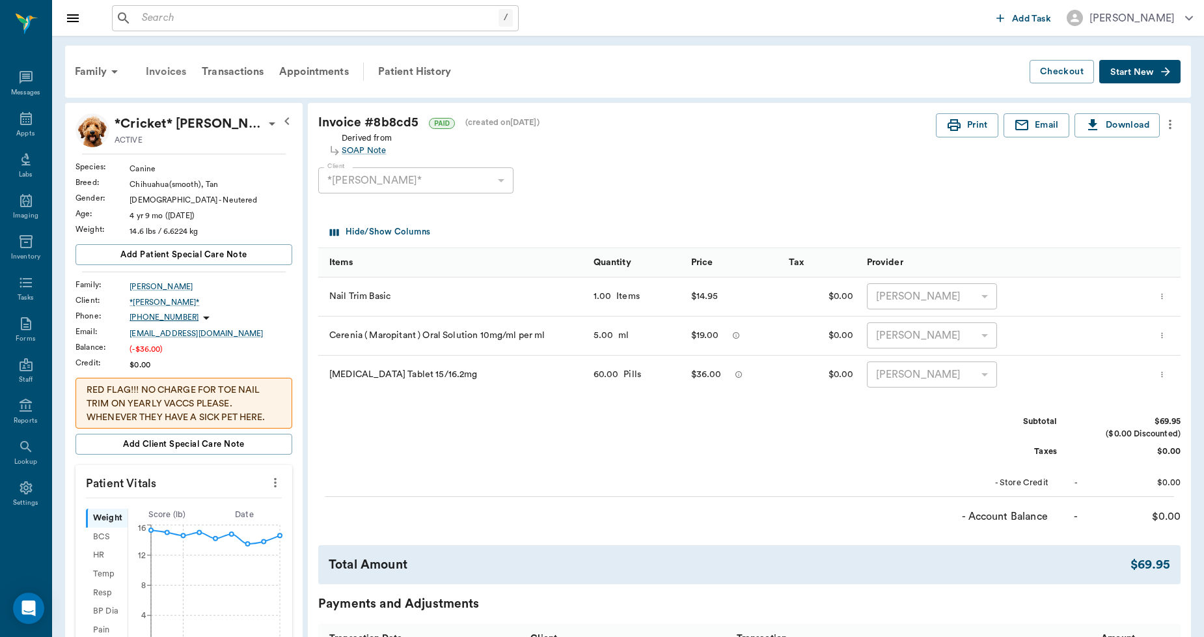
click at [164, 67] on div "Invoices" at bounding box center [166, 71] width 56 height 31
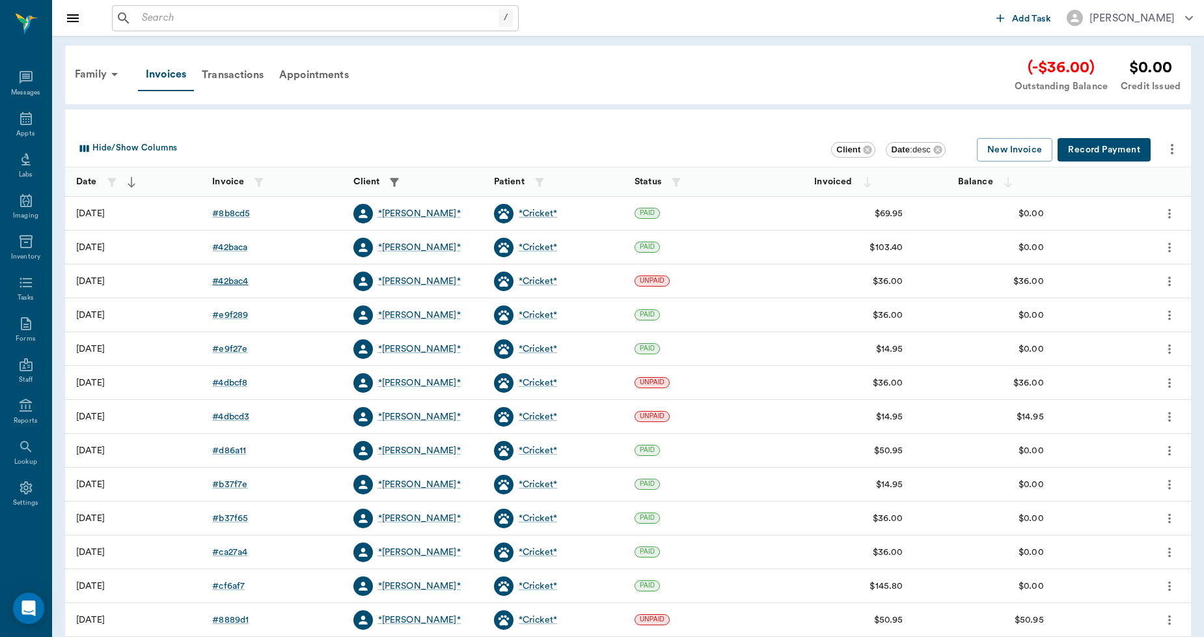
click at [225, 278] on div "# 42bac4" at bounding box center [230, 281] width 36 height 13
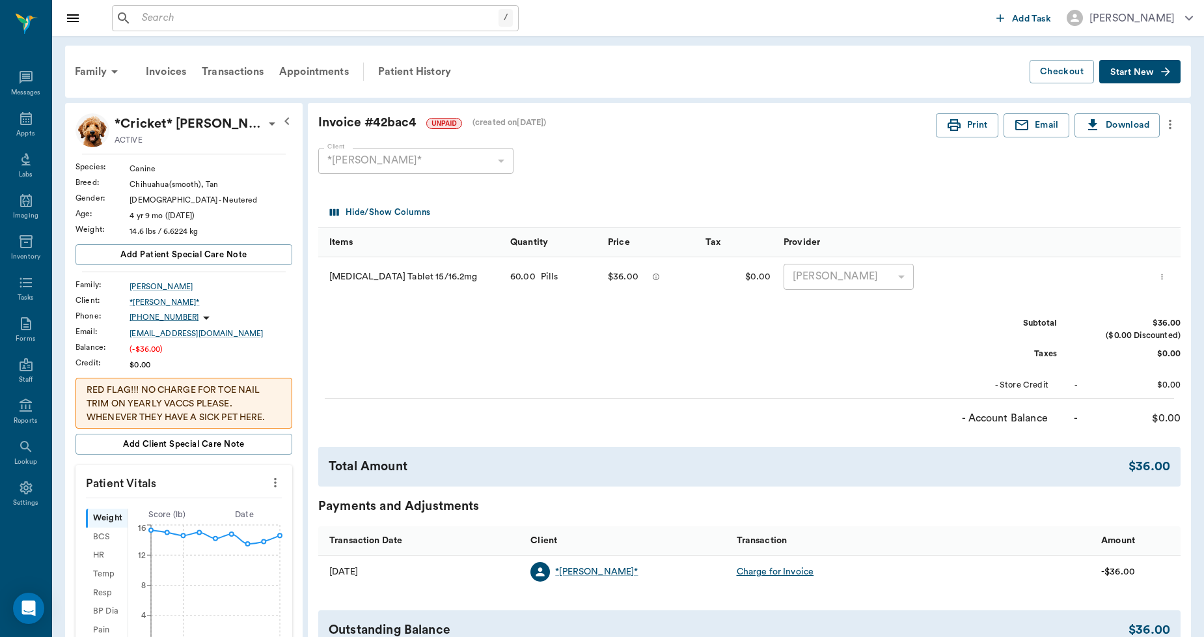
click at [216, 74] on div "Transactions" at bounding box center [232, 71] width 77 height 31
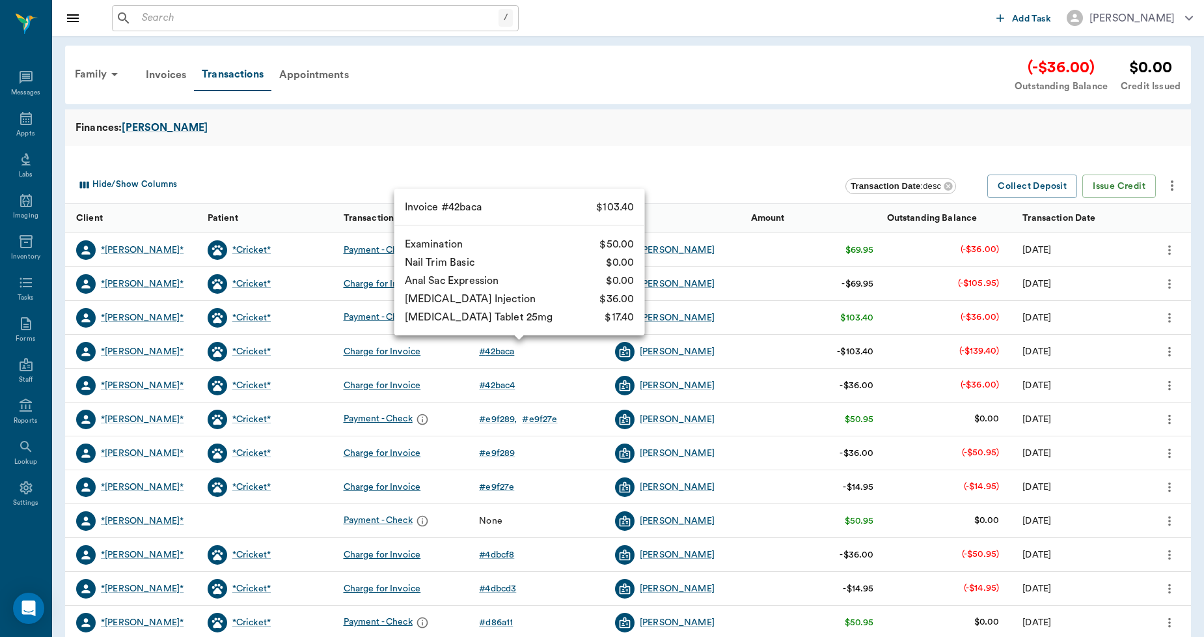
click at [508, 347] on div "# 42baca" at bounding box center [496, 351] width 35 height 13
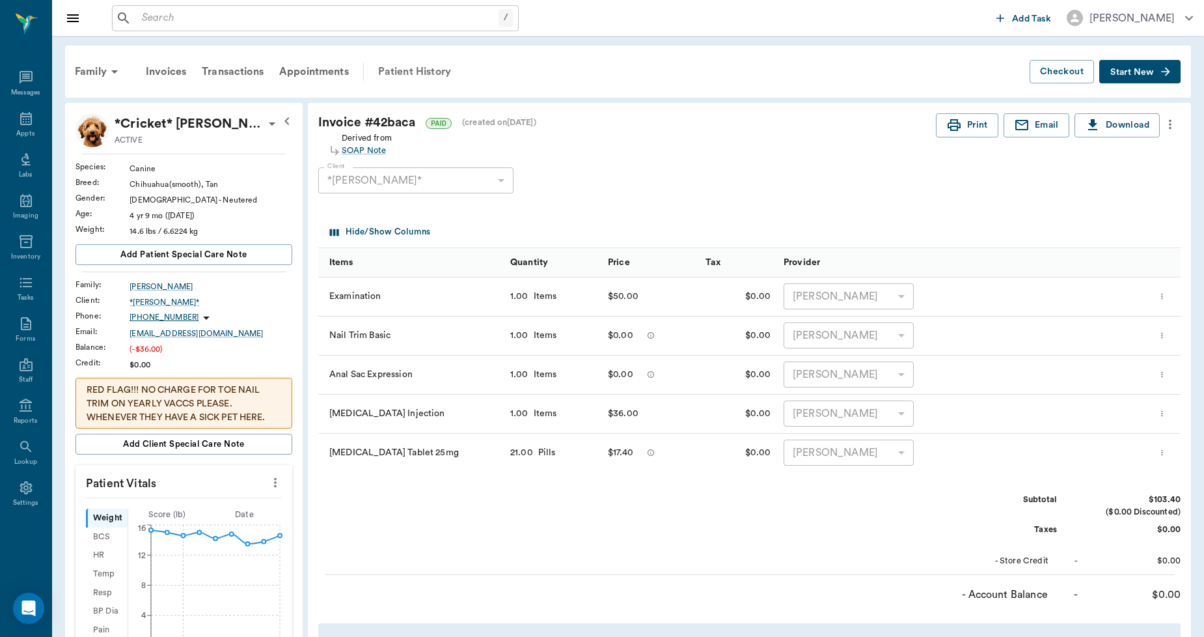
click at [405, 70] on div "Patient History" at bounding box center [414, 71] width 89 height 31
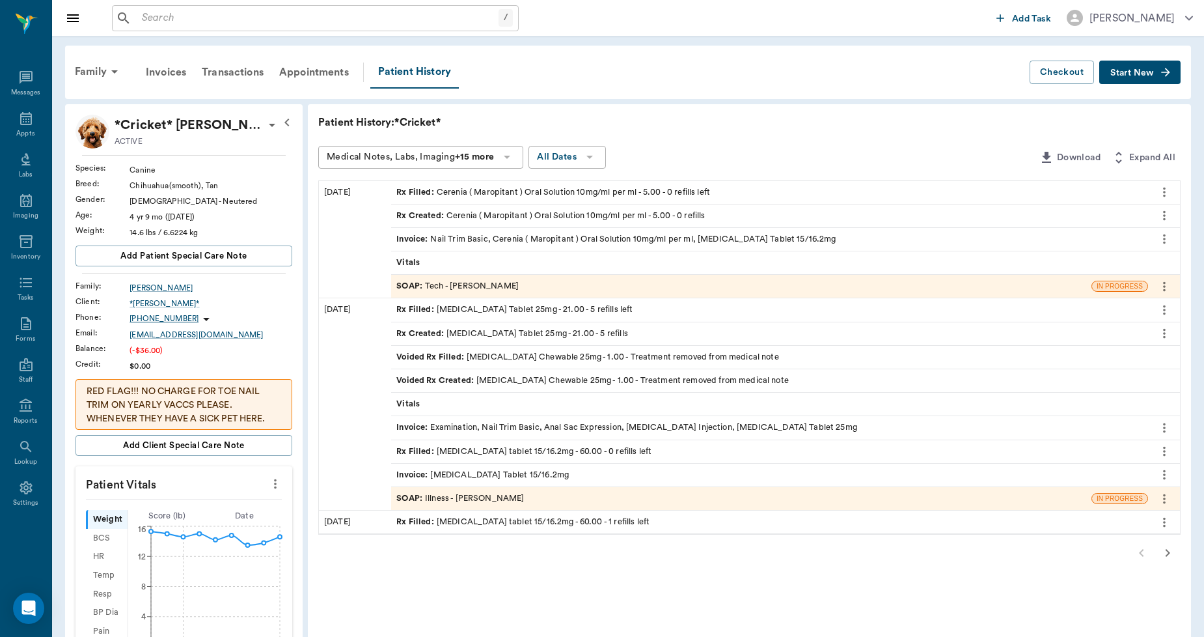
click at [480, 470] on div "Invoice : [MEDICAL_DATA] Tablet 15/16.2mg" at bounding box center [482, 475] width 172 height 12
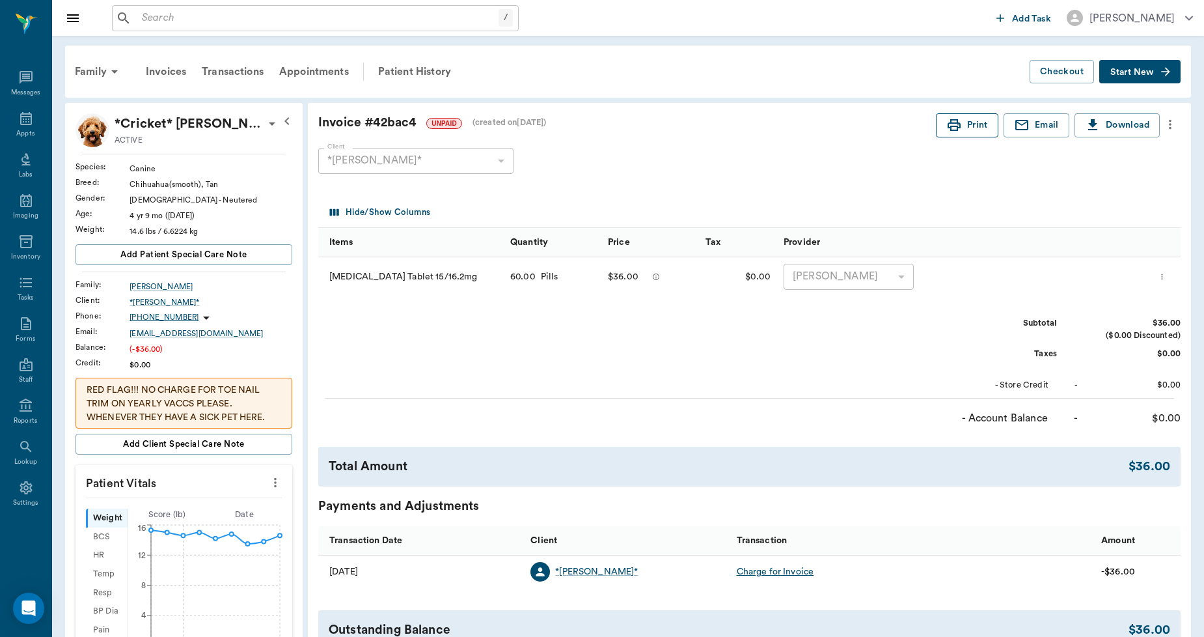
click at [962, 117] on button "Print" at bounding box center [967, 125] width 62 height 24
click at [21, 125] on icon at bounding box center [26, 119] width 16 height 16
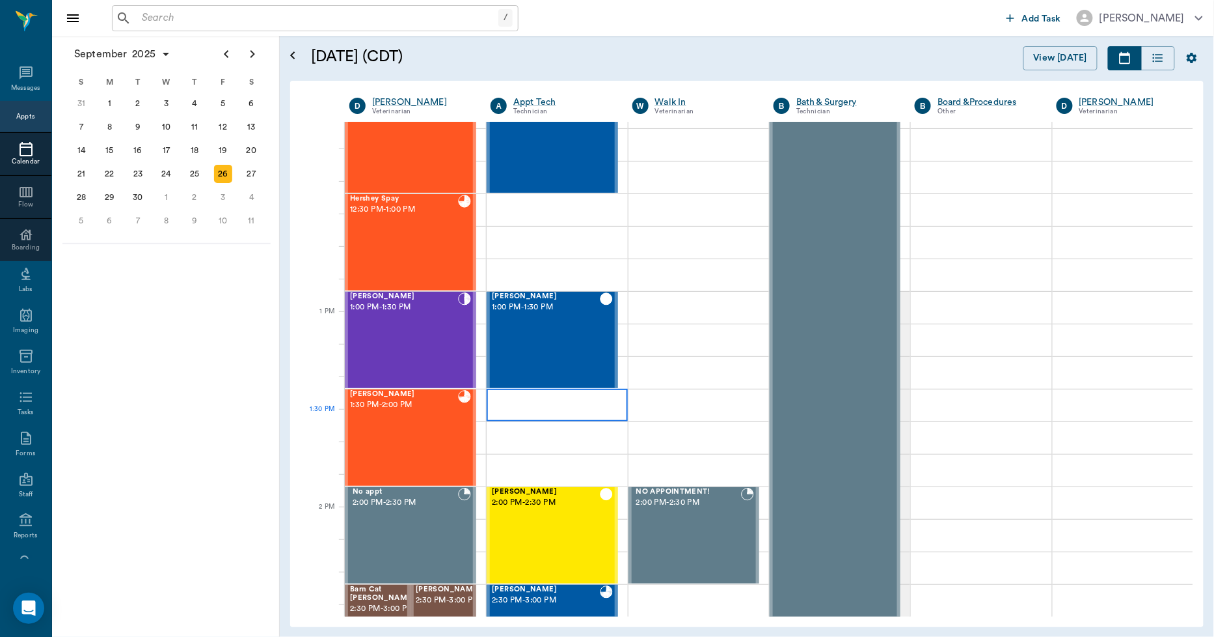
scroll to position [791, 0]
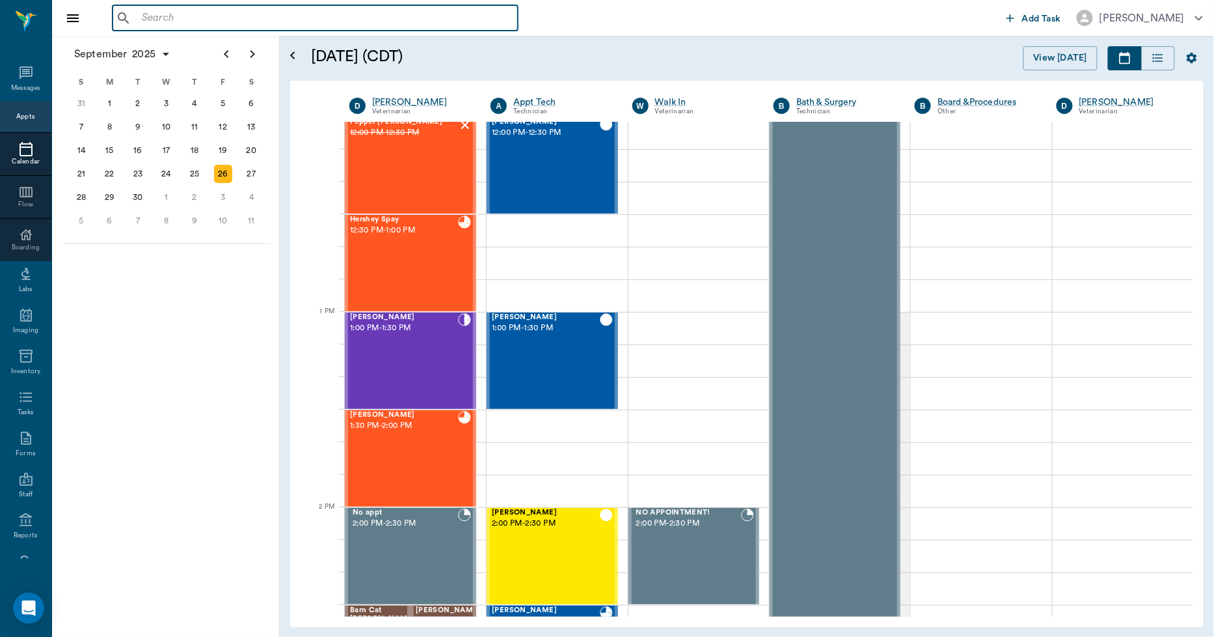
click at [290, 20] on input "text" at bounding box center [325, 18] width 376 height 18
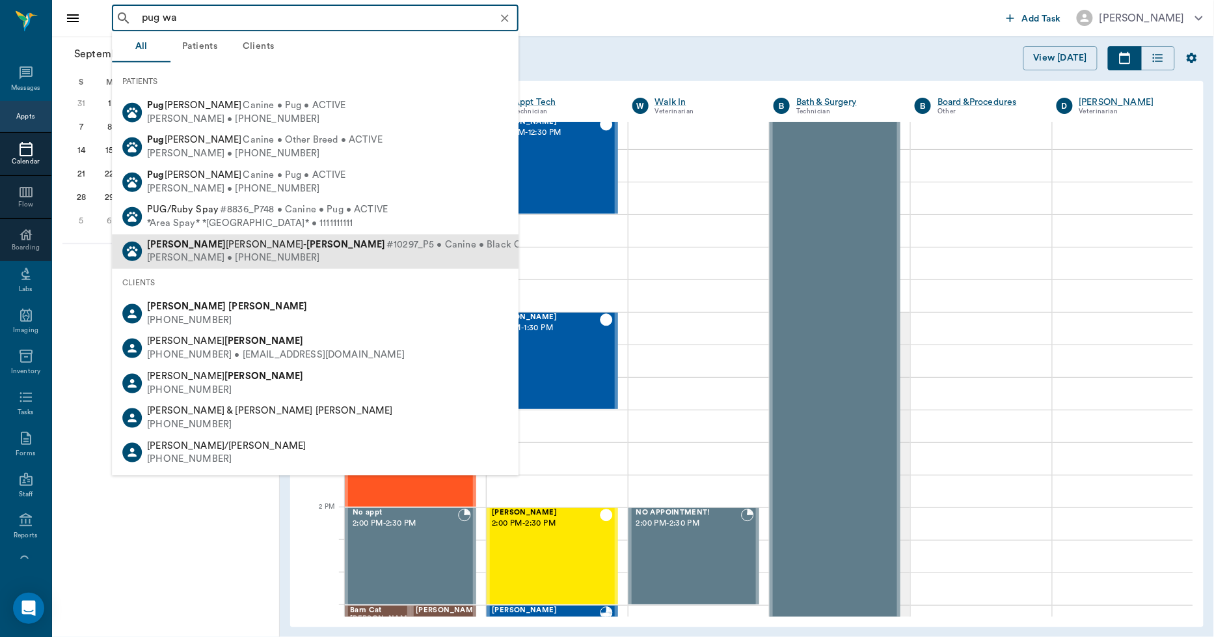
click at [249, 249] on div "[PERSON_NAME] [PERSON_NAME] #10297_P5 • Canine • Black Chinese Pug • ACTIVE" at bounding box center [380, 245] width 467 height 14
type input "pug wa"
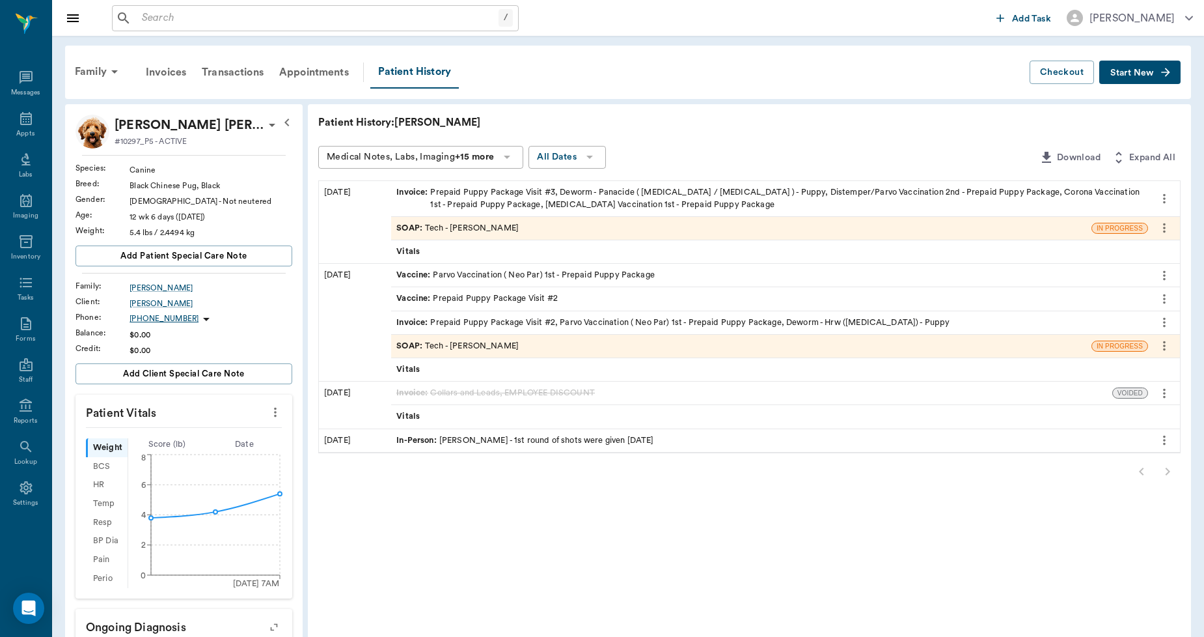
click at [1134, 73] on span "Start New" at bounding box center [1132, 73] width 44 height 0
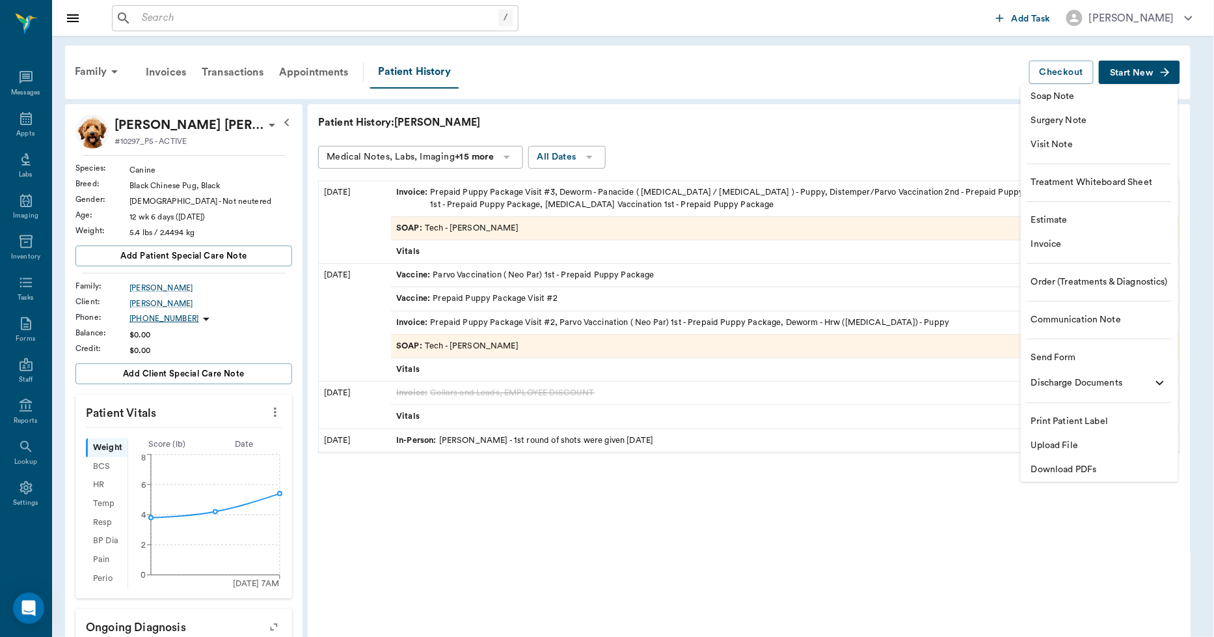
click at [1059, 241] on span "Invoice" at bounding box center [1100, 245] width 137 height 14
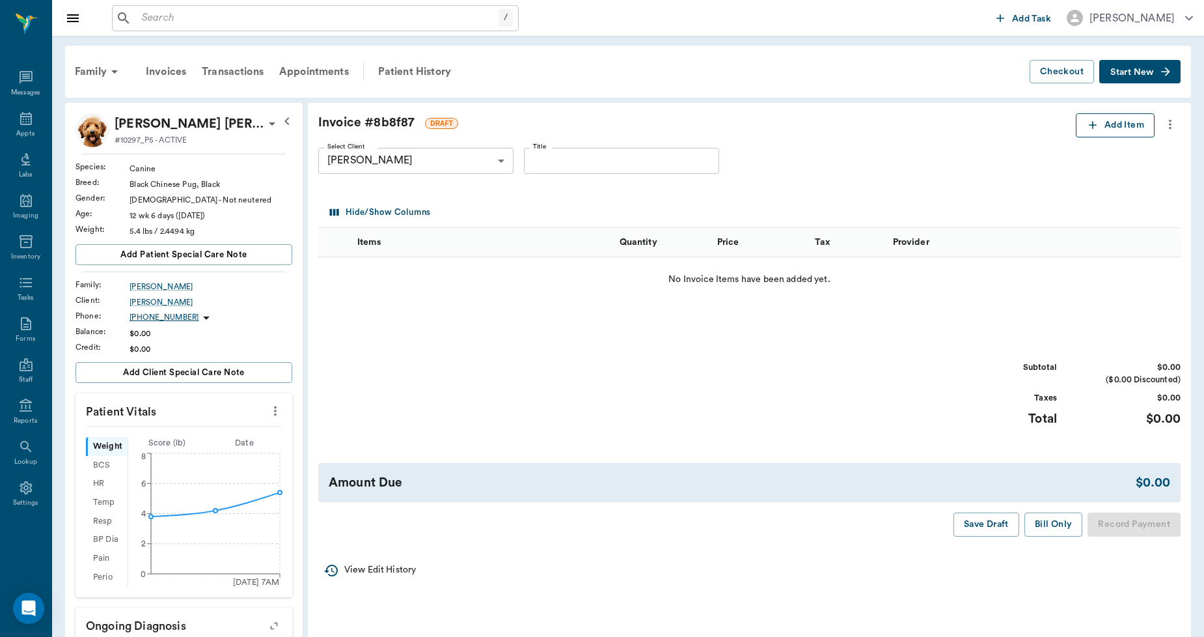
click at [1108, 124] on button "Add Item" at bounding box center [1115, 125] width 79 height 24
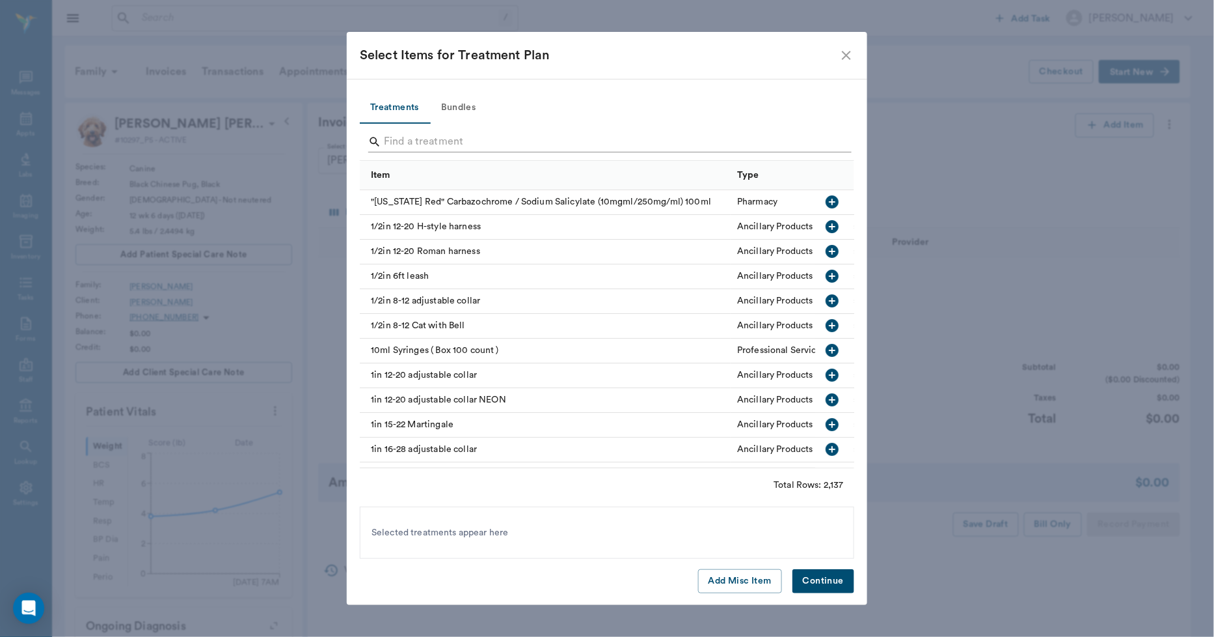
click at [521, 139] on input "Search" at bounding box center [608, 141] width 448 height 21
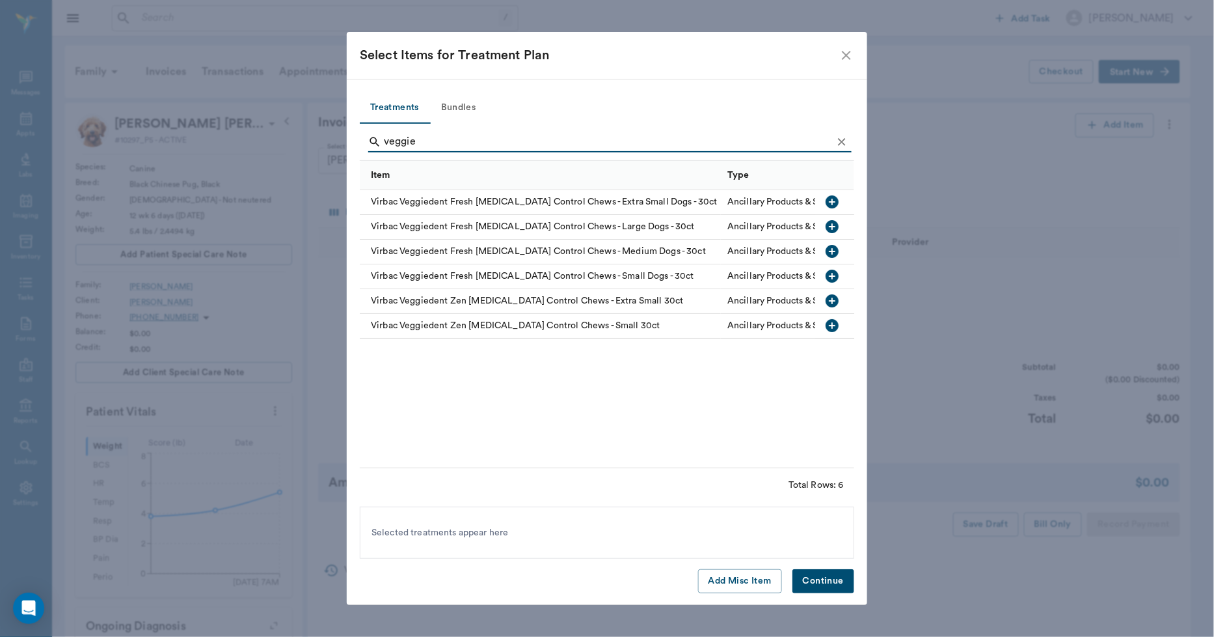
type input "veggie"
click at [527, 197] on div "Virbac Veggiedent Fresh [MEDICAL_DATA] Control Chews - Extra Small Dogs - 30ct" at bounding box center [540, 202] width 361 height 25
click at [804, 579] on button "Continue" at bounding box center [824, 581] width 62 height 24
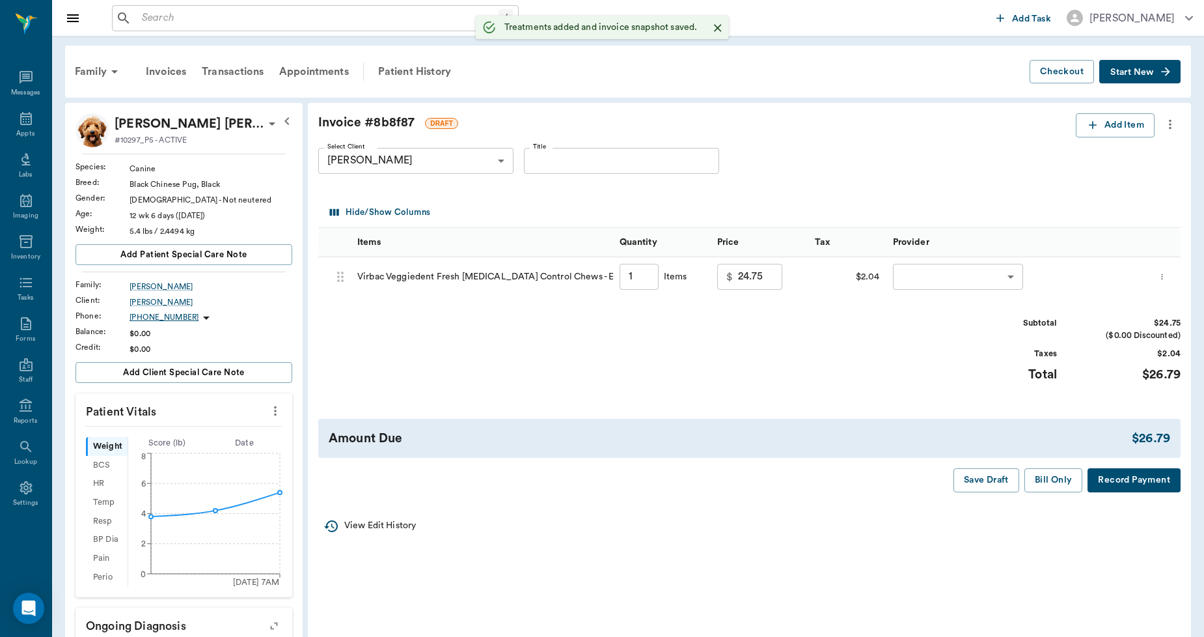
type input "1.00"
click at [1026, 269] on body "/ ​ Add Task [PERSON_NAME] Nectar Messages Appts Labs Imaging Inventory Tasks F…" at bounding box center [602, 501] width 1204 height 1002
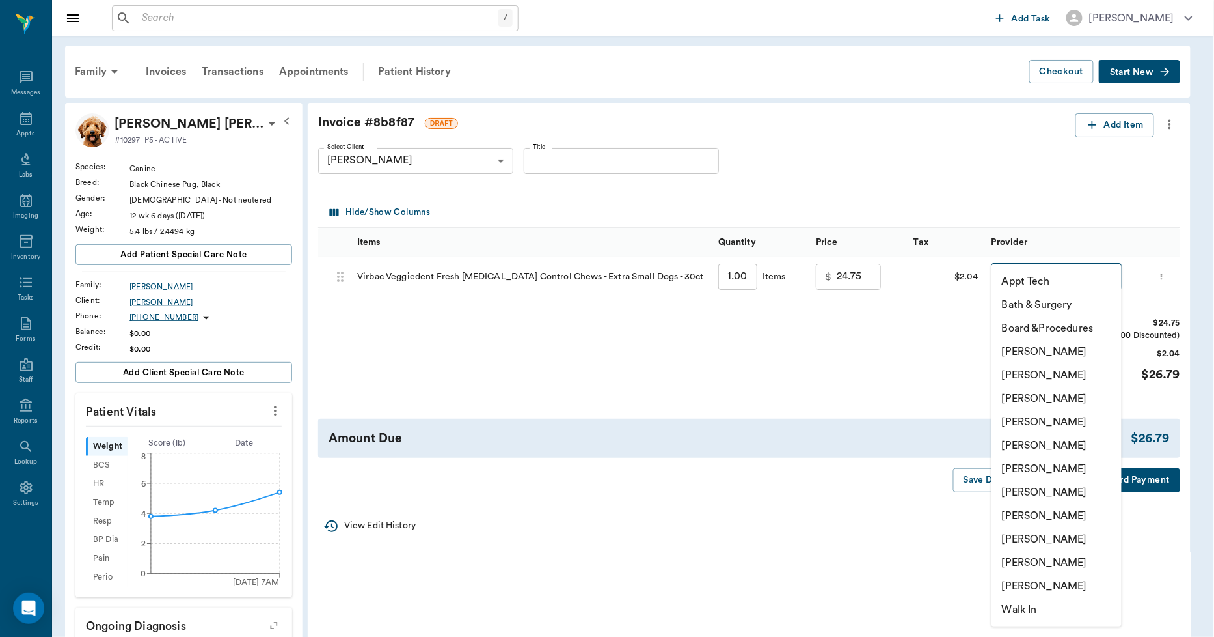
click at [1018, 563] on li "[PERSON_NAME]" at bounding box center [1057, 562] width 130 height 23
type input "none-63ec2ece52e12b0ba117cc90"
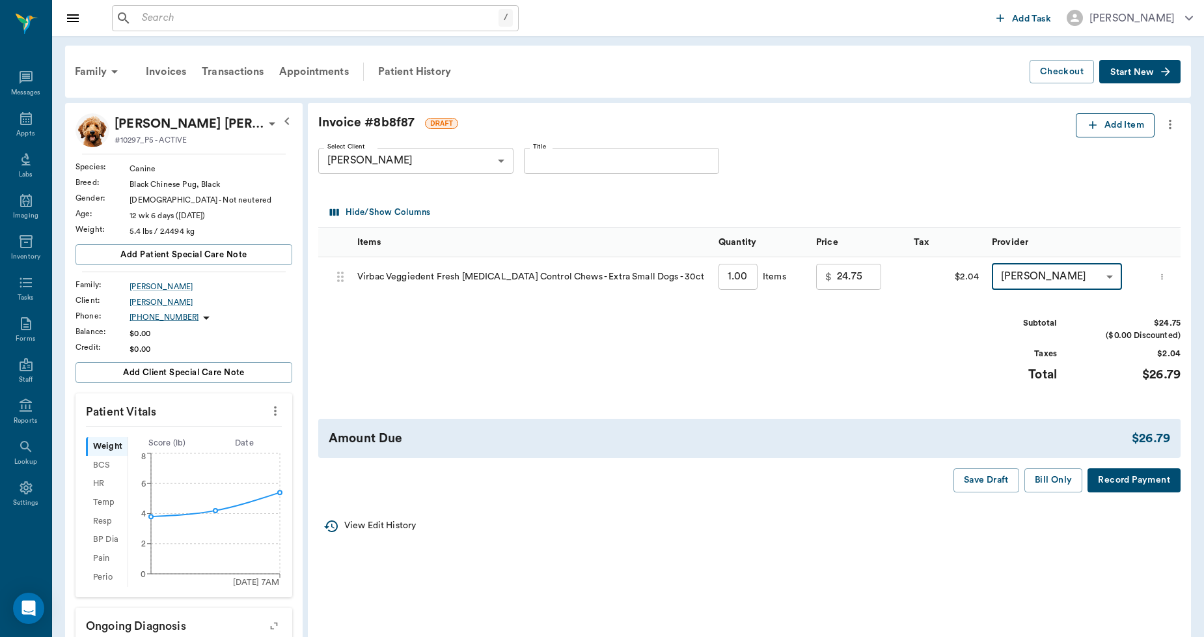
click at [1126, 124] on button "Add Item" at bounding box center [1115, 125] width 79 height 24
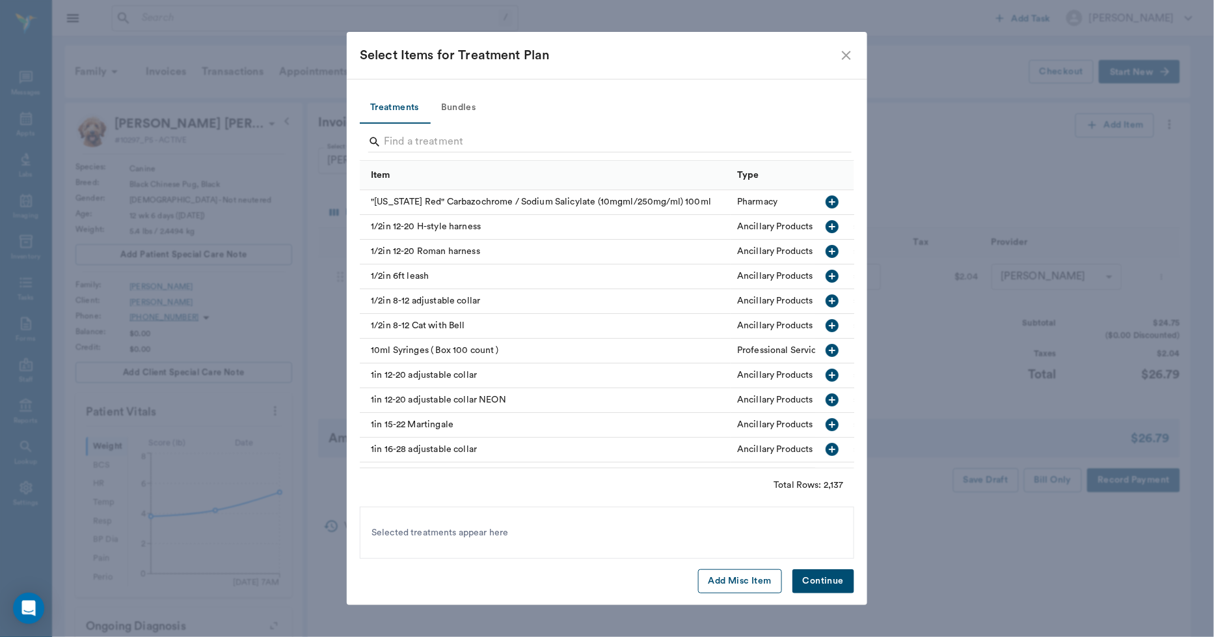
click at [715, 580] on button "Add Misc Item" at bounding box center [740, 581] width 84 height 24
click at [823, 584] on button "Continue" at bounding box center [824, 581] width 62 height 24
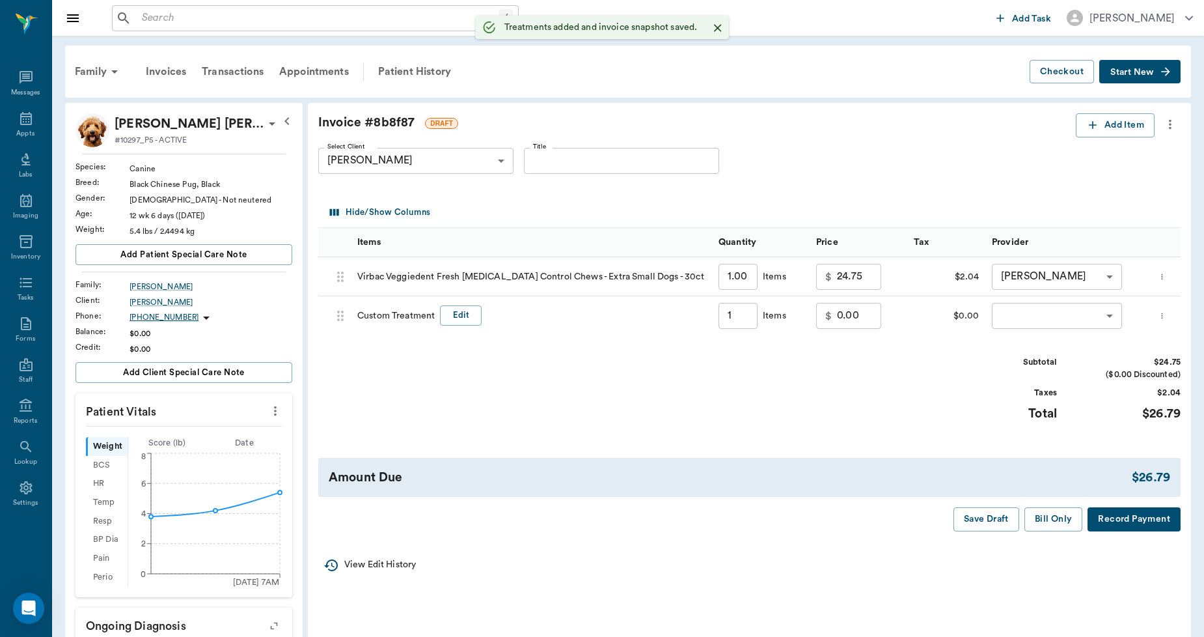
type input "1.00"
click at [473, 307] on button "Edit" at bounding box center [461, 315] width 42 height 20
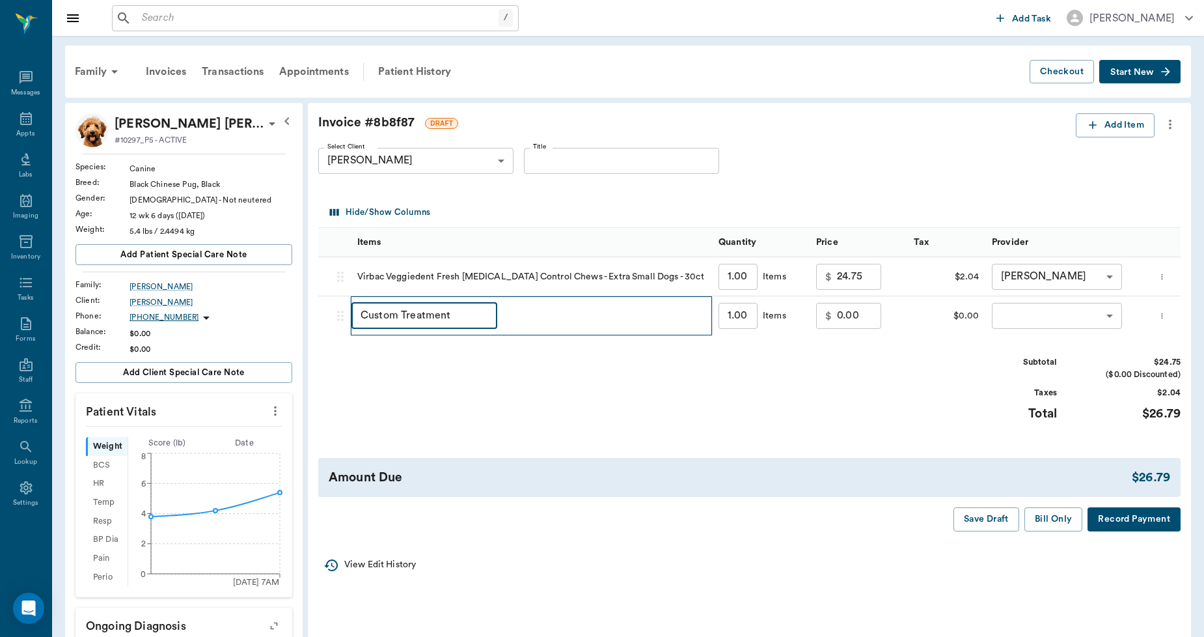
drag, startPoint x: 451, startPoint y: 311, endPoint x: 322, endPoint y: 336, distance: 132.0
click at [322, 335] on div "68d6f5e34229eb2f0dfd4dd7 Virbac Veggiedent Fresh [MEDICAL_DATA] Control Chews -…" at bounding box center [749, 296] width 862 height 78
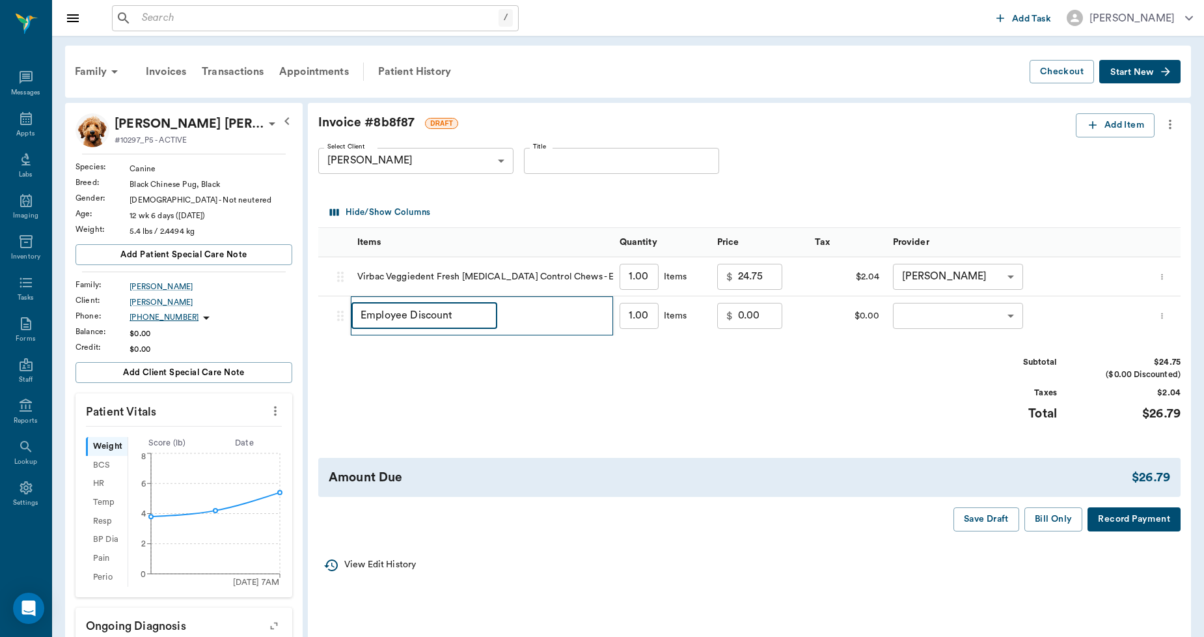
type input "Employee Discount"
click at [762, 314] on input "0.00" at bounding box center [760, 316] width 44 height 26
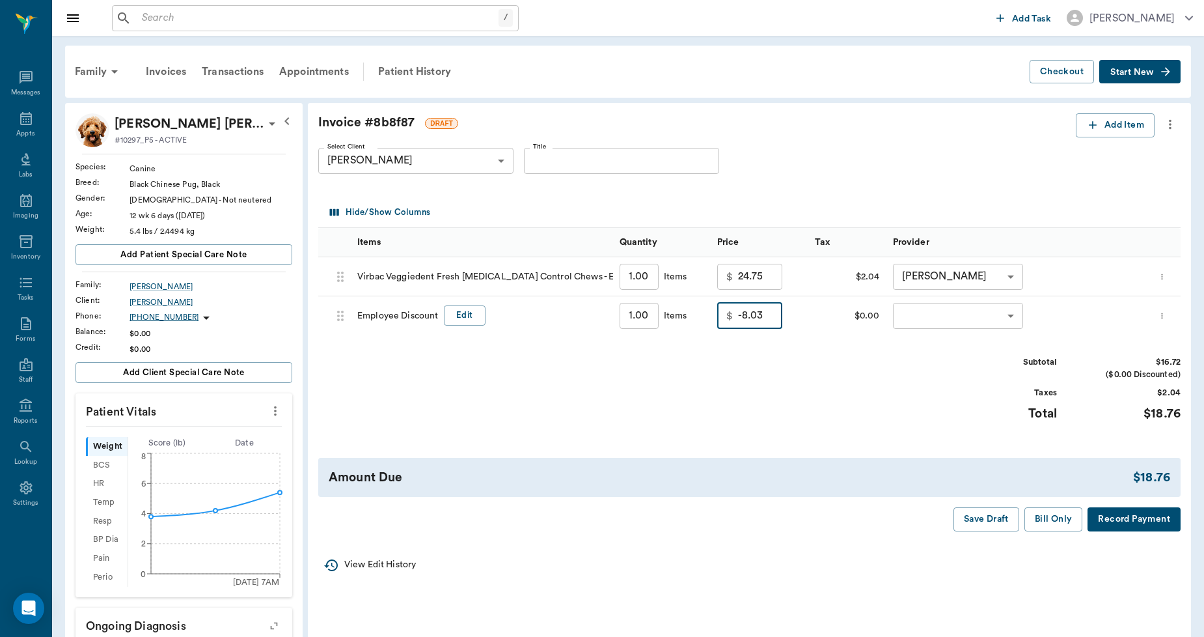
type input "-8.03"
click at [916, 322] on body "/ ​ Add Task [PERSON_NAME] Nectar Messages Appts Labs Imaging Inventory Tasks F…" at bounding box center [602, 501] width 1204 height 1002
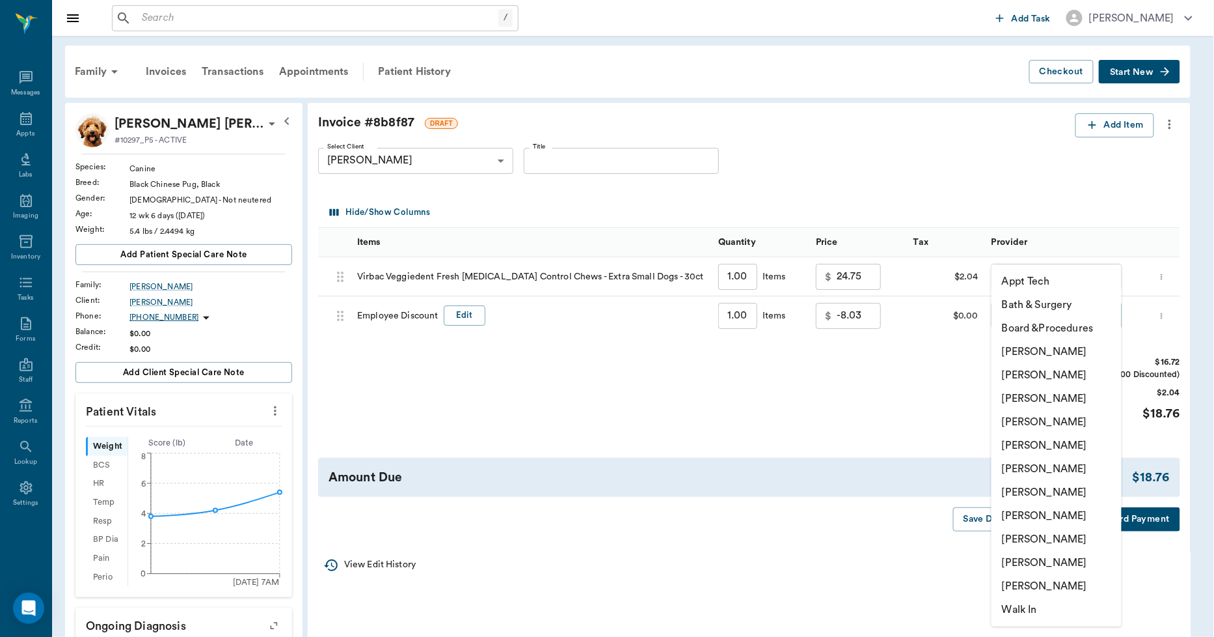
click at [1033, 558] on li "[PERSON_NAME]" at bounding box center [1057, 562] width 130 height 23
type input "none-63ec2ece52e12b0ba117cc90"
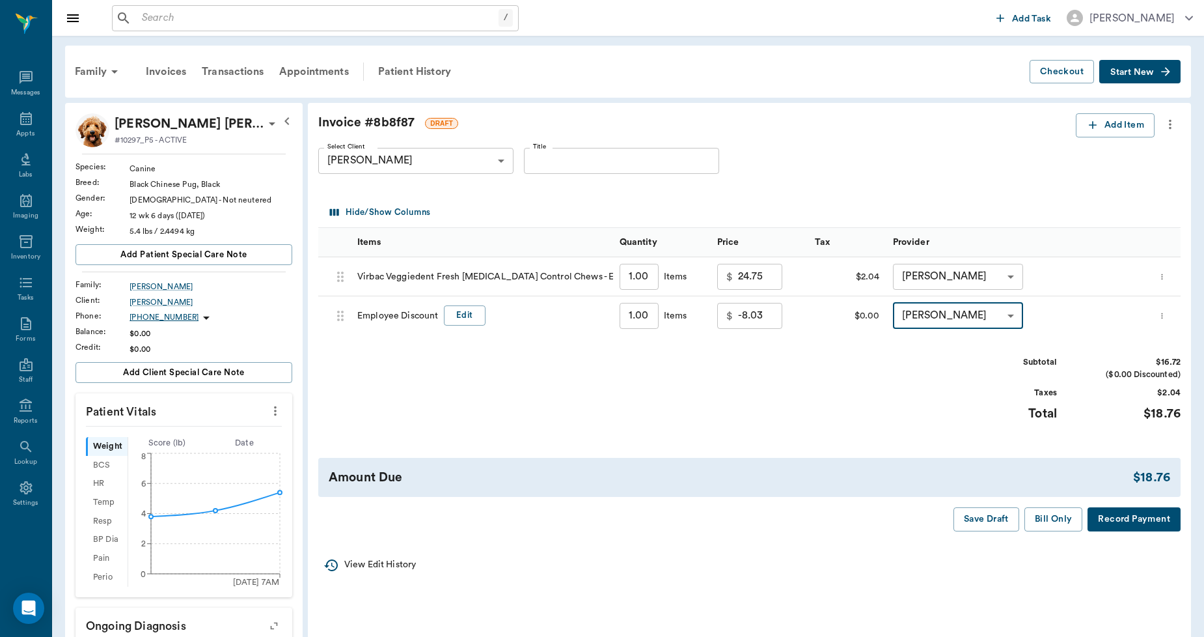
click at [1117, 514] on button "Record Payment" at bounding box center [1134, 519] width 93 height 24
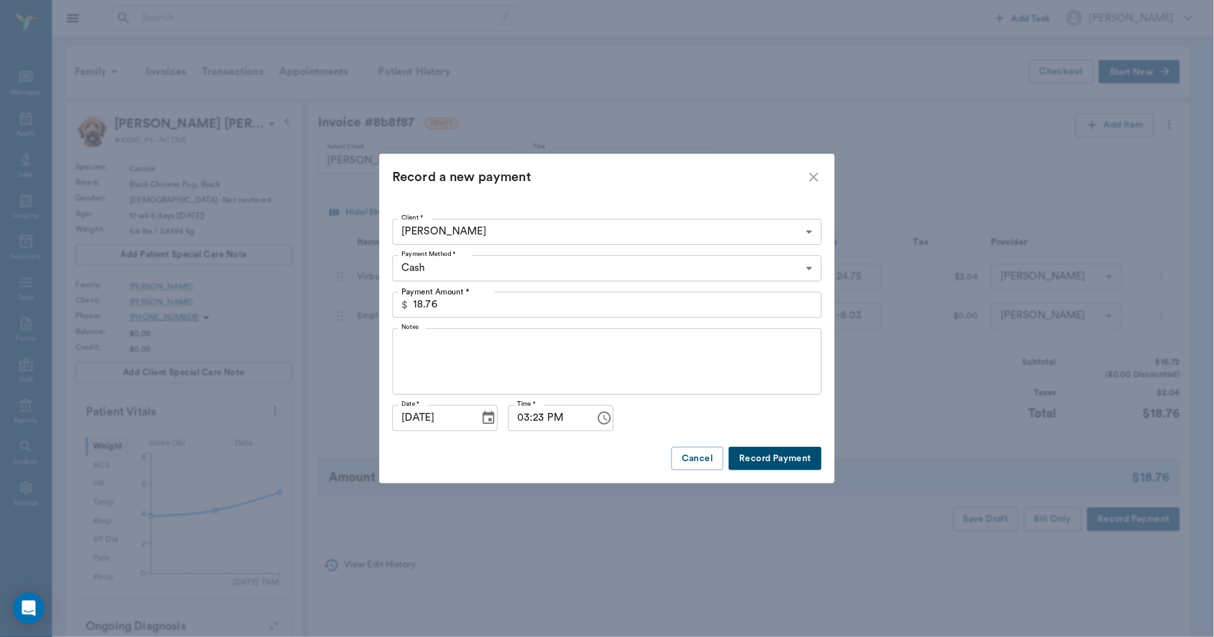
click at [500, 268] on body "/ ​ Add Task [PERSON_NAME] Nectar Messages Appts Labs Imaging Inventory Tasks F…" at bounding box center [607, 501] width 1214 height 1002
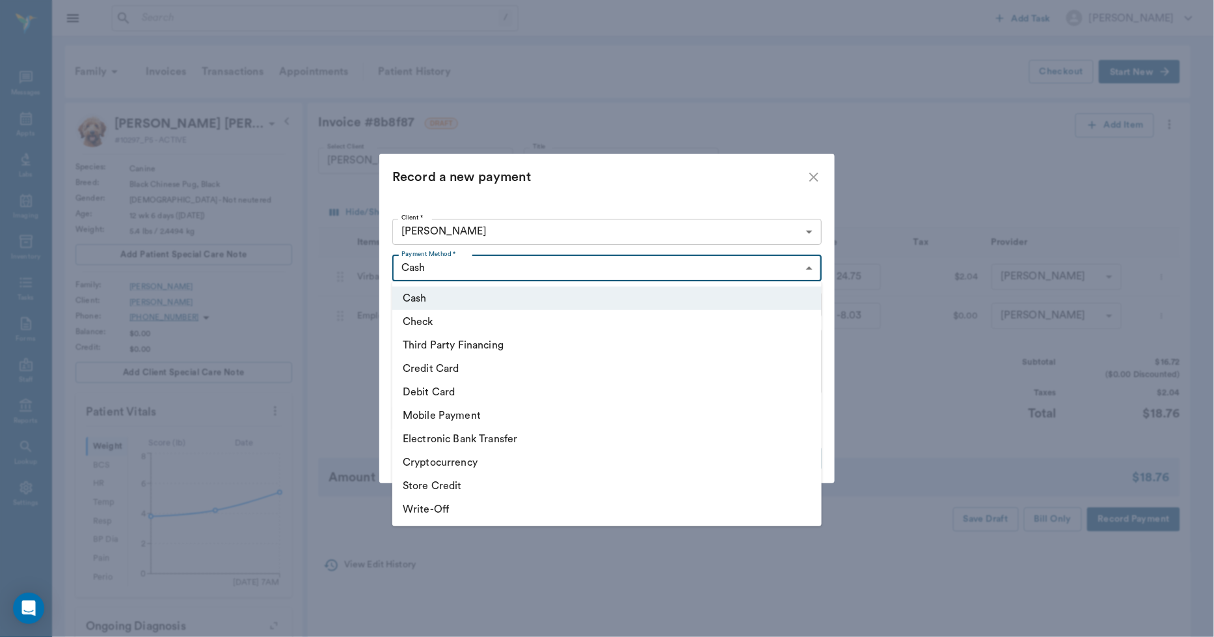
click at [454, 394] on li "Debit Card" at bounding box center [607, 391] width 430 height 23
type input "DEBIT_CARD"
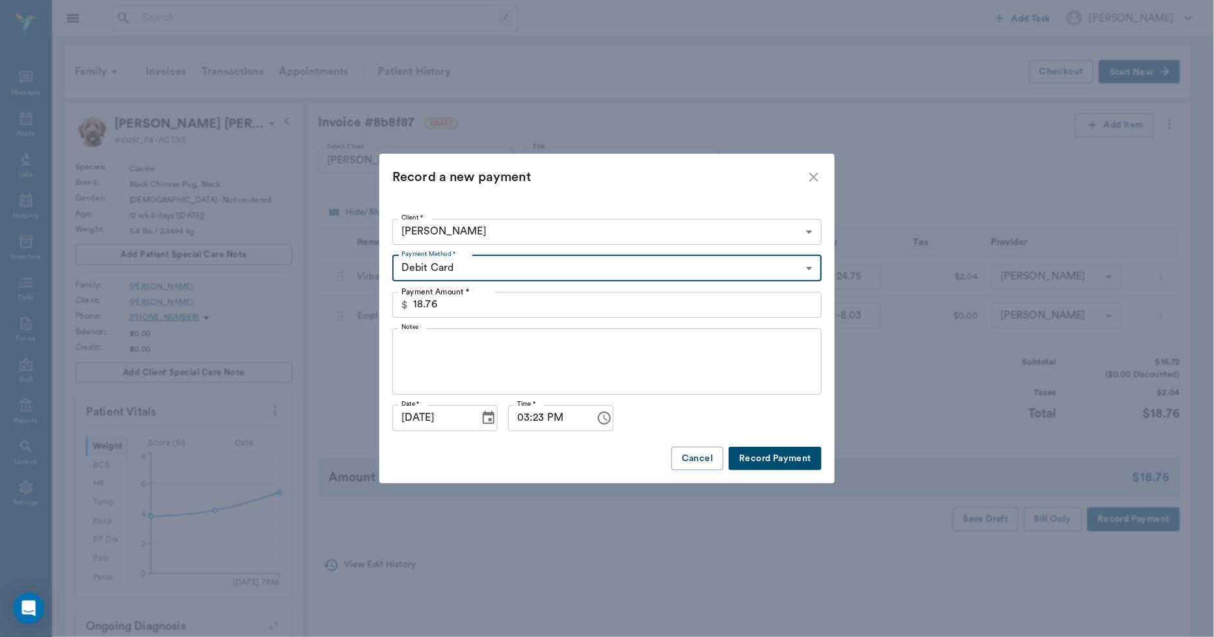
click at [766, 458] on button "Record Payment" at bounding box center [775, 458] width 93 height 24
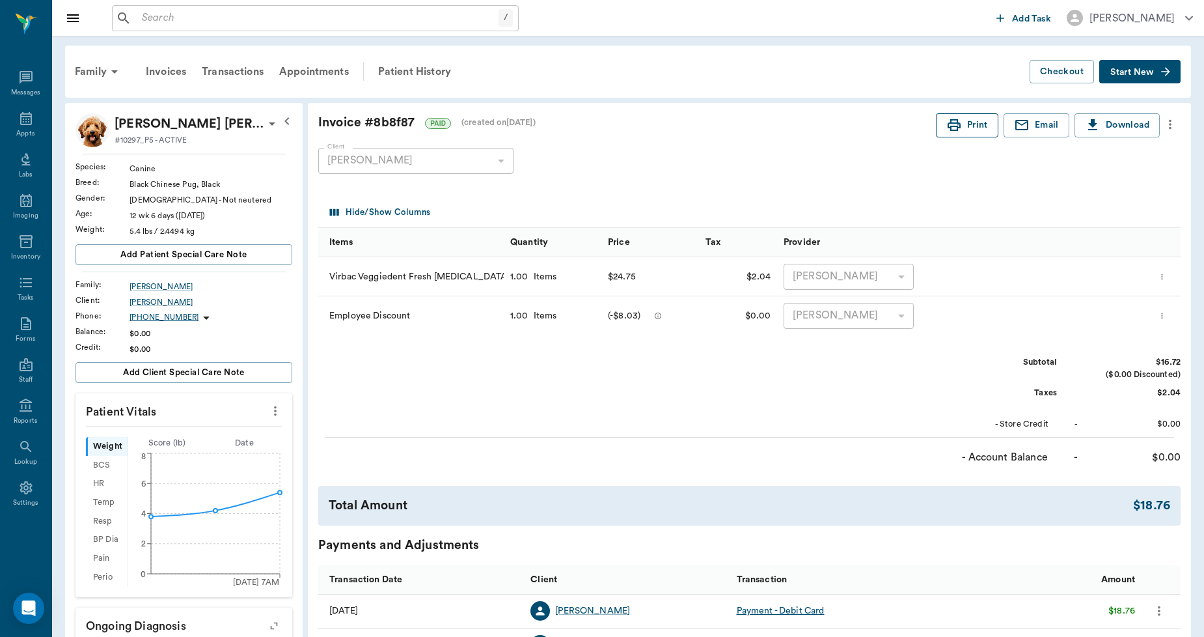
click at [967, 130] on button "Print" at bounding box center [967, 125] width 62 height 24
click at [33, 131] on div "Appts" at bounding box center [25, 134] width 18 height 10
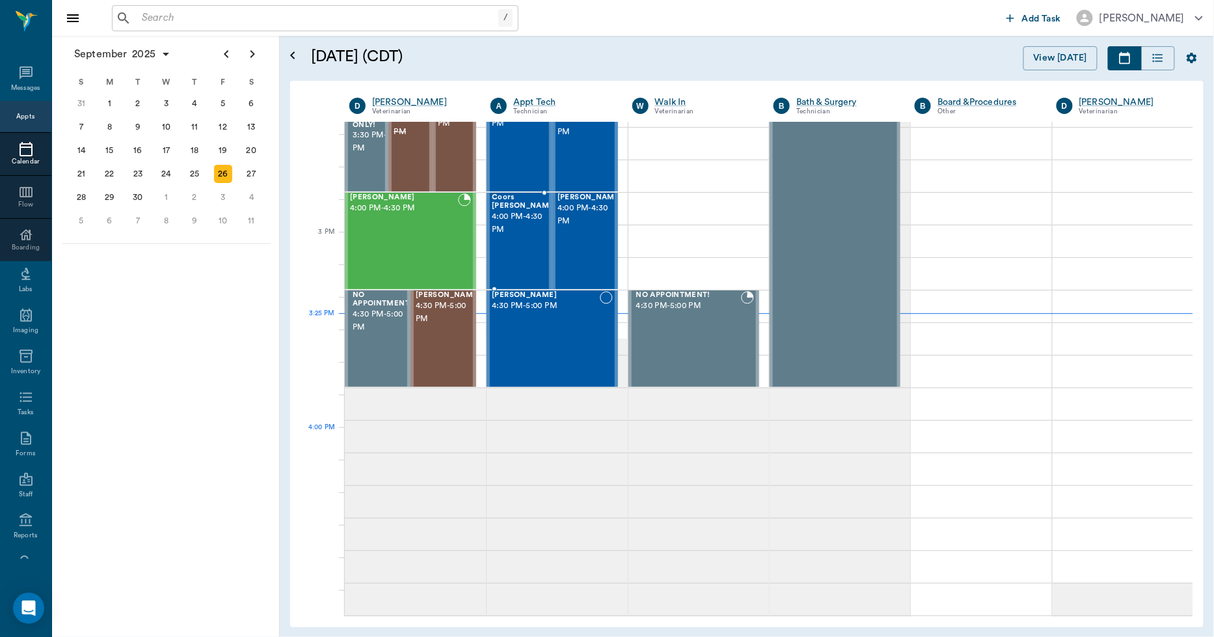
scroll to position [1226, 0]
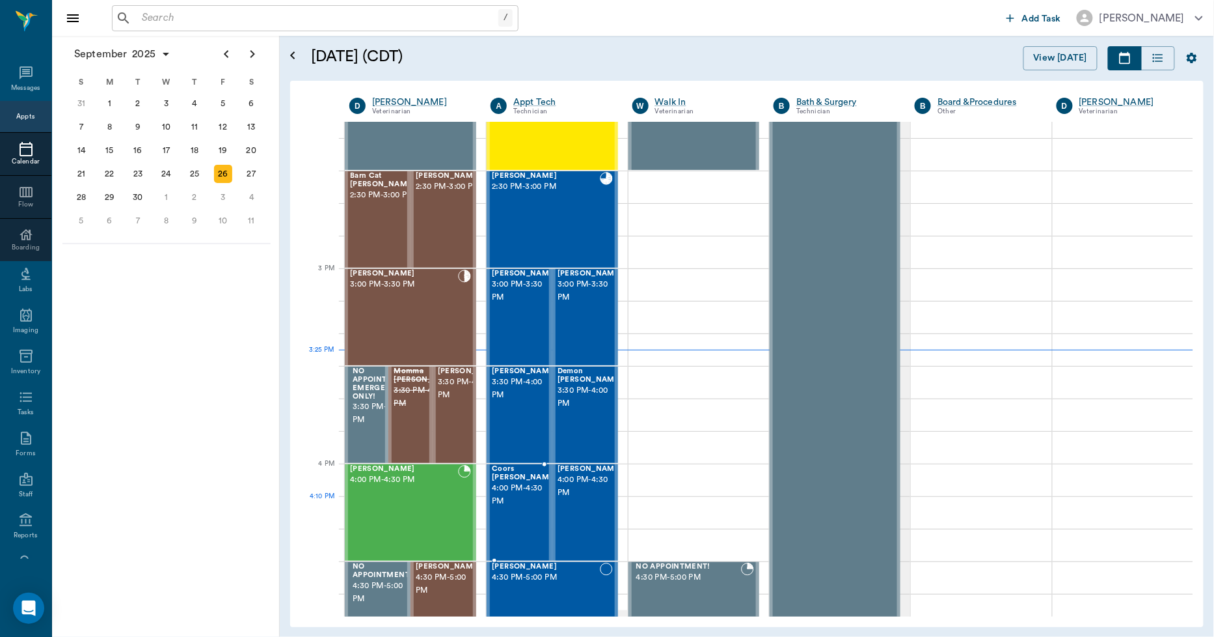
click at [522, 499] on span "4:00 PM - 4:30 PM" at bounding box center [524, 495] width 65 height 26
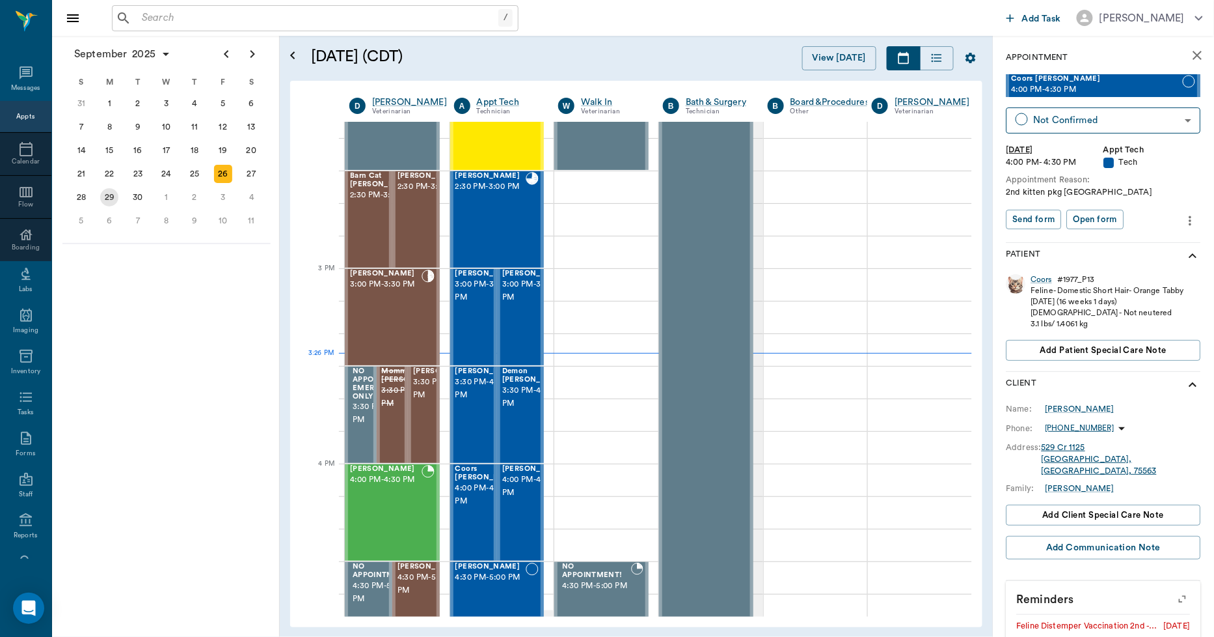
click at [111, 197] on div "29" at bounding box center [109, 197] width 18 height 18
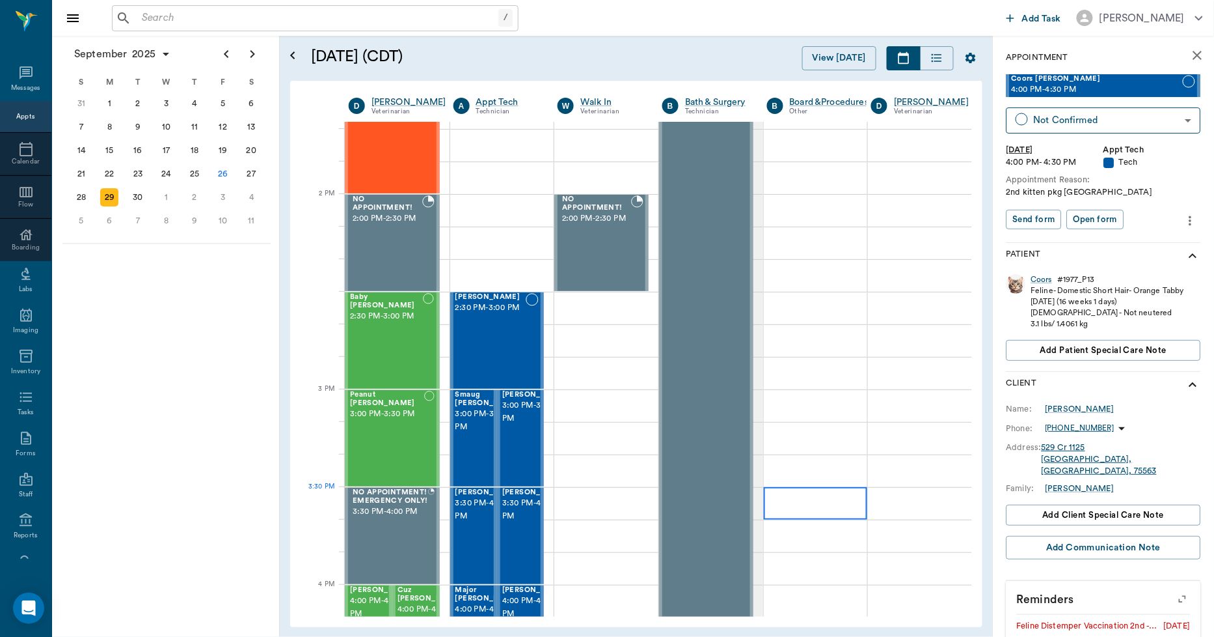
scroll to position [1302, 1]
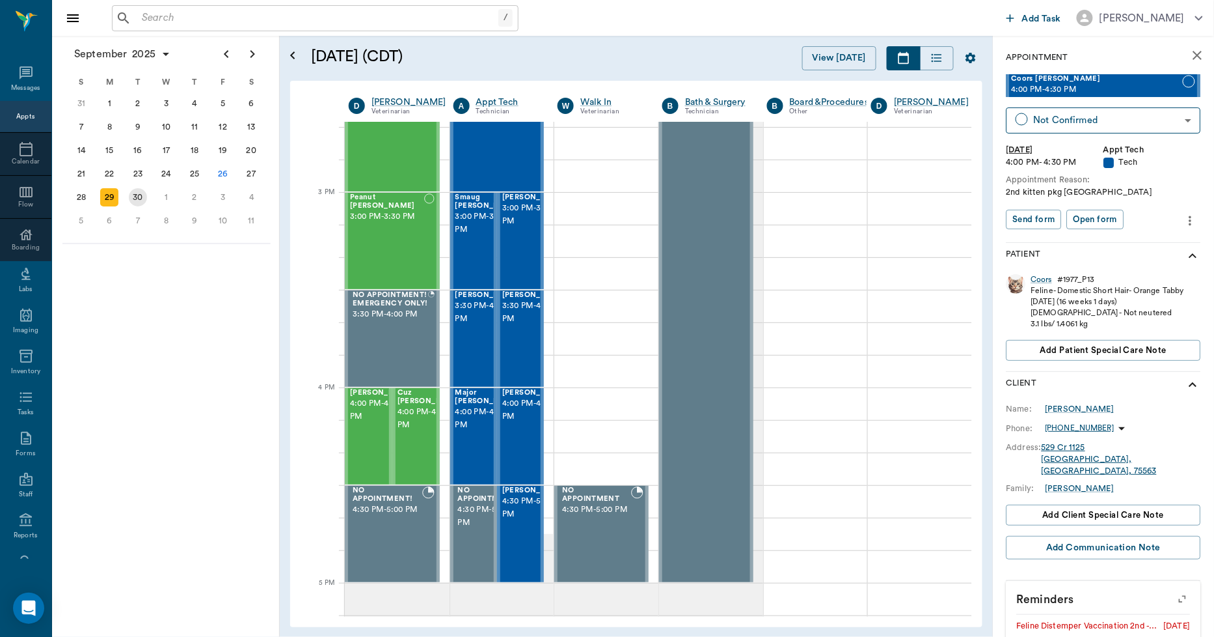
click at [132, 194] on div "30" at bounding box center [138, 197] width 18 height 18
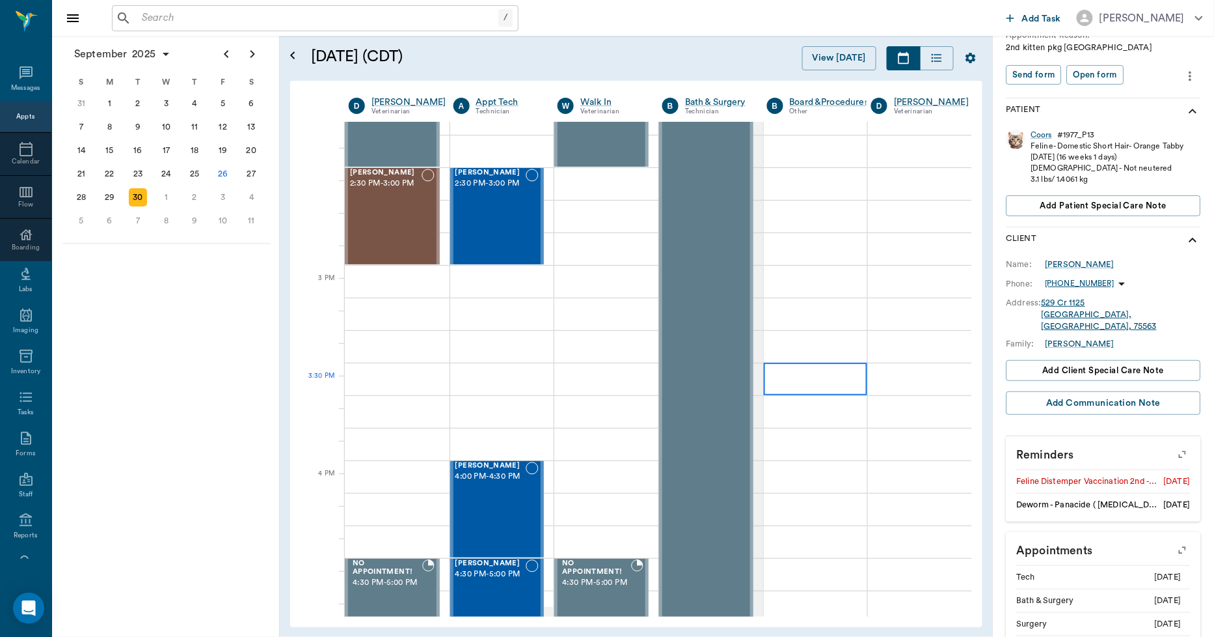
scroll to position [868, 1]
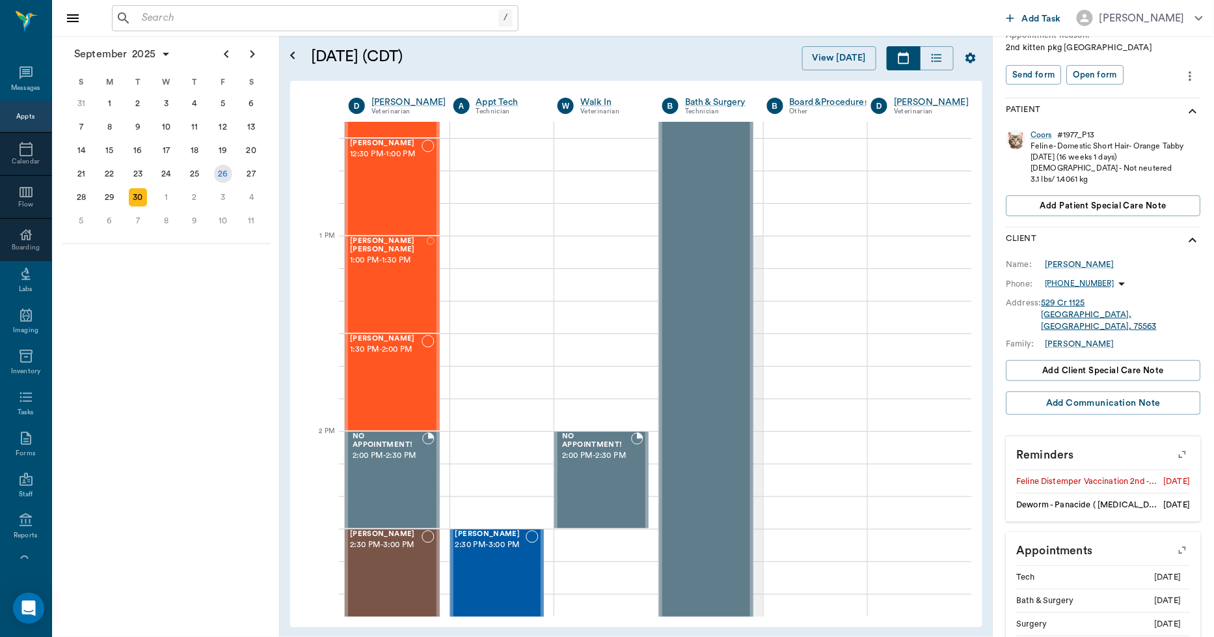
click at [228, 171] on div "26" at bounding box center [223, 174] width 18 height 18
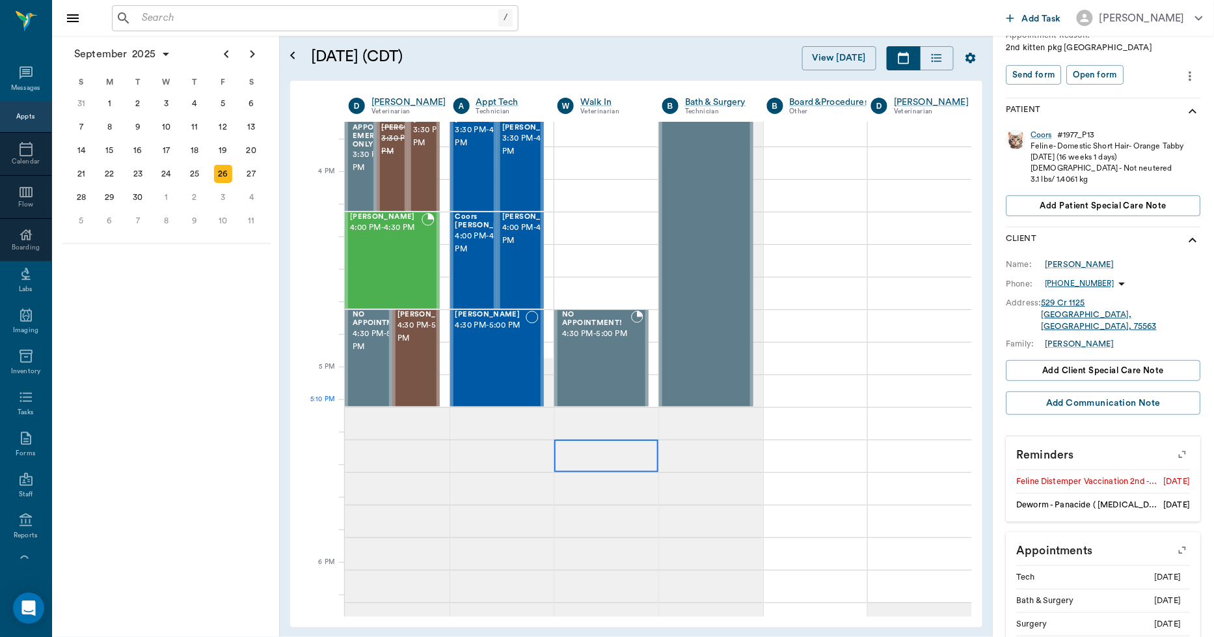
scroll to position [1518, 1]
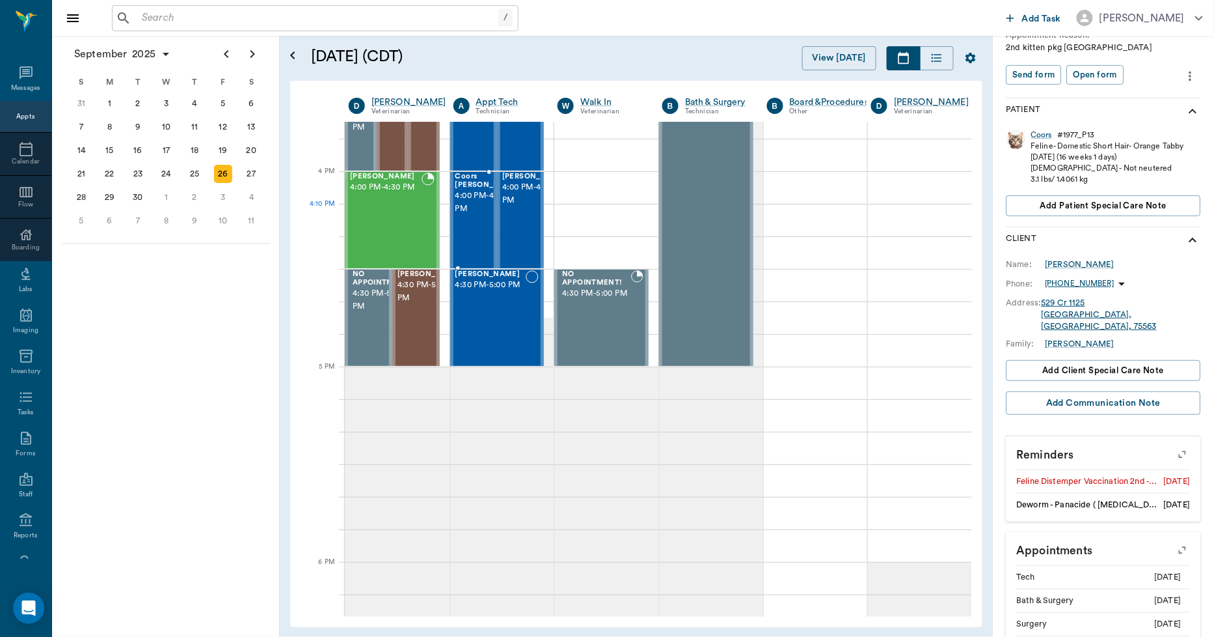
click at [471, 232] on div "Coors Kenward 4:00 PM - 4:30 PM" at bounding box center [488, 219] width 65 height 95
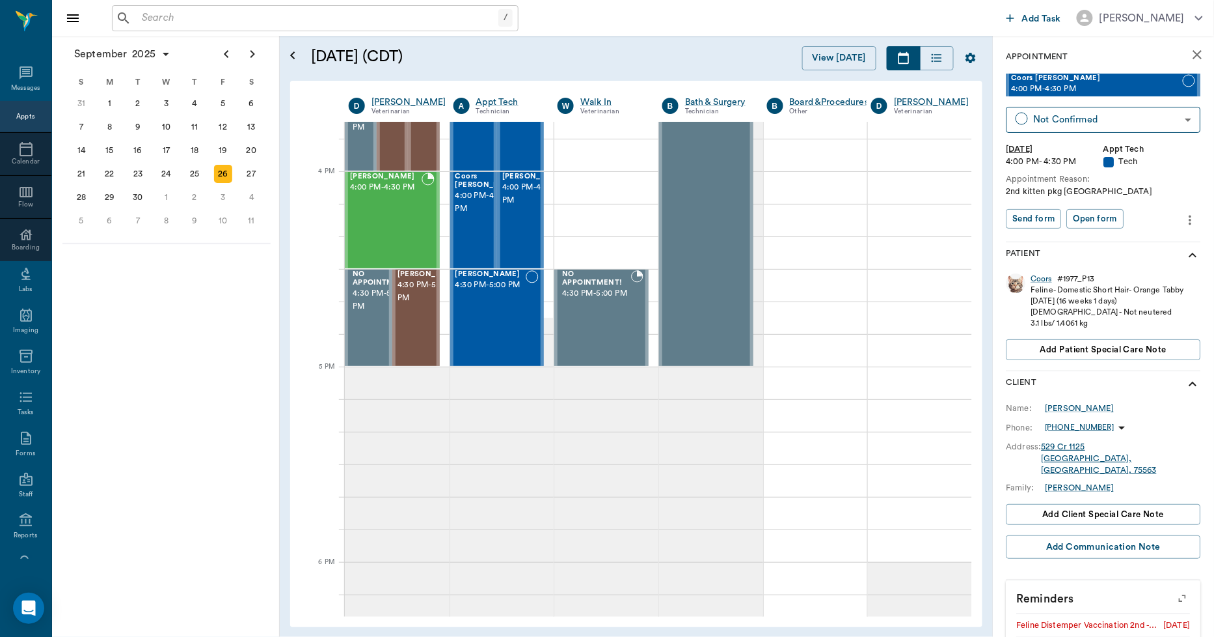
scroll to position [0, 0]
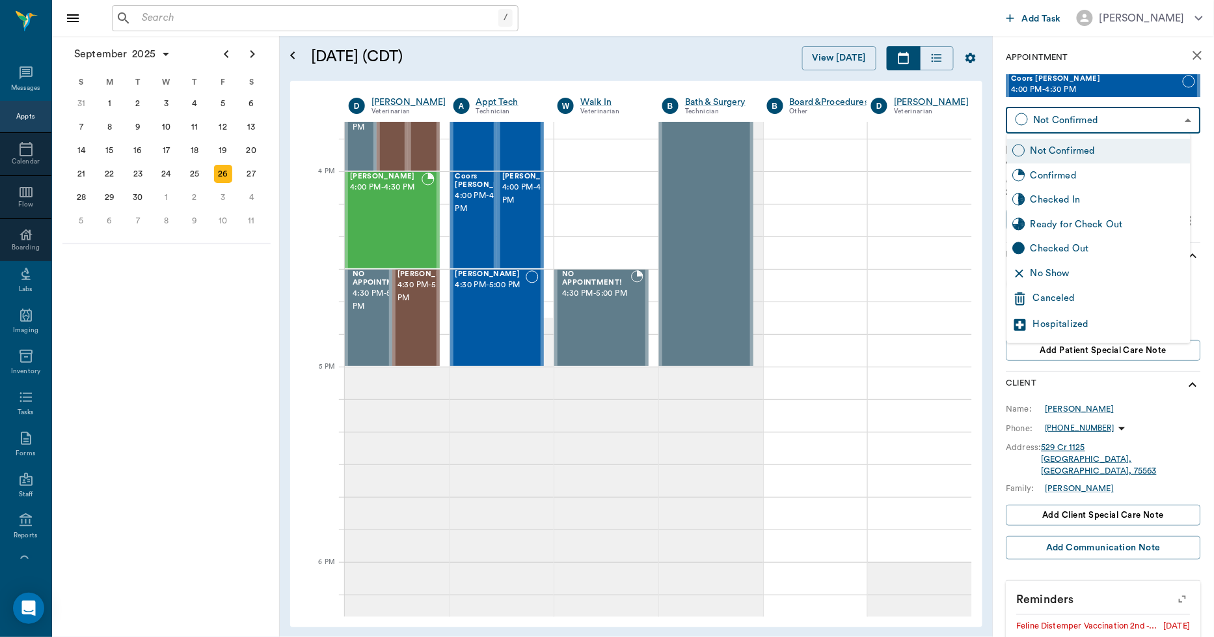
click at [1133, 128] on body "/ ​ Add Task Dr. Bert Ellsworth Nectar Messages Appts Calendar Flow Boarding La…" at bounding box center [607, 318] width 1214 height 637
click at [1078, 295] on div "Canceled" at bounding box center [1110, 299] width 152 height 16
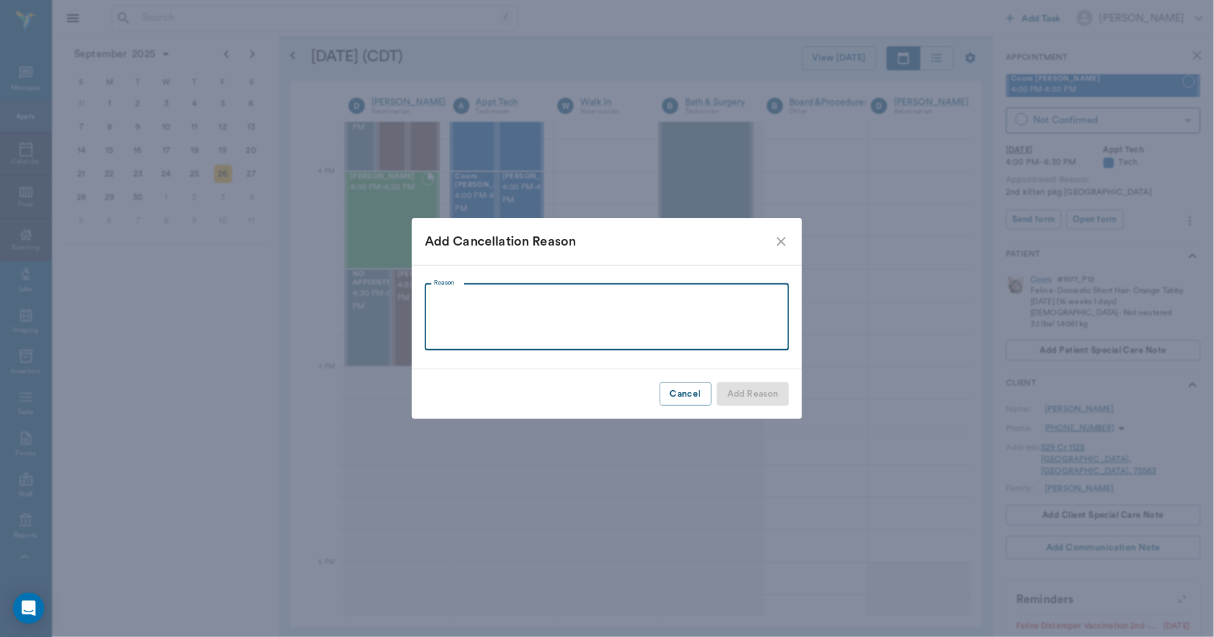
click at [765, 328] on textarea "Reason" at bounding box center [607, 316] width 346 height 45
type textarea "GOT LOCKED OUT OF HER HOUSE"
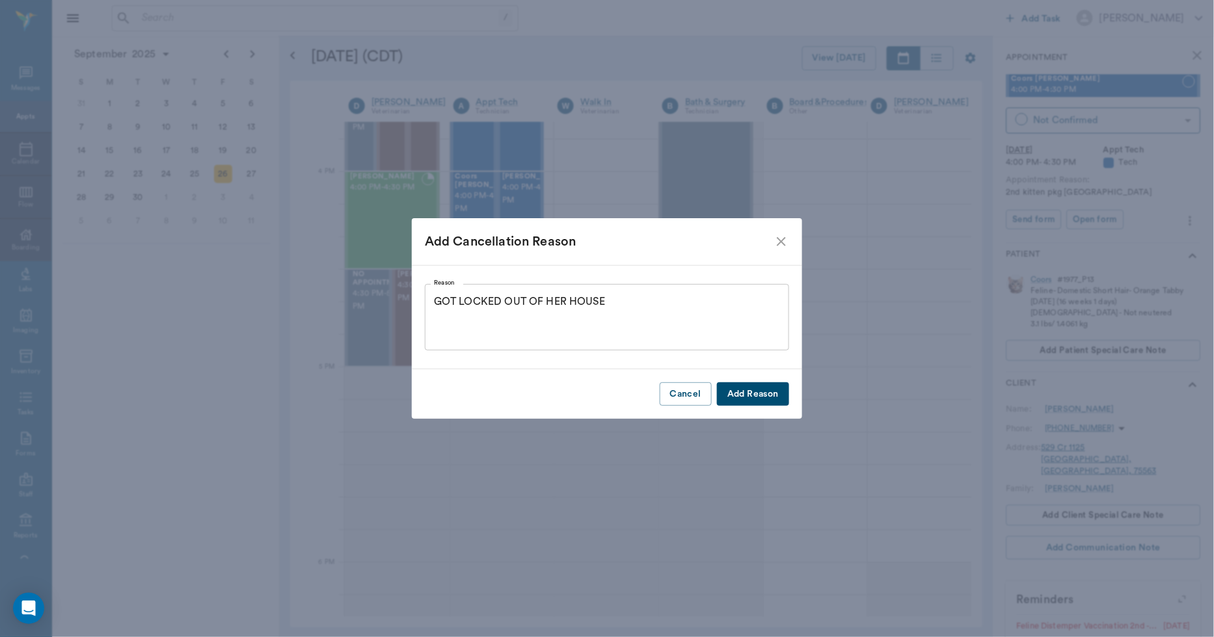
click at [762, 388] on button "Add Reason" at bounding box center [753, 394] width 72 height 24
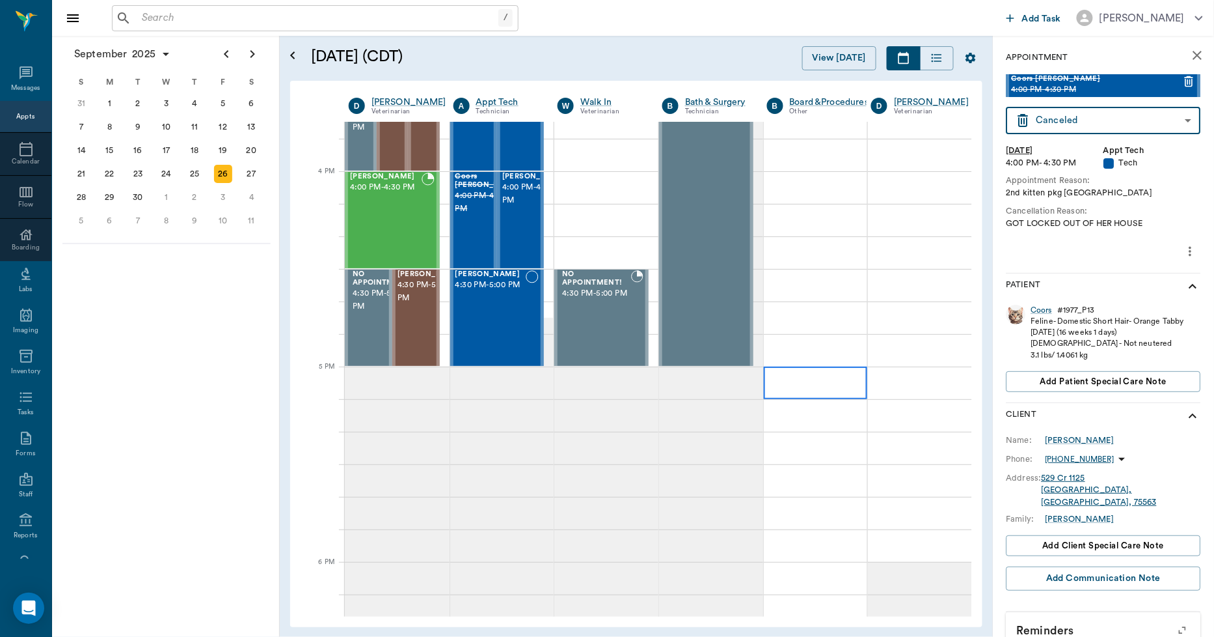
type input "CANCELED"
click at [526, 228] on div "Gus Kenward 4:00 PM - 4:30 PM" at bounding box center [534, 219] width 65 height 95
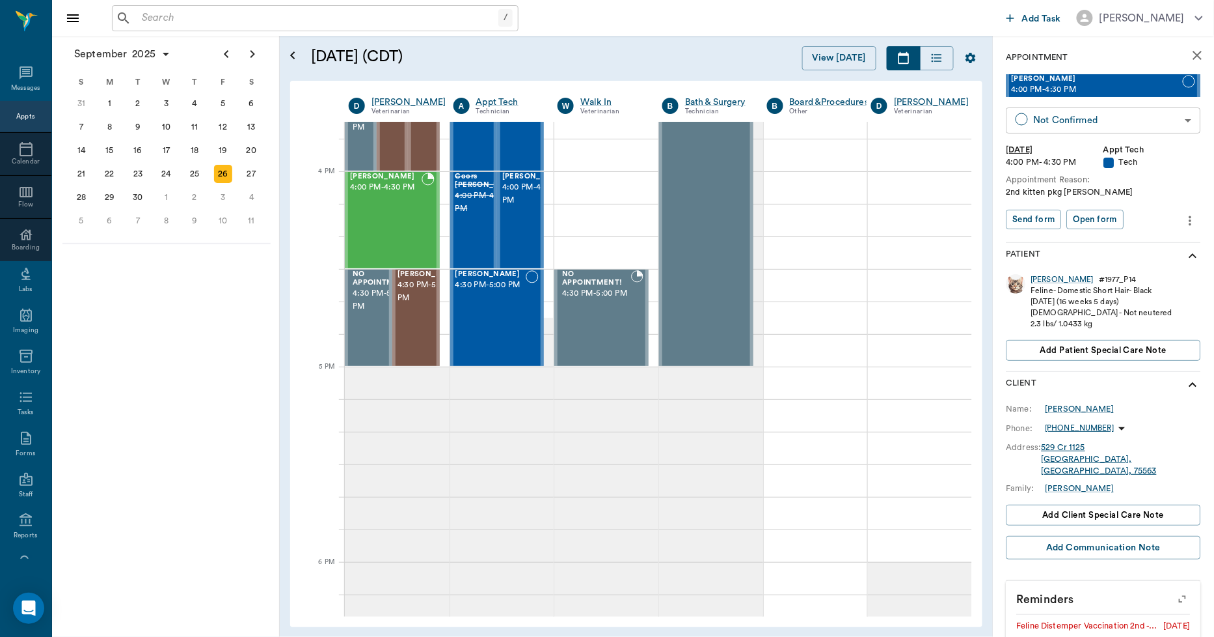
click at [1103, 119] on body "/ ​ Add Task Dr. Bert Ellsworth Nectar Messages Appts Calendar Flow Boarding La…" at bounding box center [607, 318] width 1214 height 637
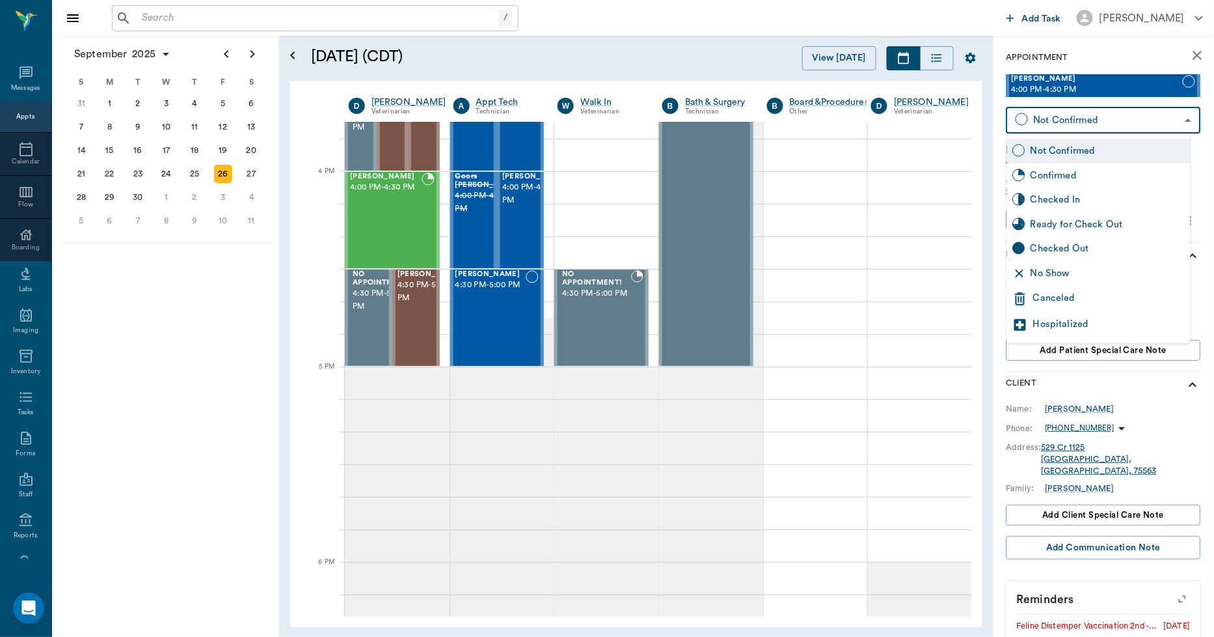
click at [1058, 291] on div "Canceled" at bounding box center [1110, 299] width 152 height 16
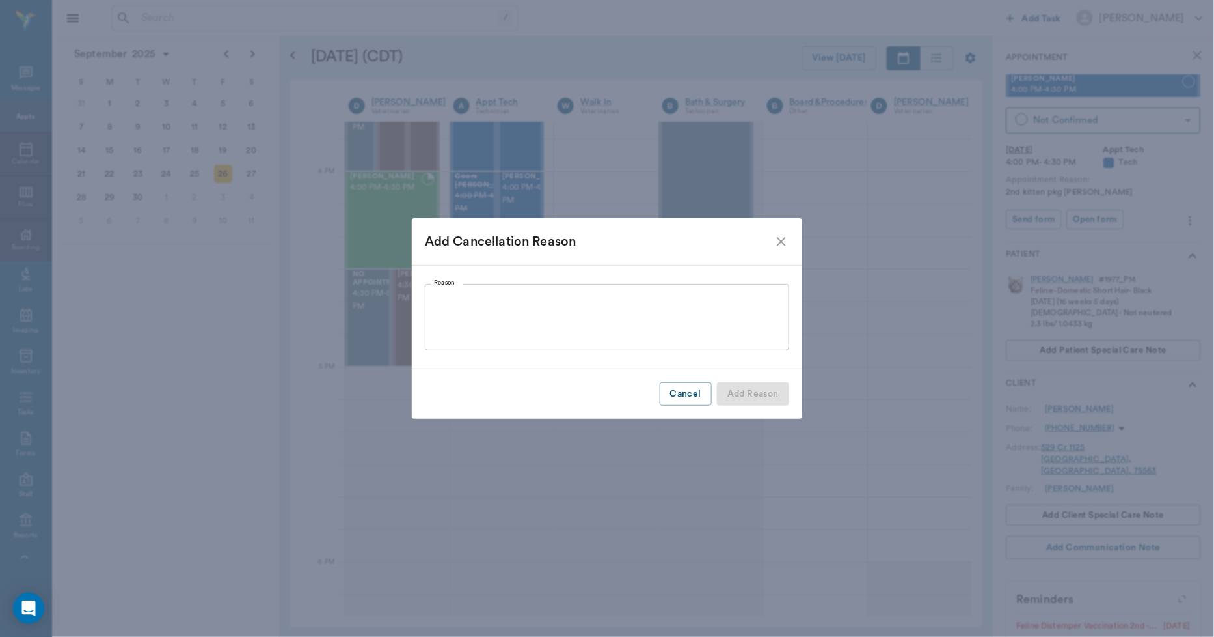
click at [687, 310] on textarea "Reason" at bounding box center [607, 316] width 346 height 45
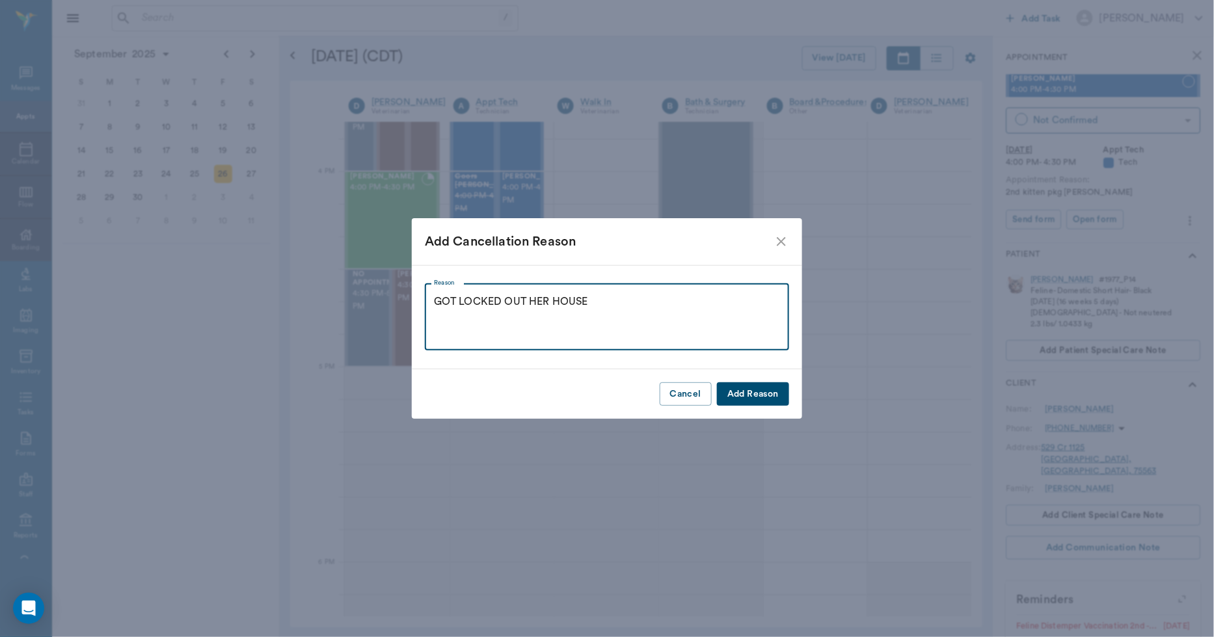
type textarea "GOT LOCKED OUT HER HOUSE"
click at [730, 389] on button "Add Reason" at bounding box center [753, 394] width 72 height 24
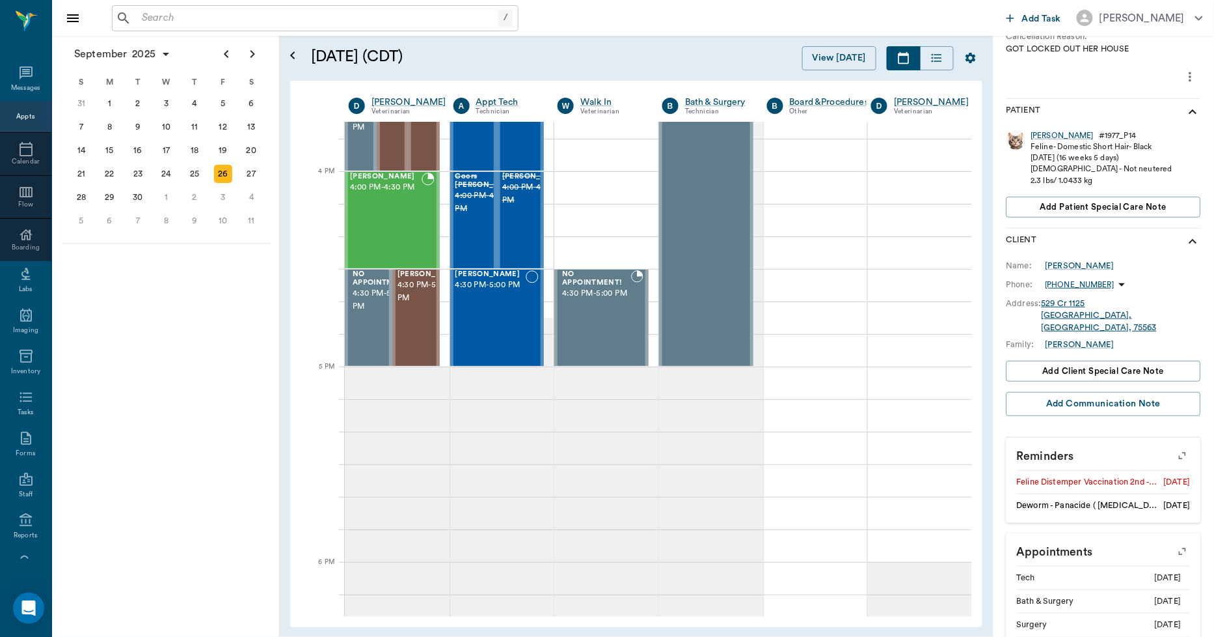
scroll to position [217, 0]
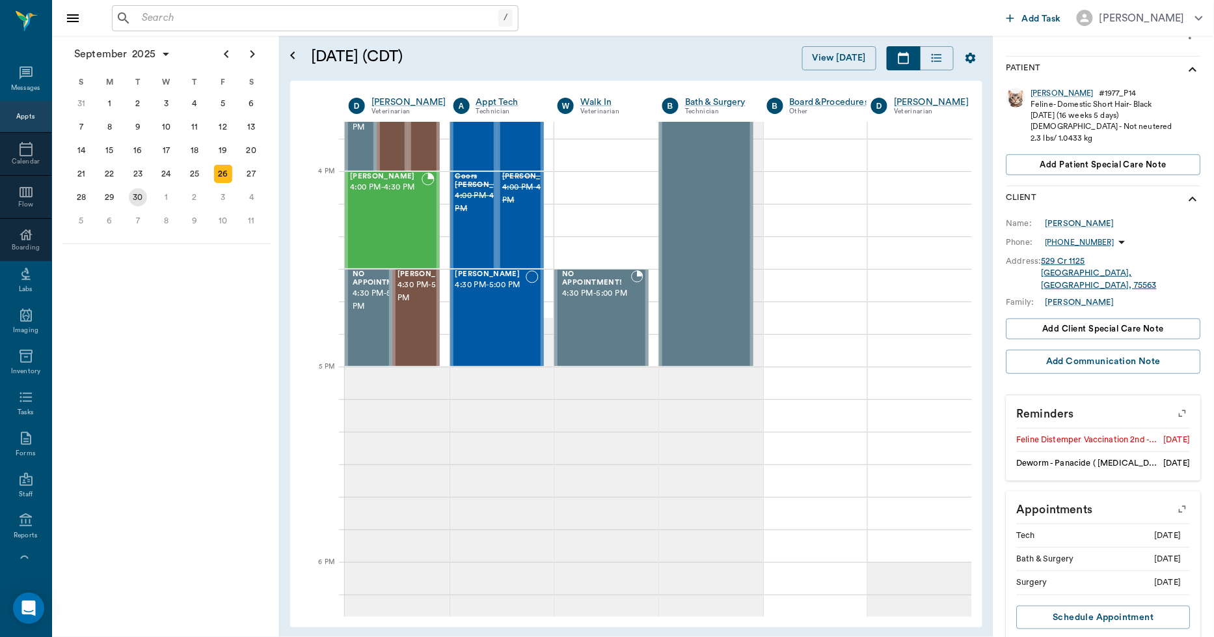
click at [132, 190] on div "30" at bounding box center [138, 197] width 18 height 18
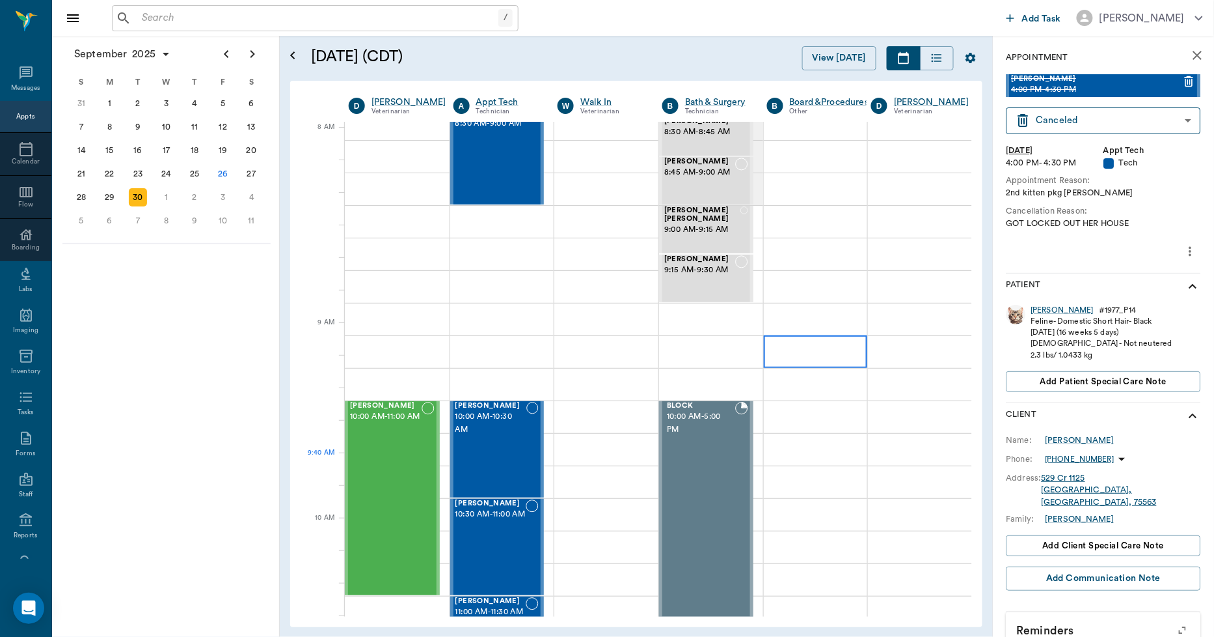
scroll to position [0, 1]
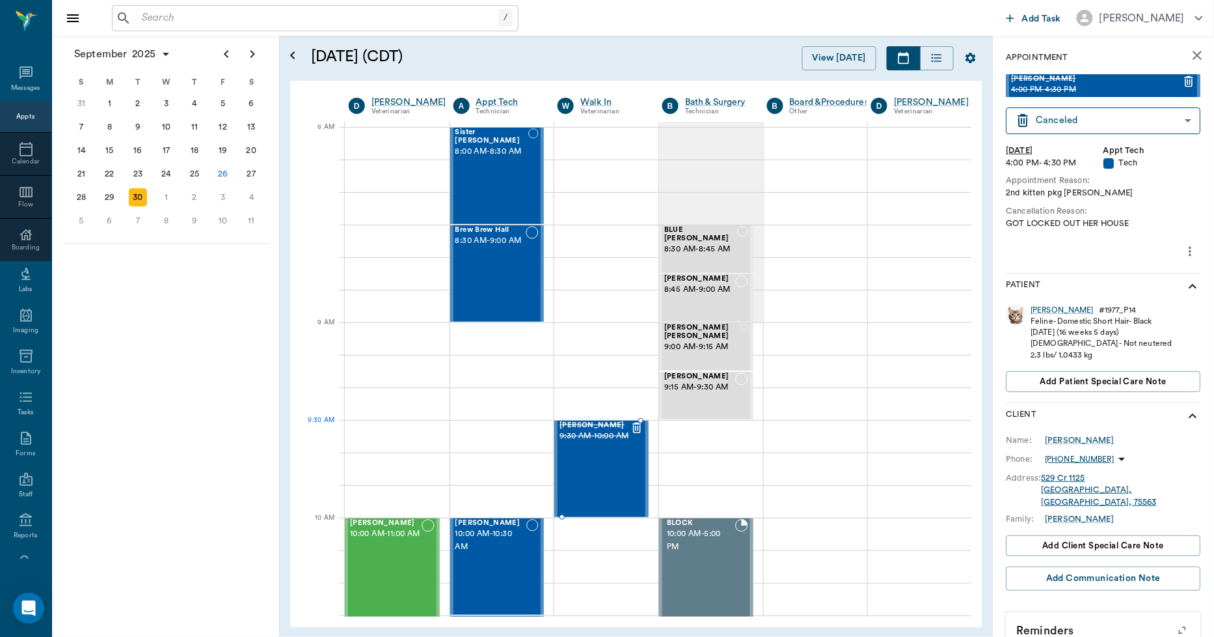
drag, startPoint x: 1116, startPoint y: 85, endPoint x: 635, endPoint y: 435, distance: 594.0
click at [1059, 114] on body "/ ​ Add Task Dr. Bert Ellsworth Nectar Messages Appts Calendar Flow Boarding La…" at bounding box center [607, 318] width 1214 height 637
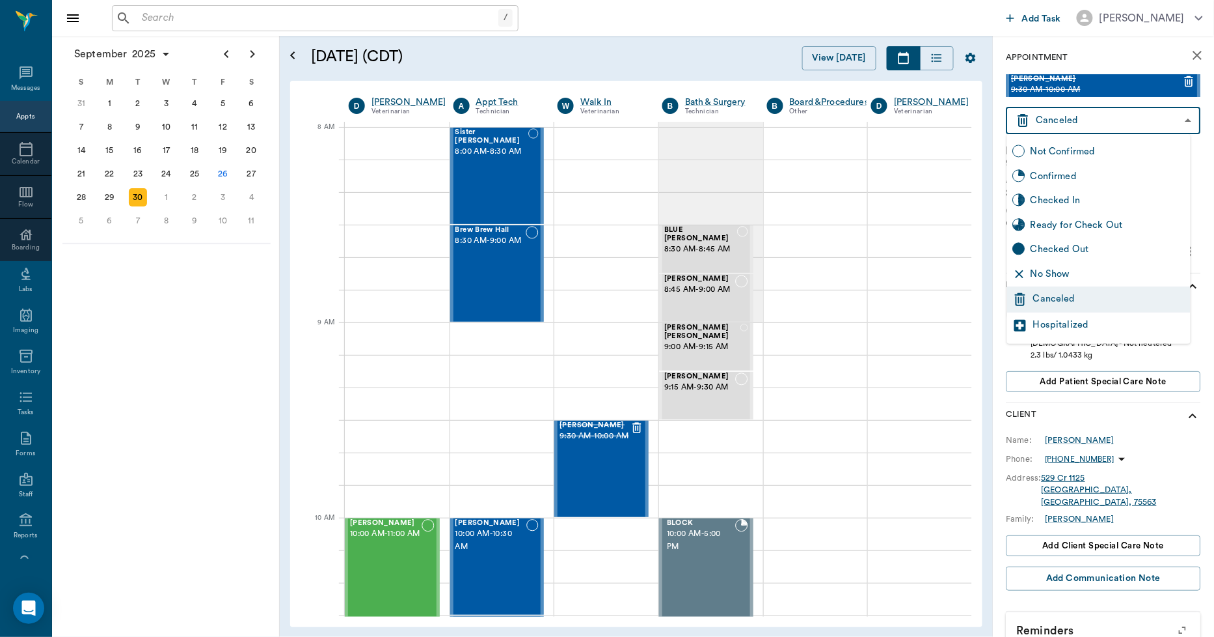
click at [1059, 148] on div "Not Confirmed" at bounding box center [1108, 151] width 155 height 14
type input "NOT_CONFIRMED"
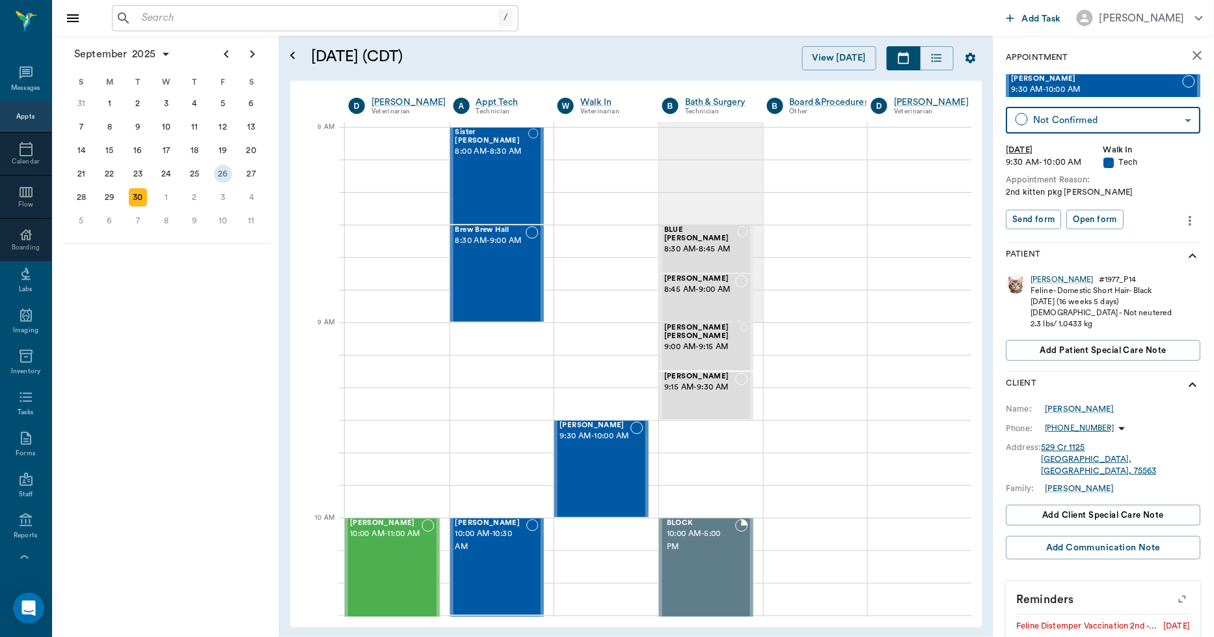
click at [226, 172] on div "26" at bounding box center [223, 174] width 18 height 18
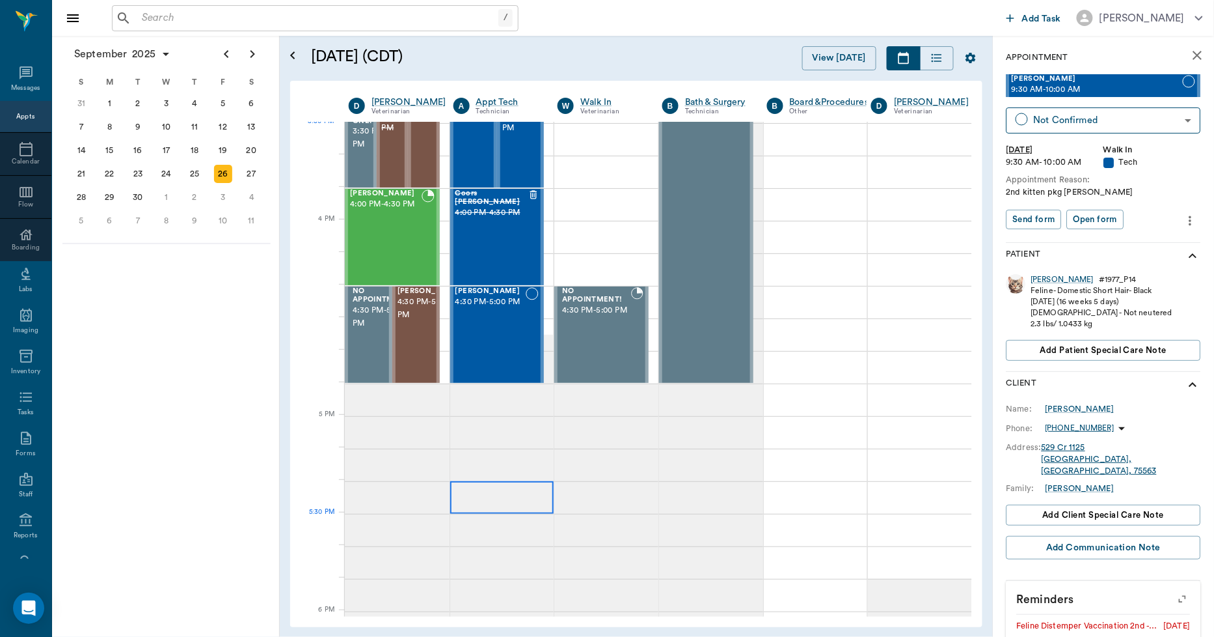
scroll to position [1518, 1]
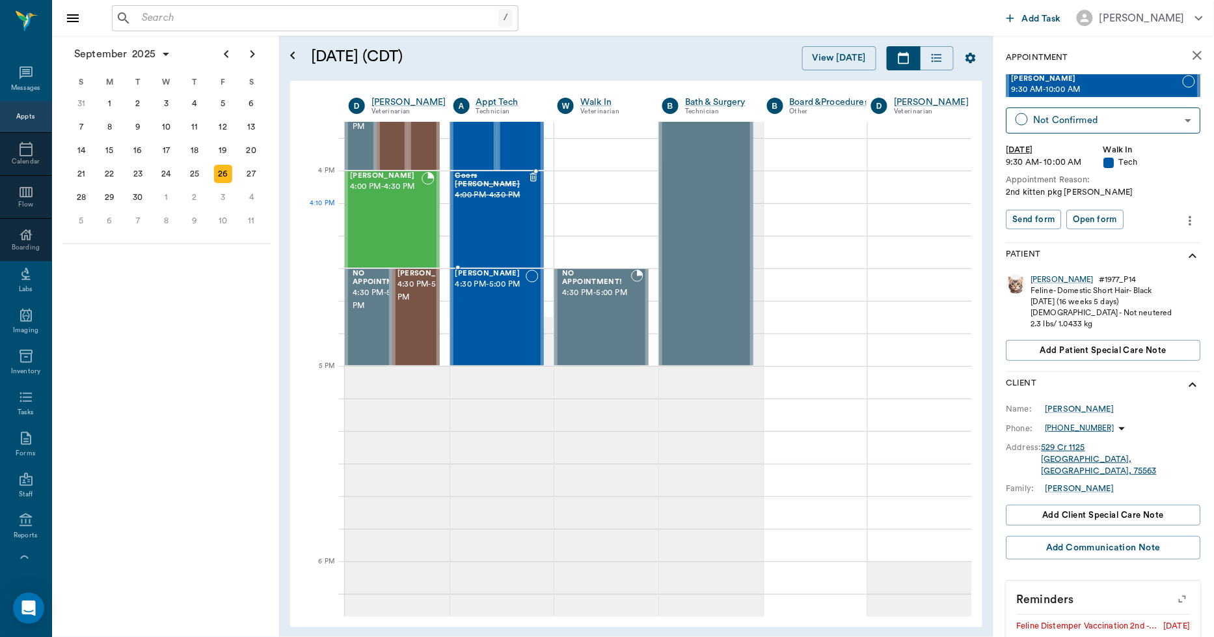
click at [491, 217] on div "Coors Kenward 4:00 PM - 4:30 PM" at bounding box center [492, 219] width 73 height 95
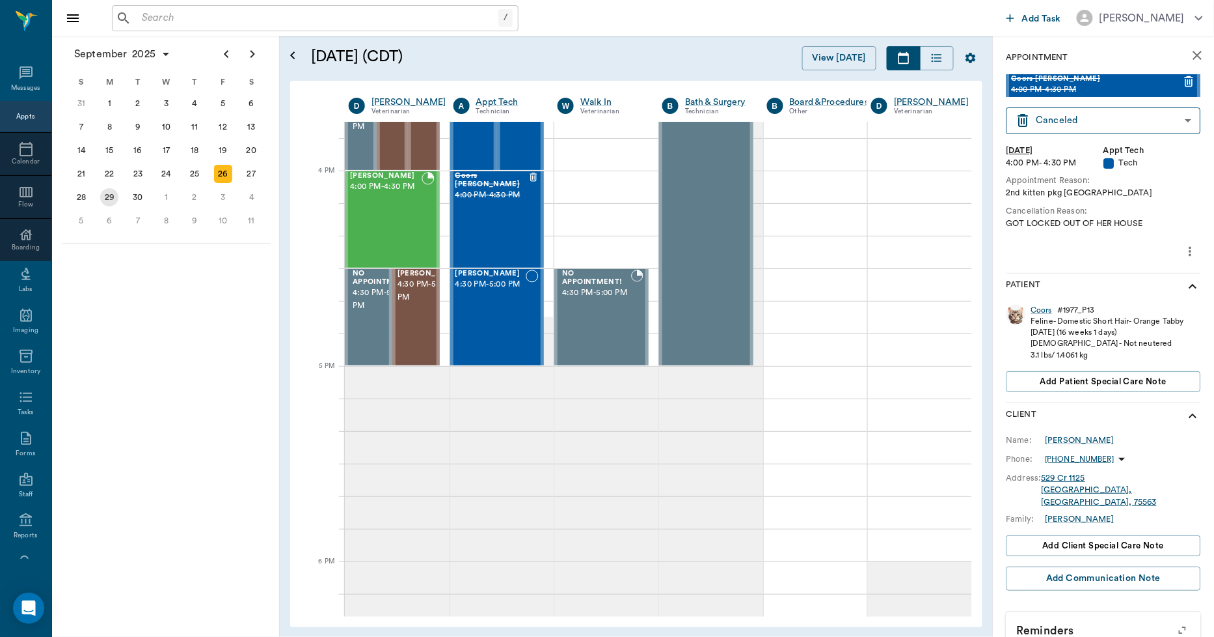
click at [116, 193] on div "29" at bounding box center [109, 197] width 18 height 18
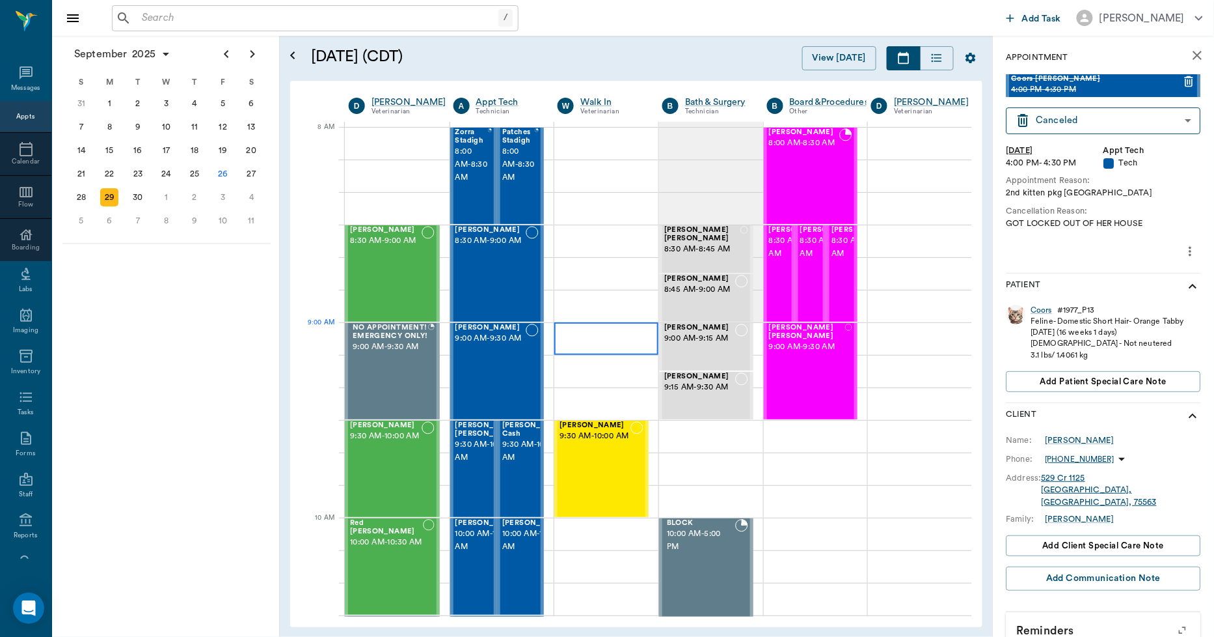
scroll to position [0, 1]
click at [135, 191] on div "30" at bounding box center [138, 197] width 18 height 18
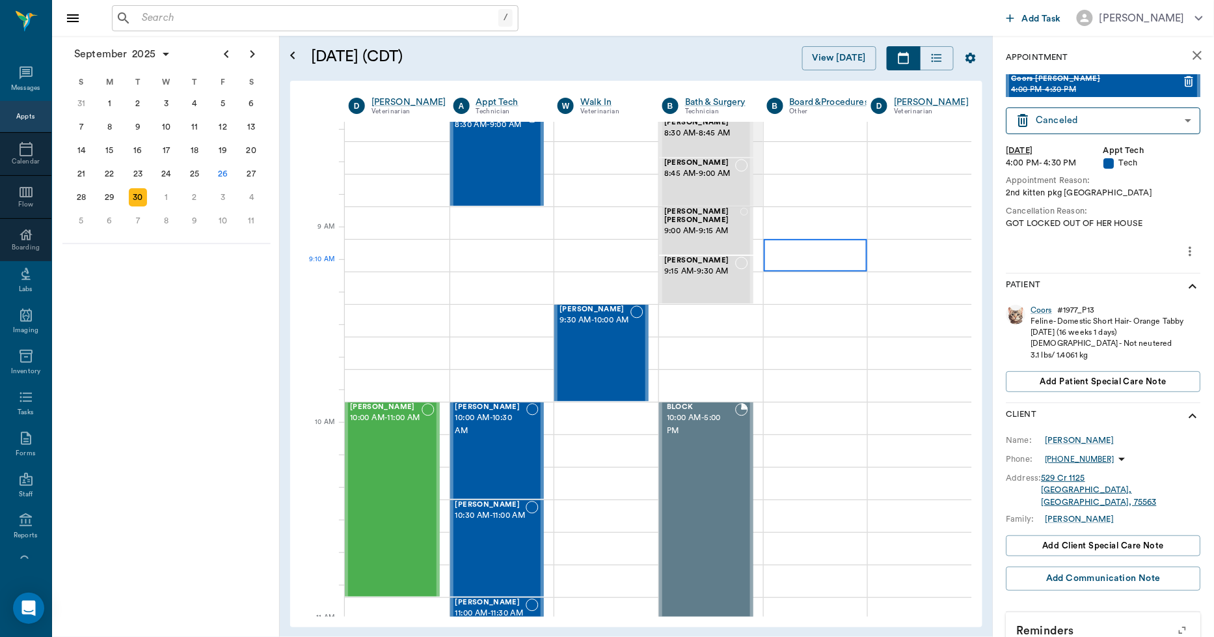
scroll to position [144, 1]
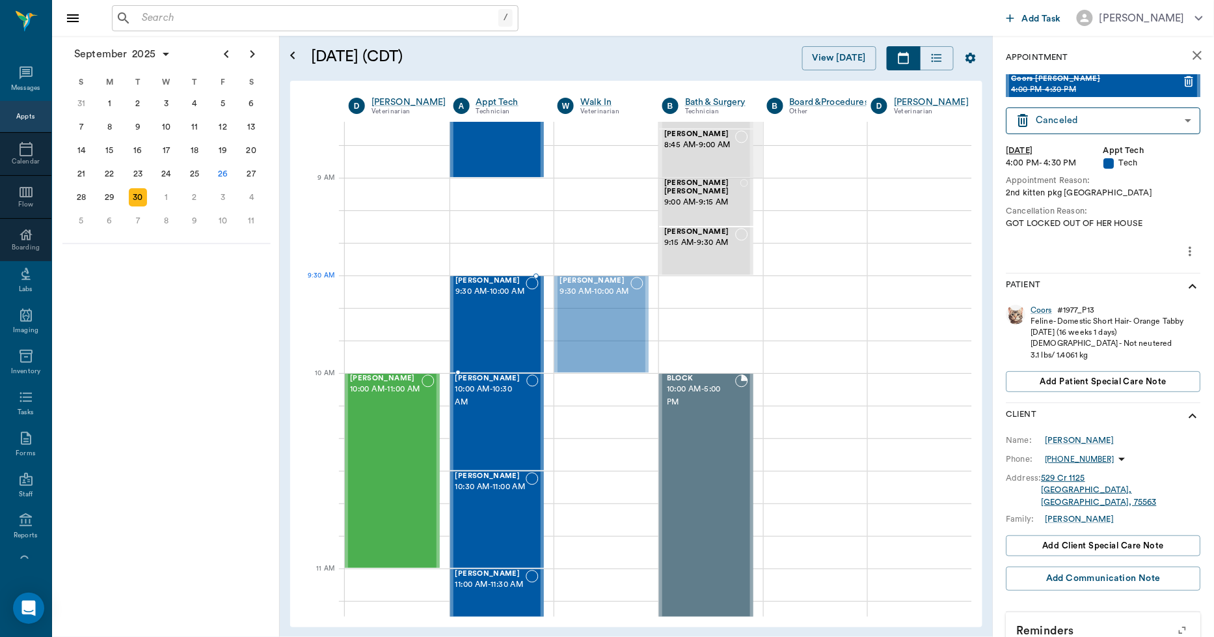
drag, startPoint x: 588, startPoint y: 306, endPoint x: 535, endPoint y: 302, distance: 52.9
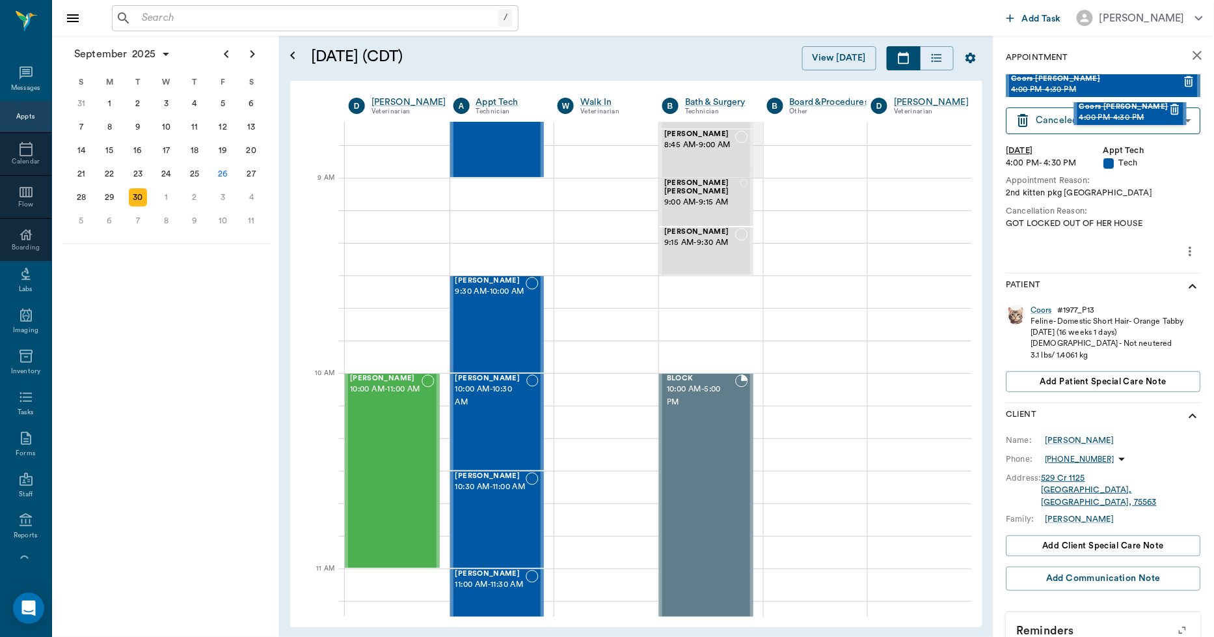
scroll to position [141, 4]
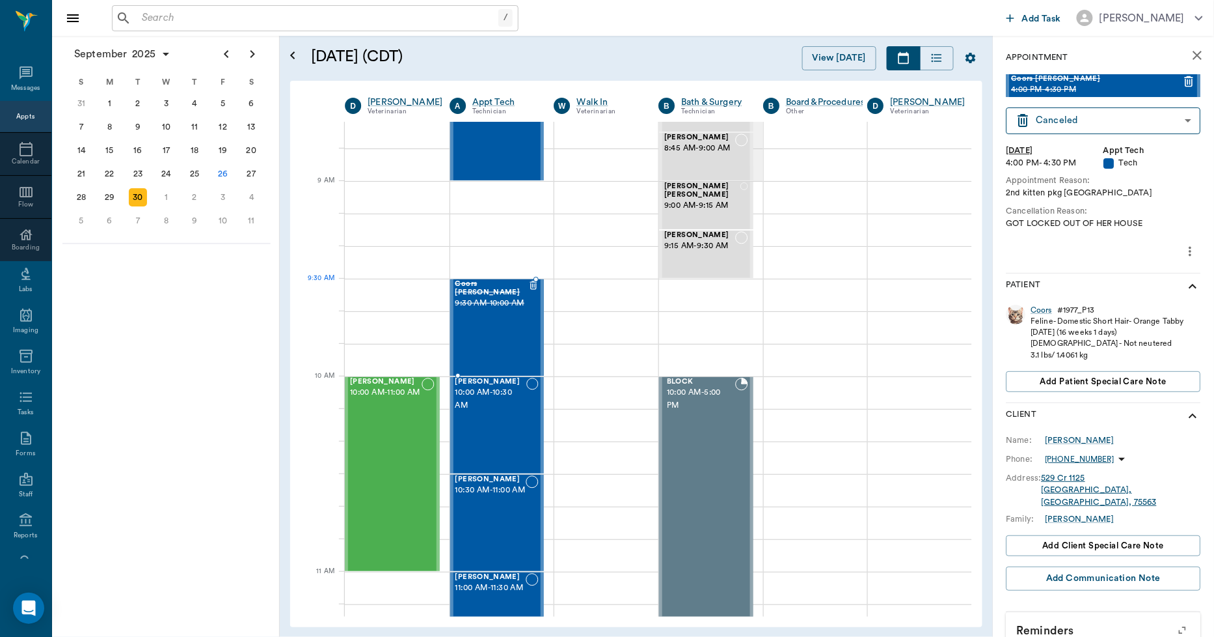
drag, startPoint x: 1084, startPoint y: 83, endPoint x: 528, endPoint y: 288, distance: 593.3
click at [464, 323] on span "9:30 AM - 10:00 AM" at bounding box center [488, 310] width 65 height 26
click at [1084, 122] on body "/ ​ Add Task Dr. Bert Ellsworth Nectar Messages Appts Calendar Flow Boarding La…" at bounding box center [607, 318] width 1214 height 637
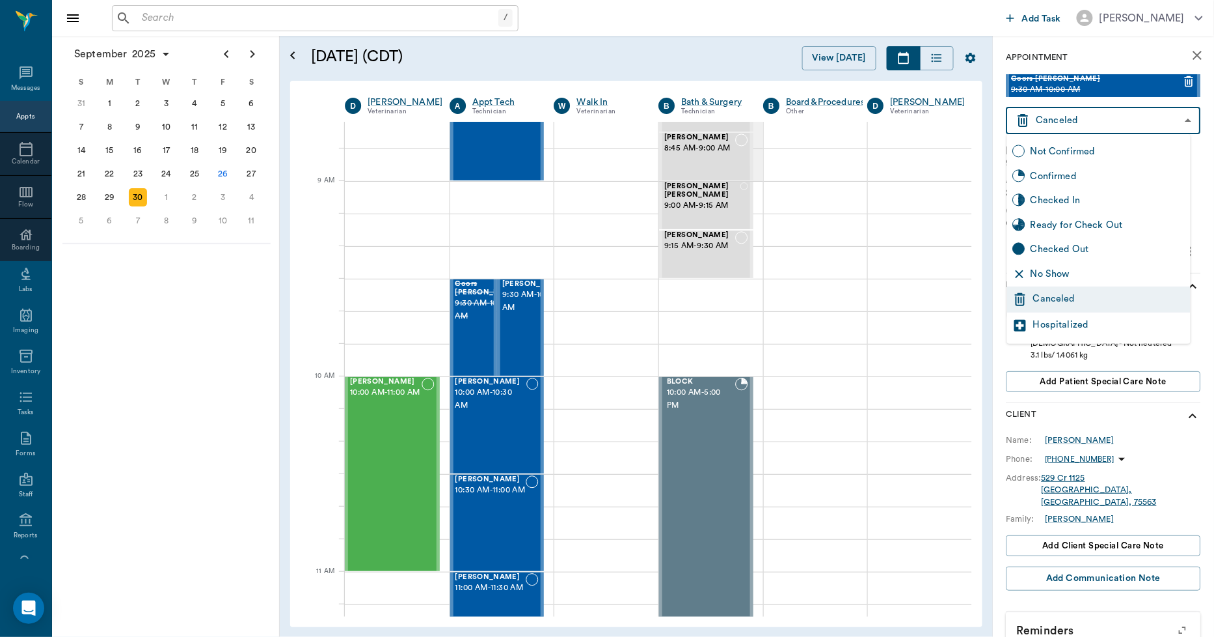
click at [1064, 148] on div "Not Confirmed" at bounding box center [1108, 151] width 155 height 14
type input "NOT_CONFIRMED"
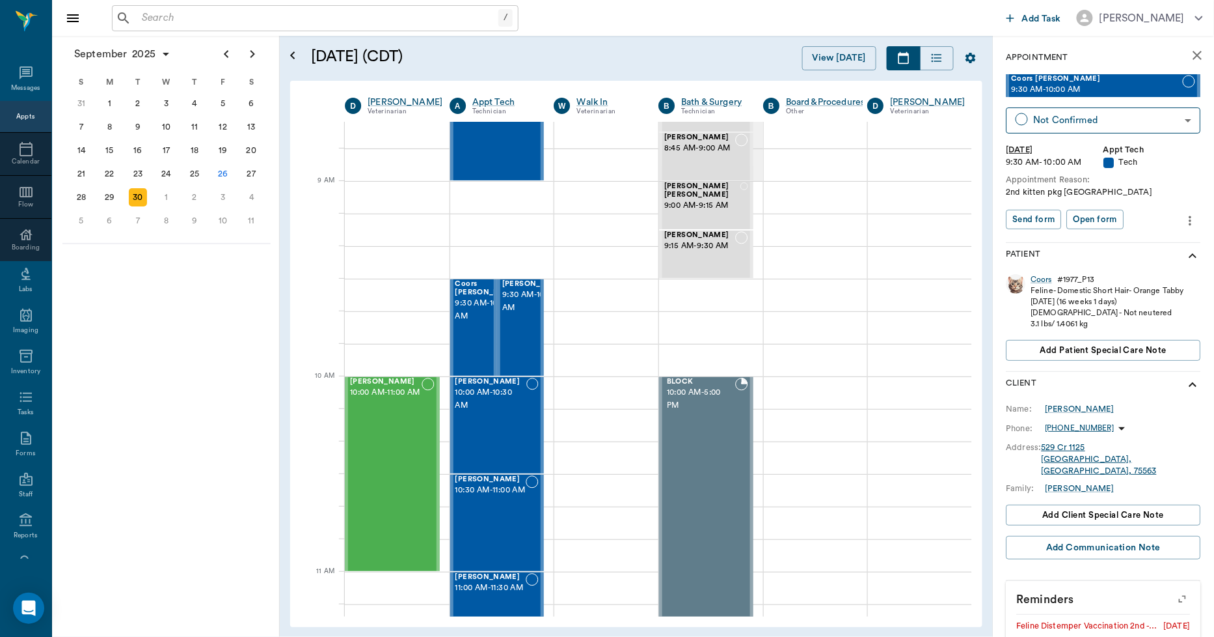
click at [1193, 57] on icon "close" at bounding box center [1198, 56] width 16 height 16
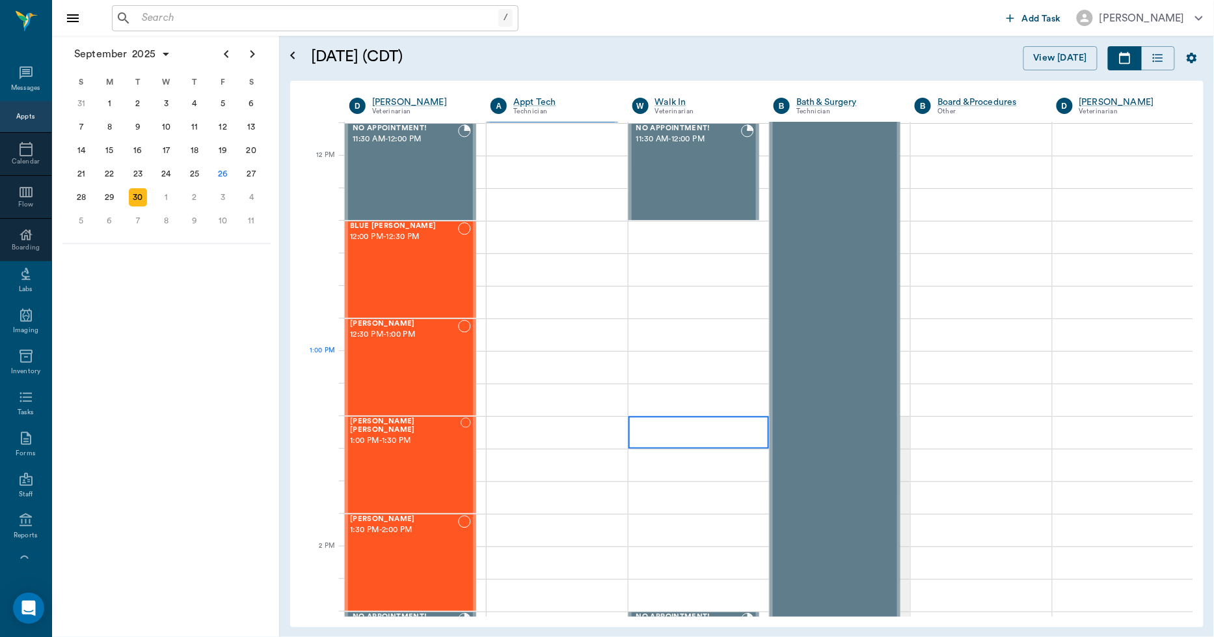
scroll to position [792, 0]
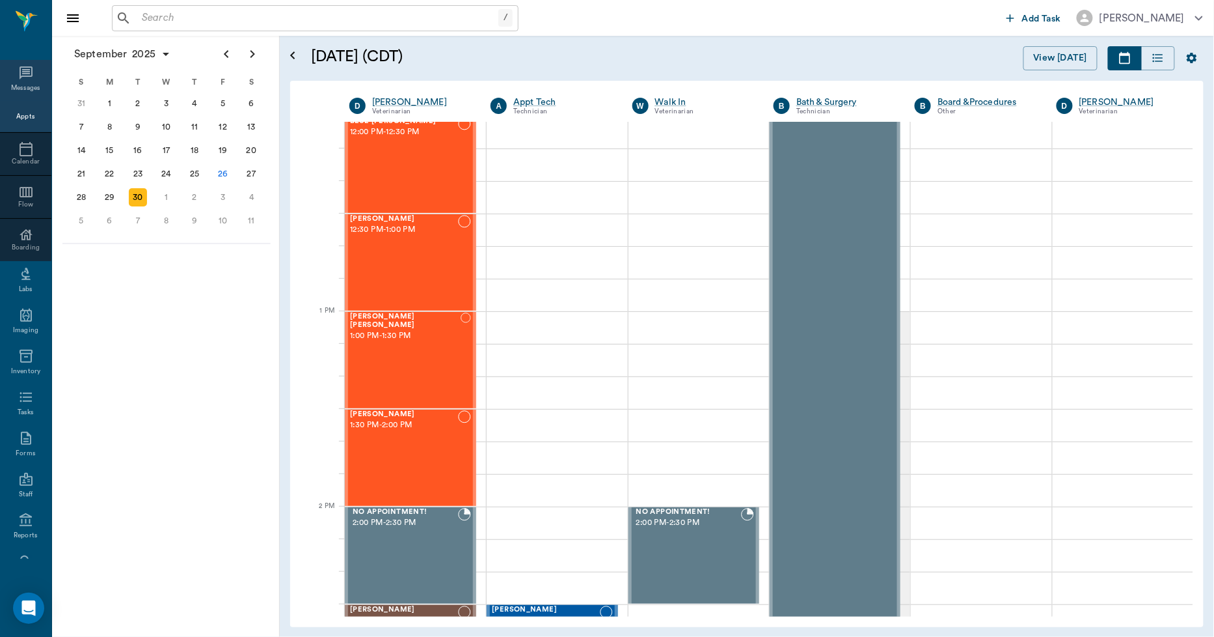
click at [26, 87] on div "Messages" at bounding box center [26, 88] width 30 height 10
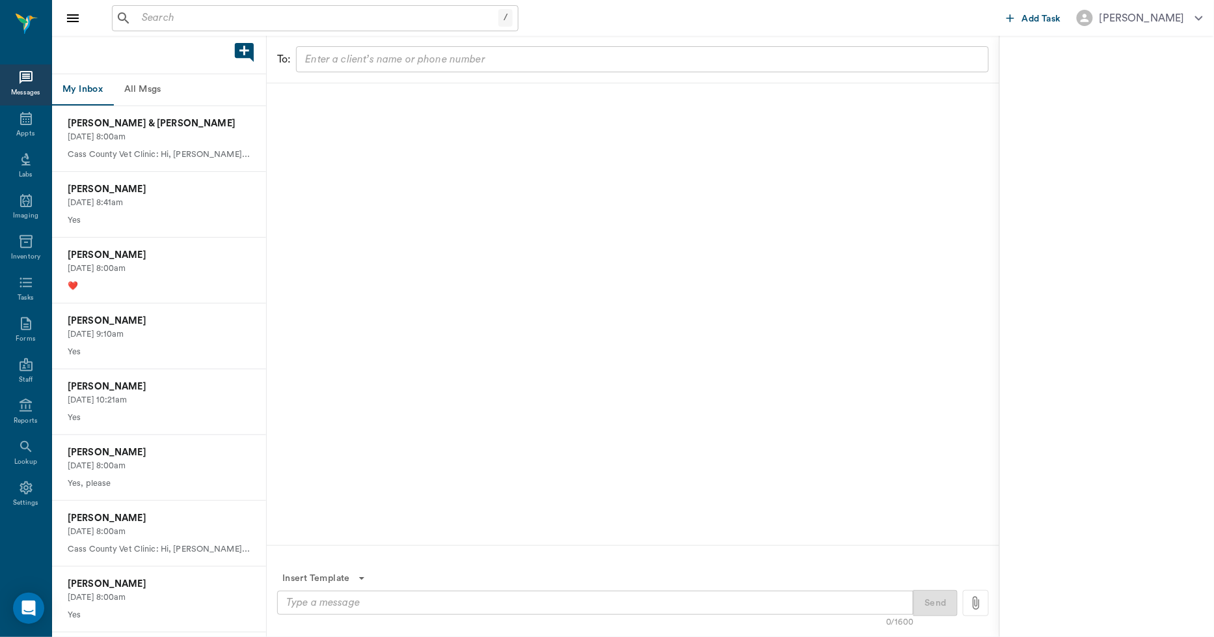
click at [135, 81] on button "All Msgs" at bounding box center [142, 89] width 59 height 31
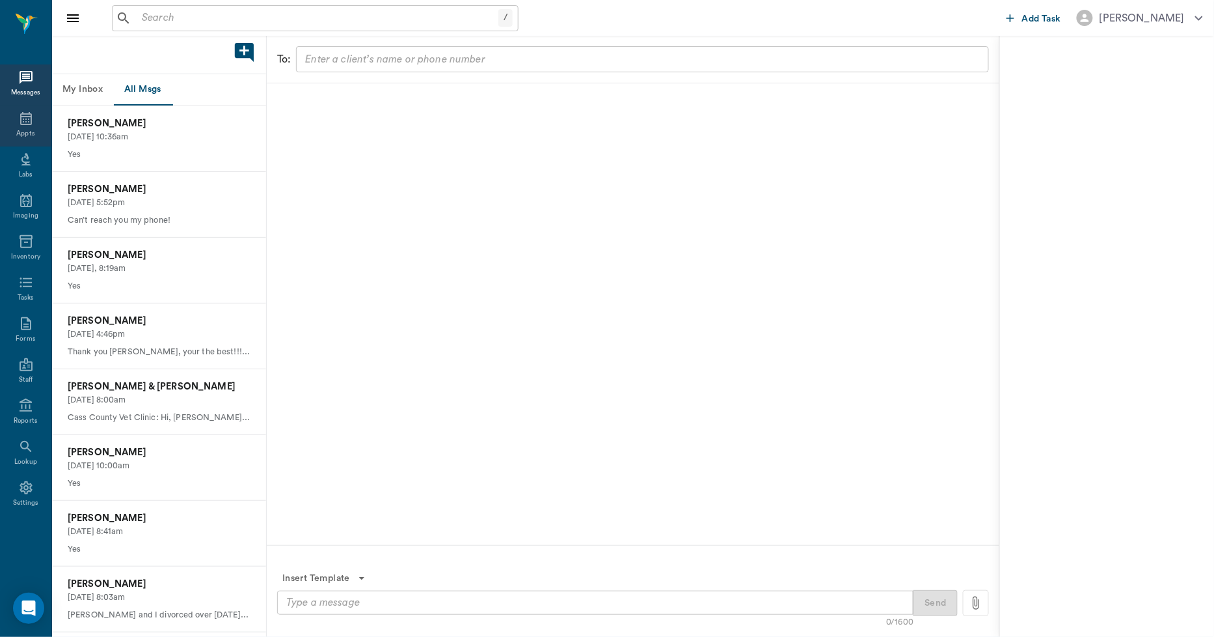
click at [21, 124] on icon at bounding box center [26, 118] width 12 height 13
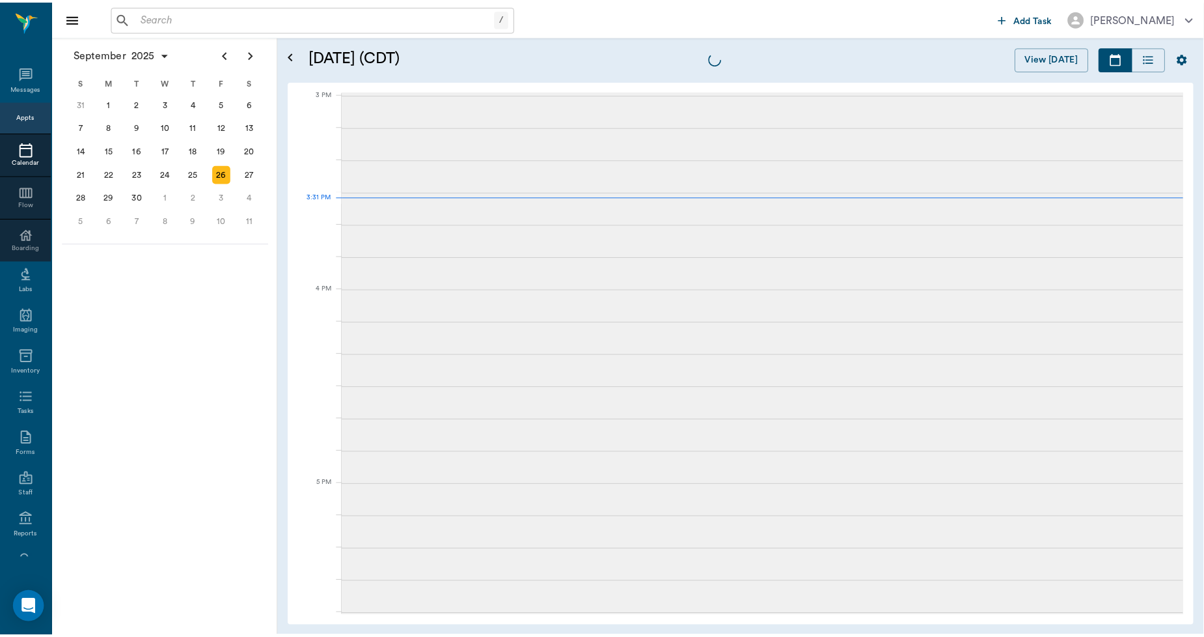
scroll to position [1367, 0]
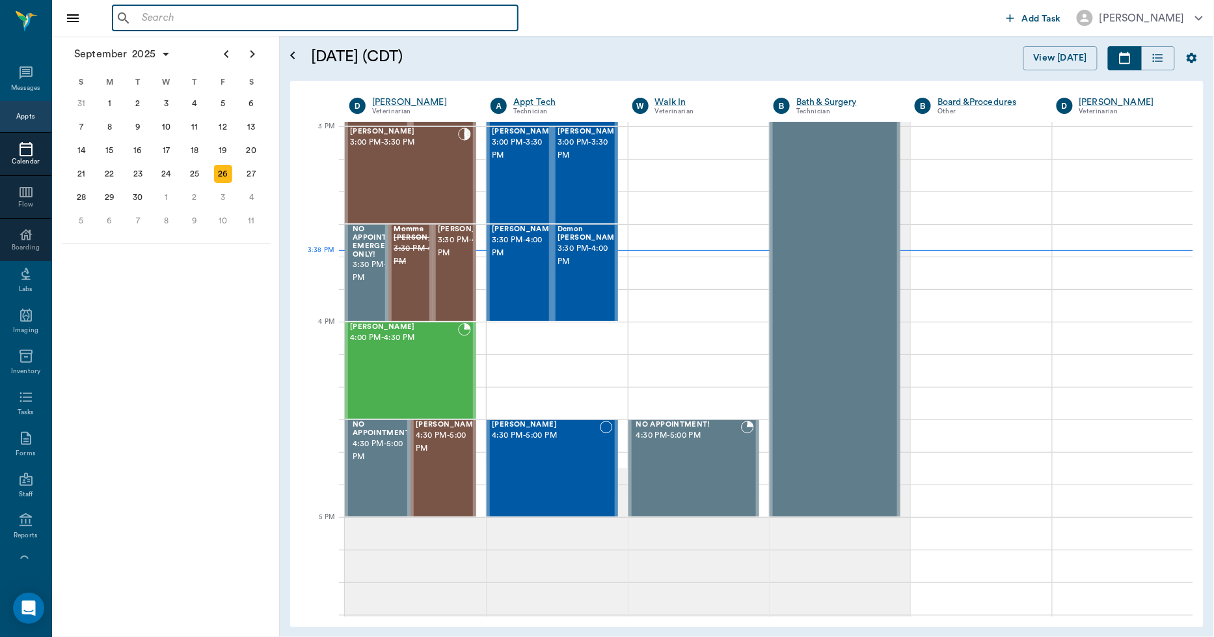
click at [354, 13] on input "text" at bounding box center [325, 18] width 376 height 18
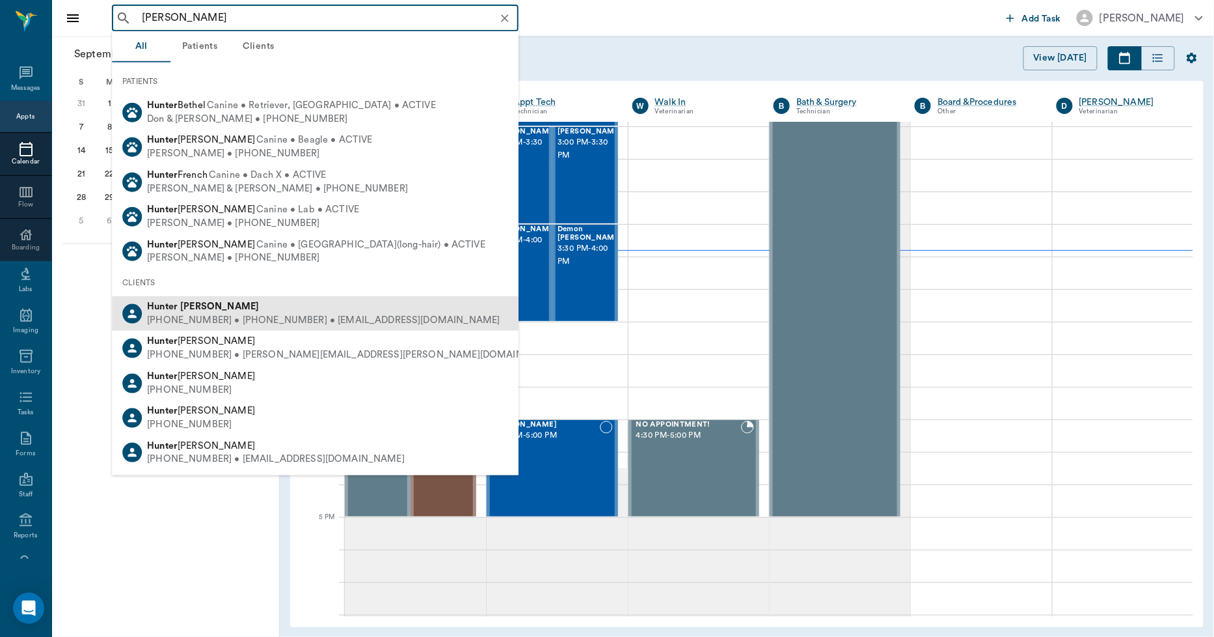
click at [311, 310] on div "Hunter Graves" at bounding box center [323, 307] width 353 height 14
type input "hunter graves"
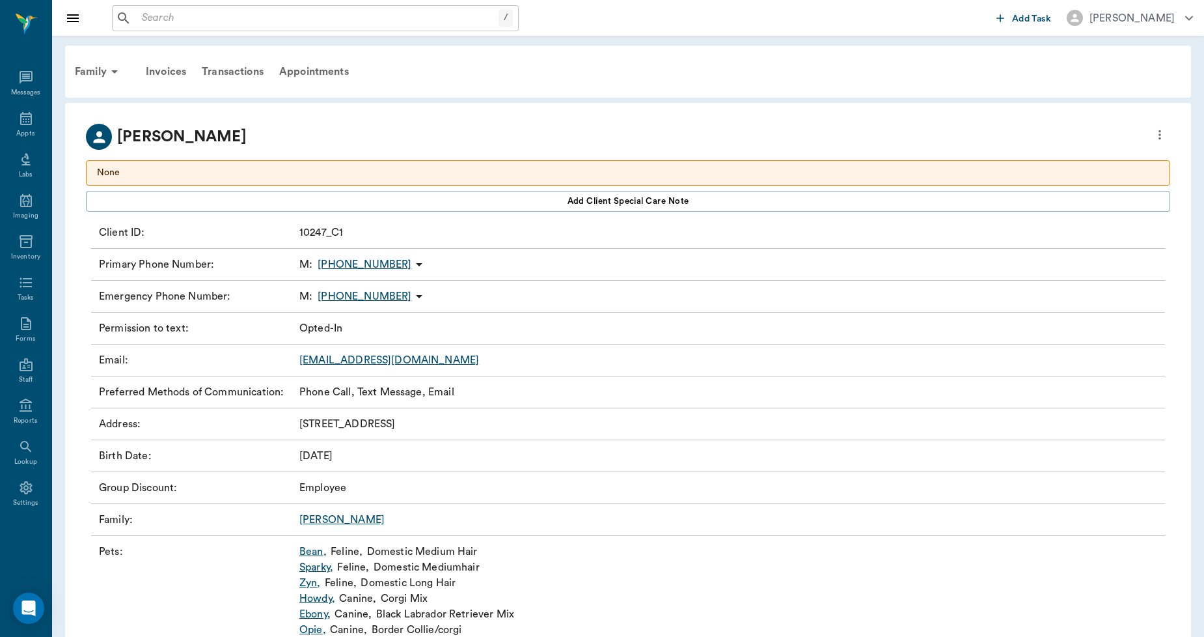
scroll to position [49, 0]
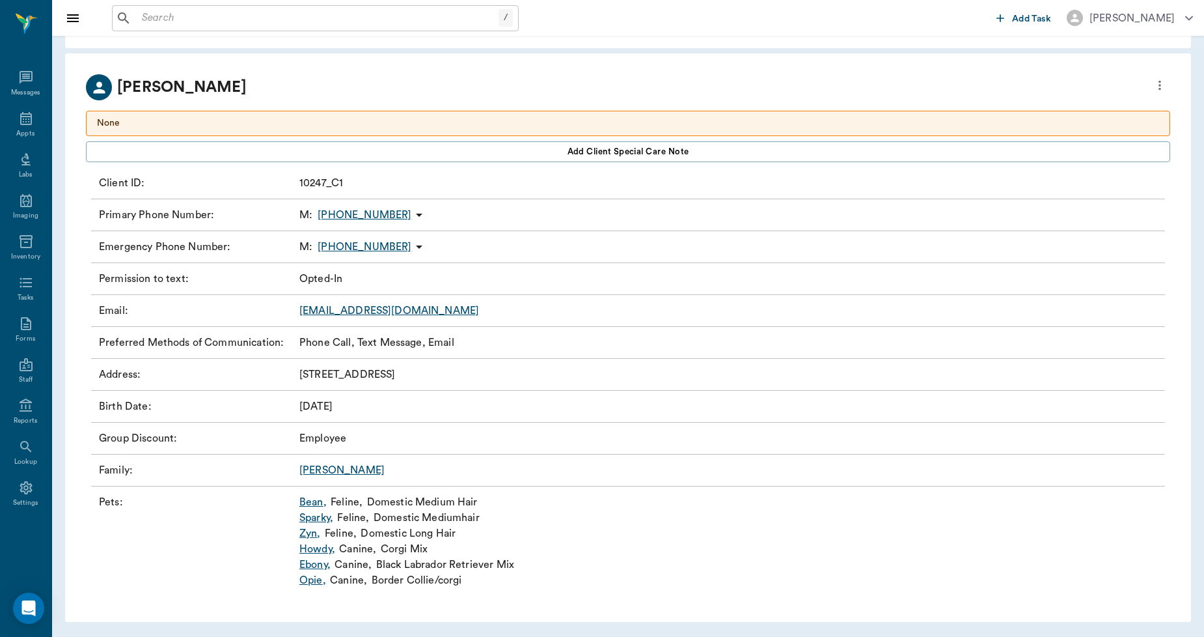
click at [323, 515] on link "Sparky ," at bounding box center [316, 518] width 34 height 16
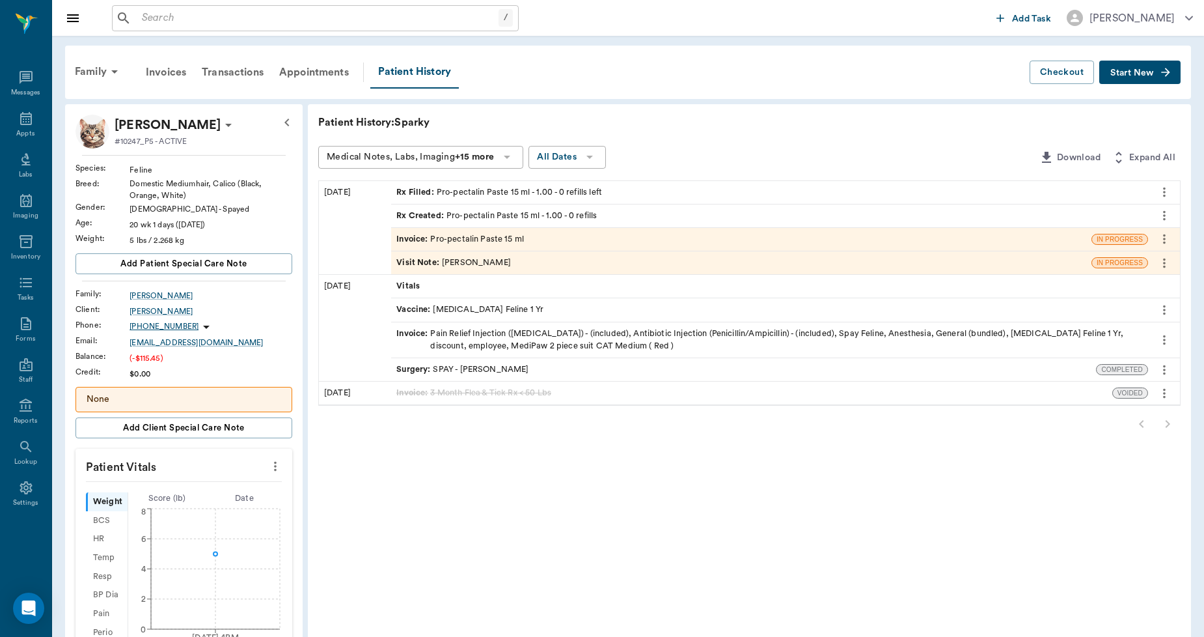
click at [564, 237] on div "Invoice : Pro-pectalin Paste 15 ml" at bounding box center [741, 239] width 700 height 23
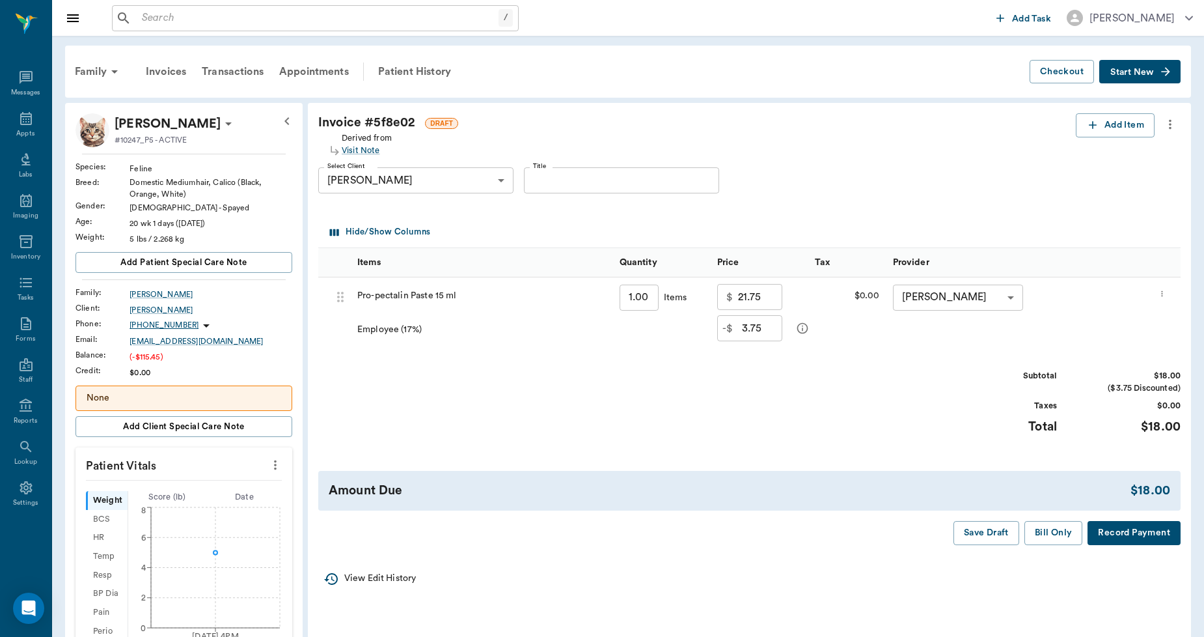
scroll to position [72, 0]
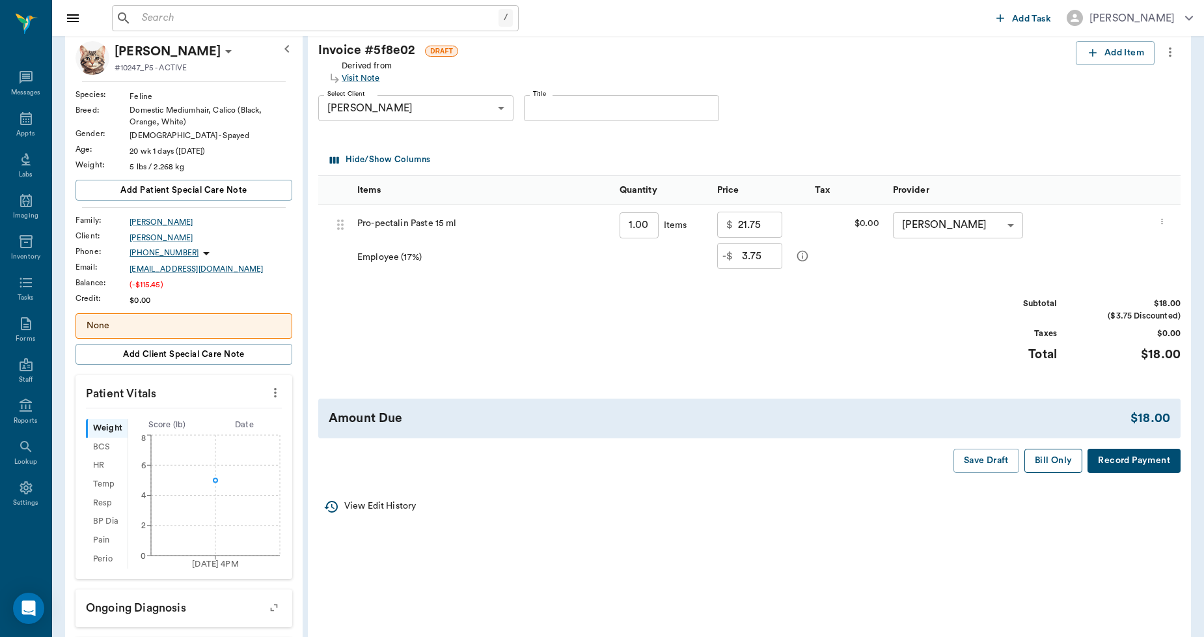
click at [1056, 460] on button "Bill Only" at bounding box center [1053, 460] width 59 height 24
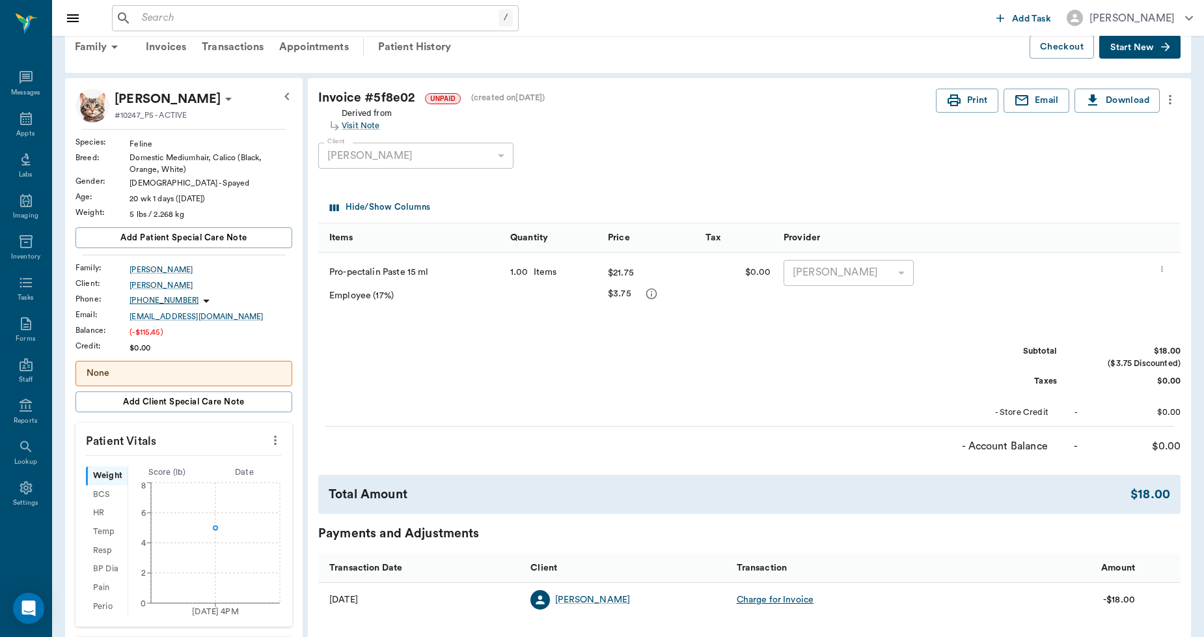
scroll to position [0, 0]
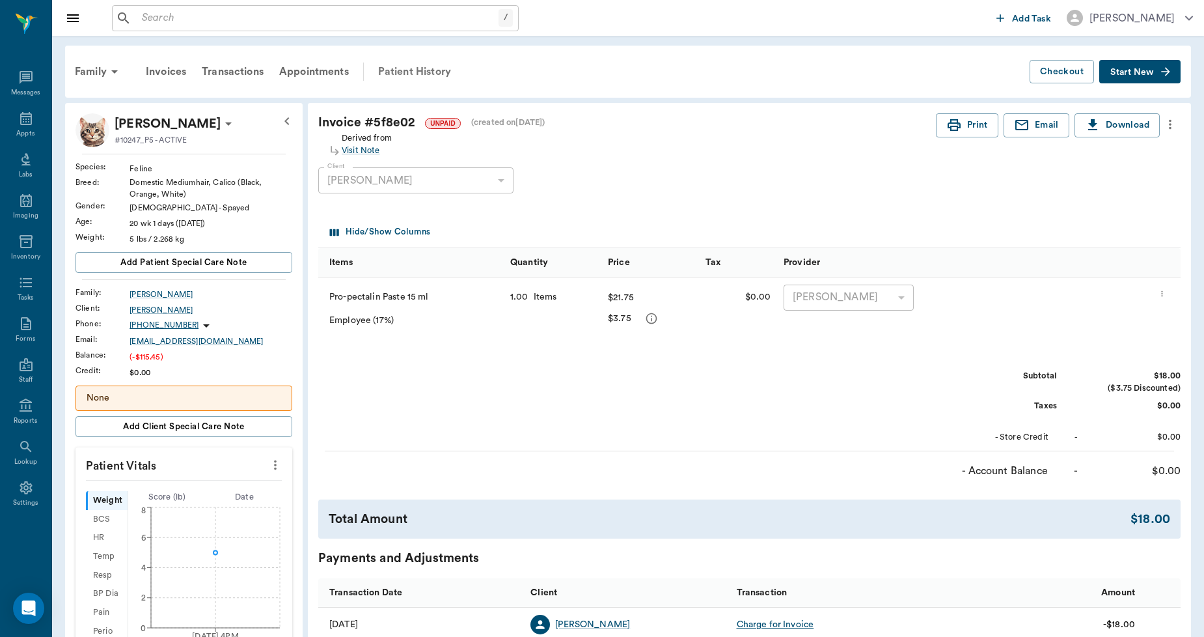
click at [387, 64] on div "Patient History" at bounding box center [414, 71] width 89 height 31
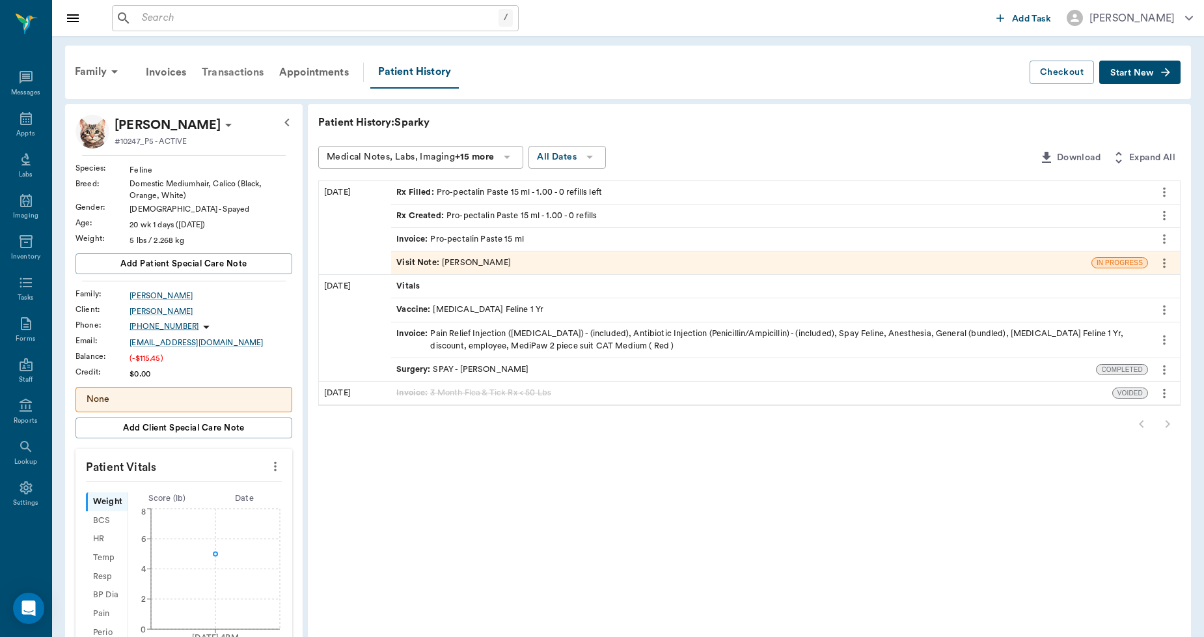
click at [213, 63] on div "Transactions" at bounding box center [232, 72] width 77 height 31
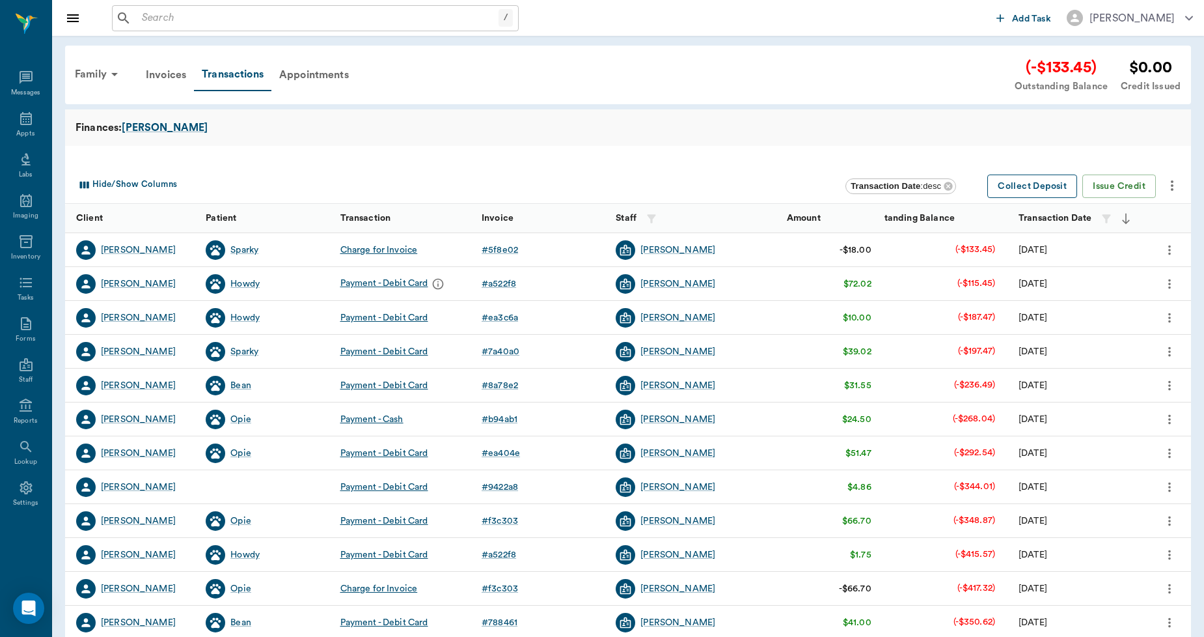
click at [1052, 186] on button "Collect Deposit" at bounding box center [1032, 186] width 90 height 24
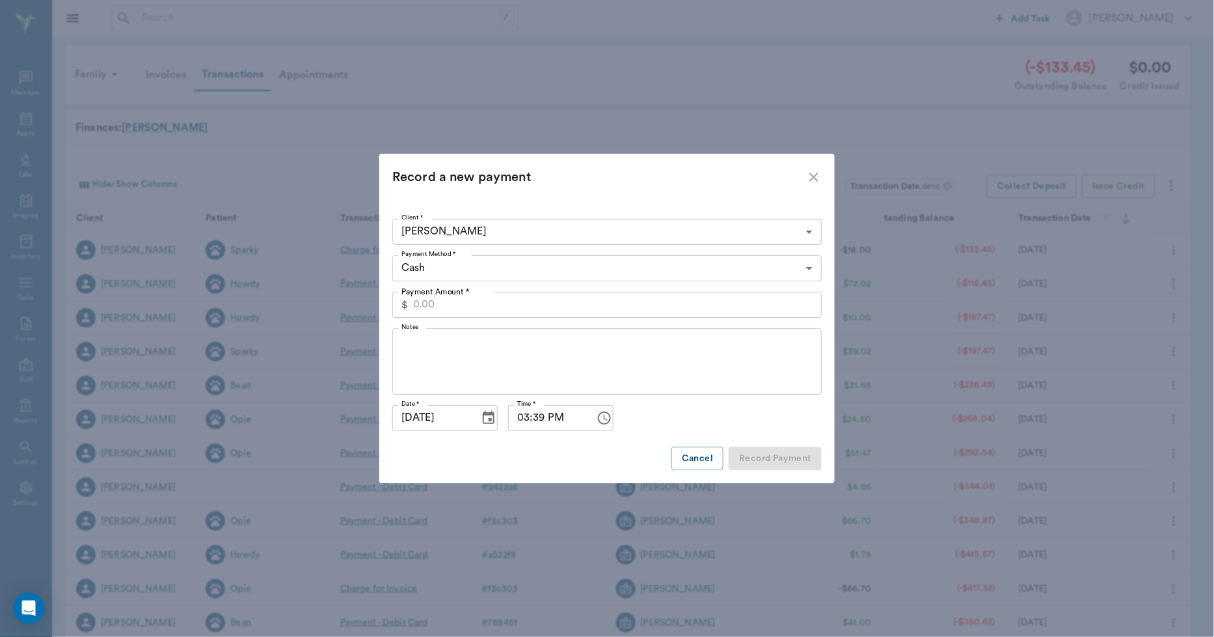
click at [518, 267] on body "/ ​ Add Task [PERSON_NAME] Nectar Messages Appts Labs Imaging Inventory Tasks F…" at bounding box center [607, 400] width 1214 height 801
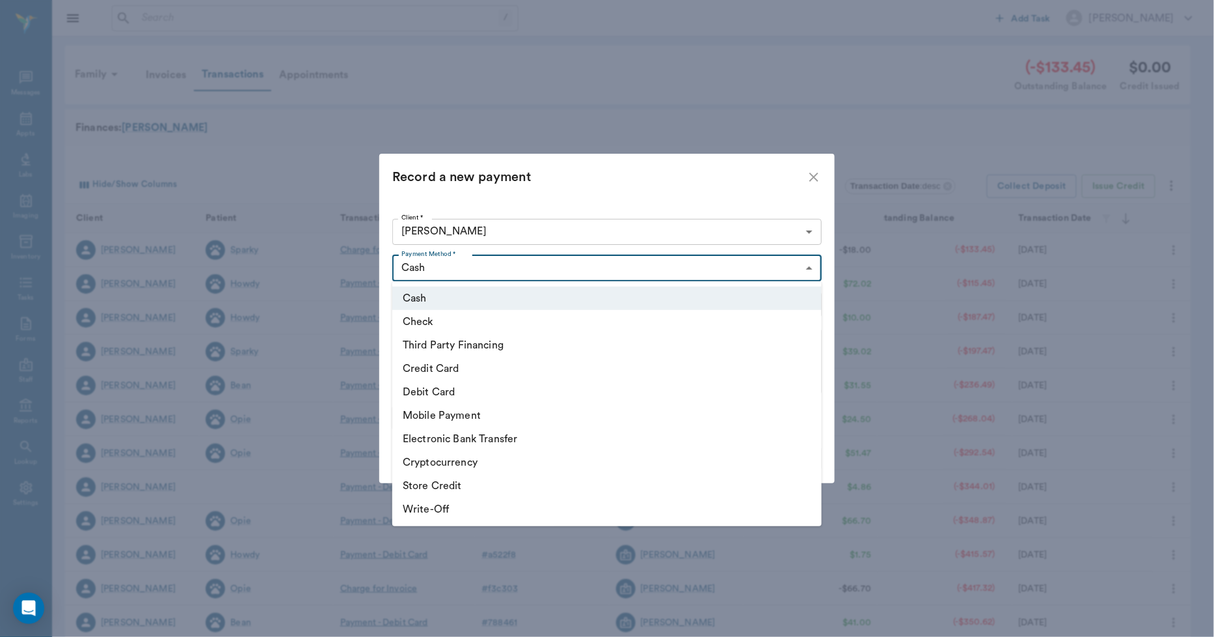
click at [490, 389] on li "Debit Card" at bounding box center [607, 391] width 430 height 23
type input "DEBIT_CARD"
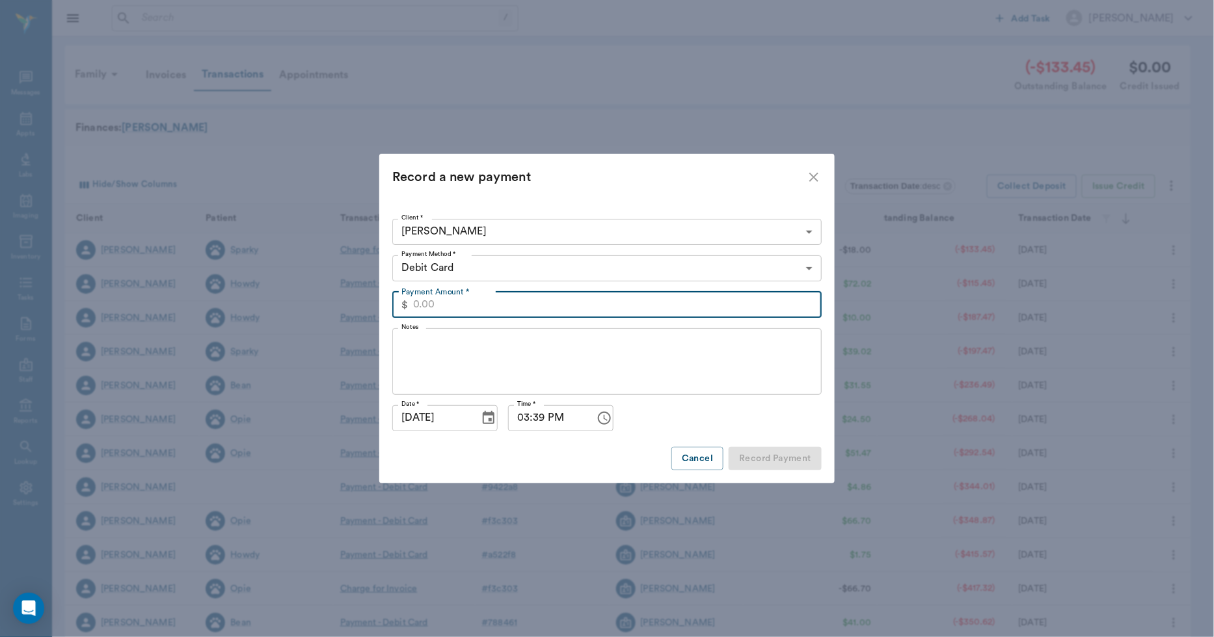
click at [492, 305] on input "Payment Amount *" at bounding box center [617, 305] width 409 height 26
type input "25.00"
click at [750, 463] on button "Record Payment" at bounding box center [775, 458] width 93 height 24
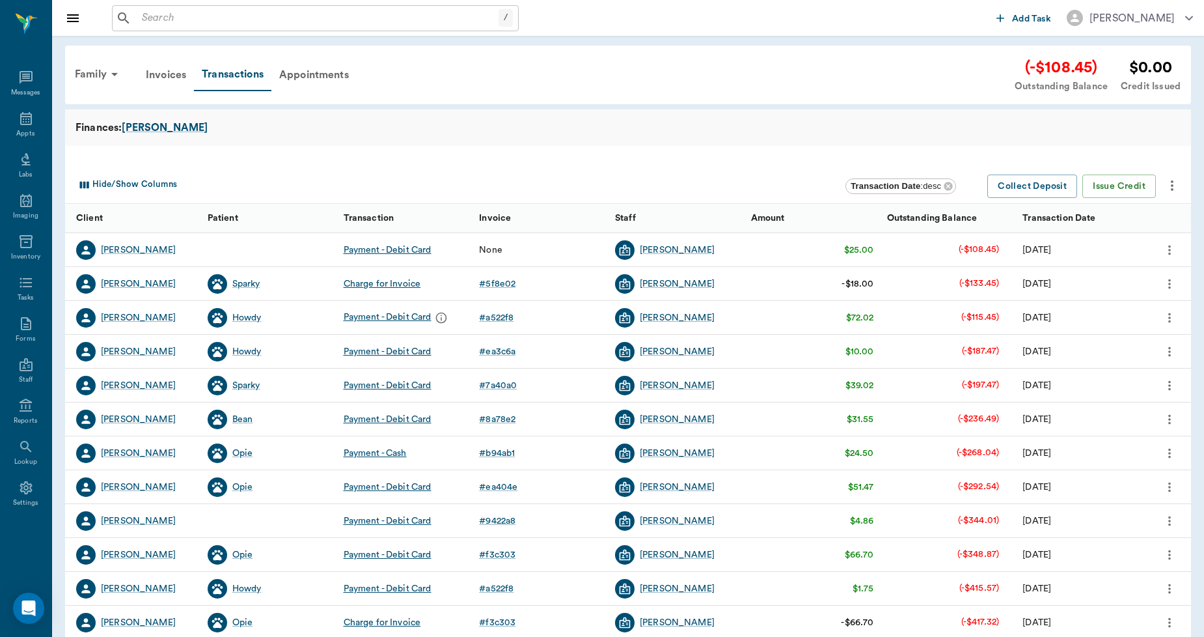
click at [1173, 249] on icon "more" at bounding box center [1169, 250] width 14 height 16
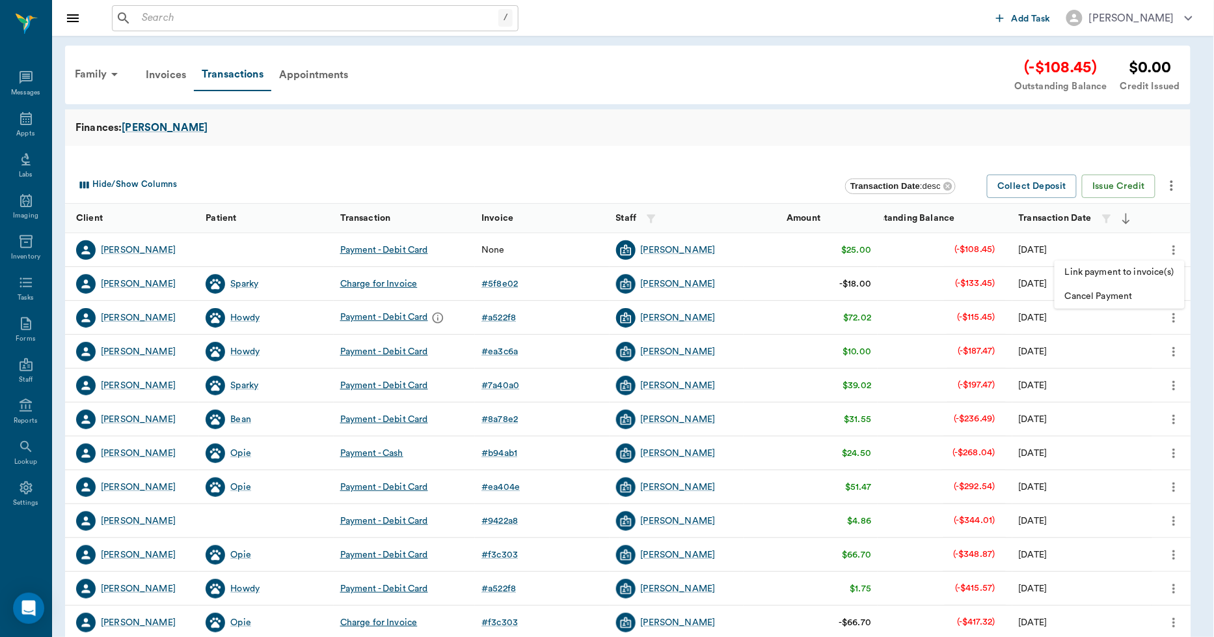
click at [1164, 274] on span "Link payment to invoice(s)" at bounding box center [1119, 273] width 109 height 14
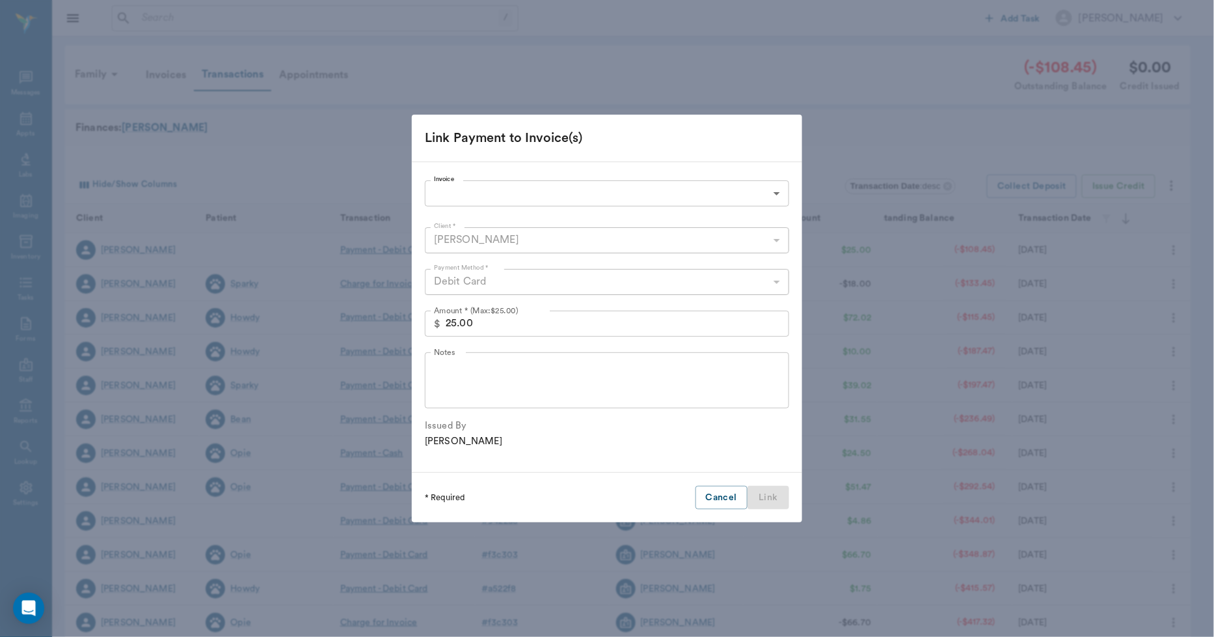
click at [543, 192] on body "/ ​ Add Task Dr. Bert Ellsworth Nectar Messages Appts Labs Imaging Inventory Ta…" at bounding box center [607, 400] width 1214 height 801
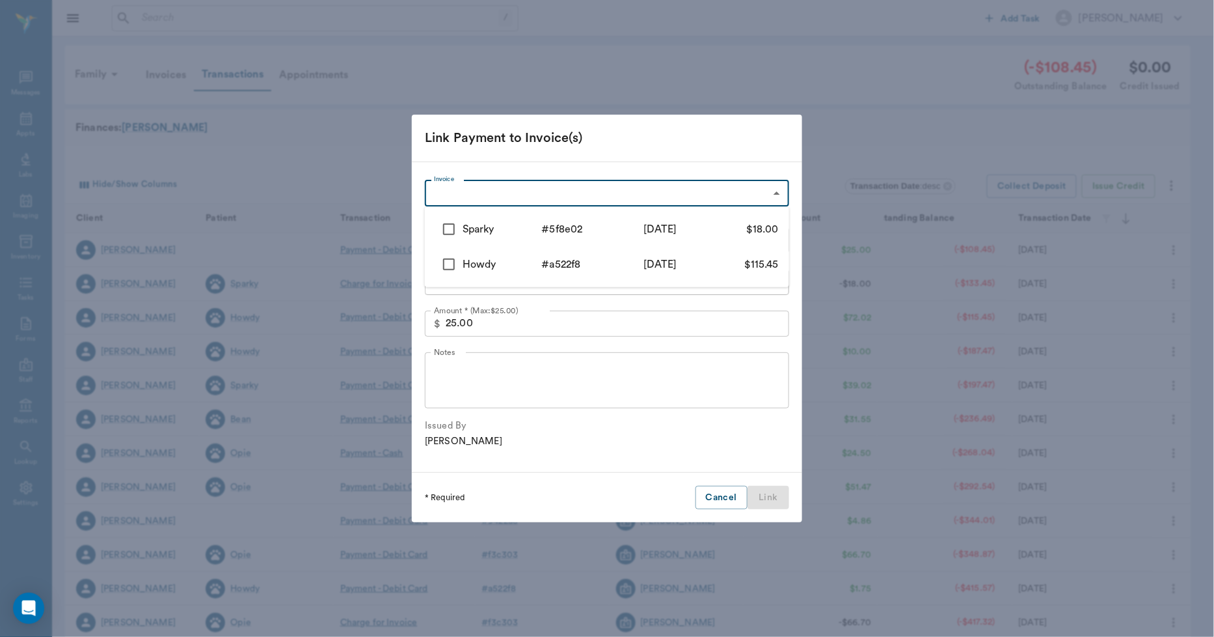
click at [517, 231] on div "Sparky" at bounding box center [502, 229] width 79 height 16
type input "68d6f6cffd7ed29a425f8e02"
type input "18.00"
checkbox input "true"
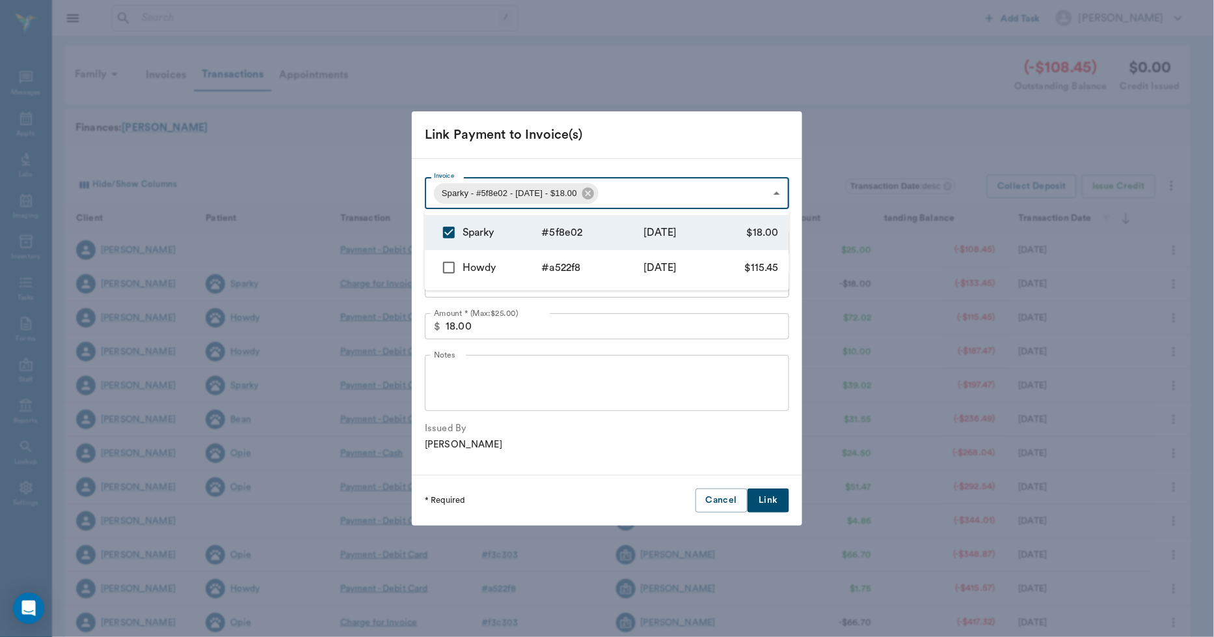
click at [769, 499] on div at bounding box center [607, 318] width 1214 height 637
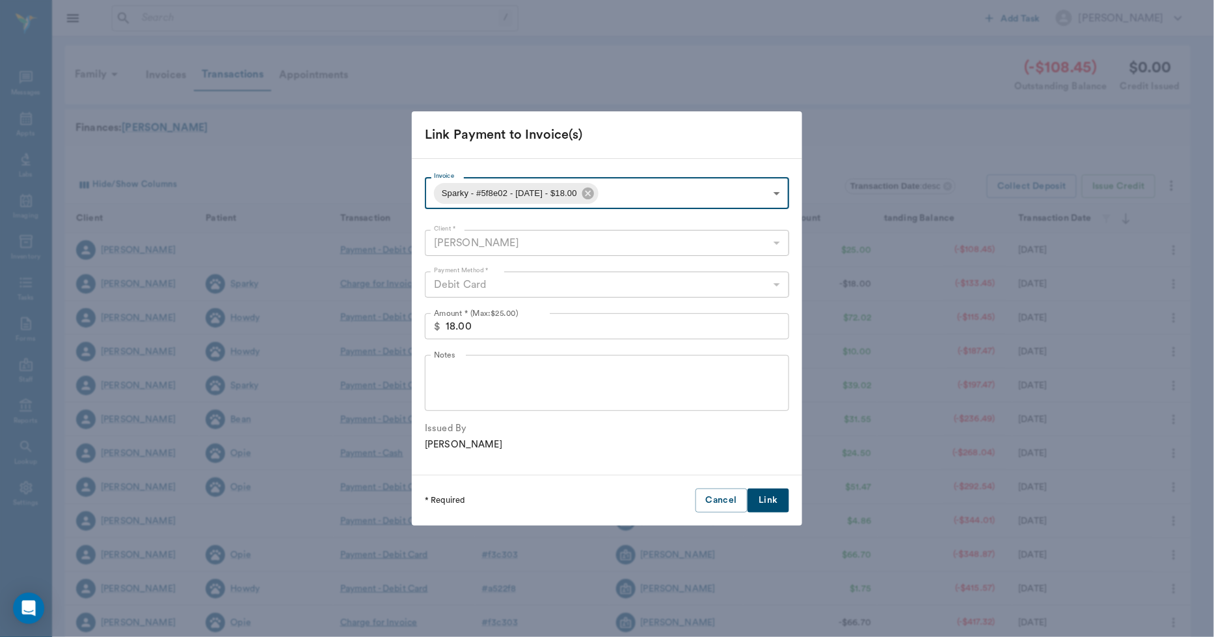
click at [766, 499] on button "Link" at bounding box center [769, 500] width 42 height 24
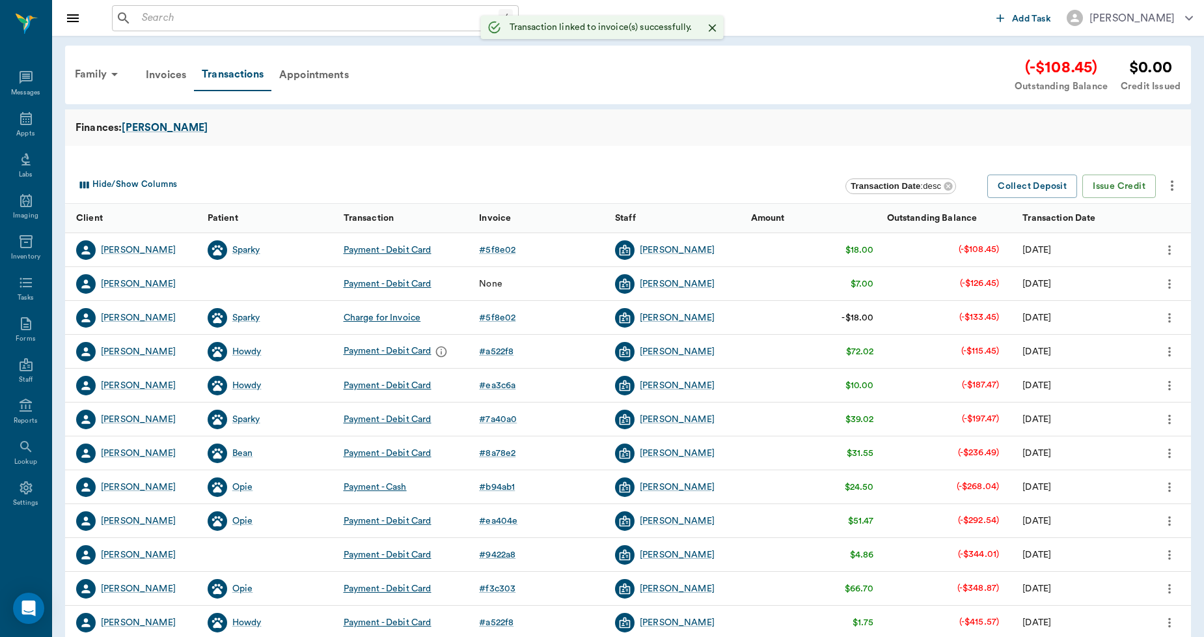
click at [1177, 282] on button "more" at bounding box center [1169, 284] width 21 height 22
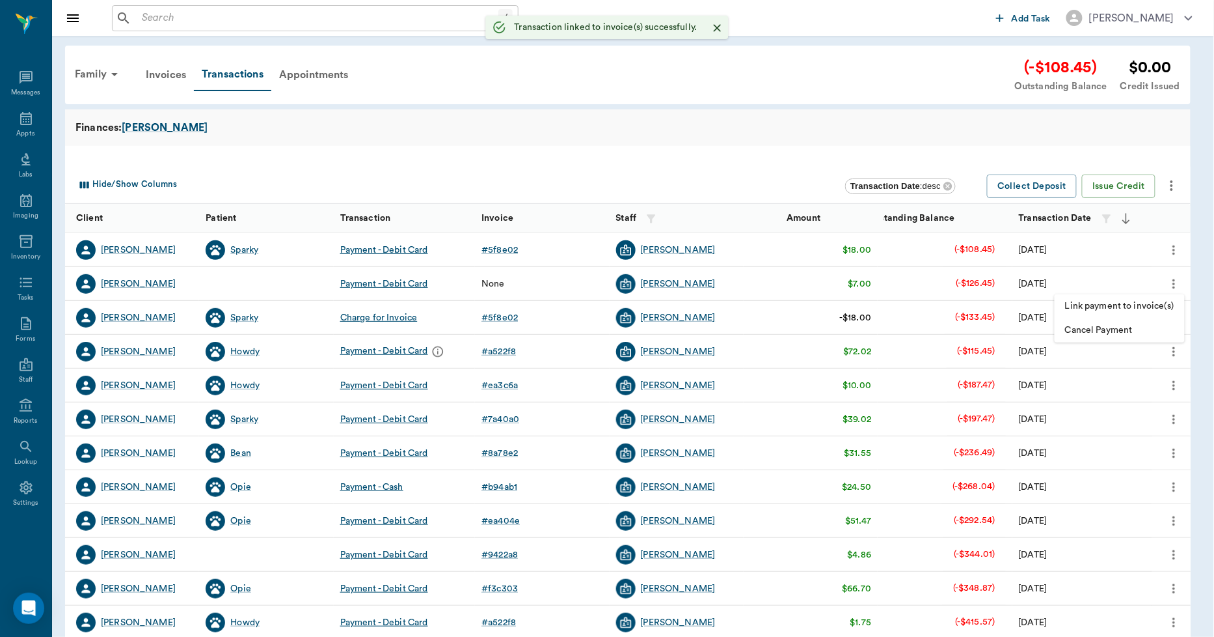
click at [1144, 302] on span "Link payment to invoice(s)" at bounding box center [1119, 306] width 109 height 14
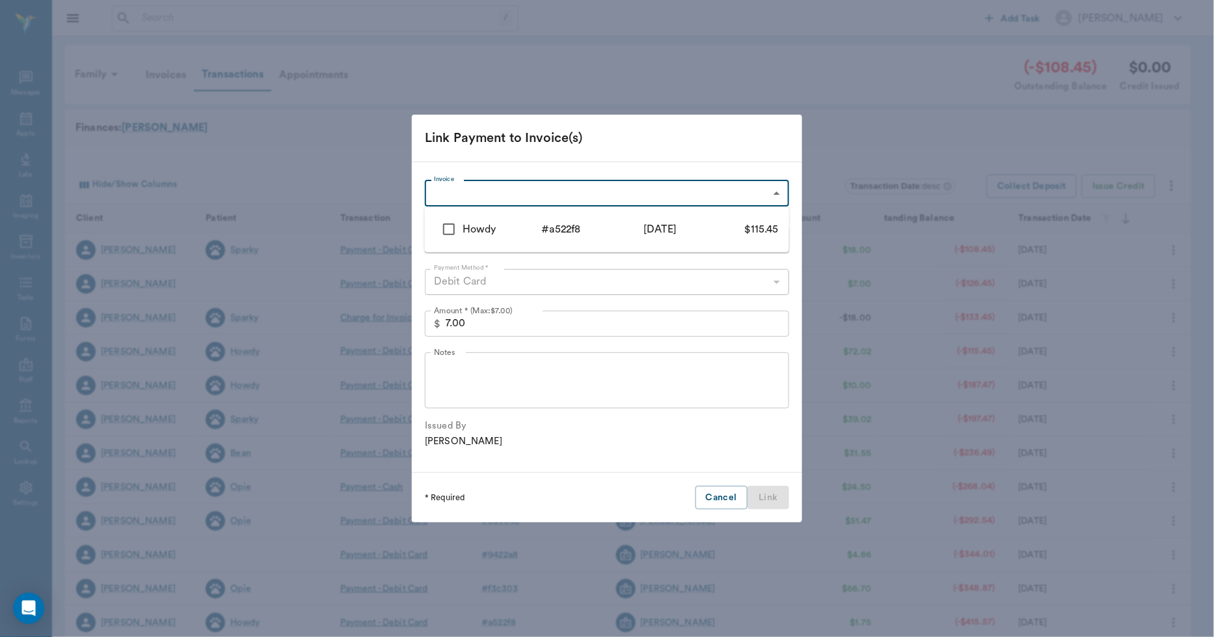
click at [506, 186] on body "/ ​ Add Task Dr. Bert Ellsworth Nectar Messages Appts Labs Imaging Inventory Ta…" at bounding box center [607, 400] width 1214 height 801
click at [510, 228] on div "Howdy" at bounding box center [502, 229] width 79 height 16
type input "686e8855c55aaa1733a522f8"
type input "115.45"
checkbox input "true"
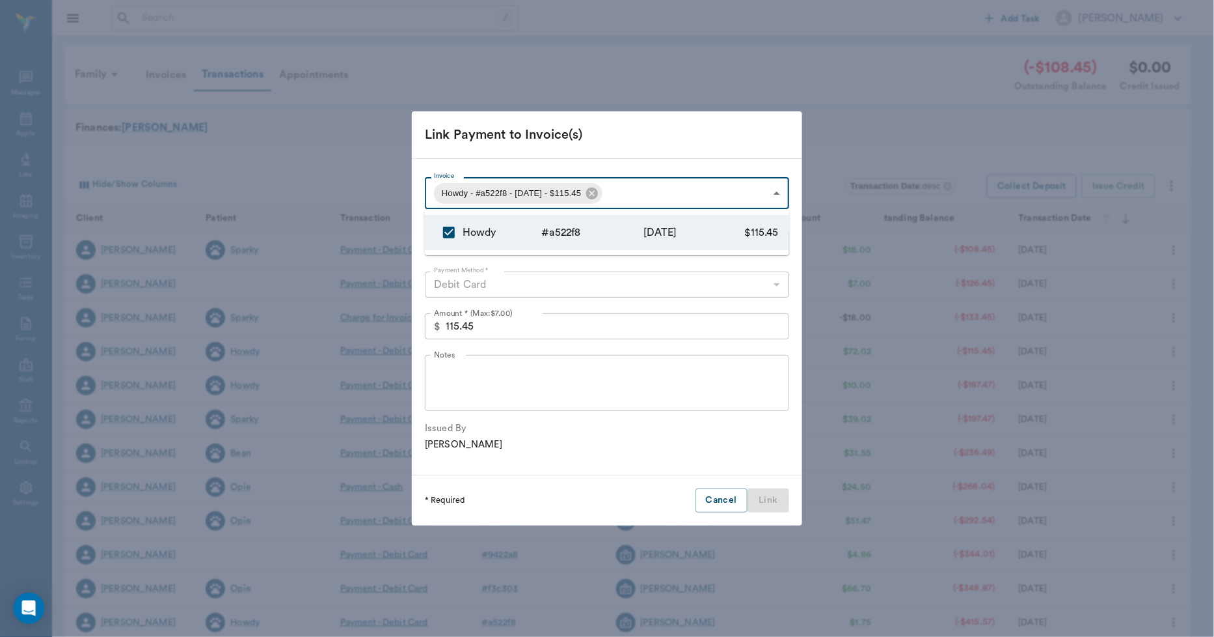
click at [692, 406] on div at bounding box center [607, 318] width 1214 height 637
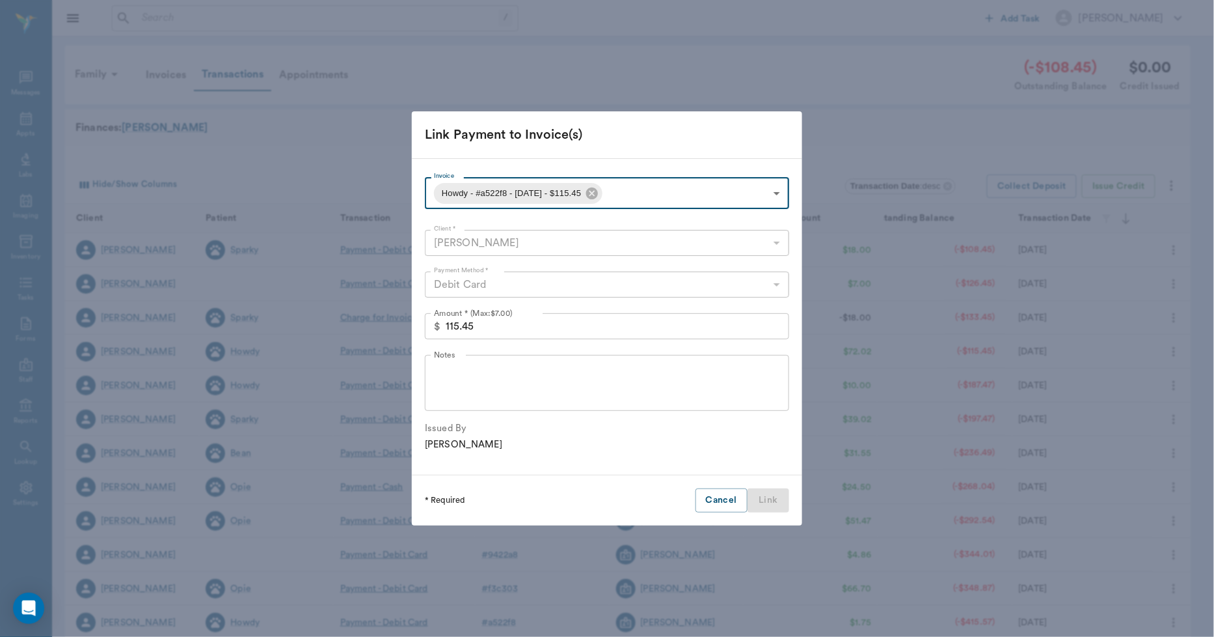
click at [608, 324] on input "115.45" at bounding box center [618, 326] width 344 height 26
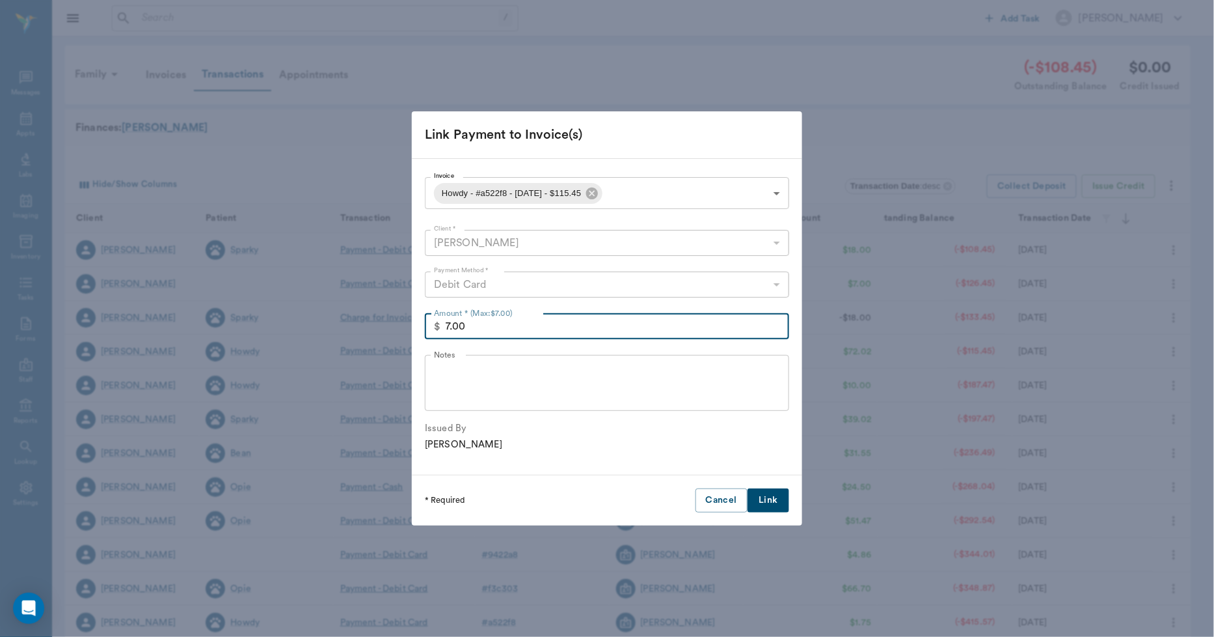
type input "7.00"
click at [775, 502] on button "Link" at bounding box center [769, 500] width 42 height 24
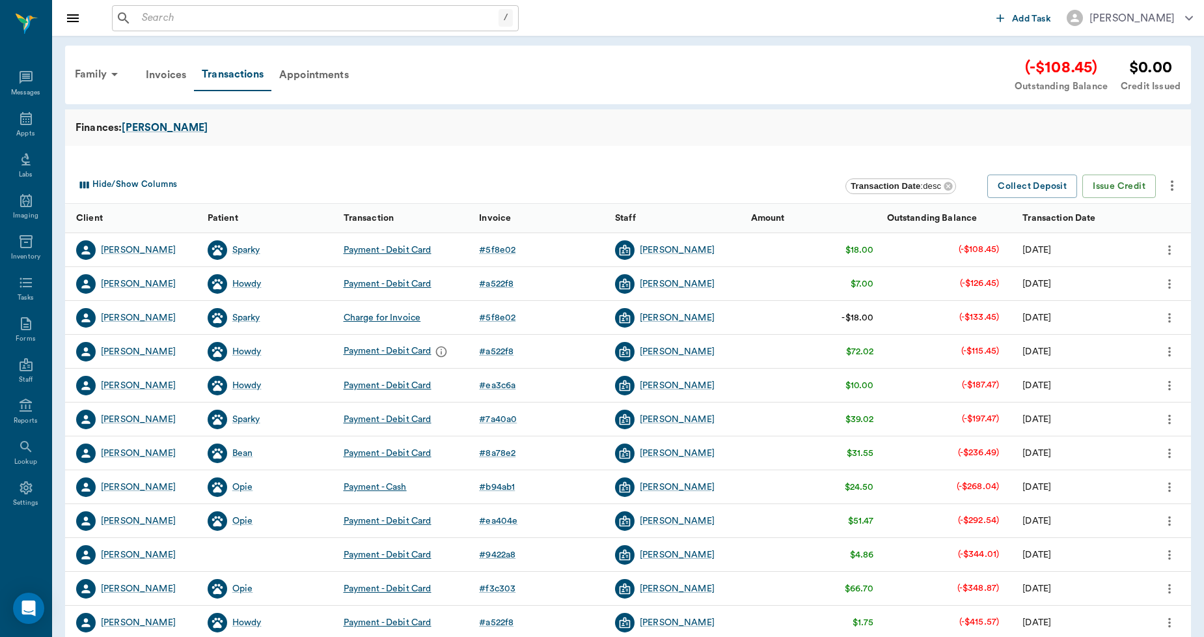
click at [411, 140] on div "Finances: Graves" at bounding box center [628, 127] width 1126 height 36
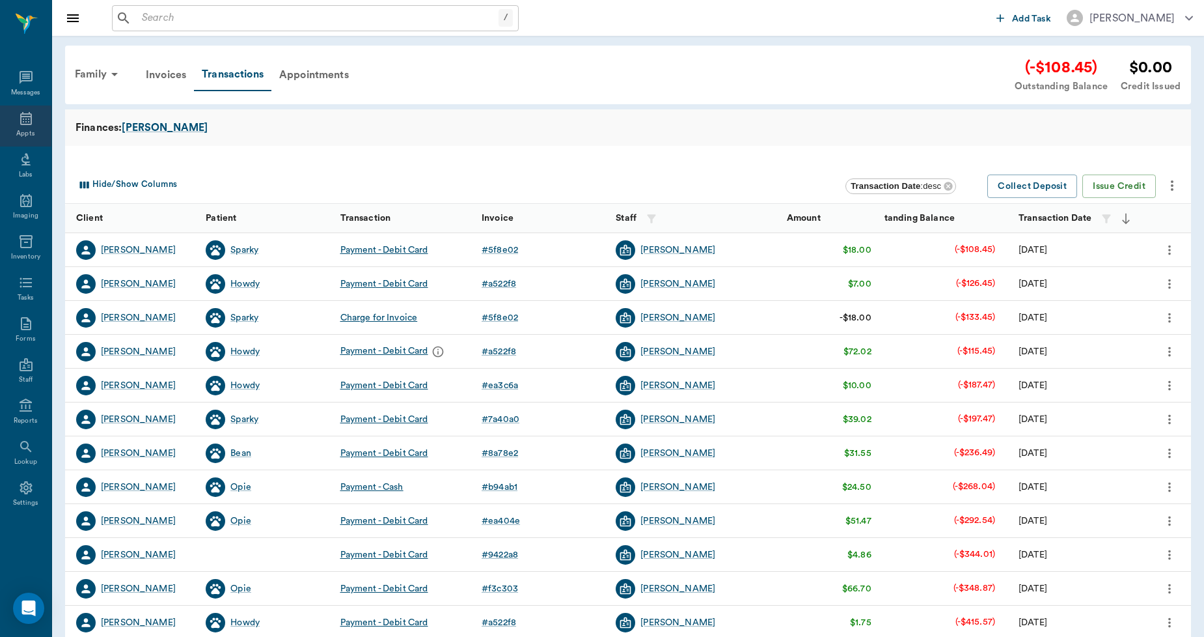
click at [16, 125] on div "Appts" at bounding box center [25, 125] width 51 height 41
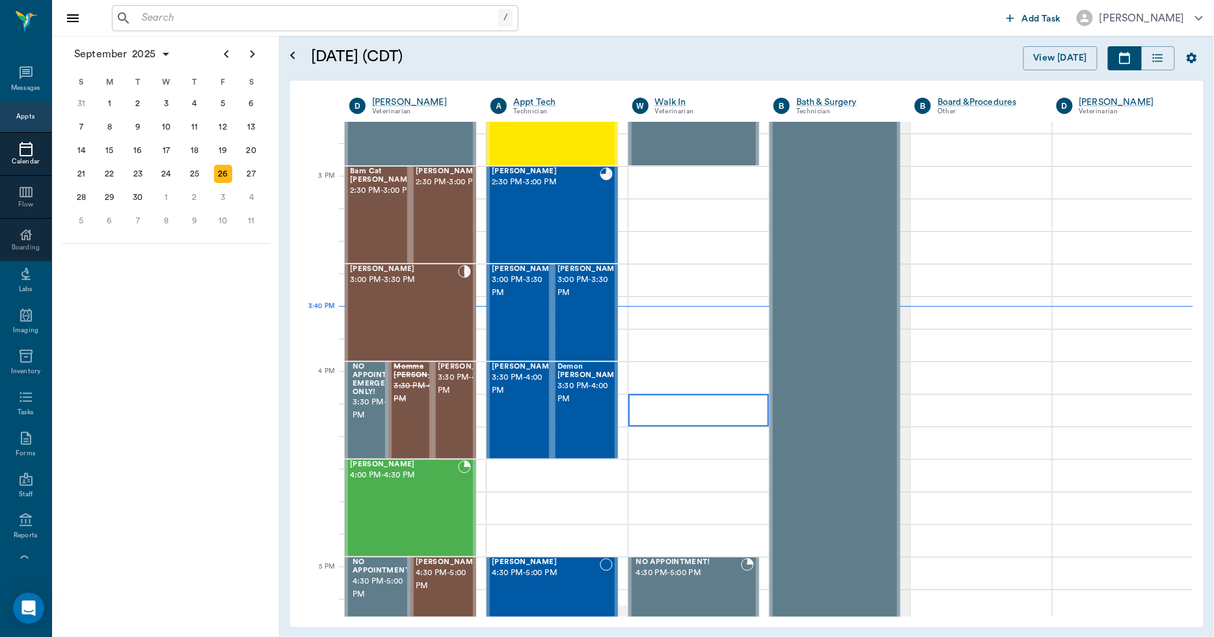
scroll to position [1224, 0]
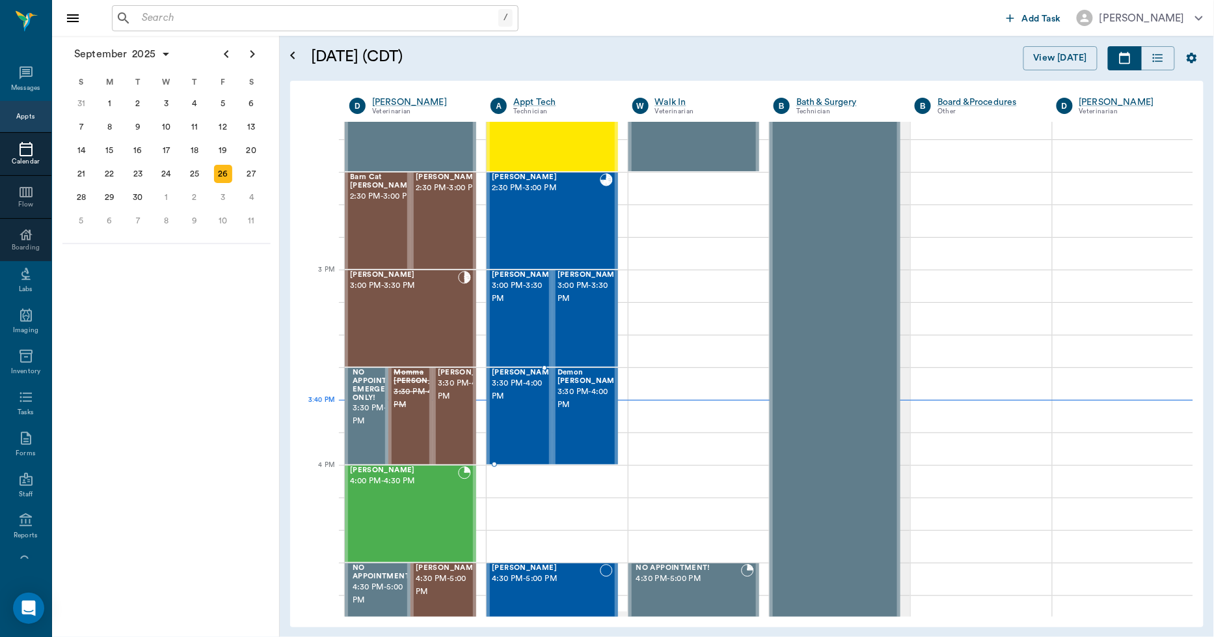
drag, startPoint x: 506, startPoint y: 432, endPoint x: 512, endPoint y: 427, distance: 6.9
click at [506, 432] on div "Delta Wesolowski 3:30 PM - 4:00 PM" at bounding box center [524, 415] width 65 height 95
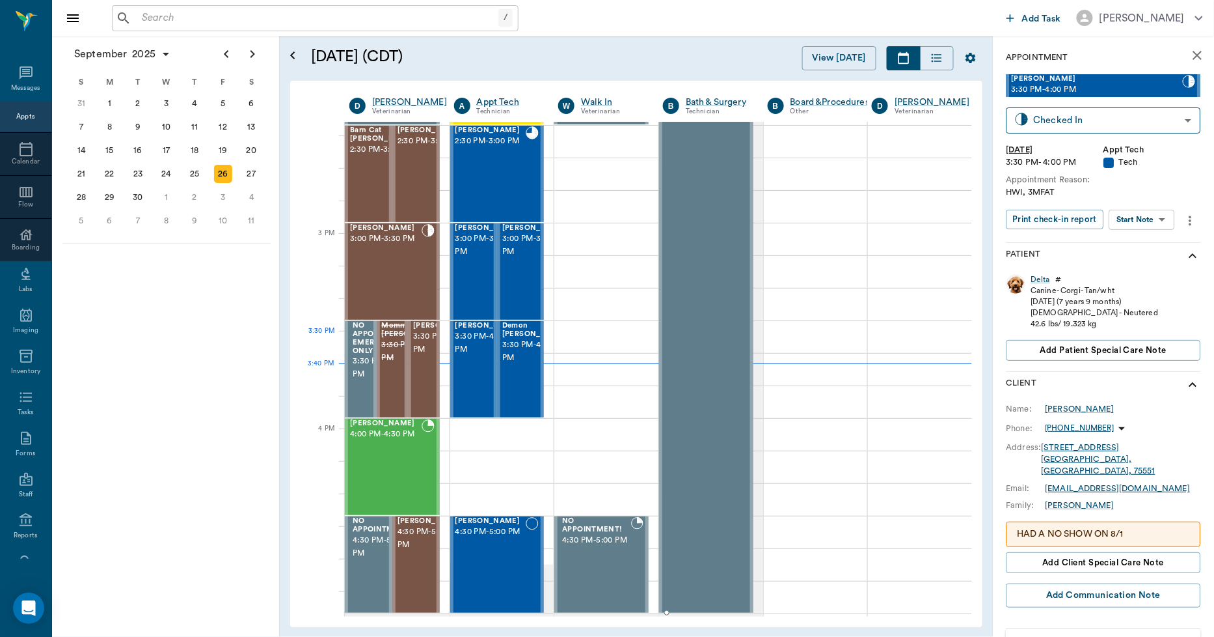
scroll to position [1297, 0]
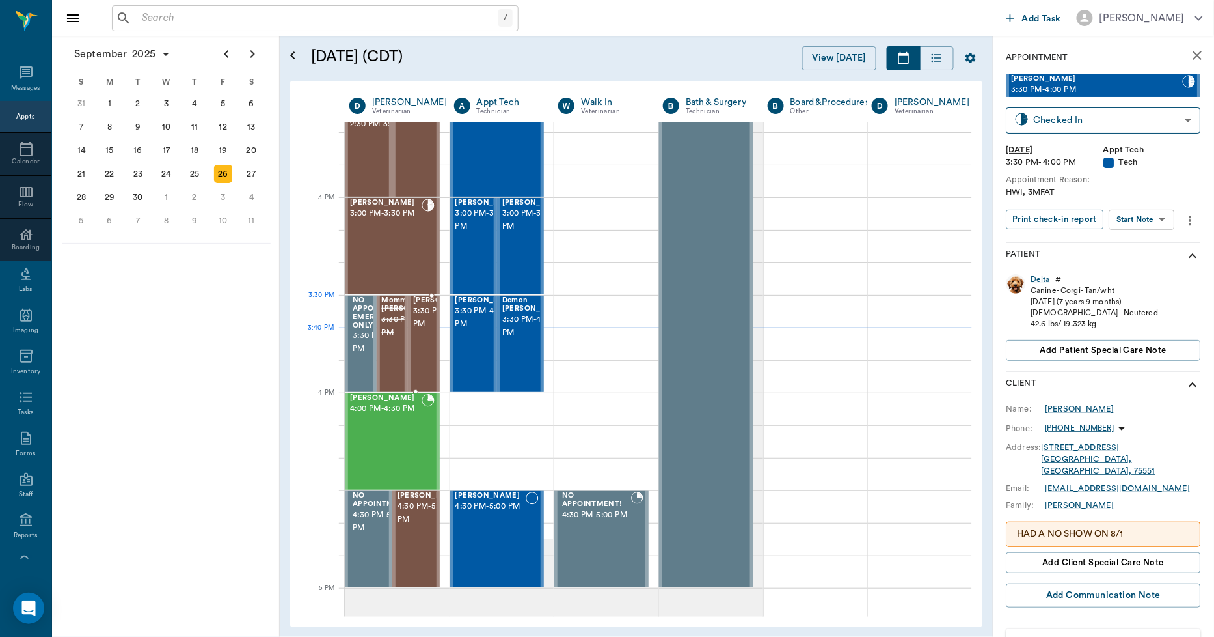
click at [419, 318] on span "3:30 PM - 4:00 PM" at bounding box center [445, 318] width 65 height 26
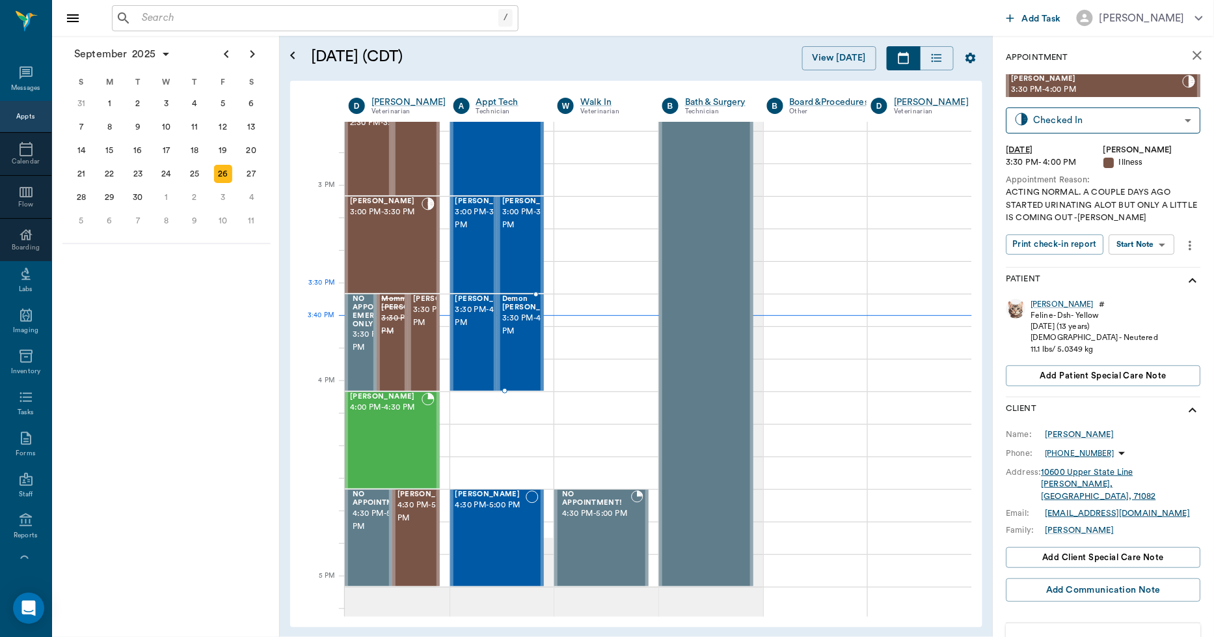
scroll to position [1369, 1]
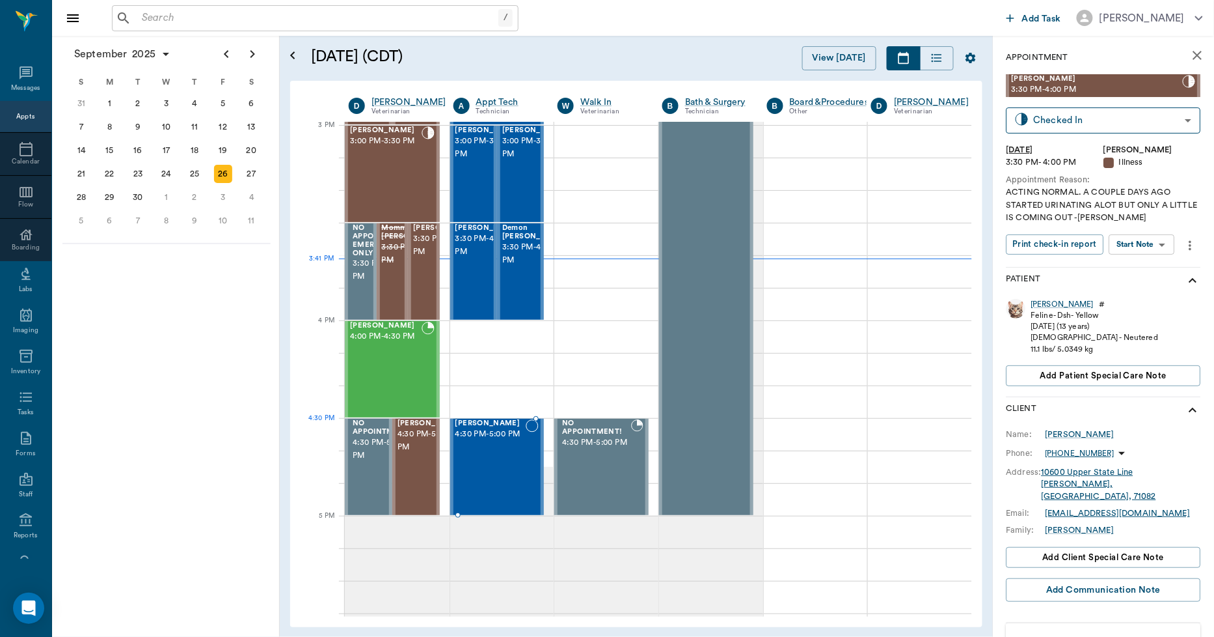
click at [478, 446] on div "[PERSON_NAME] 4:30 PM - 5:00 PM" at bounding box center [491, 466] width 71 height 95
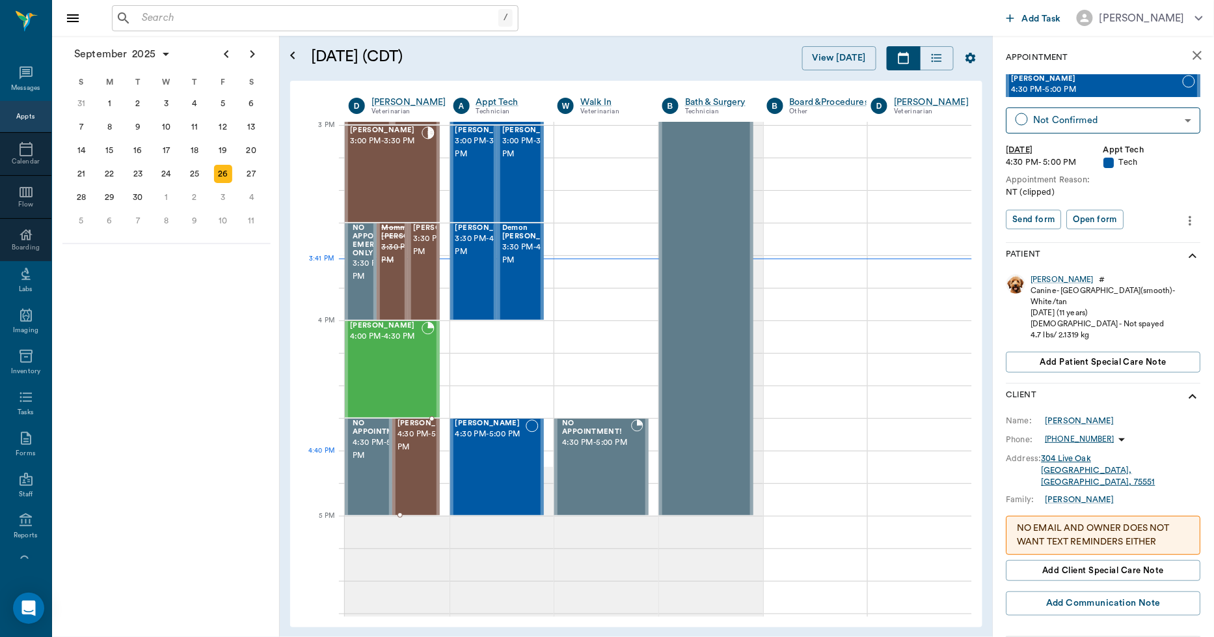
click at [412, 454] on span "4:30 PM - 5:00 PM" at bounding box center [430, 441] width 65 height 26
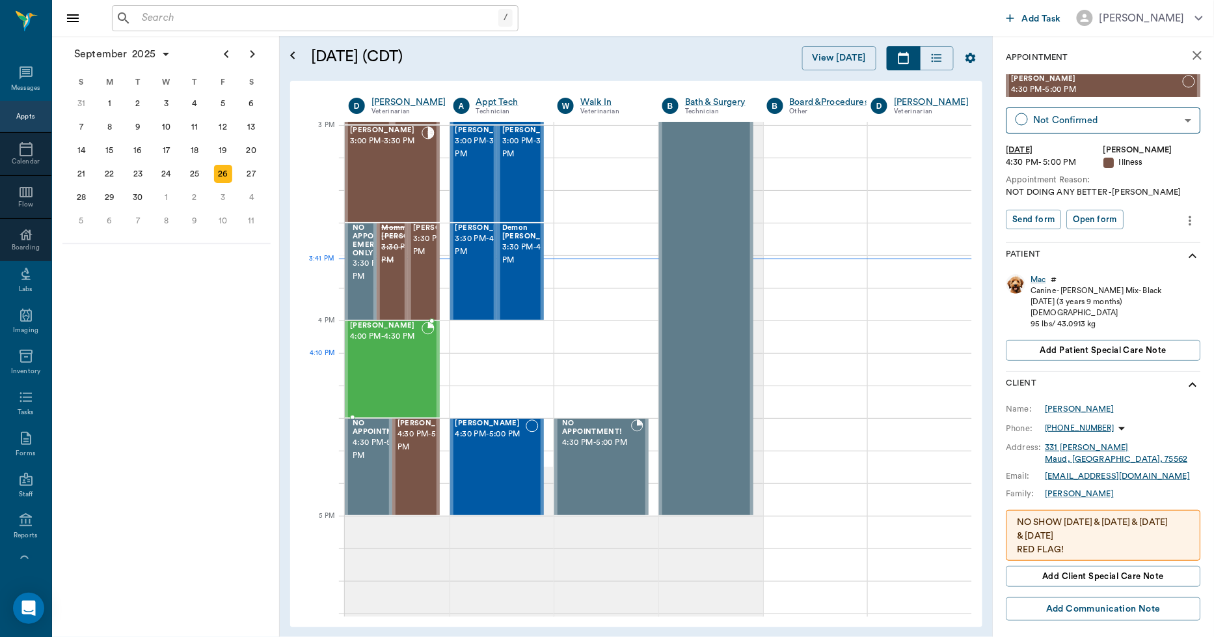
click at [402, 361] on div "[PERSON_NAME] 4:00 PM - 4:30 PM" at bounding box center [386, 369] width 72 height 95
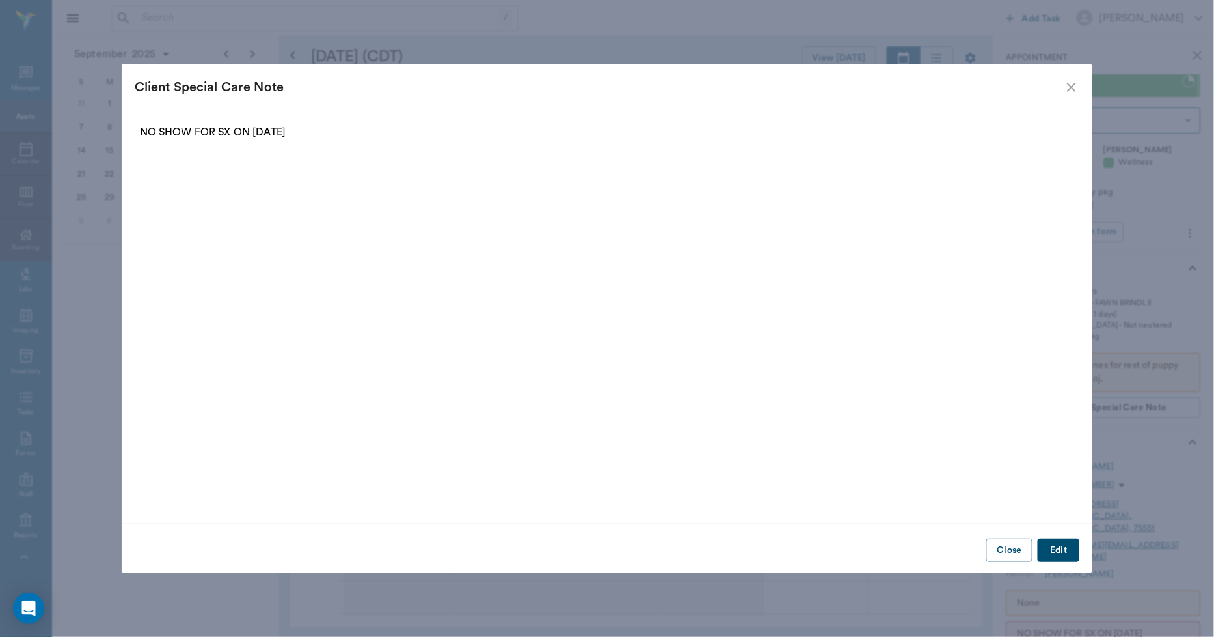
click at [1071, 86] on icon "close" at bounding box center [1071, 87] width 9 height 9
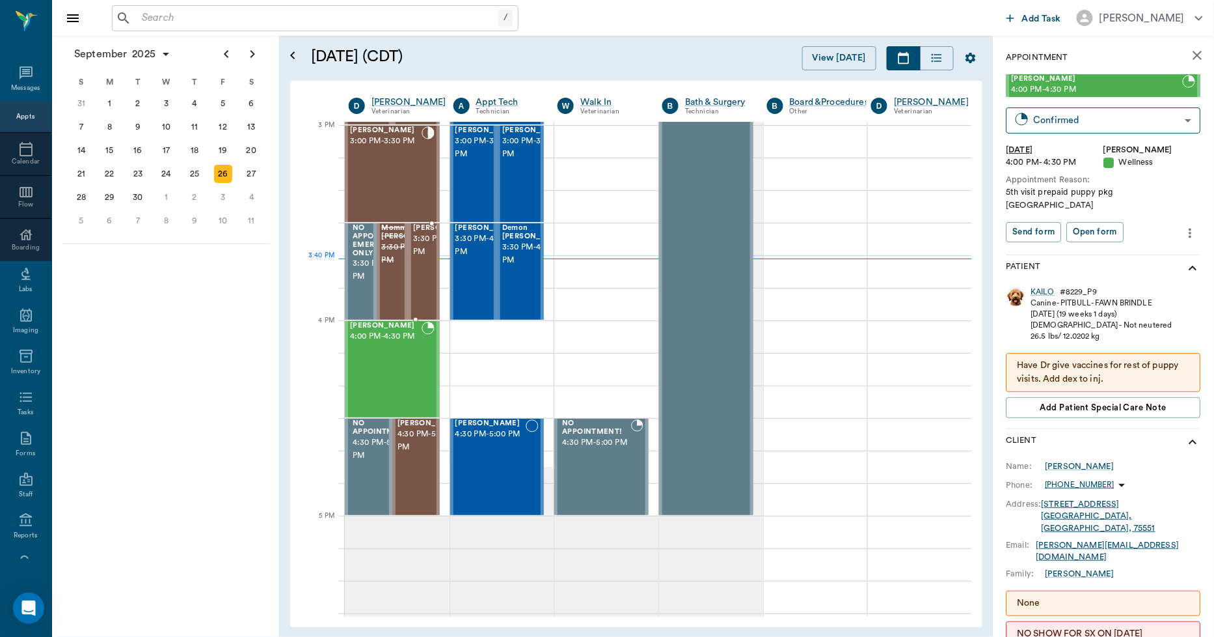
click at [425, 258] on span "3:30 PM - 4:00 PM" at bounding box center [445, 245] width 65 height 26
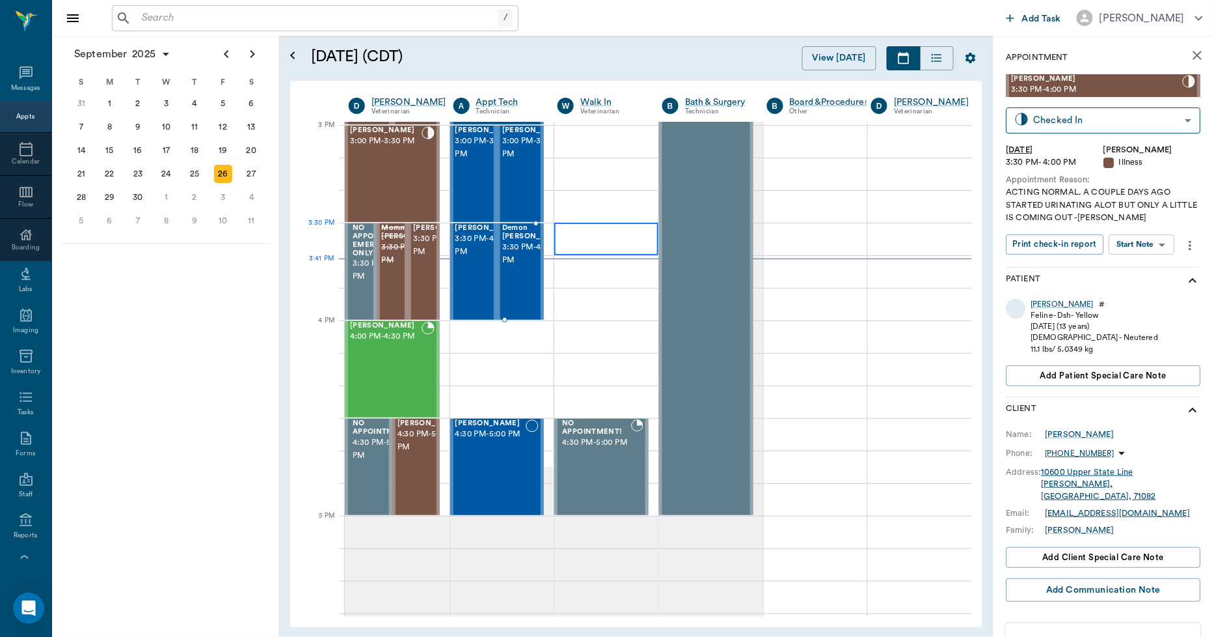
type input "READY_TO_CHECKOUT"
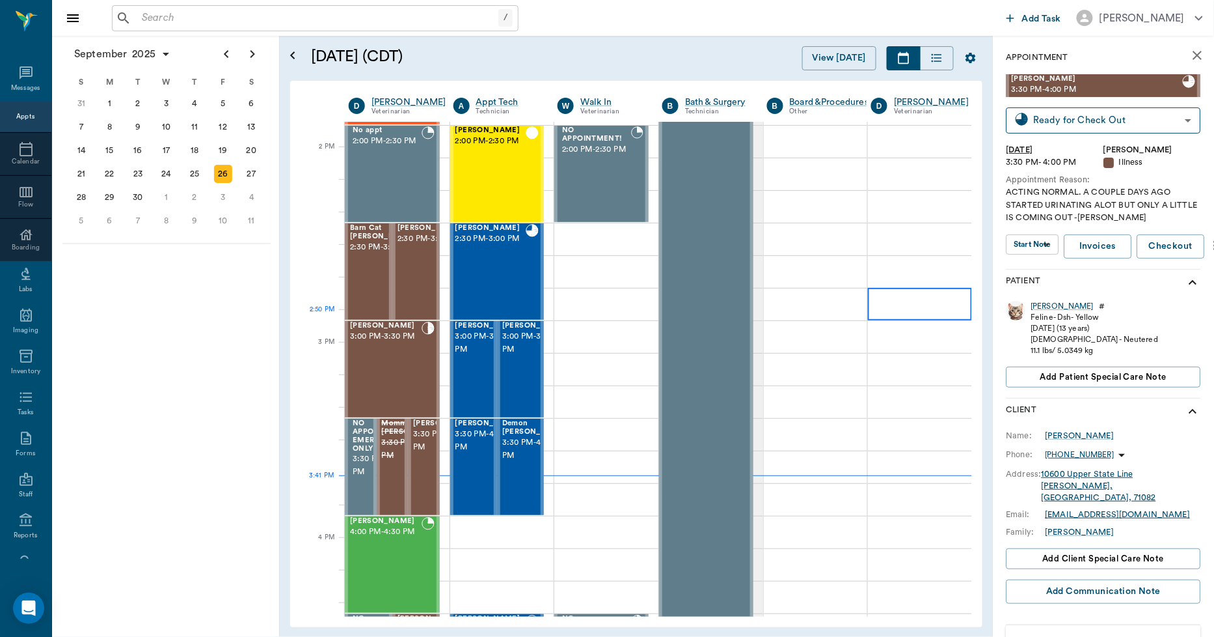
scroll to position [1152, 1]
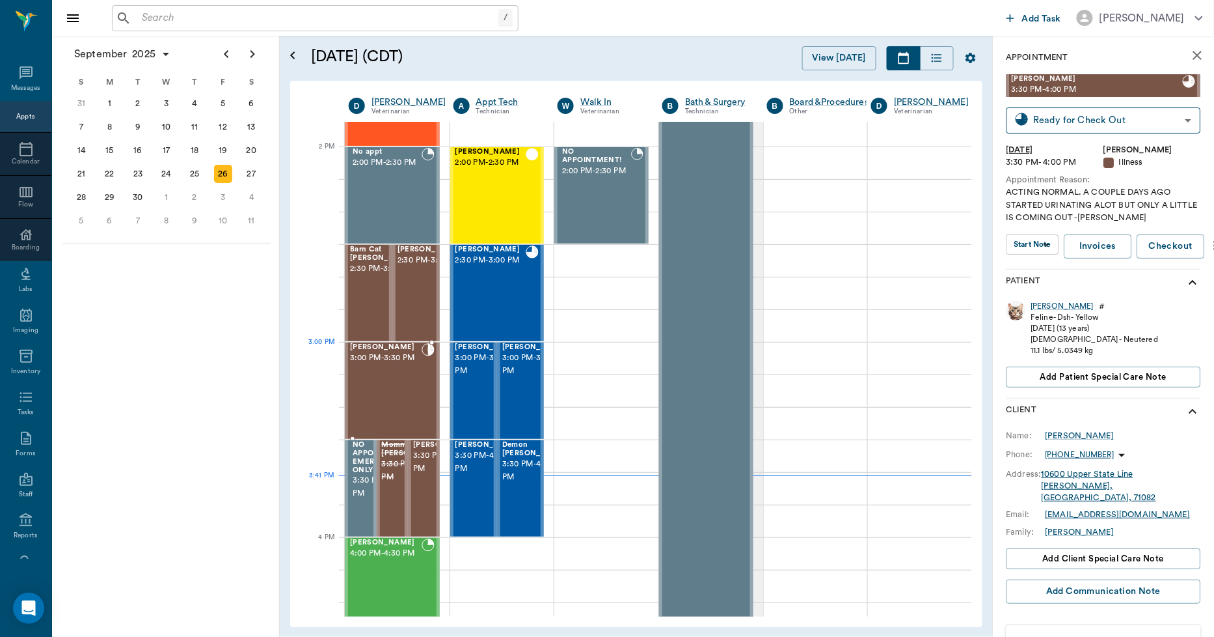
click at [350, 361] on span "3:00 PM - 3:30 PM" at bounding box center [386, 357] width 72 height 13
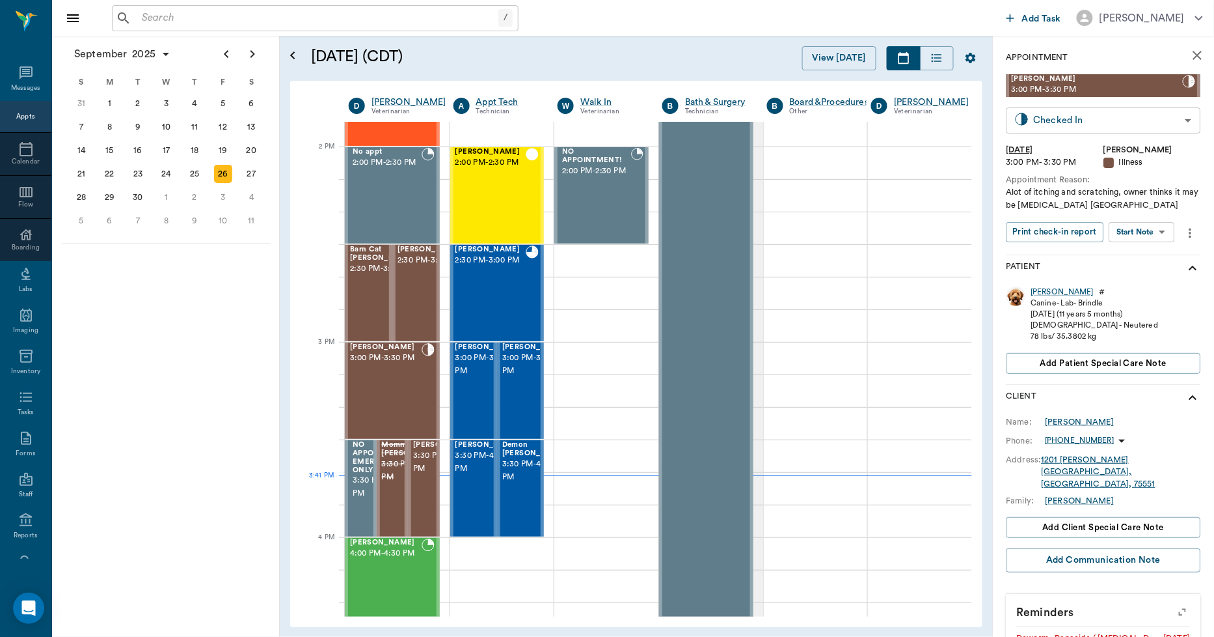
click at [1070, 120] on body "/ ​ Add Task [PERSON_NAME] Nectar Messages Appts Calendar Flow Boarding Labs Im…" at bounding box center [607, 318] width 1214 height 637
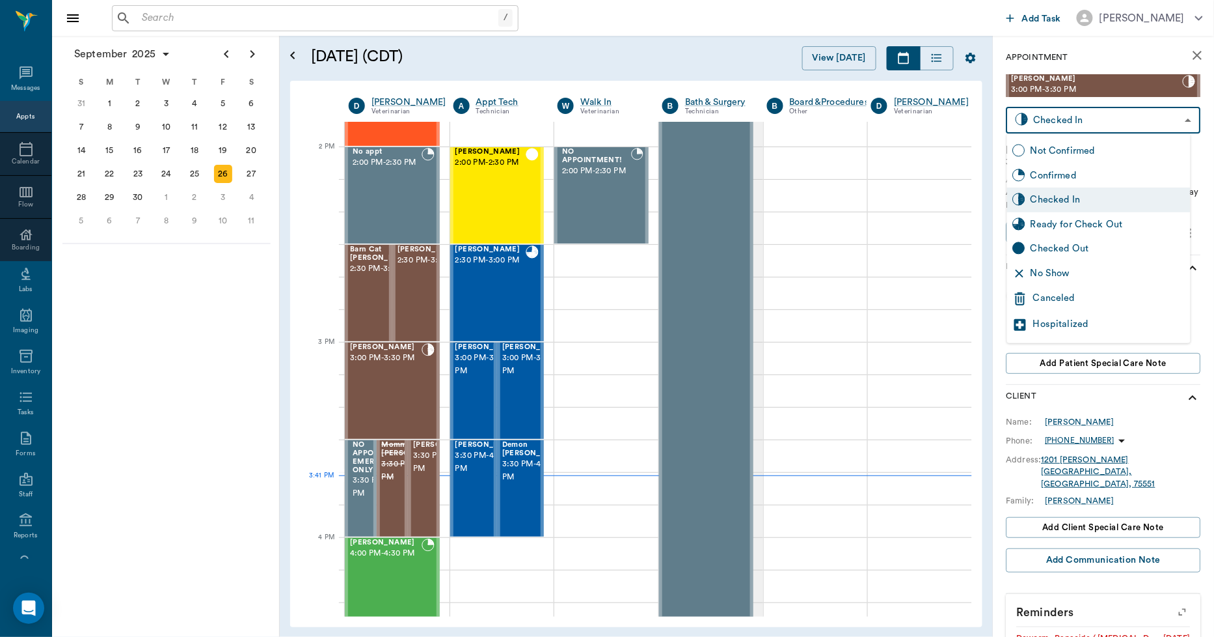
click at [1106, 217] on div "Ready for Check Out" at bounding box center [1108, 224] width 155 height 14
type input "READY_TO_CHECKOUT"
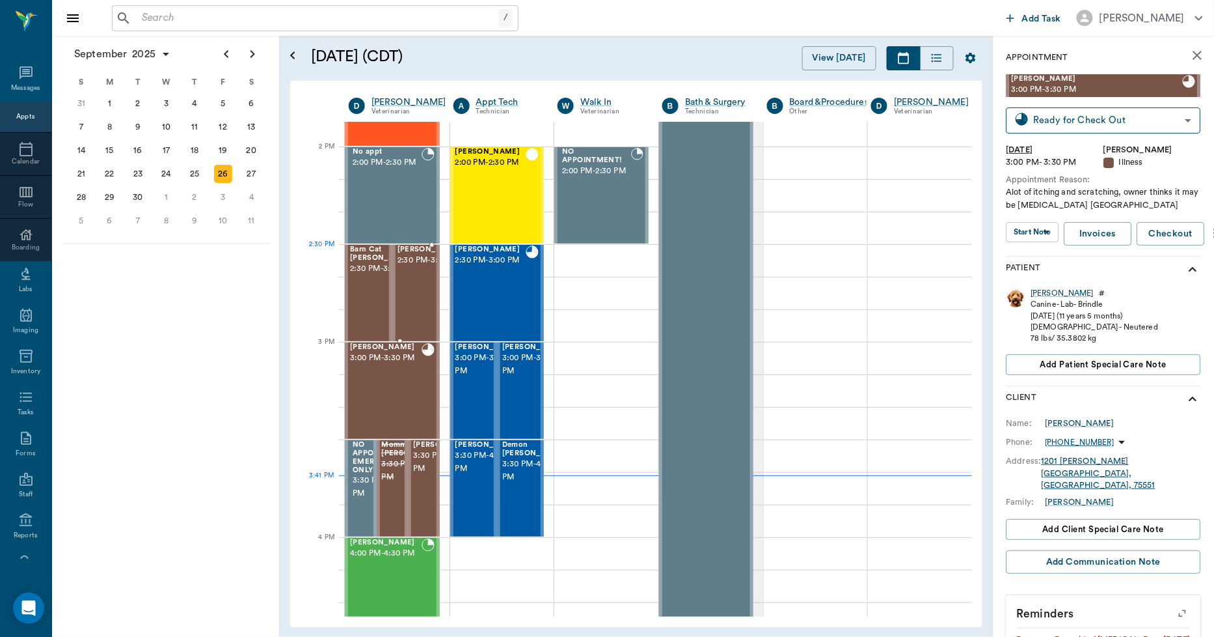
click at [420, 267] on span "2:30 PM - 3:00 PM" at bounding box center [430, 260] width 65 height 13
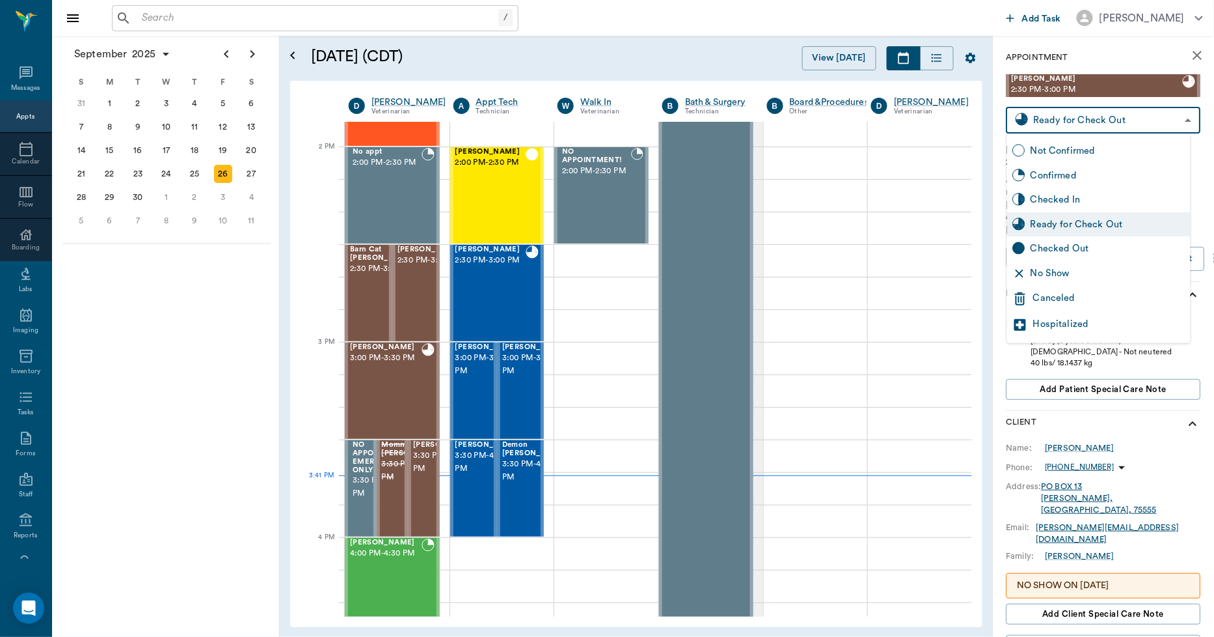
click at [1148, 121] on body "/ ​ Add Task [PERSON_NAME] Nectar Messages Appts Calendar Flow Boarding Labs Im…" at bounding box center [607, 318] width 1214 height 637
click at [1097, 244] on div "Checked Out" at bounding box center [1108, 248] width 155 height 14
type input "CHECKED_OUT"
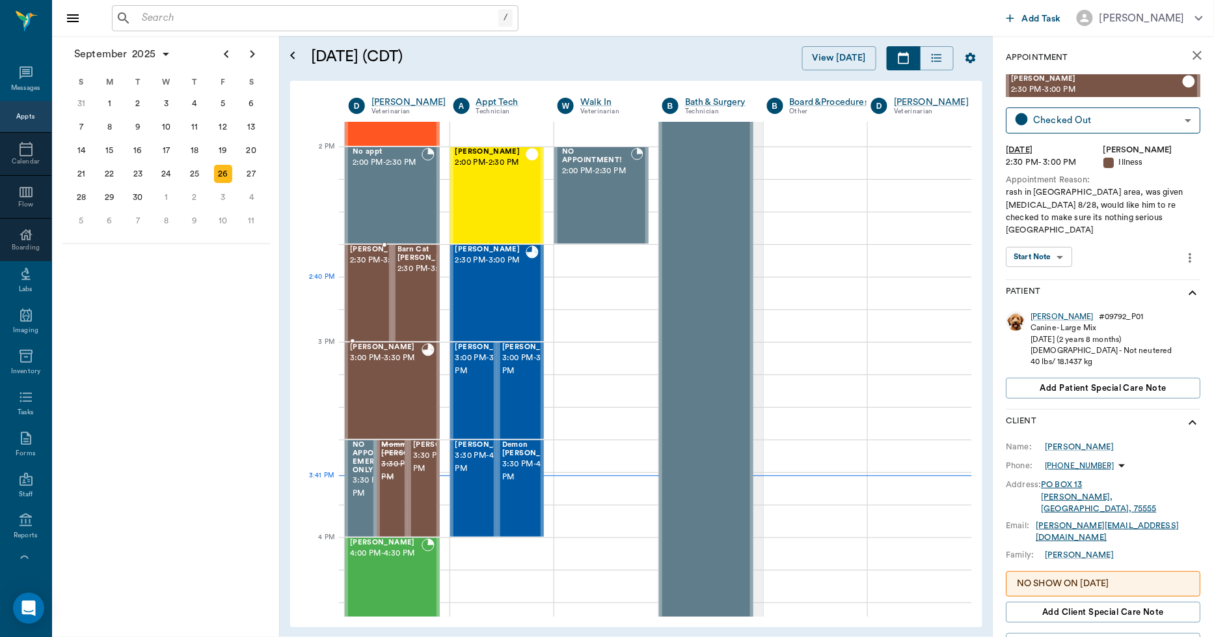
click at [367, 267] on span "2:30 PM - 3:00 PM" at bounding box center [382, 260] width 65 height 13
click at [413, 269] on span "2:30 PM - 3:00 PM" at bounding box center [430, 268] width 65 height 13
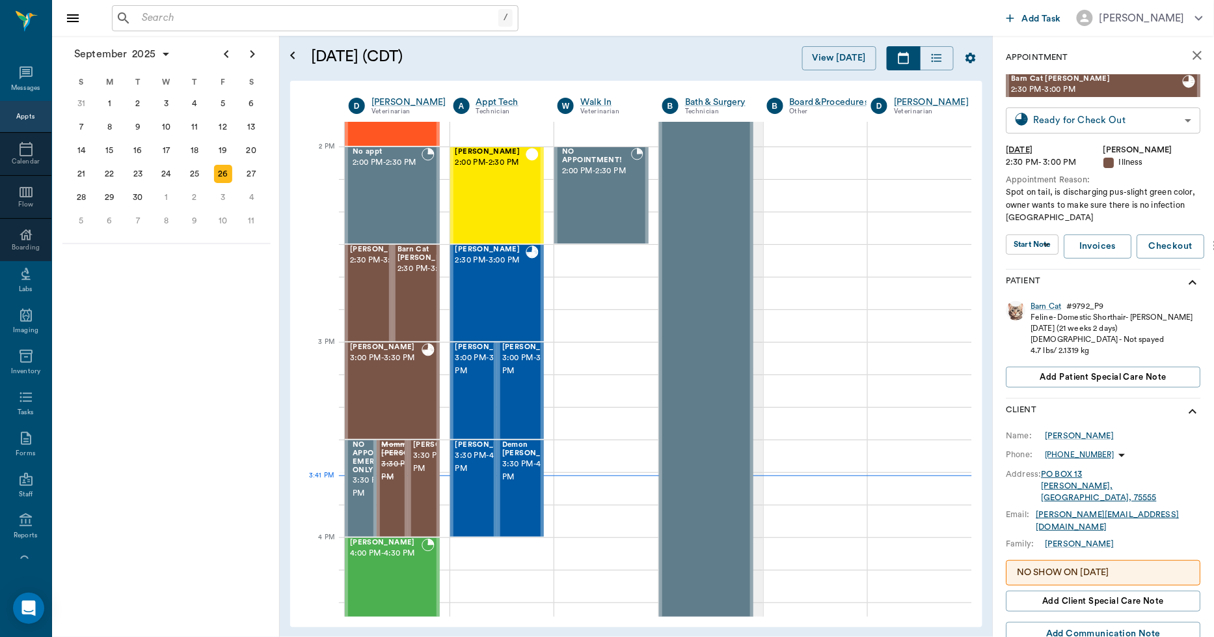
click at [1119, 118] on body "/ ​ Add Task [PERSON_NAME] Nectar Messages Appts Calendar Flow Boarding Labs Im…" at bounding box center [607, 318] width 1214 height 637
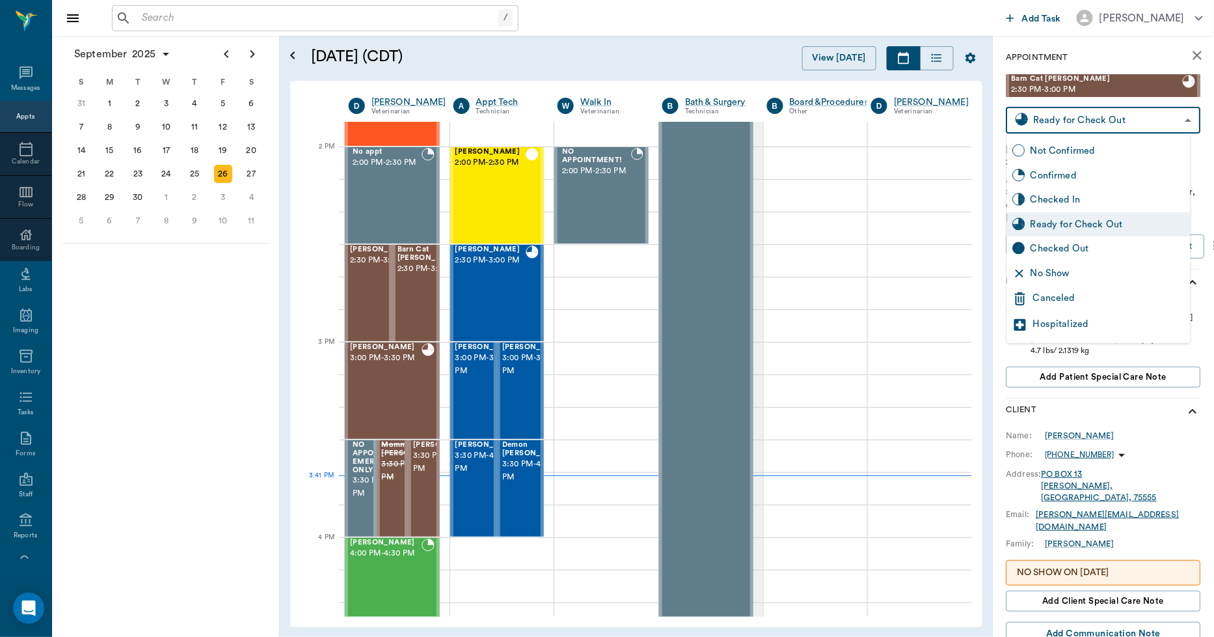
click at [1117, 239] on div "Checked Out" at bounding box center [1100, 248] width 184 height 25
type input "CHECKED_OUT"
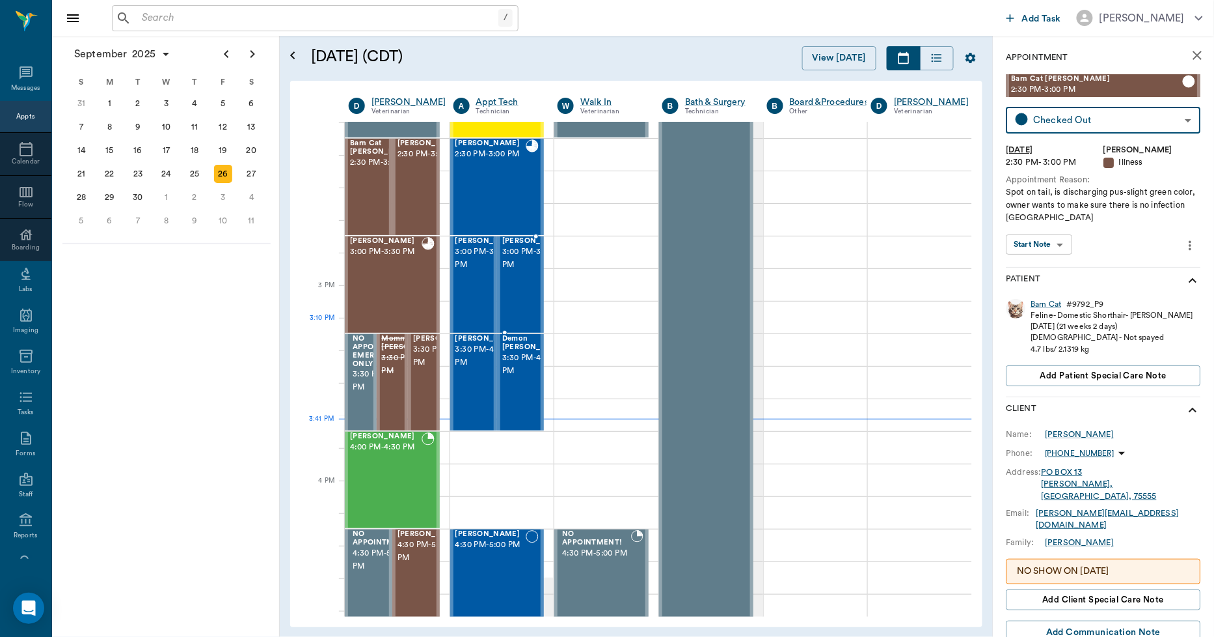
scroll to position [1297, 1]
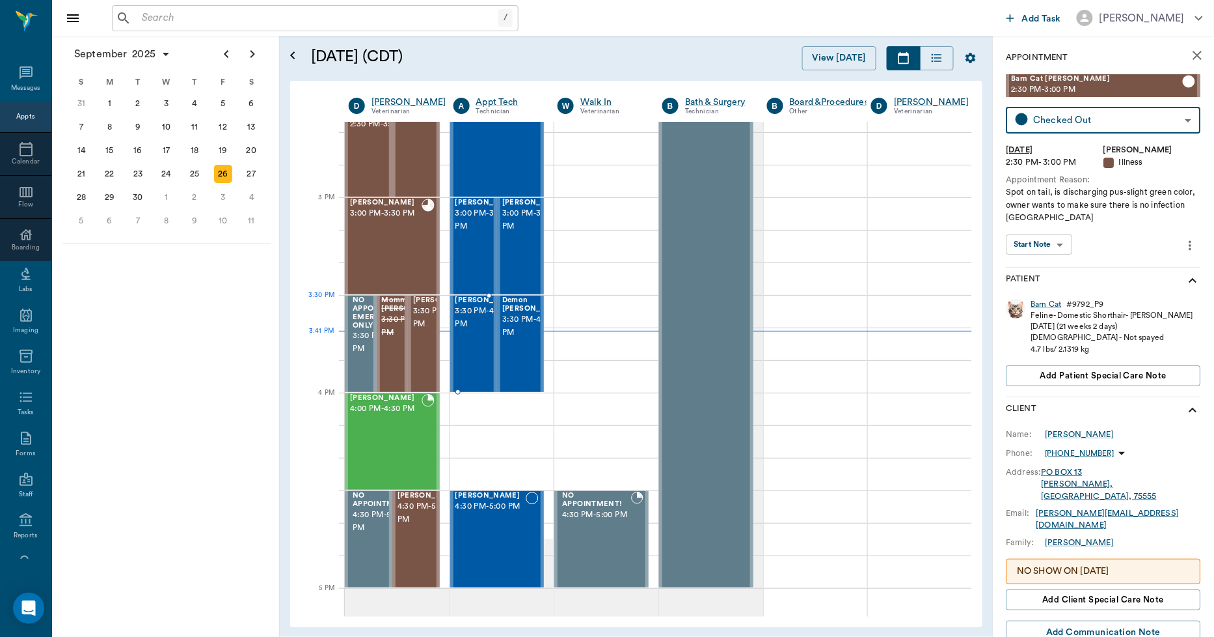
click at [478, 326] on span "3:30 PM - 4:00 PM" at bounding box center [488, 318] width 65 height 26
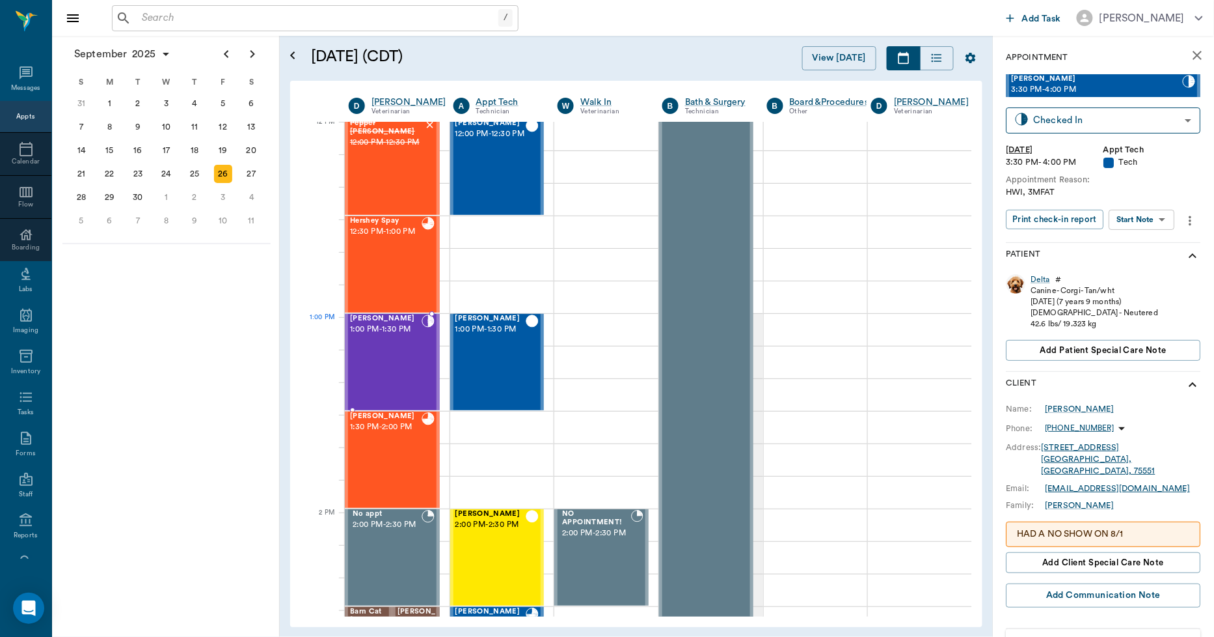
scroll to position [718, 1]
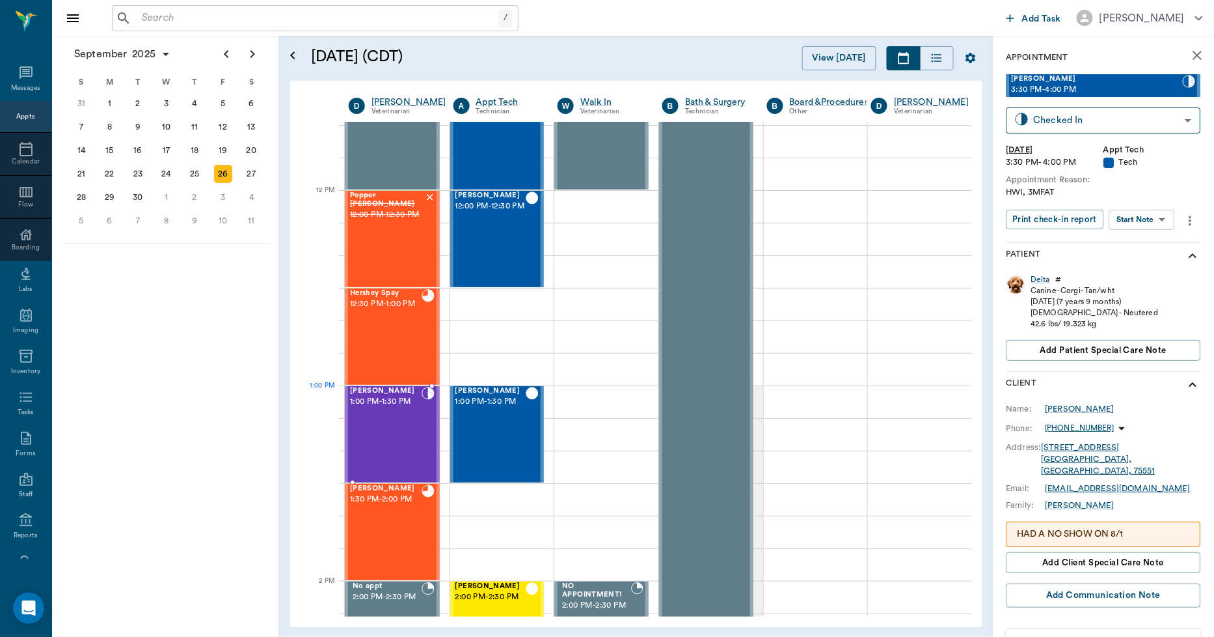
click at [414, 409] on div "[PERSON_NAME] 1:00 PM - 1:30 PM" at bounding box center [386, 434] width 72 height 95
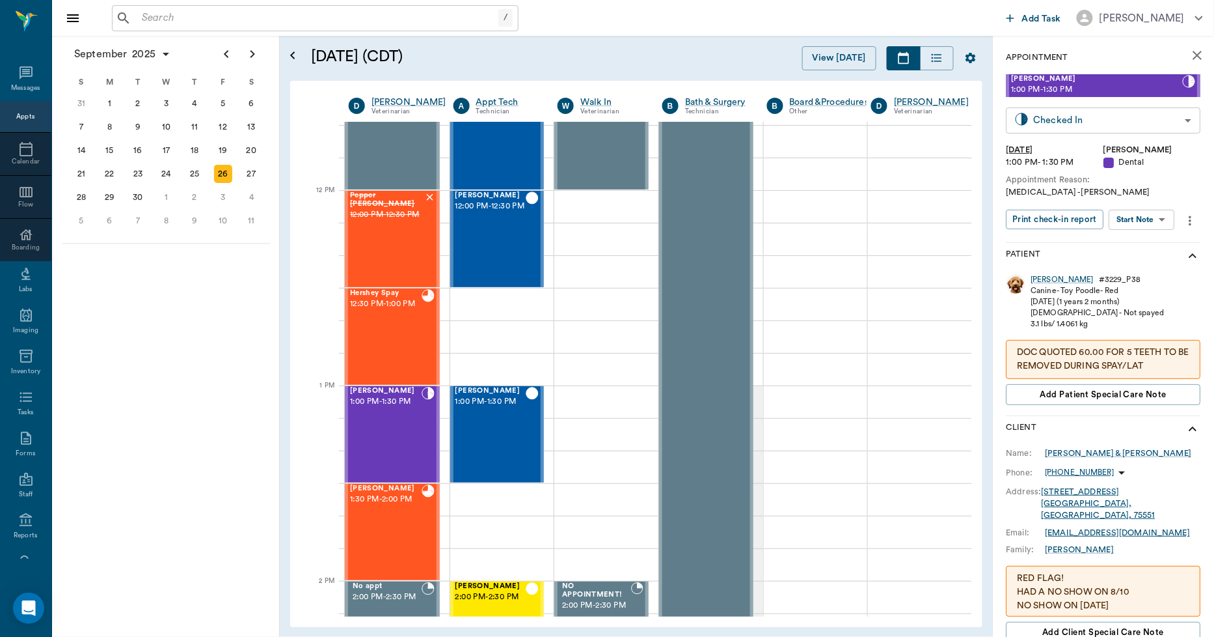
click at [1092, 118] on body "/ ​ Add Task [PERSON_NAME] Nectar Messages Appts Calendar Flow Boarding Labs Im…" at bounding box center [607, 318] width 1214 height 637
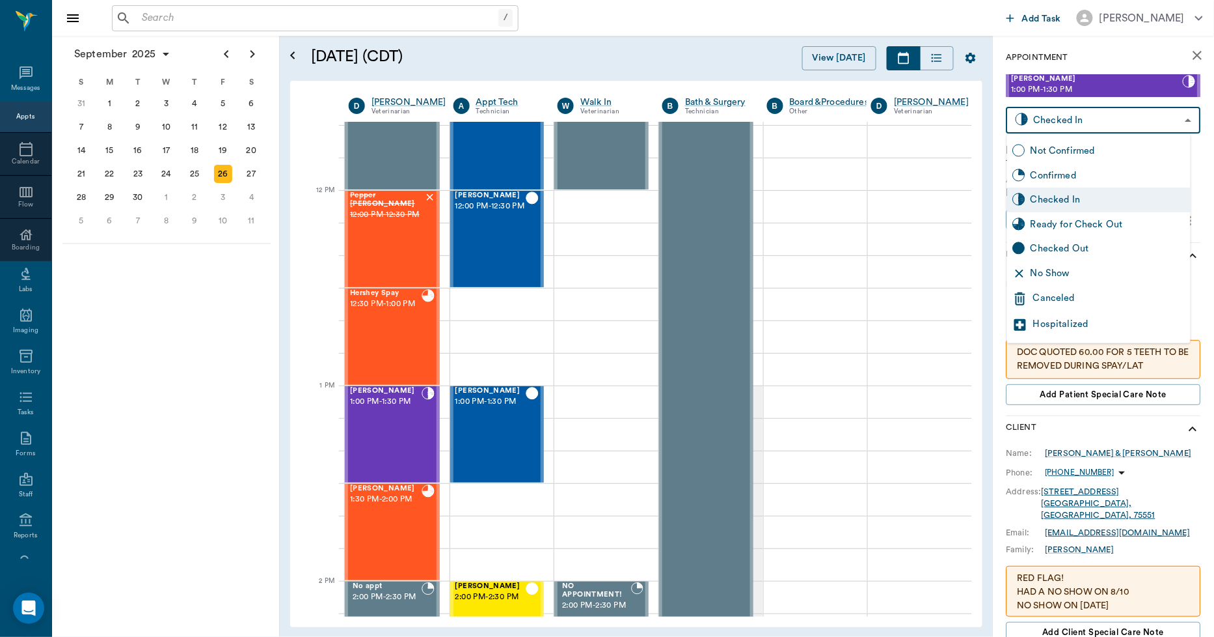
click at [1108, 244] on div "Checked Out" at bounding box center [1108, 248] width 155 height 14
type input "CHECKED_OUT"
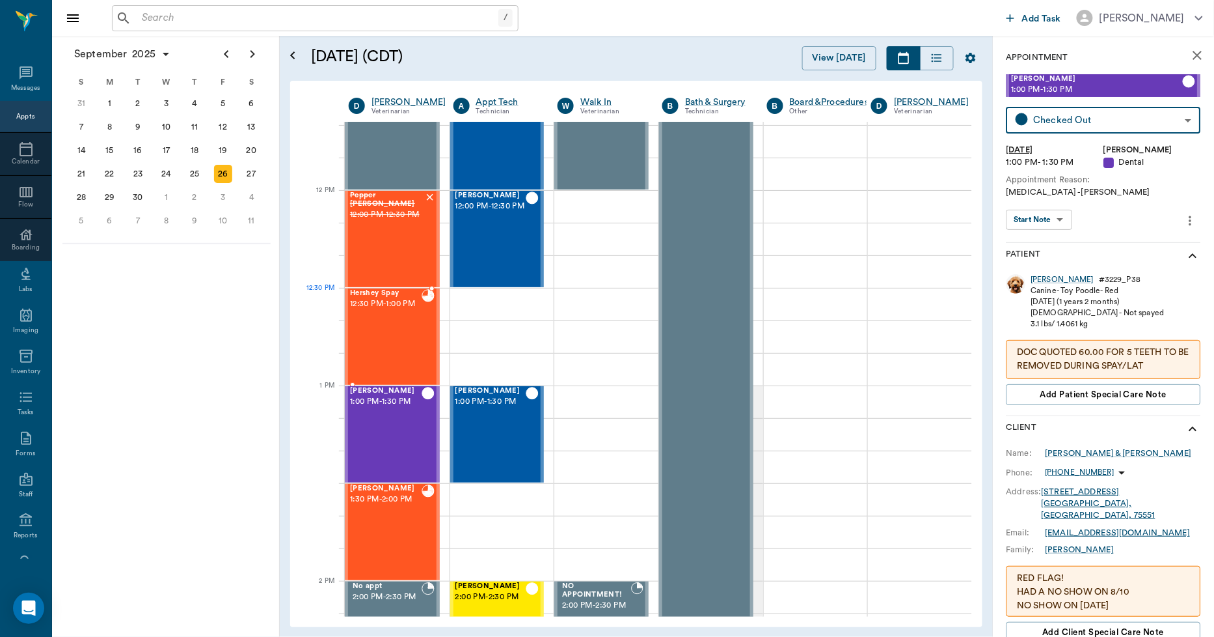
click at [405, 309] on span "12:30 PM - 1:00 PM" at bounding box center [386, 303] width 72 height 13
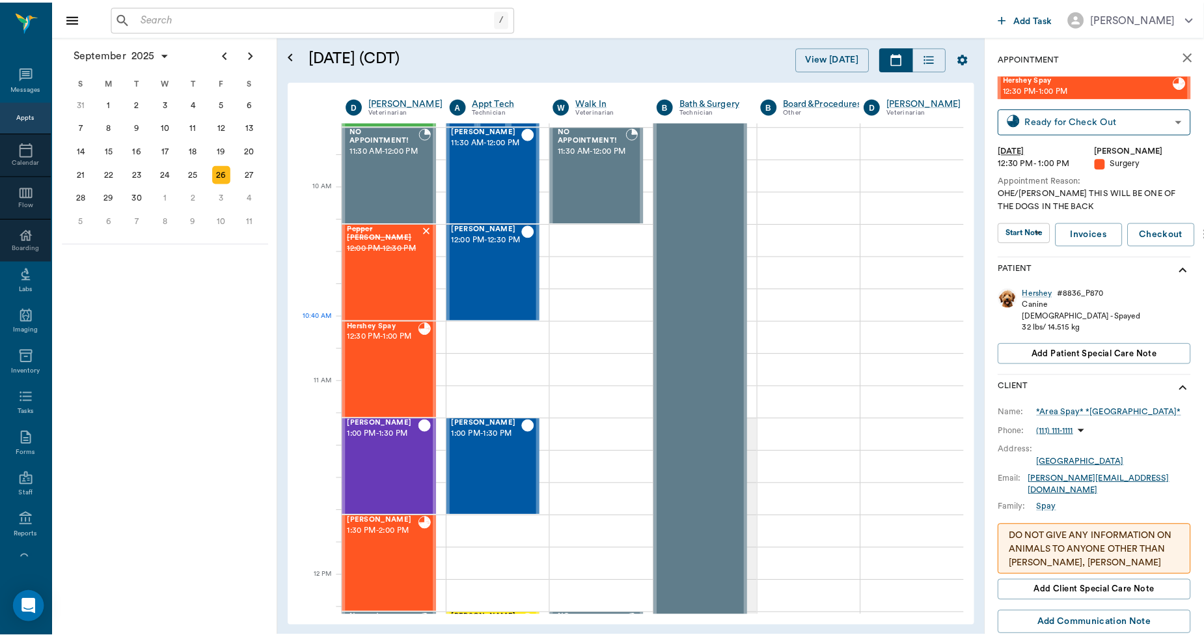
scroll to position [718, 1]
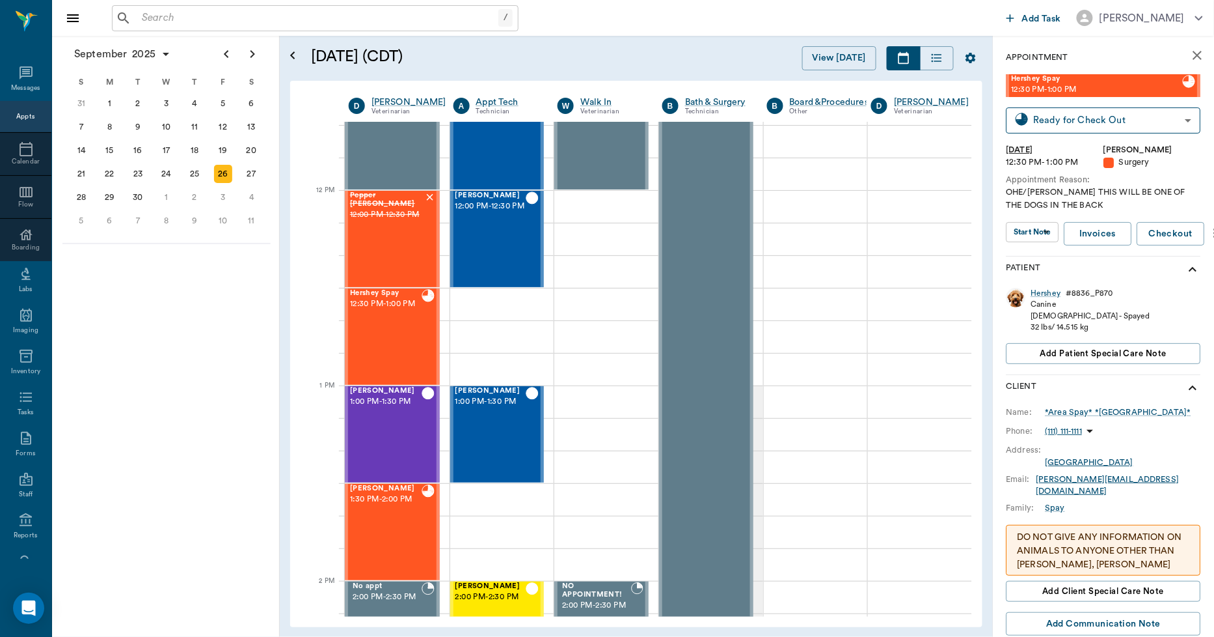
click at [457, 10] on input "text" at bounding box center [318, 18] width 362 height 18
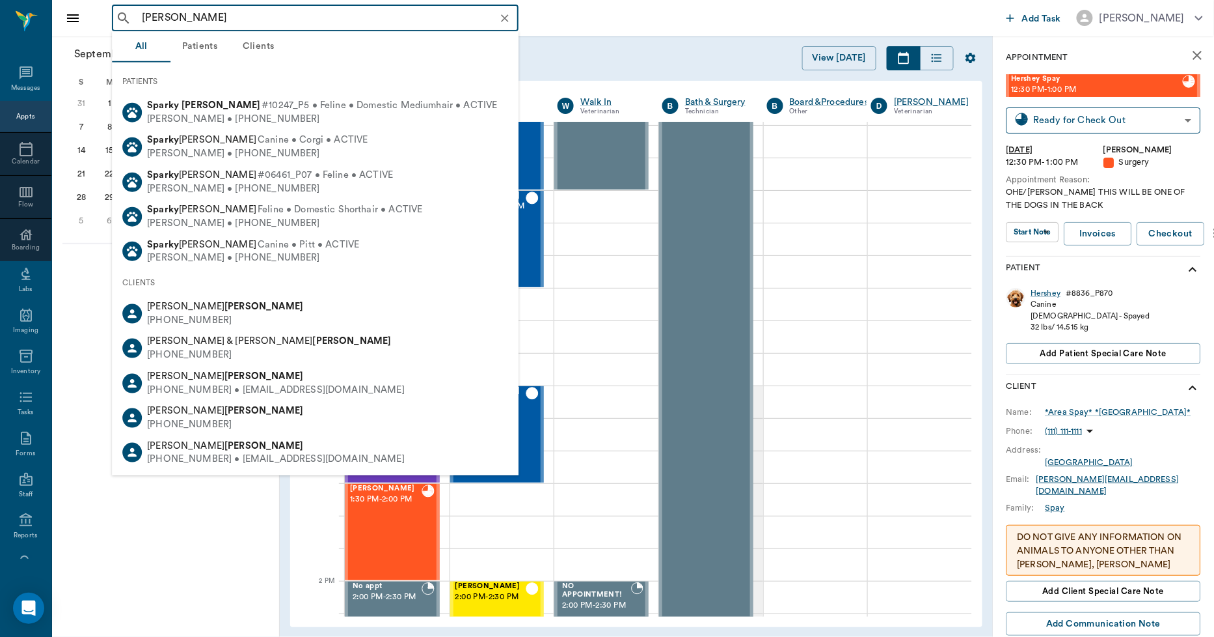
click at [357, 105] on span "#10247_P5 • Feline • Domestic Mediumhair • ACTIVE" at bounding box center [380, 106] width 236 height 14
type input "[PERSON_NAME]"
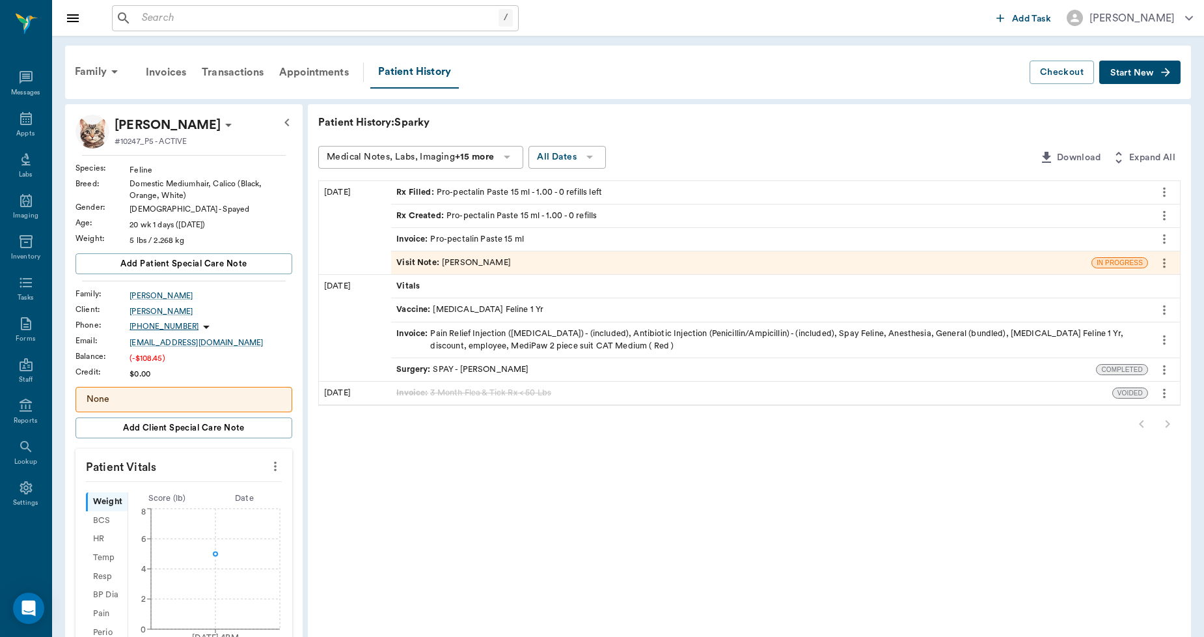
click at [577, 265] on div "Visit Note : [PERSON_NAME]" at bounding box center [741, 262] width 700 height 23
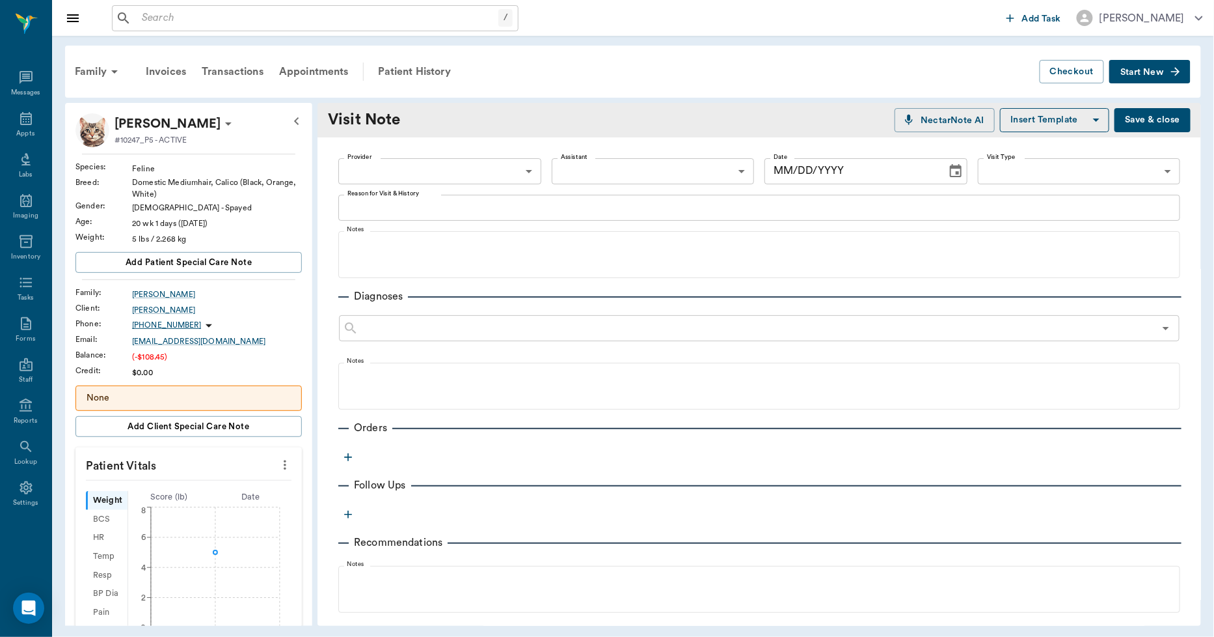
type input "63ec2f075fda476ae8351a4d"
type input "[DATE]"
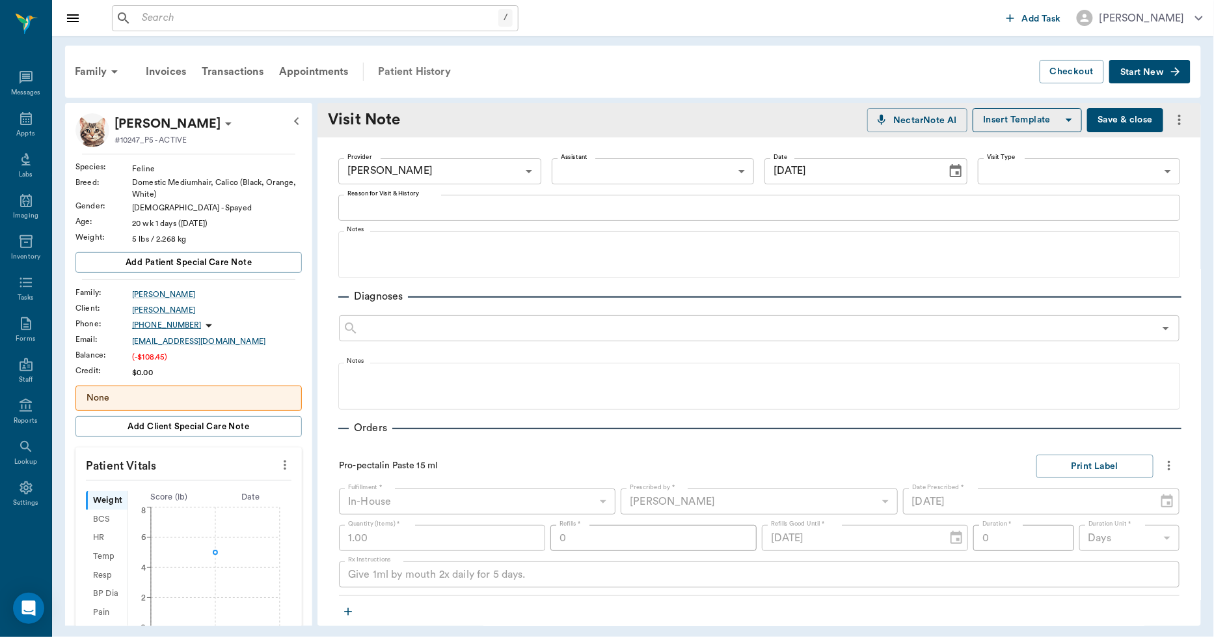
click at [425, 59] on div "Patient History" at bounding box center [414, 71] width 89 height 31
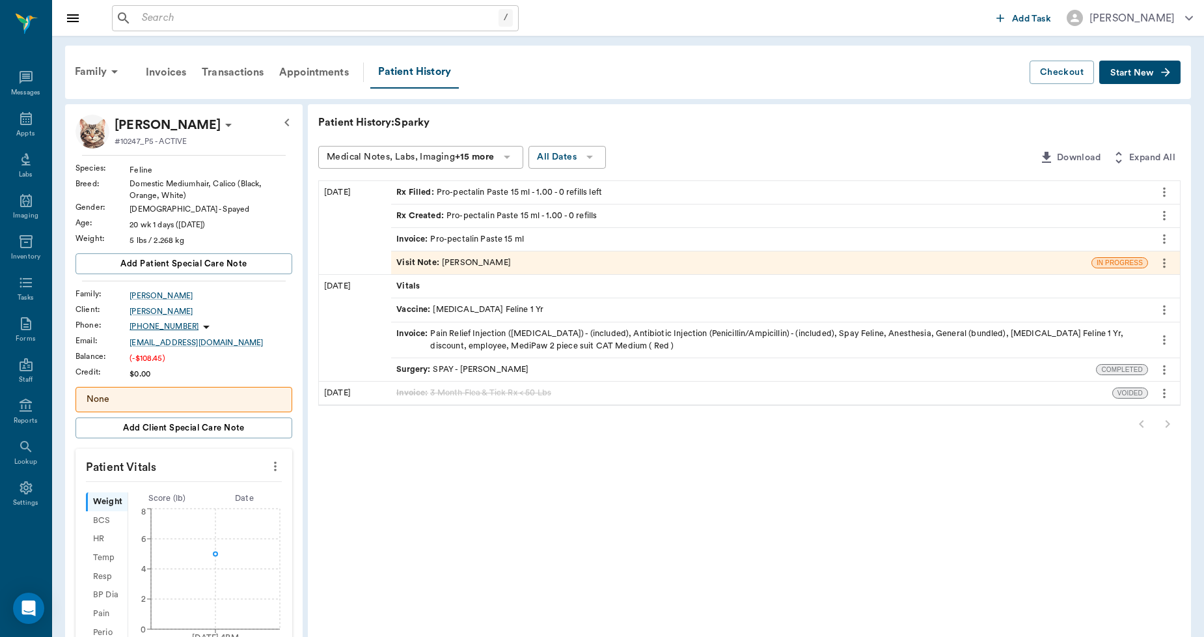
click at [456, 233] on div "Invoice : Pro-pectalin Paste 15 ml" at bounding box center [460, 239] width 128 height 12
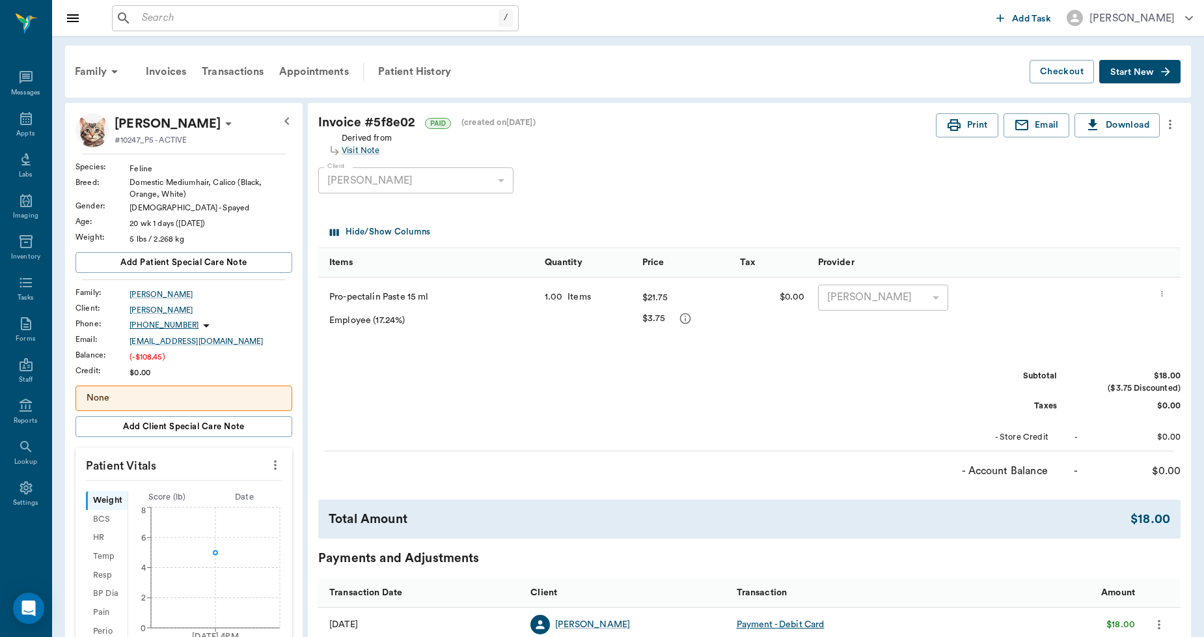
click at [1179, 119] on button "more" at bounding box center [1170, 124] width 21 height 22
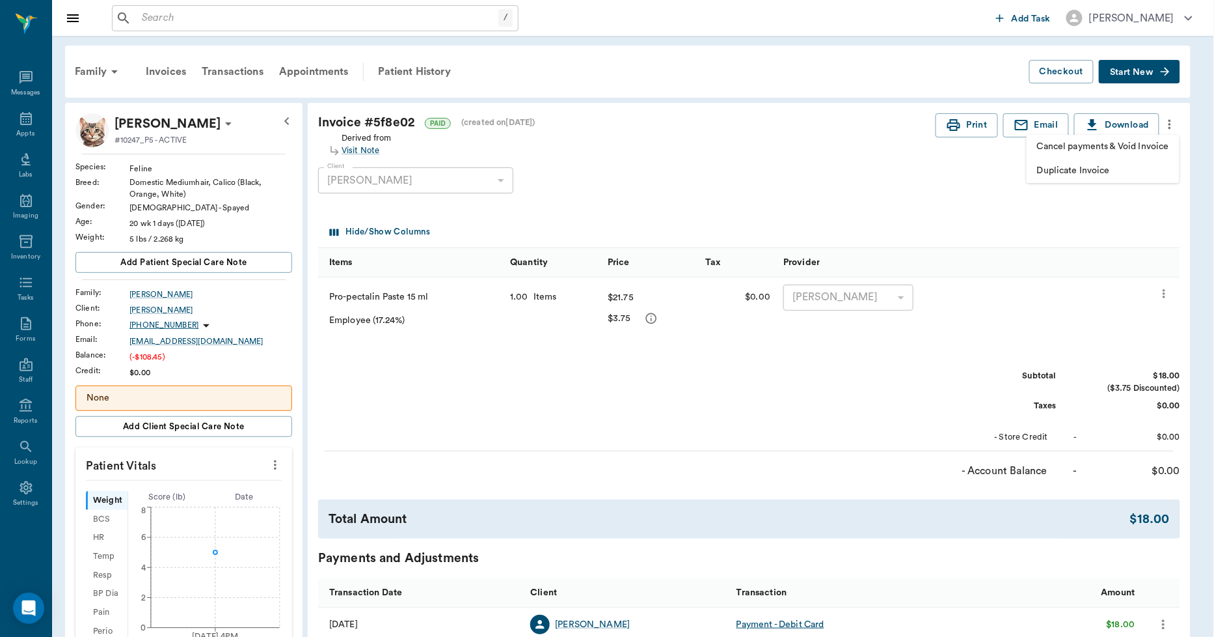
click at [1107, 213] on div at bounding box center [607, 318] width 1214 height 637
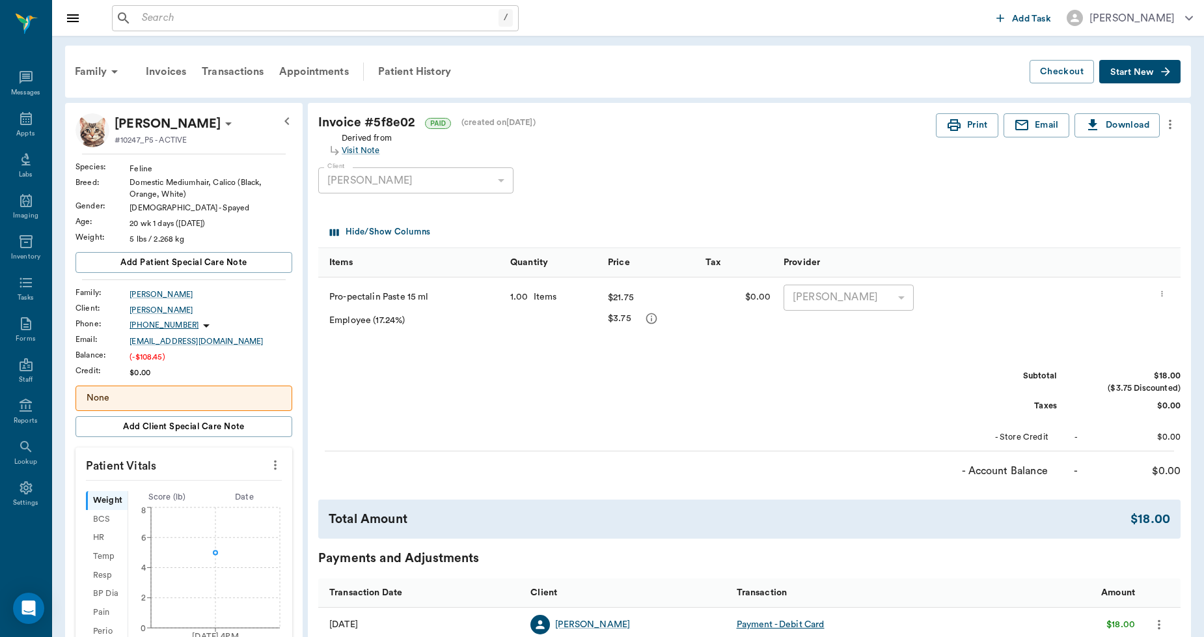
click at [1168, 65] on icon "button" at bounding box center [1165, 71] width 13 height 13
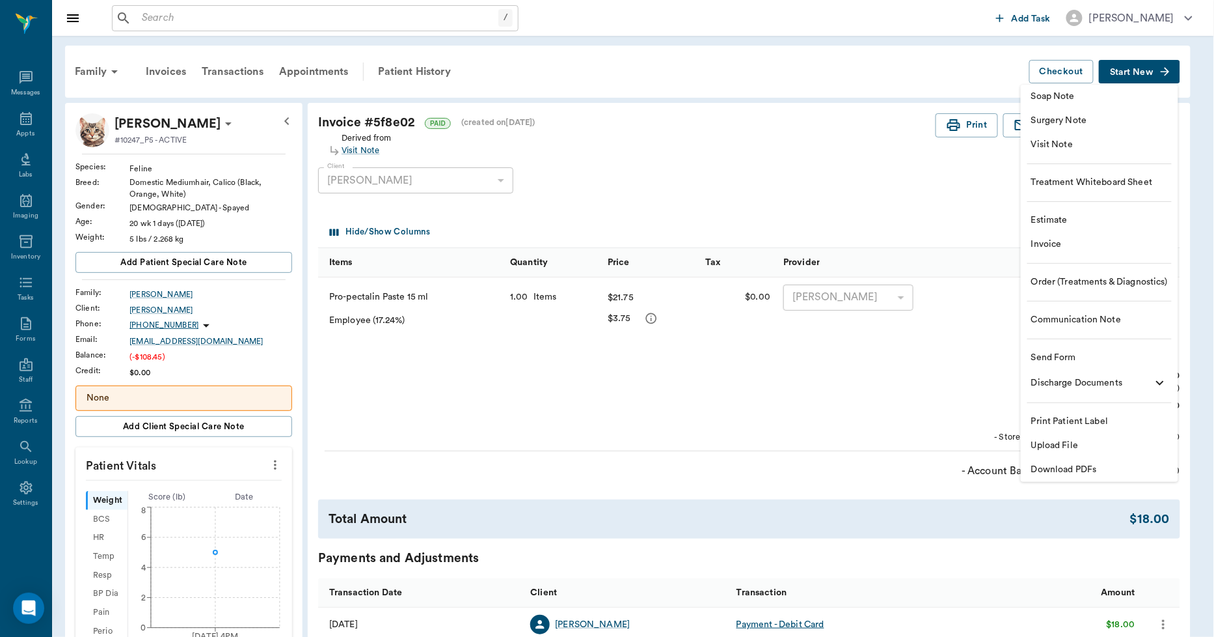
click at [1072, 254] on li "Invoice" at bounding box center [1100, 244] width 158 height 24
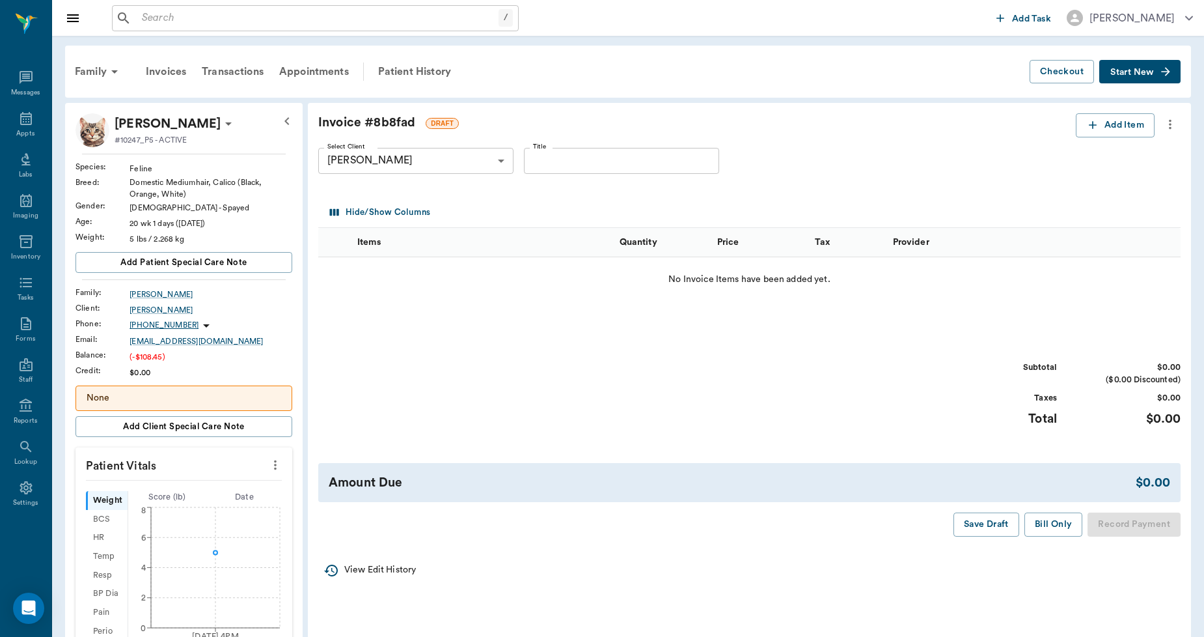
click at [1101, 112] on div "Invoice # 8b8fad DRAFT Add Item Select Client Hunter Graves 682c9efa8bdc6f7f8fe…" at bounding box center [749, 325] width 883 height 444
click at [1091, 125] on icon "button" at bounding box center [1093, 125] width 8 height 8
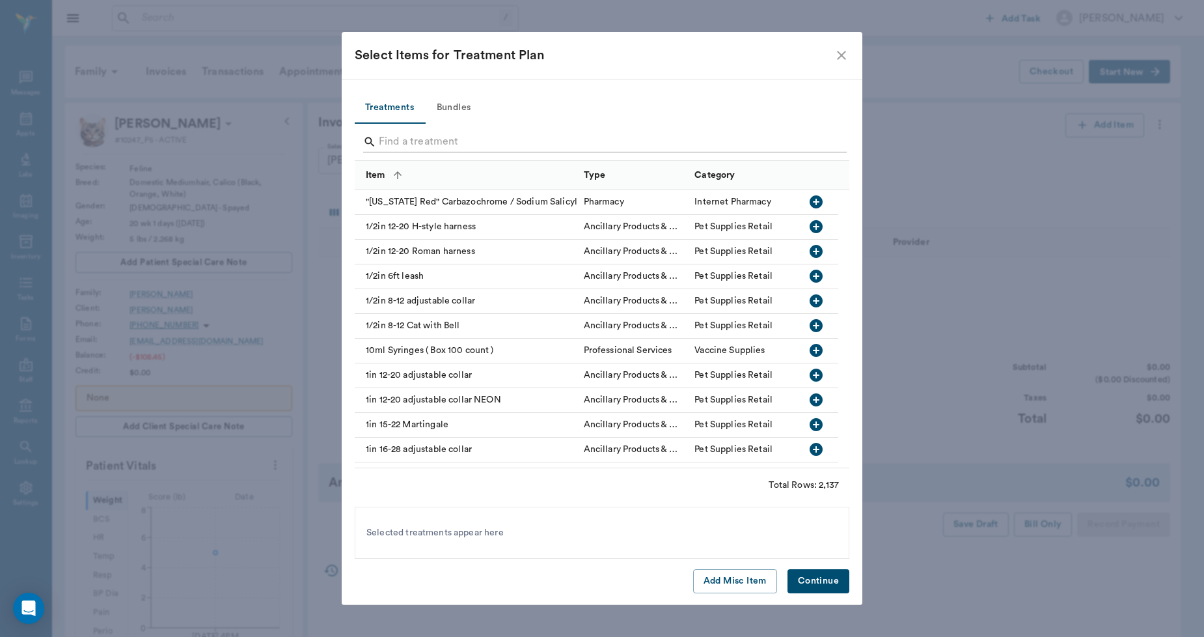
click at [638, 144] on input "Search" at bounding box center [603, 141] width 448 height 21
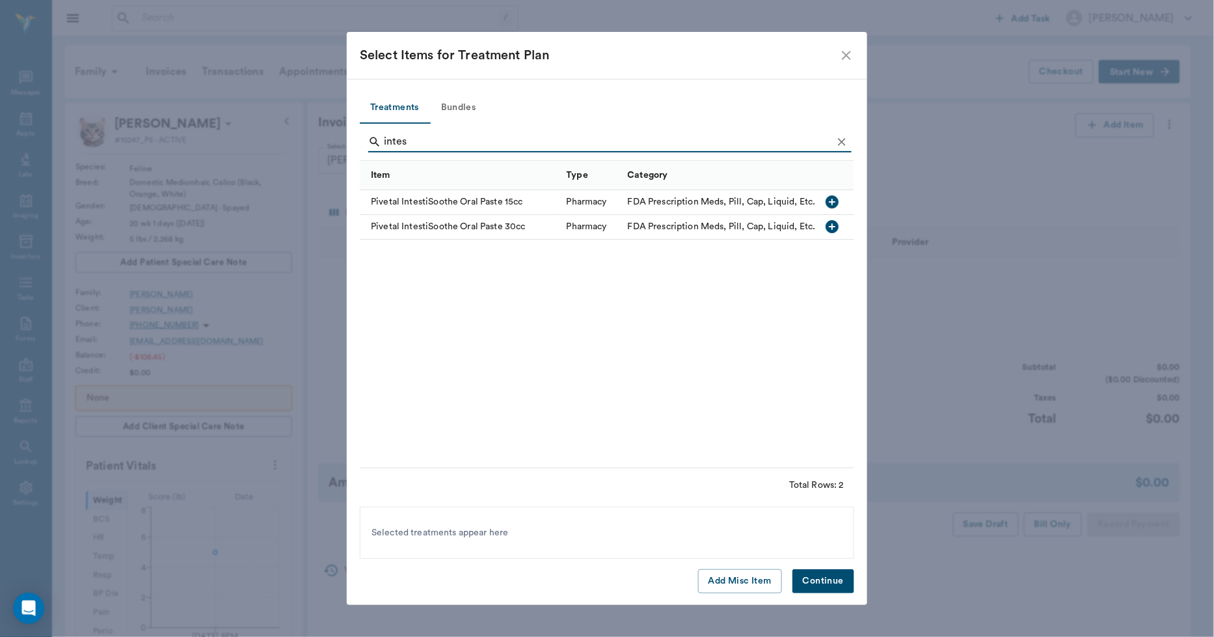
type input "intes"
click at [833, 197] on icon "button" at bounding box center [832, 201] width 13 height 13
click at [812, 581] on button "Continue" at bounding box center [824, 581] width 62 height 24
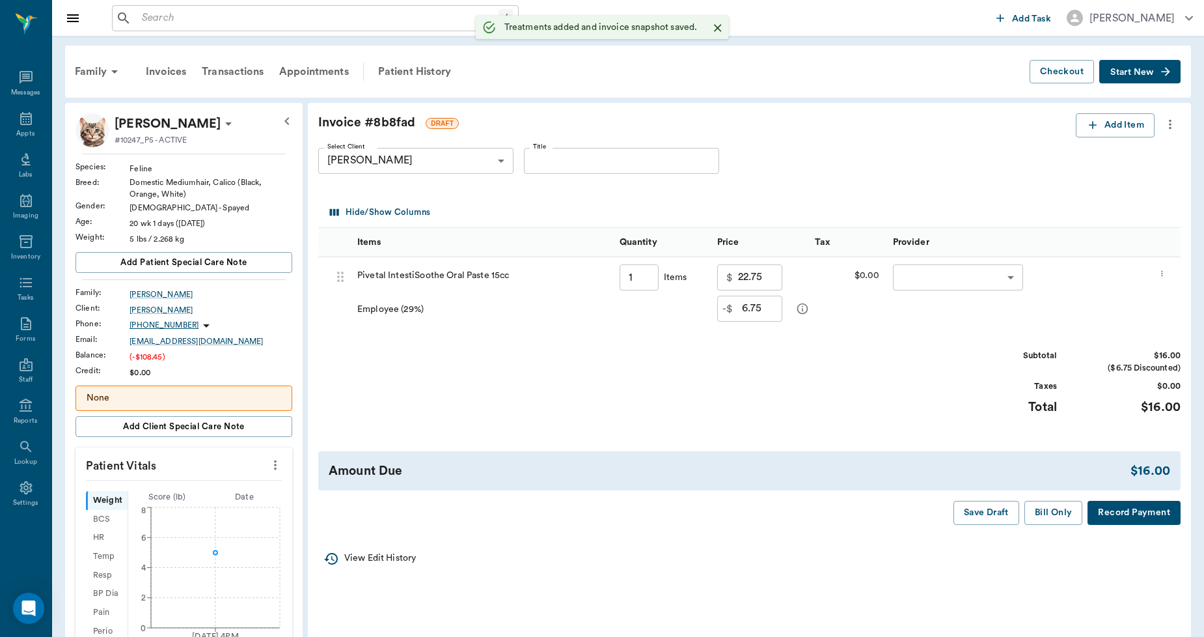
type input "1.00"
click at [991, 517] on button "Save Draft" at bounding box center [987, 513] width 66 height 24
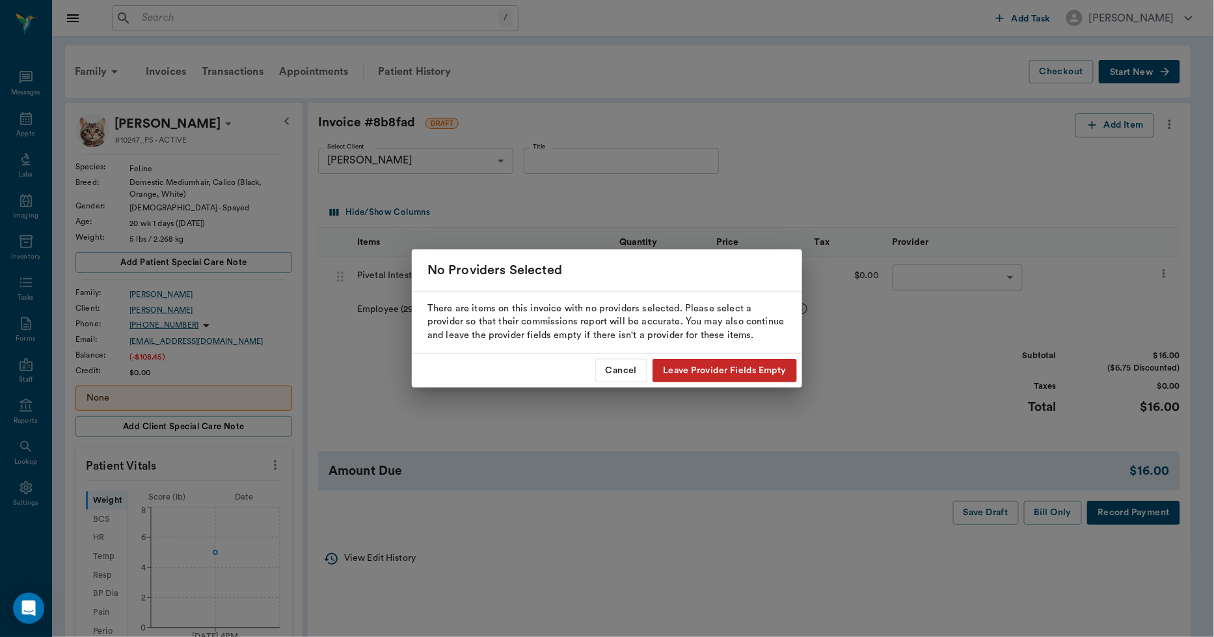
click at [737, 373] on button "Leave Provider Fields Empty" at bounding box center [725, 371] width 144 height 24
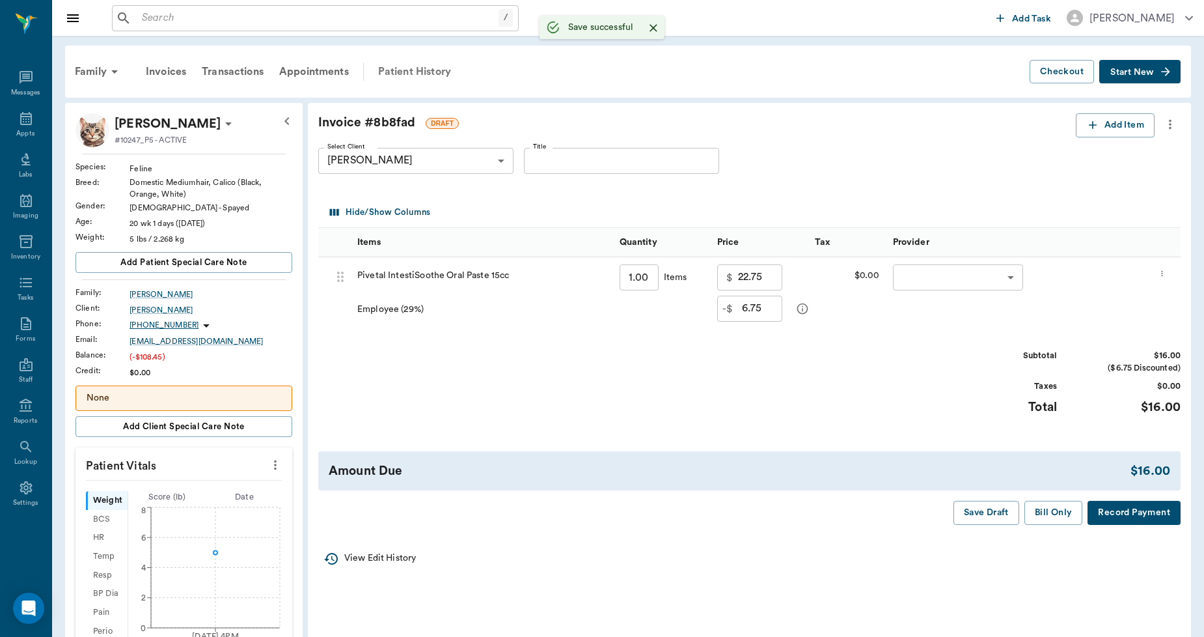
click at [419, 73] on div "Patient History" at bounding box center [414, 71] width 89 height 31
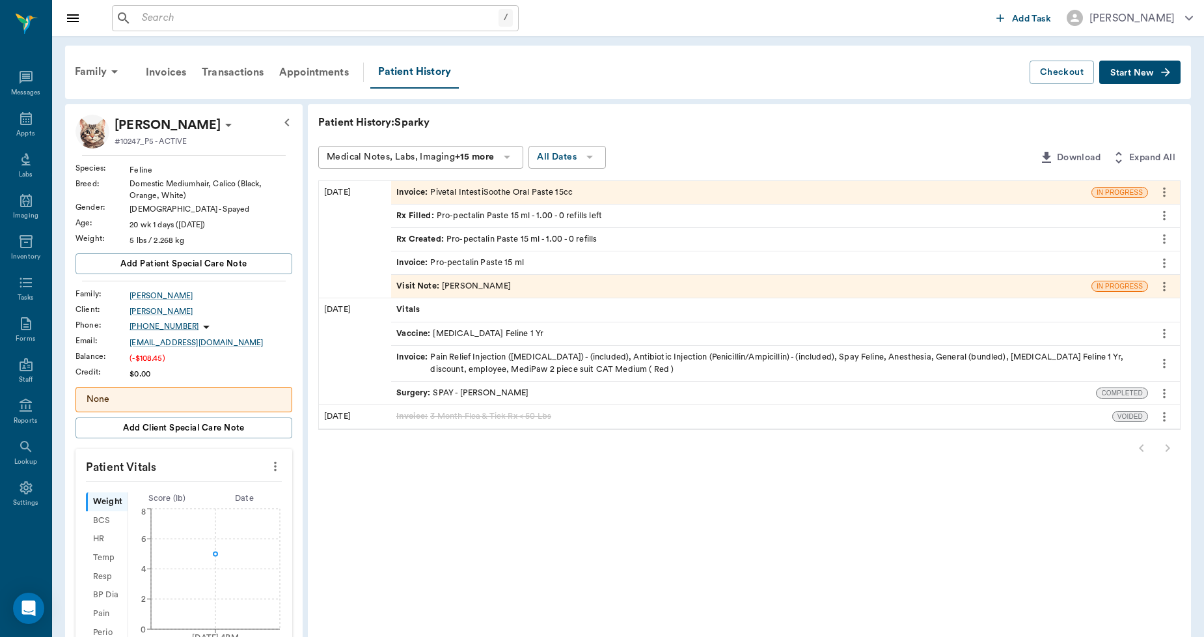
click at [491, 262] on div "Invoice : Pro-pectalin Paste 15 ml" at bounding box center [460, 262] width 128 height 12
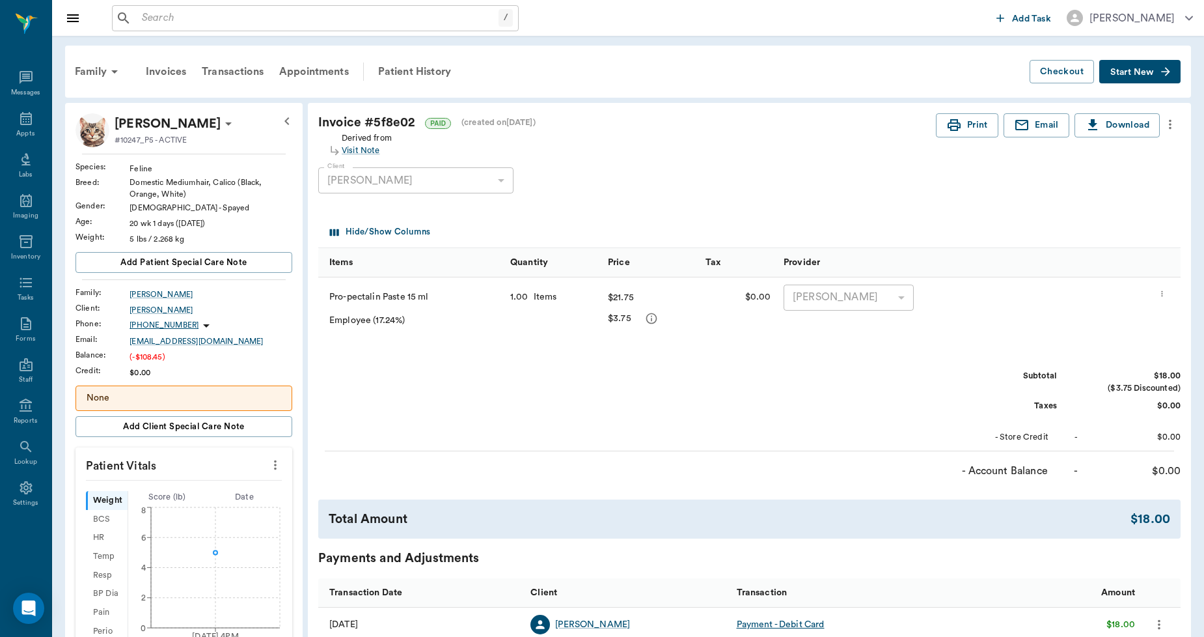
click at [1162, 290] on icon "more" at bounding box center [1162, 294] width 8 height 16
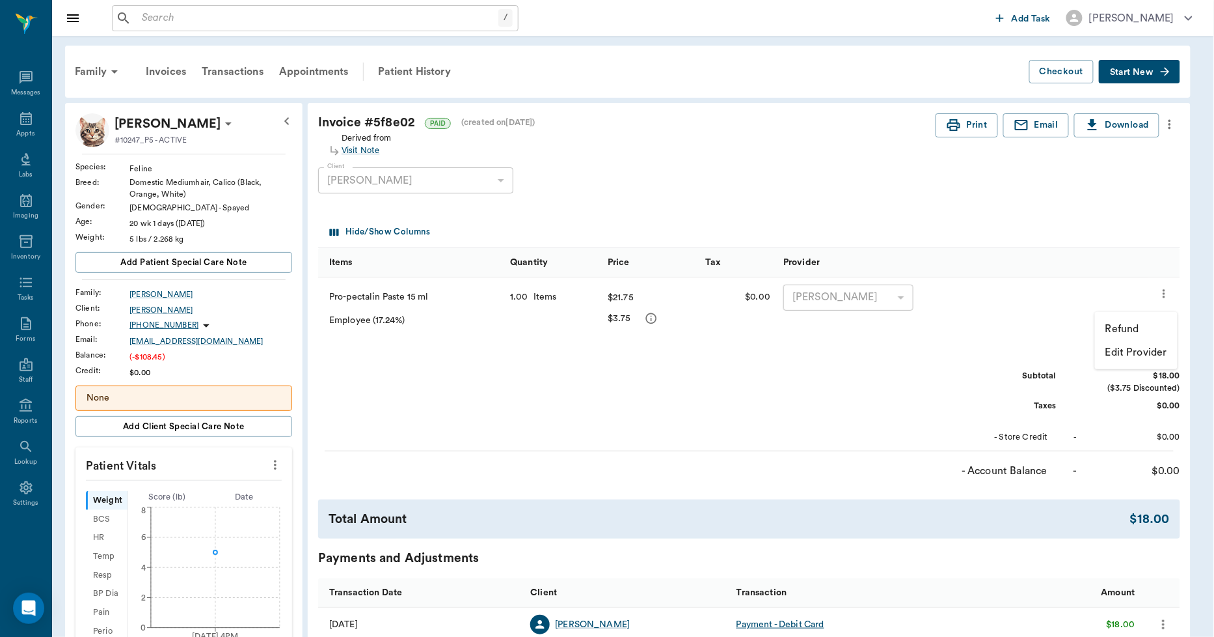
click at [1140, 330] on li "Refund" at bounding box center [1136, 328] width 83 height 23
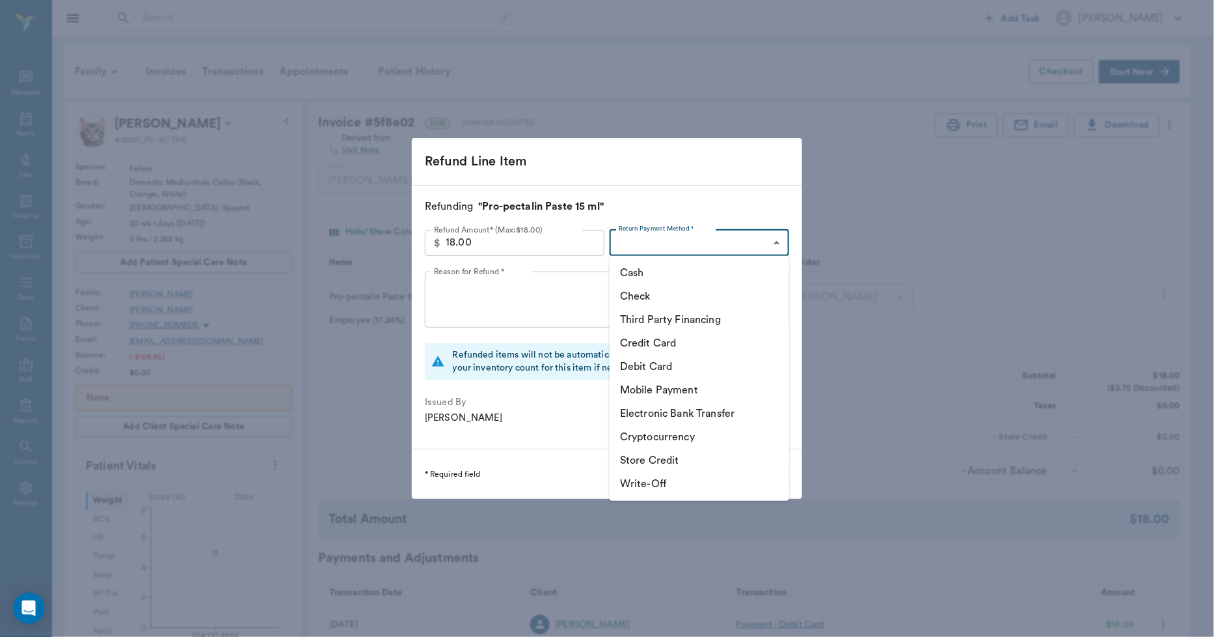
click at [707, 235] on body "/ ​ Add Task Dr. Bert Ellsworth Nectar Messages Appts Labs Imaging Inventory Ta…" at bounding box center [607, 492] width 1214 height 985
click at [666, 456] on li "Store Credit" at bounding box center [700, 459] width 180 height 23
type input "STORE_CREDIT"
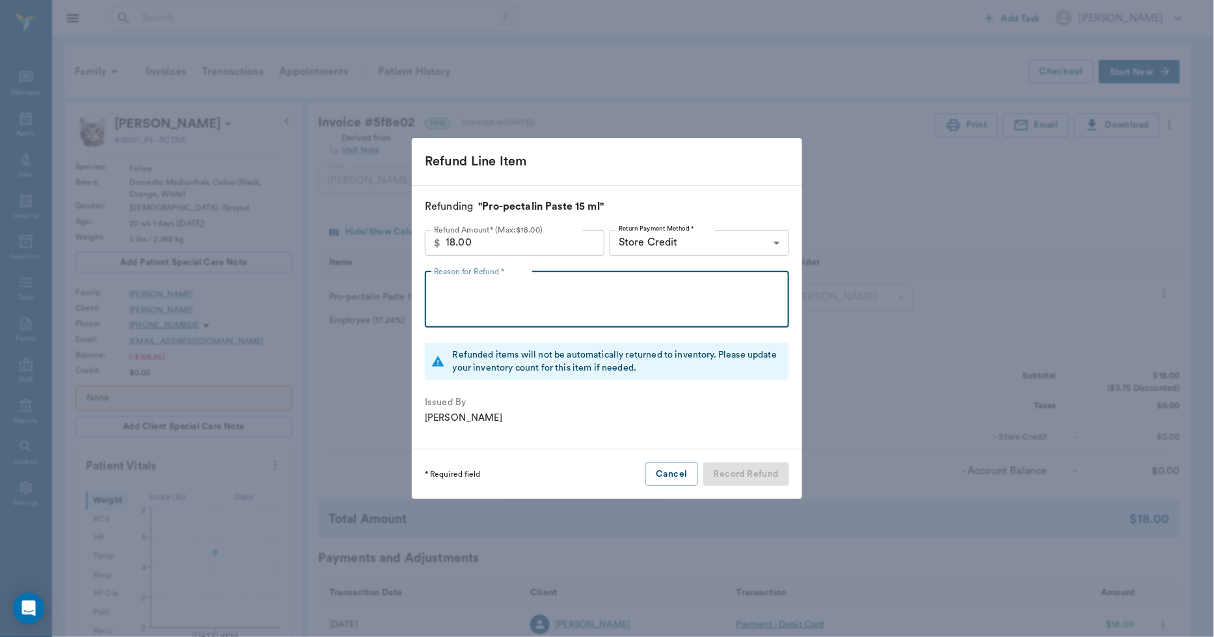
click at [633, 296] on textarea "Reason for Refund *" at bounding box center [607, 299] width 346 height 45
type textarea "Invoiced wrong med"
click at [740, 473] on button "Record Refund" at bounding box center [747, 474] width 86 height 24
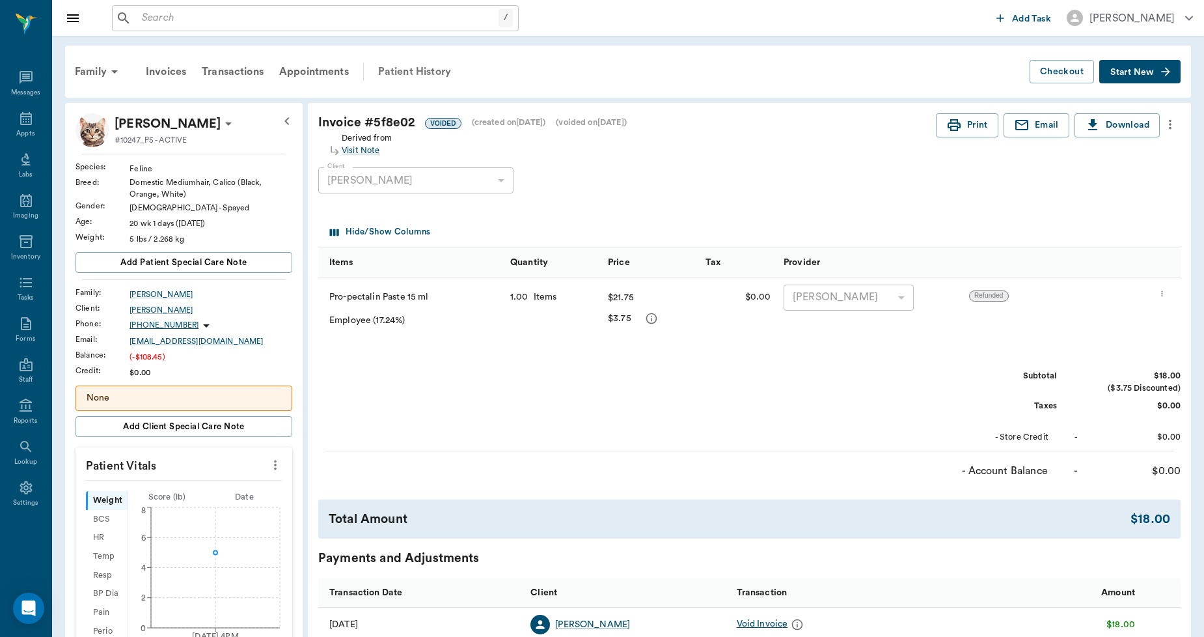
click at [400, 70] on div "Patient History" at bounding box center [414, 71] width 89 height 31
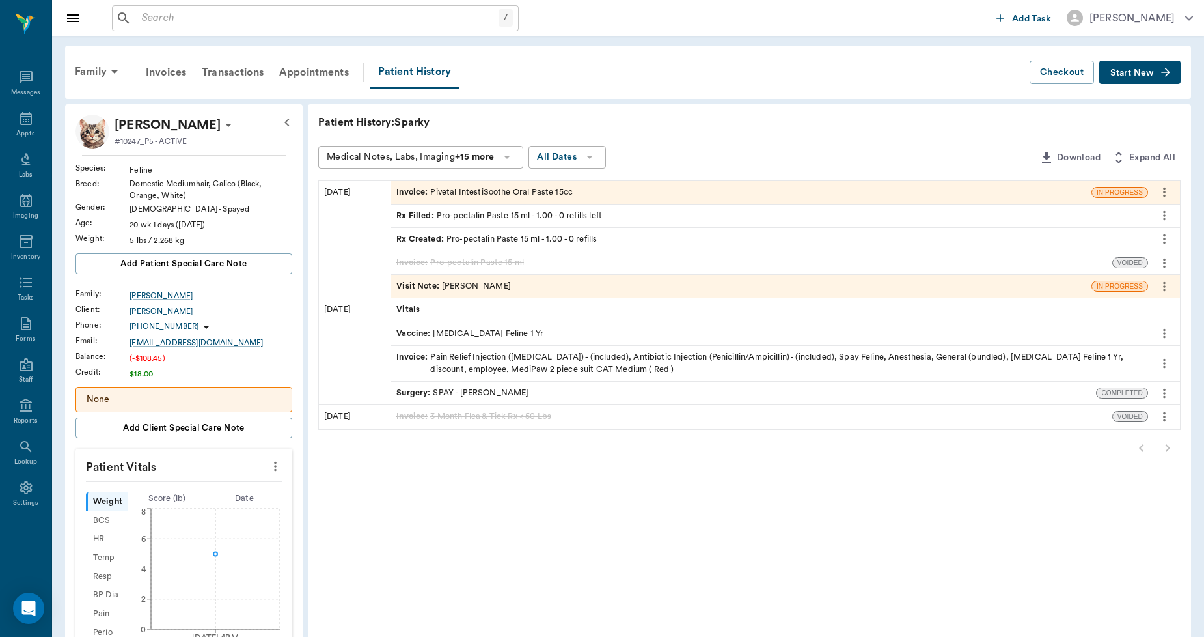
click at [501, 190] on div "Invoice : Pivetal IntestiSoothe Oral Paste 15cc" at bounding box center [484, 192] width 176 height 12
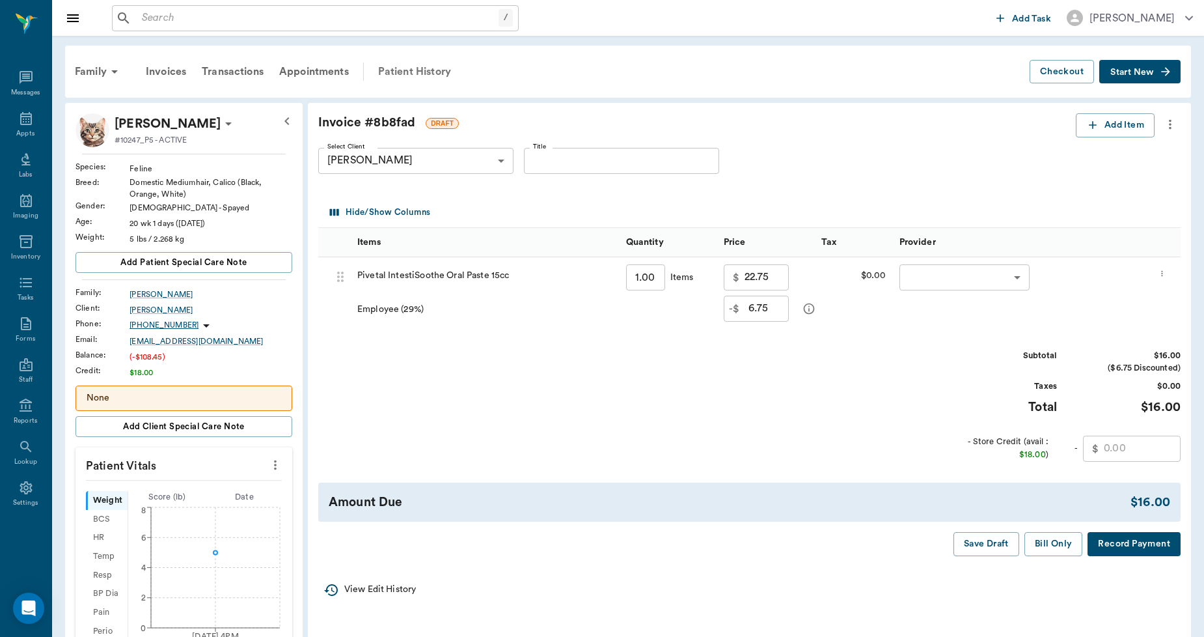
click at [418, 68] on div "Patient History" at bounding box center [414, 71] width 89 height 31
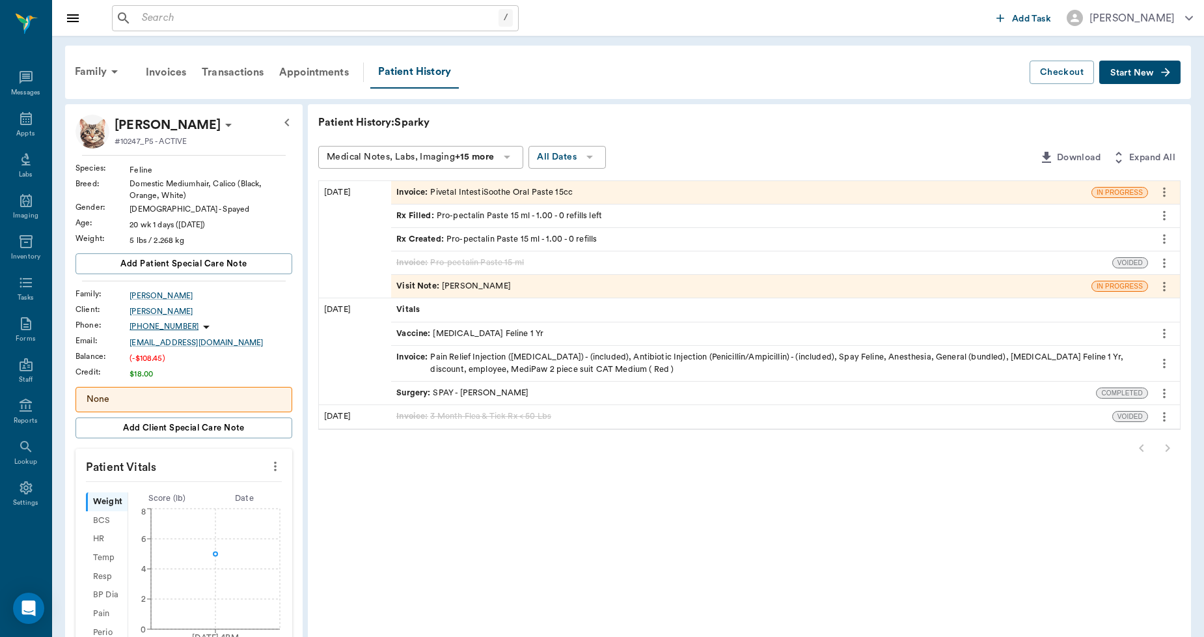
click at [517, 187] on div "Invoice : Pivetal IntestiSoothe Oral Paste 15cc" at bounding box center [484, 192] width 176 height 12
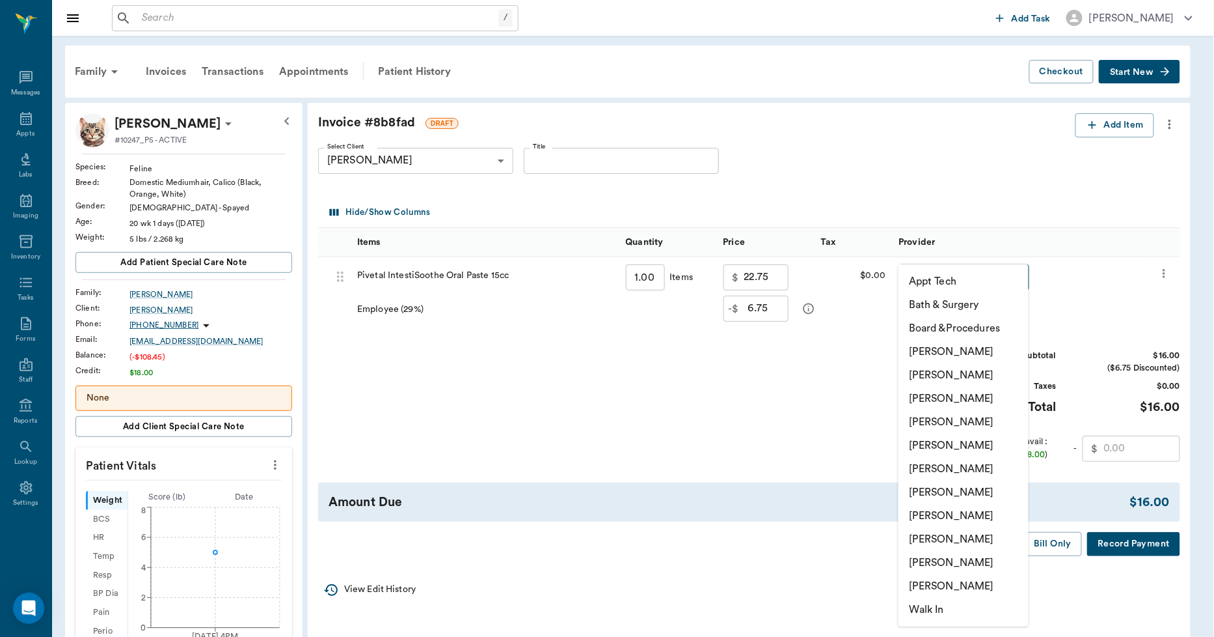
click at [961, 267] on body "/ ​ Add Task [PERSON_NAME] Nectar Messages Appts Labs Imaging Inventory Tasks F…" at bounding box center [607, 492] width 1214 height 985
click at [942, 496] on li "[PERSON_NAME]" at bounding box center [958, 491] width 130 height 23
type input "none-682b670d8bdc6f7f8feef3db"
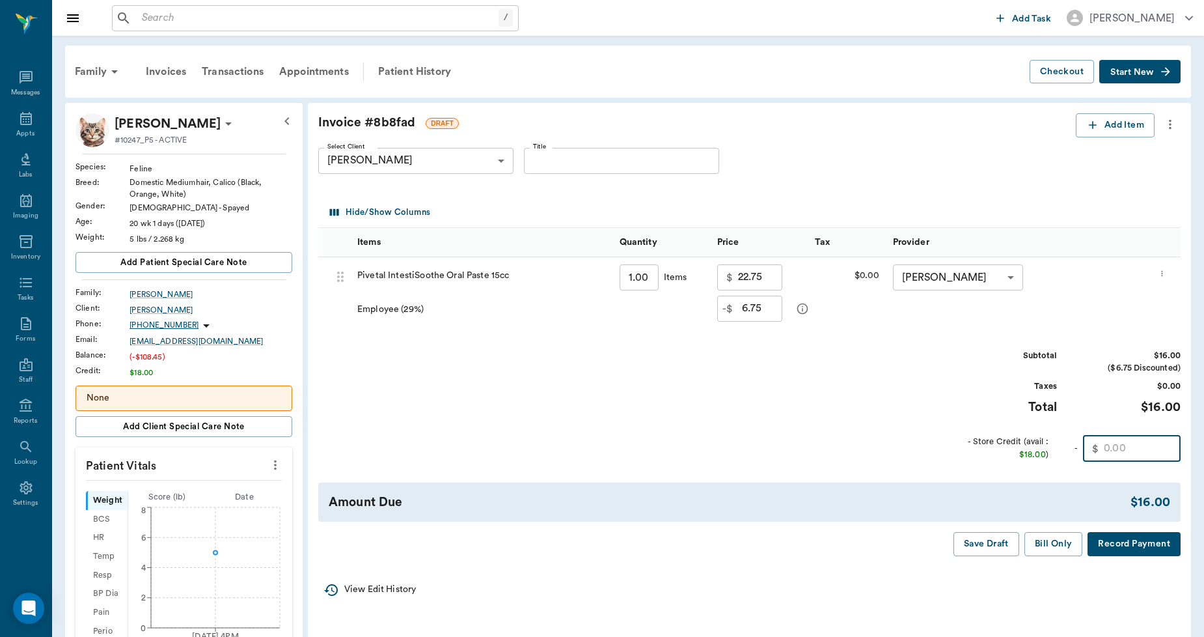
click at [1104, 443] on input "text" at bounding box center [1142, 448] width 77 height 26
type input "1"
type input "16.00"
click at [1093, 491] on div "Amount Due $0.00" at bounding box center [749, 502] width 862 height 40
click at [1064, 550] on button "Bill Only" at bounding box center [1053, 544] width 59 height 24
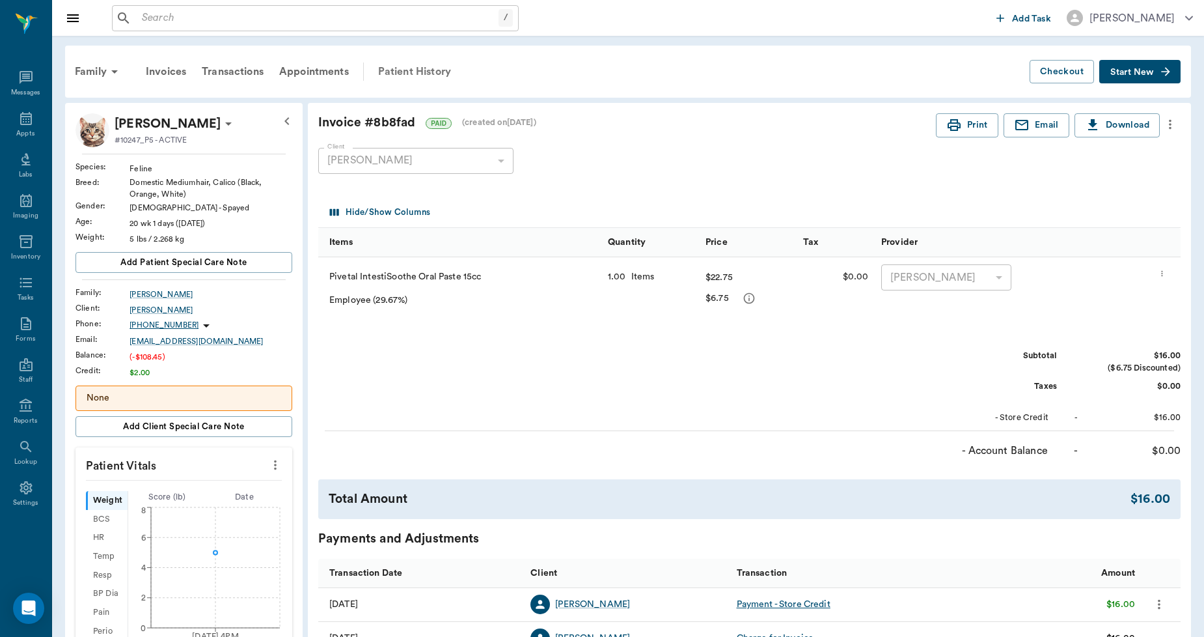
click at [425, 68] on div "Patient History" at bounding box center [414, 71] width 89 height 31
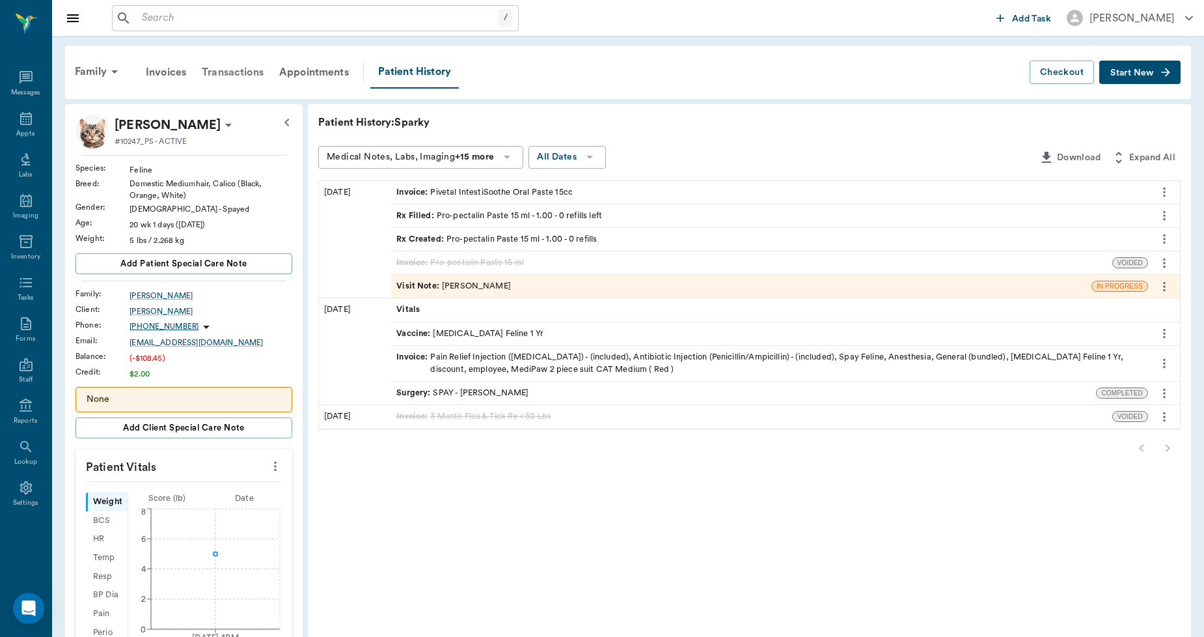
click at [241, 77] on div "Transactions" at bounding box center [232, 72] width 77 height 31
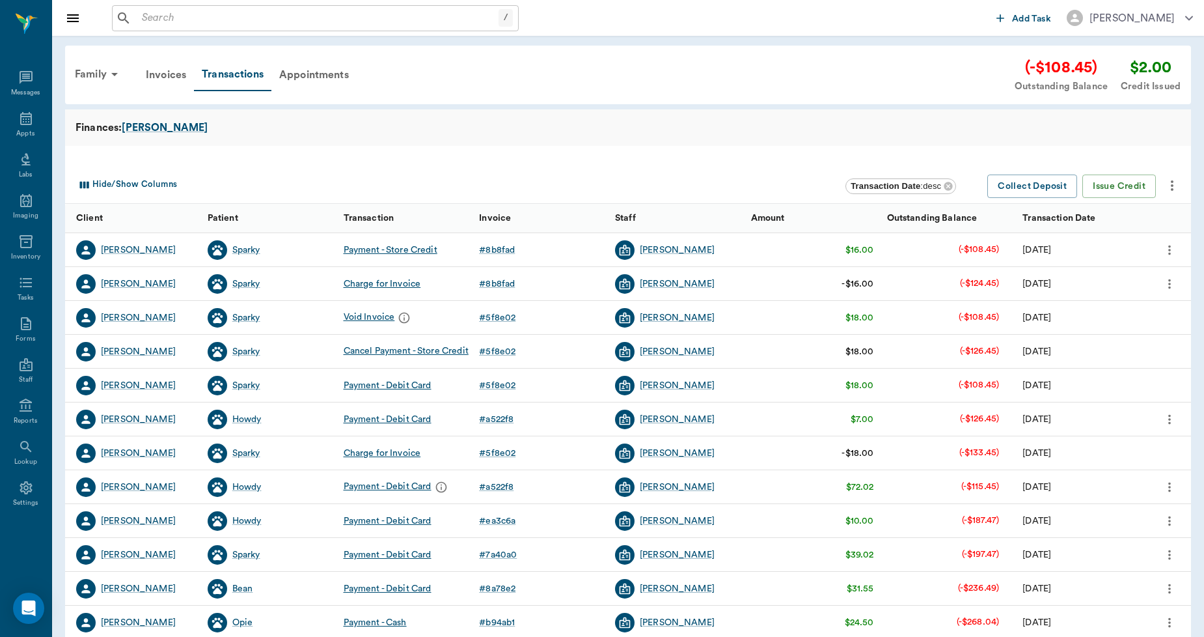
click at [171, 14] on input "text" at bounding box center [318, 18] width 362 height 18
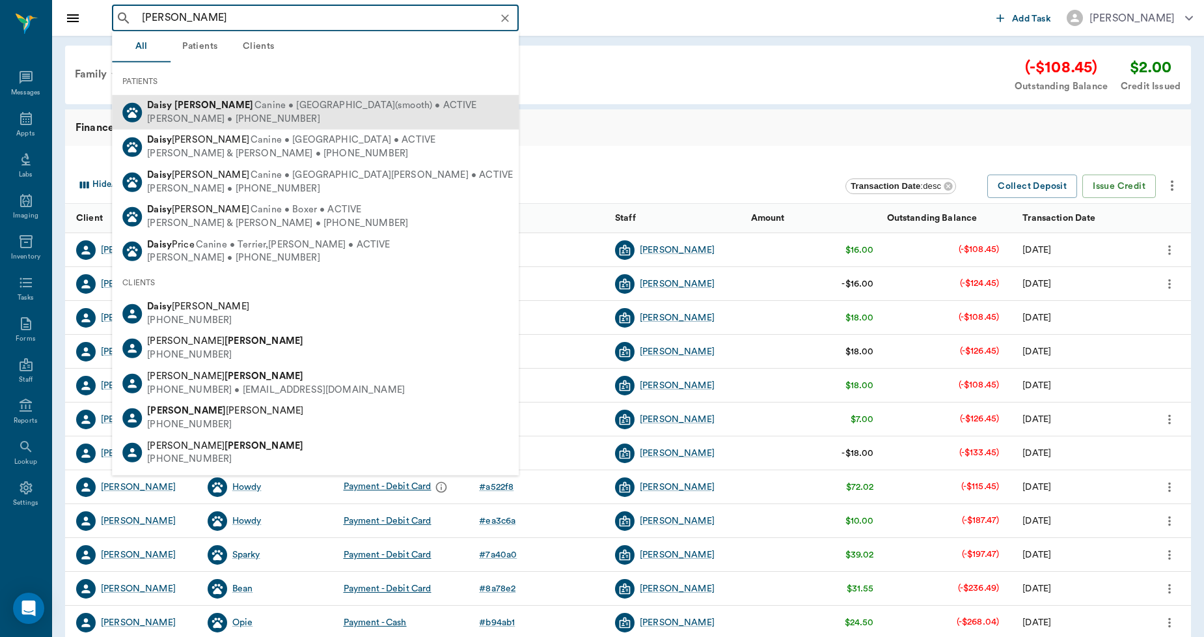
click at [206, 99] on div "Daisy Icenhower Canine • Chihuahua(smooth) • ACTIVE" at bounding box center [311, 106] width 329 height 14
type input "daisy icen"
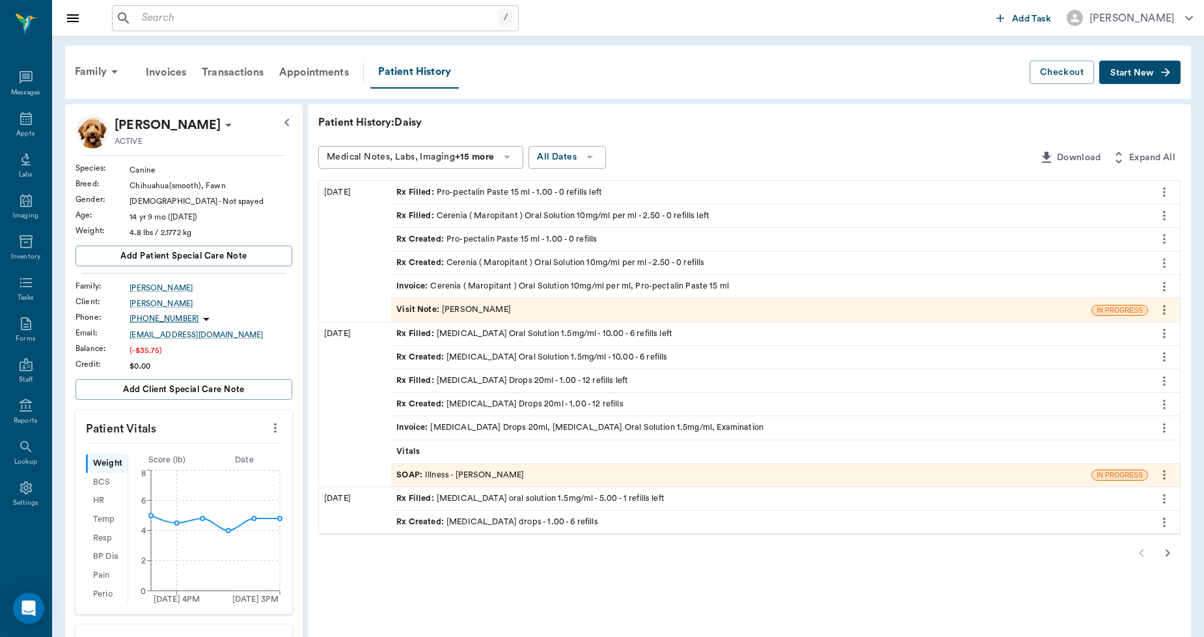
click at [543, 285] on div "Invoice : Cerenia ( Maropitant ) Oral Solution 10mg/ml per ml, Pro-pectalin Pas…" at bounding box center [562, 286] width 333 height 12
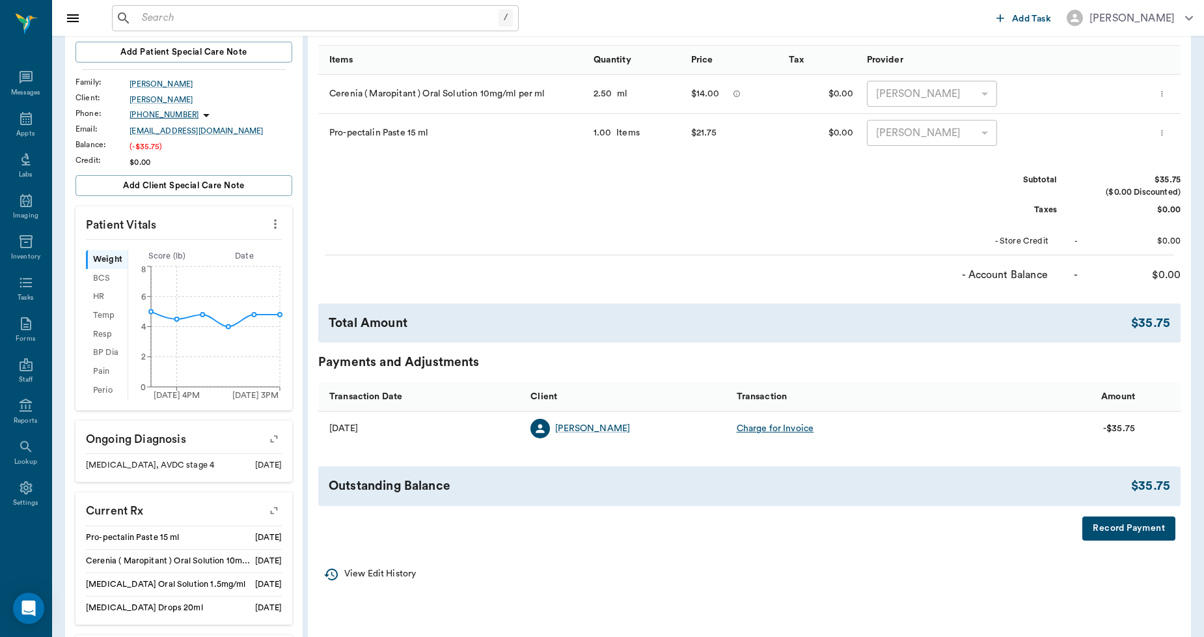
scroll to position [217, 0]
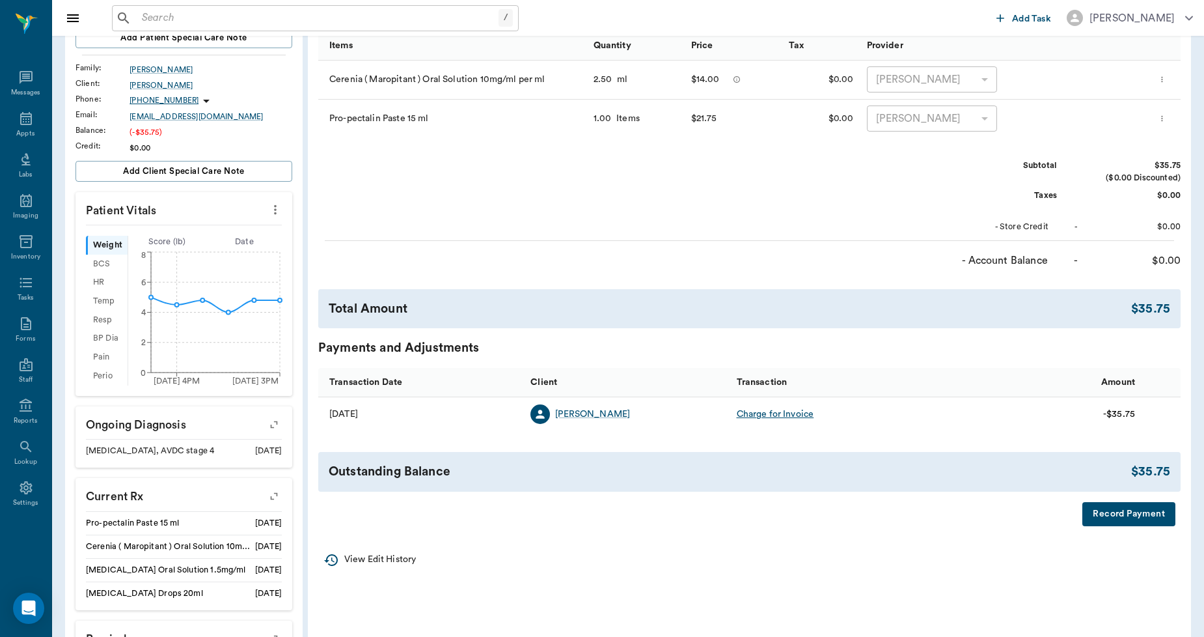
click at [1102, 514] on button "Record Payment" at bounding box center [1128, 514] width 93 height 24
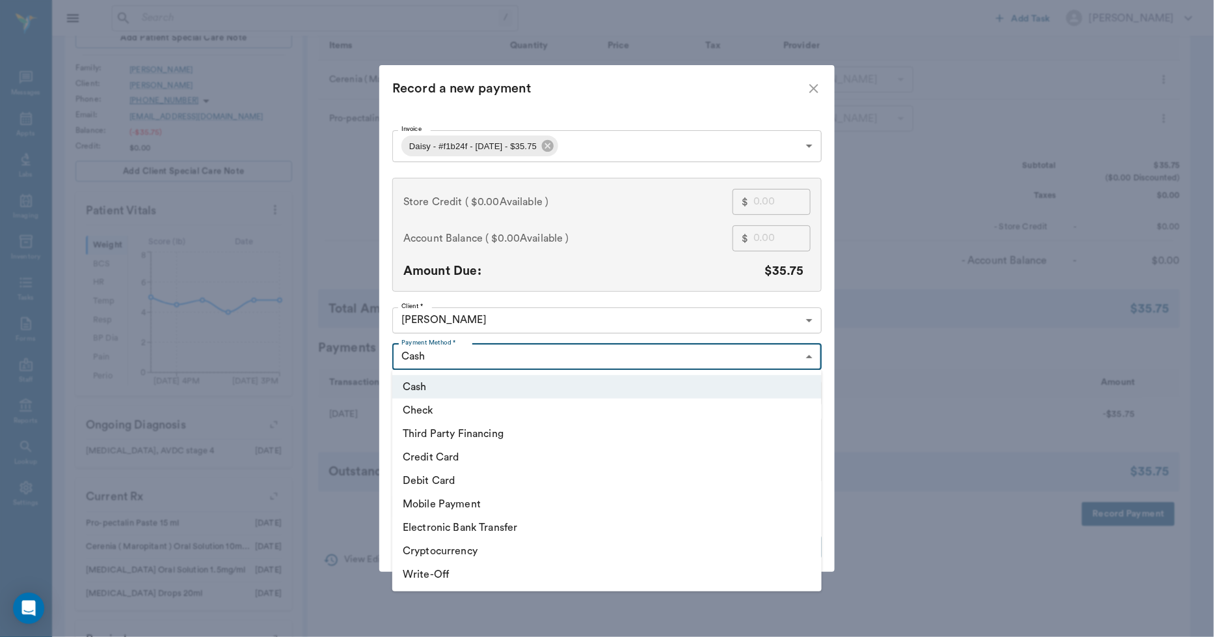
click at [719, 355] on body "/ ​ Add Task Dr. Bert Ellsworth Nectar Messages Appts Labs Imaging Inventory Ta…" at bounding box center [607, 280] width 1214 height 995
click at [452, 475] on li "Debit Card" at bounding box center [607, 480] width 430 height 23
type input "DEBIT_CARD"
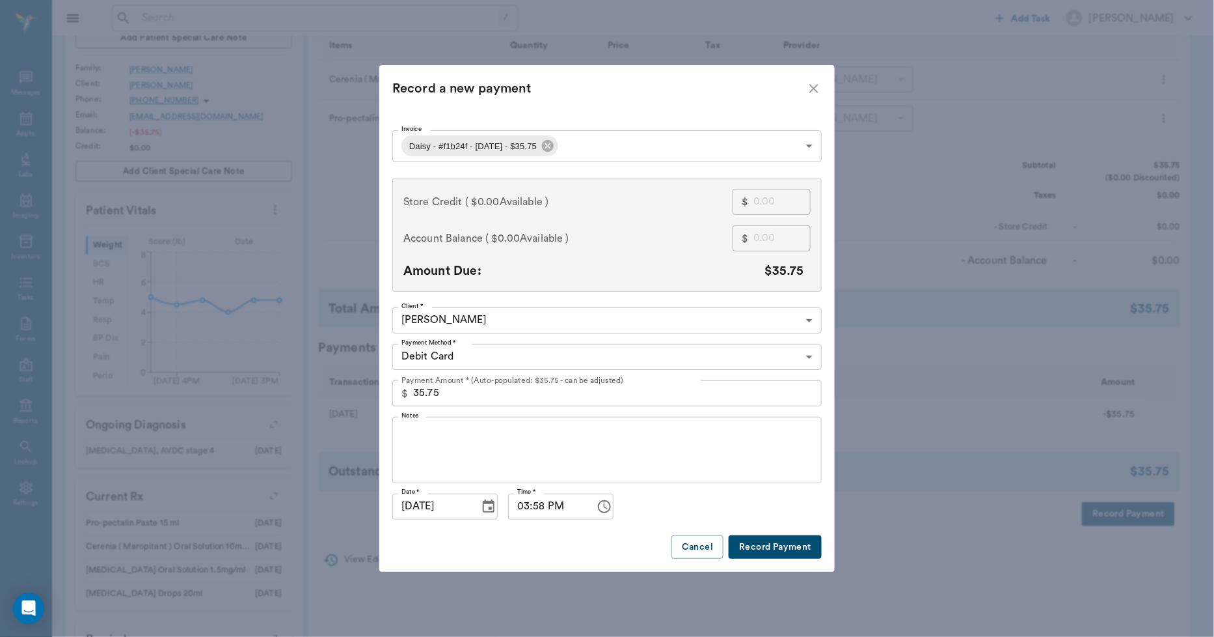
click at [765, 541] on button "Record Payment" at bounding box center [775, 547] width 93 height 24
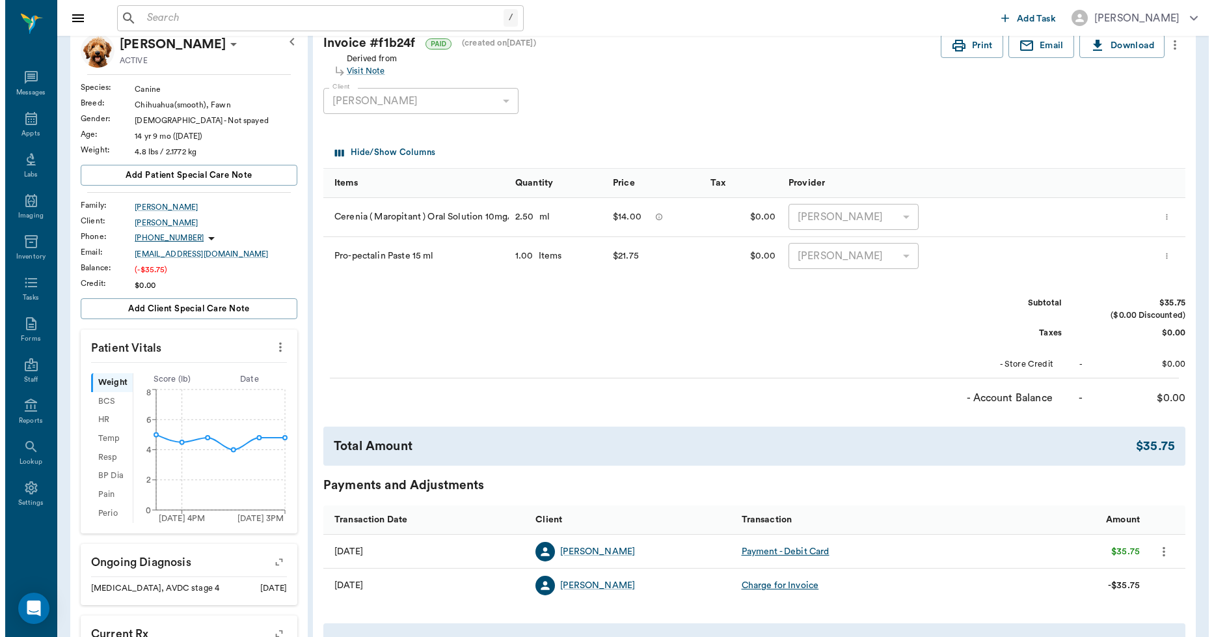
scroll to position [0, 0]
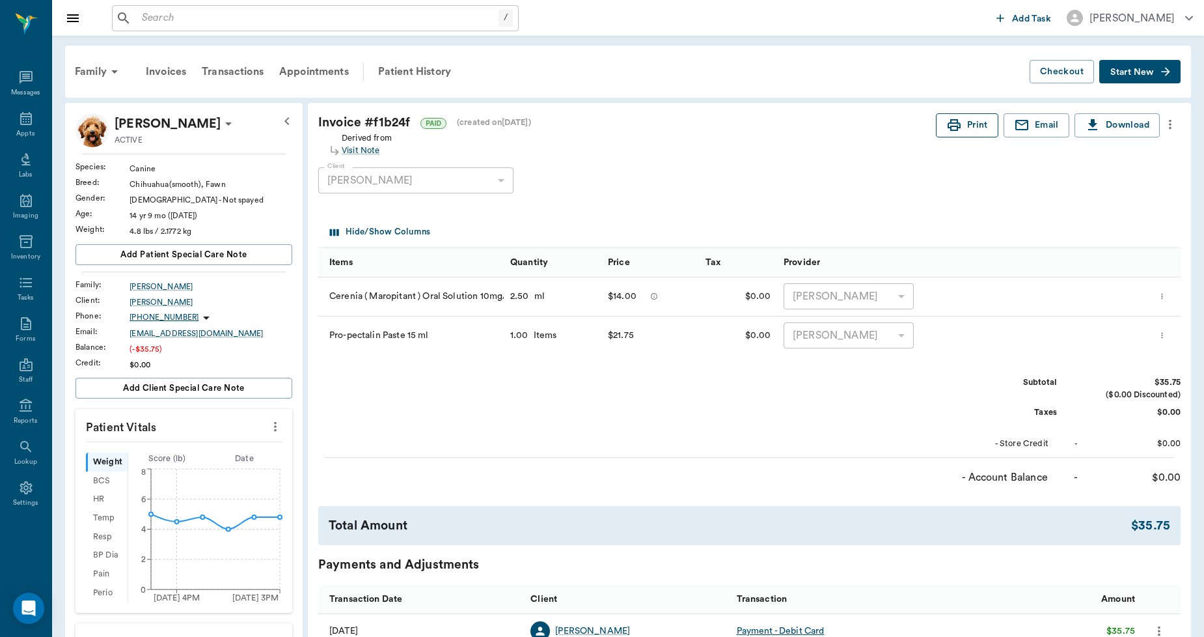
click at [962, 122] on button "Print" at bounding box center [967, 125] width 62 height 24
click at [29, 127] on div "Appts" at bounding box center [25, 125] width 51 height 41
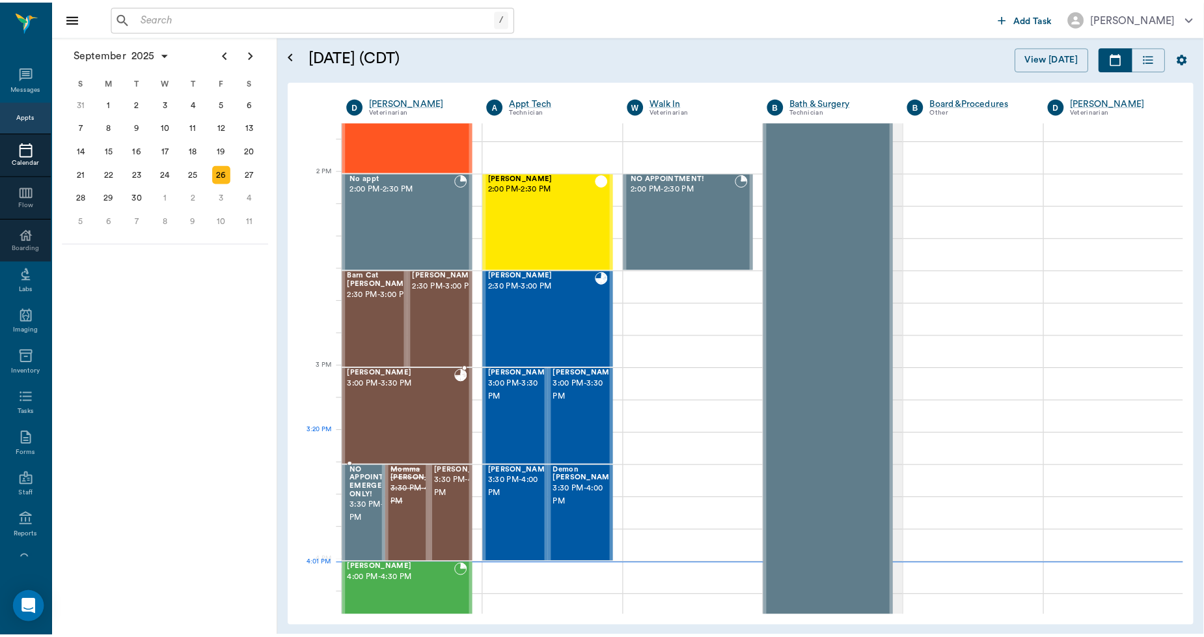
scroll to position [1129, 0]
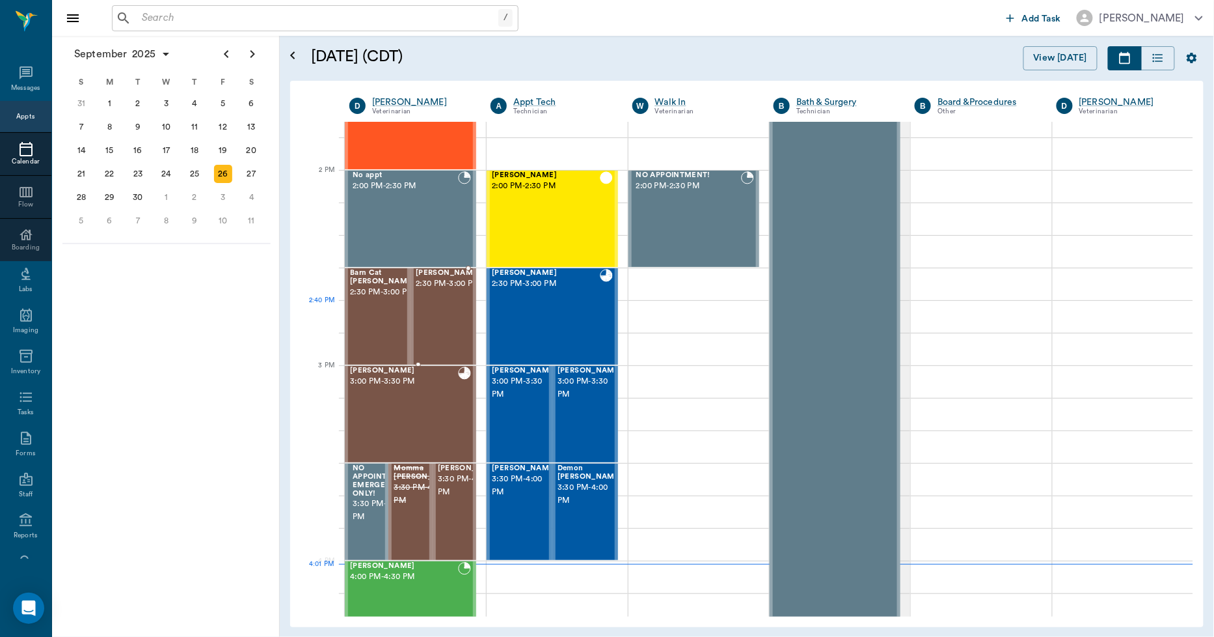
click at [445, 290] on span "2:30 PM - 3:00 PM" at bounding box center [448, 283] width 65 height 13
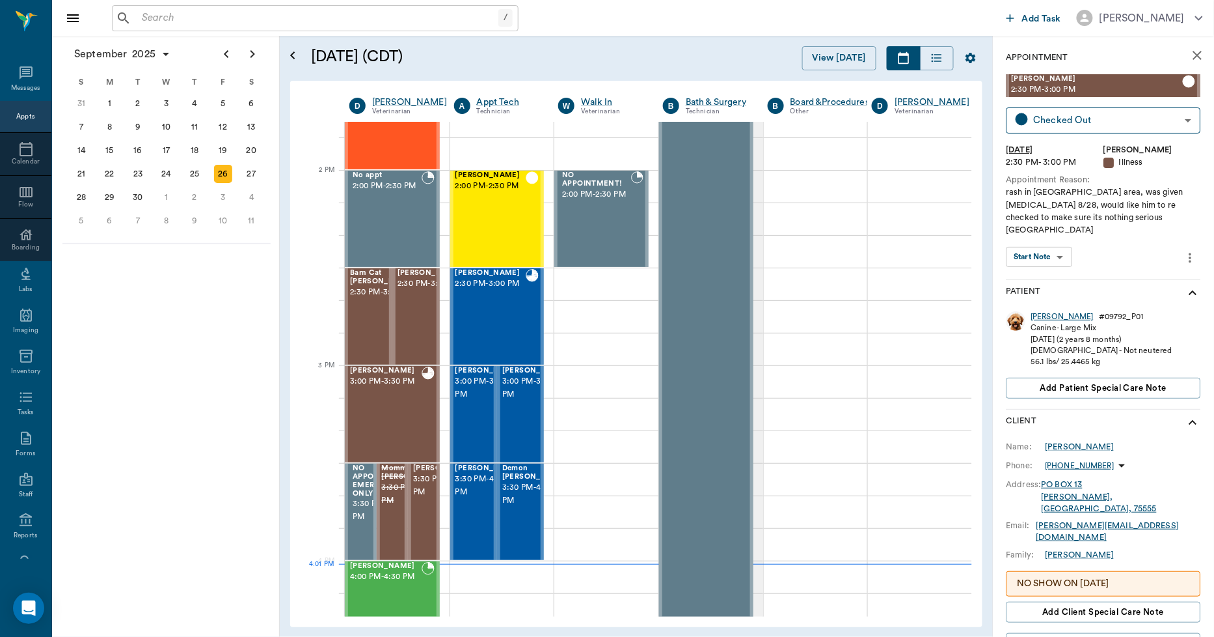
click at [1042, 311] on div "Huff" at bounding box center [1063, 316] width 63 height 11
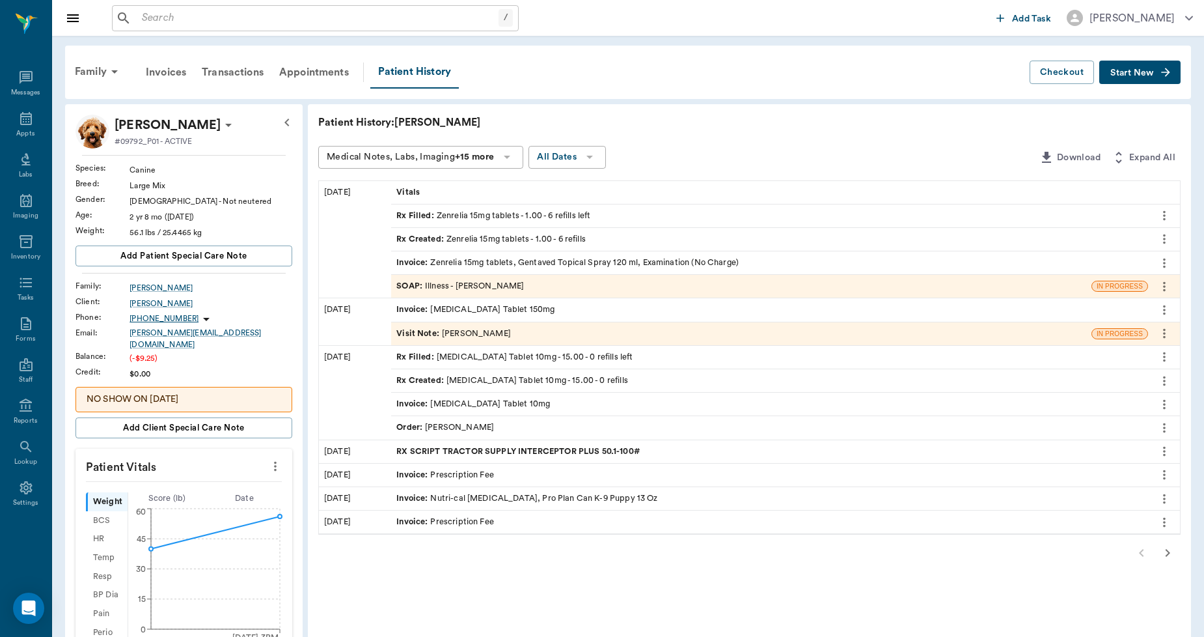
click at [1169, 554] on icon "button" at bounding box center [1168, 553] width 16 height 16
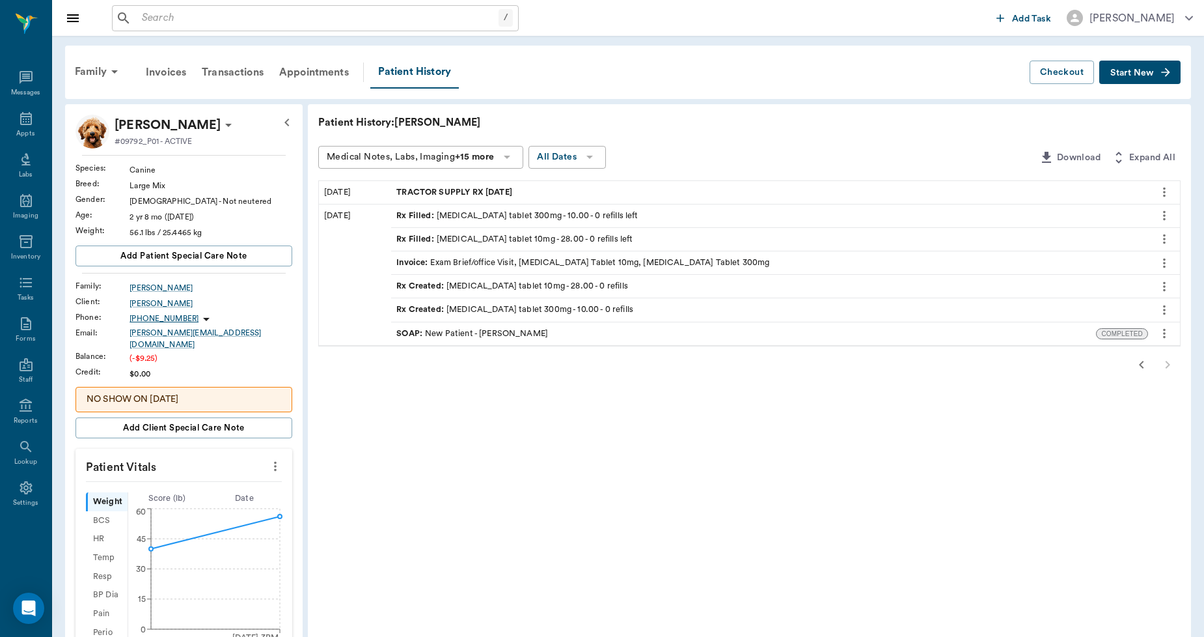
click at [1142, 364] on icon "button" at bounding box center [1142, 365] width 16 height 16
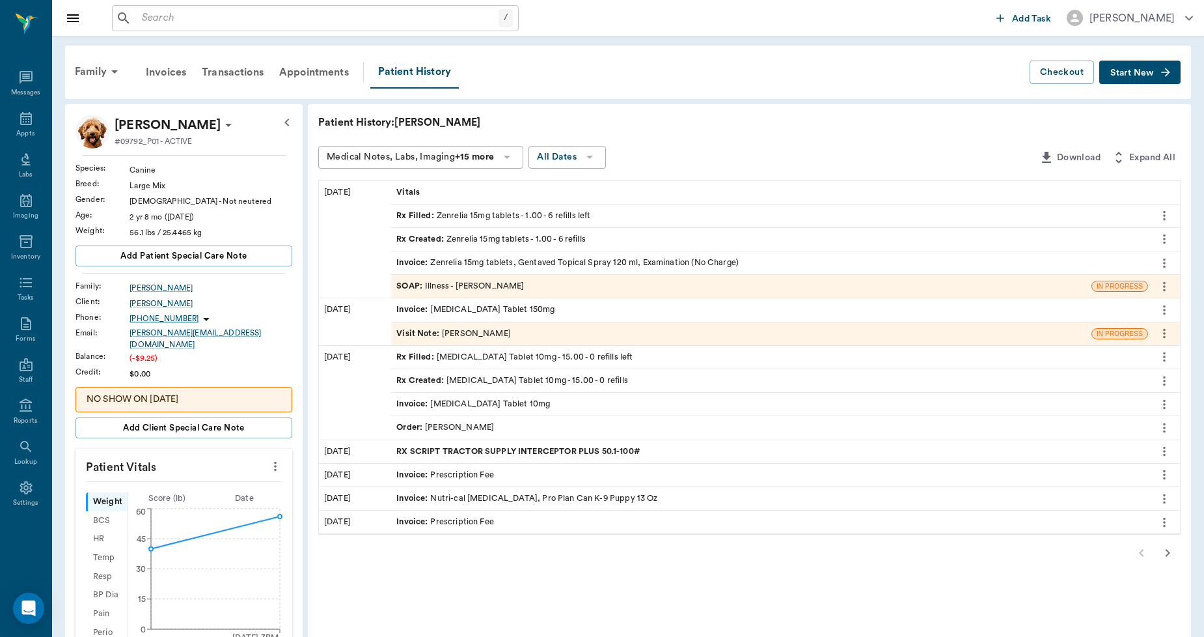
click at [512, 405] on div "Invoice : Prednisone Tablet 10mg" at bounding box center [473, 404] width 154 height 12
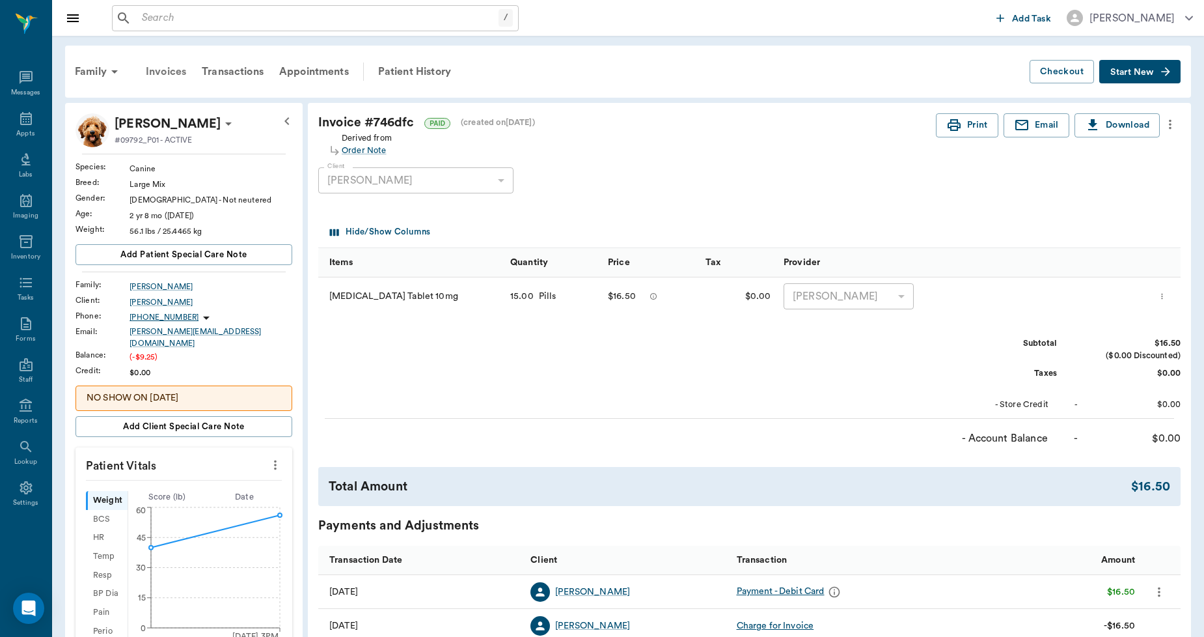
click at [184, 75] on div "Invoices" at bounding box center [166, 71] width 56 height 31
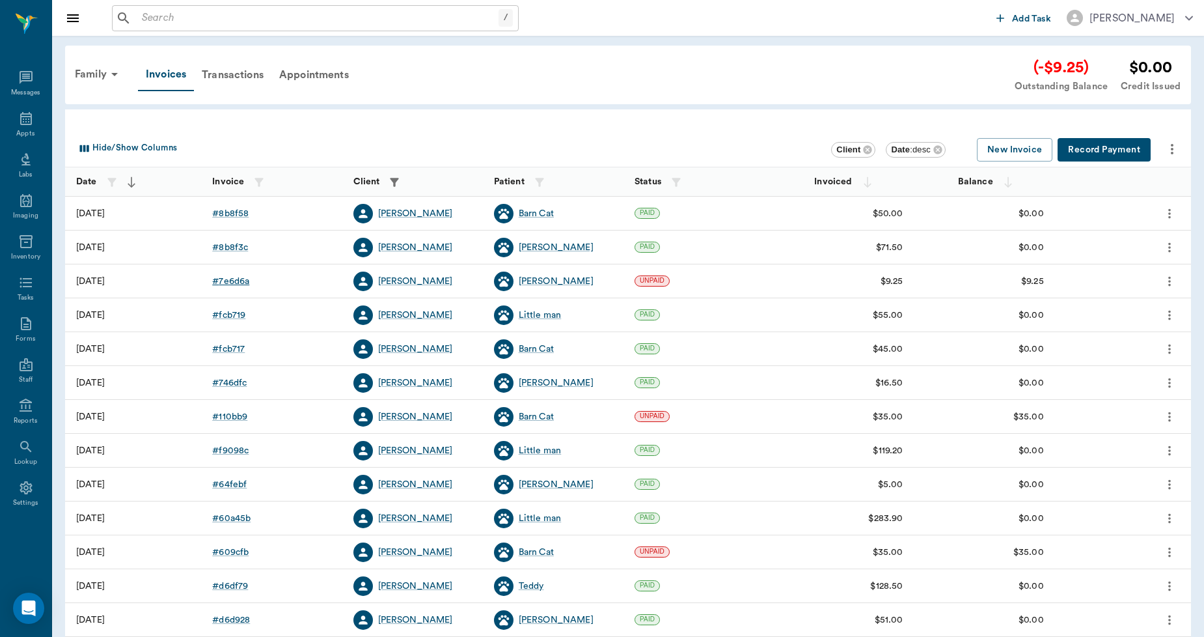
click at [228, 282] on div "# 7e6d6a" at bounding box center [230, 281] width 37 height 13
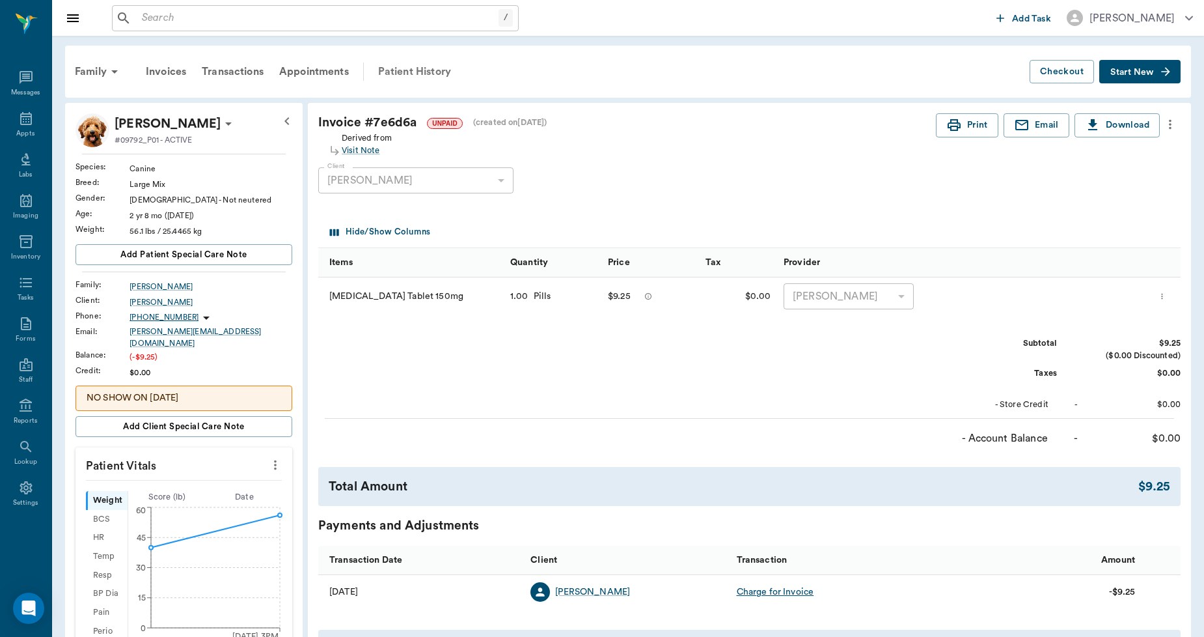
click at [428, 72] on div "Patient History" at bounding box center [414, 71] width 89 height 31
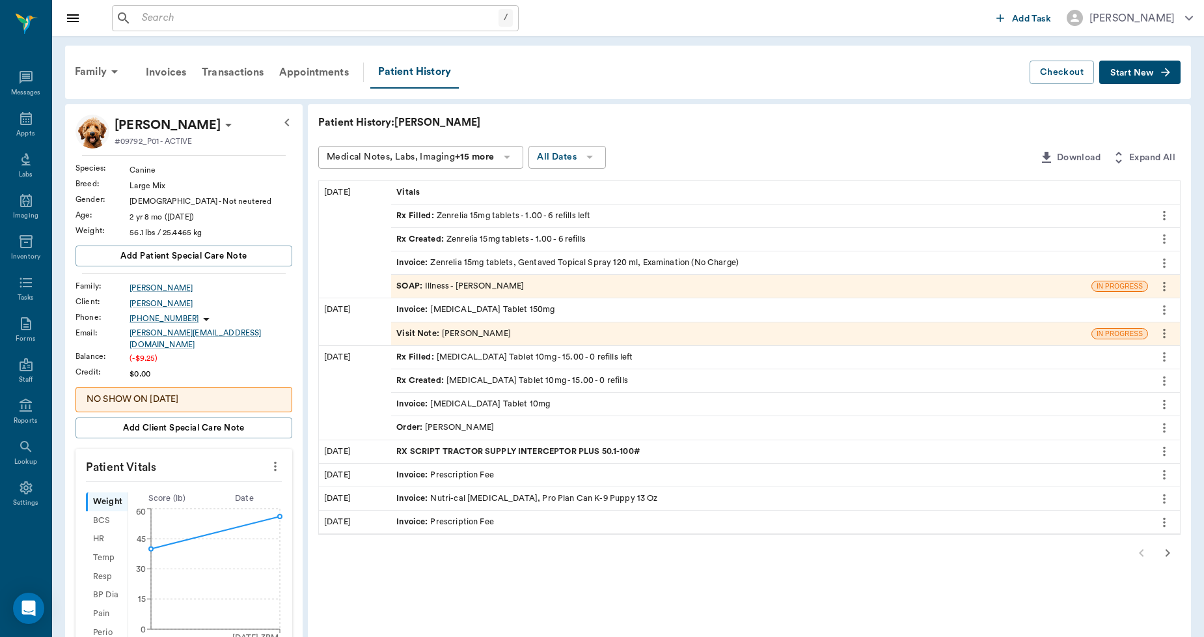
click at [476, 355] on div "Rx Filled : Prednisone Tablet 10mg - 15.00 - 0 refills left" at bounding box center [514, 357] width 236 height 12
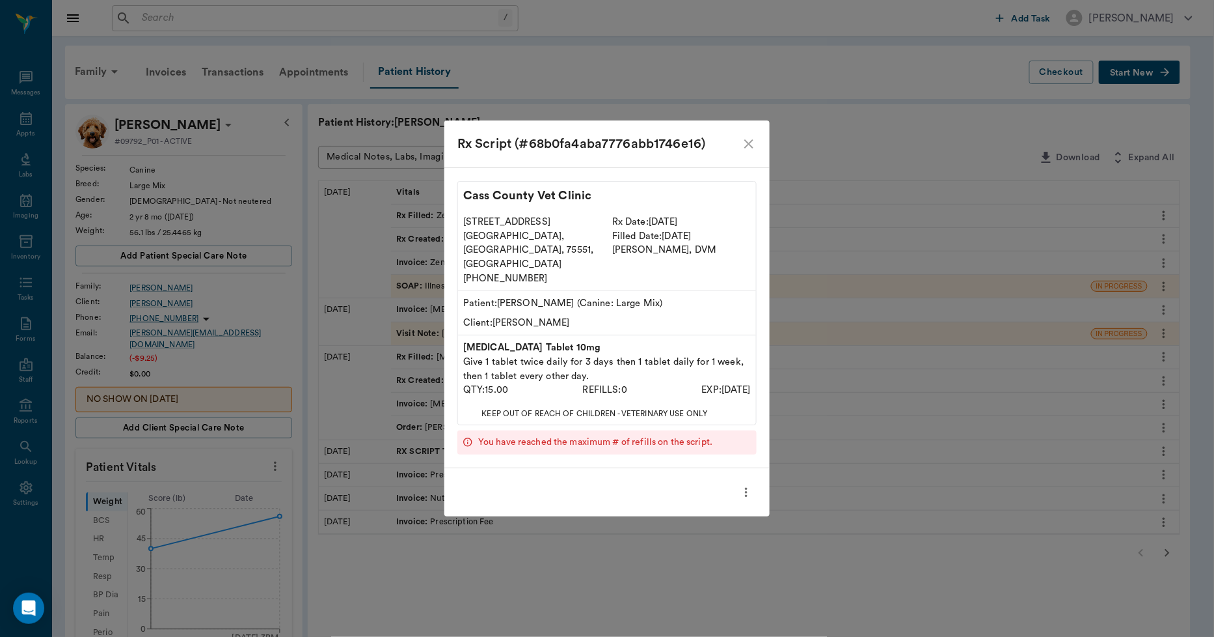
click at [747, 152] on icon "close" at bounding box center [749, 144] width 16 height 16
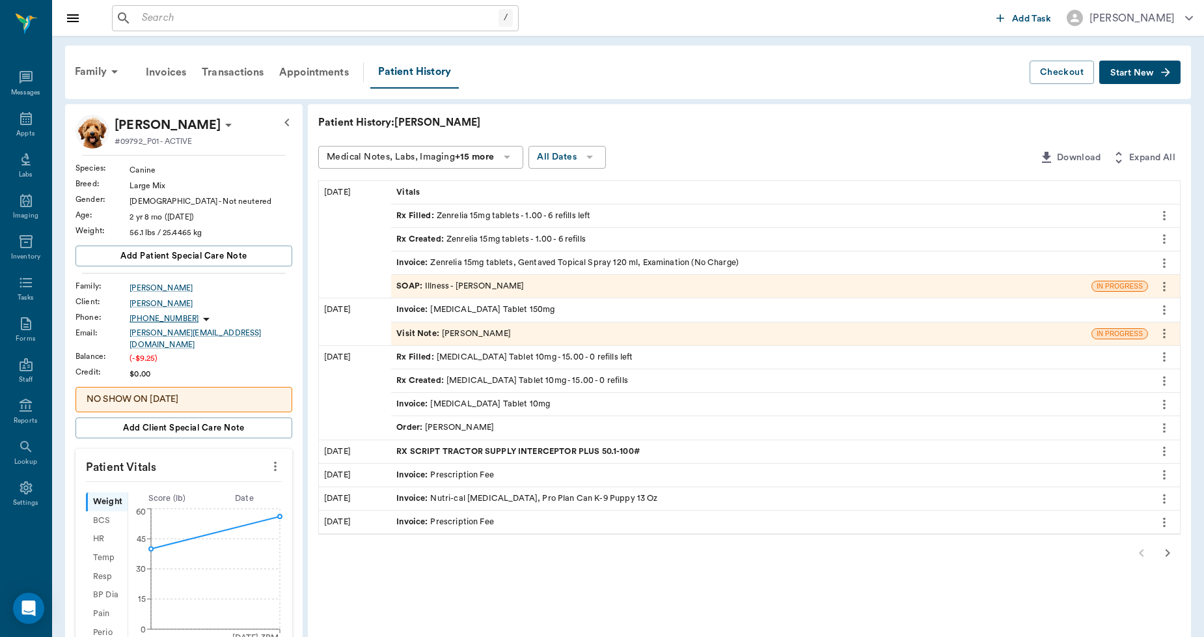
click at [552, 402] on div "Invoice : Prednisone Tablet 10mg" at bounding box center [769, 403] width 757 height 23
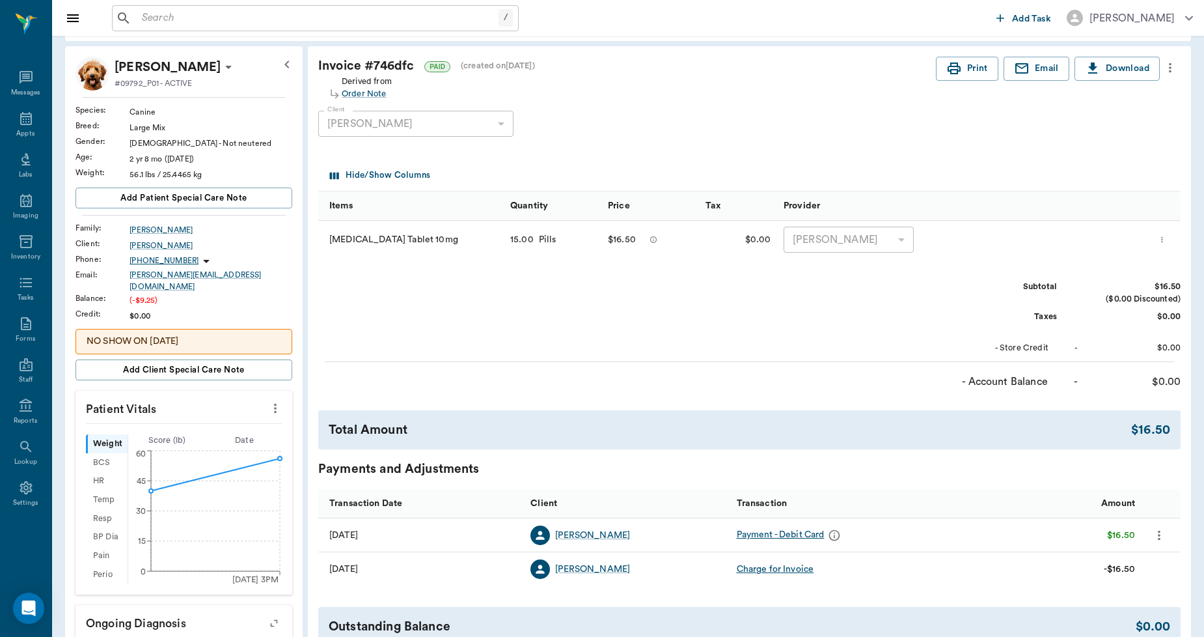
scroll to position [144, 0]
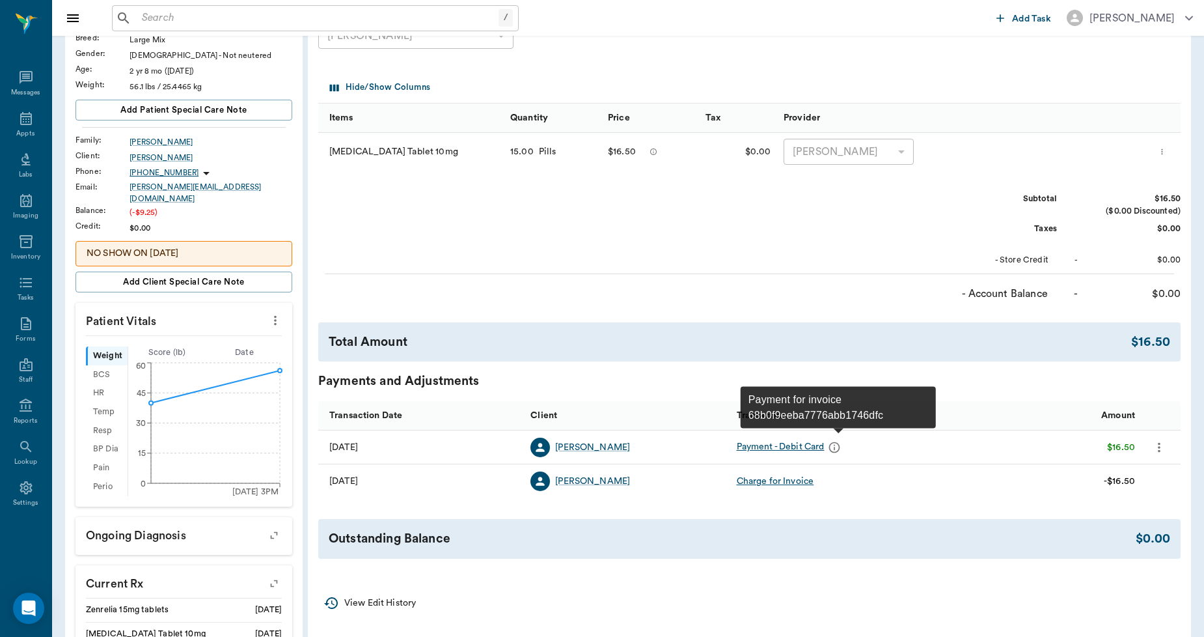
click at [831, 445] on icon "message" at bounding box center [834, 447] width 13 height 13
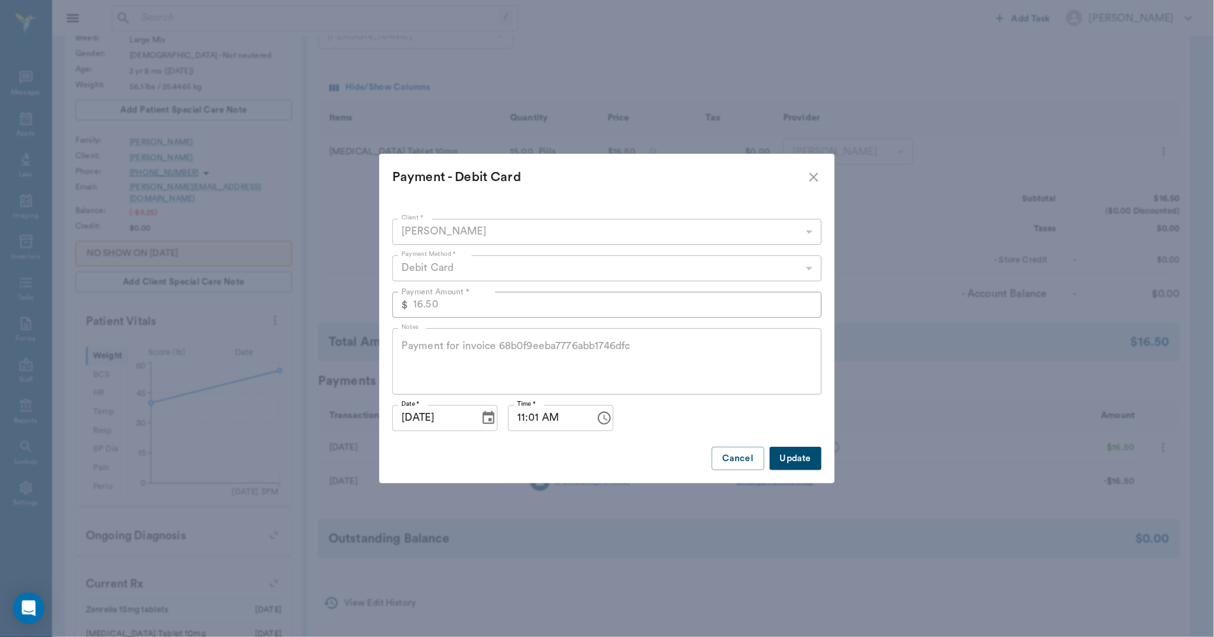
click at [812, 180] on icon "close" at bounding box center [814, 177] width 16 height 16
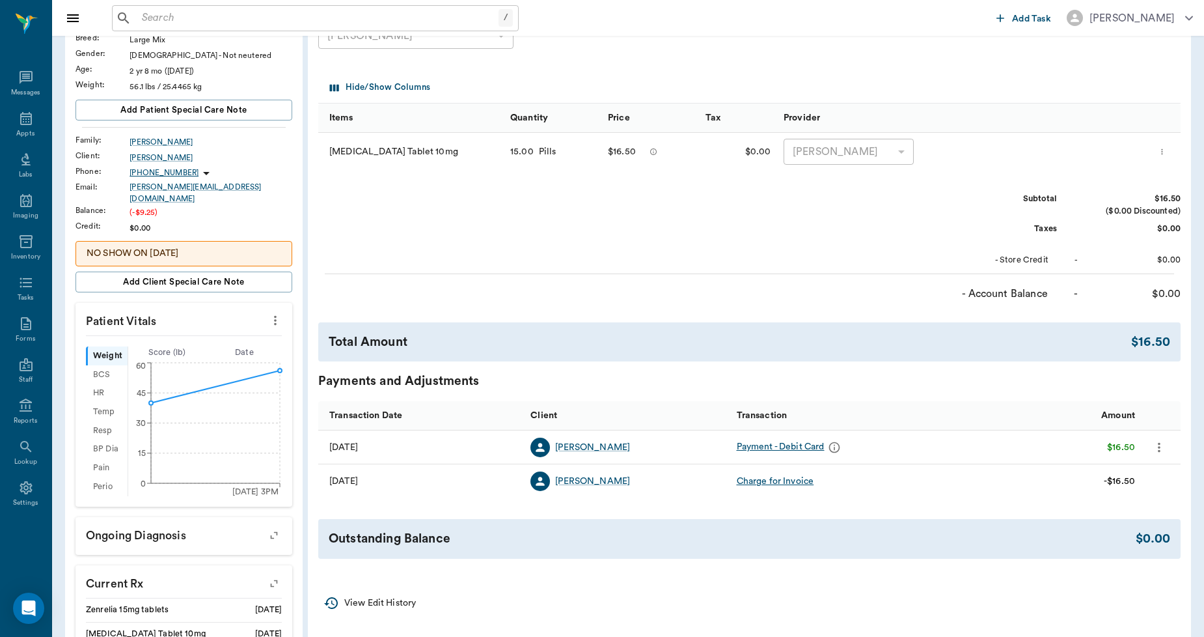
click at [1166, 150] on icon "more" at bounding box center [1162, 152] width 8 height 16
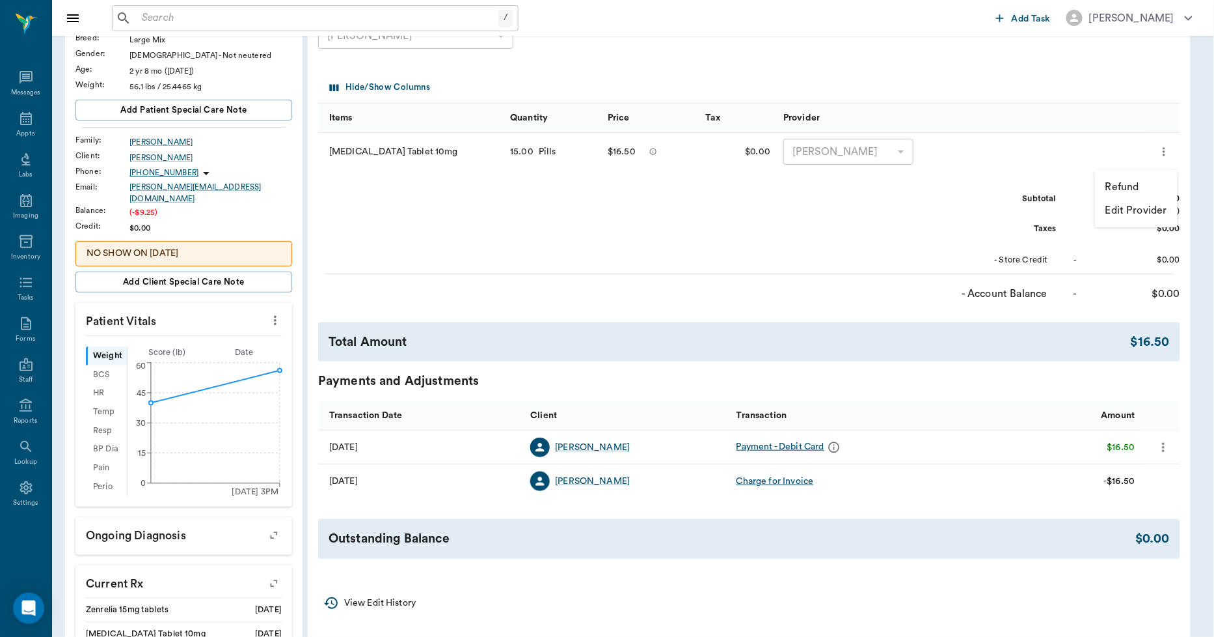
click at [1139, 182] on p "Refund" at bounding box center [1123, 187] width 34 height 16
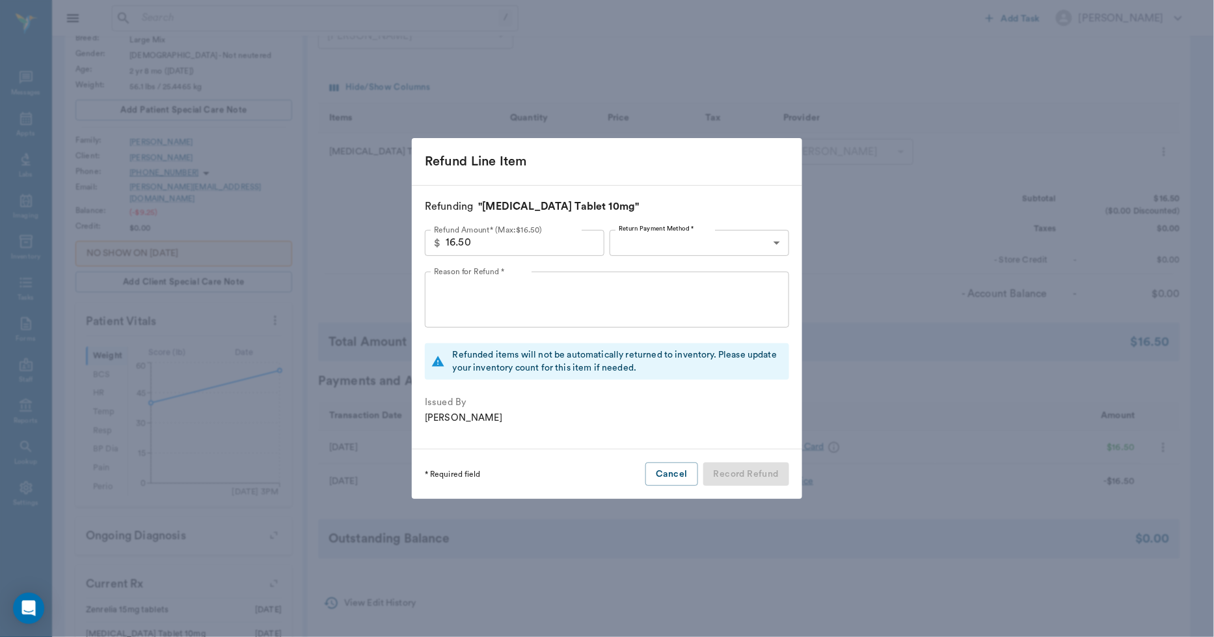
click at [680, 240] on body "/ ​ Add Task Dr. Bert Ellsworth Nectar Messages Appts Labs Imaging Inventory Ta…" at bounding box center [607, 337] width 1214 height 962
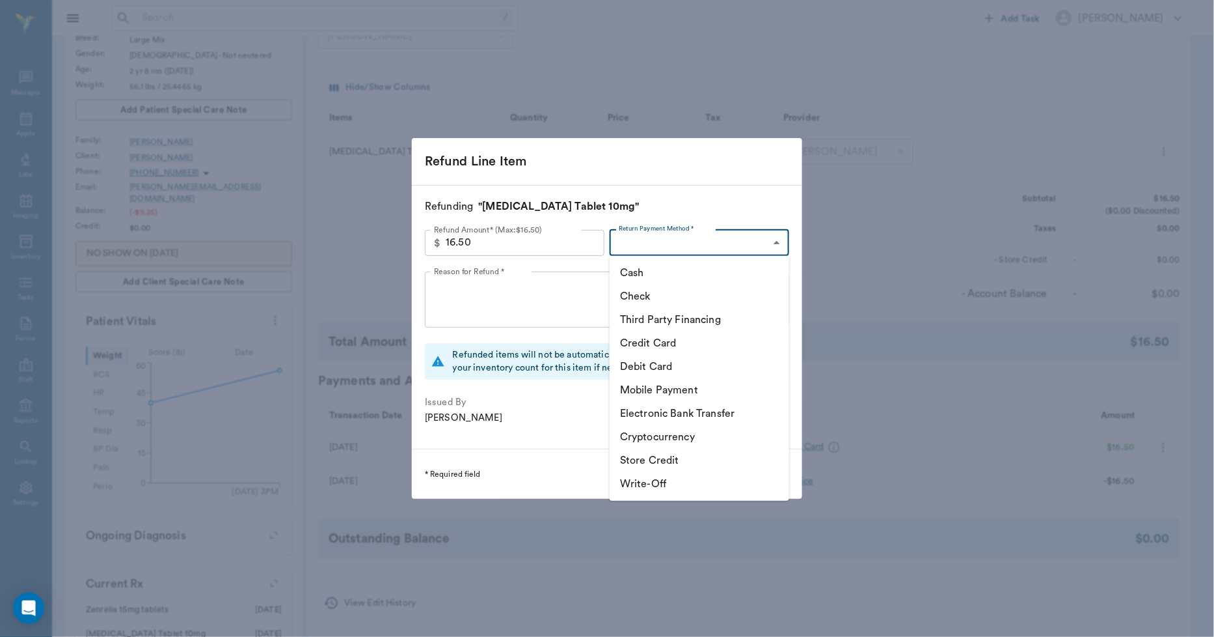
click at [630, 460] on li "Store Credit" at bounding box center [700, 459] width 180 height 23
type input "STORE_CREDIT"
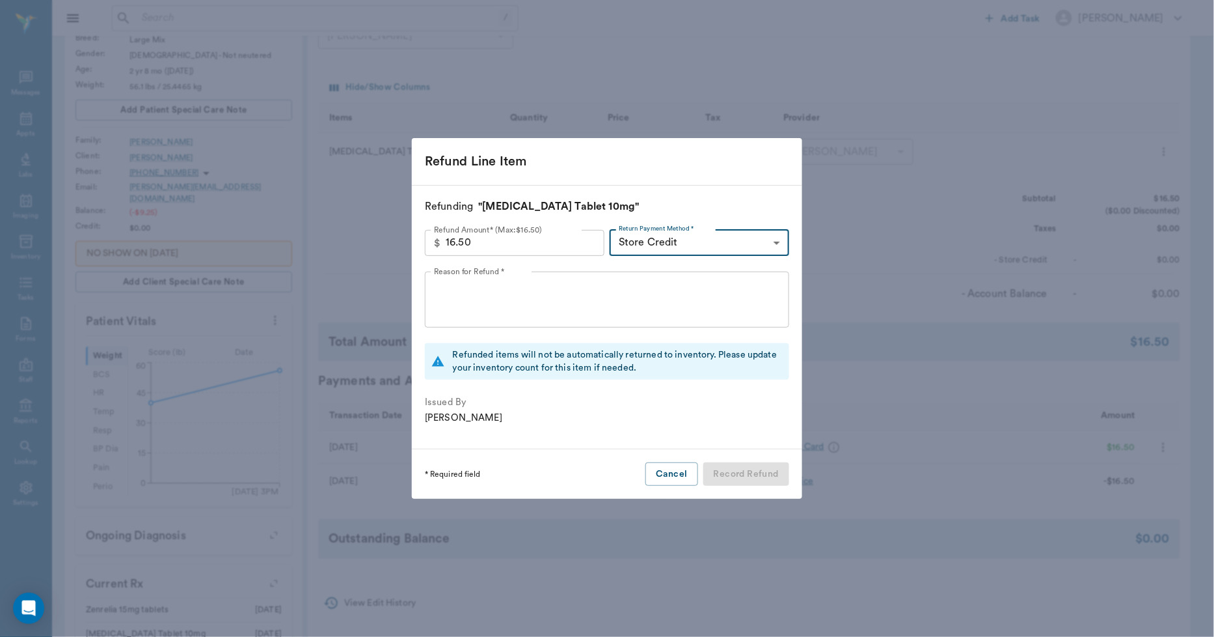
click at [565, 301] on textarea "Reason for Refund *" at bounding box center [607, 299] width 346 height 45
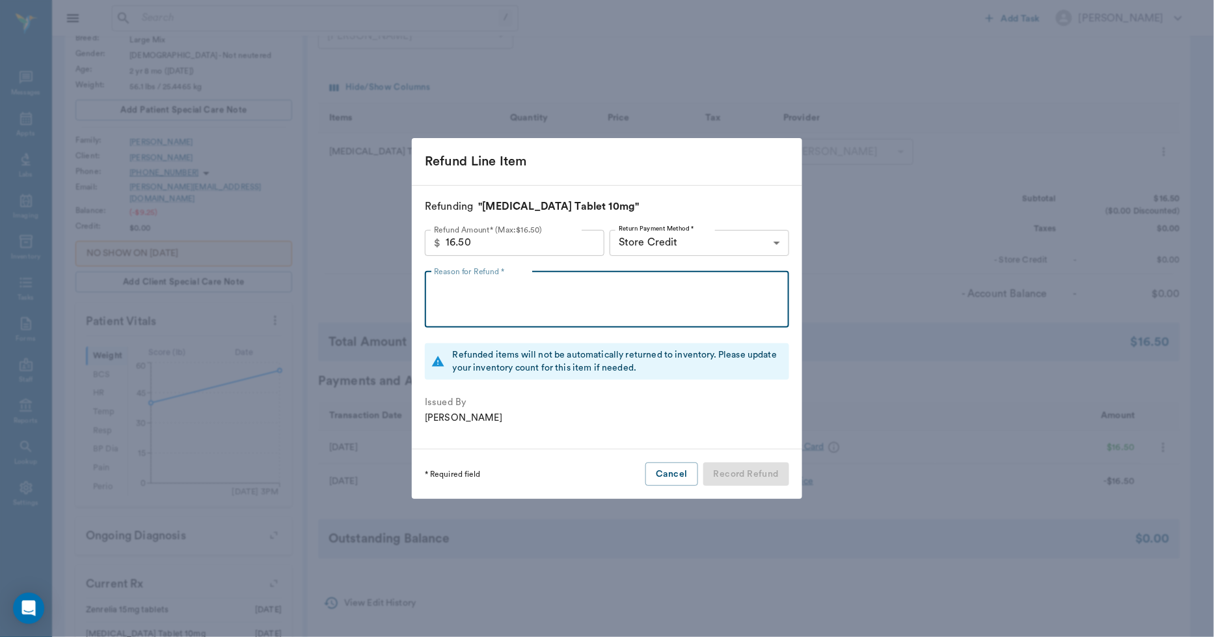
type textarea "d"
type textarea "DID NOT COME GET THIS MEDICINE.LL"
click at [731, 476] on button "Record Refund" at bounding box center [747, 474] width 86 height 24
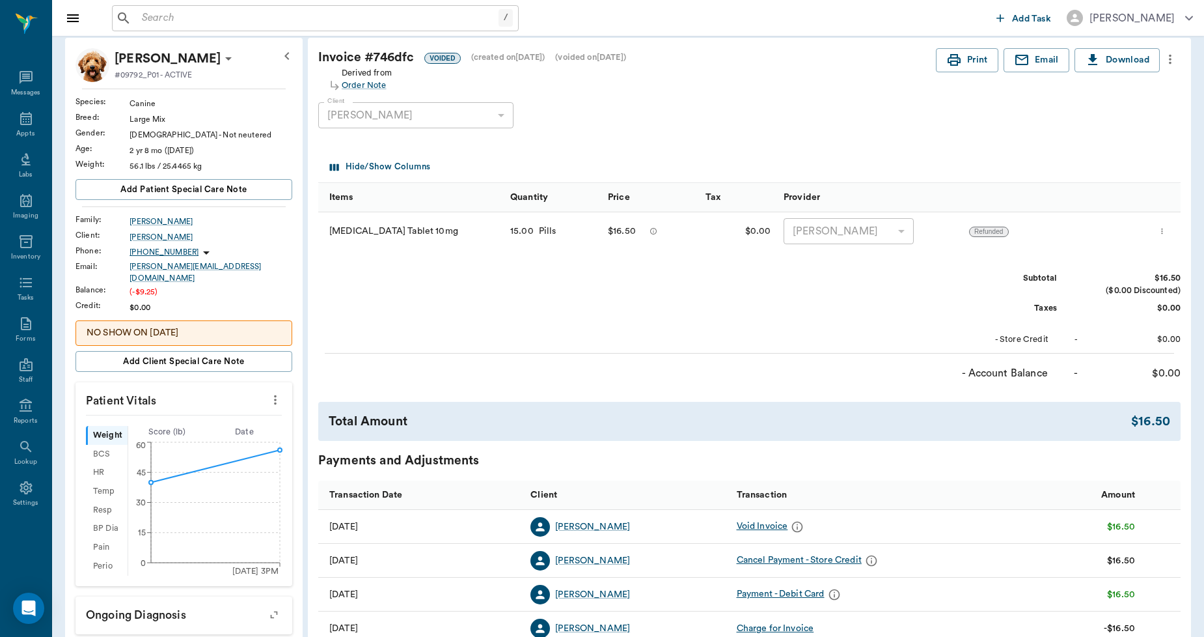
scroll to position [0, 0]
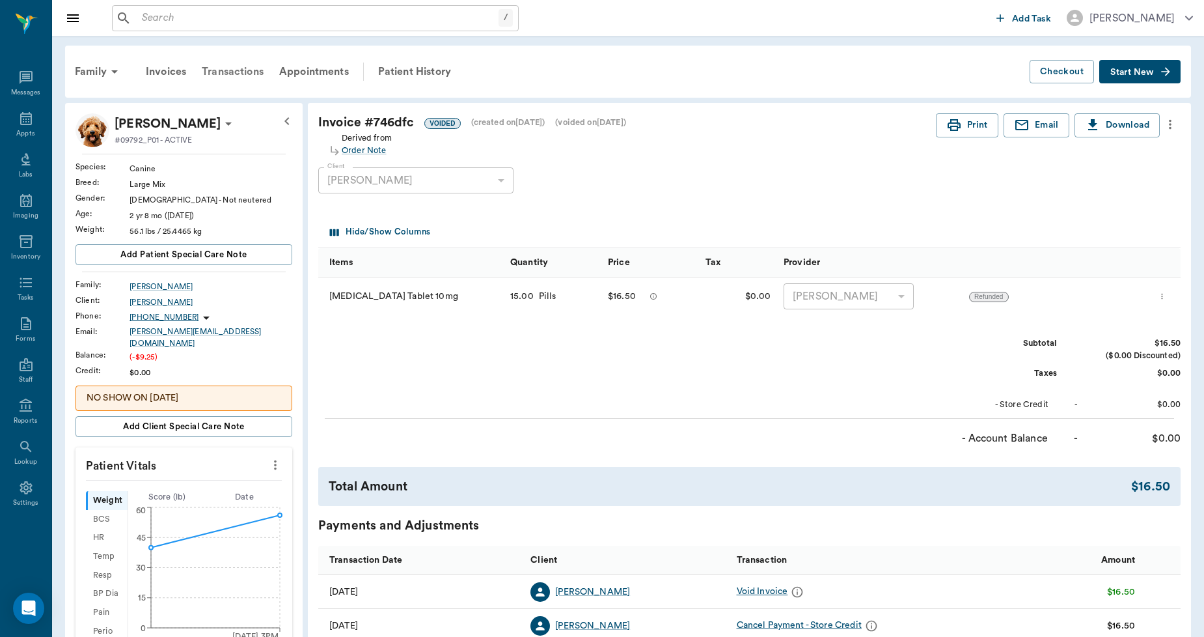
click at [231, 66] on div "Transactions" at bounding box center [232, 71] width 77 height 31
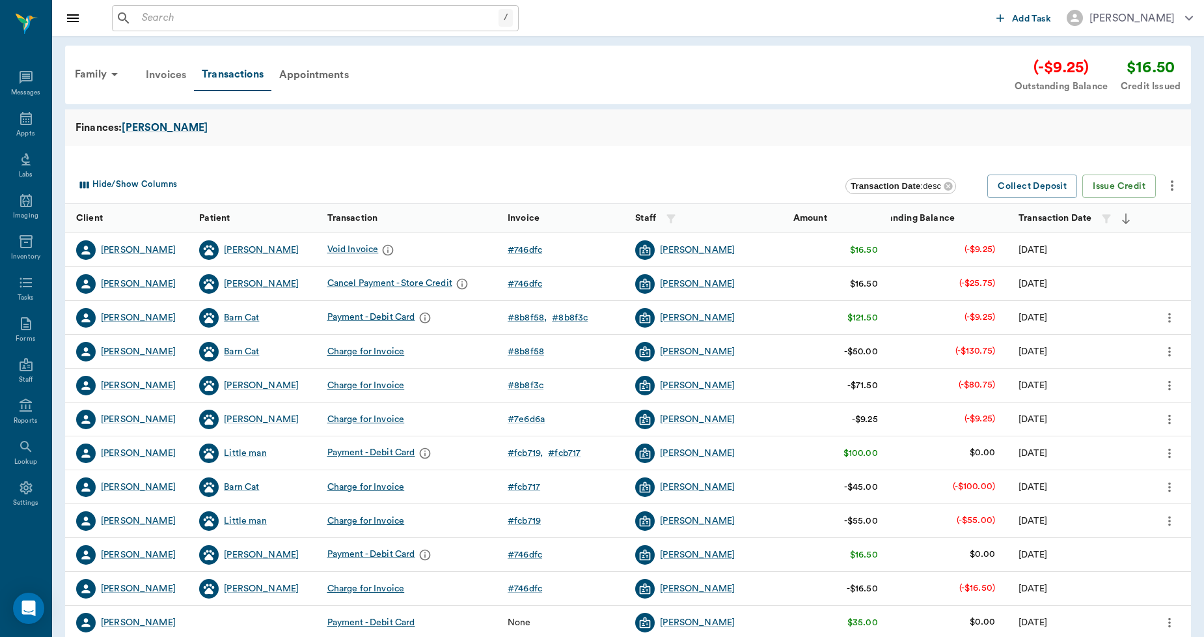
click at [154, 69] on div "Invoices" at bounding box center [166, 74] width 56 height 31
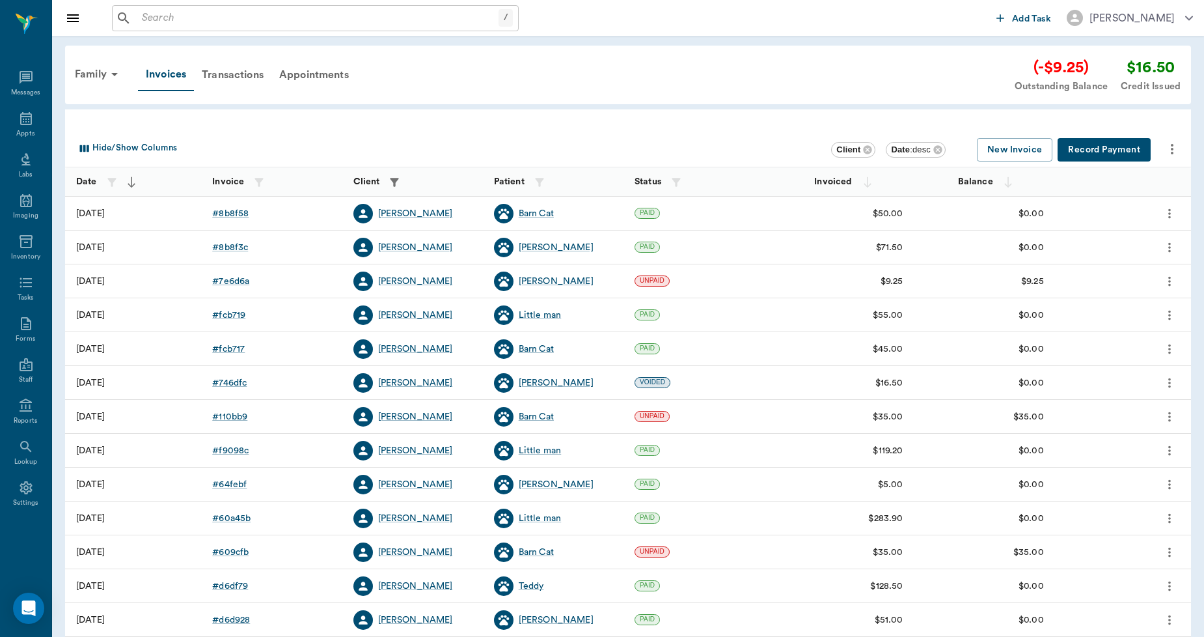
click at [1094, 146] on button "Record Payment" at bounding box center [1104, 150] width 93 height 24
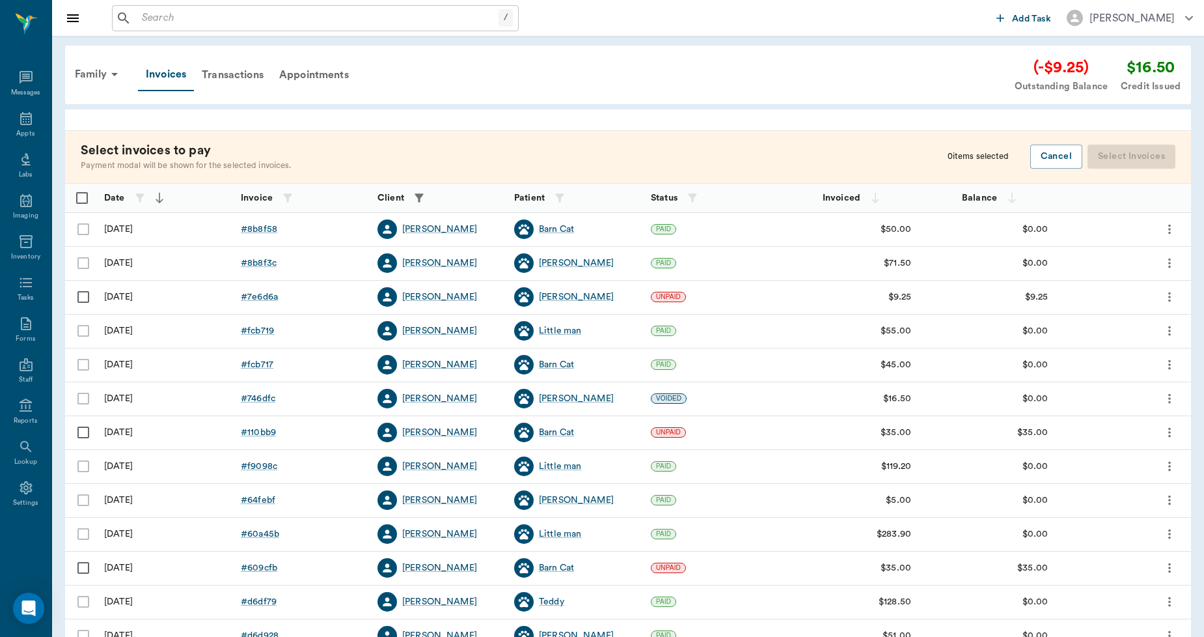
click at [83, 297] on input "Select row" at bounding box center [83, 296] width 27 height 27
checkbox input "false"
checkbox input "true"
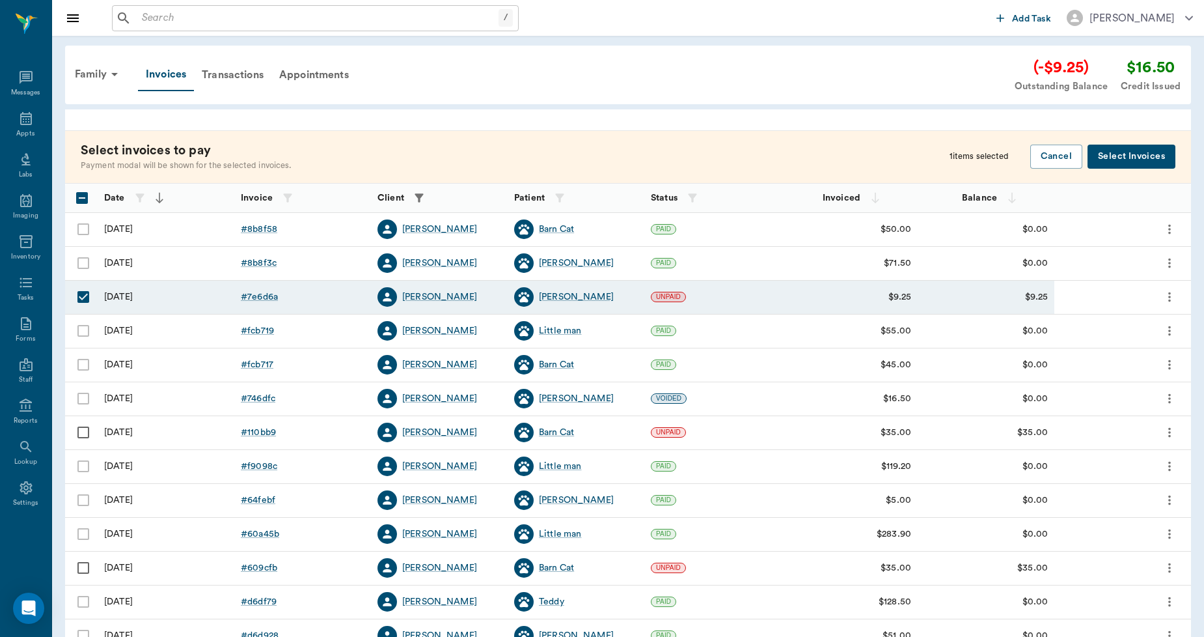
click at [1115, 156] on button "Select Invoices" at bounding box center [1132, 156] width 88 height 24
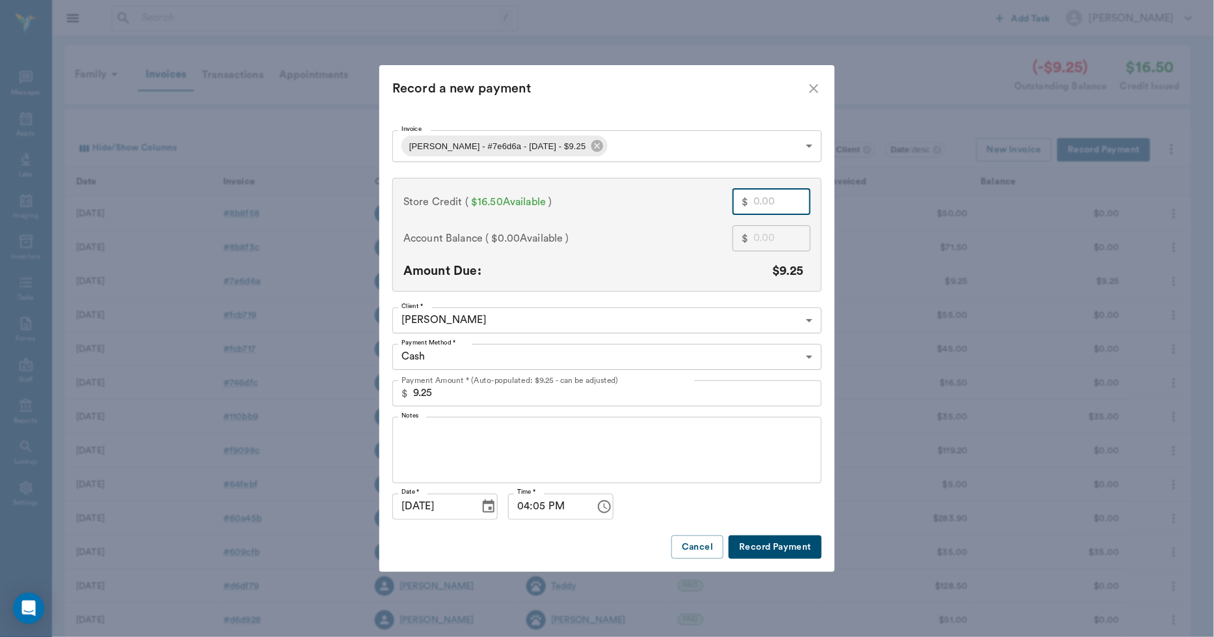
click at [784, 203] on input "text" at bounding box center [782, 202] width 57 height 26
type input "9"
type input "0.25"
type input "9.2"
type input "0.05"
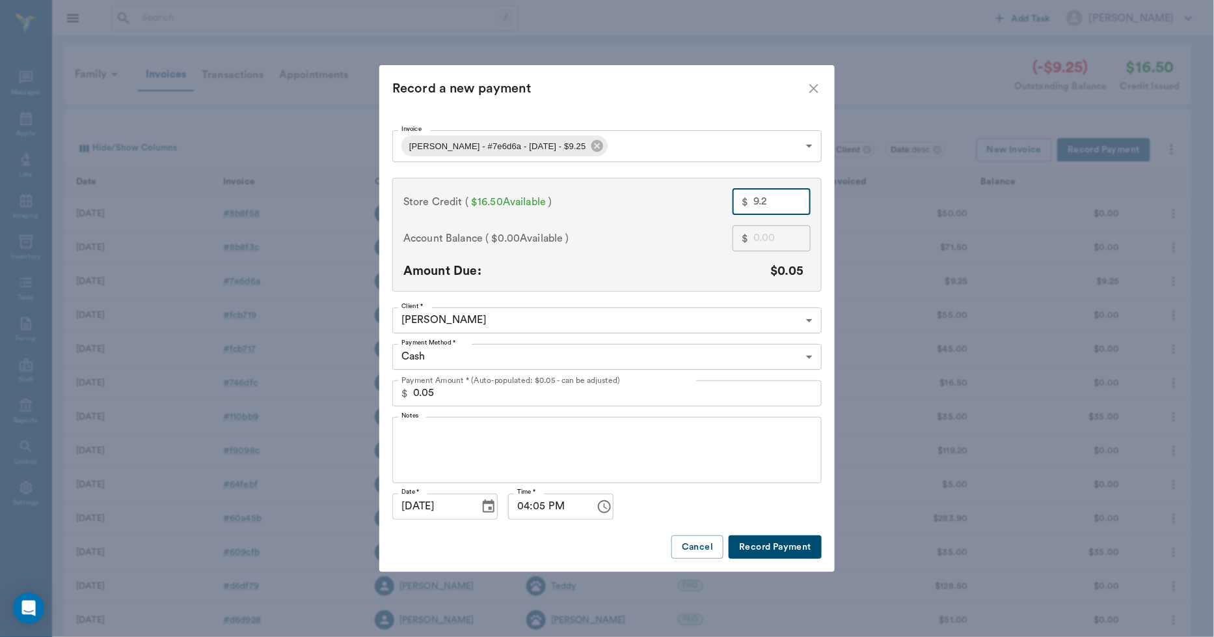
type input "9.25"
type input "0.00"
type input "9.25"
click at [767, 539] on button "Record Payment" at bounding box center [775, 547] width 93 height 24
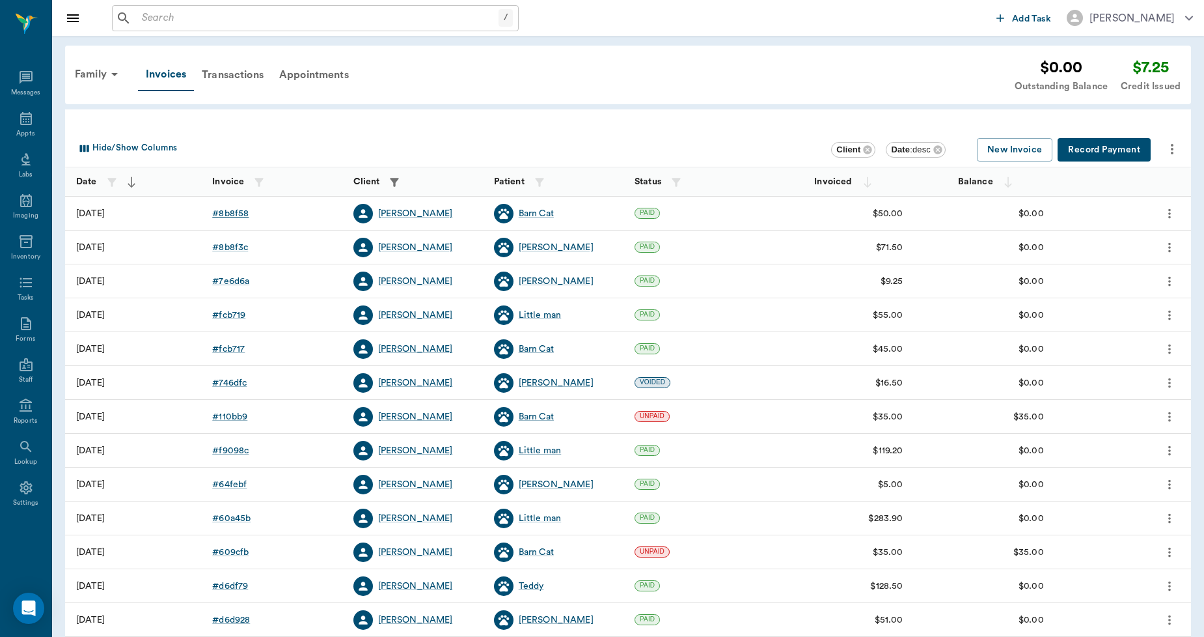
click at [223, 211] on div "# 8b8f58" at bounding box center [230, 213] width 36 height 13
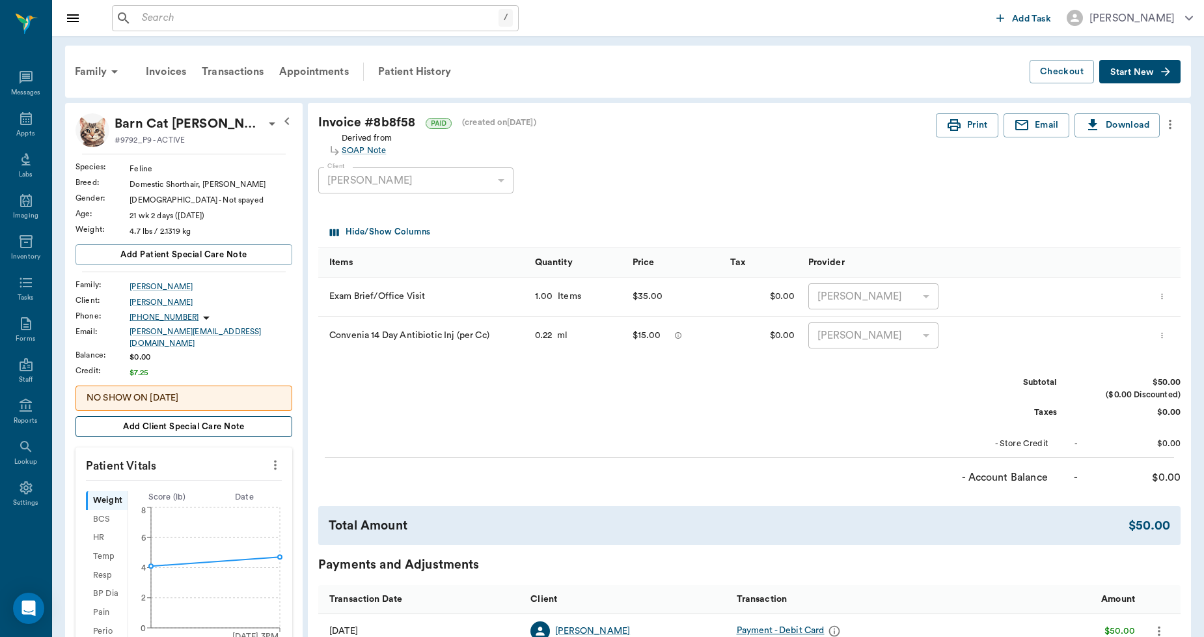
click at [189, 419] on span "Add client Special Care Note" at bounding box center [184, 426] width 122 height 14
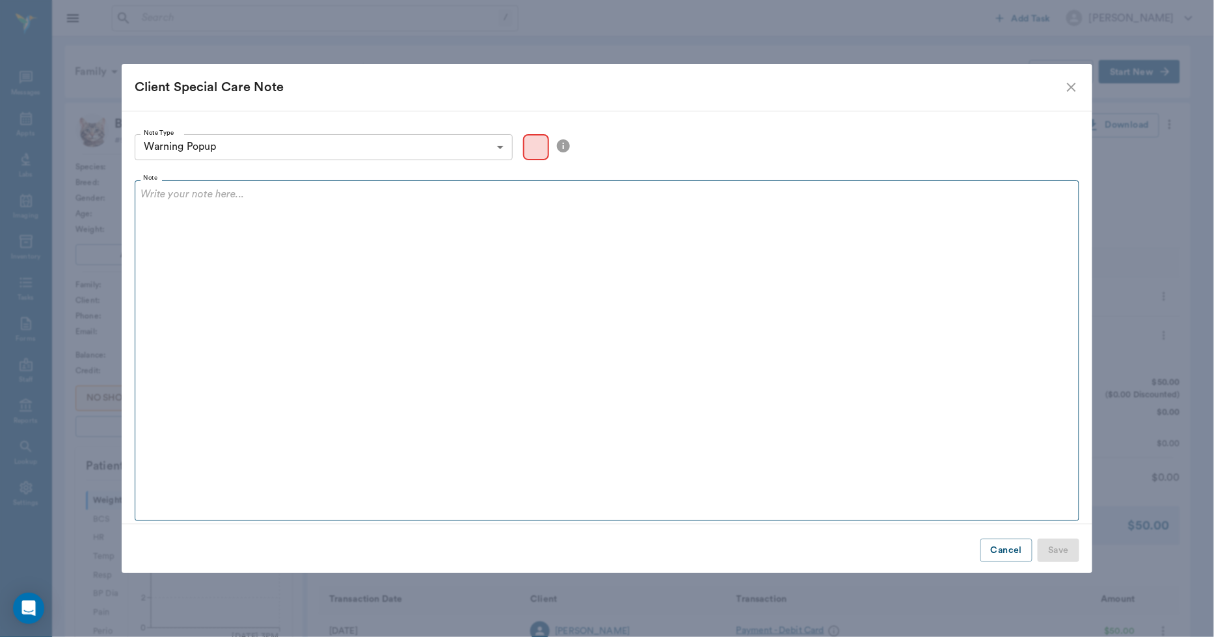
click at [213, 204] on div at bounding box center [608, 202] width 934 height 33
click at [221, 146] on body "/ ​ Add Task Dr. Bert Ellsworth Nectar Messages Appts Labs Imaging Inventory Ta…" at bounding box center [607, 504] width 1214 height 1009
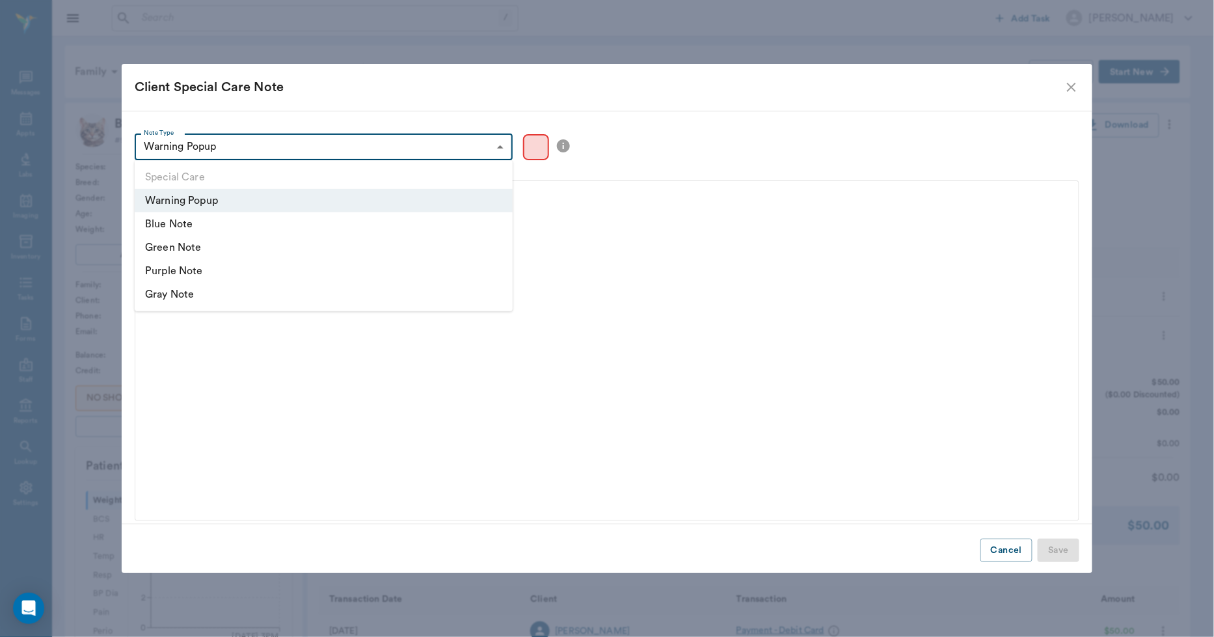
click at [176, 225] on li "Blue Note" at bounding box center [324, 223] width 378 height 23
type input "blue"
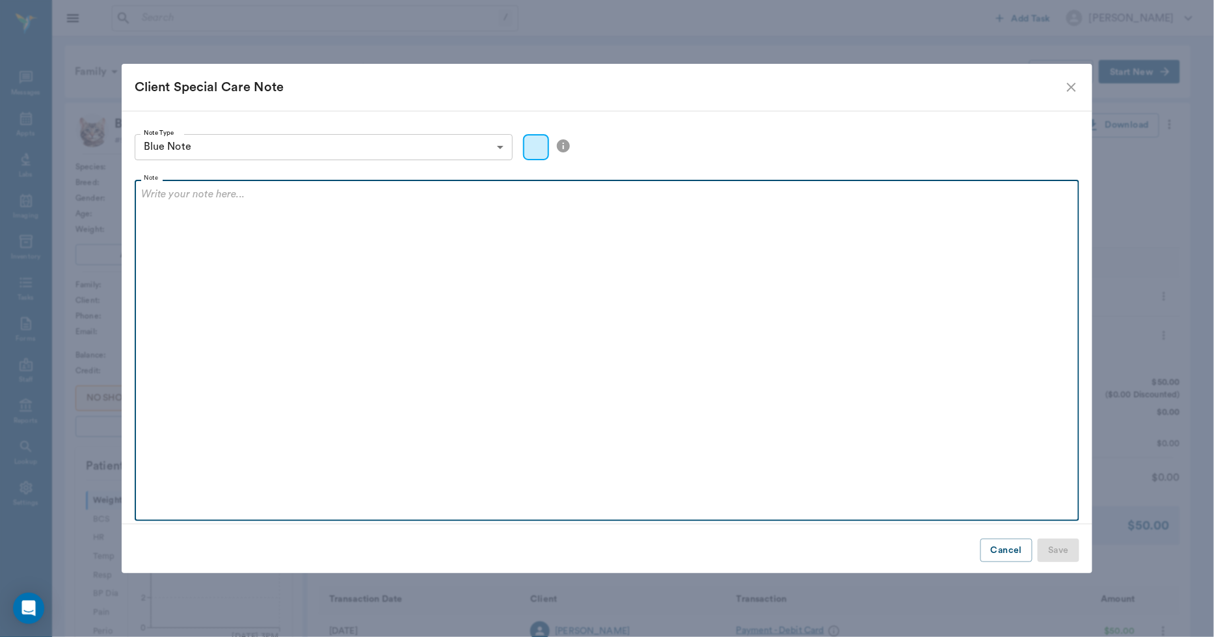
click at [187, 213] on div at bounding box center [607, 202] width 933 height 33
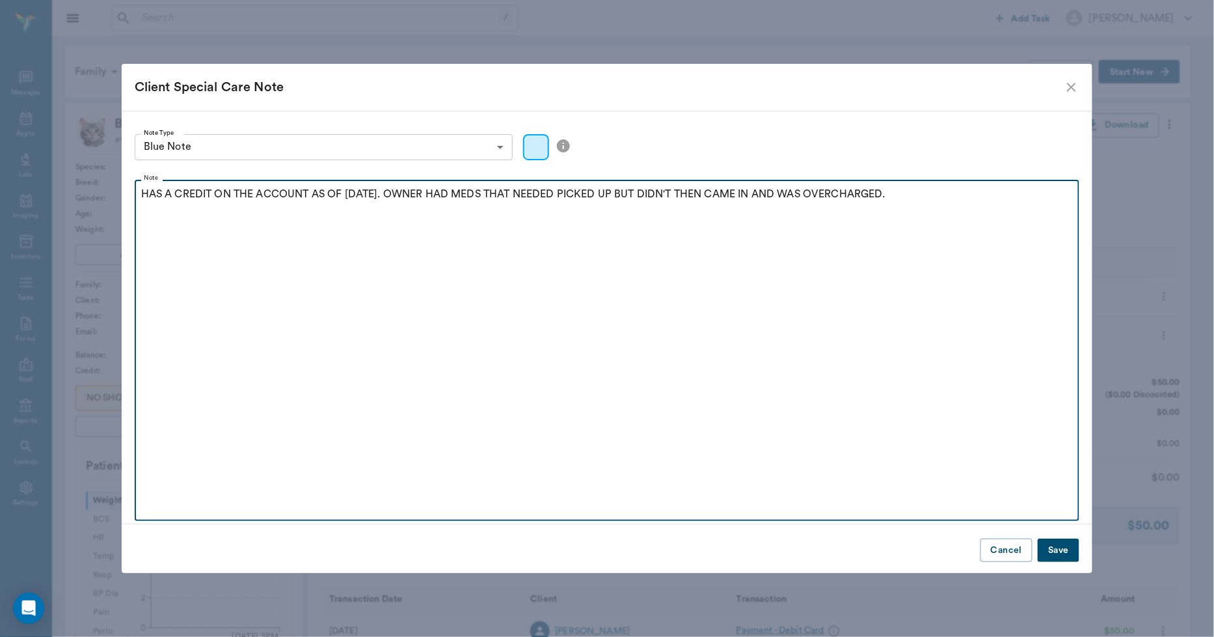
click at [903, 197] on p "HAS A CREDIT ON THE ACCOUNT AS OF 9.26.25. OWNER HAD MEDS THAT NEEDED PICKED UP…" at bounding box center [607, 194] width 933 height 16
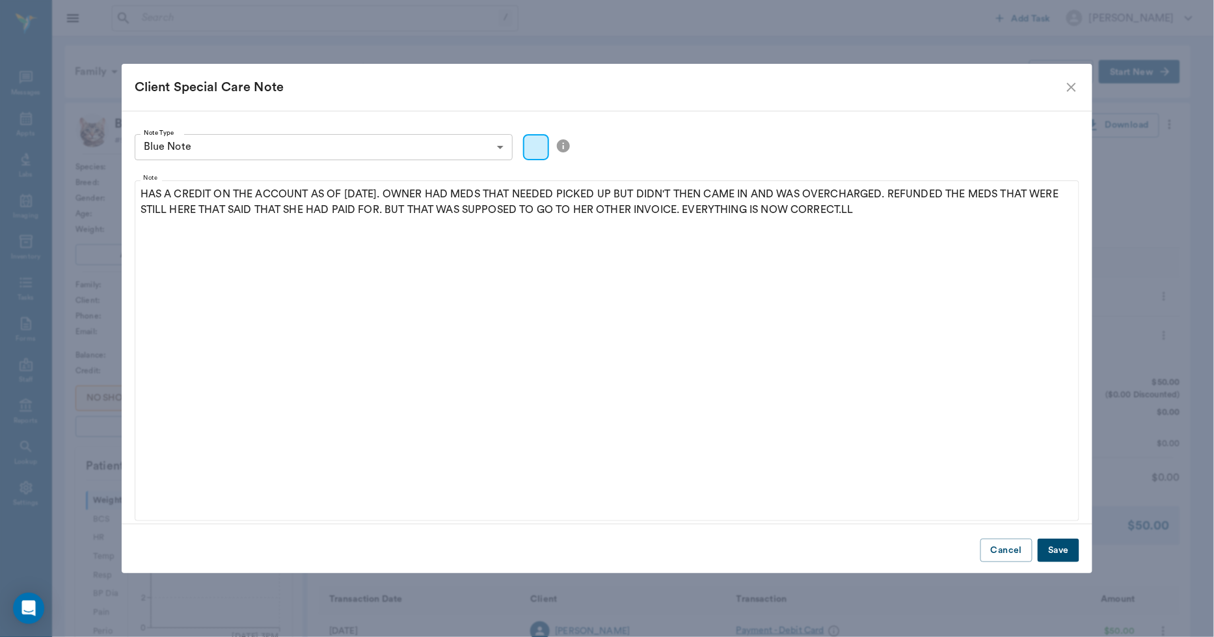
click at [1050, 549] on button "Save" at bounding box center [1059, 550] width 42 height 24
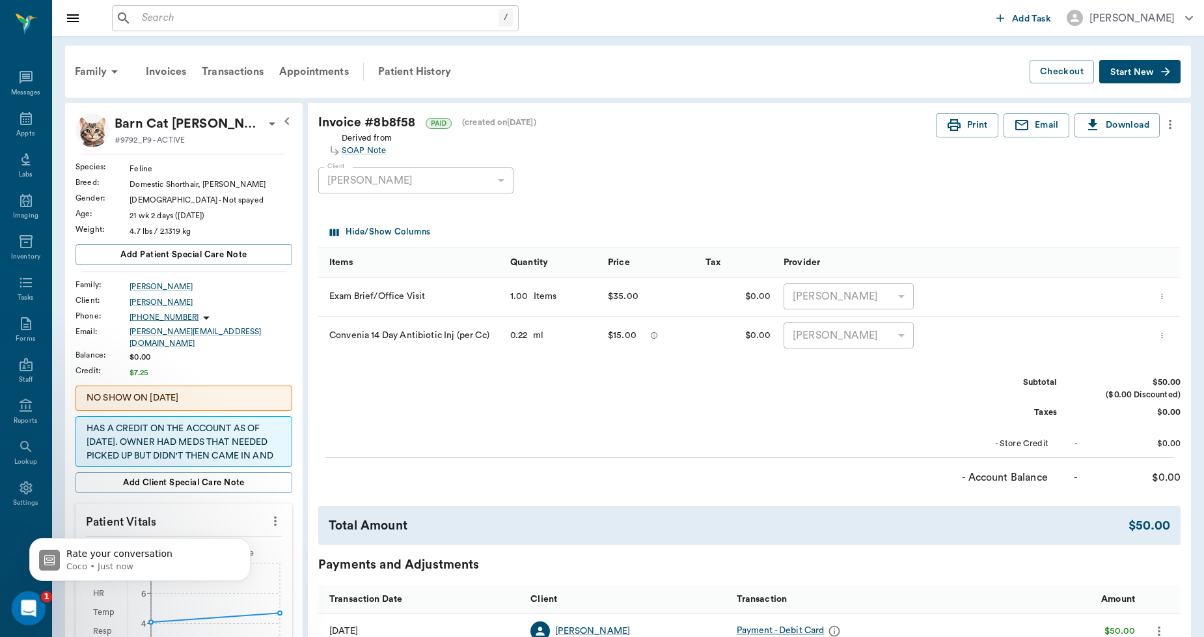
click at [32, 605] on icon "Open Intercom Messenger" at bounding box center [26, 606] width 21 height 21
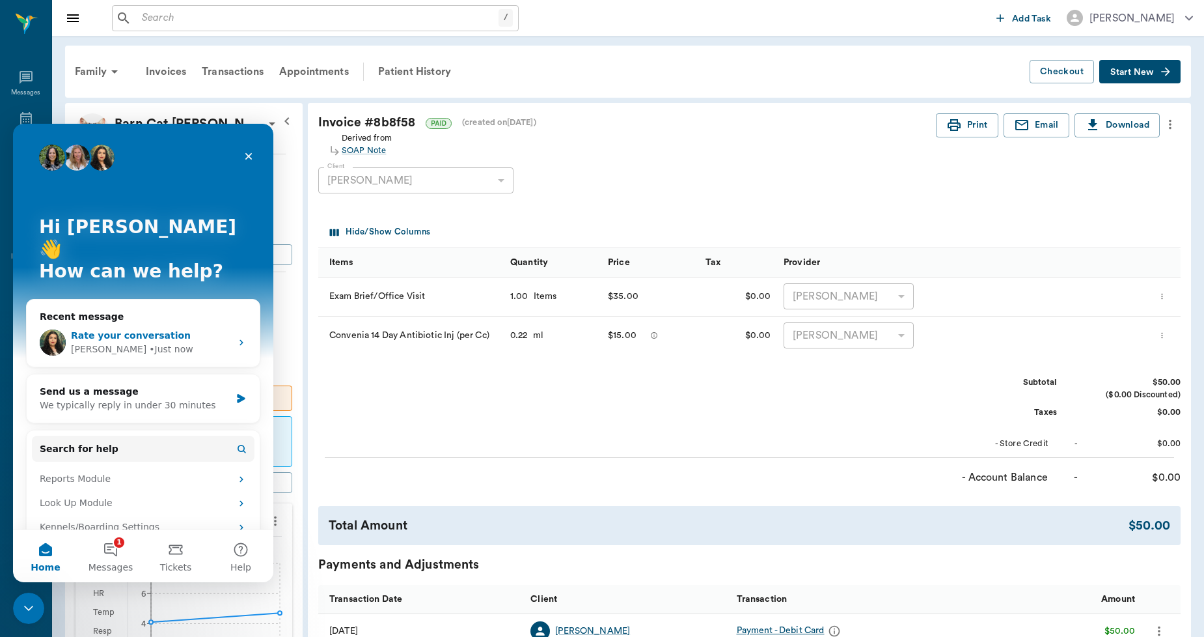
click at [149, 342] on div "• Just now" at bounding box center [171, 349] width 44 height 14
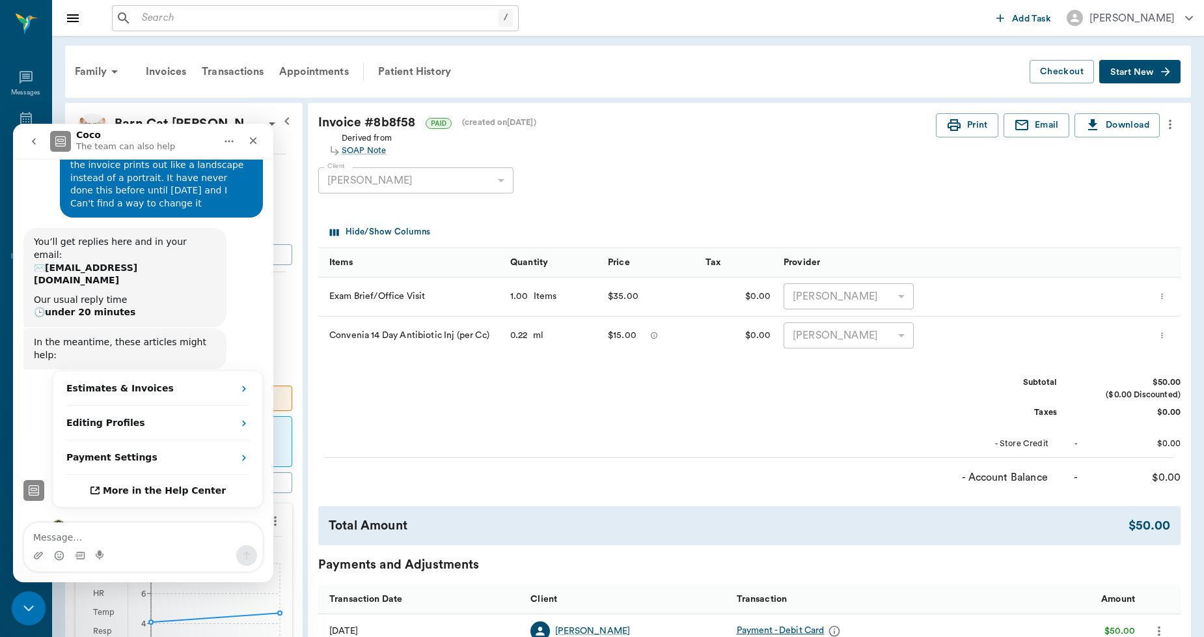
scroll to position [1712, 0]
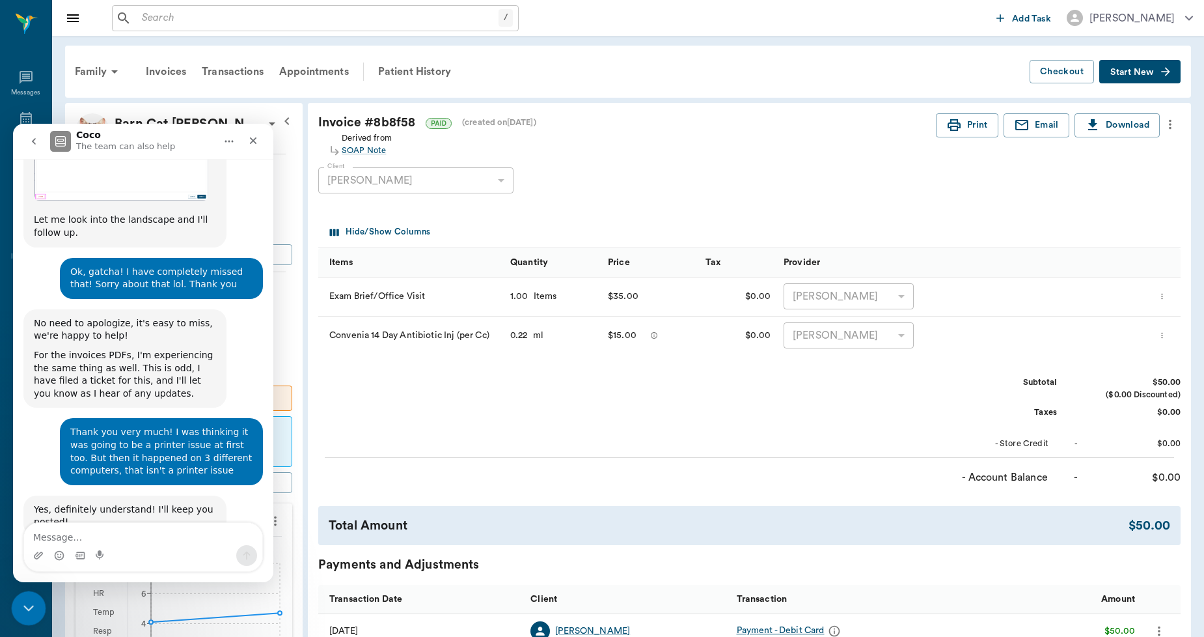
click at [27, 605] on icon "Close Intercom Messenger" at bounding box center [27, 606] width 16 height 16
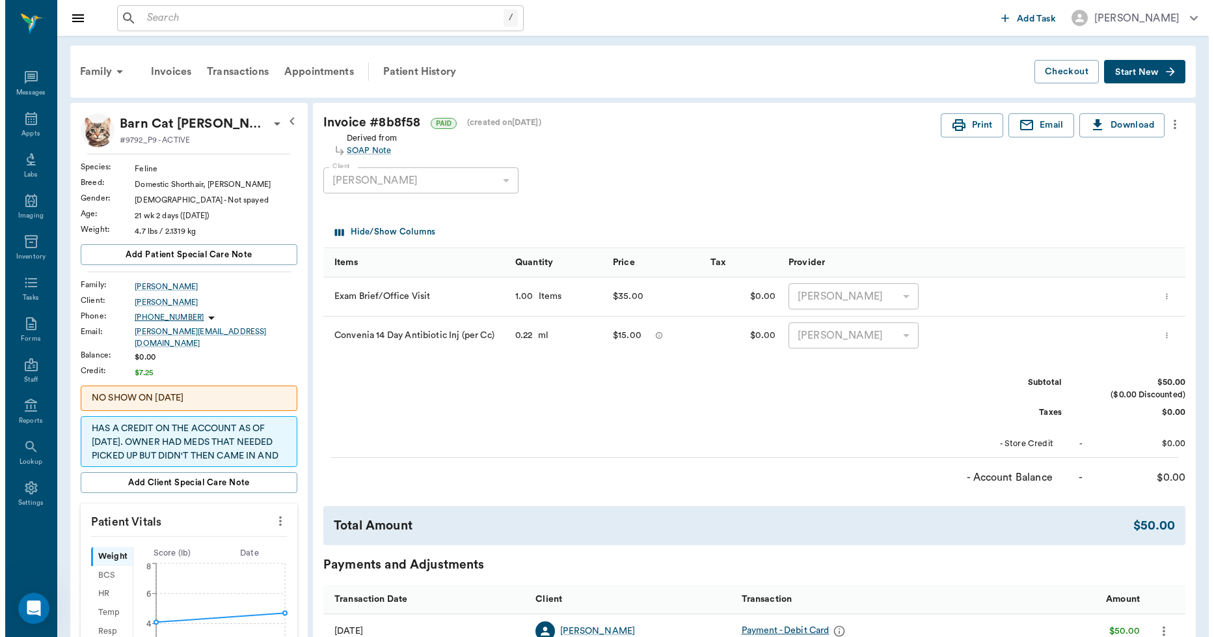
scroll to position [9888, 0]
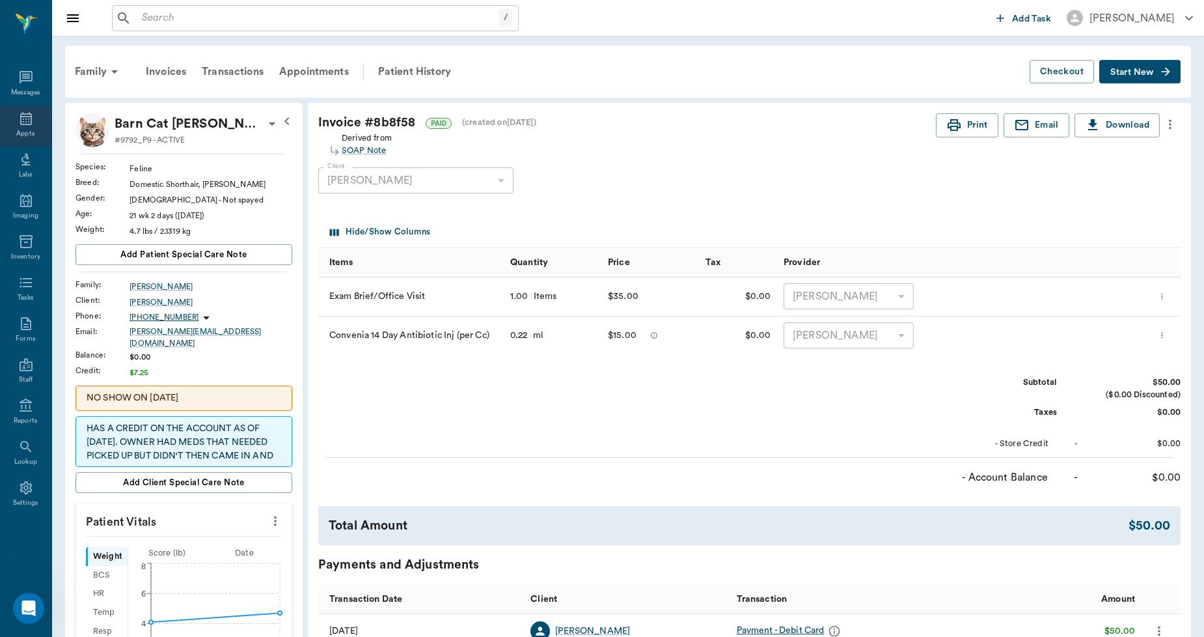
click at [24, 117] on icon at bounding box center [26, 118] width 12 height 13
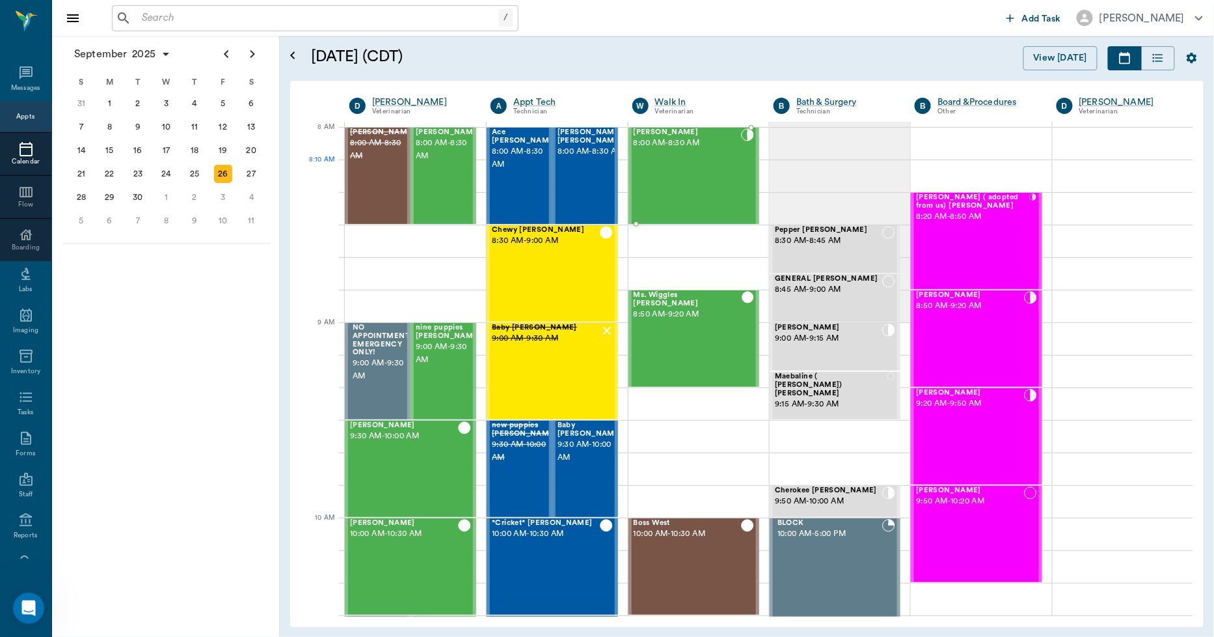
click at [640, 171] on div "Milo Dawson 8:00 AM - 8:30 AM" at bounding box center [687, 175] width 107 height 95
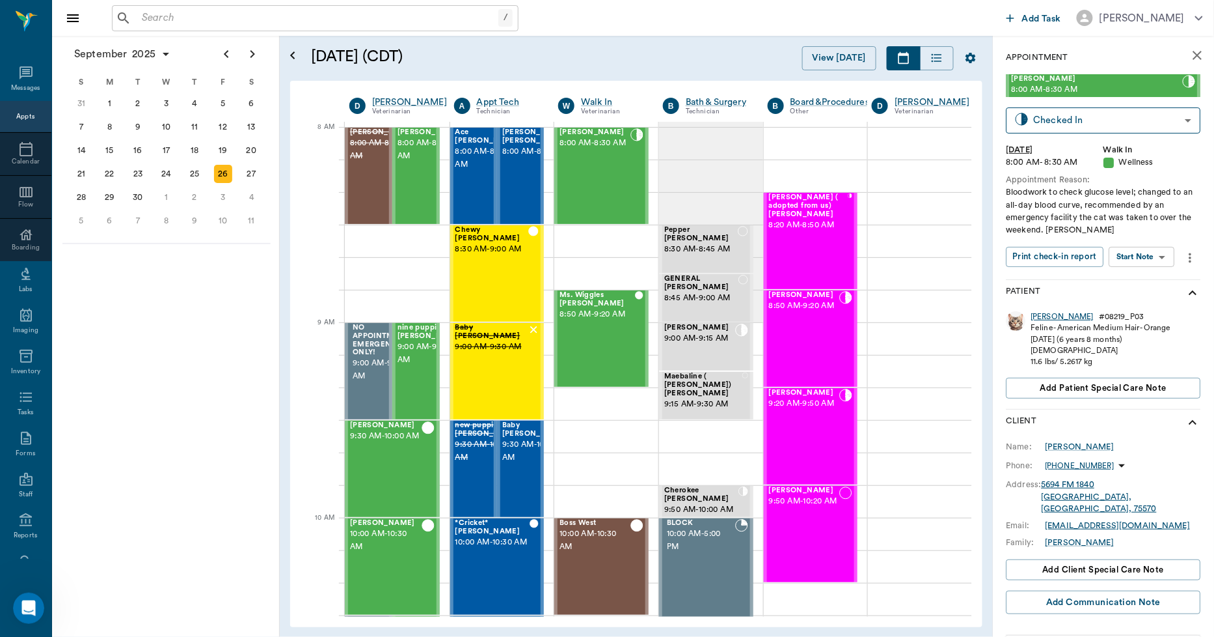
click at [1042, 319] on div "Milo" at bounding box center [1063, 316] width 63 height 11
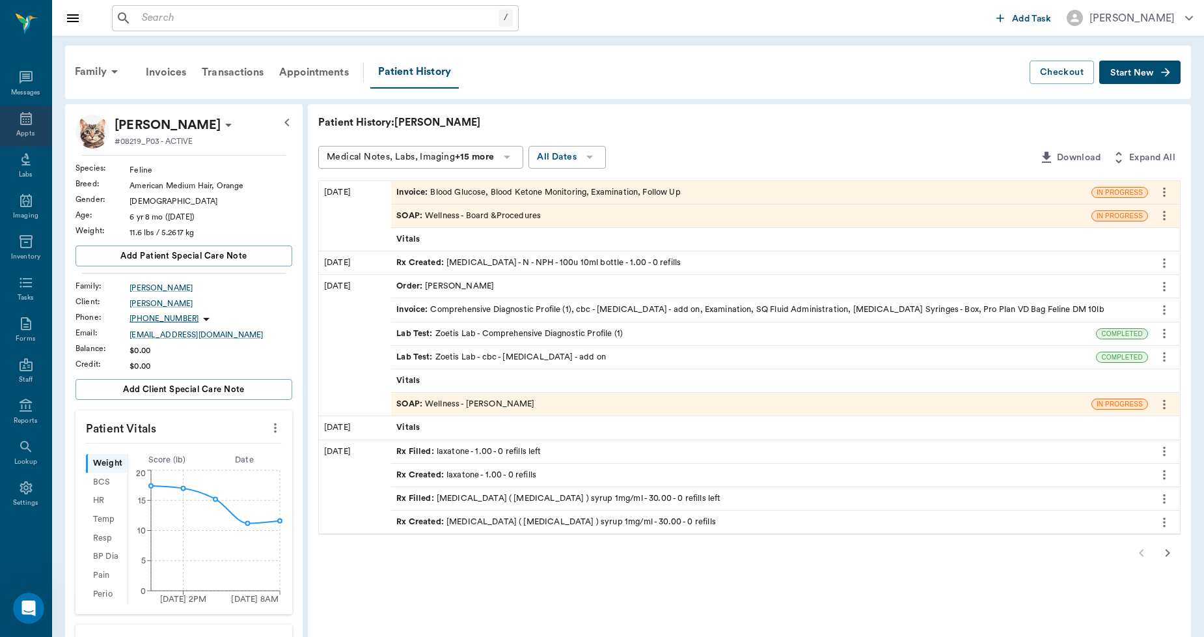
click at [28, 124] on icon at bounding box center [26, 119] width 16 height 16
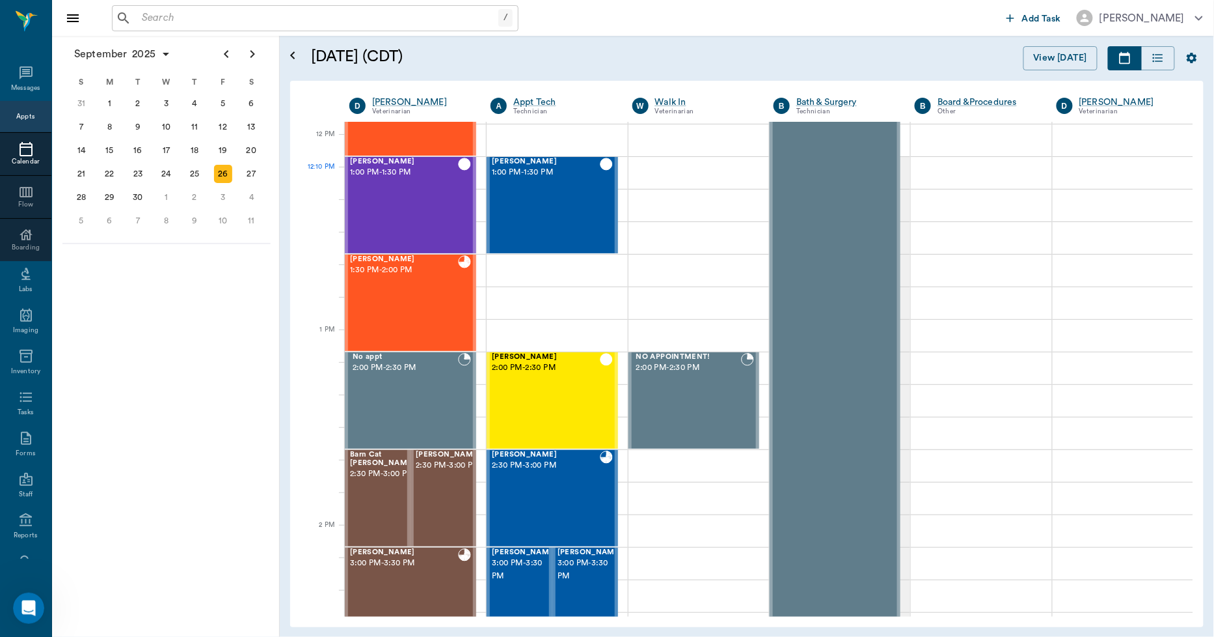
scroll to position [769, 0]
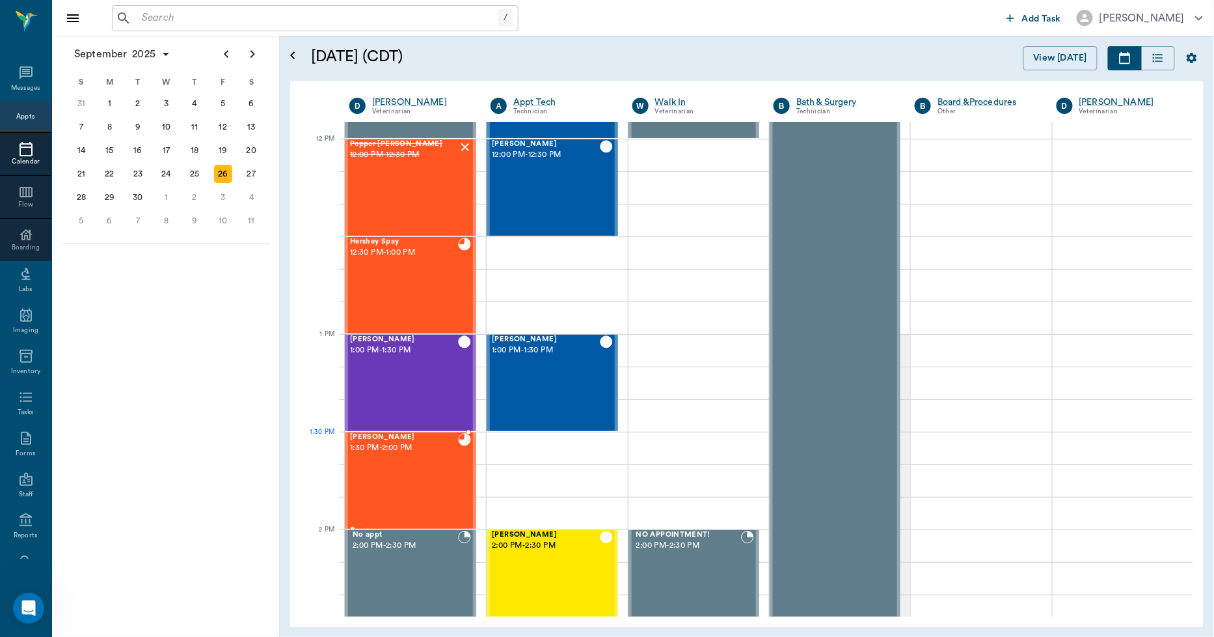
click at [445, 452] on span "1:30 PM - 2:00 PM" at bounding box center [404, 447] width 108 height 13
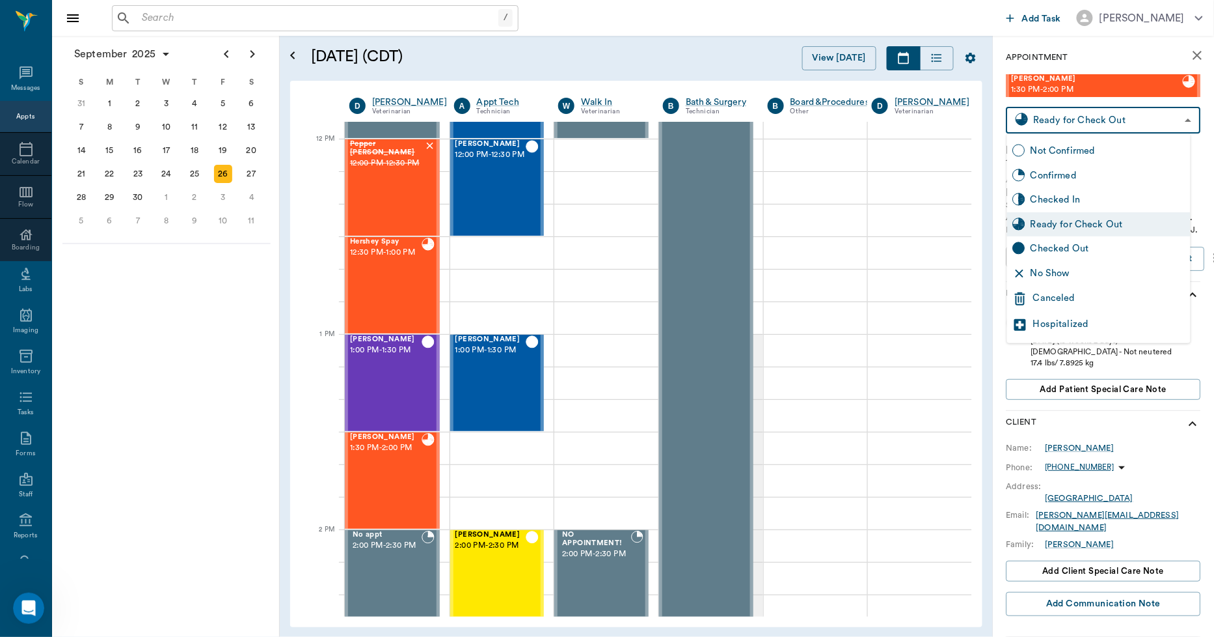
click at [1072, 117] on body "/ ​ Add Task Dr. Bert Ellsworth Nectar Messages Appts Calendar Flow Boarding La…" at bounding box center [607, 318] width 1214 height 637
click at [1050, 243] on div "Checked Out" at bounding box center [1108, 248] width 155 height 14
type input "CHECKED_OUT"
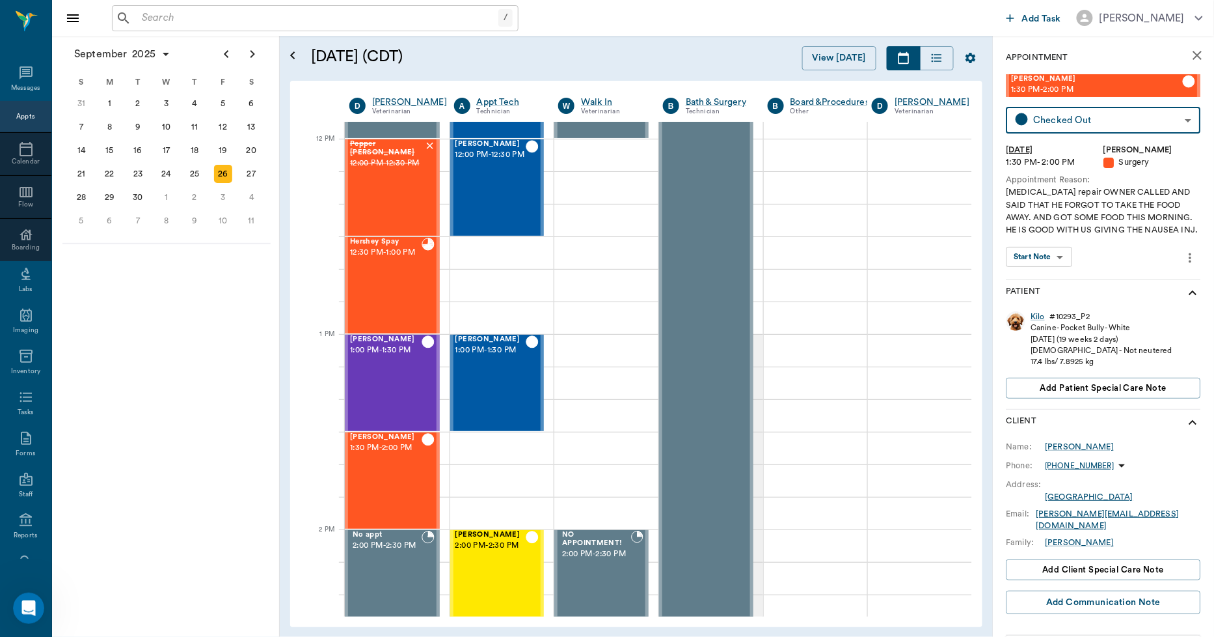
click at [1192, 50] on icon "close" at bounding box center [1198, 56] width 16 height 16
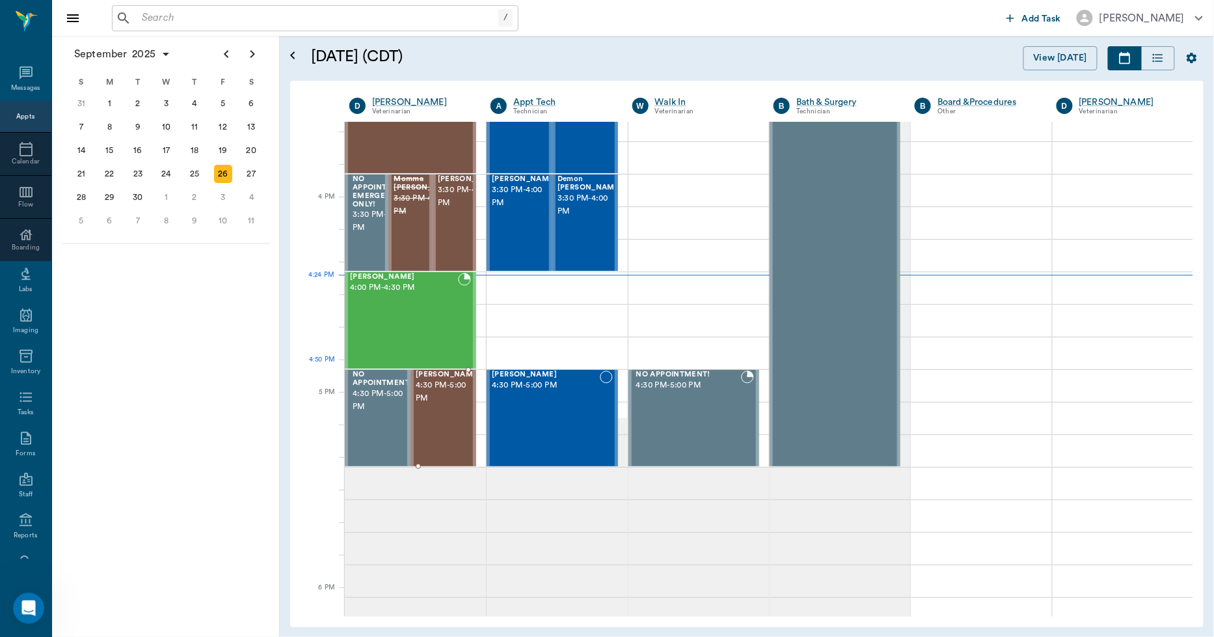
scroll to position [1492, 0]
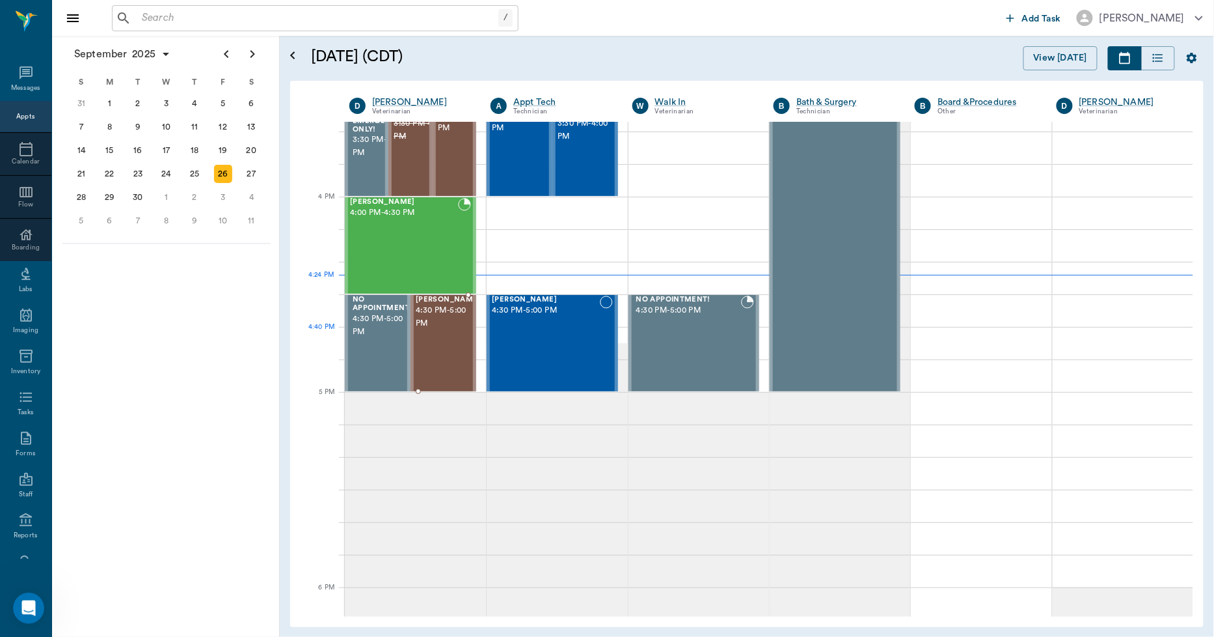
click at [441, 334] on div "Mac Sanders 4:30 PM - 5:00 PM" at bounding box center [448, 342] width 65 height 95
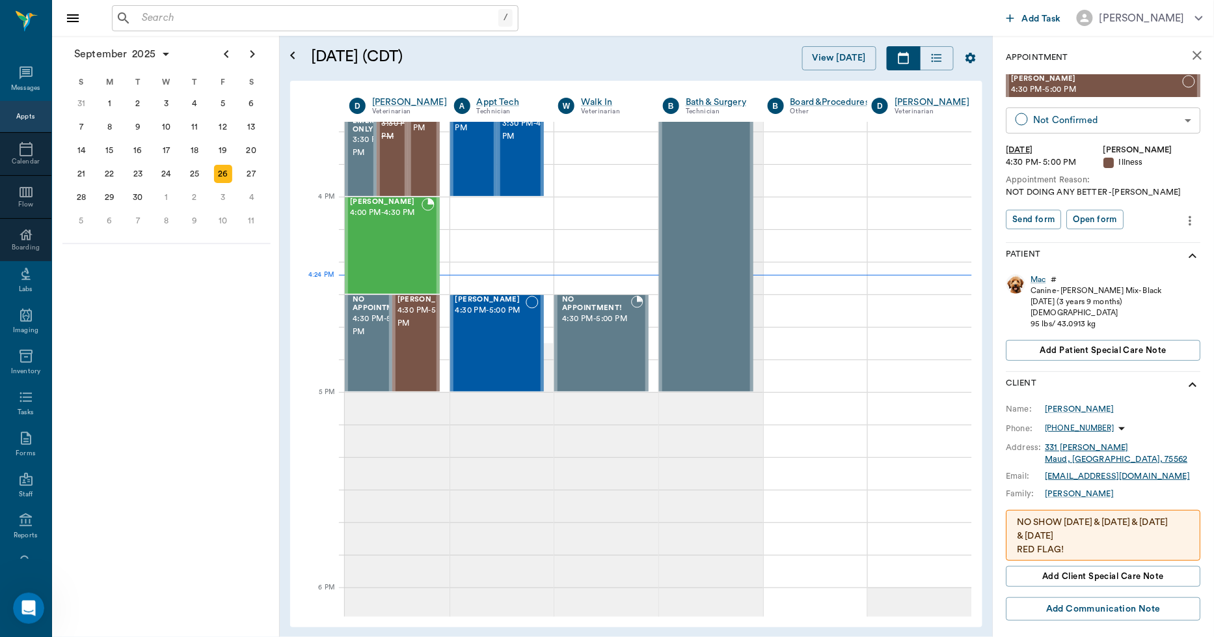
click at [1068, 121] on body "/ ​ Add Task Dr. Bert Ellsworth Nectar Messages Appts Calendar Flow Boarding La…" at bounding box center [607, 318] width 1214 height 637
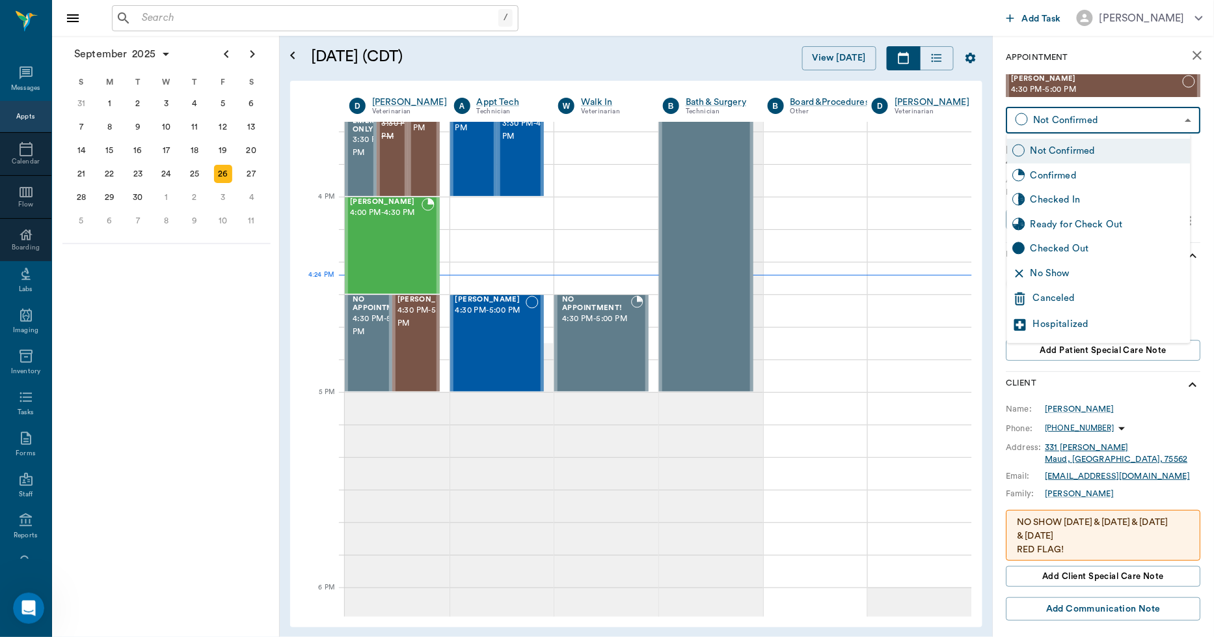
click at [1069, 197] on div "Checked In" at bounding box center [1108, 200] width 155 height 14
type input "CHECKED_IN"
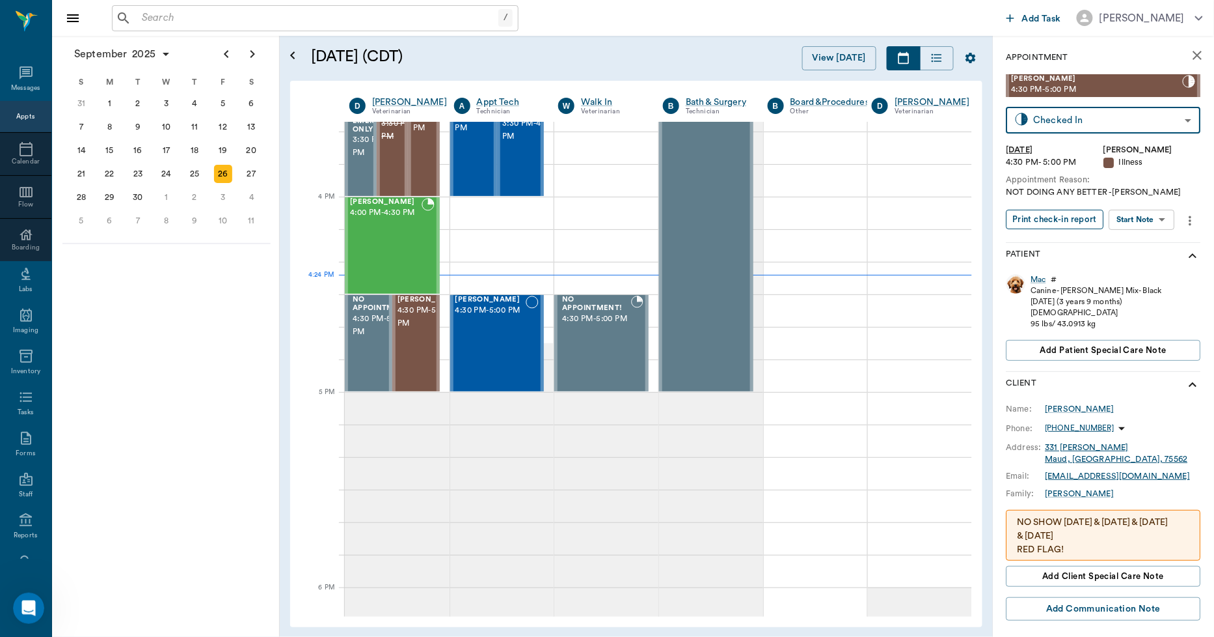
click at [1067, 224] on button "Print check-in report" at bounding box center [1056, 220] width 98 height 20
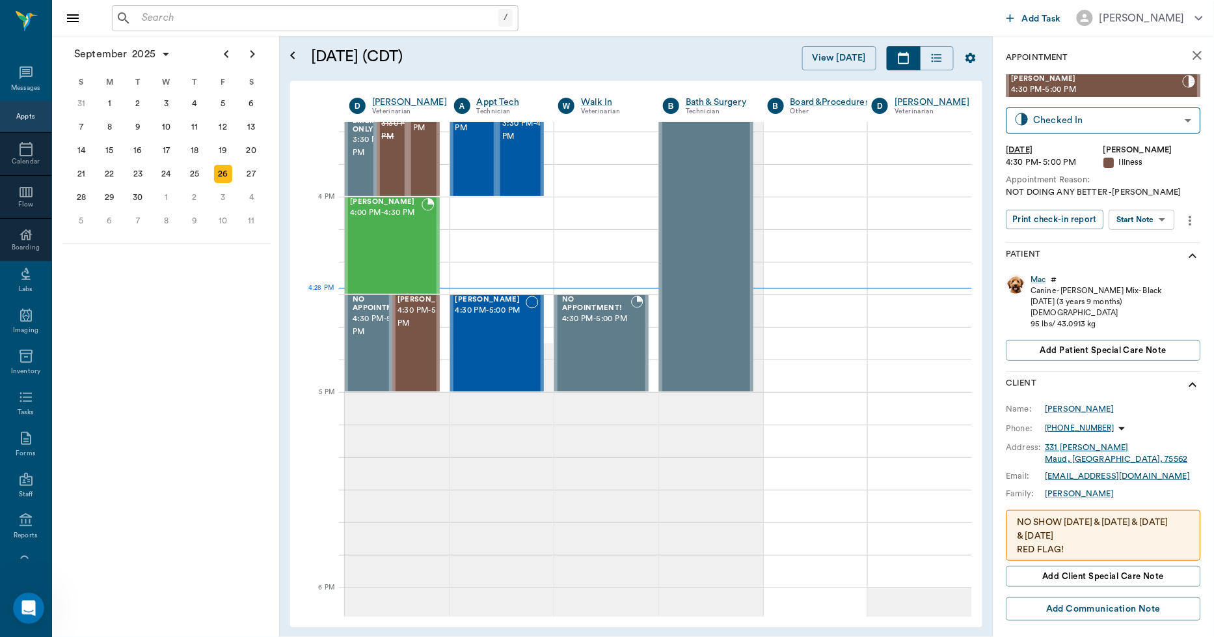
click at [1185, 46] on button "close" at bounding box center [1198, 55] width 26 height 26
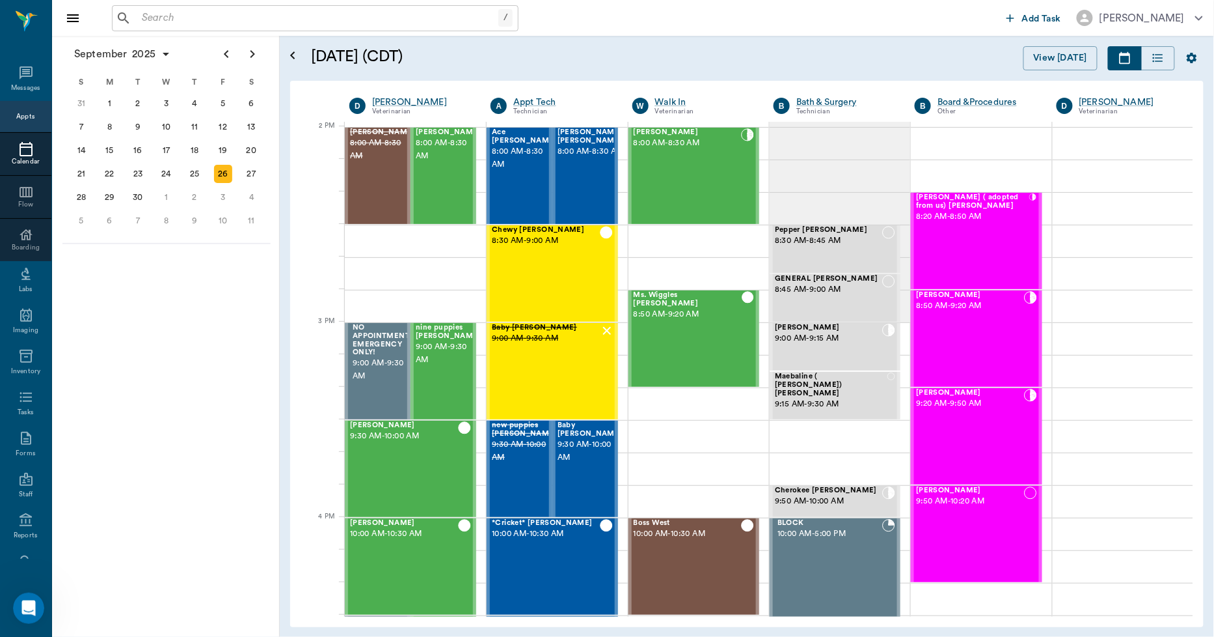
scroll to position [1173, 0]
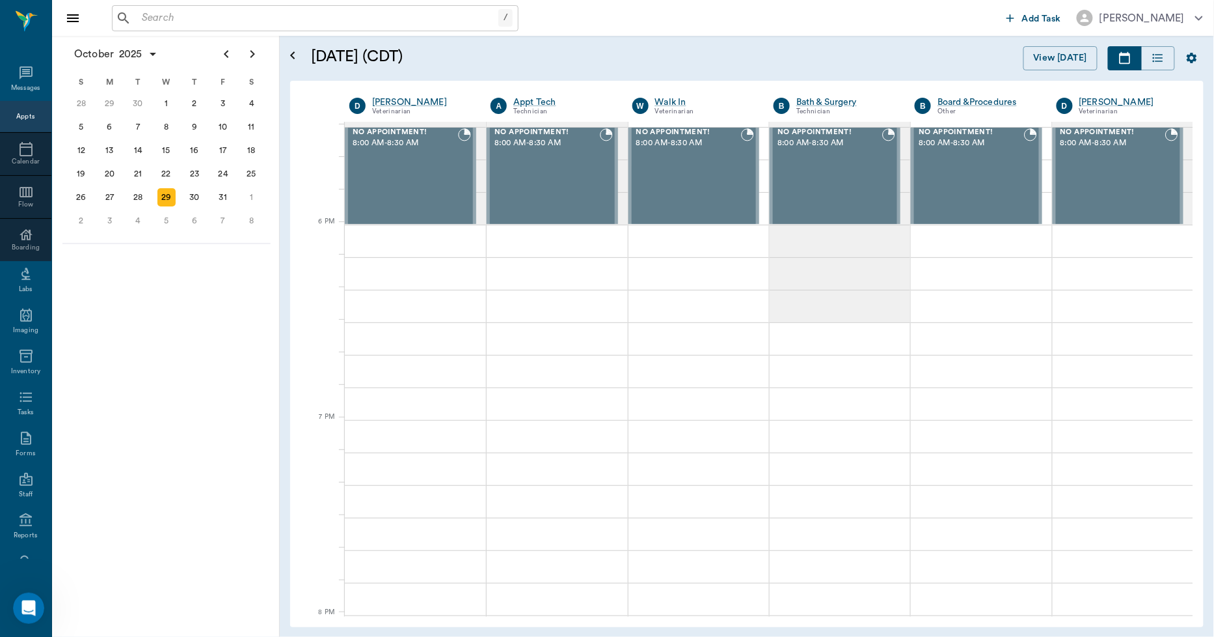
scroll to position [1858, 0]
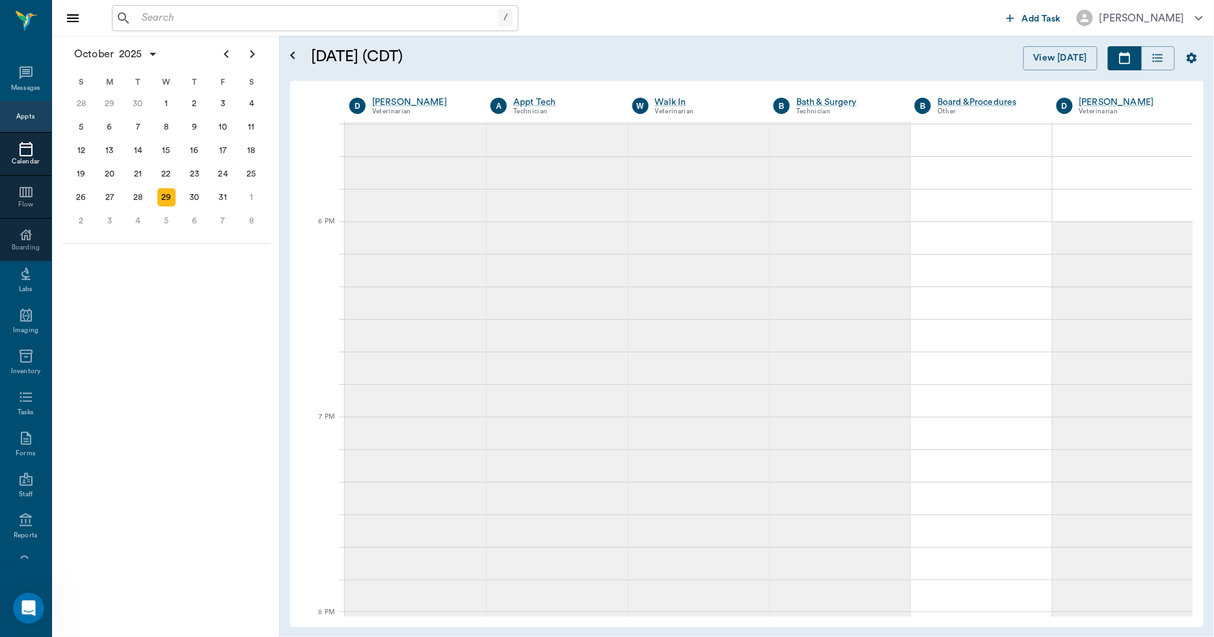
click at [18, 150] on icon at bounding box center [26, 149] width 16 height 16
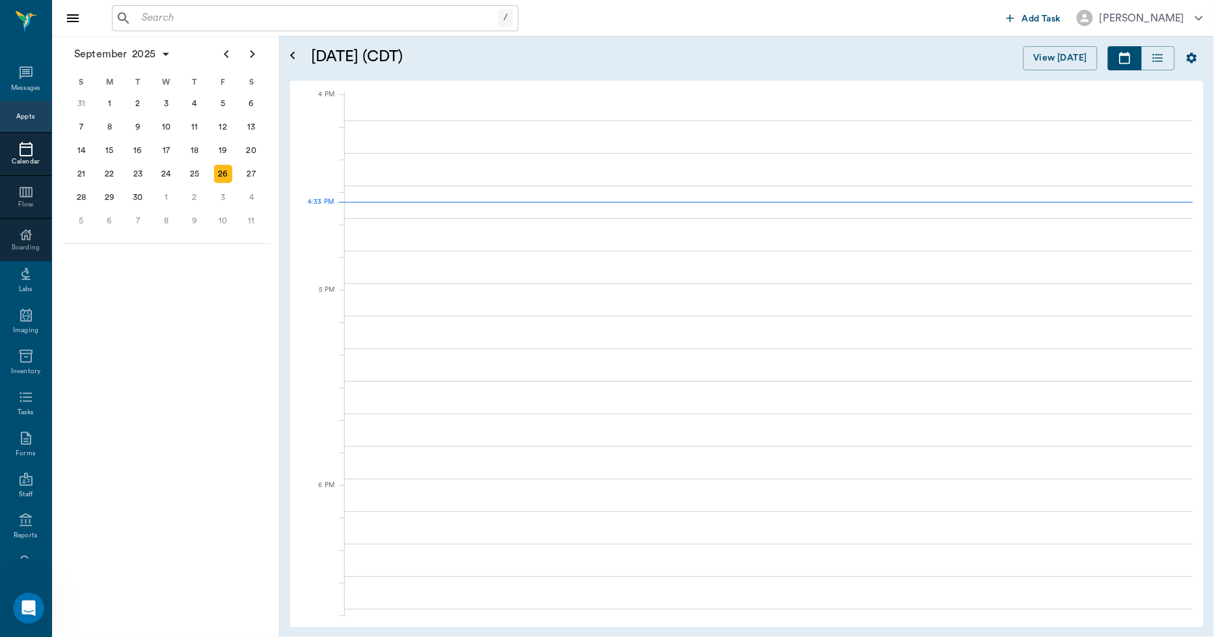
scroll to position [1563, 0]
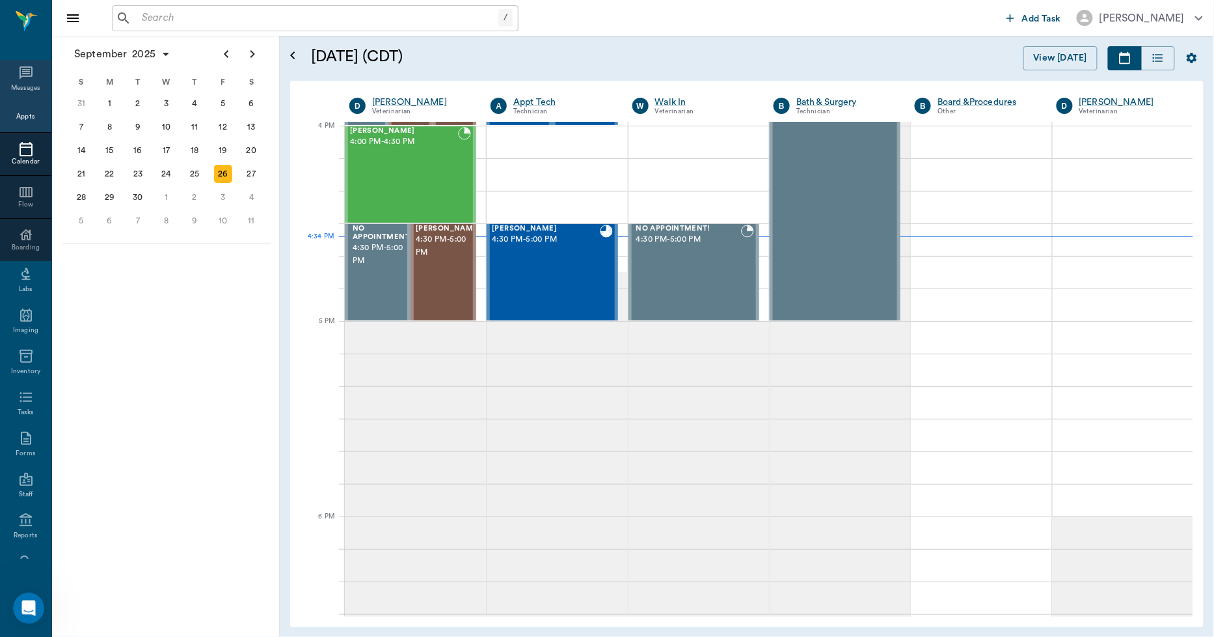
click at [11, 83] on div "Messages" at bounding box center [26, 88] width 30 height 10
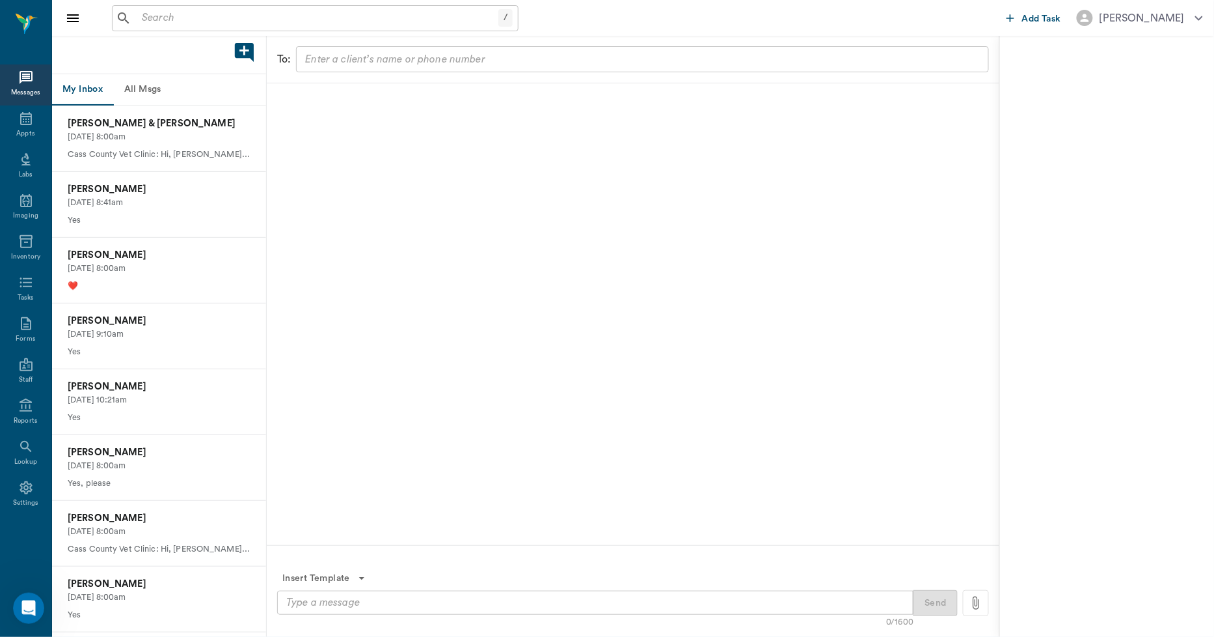
click at [137, 88] on button "All Msgs" at bounding box center [142, 89] width 59 height 31
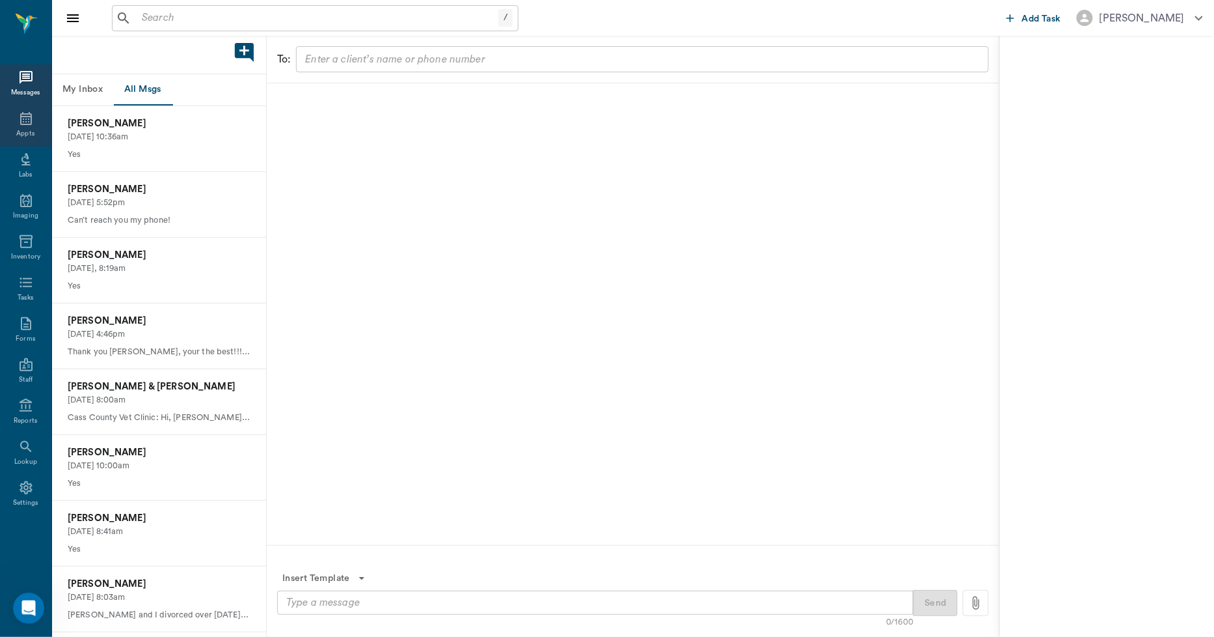
click at [21, 124] on icon at bounding box center [26, 118] width 12 height 13
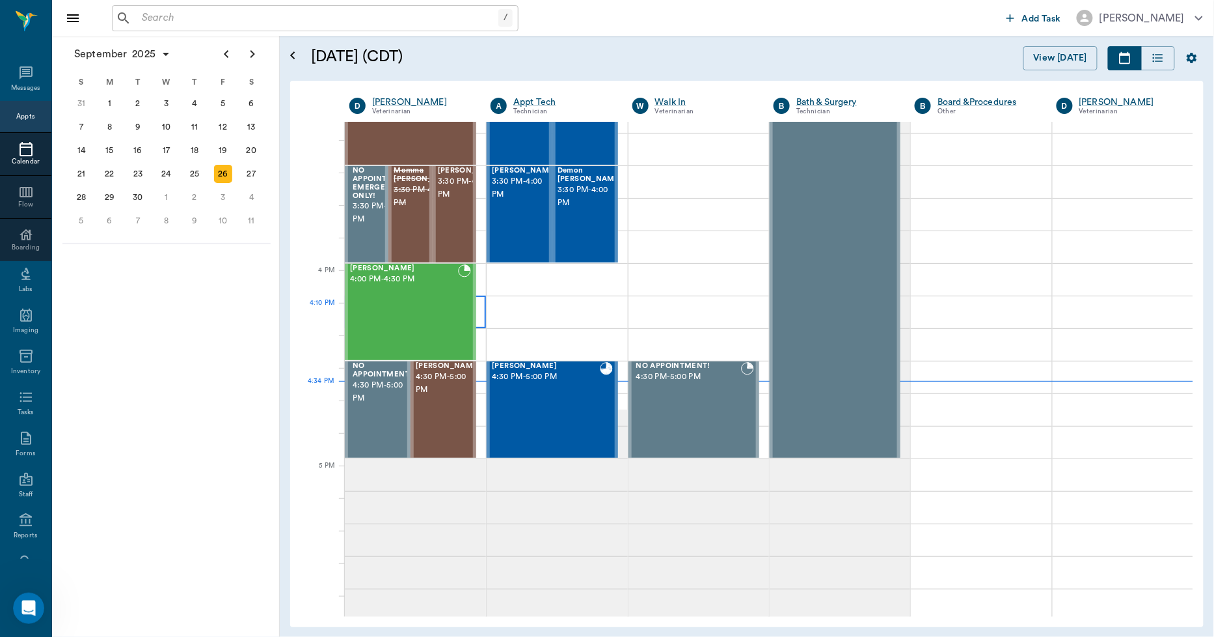
scroll to position [1419, 0]
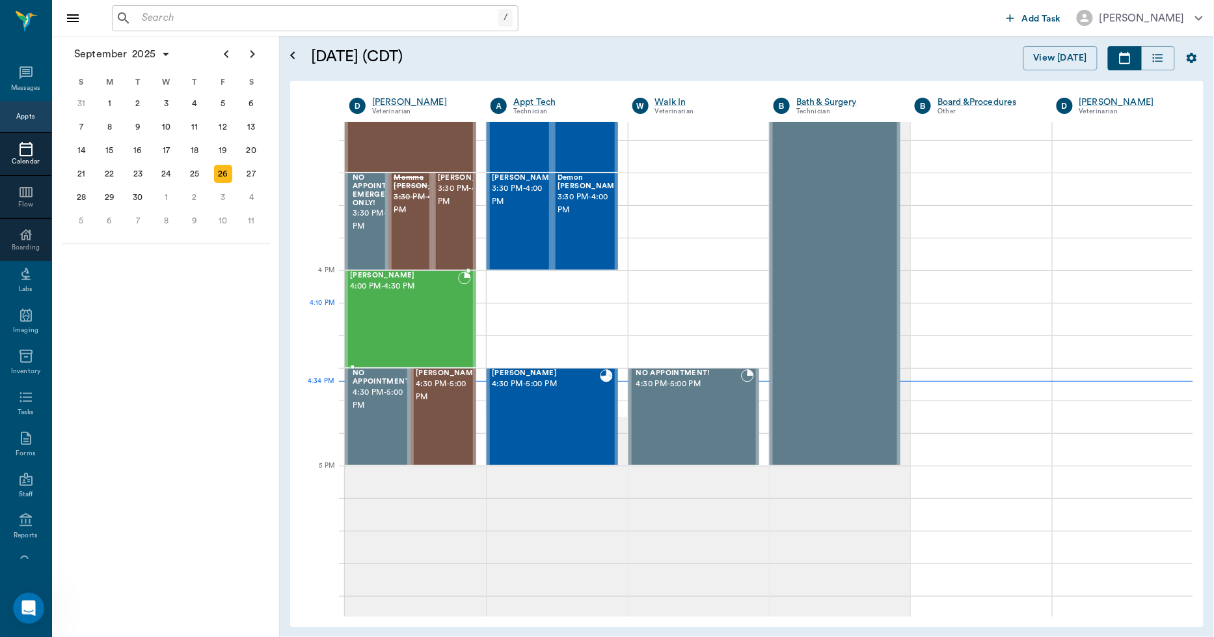
click at [415, 305] on div "KAILO Carroll 4:00 PM - 4:30 PM" at bounding box center [404, 318] width 108 height 95
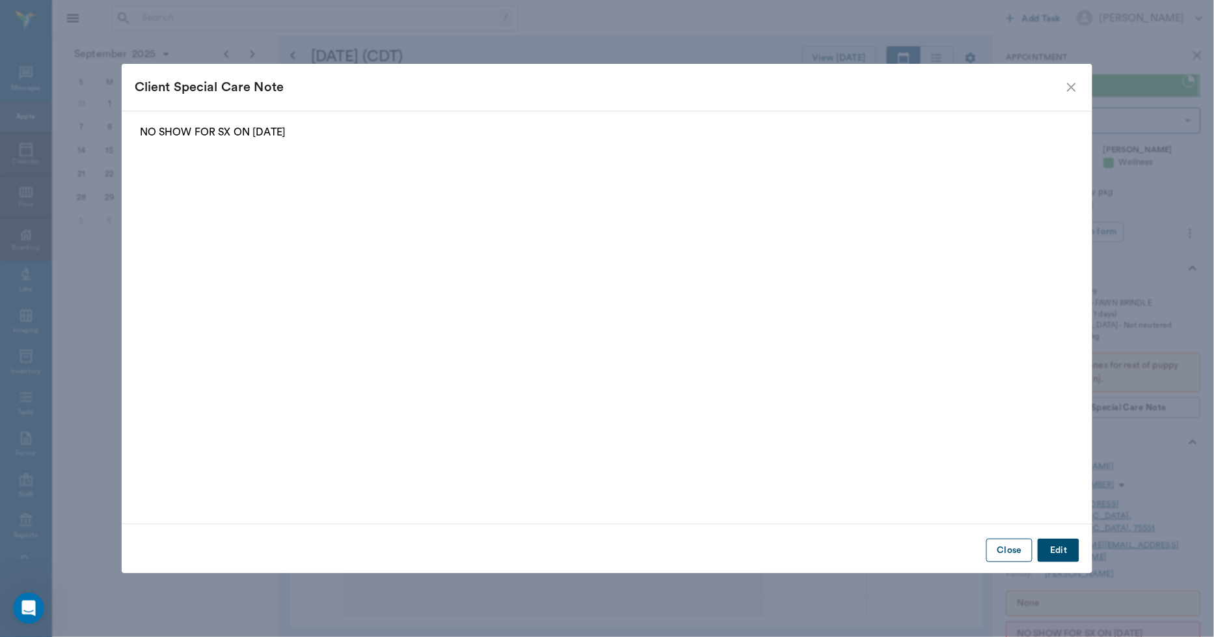
click at [996, 549] on button "Close" at bounding box center [1010, 550] width 46 height 24
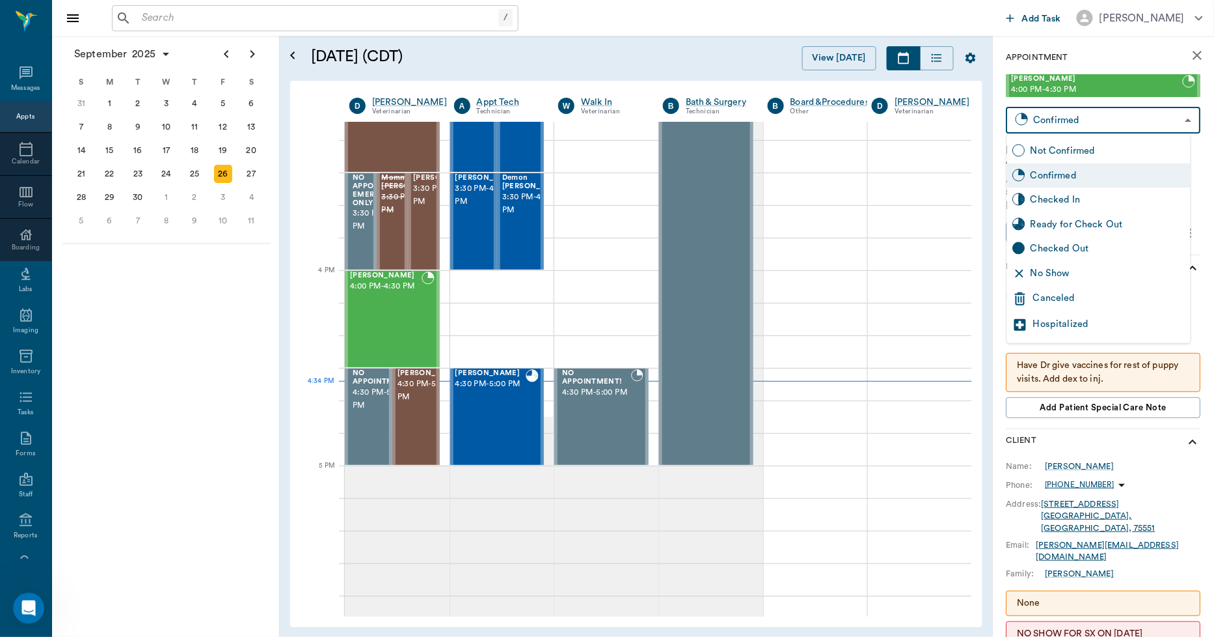
click at [1089, 115] on body "/ ​ Add Task Dr. Bert Ellsworth Nectar Messages Appts Calendar Flow Boarding La…" at bounding box center [607, 318] width 1214 height 637
click at [1062, 267] on div "No Show" at bounding box center [1108, 273] width 155 height 14
type input "NO_SHOW"
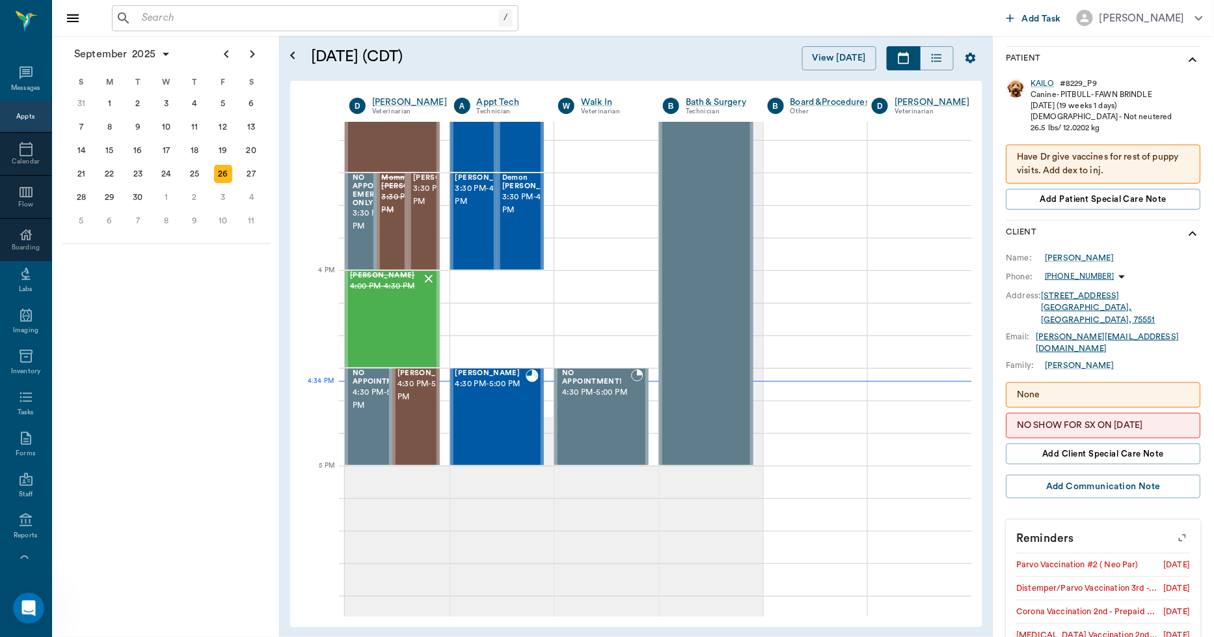
scroll to position [294, 0]
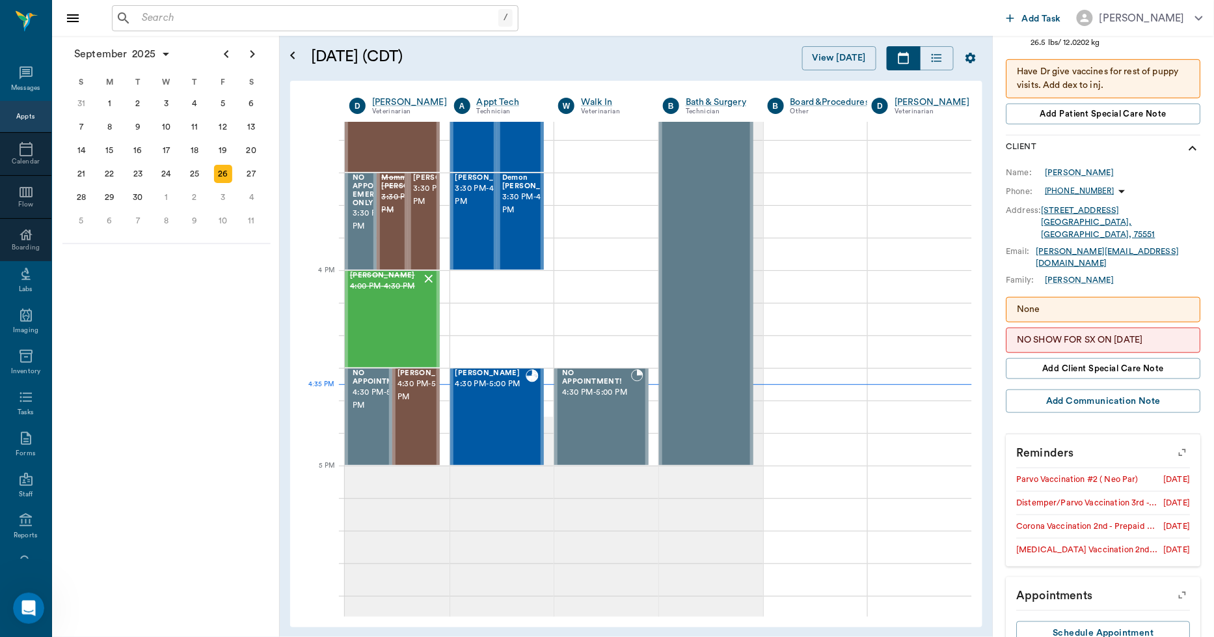
click at [1090, 333] on p "NO SHOW FOR SX ON 9.4.25" at bounding box center [1104, 340] width 172 height 14
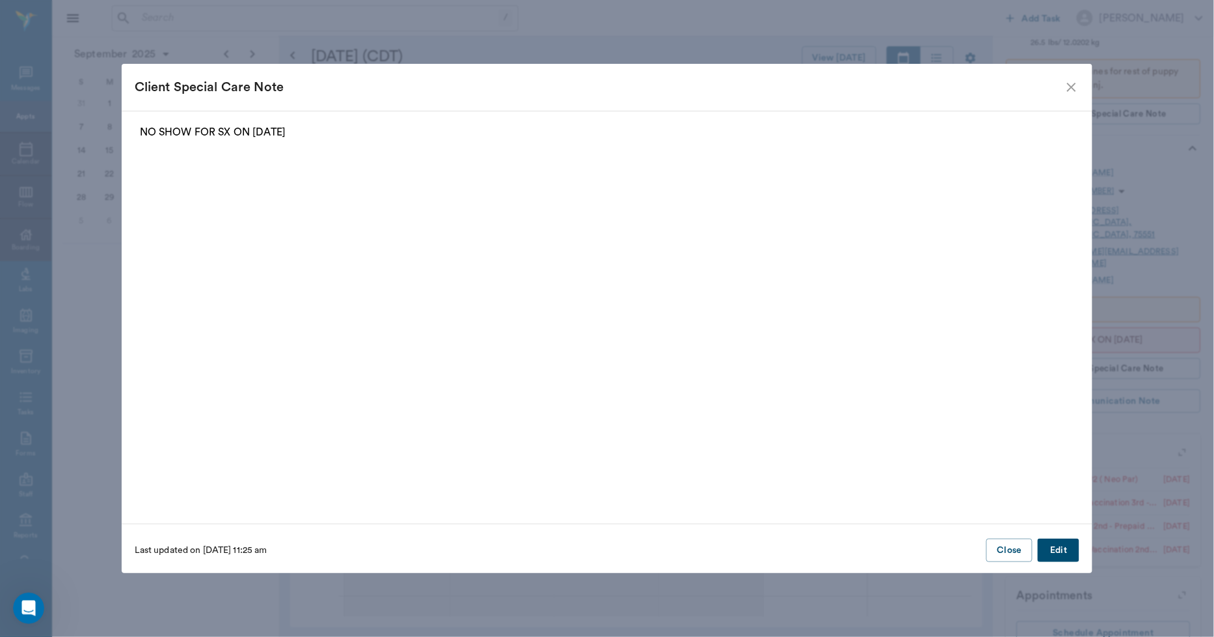
click at [1069, 545] on button "Edit" at bounding box center [1059, 550] width 42 height 24
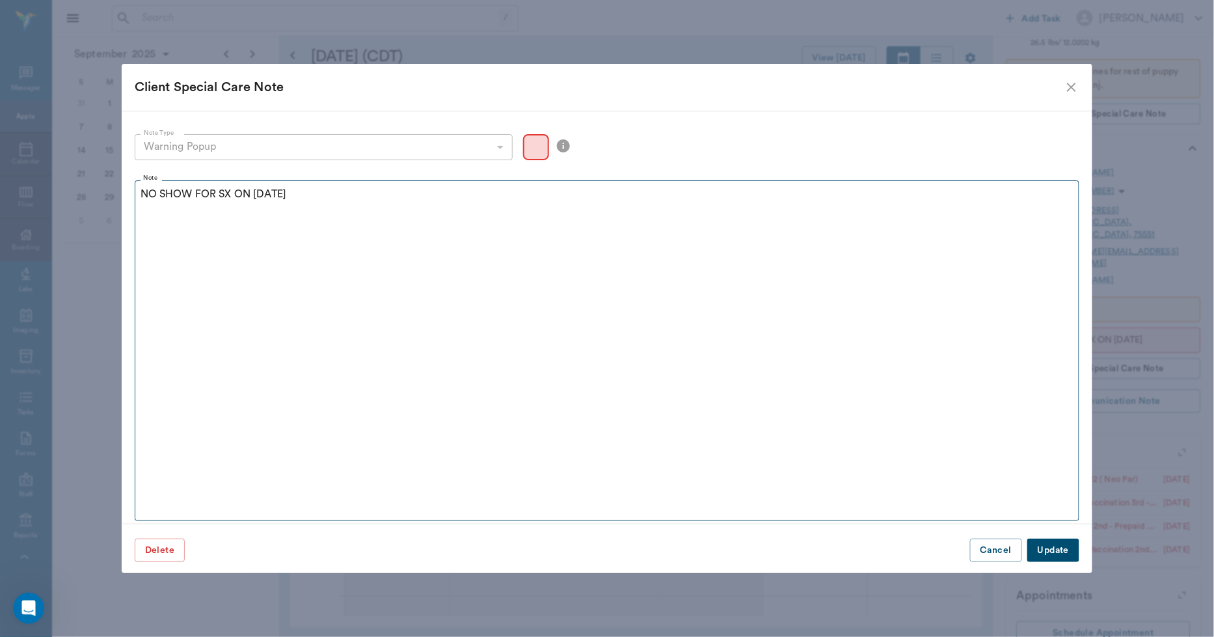
click at [296, 185] on fieldset "Note NO SHOW FOR SX ON 9.4.25" at bounding box center [608, 347] width 946 height 346
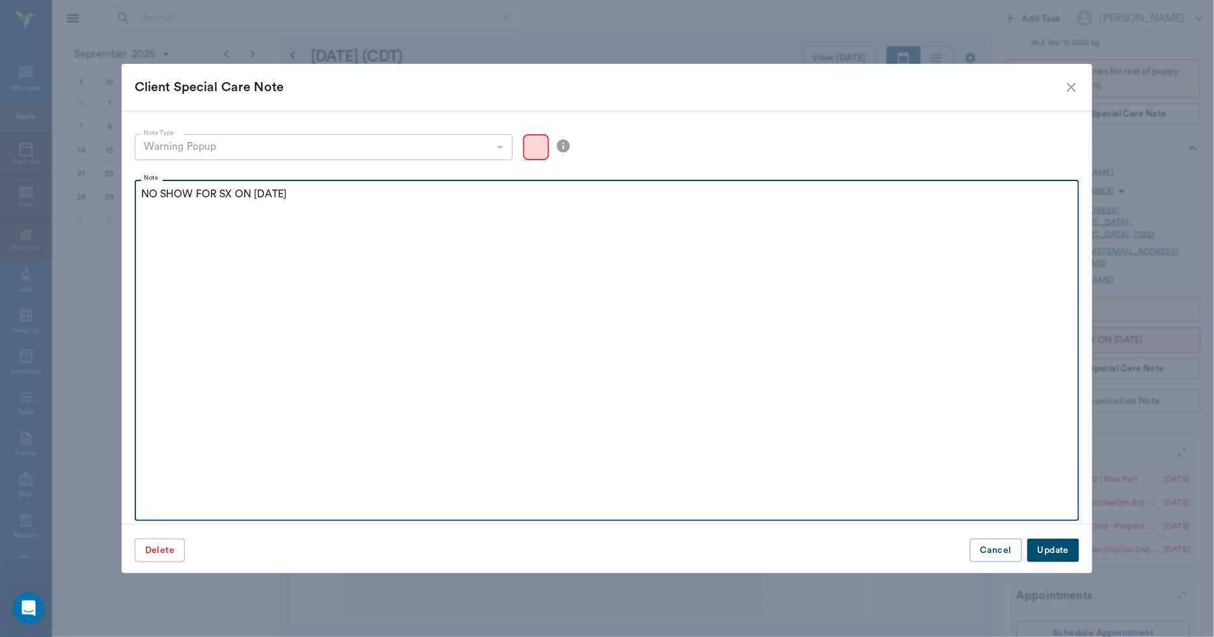
click at [284, 194] on p "NO SHOW FOR SX ON 9.4.25" at bounding box center [607, 194] width 933 height 16
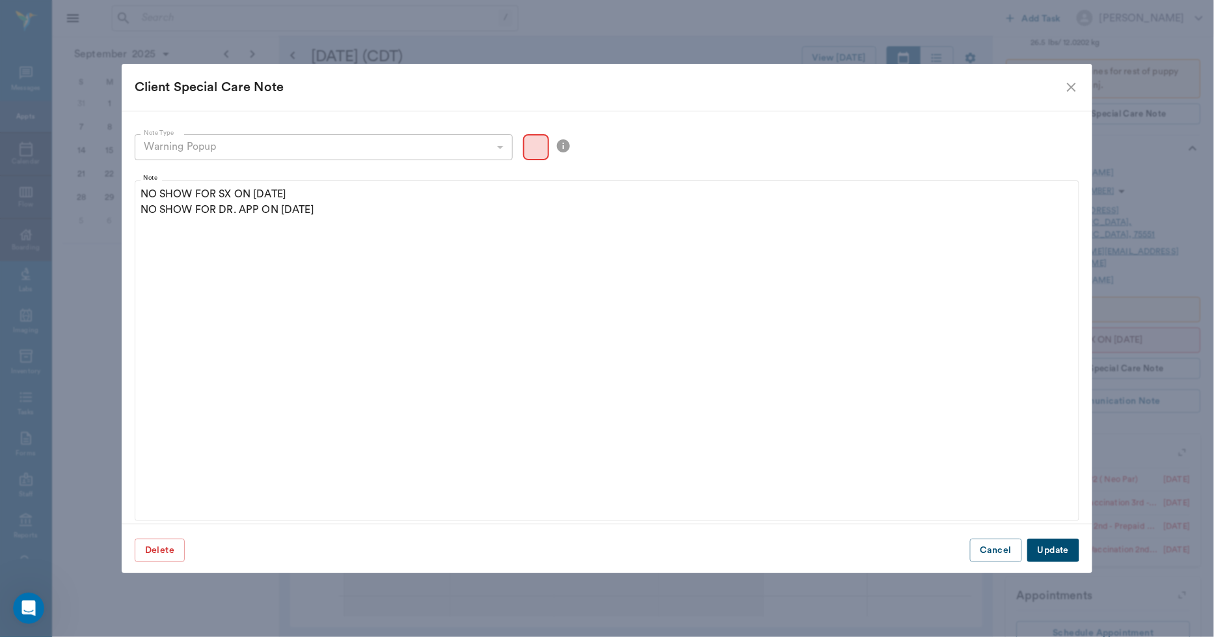
click at [1064, 553] on button "Update" at bounding box center [1054, 550] width 52 height 24
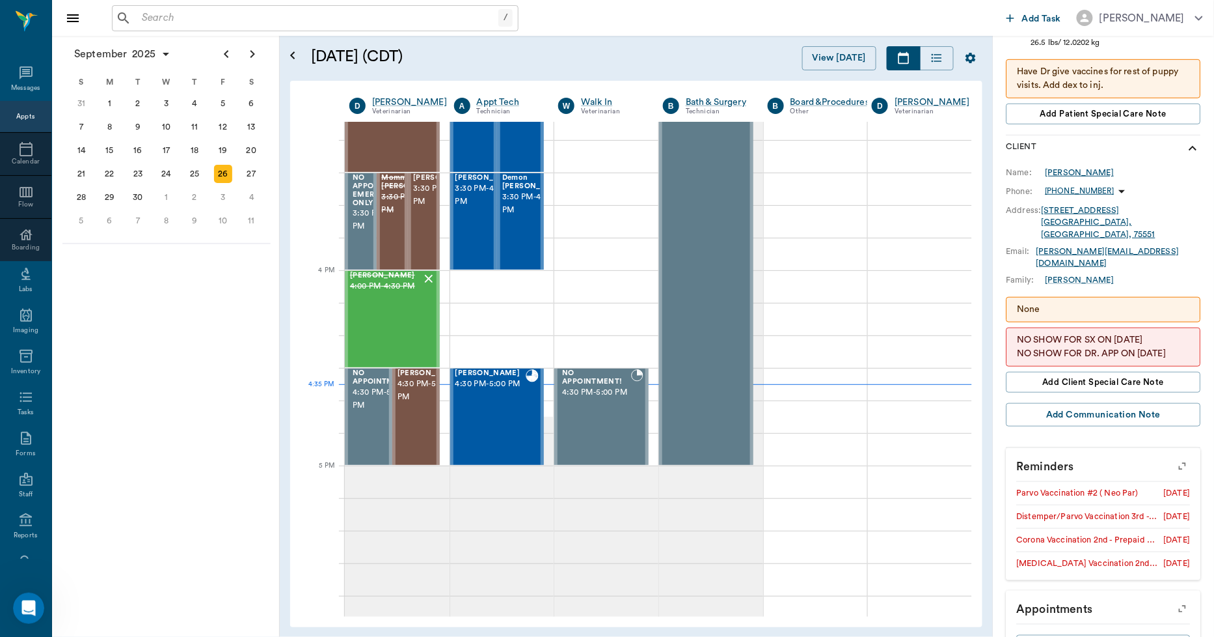
click at [1083, 167] on div "Ruth Carroll" at bounding box center [1080, 173] width 69 height 12
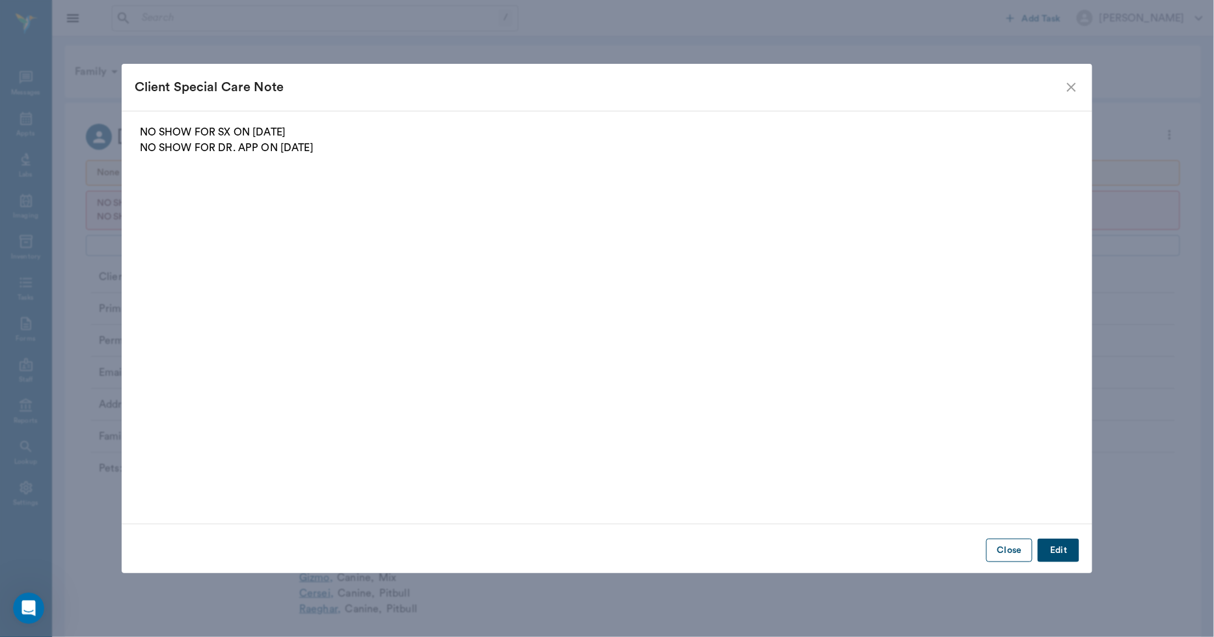
click at [1013, 556] on button "Close" at bounding box center [1010, 550] width 46 height 24
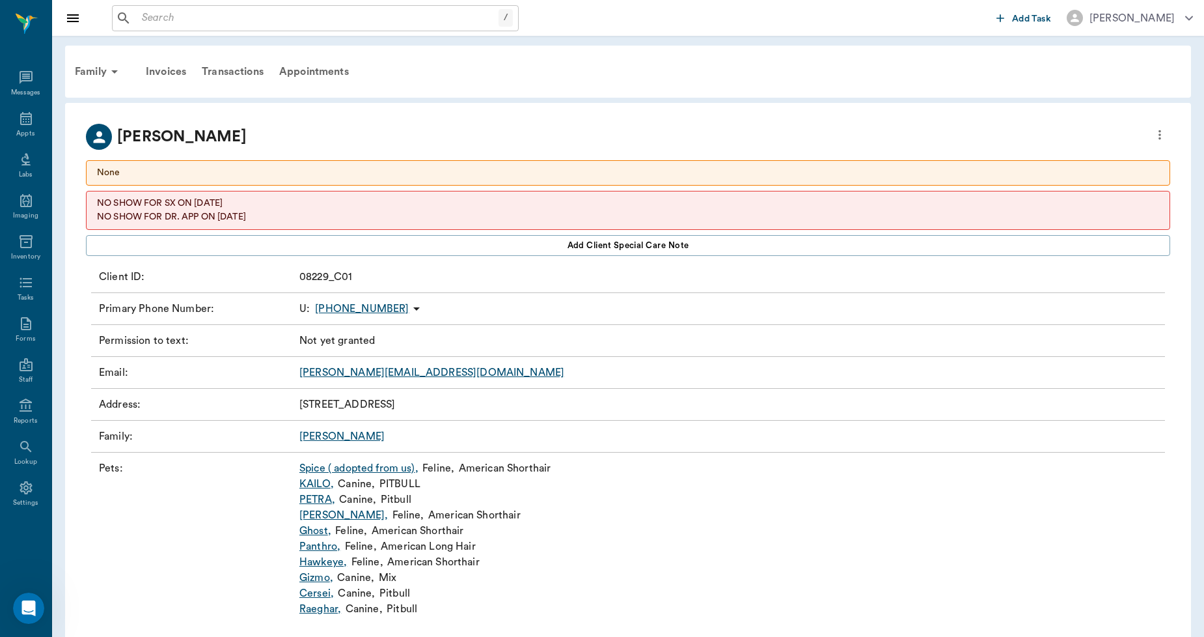
drag, startPoint x: 251, startPoint y: 210, endPoint x: 93, endPoint y: 193, distance: 158.4
click at [93, 193] on div "NO SHOW FOR SX ON 9.4.25 NO SHOW FOR DR. APP ON 9.26.25" at bounding box center [628, 210] width 1084 height 39
copy div "NO SHOW FOR SX ON 9.4.25 NO SHOW FOR DR. APP ON 9.26.25"
click at [353, 204] on p "NO SHOW FOR SX ON 9.4.25" at bounding box center [628, 204] width 1062 height 14
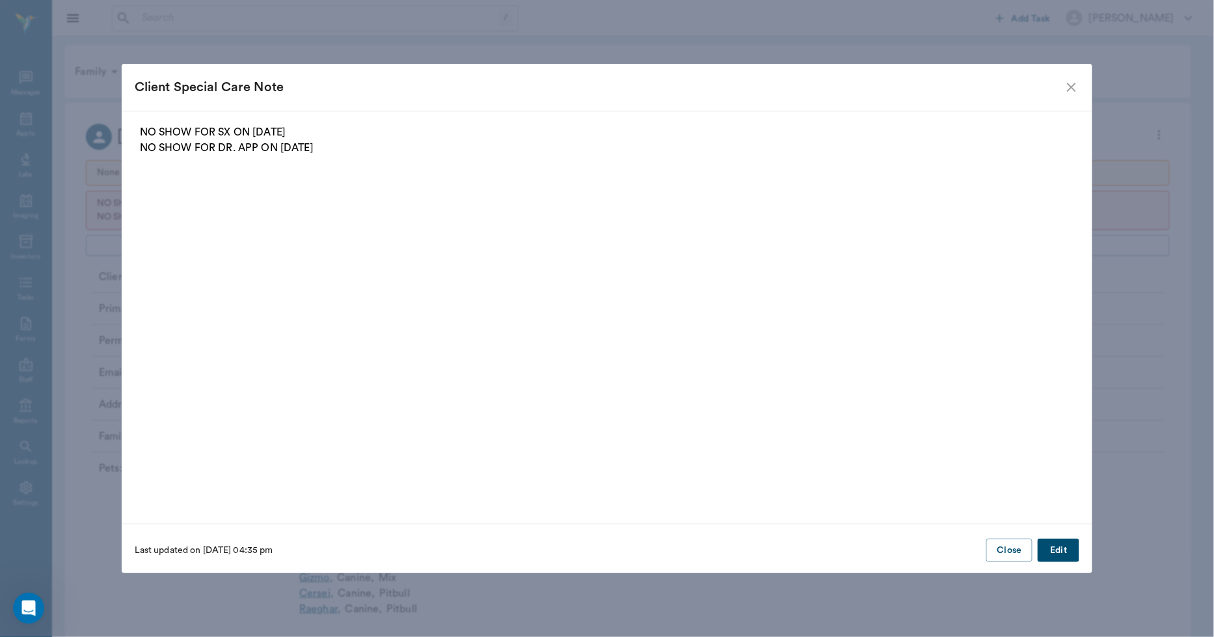
click at [1071, 548] on button "Edit" at bounding box center [1059, 550] width 42 height 24
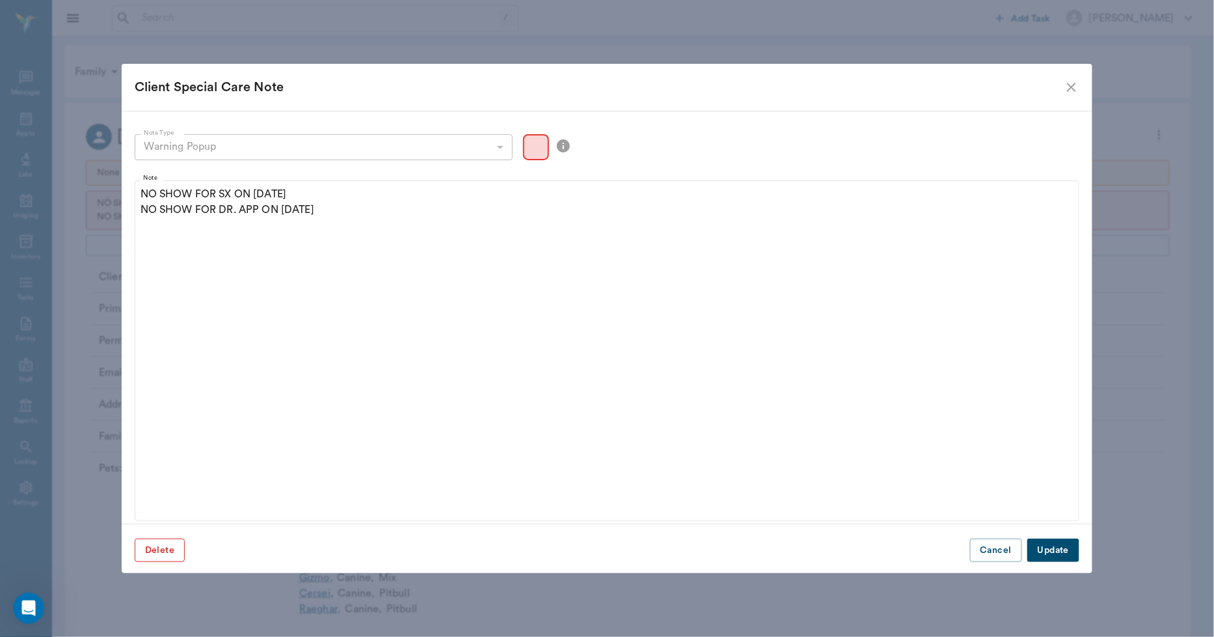
click at [163, 549] on button "Delete" at bounding box center [160, 550] width 50 height 24
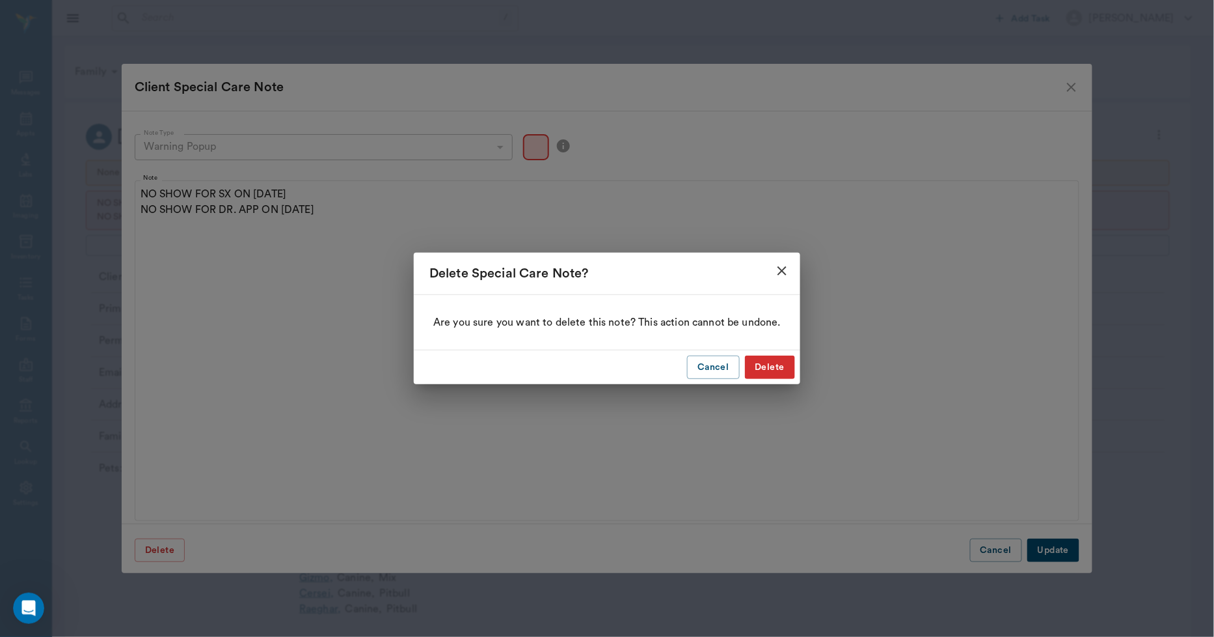
click at [786, 369] on button "Delete" at bounding box center [770, 367] width 50 height 24
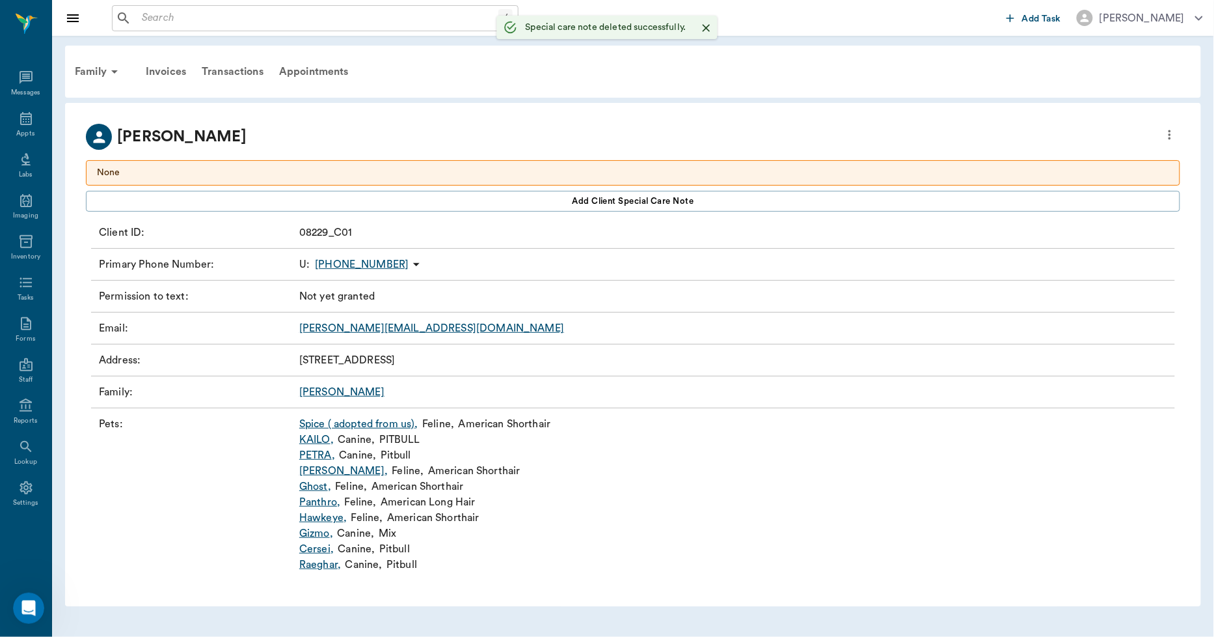
click at [478, 168] on p "None" at bounding box center [633, 173] width 1073 height 14
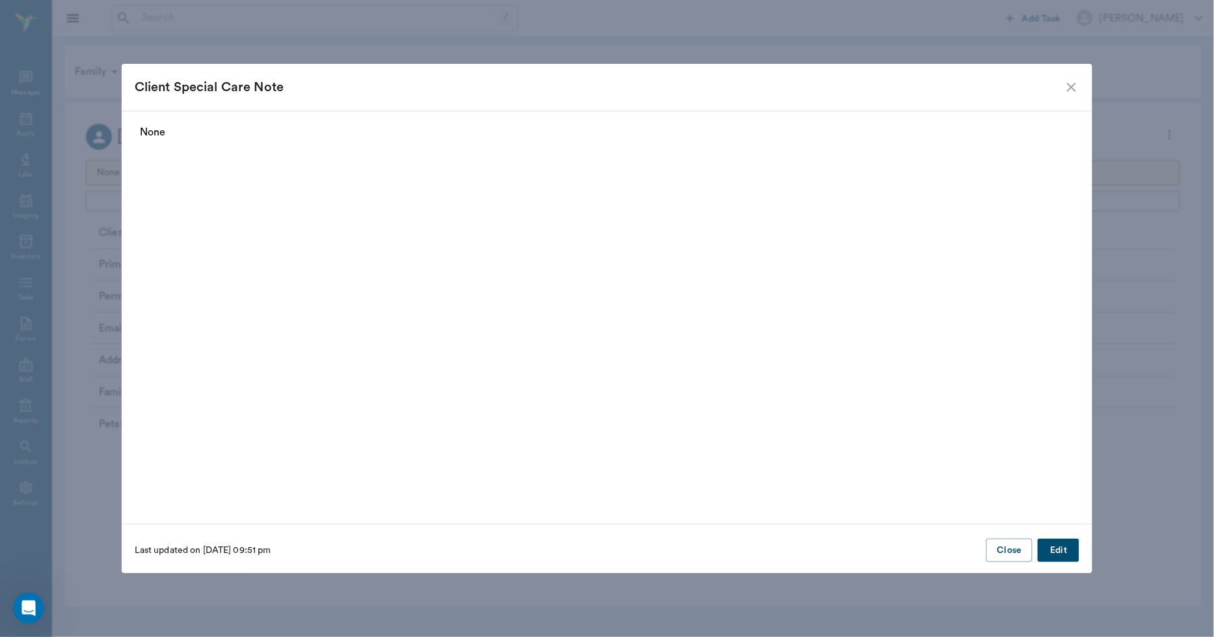
click at [1066, 553] on button "Edit" at bounding box center [1059, 550] width 42 height 24
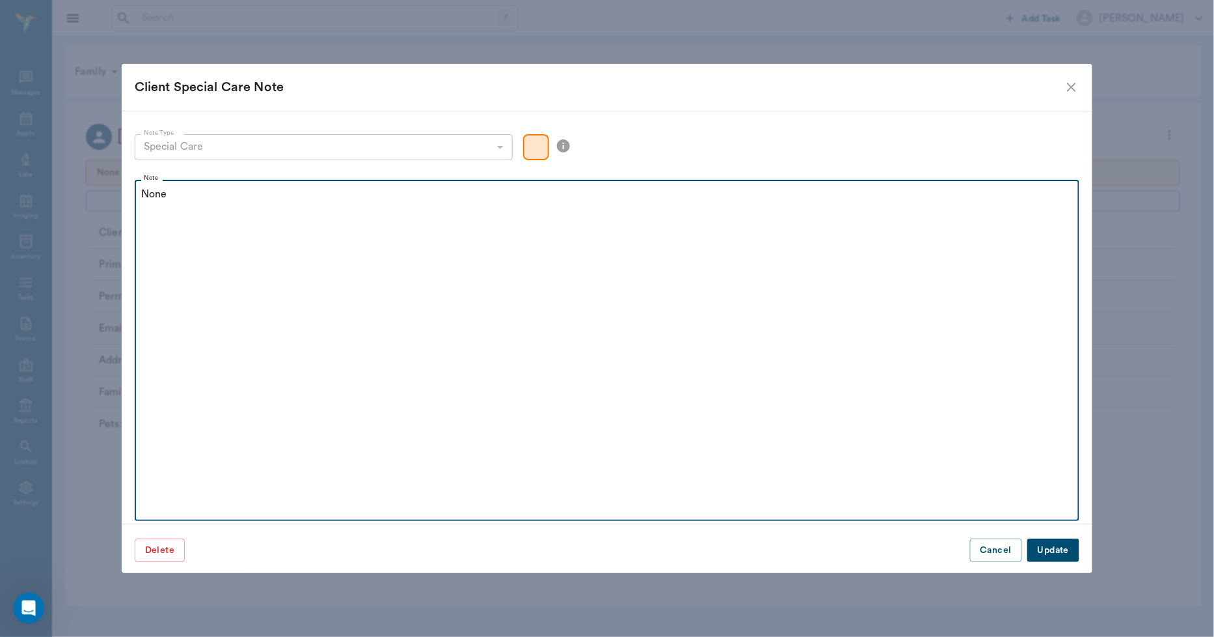
drag, startPoint x: 185, startPoint y: 193, endPoint x: 171, endPoint y: 193, distance: 15.0
click at [184, 193] on p "None" at bounding box center [607, 194] width 933 height 16
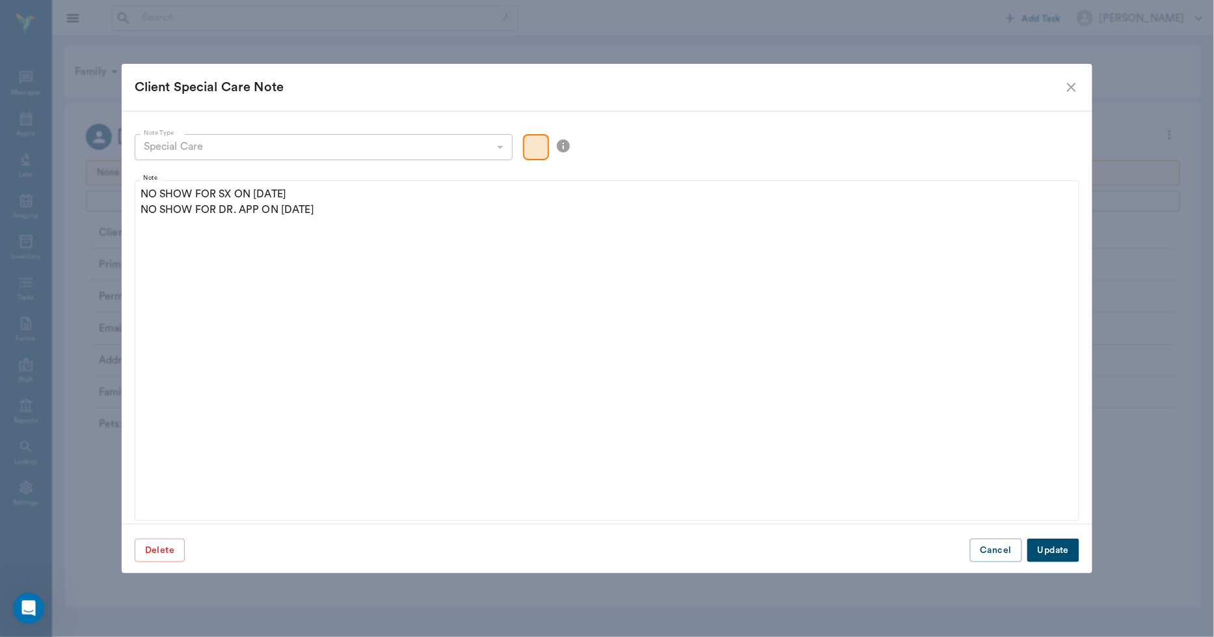
click at [1052, 548] on button "Update" at bounding box center [1054, 550] width 52 height 24
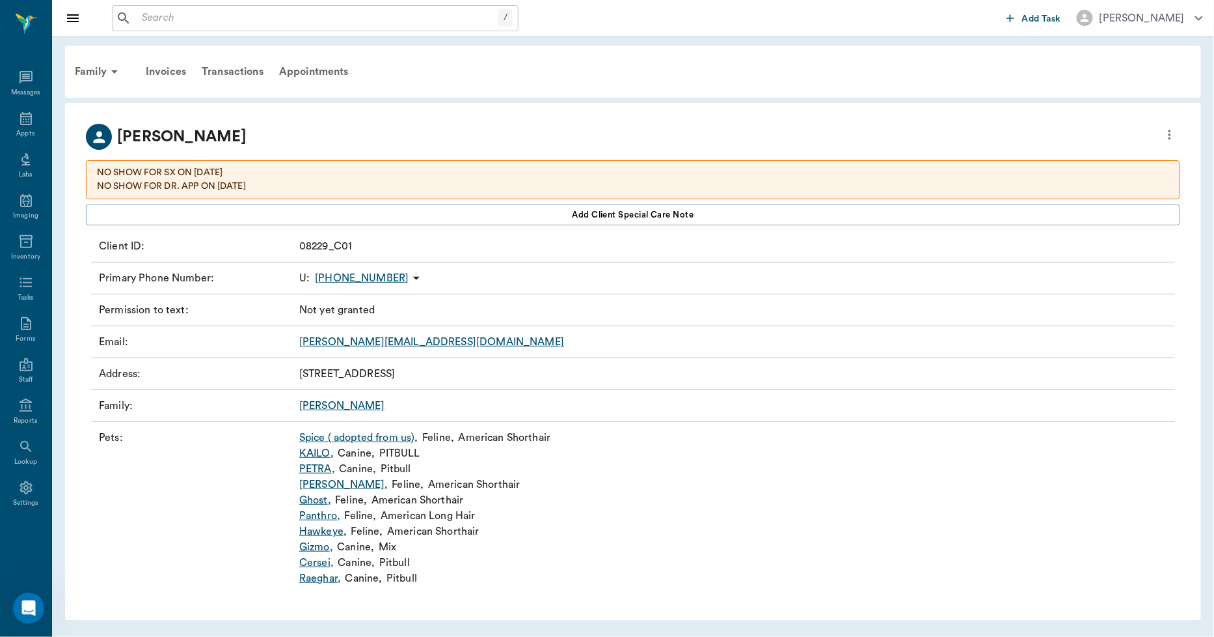
click at [342, 280] on p "(430) 342-7722" at bounding box center [362, 278] width 94 height 16
click at [342, 299] on span "Send SMS Message" at bounding box center [335, 304] width 109 height 14
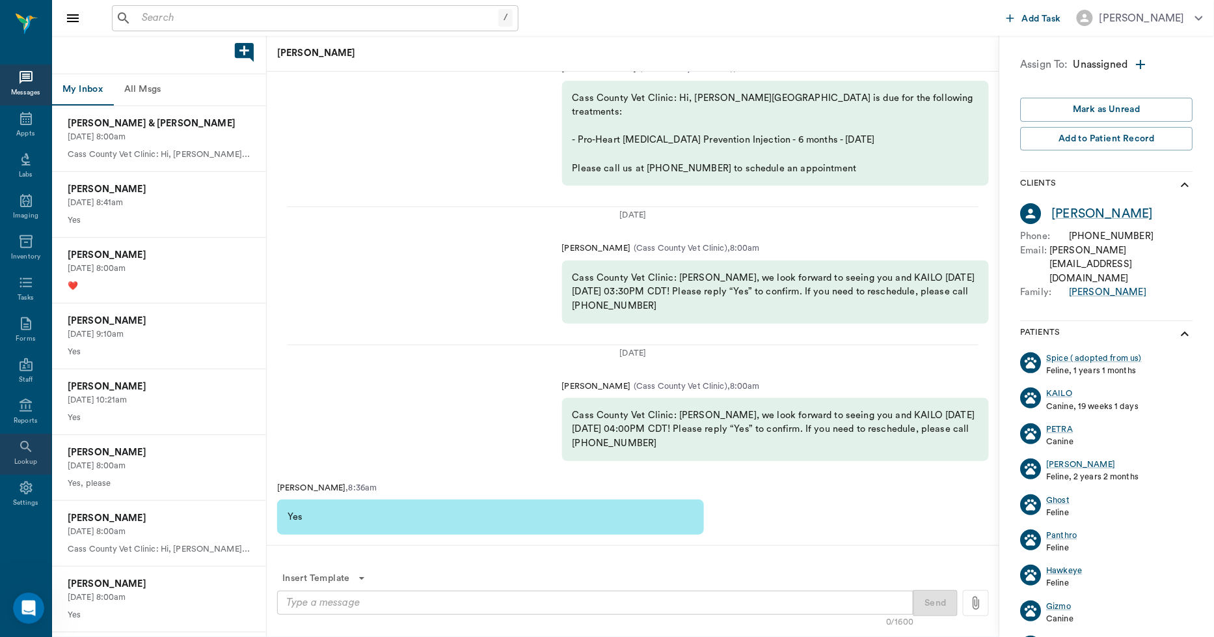
click at [22, 449] on icon at bounding box center [26, 447] width 16 height 16
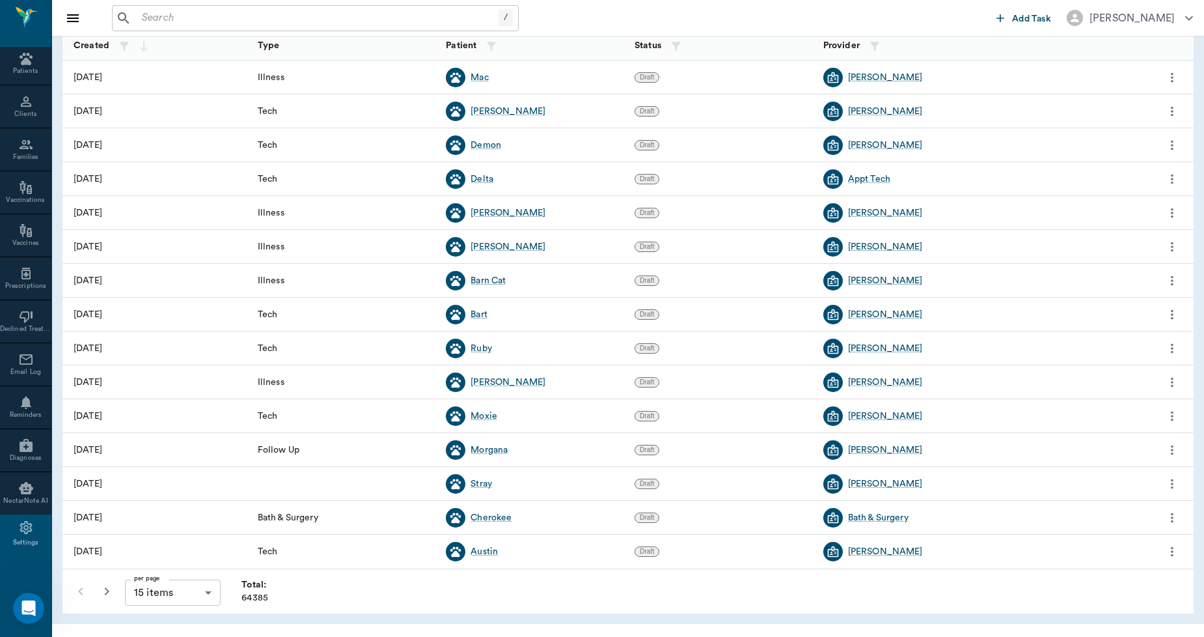
scroll to position [454, 0]
click at [21, 401] on icon at bounding box center [26, 402] width 10 height 13
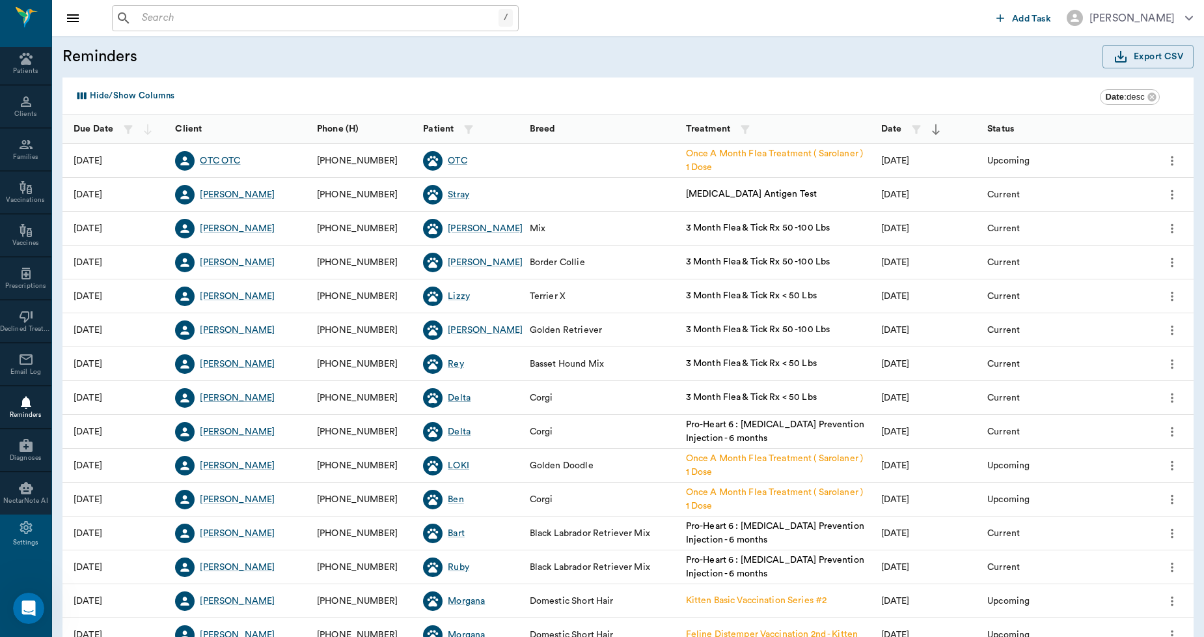
click at [223, 131] on div at bounding box center [230, 129] width 46 height 36
click at [463, 124] on icon "button" at bounding box center [468, 129] width 13 height 13
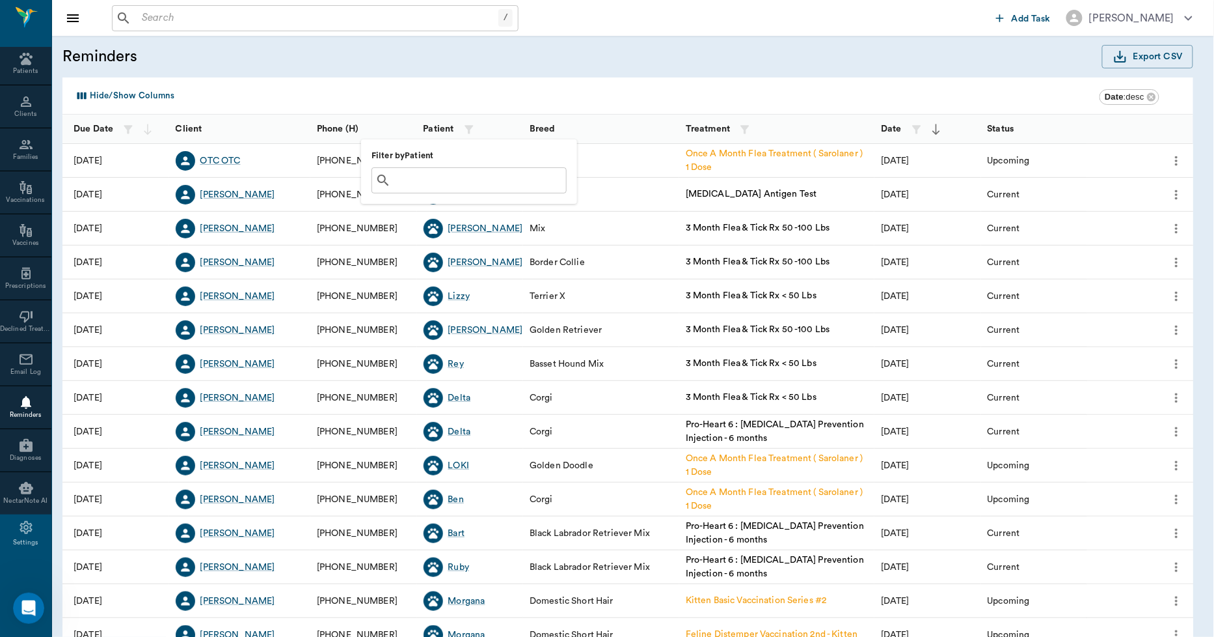
click at [443, 178] on input "text" at bounding box center [478, 180] width 165 height 18
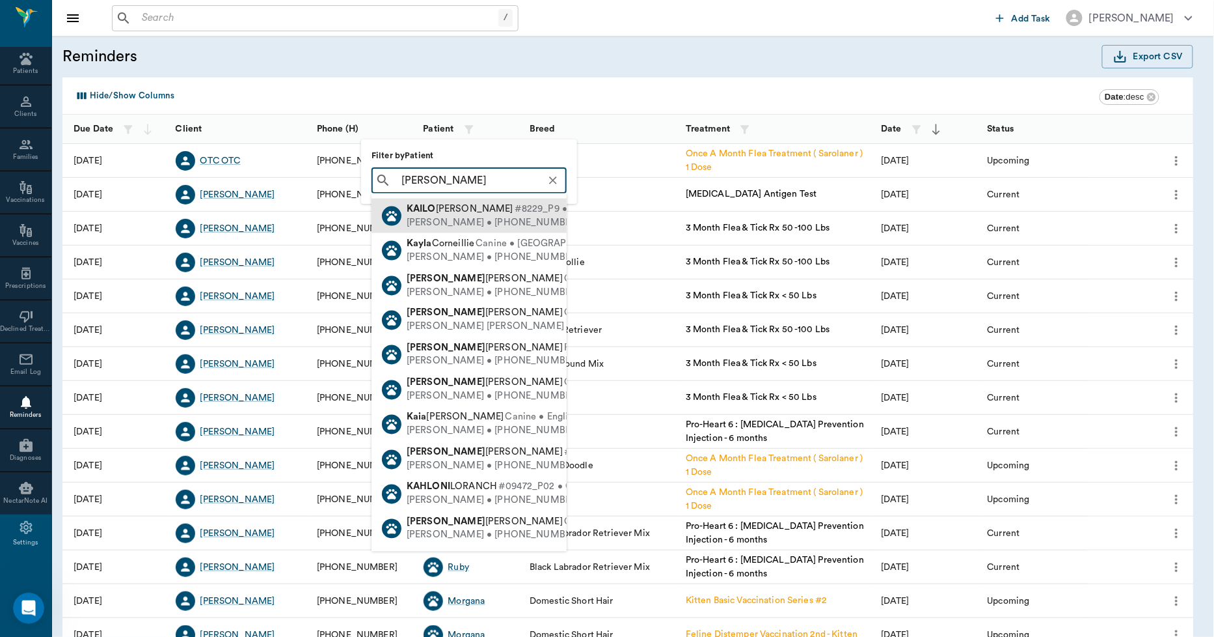
click at [430, 218] on div "Ruth Carroll • (430) 342-7722" at bounding box center [551, 222] width 288 height 14
type input "KAIL"
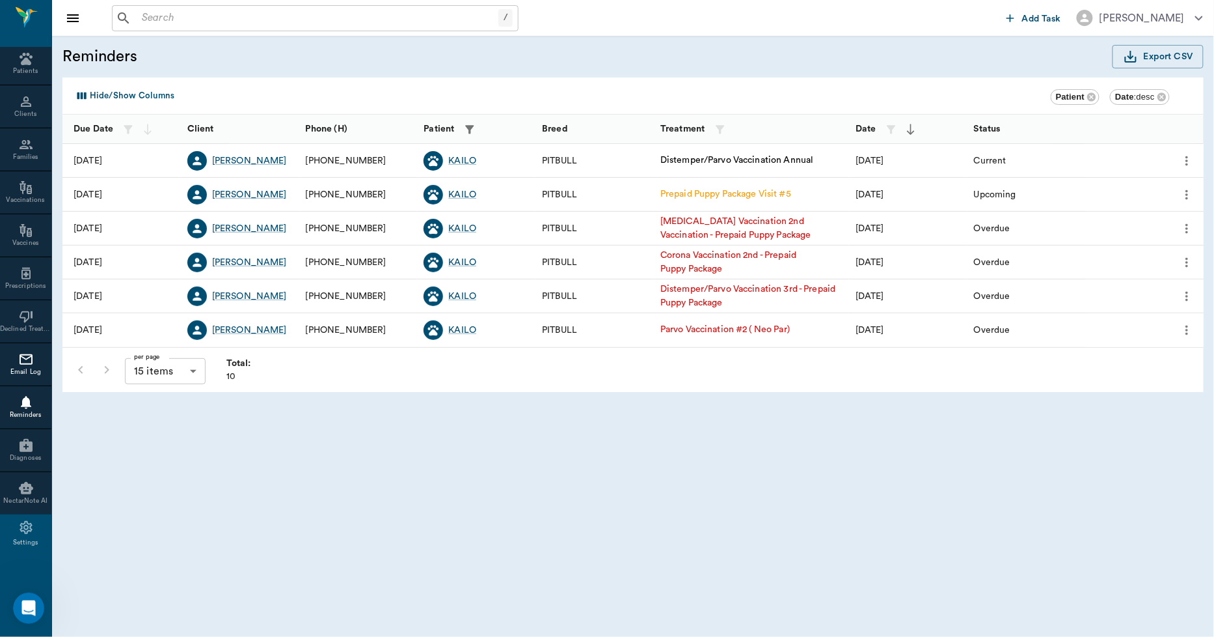
click at [18, 353] on icon at bounding box center [26, 359] width 16 height 16
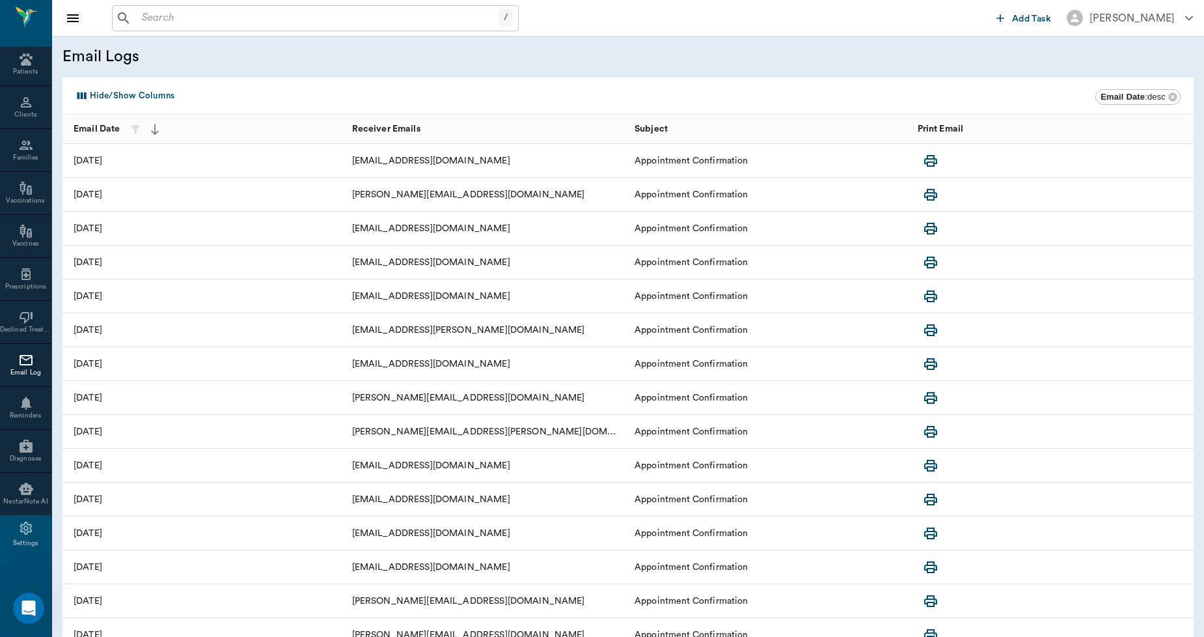
scroll to position [69, 0]
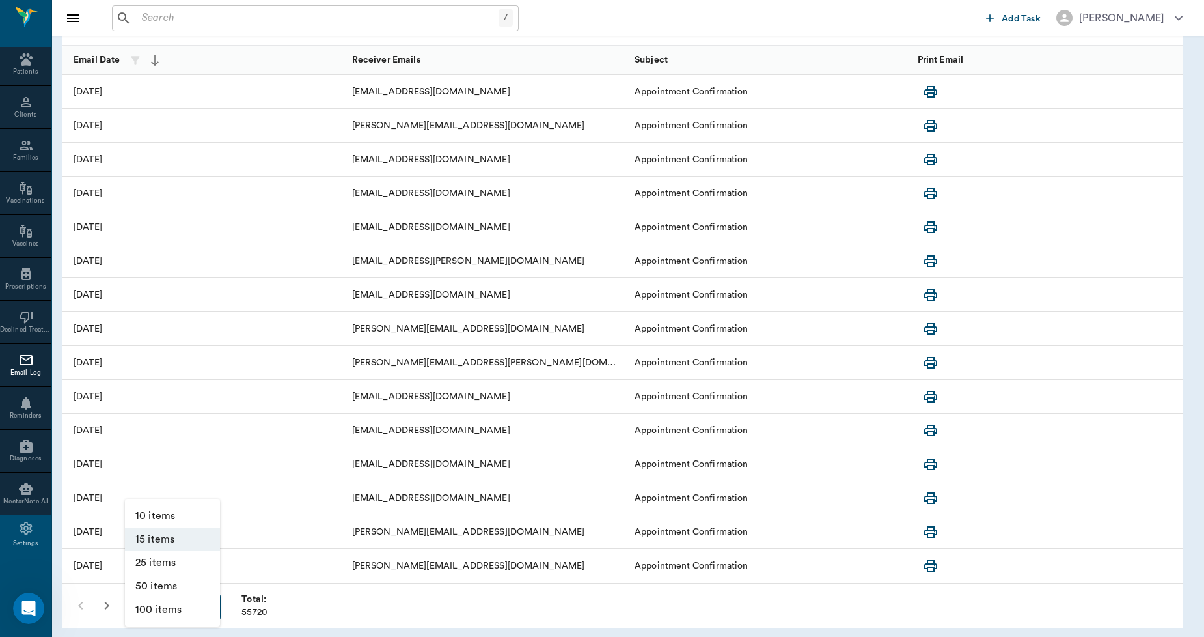
click at [164, 599] on body "/ ​ Add Task Dr. Bert Ellsworth Nectar Messages Appts Labs Imaging Inventory Ta…" at bounding box center [602, 284] width 1204 height 707
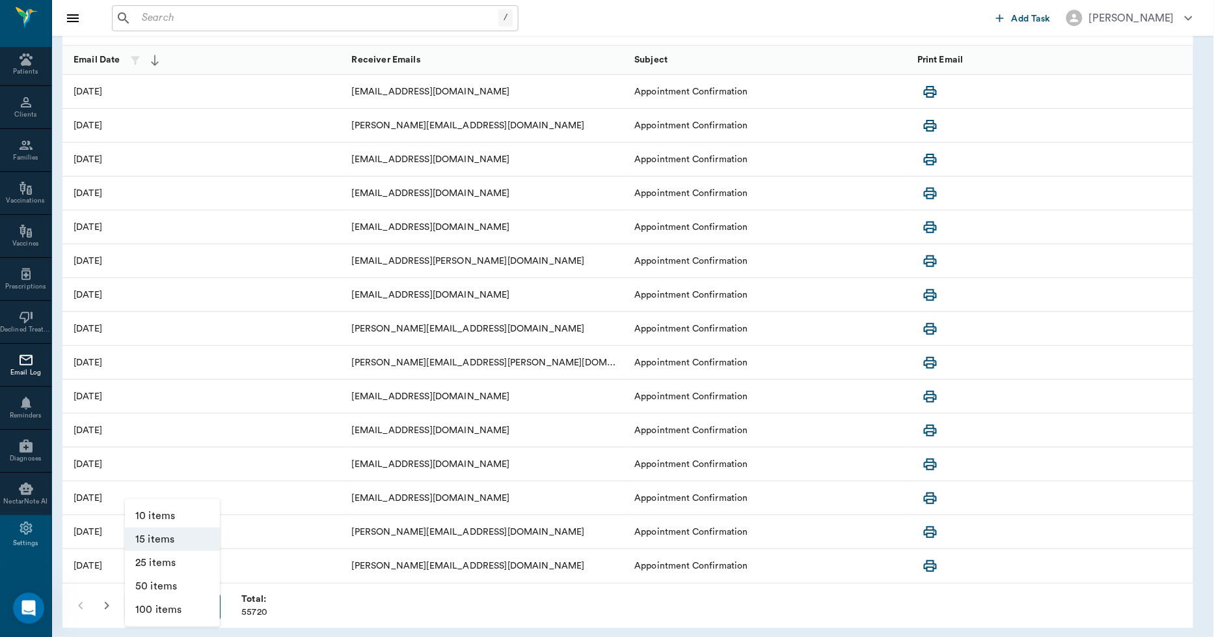
click at [164, 603] on li "100 items" at bounding box center [172, 608] width 95 height 23
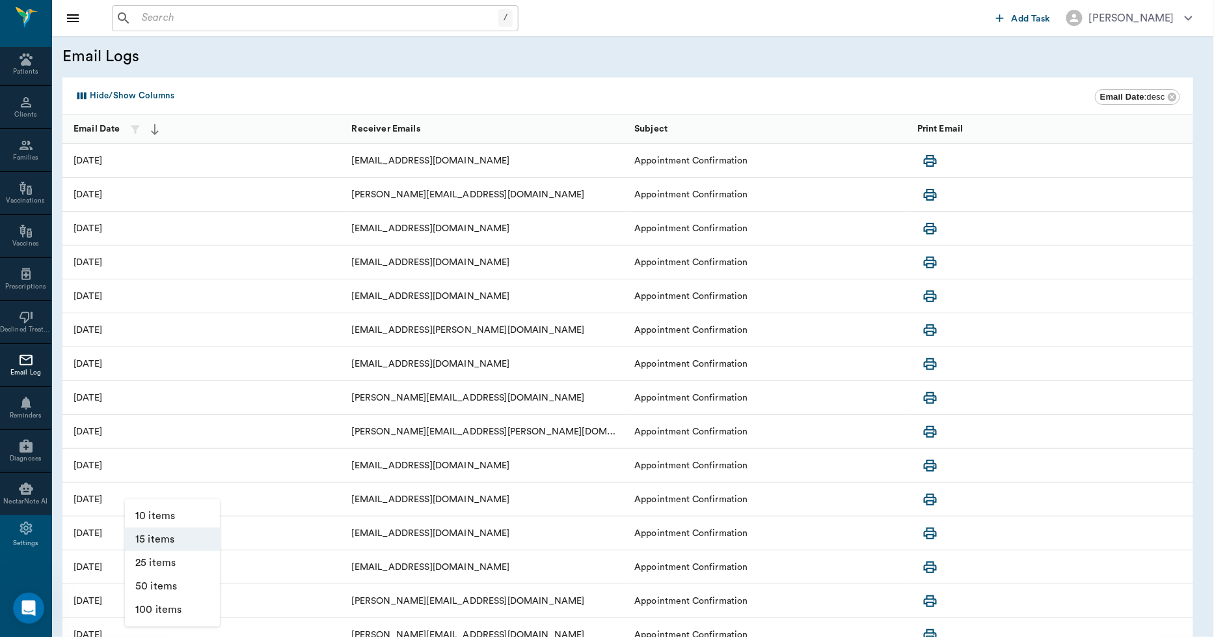
type input "100"
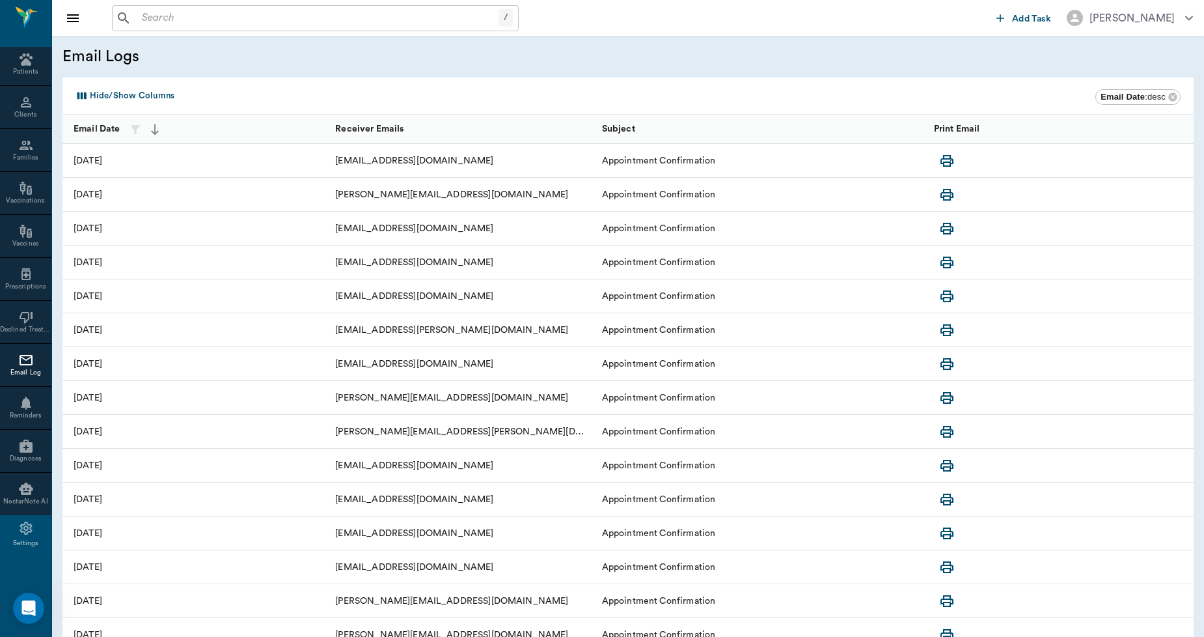
click at [95, 94] on button "Hide/Show Columns" at bounding box center [124, 95] width 107 height 21
click at [262, 64] on div "Email Logs" at bounding box center [628, 57] width 1152 height 42
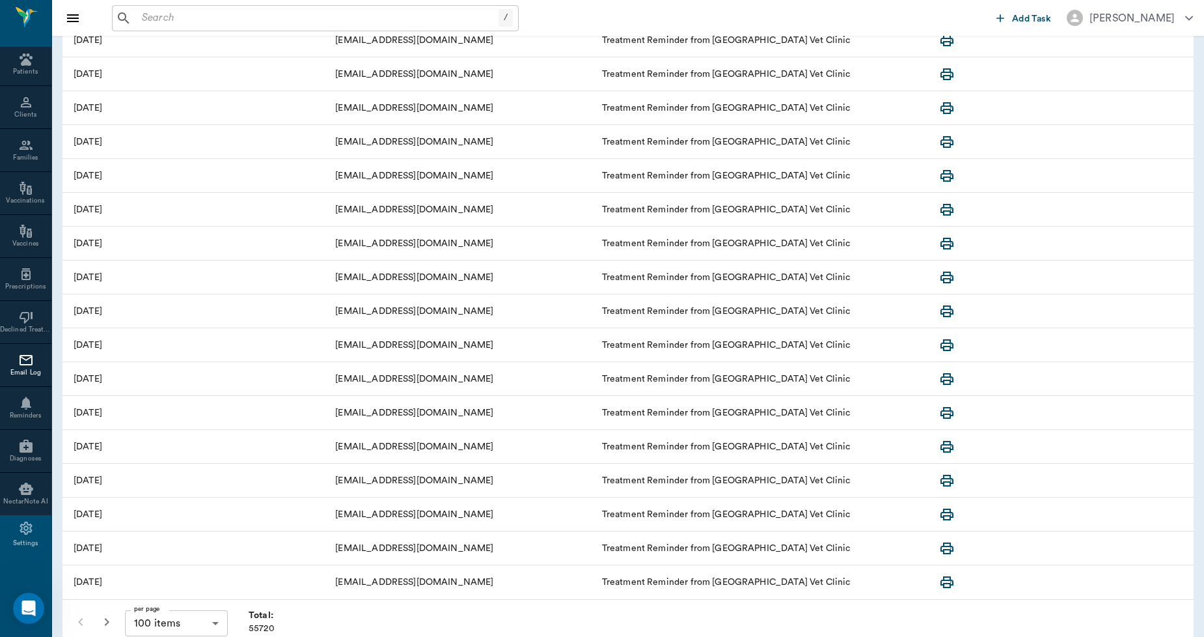
scroll to position [2946, 0]
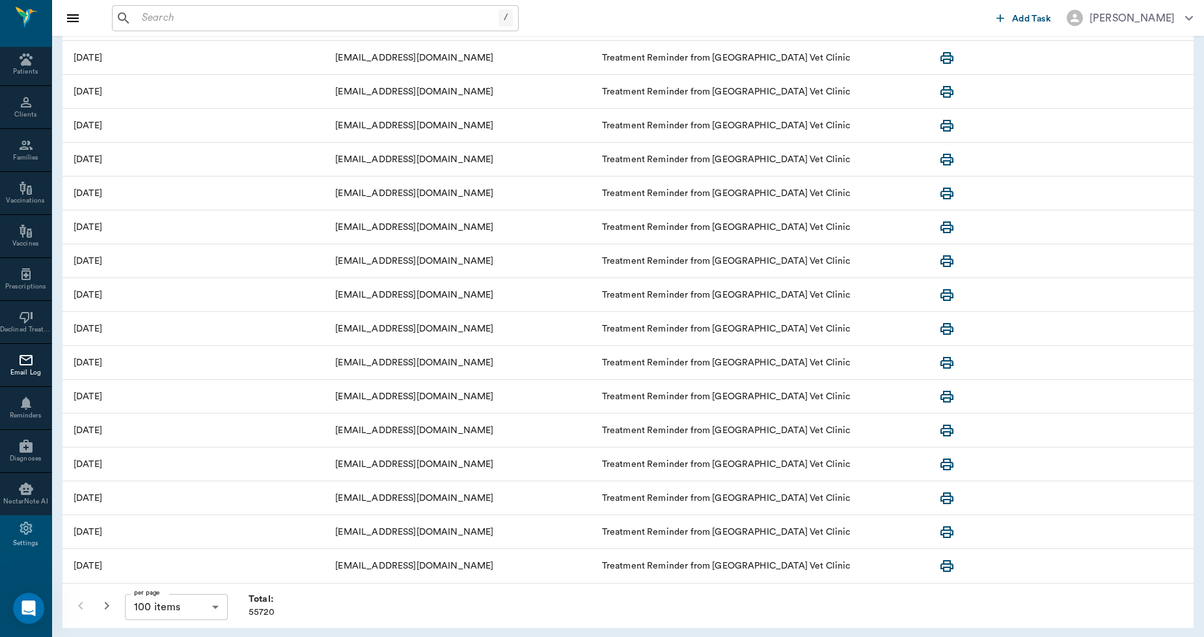
click at [109, 601] on icon "button" at bounding box center [107, 605] width 16 height 16
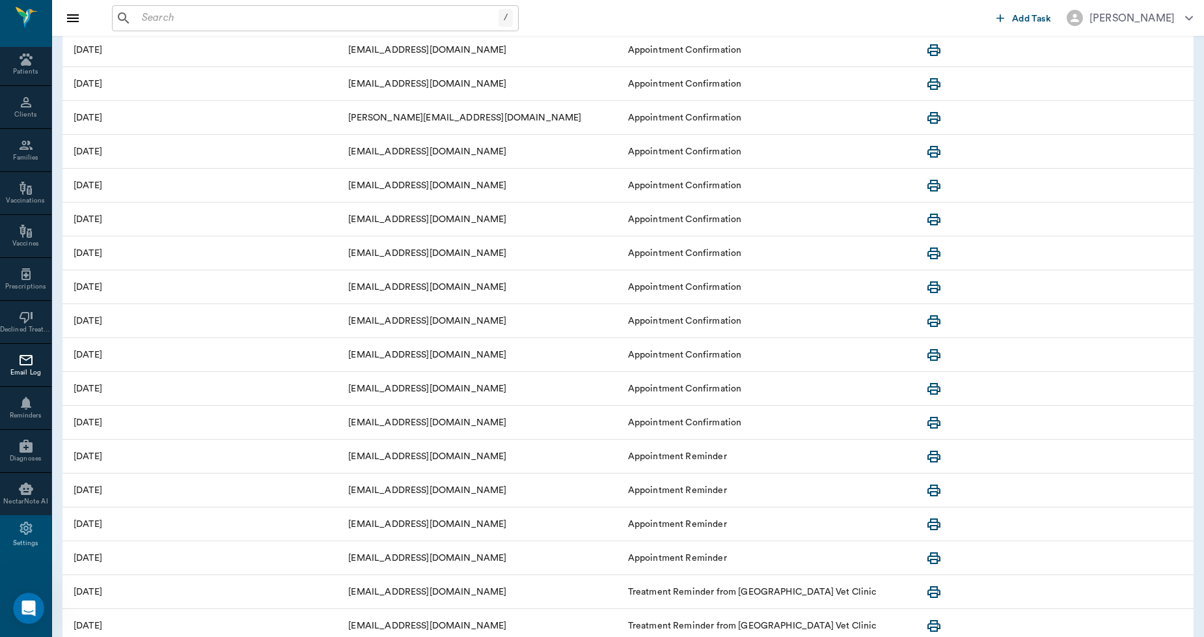
scroll to position [1880, 0]
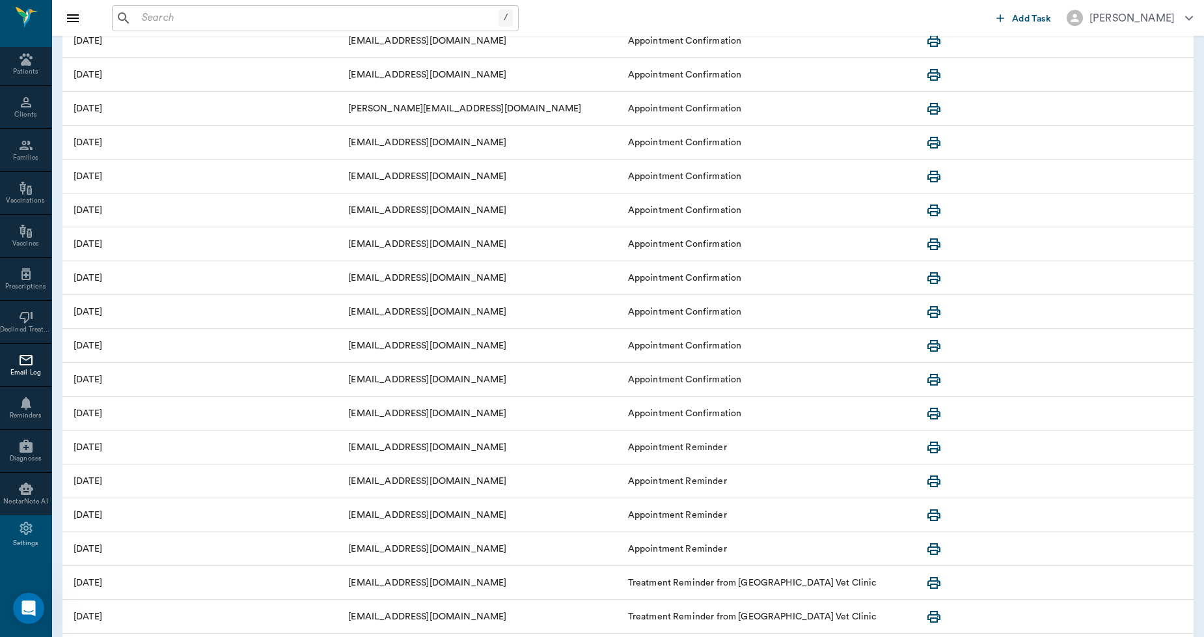
click at [936, 109] on icon "button" at bounding box center [933, 109] width 13 height 12
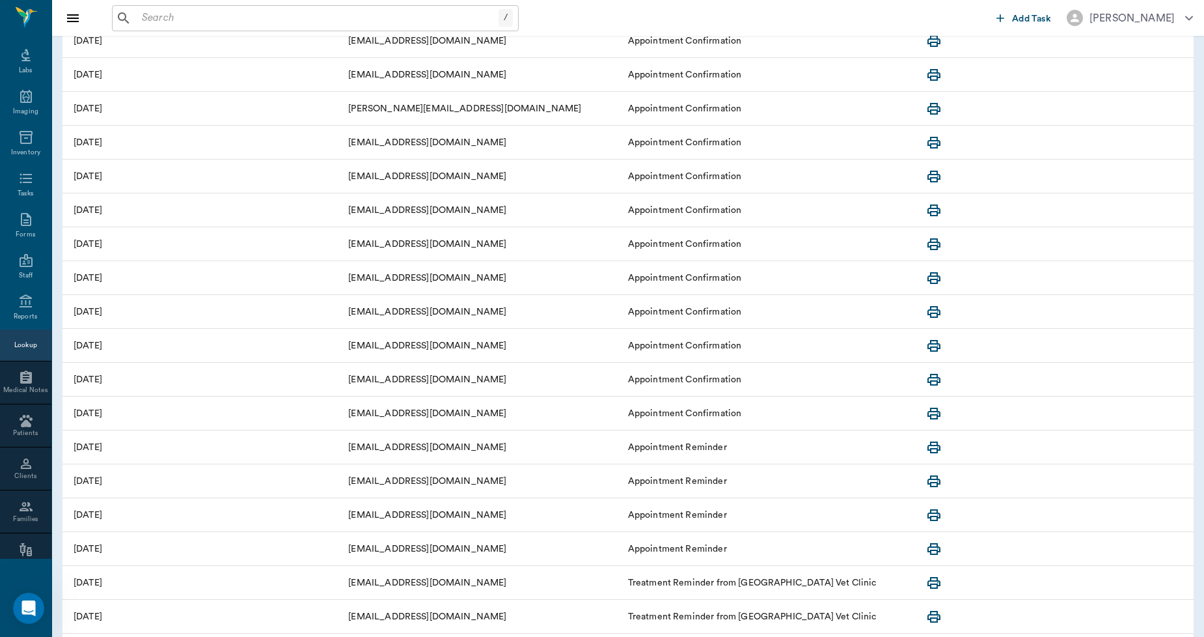
scroll to position [0, 0]
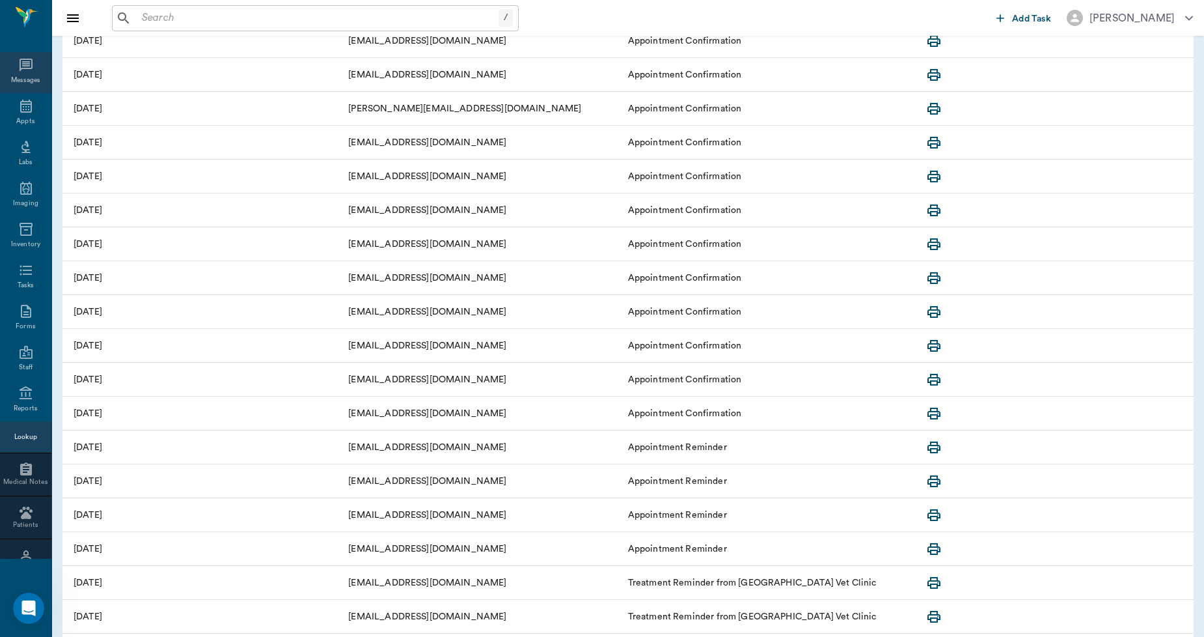
click at [18, 66] on icon at bounding box center [26, 65] width 16 height 16
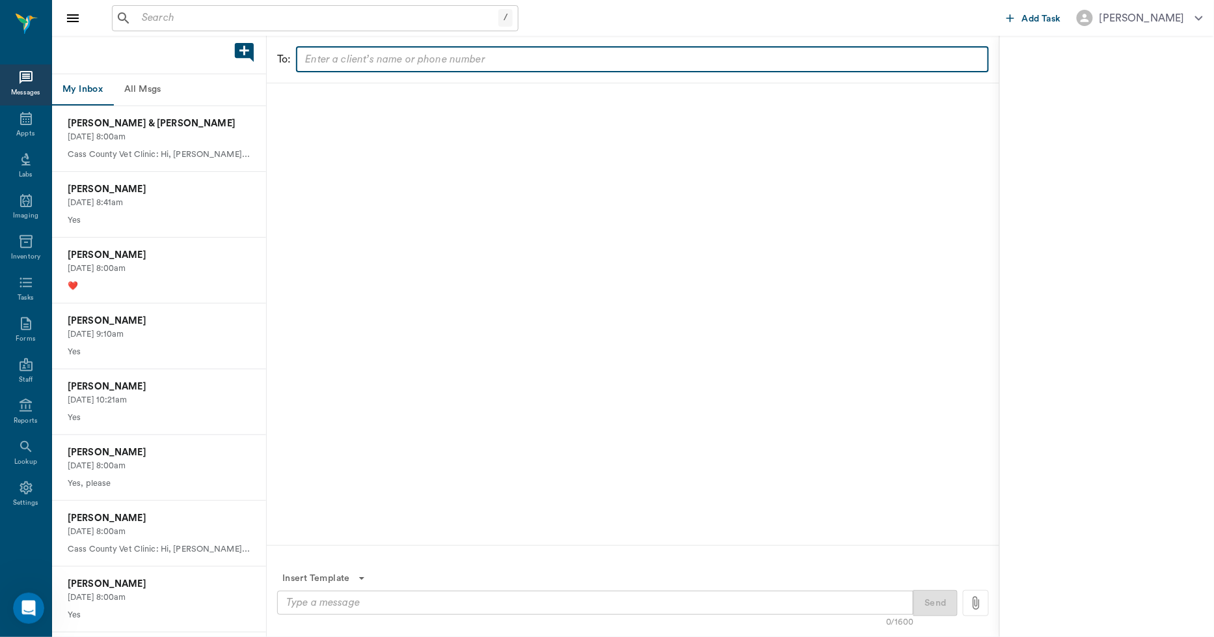
click at [375, 59] on input "text" at bounding box center [641, 59] width 683 height 18
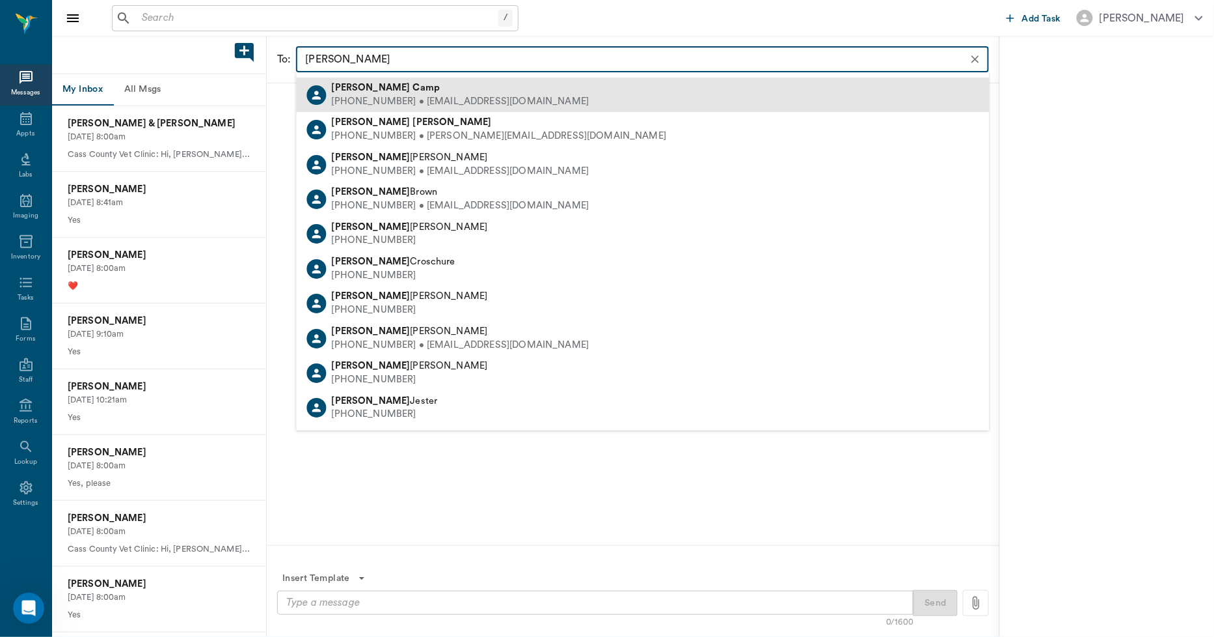
type input "RUTH CA"
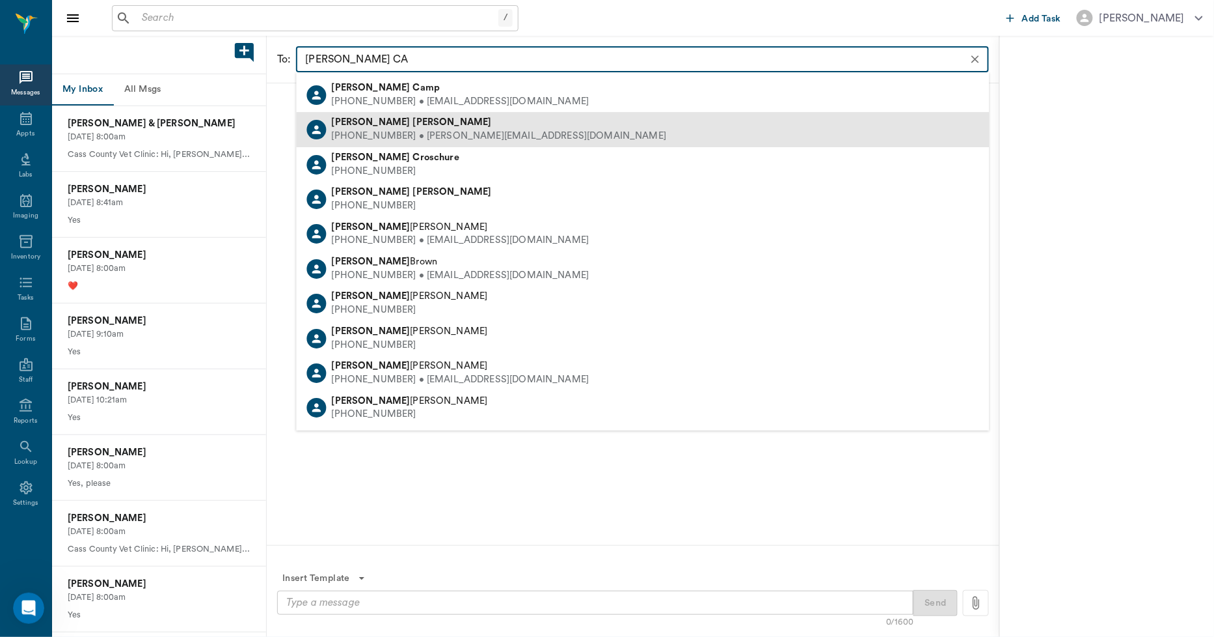
click at [362, 117] on div "Ruth Carroll" at bounding box center [499, 124] width 335 height 14
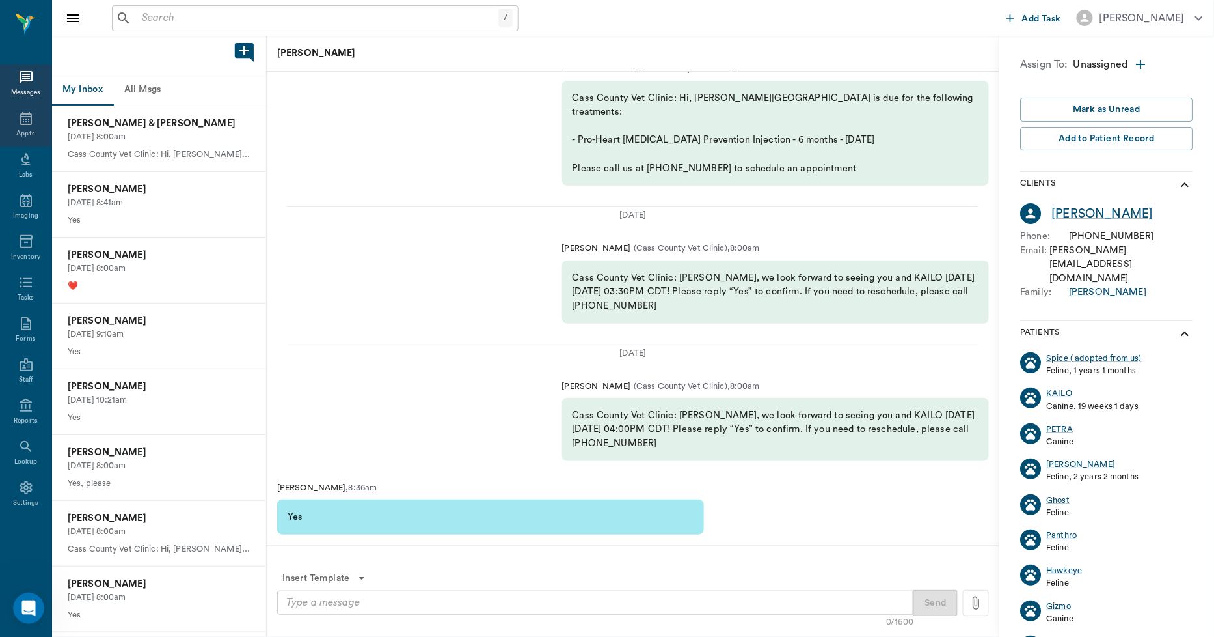
click at [21, 124] on icon at bounding box center [26, 118] width 12 height 13
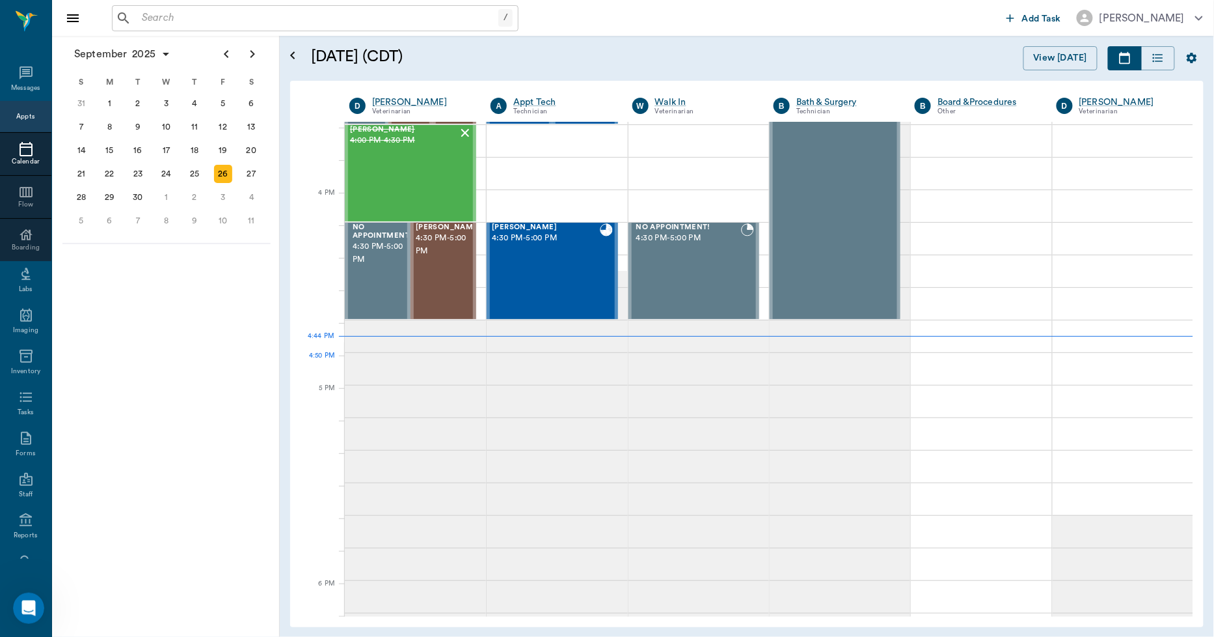
scroll to position [1492, 0]
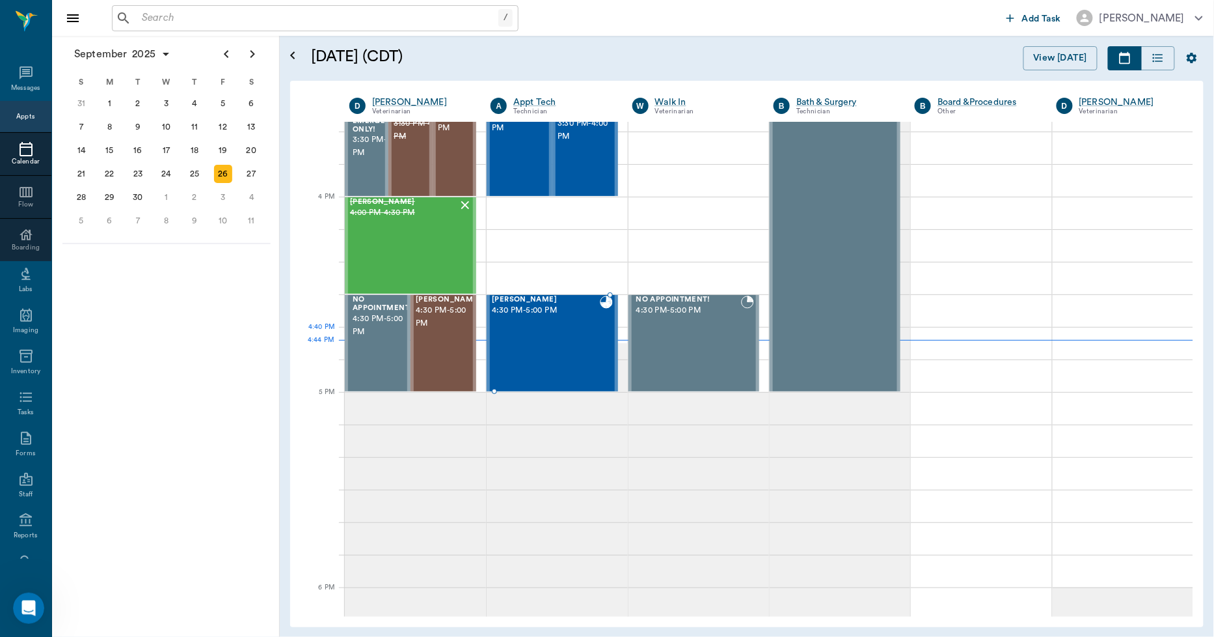
click at [543, 350] on div "Luna Hobson 4:30 PM - 5:00 PM" at bounding box center [545, 342] width 107 height 95
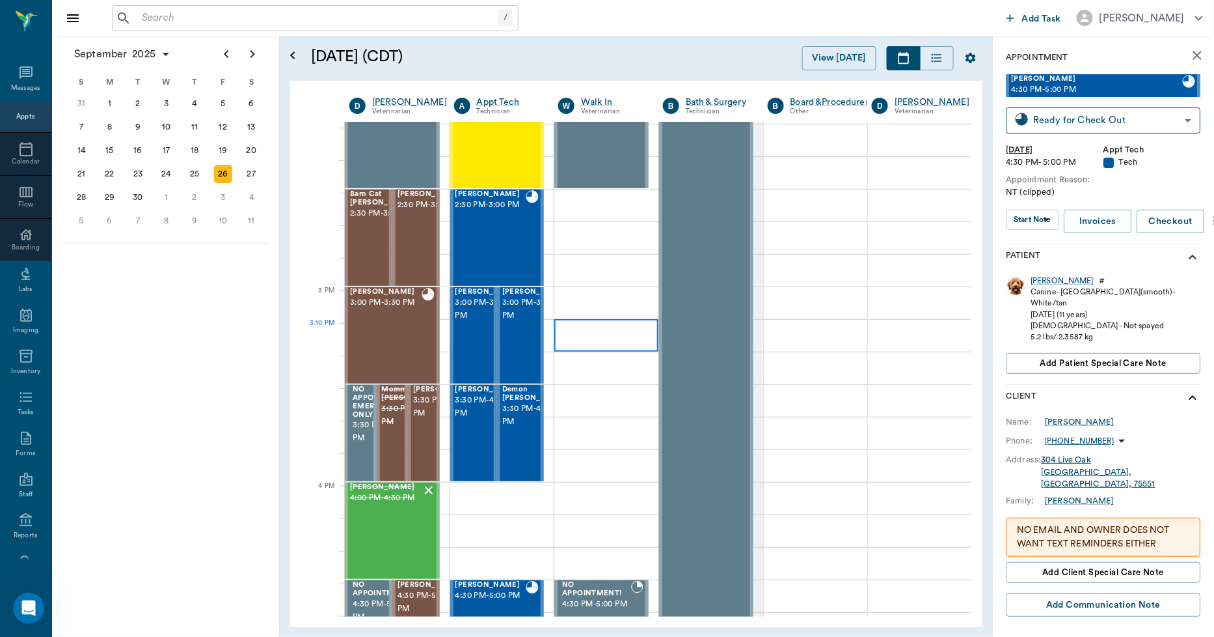
scroll to position [1203, 0]
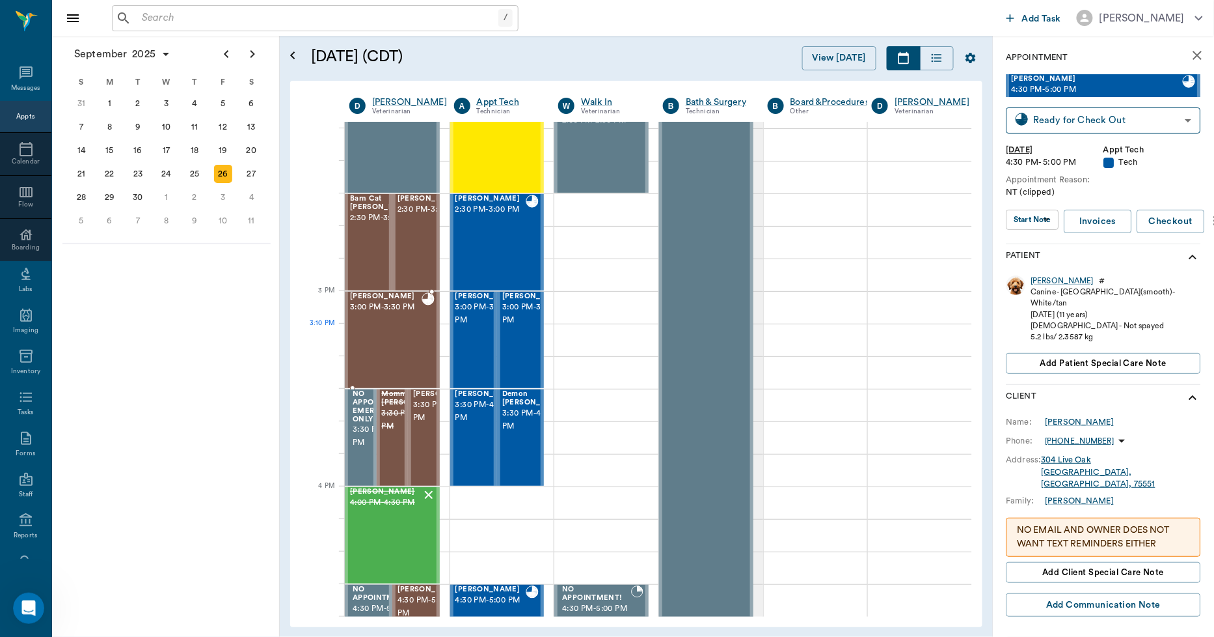
click at [393, 326] on div "Bernie Lyle 3:00 PM - 3:30 PM" at bounding box center [386, 339] width 72 height 95
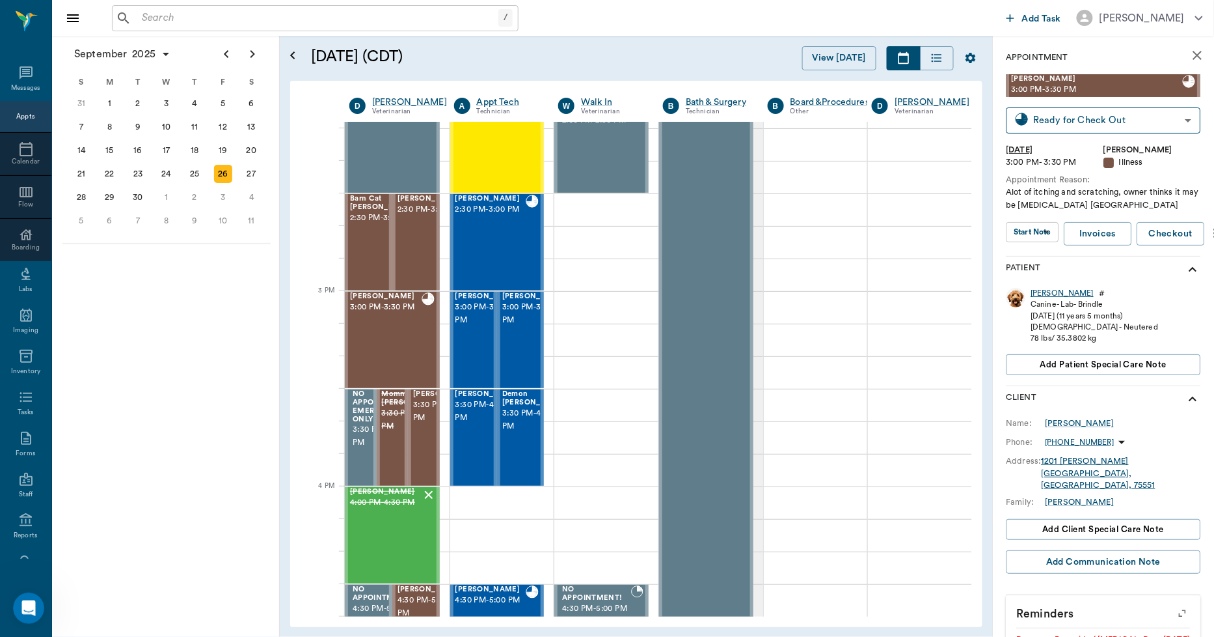
click at [1038, 292] on div "Bernie" at bounding box center [1063, 293] width 63 height 11
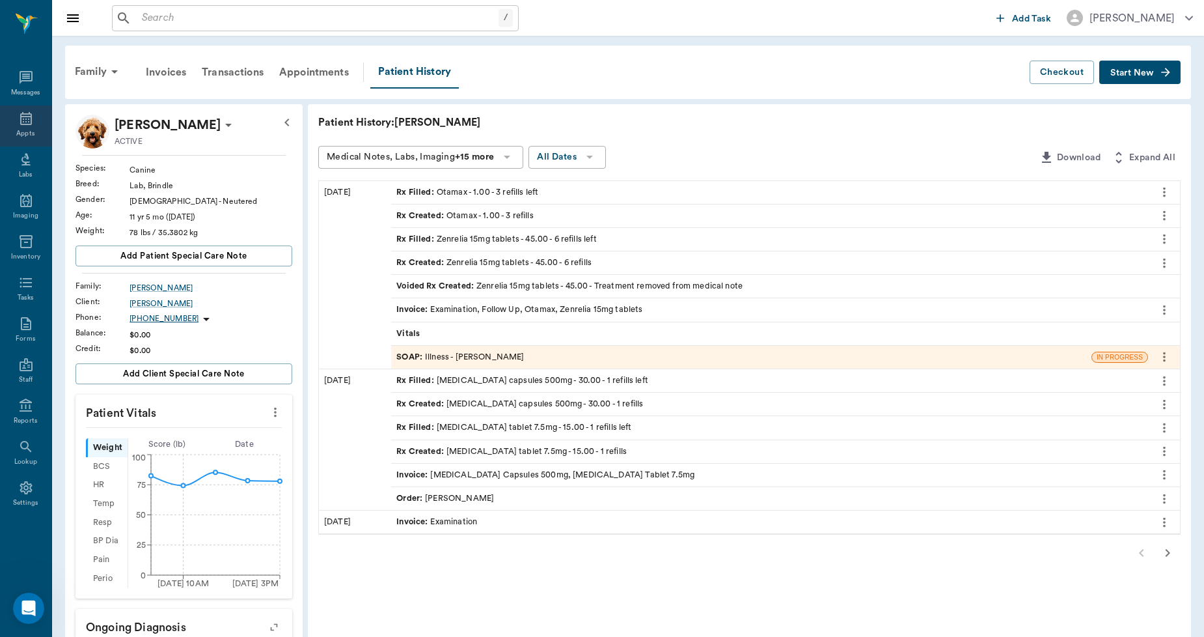
click at [28, 126] on div "Appts" at bounding box center [25, 125] width 51 height 41
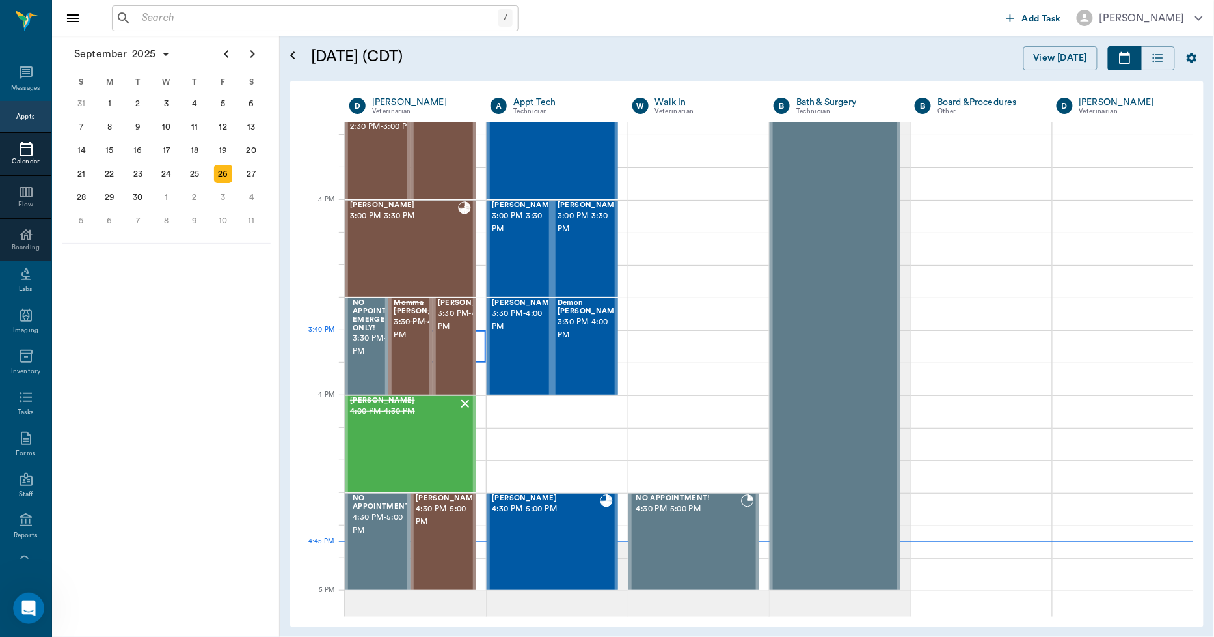
scroll to position [1276, 0]
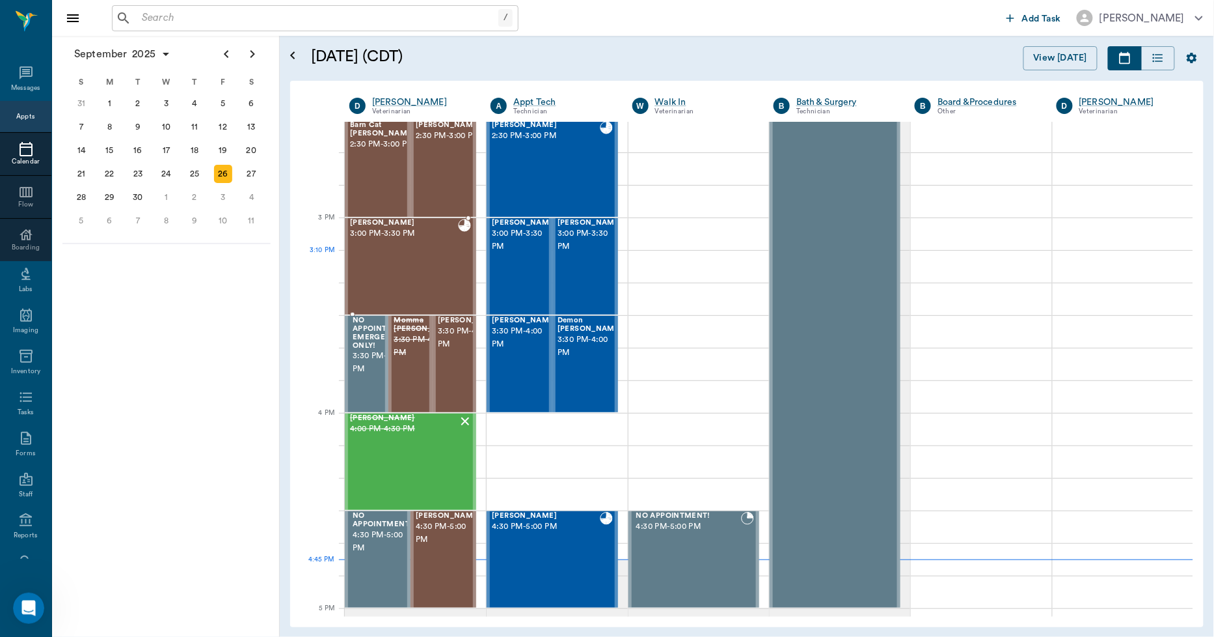
click at [407, 273] on div "Bernie Lyle 3:00 PM - 3:30 PM" at bounding box center [404, 266] width 108 height 95
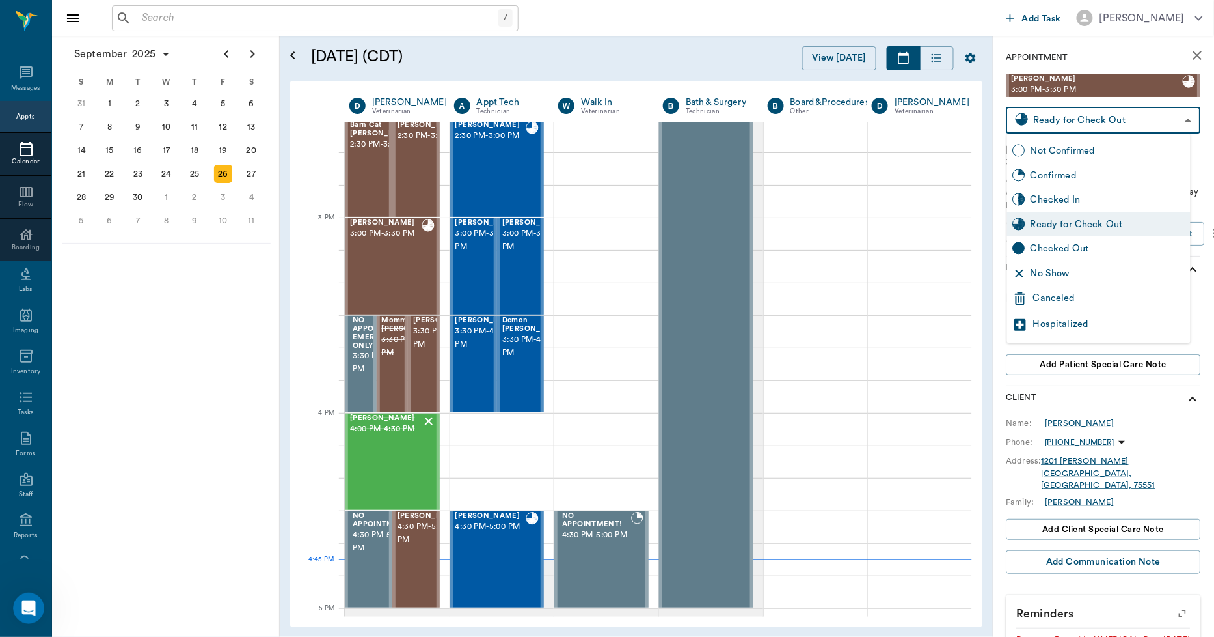
click at [1058, 114] on body "/ ​ Add Task Dr. Bert Ellsworth Nectar Messages Appts Calendar Flow Boarding La…" at bounding box center [607, 318] width 1214 height 637
click at [1057, 246] on div "Checked Out" at bounding box center [1108, 248] width 155 height 14
type input "CHECKED_OUT"
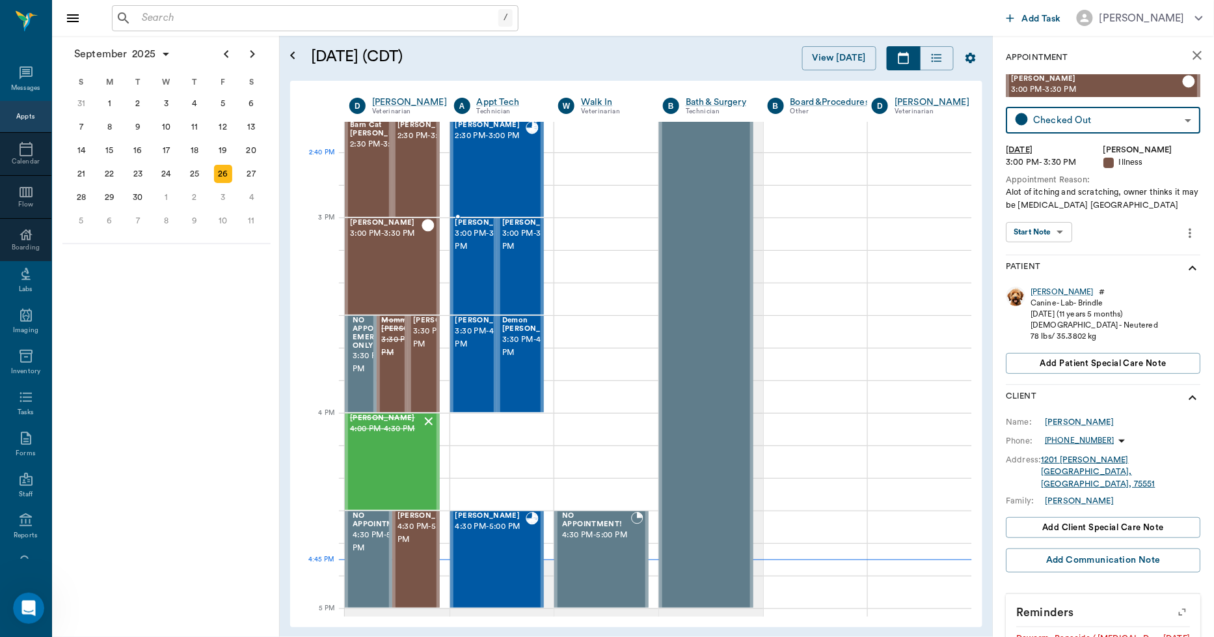
click at [493, 176] on div "Moxie Ewald 2:30 PM - 3:00 PM" at bounding box center [491, 168] width 71 height 95
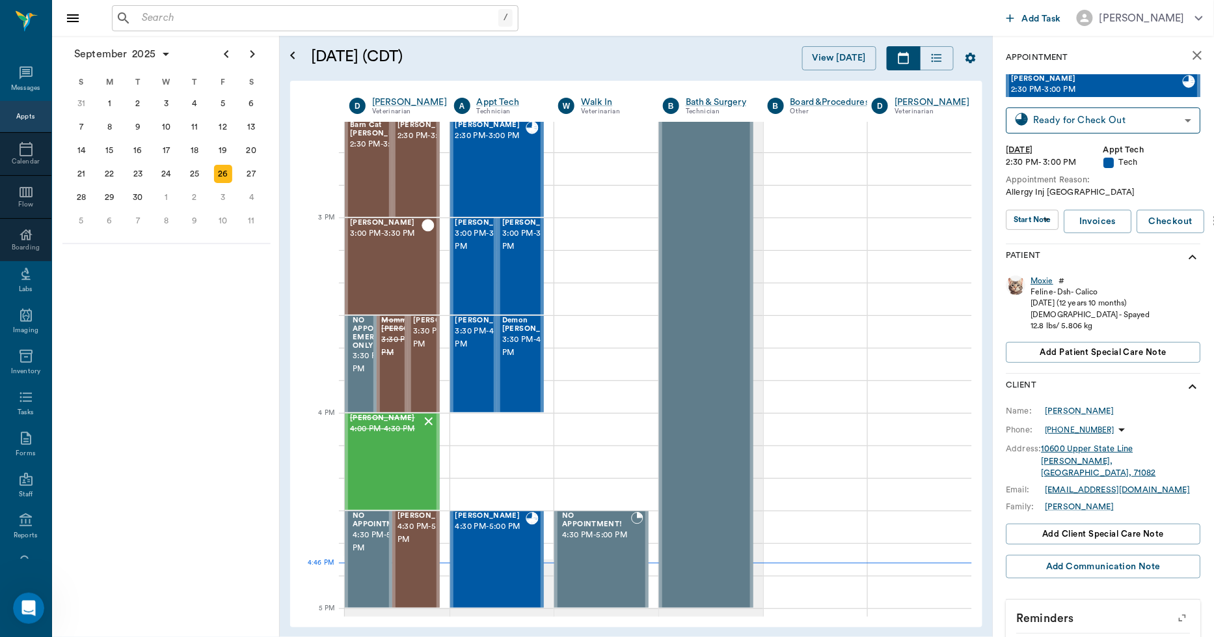
click at [1048, 281] on div "Moxie" at bounding box center [1043, 280] width 23 height 11
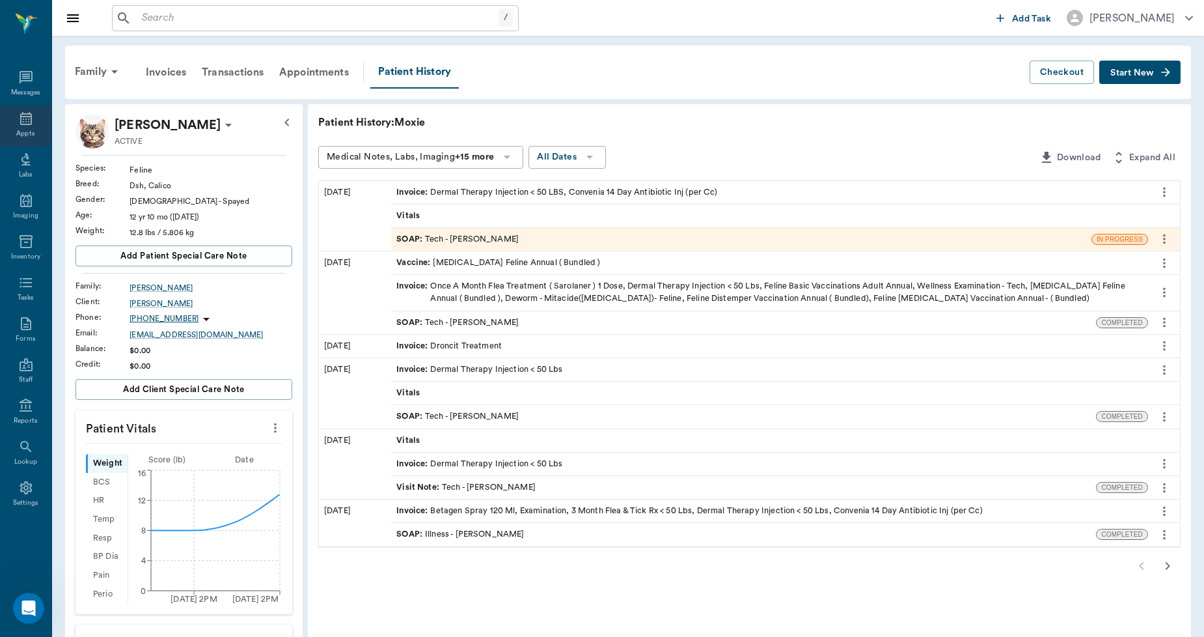
click at [27, 126] on icon at bounding box center [26, 119] width 16 height 16
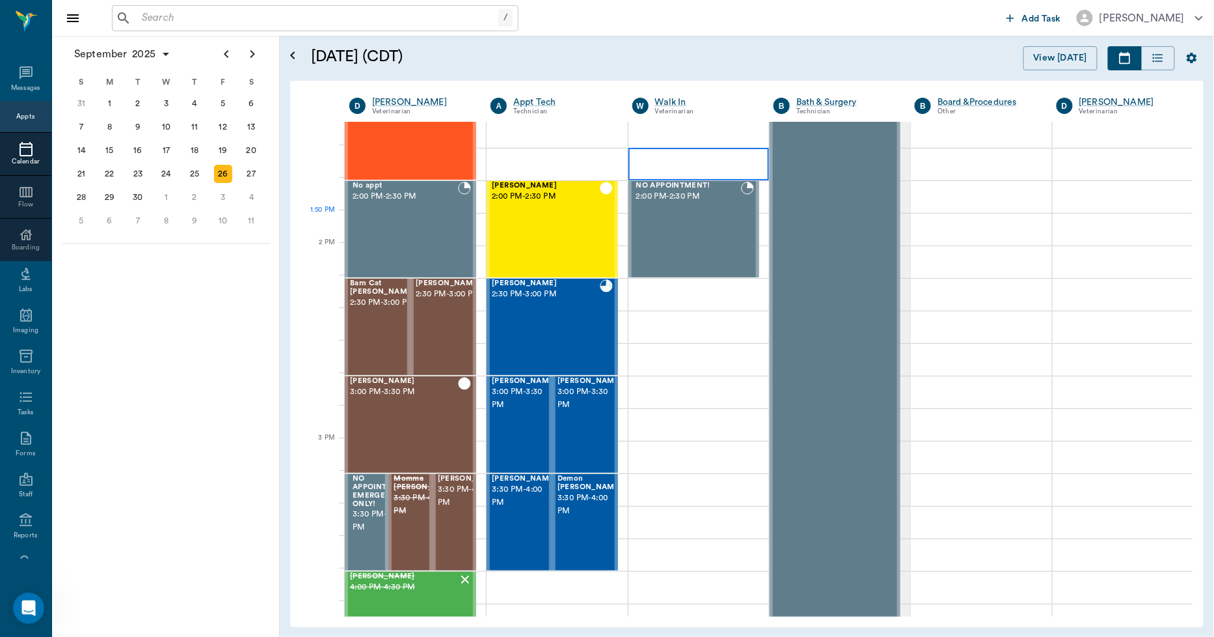
scroll to position [1056, 0]
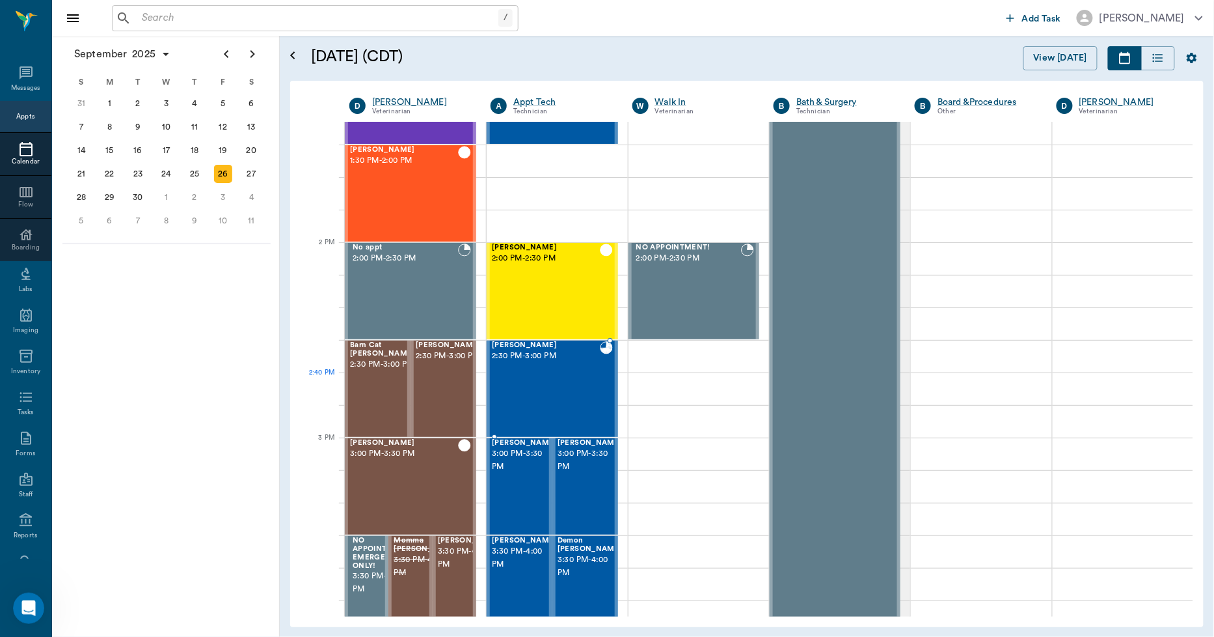
click at [551, 373] on div "Moxie Ewald 2:30 PM - 3:00 PM" at bounding box center [545, 388] width 107 height 95
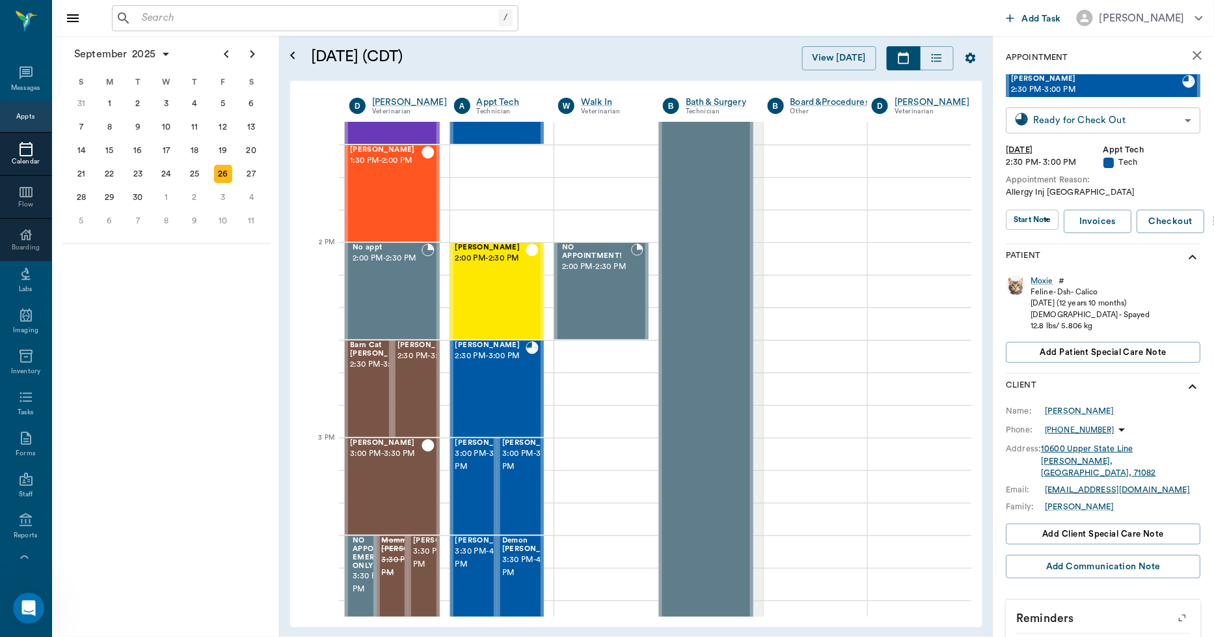
click at [1050, 115] on body "/ ​ Add Task Dr. Bert Ellsworth Nectar Messages Appts Calendar Flow Boarding La…" at bounding box center [607, 318] width 1214 height 637
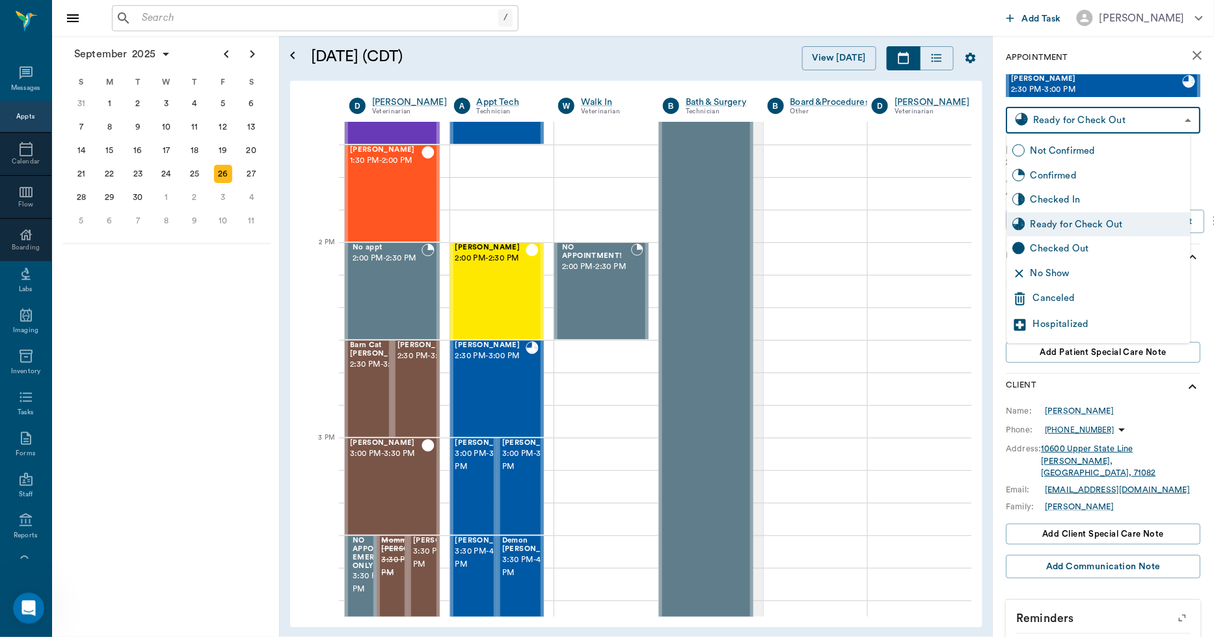
click at [1045, 245] on div "Checked Out" at bounding box center [1108, 248] width 155 height 14
type input "CHECKED_OUT"
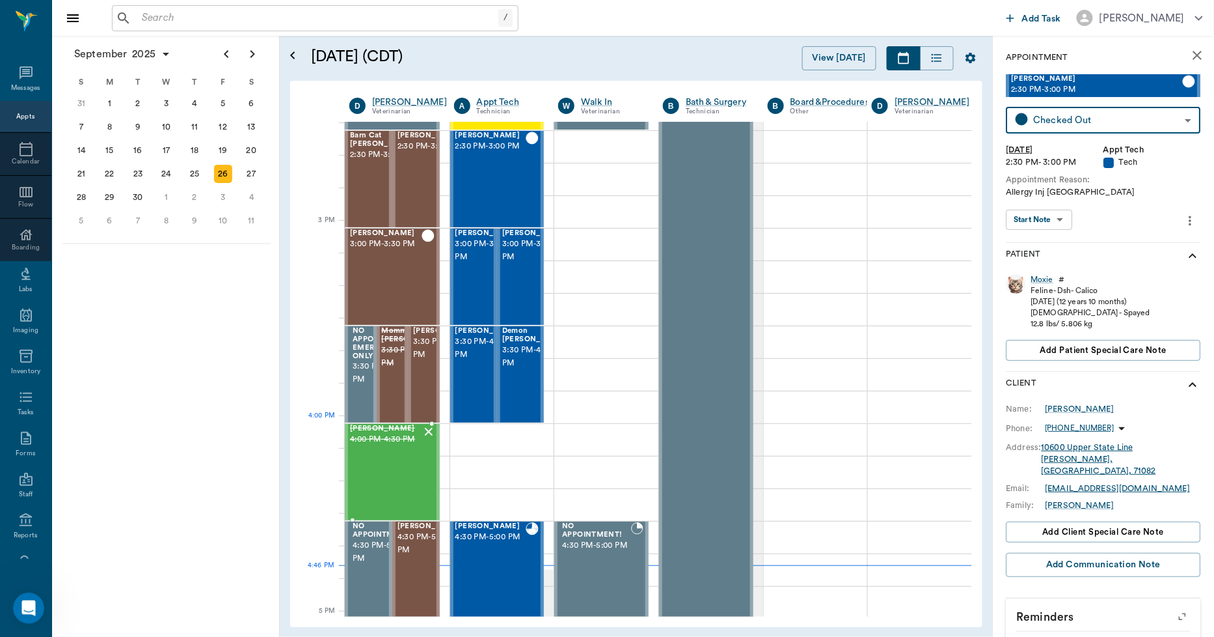
scroll to position [1273, 0]
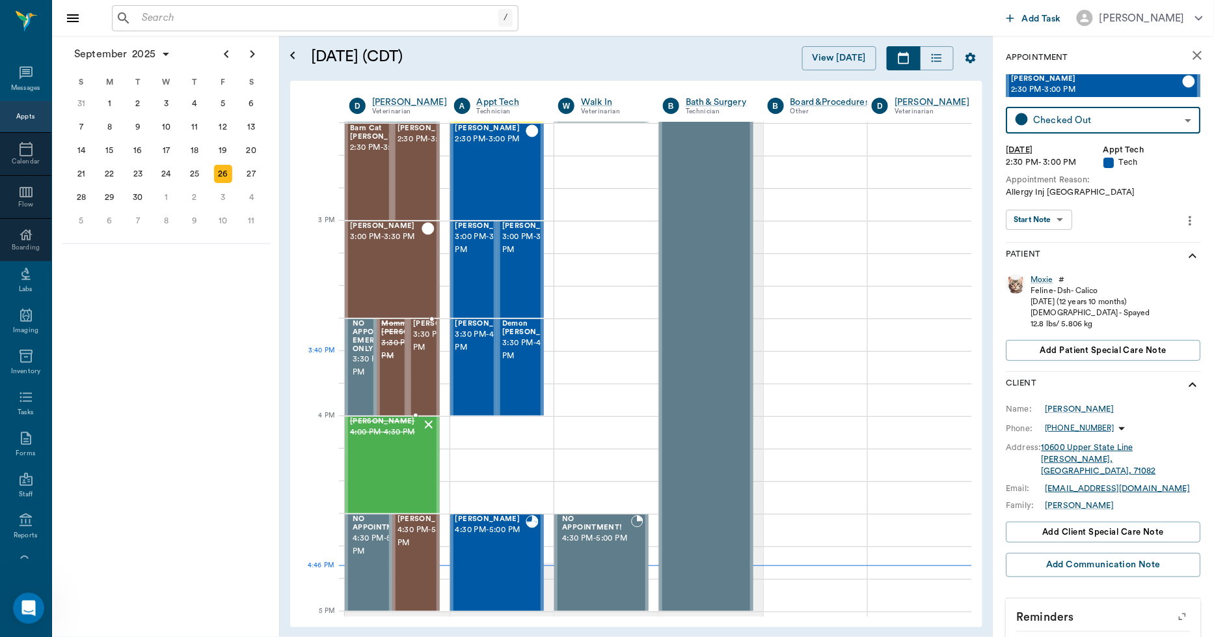
click at [419, 354] on span "3:30 PM - 4:00 PM" at bounding box center [445, 341] width 65 height 26
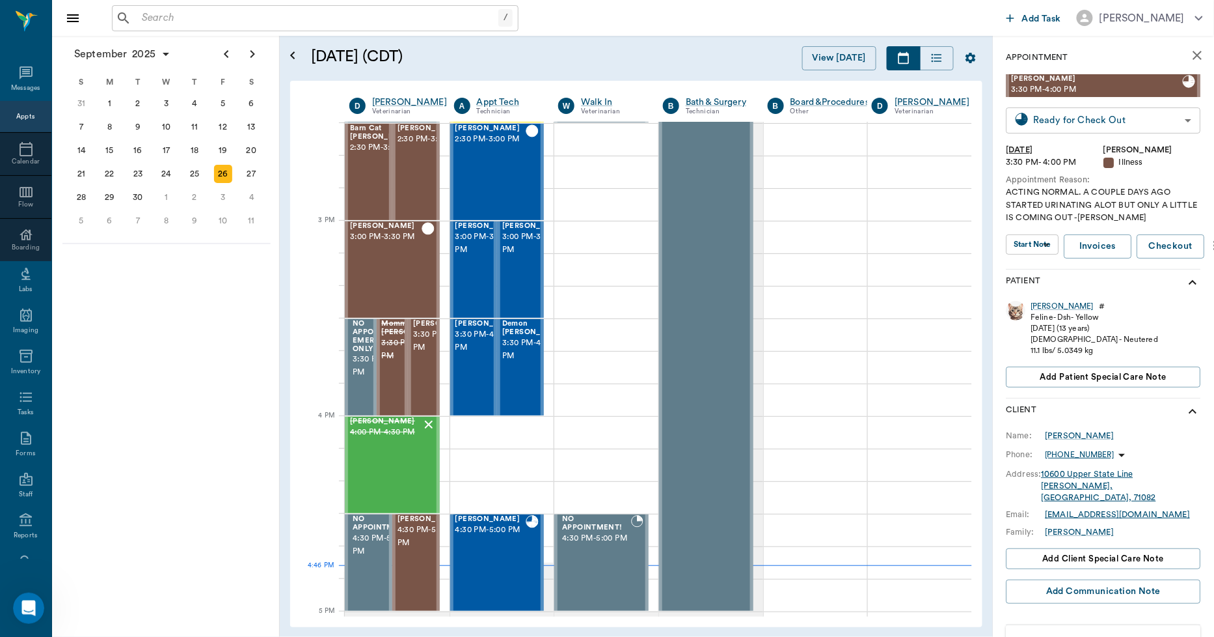
click at [1039, 124] on body "/ ​ Add Task Dr. Bert Ellsworth Nectar Messages Appts Calendar Flow Boarding La…" at bounding box center [607, 318] width 1214 height 637
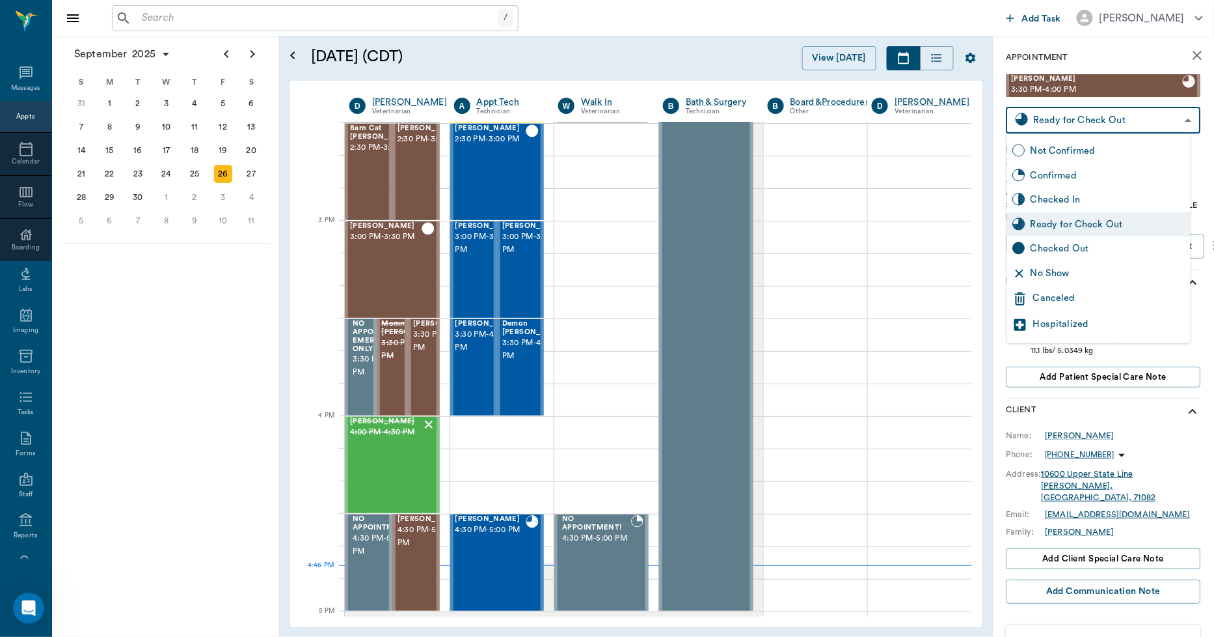
click at [1022, 249] on circle at bounding box center [1019, 248] width 12 height 12
type input "CHECKED_OUT"
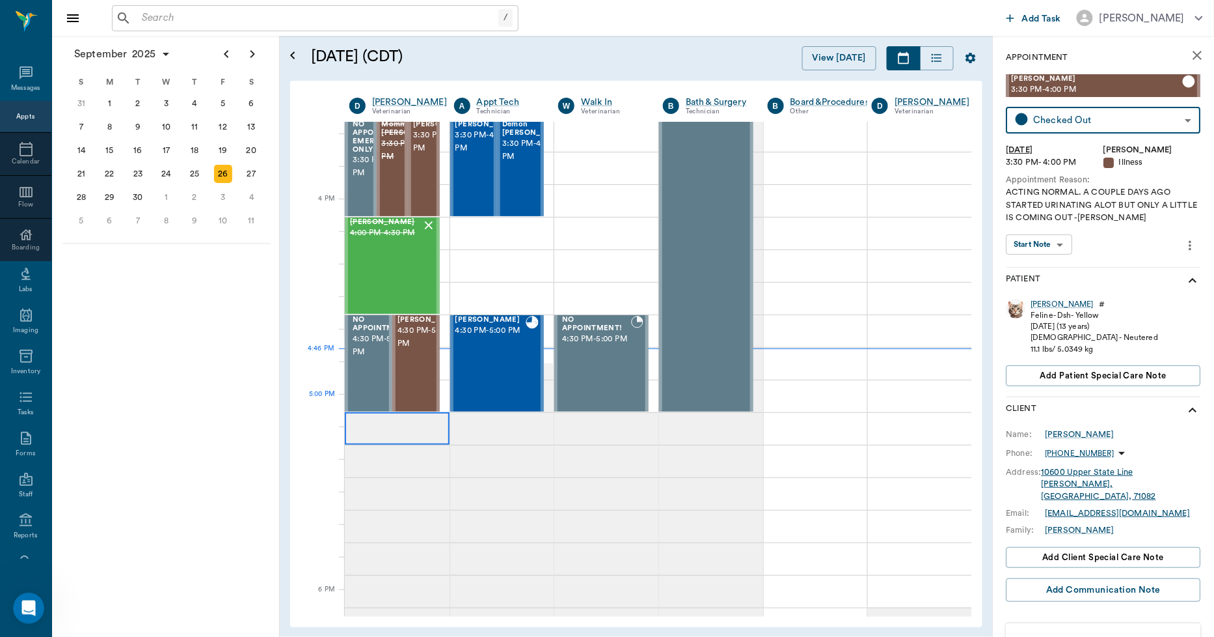
scroll to position [1490, 0]
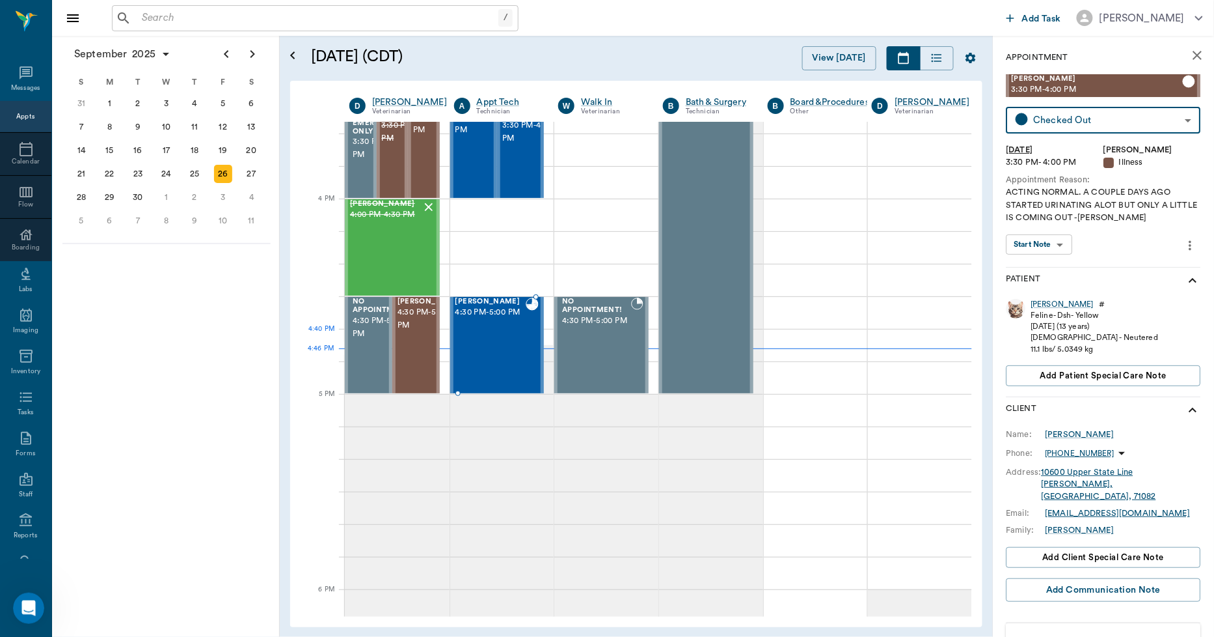
click at [486, 350] on div "Luna Hobson 4:30 PM - 5:00 PM" at bounding box center [491, 344] width 71 height 95
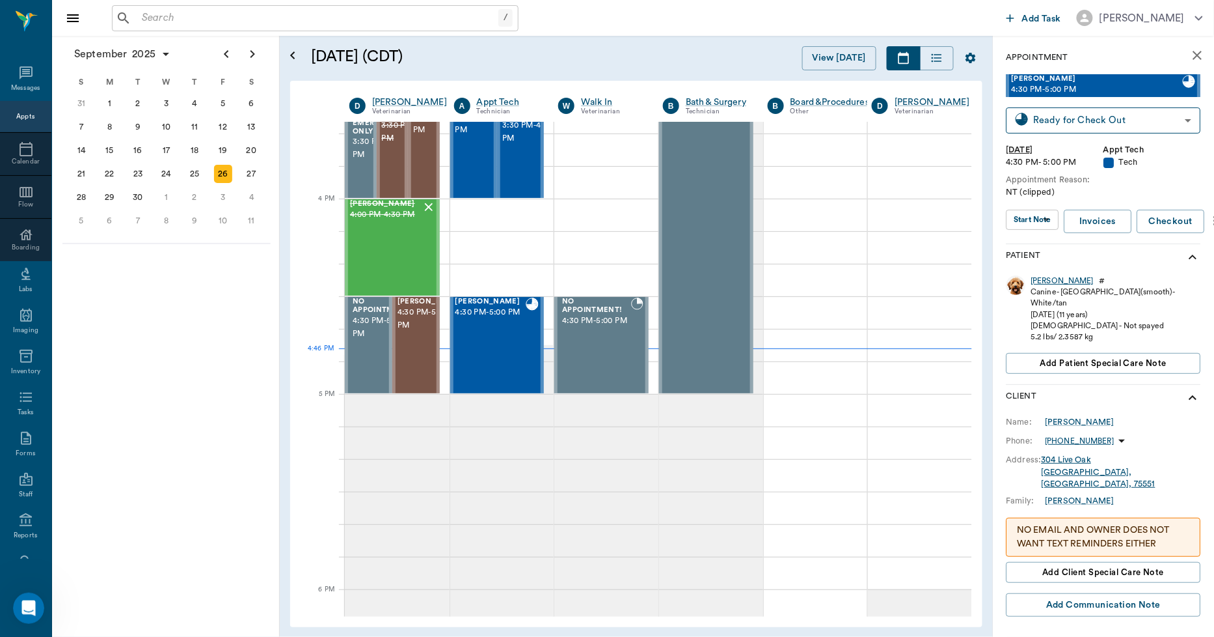
click at [1039, 278] on div "Luna" at bounding box center [1063, 280] width 63 height 11
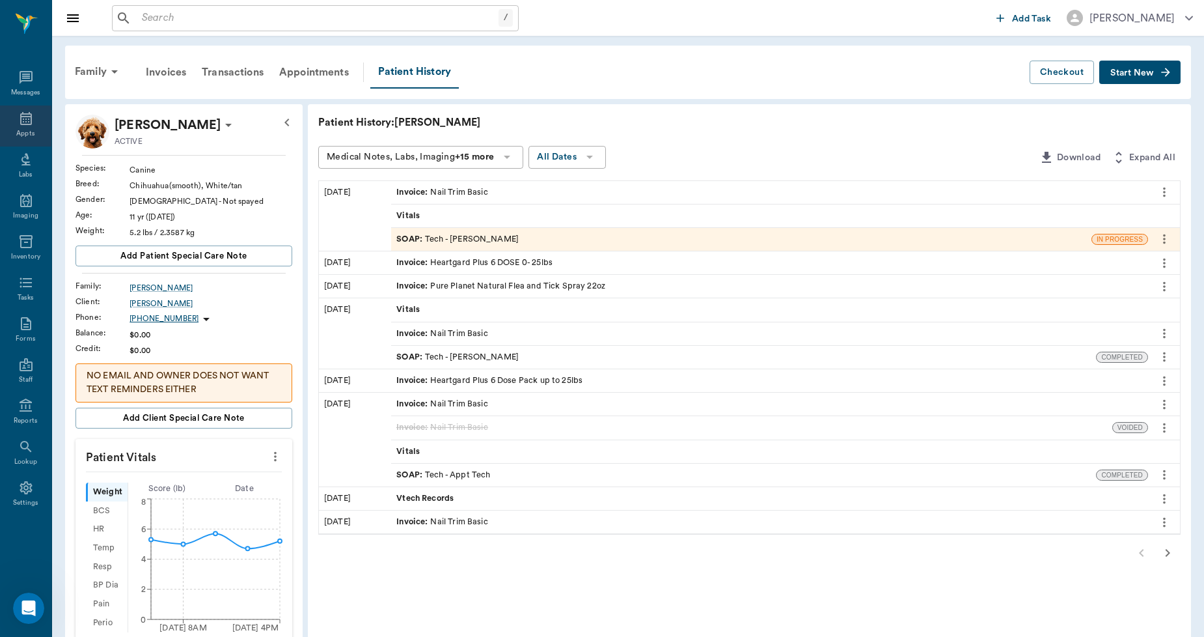
click at [22, 118] on icon at bounding box center [26, 119] width 16 height 16
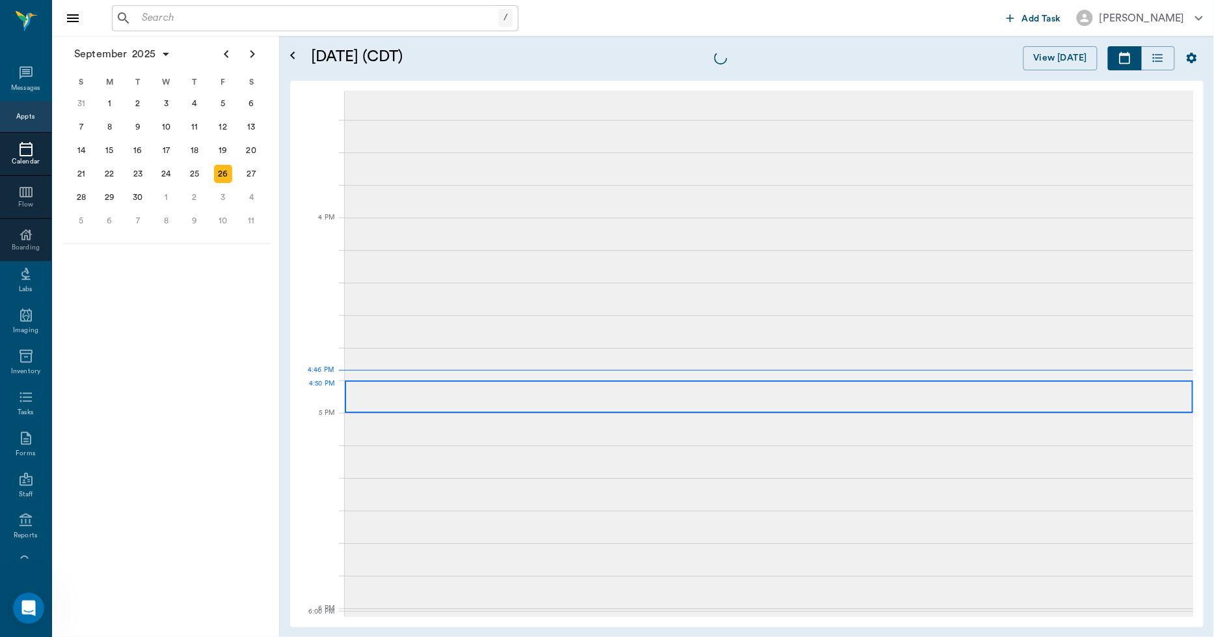
scroll to position [1564, 0]
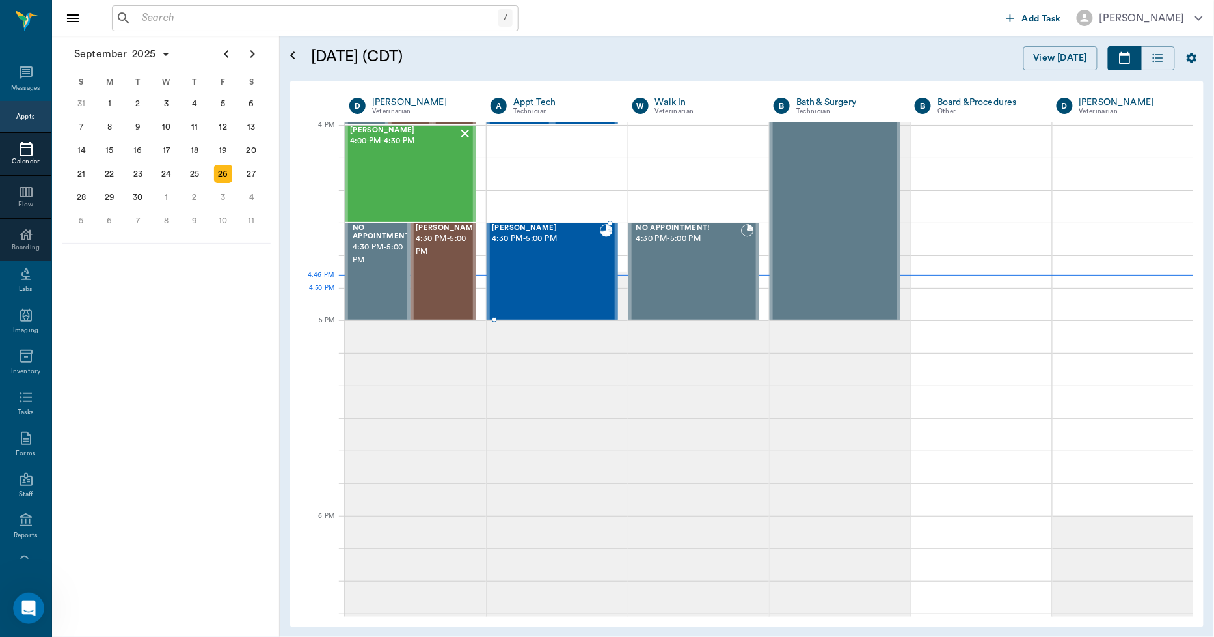
click at [581, 293] on div "Luna Hobson 4:30 PM - 5:00 PM" at bounding box center [545, 271] width 107 height 95
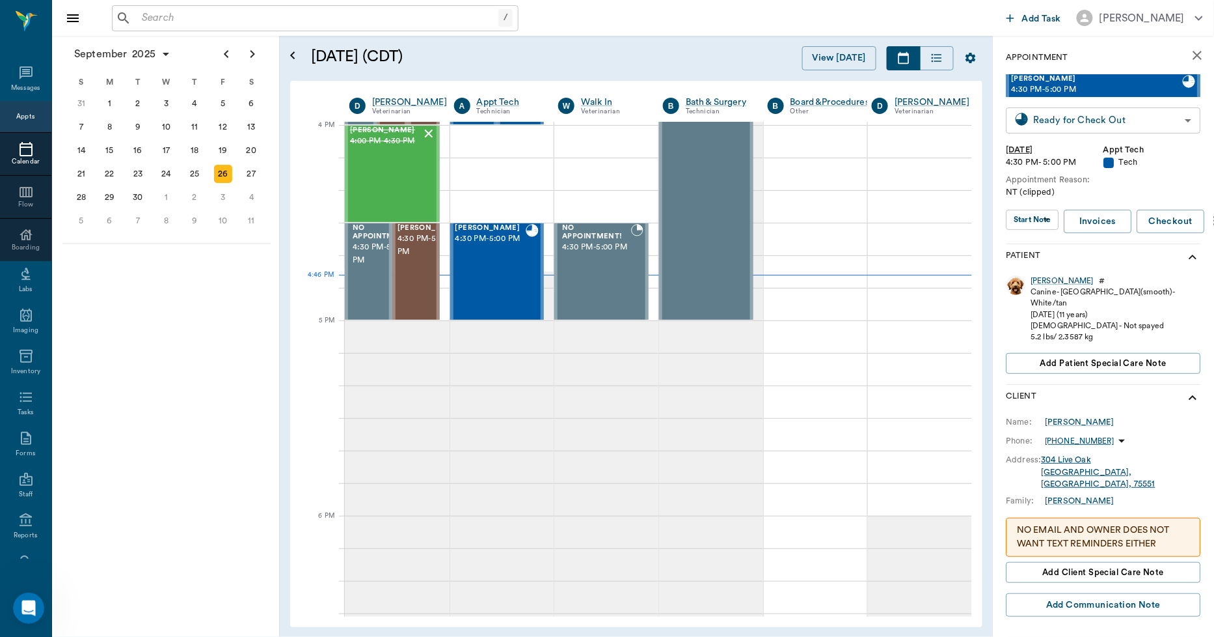
click at [1103, 120] on body "/ ​ Add Task Dr. Bert Ellsworth Nectar Messages Appts Calendar Flow Boarding La…" at bounding box center [607, 318] width 1214 height 637
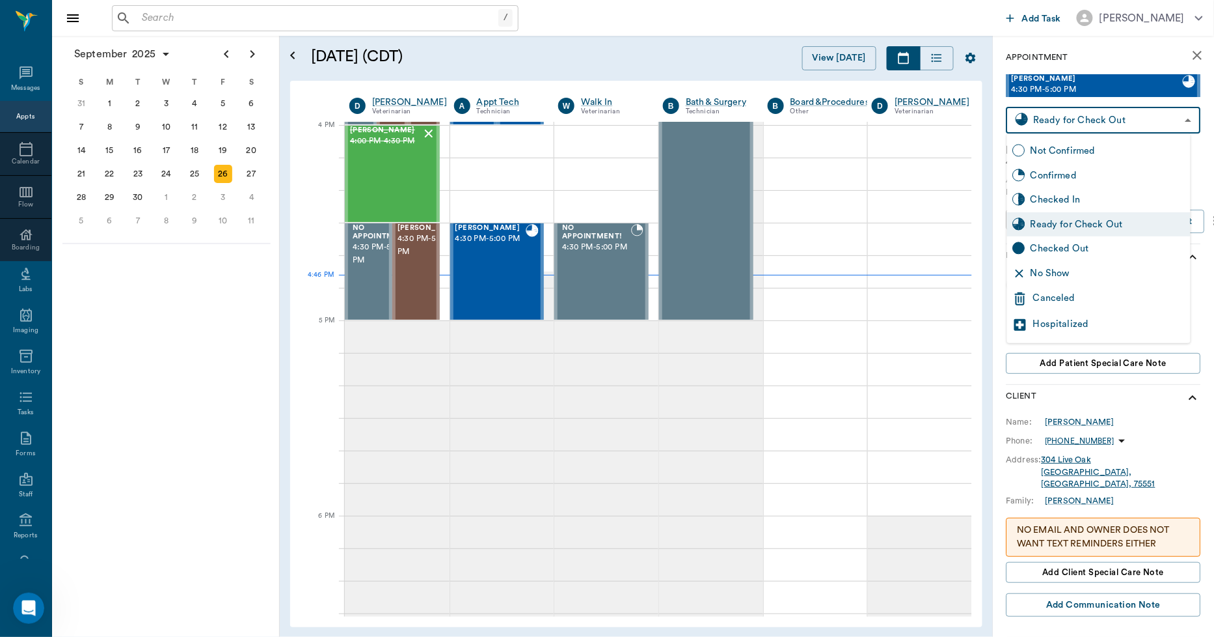
click at [1072, 245] on div "Checked Out" at bounding box center [1108, 248] width 155 height 14
type input "CHECKED_OUT"
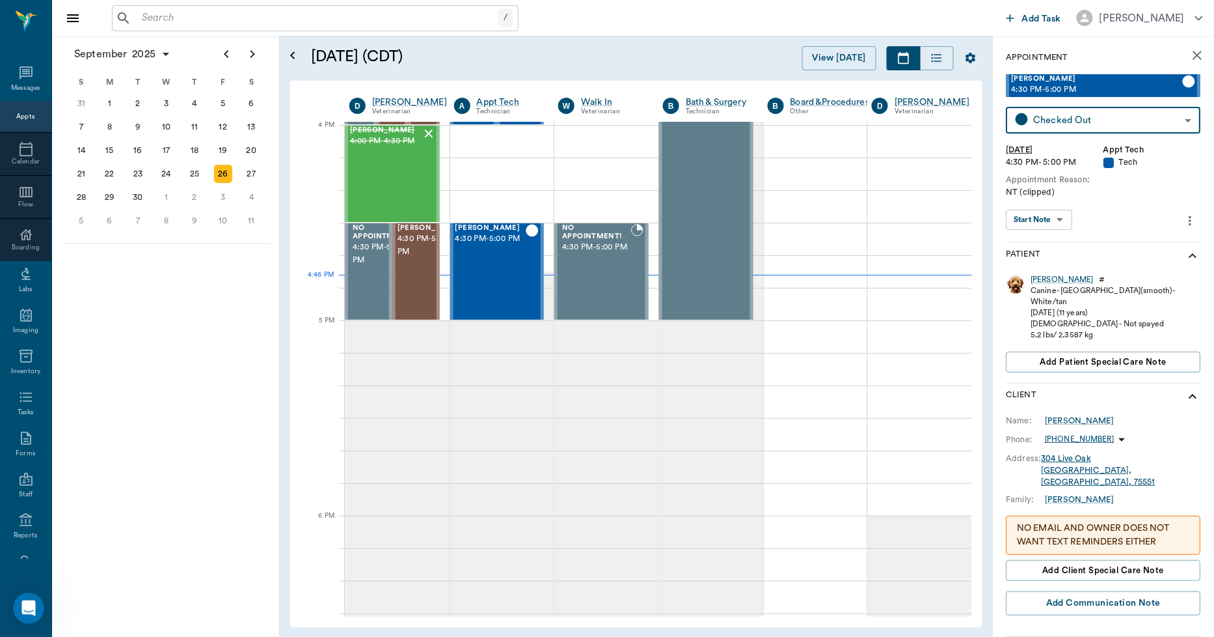
click at [1190, 55] on icon "close" at bounding box center [1198, 56] width 16 height 16
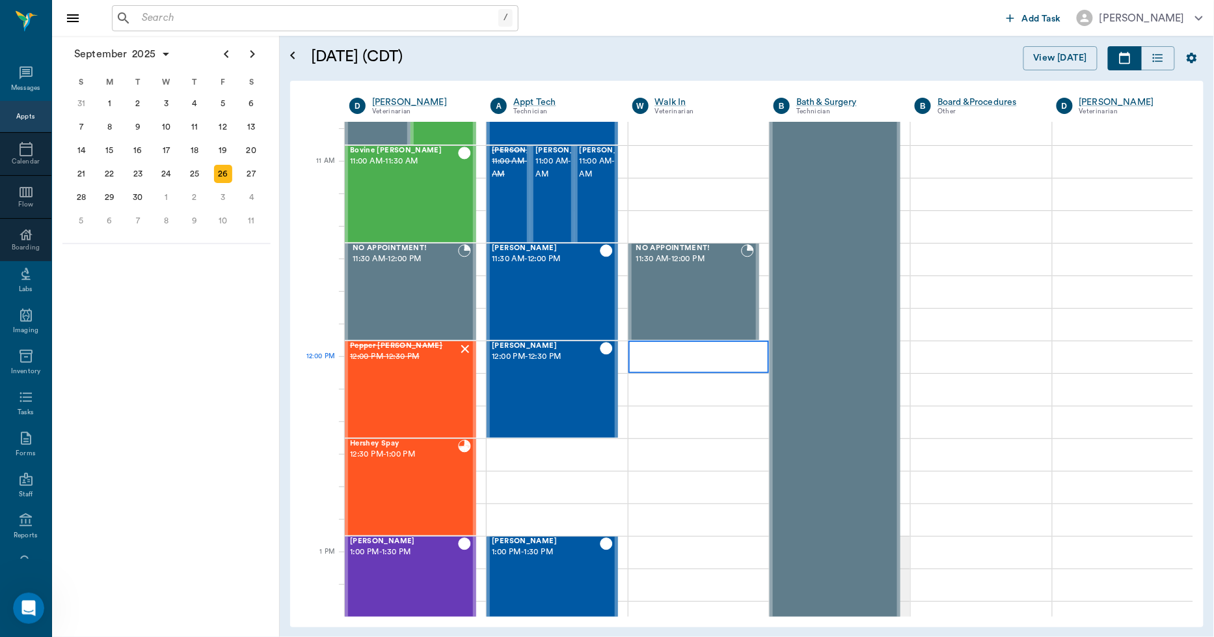
scroll to position [551, 0]
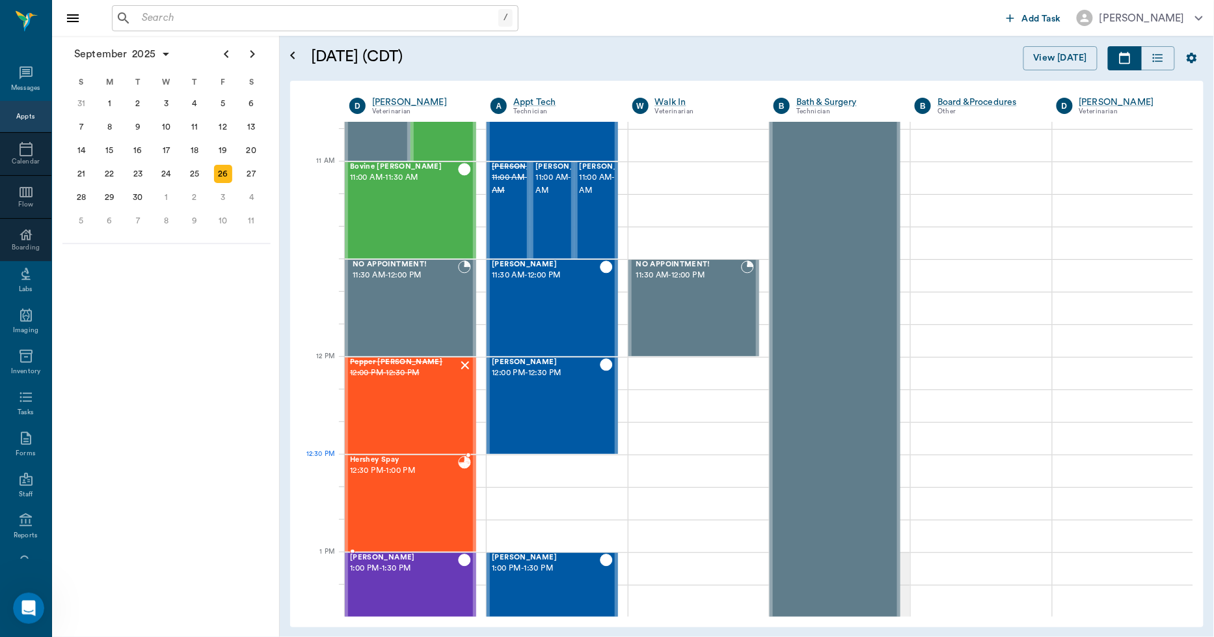
click at [392, 489] on div "Hershey Spay 12:30 PM - 1:00 PM" at bounding box center [404, 503] width 108 height 95
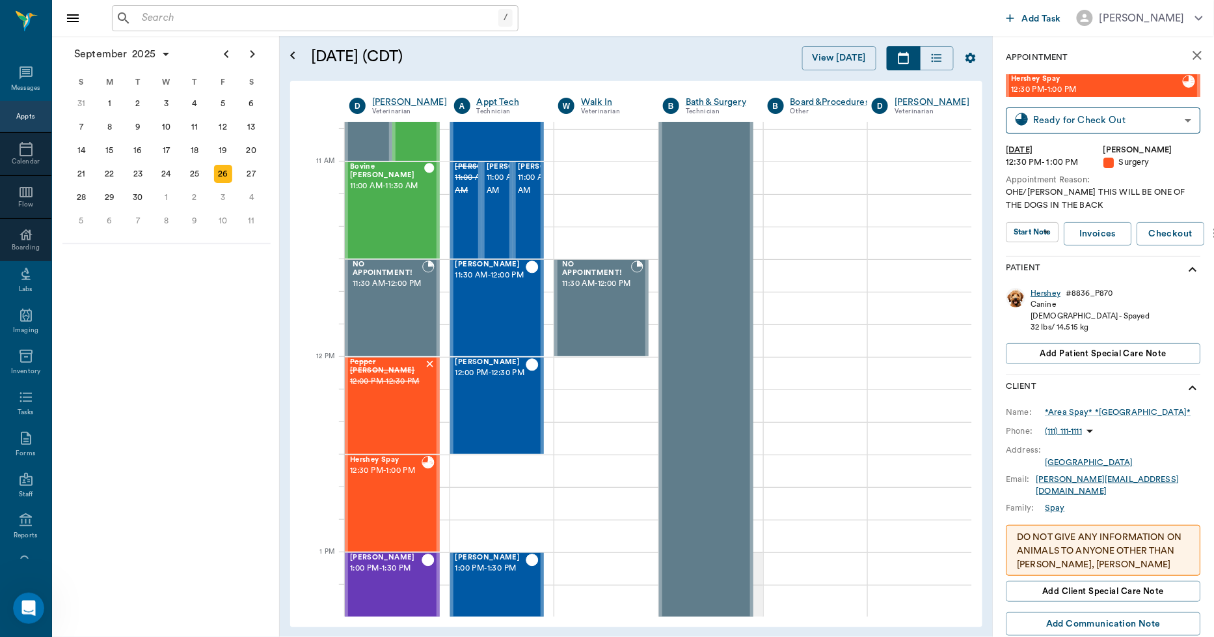
click at [1052, 288] on div "Hershey" at bounding box center [1047, 293] width 30 height 11
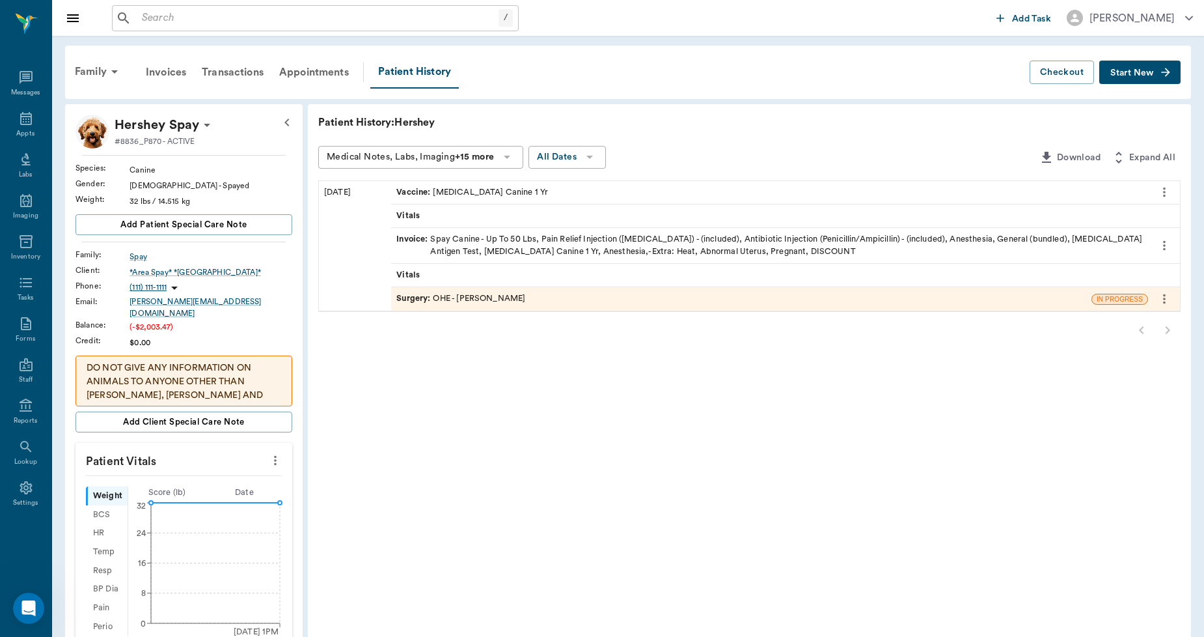
click at [1162, 191] on icon "more" at bounding box center [1164, 192] width 14 height 16
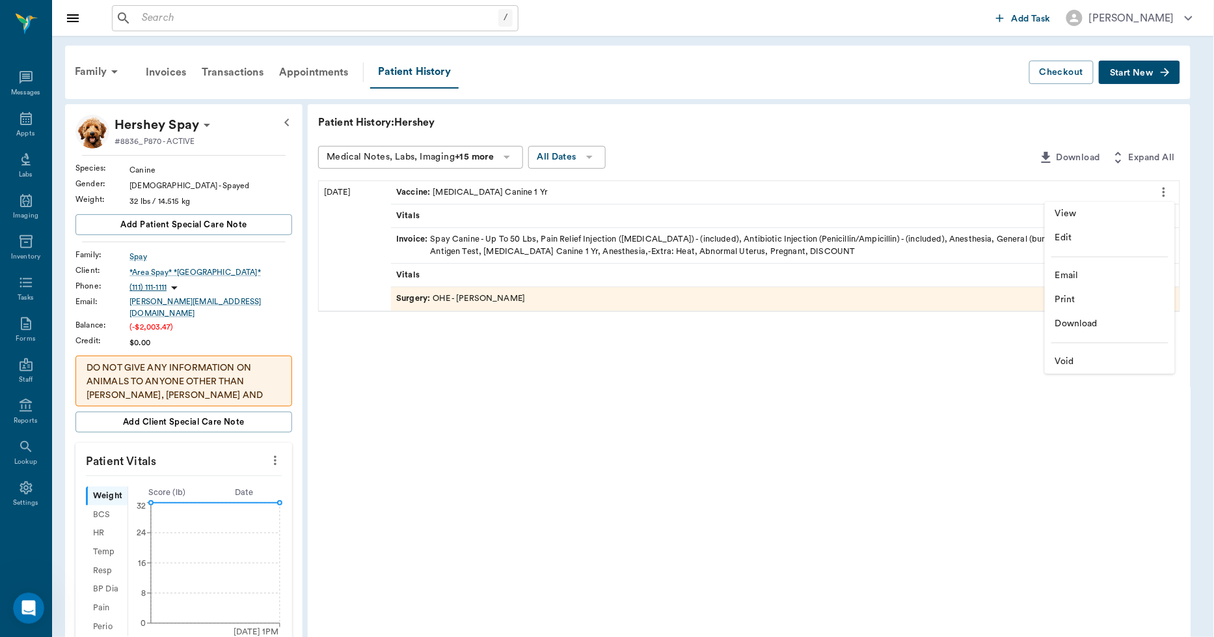
click at [1110, 212] on span "View" at bounding box center [1110, 214] width 109 height 14
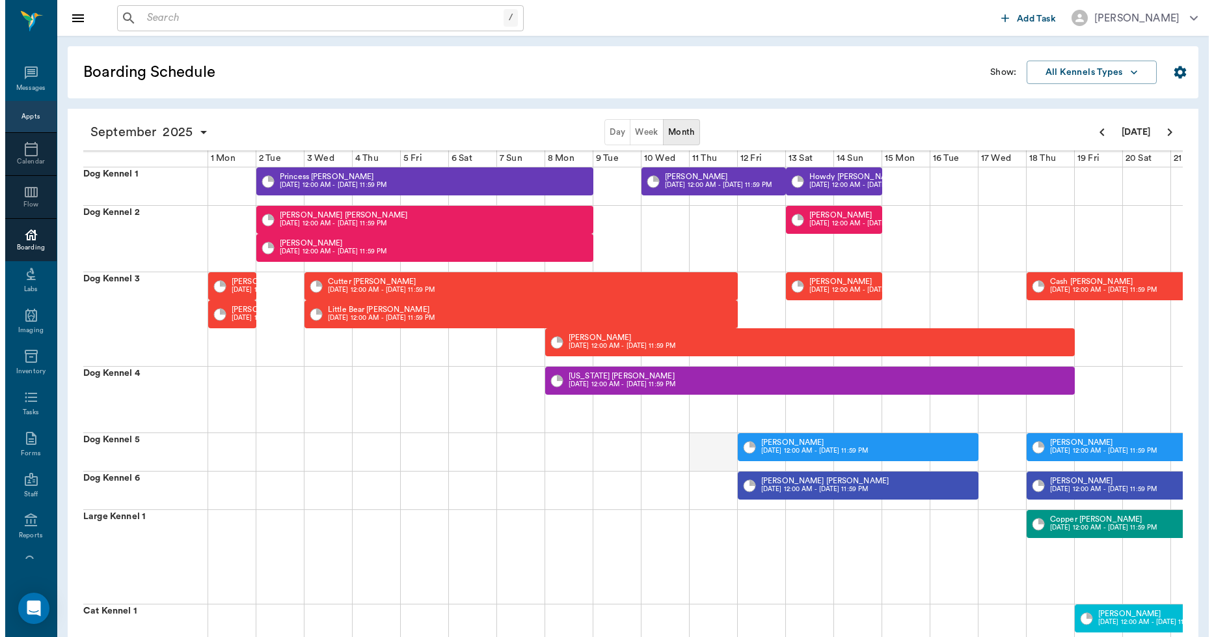
scroll to position [0, 334]
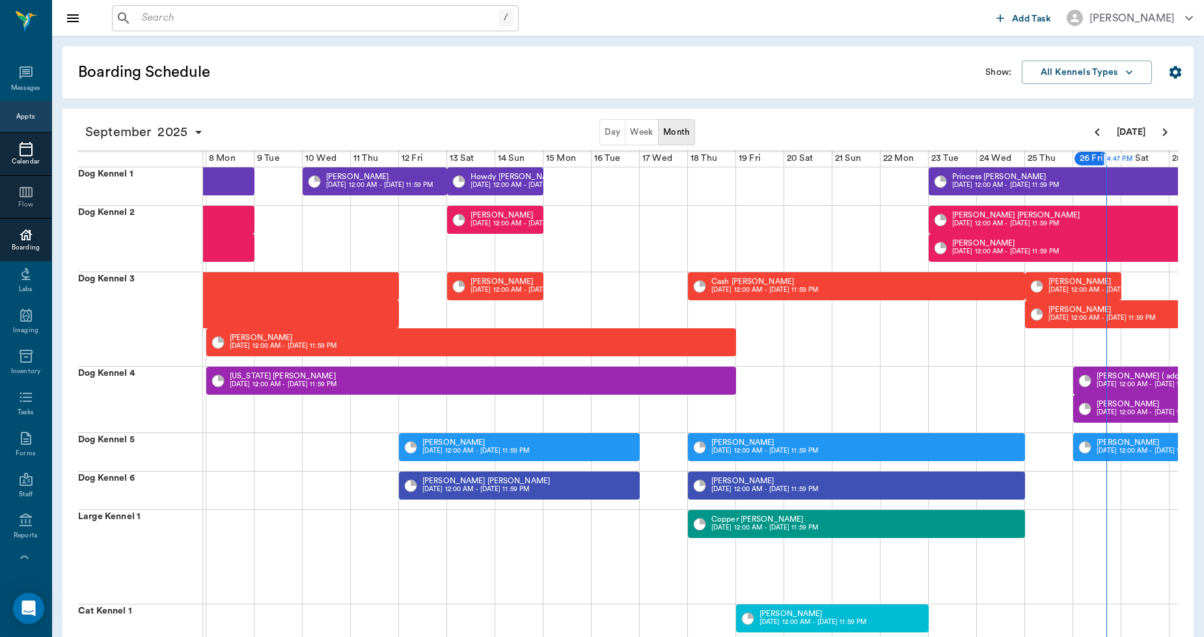
click at [20, 155] on icon at bounding box center [26, 149] width 13 height 14
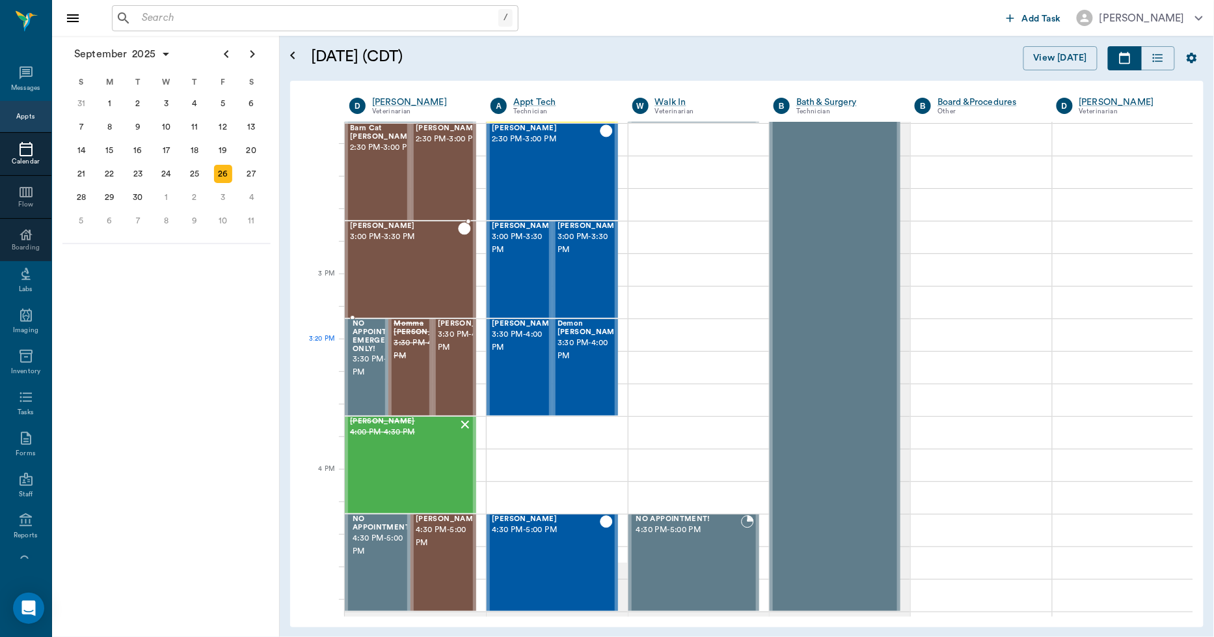
scroll to position [840, 0]
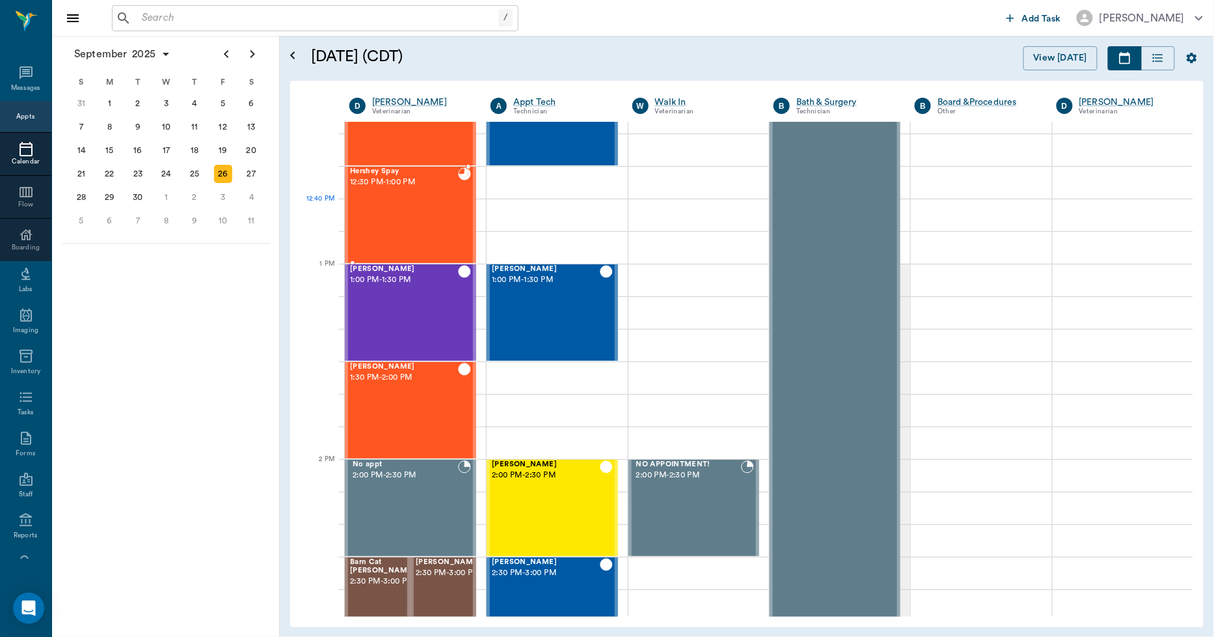
click at [376, 202] on div "Hershey Spay 12:30 PM - 1:00 PM" at bounding box center [404, 214] width 108 height 95
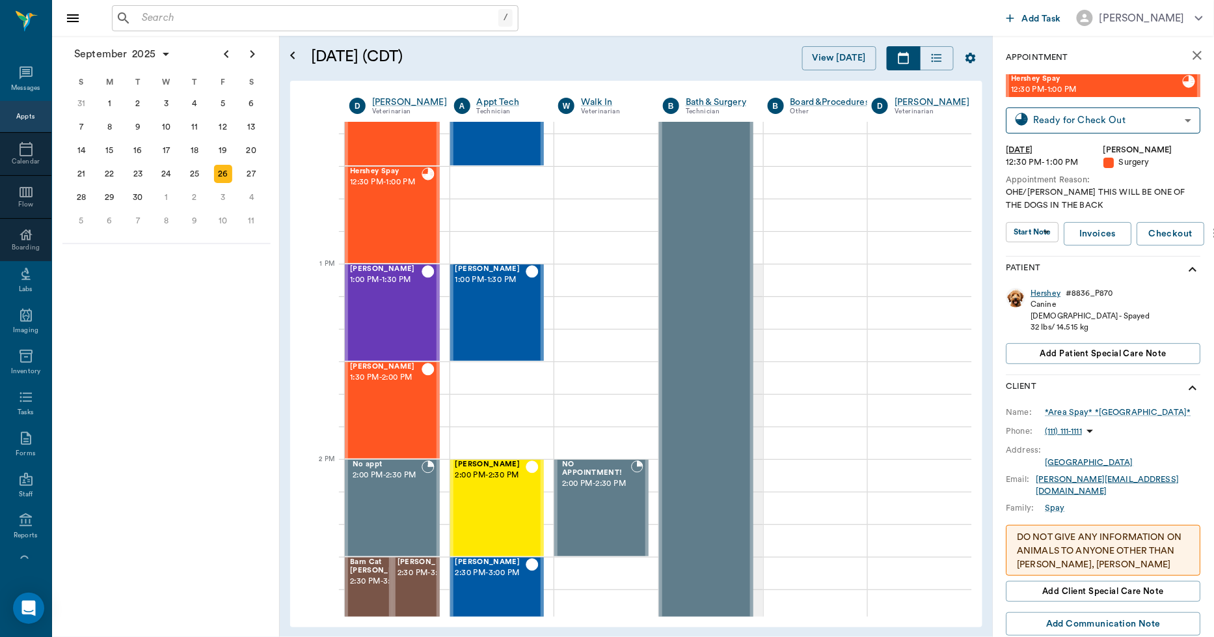
click at [1044, 290] on div "Hershey" at bounding box center [1047, 293] width 30 height 11
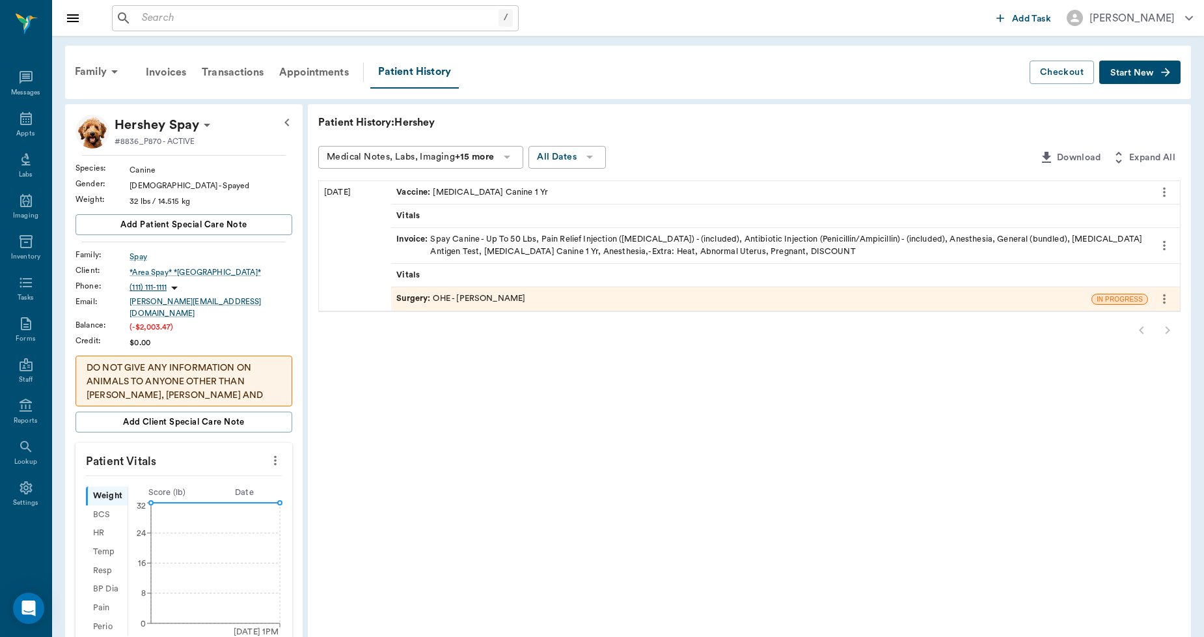
click at [477, 294] on div "Surgery : OHE - [PERSON_NAME]" at bounding box center [460, 298] width 129 height 12
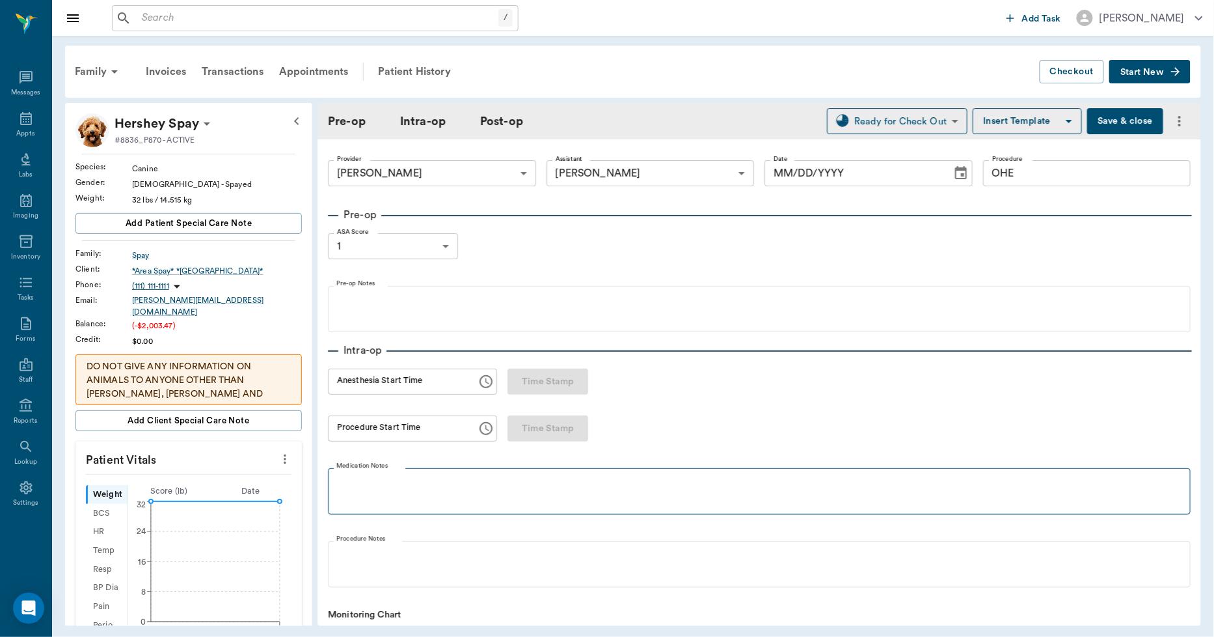
type input "63ec2f075fda476ae8351a4d"
type input "63ec2e7e52e12b0ba117b124"
type input "OHE"
type input "1"
radio input "true"
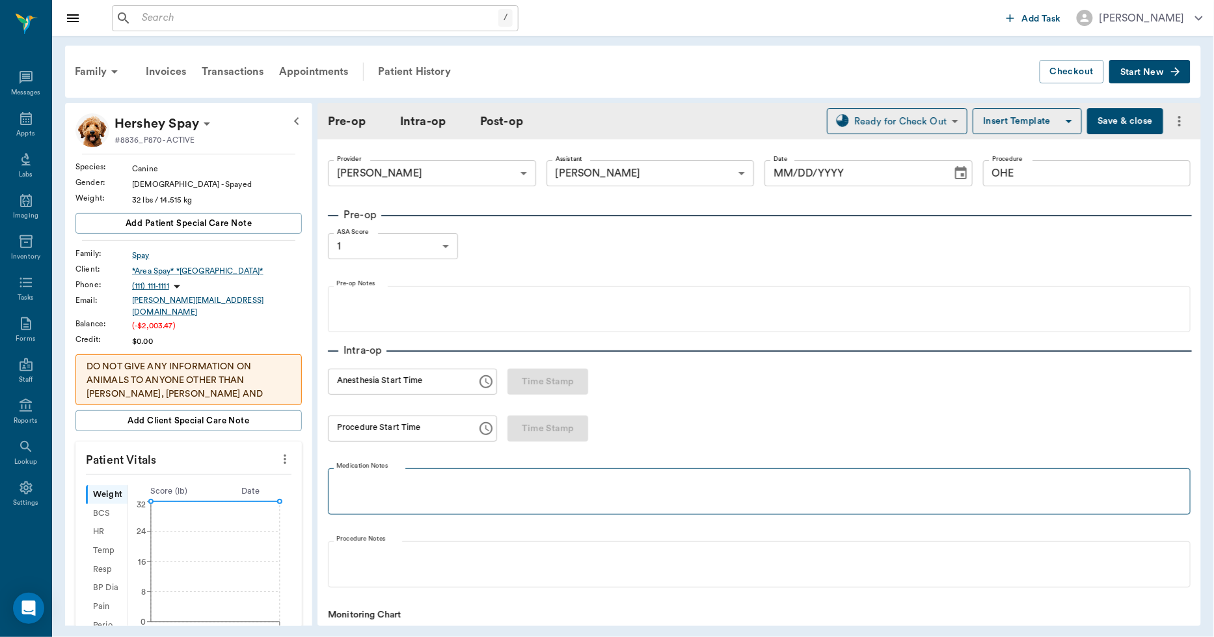
type input "[DATE]"
type input "01:10 PM"
type input "01:18 PM"
type input "01:44 PM"
type input "01:45 PM"
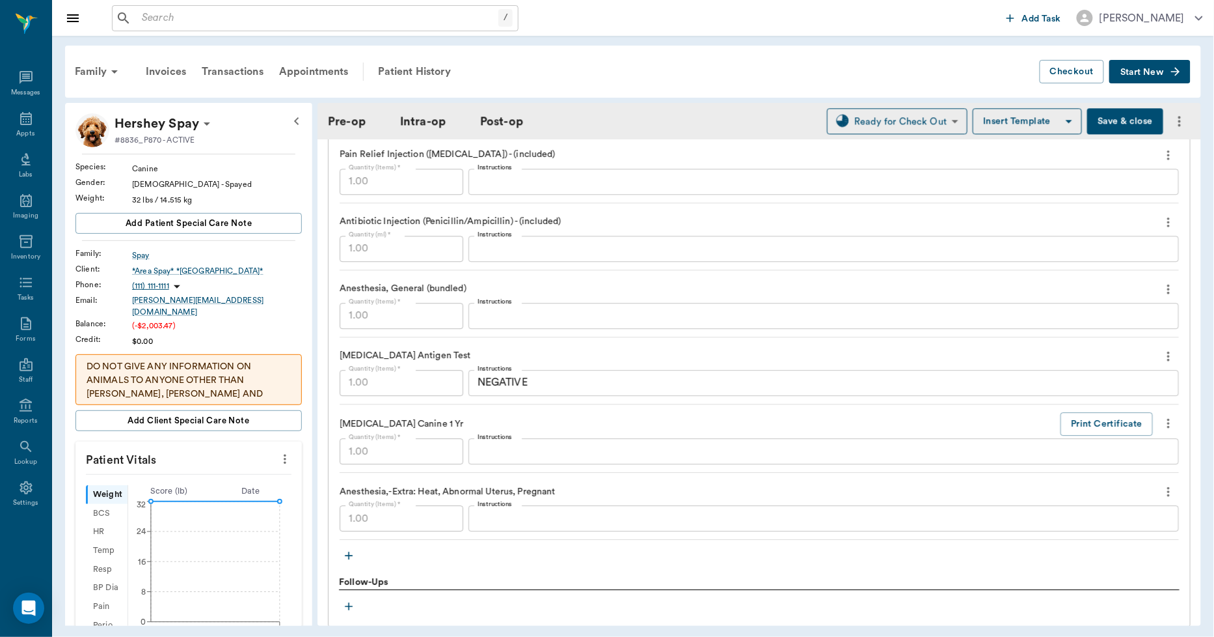
scroll to position [1302, 0]
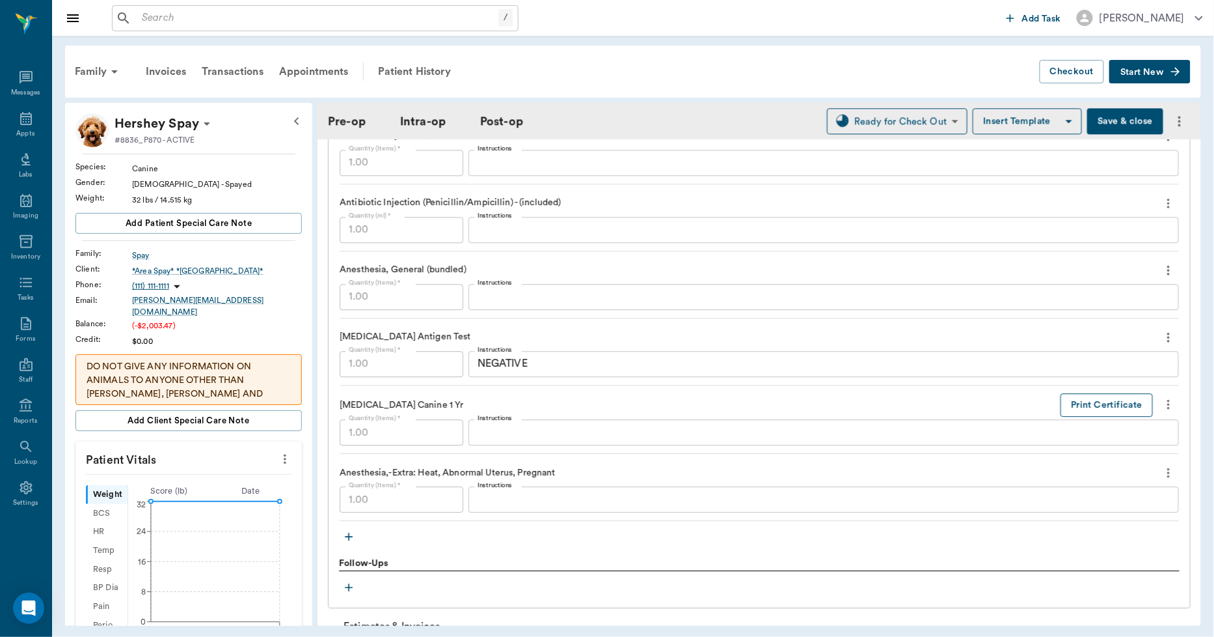
click at [1076, 402] on button "Print Certificate" at bounding box center [1107, 405] width 92 height 24
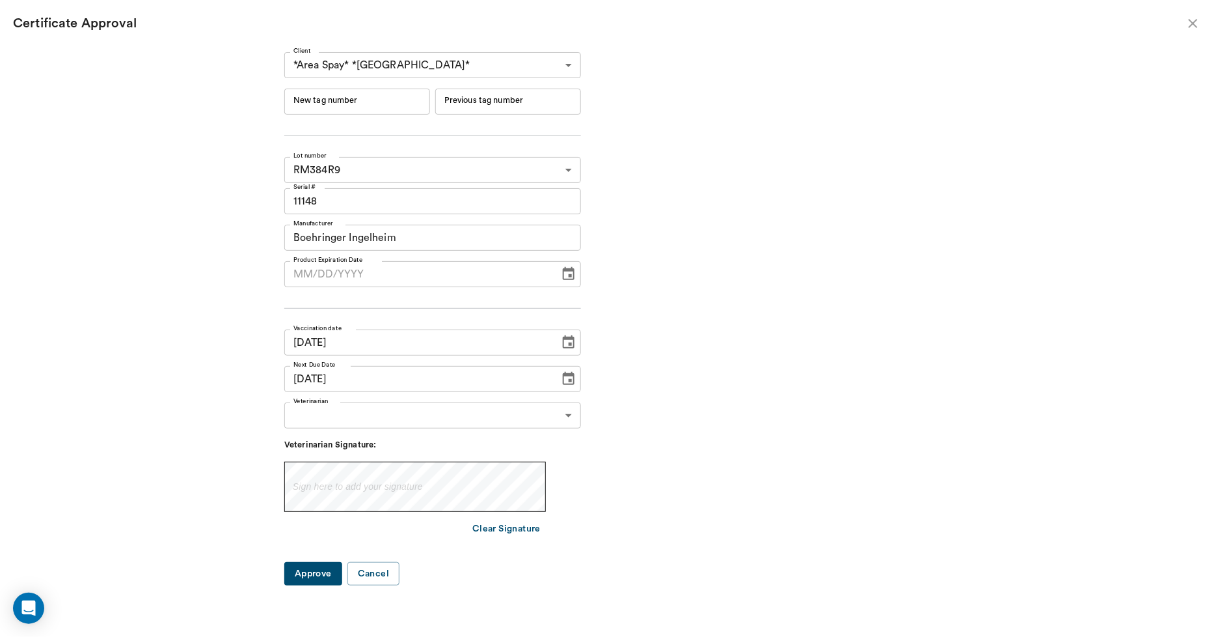
type input "[DATE]"
click at [400, 98] on input "New tag number" at bounding box center [357, 102] width 146 height 26
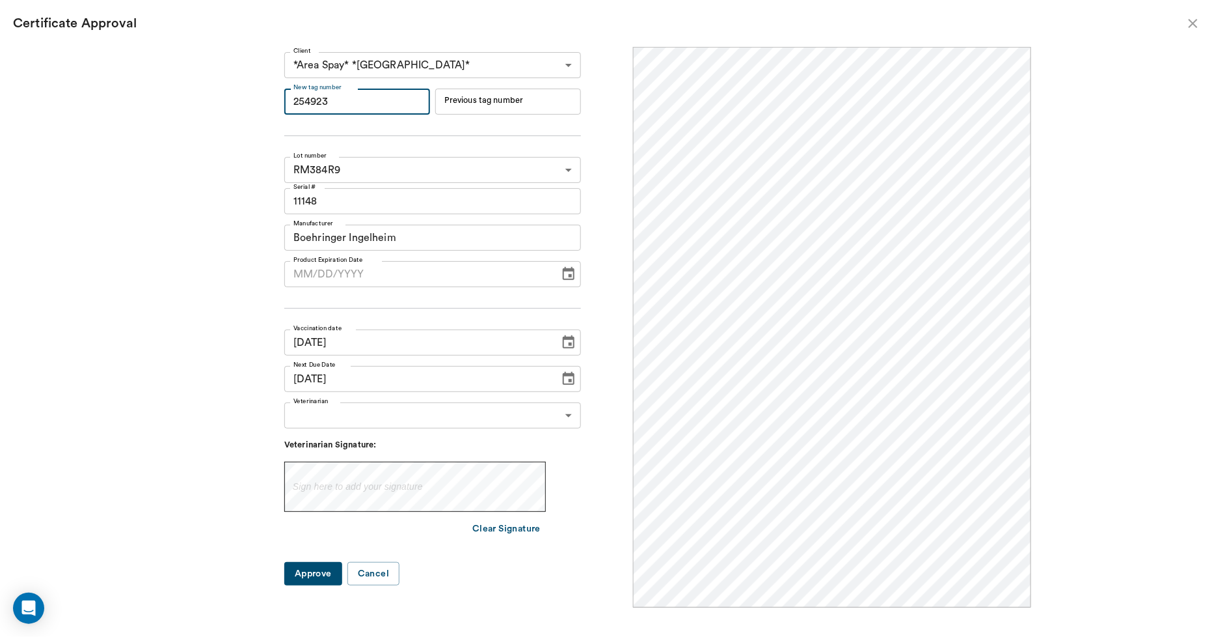
scroll to position [0, 0]
type input "254923"
click at [332, 269] on input "MM/DD/YYYY" at bounding box center [417, 274] width 266 height 26
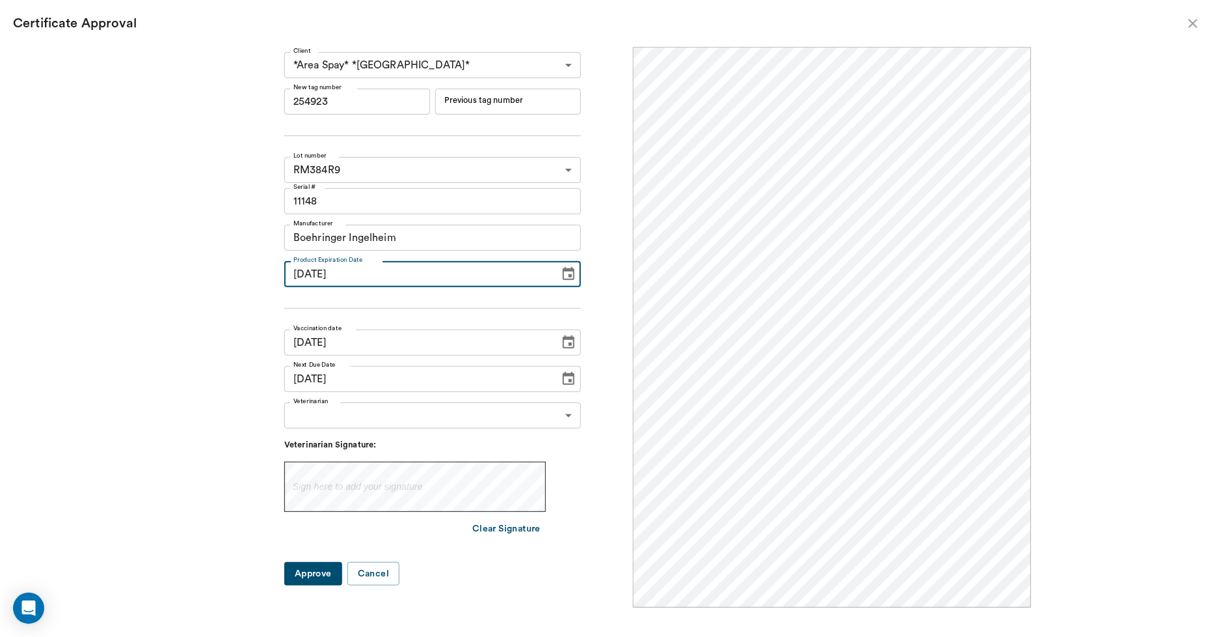
type input "[DATE]"
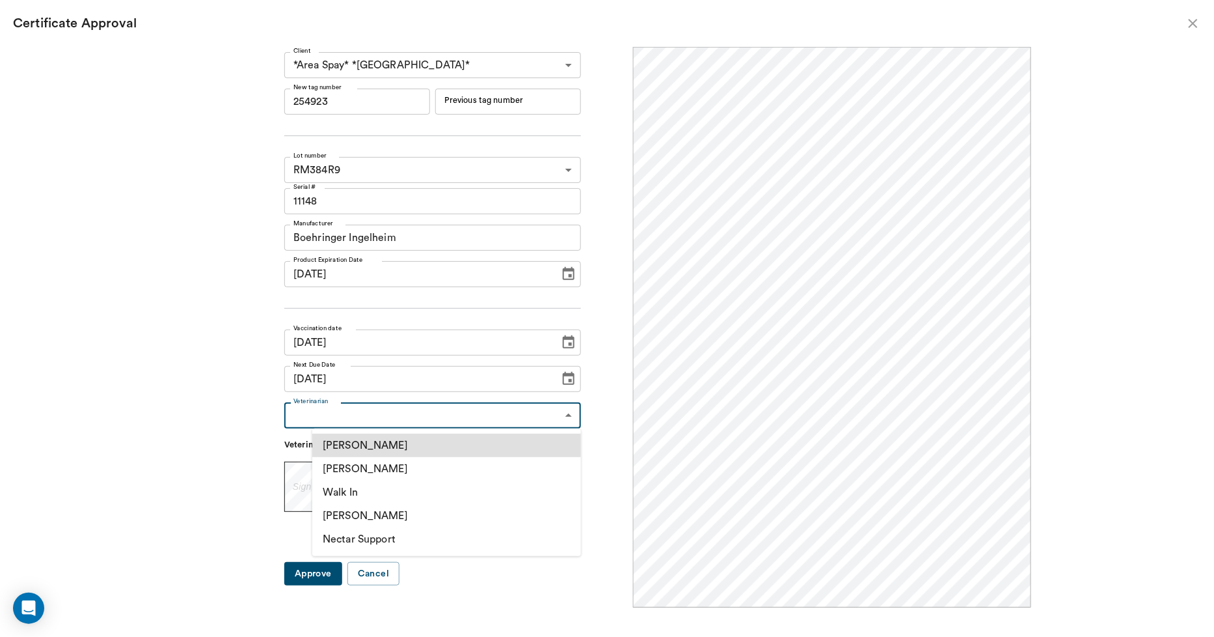
click at [332, 415] on body "/ ​ Add Task [PERSON_NAME] Nectar Messages Appts Labs Imaging Inventory Tasks F…" at bounding box center [607, 318] width 1214 height 637
click at [336, 463] on li "[PERSON_NAME]" at bounding box center [446, 468] width 269 height 23
type input "63ec2f075fda476ae8351a4d"
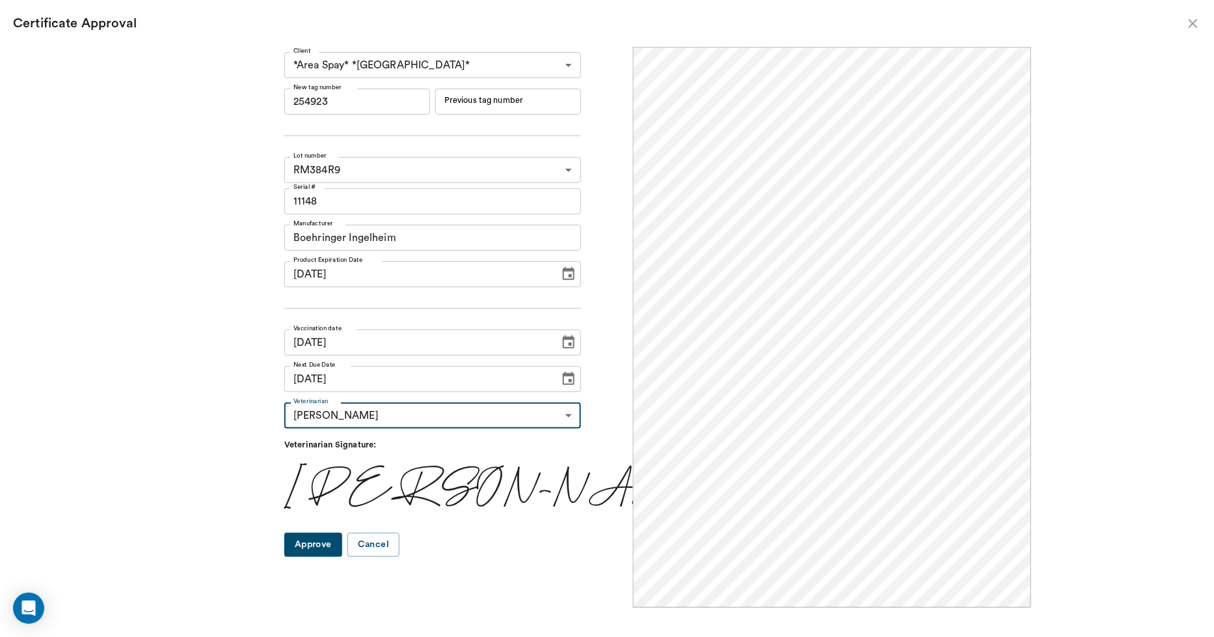
click at [335, 536] on button "Approve" at bounding box center [313, 544] width 58 height 24
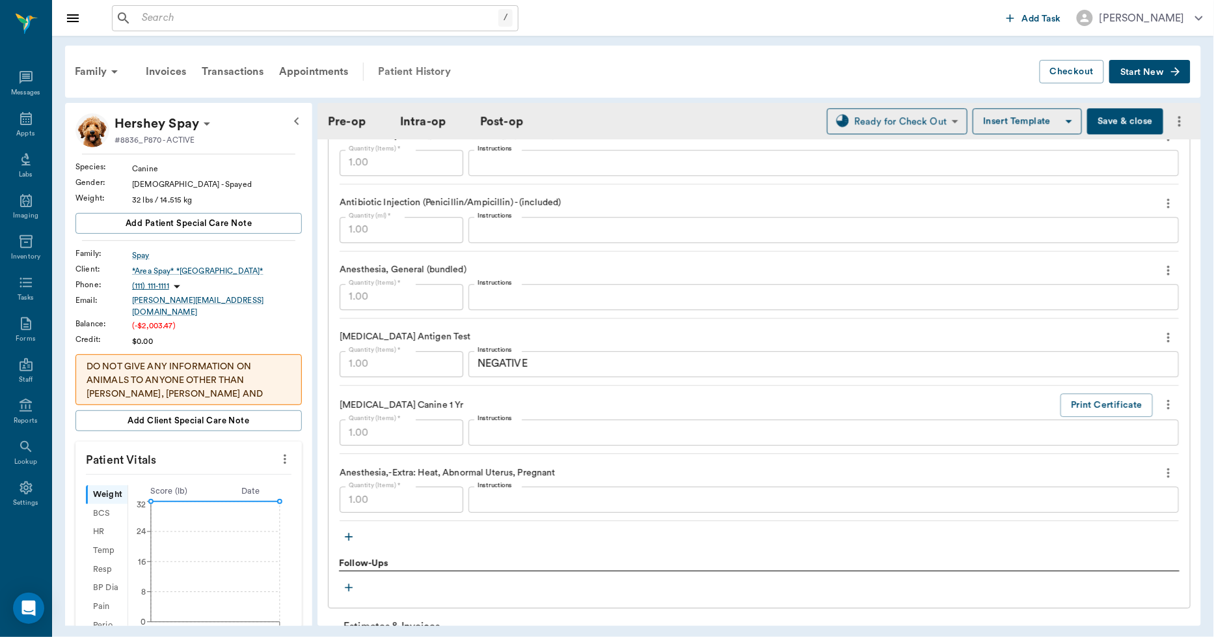
click at [417, 70] on div "Patient History" at bounding box center [414, 71] width 89 height 31
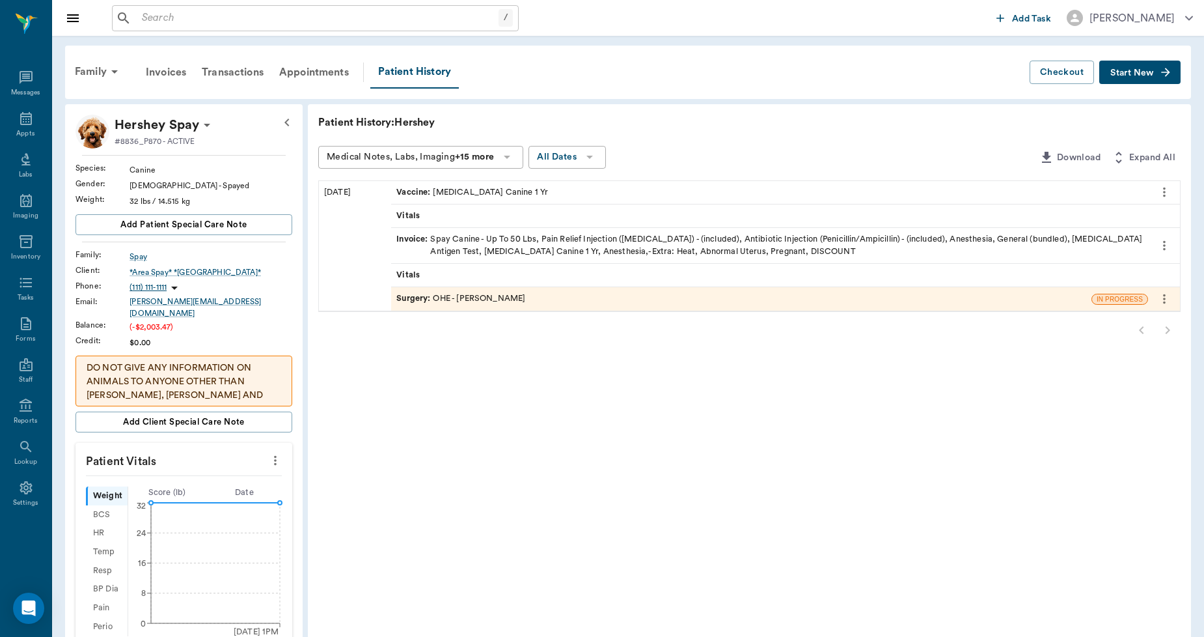
click at [511, 240] on div "Invoice : Spay Canine - Up To 50 Lbs, Pain Relief Injection ([MEDICAL_DATA]) - …" at bounding box center [769, 245] width 747 height 25
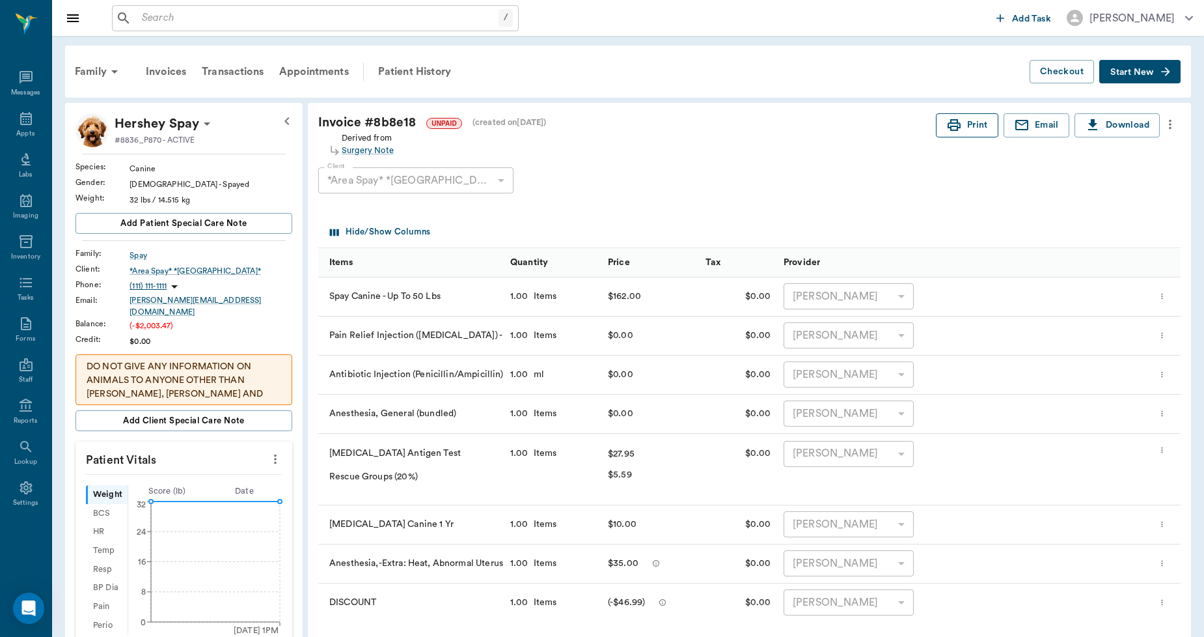
click at [967, 121] on button "Print" at bounding box center [967, 125] width 62 height 24
click at [14, 126] on div "Appts" at bounding box center [25, 125] width 51 height 41
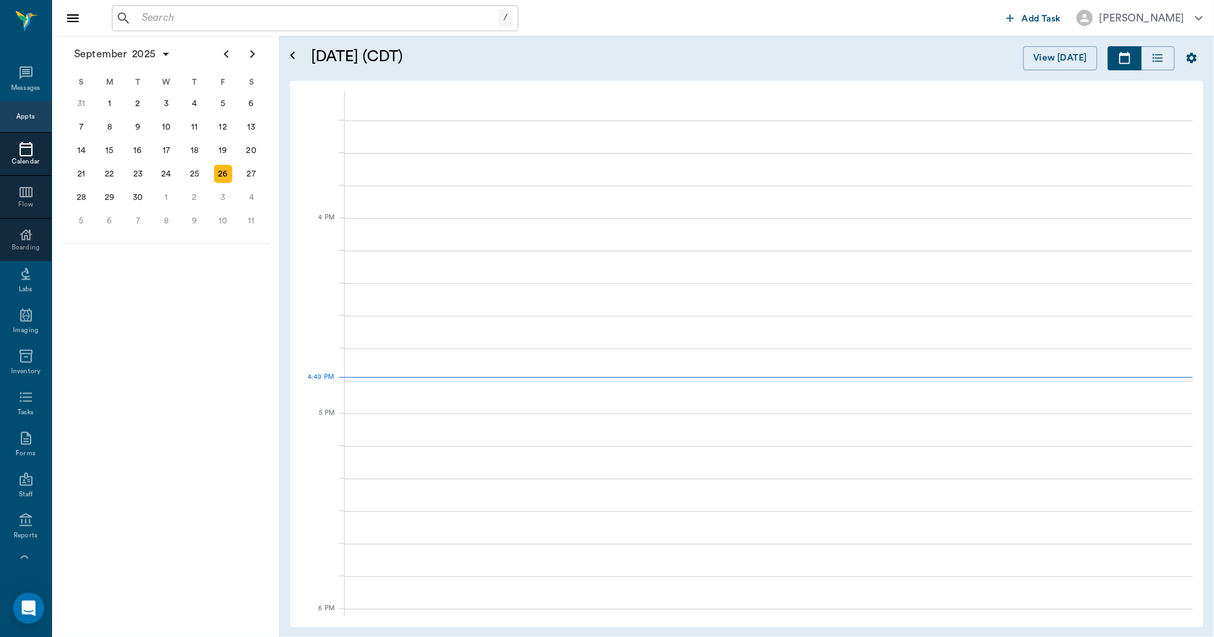
scroll to position [1563, 0]
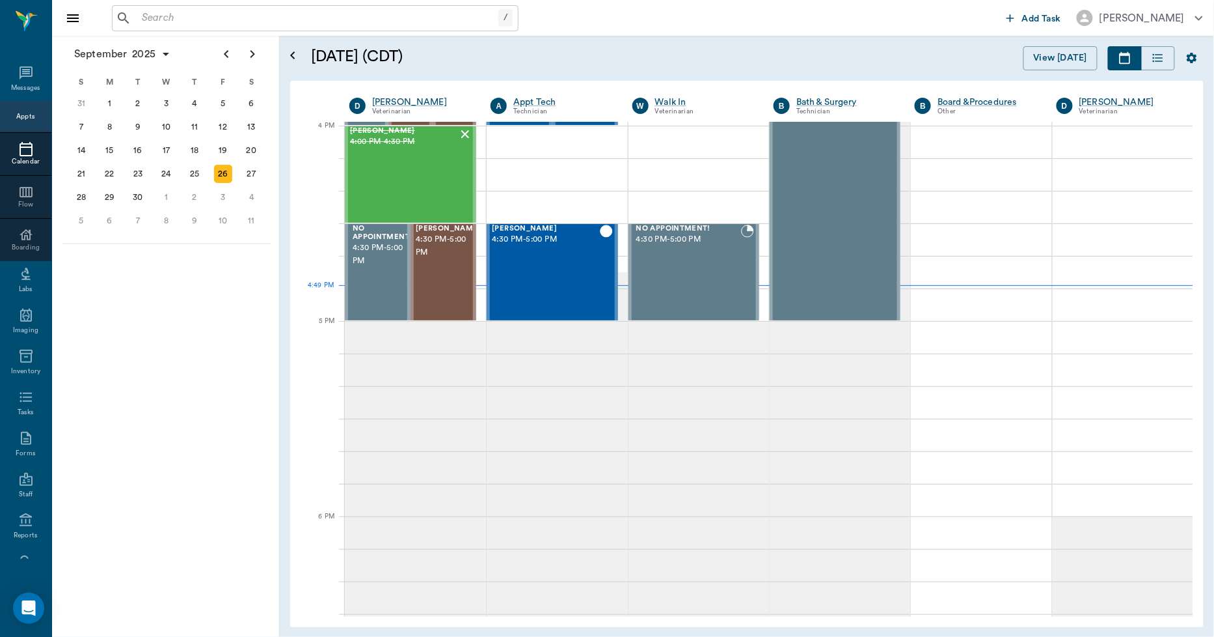
click at [241, 16] on input "text" at bounding box center [318, 18] width 362 height 18
click at [171, 219] on div "8" at bounding box center [167, 221] width 18 height 18
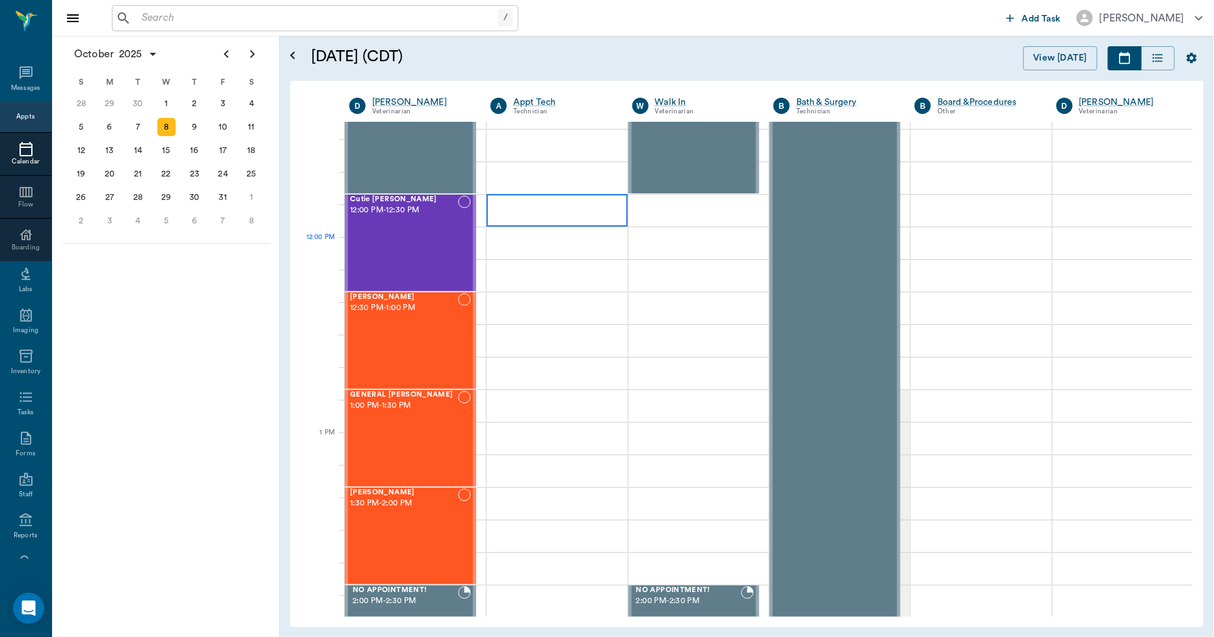
scroll to position [723, 0]
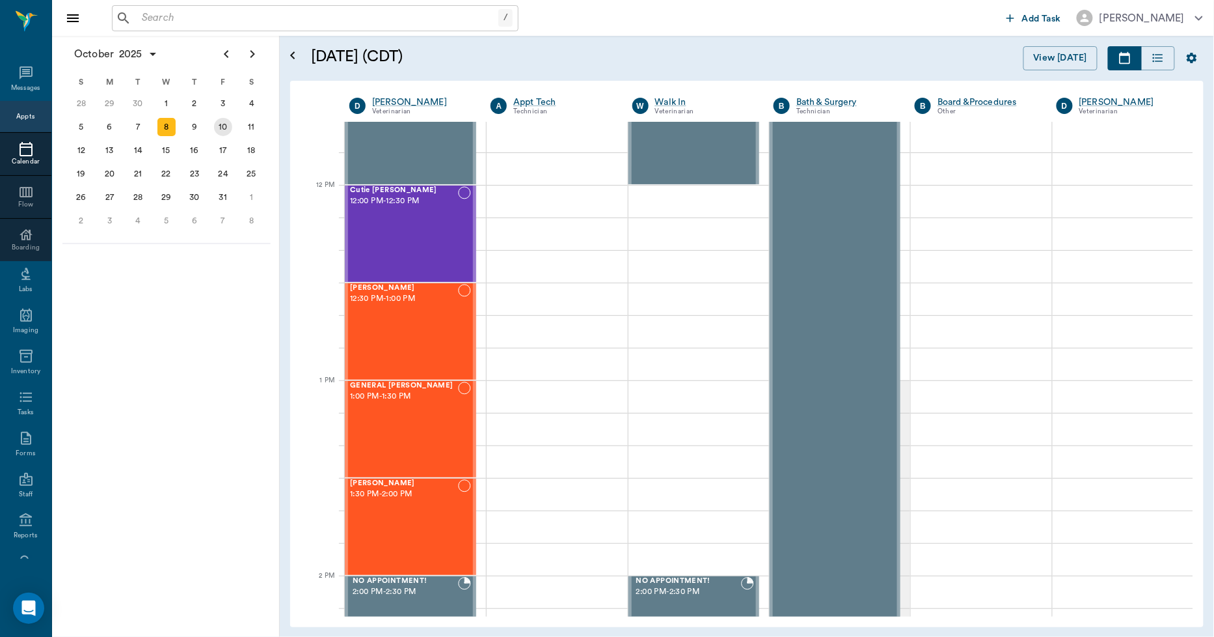
click at [222, 131] on div "10" at bounding box center [223, 127] width 18 height 18
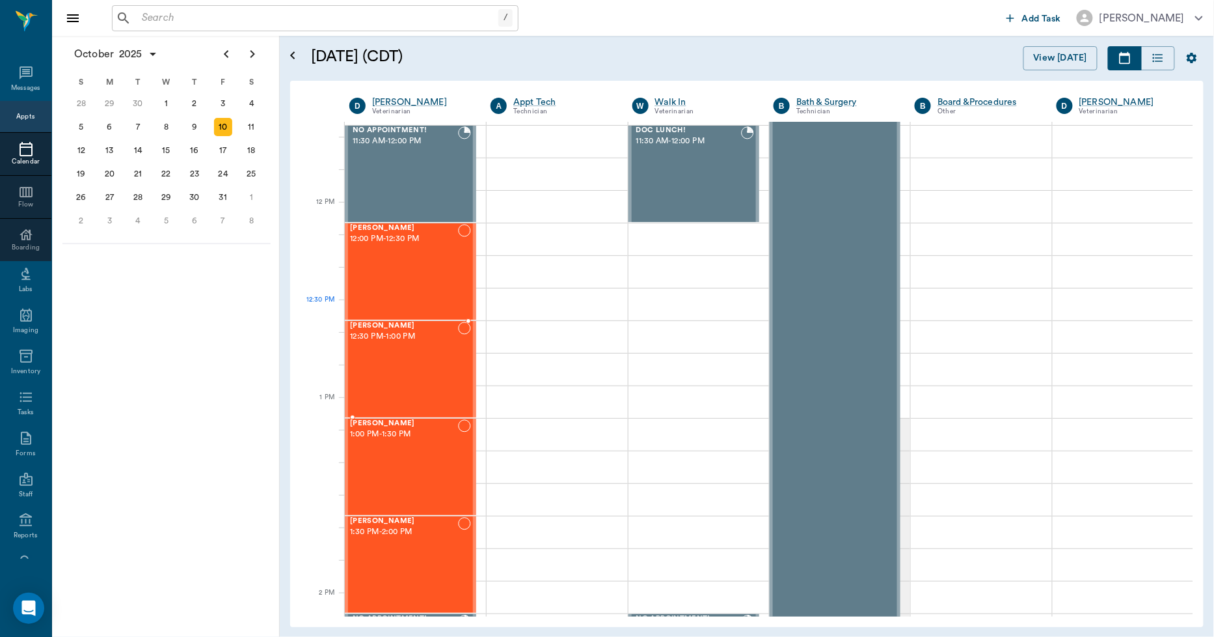
scroll to position [795, 0]
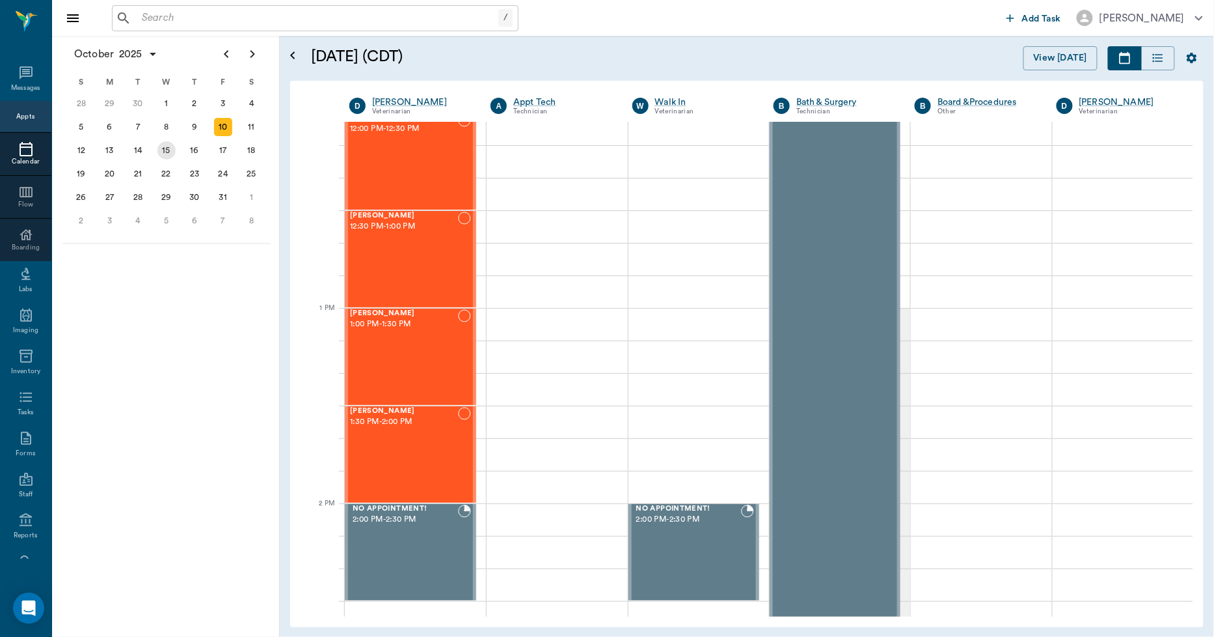
click at [156, 150] on div "15" at bounding box center [166, 150] width 29 height 23
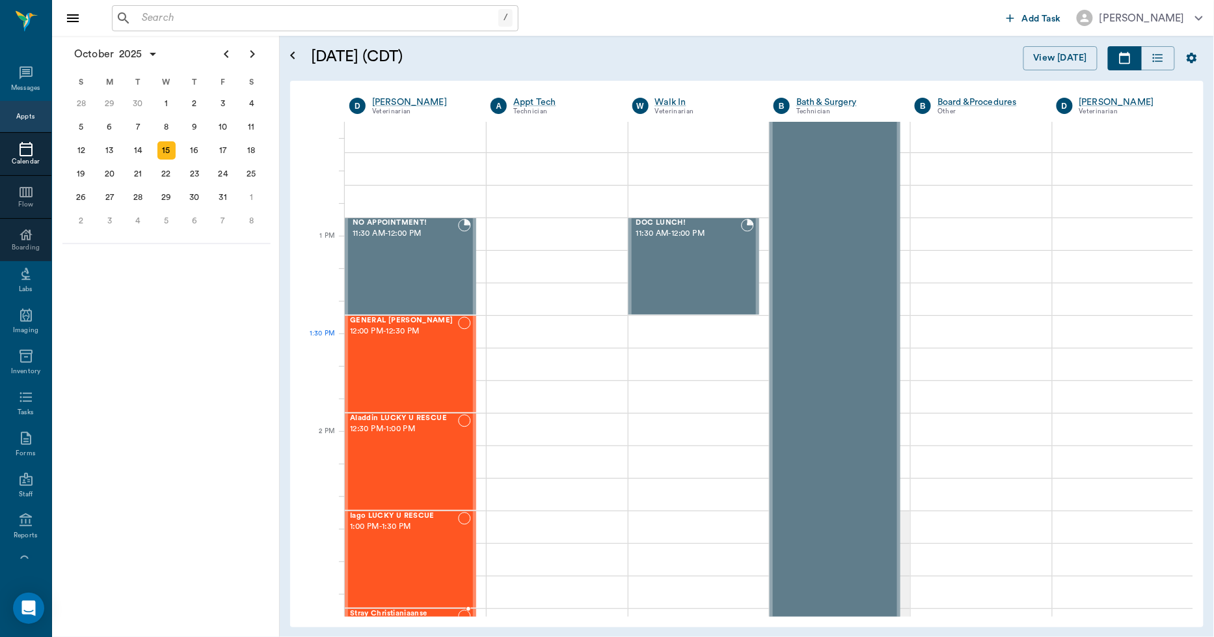
scroll to position [868, 0]
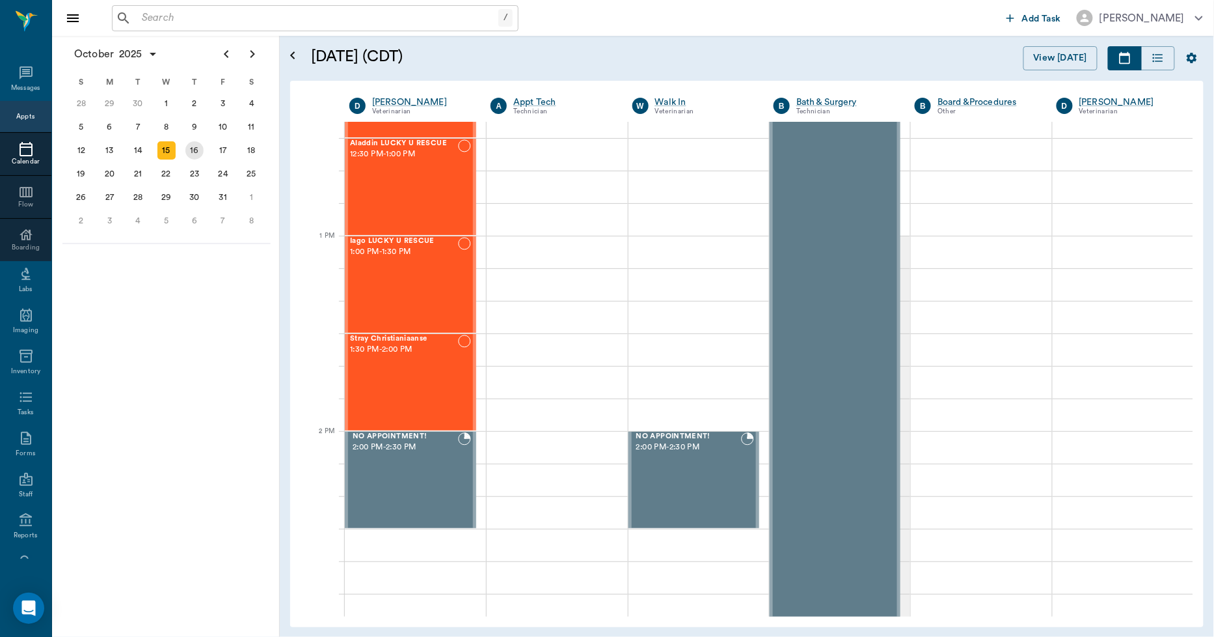
click at [190, 148] on div "16" at bounding box center [194, 150] width 18 height 18
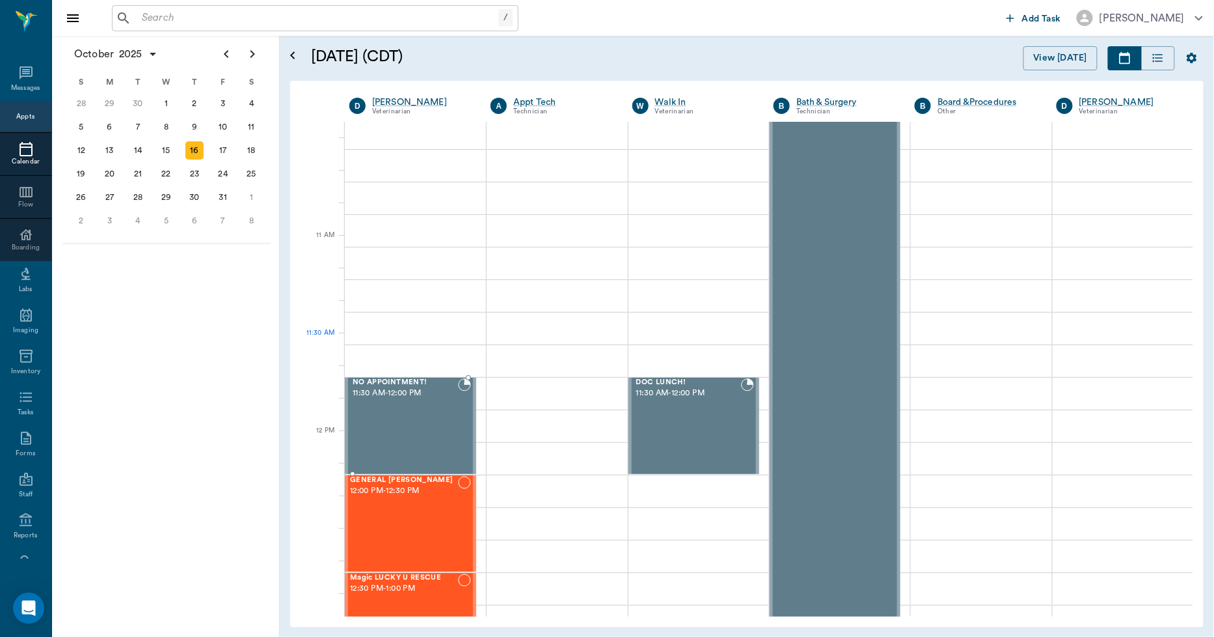
scroll to position [795, 0]
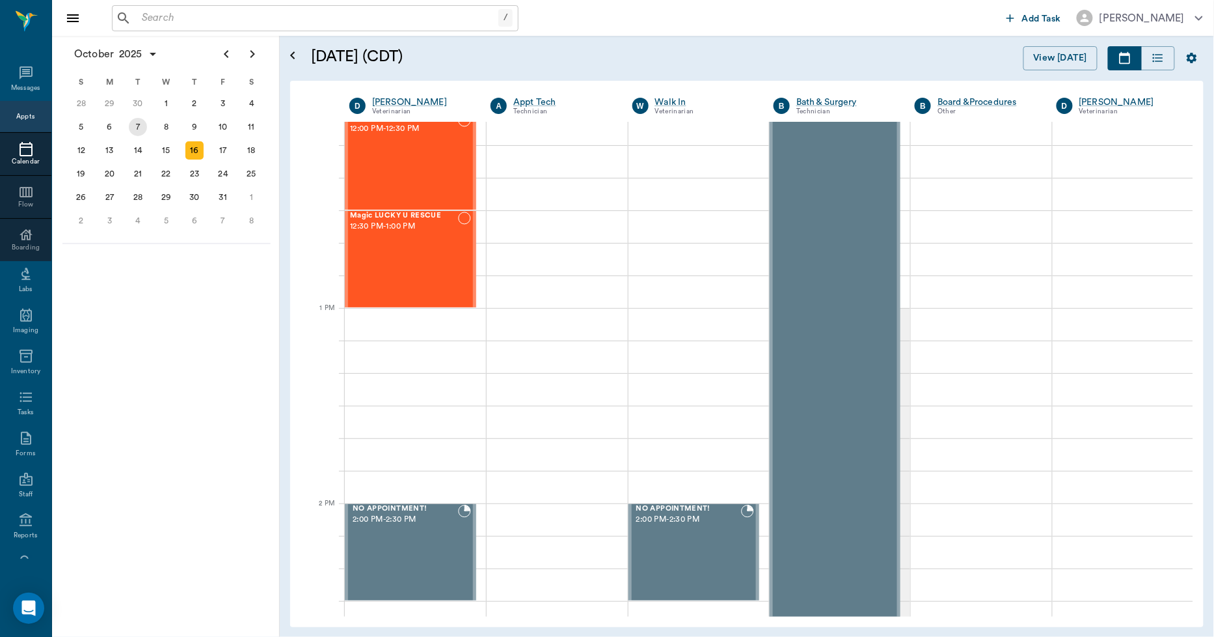
click at [138, 118] on div "7" at bounding box center [138, 127] width 18 height 18
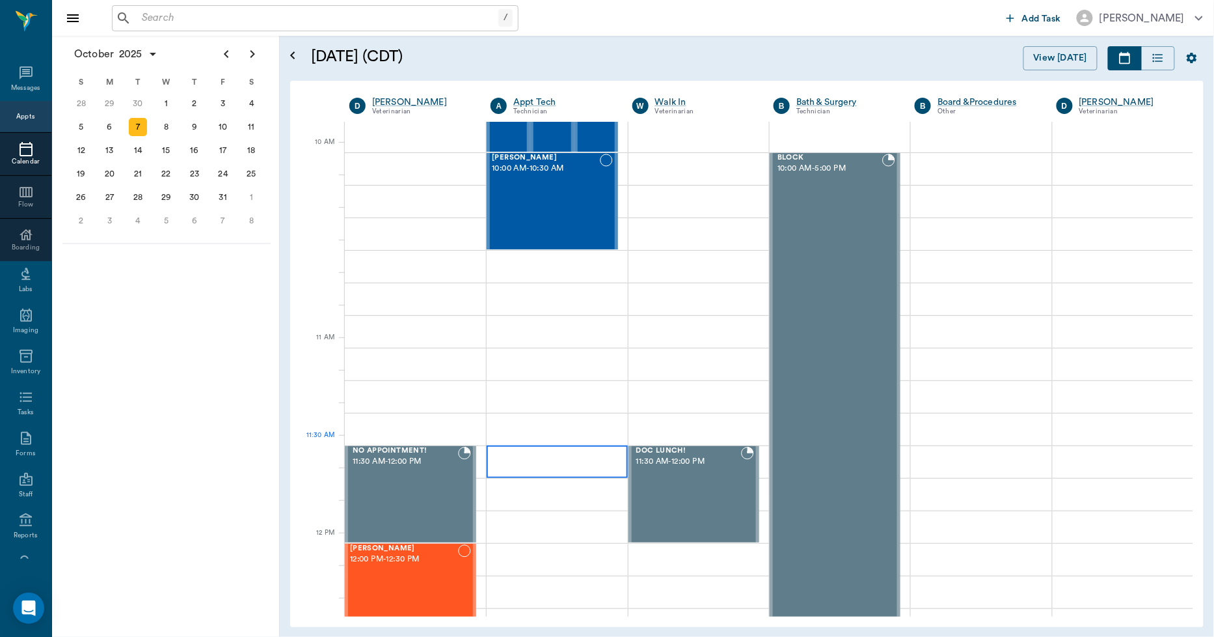
scroll to position [361, 0]
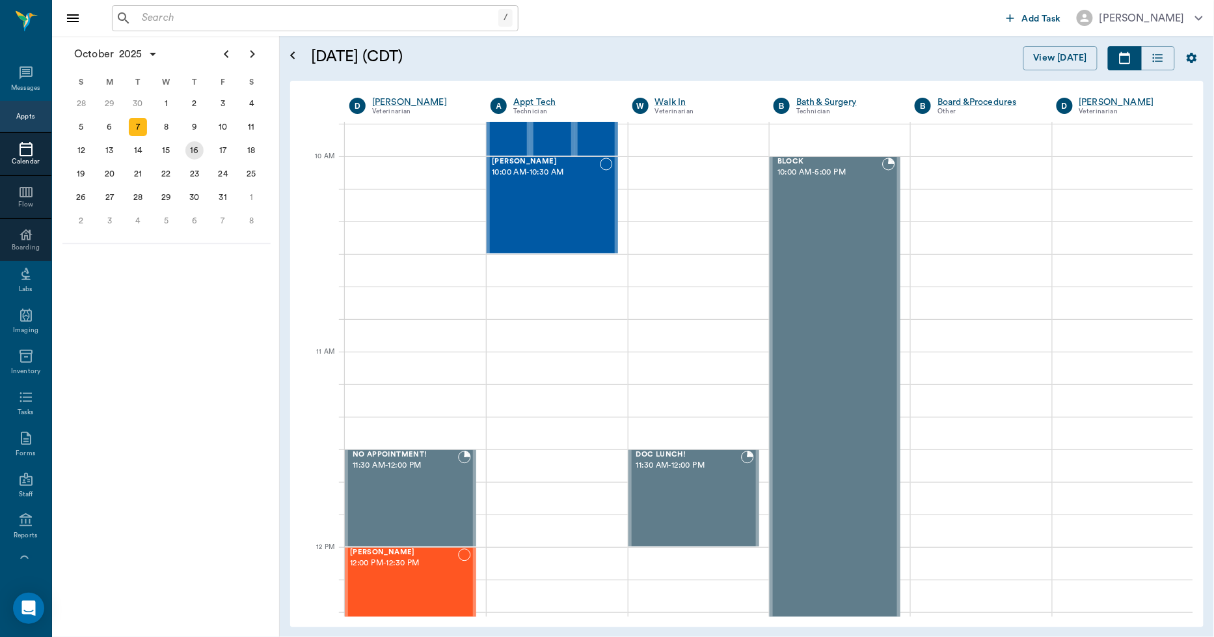
click at [193, 150] on div "16" at bounding box center [194, 150] width 18 height 18
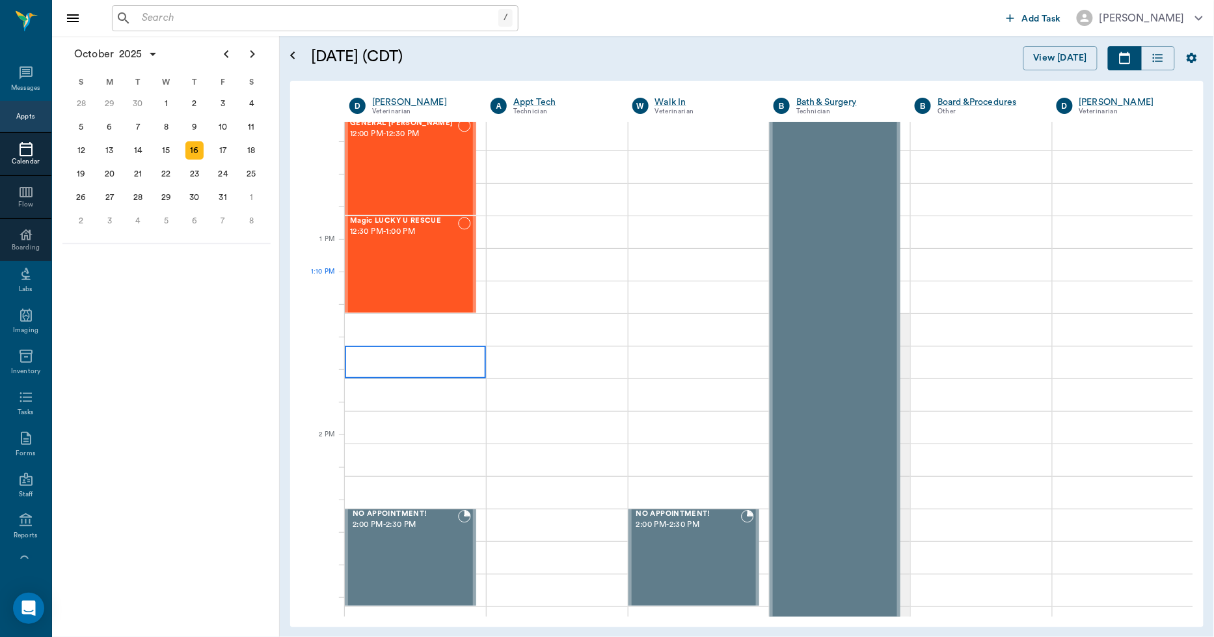
scroll to position [868, 0]
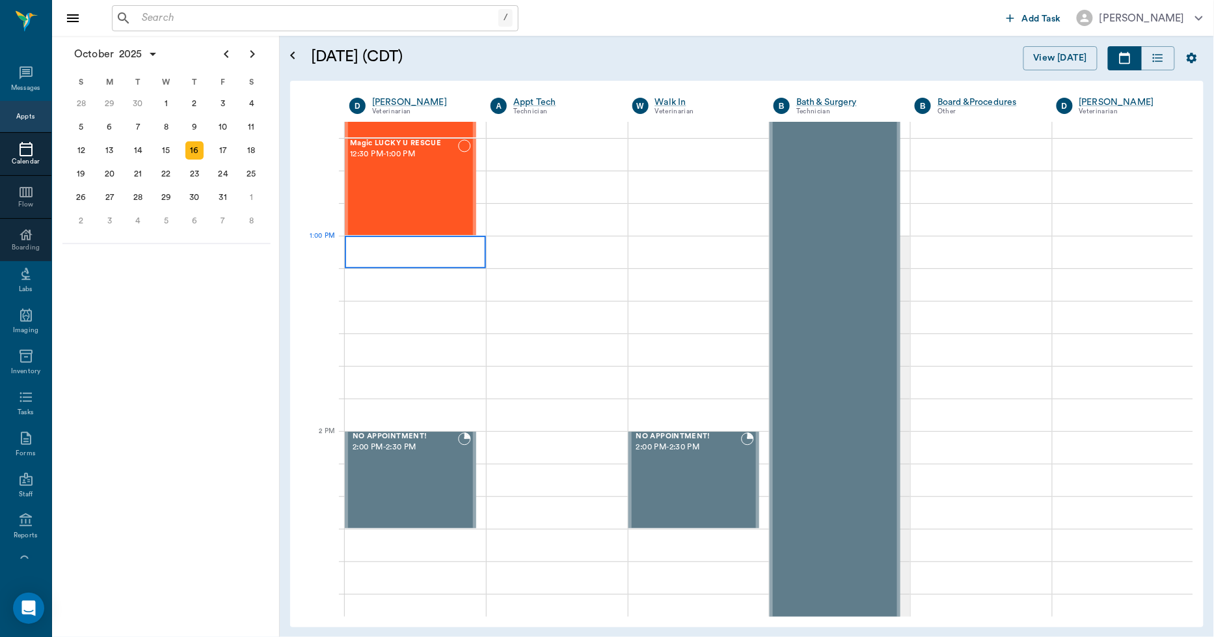
click at [372, 256] on div at bounding box center [415, 252] width 141 height 33
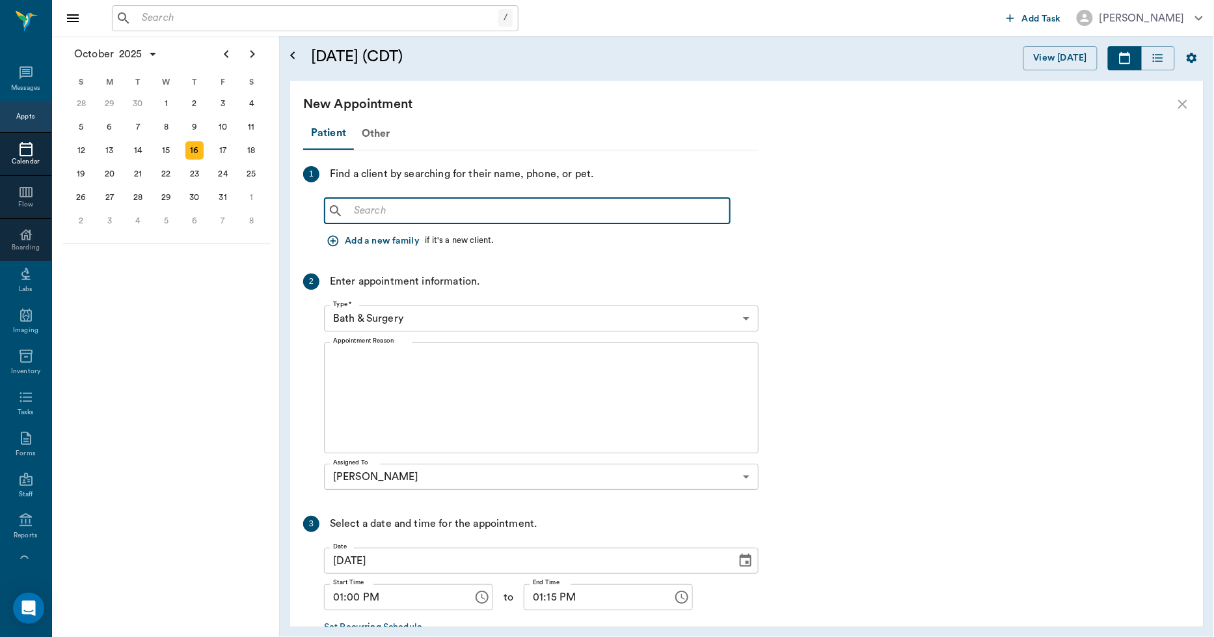
click at [374, 206] on input "text" at bounding box center [537, 211] width 376 height 18
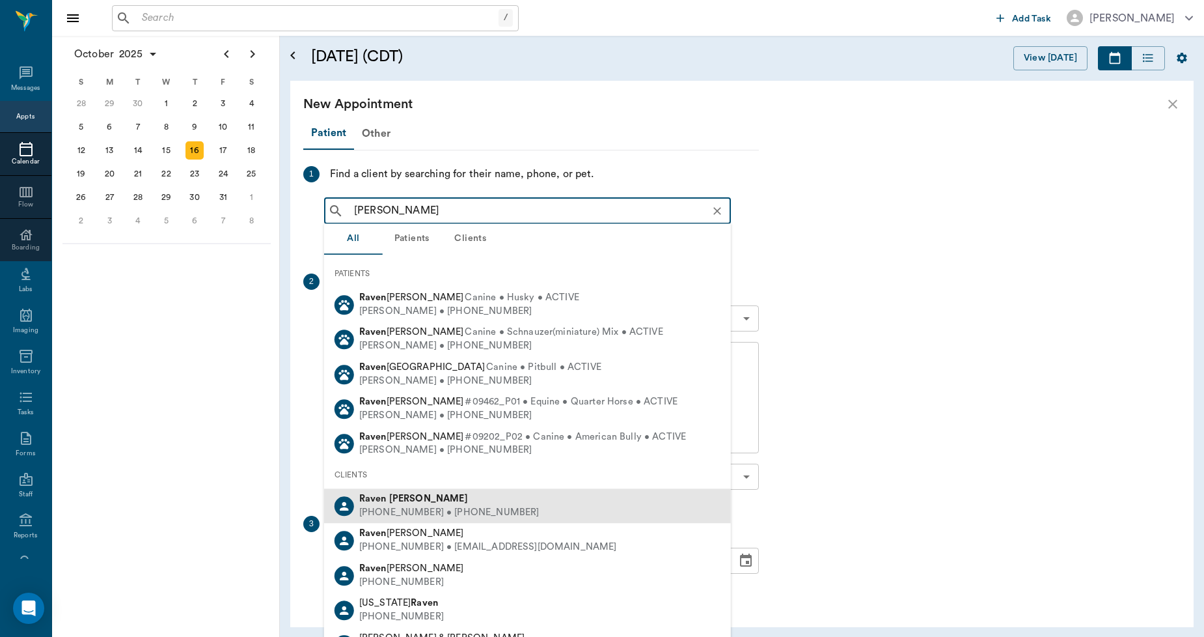
click at [460, 508] on div "[PHONE_NUMBER] • [PHONE_NUMBER]" at bounding box center [449, 513] width 180 height 14
type input "[PERSON_NAME]"
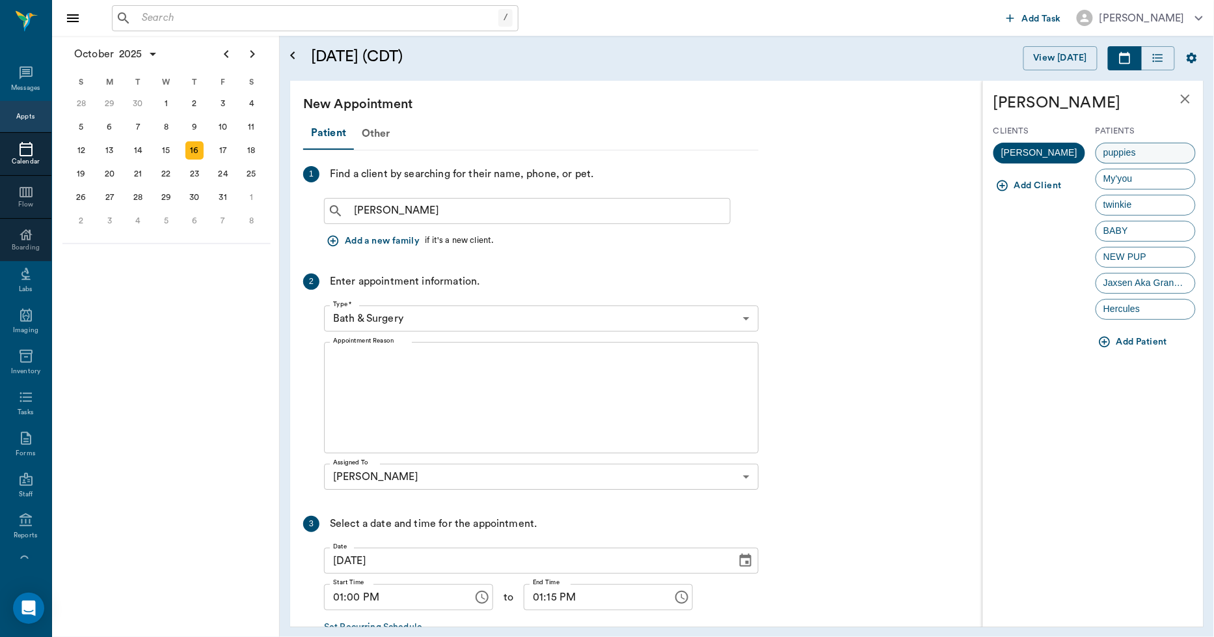
click at [1129, 155] on span "puppies" at bounding box center [1120, 153] width 47 height 14
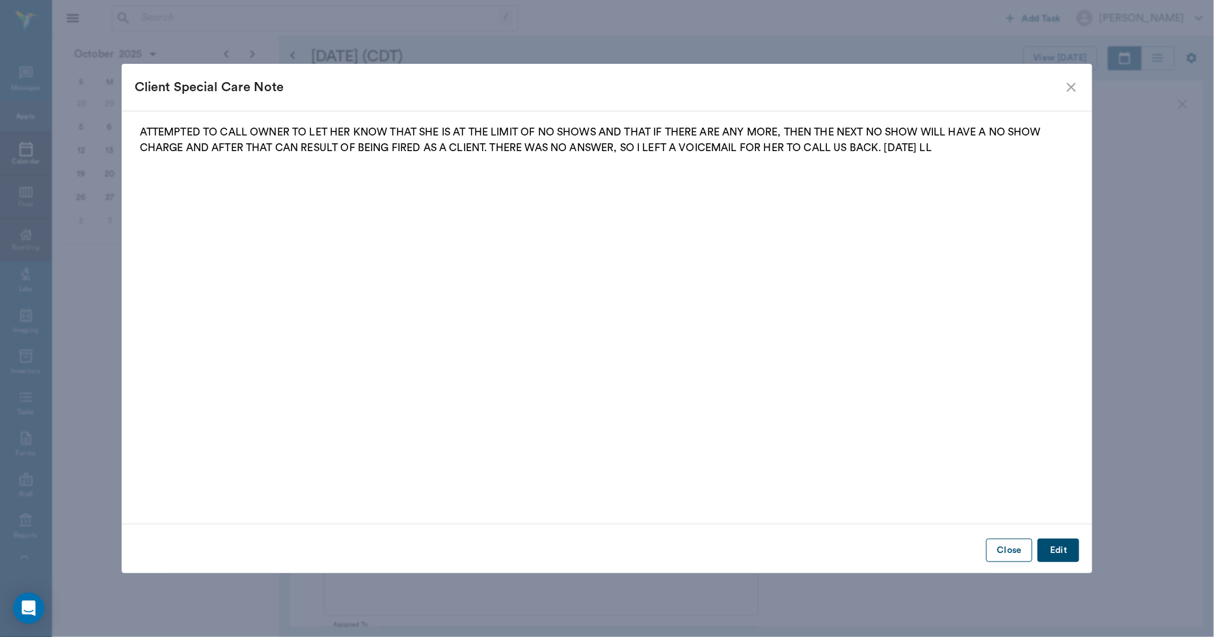
click at [1005, 544] on button "Close" at bounding box center [1010, 550] width 46 height 24
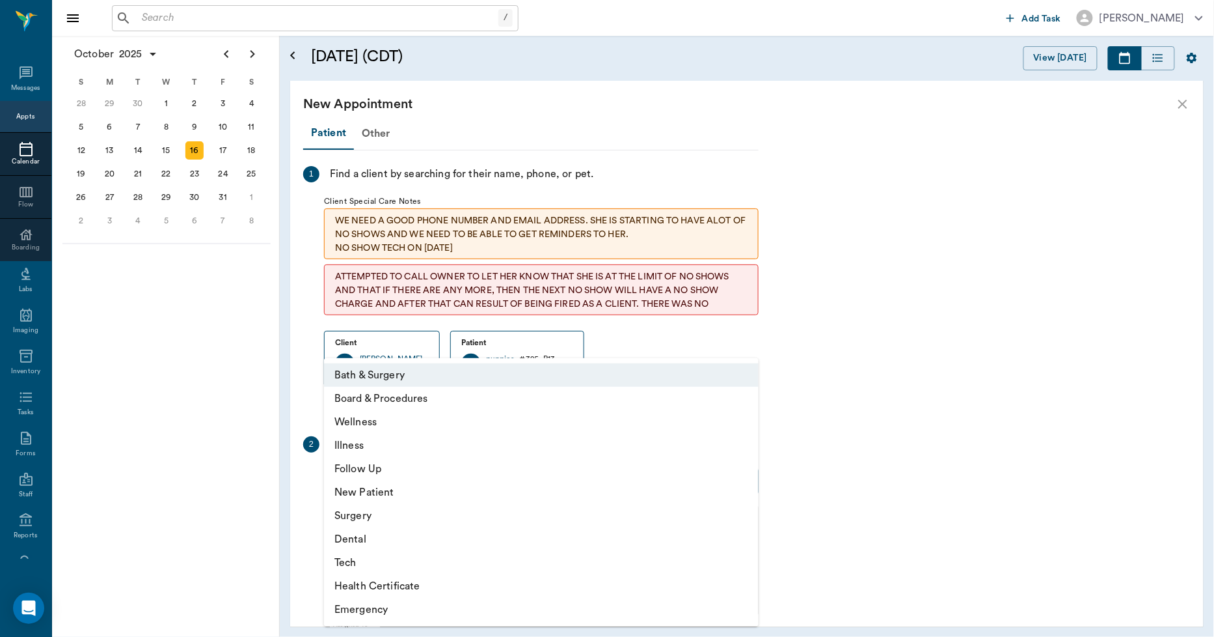
click at [426, 482] on body "/ ​ Add Task [PERSON_NAME] Nectar Messages Appts Calendar Flow Boarding Labs Im…" at bounding box center [607, 318] width 1214 height 637
click at [358, 510] on li "Surgery" at bounding box center [541, 515] width 435 height 23
type input "65d2be4f46e3a538d89b8c18"
type input "01:30 PM"
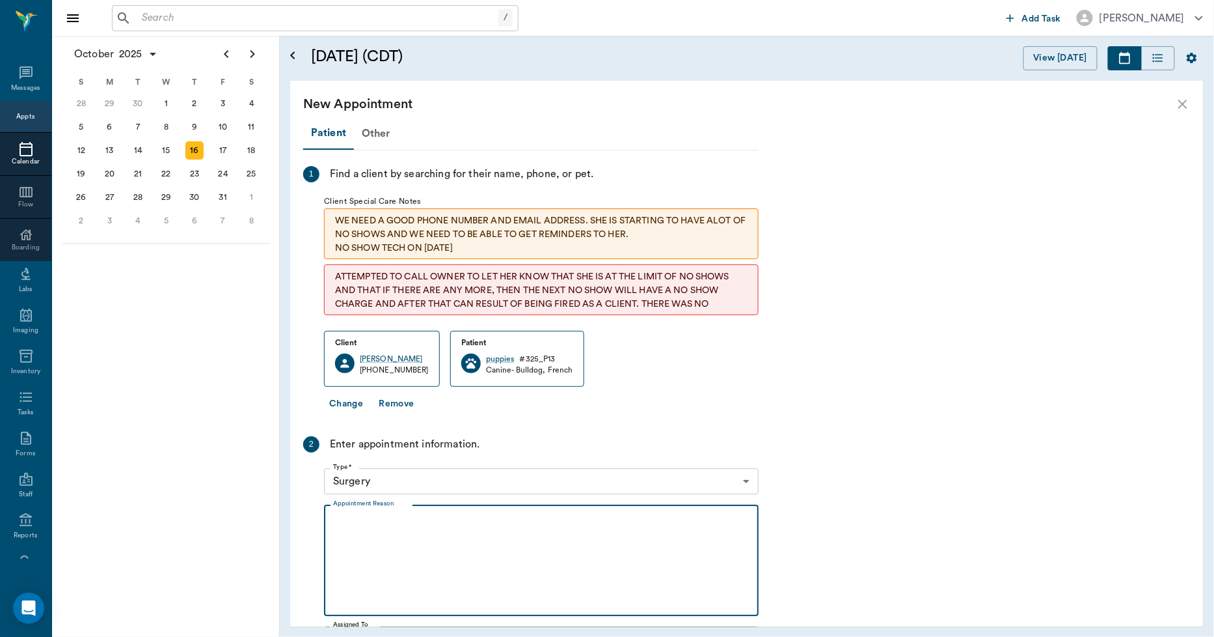
click at [407, 536] on textarea "Appointment Reason" at bounding box center [541, 560] width 417 height 90
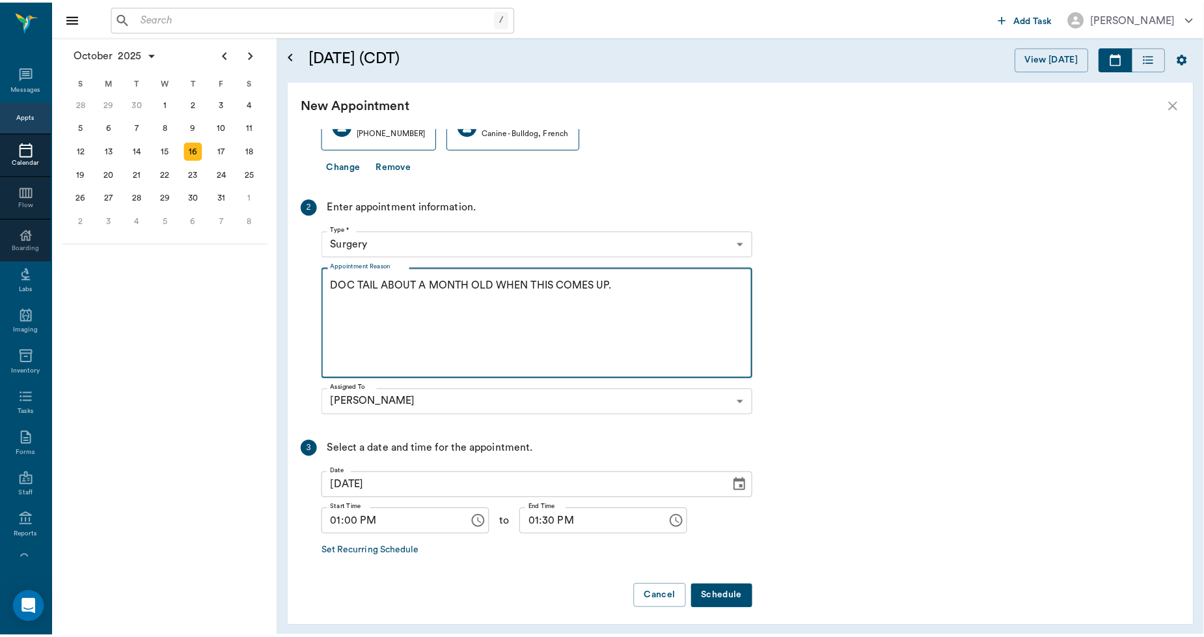
scroll to position [243, 0]
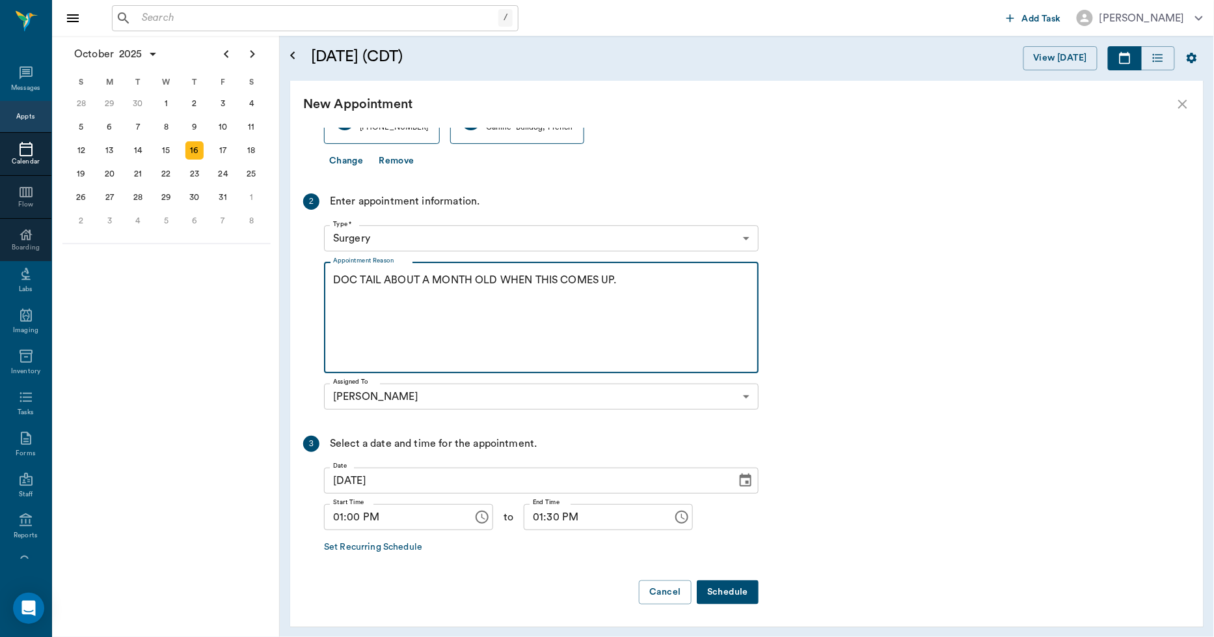
type textarea "DOC TAIL ABOUT A MONTH OLD WHEN THIS COMES UP."
click at [745, 596] on button "Schedule" at bounding box center [728, 592] width 62 height 24
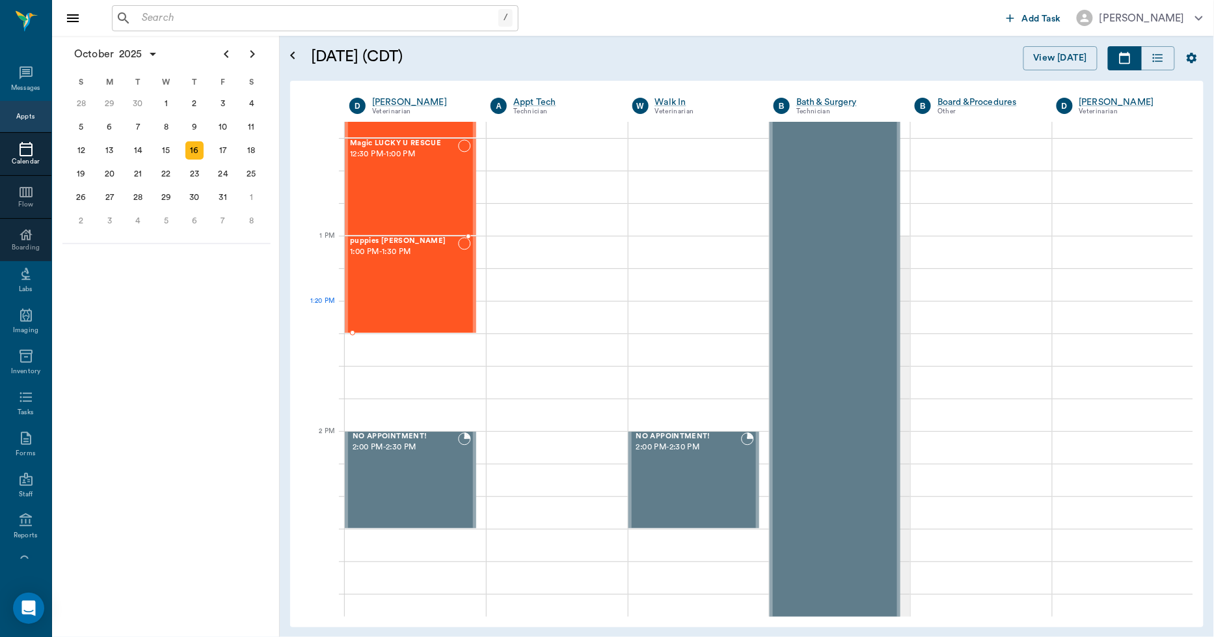
click at [415, 301] on div "puppies [PERSON_NAME] 1:00 PM - 1:30 PM" at bounding box center [404, 284] width 108 height 95
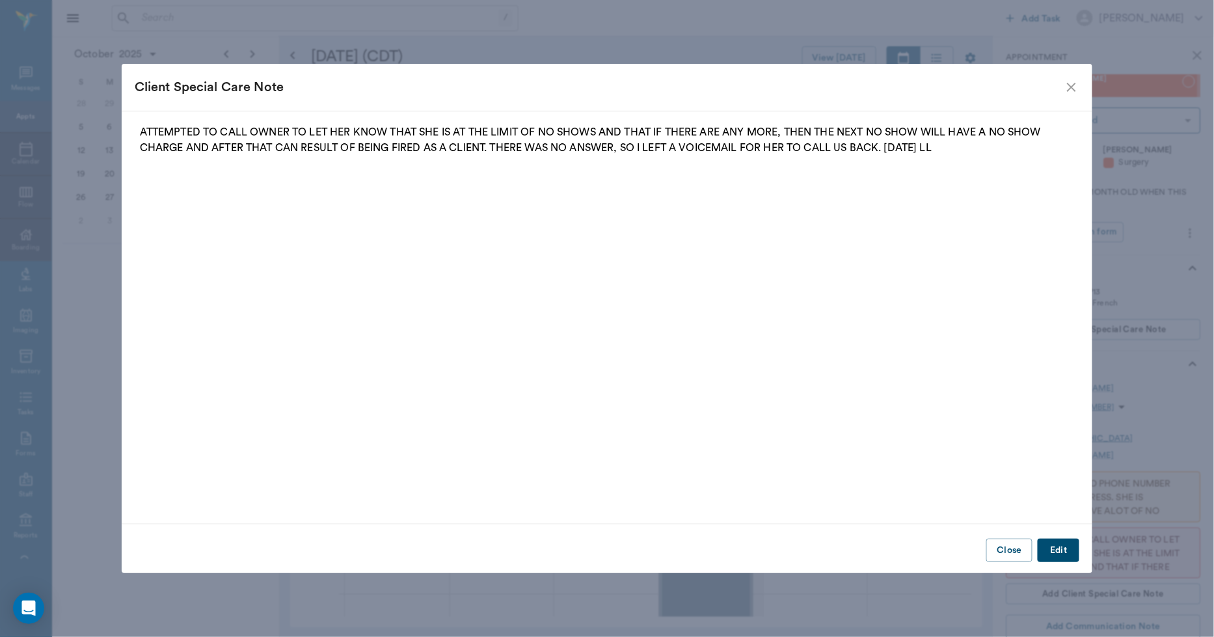
click at [1013, 554] on button "Close" at bounding box center [1010, 550] width 46 height 24
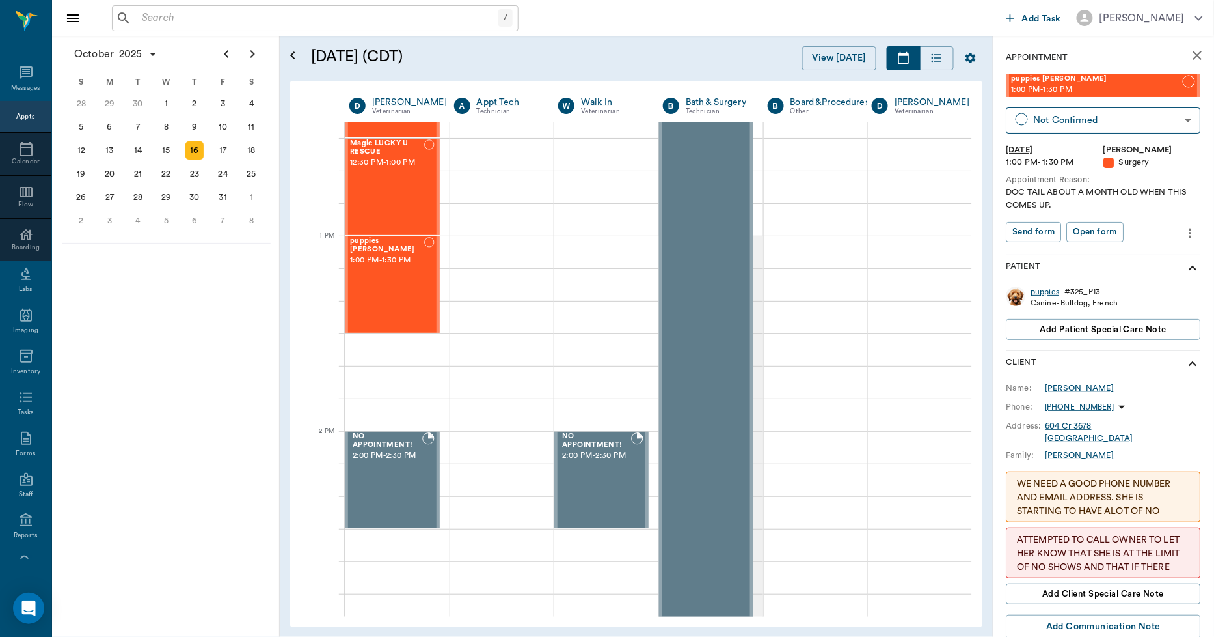
click at [1043, 294] on div "puppies" at bounding box center [1046, 291] width 29 height 11
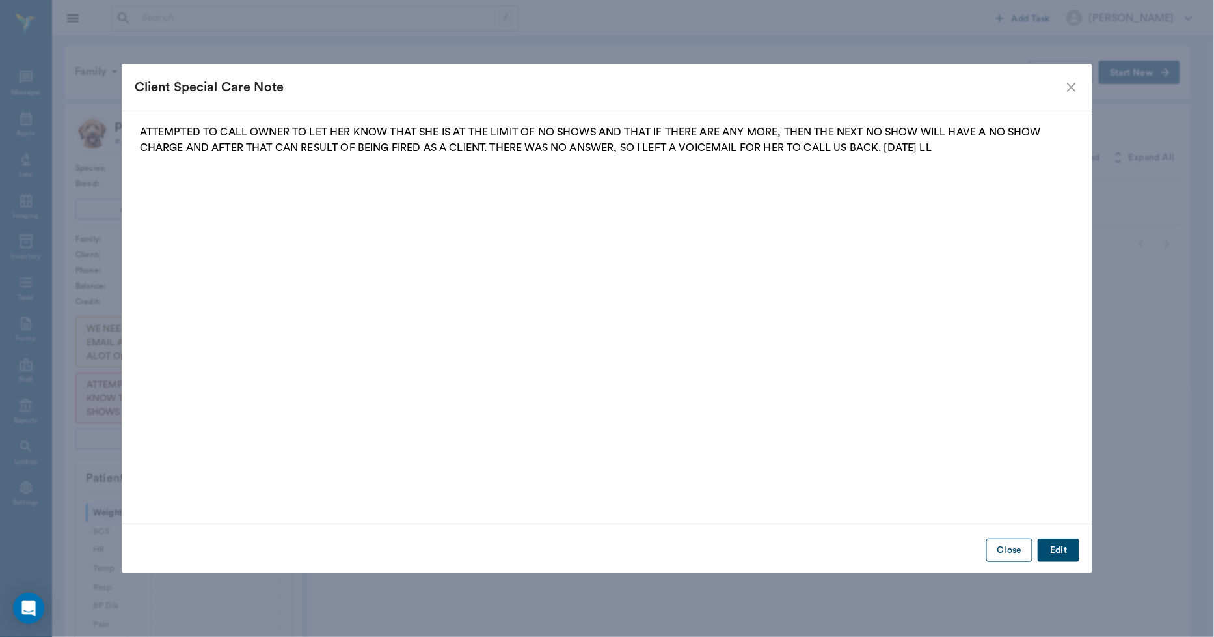
click at [994, 547] on button "Close" at bounding box center [1010, 550] width 46 height 24
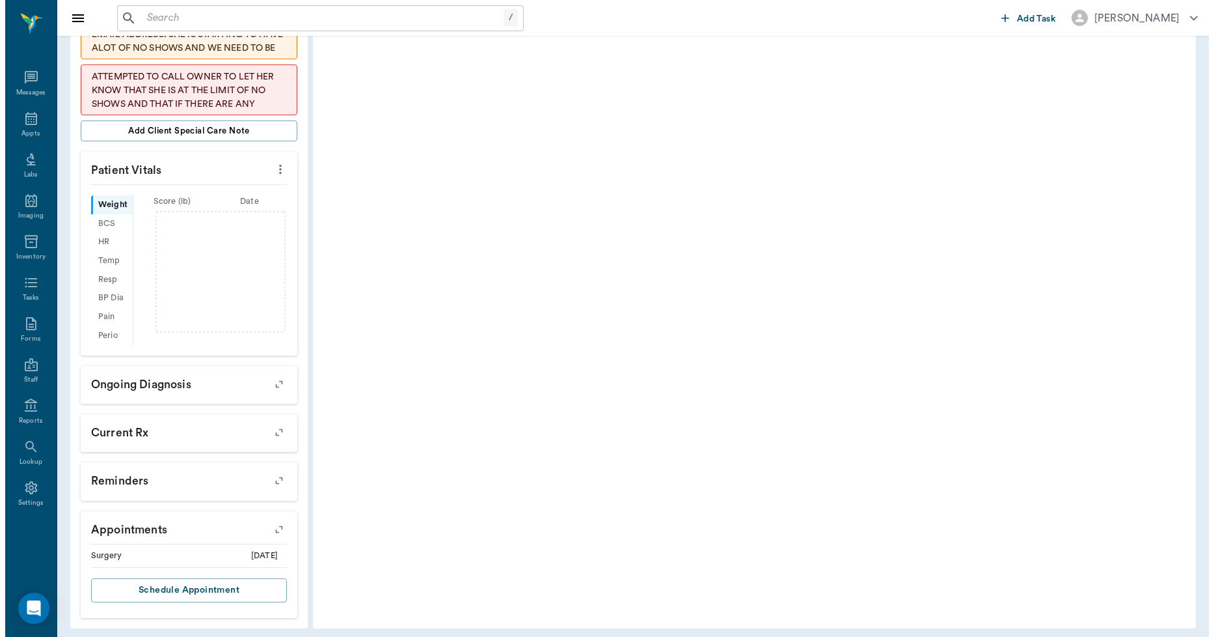
scroll to position [314, 0]
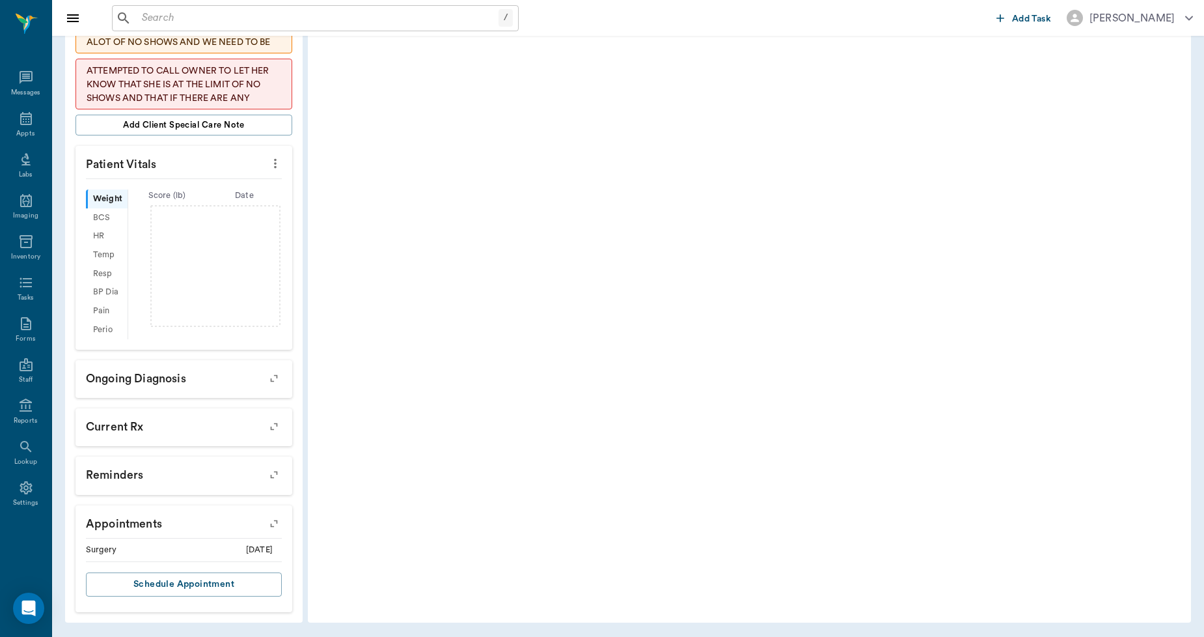
click at [269, 522] on icon "button" at bounding box center [274, 523] width 18 height 18
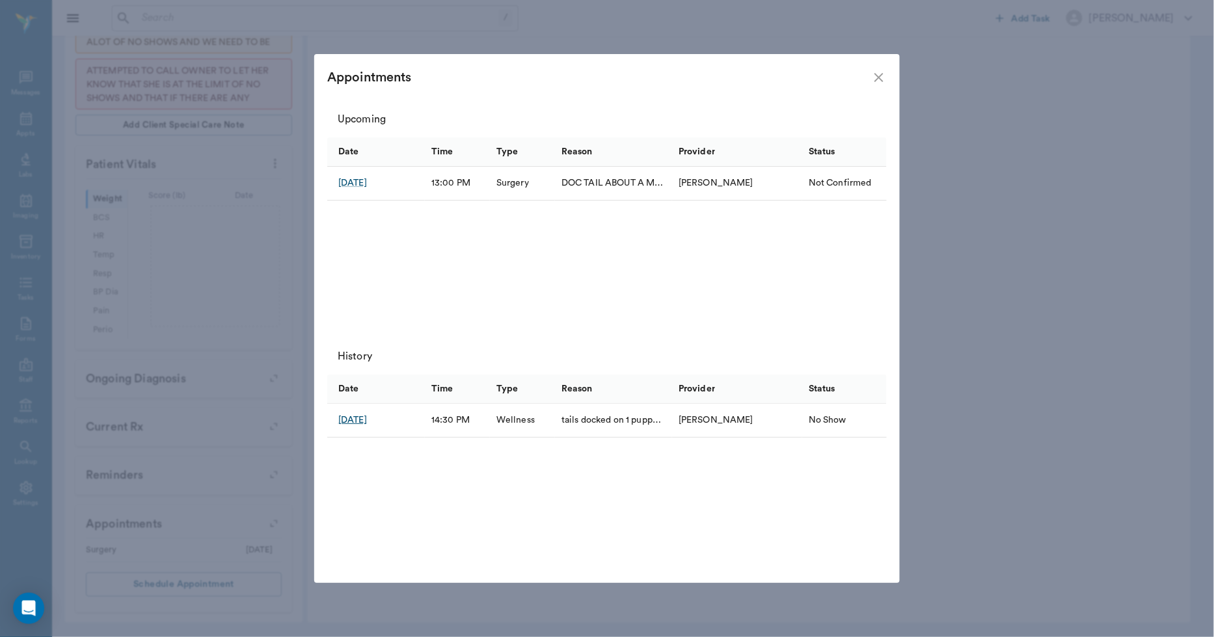
click at [363, 420] on div "[DATE]" at bounding box center [352, 419] width 29 height 13
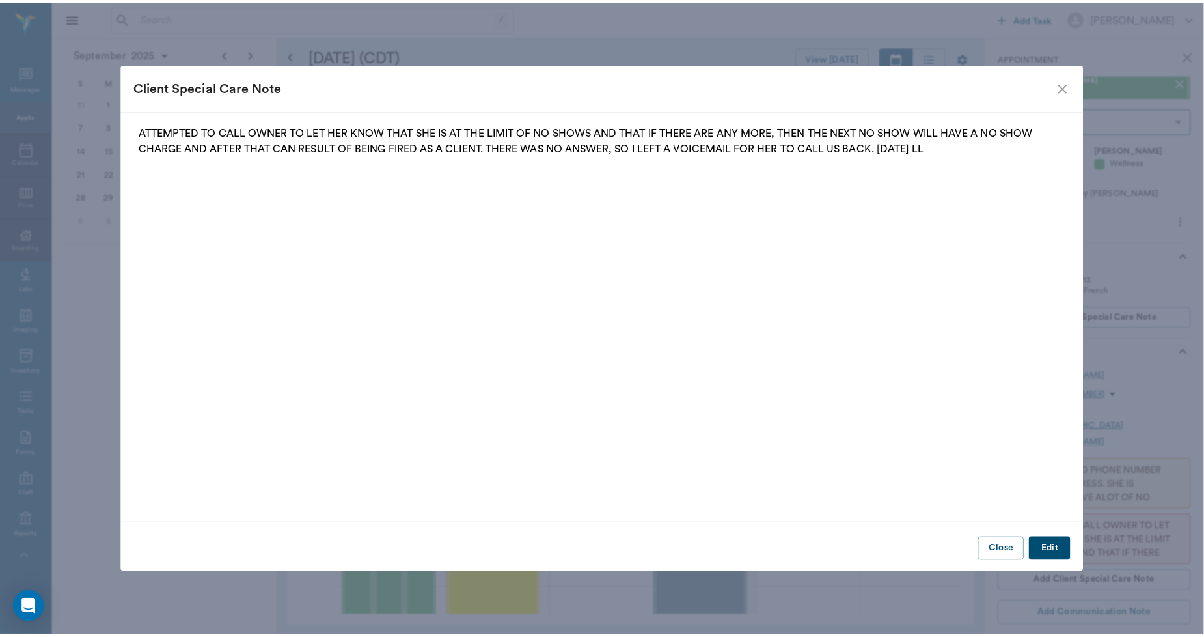
scroll to position [1172, 1]
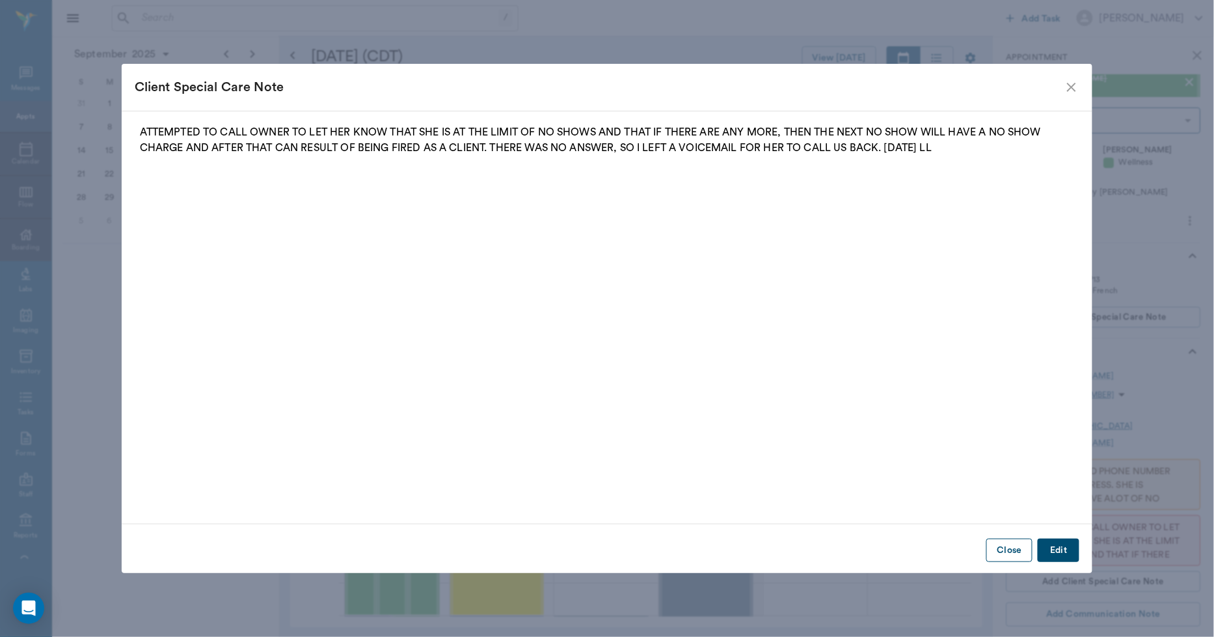
click at [1009, 552] on button "Close" at bounding box center [1010, 550] width 46 height 24
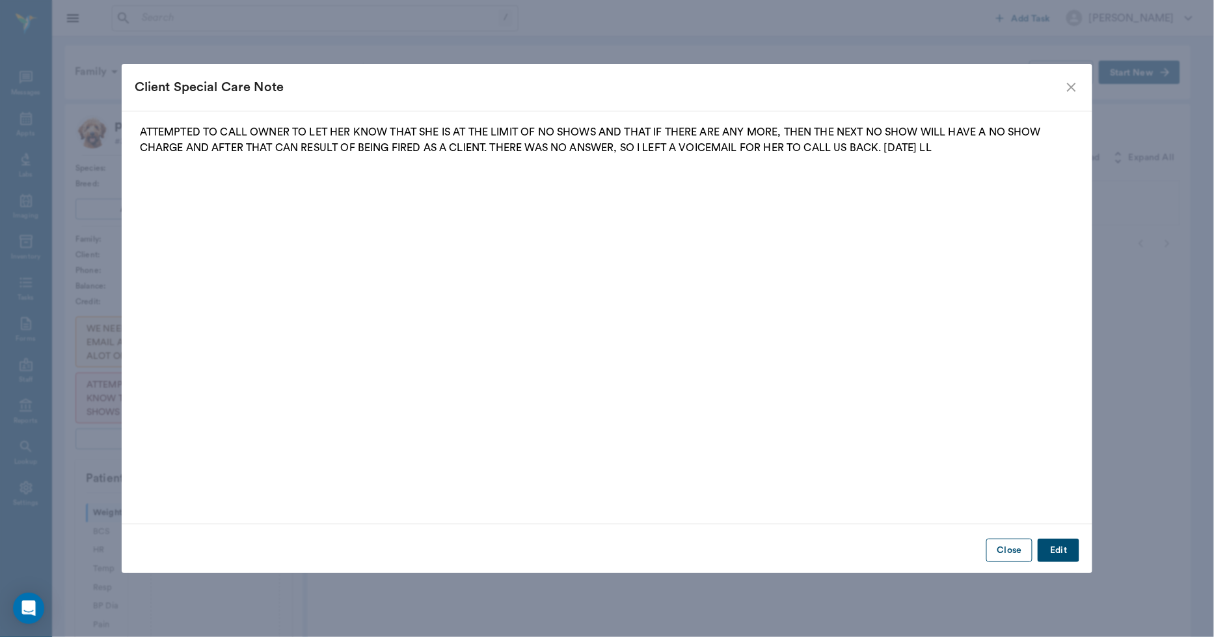
click at [1009, 551] on button "Close" at bounding box center [1010, 550] width 46 height 24
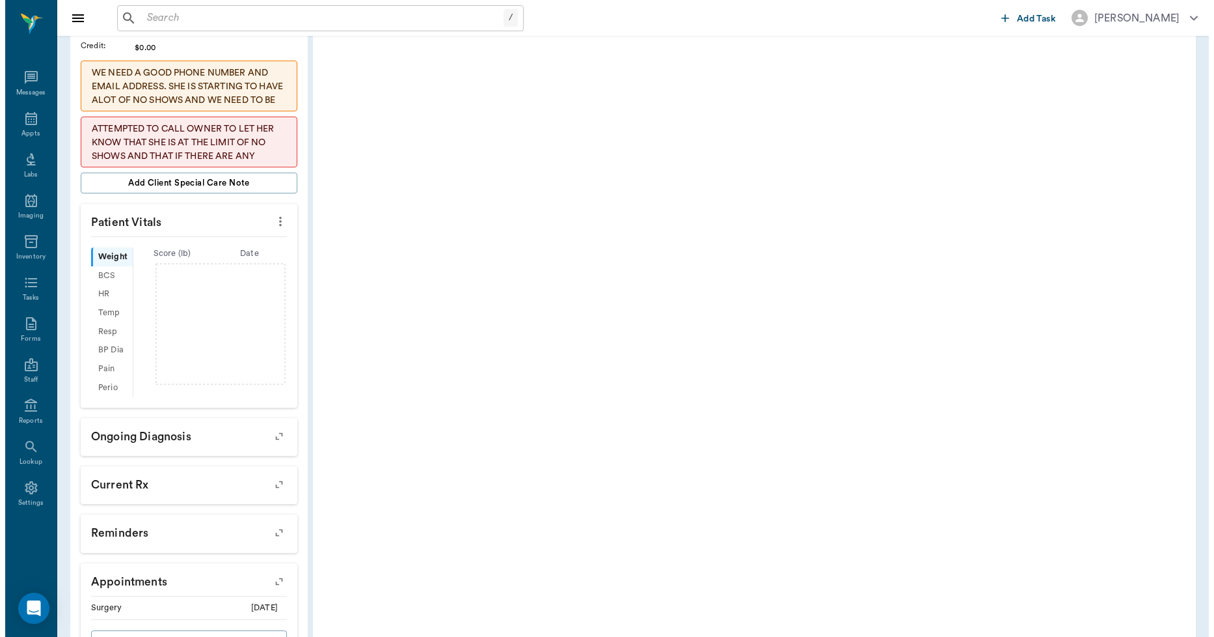
scroll to position [314, 0]
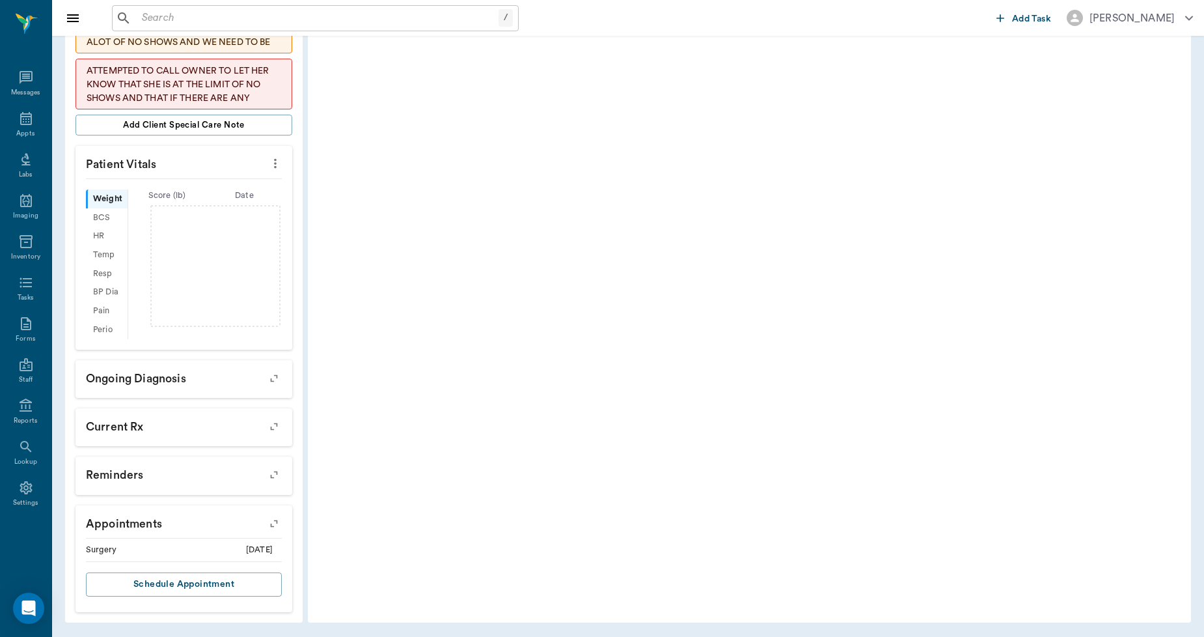
click at [277, 522] on icon "button" at bounding box center [274, 523] width 10 height 10
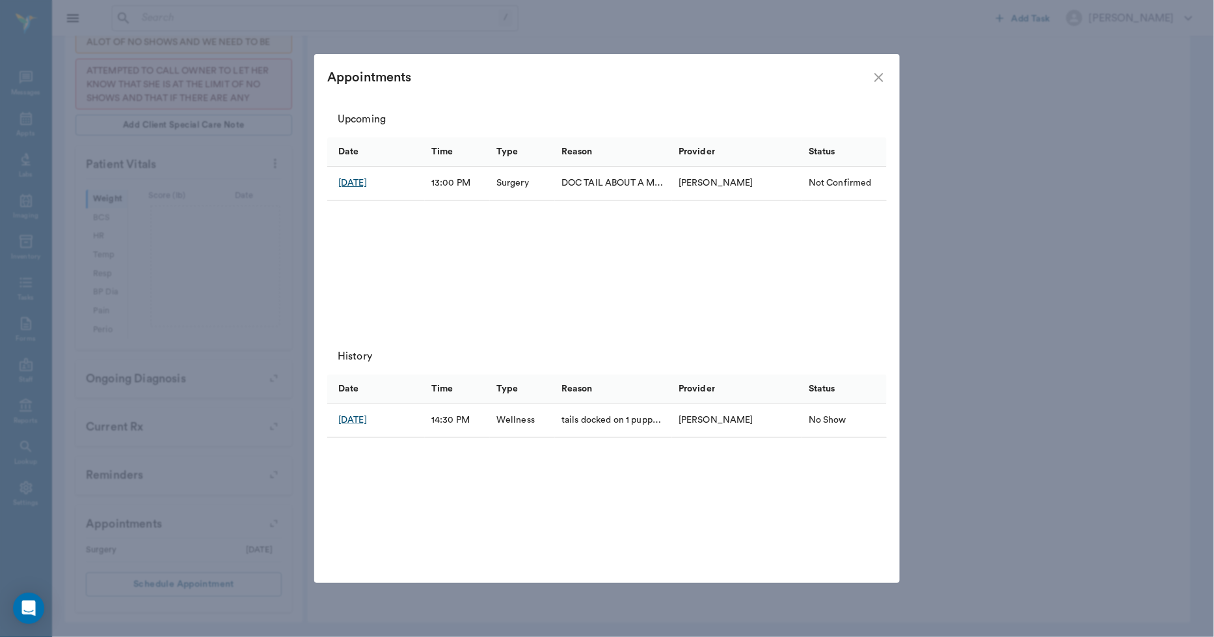
click at [366, 179] on div "[DATE]" at bounding box center [352, 182] width 29 height 13
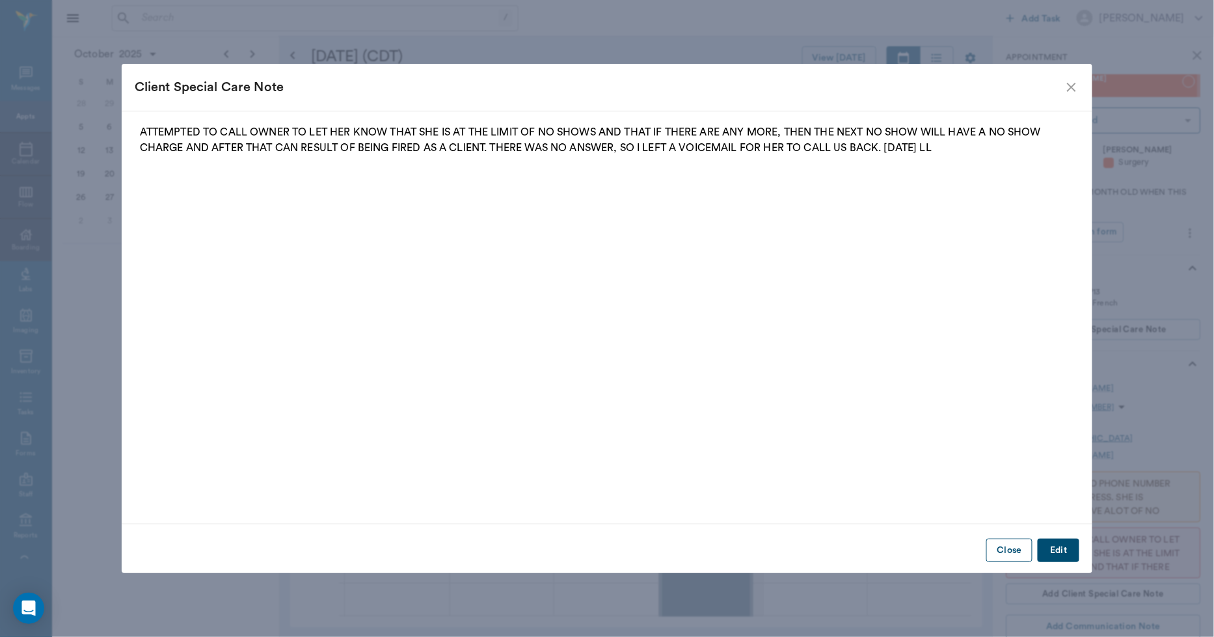
scroll to position [976, 1]
click at [1016, 549] on button "Close" at bounding box center [1010, 550] width 46 height 24
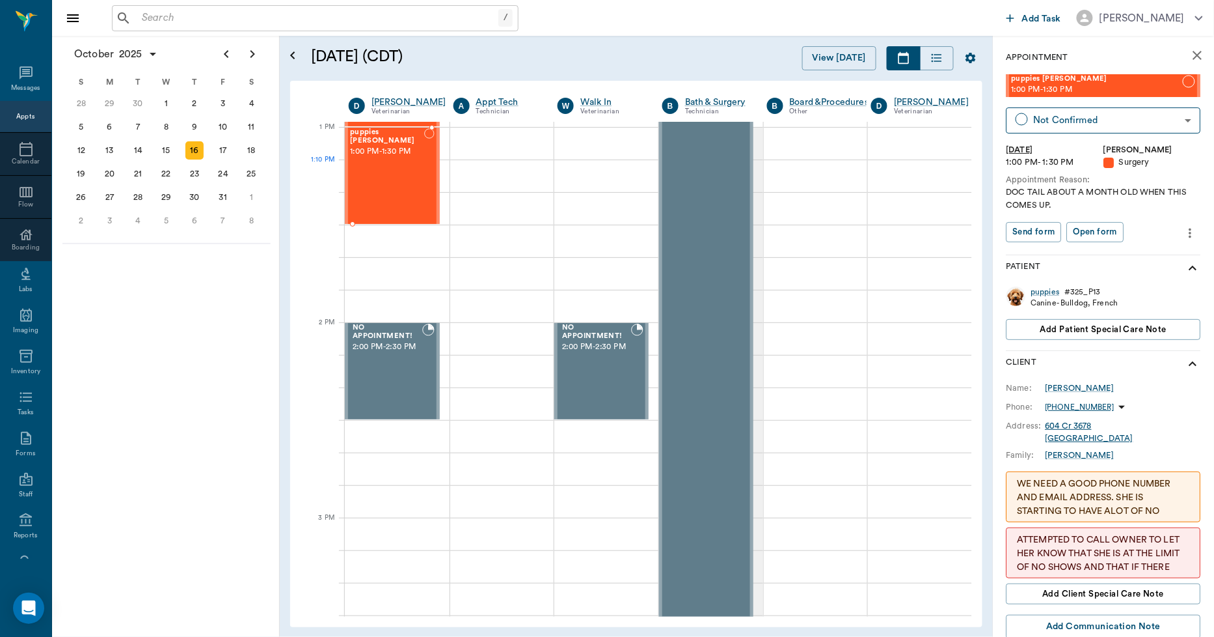
click at [399, 180] on div "puppies [PERSON_NAME] 1:00 PM - 1:30 PM" at bounding box center [387, 175] width 74 height 95
click at [1184, 232] on icon "more" at bounding box center [1191, 233] width 14 height 16
click at [1123, 249] on span "Edit appointment" at bounding box center [1125, 256] width 109 height 14
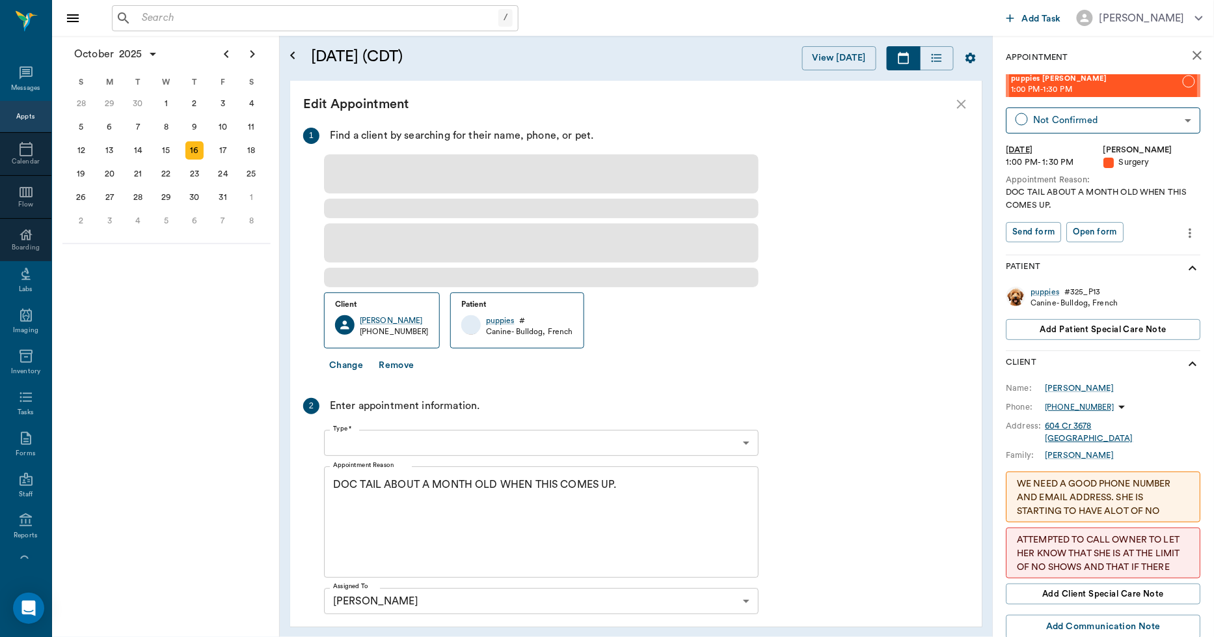
type input "[DATE]"
type input "01:00 PM"
type input "01:30 PM"
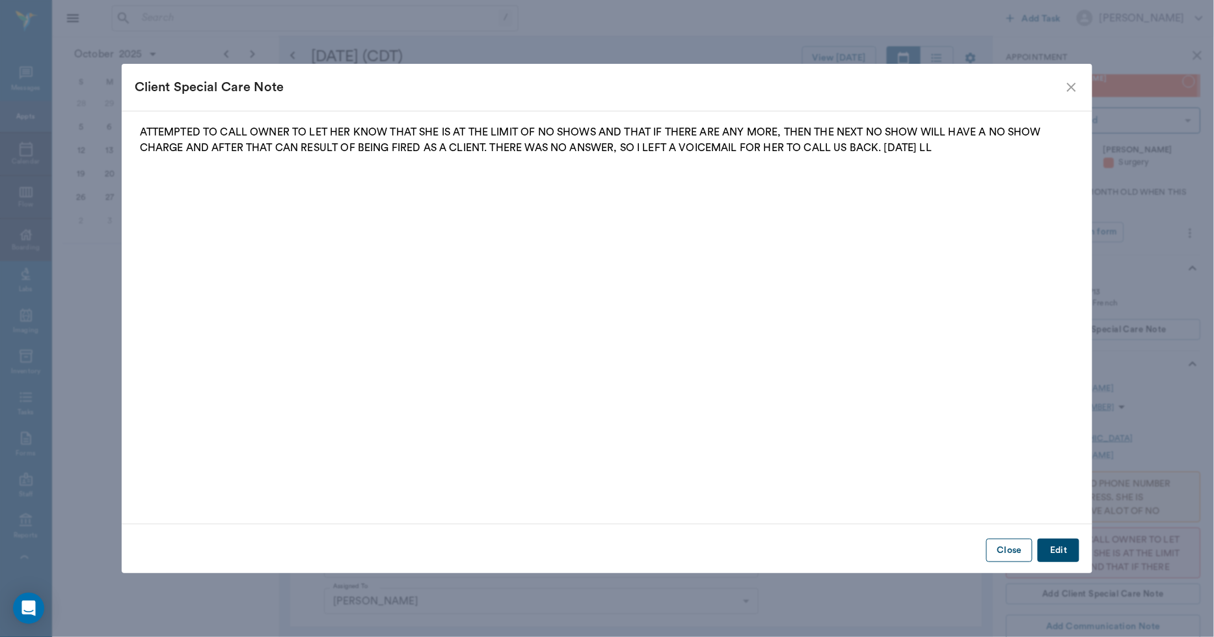
click at [1021, 545] on button "Close" at bounding box center [1010, 550] width 46 height 24
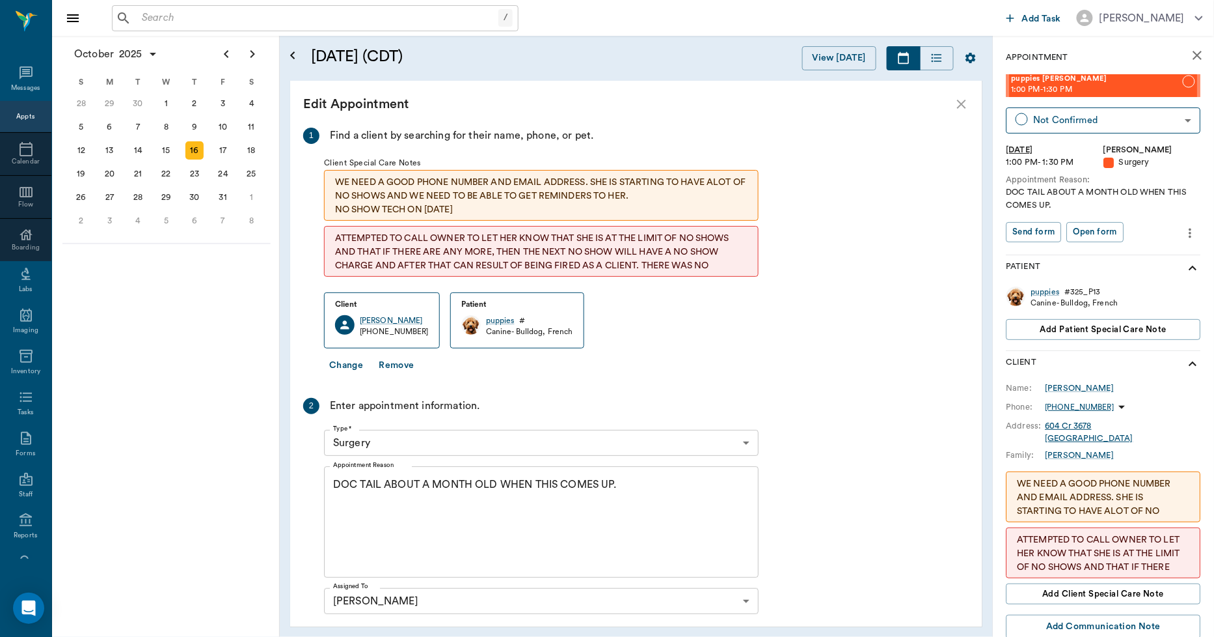
scroll to position [180, 0]
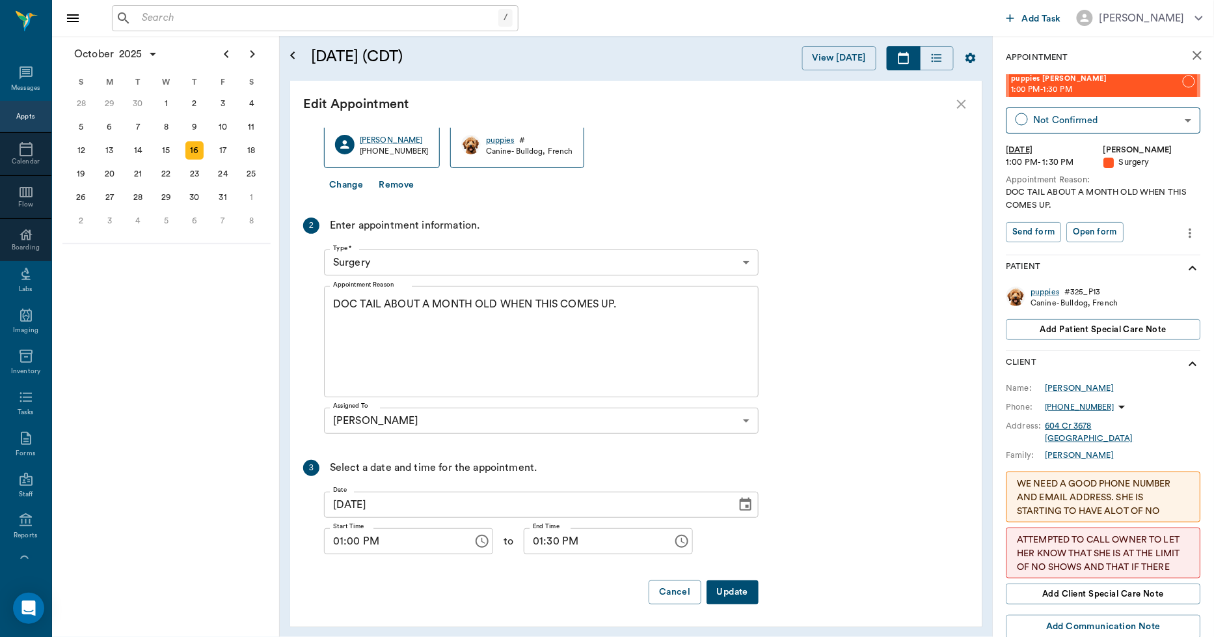
click at [630, 302] on textarea "DOC TAIL ABOUT A MONTH OLD WHEN THIS COMES UP." at bounding box center [541, 342] width 417 height 90
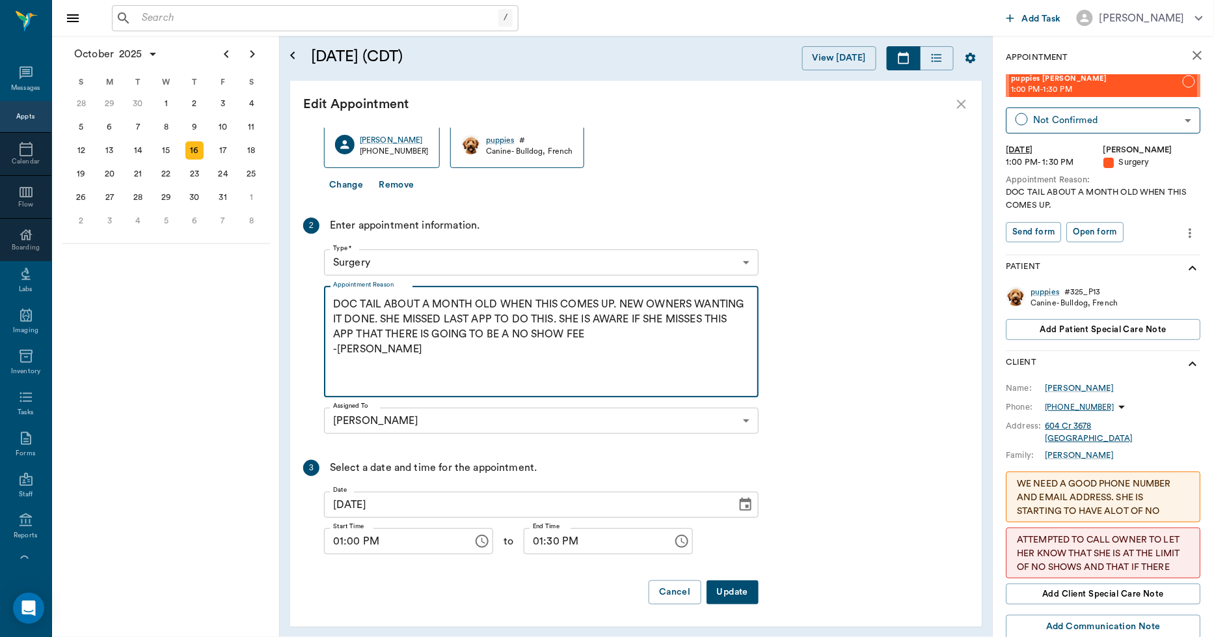
type textarea "DOC TAIL ABOUT A MONTH OLD WHEN THIS COMES UP. NEW OWNERS WANTING IT DONE. SHE …"
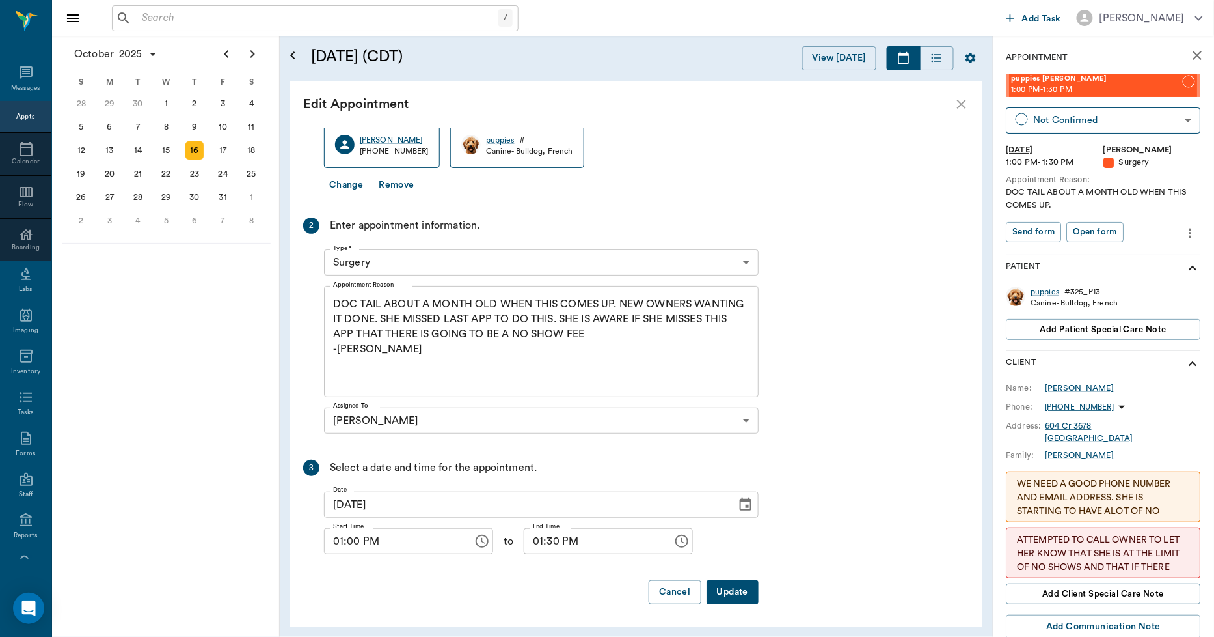
click at [732, 588] on button "Update" at bounding box center [733, 592] width 52 height 24
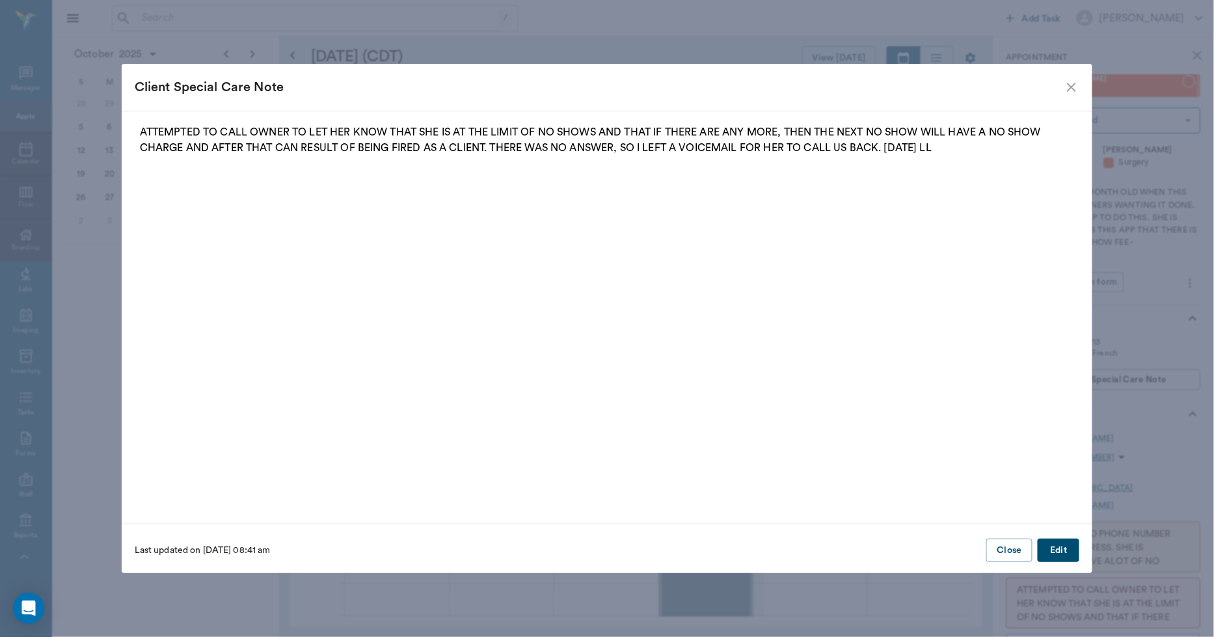
click at [1059, 552] on button "Edit" at bounding box center [1059, 550] width 42 height 24
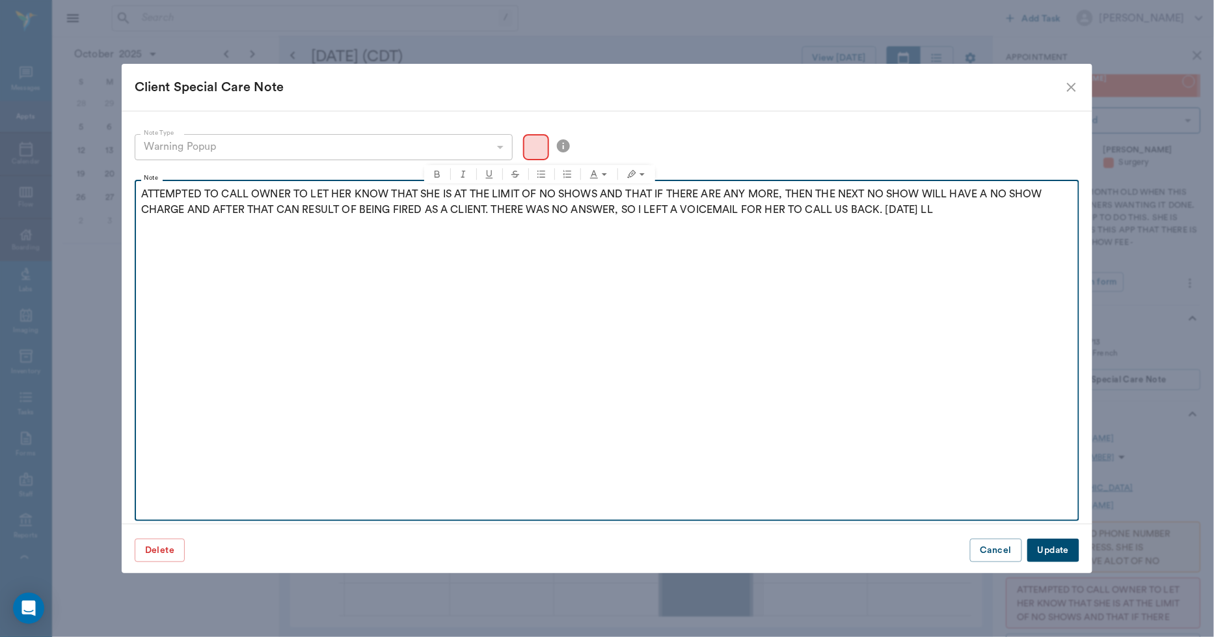
drag, startPoint x: 979, startPoint y: 215, endPoint x: 135, endPoint y: 190, distance: 844.5
click at [135, 190] on fieldset "Note ATTEMPTED TO CALL OWNER TO LET HER KNOW THAT SHE IS AT THE LIMIT OF NO SHO…" at bounding box center [608, 347] width 946 height 346
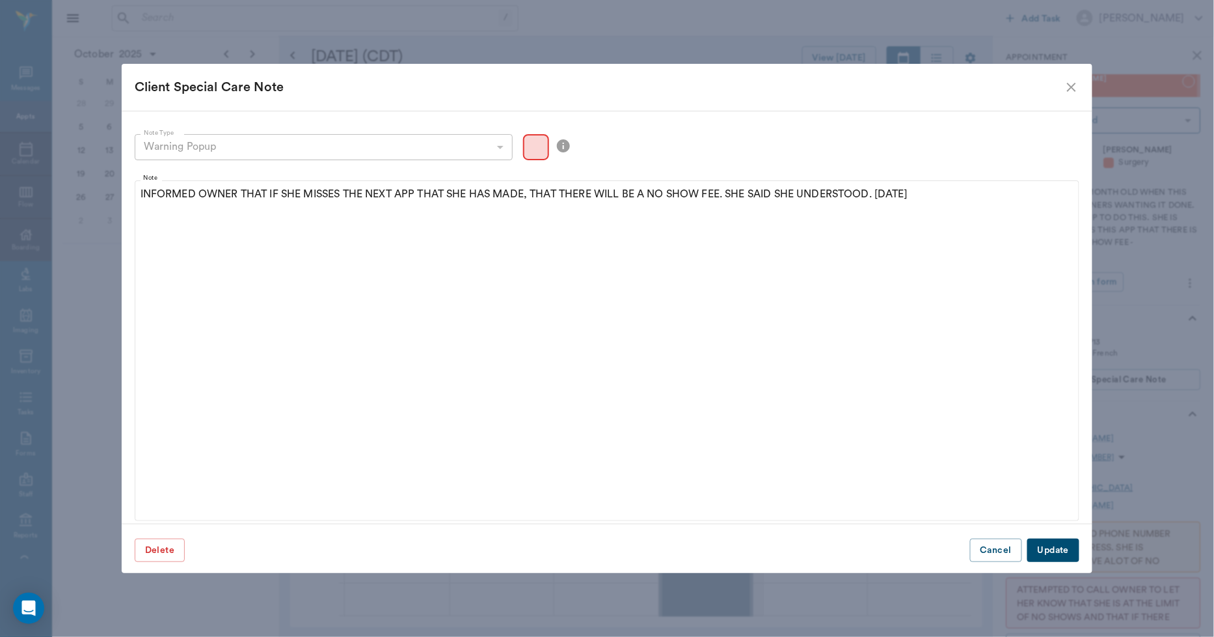
click at [1047, 547] on button "Update" at bounding box center [1054, 550] width 52 height 24
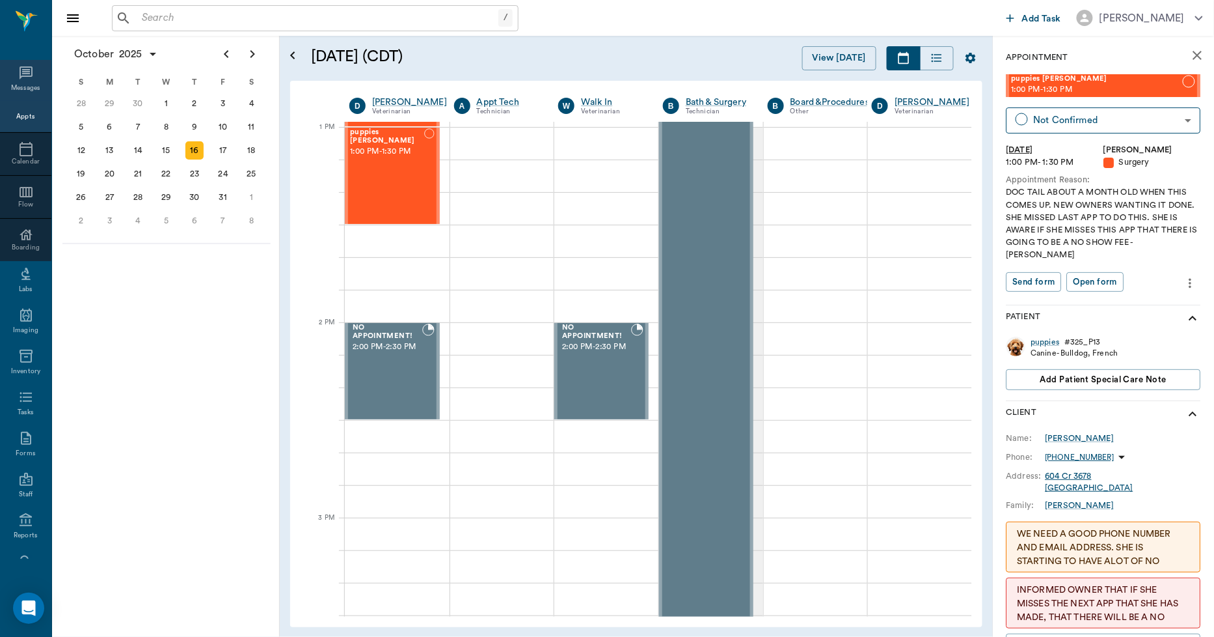
click at [18, 73] on icon at bounding box center [26, 73] width 16 height 16
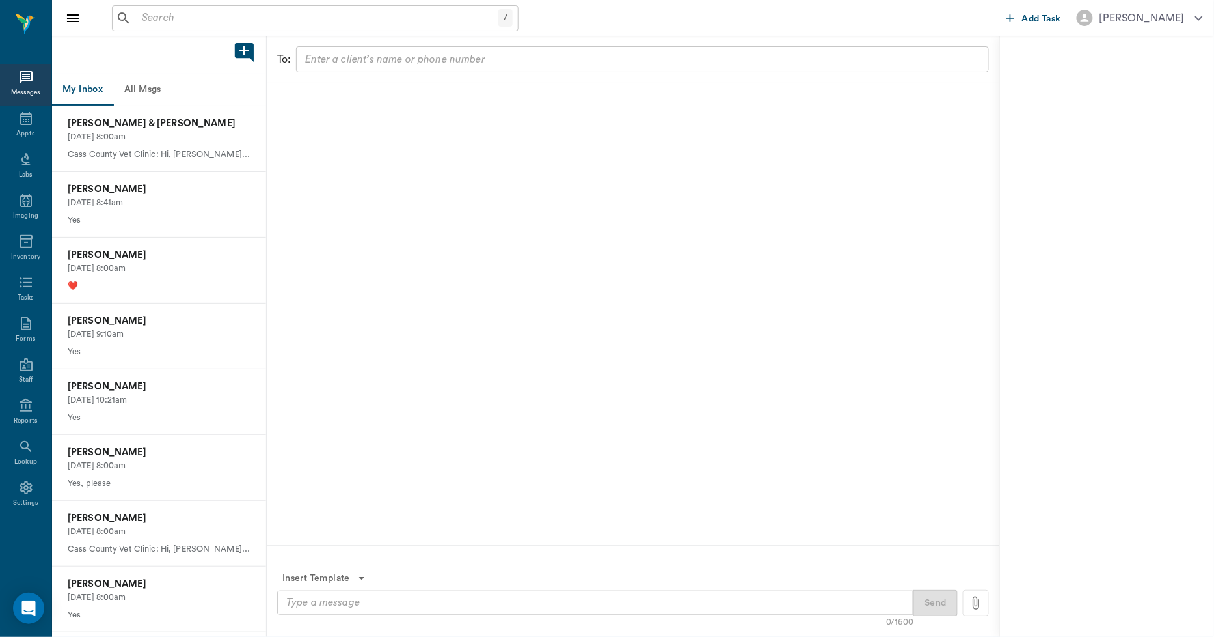
click at [147, 90] on button "All Msgs" at bounding box center [142, 89] width 59 height 31
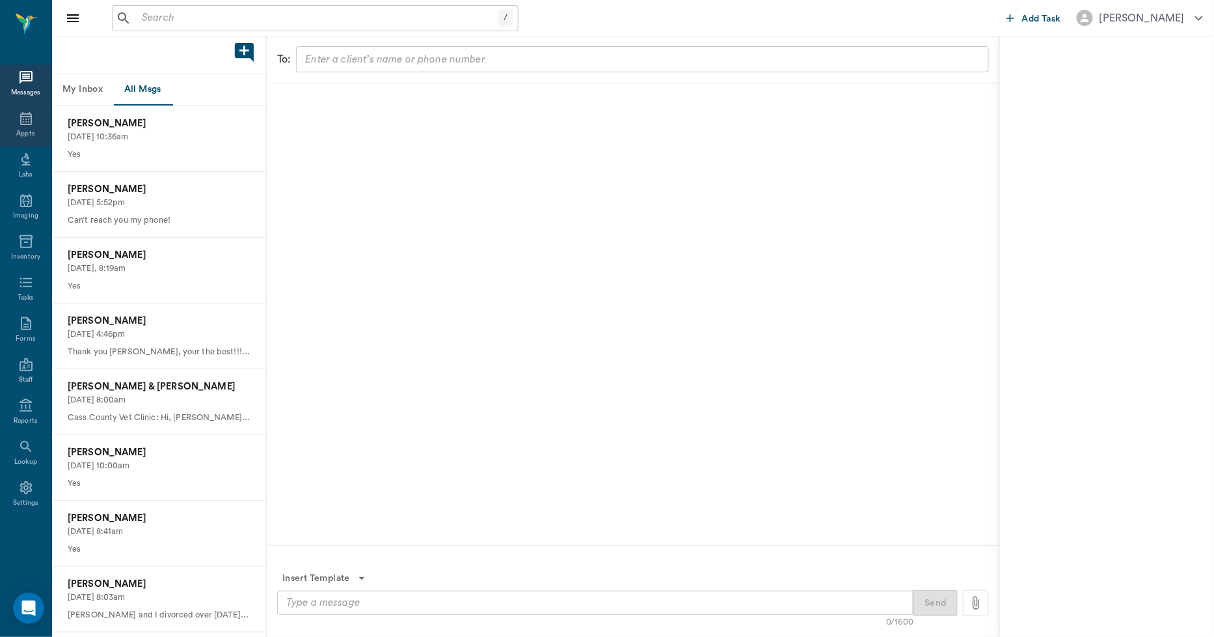
click at [29, 115] on icon at bounding box center [26, 119] width 16 height 16
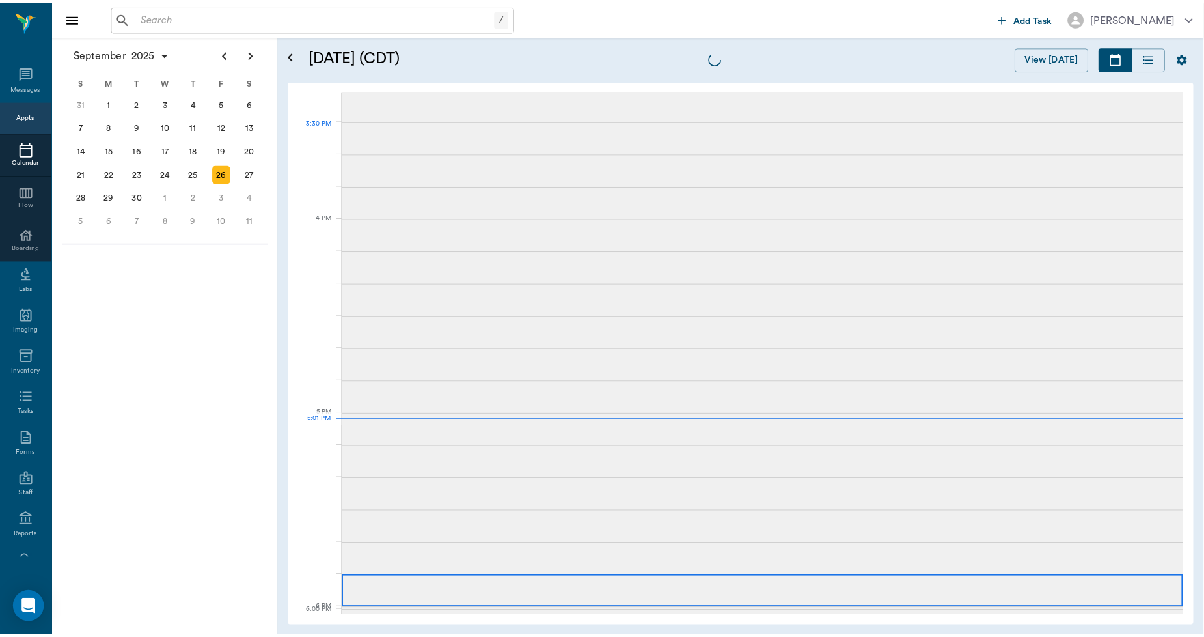
scroll to position [1759, 0]
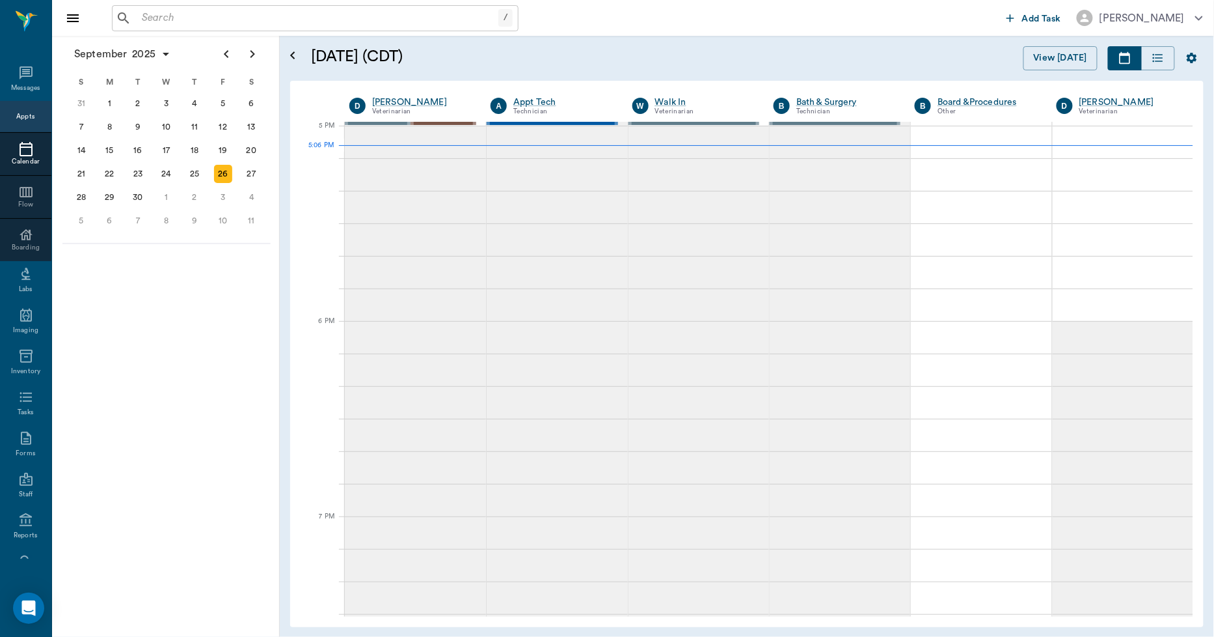
click at [258, 26] on input "text" at bounding box center [318, 18] width 362 height 18
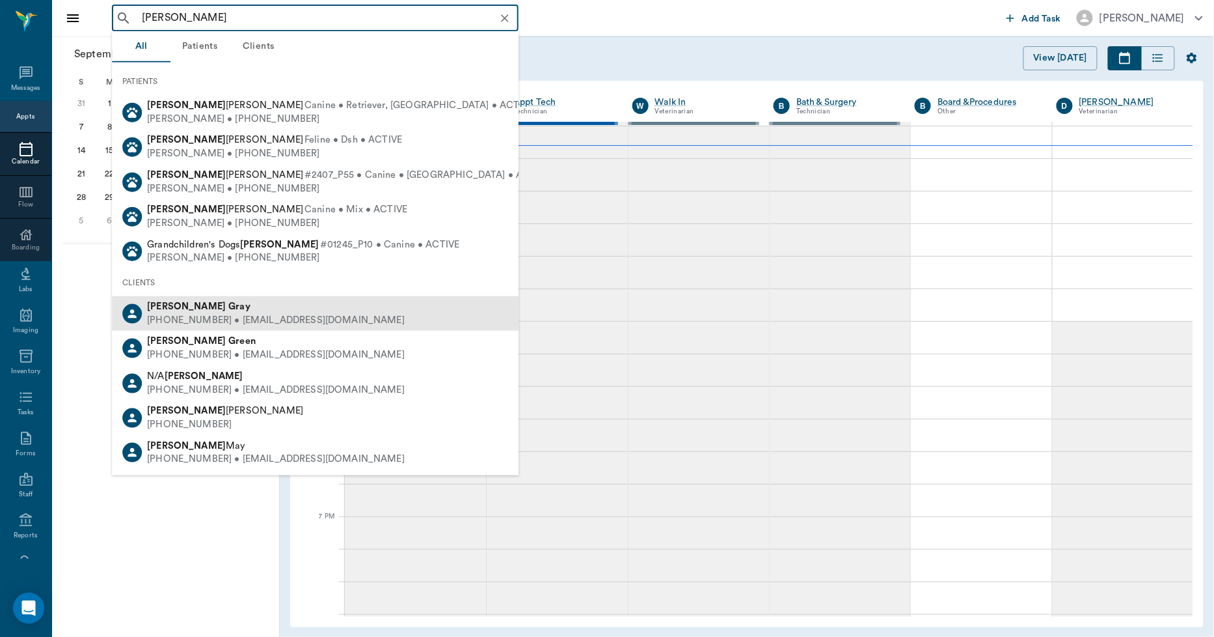
click at [197, 310] on div "[PERSON_NAME]" at bounding box center [276, 307] width 258 height 14
type input "[PERSON_NAME]"
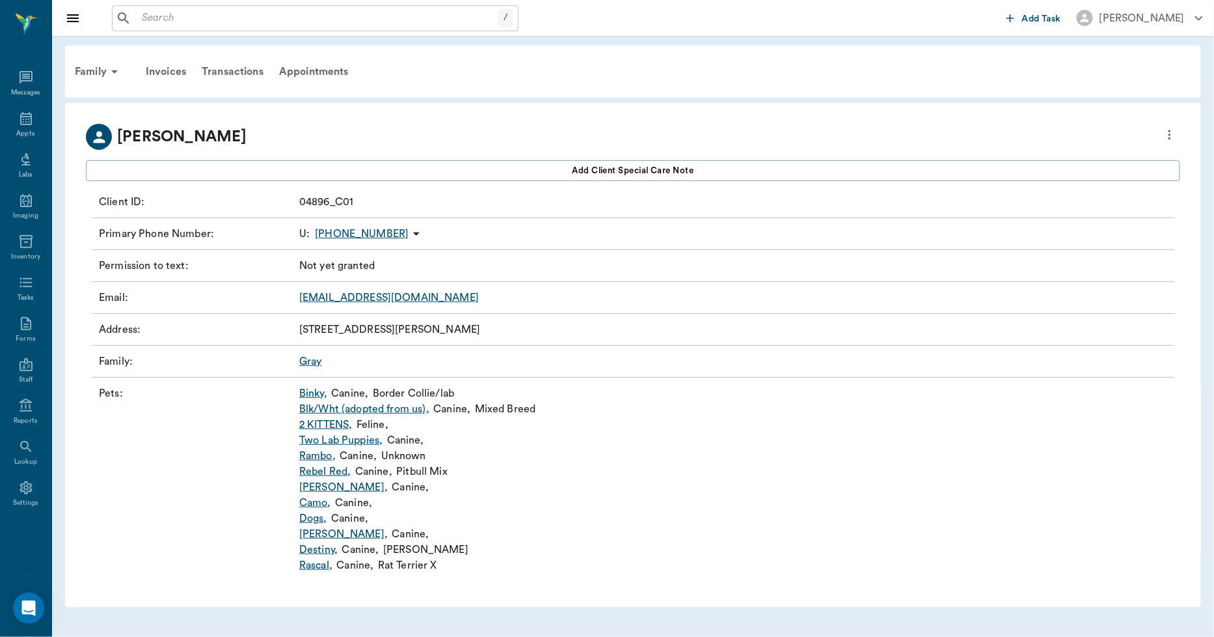
click at [314, 395] on link "Binky ," at bounding box center [313, 393] width 28 height 16
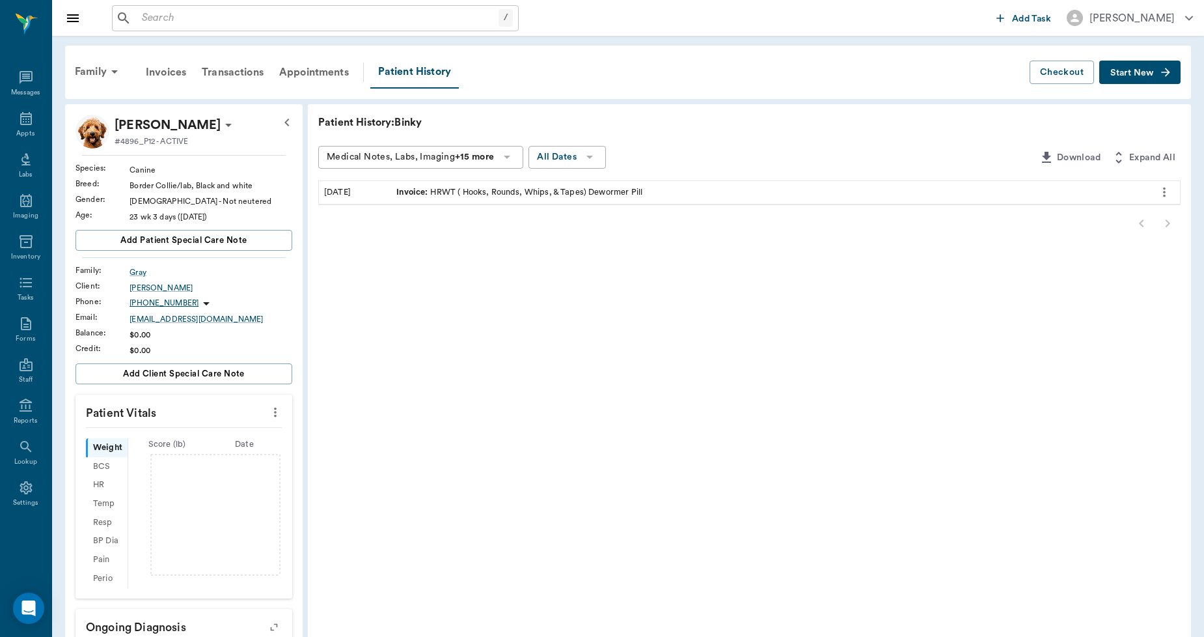
click at [1129, 73] on span "Start New" at bounding box center [1132, 73] width 44 height 0
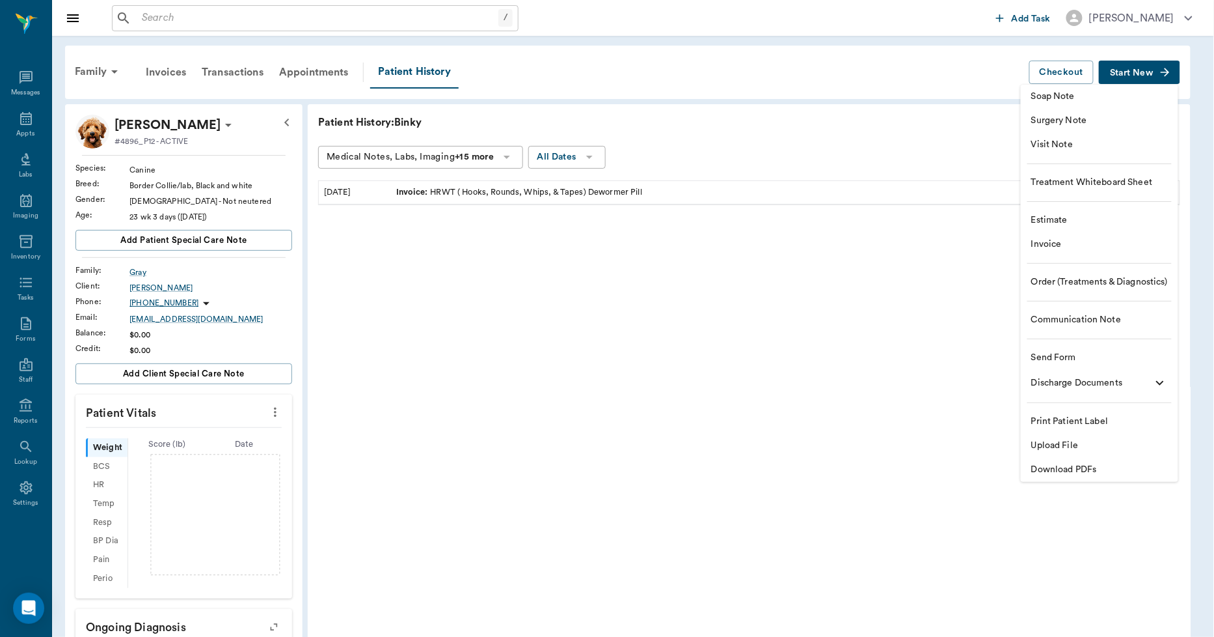
click at [1054, 244] on span "Invoice" at bounding box center [1100, 245] width 137 height 14
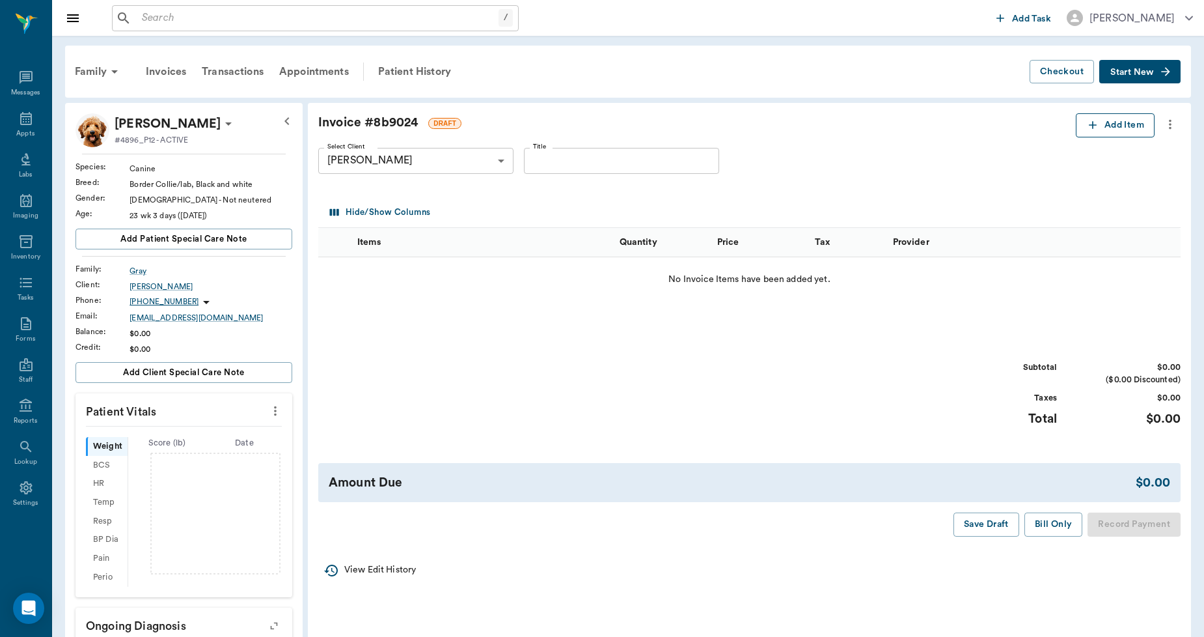
click at [1114, 121] on button "Add Item" at bounding box center [1115, 125] width 79 height 24
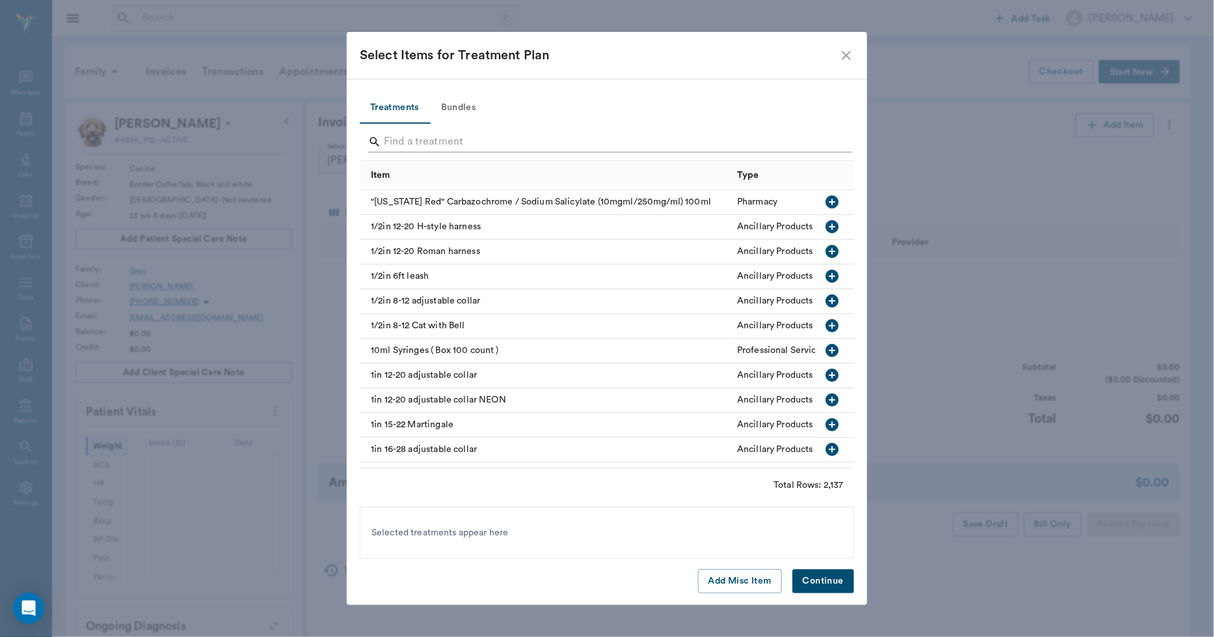
click at [423, 140] on input "Search" at bounding box center [608, 141] width 448 height 21
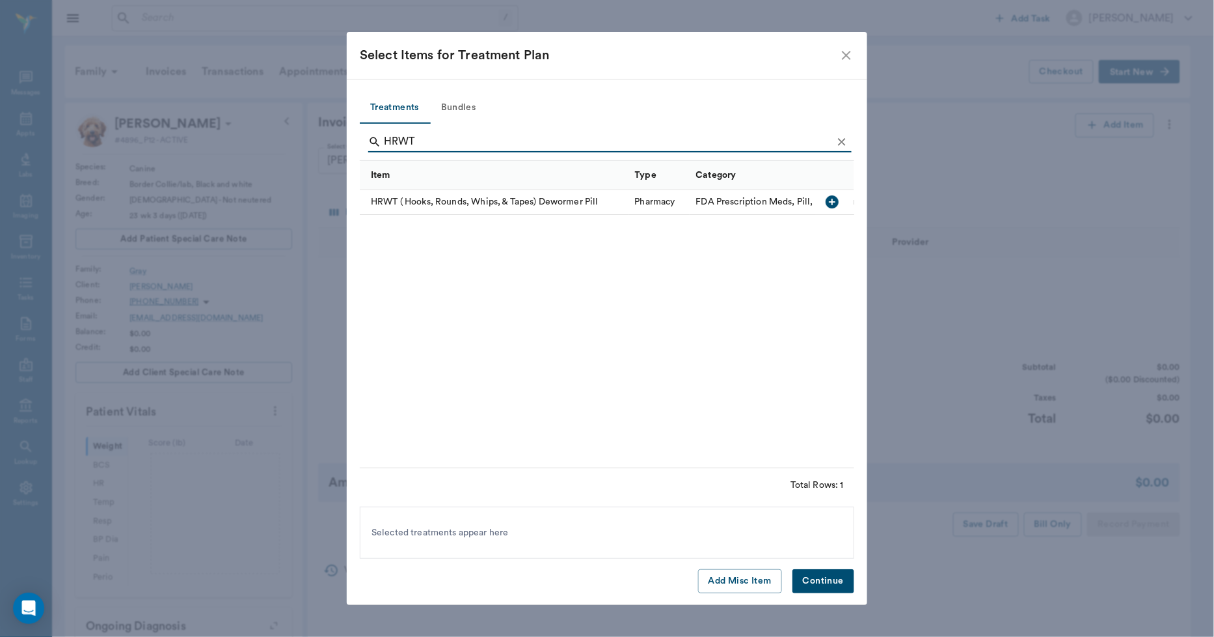
type input "HRWT"
click at [437, 203] on div "HRWT ( Hooks, Rounds, Whips, & Tapes) Dewormer Pill" at bounding box center [494, 202] width 269 height 25
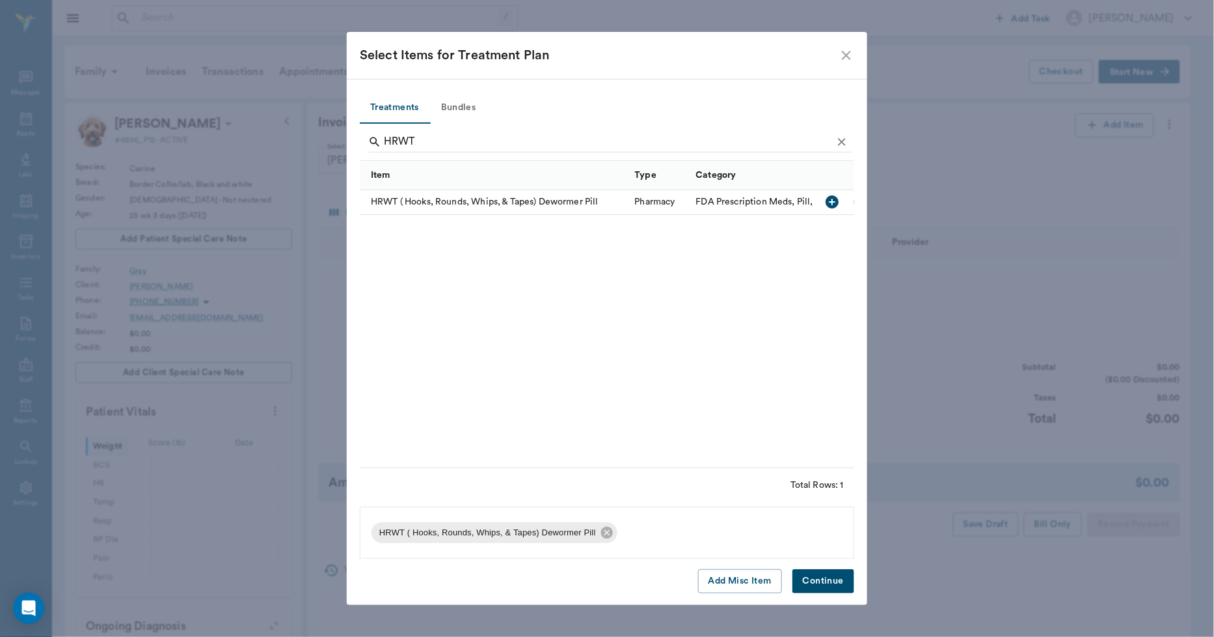
click at [816, 584] on button "Continue" at bounding box center [824, 581] width 62 height 24
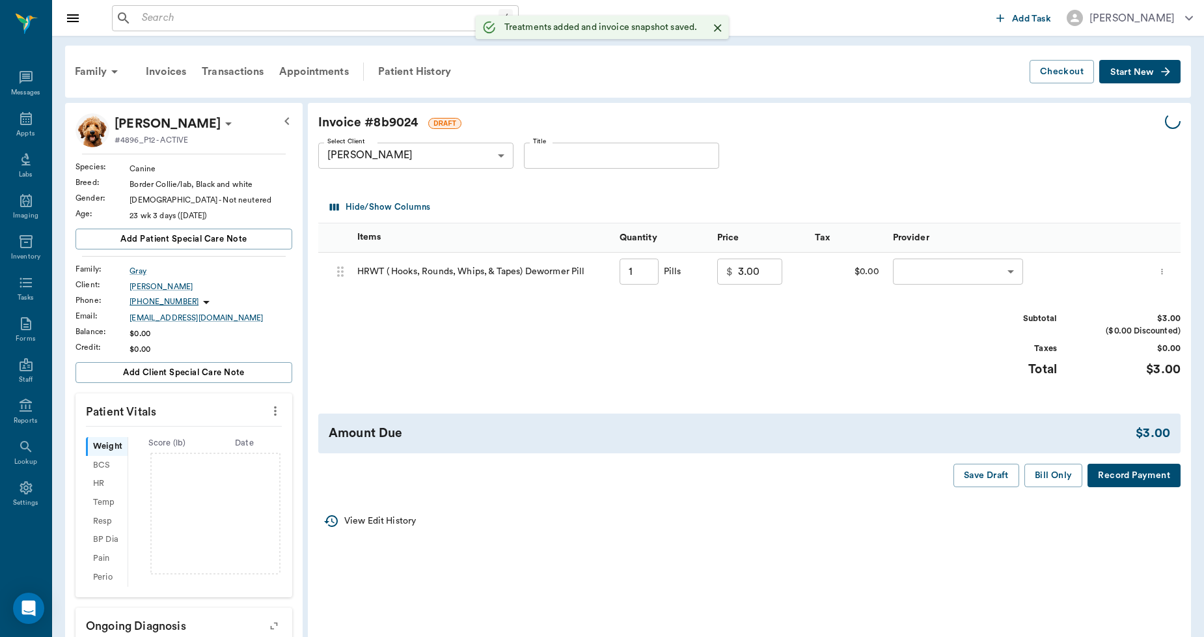
type input "1.00"
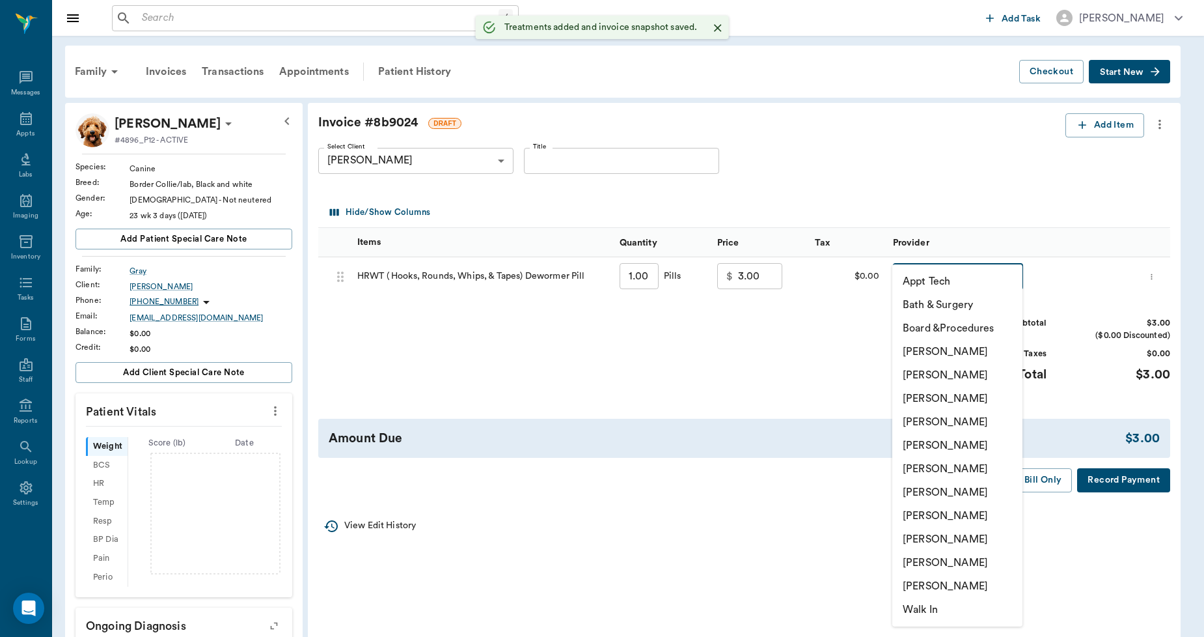
click at [957, 275] on body "/ ​ Add Task [PERSON_NAME] Nectar Messages Appts Labs Imaging Inventory Tasks F…" at bounding box center [602, 430] width 1204 height 861
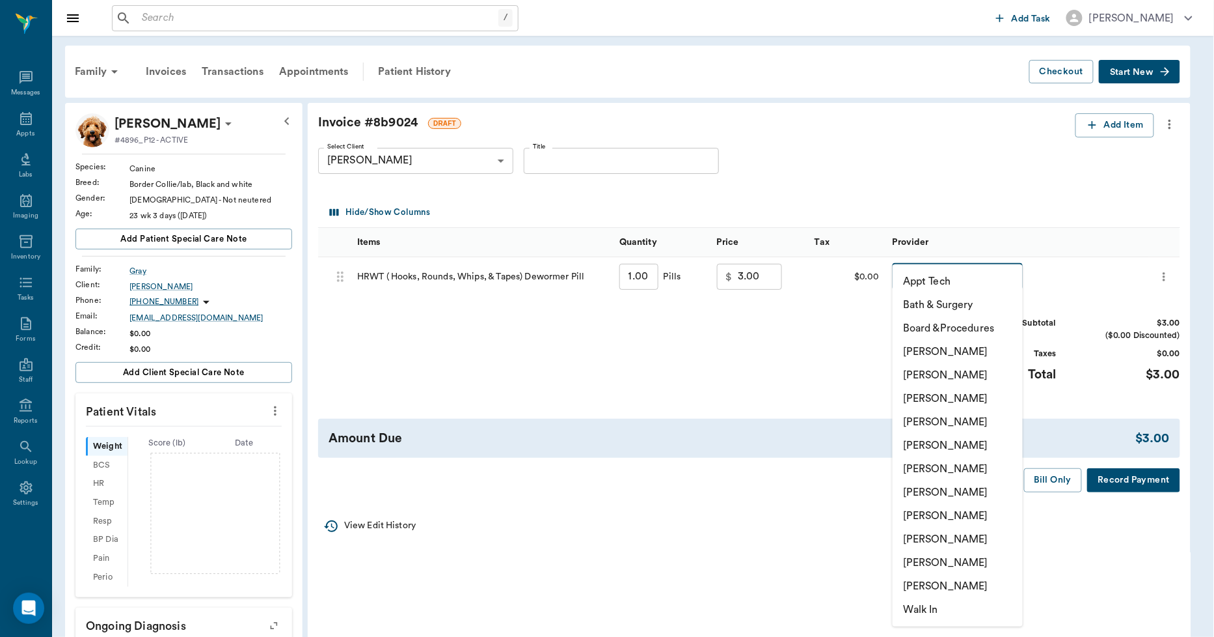
click at [948, 558] on li "[PERSON_NAME]" at bounding box center [958, 562] width 130 height 23
type input "none-63ec2ece52e12b0ba117cc90"
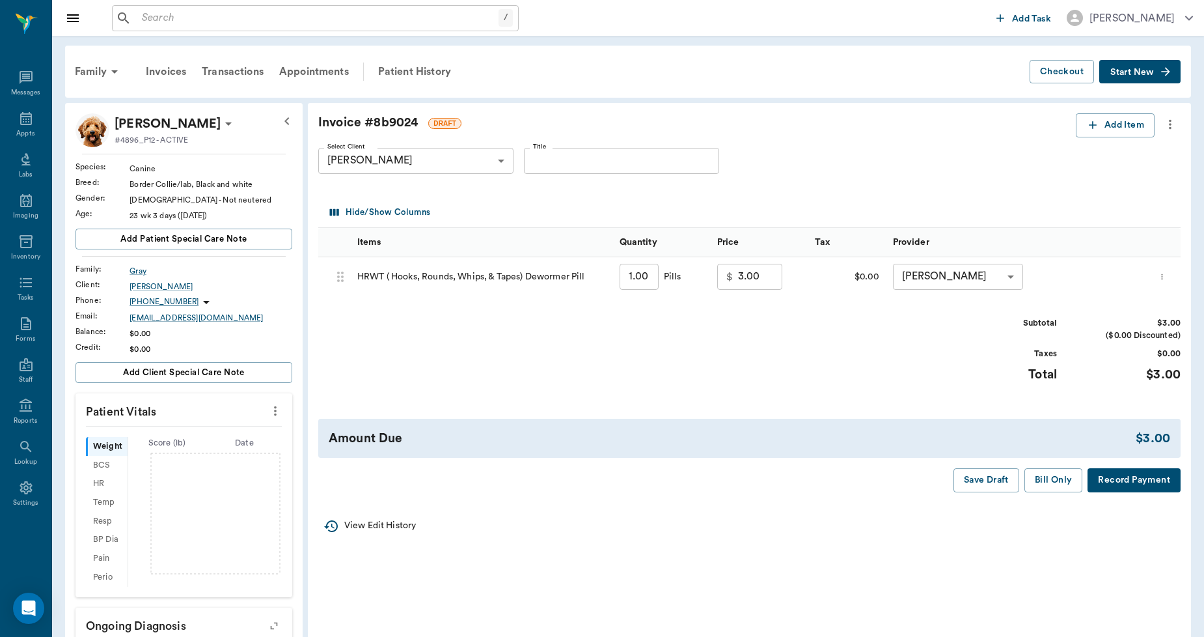
click at [1125, 471] on button "Record Payment" at bounding box center [1134, 480] width 93 height 24
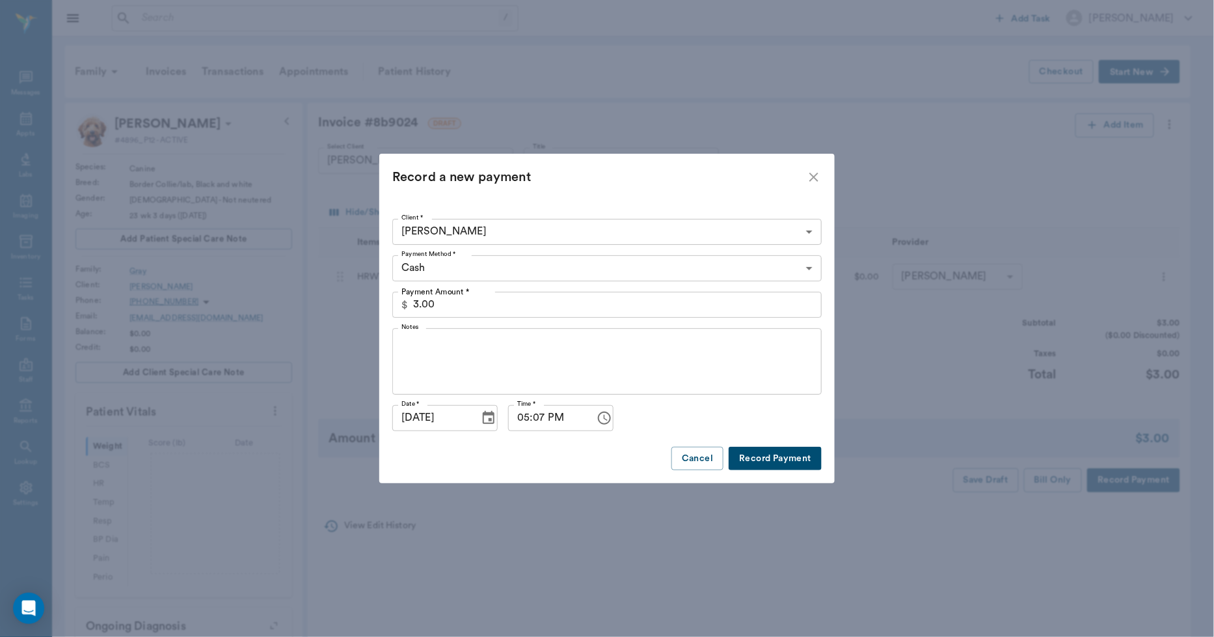
click at [795, 457] on button "Record Payment" at bounding box center [775, 458] width 93 height 24
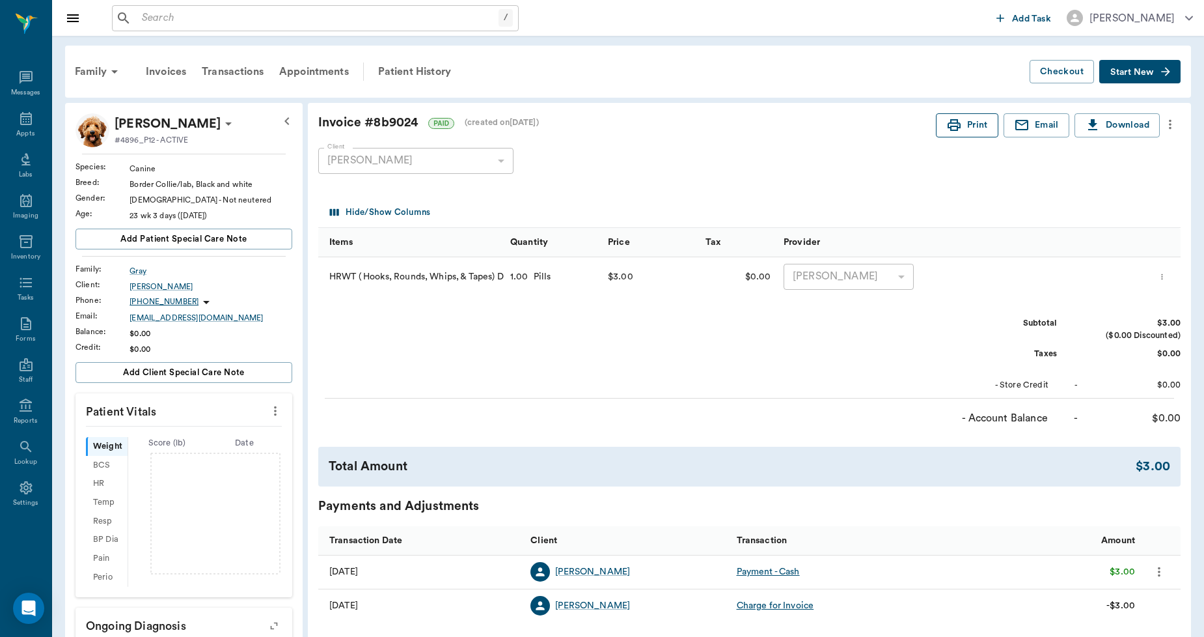
click at [962, 122] on button "Print" at bounding box center [967, 125] width 62 height 24
